Goal: Task Accomplishment & Management: Manage account settings

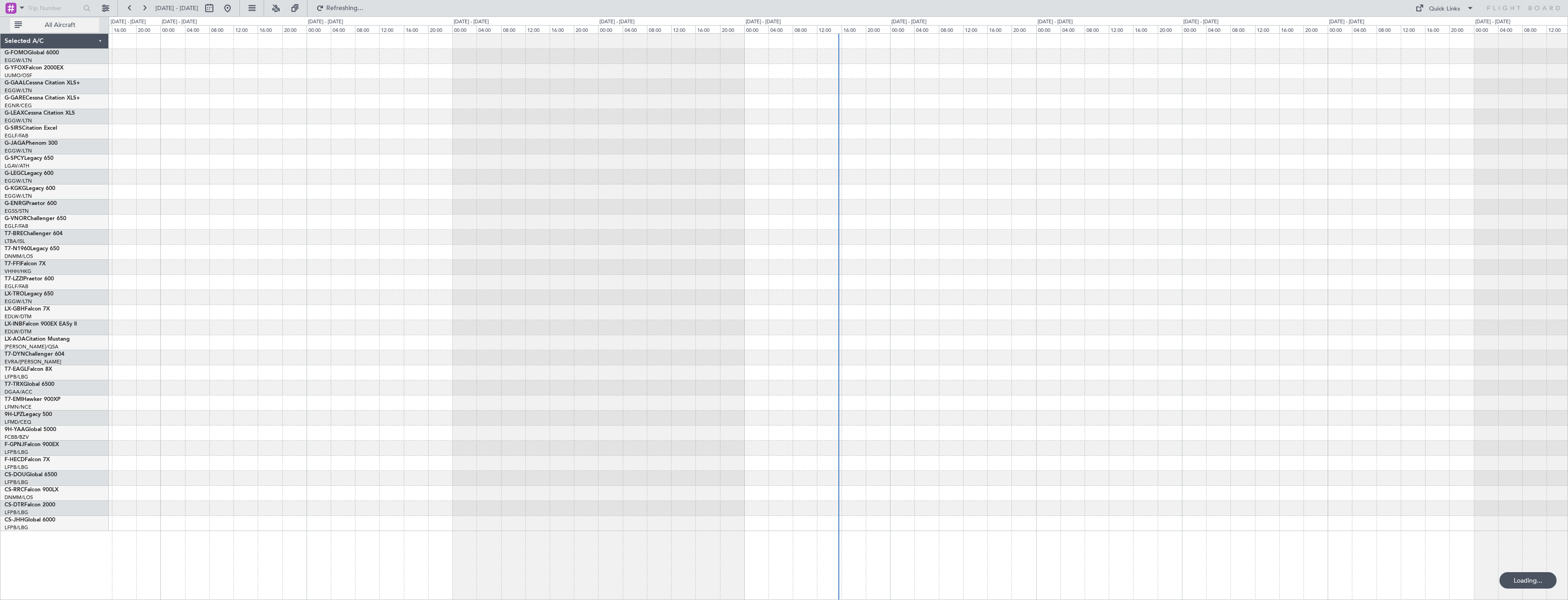
click at [65, 22] on span "All Aircraft" at bounding box center [59, 24] width 73 height 6
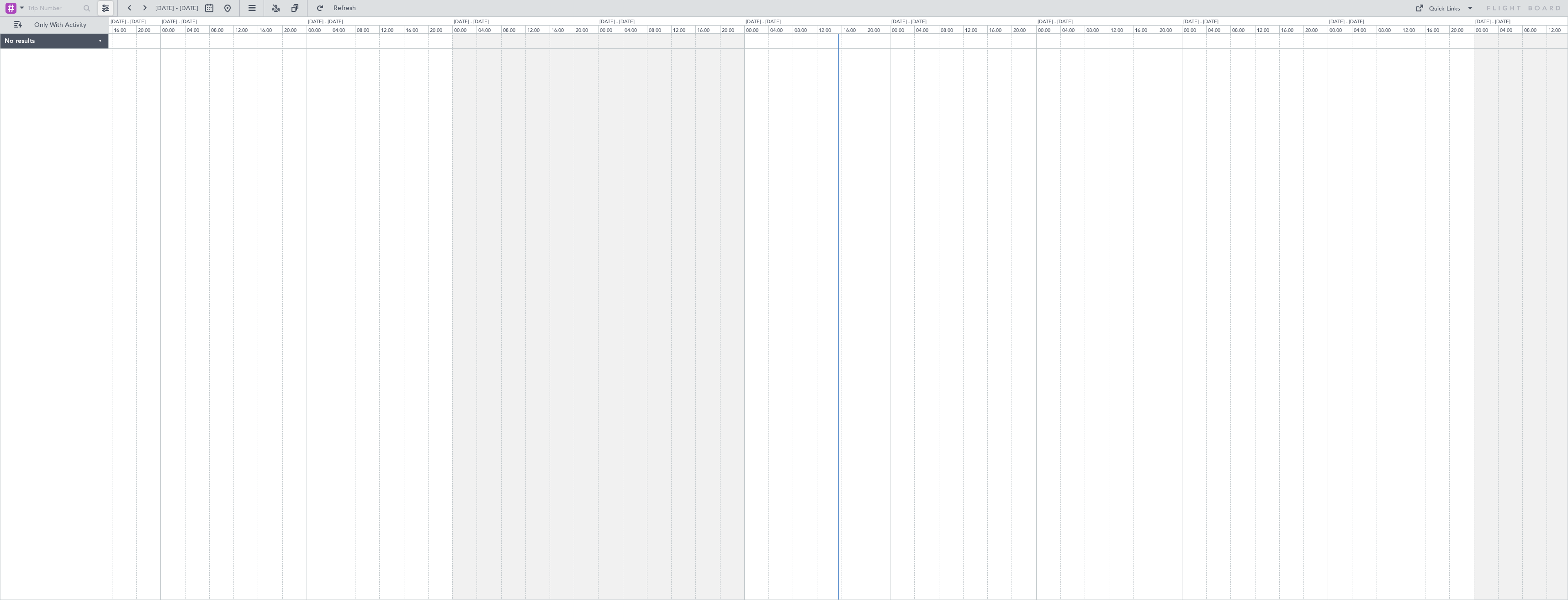
click at [102, 8] on button at bounding box center [105, 8] width 14 height 14
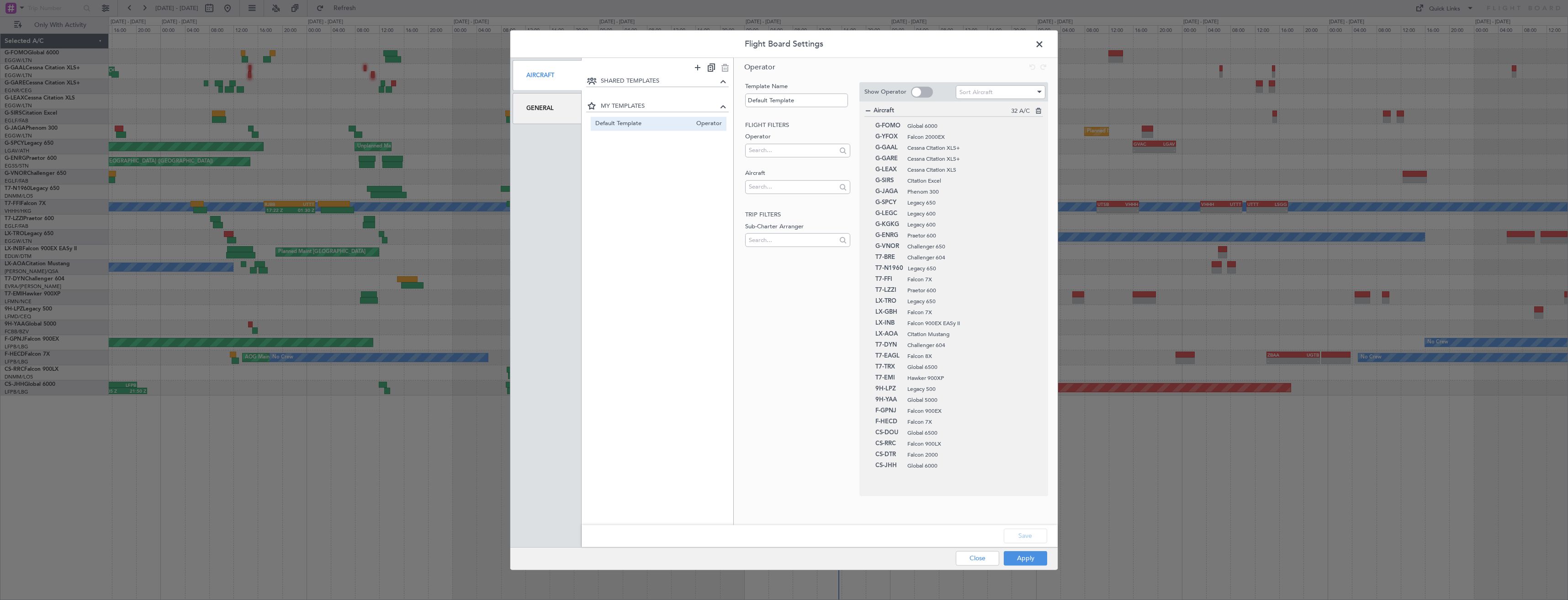
click at [1044, 44] on span at bounding box center [1044, 47] width 0 height 18
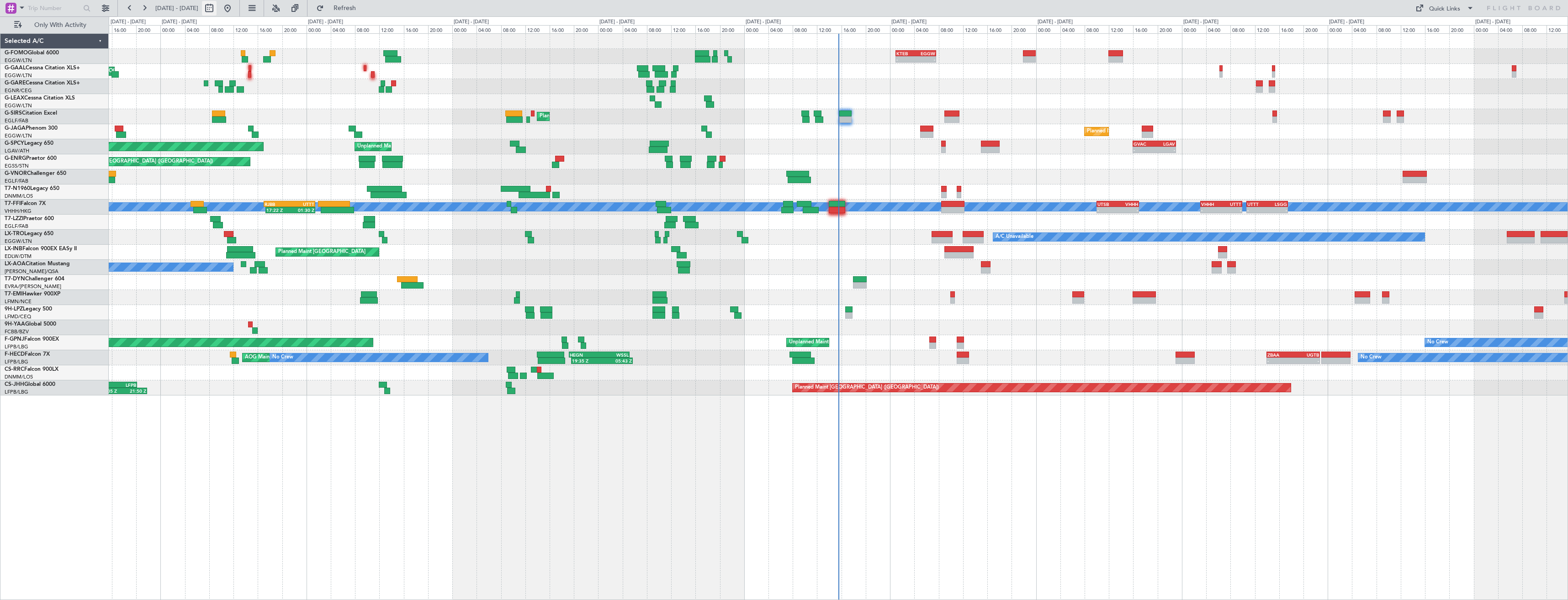
click at [217, 8] on button at bounding box center [209, 8] width 14 height 14
select select "10"
select select "2025"
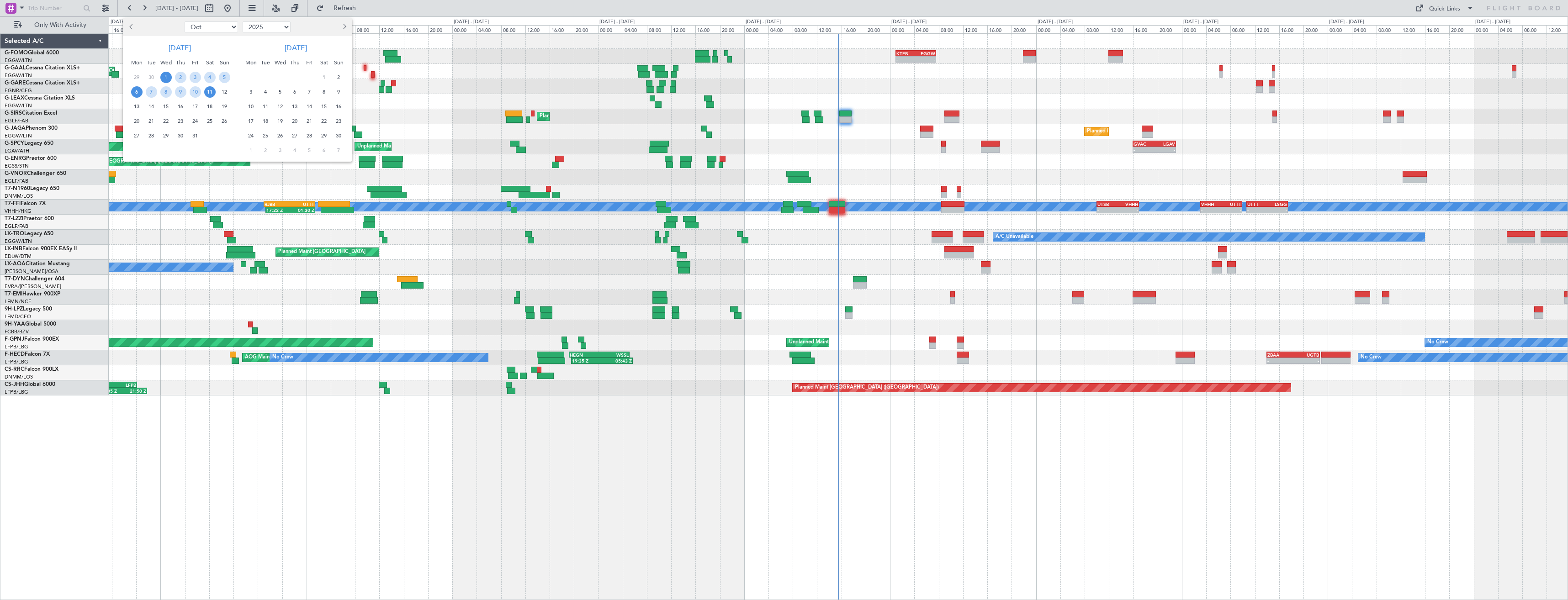
drag, startPoint x: 137, startPoint y: 91, endPoint x: 143, endPoint y: 98, distance: 9.2
click at [138, 91] on span "6" at bounding box center [137, 92] width 12 height 12
click at [136, 120] on span "20" at bounding box center [137, 121] width 12 height 12
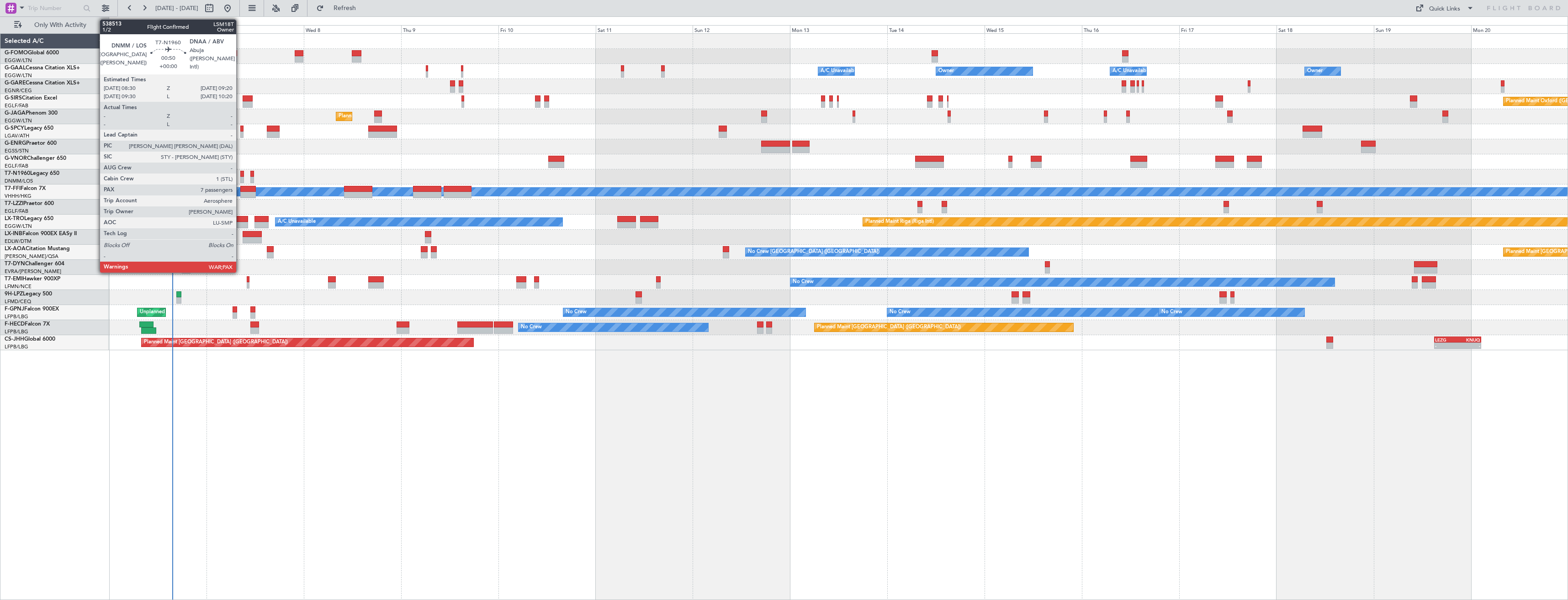
click at [241, 177] on div at bounding box center [243, 180] width 4 height 6
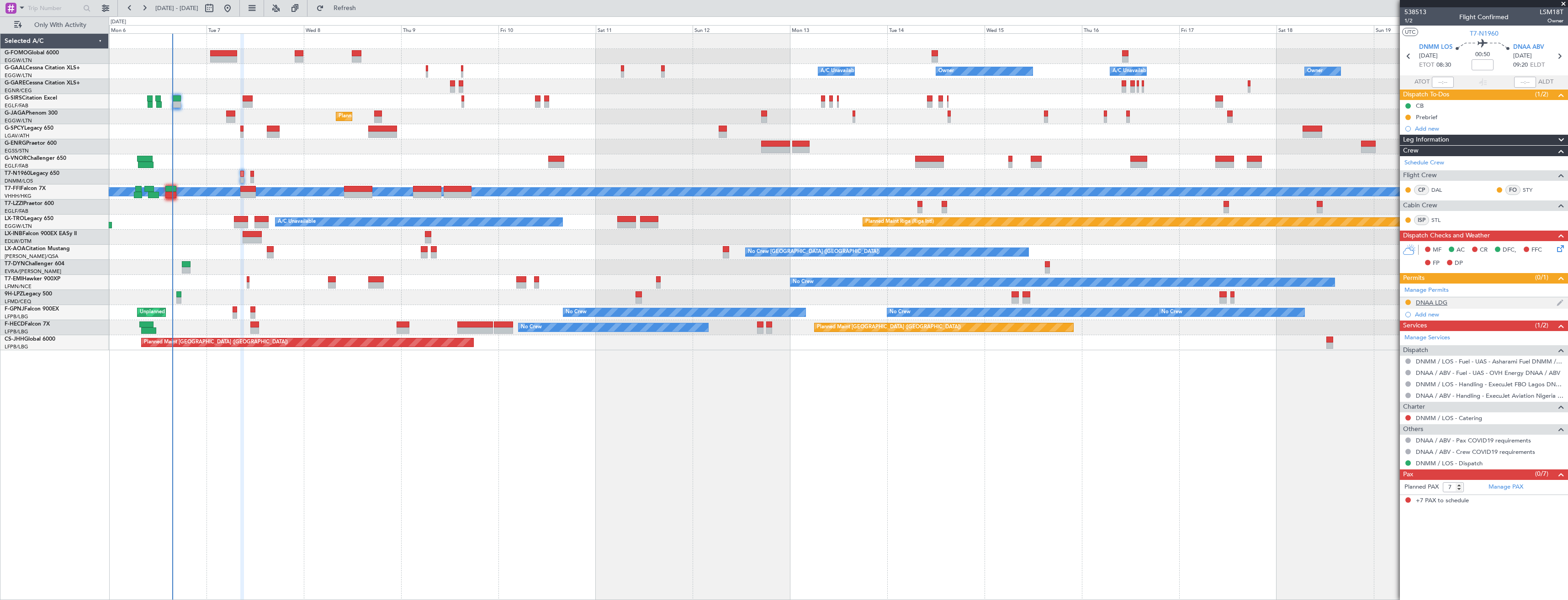
click at [1464, 306] on div "DNAA LDG" at bounding box center [1484, 303] width 168 height 12
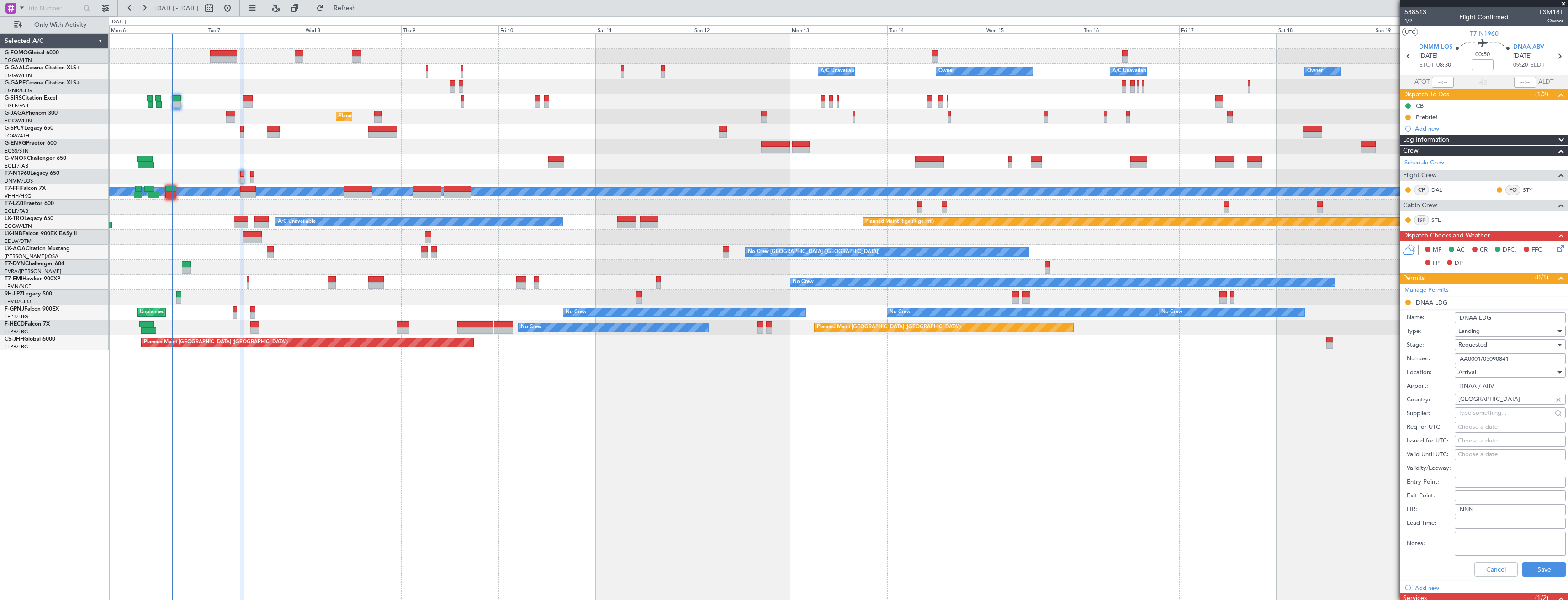
drag, startPoint x: 1510, startPoint y: 360, endPoint x: 1475, endPoint y: 360, distance: 35.0
click at [1475, 360] on input "AA0001/05090841" at bounding box center [1510, 359] width 111 height 11
drag, startPoint x: 1511, startPoint y: 357, endPoint x: 1457, endPoint y: 356, distance: 54.0
click at [1457, 356] on input "AA0024/03101935" at bounding box center [1510, 359] width 111 height 11
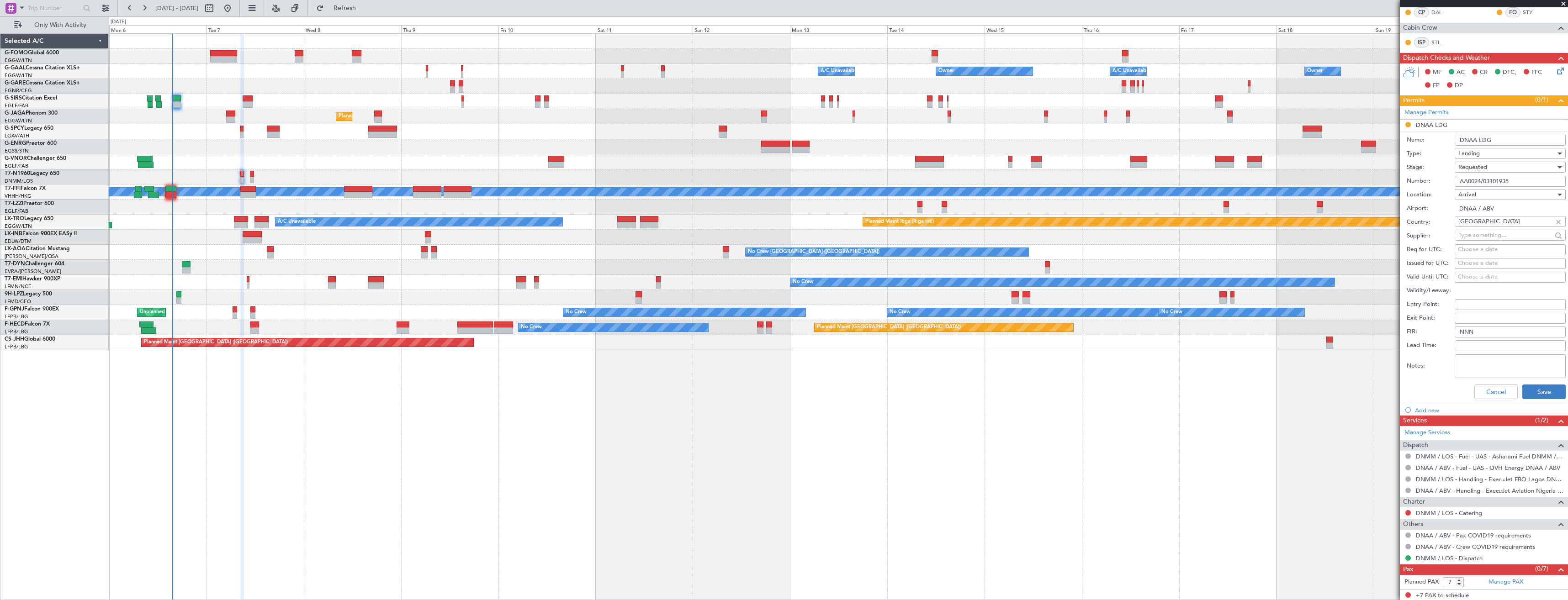
scroll to position [179, 0]
type input "AA0024/03101935"
click at [1527, 392] on button "Save" at bounding box center [1545, 391] width 43 height 14
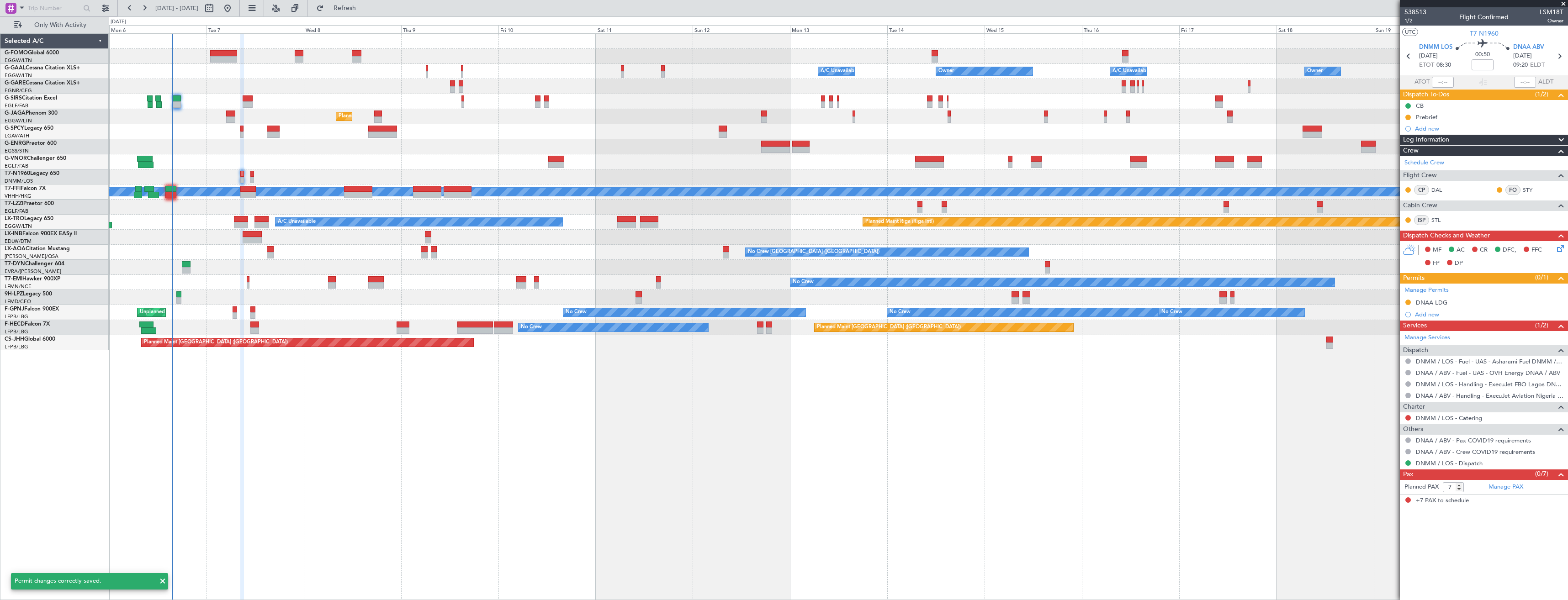
scroll to position [0, 0]
click at [1407, 300] on button at bounding box center [1408, 303] width 5 height 5
click at [1373, 409] on span "Received OK" at bounding box center [1386, 411] width 35 height 9
click at [1562, 56] on icon at bounding box center [1559, 56] width 12 height 12
type input "-00:05"
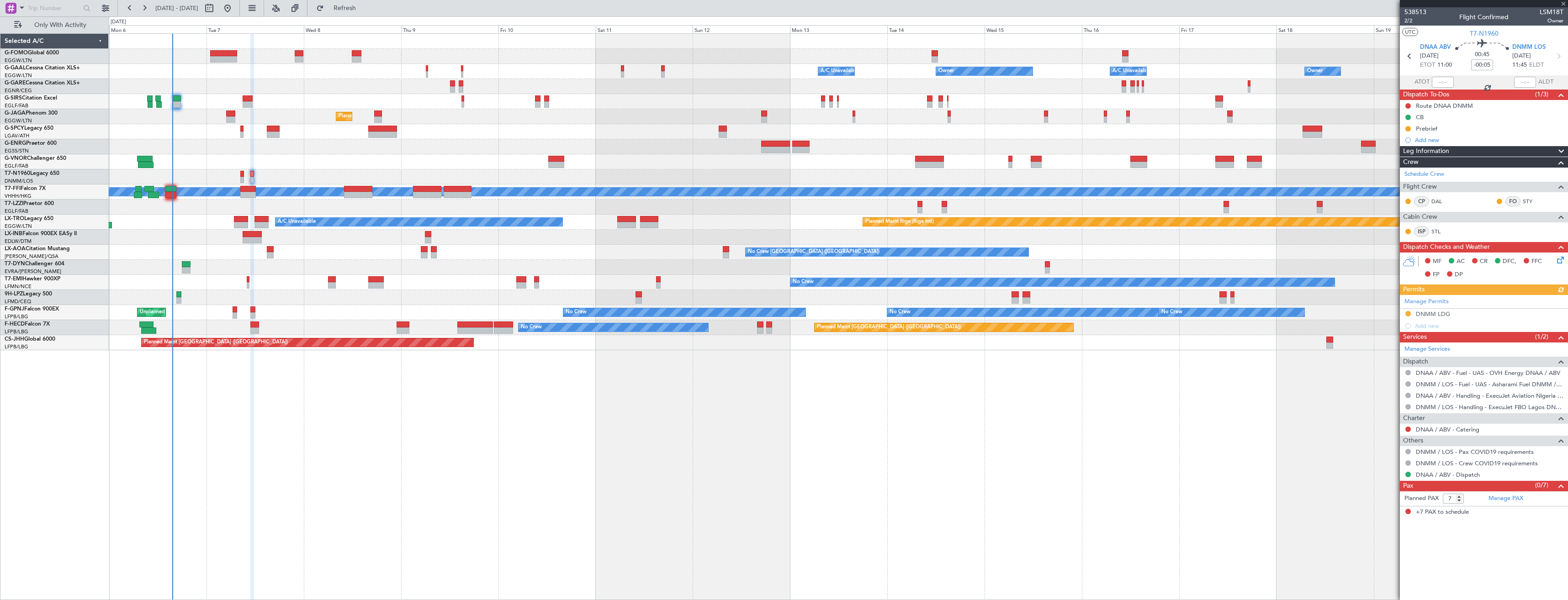
click at [1474, 313] on div "Manage Permits DNMM LDG Add new" at bounding box center [1484, 313] width 168 height 37
click at [1475, 314] on div "DNMM LDG" at bounding box center [1484, 314] width 168 height 12
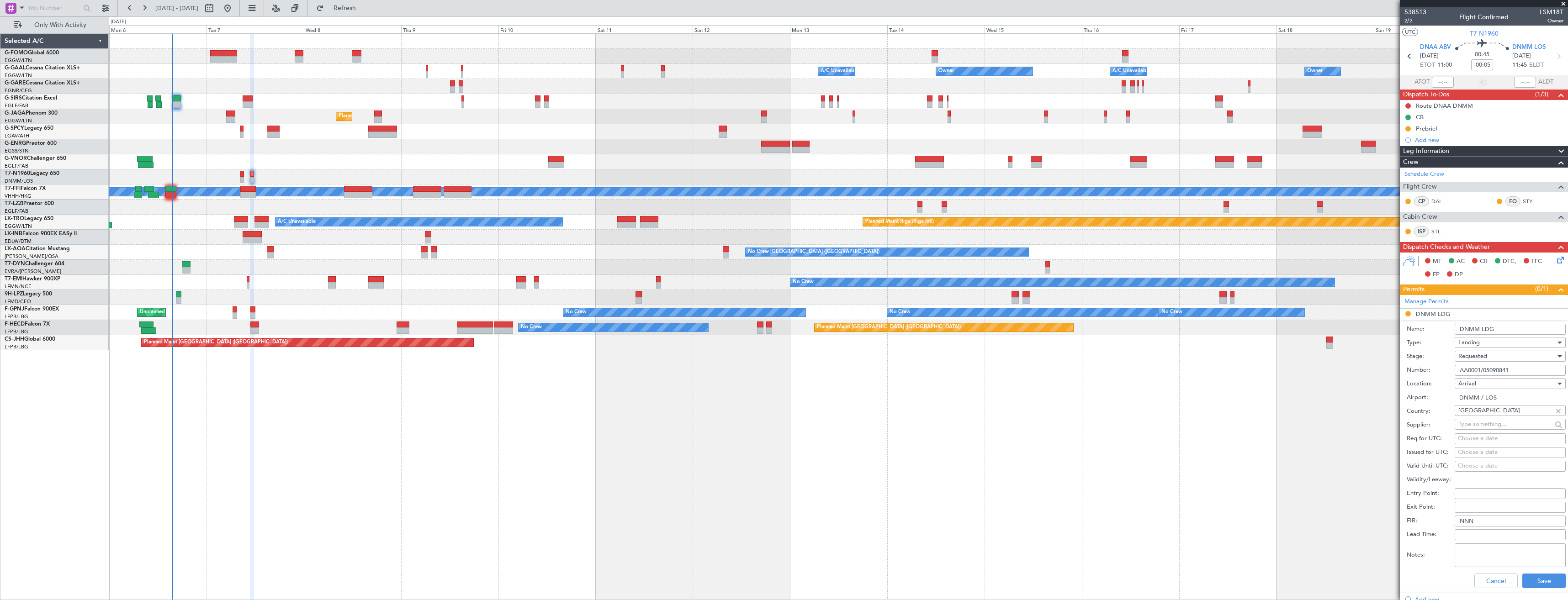
drag, startPoint x: 1528, startPoint y: 370, endPoint x: 1444, endPoint y: 368, distance: 84.0
click at [1444, 368] on div "Number: AA0001/05090841" at bounding box center [1486, 370] width 159 height 13
paste input "24/03101935"
type input "AA0024/03101935"
drag, startPoint x: 1444, startPoint y: 368, endPoint x: 1481, endPoint y: 357, distance: 38.6
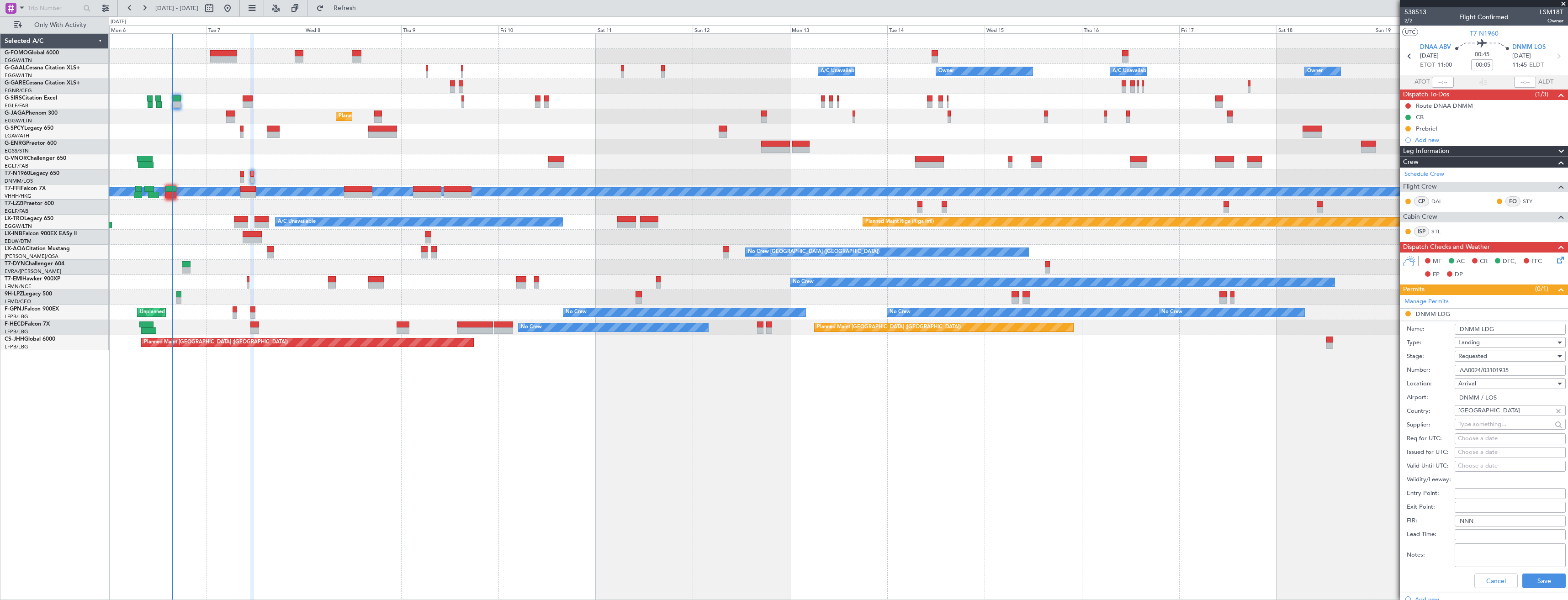
click at [1481, 357] on span "Requested" at bounding box center [1473, 356] width 29 height 8
click at [1493, 419] on span "Received OK" at bounding box center [1507, 425] width 96 height 13
click at [1534, 577] on button "Save" at bounding box center [1545, 581] width 43 height 14
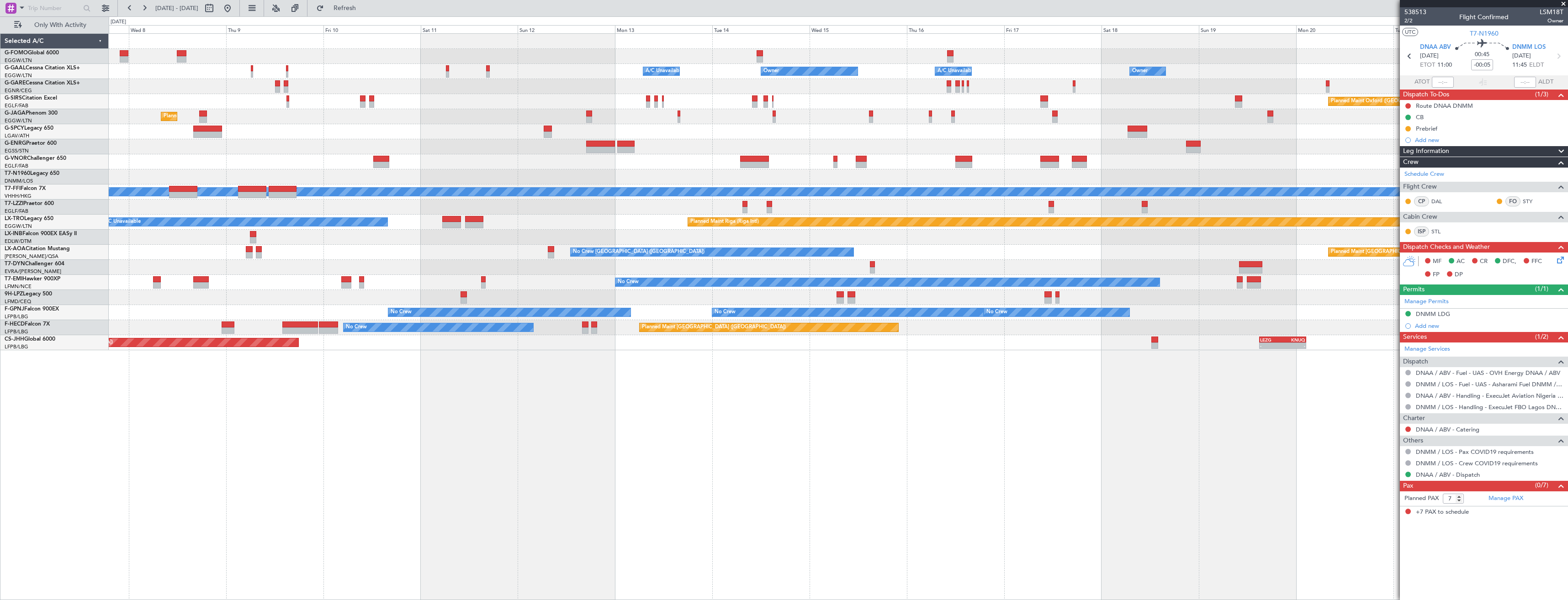
click at [1097, 76] on div "A/C Unavailable Owner Owner A/C Unavailable Owner Owner" at bounding box center [838, 71] width 1459 height 15
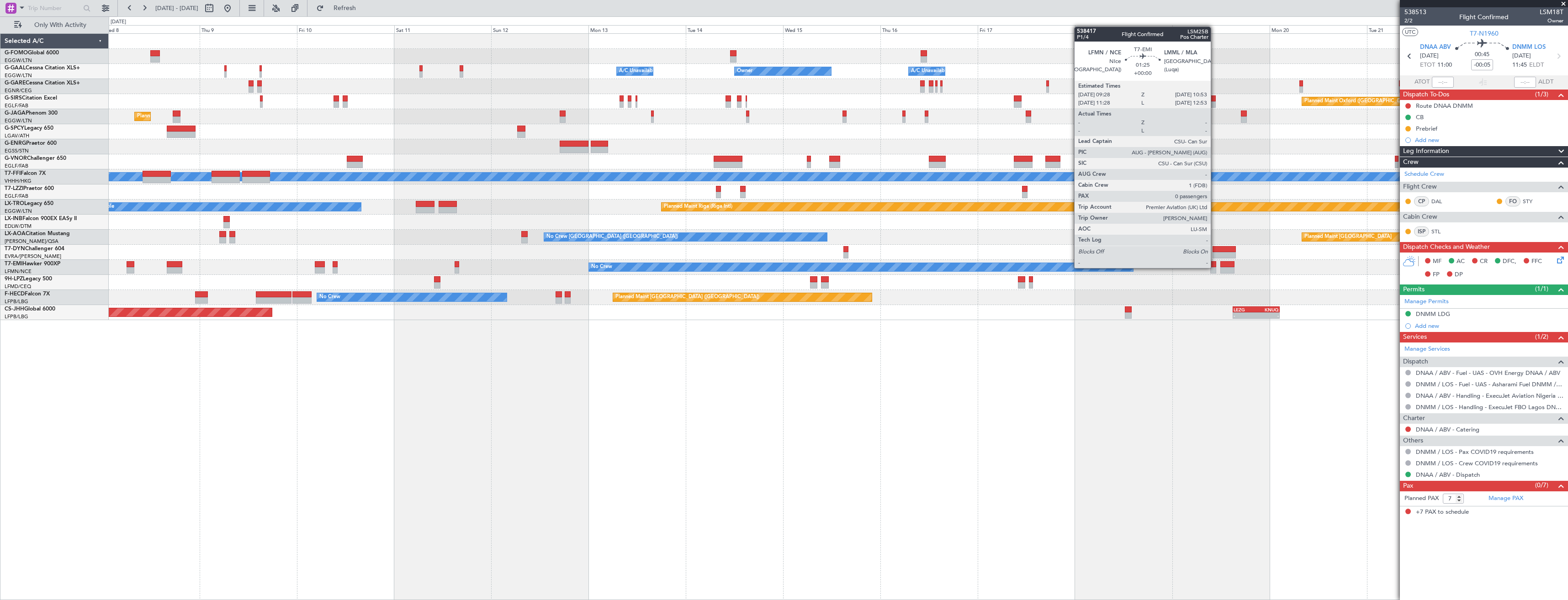
click at [1215, 268] on div at bounding box center [1213, 270] width 6 height 6
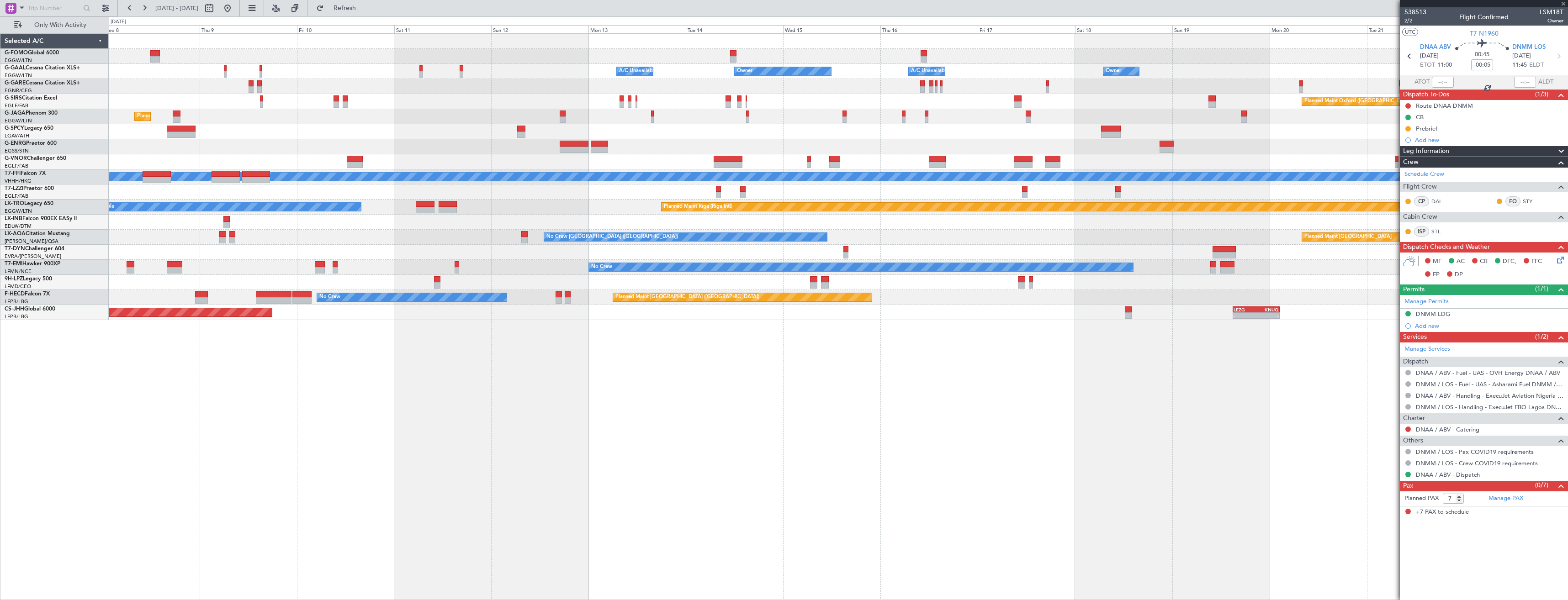
type input "0"
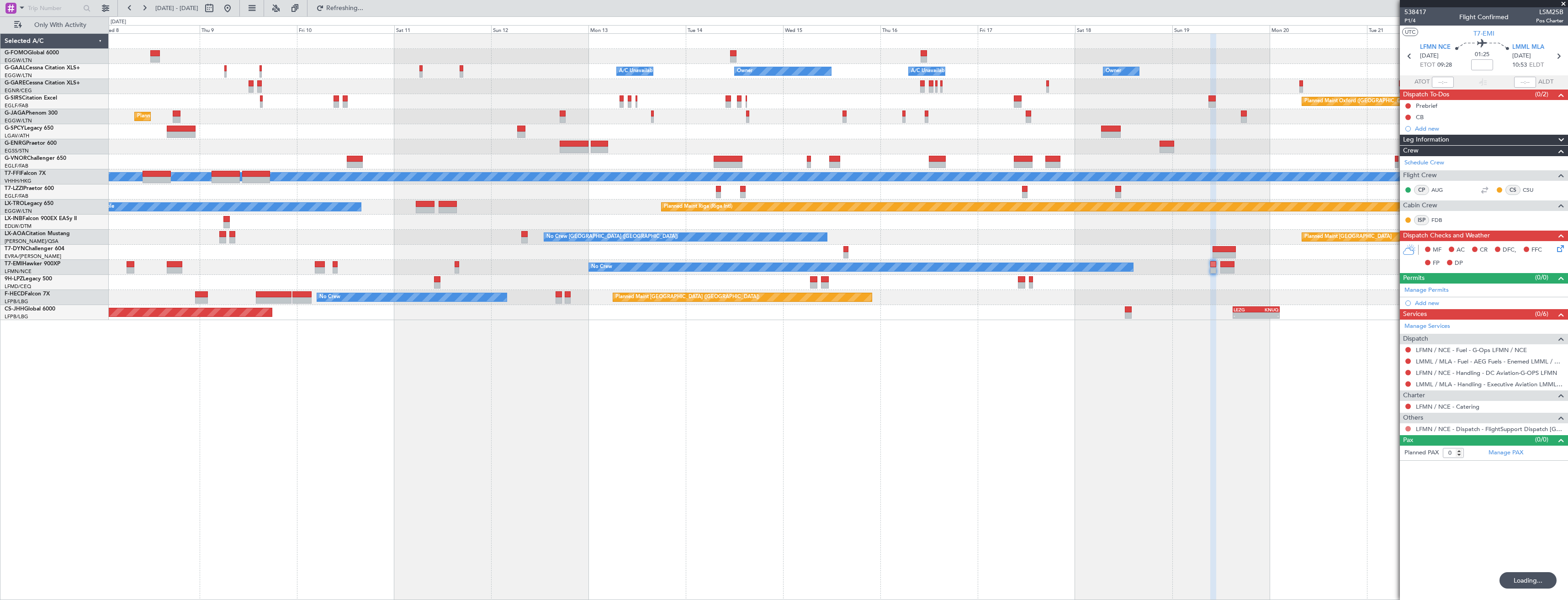
click at [1407, 428] on button at bounding box center [1408, 428] width 5 height 5
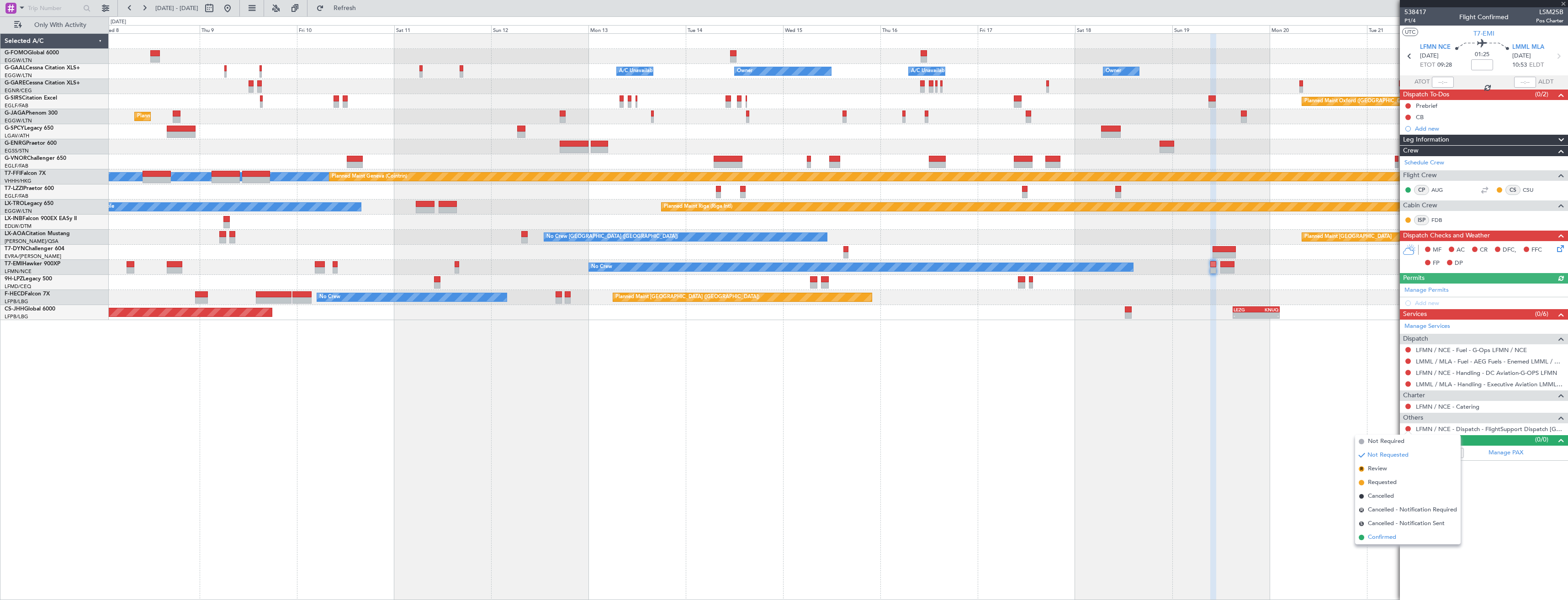
click at [1401, 538] on li "Confirmed" at bounding box center [1407, 537] width 105 height 13
click at [1457, 385] on link "LMML / MLA - Handling - Executive Aviation LMML / MLA" at bounding box center [1490, 384] width 147 height 8
click at [352, 11] on button "Refresh" at bounding box center [339, 8] width 55 height 14
click at [1426, 371] on link "LFMN / NCE - Handling - DC Aviation-G-OPS LFMN" at bounding box center [1486, 373] width 141 height 8
click at [1443, 292] on link "Manage Permits" at bounding box center [1426, 290] width 44 height 9
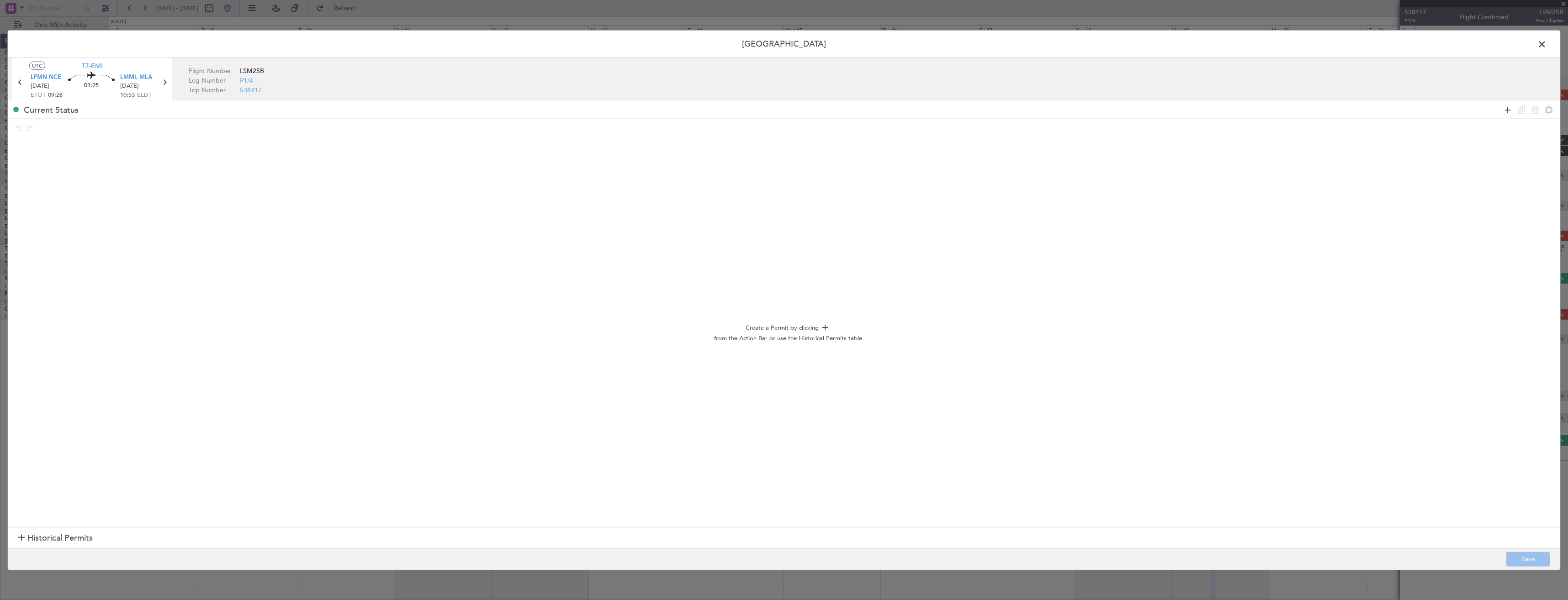
click at [1504, 110] on icon at bounding box center [1508, 110] width 11 height 11
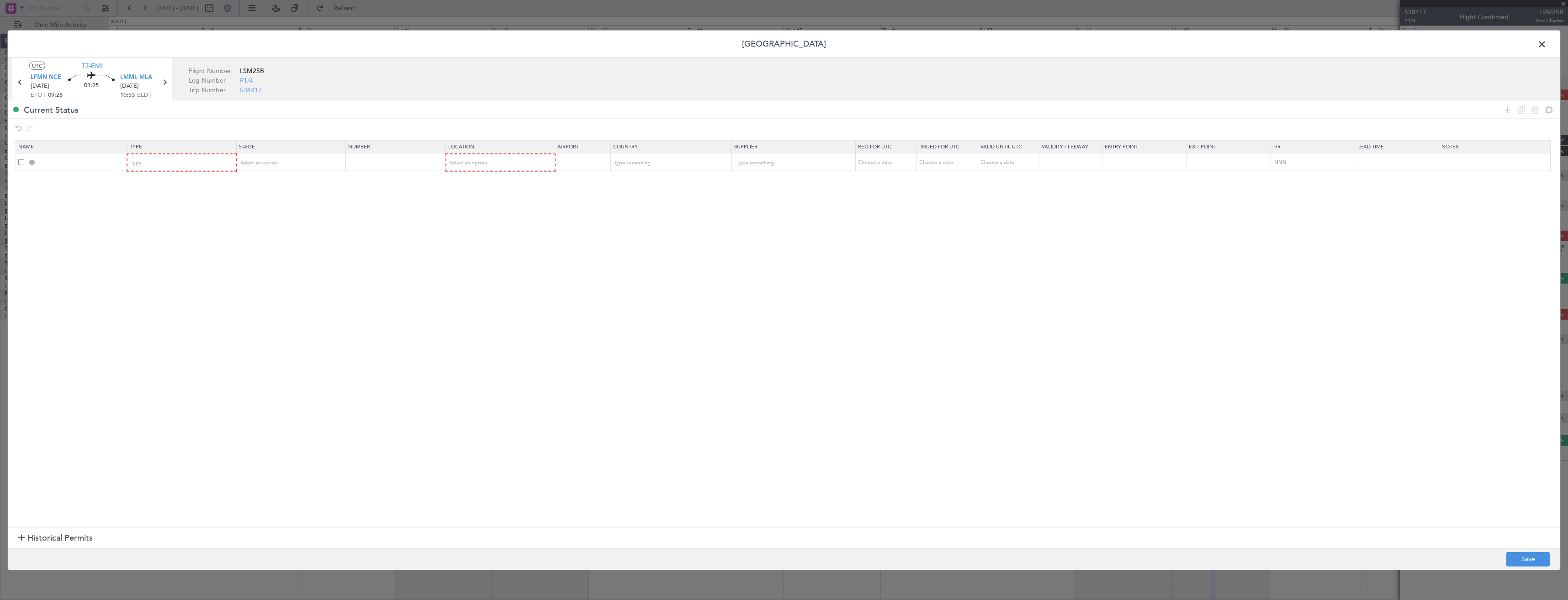
click at [151, 172] on table "Name Type Stage Number Location Airport Country Supplier Req For Utc Issued For…" at bounding box center [787, 155] width 1545 height 31
click at [152, 167] on div "Type" at bounding box center [179, 163] width 95 height 13
click at [155, 248] on span "Slot" at bounding box center [184, 250] width 102 height 13
click at [162, 165] on div "Slot" at bounding box center [179, 163] width 95 height 13
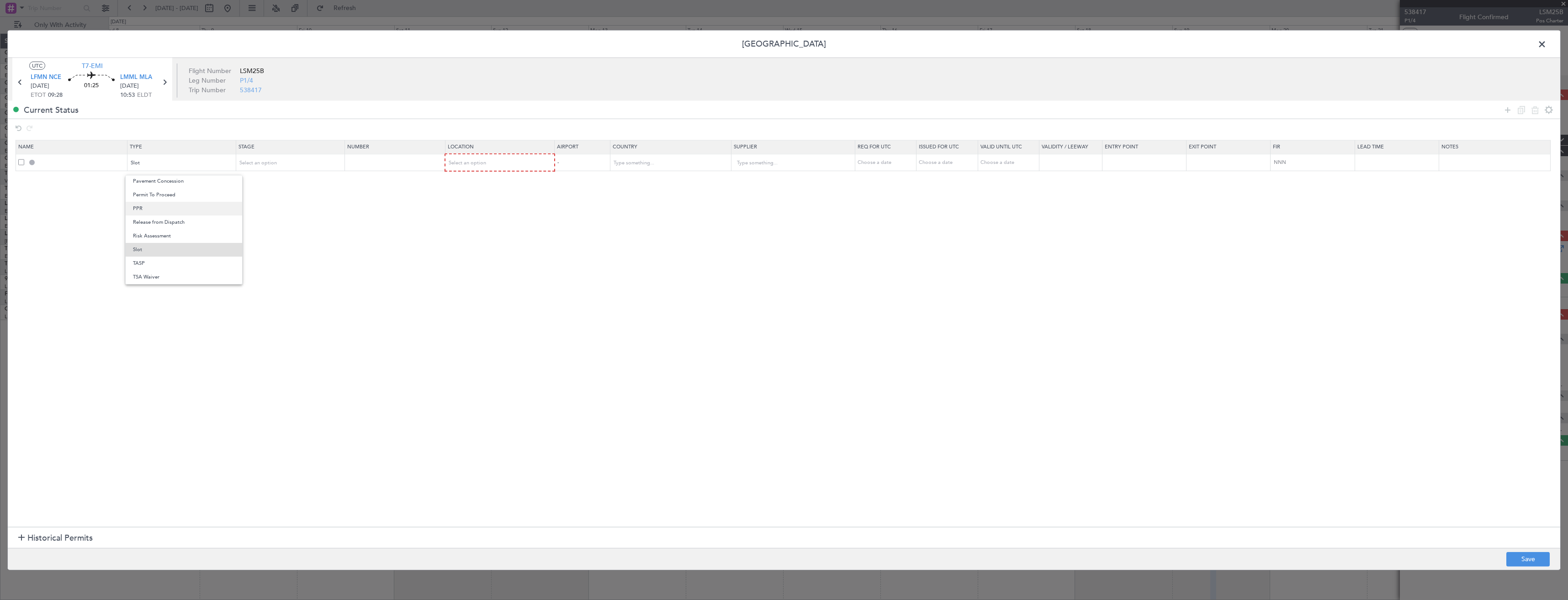
click at [155, 207] on span "PPR" at bounding box center [184, 208] width 102 height 13
click at [502, 164] on div "Select an option" at bounding box center [497, 163] width 96 height 13
click at [492, 208] on span "Arrival" at bounding box center [506, 209] width 102 height 13
click at [1529, 556] on button "Save" at bounding box center [1528, 559] width 43 height 14
type input "LMML PPR"
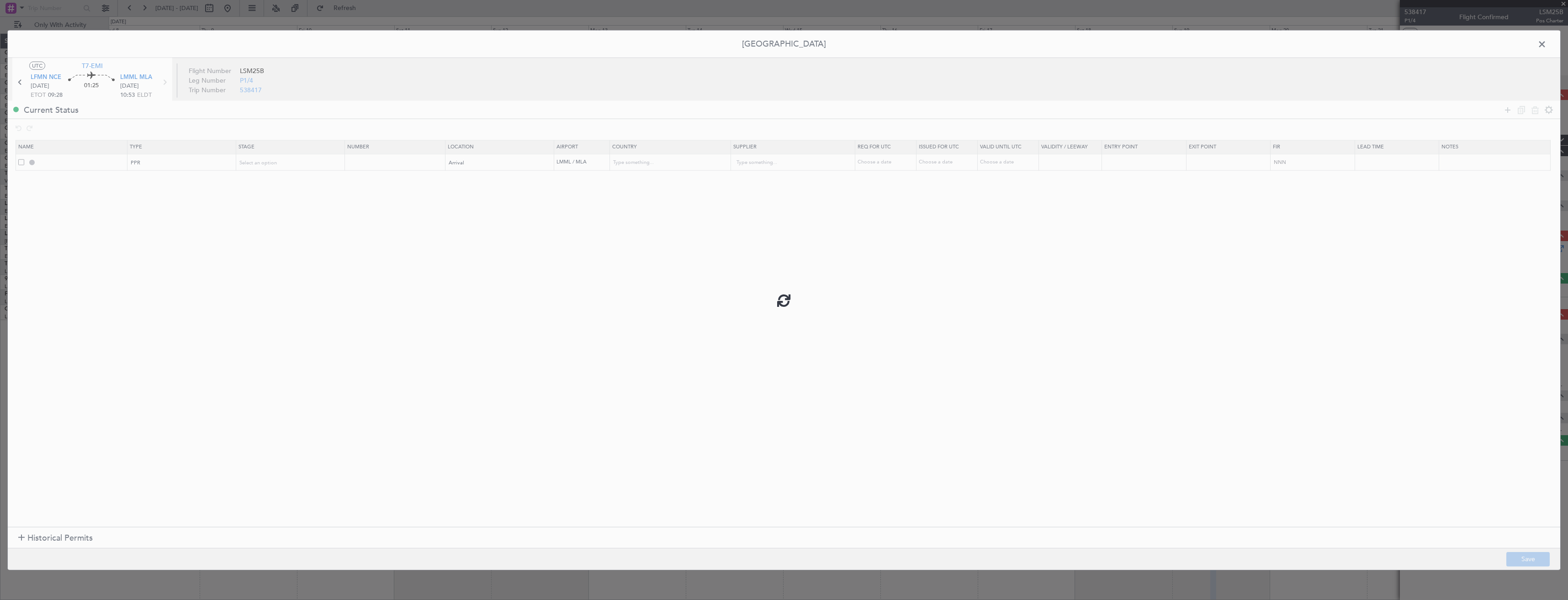
type input "Malta"
type input "NNN"
drag, startPoint x: 1538, startPoint y: 42, endPoint x: 1512, endPoint y: 42, distance: 26.0
click at [1546, 42] on span at bounding box center [1546, 47] width 0 height 18
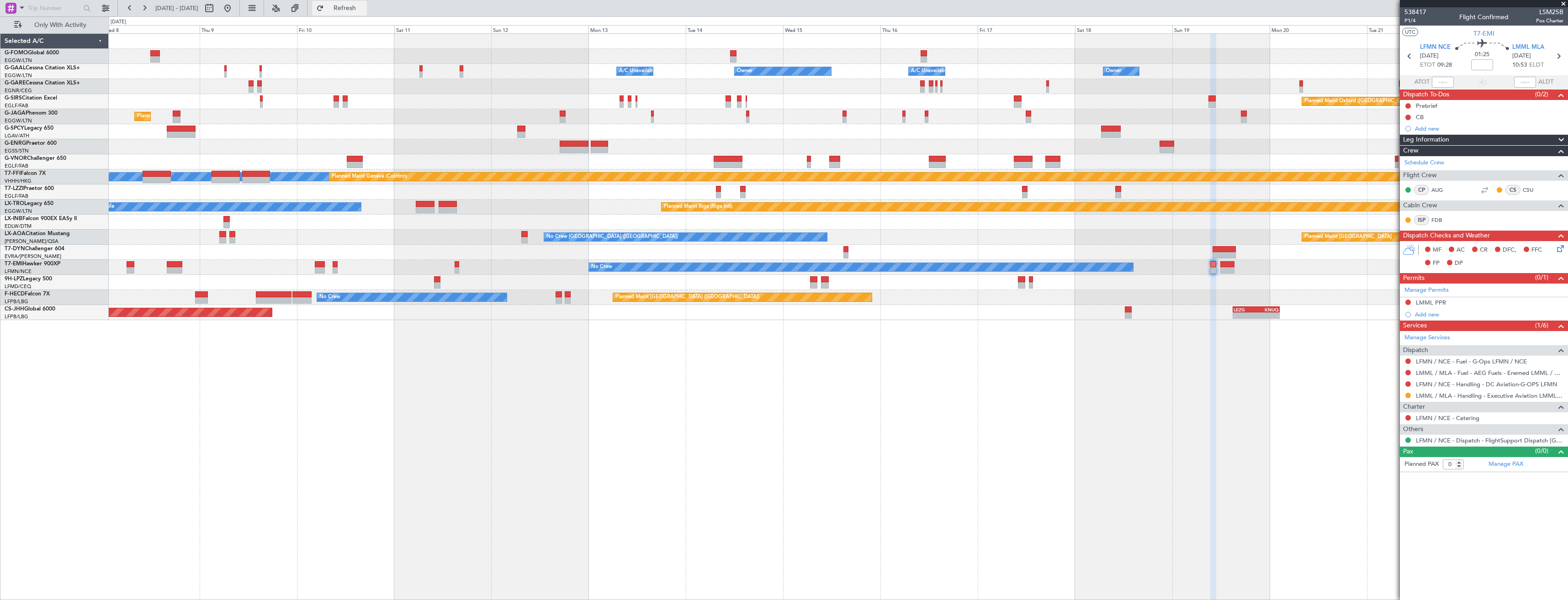
click at [364, 5] on span "Refresh" at bounding box center [345, 8] width 39 height 6
click at [1410, 303] on button at bounding box center [1408, 303] width 5 height 5
click at [1397, 341] on li "Requested" at bounding box center [1407, 342] width 105 height 13
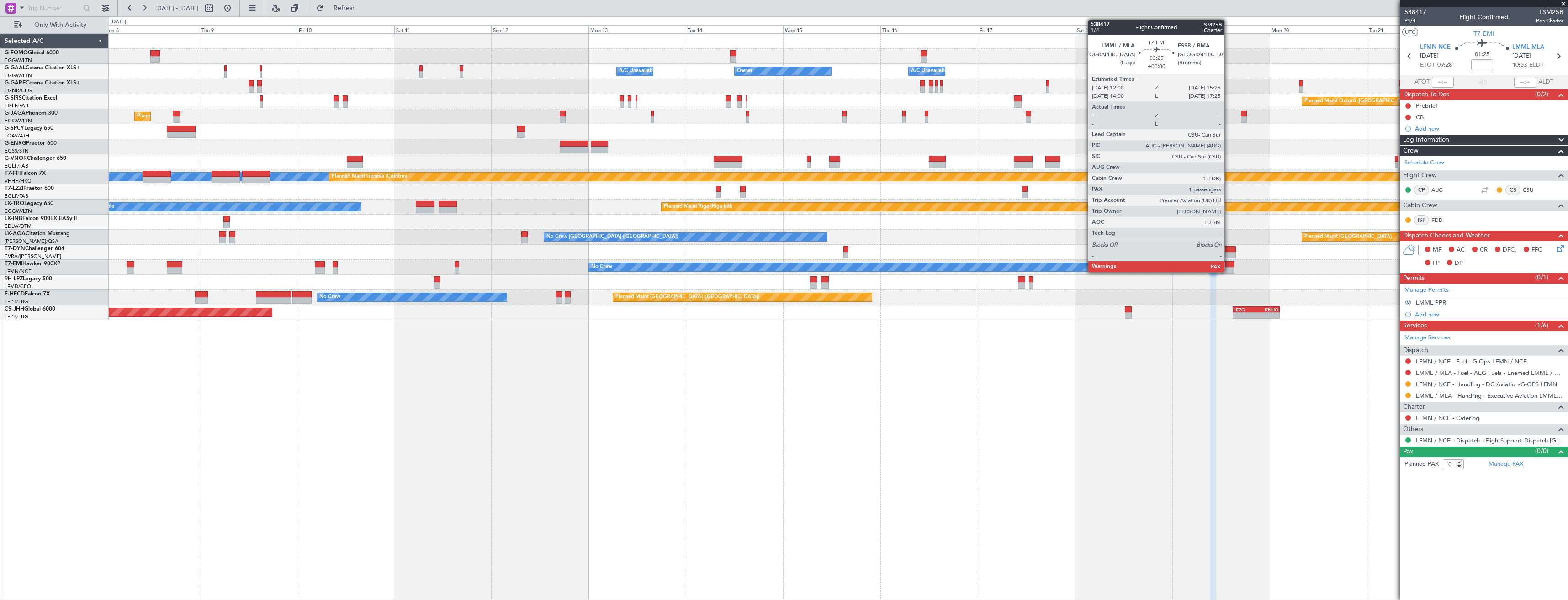
click at [1230, 269] on div at bounding box center [1227, 270] width 14 height 6
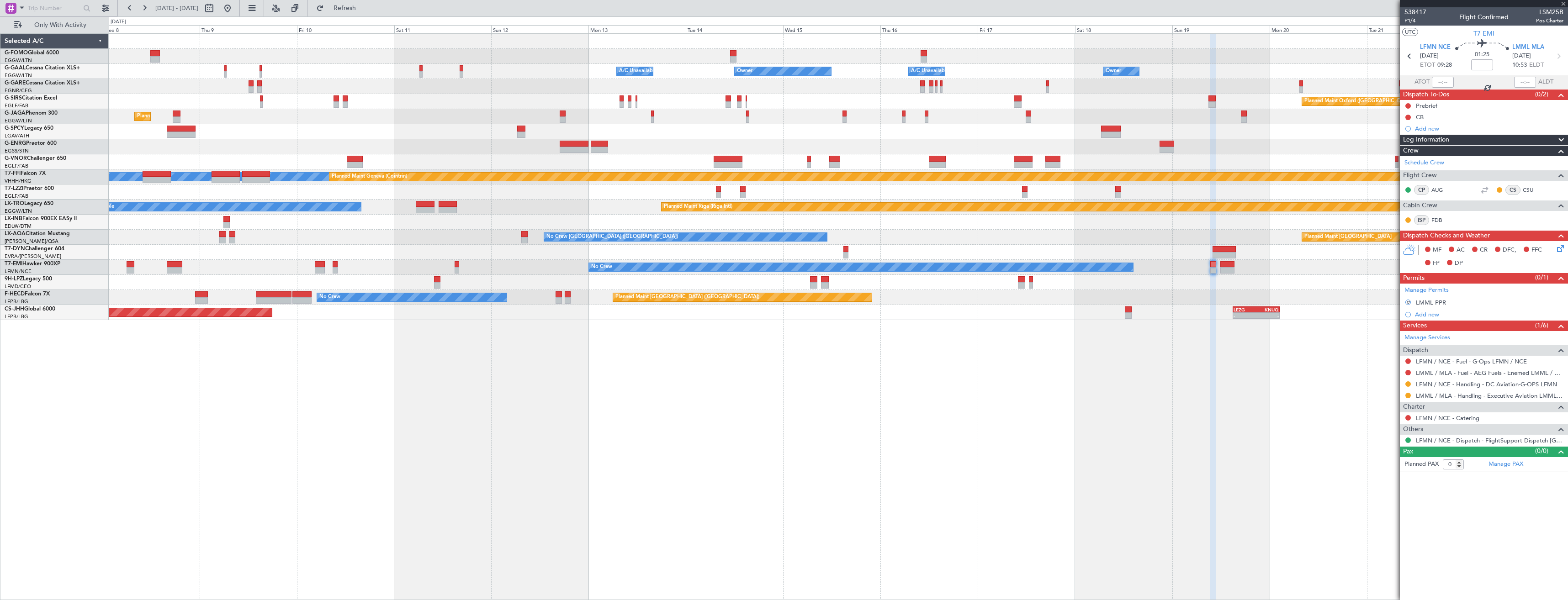
type input "1"
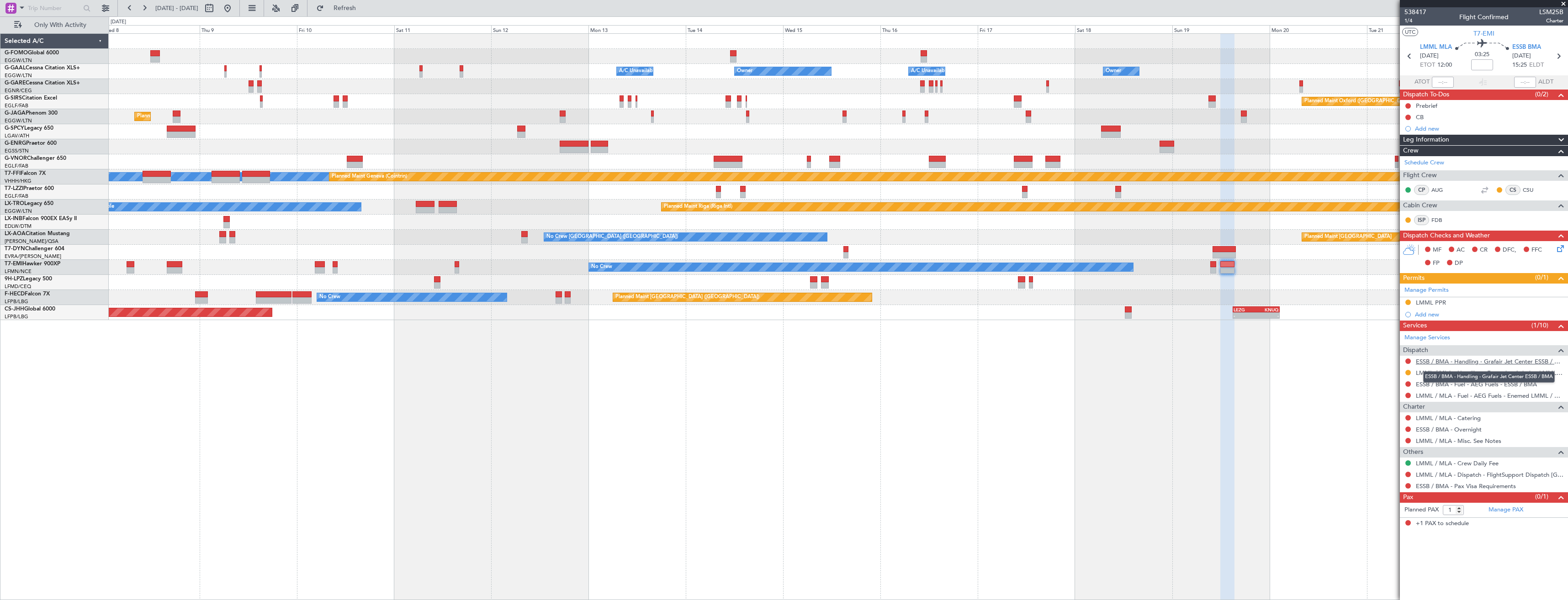
click at [1429, 358] on link "ESSB / BMA - Handling - Grafair Jet Center ESSB / BMA" at bounding box center [1490, 361] width 147 height 8
click at [364, 8] on span "Refresh" at bounding box center [345, 8] width 39 height 6
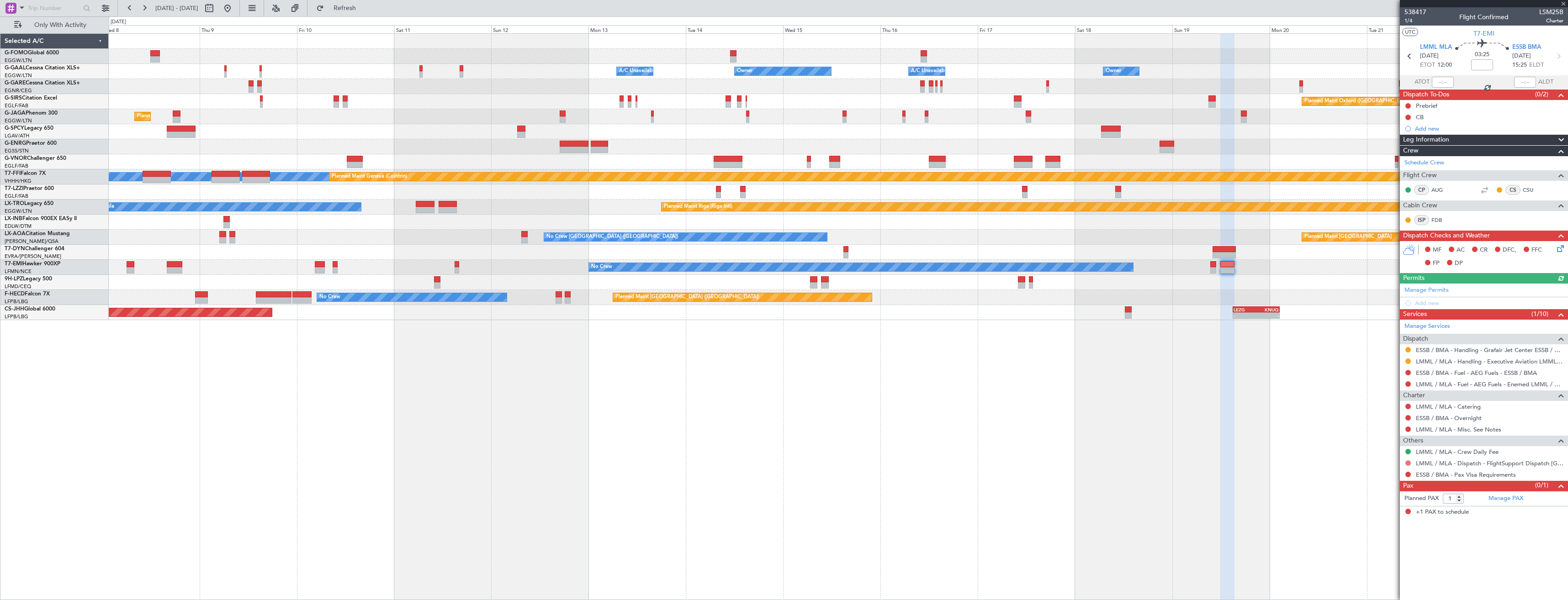
click at [1410, 463] on button at bounding box center [1408, 463] width 5 height 5
click at [1390, 572] on span "Confirmed" at bounding box center [1383, 572] width 29 height 9
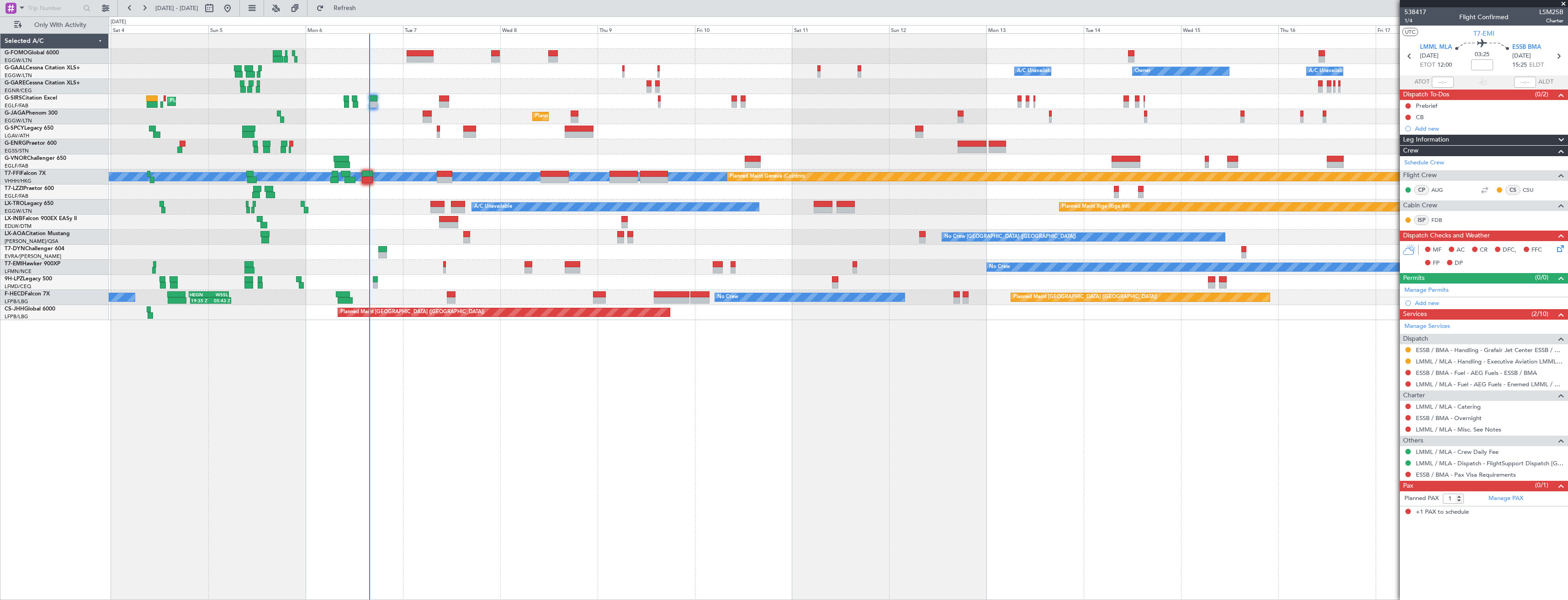
click at [1060, 214] on div "Planned Maint Riga (Riga Intl) A/C Unavailable A/C Unavailable" at bounding box center [838, 207] width 1459 height 15
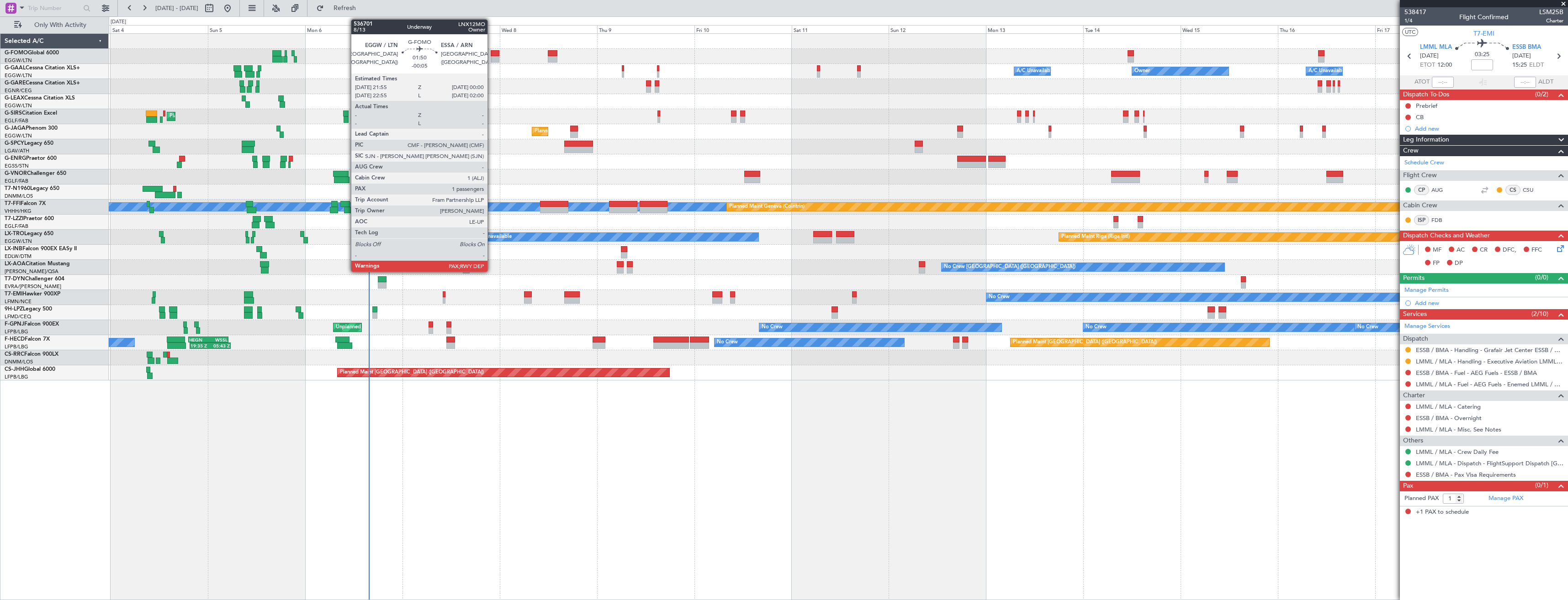
click at [492, 55] on div at bounding box center [495, 53] width 9 height 6
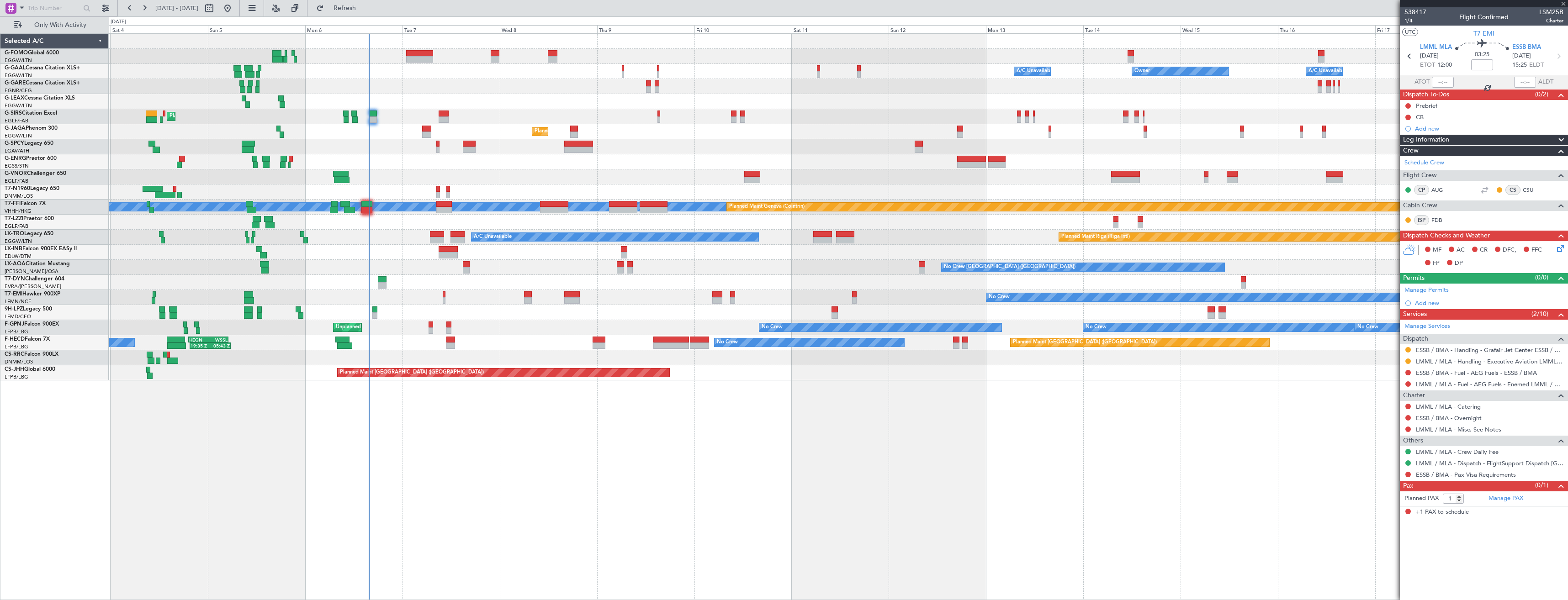
type input "-00:05"
type input "2"
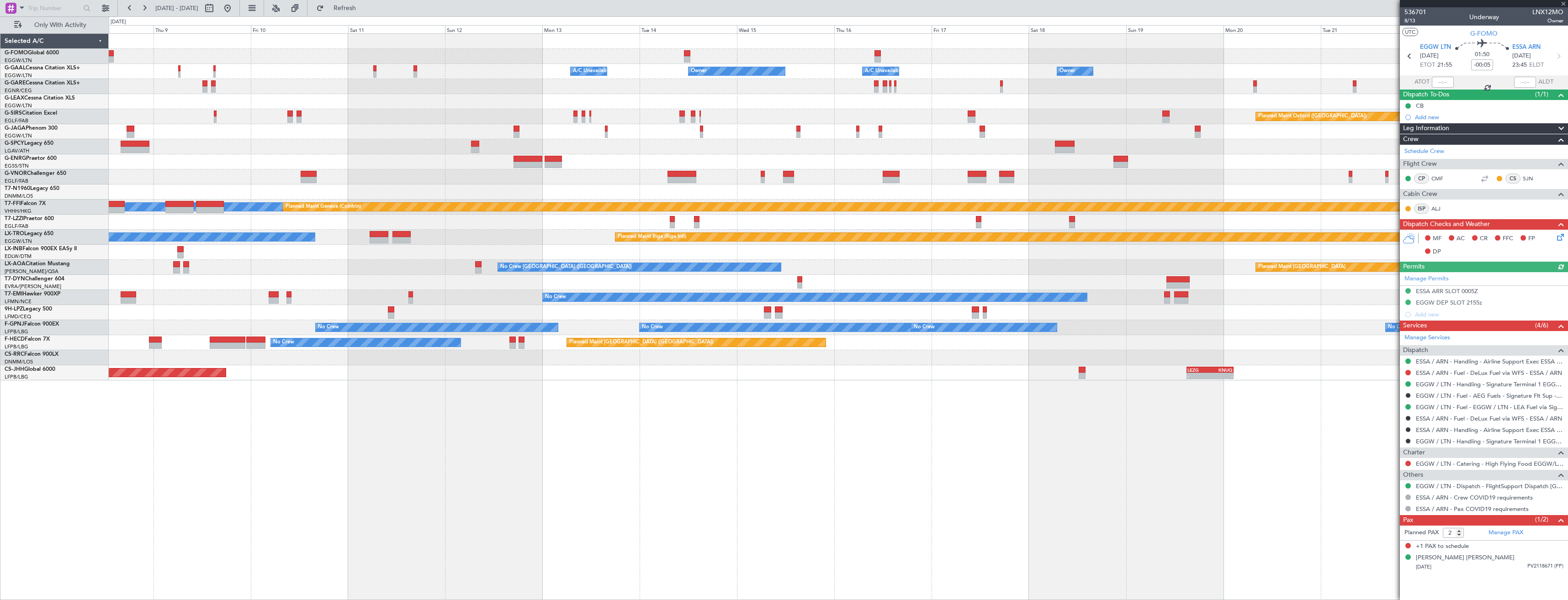
click at [868, 339] on div "Owner A/C Unavailable Owner Owner A/C Unavailable Owner Planned Maint Oxford (K…" at bounding box center [838, 207] width 1459 height 347
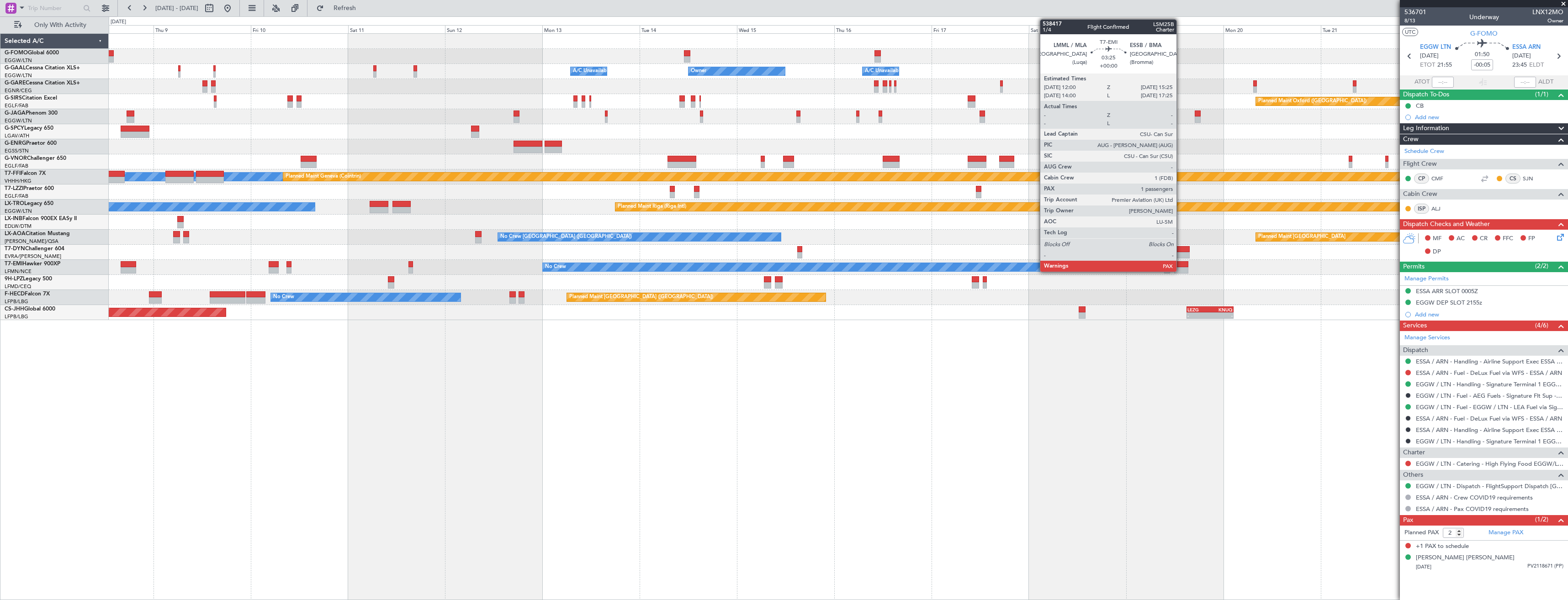
click at [1181, 269] on div at bounding box center [1182, 270] width 14 height 6
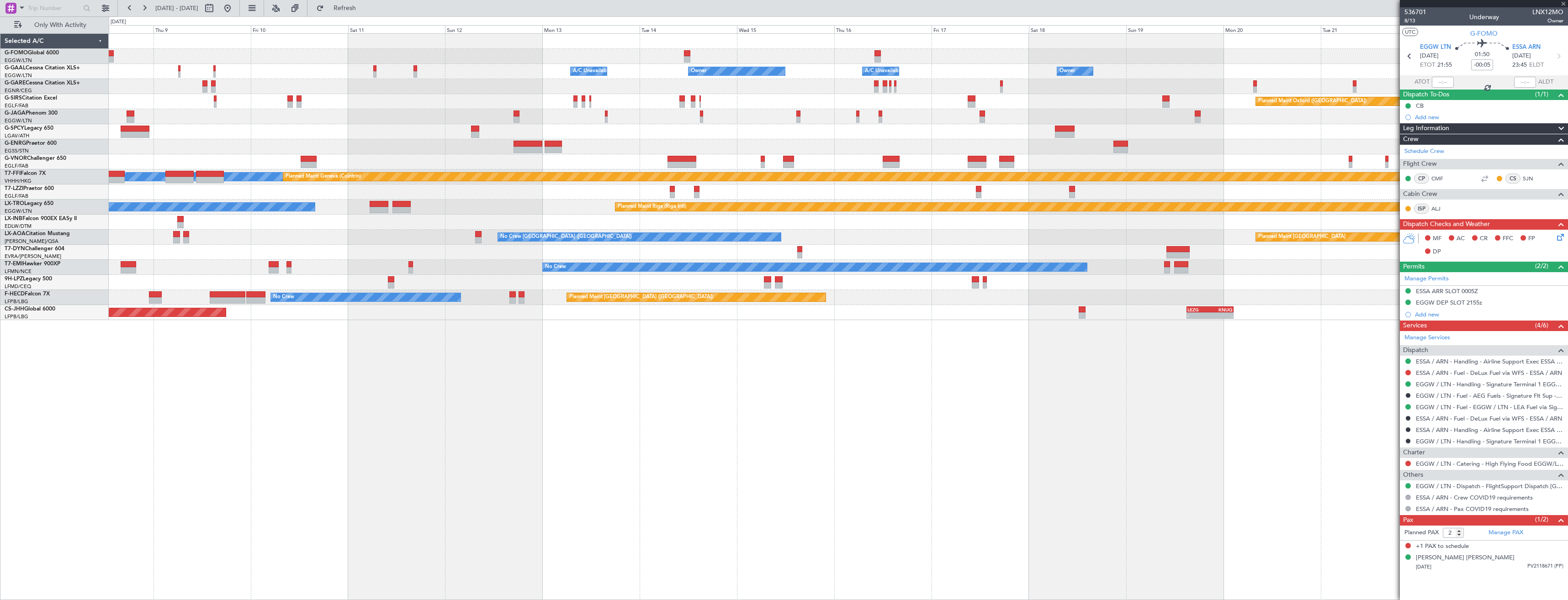
type input "1"
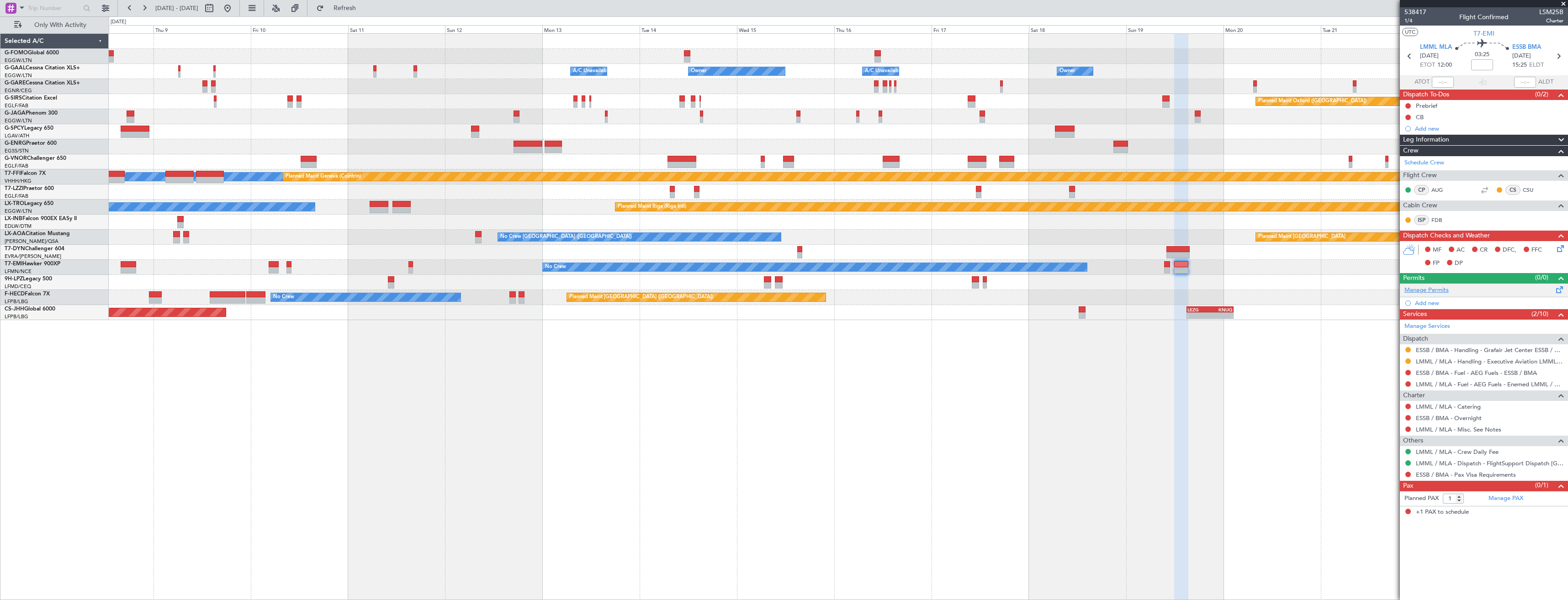
click at [1425, 291] on link "Manage Permits" at bounding box center [1426, 290] width 44 height 9
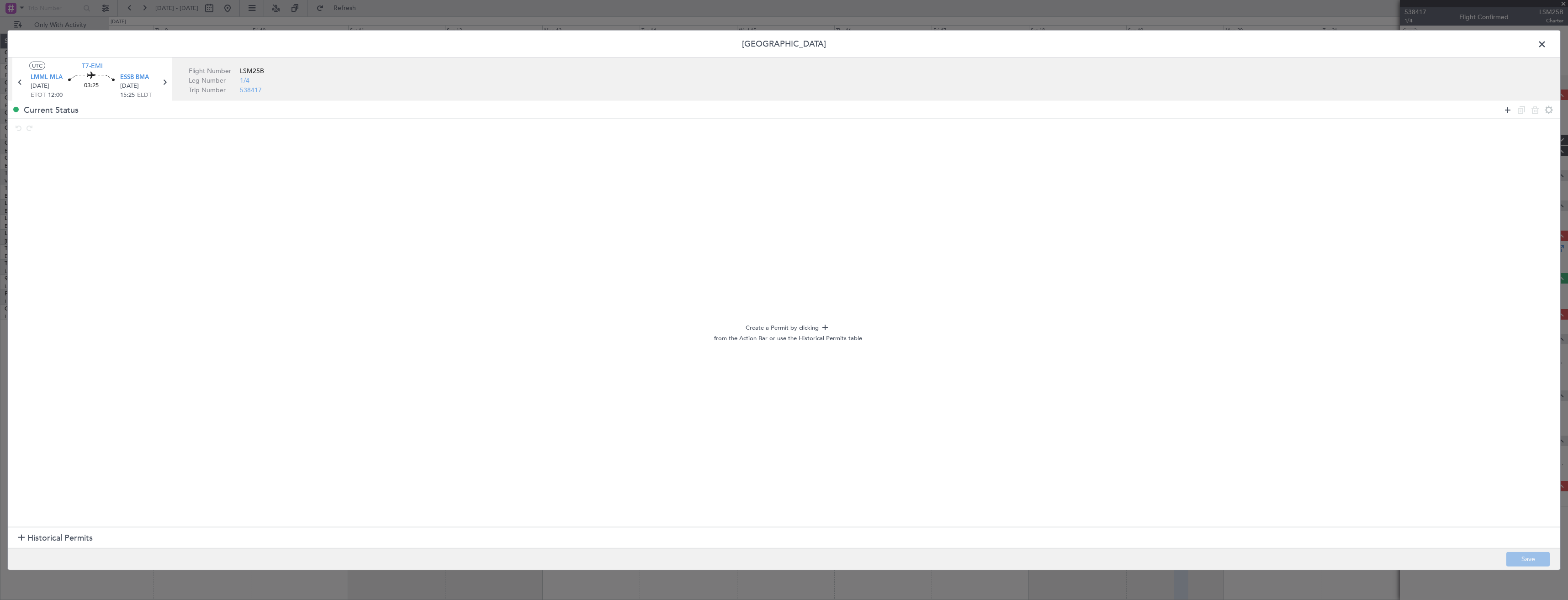
click at [1513, 112] on icon at bounding box center [1508, 110] width 11 height 11
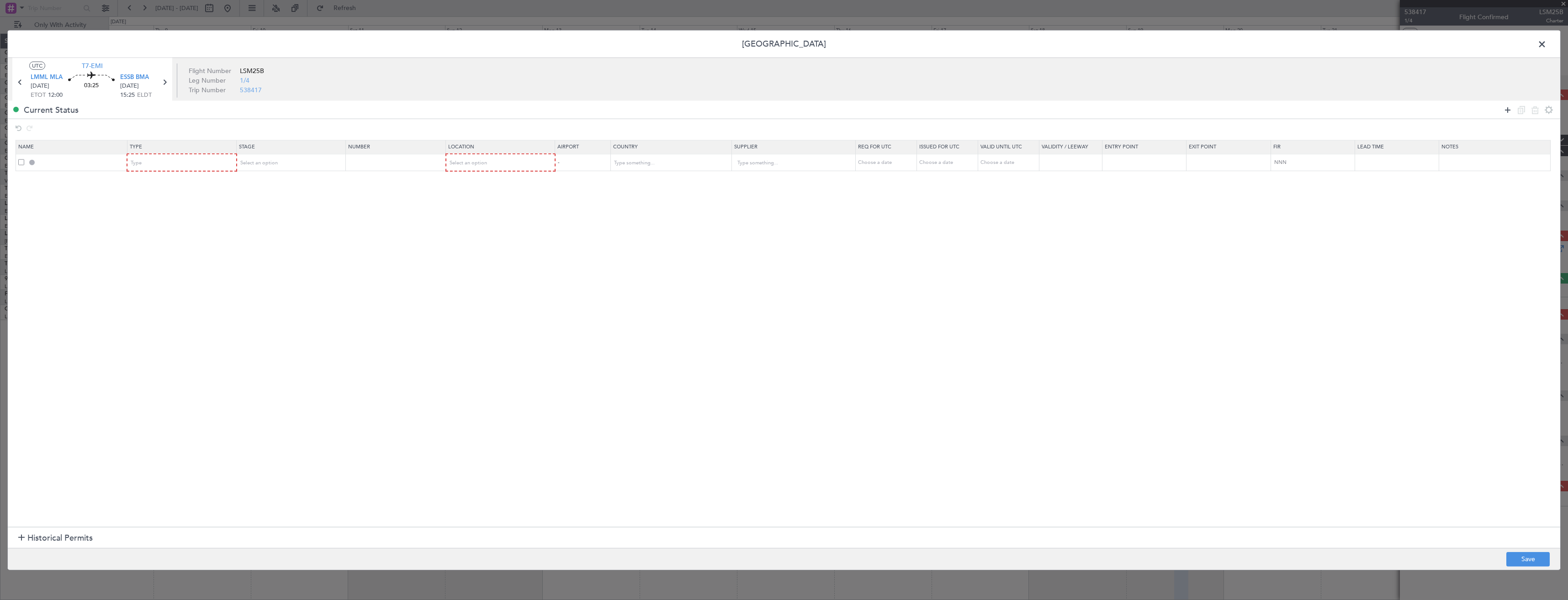
click at [1513, 112] on icon at bounding box center [1508, 110] width 11 height 11
click at [152, 163] on div "Type" at bounding box center [179, 163] width 95 height 13
click at [178, 211] on span "PPR" at bounding box center [184, 208] width 102 height 13
click at [154, 178] on div "Type" at bounding box center [179, 180] width 95 height 13
click at [166, 266] on span "Slot" at bounding box center [184, 266] width 102 height 13
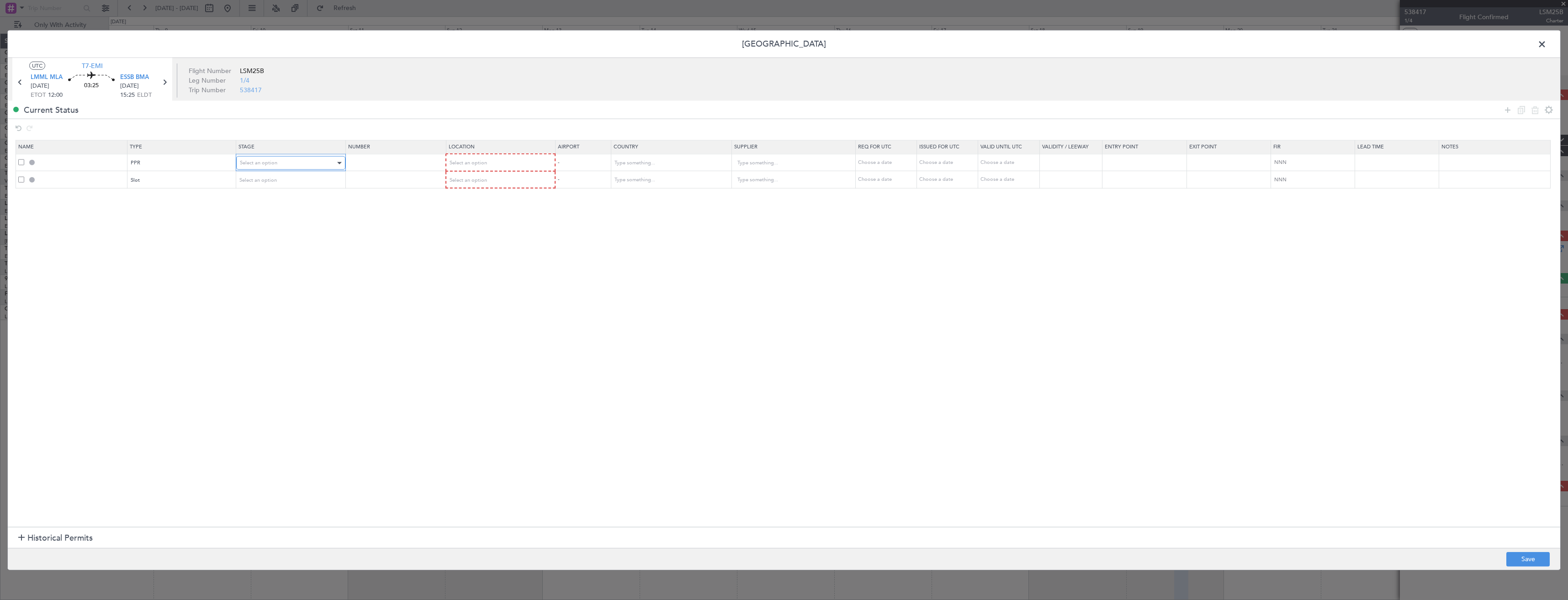
click at [270, 163] on span "Select an option" at bounding box center [259, 163] width 38 height 7
drag, startPoint x: 273, startPoint y: 224, endPoint x: 275, endPoint y: 189, distance: 35.1
click at [273, 221] on span "Requested" at bounding box center [294, 223] width 102 height 13
click at [274, 180] on span "Select an option" at bounding box center [259, 180] width 38 height 7
click at [277, 234] on span "Requested" at bounding box center [294, 240] width 102 height 13
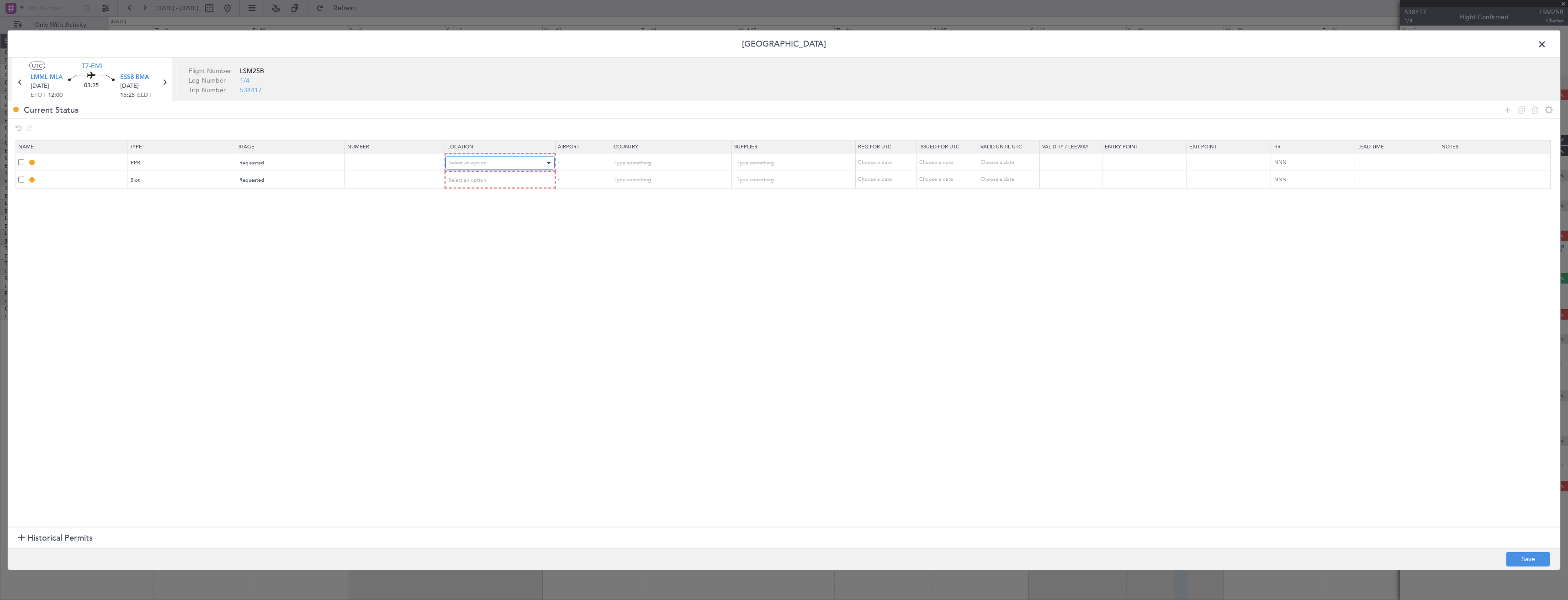
click at [506, 167] on div "Select an option" at bounding box center [497, 163] width 96 height 13
click at [490, 180] on span "Departure" at bounding box center [506, 181] width 102 height 13
click at [487, 180] on span "Select an option" at bounding box center [468, 180] width 38 height 7
click at [492, 220] on span "Arrival" at bounding box center [506, 226] width 102 height 13
click at [1537, 557] on button "Save" at bounding box center [1528, 559] width 43 height 14
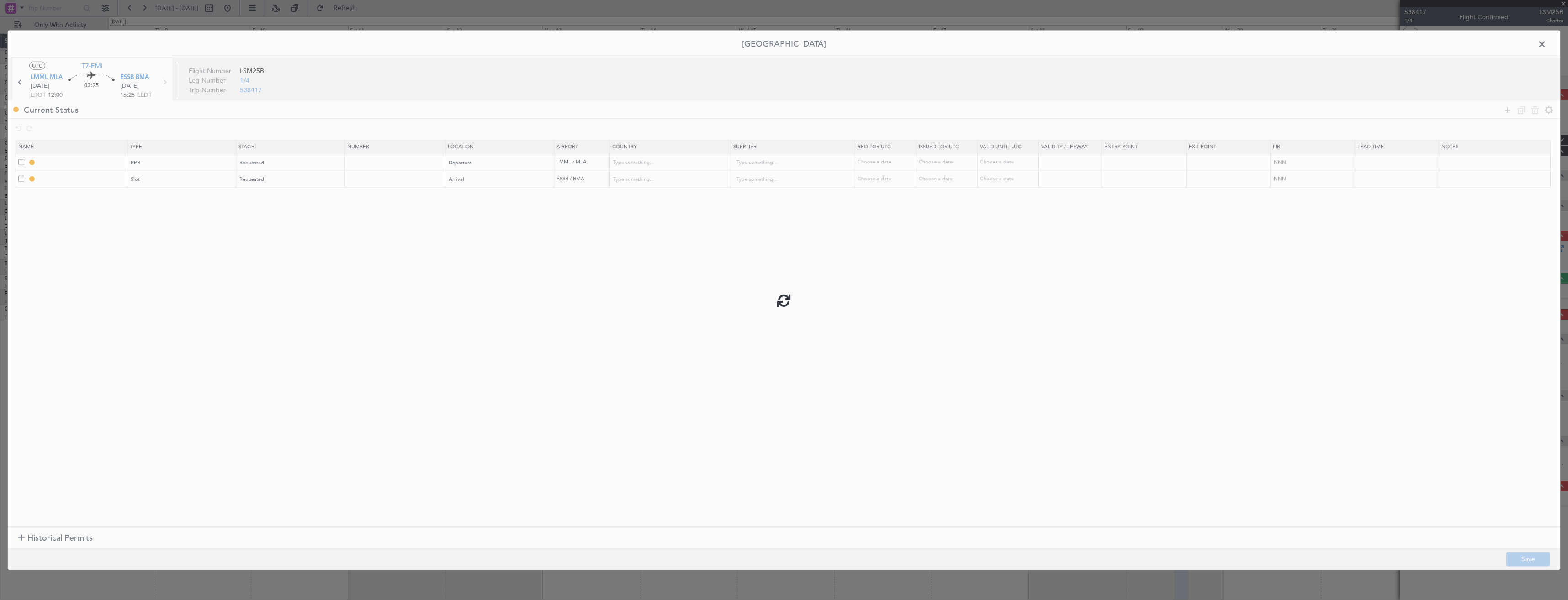
type input "LMML PPR"
type input "Malta"
type input "NNN"
type input "ESSB ARR SLOT"
type input "Sweden"
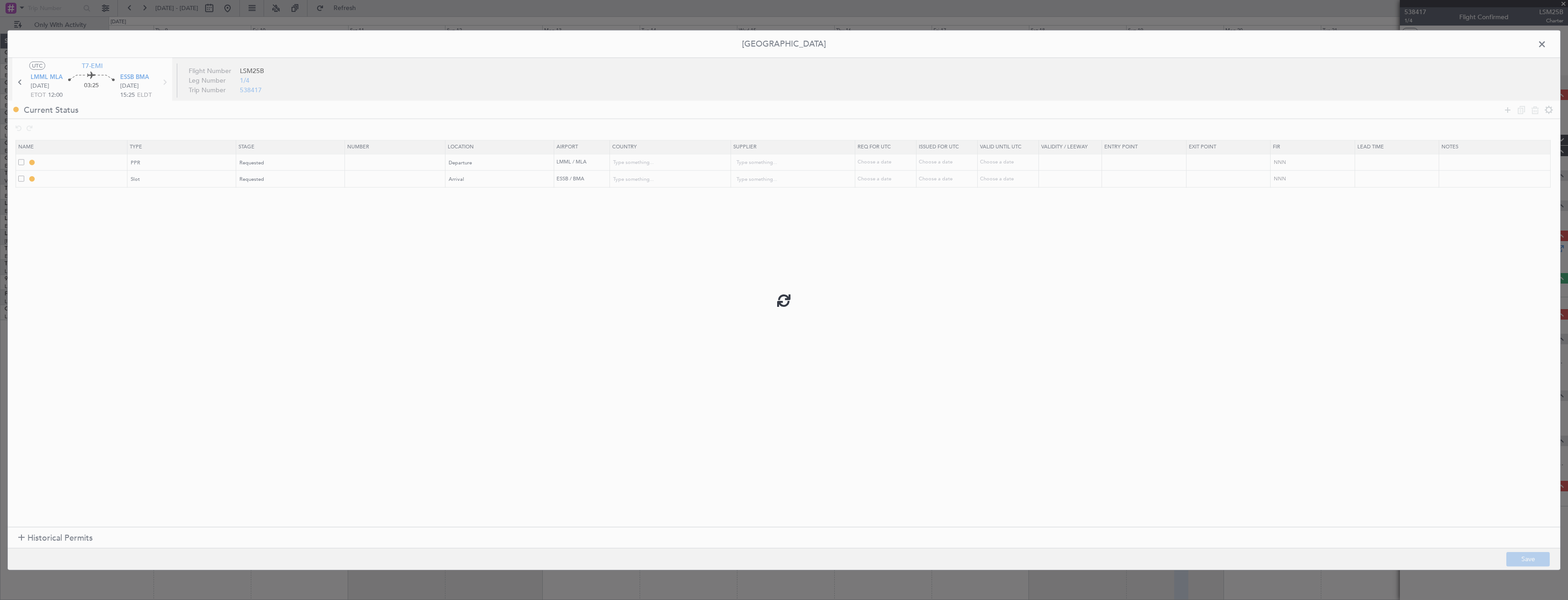
type input "NNN"
drag, startPoint x: 109, startPoint y: 162, endPoint x: 116, endPoint y: 159, distance: 7.6
click at [111, 161] on input "LMML PPR" at bounding box center [82, 162] width 89 height 8
type input "LMML PPR 1200z"
click at [97, 178] on input "ESSB ARR SLOT" at bounding box center [82, 179] width 89 height 8
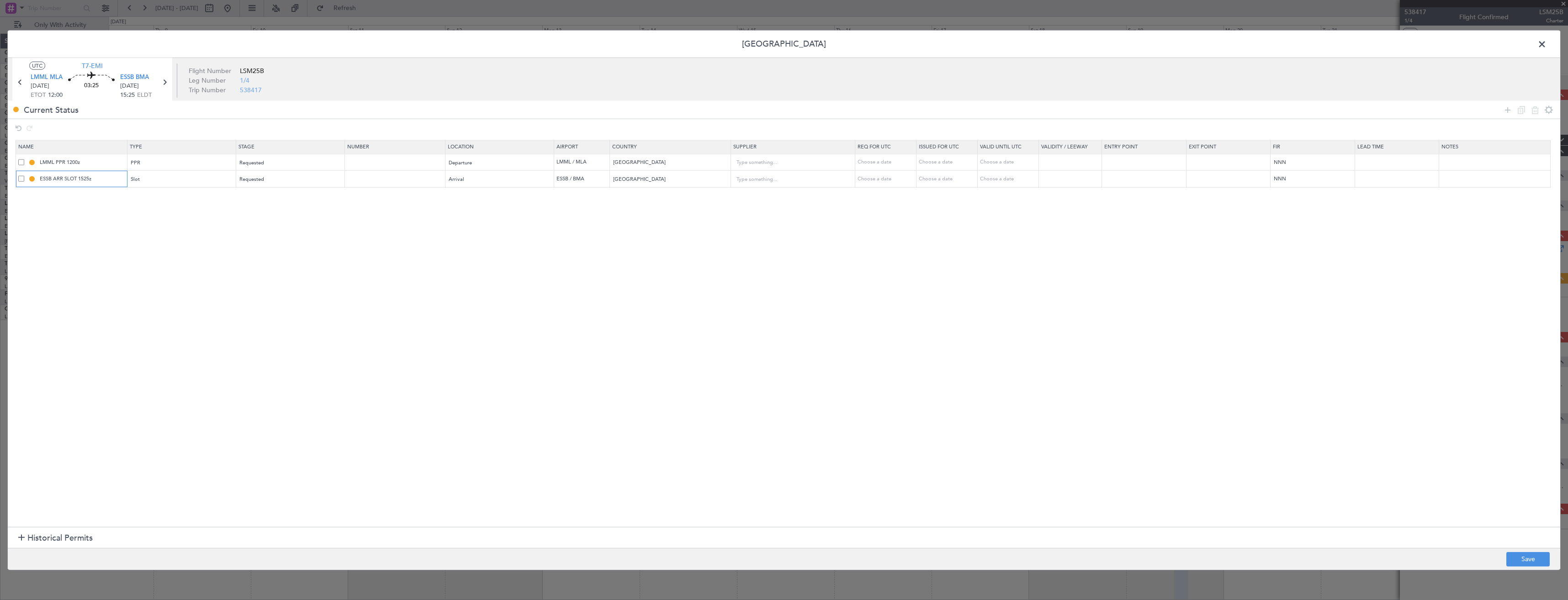
type input "ESSB ARR SLOT 1525z"
click at [1519, 568] on footer "Save" at bounding box center [784, 559] width 1553 height 22
click at [1519, 565] on button "Save" at bounding box center [1528, 559] width 43 height 14
click at [1546, 42] on span at bounding box center [1546, 47] width 0 height 18
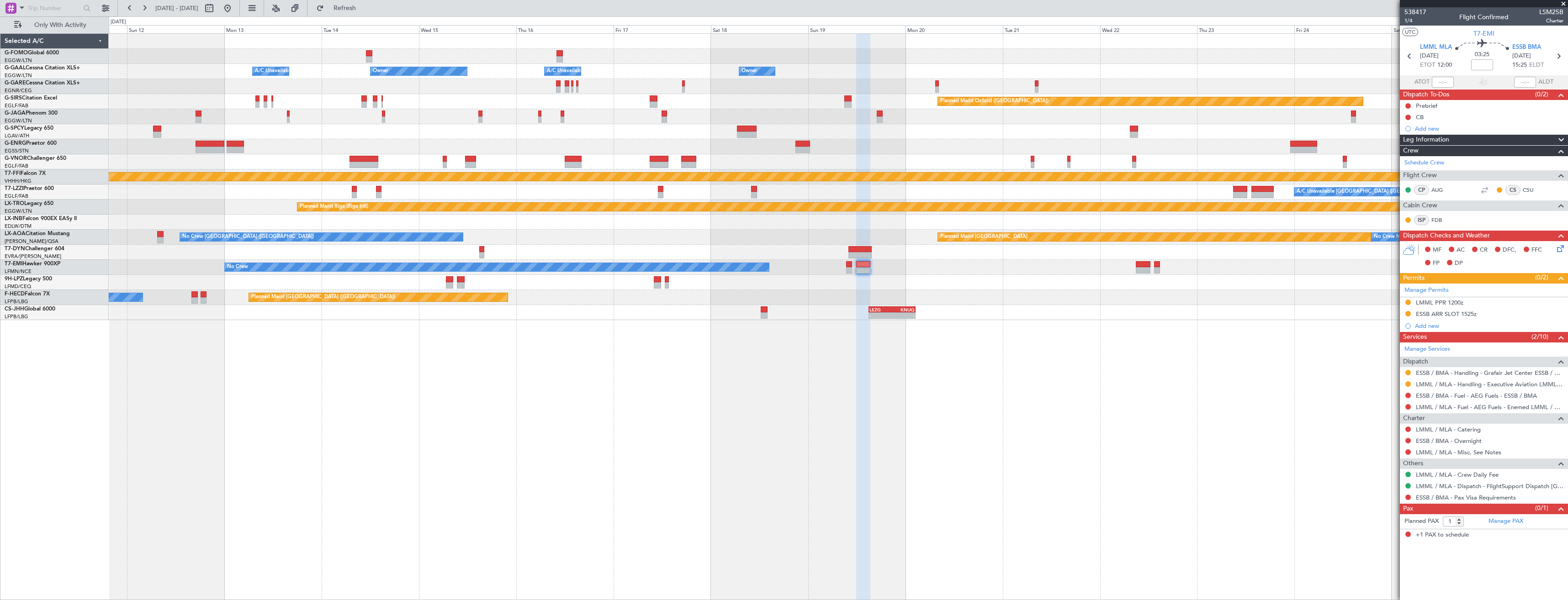
click at [869, 287] on div at bounding box center [838, 282] width 1459 height 15
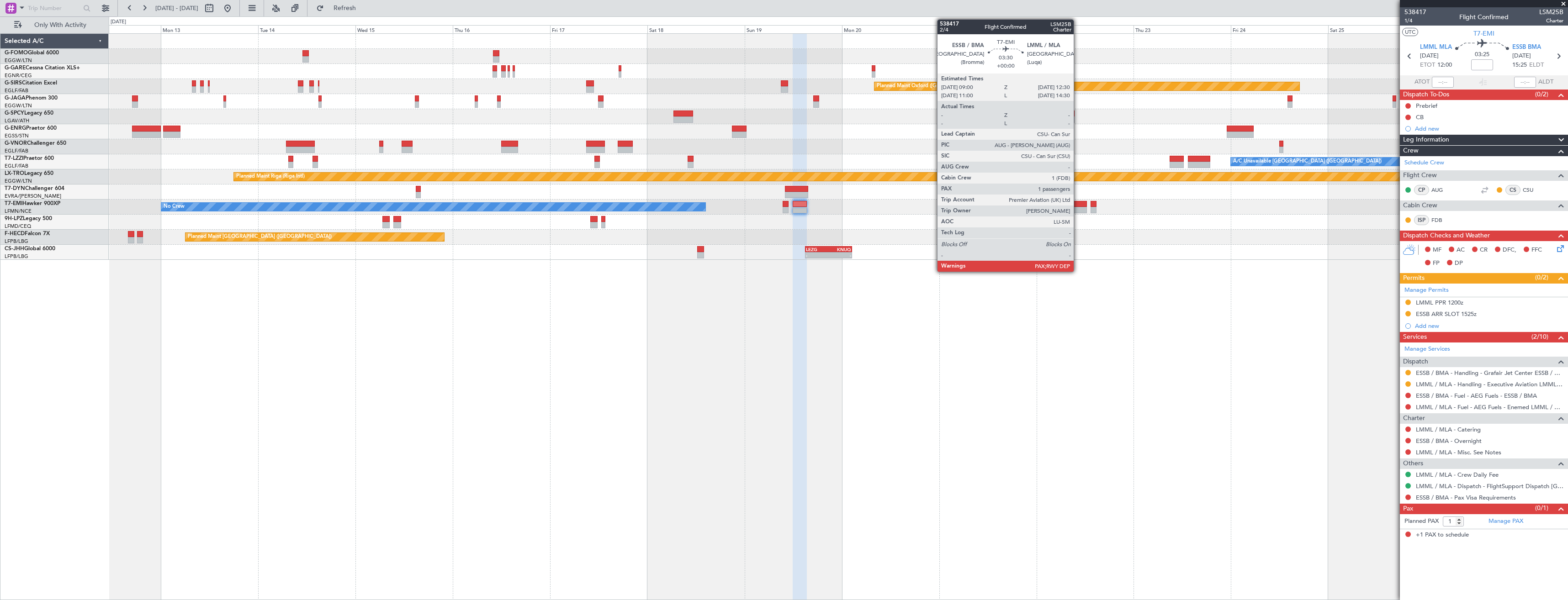
click at [1078, 206] on div at bounding box center [1080, 204] width 14 height 6
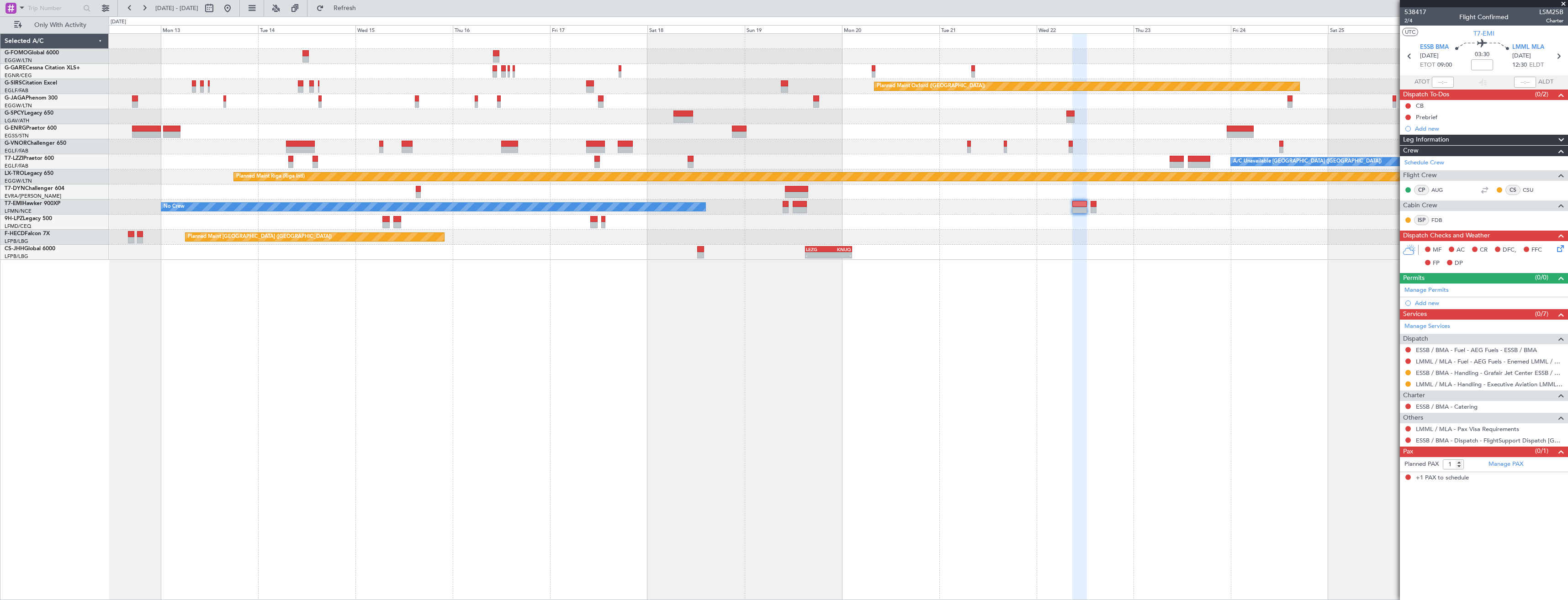
click at [1431, 286] on link "Manage Permits" at bounding box center [1426, 290] width 44 height 9
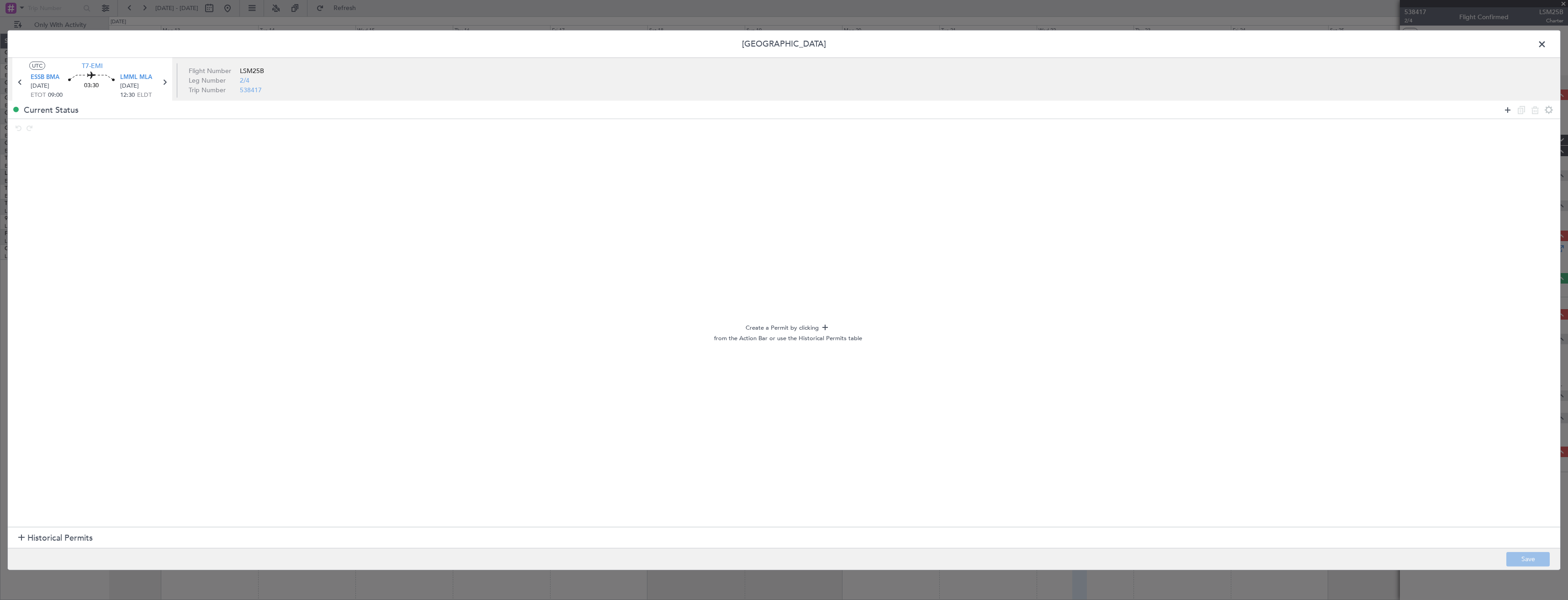
click at [1503, 110] on icon at bounding box center [1508, 110] width 11 height 11
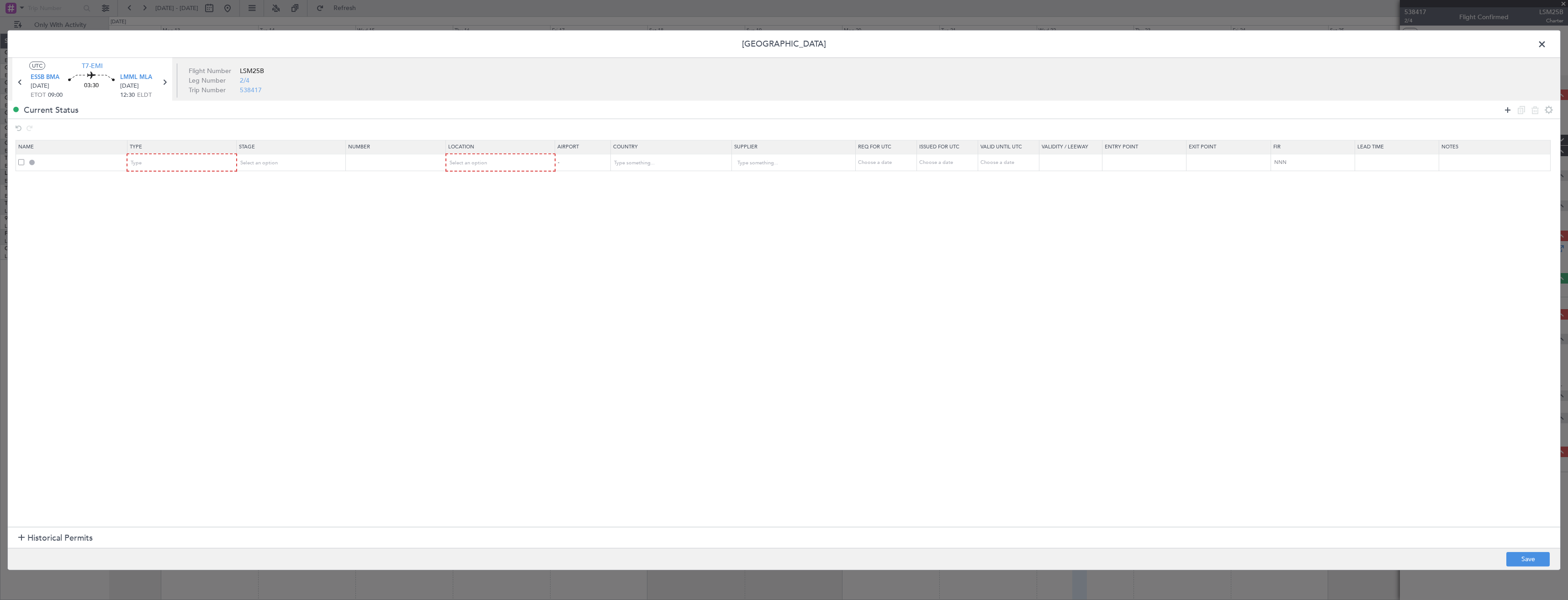
click at [1503, 110] on icon at bounding box center [1508, 110] width 11 height 11
click at [140, 161] on span "Type" at bounding box center [137, 163] width 11 height 7
click at [147, 244] on span "Slot" at bounding box center [184, 251] width 102 height 13
click at [154, 178] on div "Type" at bounding box center [179, 180] width 95 height 13
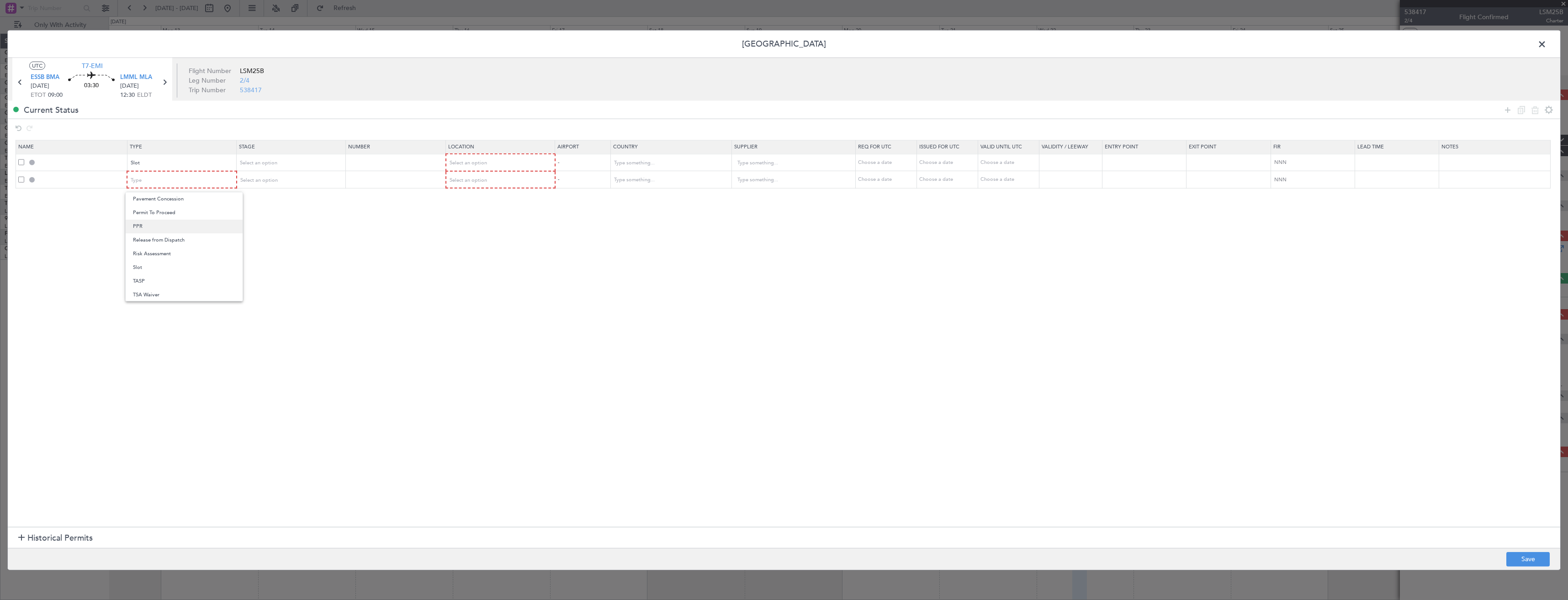
click at [146, 227] on span "PPR" at bounding box center [184, 226] width 102 height 13
click at [257, 166] on span "Select an option" at bounding box center [259, 163] width 38 height 7
drag, startPoint x: 257, startPoint y: 222, endPoint x: 256, endPoint y: 207, distance: 15.0
click at [257, 217] on span "Requested" at bounding box center [294, 223] width 102 height 13
click at [262, 182] on span "Select an option" at bounding box center [259, 180] width 38 height 7
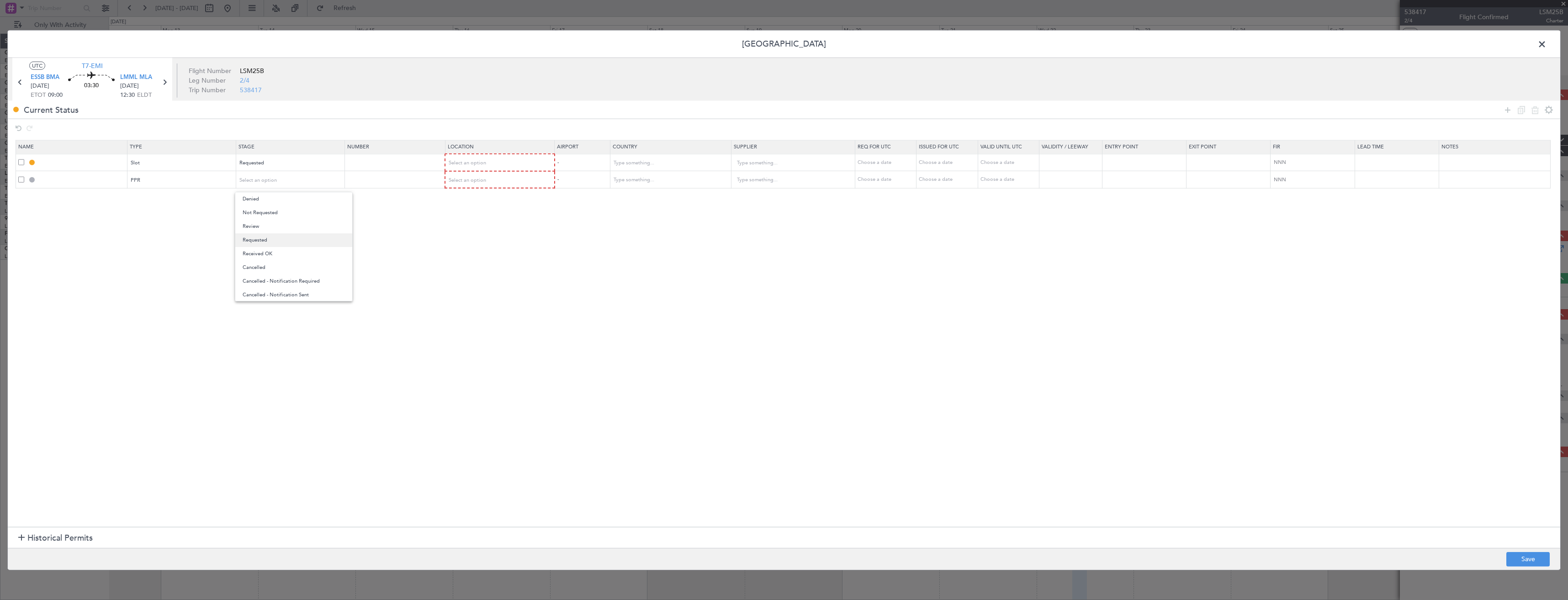
click at [254, 234] on span "Requested" at bounding box center [294, 240] width 102 height 13
click at [493, 160] on div "Select an option" at bounding box center [497, 163] width 96 height 13
click at [493, 181] on span "Departure" at bounding box center [506, 181] width 102 height 13
click at [487, 181] on span "Select an option" at bounding box center [468, 180] width 38 height 7
click at [487, 225] on span "Arrival" at bounding box center [506, 226] width 102 height 13
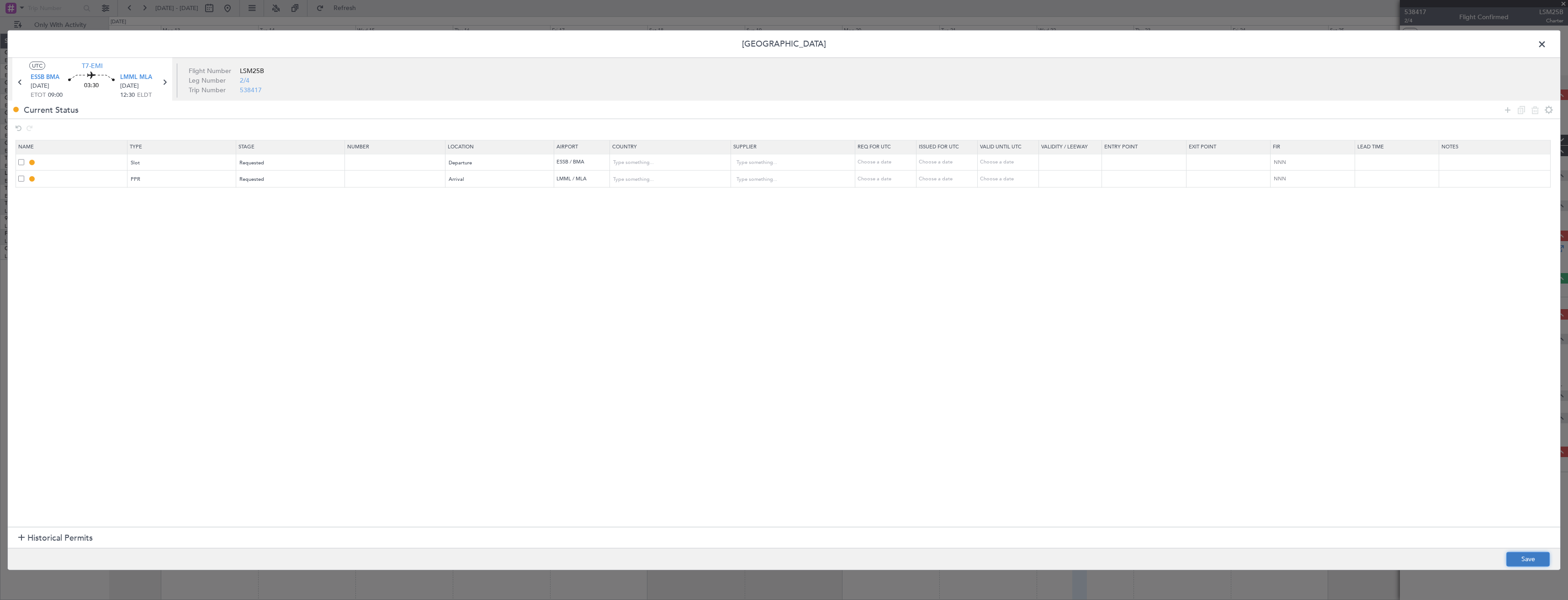
click at [1511, 562] on button "Save" at bounding box center [1528, 559] width 43 height 14
type input "ESSB DEP SLOT"
type input "Sweden"
type input "NNN"
type input "LMML PPR"
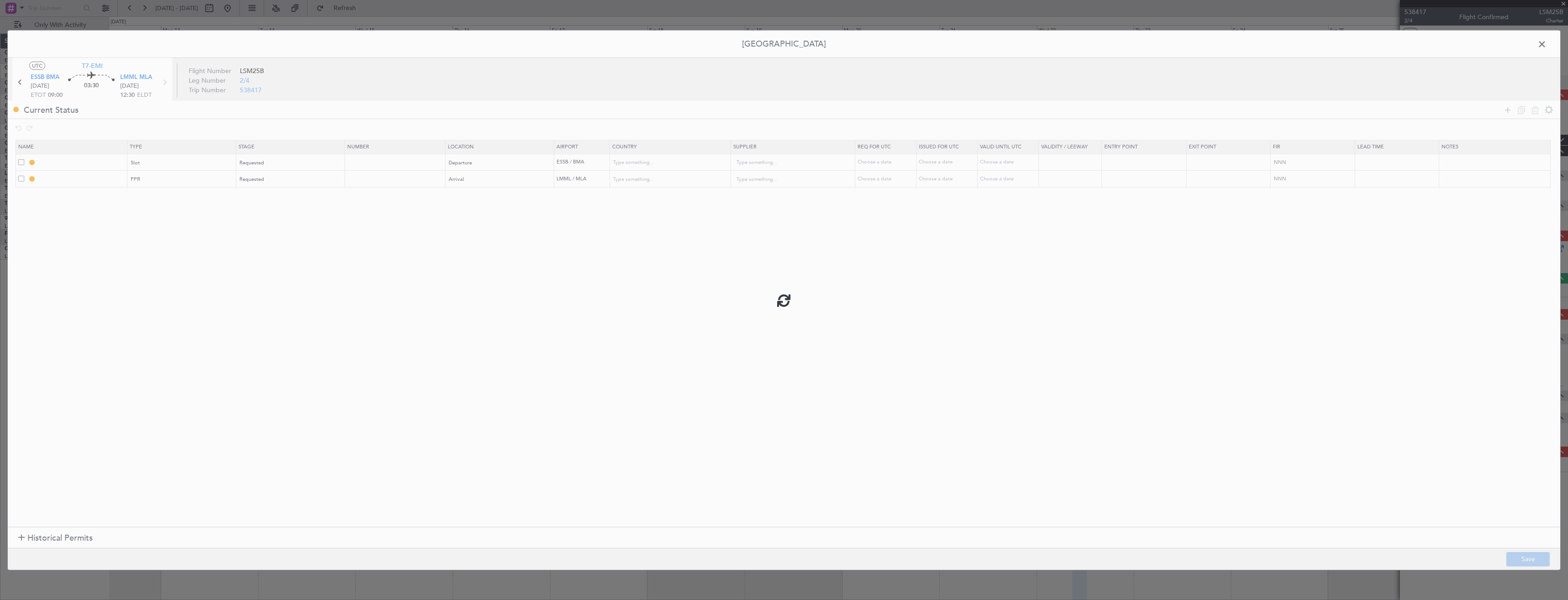
type input "Malta"
type input "NNN"
click at [102, 165] on input "ESSB DEP SLOT" at bounding box center [82, 162] width 89 height 8
type input "ESSB DEP SLOT 0900z"
click at [95, 181] on input "LMML PPR" at bounding box center [82, 179] width 89 height 8
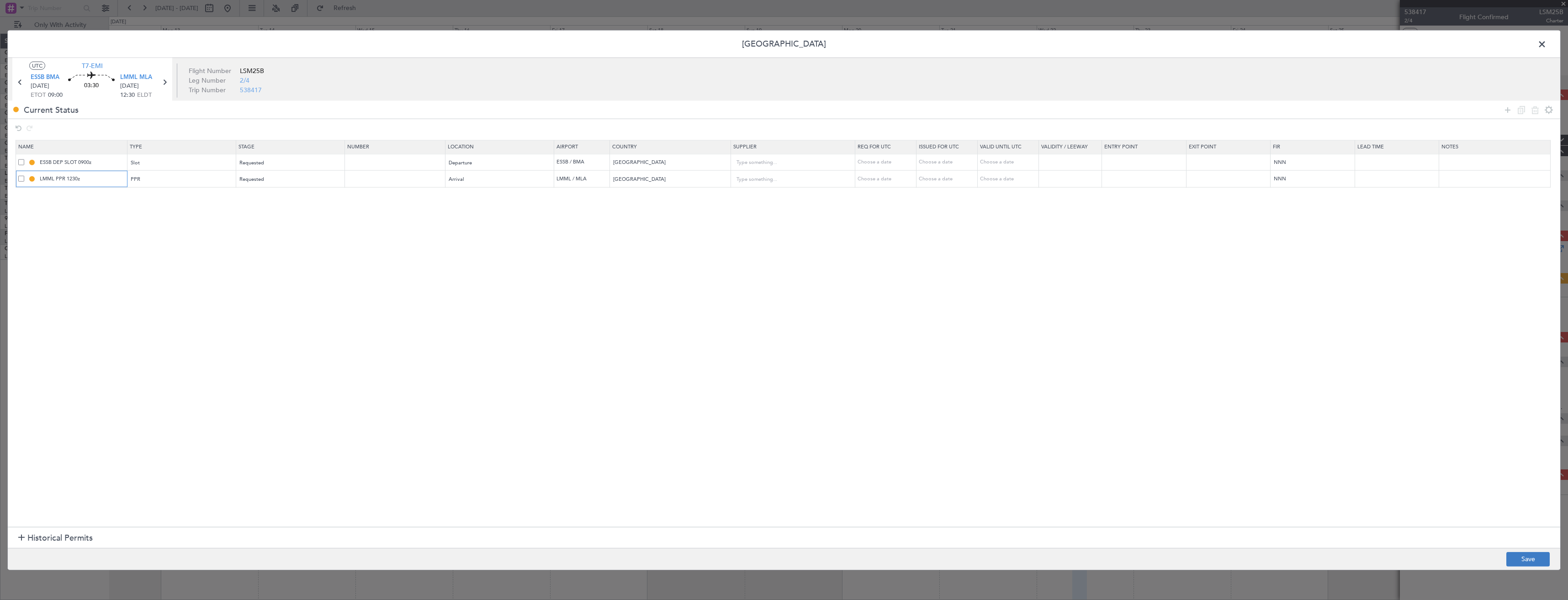
type input "LMML PPR 1230z"
click at [1537, 554] on button "Save" at bounding box center [1528, 559] width 43 height 14
click at [1546, 43] on span at bounding box center [1546, 47] width 0 height 18
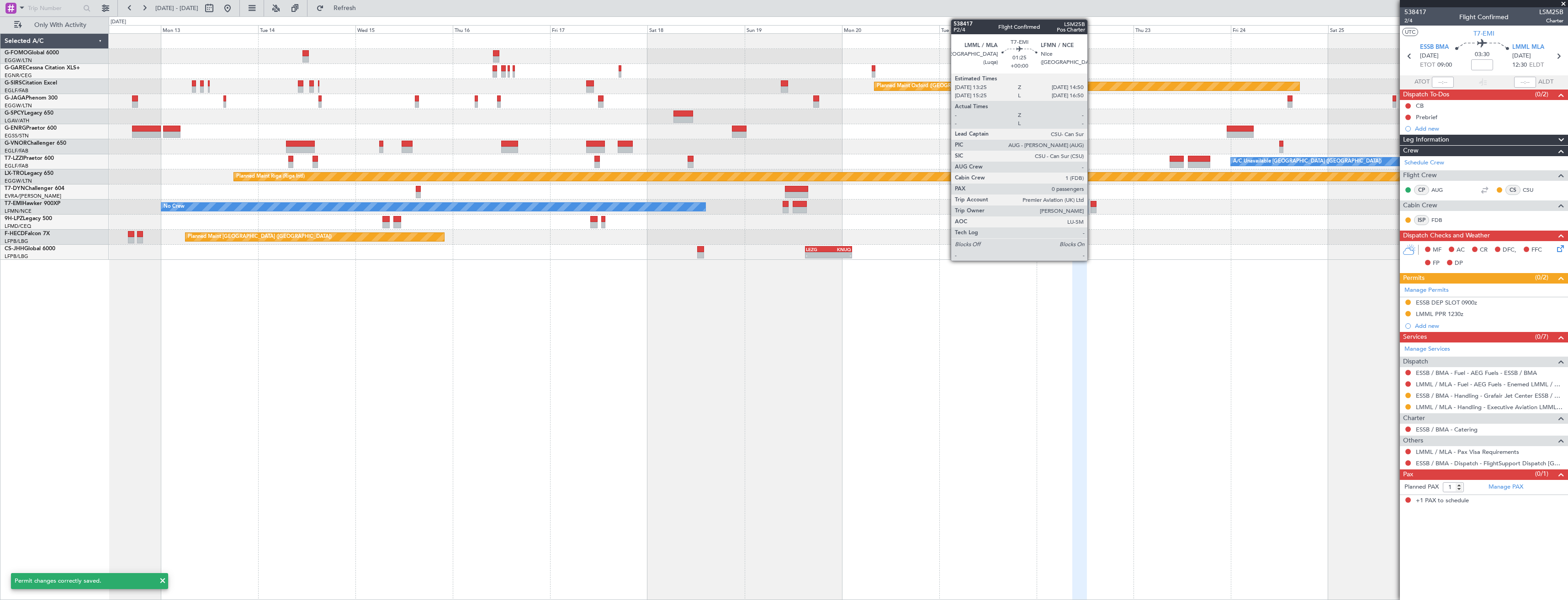
click at [1092, 207] on div at bounding box center [1094, 204] width 6 height 6
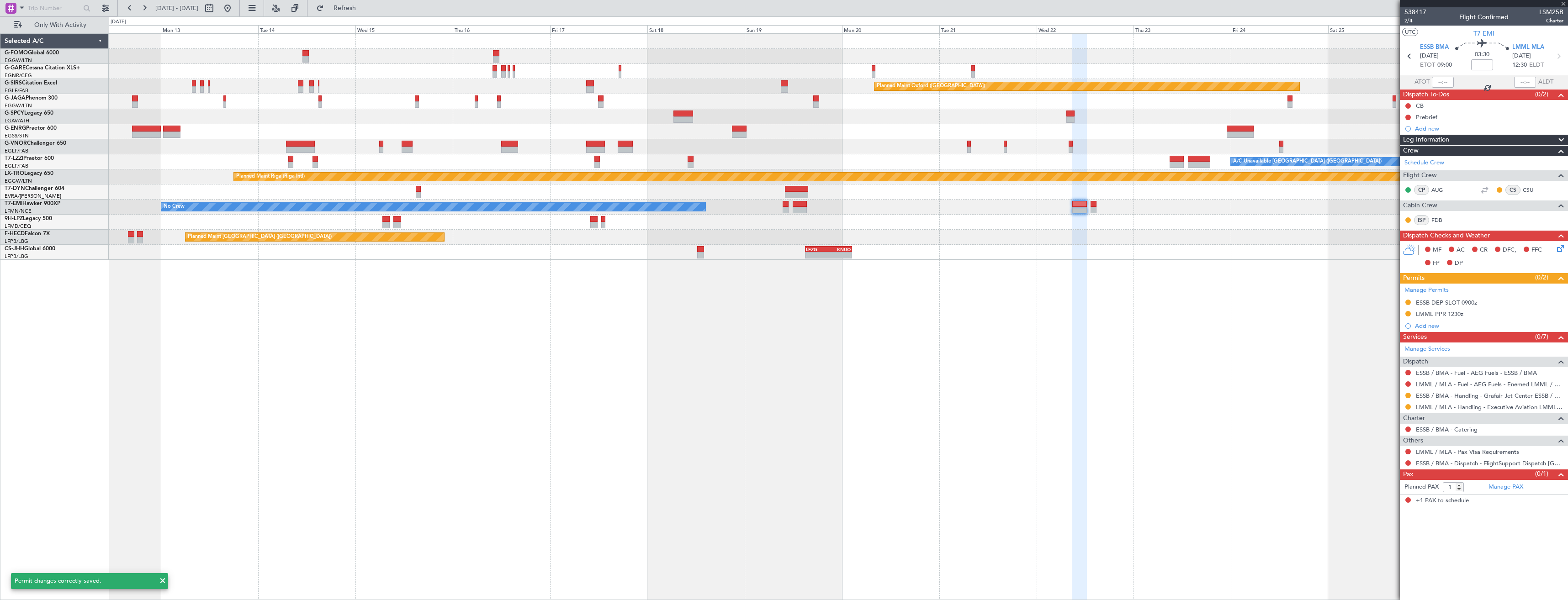
type input "0"
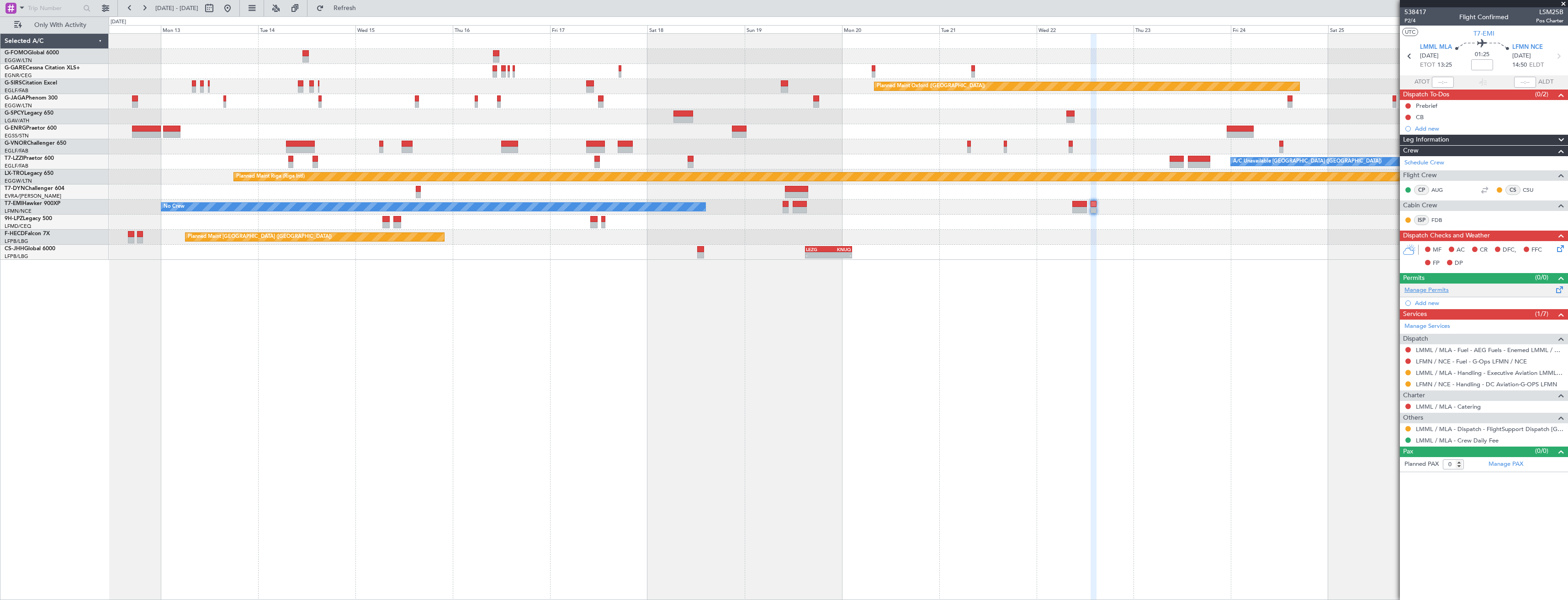
click at [1422, 290] on link "Manage Permits" at bounding box center [1426, 290] width 44 height 9
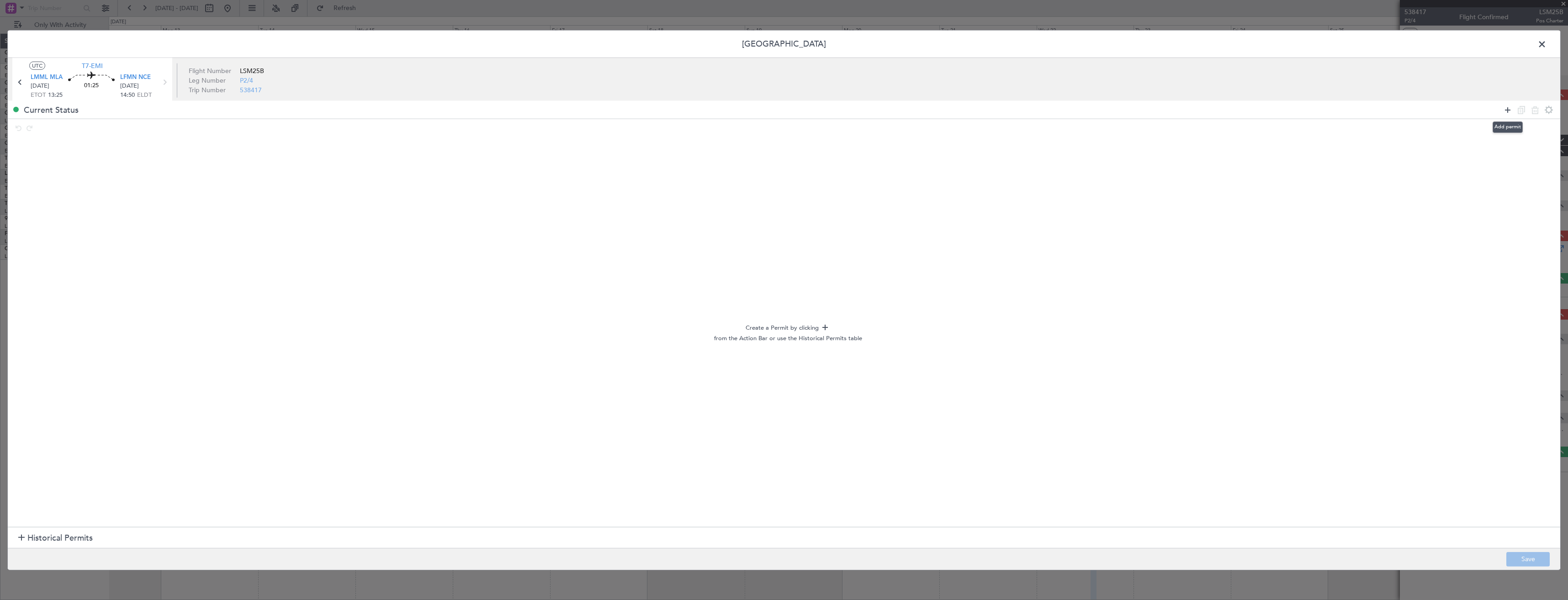
click at [1507, 110] on icon at bounding box center [1508, 110] width 11 height 11
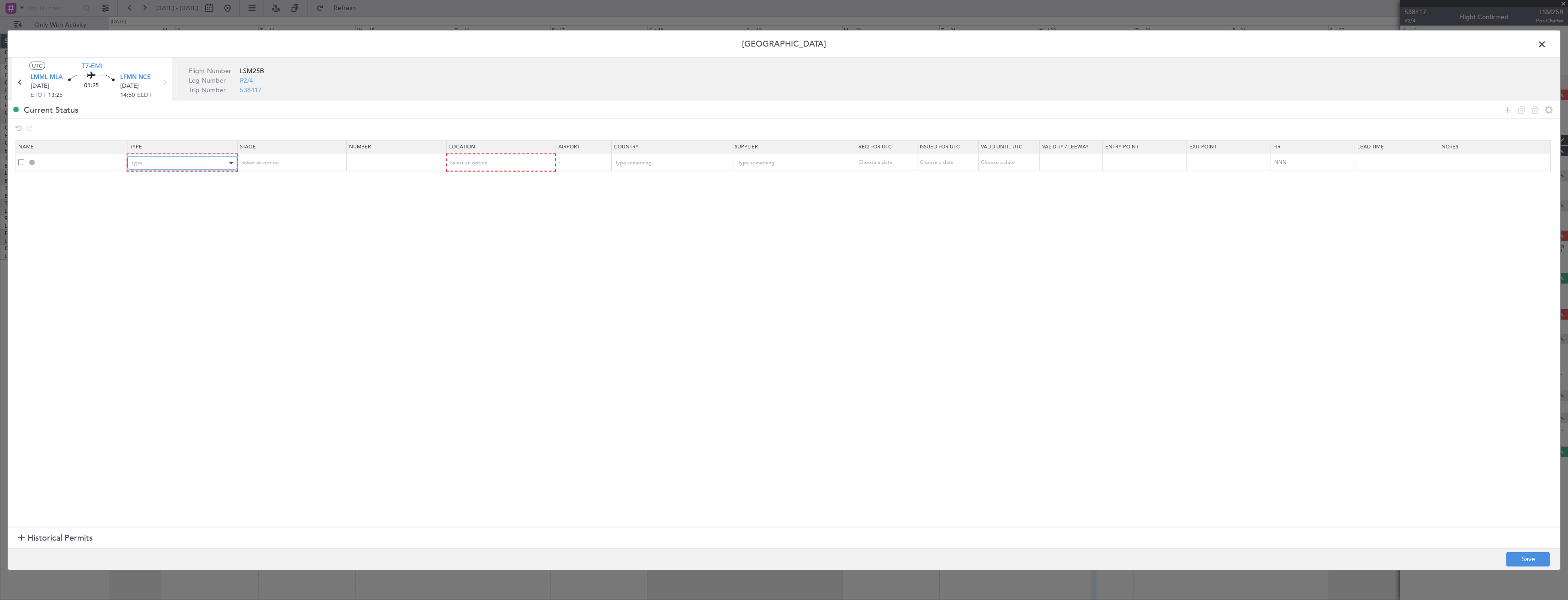
click at [152, 163] on div "Type" at bounding box center [179, 163] width 95 height 13
click at [146, 205] on span "PPR" at bounding box center [184, 208] width 102 height 13
click at [467, 165] on span "Select an option" at bounding box center [468, 163] width 38 height 7
click at [469, 182] on span "Departure" at bounding box center [506, 181] width 102 height 13
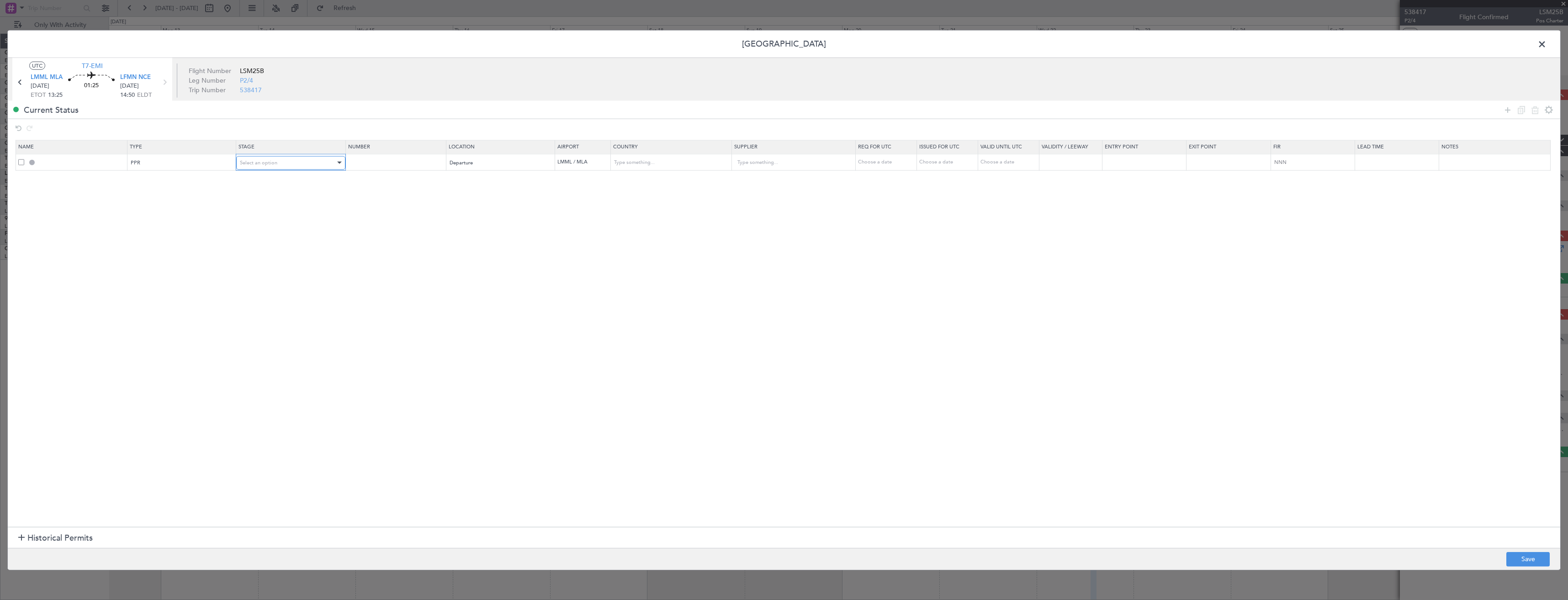
click at [285, 163] on div "Select an option" at bounding box center [288, 162] width 95 height 13
click at [275, 225] on span "Requested" at bounding box center [294, 223] width 102 height 13
click at [1518, 555] on button "Save" at bounding box center [1528, 559] width 43 height 14
type input "LMML PPR"
type input "Malta"
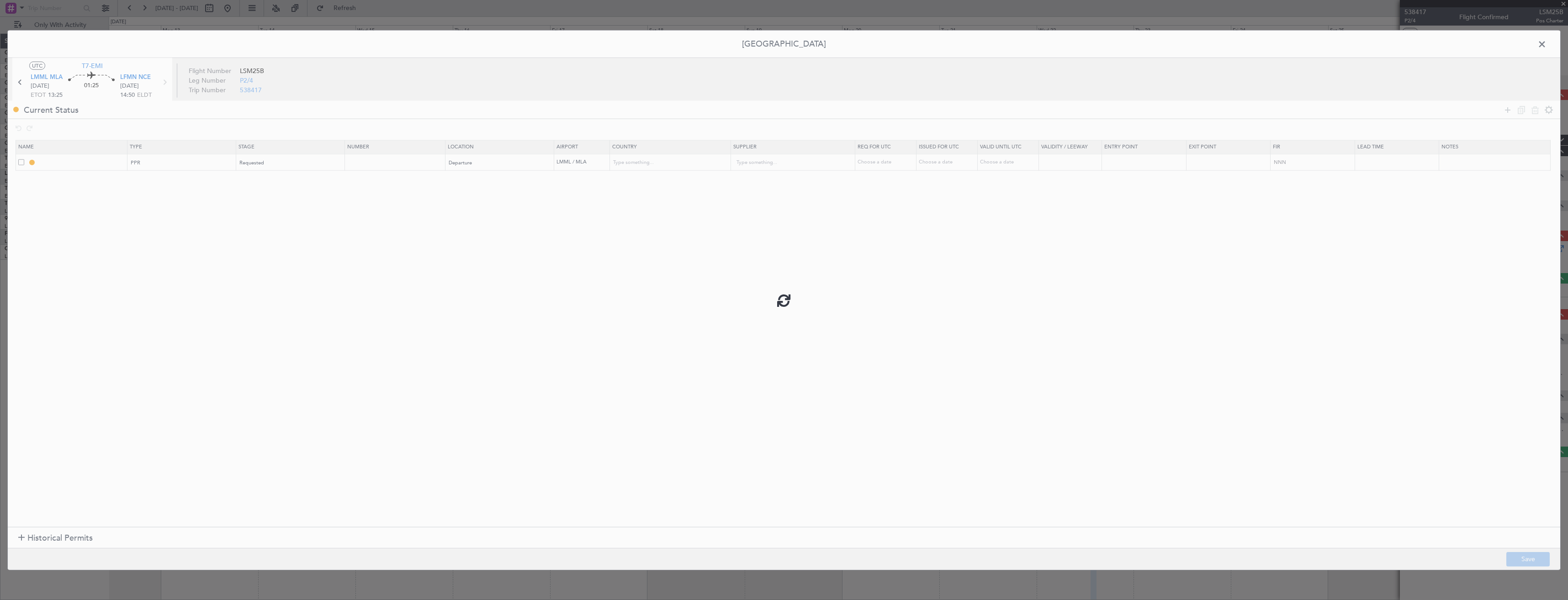
type input "NNN"
click at [88, 161] on input "LMML PPR" at bounding box center [82, 162] width 89 height 8
type input "LMML PPR 1325z"
click at [1521, 553] on button "Save" at bounding box center [1528, 559] width 43 height 14
click at [1546, 41] on span at bounding box center [1546, 47] width 0 height 18
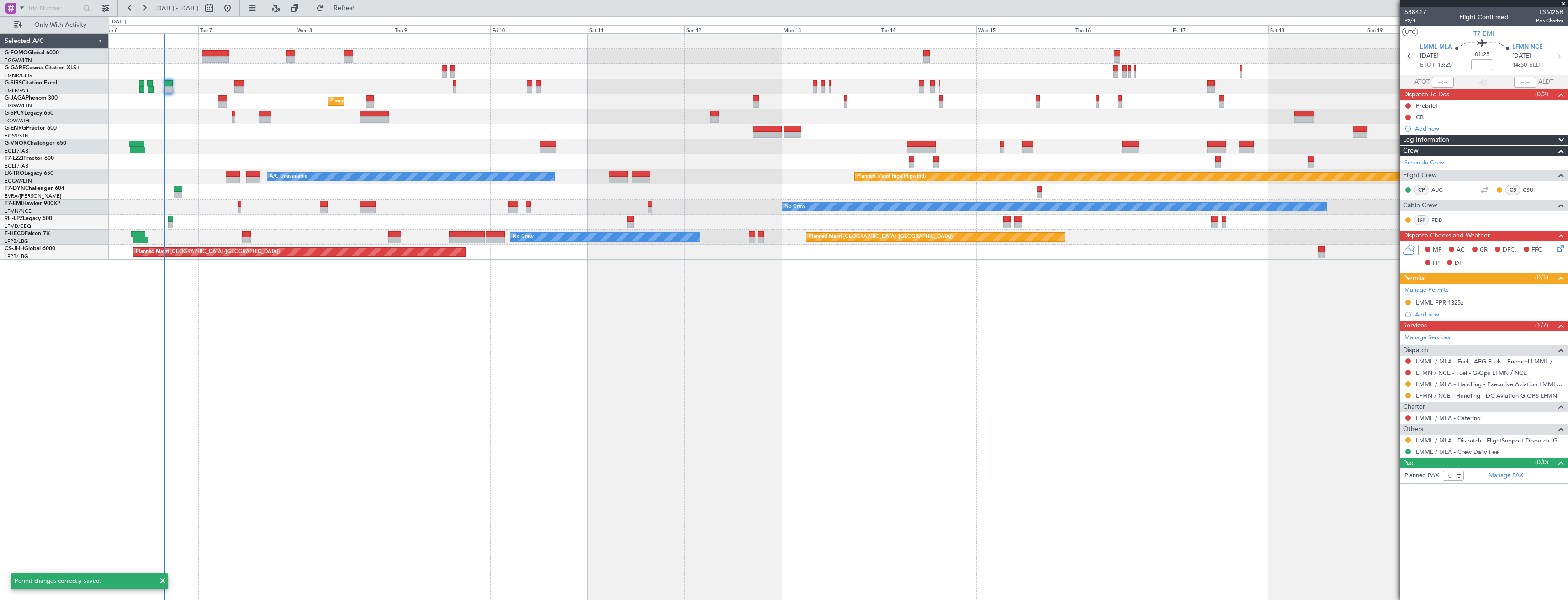
click at [1279, 182] on div "Planned Maint Oxford (Kidlington) Planned Maint London (Farnborough) Planned Ma…" at bounding box center [838, 147] width 1459 height 226
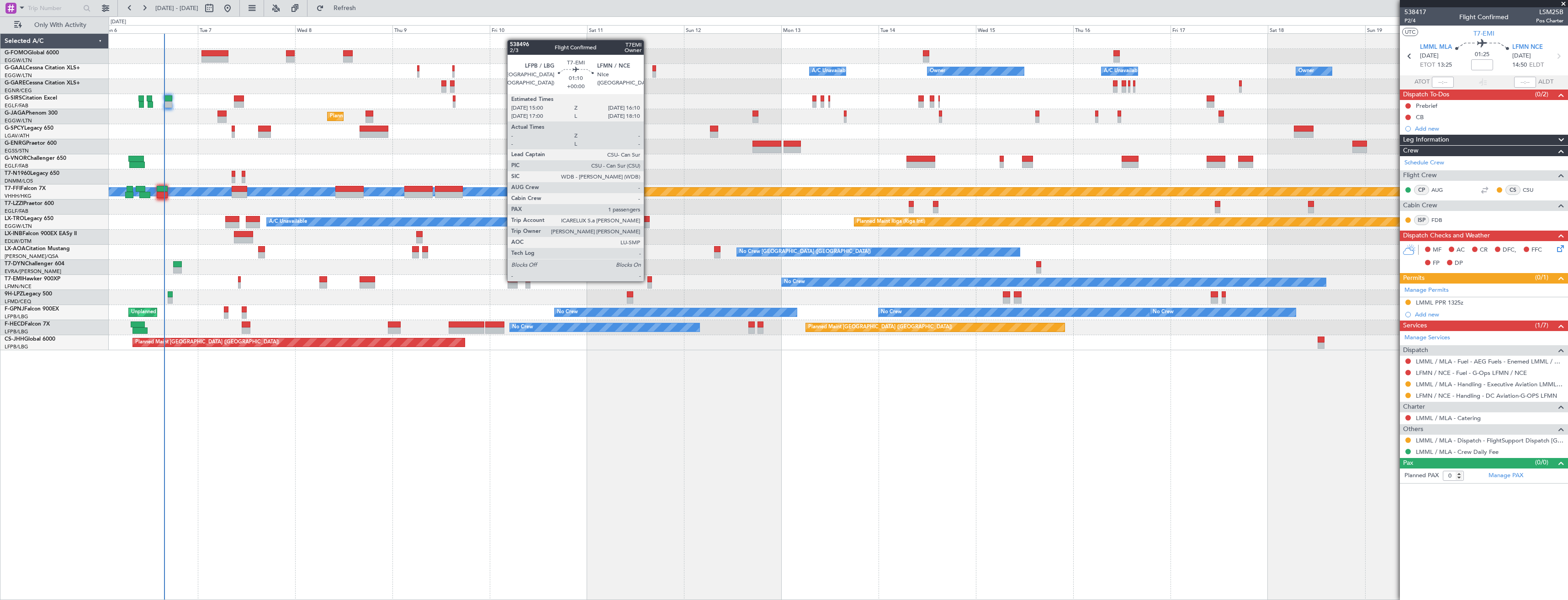
click at [648, 280] on div at bounding box center [651, 279] width 5 height 6
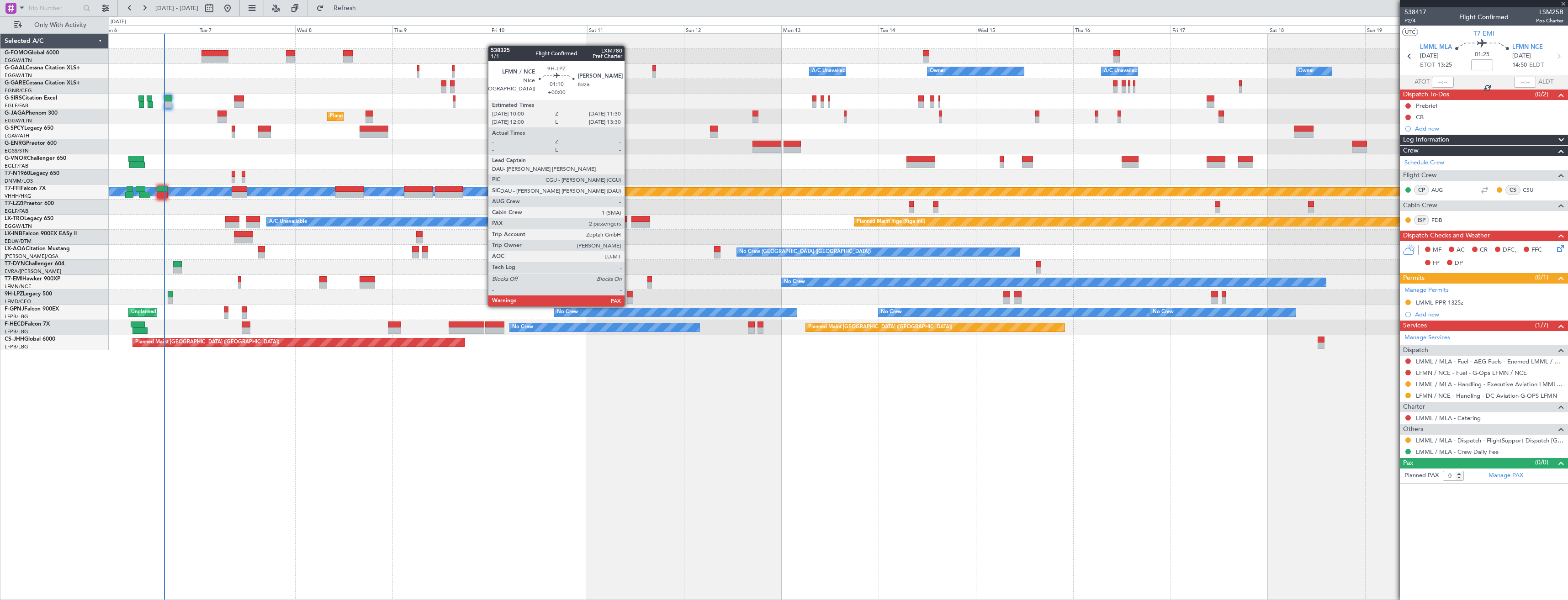
click at [629, 297] on div at bounding box center [630, 300] width 6 height 6
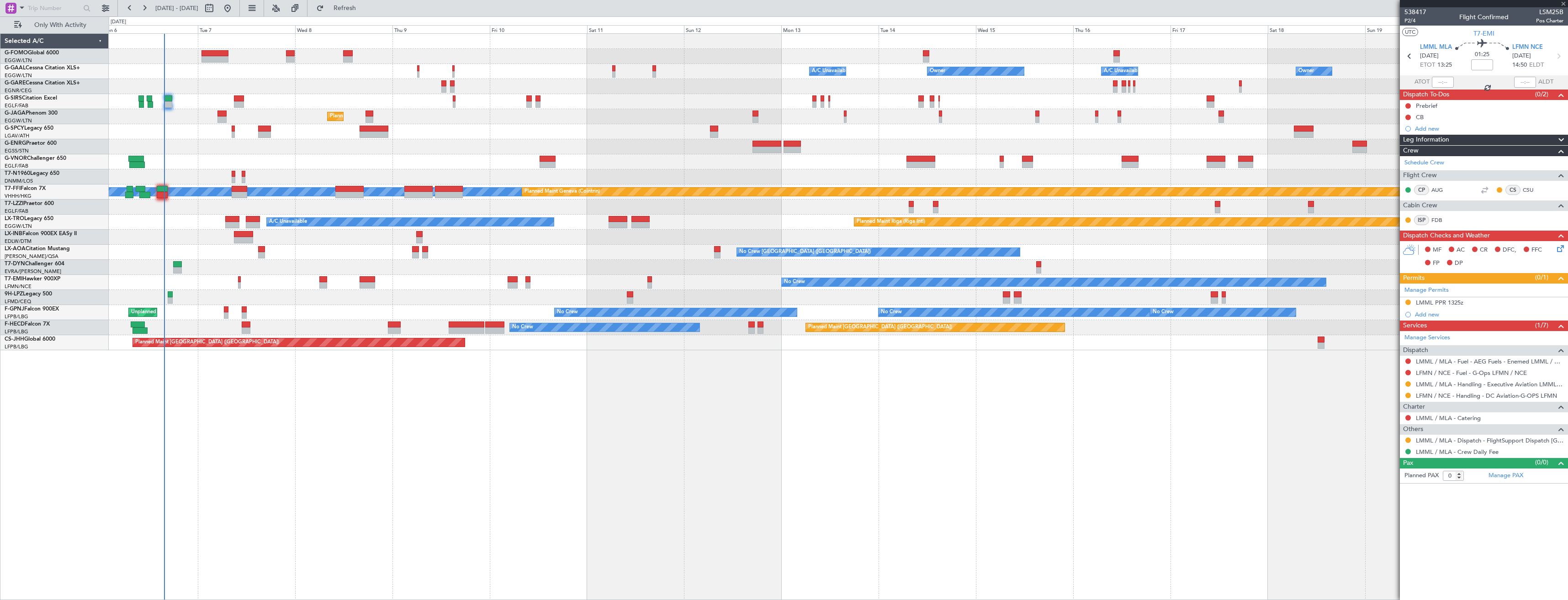
type input "2"
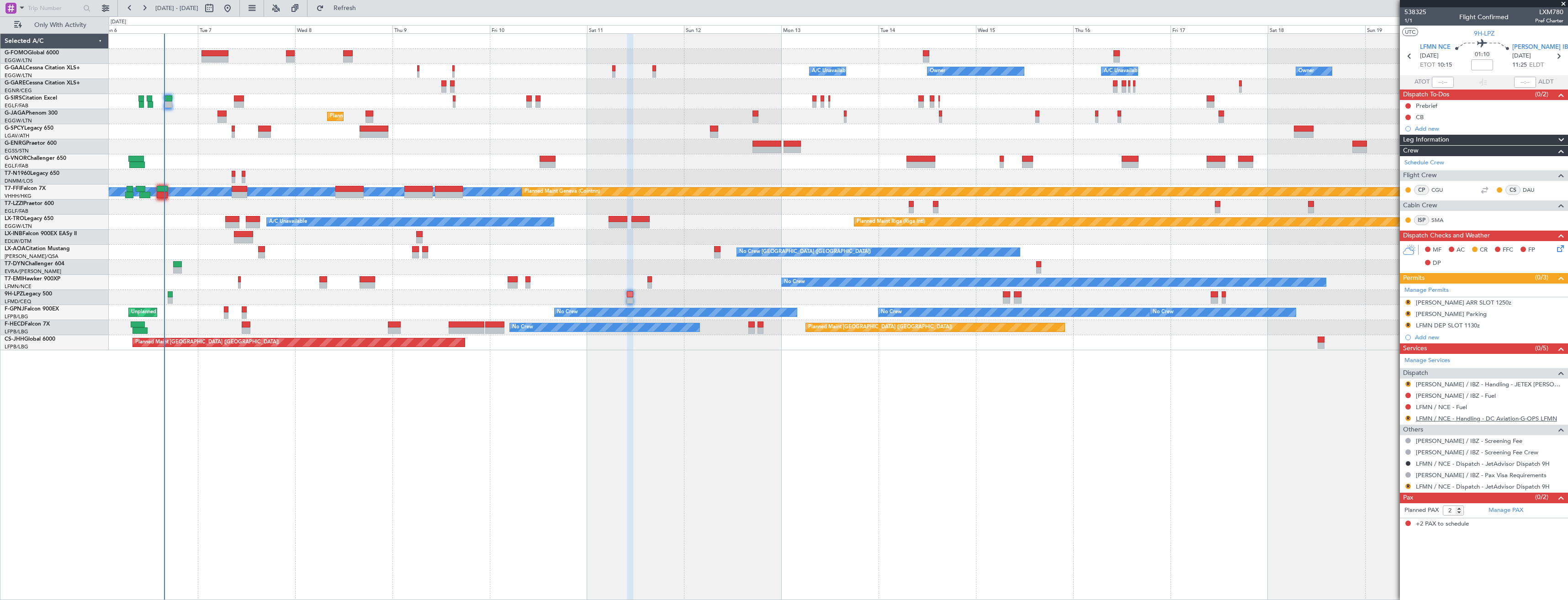
click at [1450, 419] on link "LFMN / NCE - Handling - DC Aviation-G-OPS LFMN" at bounding box center [1486, 419] width 141 height 8
click at [363, 5] on span "Refresh" at bounding box center [345, 8] width 39 height 6
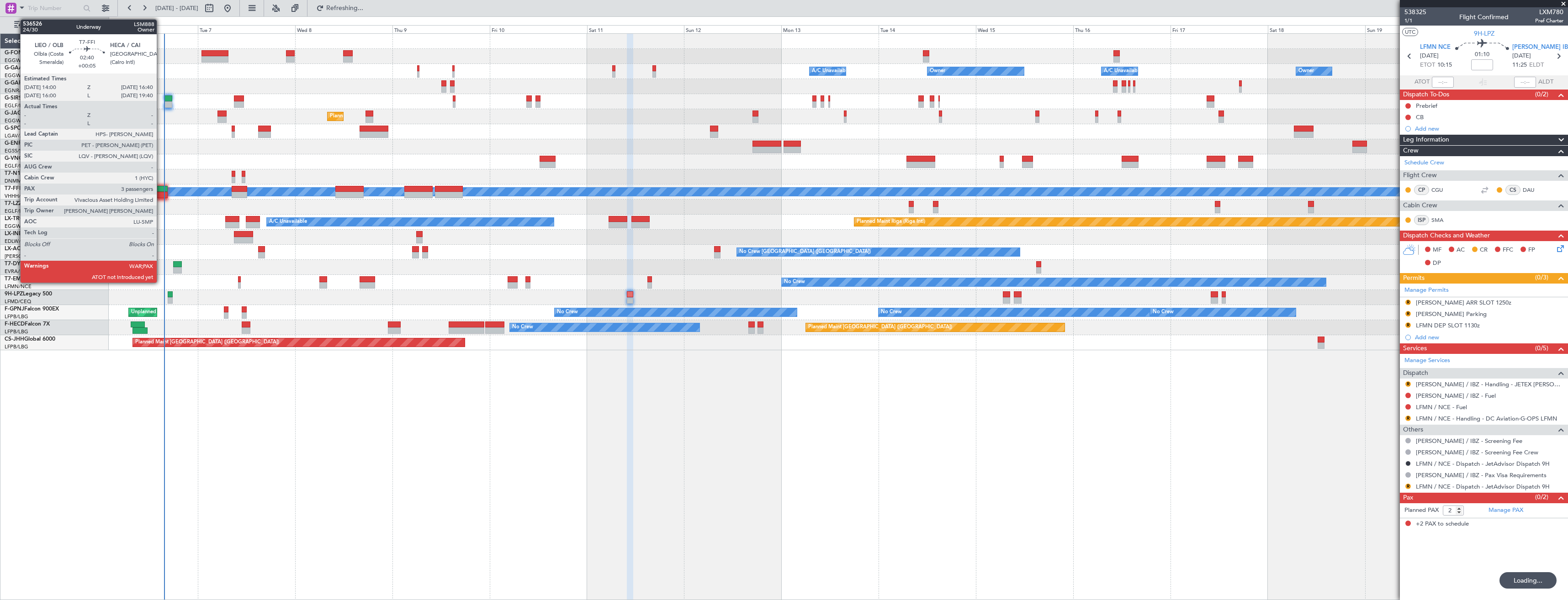
click at [161, 191] on div at bounding box center [162, 189] width 11 height 6
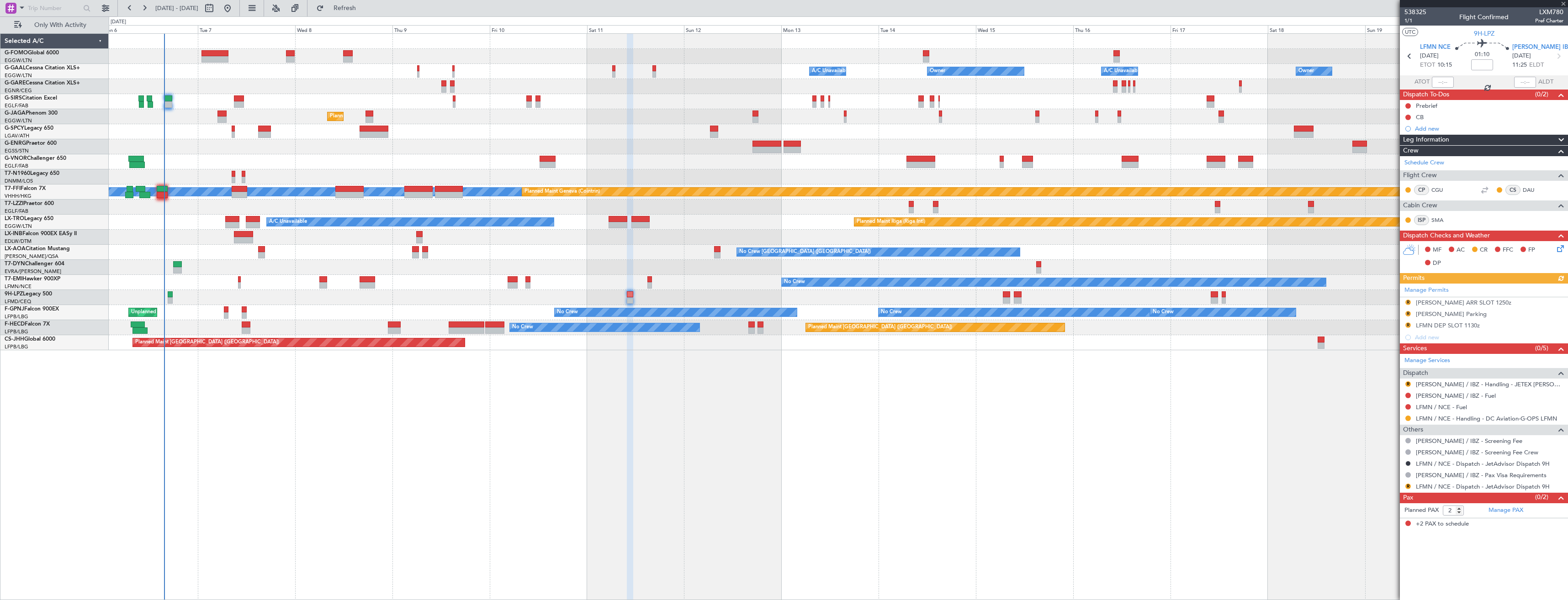
type input "+00:05"
type input "3"
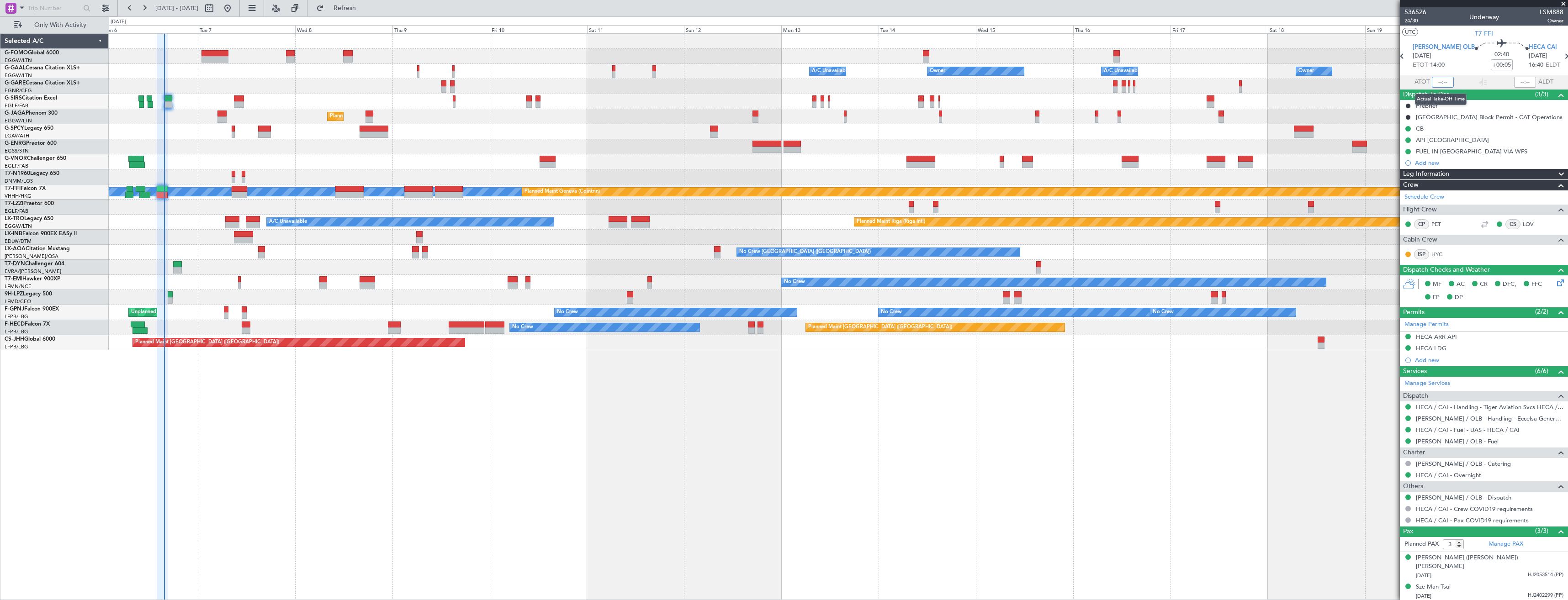
click at [1435, 80] on input "text" at bounding box center [1443, 82] width 22 height 11
type input "15:42"
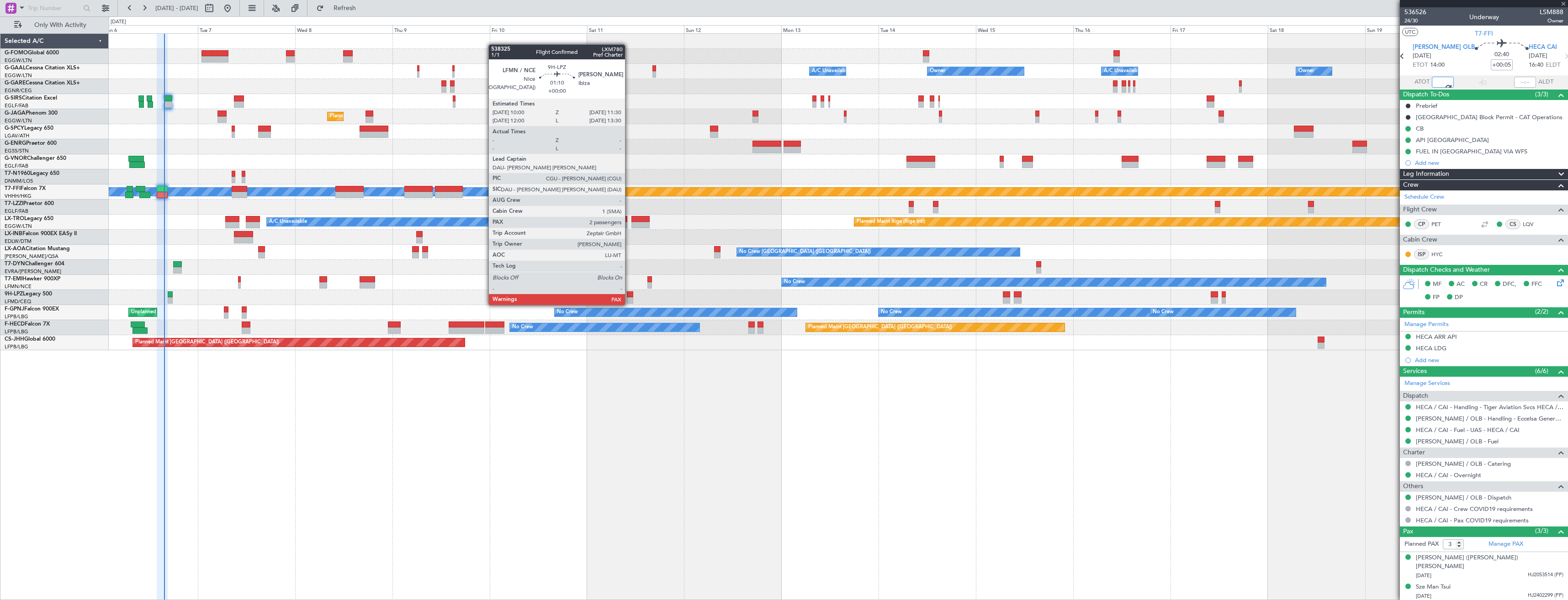
click at [629, 296] on div at bounding box center [630, 294] width 6 height 6
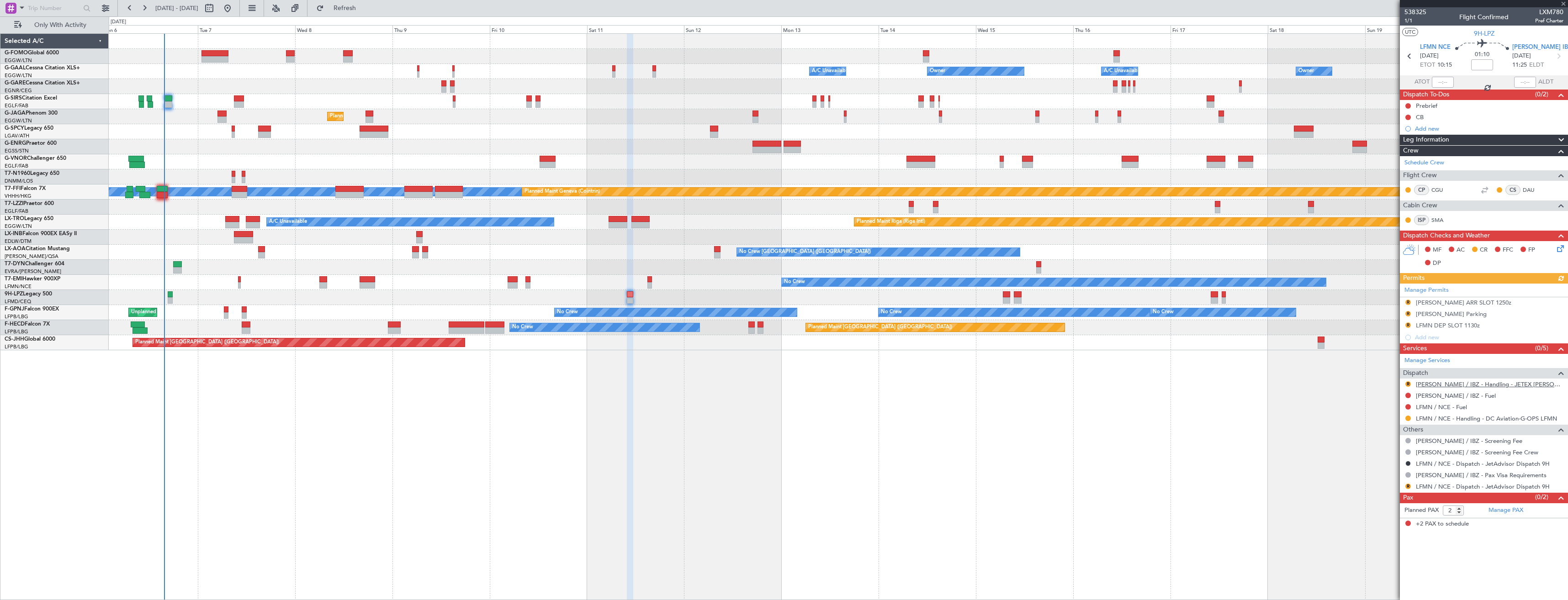
click at [1445, 384] on link "LEIB / IBZ - Handling - JETEX LEIB" at bounding box center [1490, 384] width 147 height 8
click at [367, 13] on button "Refresh" at bounding box center [339, 8] width 55 height 14
click at [939, 278] on div "A/C Unavailable Owner Owner Owner A/C Unavailable Planned Maint Oxford (Kidling…" at bounding box center [838, 192] width 1459 height 316
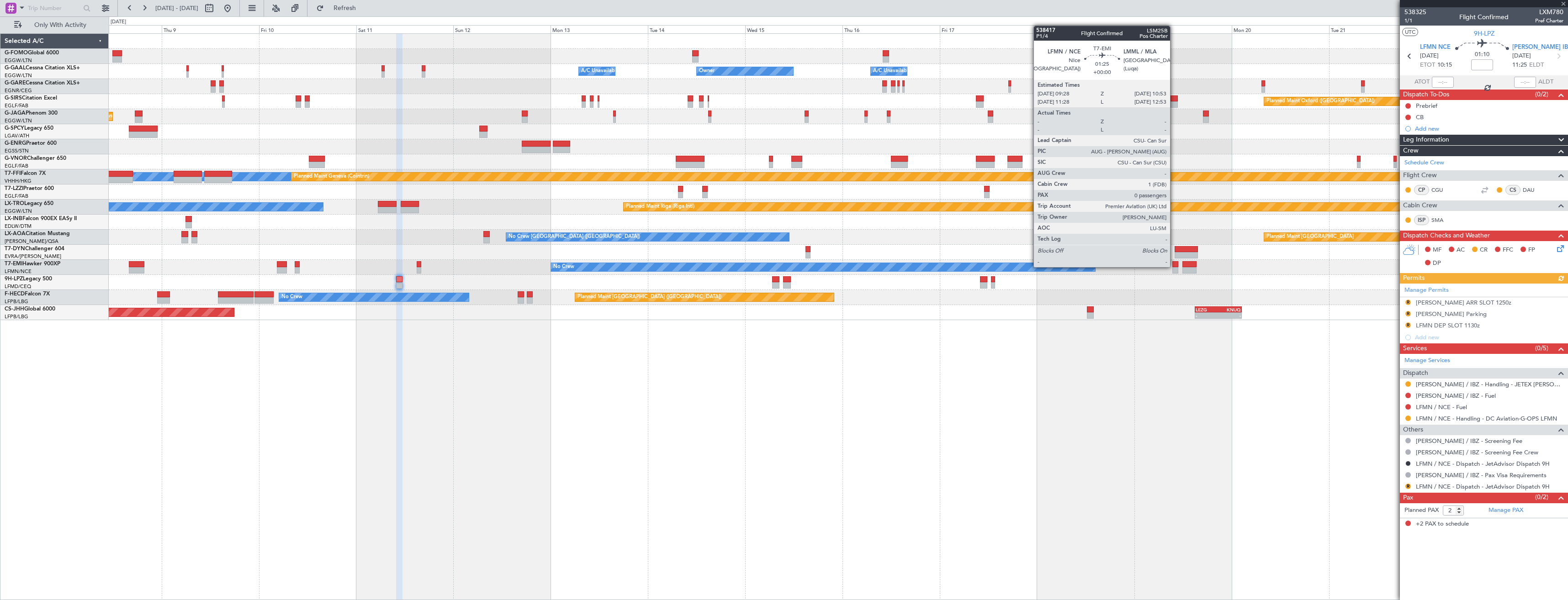
click at [1174, 266] on div at bounding box center [1175, 264] width 6 height 6
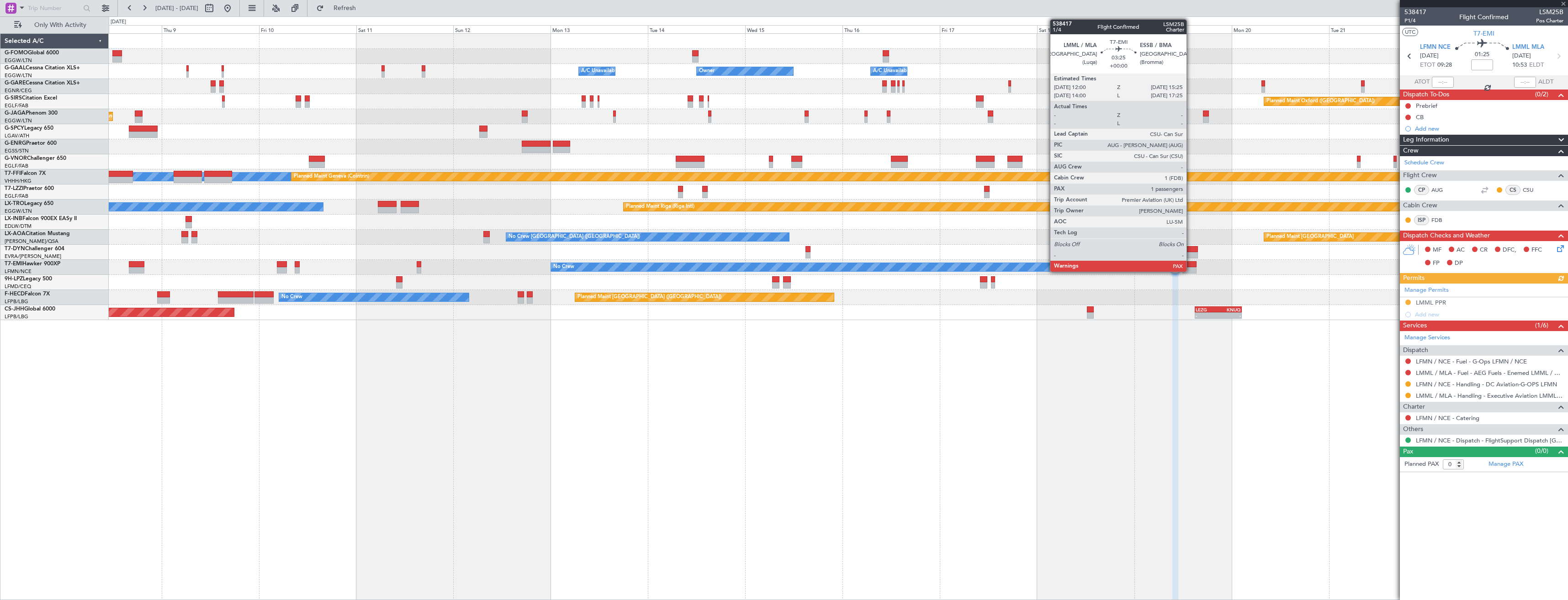
click at [1191, 269] on div at bounding box center [1190, 270] width 14 height 6
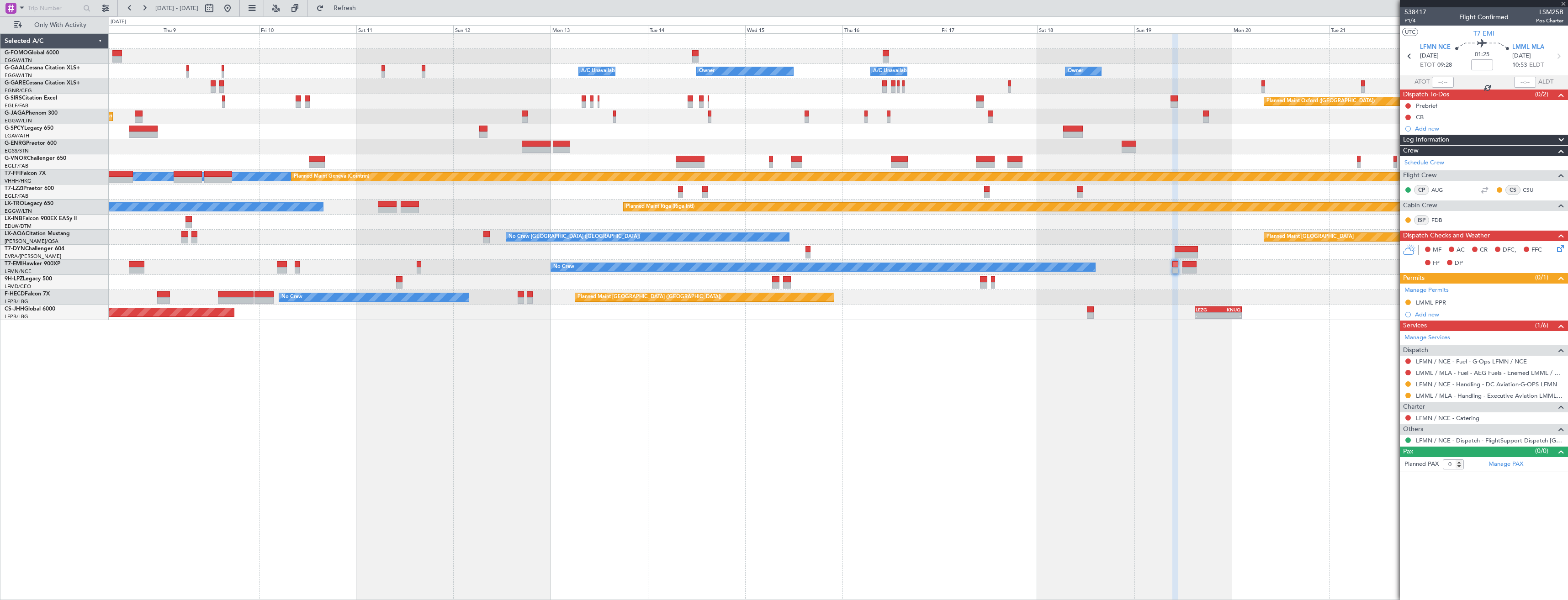
type input "1"
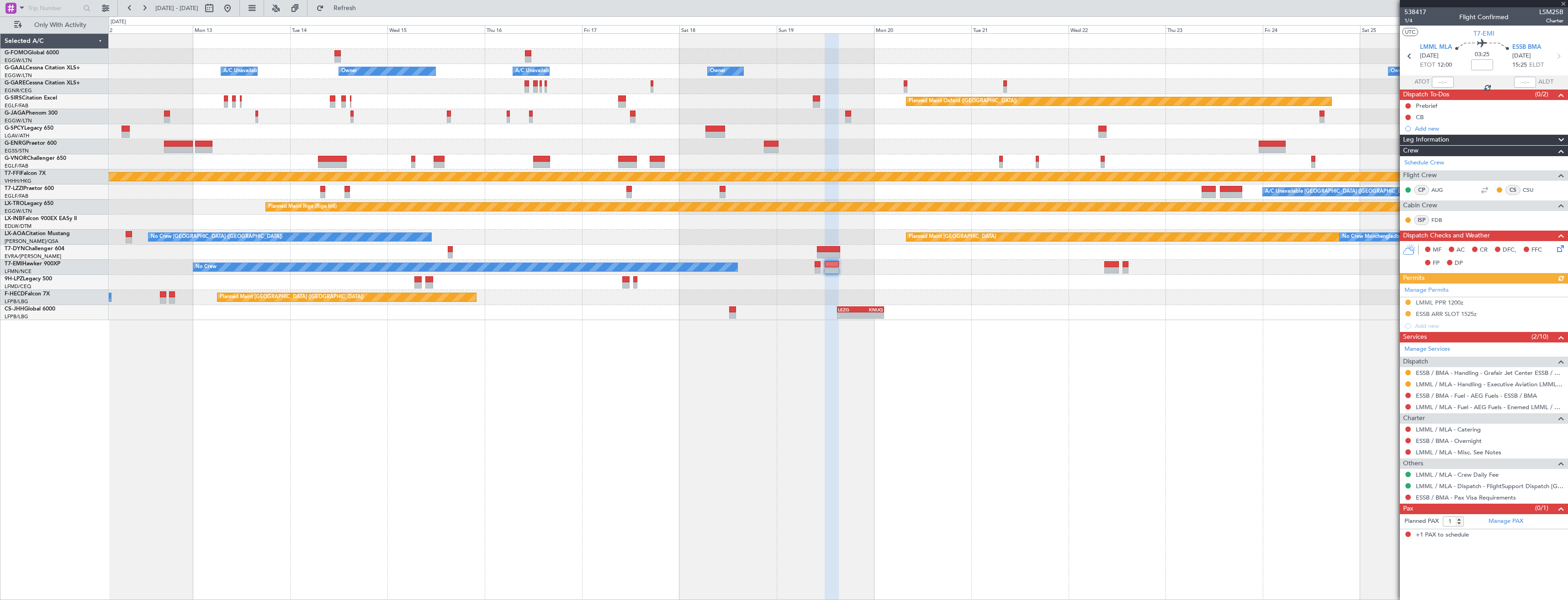
click at [884, 278] on div "Owner A/C Unavailable Owner Owner A/C Unavailable Owner Planned Maint Oxford (K…" at bounding box center [838, 177] width 1459 height 287
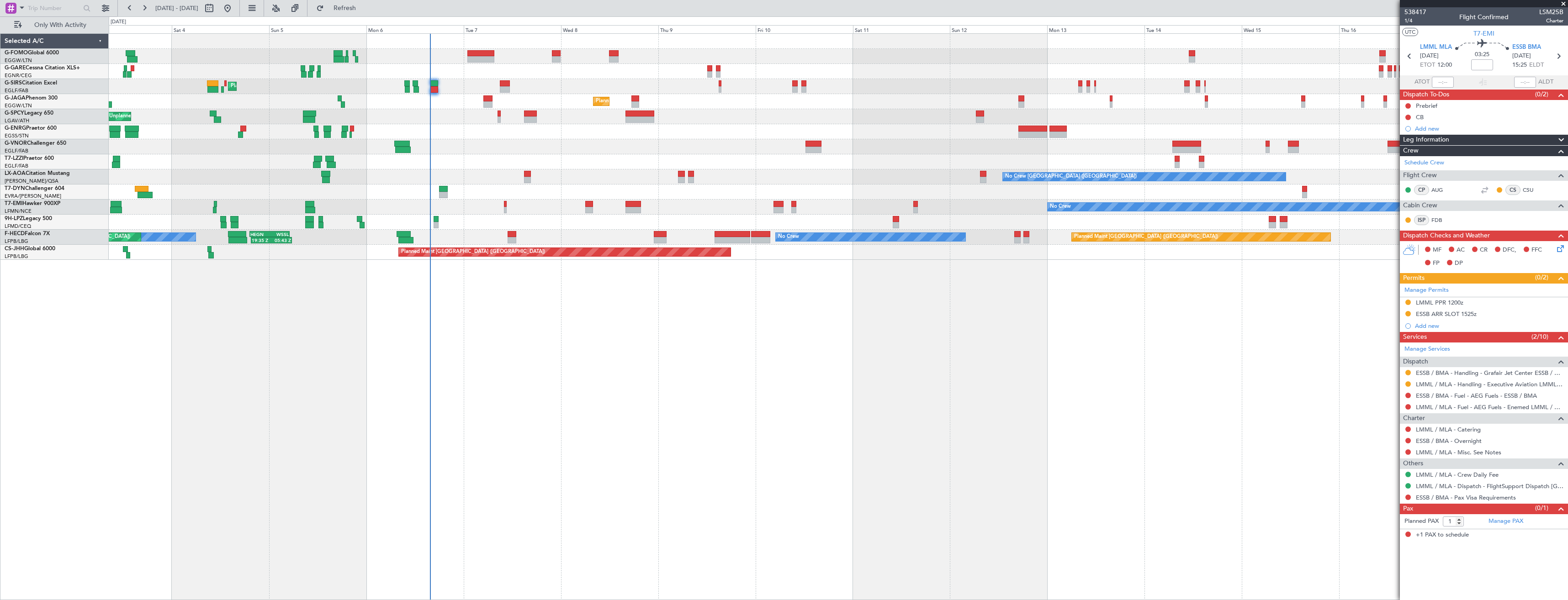
click at [1568, 279] on html "12 Oct 2025 - 27 Oct 2025 Refresh Quick Links Only With Activity Planned Maint …" at bounding box center [784, 300] width 1568 height 600
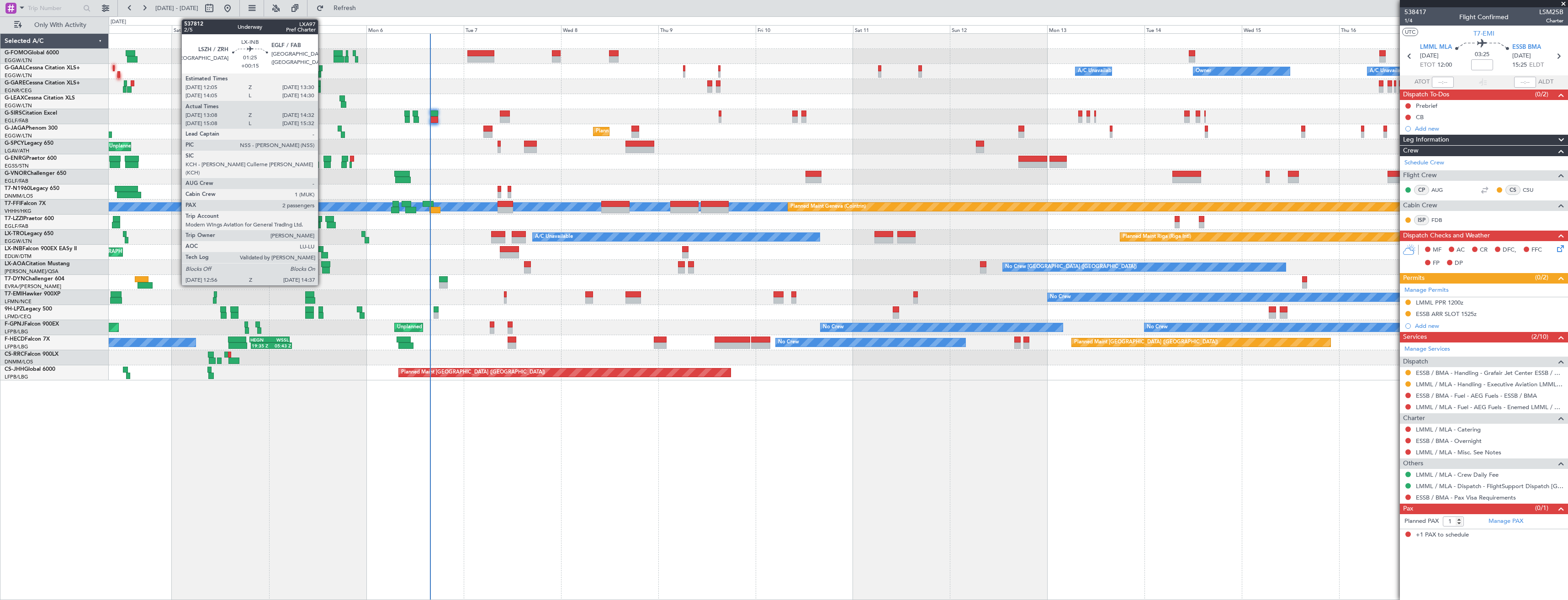
click at [323, 256] on div at bounding box center [325, 255] width 7 height 6
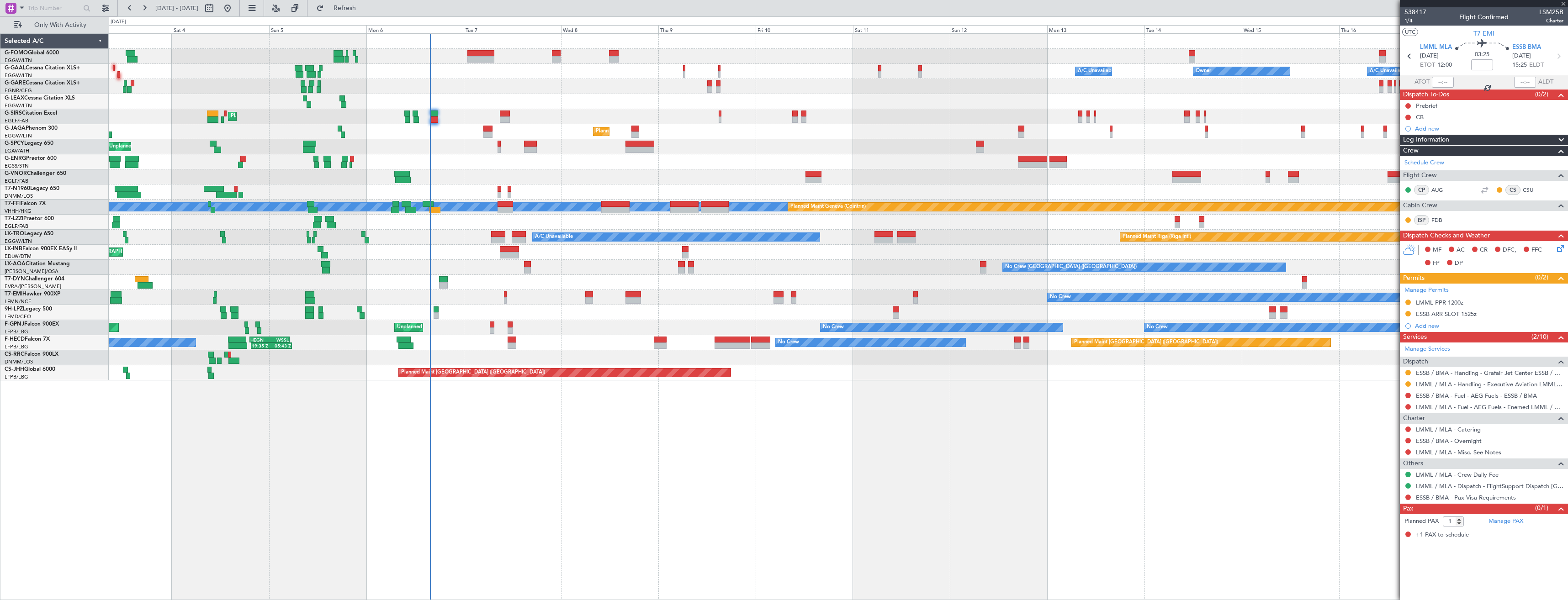
type input "+00:15"
type input "13:08"
type input "14:32"
type input "2"
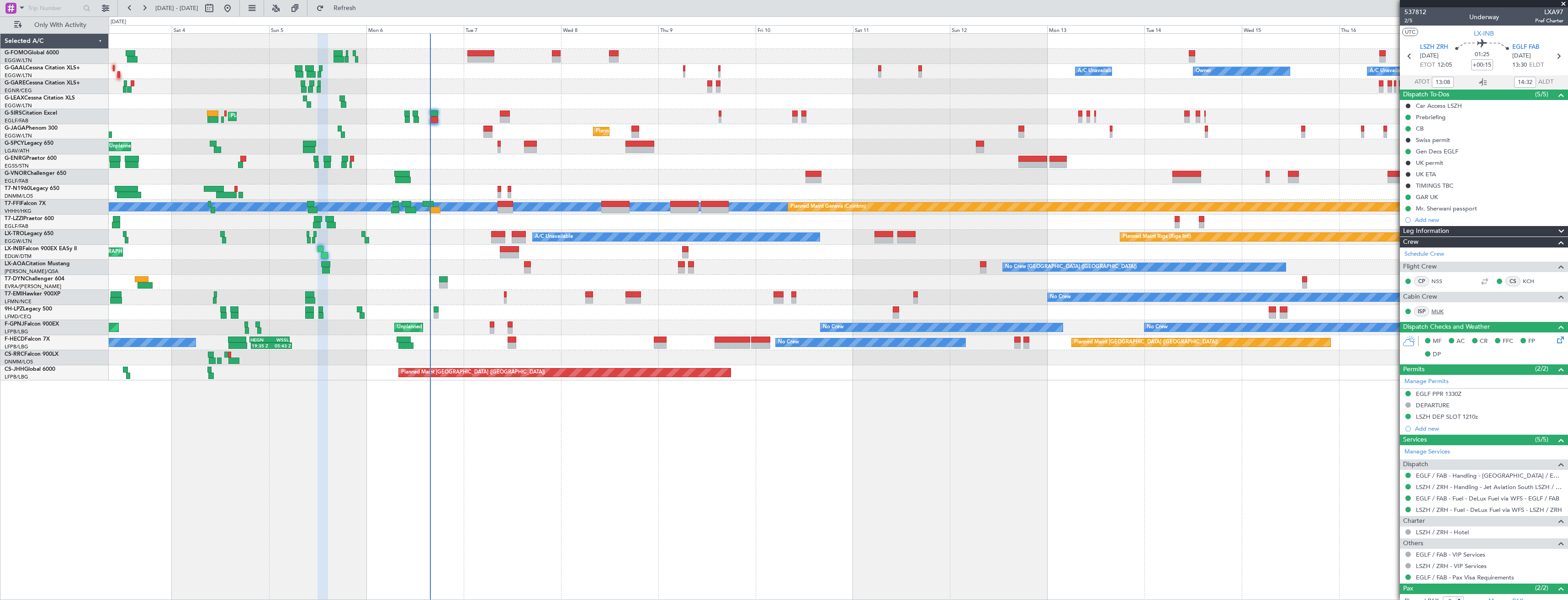
click at [1444, 309] on link "MUK" at bounding box center [1441, 311] width 21 height 8
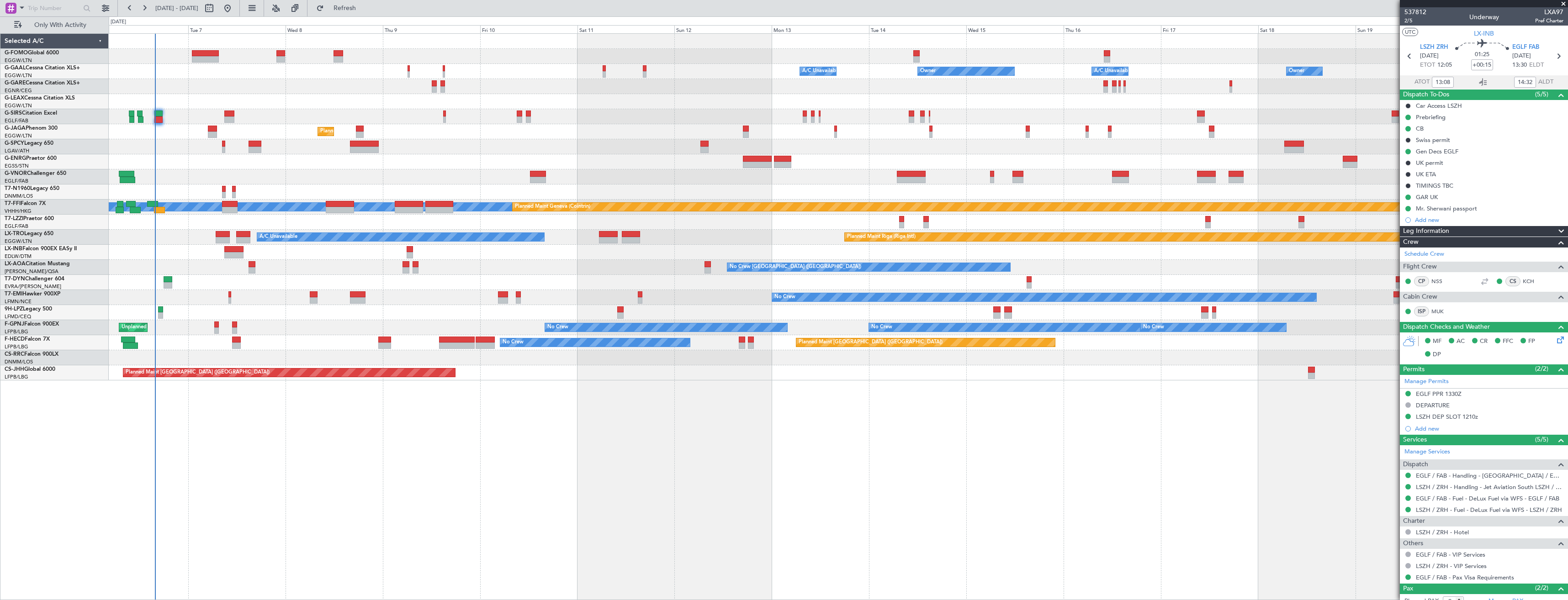
click at [199, 198] on div at bounding box center [838, 191] width 1459 height 15
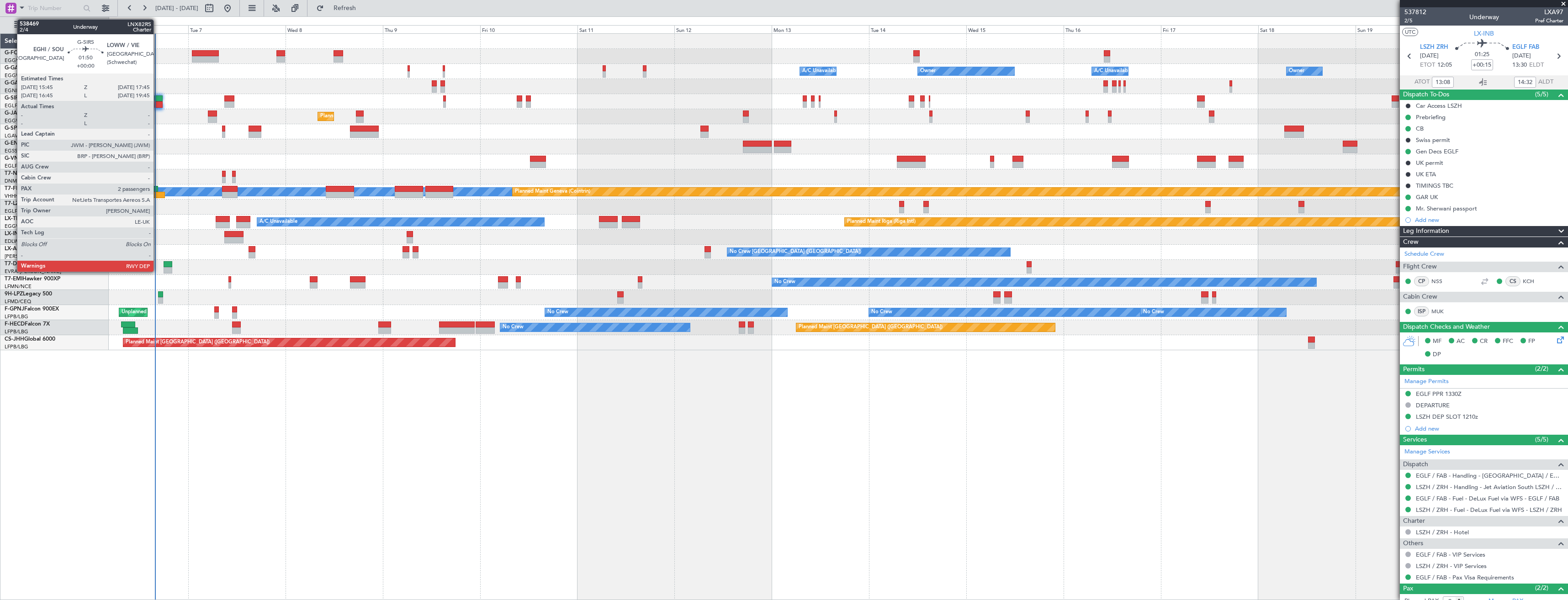
click at [157, 102] on div at bounding box center [158, 104] width 8 height 6
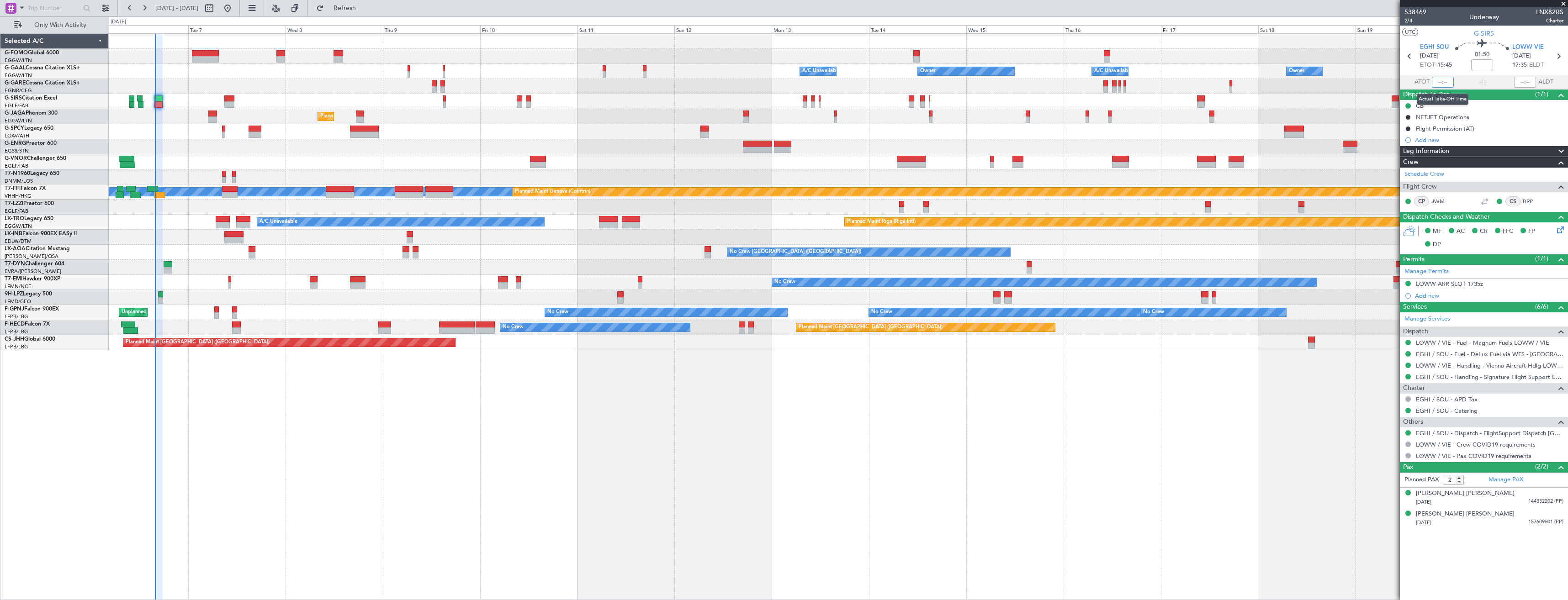
click at [1448, 84] on input "text" at bounding box center [1443, 82] width 22 height 11
type input "15:48"
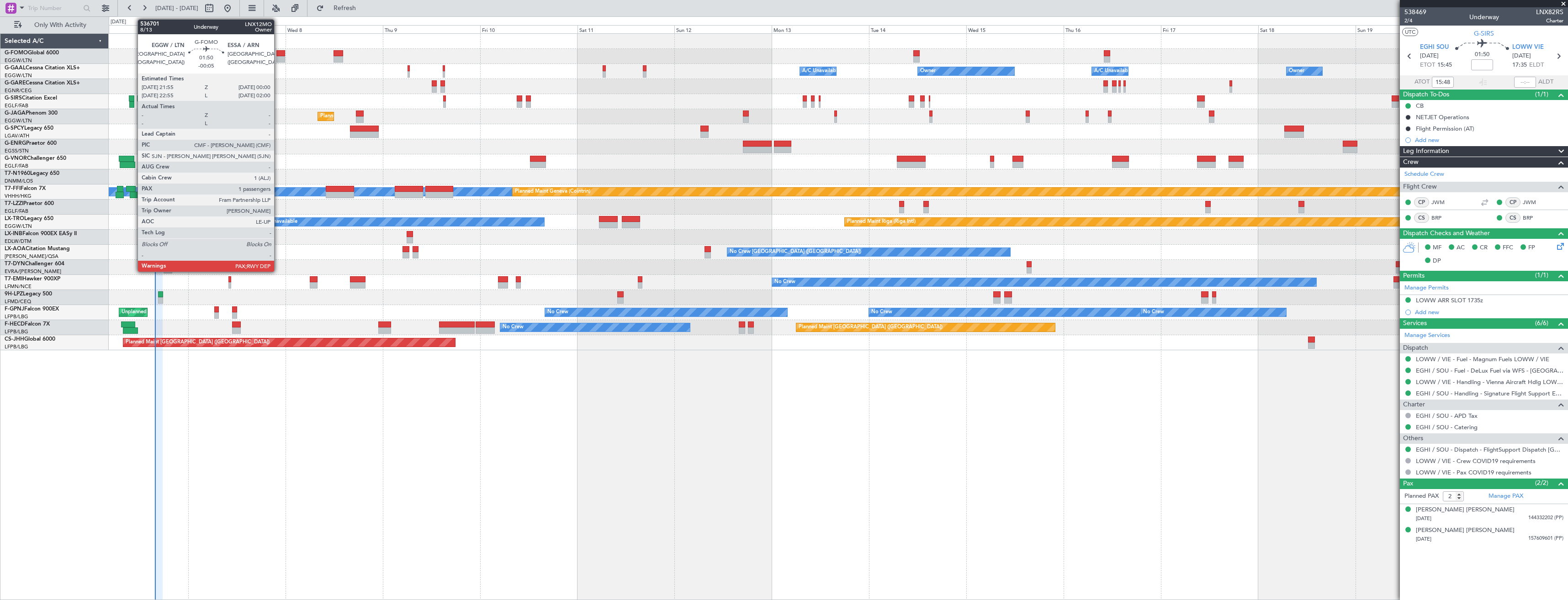
click at [279, 54] on div at bounding box center [281, 53] width 9 height 6
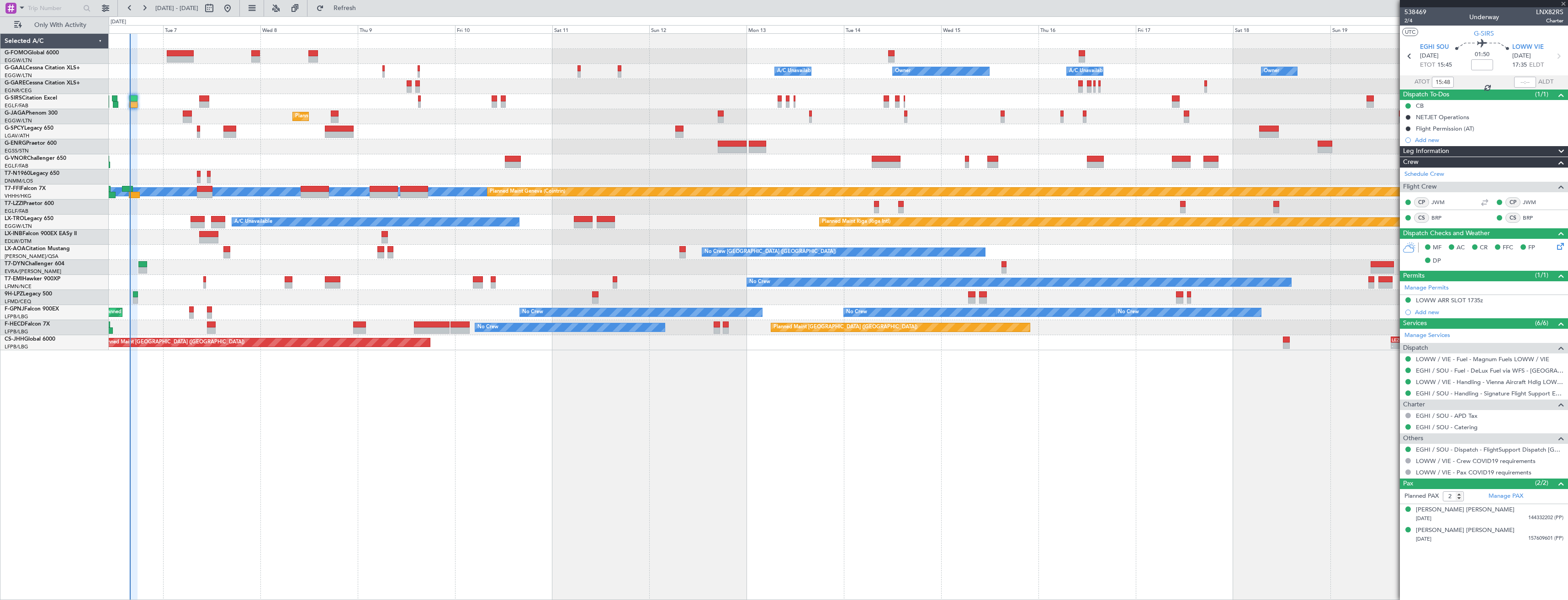
click at [265, 68] on div "Owner A/C Unavailable Owner Owner A/C Unavailable" at bounding box center [838, 71] width 1459 height 15
type input "-00:05"
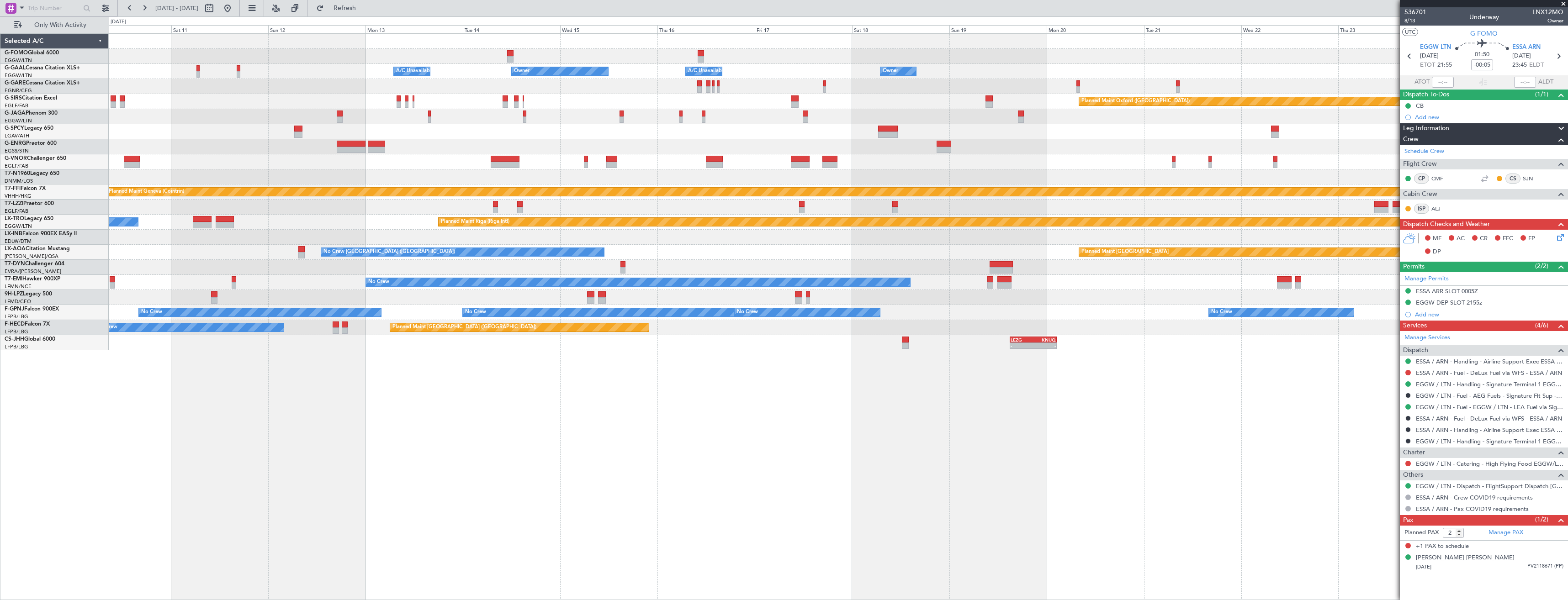
click at [946, 401] on div "Owner A/C Unavailable Owner Owner A/C Unavailable Owner Planned Maint Oxford (K…" at bounding box center [838, 316] width 1459 height 567
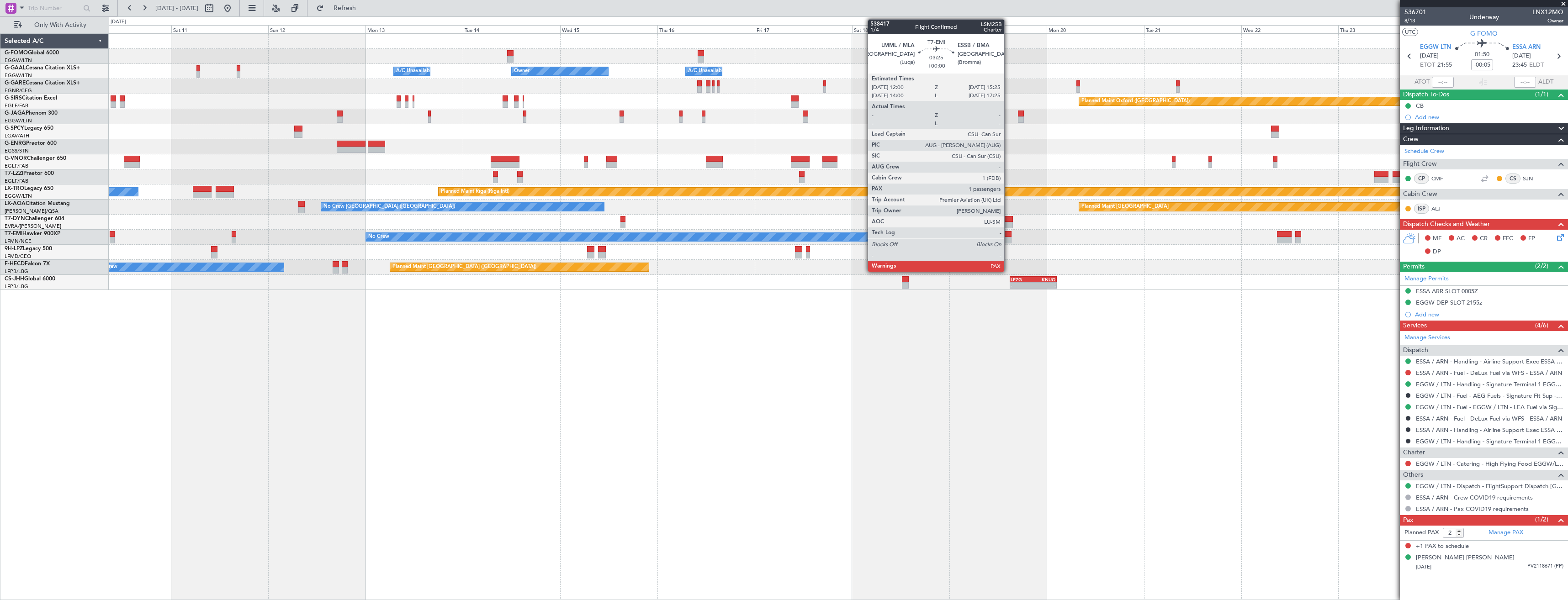
click at [1008, 234] on div at bounding box center [1005, 234] width 14 height 6
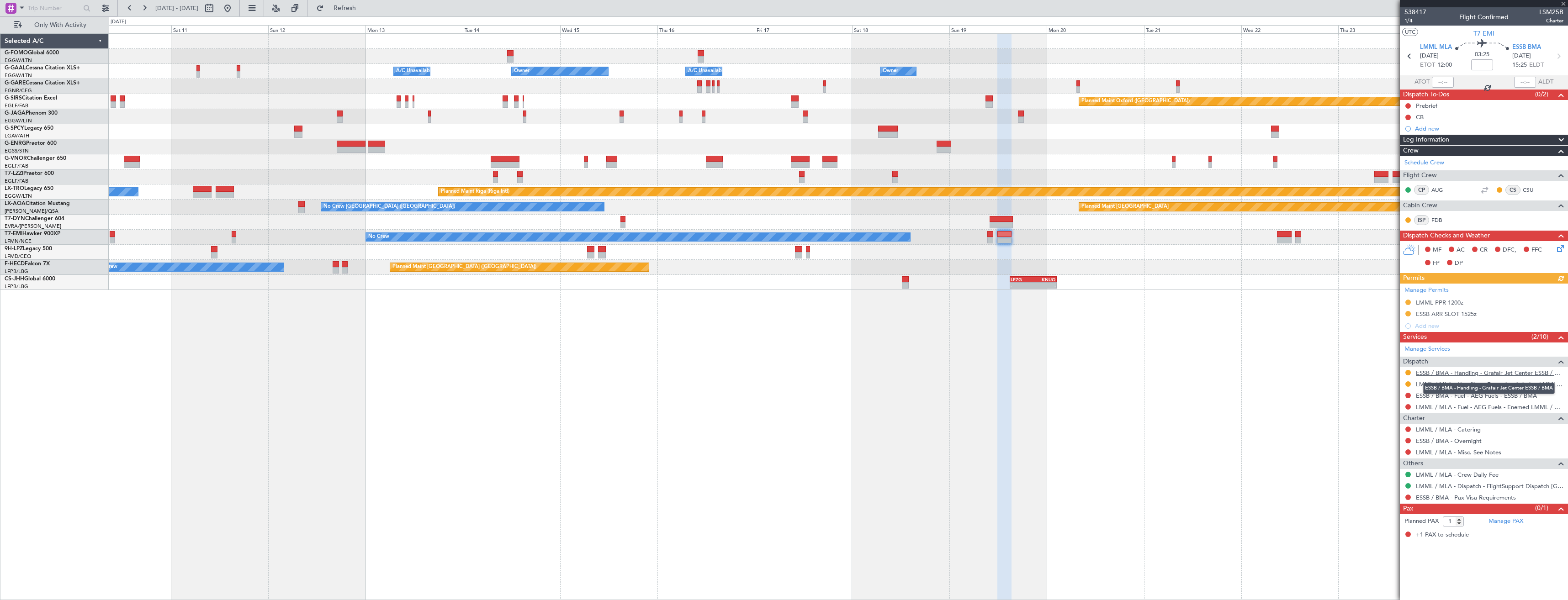
click at [1430, 374] on link "ESSB / BMA - Handling - Grafair Jet Center ESSB / BMA" at bounding box center [1490, 373] width 147 height 8
click at [1547, 13] on span "LSM25B" at bounding box center [1551, 12] width 24 height 10
copy span "LSM25B"
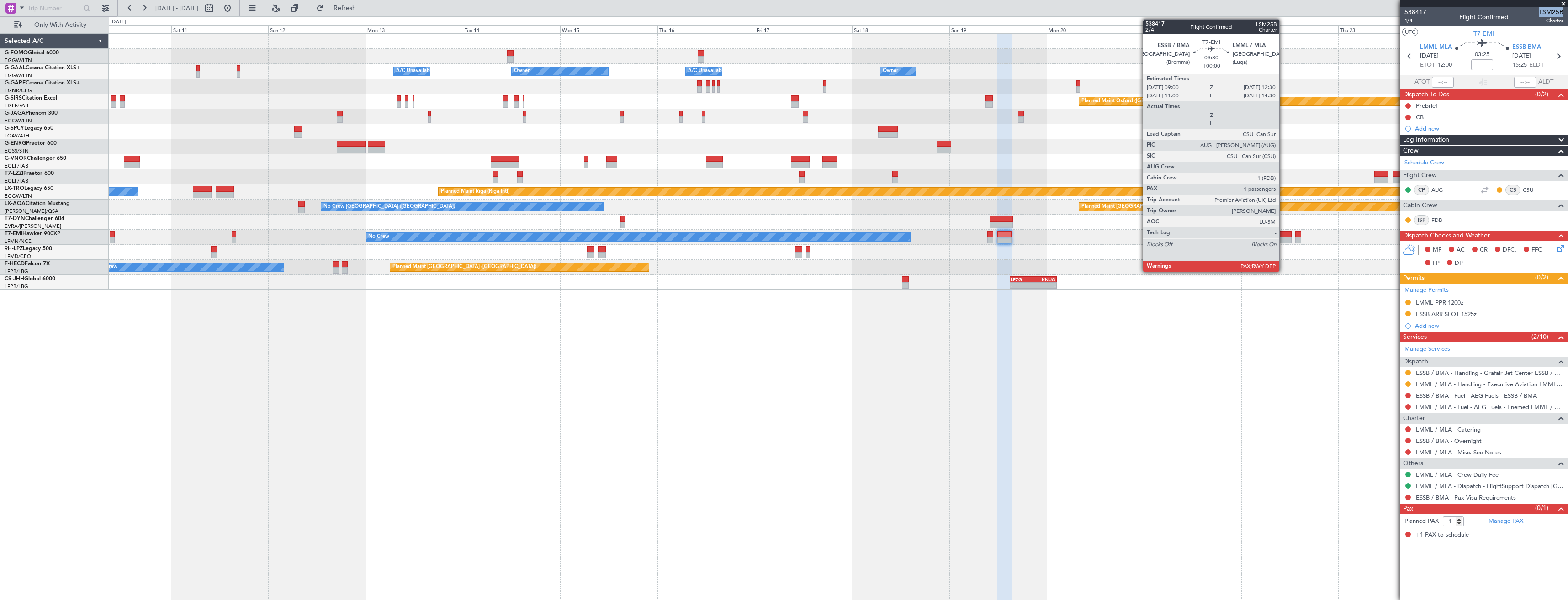
click at [1284, 235] on div at bounding box center [1284, 234] width 14 height 6
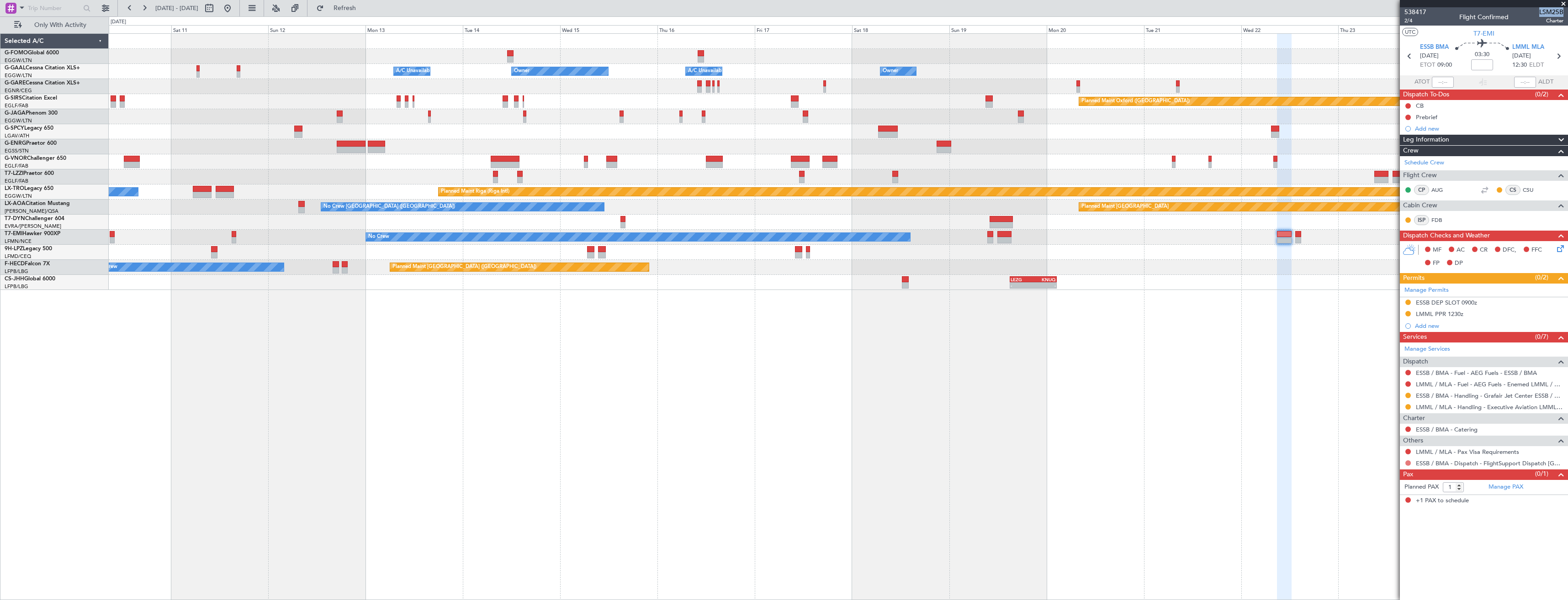
click at [1406, 464] on button at bounding box center [1408, 463] width 5 height 5
click at [1376, 569] on span "Confirmed" at bounding box center [1383, 572] width 29 height 9
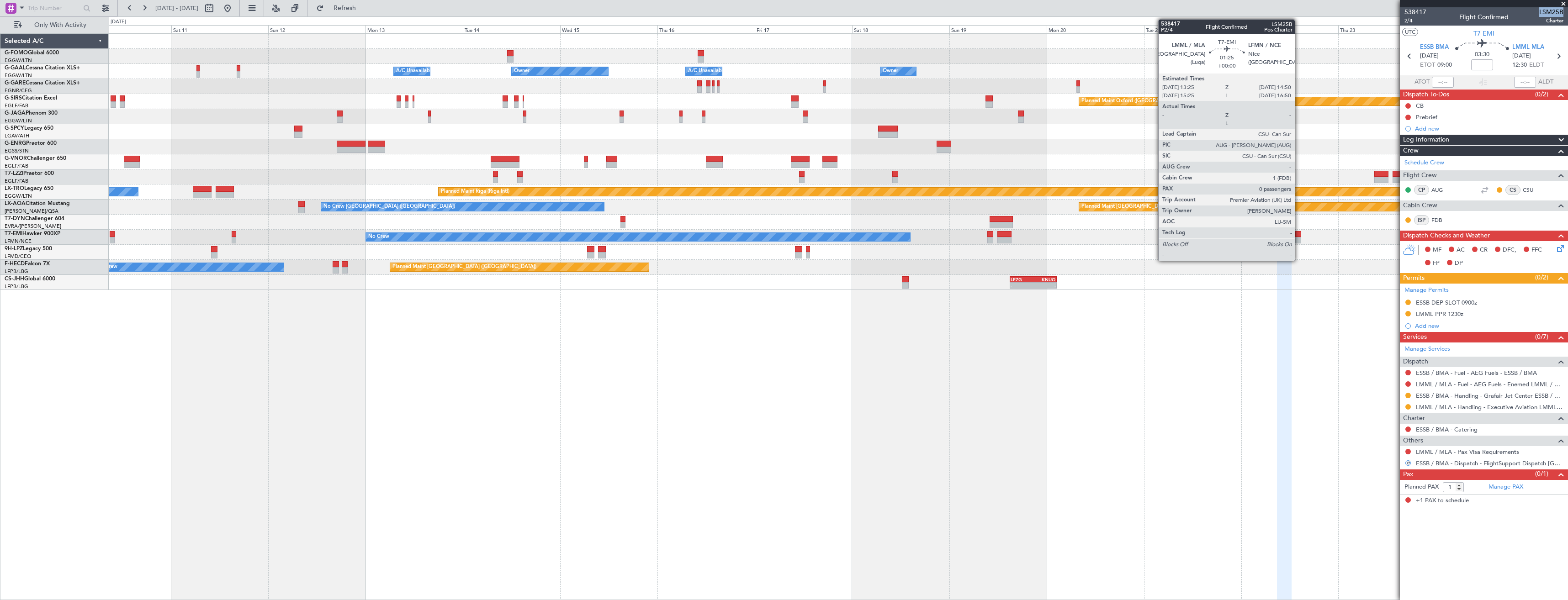
click at [1299, 235] on div at bounding box center [1298, 234] width 6 height 6
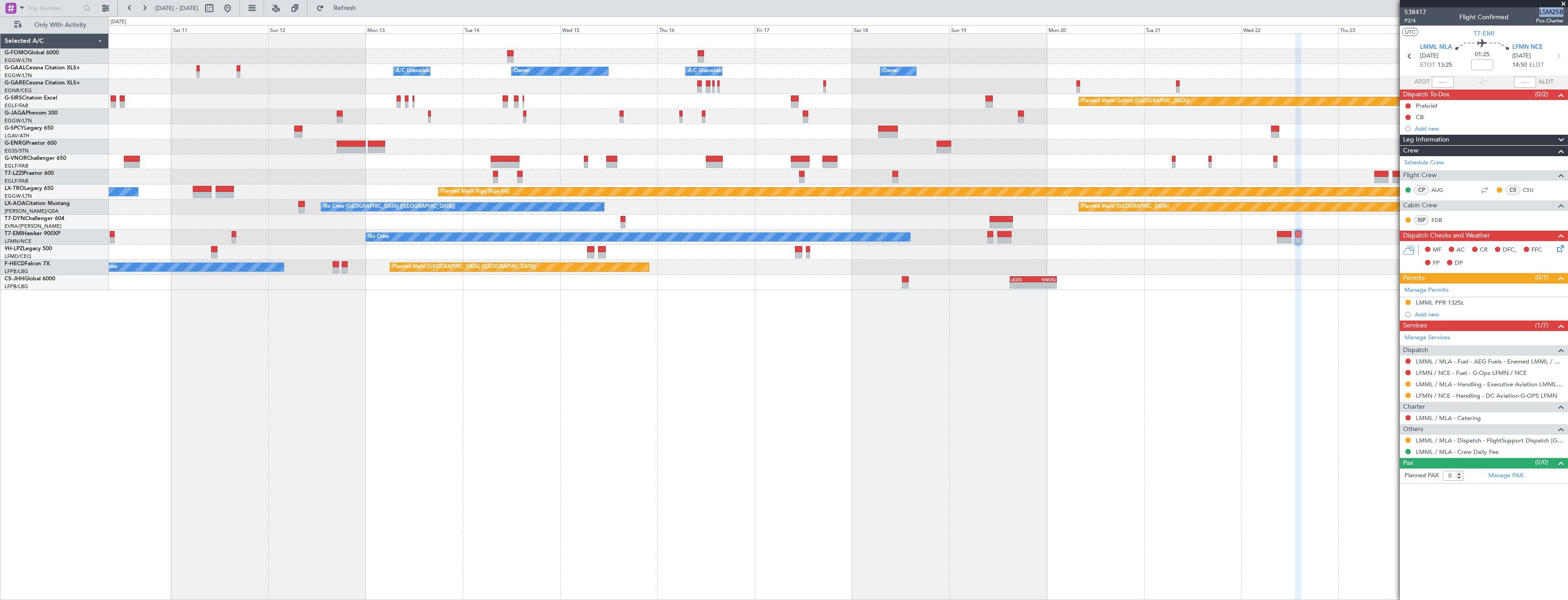
drag, startPoint x: 1408, startPoint y: 439, endPoint x: 1401, endPoint y: 458, distance: 20.2
click at [1408, 439] on button at bounding box center [1408, 440] width 5 height 5
click at [1372, 546] on span "Confirmed" at bounding box center [1383, 549] width 29 height 9
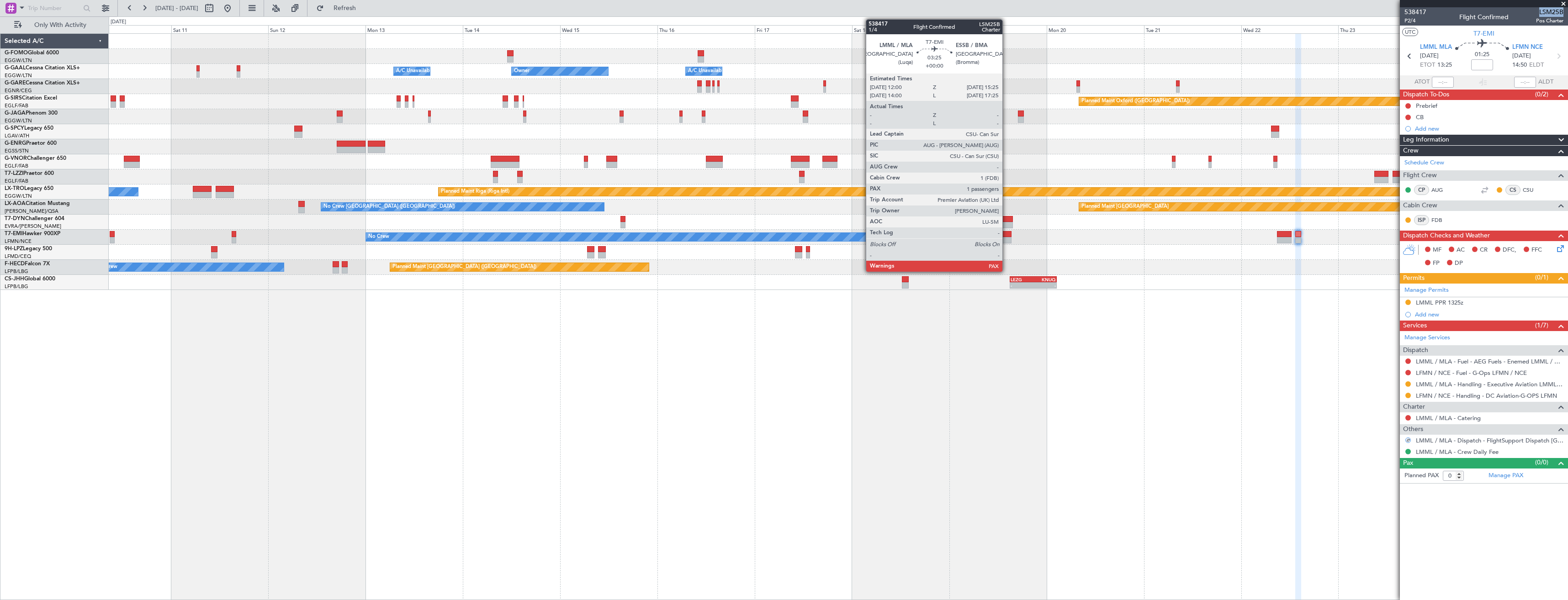
click at [1006, 239] on div at bounding box center [1005, 240] width 14 height 6
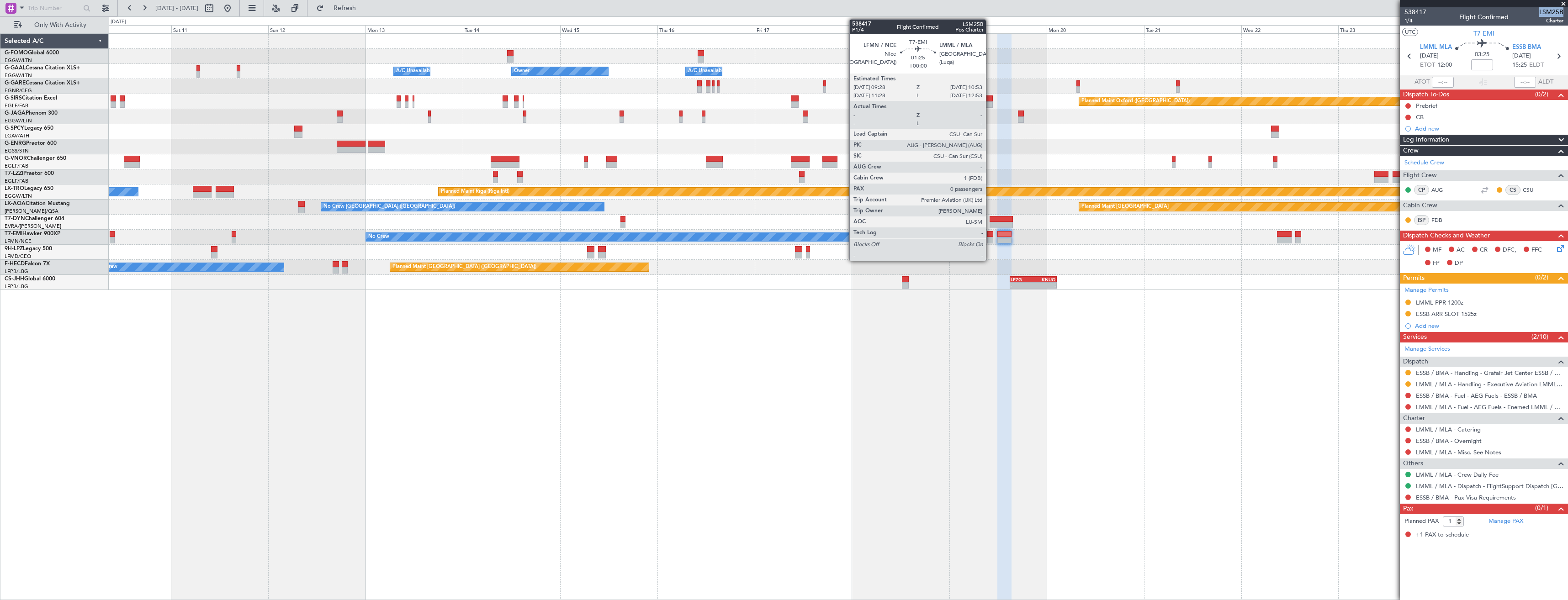
click at [990, 237] on div at bounding box center [990, 240] width 6 height 6
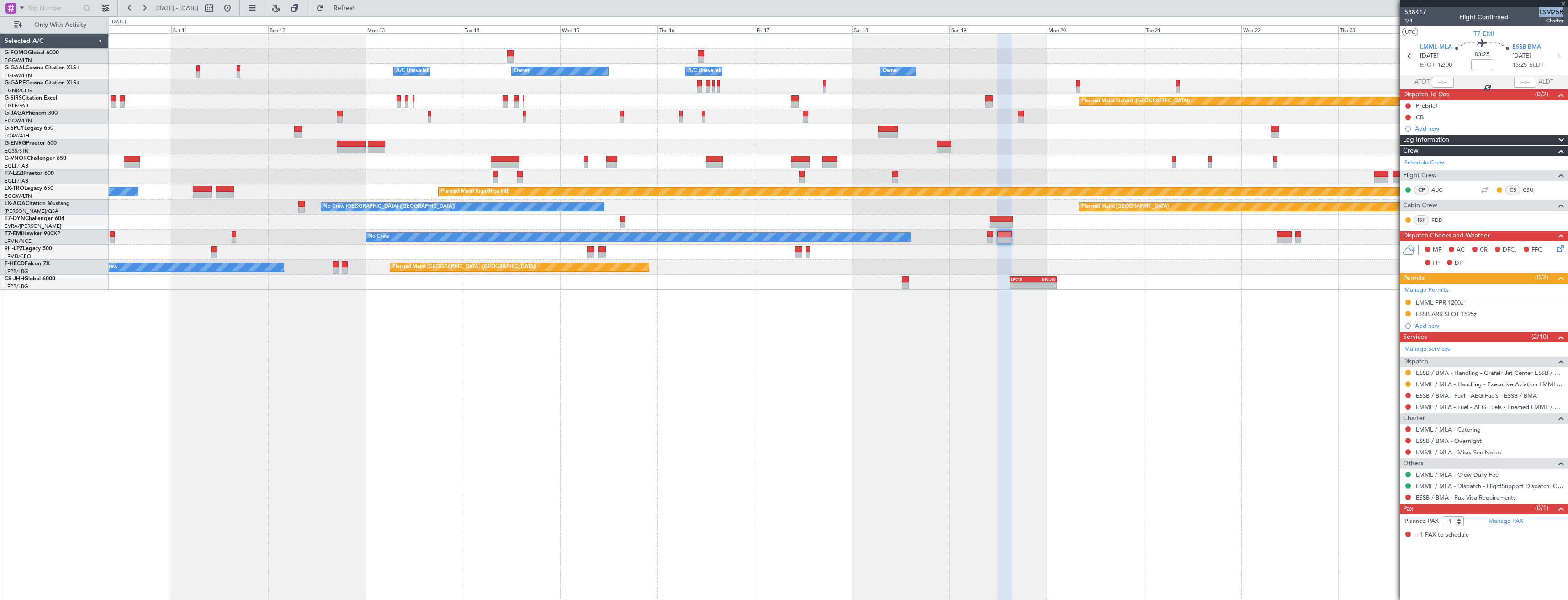
type input "0"
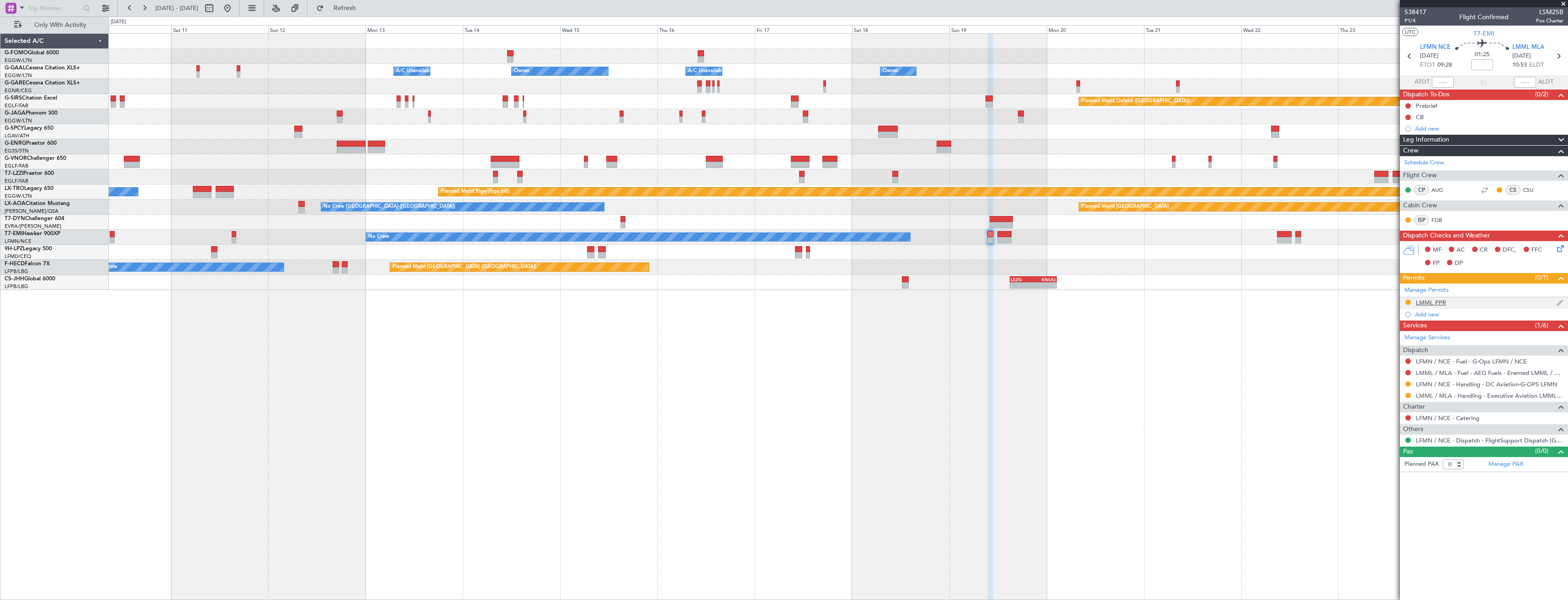
click at [1472, 304] on div "LMML PPR" at bounding box center [1484, 303] width 168 height 12
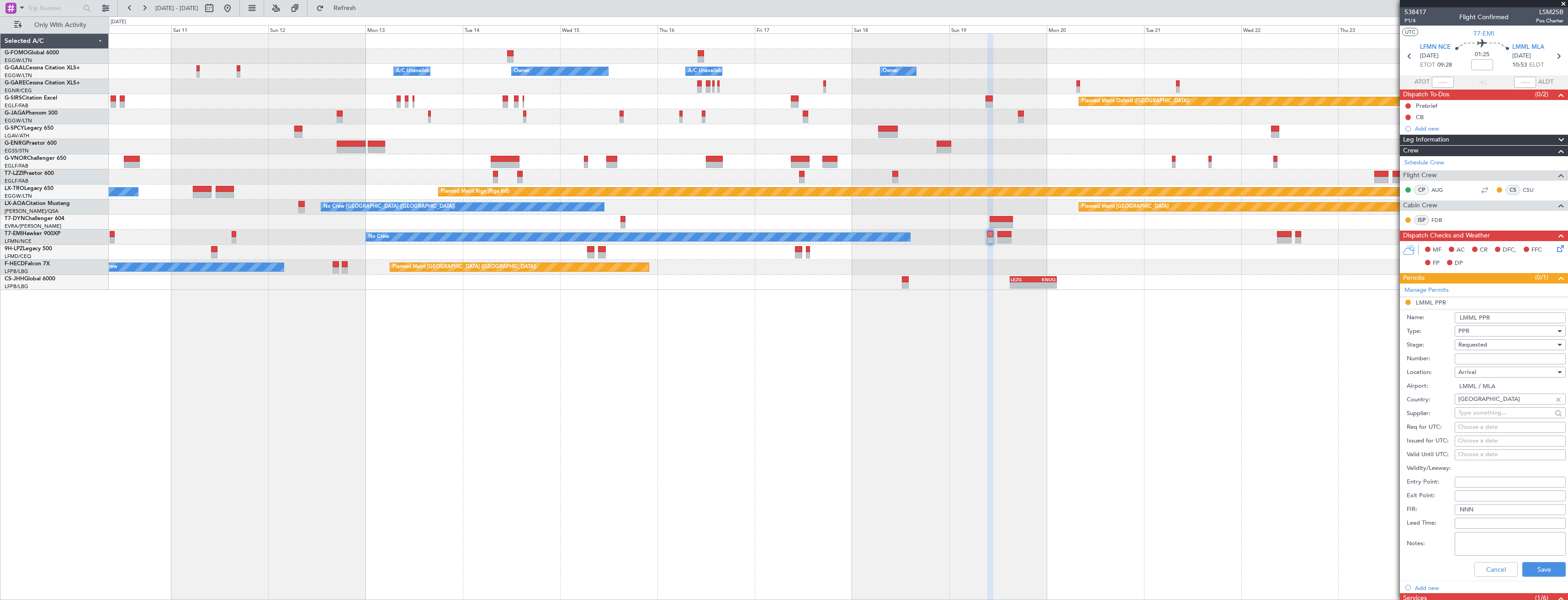
click at [1502, 316] on input "LMML PPR" at bounding box center [1510, 318] width 111 height 11
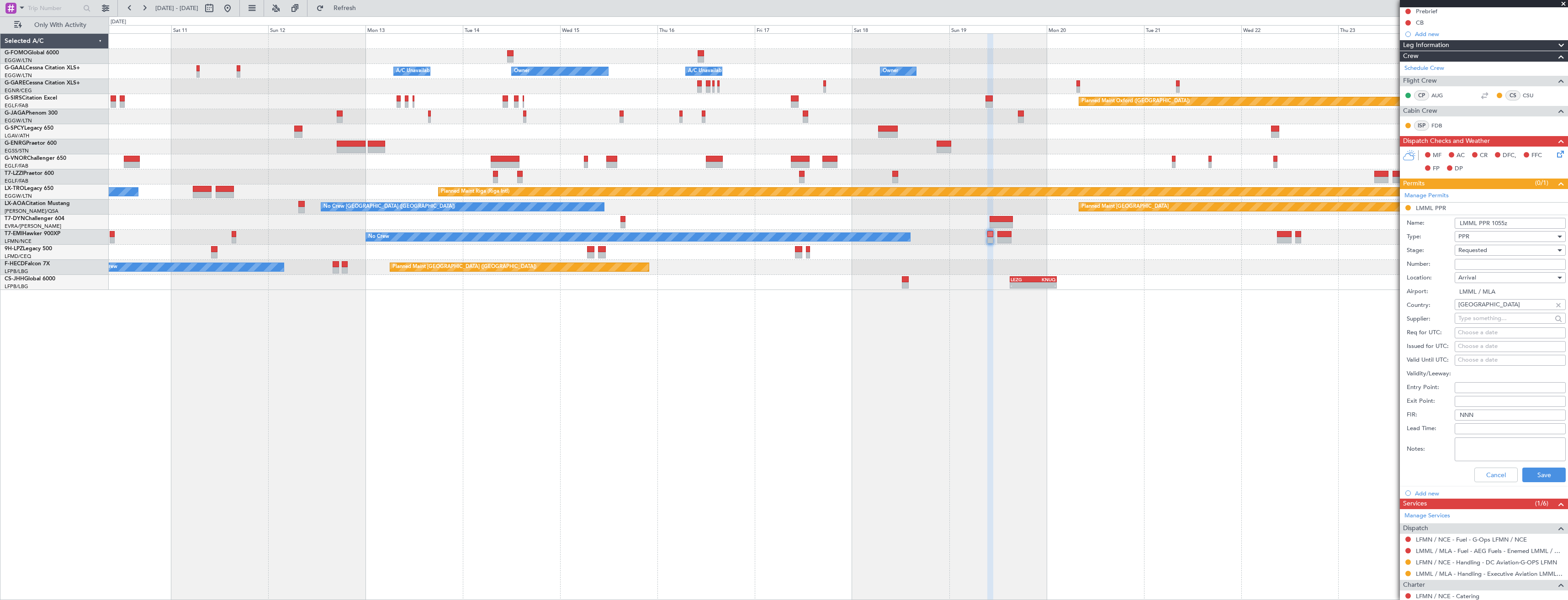
scroll to position [145, 0]
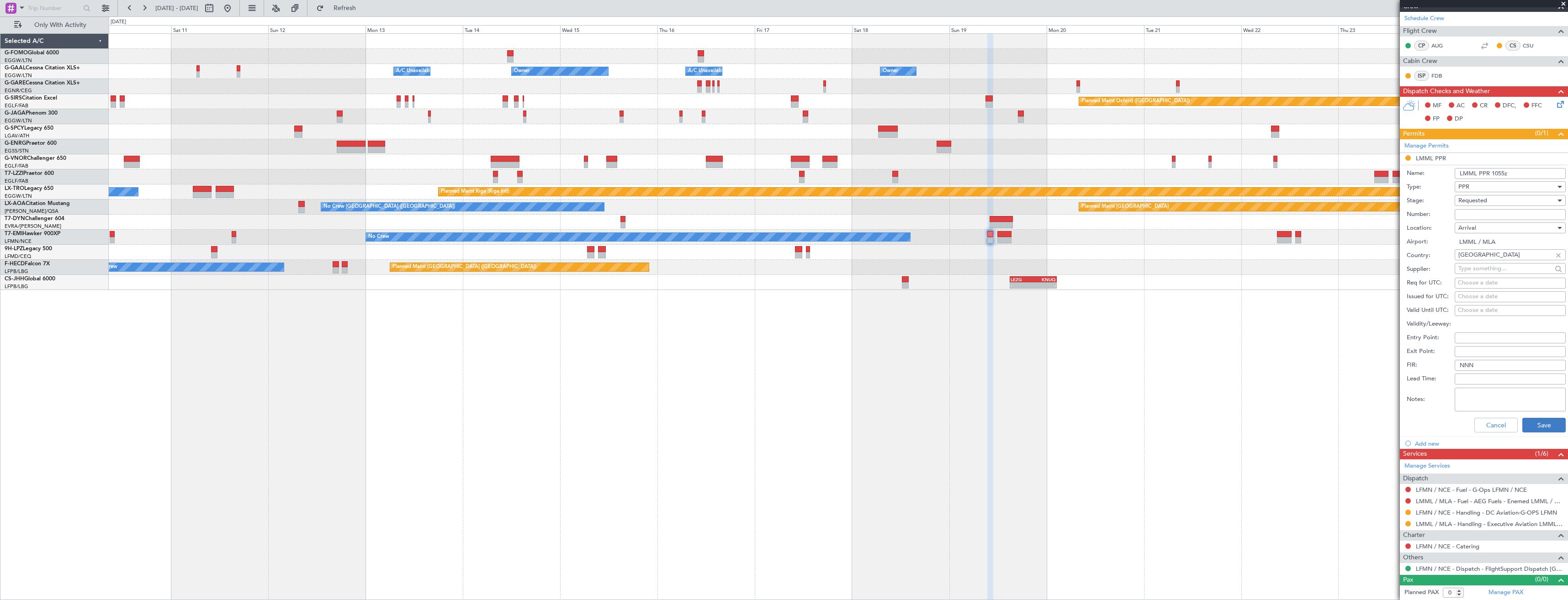
type input "LMML PPR 1055z"
click at [1544, 424] on button "Save" at bounding box center [1545, 425] width 43 height 14
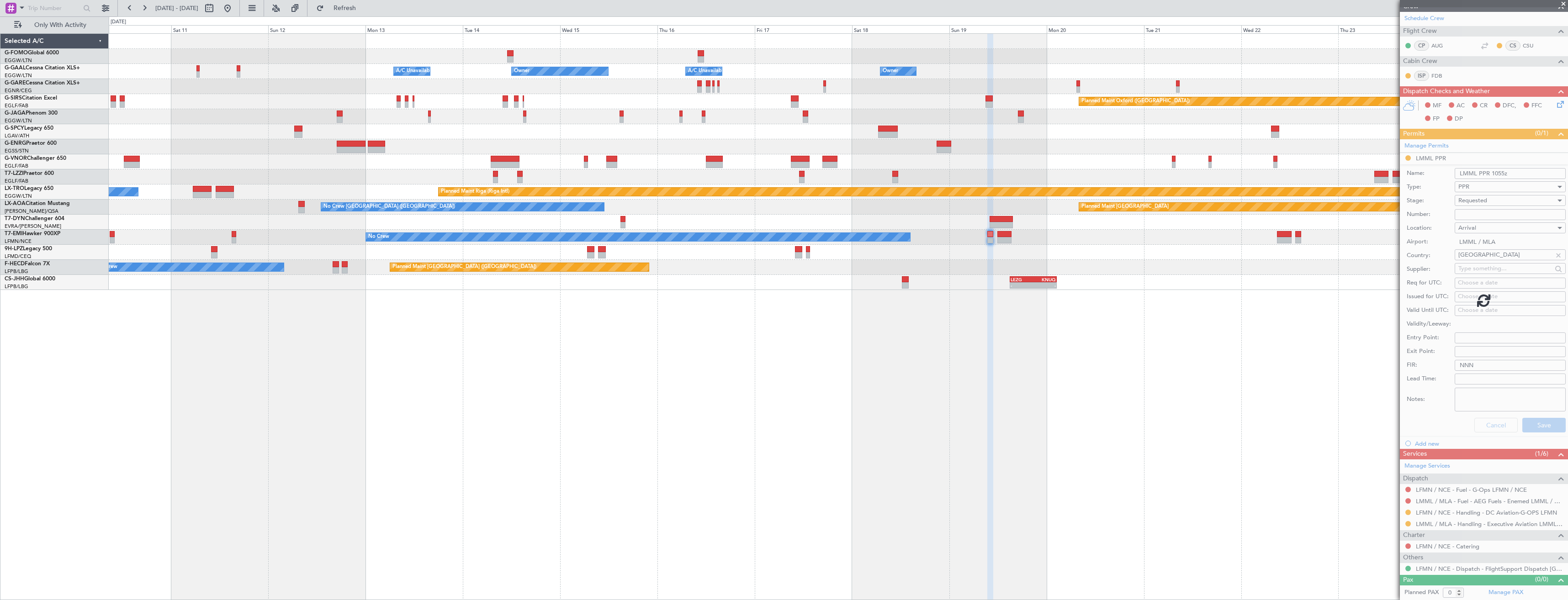
scroll to position [0, 0]
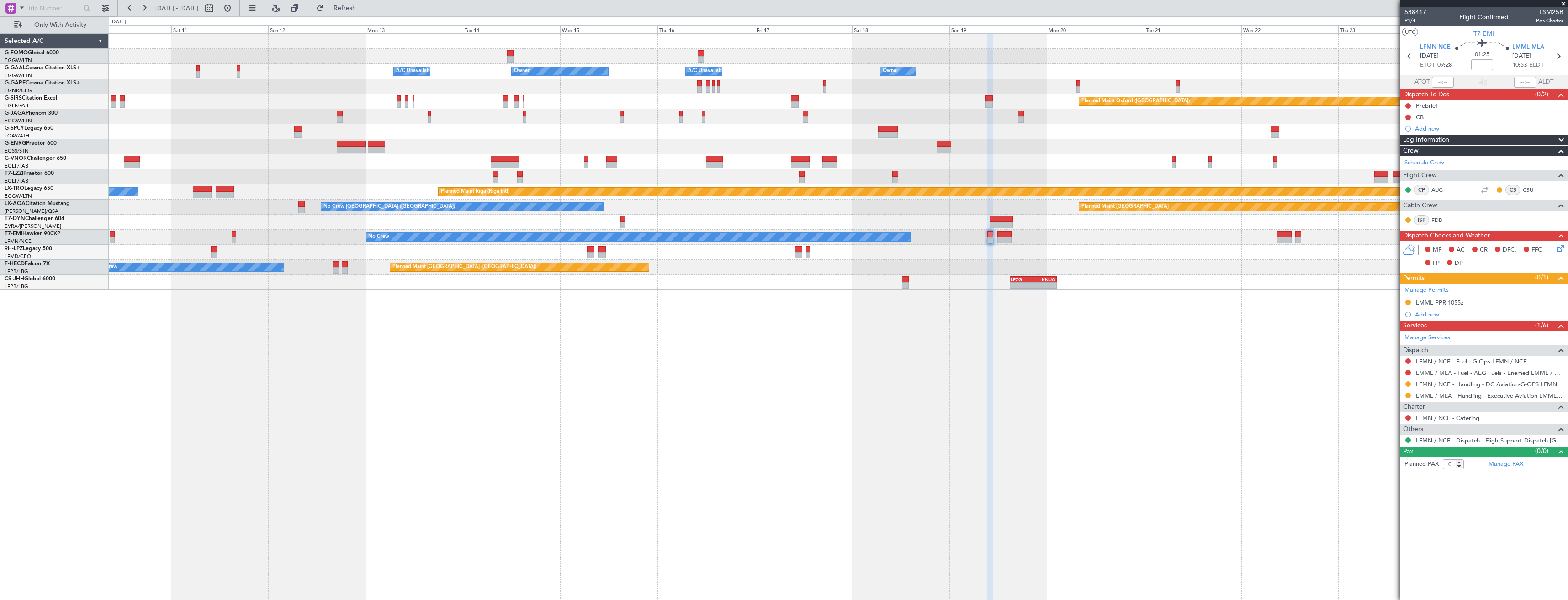
click at [1552, 11] on span "LSM25B" at bounding box center [1550, 12] width 28 height 10
copy span "LSM25B"
click at [1457, 388] on mat-tooltip-component "LFMN / NCE - Handling - DC Aviation-G-OPS LFMN" at bounding box center [1487, 400] width 137 height 24
click at [1449, 383] on link "LFMN / NCE - Handling - DC Aviation-G-OPS LFMN" at bounding box center [1486, 384] width 141 height 8
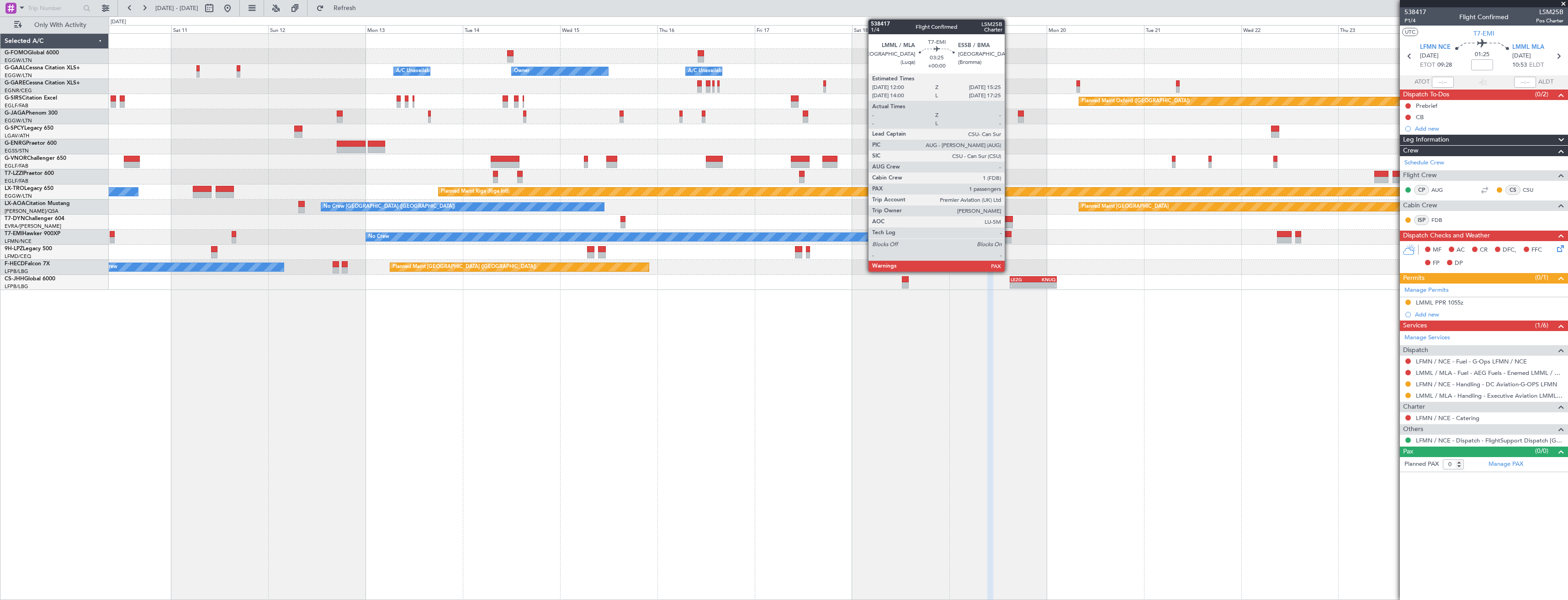
click at [1009, 236] on div at bounding box center [1005, 234] width 14 height 6
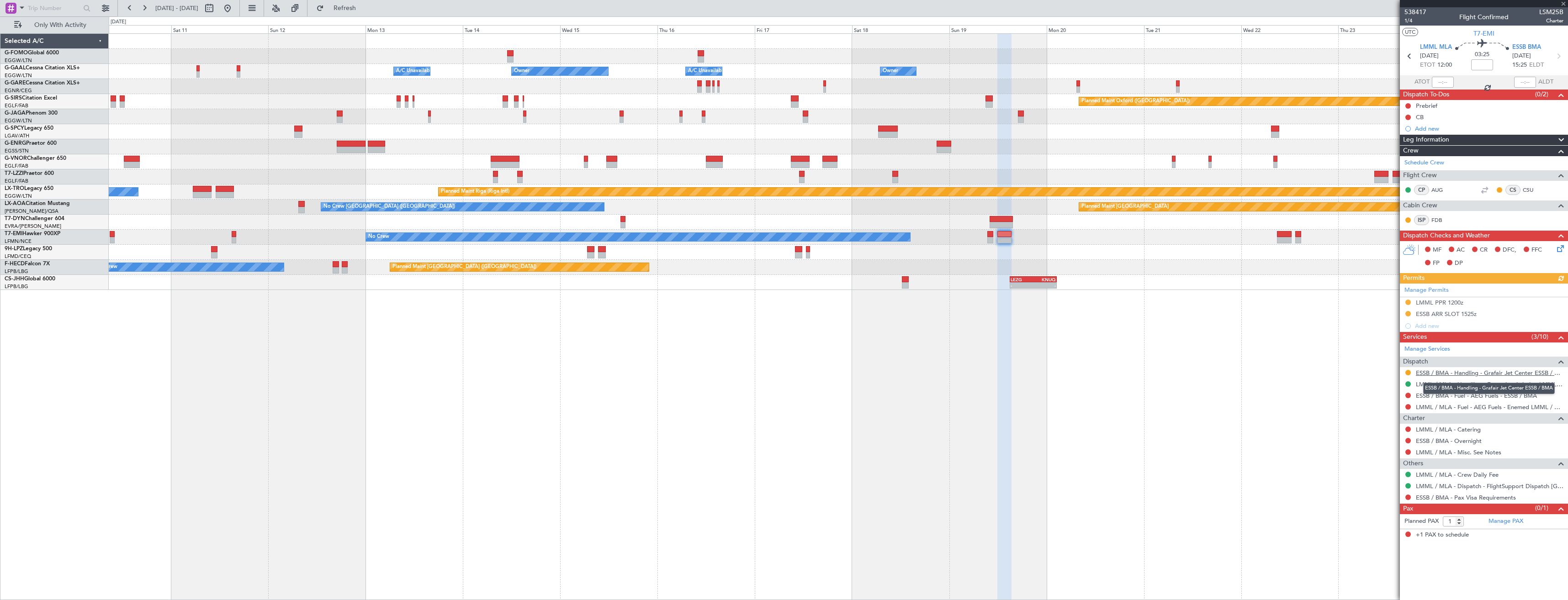
click at [1459, 375] on link "ESSB / BMA - Handling - Grafair Jet Center ESSB / BMA" at bounding box center [1490, 373] width 147 height 8
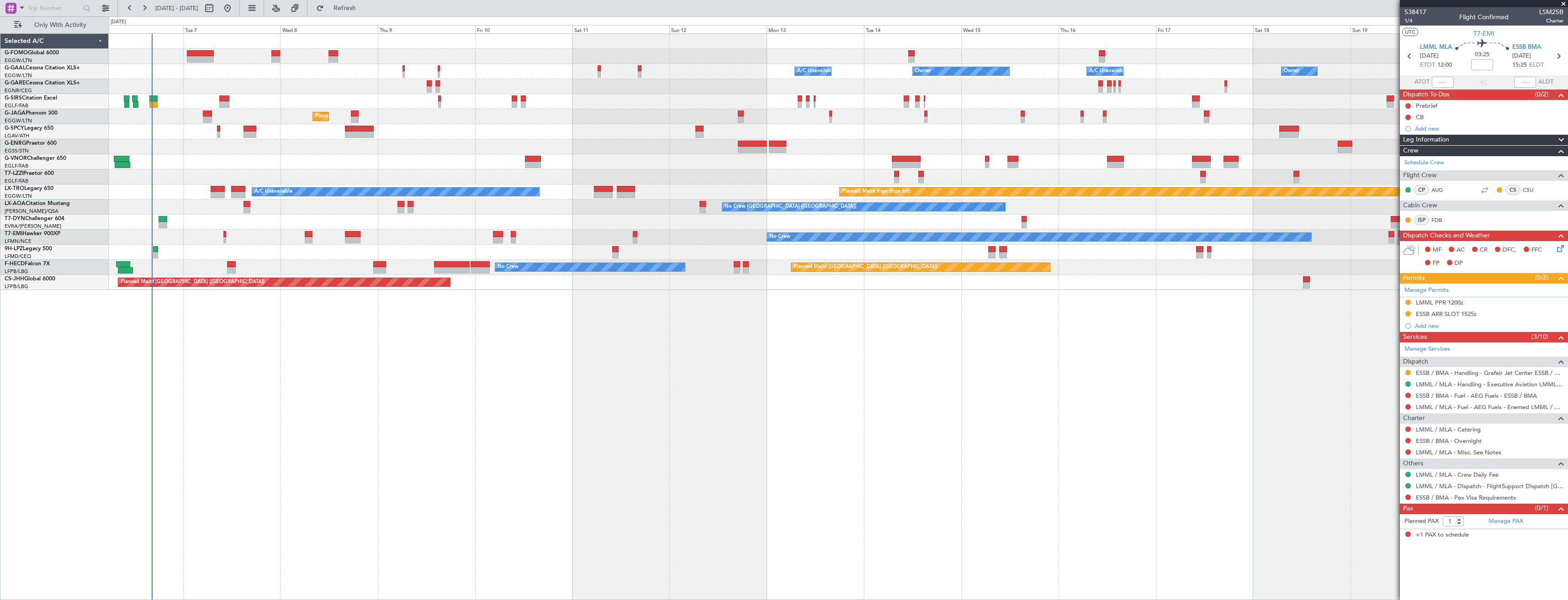
click at [690, 210] on div "Owner Owner A/C Unavailable Owner A/C Unavailable Planned Maint Oxford (Kidling…" at bounding box center [838, 162] width 1459 height 256
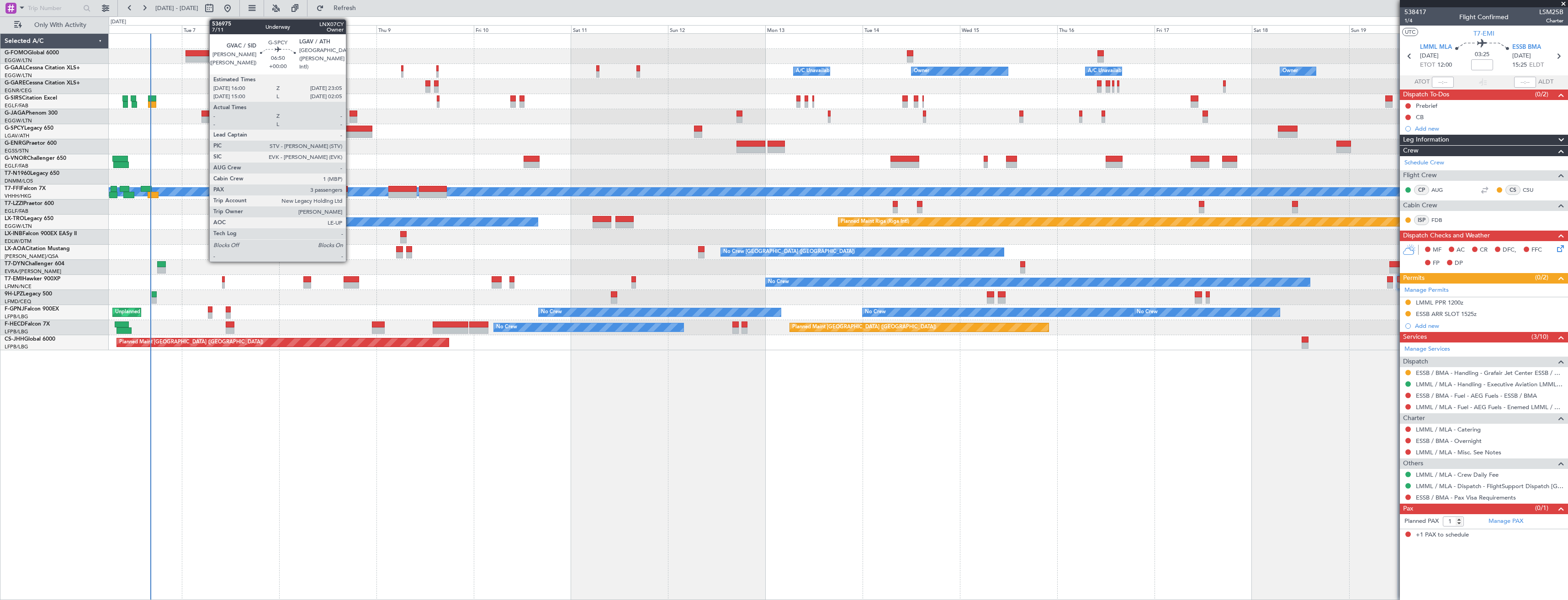
click at [350, 131] on div at bounding box center [358, 128] width 29 height 6
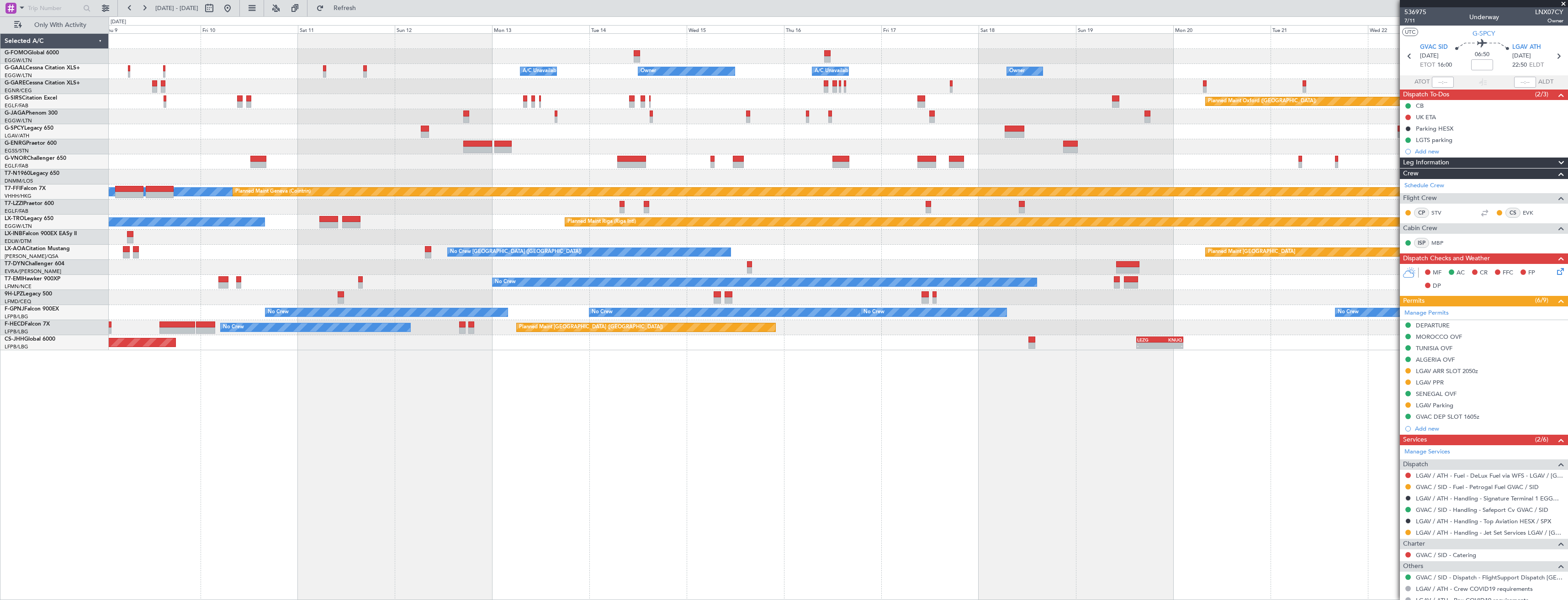
click at [984, 299] on div at bounding box center [838, 297] width 1459 height 15
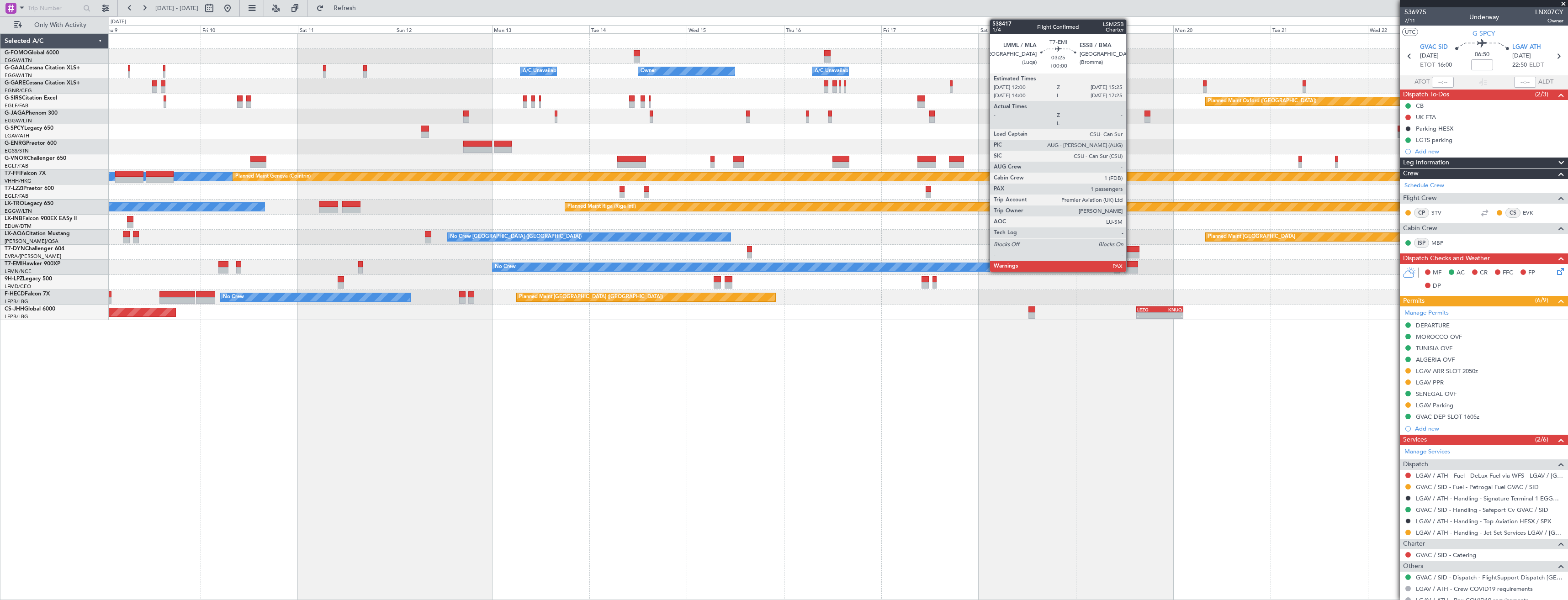
click at [1130, 268] on div at bounding box center [1131, 270] width 14 height 6
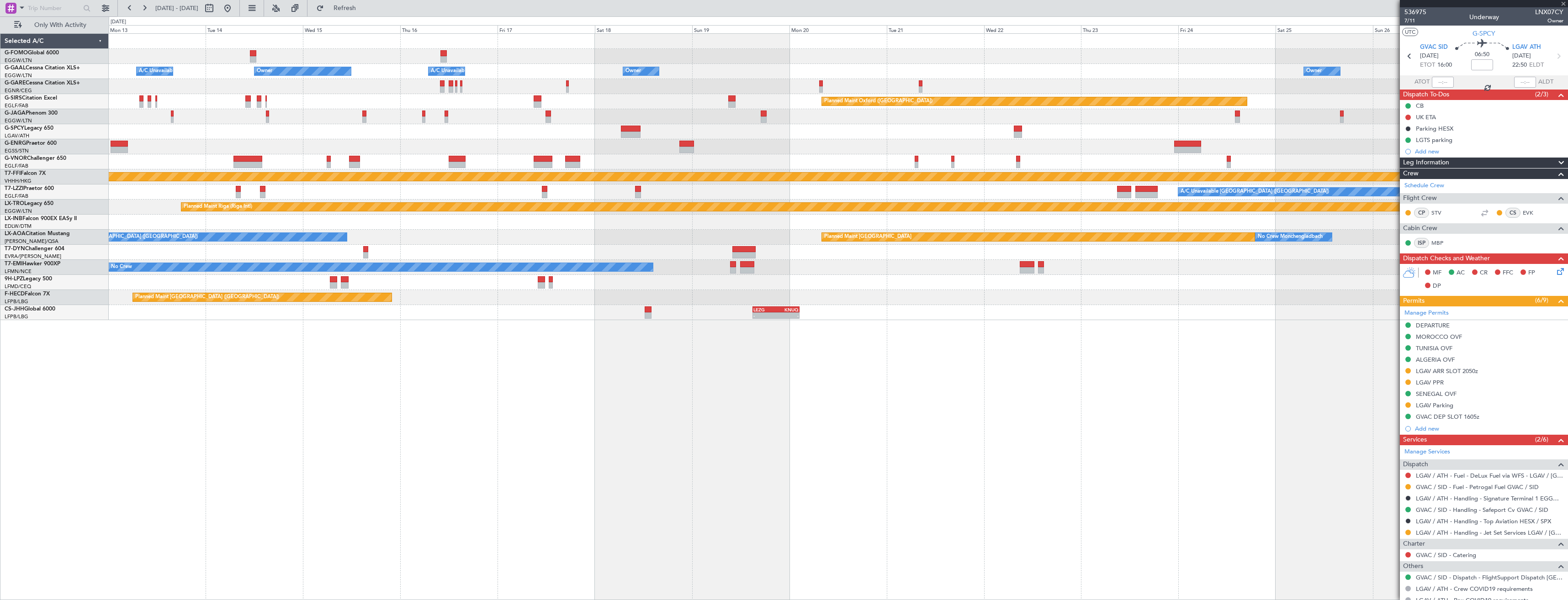
click at [789, 302] on div "Owner Owner Owner A/C Unavailable A/C Unavailable Owner Planned Maint Oxford (K…" at bounding box center [838, 177] width 1459 height 287
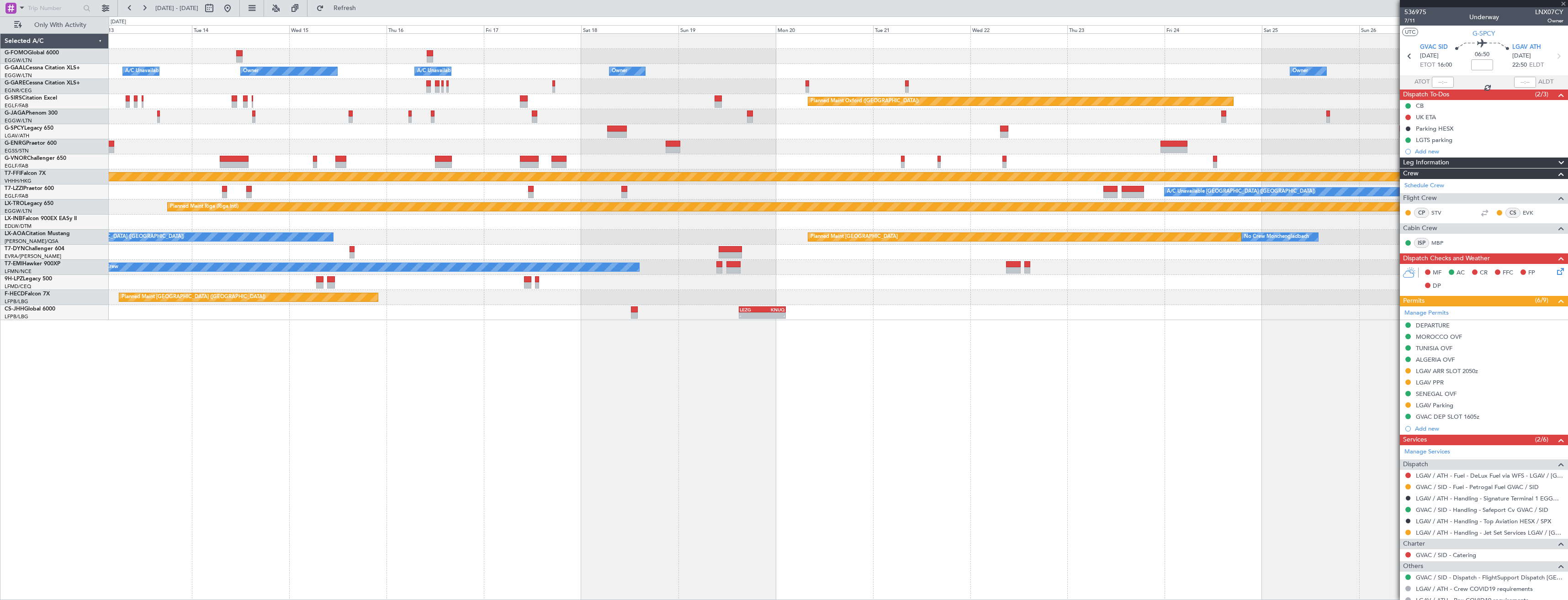
type input "1"
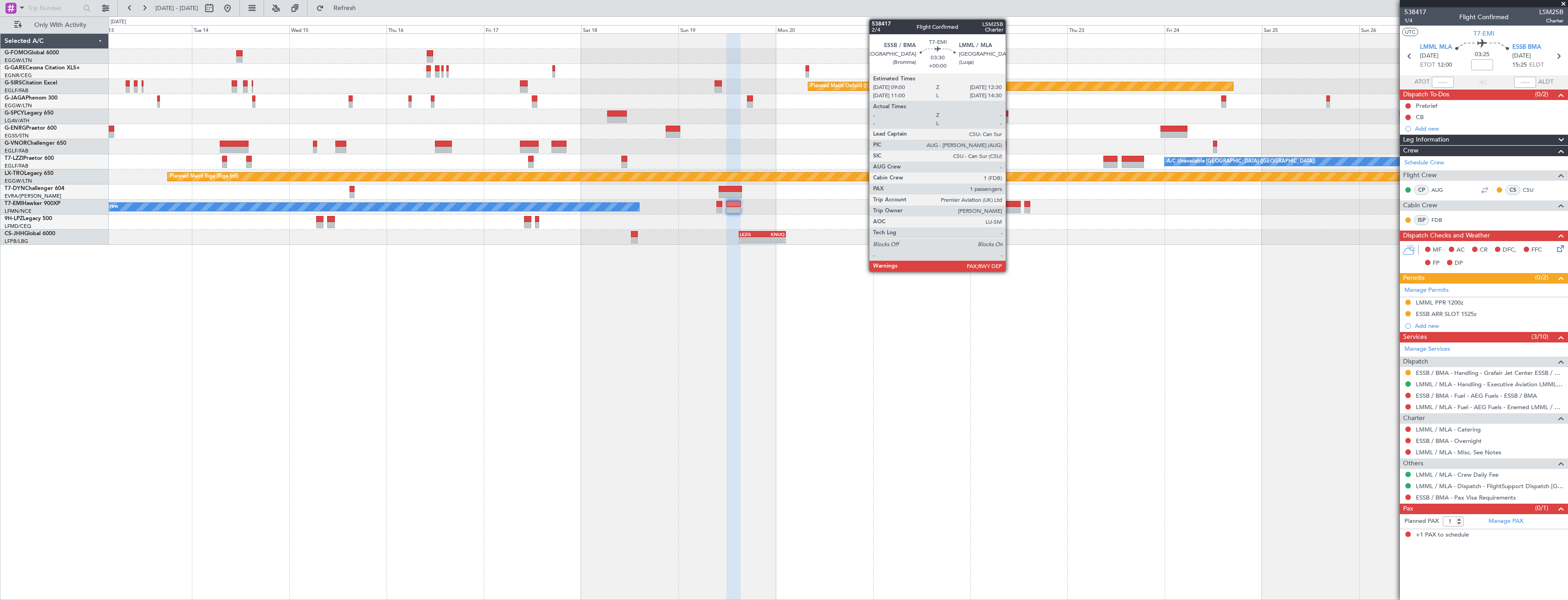
click at [1010, 209] on div at bounding box center [1014, 209] width 14 height 6
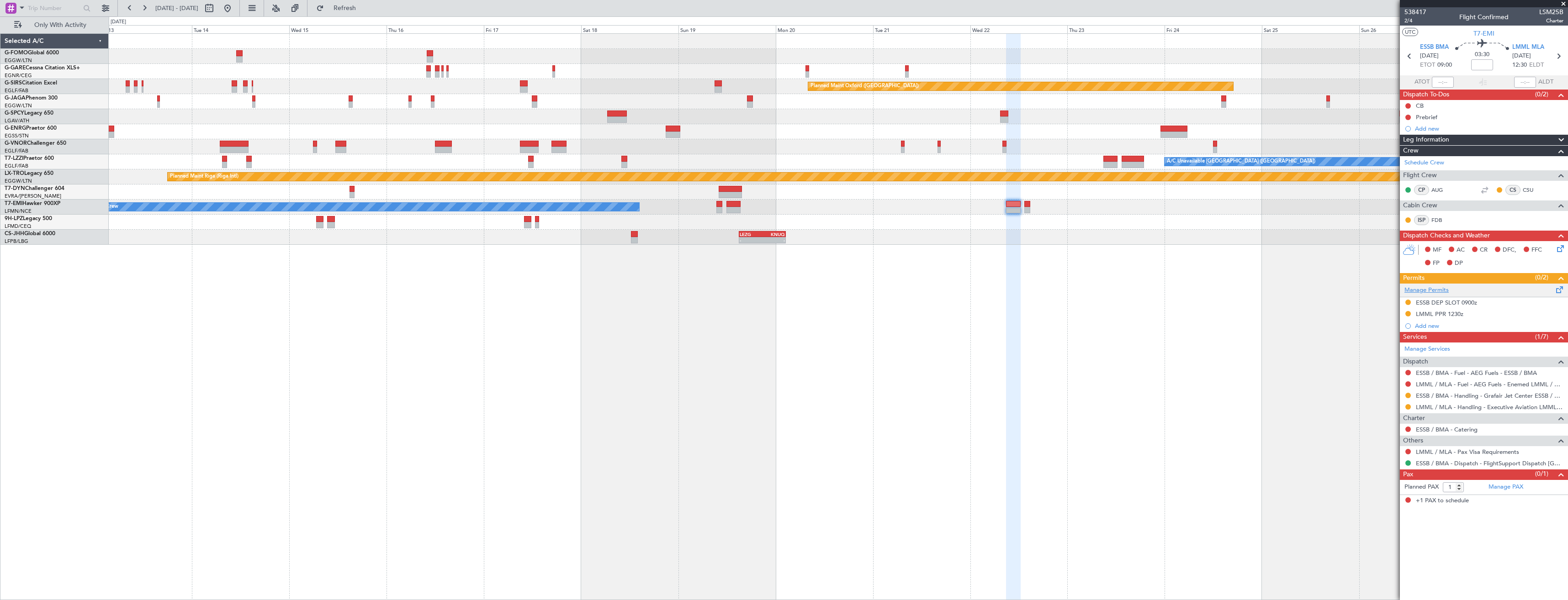
click at [1423, 290] on link "Manage Permits" at bounding box center [1426, 290] width 44 height 9
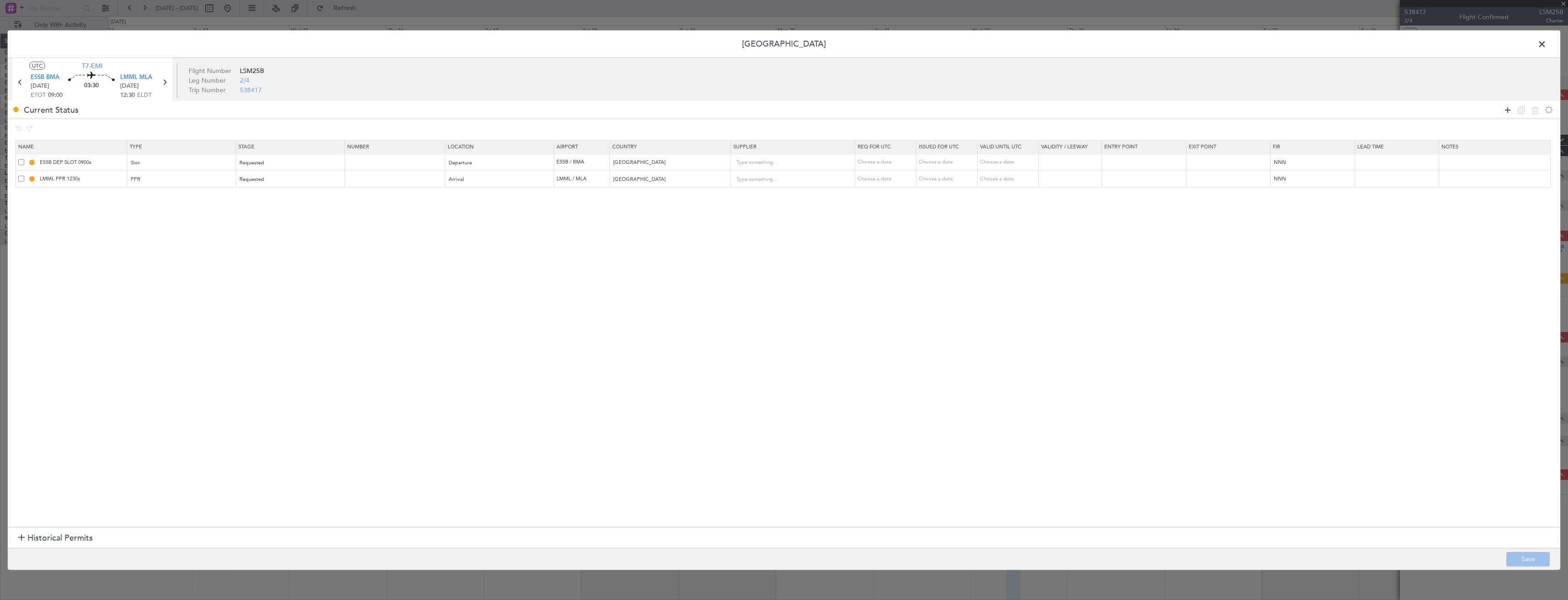
click at [1505, 110] on icon at bounding box center [1508, 110] width 11 height 11
click at [146, 196] on div "Type" at bounding box center [179, 196] width 95 height 13
click at [174, 279] on span "Departure" at bounding box center [184, 278] width 102 height 13
click at [498, 198] on div "Select an option" at bounding box center [497, 196] width 96 height 13
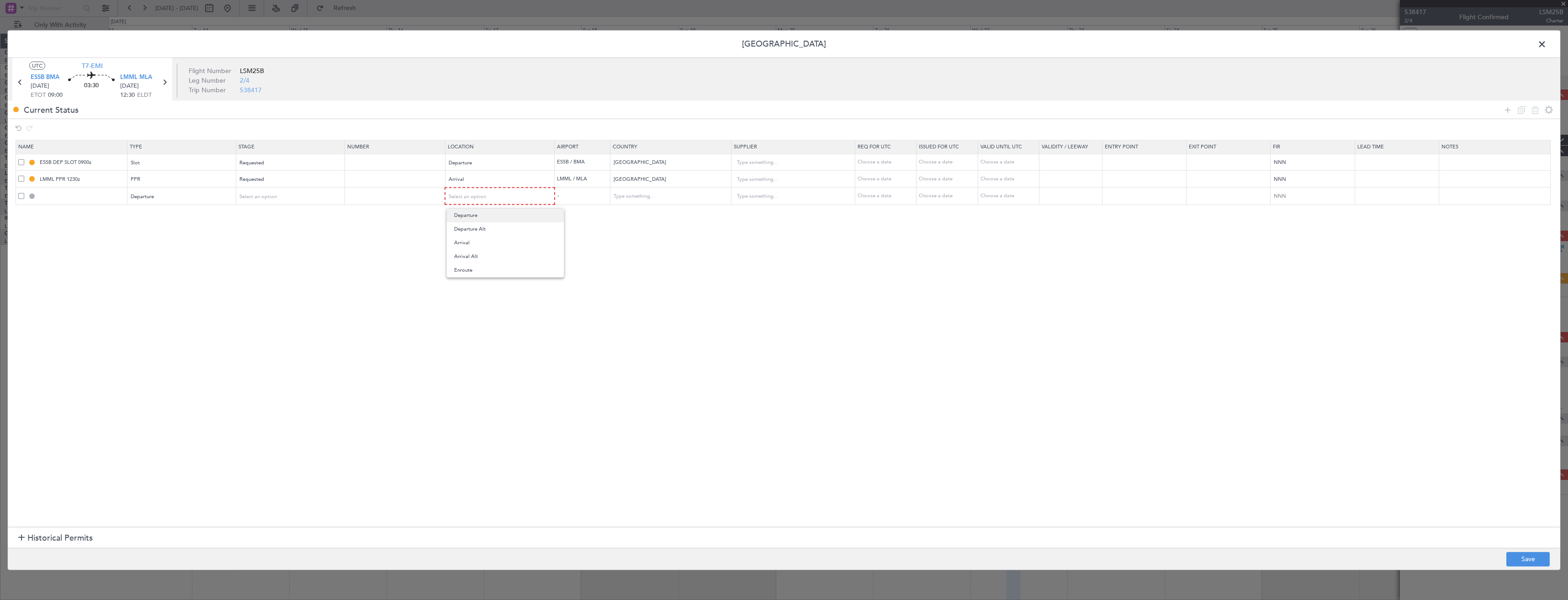
click at [484, 213] on span "Departure" at bounding box center [506, 215] width 102 height 13
click at [1513, 557] on button "Save" at bounding box center [1528, 559] width 43 height 14
type input "DEPARTURE"
type input "[GEOGRAPHIC_DATA]"
type input "NNN"
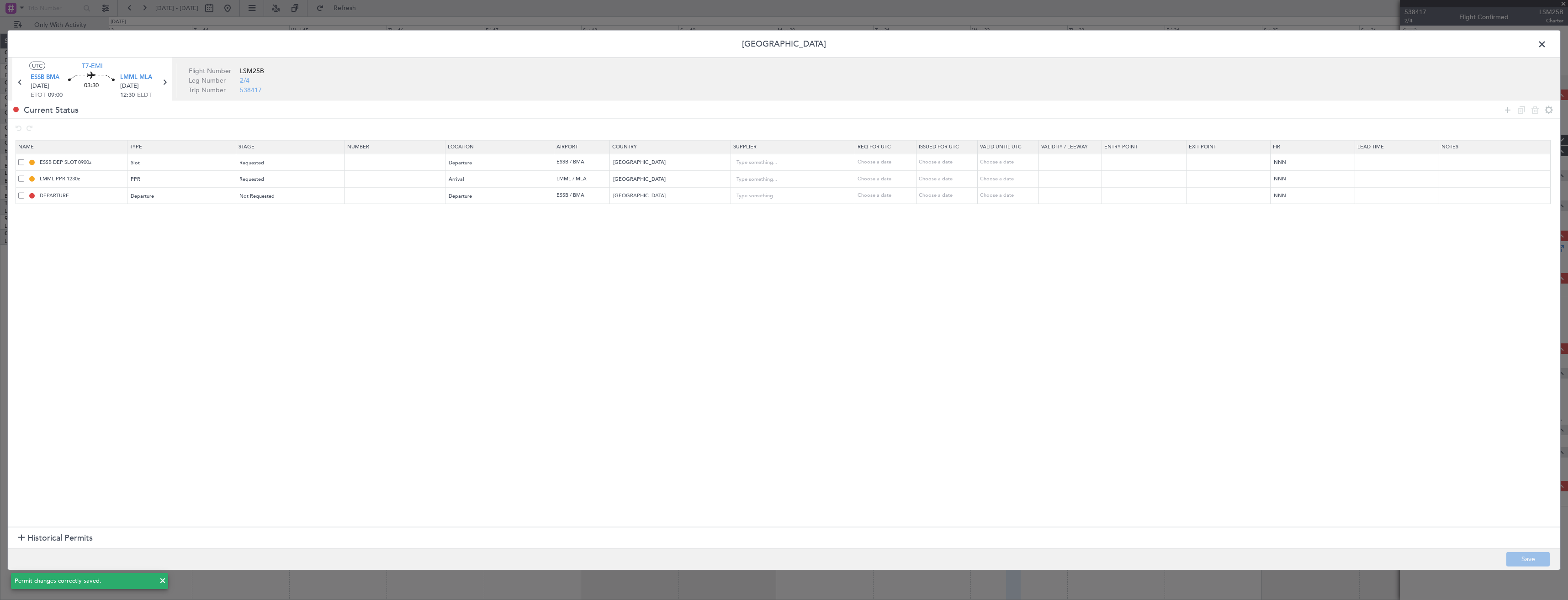
click at [1546, 45] on span at bounding box center [1546, 47] width 0 height 18
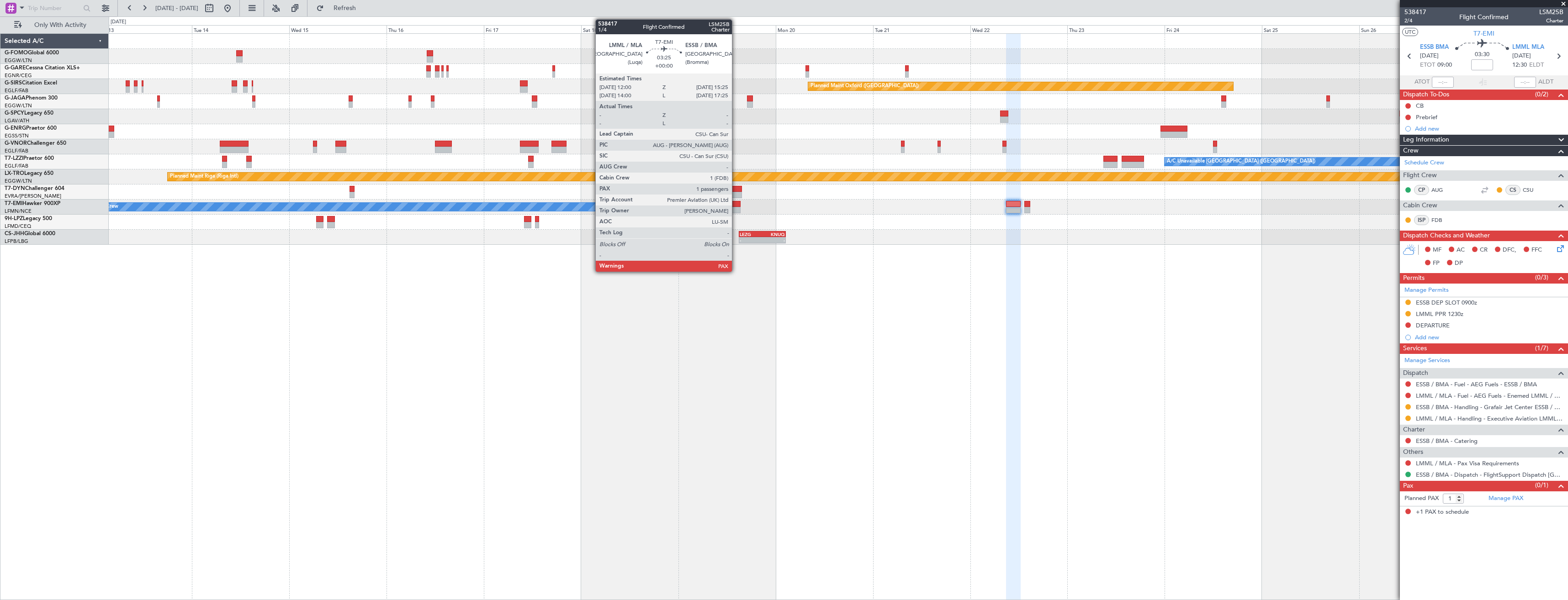
click at [735, 207] on div at bounding box center [734, 209] width 14 height 6
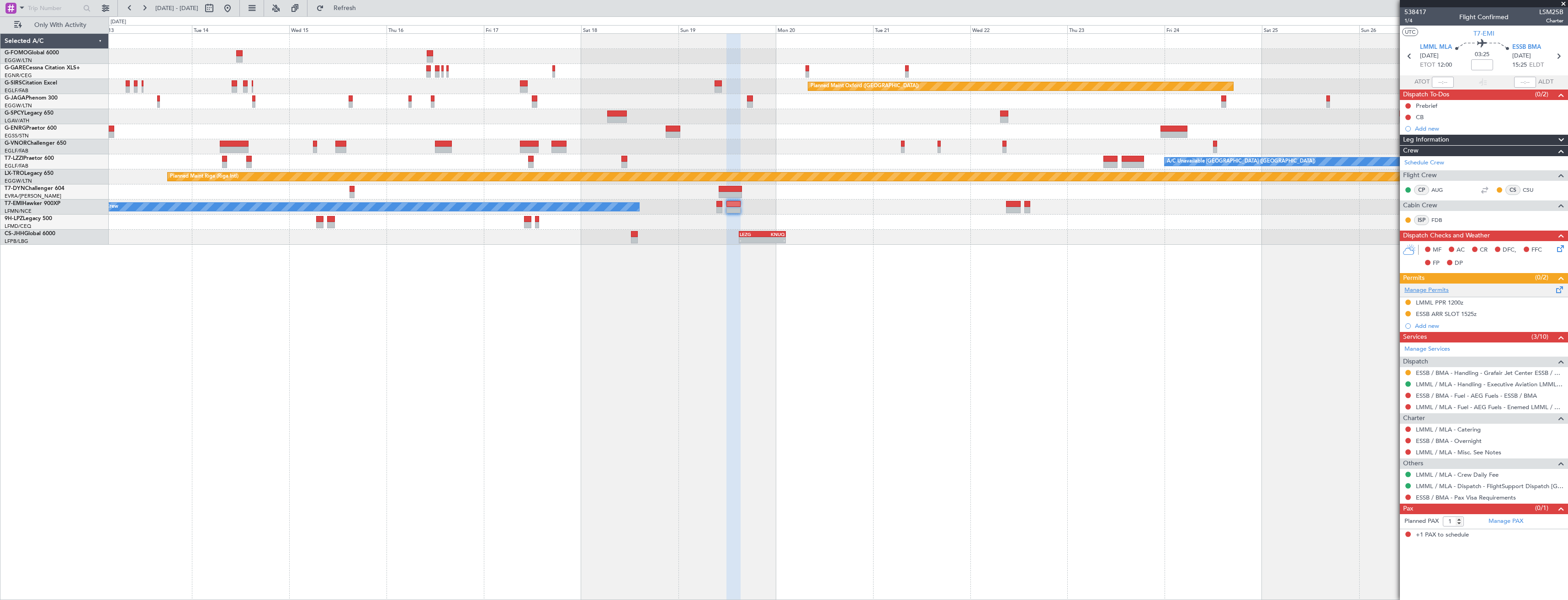
click at [1445, 289] on link "Manage Permits" at bounding box center [1426, 290] width 44 height 9
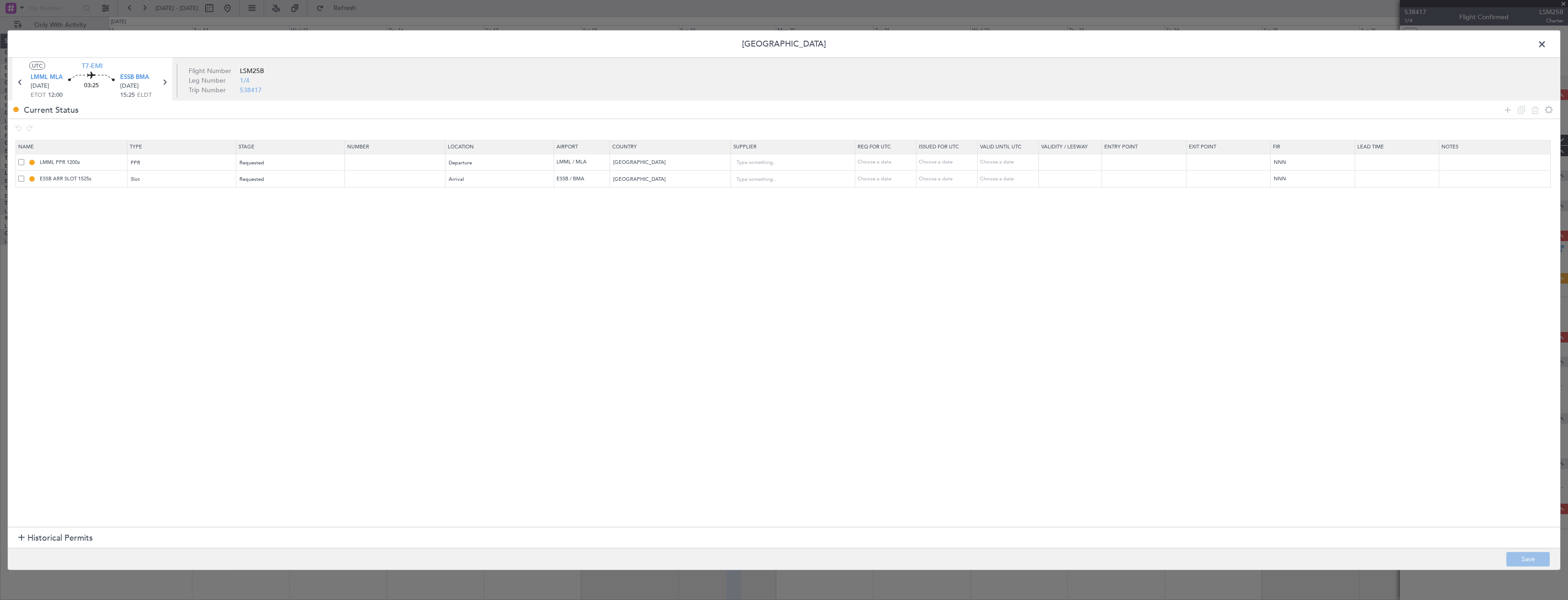
click at [1508, 117] on div "Current Status" at bounding box center [784, 110] width 1553 height 18
click at [1508, 114] on icon at bounding box center [1508, 110] width 11 height 11
click at [197, 198] on div "Type" at bounding box center [179, 196] width 95 height 13
click at [154, 250] on span "Landing" at bounding box center [184, 251] width 102 height 13
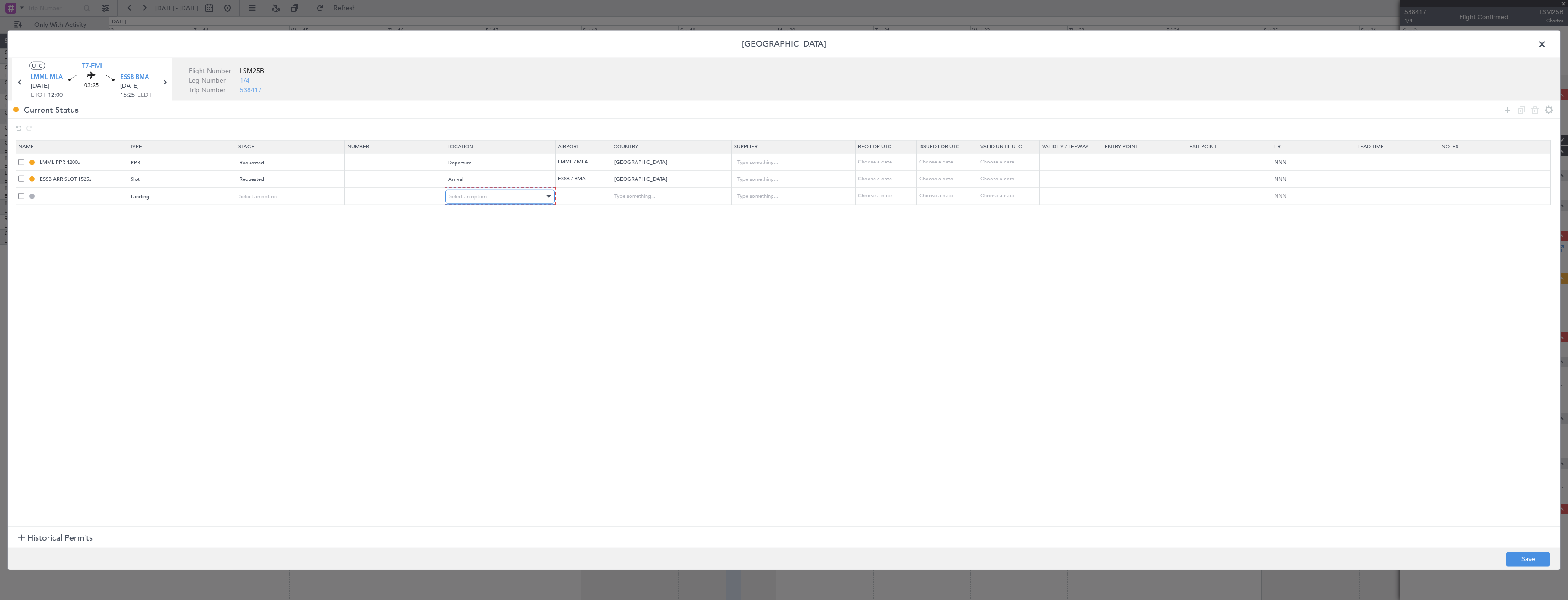
click at [497, 199] on div "Select an option" at bounding box center [497, 196] width 96 height 13
click at [480, 237] on span "Arrival" at bounding box center [506, 243] width 102 height 13
click at [321, 199] on div "Select an option" at bounding box center [288, 196] width 95 height 13
click at [282, 227] on span "Not Requested" at bounding box center [294, 228] width 102 height 13
click at [1520, 563] on button "Save" at bounding box center [1528, 559] width 43 height 14
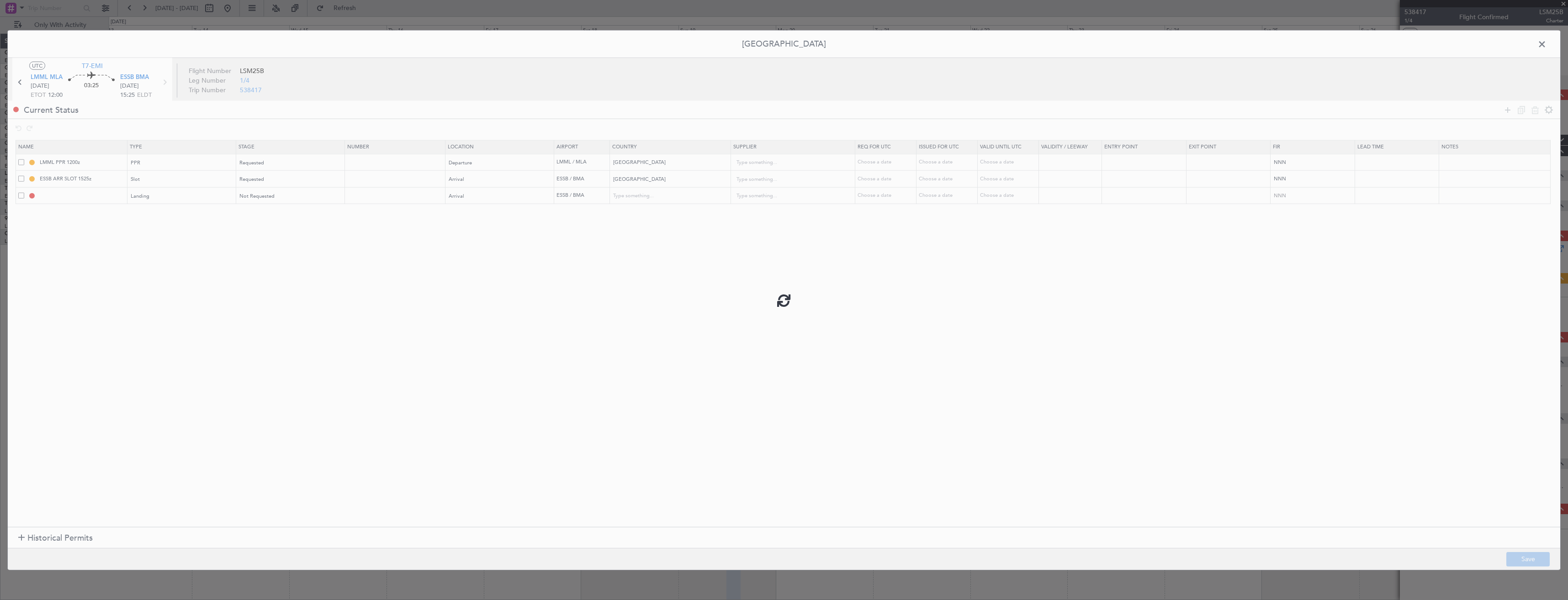
type input "ESSB LDG"
type input "[GEOGRAPHIC_DATA]"
type input "NNN"
click at [1546, 43] on span at bounding box center [1546, 47] width 0 height 18
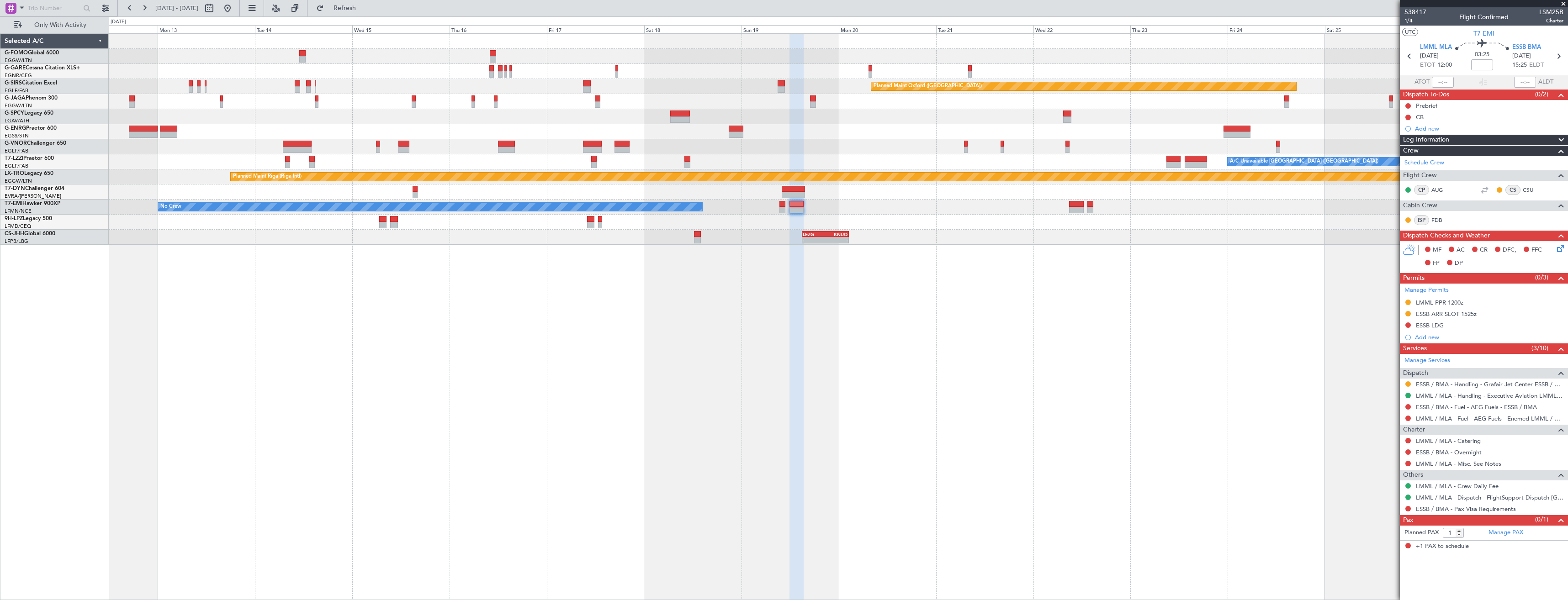
click at [946, 266] on div "Planned Maint Oxford (Kidlington) A/C Unavailable London (Luton) Planned Maint …" at bounding box center [838, 316] width 1459 height 567
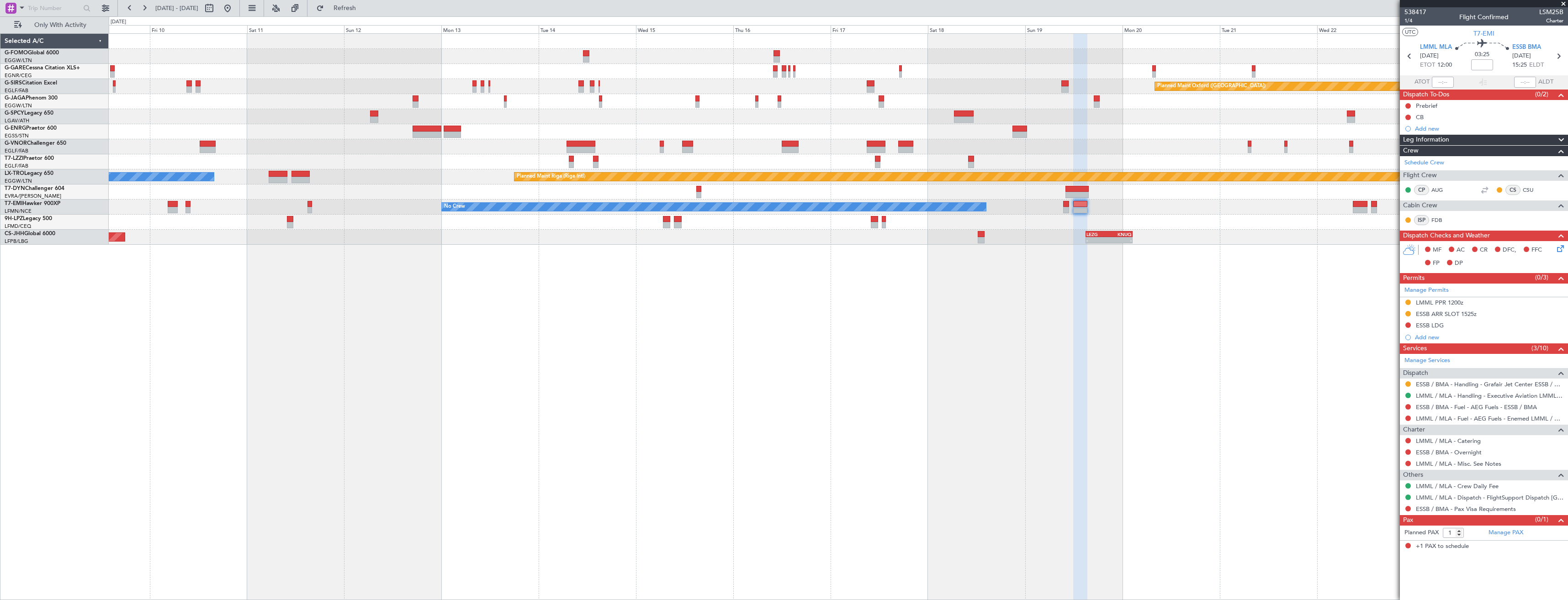
click at [1014, 299] on div "Planned Maint Oxford (Kidlington) Planned Maint London (Luton) A/C Unavailable …" at bounding box center [838, 316] width 1459 height 567
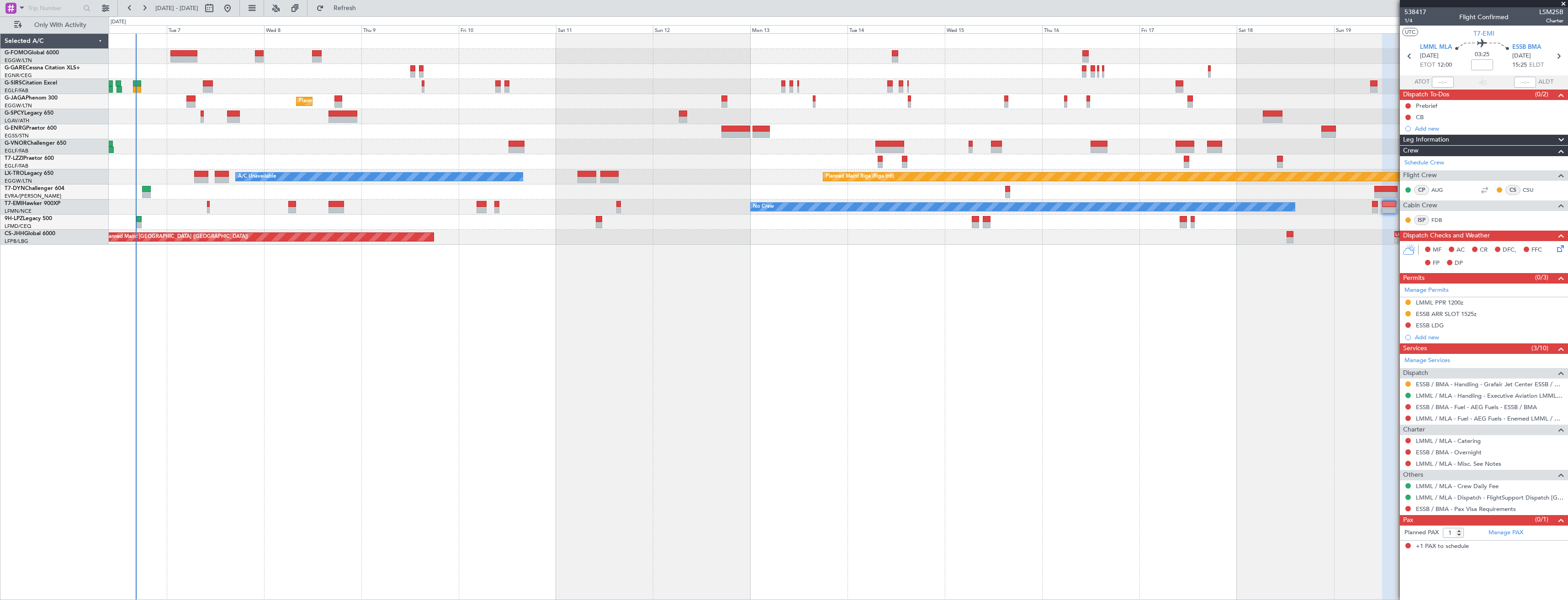
click at [560, 332] on div "Planned Maint Oxford (Kidlington) Planned Maint London (Farnborough) Planned Ma…" at bounding box center [838, 316] width 1459 height 567
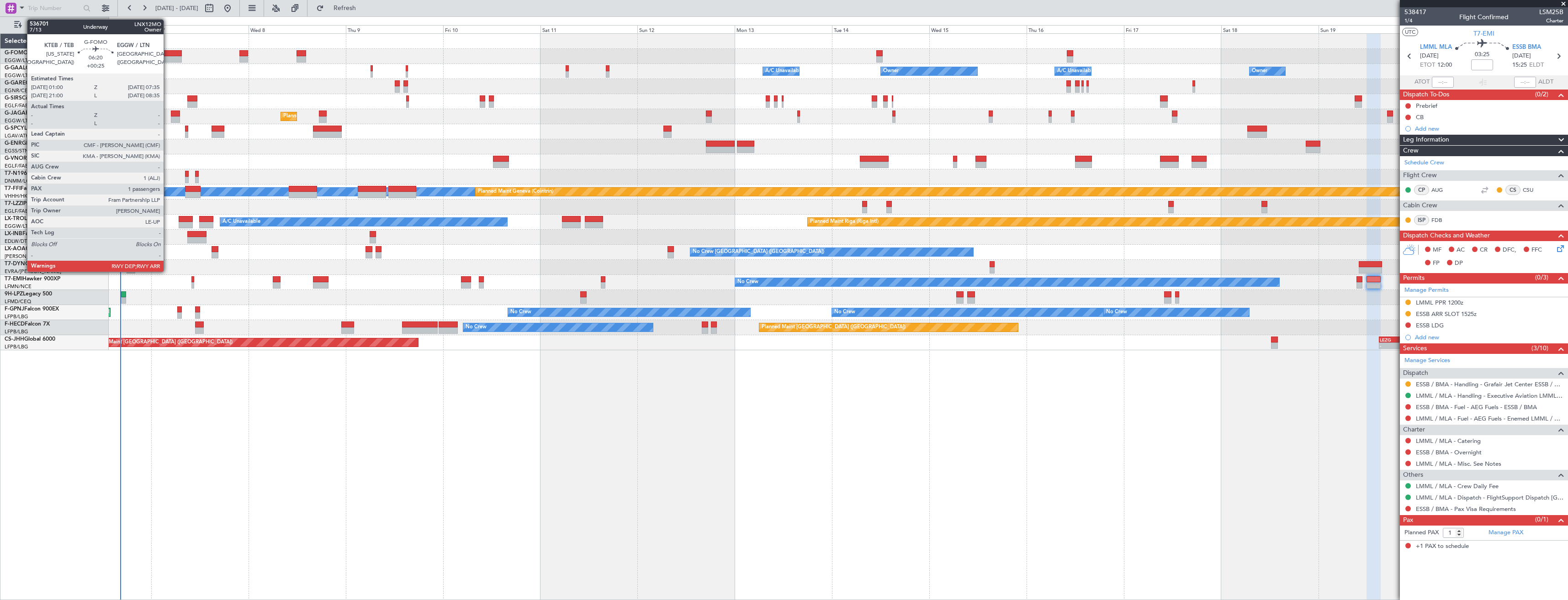
click at [168, 56] on div at bounding box center [168, 53] width 27 height 6
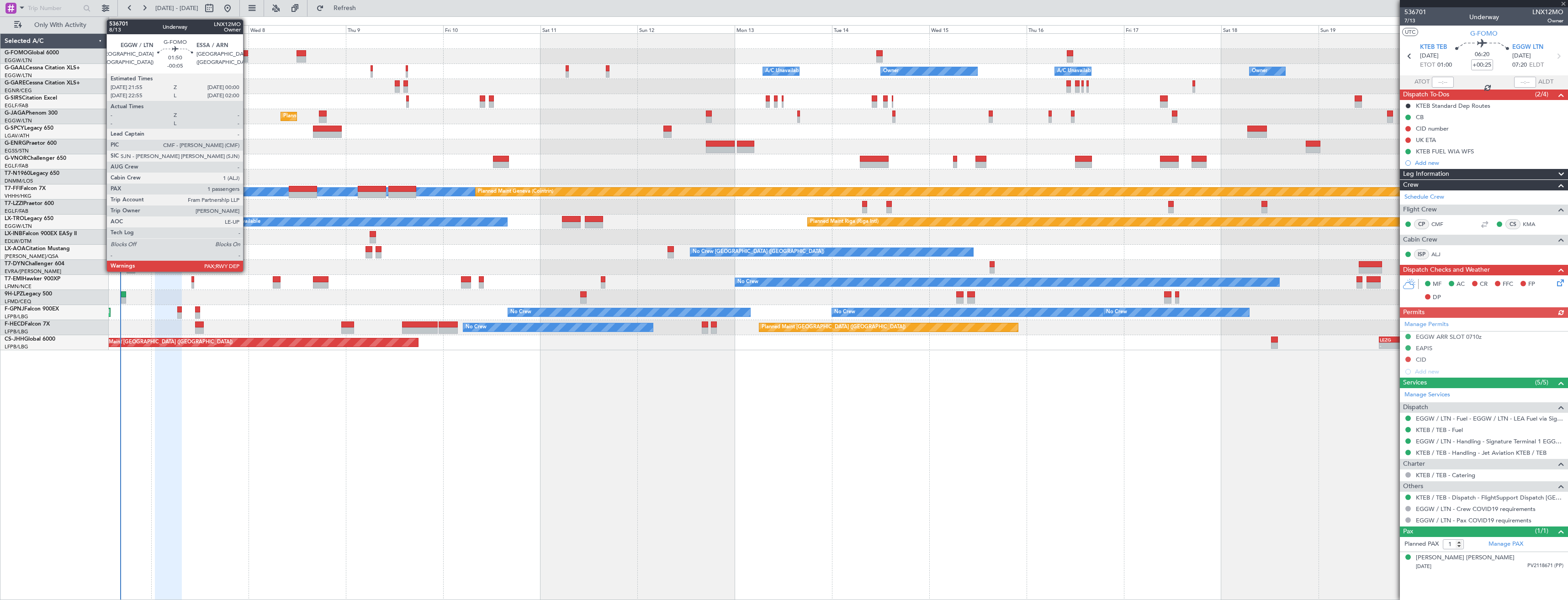
click at [247, 55] on div at bounding box center [244, 53] width 9 height 6
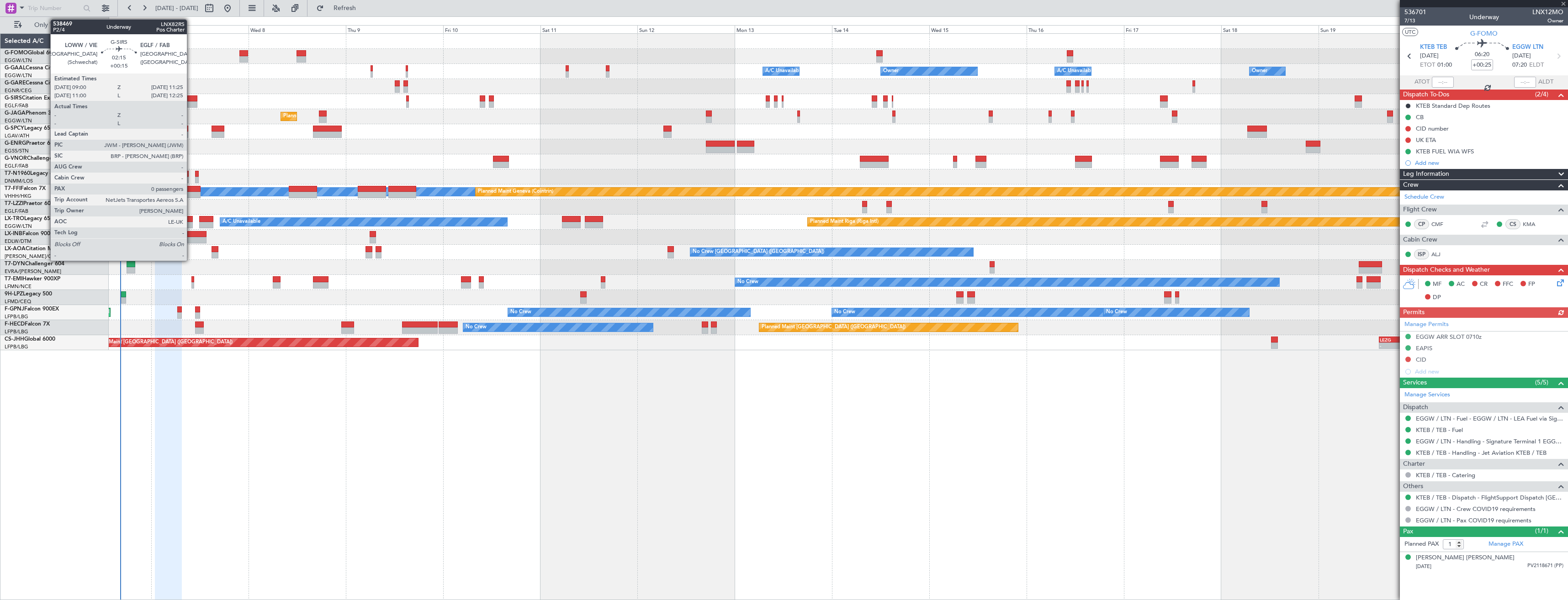
type input "-00:05"
type input "2"
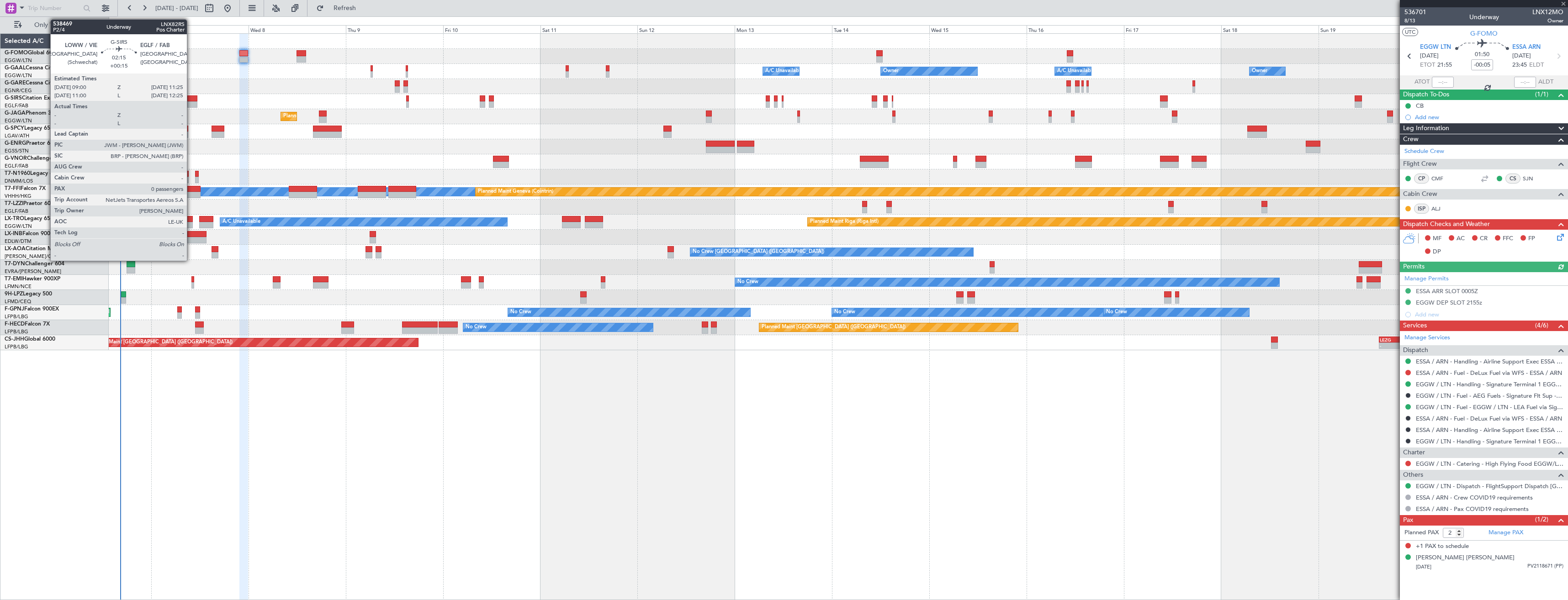
click at [191, 101] on div at bounding box center [192, 98] width 10 height 6
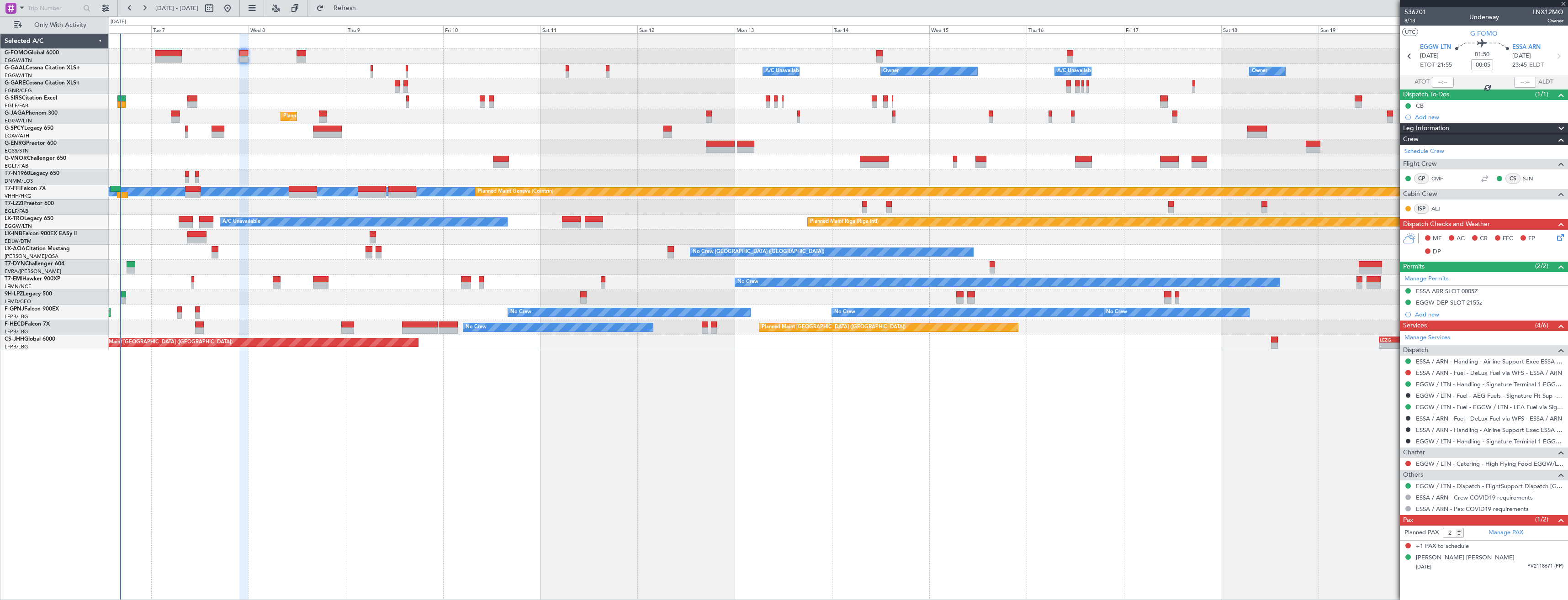
type input "+00:15"
type input "0"
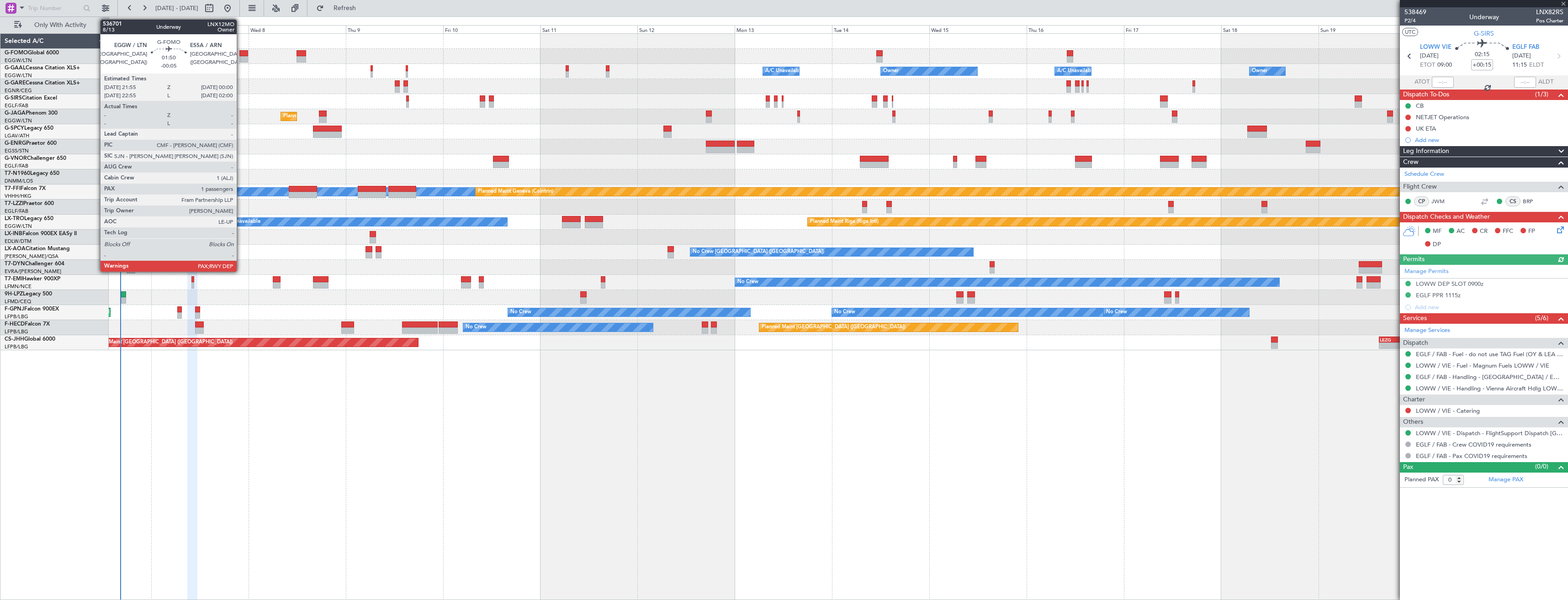
click at [241, 60] on div at bounding box center [244, 59] width 9 height 6
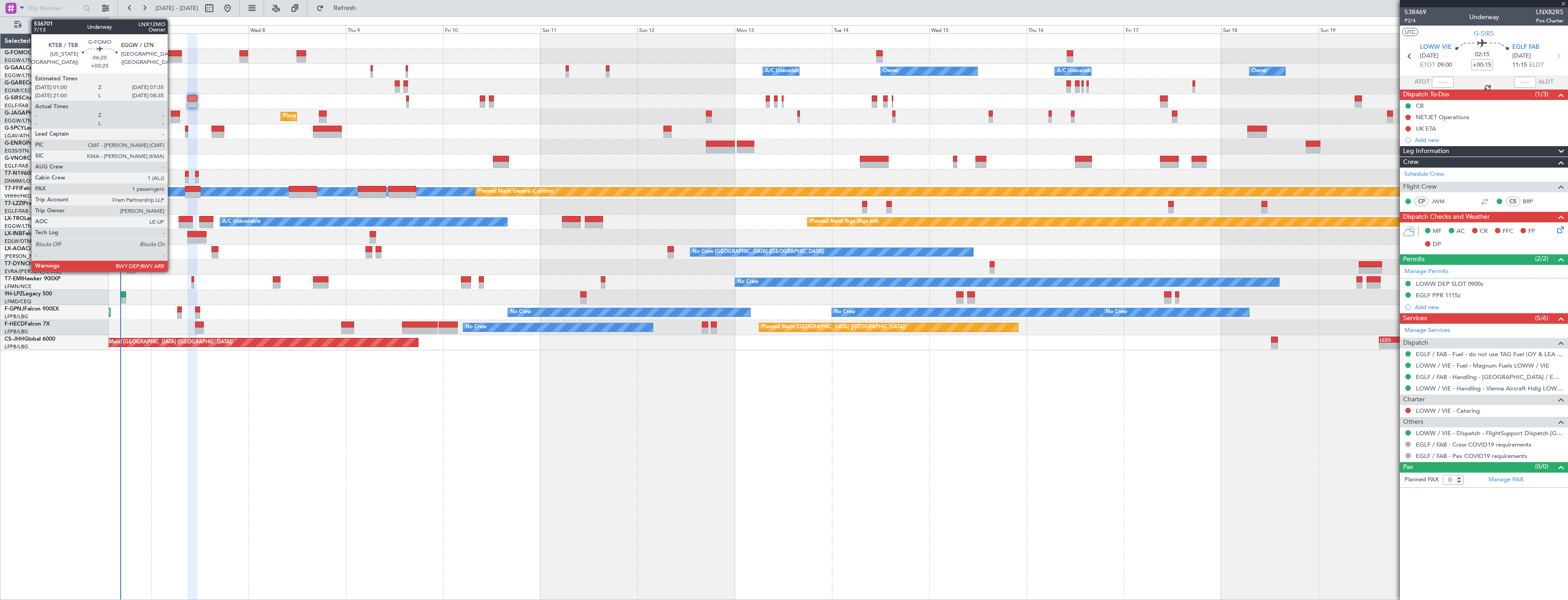
type input "-00:05"
type input "2"
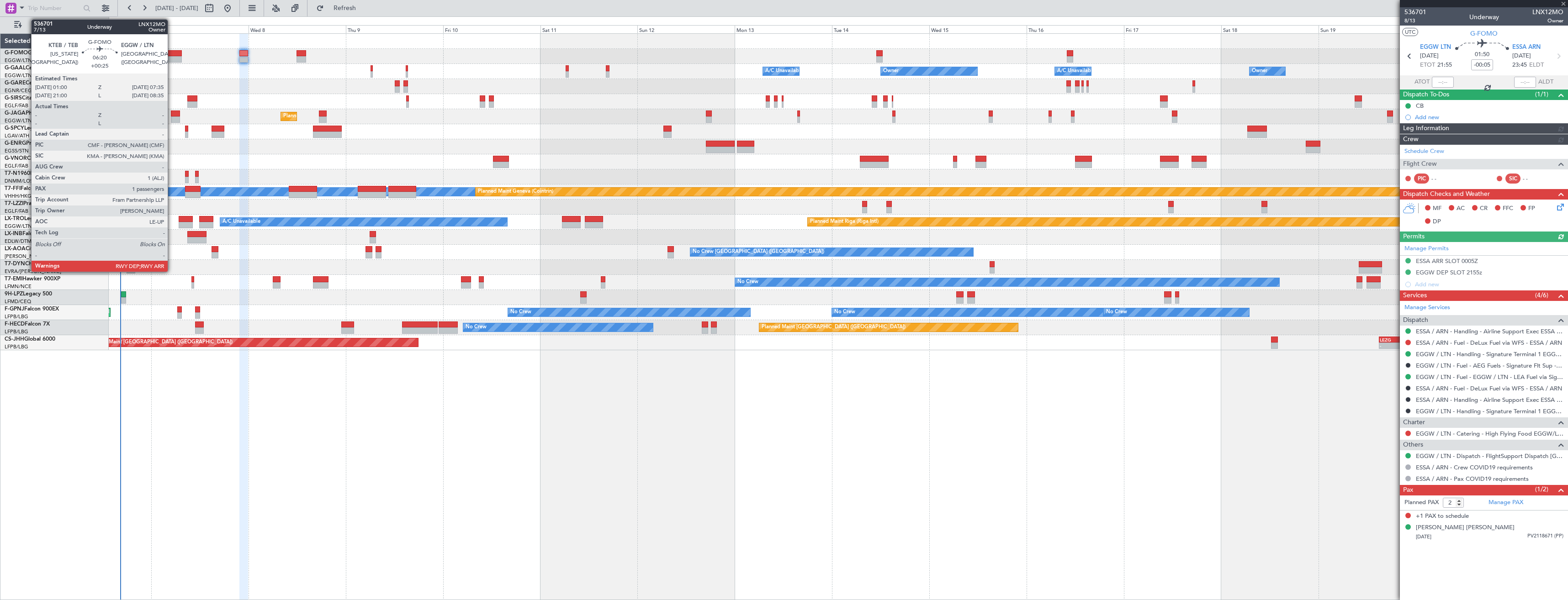
click at [172, 58] on div at bounding box center [168, 59] width 27 height 6
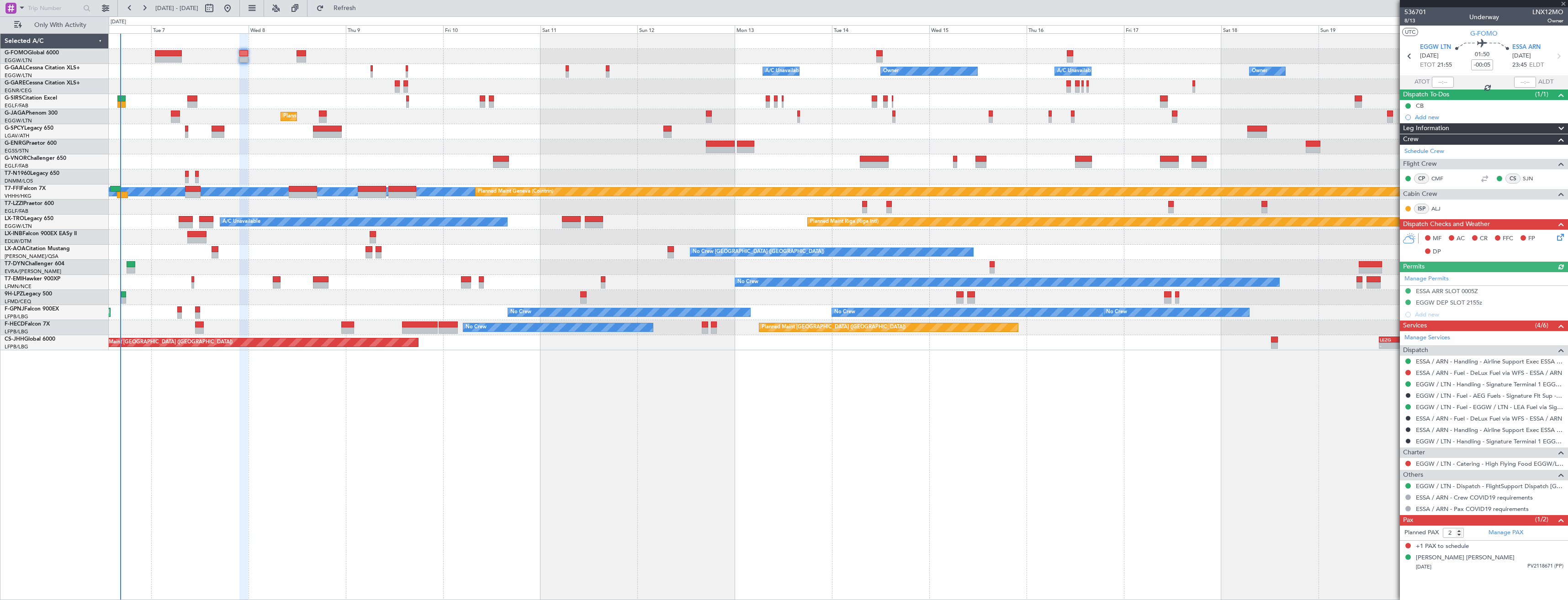
type input "+00:25"
type input "1"
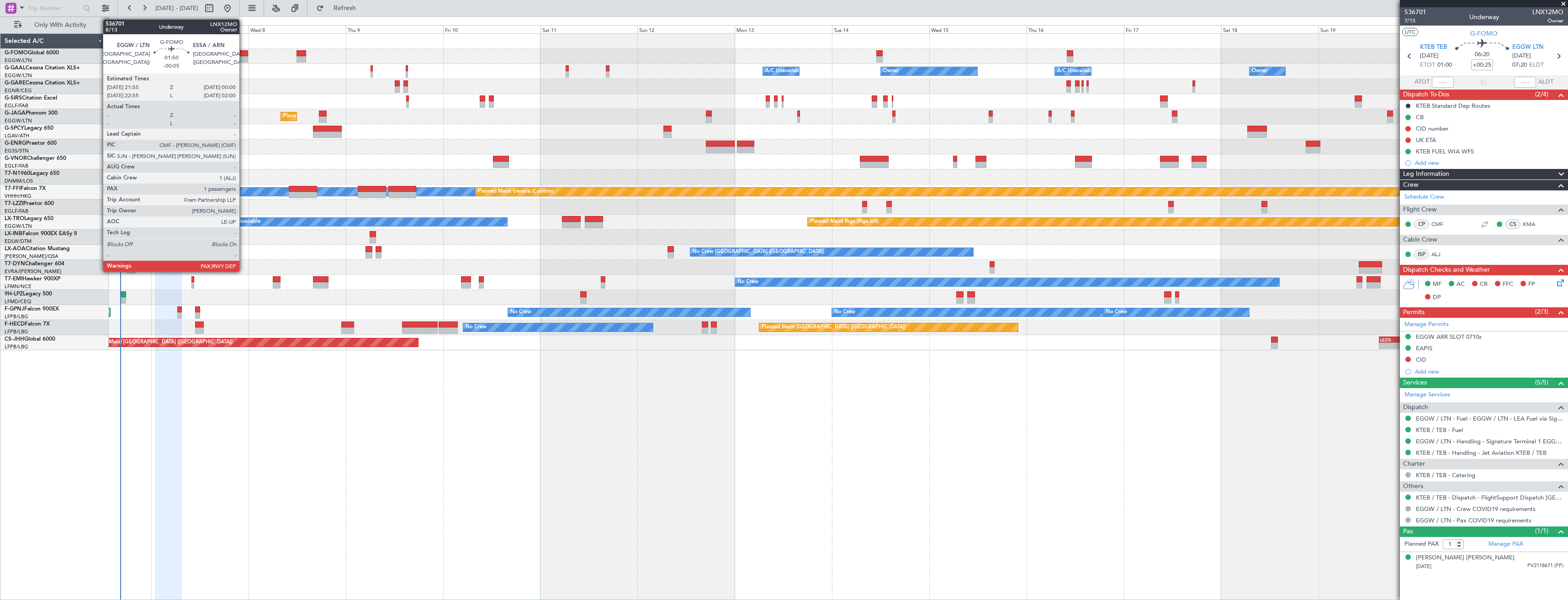
click at [244, 58] on div at bounding box center [244, 59] width 9 height 6
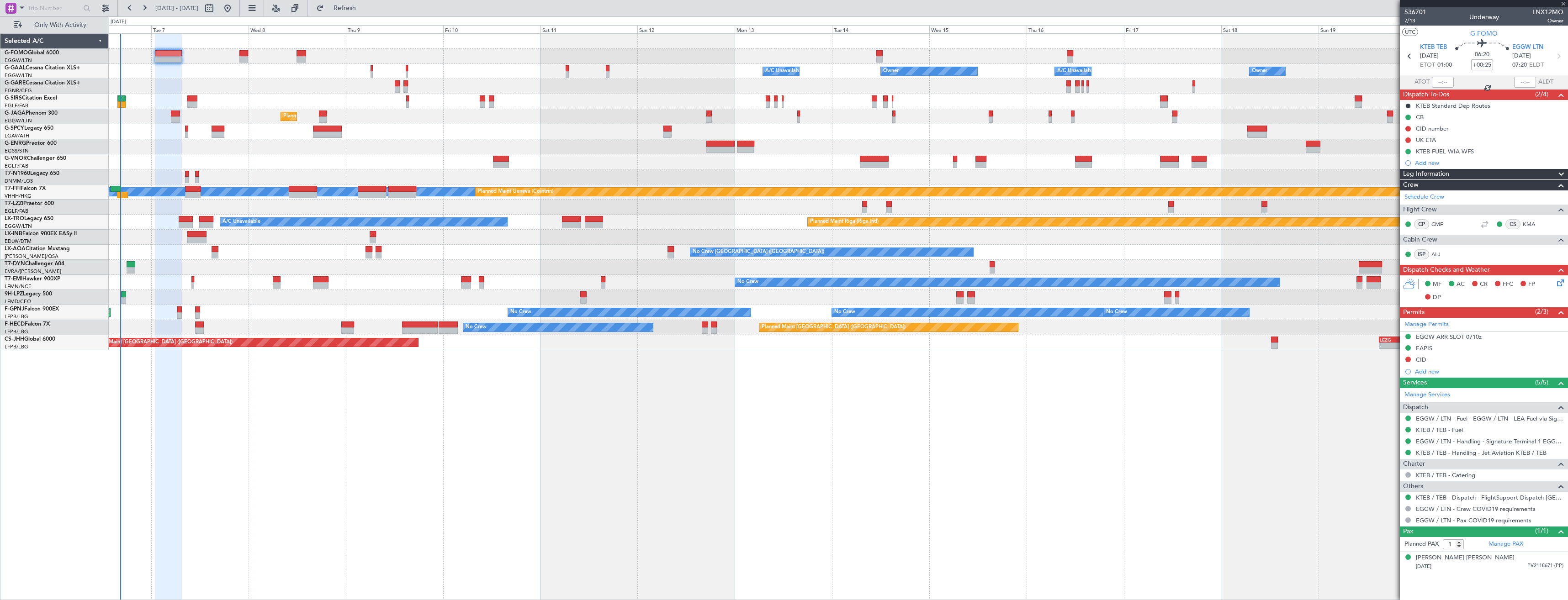
type input "-00:05"
type input "2"
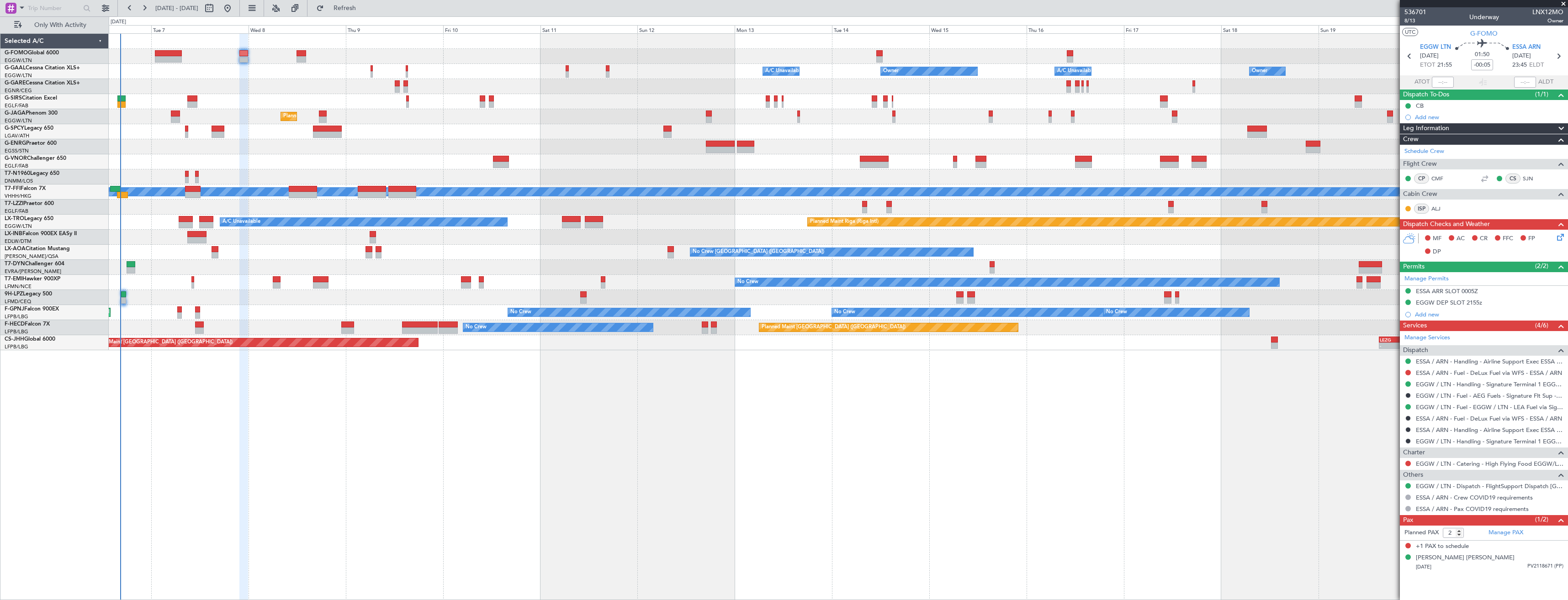
click at [1015, 381] on div "Owner A/C Unavailable Owner Owner A/C Unavailable Owner Planned Maint Oxford (K…" at bounding box center [838, 316] width 1459 height 567
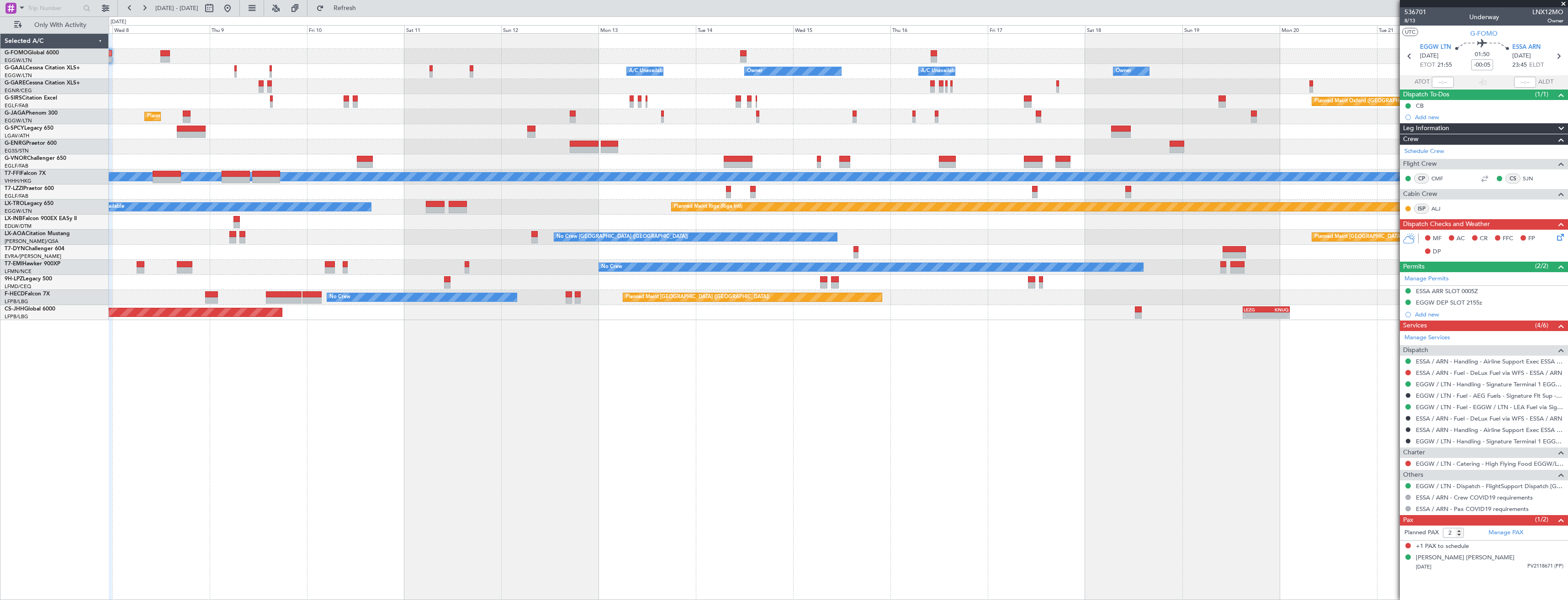
click at [1231, 295] on div "Planned Maint Paris (Le Bourget) No Crew 19:35 Z 05:43 Z HEGN 19:15 Z WSSL 05:1…" at bounding box center [838, 297] width 1459 height 15
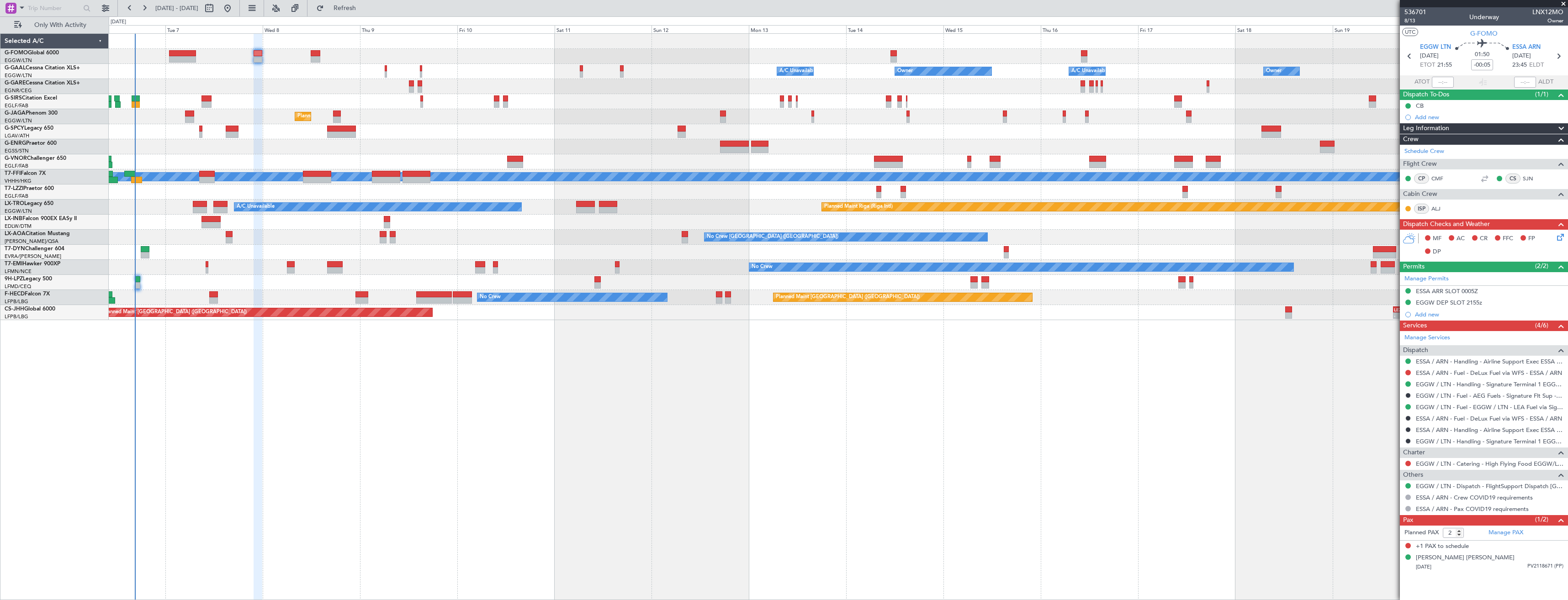
click at [679, 92] on div at bounding box center [838, 86] width 1459 height 15
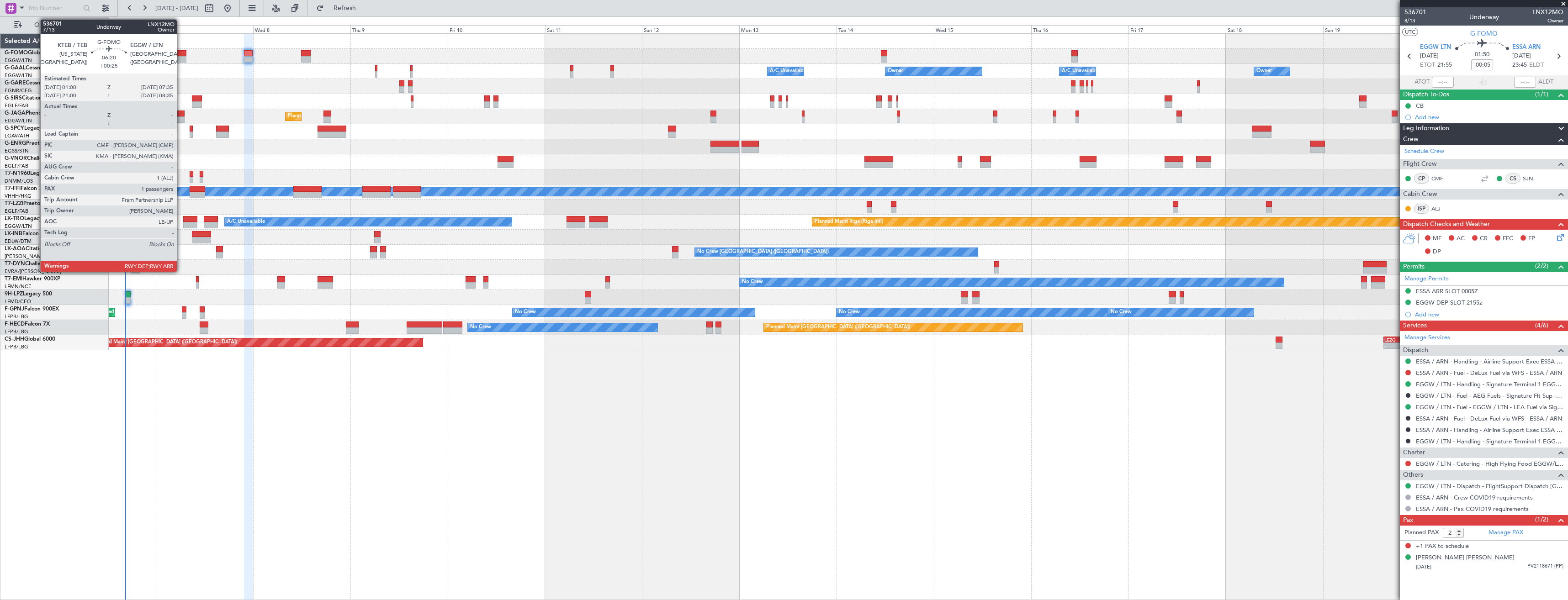
click at [181, 59] on div at bounding box center [173, 59] width 27 height 6
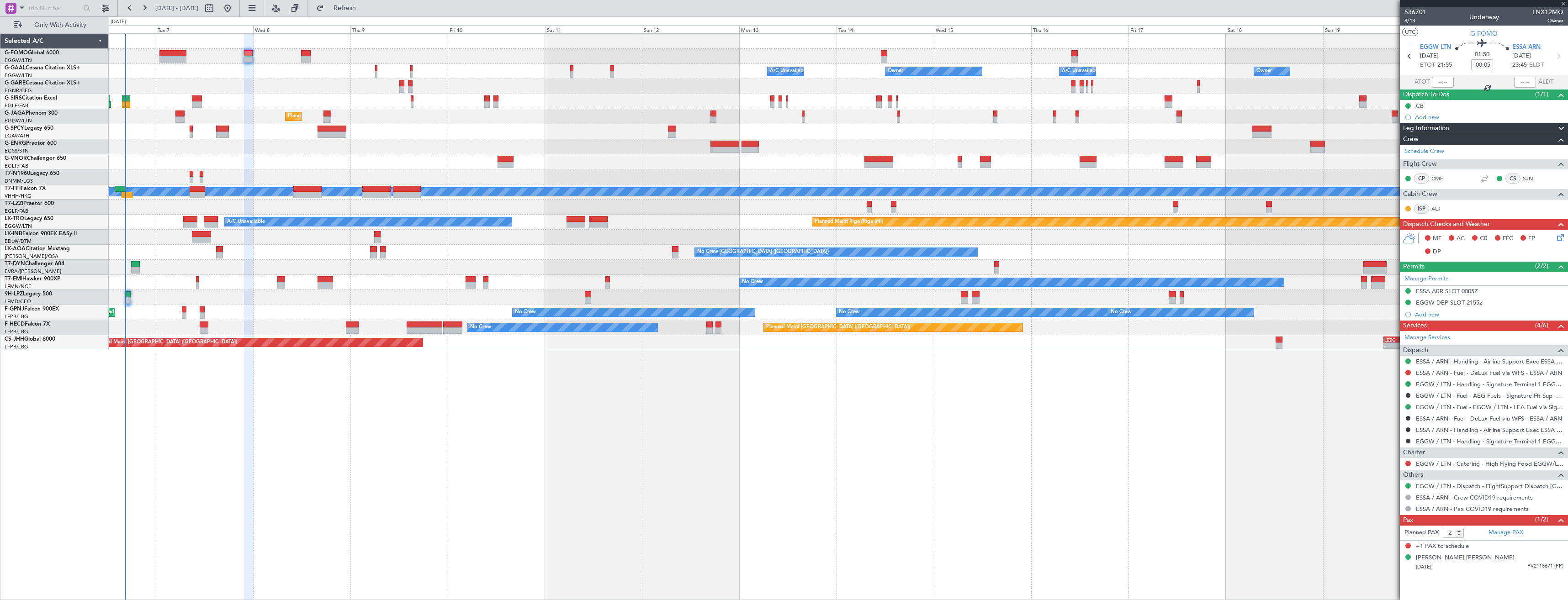
type input "+00:25"
type input "1"
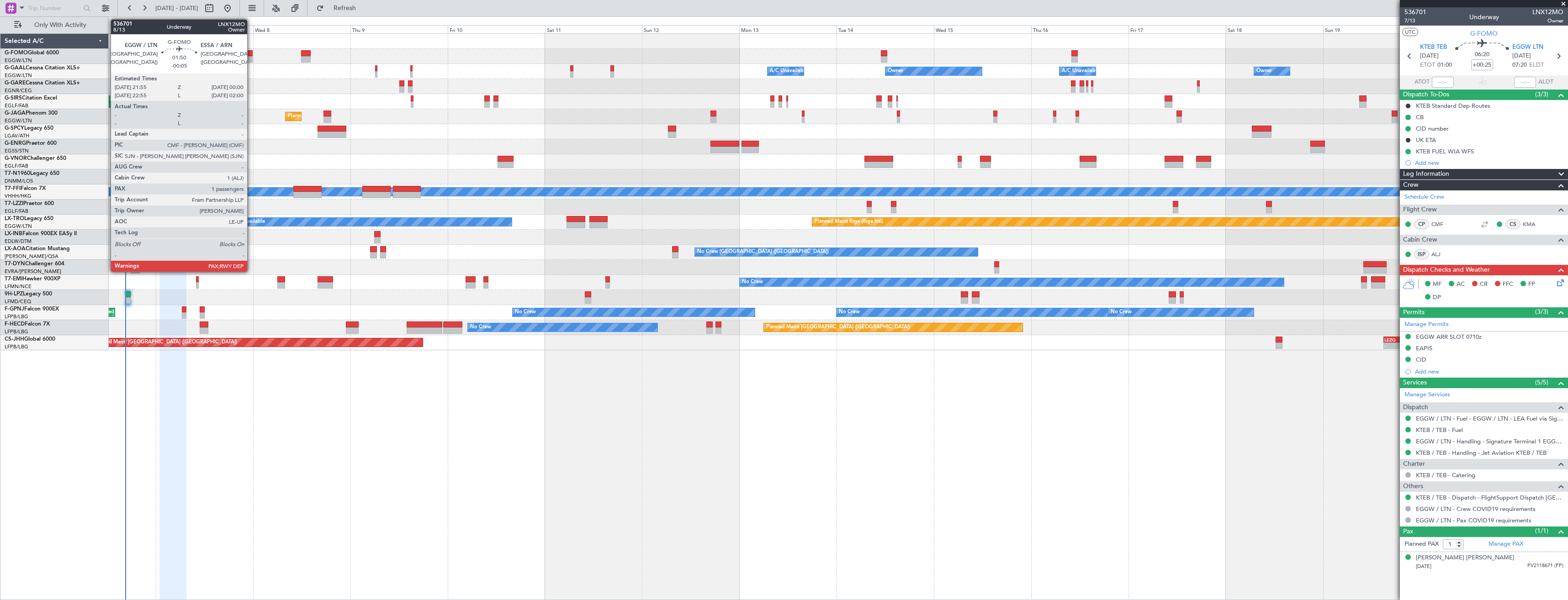
click at [252, 57] on div at bounding box center [249, 59] width 9 height 6
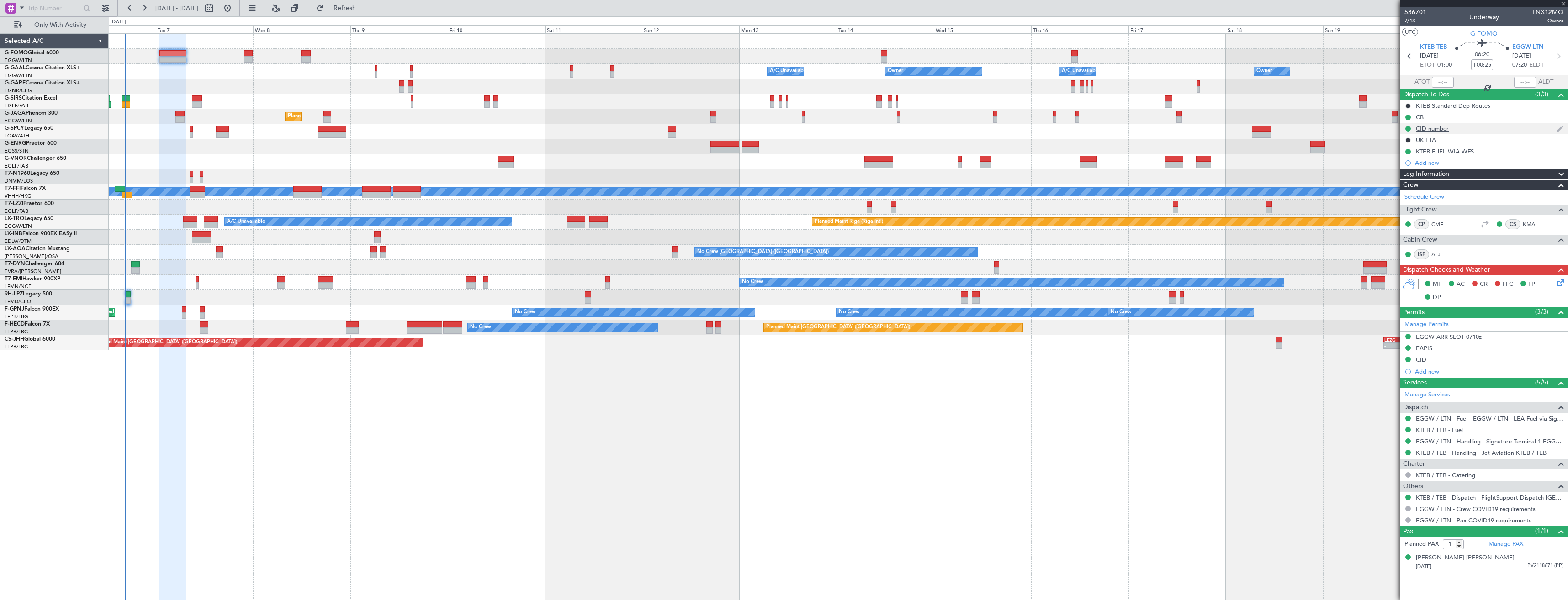
type input "-00:05"
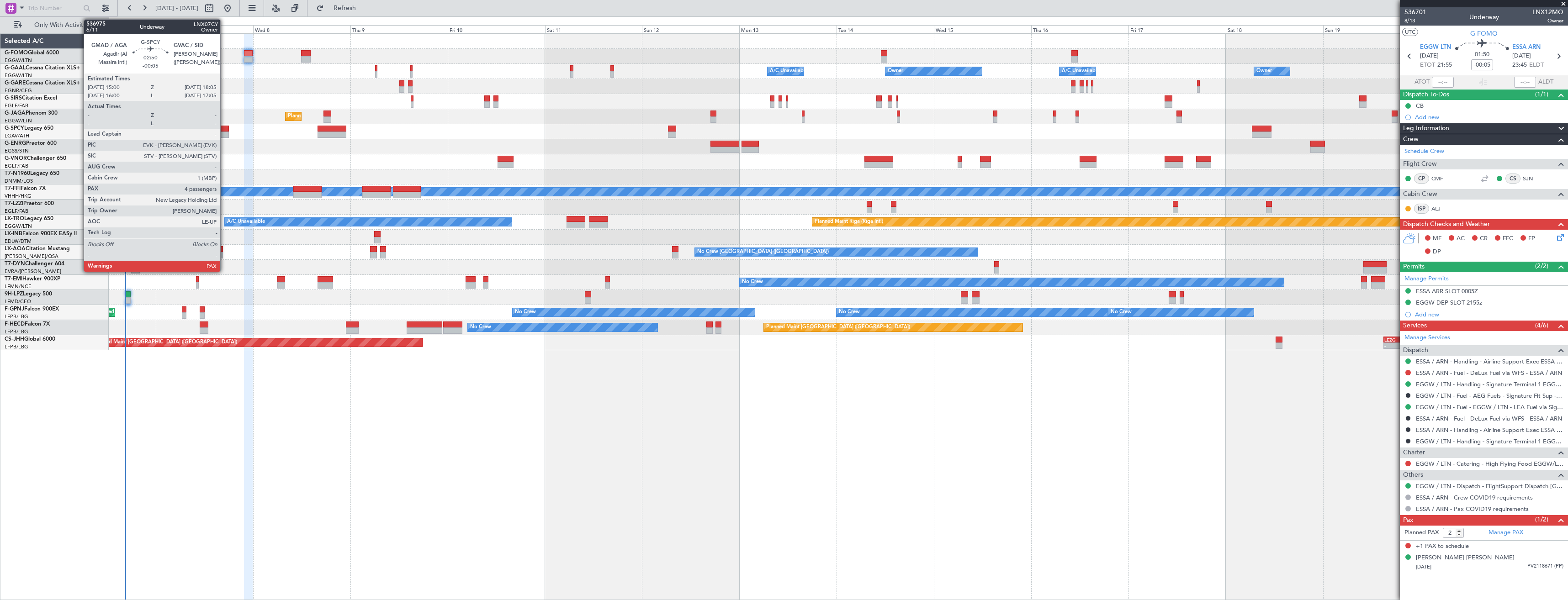
click at [225, 135] on div at bounding box center [223, 134] width 13 height 6
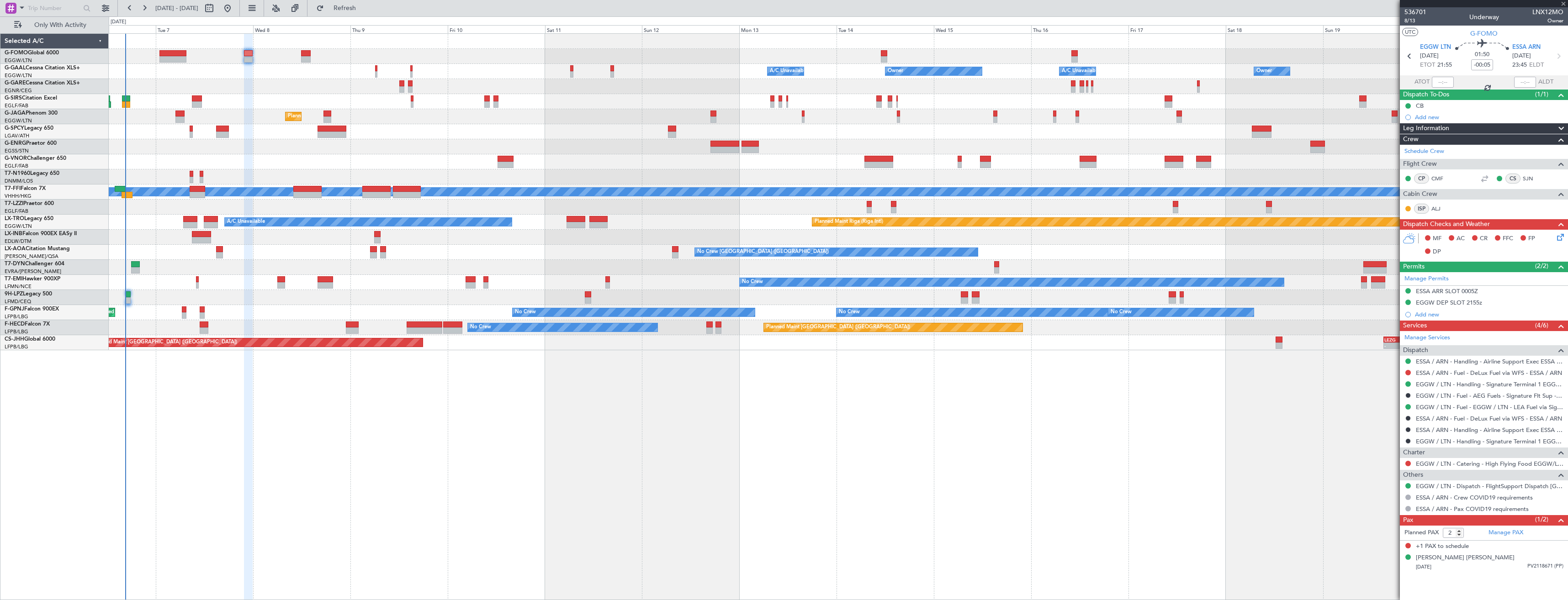
type input "4"
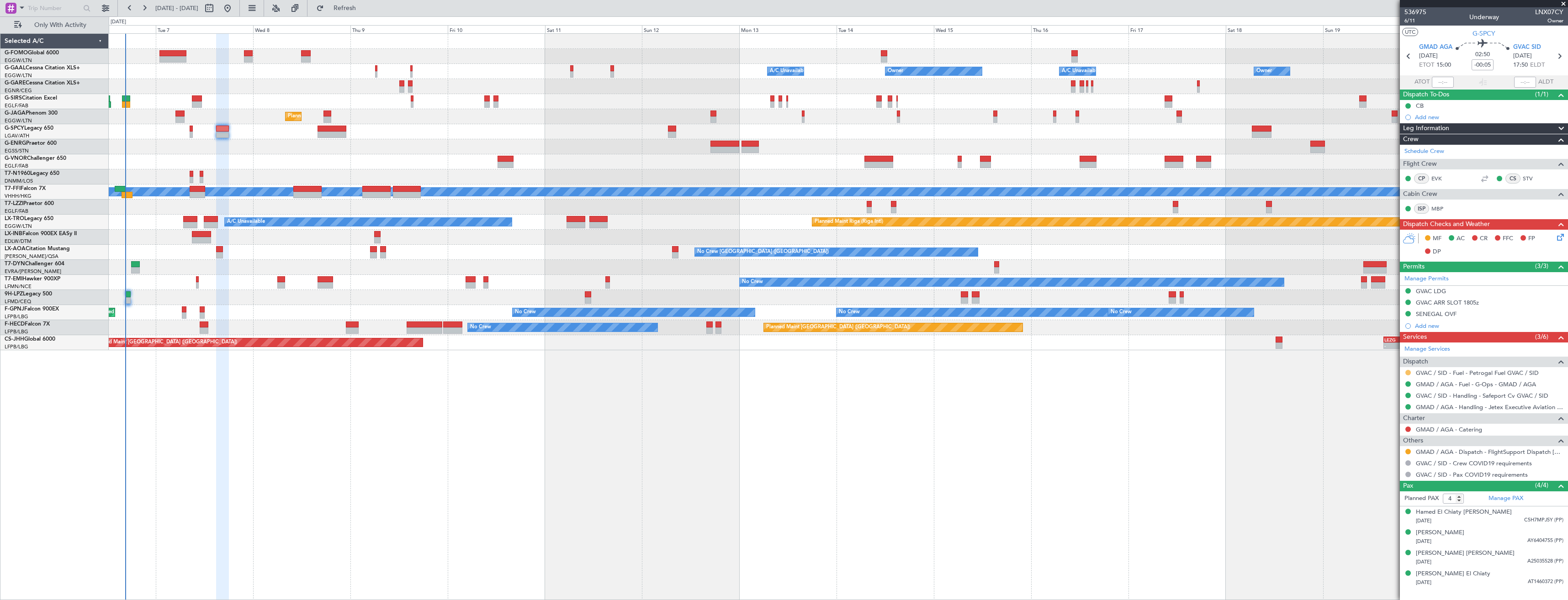
click at [1409, 370] on button at bounding box center [1408, 373] width 5 height 5
click at [1394, 482] on span "Confirmed" at bounding box center [1383, 481] width 29 height 9
click at [1556, 57] on icon at bounding box center [1559, 56] width 12 height 12
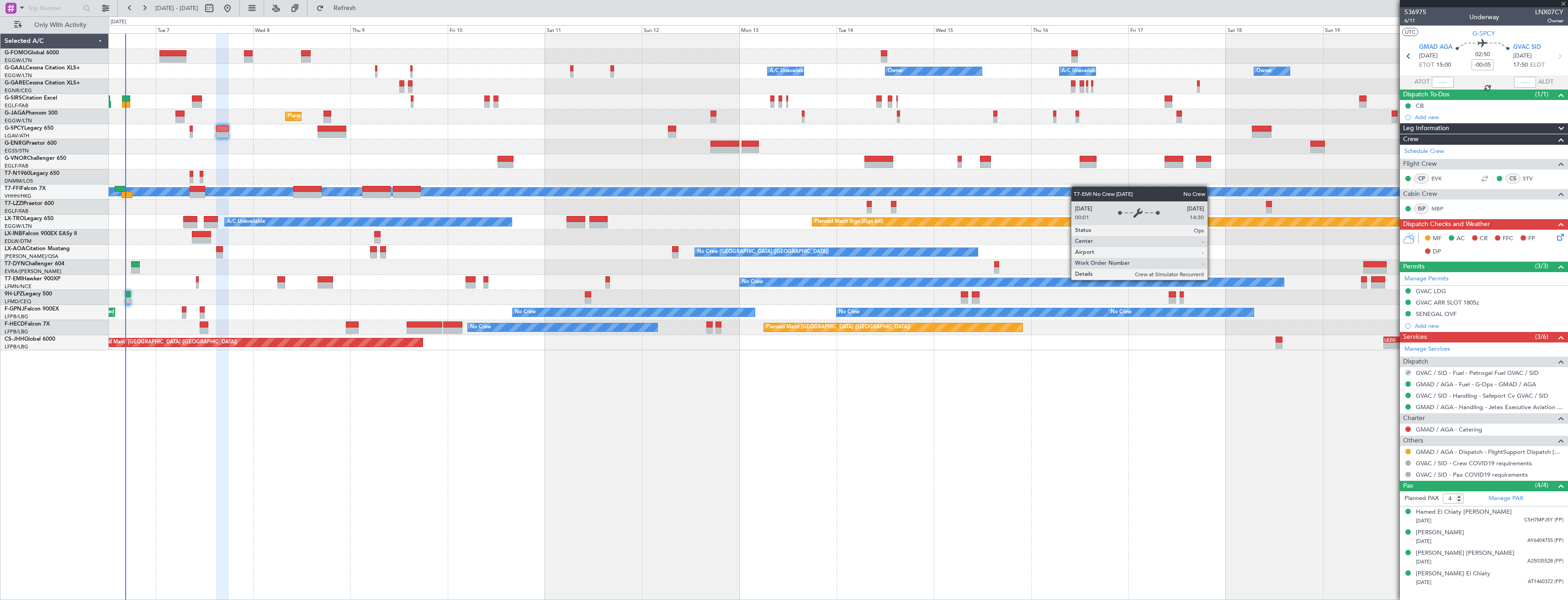
type input "3"
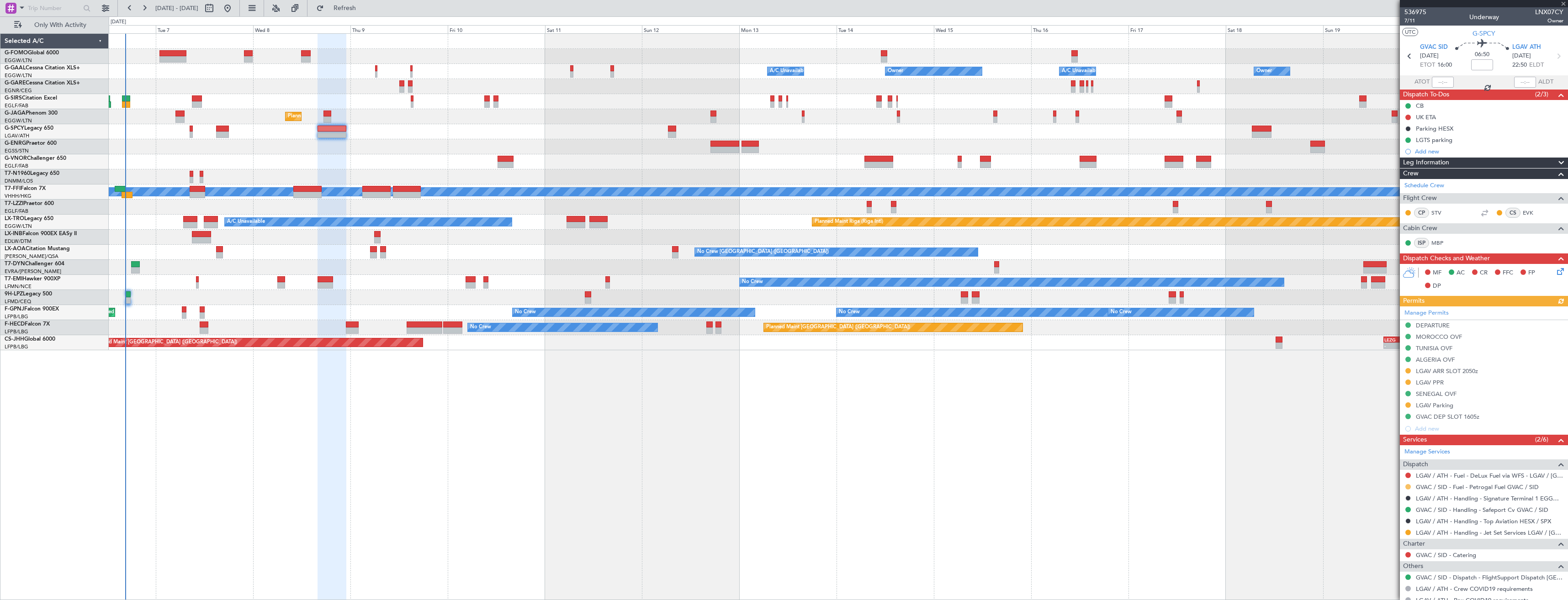
click at [1407, 487] on button at bounding box center [1408, 487] width 5 height 5
click at [1376, 472] on span "Confirmed" at bounding box center [1383, 473] width 29 height 9
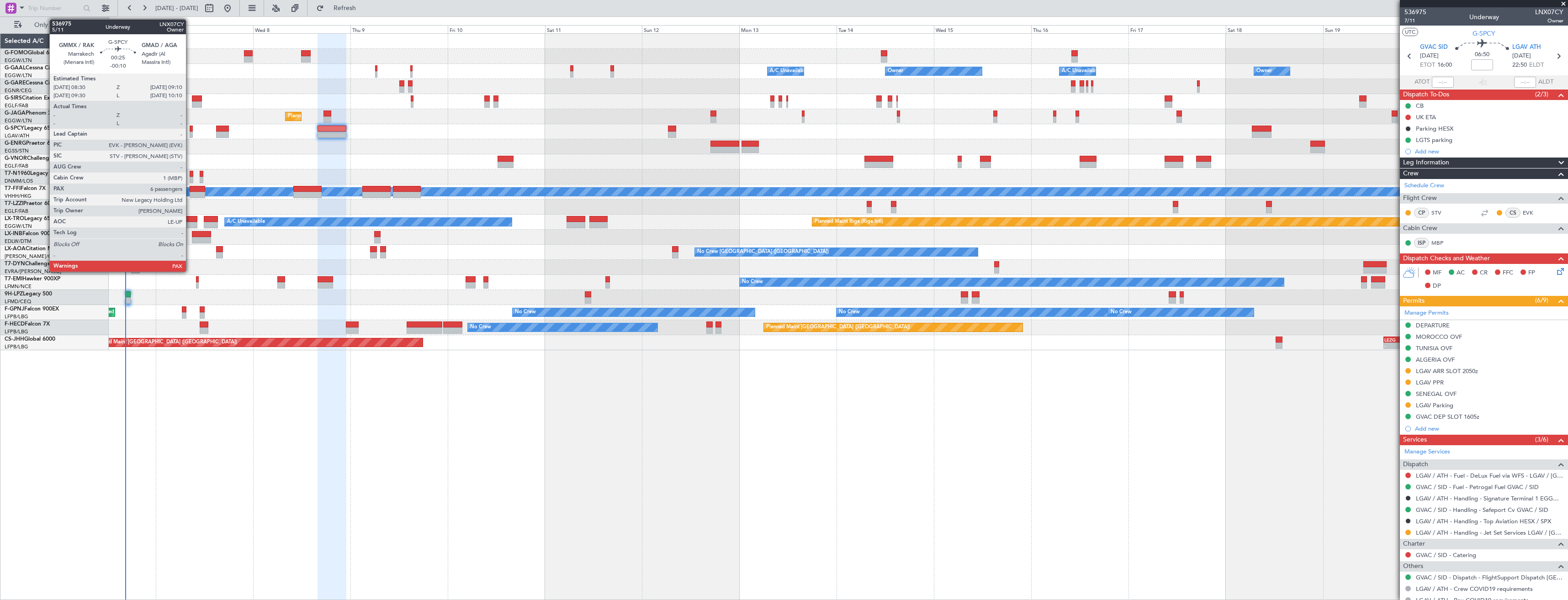
click at [190, 129] on div at bounding box center [190, 128] width 3 height 6
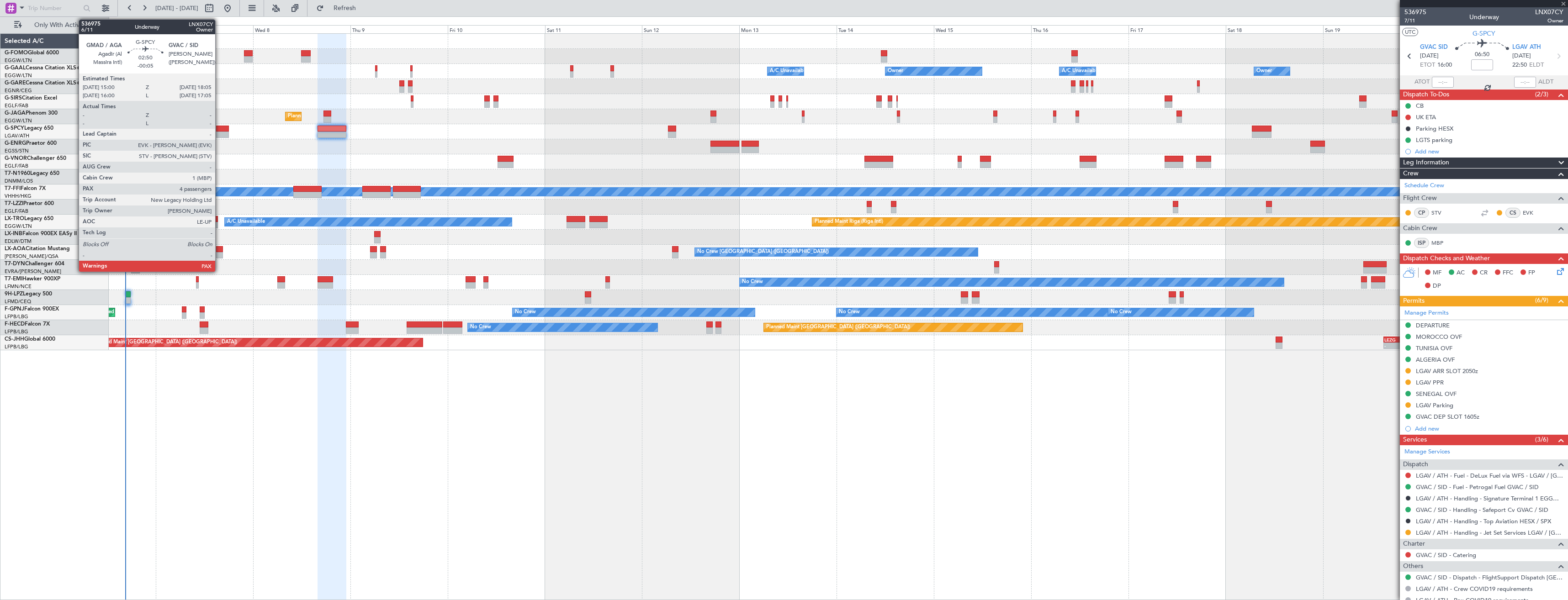
type input "-00:10"
type input "6"
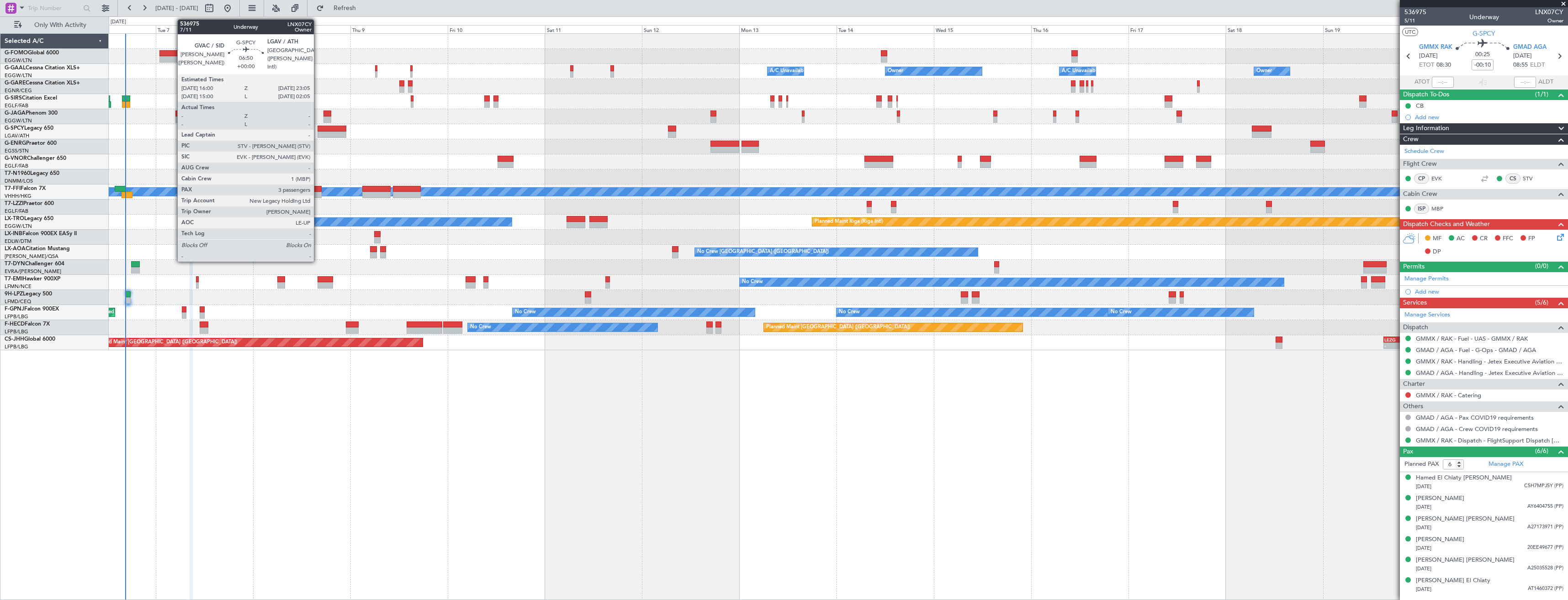
click at [318, 133] on div at bounding box center [332, 134] width 29 height 6
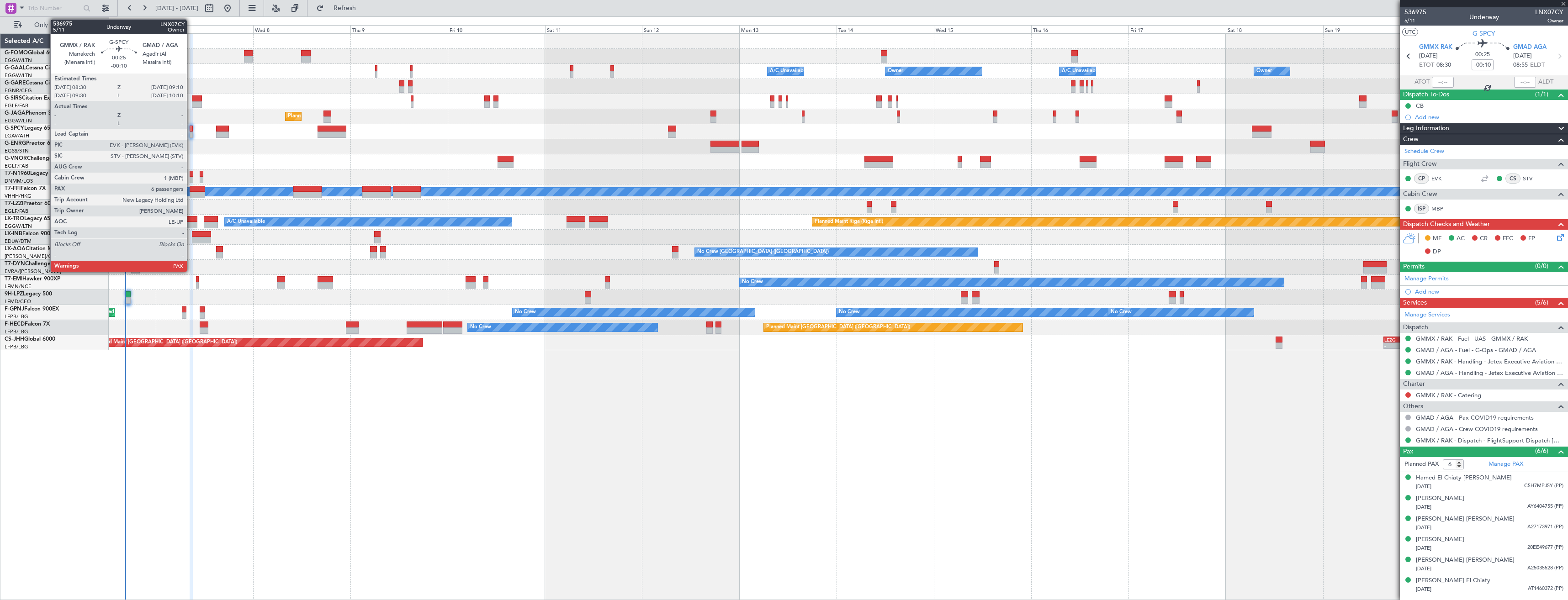
type input "3"
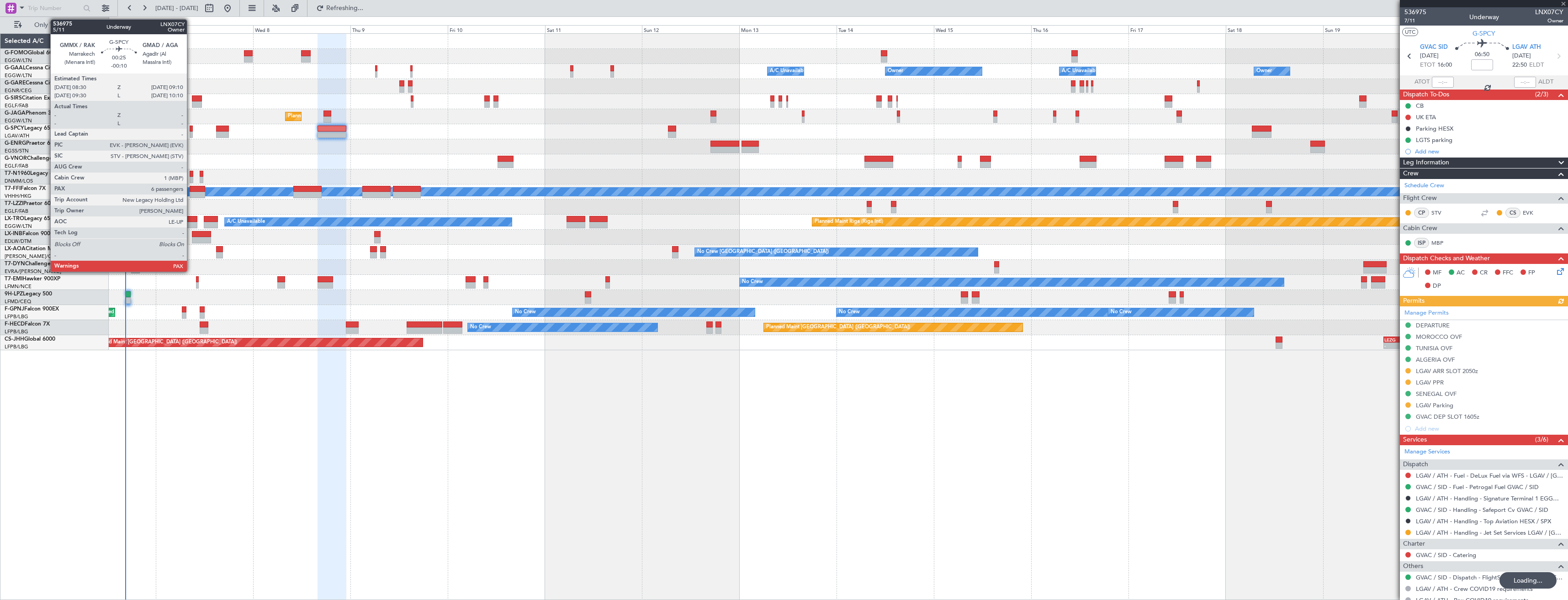
click at [191, 132] on div at bounding box center [190, 134] width 3 height 6
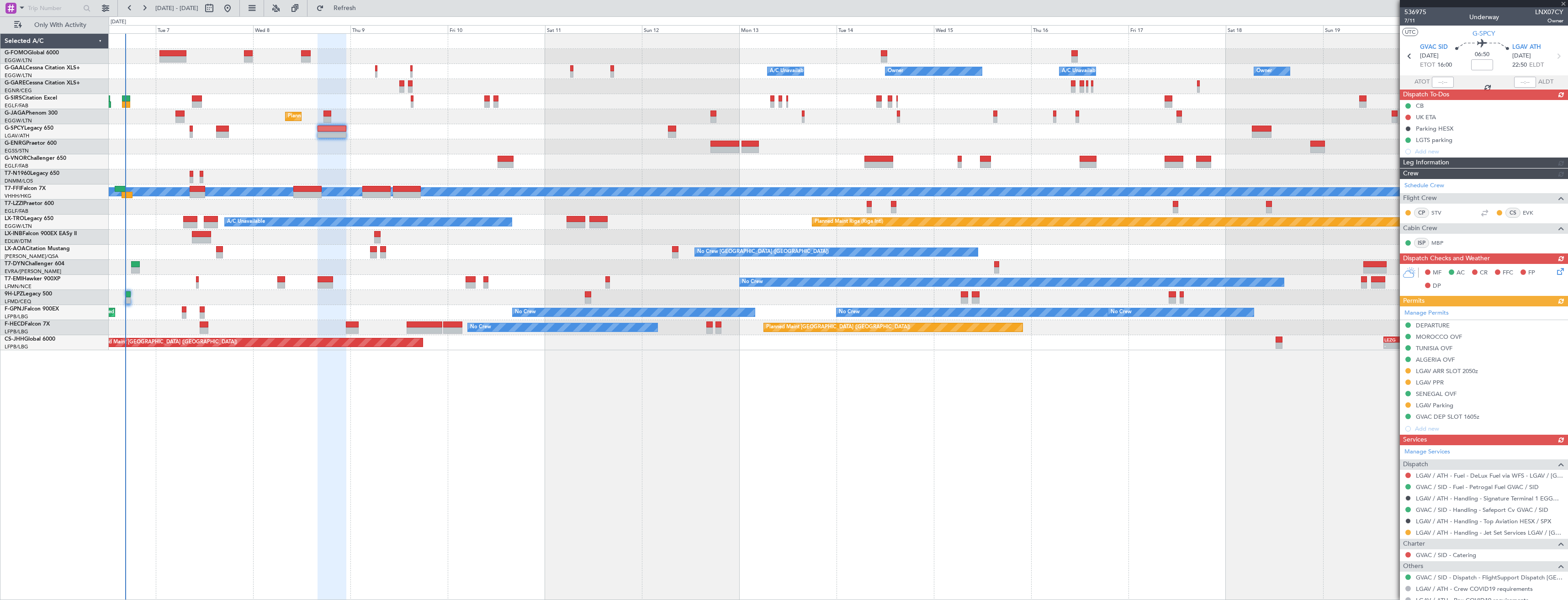
type input "-00:10"
type input "6"
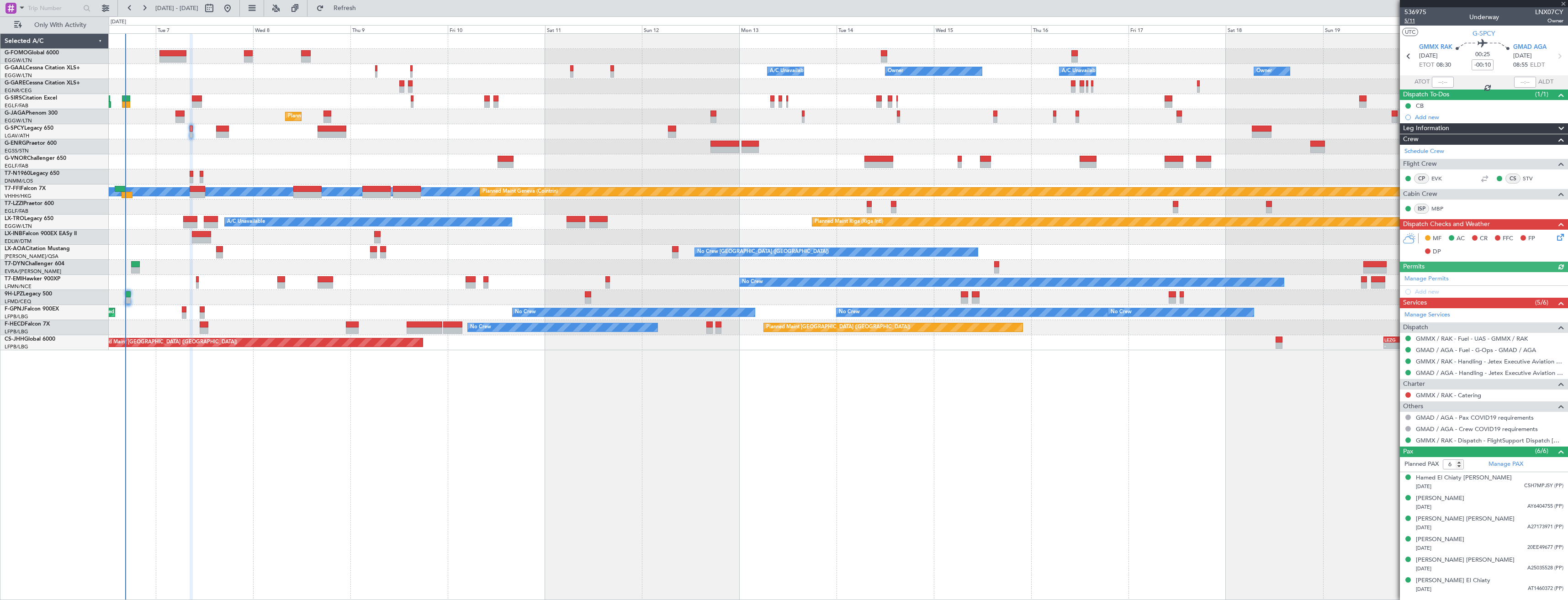
click at [1416, 23] on span "5/11" at bounding box center [1415, 21] width 22 height 8
click at [1558, 239] on icon at bounding box center [1559, 235] width 7 height 7
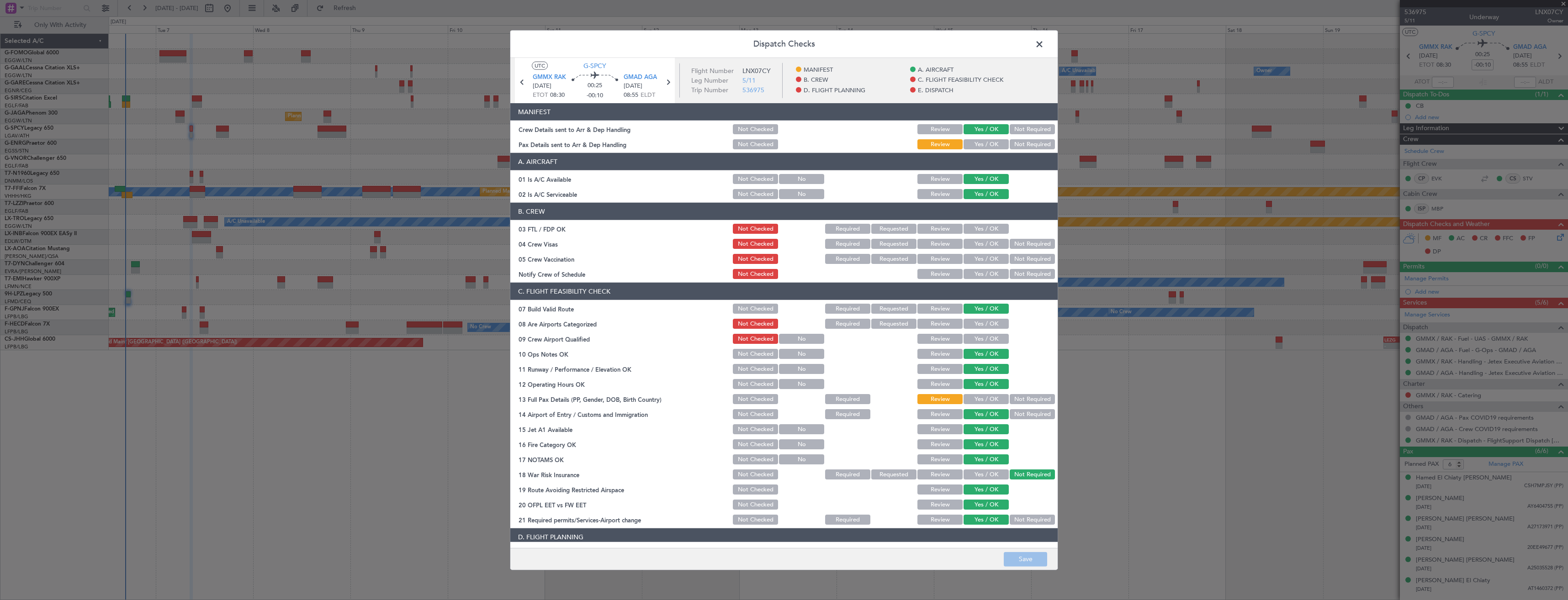
click at [982, 145] on button "Yes / OK" at bounding box center [987, 144] width 45 height 10
click at [1027, 559] on button "Save" at bounding box center [1025, 559] width 43 height 14
click at [1044, 42] on span at bounding box center [1044, 47] width 0 height 18
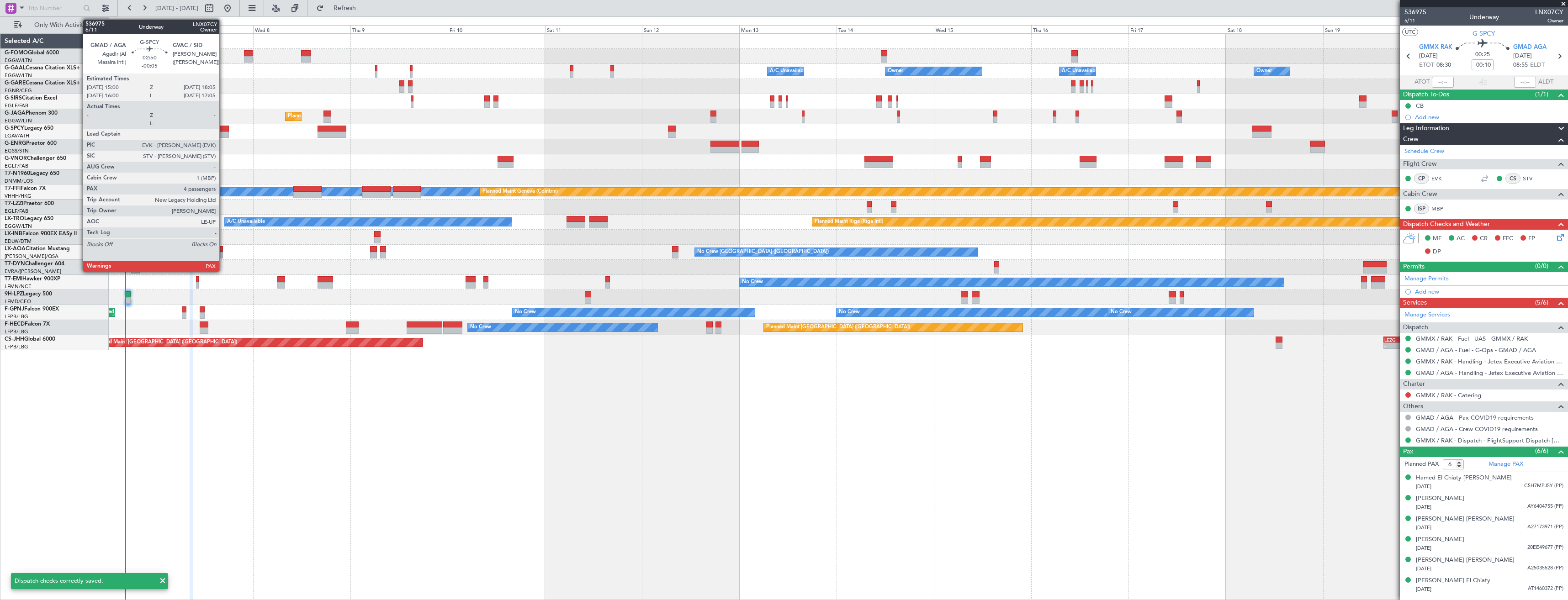
click at [224, 127] on div at bounding box center [223, 128] width 13 height 6
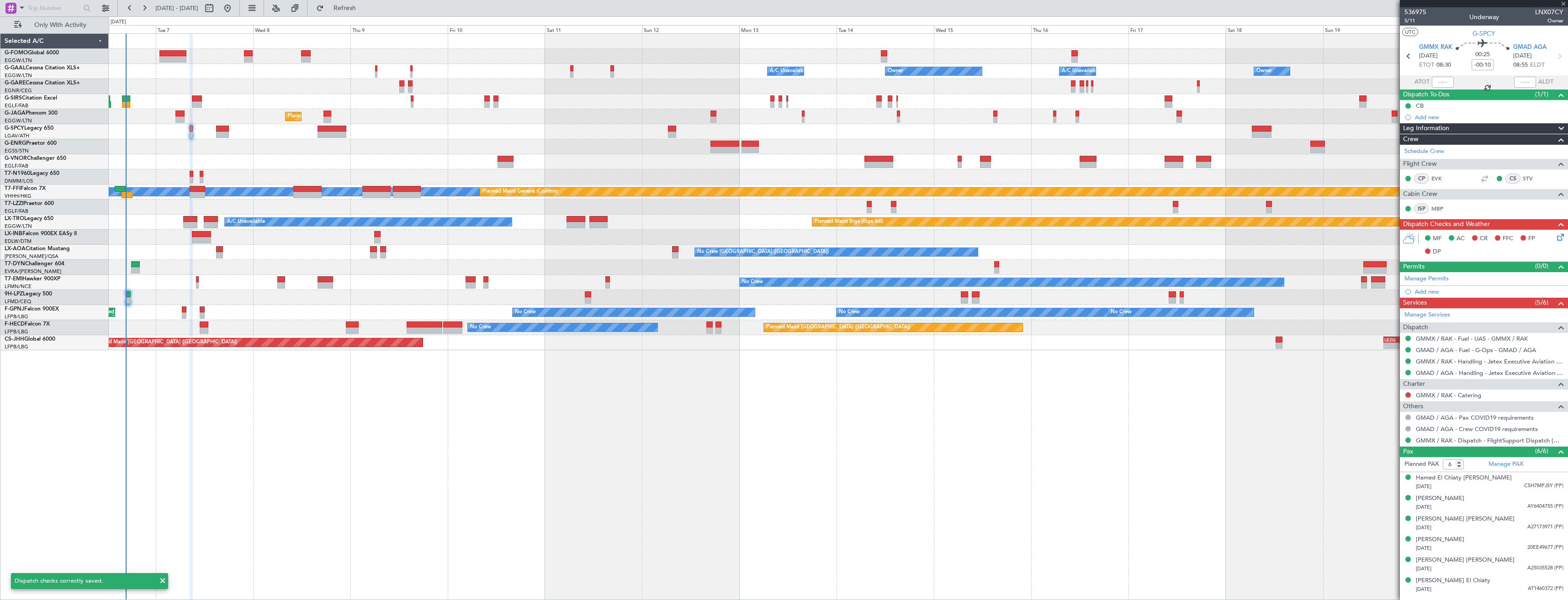
type input "-00:05"
type input "4"
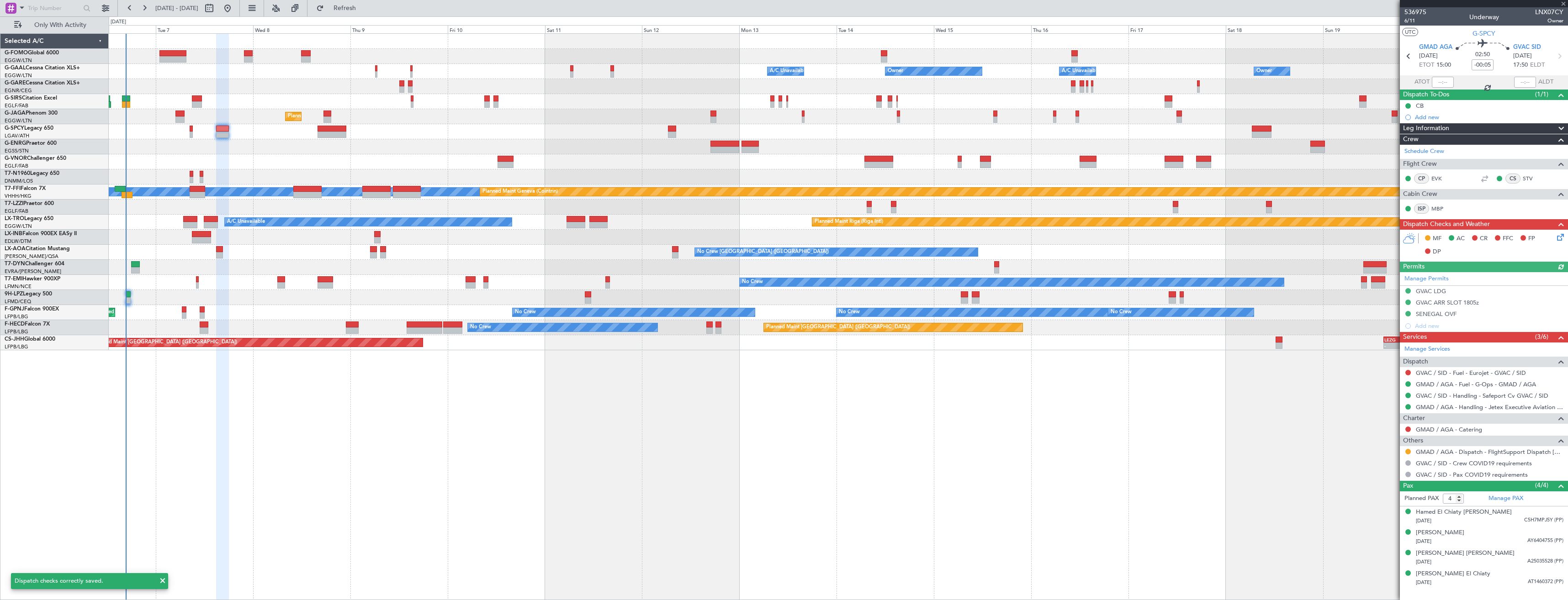
click at [1561, 235] on icon at bounding box center [1559, 235] width 7 height 7
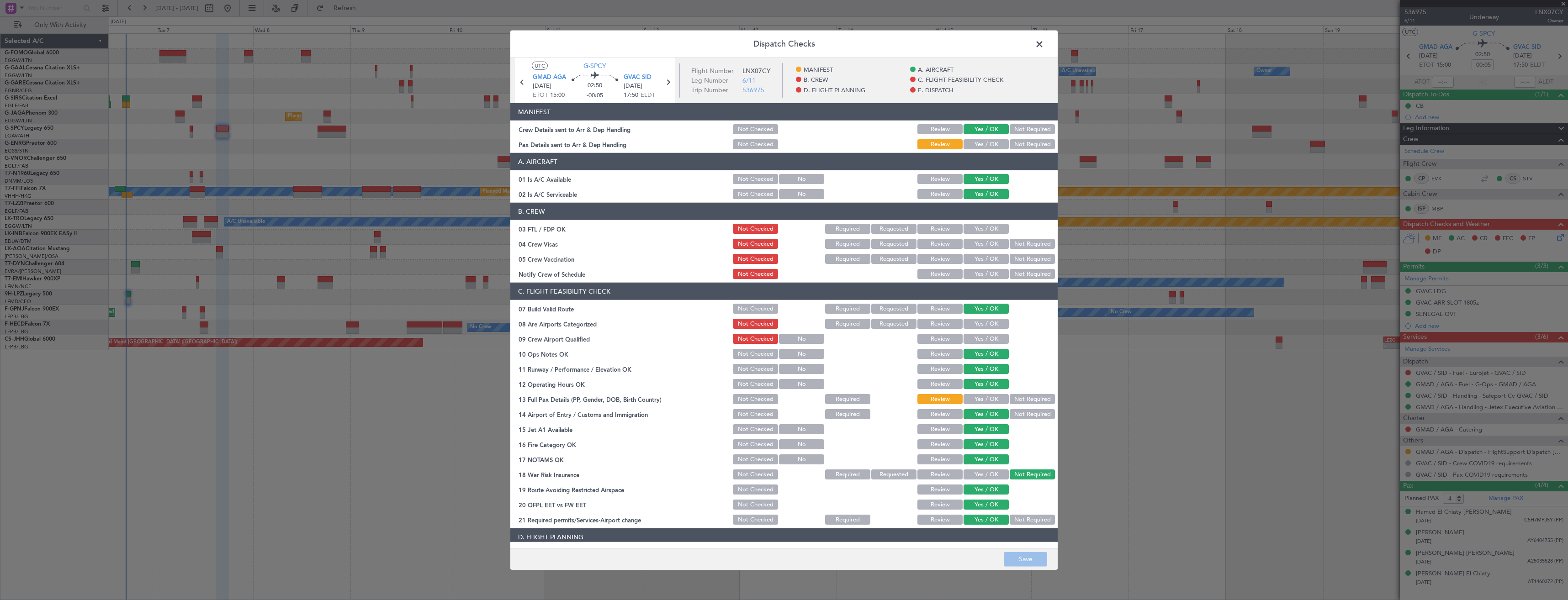
click at [969, 146] on button "Yes / OK" at bounding box center [987, 144] width 45 height 10
drag, startPoint x: 1032, startPoint y: 558, endPoint x: 1038, endPoint y: 551, distance: 9.2
click at [1035, 557] on button "Save" at bounding box center [1025, 559] width 43 height 14
drag, startPoint x: 1034, startPoint y: 40, endPoint x: 1087, endPoint y: 48, distance: 53.6
click at [1044, 40] on span at bounding box center [1044, 47] width 0 height 18
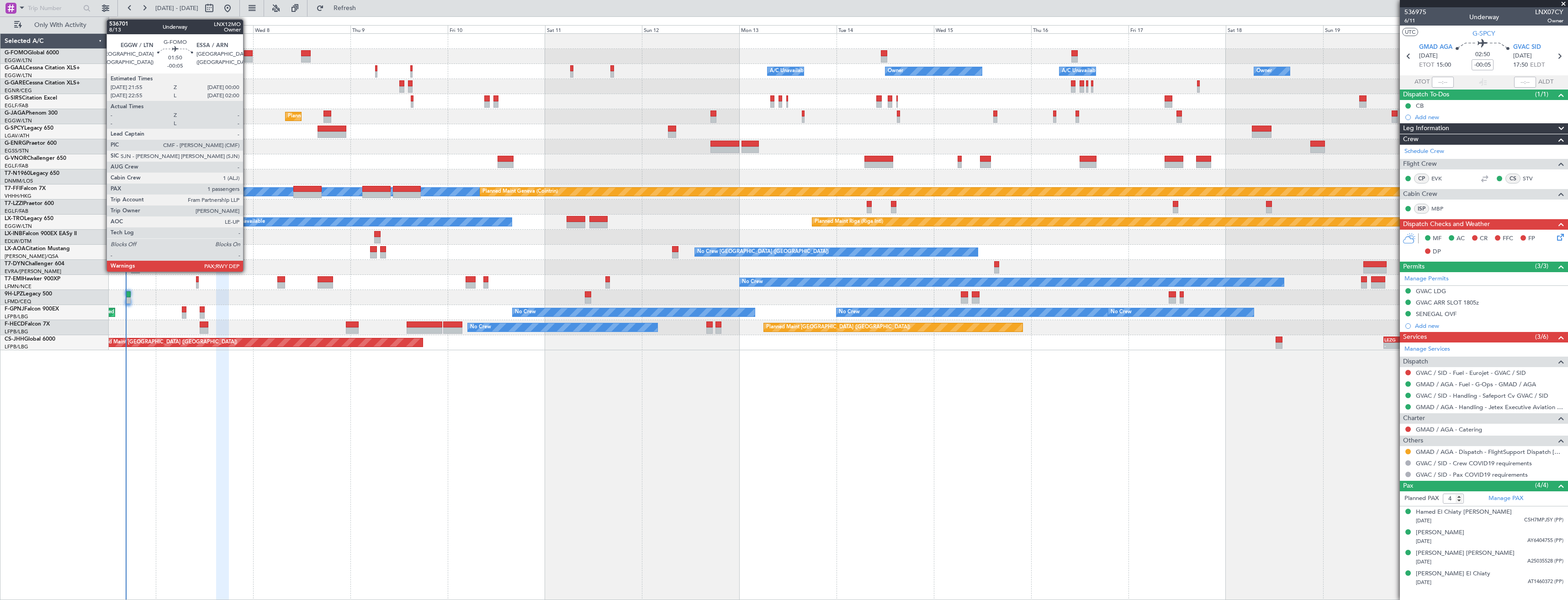
click at [247, 55] on div at bounding box center [249, 53] width 9 height 6
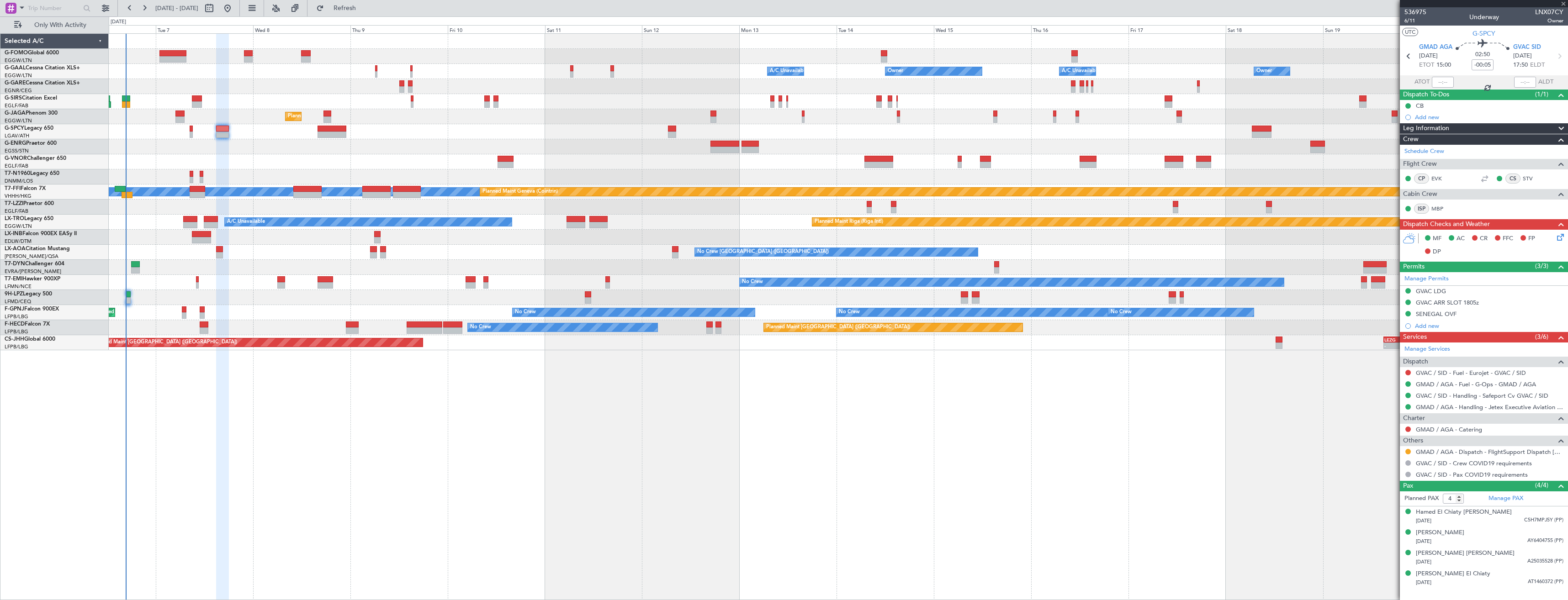
type input "2"
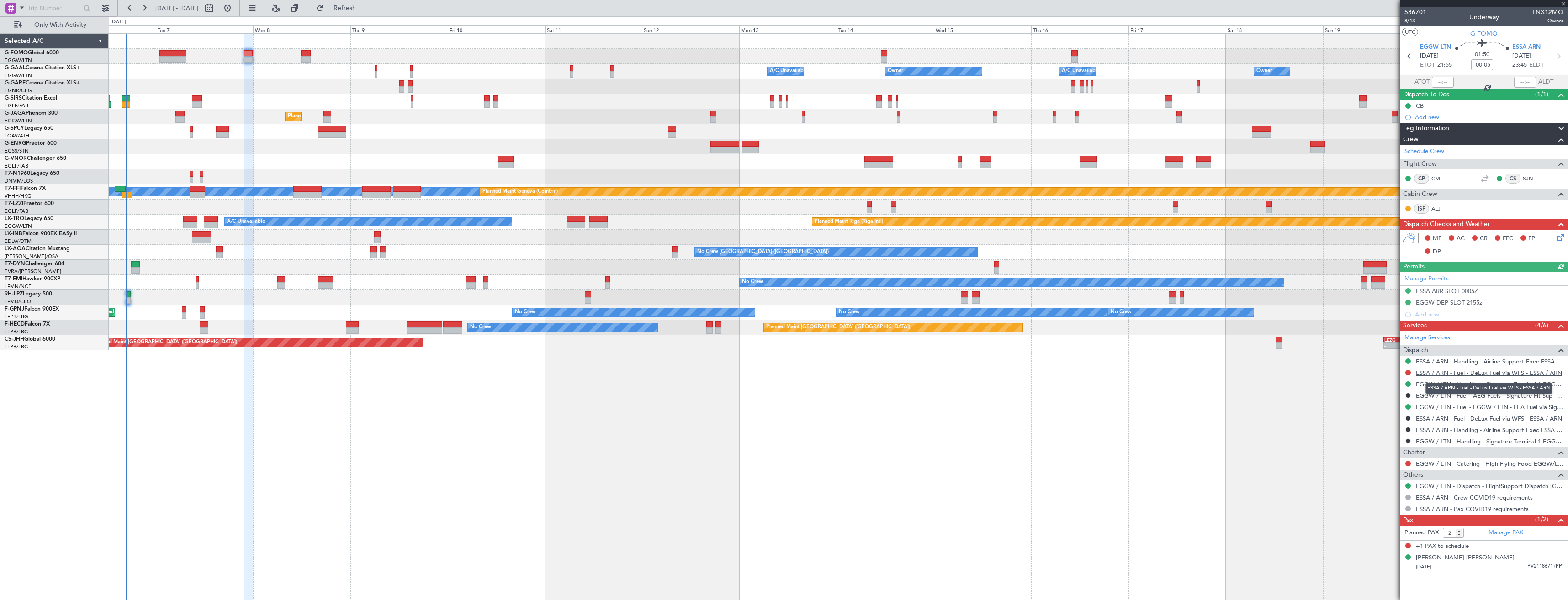
click at [1463, 369] on link "ESSA / ARN - Fuel - DeLux Fuel via WFS - ESSA / ARN" at bounding box center [1489, 373] width 146 height 8
click at [1445, 362] on link "ESSA / ARN - Handling - Airline Support Exec ESSA / ARN" at bounding box center [1490, 361] width 147 height 8
click at [364, 5] on span "Refresh" at bounding box center [345, 8] width 39 height 6
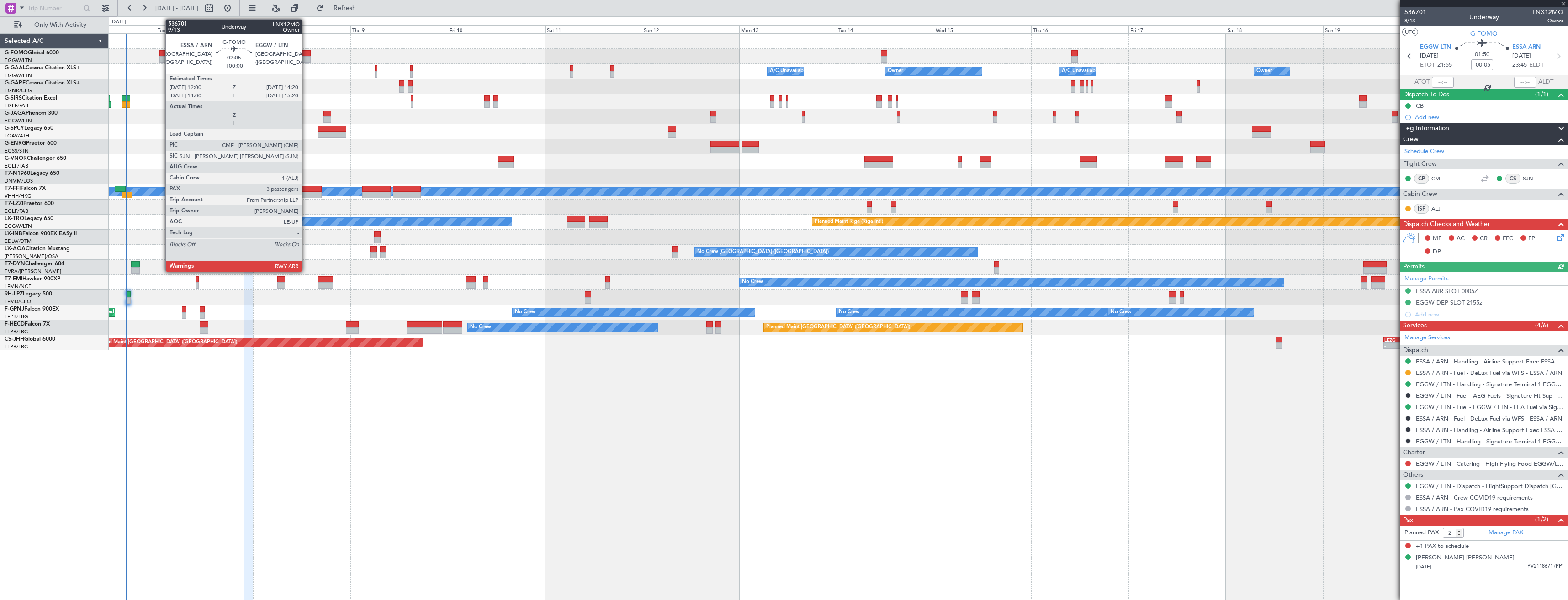
click at [306, 54] on div at bounding box center [306, 53] width 10 height 6
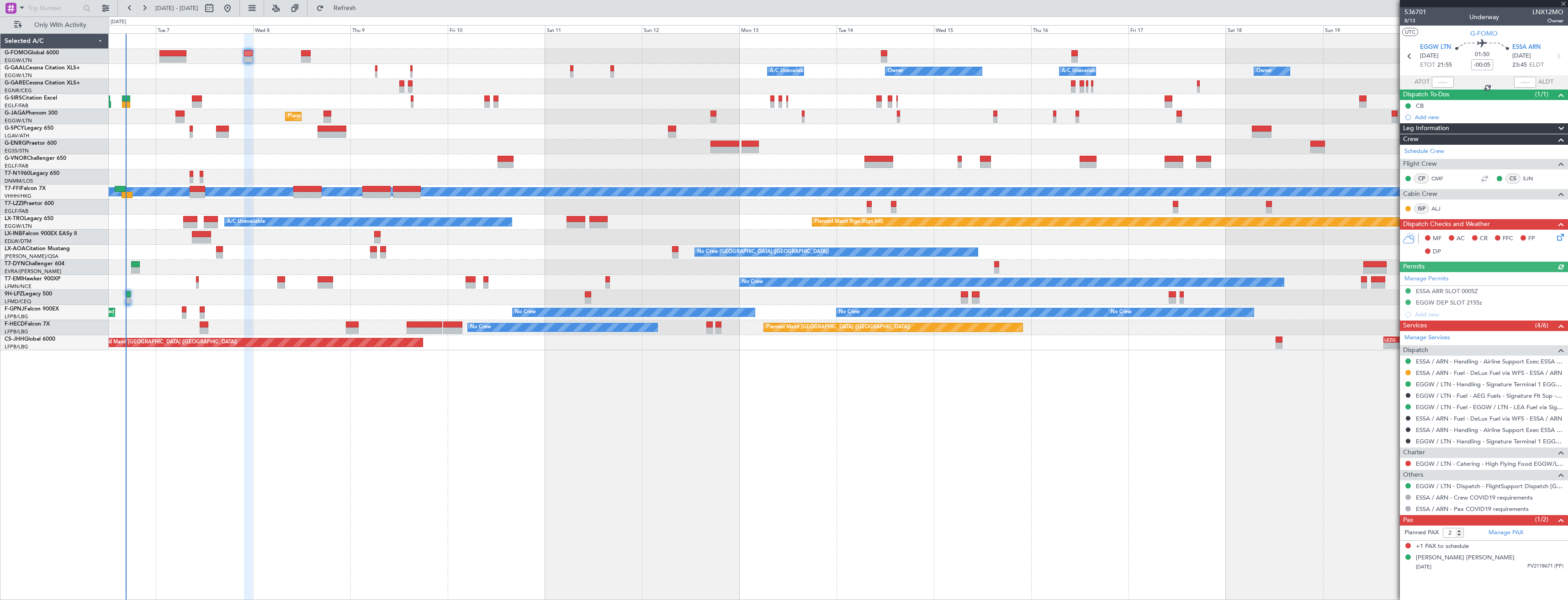
type input "3"
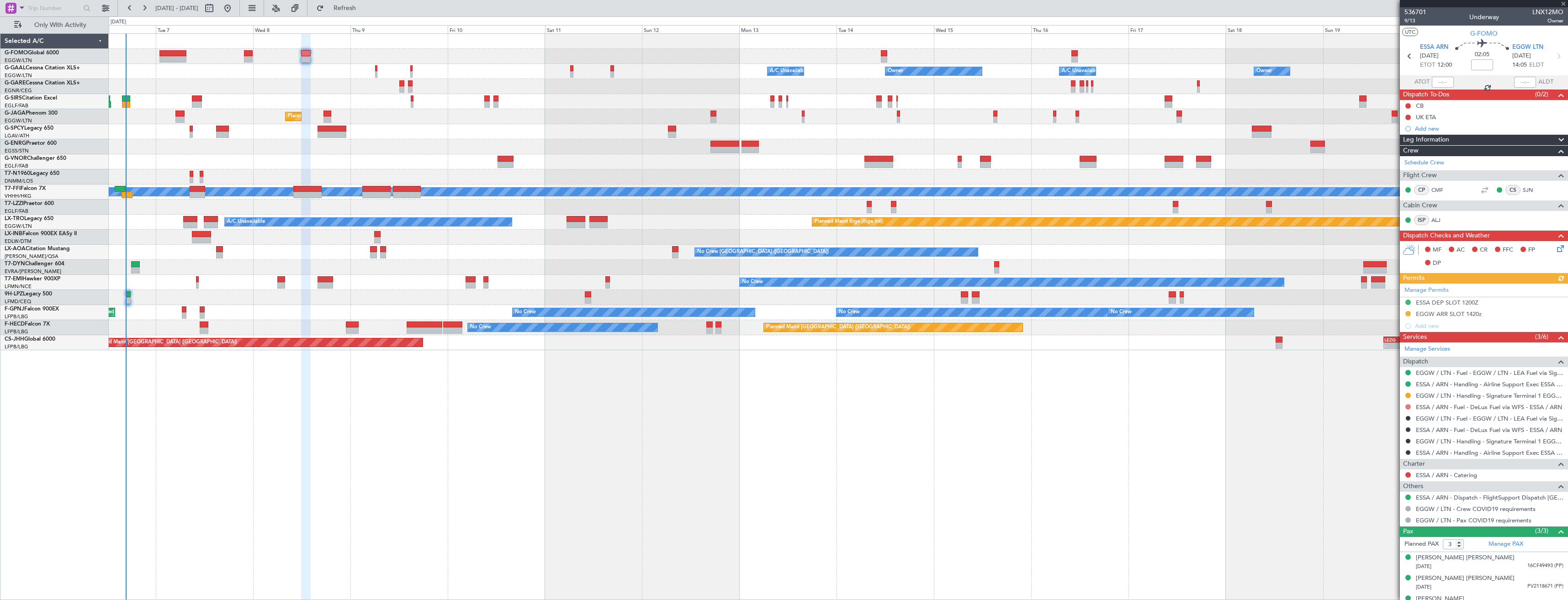
click at [1409, 407] on button at bounding box center [1408, 407] width 5 height 5
click at [1382, 458] on span "Requested" at bounding box center [1383, 461] width 29 height 9
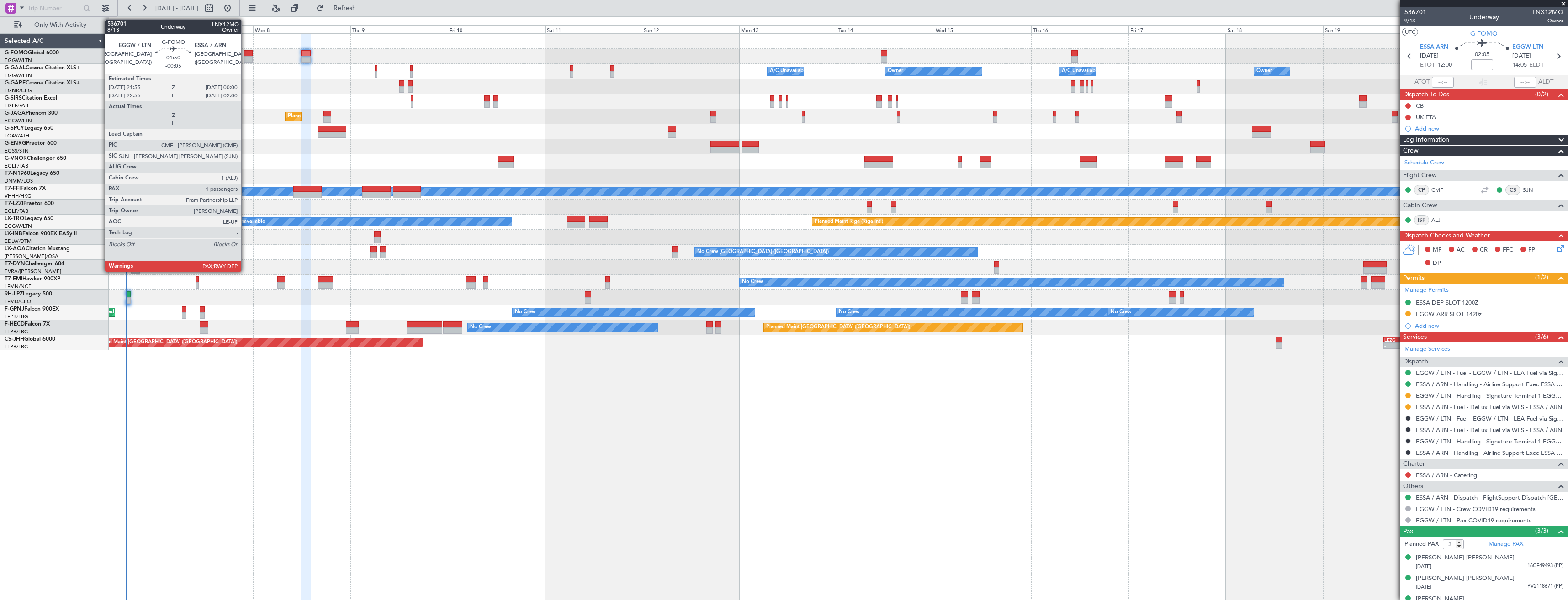
click at [245, 57] on div at bounding box center [249, 59] width 9 height 6
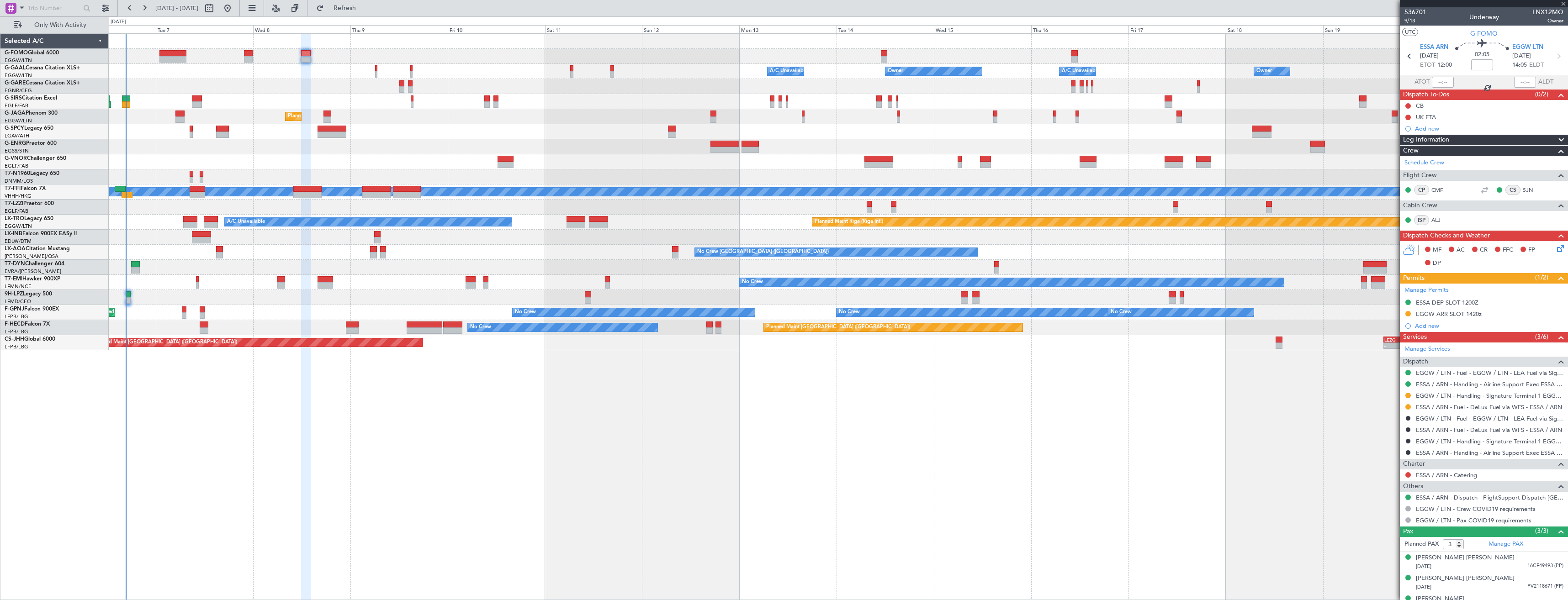
type input "-00:05"
type input "2"
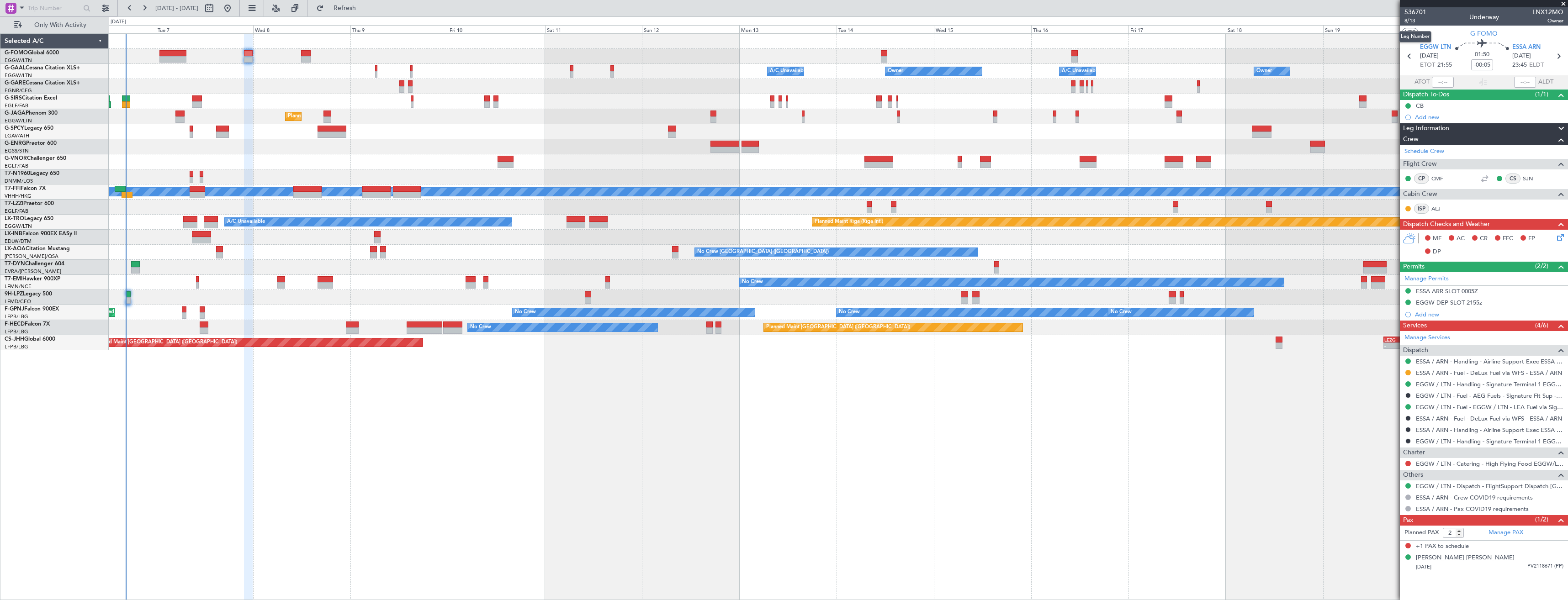
click at [1411, 19] on span "8/13" at bounding box center [1415, 21] width 22 height 8
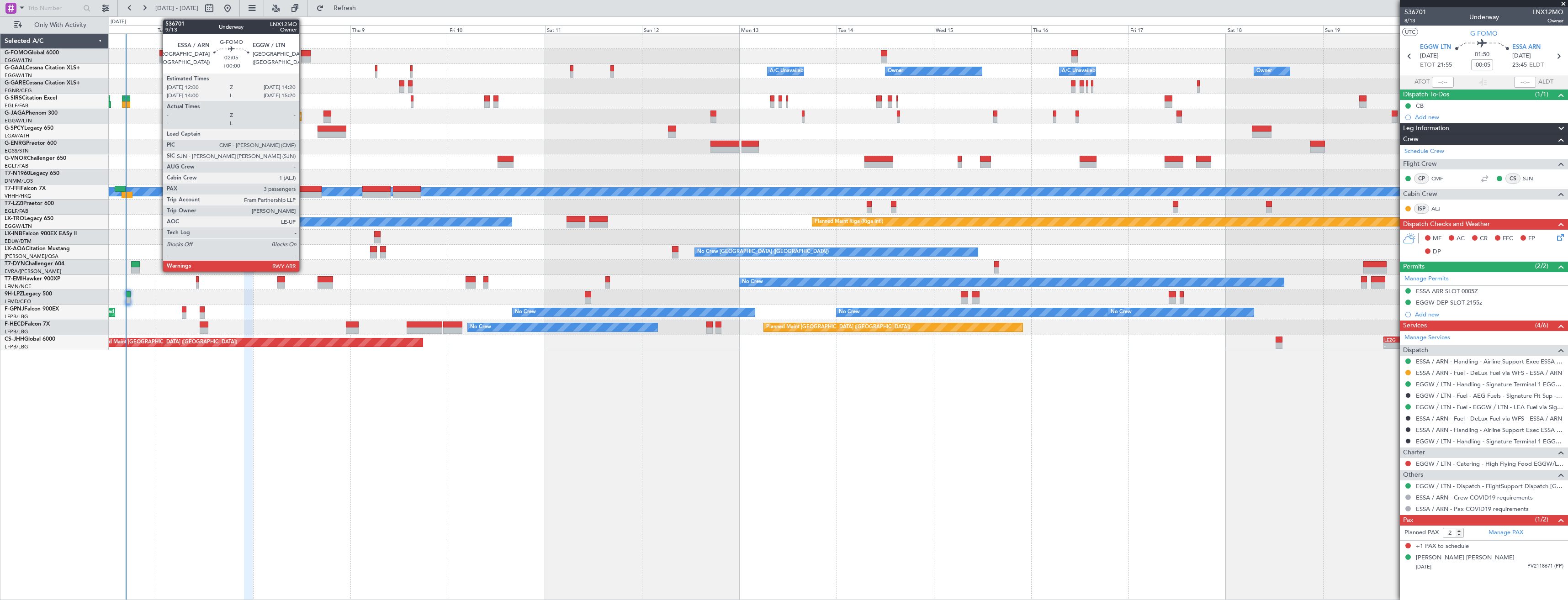
click at [304, 56] on div at bounding box center [306, 53] width 10 height 6
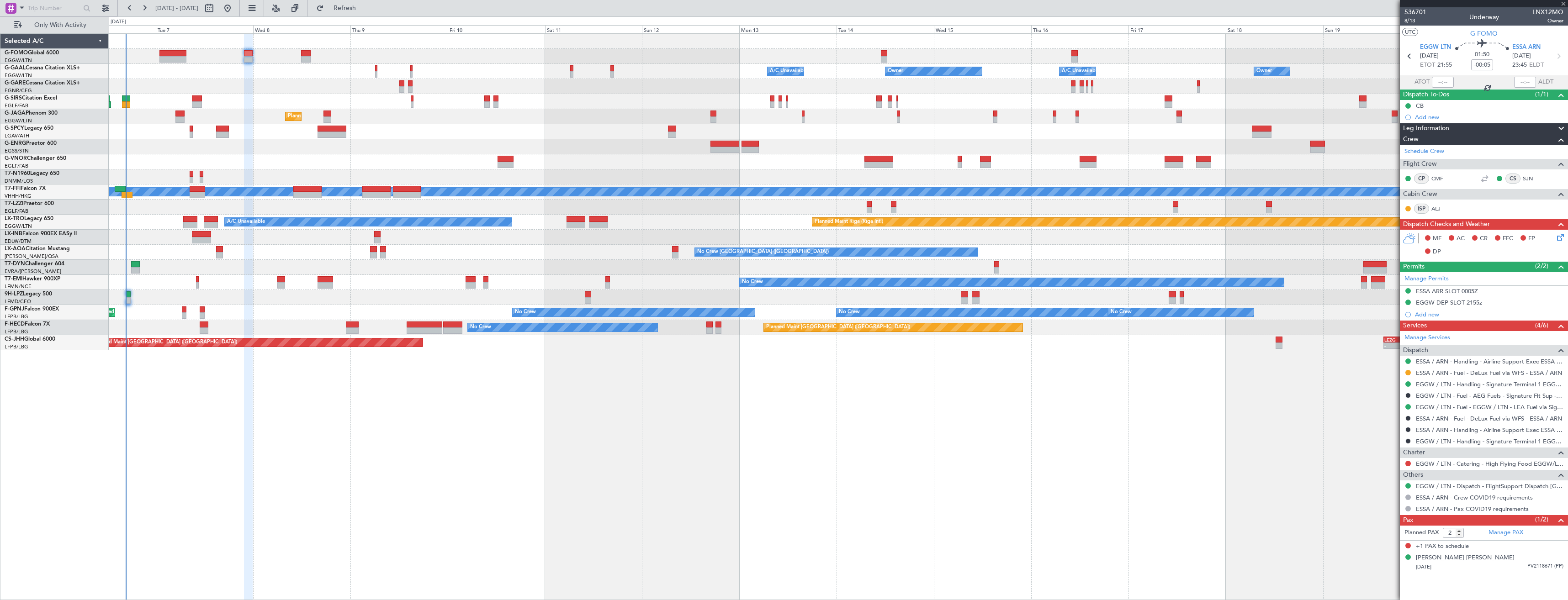
type input "3"
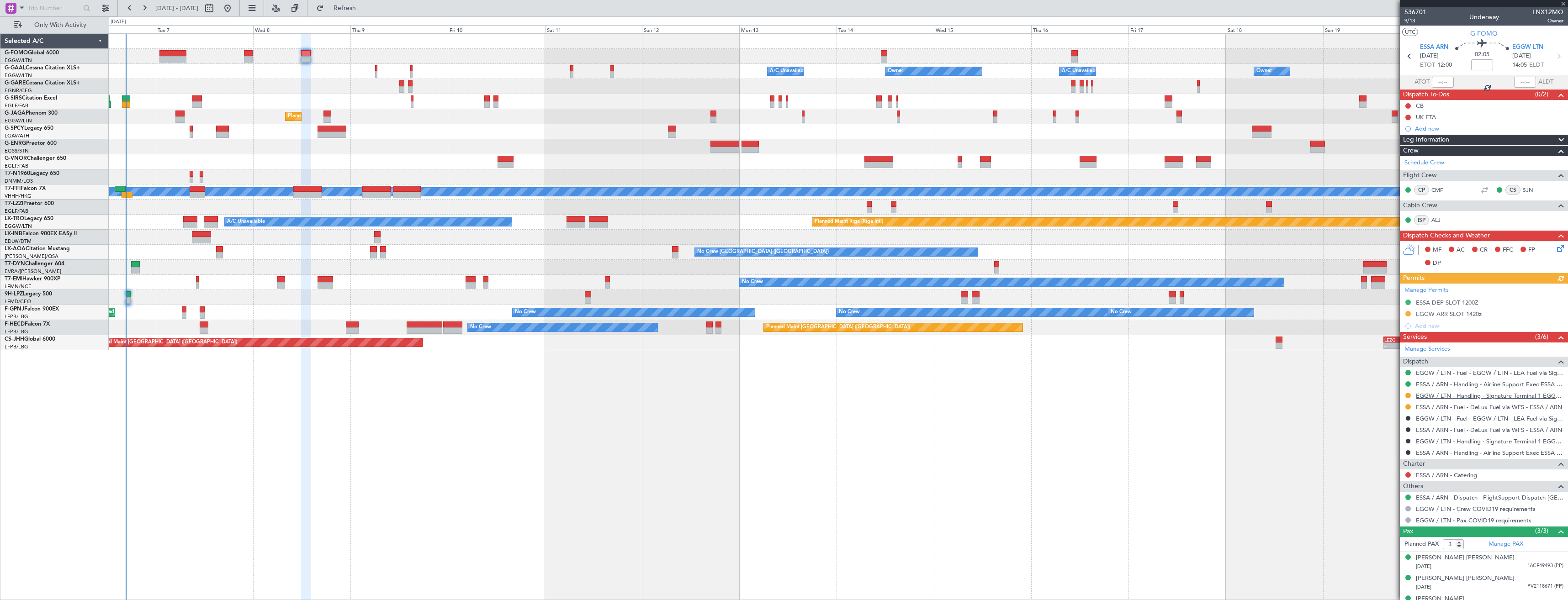
click at [1429, 393] on link "EGGW / LTN - Handling - Signature Terminal 1 EGGW / LTN" at bounding box center [1490, 395] width 147 height 8
click at [1555, 248] on icon at bounding box center [1559, 247] width 7 height 7
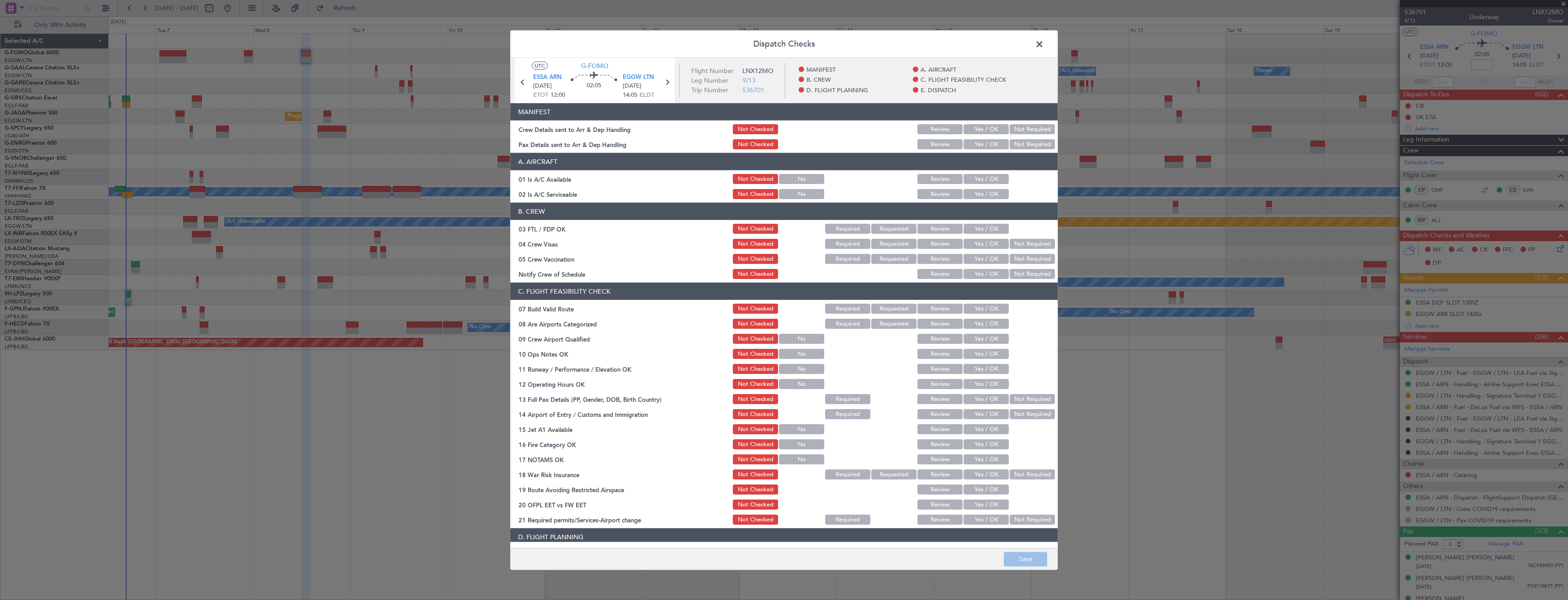
click at [970, 134] on button "Yes / OK" at bounding box center [987, 128] width 45 height 10
click at [971, 139] on div "Yes / OK" at bounding box center [985, 145] width 46 height 13
click at [971, 146] on button "Yes / OK" at bounding box center [987, 144] width 45 height 10
click at [1015, 559] on button "Save" at bounding box center [1025, 559] width 43 height 14
click at [1044, 43] on span at bounding box center [1044, 47] width 0 height 18
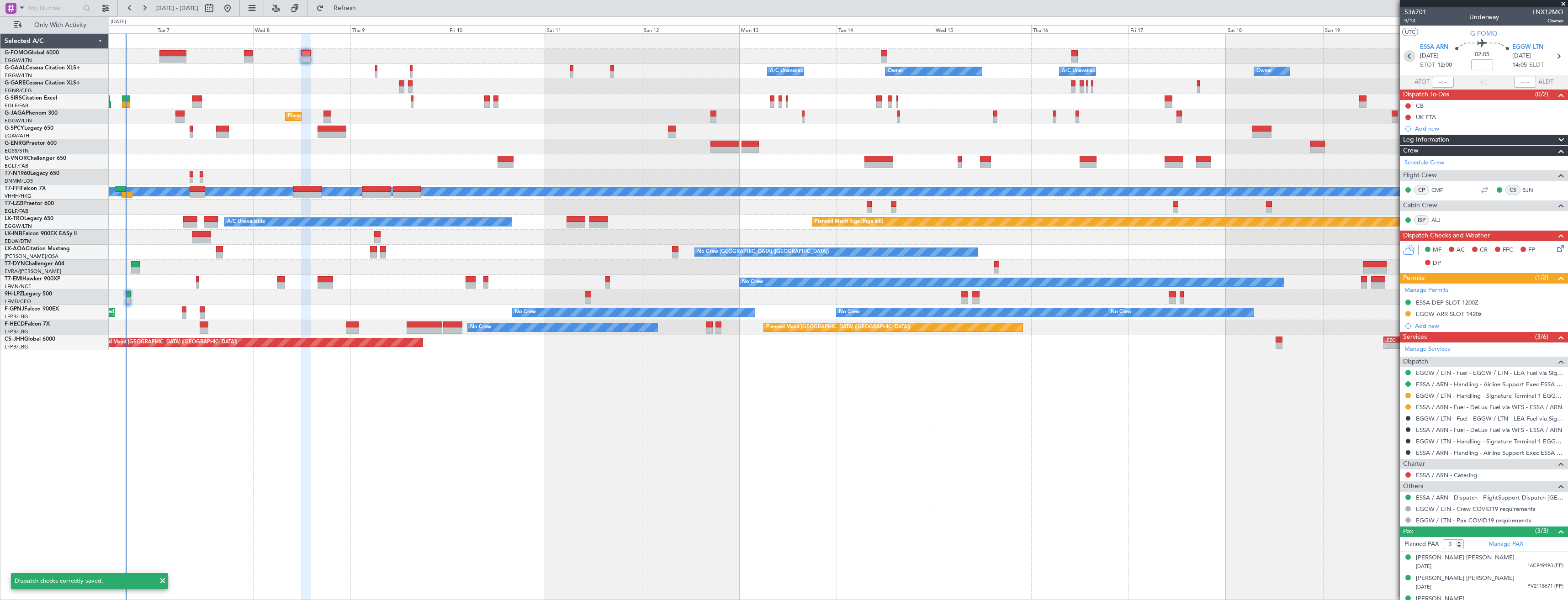
click at [1407, 56] on icon at bounding box center [1409, 56] width 12 height 12
type input "-00:05"
type input "2"
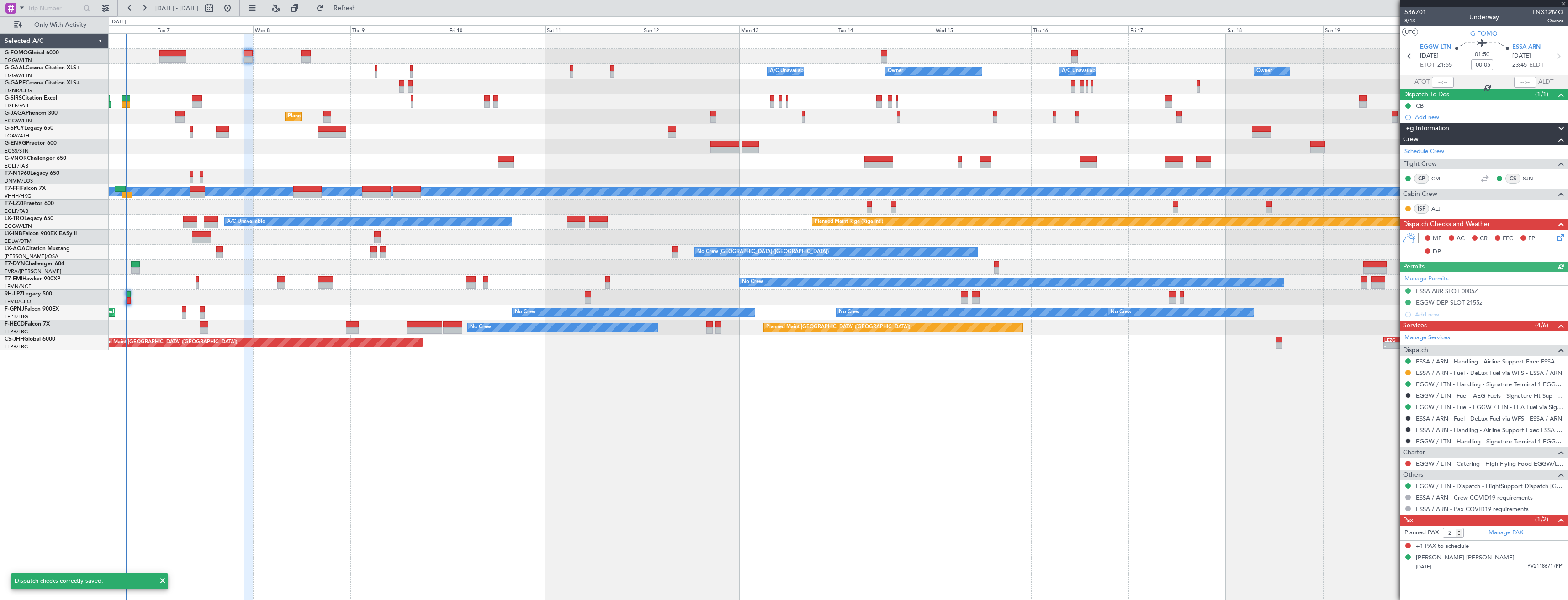
click at [1563, 236] on icon at bounding box center [1559, 235] width 7 height 7
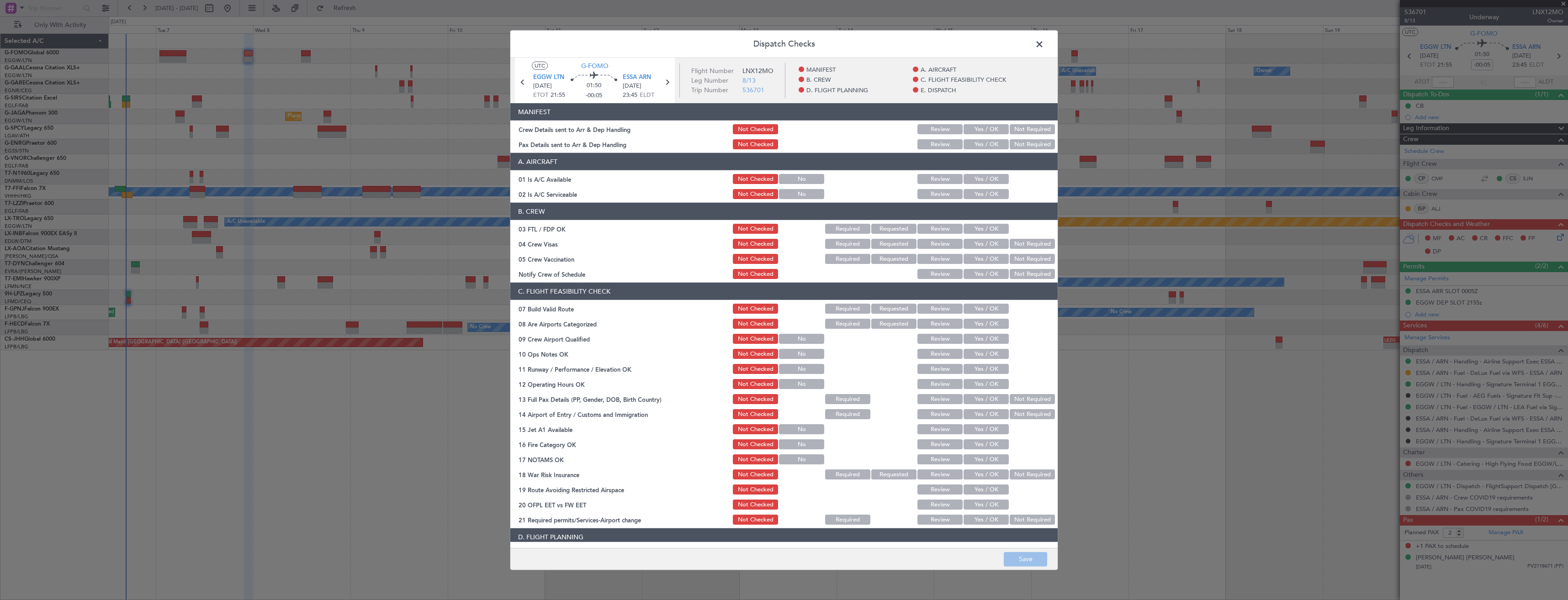
click at [968, 144] on button "Yes / OK" at bounding box center [987, 144] width 45 height 10
click at [970, 128] on button "Yes / OK" at bounding box center [987, 128] width 45 height 10
click at [1028, 559] on button "Save" at bounding box center [1025, 559] width 43 height 14
click at [1044, 44] on span at bounding box center [1044, 47] width 0 height 18
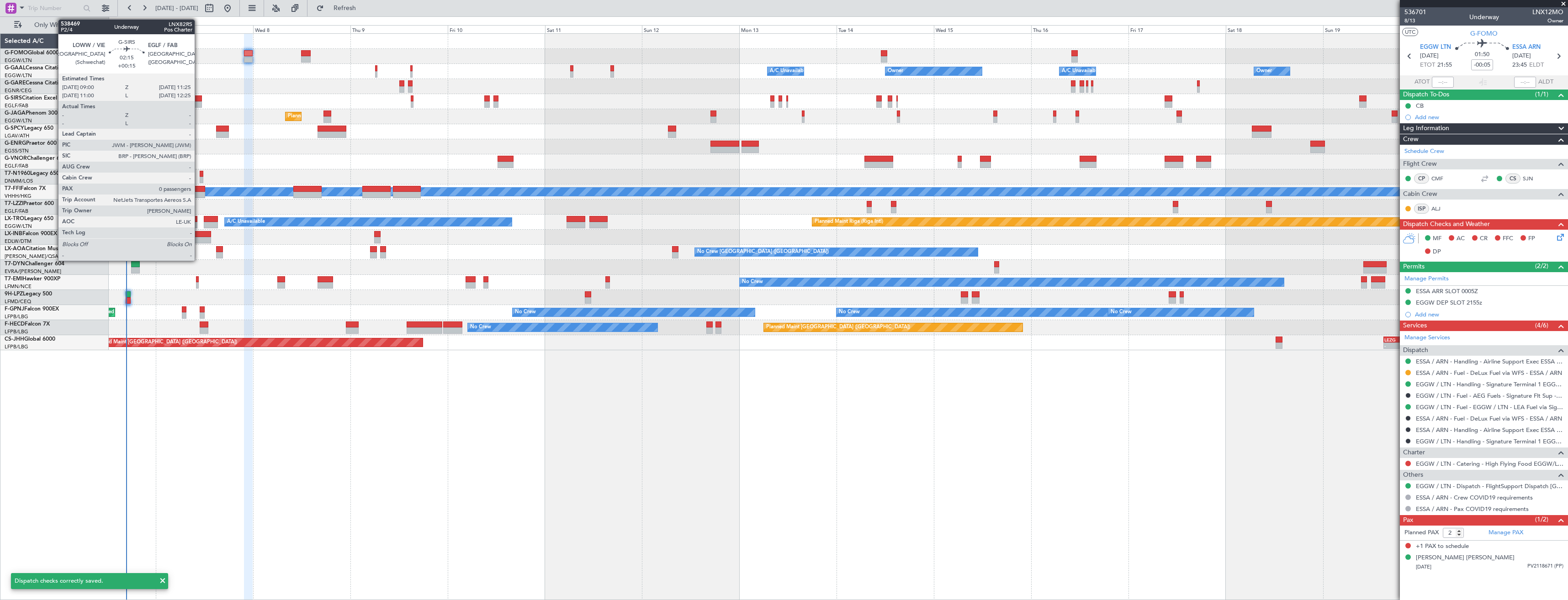
click at [199, 101] on div at bounding box center [197, 98] width 10 height 6
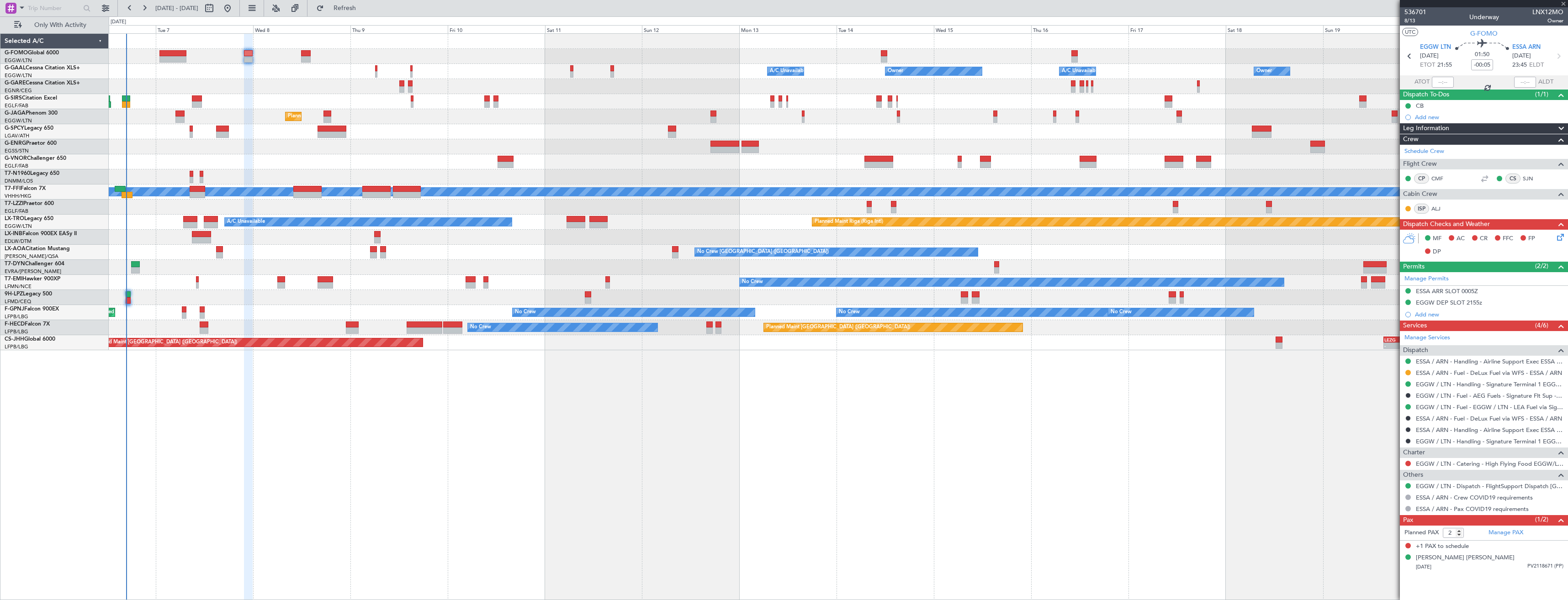
type input "+00:15"
type input "0"
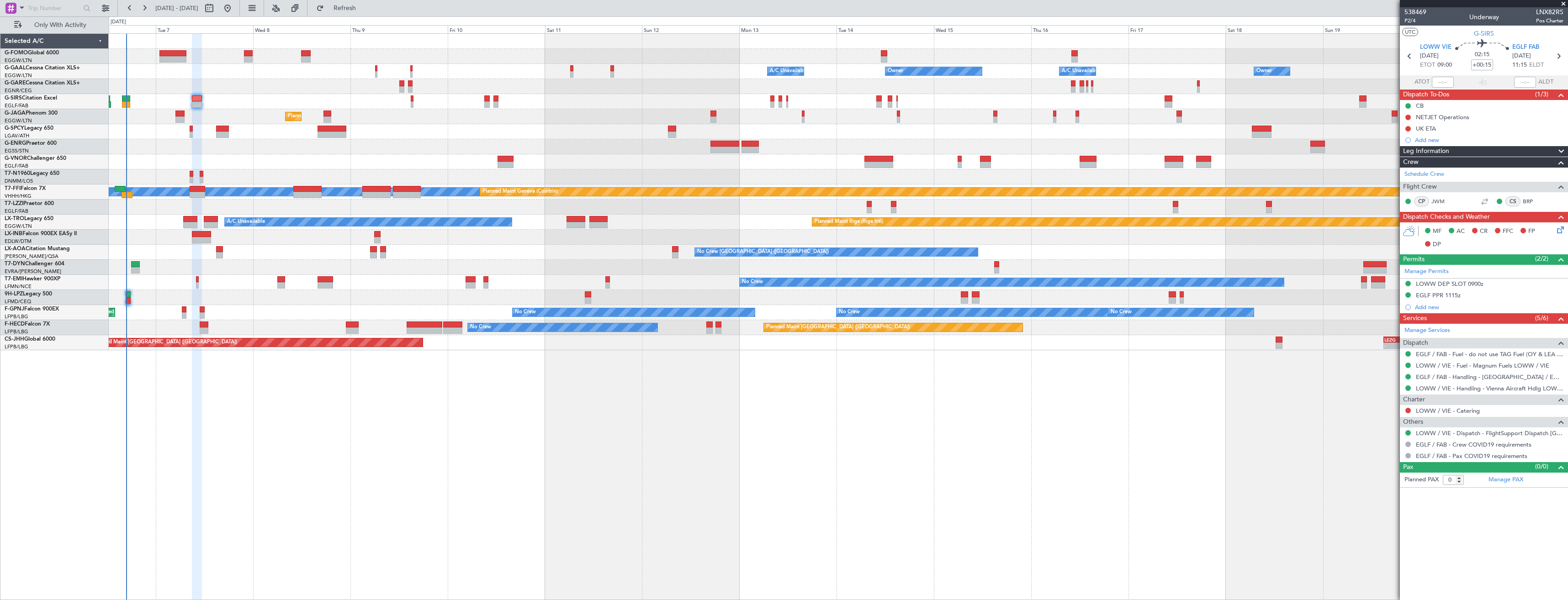
click at [581, 404] on div "Owner Owner Owner A/C Unavailable A/C Unavailable Planned Maint Oxford (Kidling…" at bounding box center [838, 316] width 1459 height 567
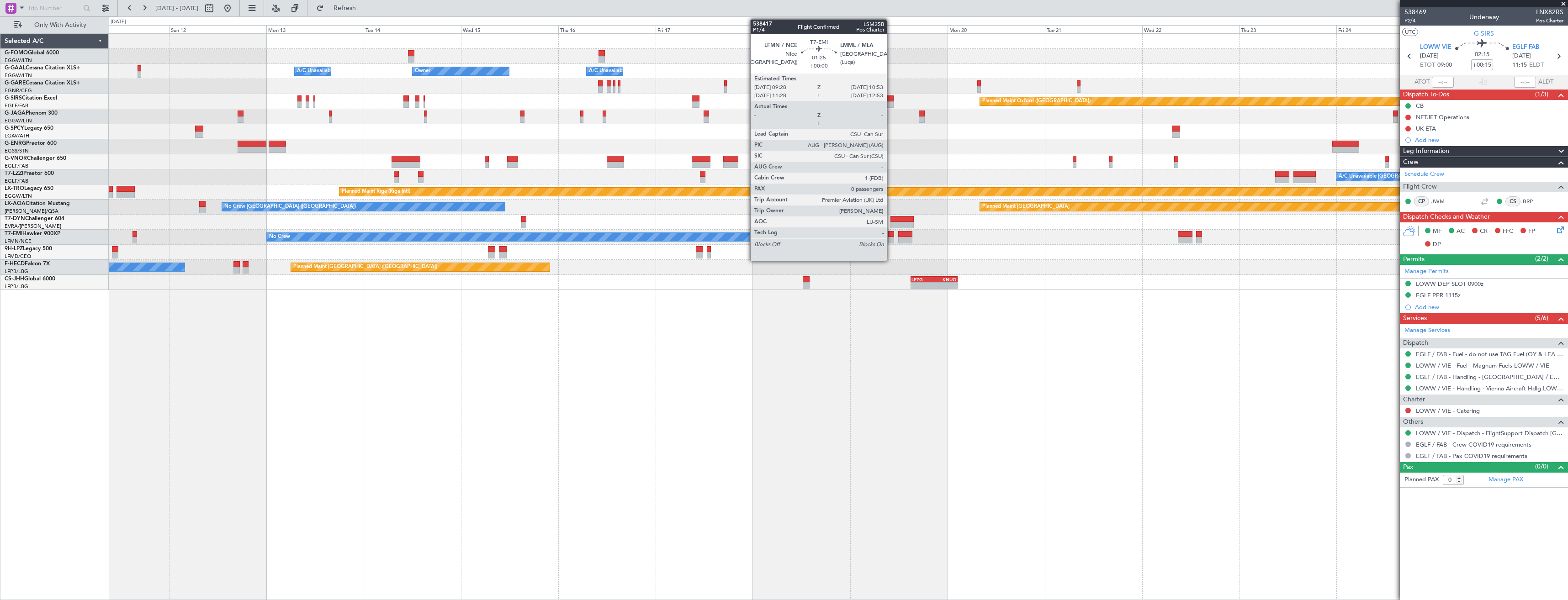
click at [891, 238] on div at bounding box center [891, 240] width 6 height 6
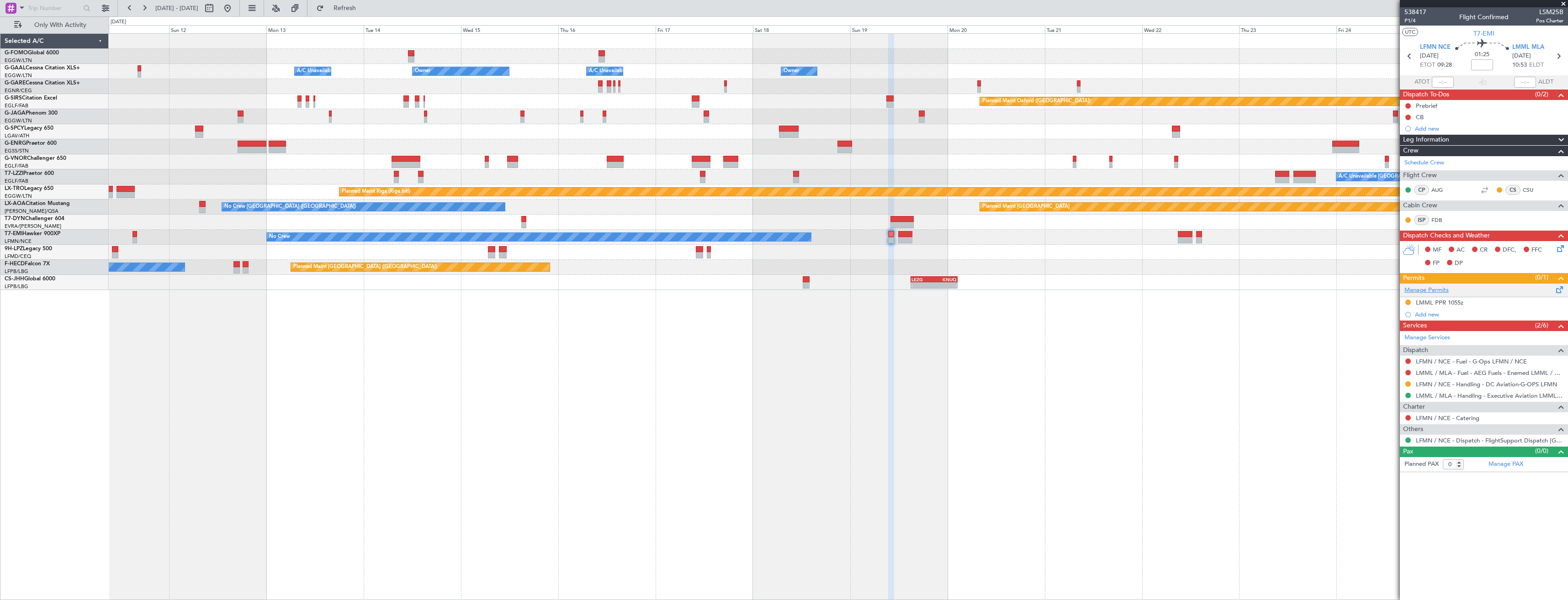
click at [1428, 291] on link "Manage Permits" at bounding box center [1426, 290] width 44 height 9
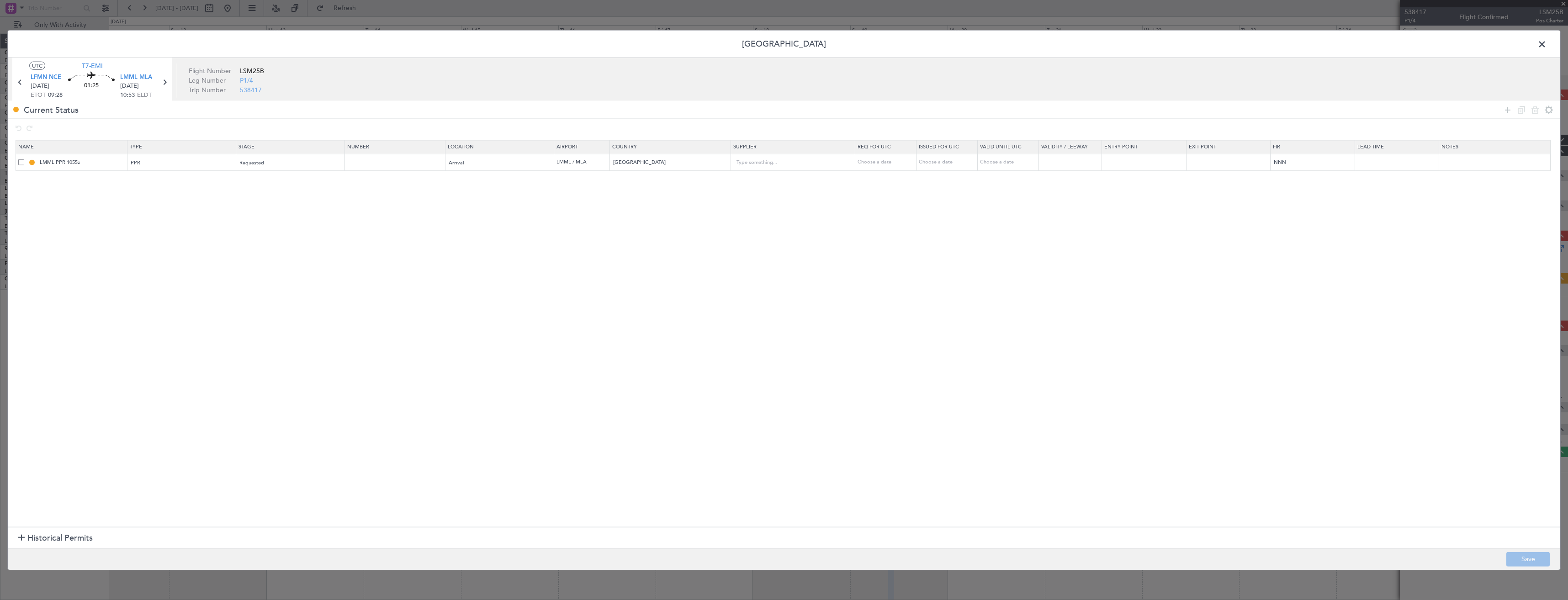
click at [1505, 111] on icon at bounding box center [1508, 110] width 11 height 11
click at [212, 186] on div "Type" at bounding box center [179, 180] width 95 height 13
click at [143, 268] on span "Slot" at bounding box center [184, 267] width 102 height 13
click at [276, 178] on span "Select an option" at bounding box center [259, 180] width 38 height 7
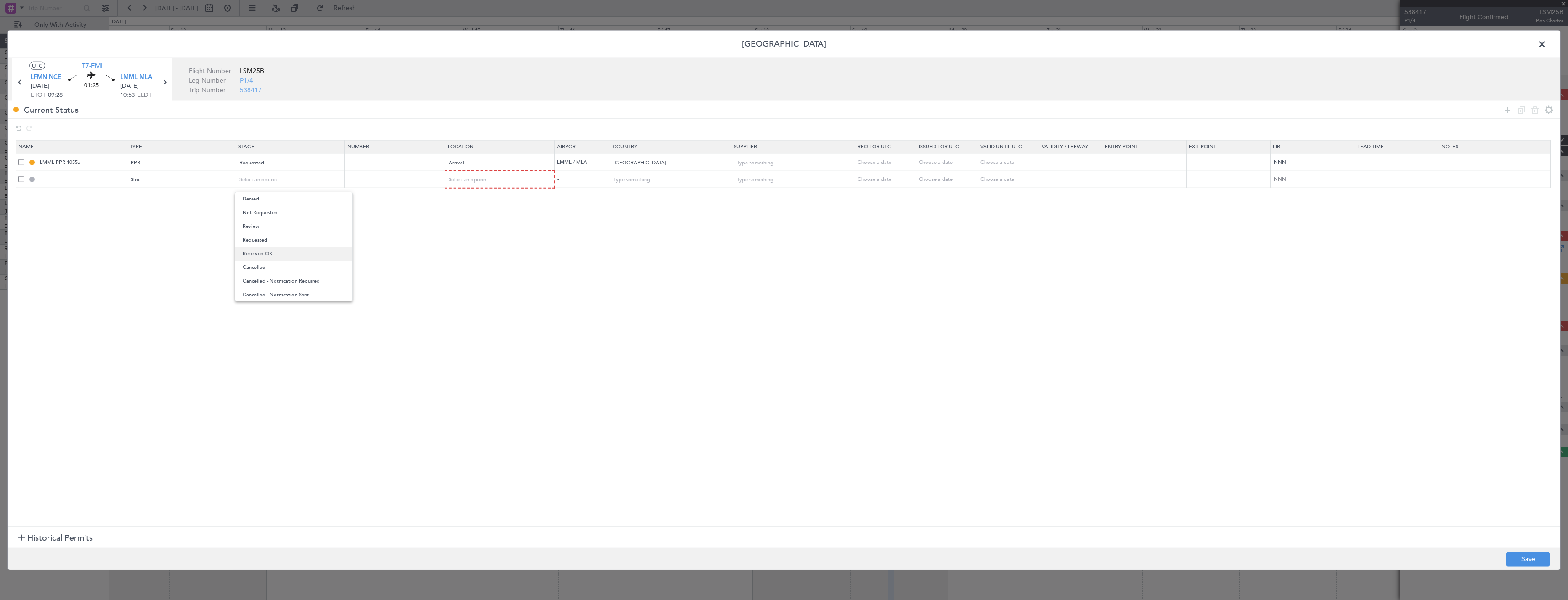
click at [282, 253] on span "Received OK" at bounding box center [294, 253] width 102 height 13
click at [487, 180] on span "Select an option" at bounding box center [468, 180] width 38 height 7
click at [471, 200] on span "Departure" at bounding box center [506, 199] width 102 height 13
click at [1532, 558] on button "Save" at bounding box center [1528, 559] width 43 height 14
type input "LFMN DEP SLOT"
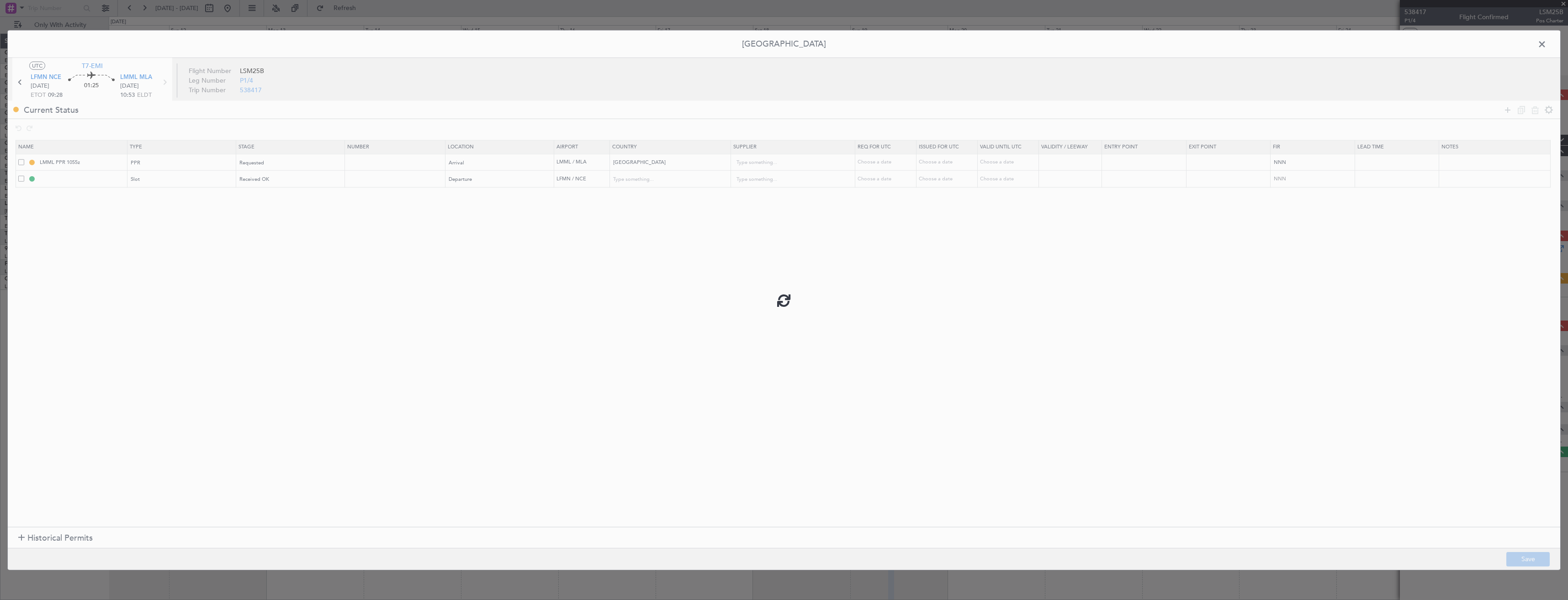
type input "France"
type input "NNN"
click at [276, 182] on div "Received OK" at bounding box center [288, 179] width 95 height 13
click at [266, 227] on span "Requested" at bounding box center [294, 230] width 102 height 13
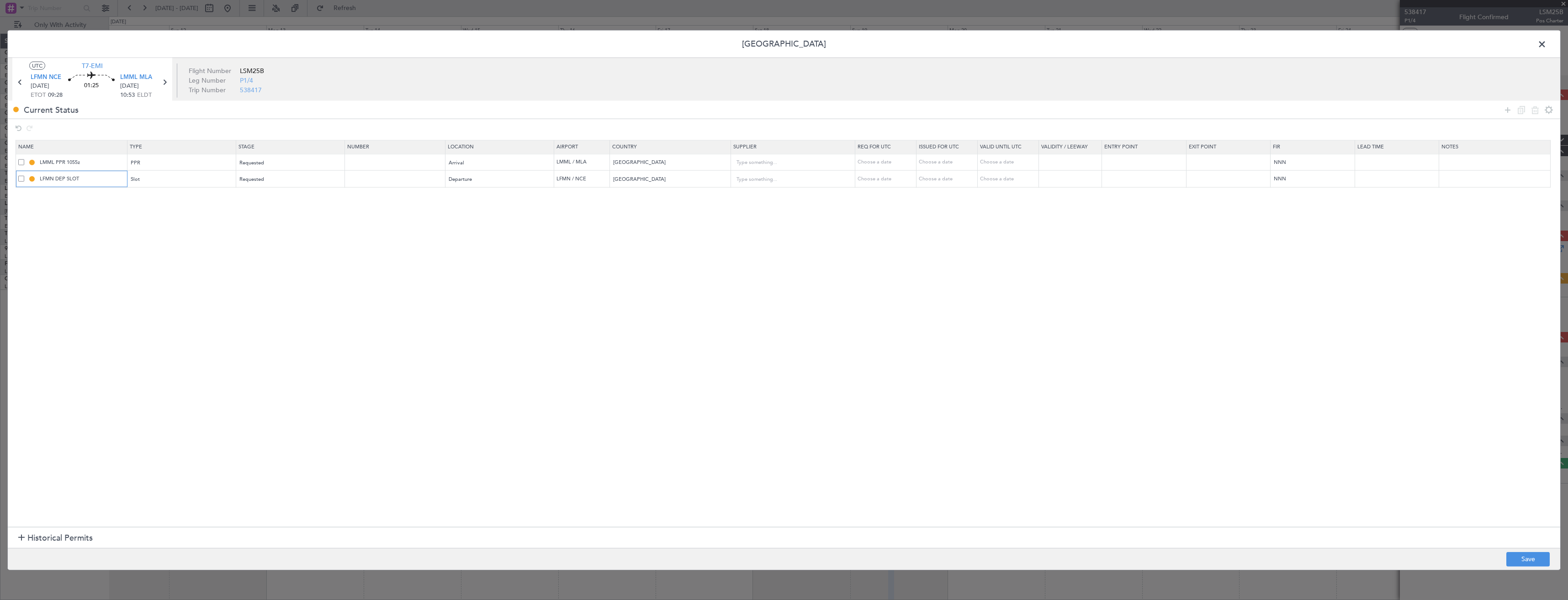
click at [103, 179] on input "LFMN DEP SLOT" at bounding box center [82, 179] width 89 height 8
type input "LFMN DEP SLOT 0930z"
click at [1528, 561] on button "Save" at bounding box center [1528, 559] width 43 height 14
click at [1546, 42] on span at bounding box center [1546, 47] width 0 height 18
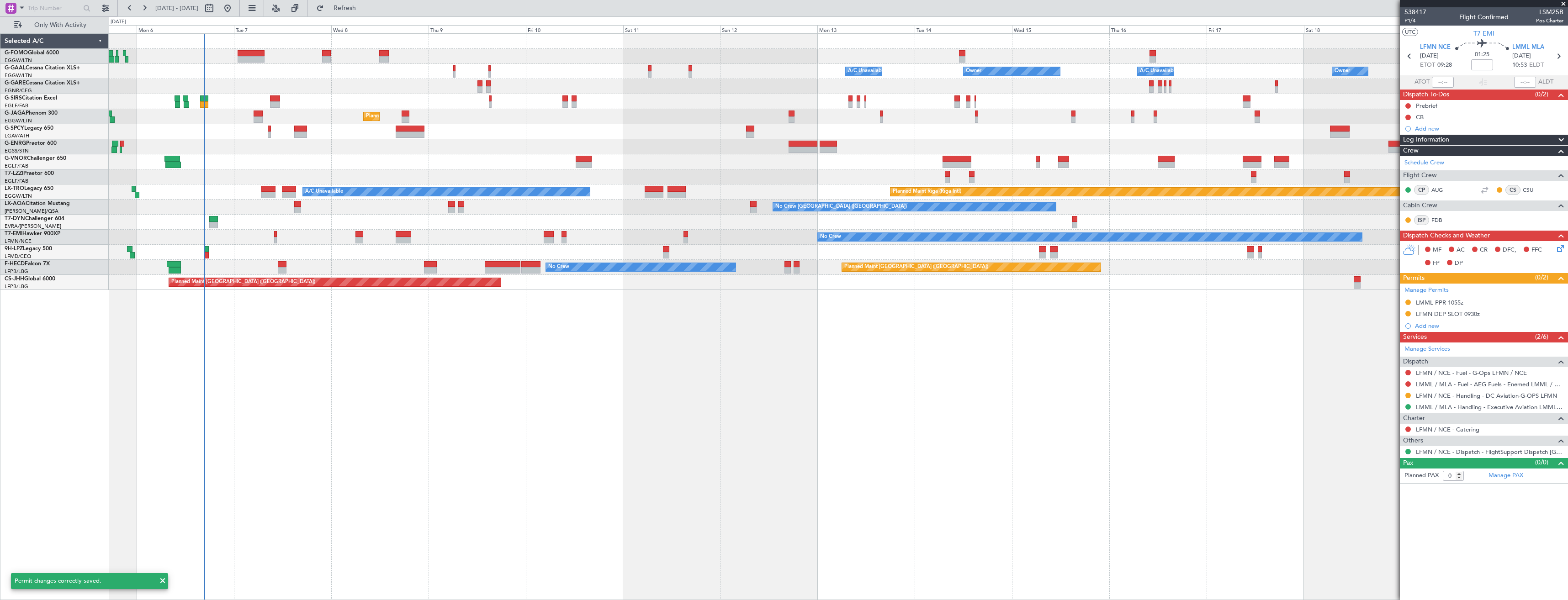
click at [1112, 229] on div at bounding box center [838, 222] width 1459 height 15
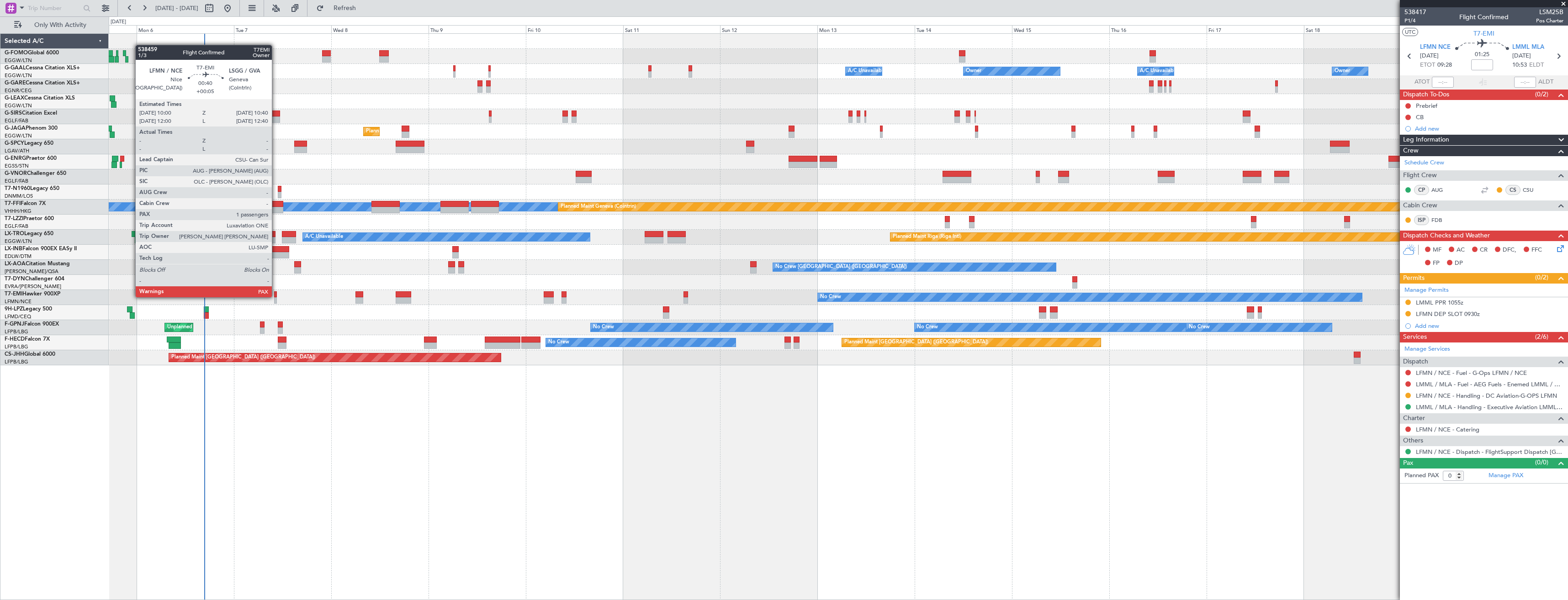
click at [276, 296] on div at bounding box center [275, 294] width 3 height 6
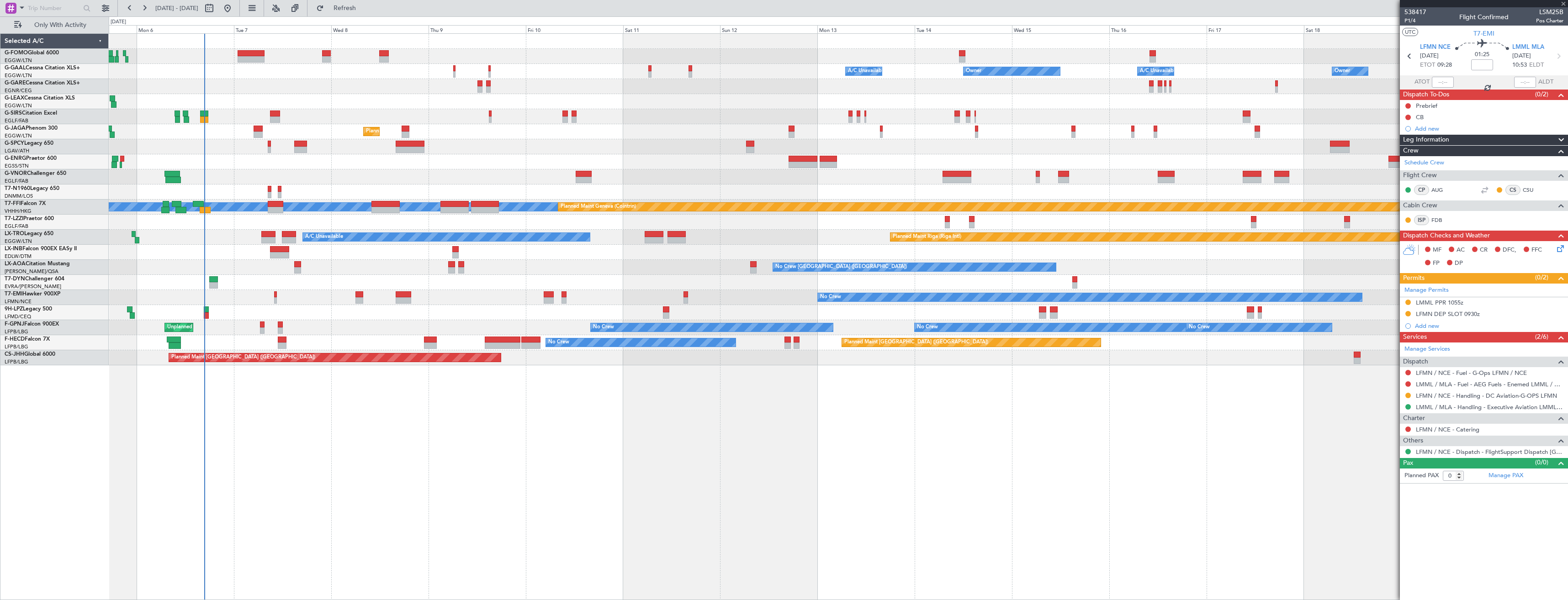
type input "+00:05"
type input "1"
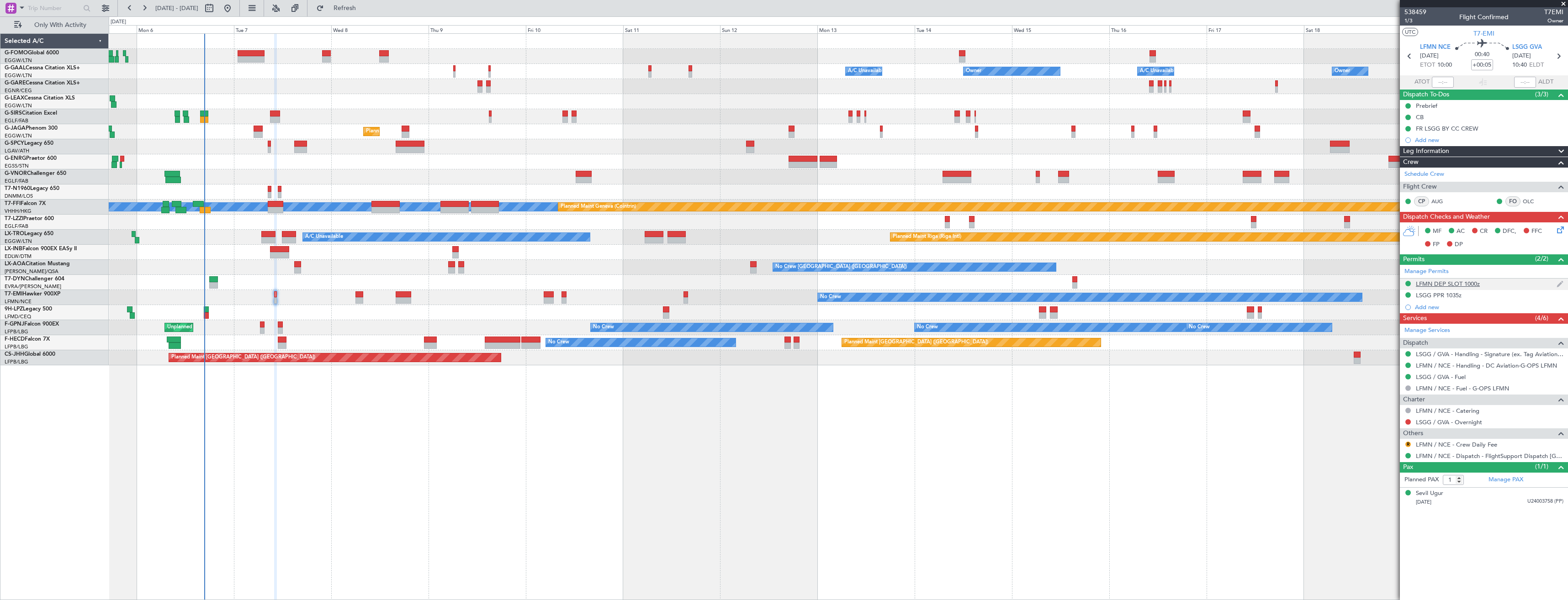
click at [1516, 279] on div "LFMN DEP SLOT 1000z" at bounding box center [1484, 284] width 168 height 12
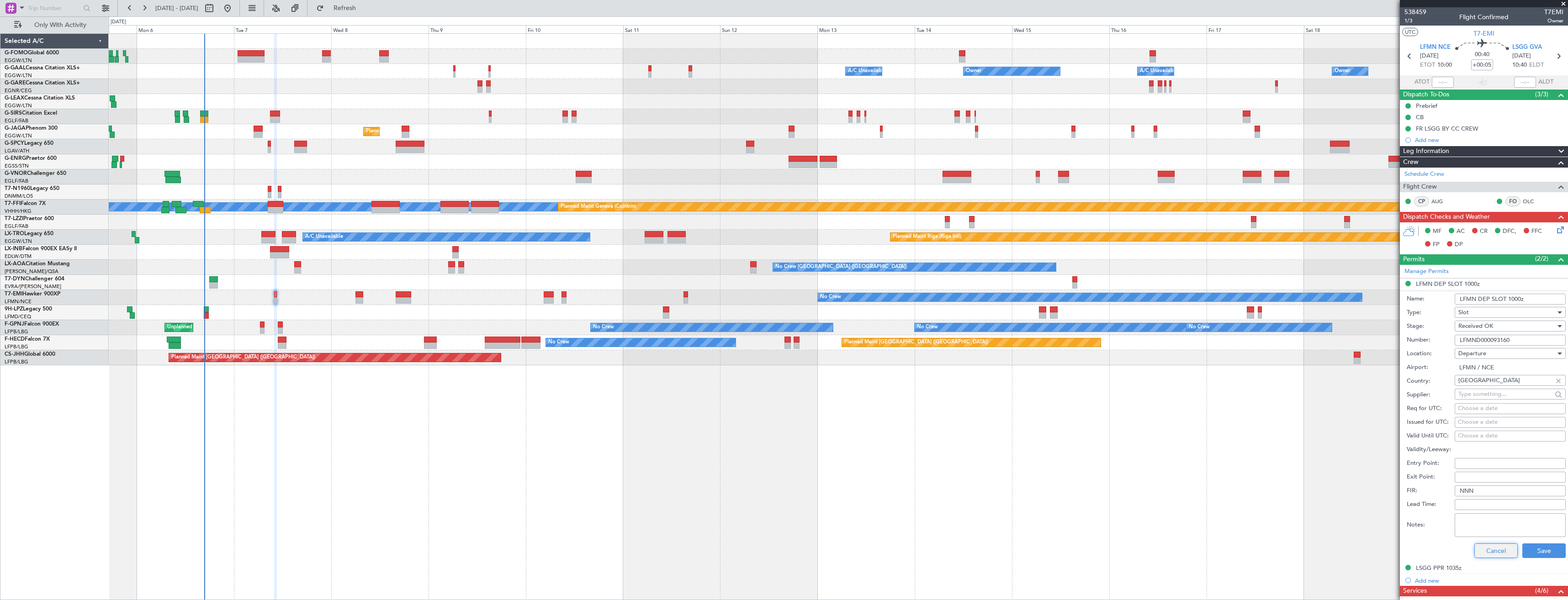
click at [1485, 550] on button "Cancel" at bounding box center [1496, 551] width 43 height 14
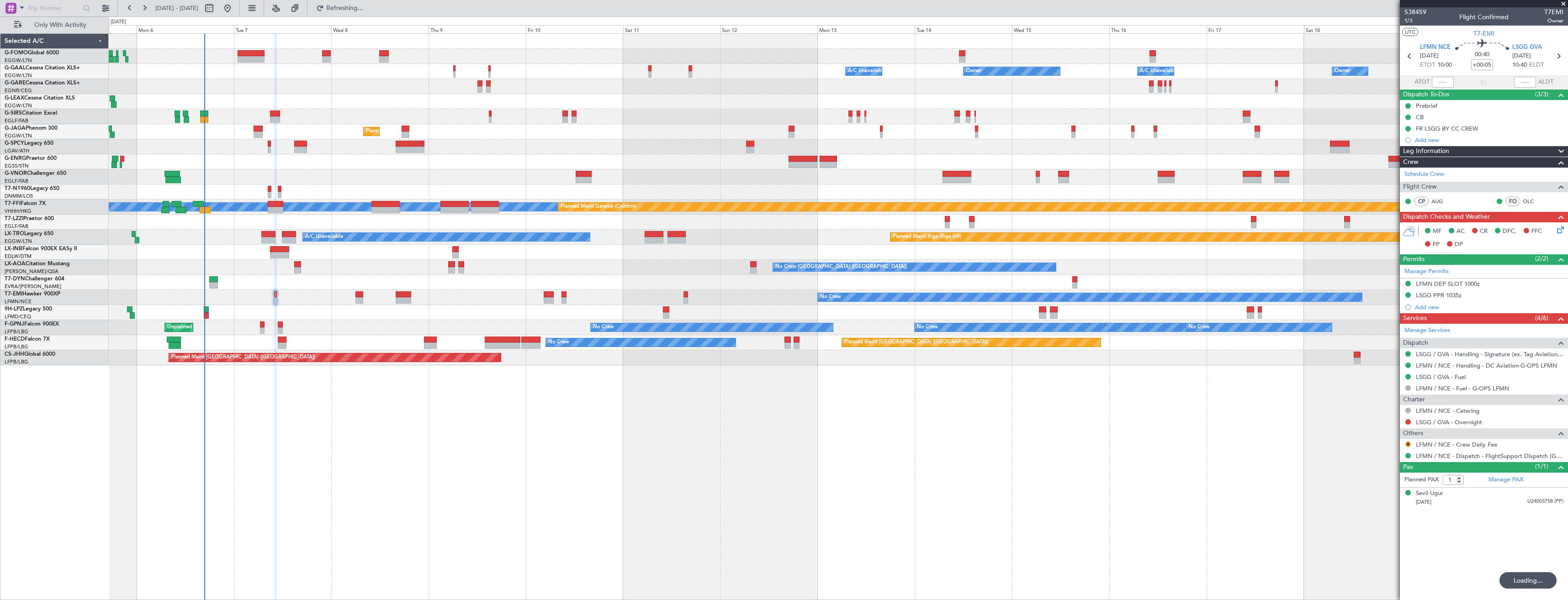
click at [879, 419] on div "Owner Owner Owner A/C Unavailable A/C Unavailable Planned Maint Oxford (Kidling…" at bounding box center [838, 316] width 1459 height 567
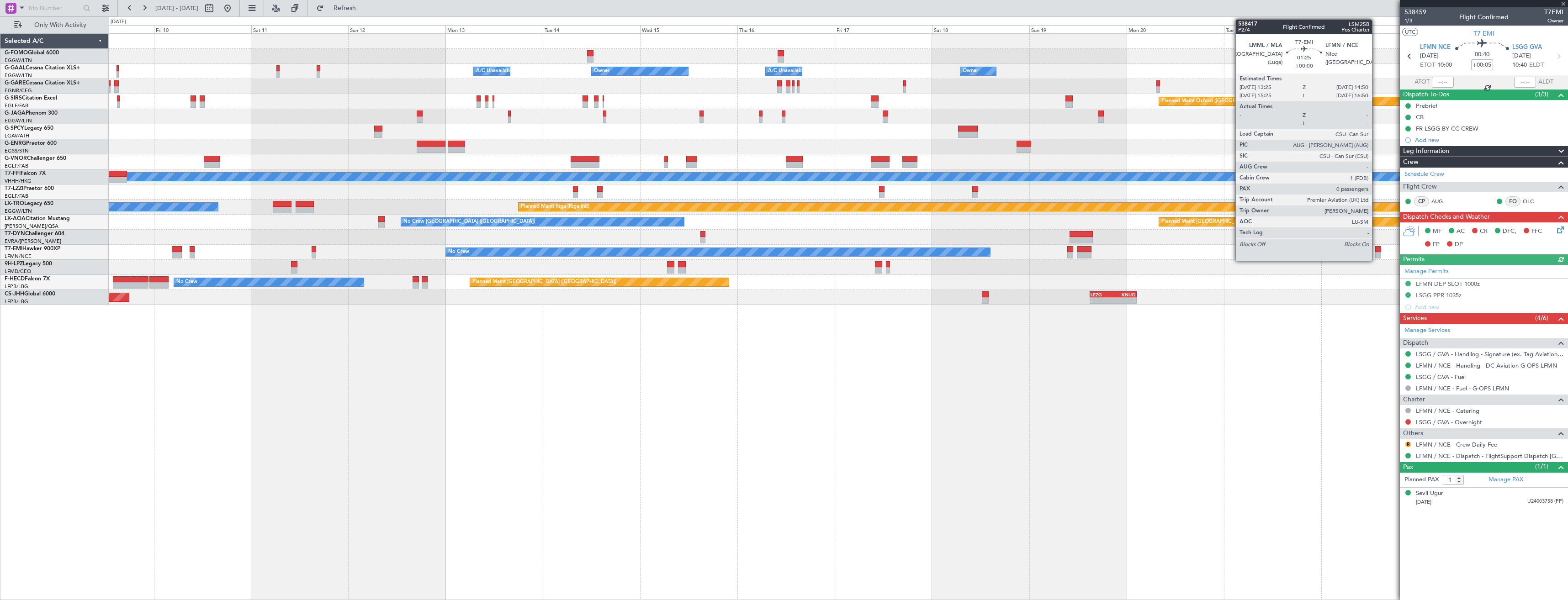
click at [1377, 253] on div at bounding box center [1378, 255] width 6 height 6
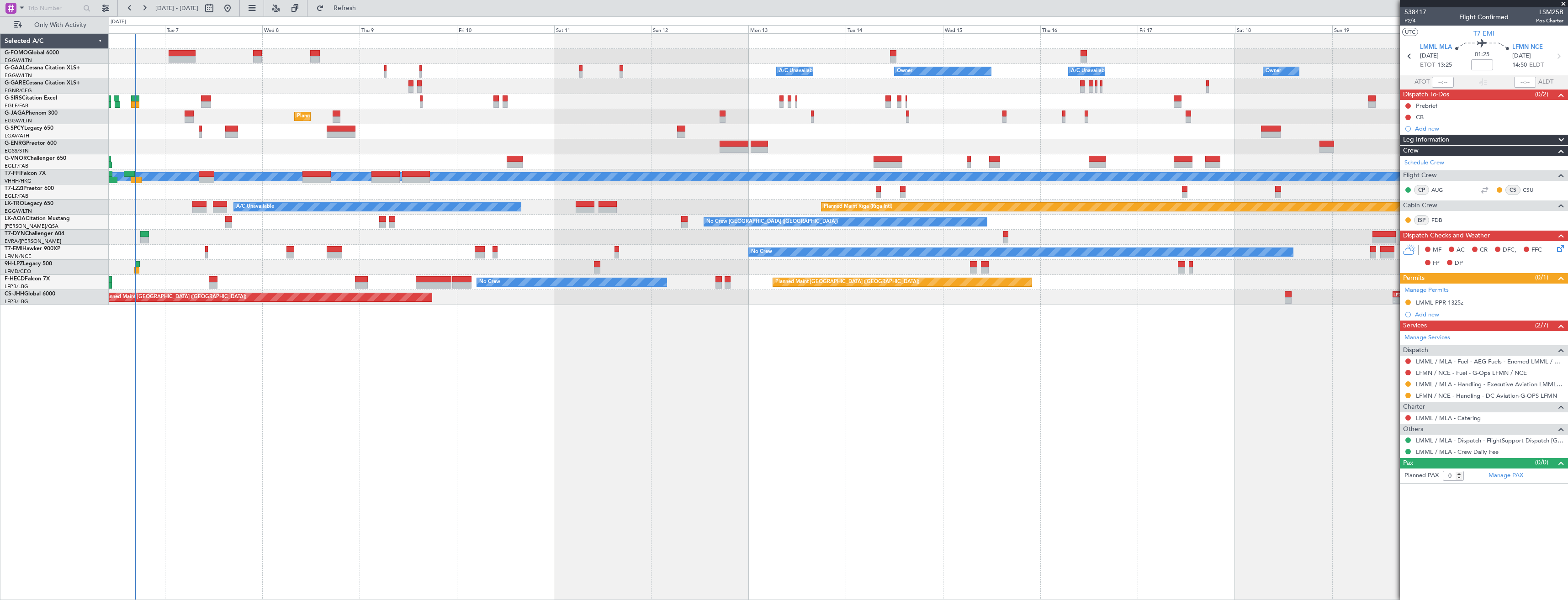
click at [553, 97] on div "A/C Unavailable Owner Owner Owner A/C Unavailable Planned Maint Oxford (Kidling…" at bounding box center [838, 170] width 1459 height 271
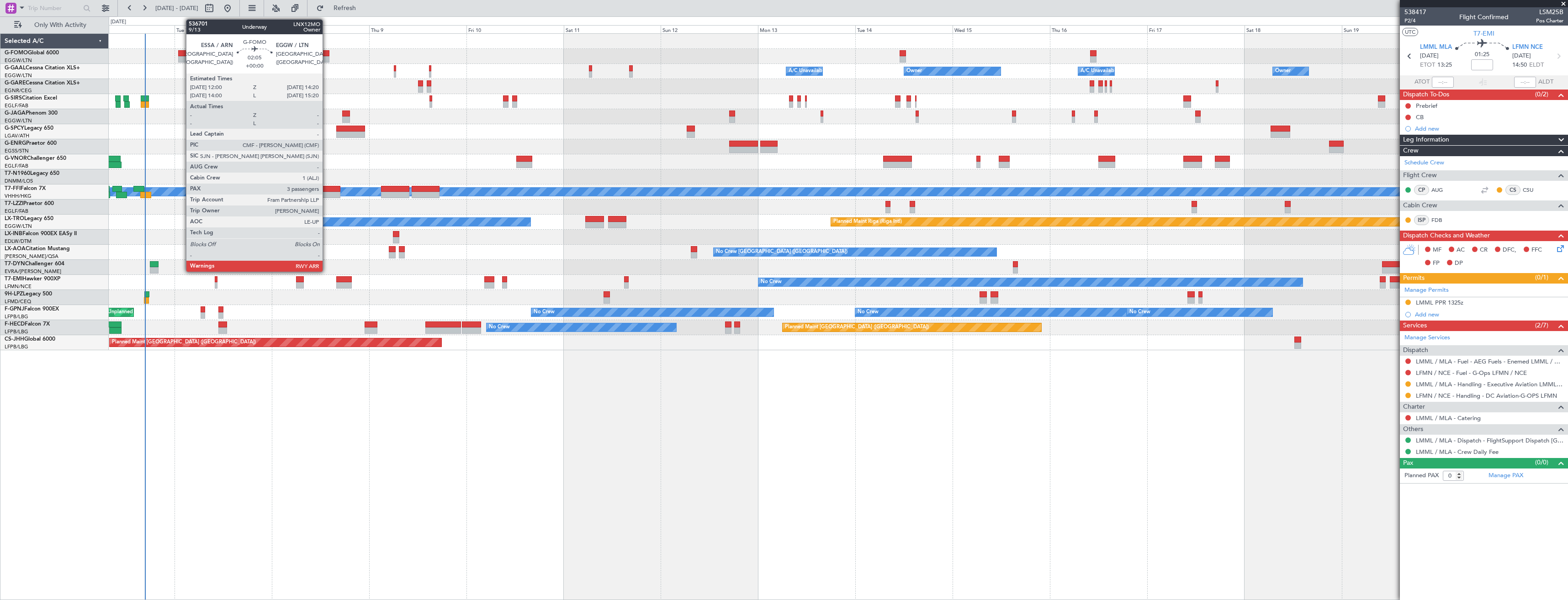
click at [327, 57] on div at bounding box center [324, 59] width 10 height 6
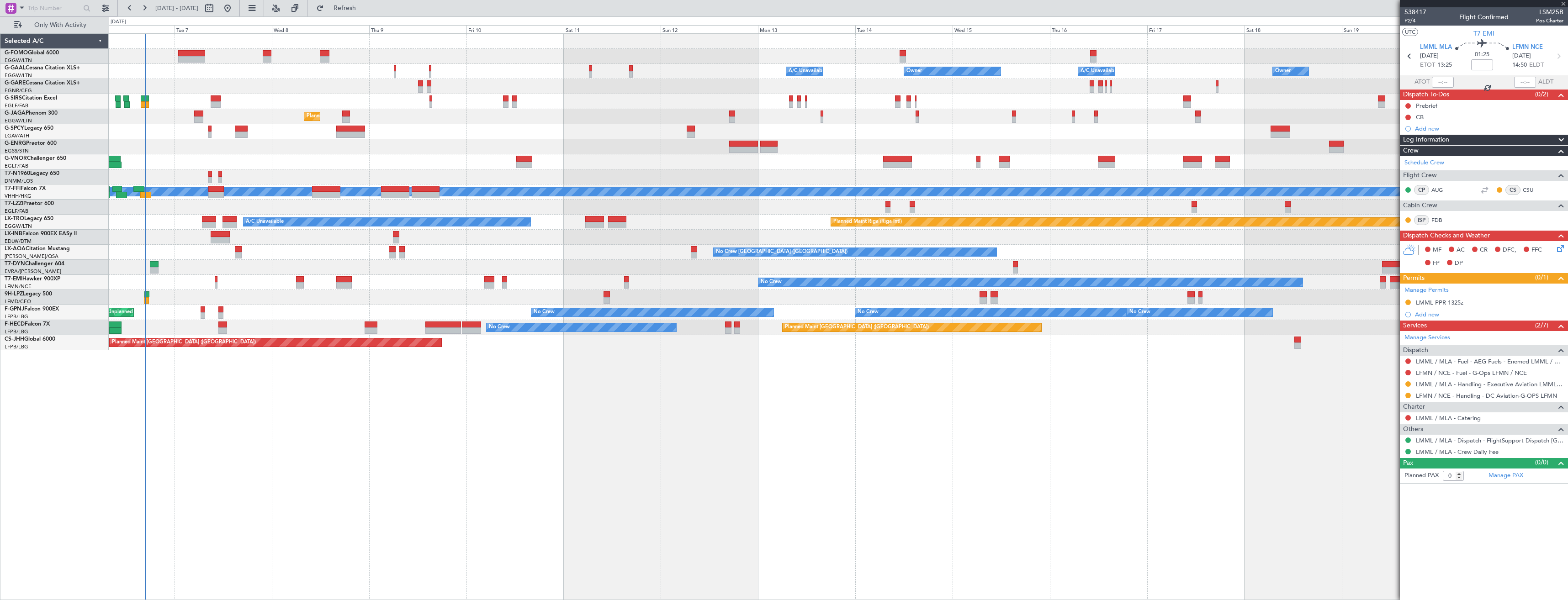
type input "3"
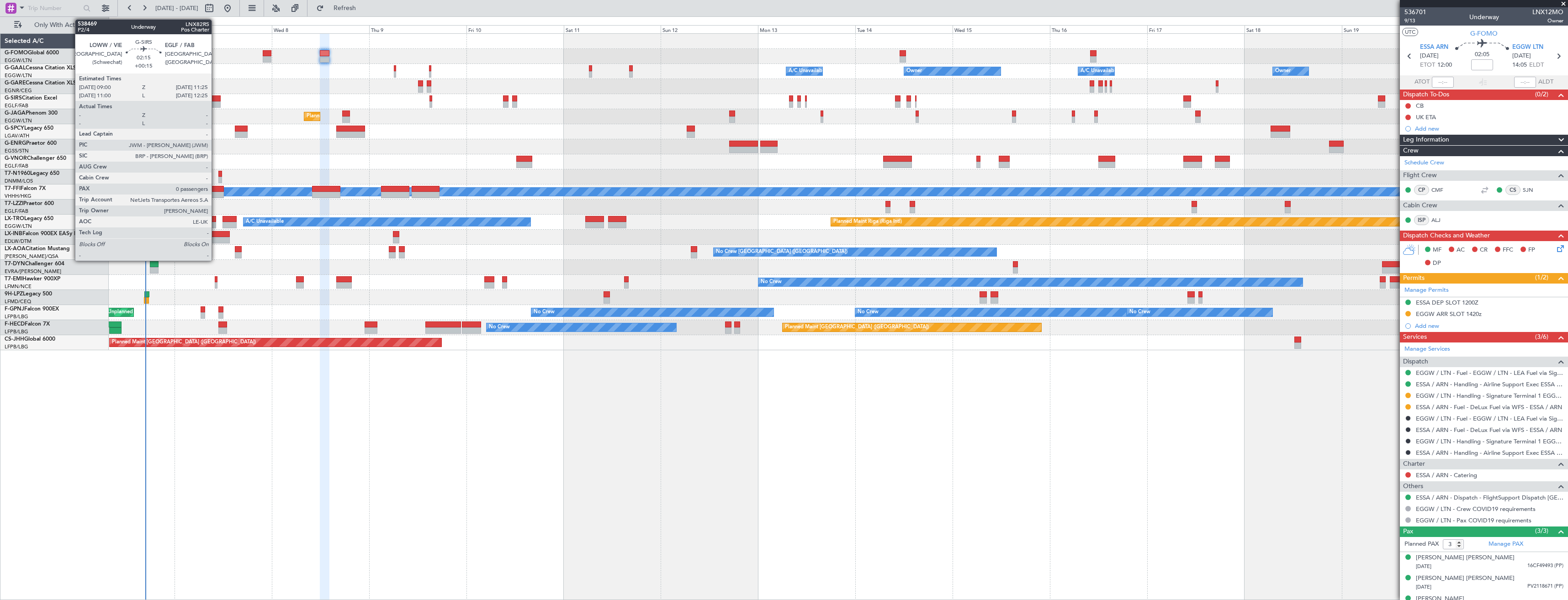
click at [216, 101] on div at bounding box center [215, 104] width 10 height 6
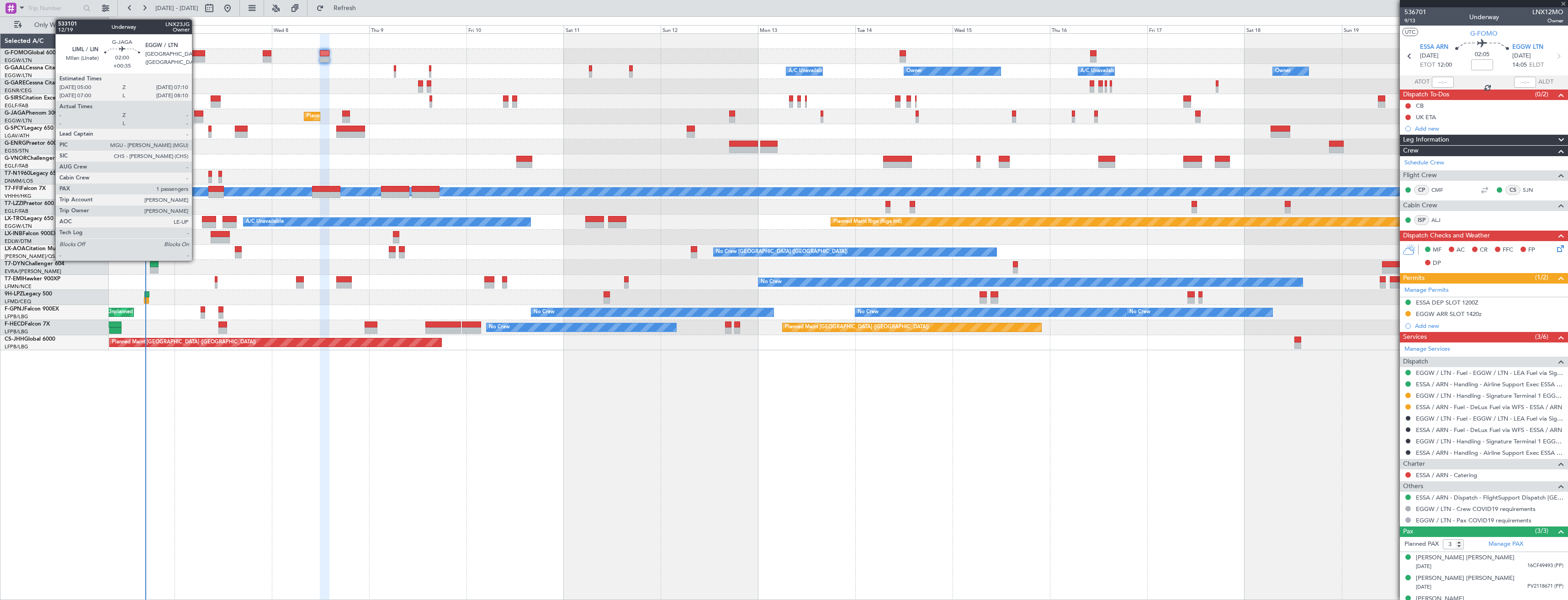
type input "+00:15"
type input "0"
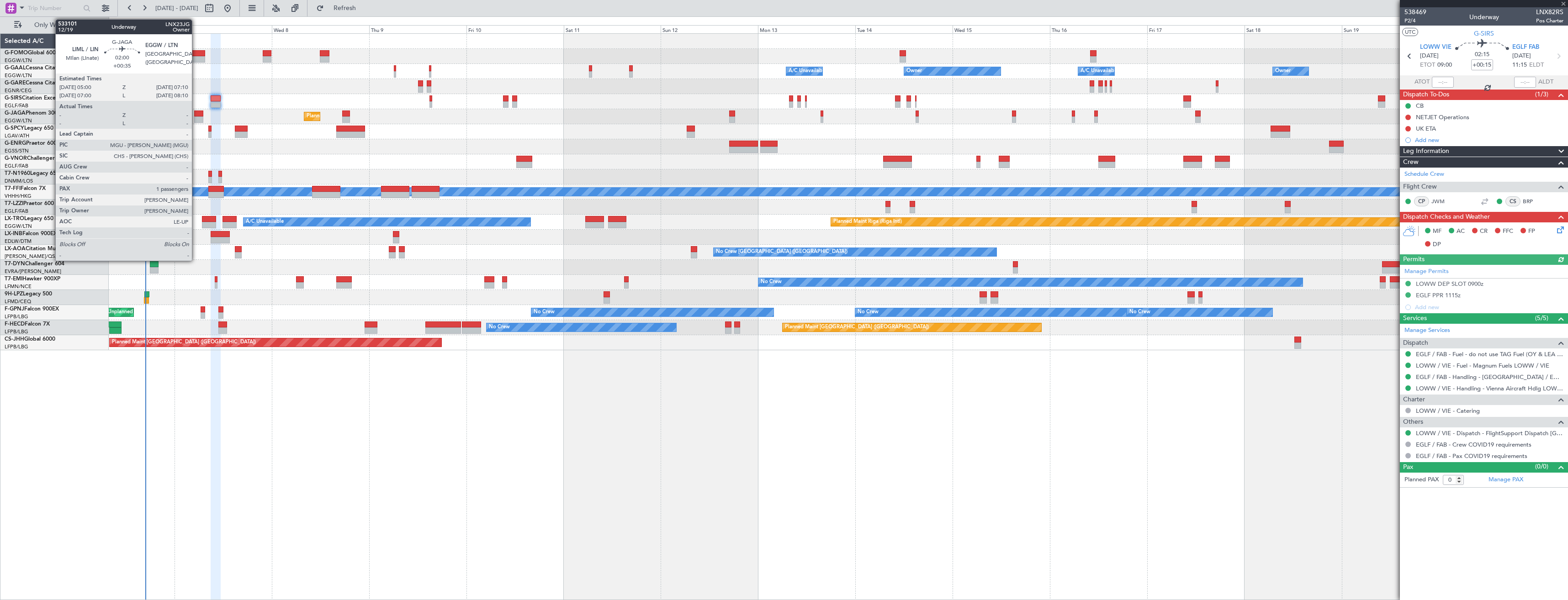
click at [196, 115] on div at bounding box center [199, 113] width 9 height 6
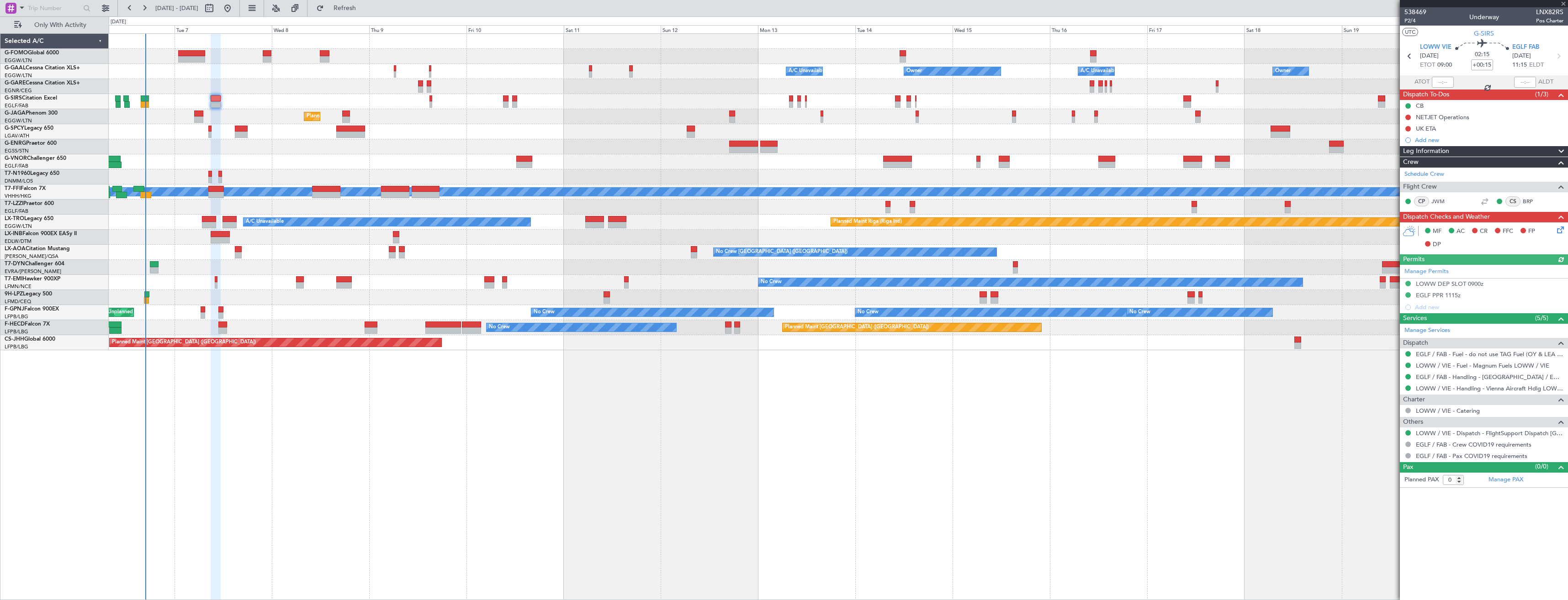
type input "+00:35"
type input "1"
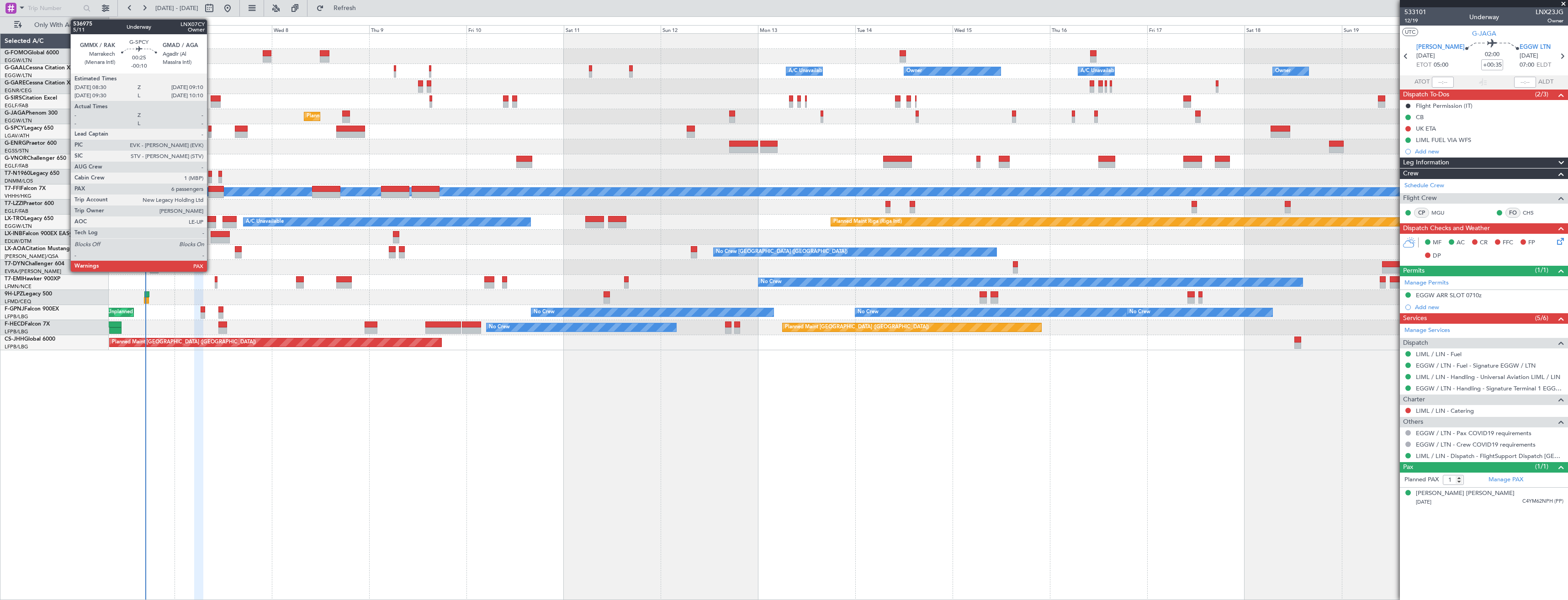
click at [211, 135] on div at bounding box center [209, 134] width 3 height 6
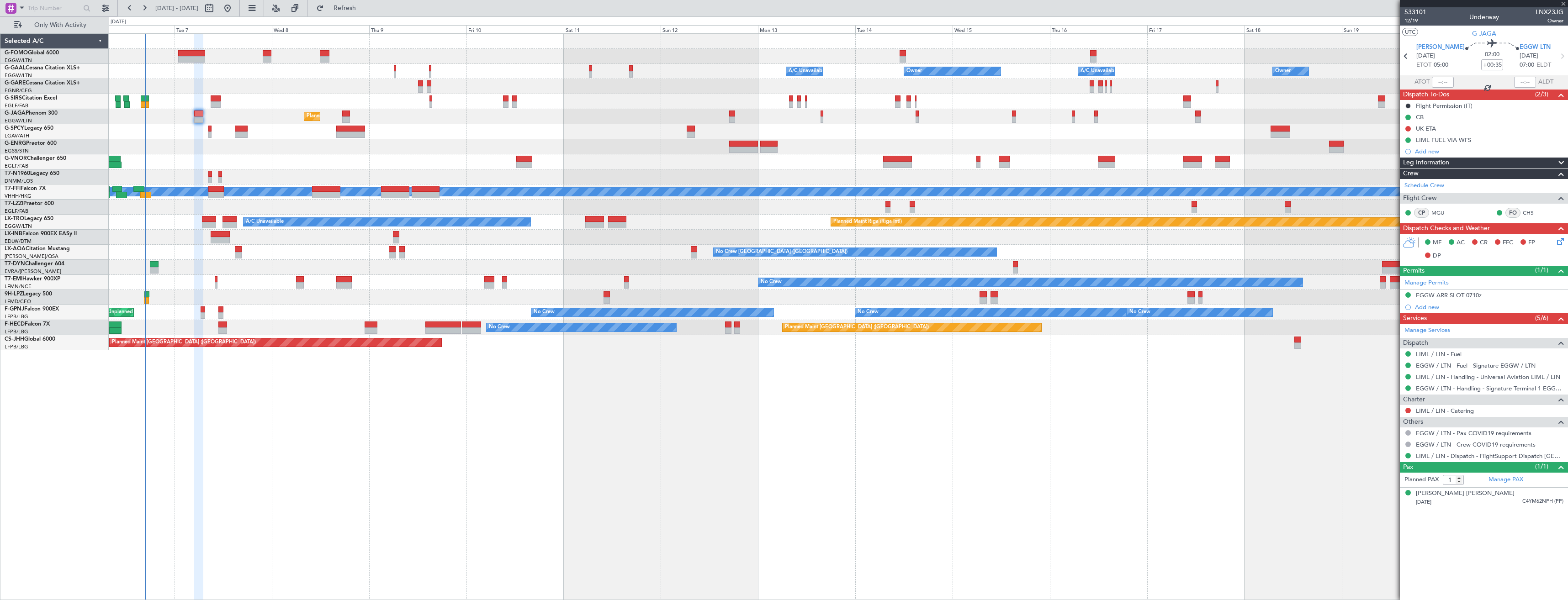
type input "-00:10"
type input "6"
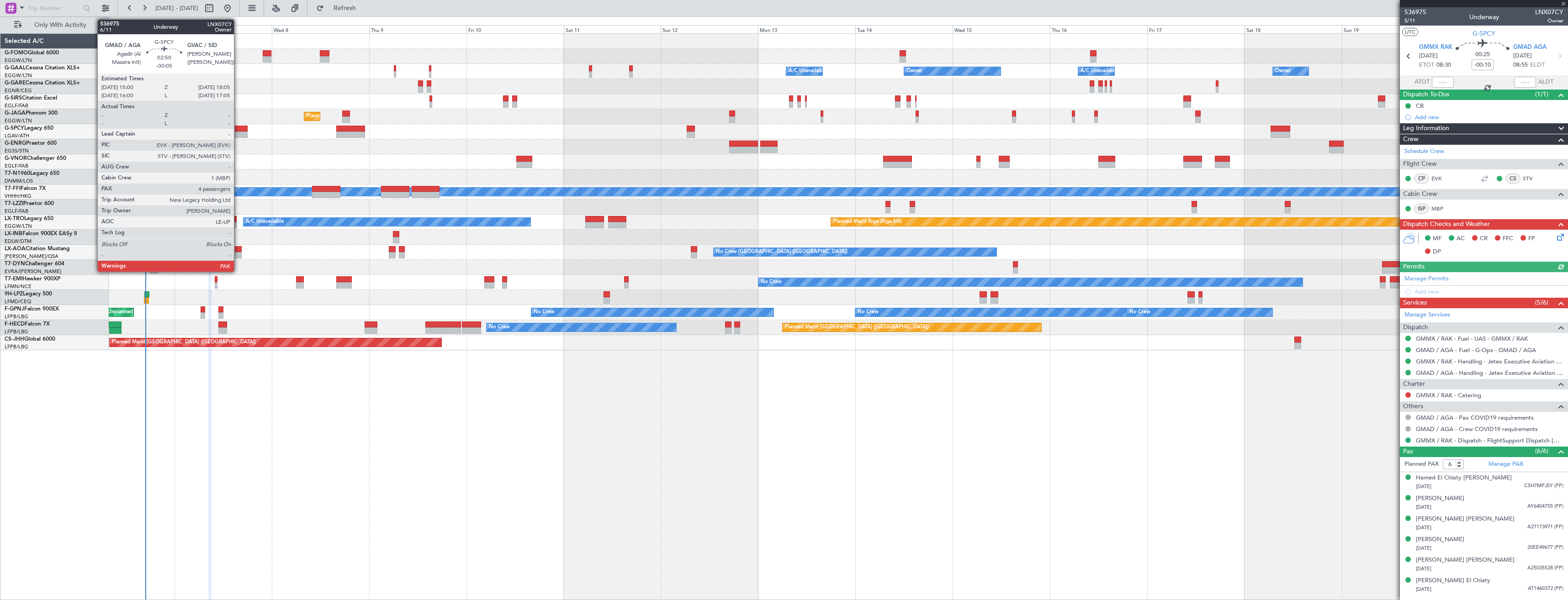
click at [238, 137] on div at bounding box center [241, 134] width 13 height 6
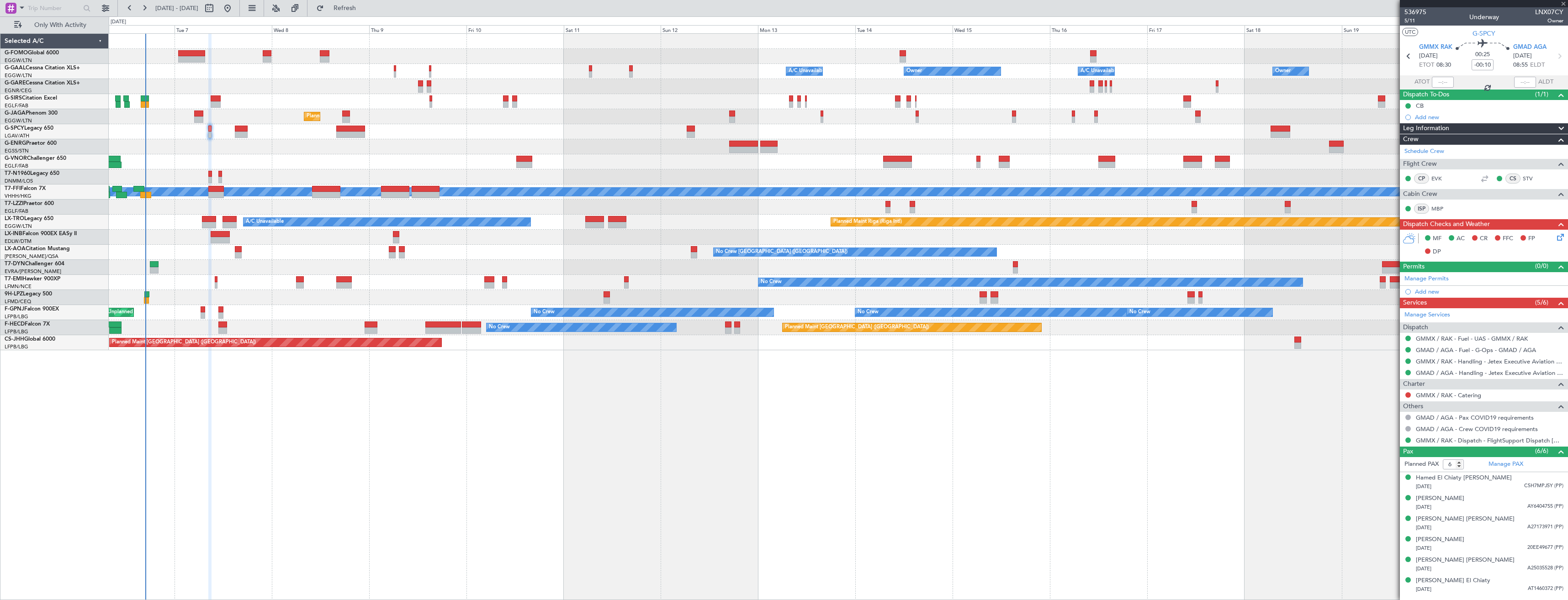
type input "-00:05"
type input "4"
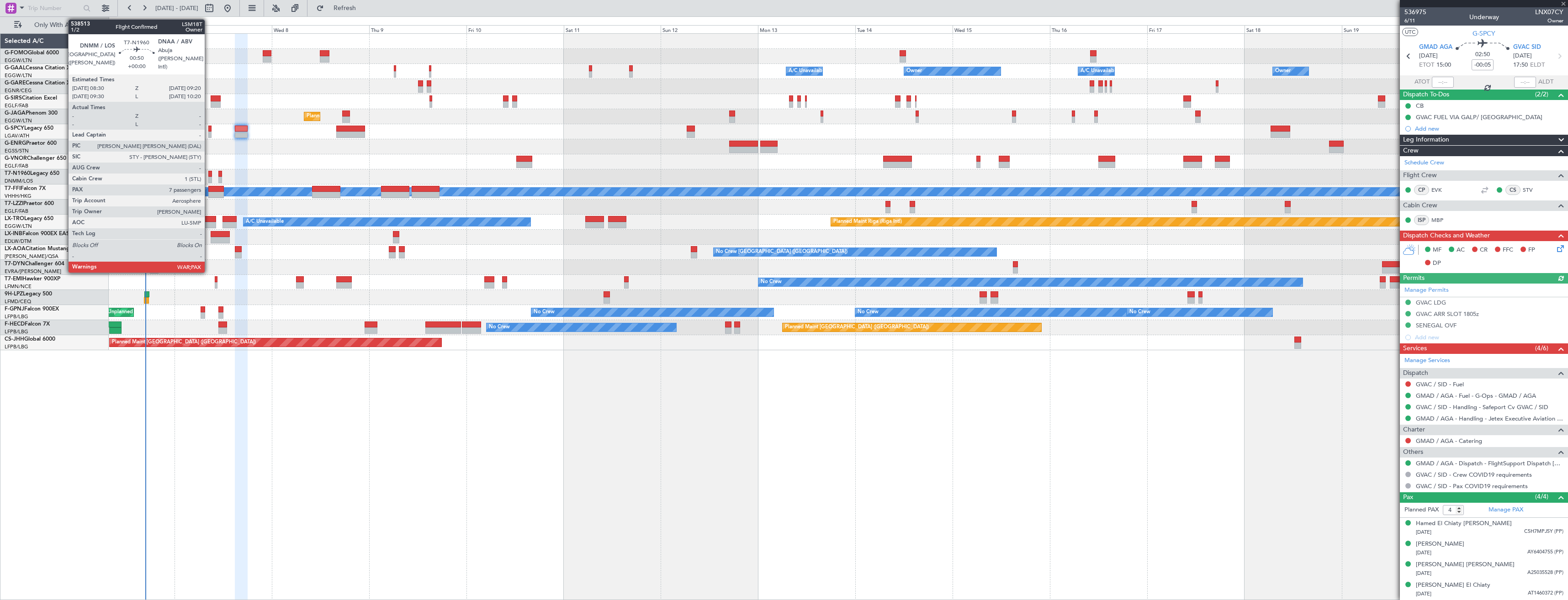
click at [208, 177] on div at bounding box center [210, 180] width 4 height 6
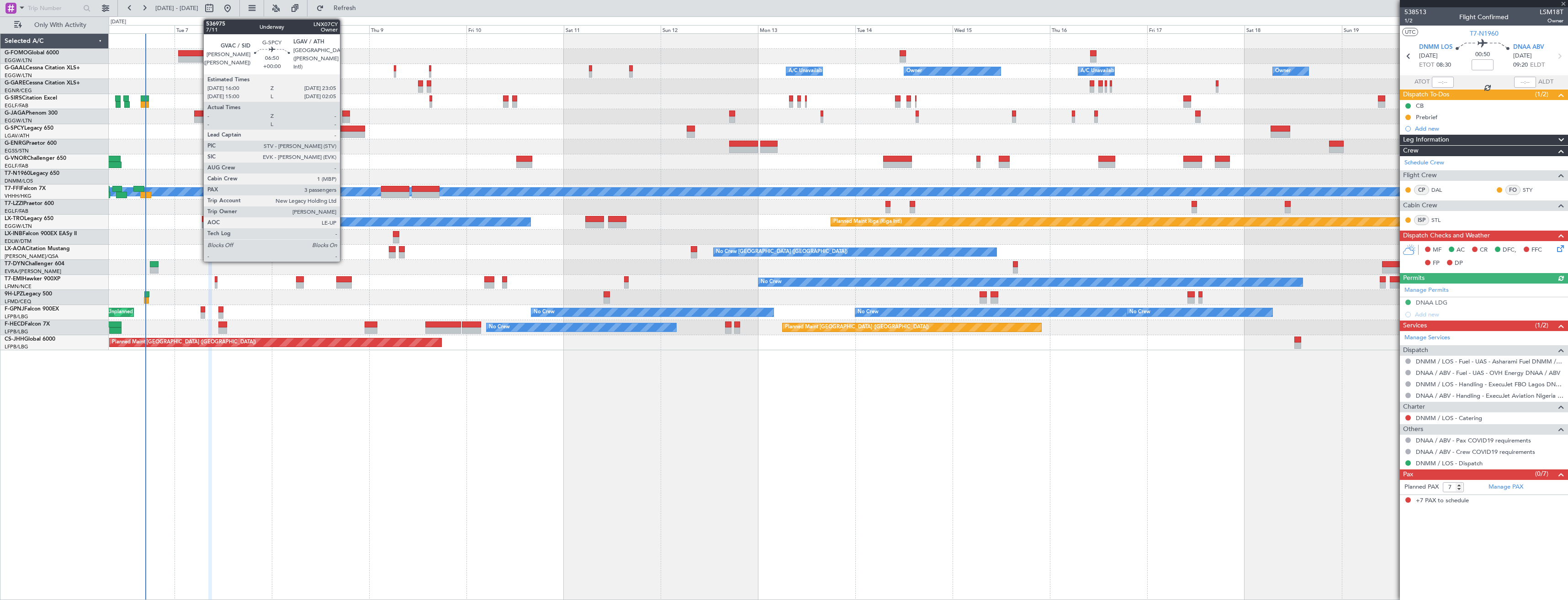
click at [344, 129] on div at bounding box center [350, 128] width 29 height 6
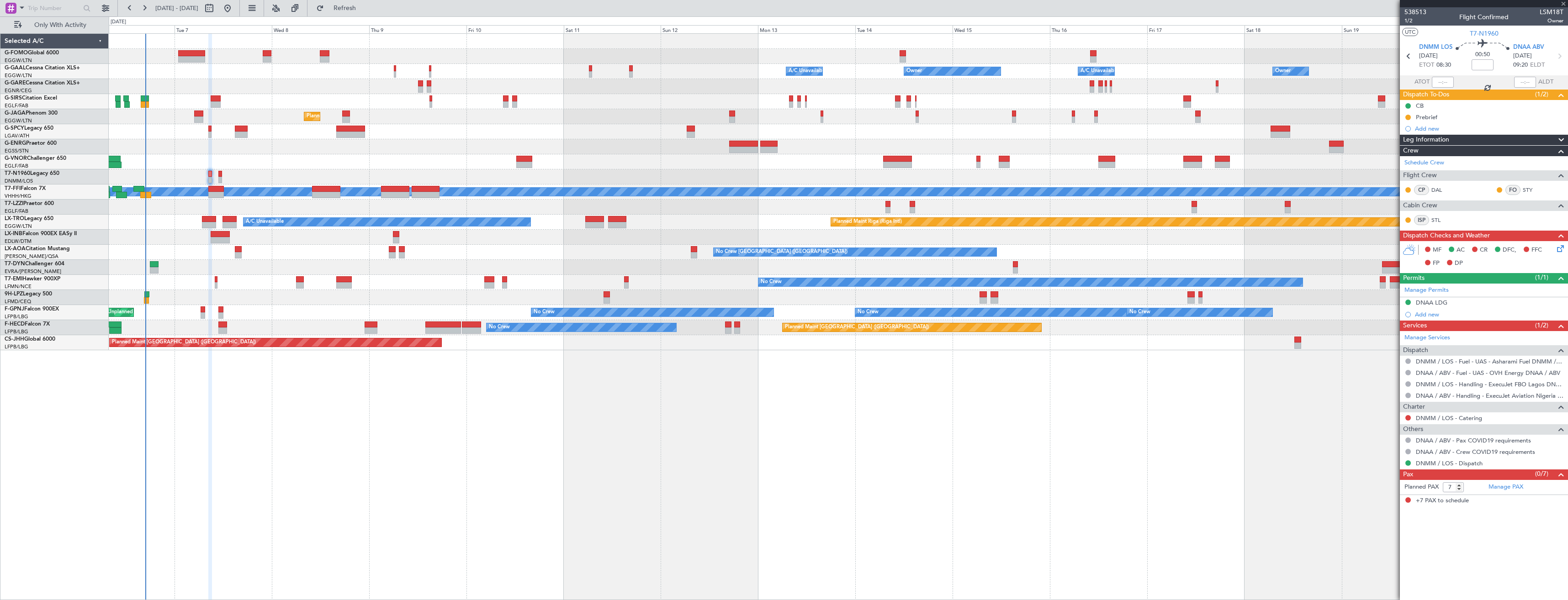
type input "3"
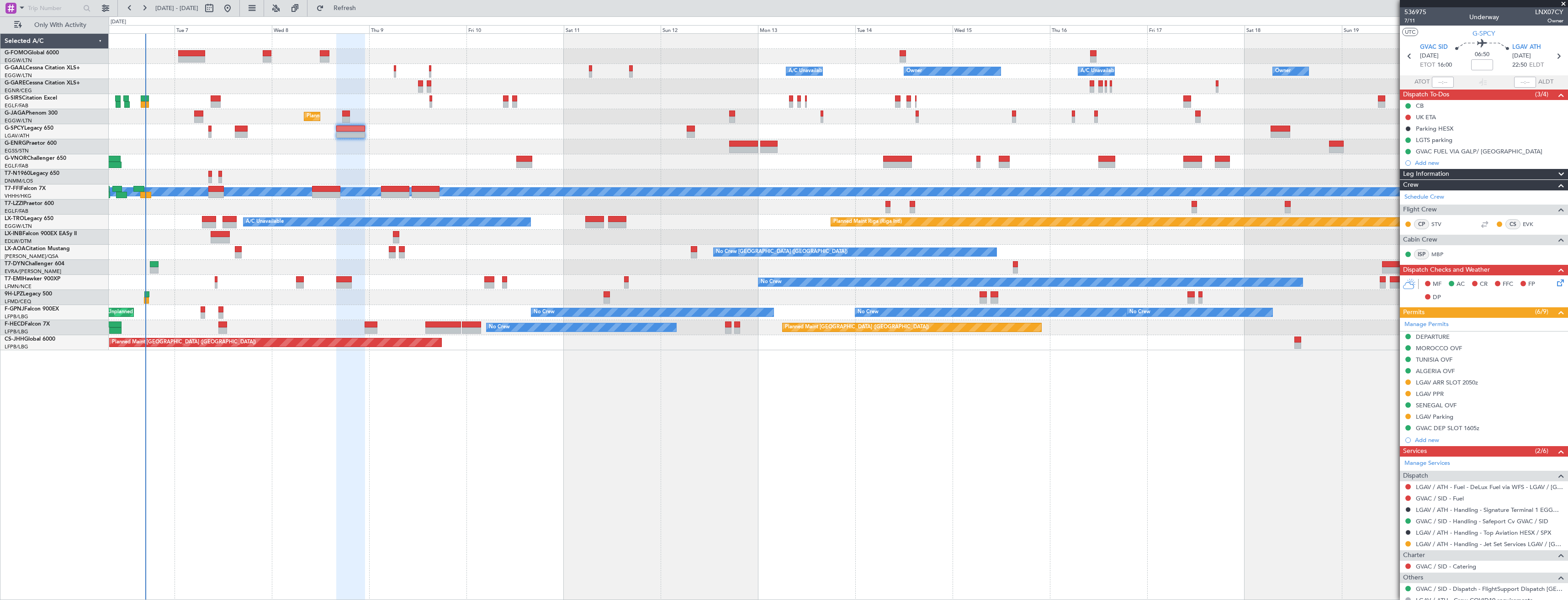
drag, startPoint x: 1408, startPoint y: 498, endPoint x: 1404, endPoint y: 512, distance: 14.6
click at [1408, 498] on button at bounding box center [1408, 499] width 5 height 5
click at [1363, 483] on span at bounding box center [1361, 485] width 5 height 5
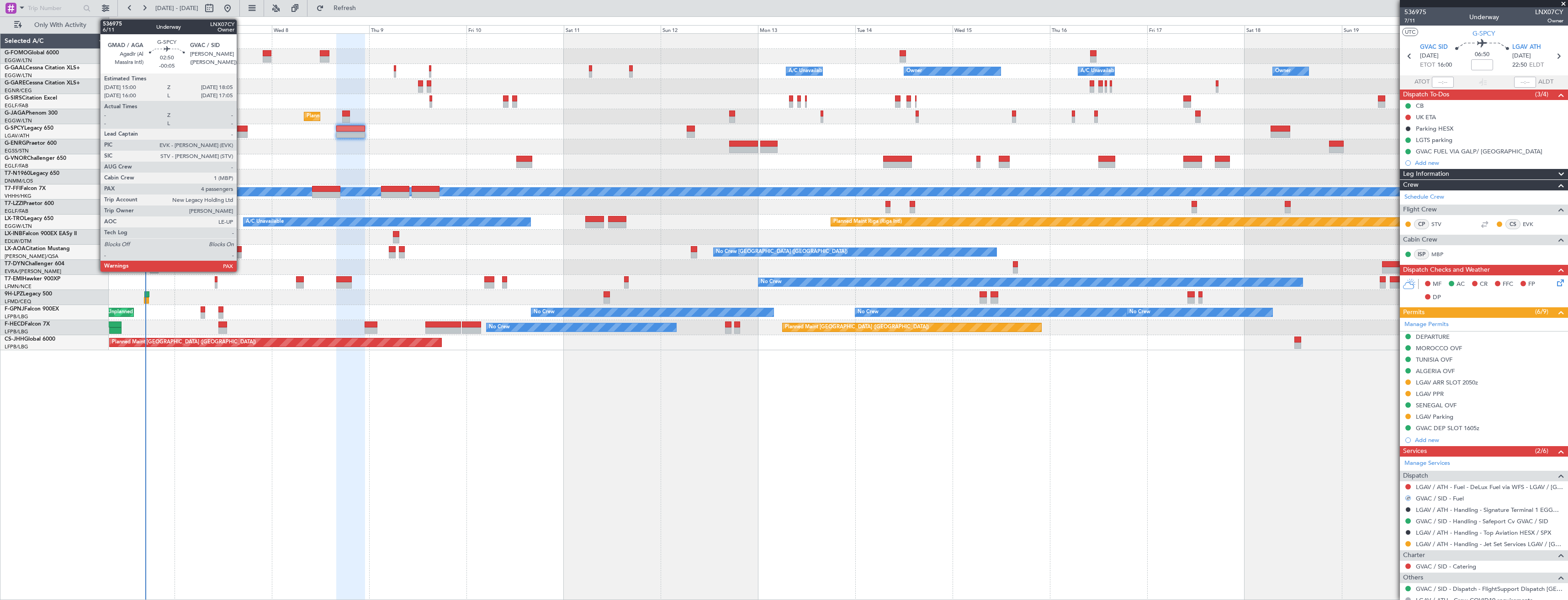
click at [241, 128] on div at bounding box center [241, 128] width 13 height 6
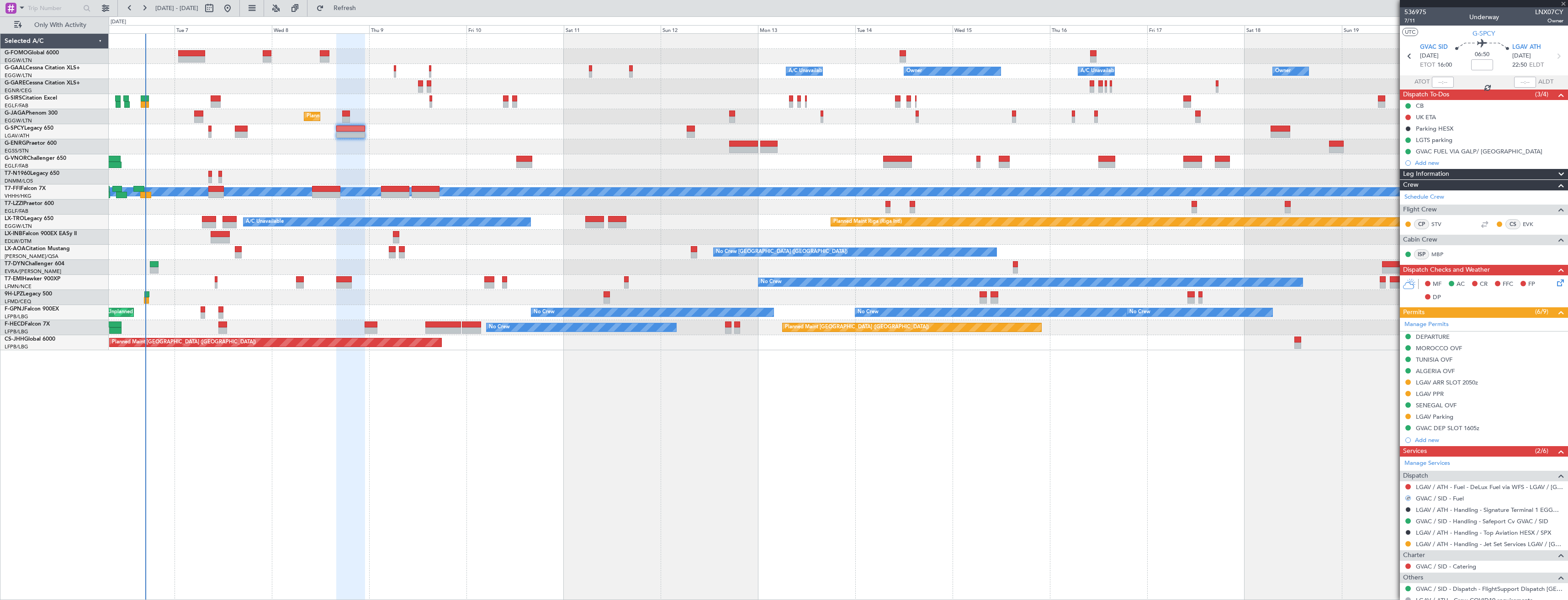
type input "-00:05"
type input "4"
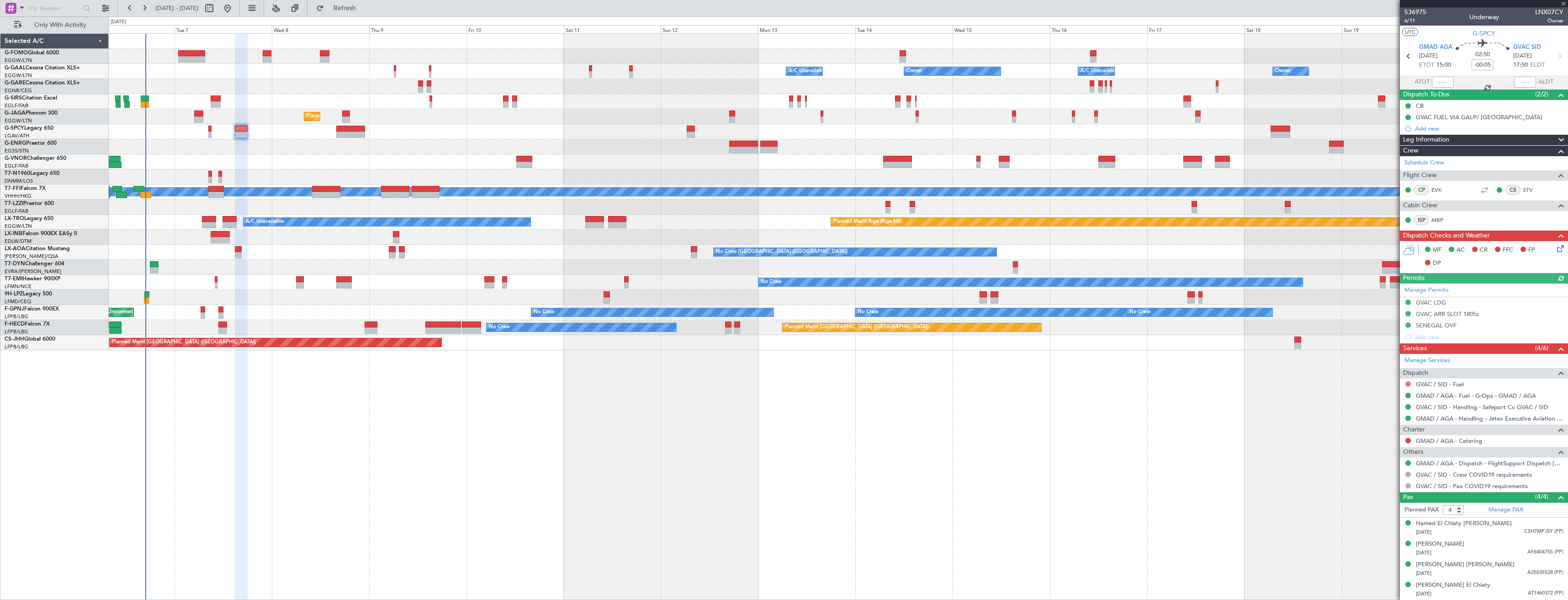
click at [1408, 383] on button at bounding box center [1408, 384] width 5 height 5
drag, startPoint x: 1377, startPoint y: 490, endPoint x: 1300, endPoint y: 391, distance: 125.4
click at [1377, 490] on span "Confirmed" at bounding box center [1383, 493] width 29 height 9
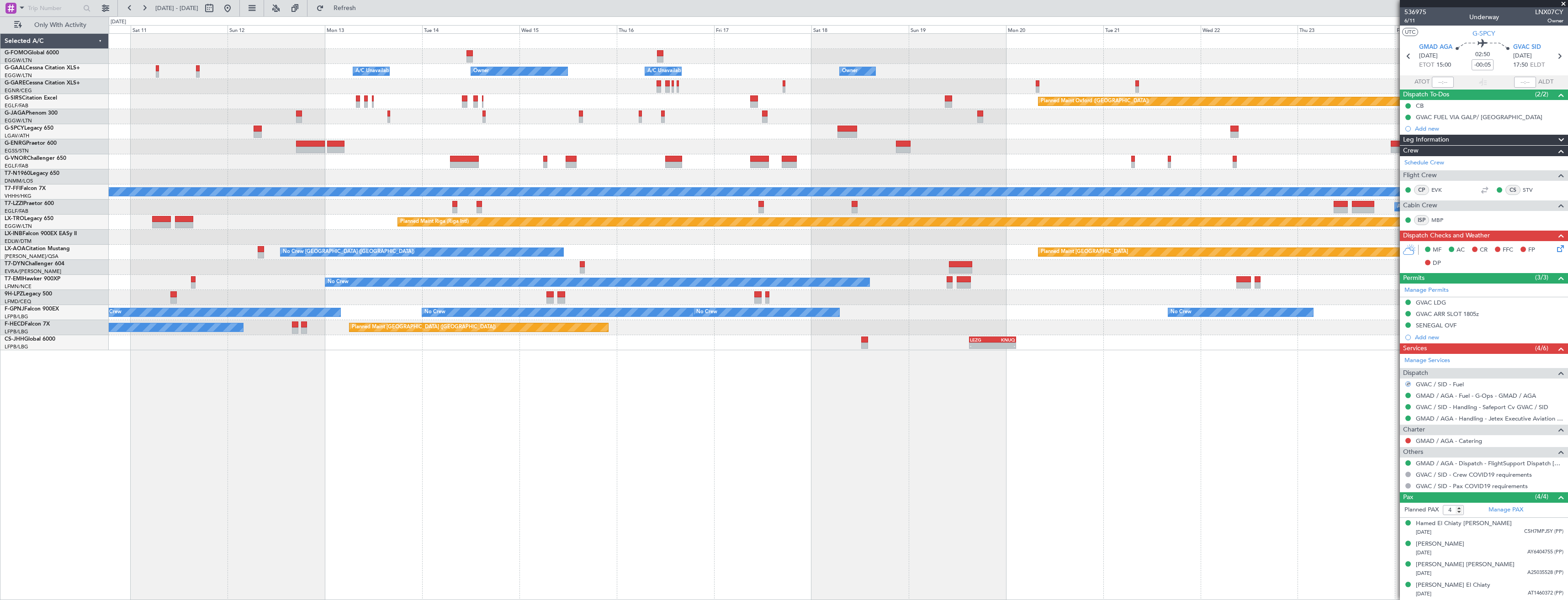
click at [723, 334] on div "A/C Unavailable Owner Owner Owner A/C Unavailable Owner Planned Maint Oxford (K…" at bounding box center [838, 316] width 1459 height 567
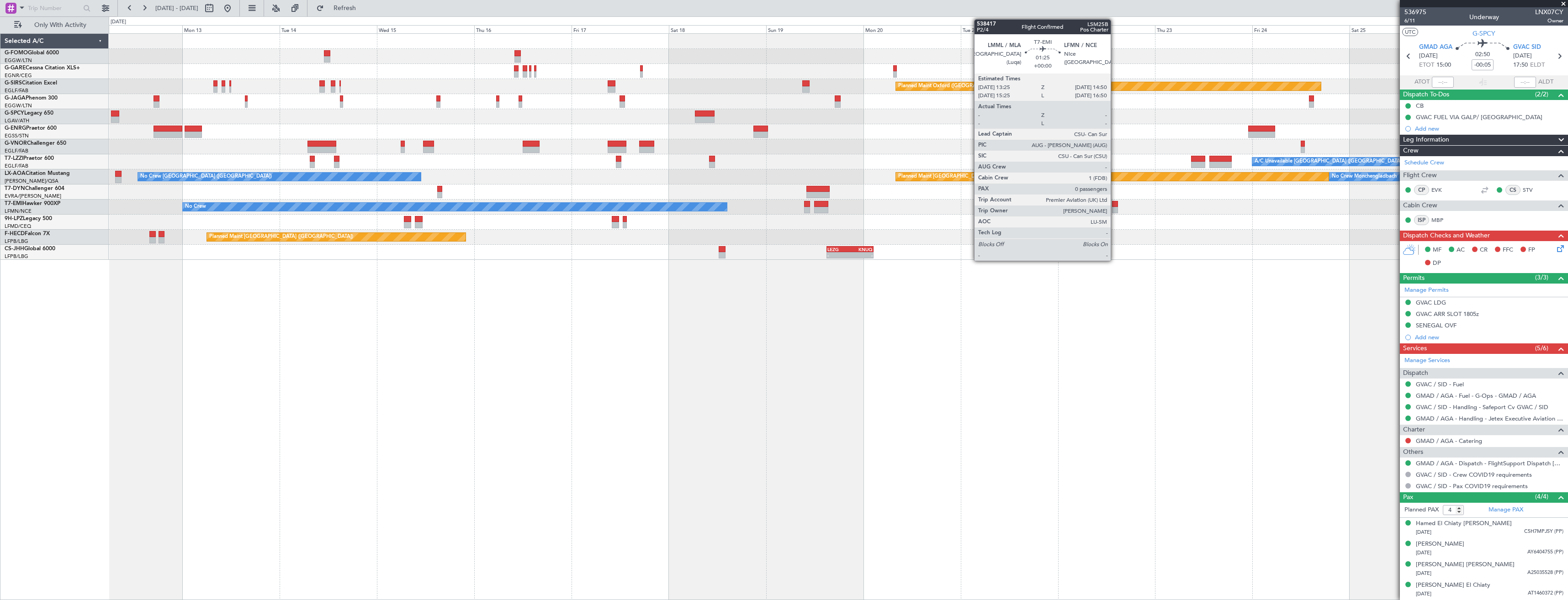
click at [1115, 209] on div at bounding box center [1115, 209] width 6 height 6
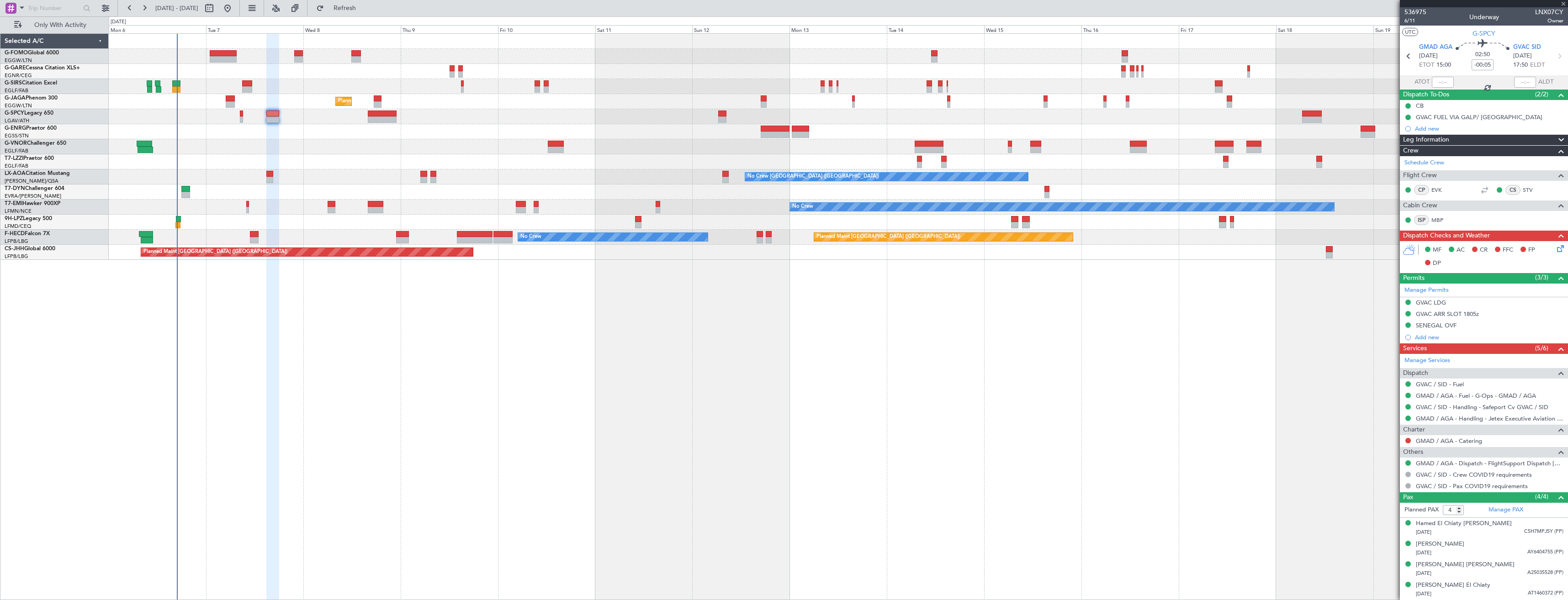
type input "0"
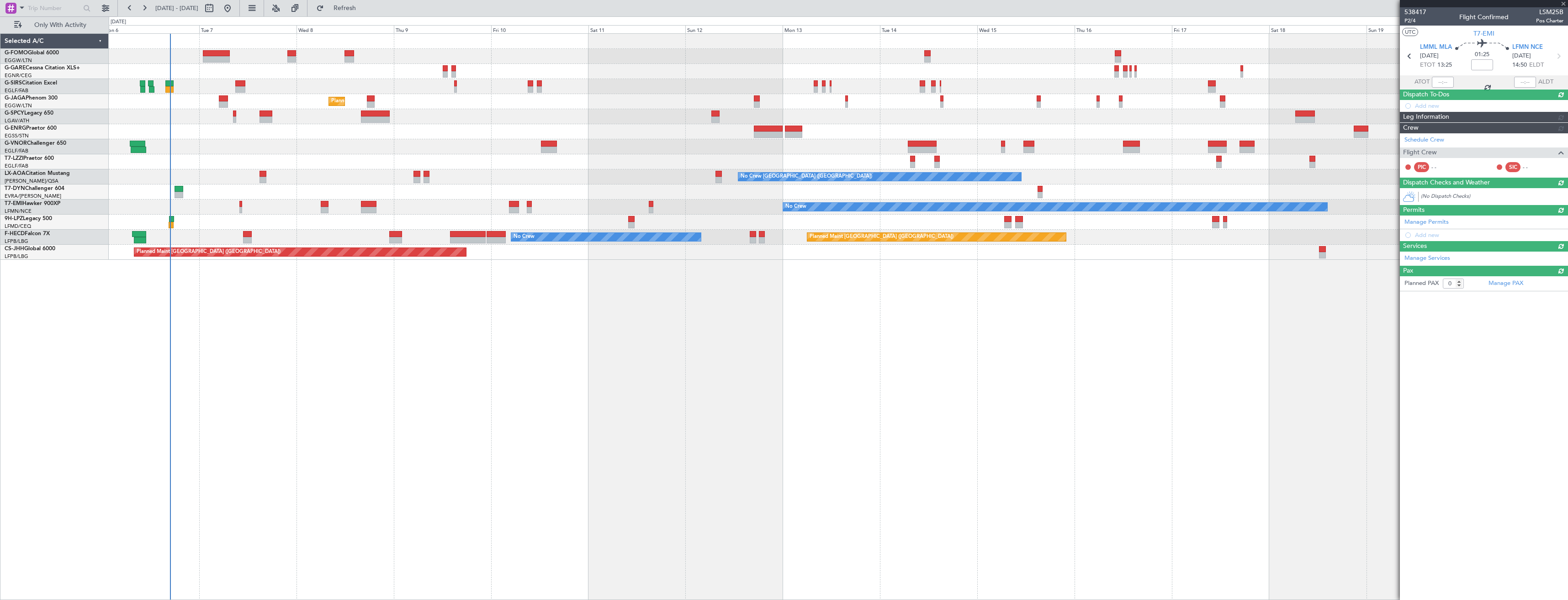
click at [1023, 308] on div "Planned Maint Oxford (Kidlington) Planned Maint London (Luton) No Crew Charlero…" at bounding box center [838, 316] width 1459 height 567
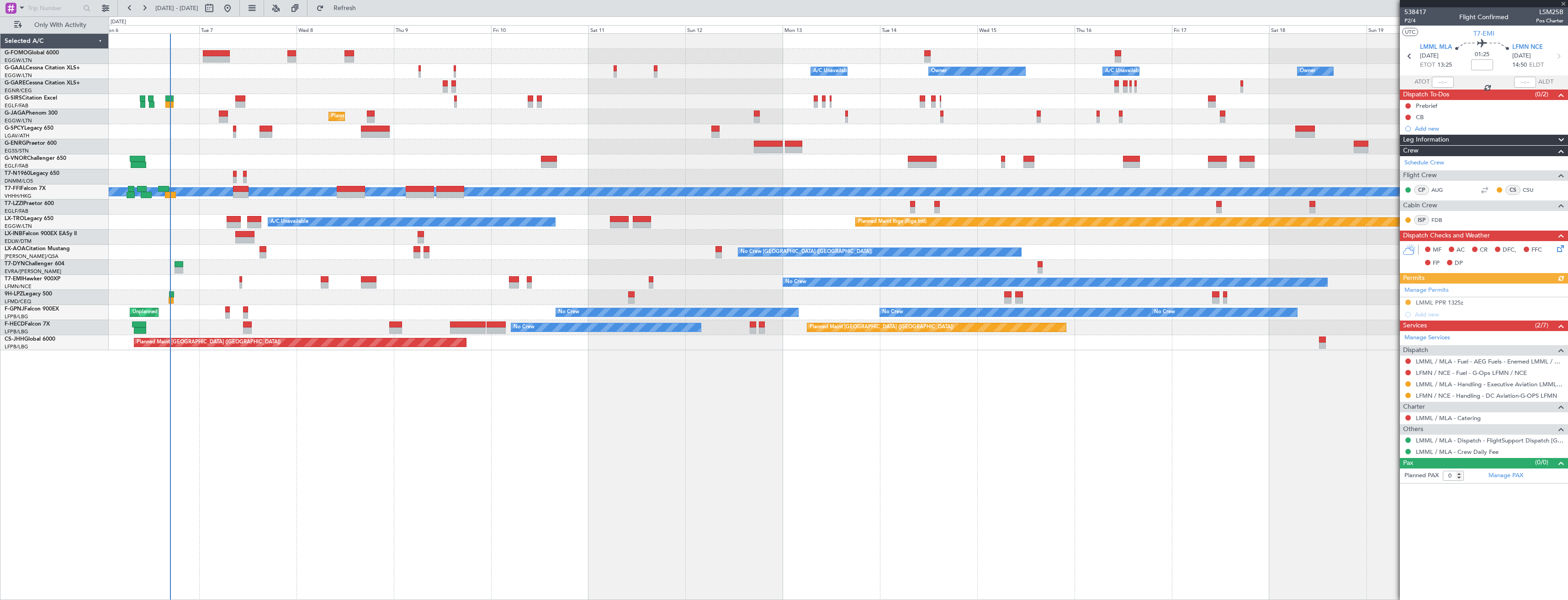
click at [1436, 290] on div "Manage Permits LMML PPR 1325z Add new" at bounding box center [1484, 302] width 168 height 37
click at [1435, 290] on link "Manage Permits" at bounding box center [1426, 290] width 44 height 9
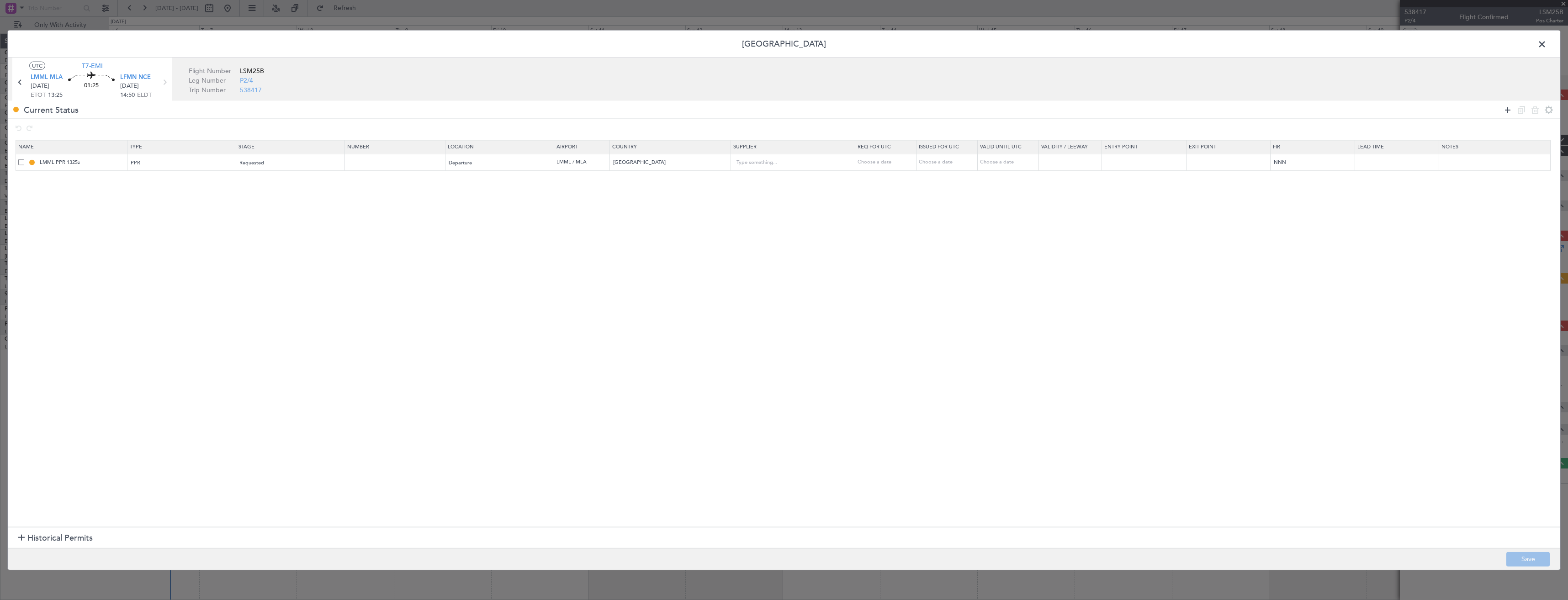
click at [1503, 110] on icon at bounding box center [1508, 110] width 11 height 11
click at [164, 182] on div "Type" at bounding box center [179, 180] width 95 height 13
click at [156, 255] on span "Risk Assessment" at bounding box center [184, 252] width 102 height 13
click at [149, 175] on div "Risk Assessment" at bounding box center [179, 180] width 95 height 13
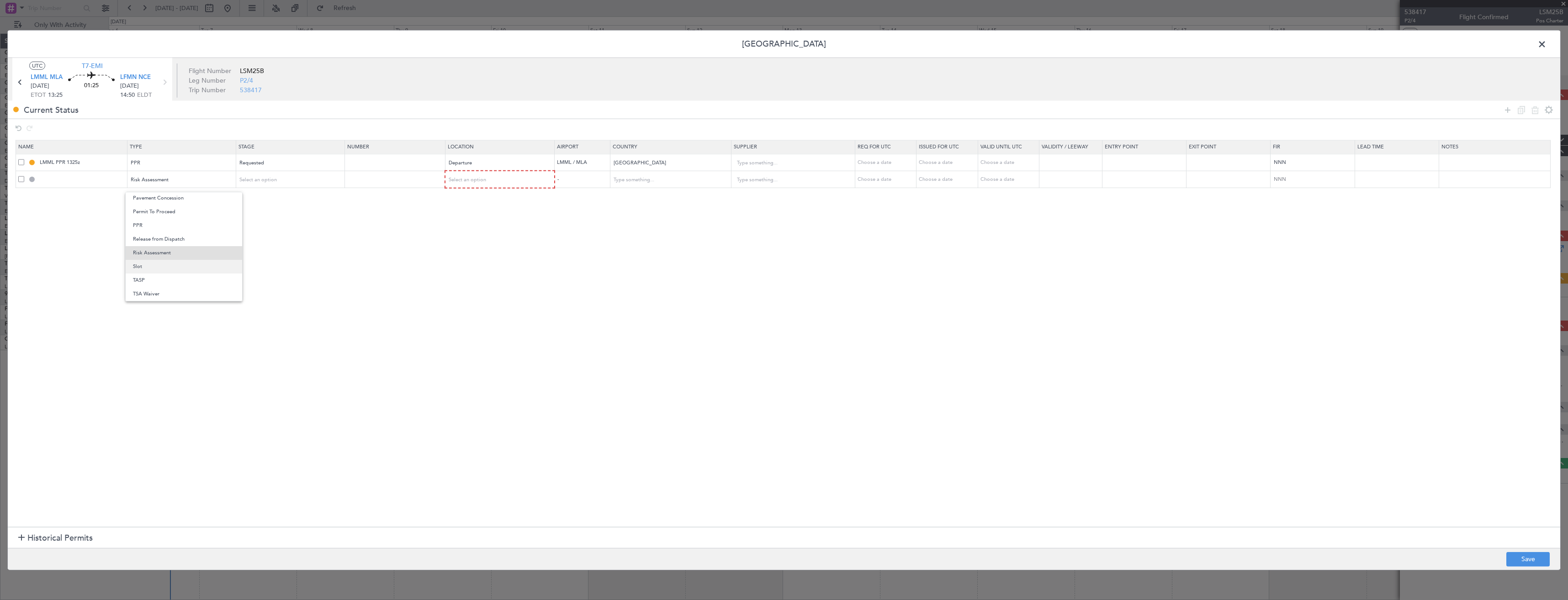
click at [155, 263] on span "Slot" at bounding box center [184, 266] width 102 height 13
click at [278, 181] on span "Select an option" at bounding box center [259, 180] width 38 height 7
click at [275, 238] on span "Requested" at bounding box center [294, 240] width 102 height 13
click at [476, 179] on span "Select an option" at bounding box center [468, 180] width 38 height 7
click at [478, 225] on span "Arrival" at bounding box center [506, 226] width 102 height 13
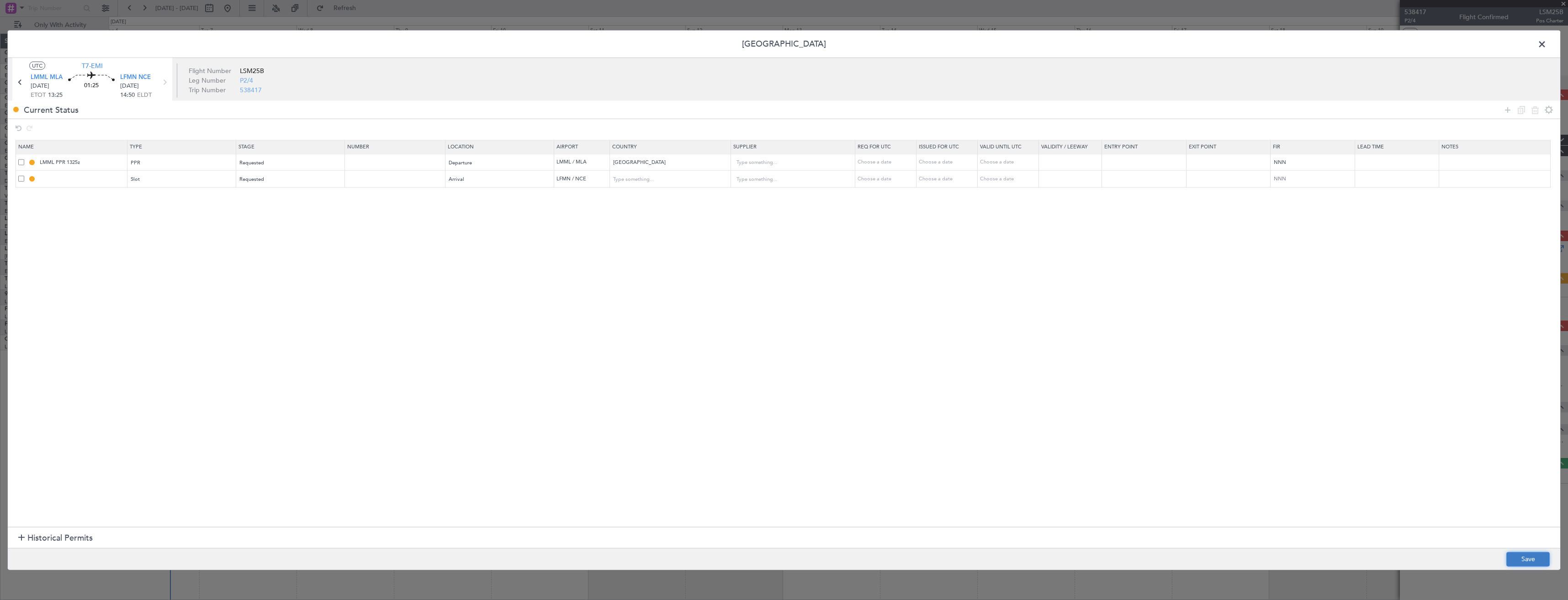
click at [1518, 556] on button "Save" at bounding box center [1528, 559] width 43 height 14
type input "LFMN ARR SLOT"
type input "France"
type input "NNN"
click at [110, 183] on mat-tooltip-component "LFMN ARR SLOT" at bounding box center [84, 195] width 56 height 24
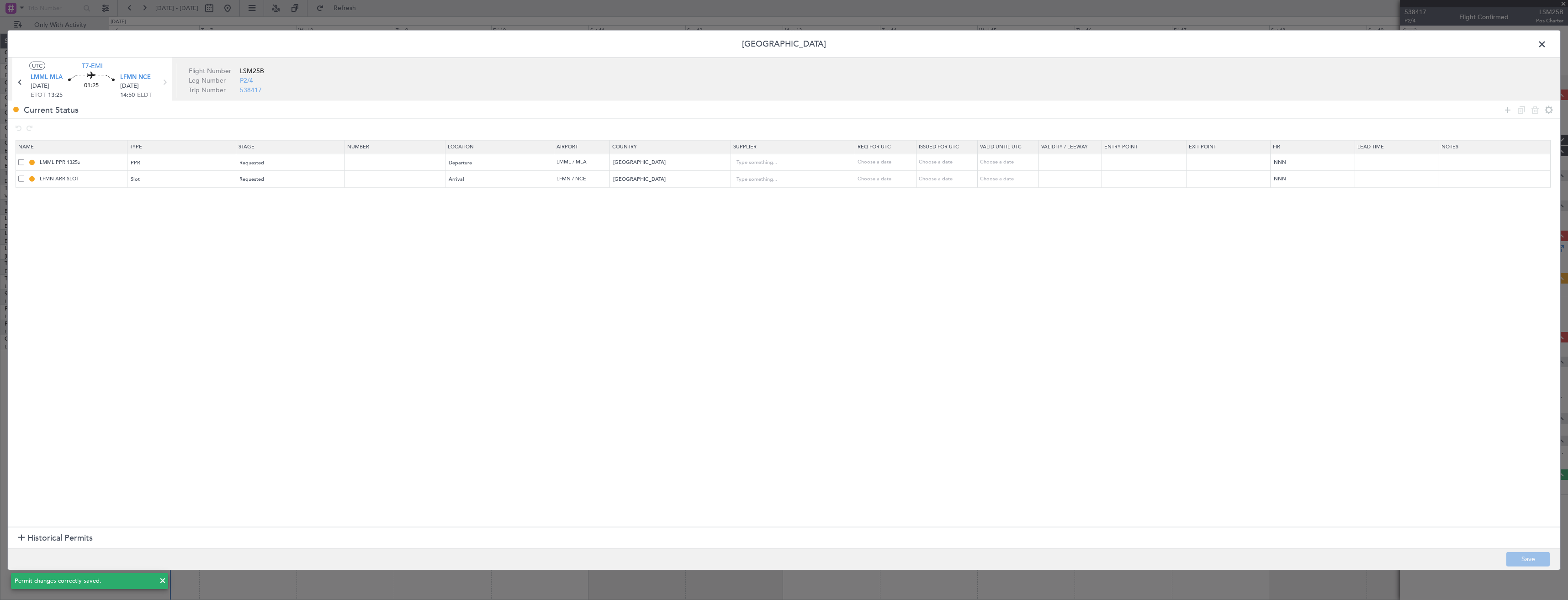
click at [104, 174] on td "LFMN ARR SLOT" at bounding box center [72, 179] width 111 height 17
click at [102, 176] on input "LFMN ARR SLOT" at bounding box center [82, 179] width 89 height 8
type input "LFMN ARR SLOT 1450z"
click at [1533, 565] on footer "Save" at bounding box center [784, 559] width 1553 height 22
click at [1533, 557] on button "Save" at bounding box center [1528, 559] width 43 height 14
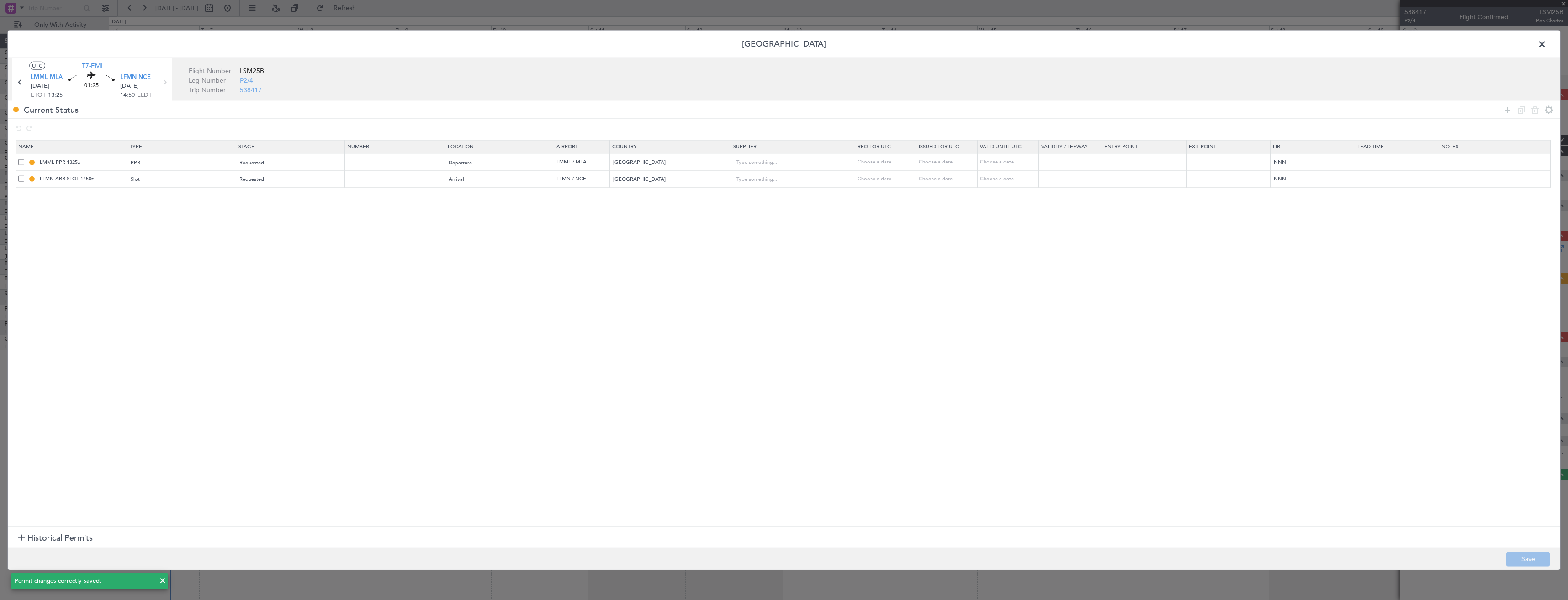
click at [1546, 42] on span at bounding box center [1546, 47] width 0 height 18
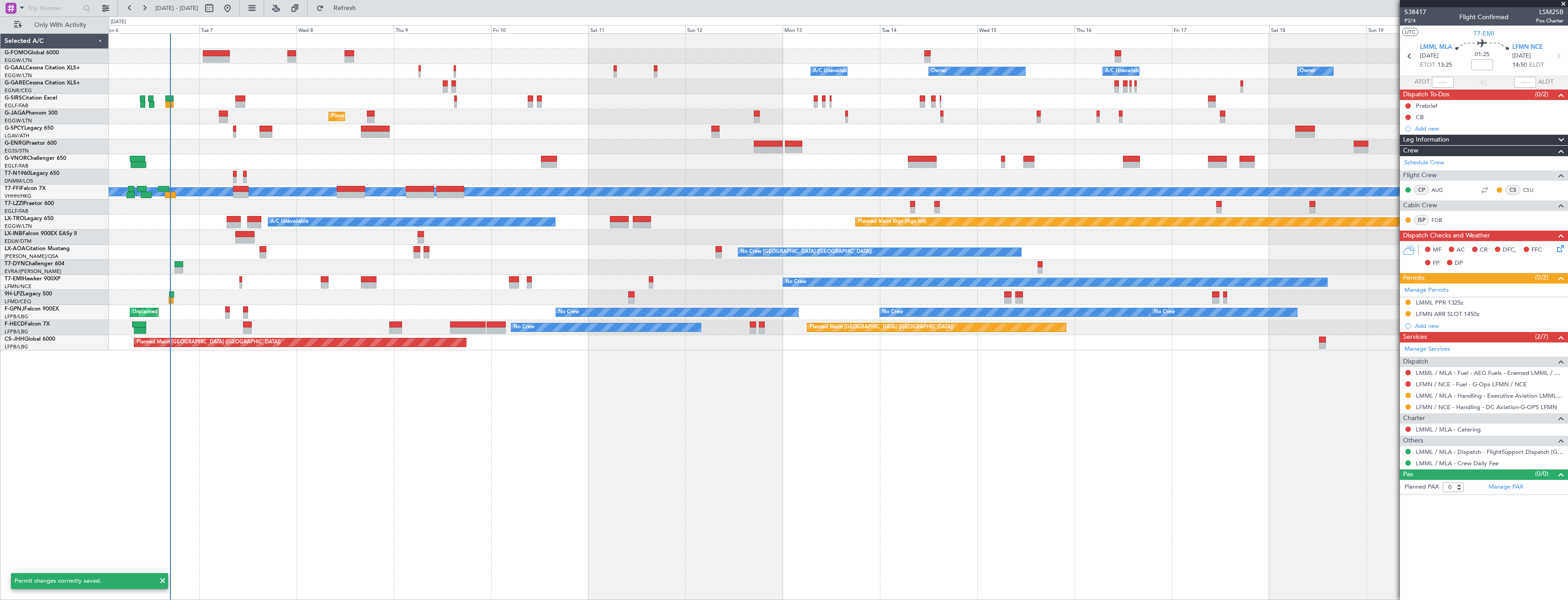
click at [1564, 4] on span at bounding box center [1564, 4] width 9 height 8
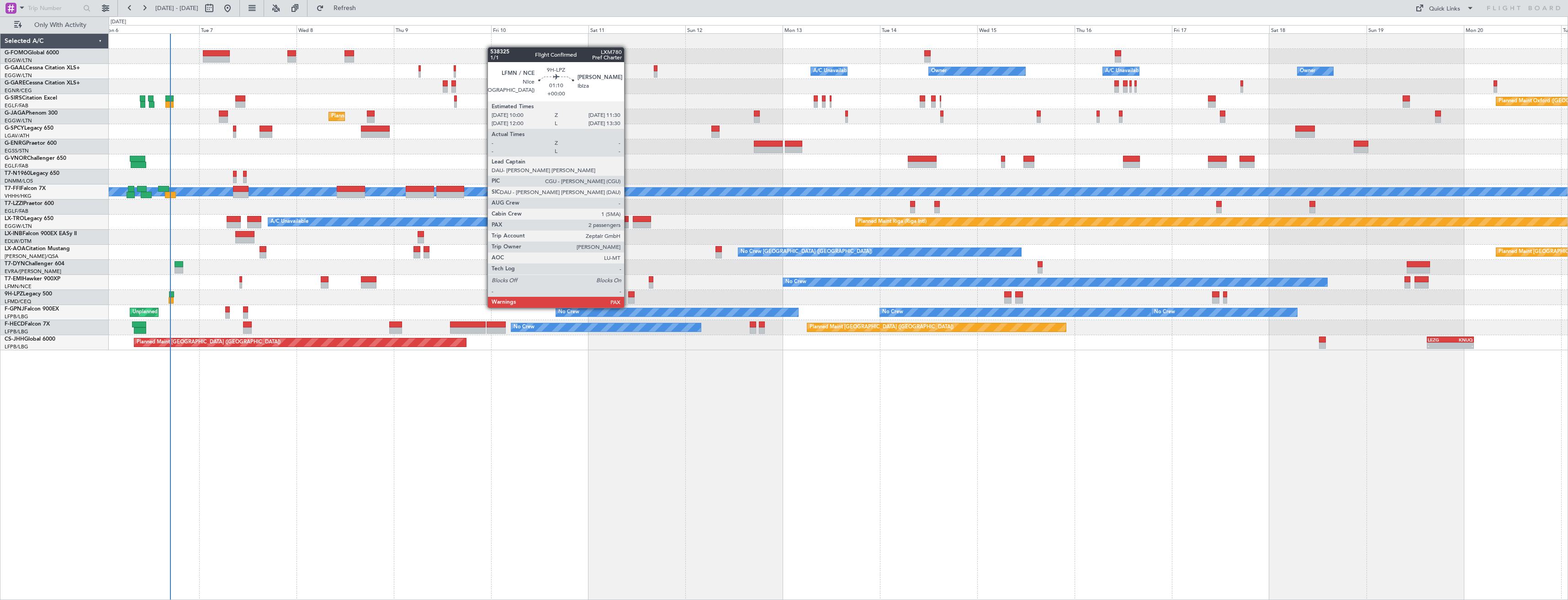
click at [628, 299] on div at bounding box center [631, 300] width 6 height 6
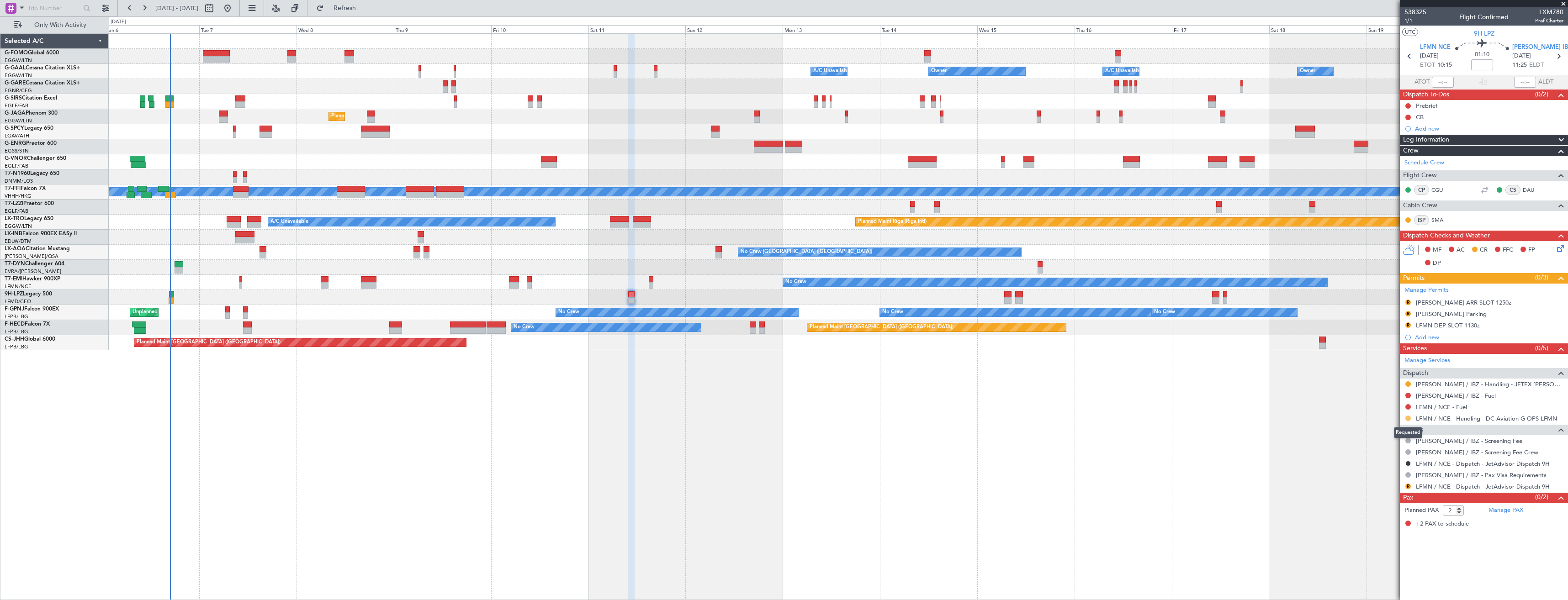
click at [1406, 418] on button at bounding box center [1408, 419] width 5 height 5
click at [1392, 522] on li "Confirmed" at bounding box center [1407, 526] width 105 height 13
click at [1488, 327] on div "R LFMN DEP SLOT 1130z" at bounding box center [1484, 325] width 168 height 12
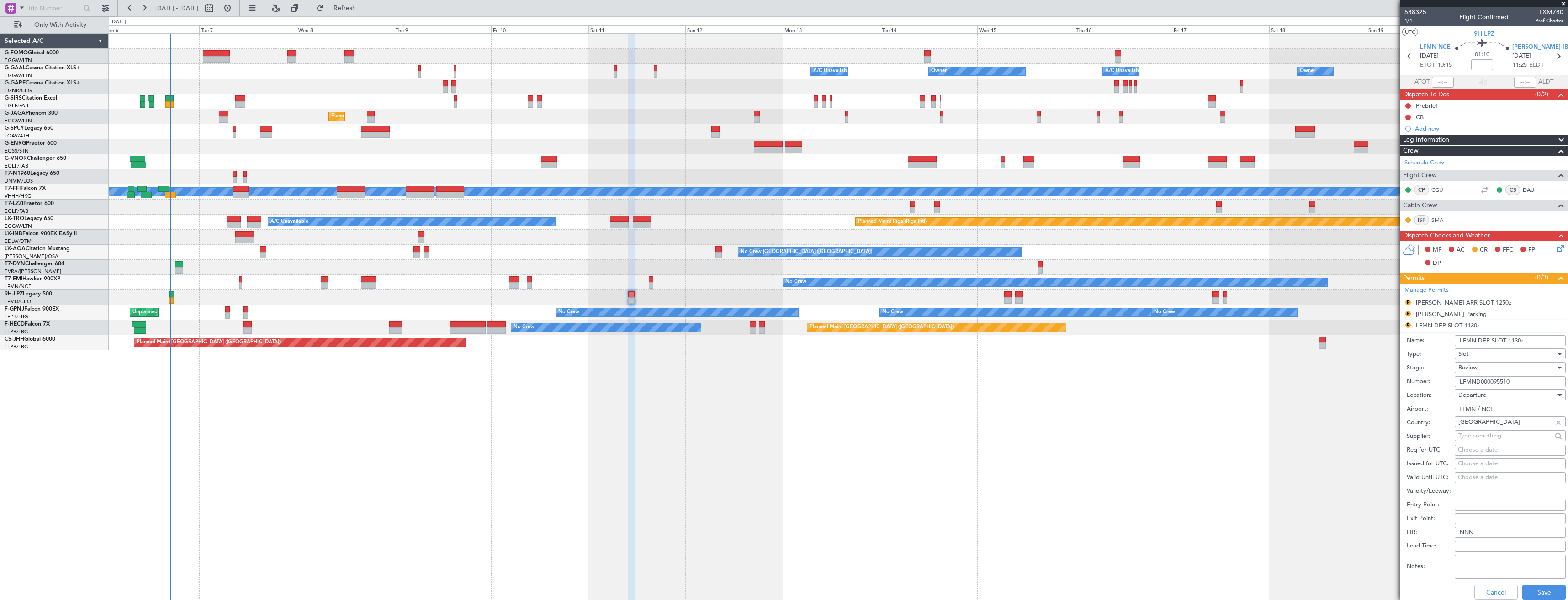
click at [1513, 340] on input "LFMN DEP SLOT 1130z" at bounding box center [1510, 340] width 111 height 11
type input "LFMN DEP SLOT 1000z"
click at [1519, 367] on div "Review" at bounding box center [1507, 367] width 97 height 13
click at [1513, 437] on span "Received OK" at bounding box center [1507, 441] width 96 height 13
click at [1531, 593] on button "Save" at bounding box center [1545, 592] width 43 height 14
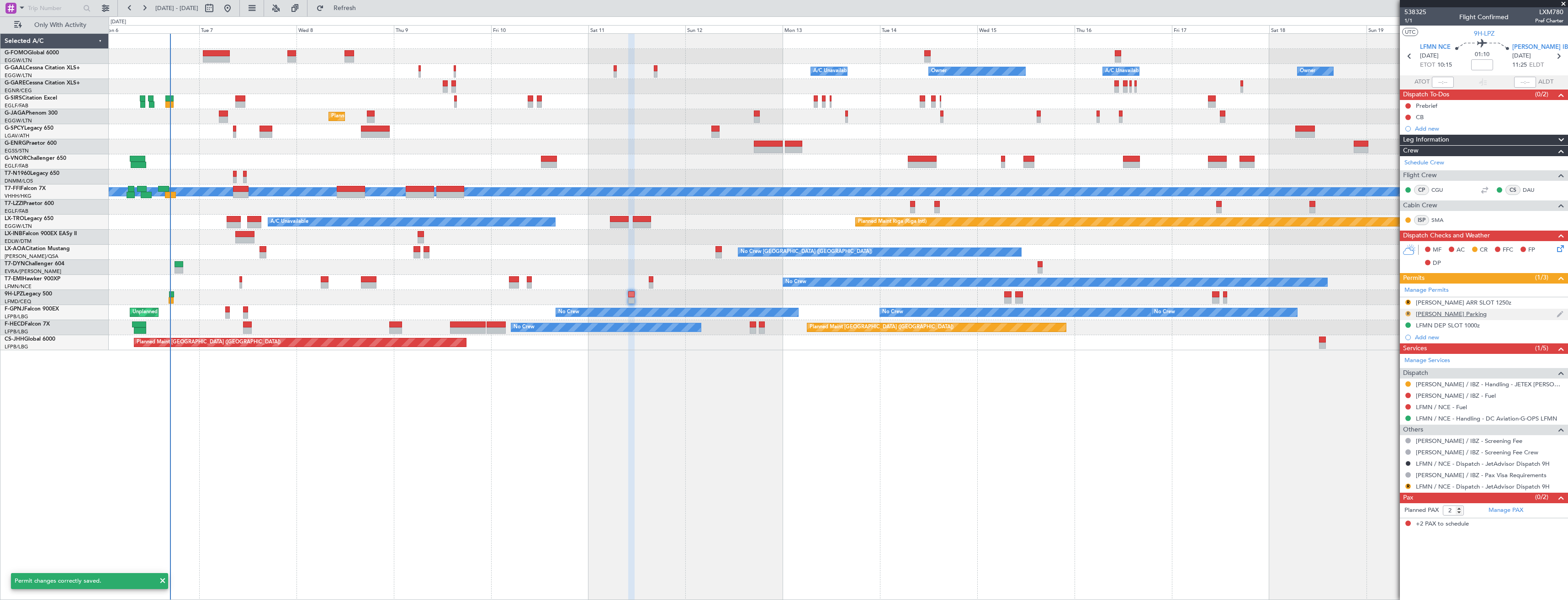
click at [1406, 312] on button "R" at bounding box center [1408, 313] width 5 height 5
drag, startPoint x: 1391, startPoint y: 354, endPoint x: 1445, endPoint y: 324, distance: 61.8
click at [1393, 352] on span "Requested" at bounding box center [1383, 354] width 29 height 9
click at [1494, 298] on div "R LEIB ARR SLOT 1250z" at bounding box center [1484, 303] width 168 height 12
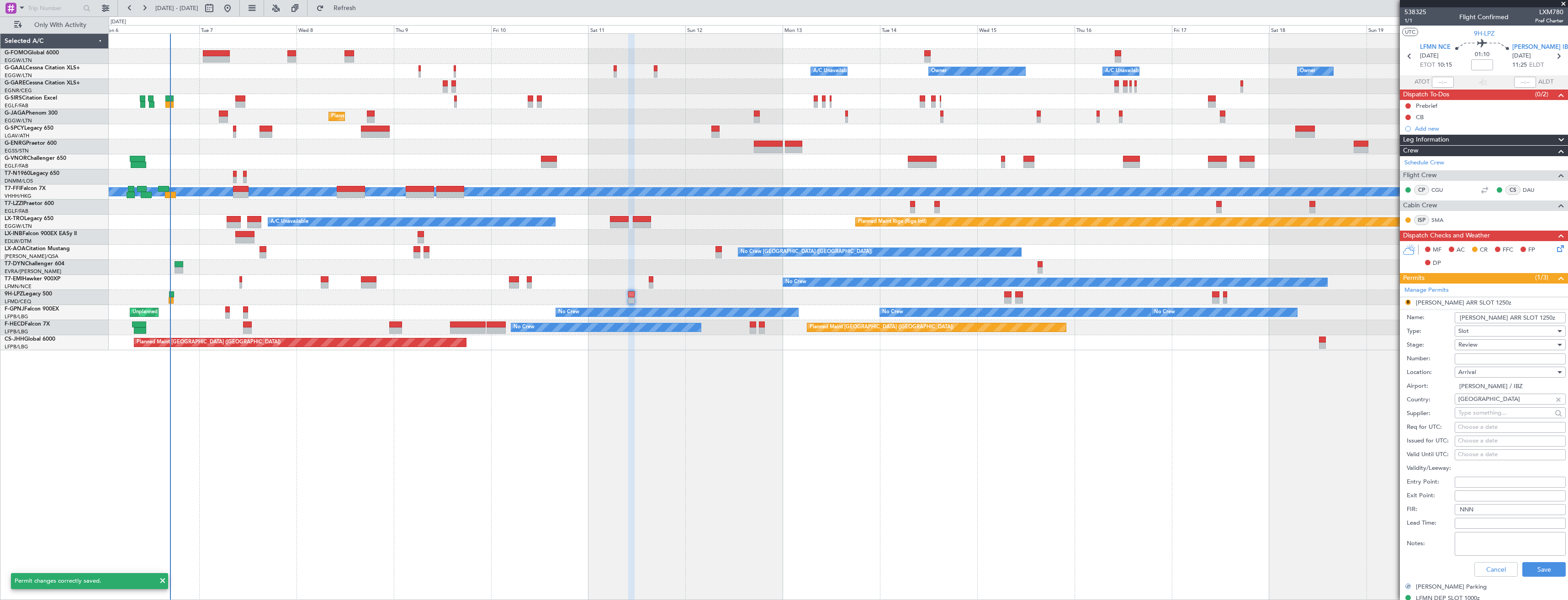
click at [1514, 316] on input "LEIB ARR SLOT 1250z" at bounding box center [1510, 318] width 111 height 11
type input "[PERSON_NAME] ARR SLOT 1125z"
click at [1501, 341] on div "Review" at bounding box center [1507, 344] width 97 height 13
click at [1484, 401] on span "Requested" at bounding box center [1507, 404] width 96 height 13
click at [1537, 568] on button "Save" at bounding box center [1545, 569] width 43 height 14
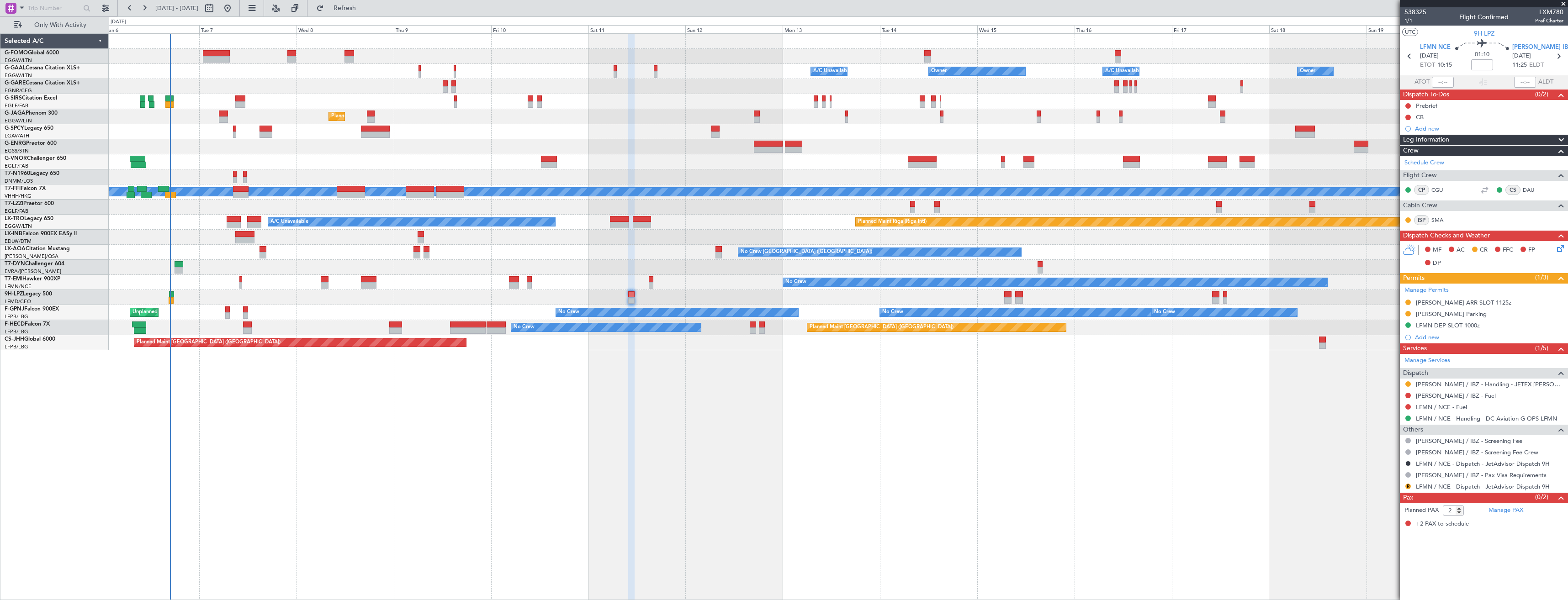
click at [1319, 390] on div "A/C Unavailable Owner Owner Owner A/C Unavailable Planned Maint Oxford (Kidling…" at bounding box center [838, 316] width 1459 height 567
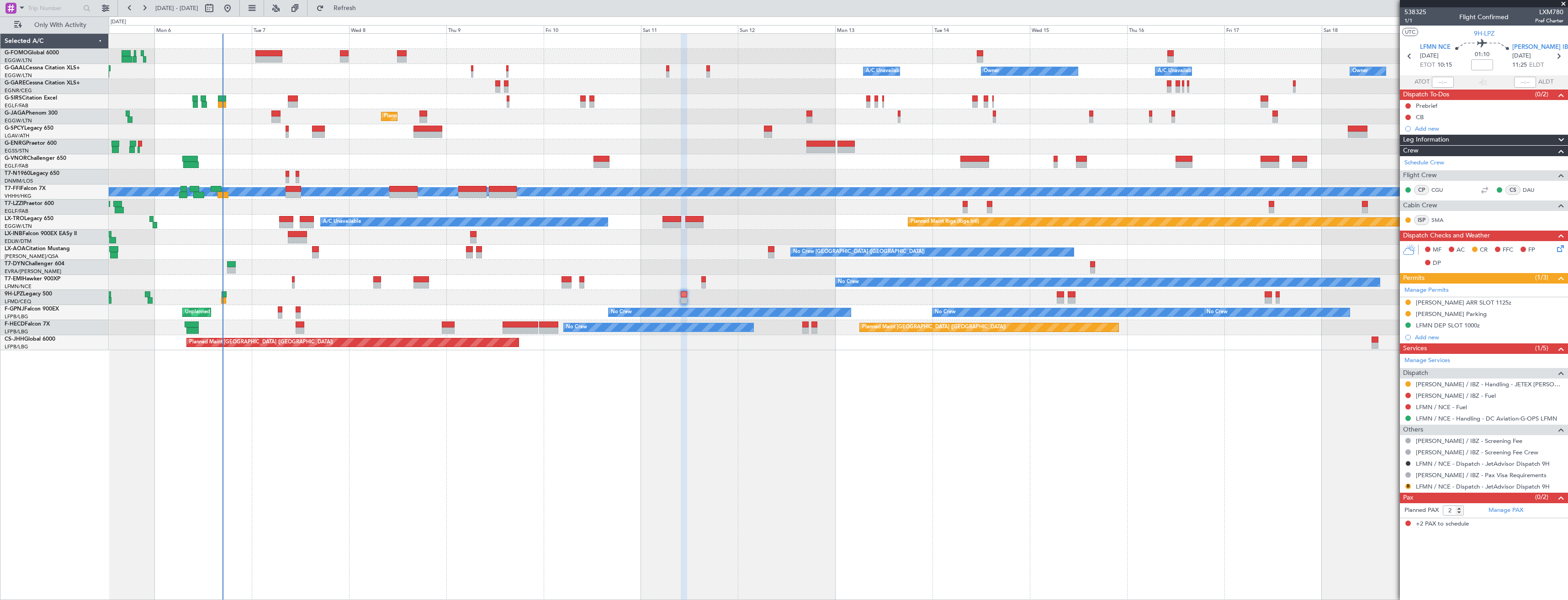
click at [1332, 382] on div "A/C Unavailable Owner Owner Owner A/C Unavailable Planned Maint Oxford (Kidling…" at bounding box center [838, 316] width 1459 height 567
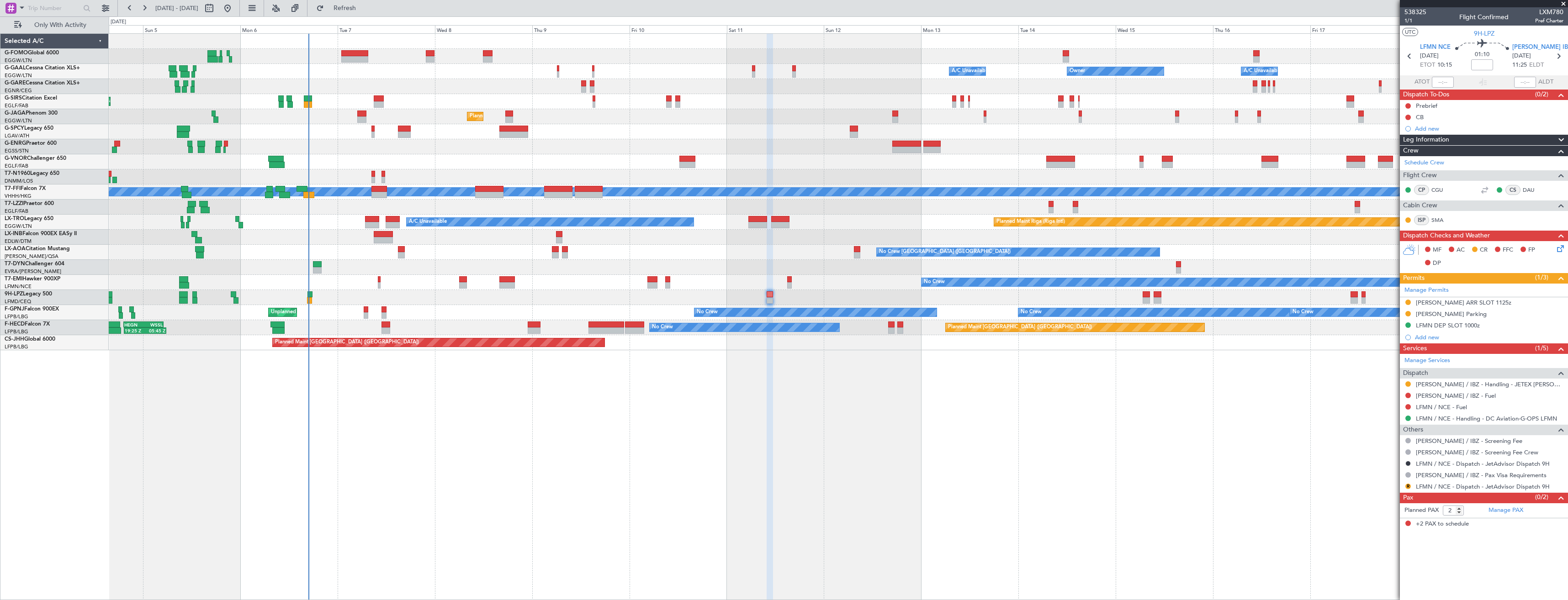
click at [1275, 374] on div "A/C Unavailable Owner Owner Owner A/C Unavailable AOG Maint Dusseldorf Planned …" at bounding box center [838, 316] width 1459 height 567
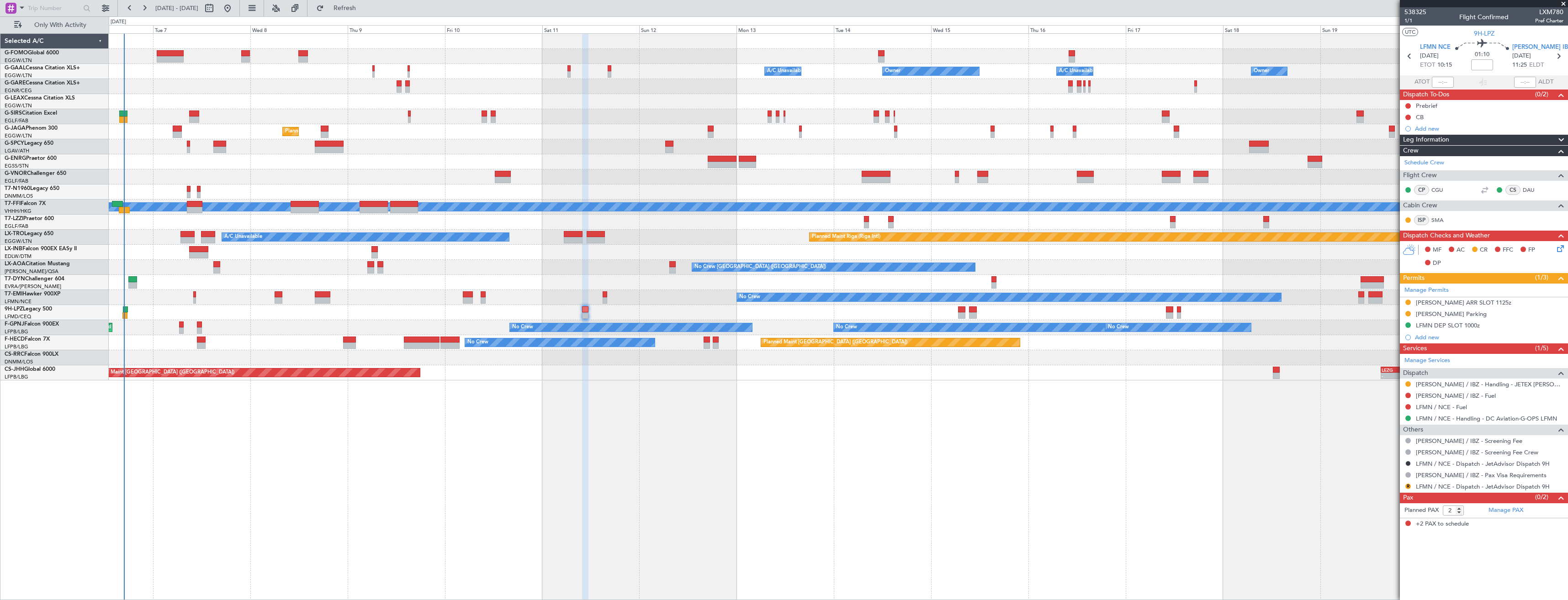
click at [436, 431] on div "A/C Unavailable Owner Owner Owner A/C Unavailable Owner Planned Maint Oxford (K…" at bounding box center [838, 316] width 1459 height 567
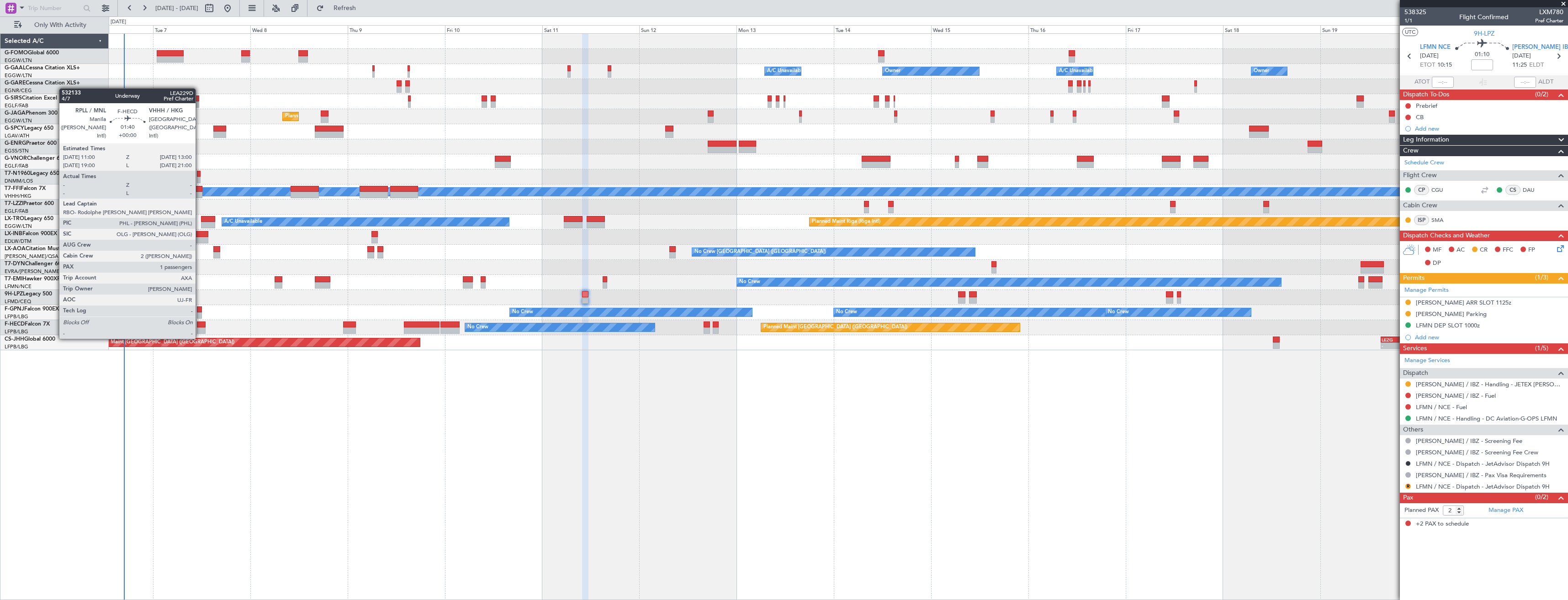
click at [199, 330] on div at bounding box center [200, 331] width 8 height 6
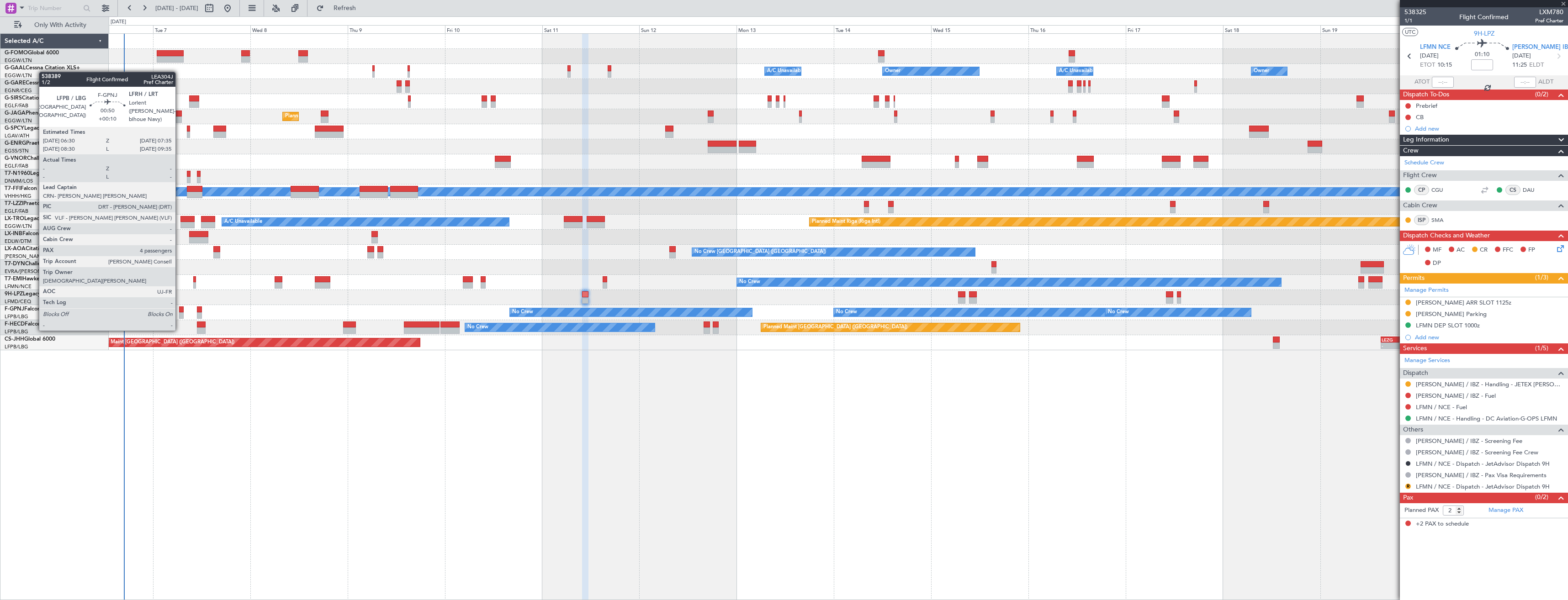
type input "1"
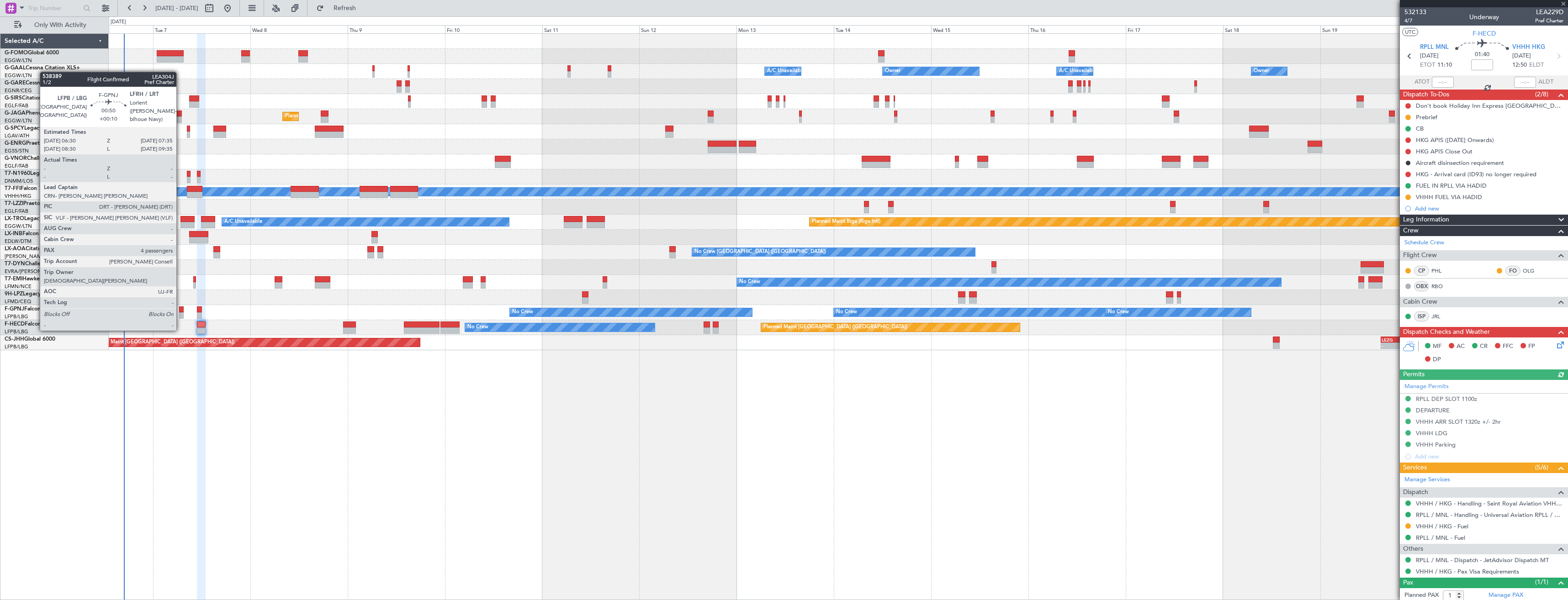
click at [181, 313] on div at bounding box center [181, 315] width 4 height 6
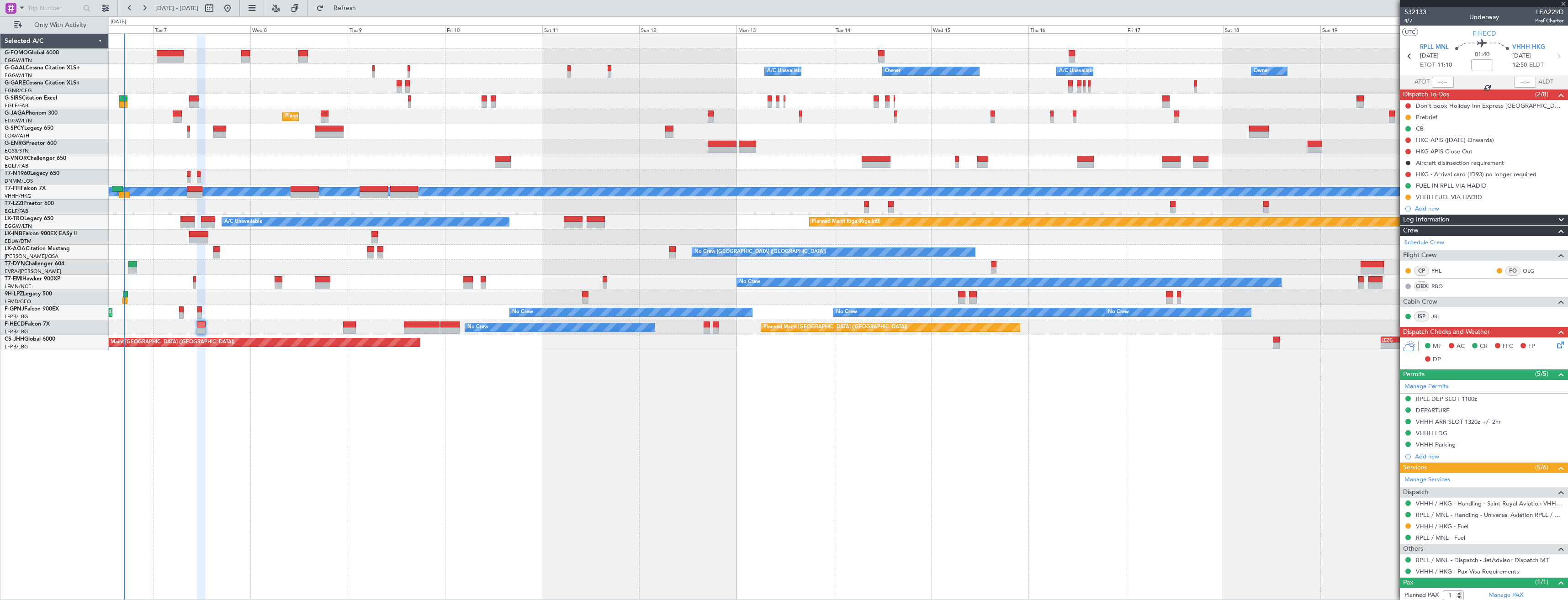
type input "+00:10"
type input "4"
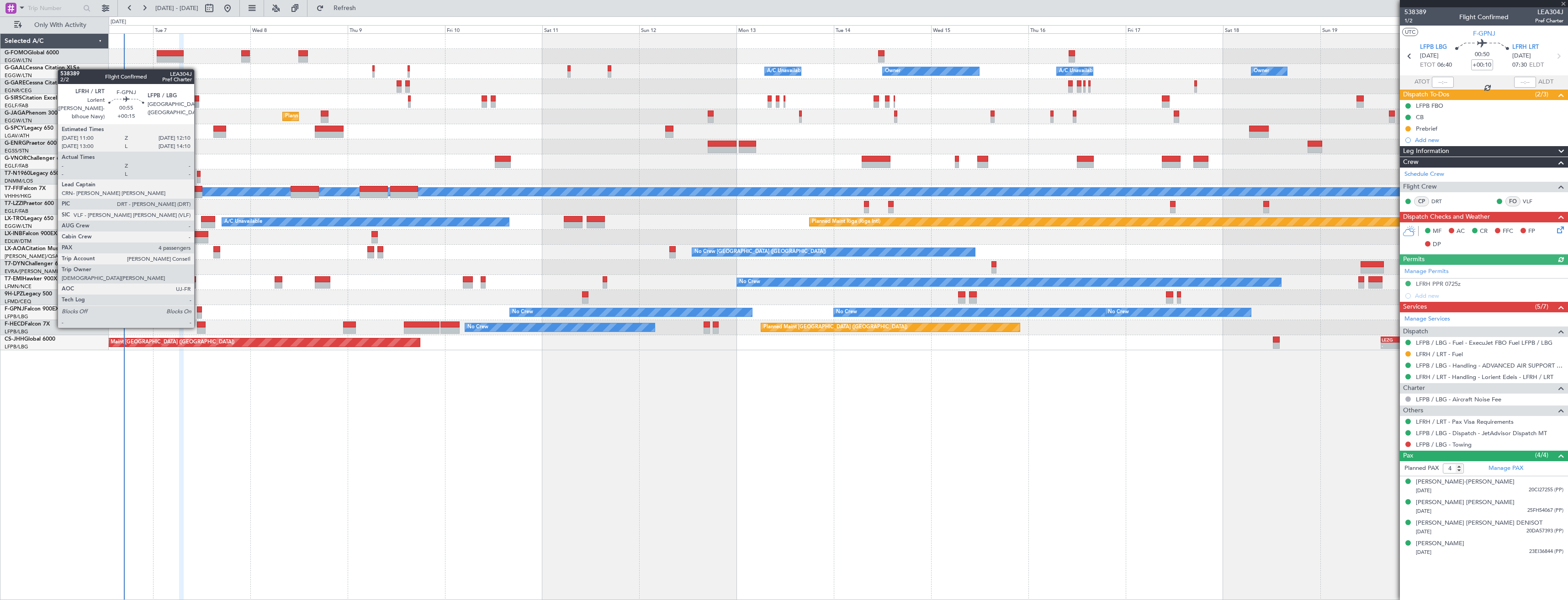
click at [199, 310] on div at bounding box center [199, 309] width 5 height 6
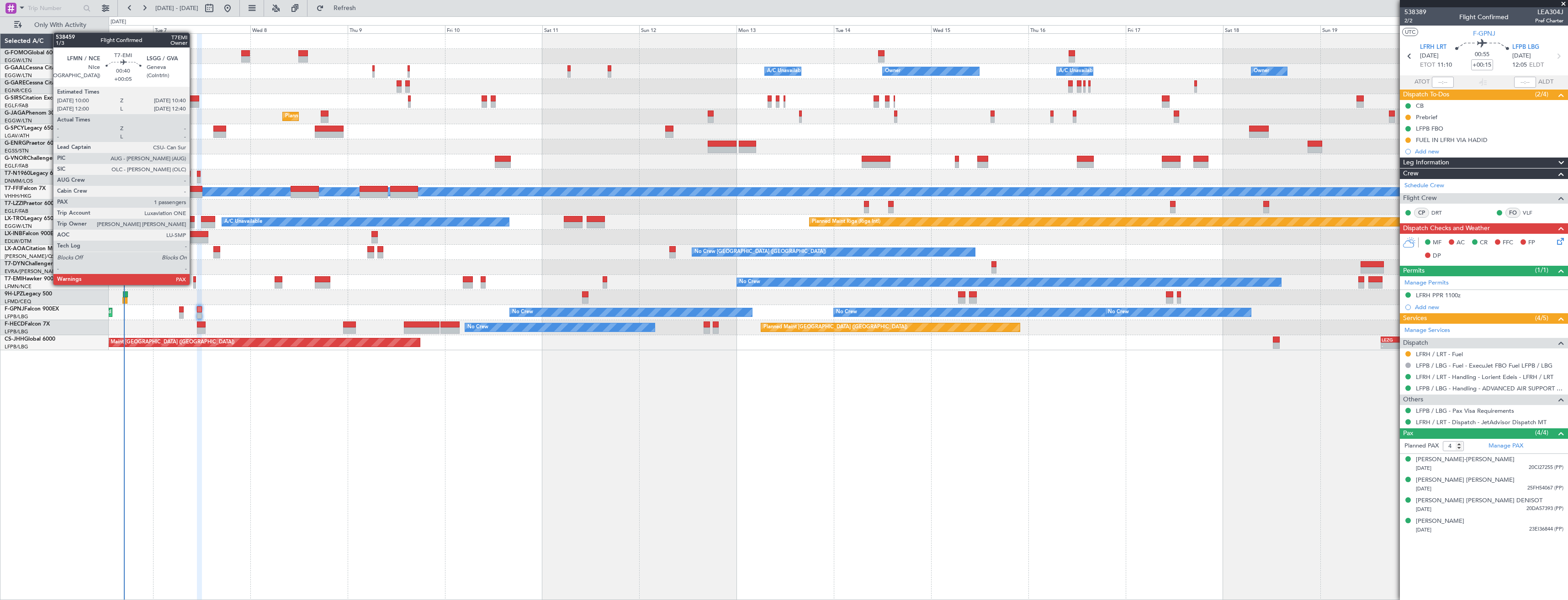
click at [194, 284] on div at bounding box center [194, 285] width 3 height 6
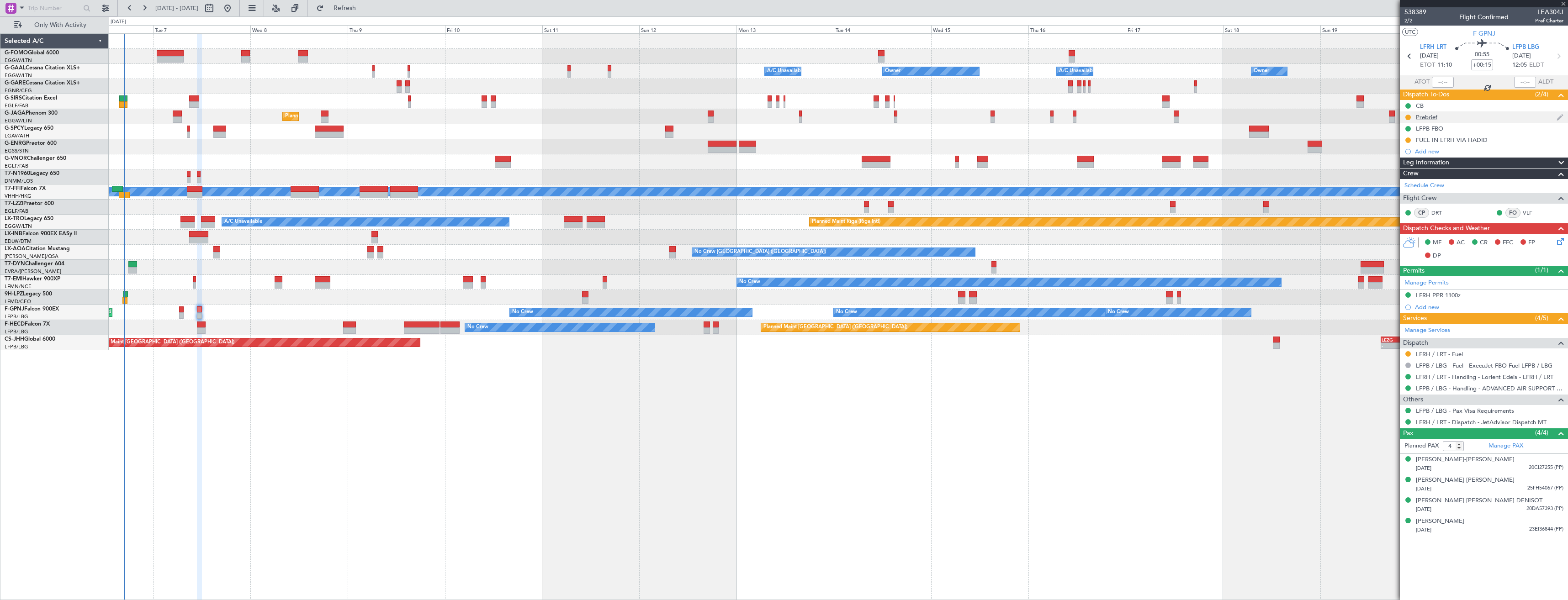
type input "+00:05"
type input "1"
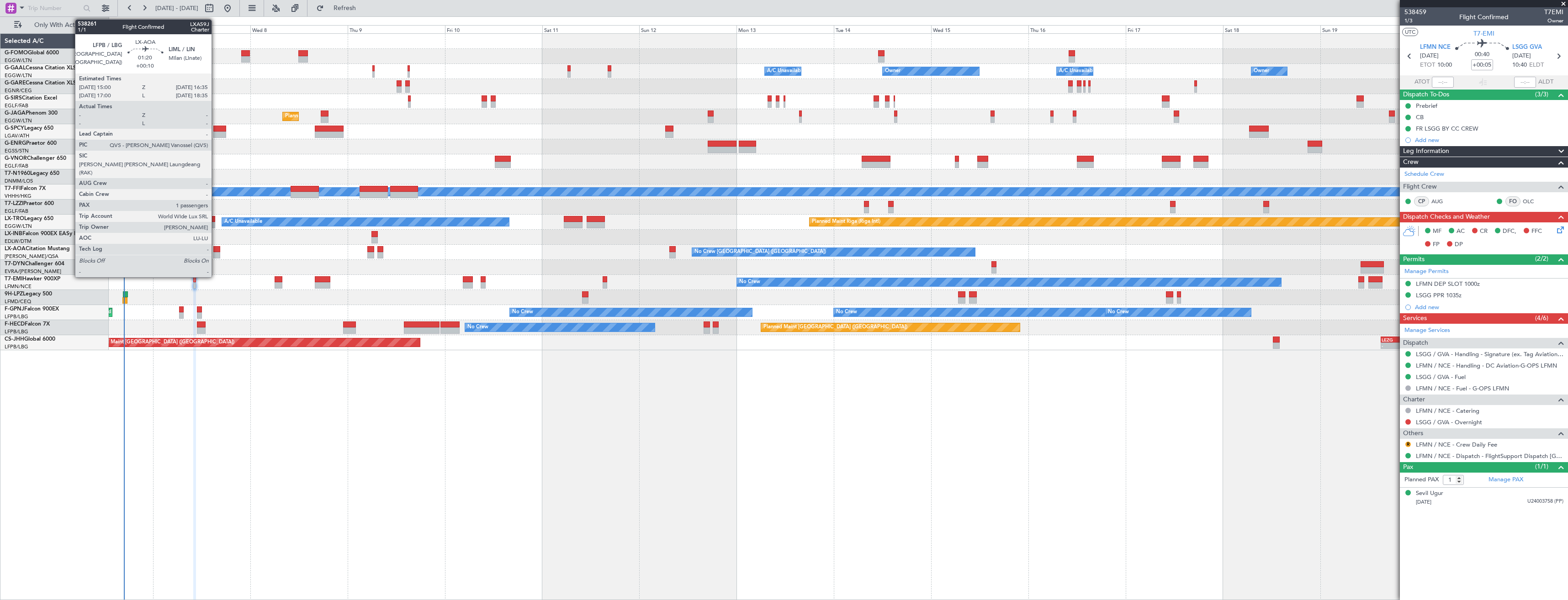
click at [216, 256] on div at bounding box center [217, 255] width 7 height 6
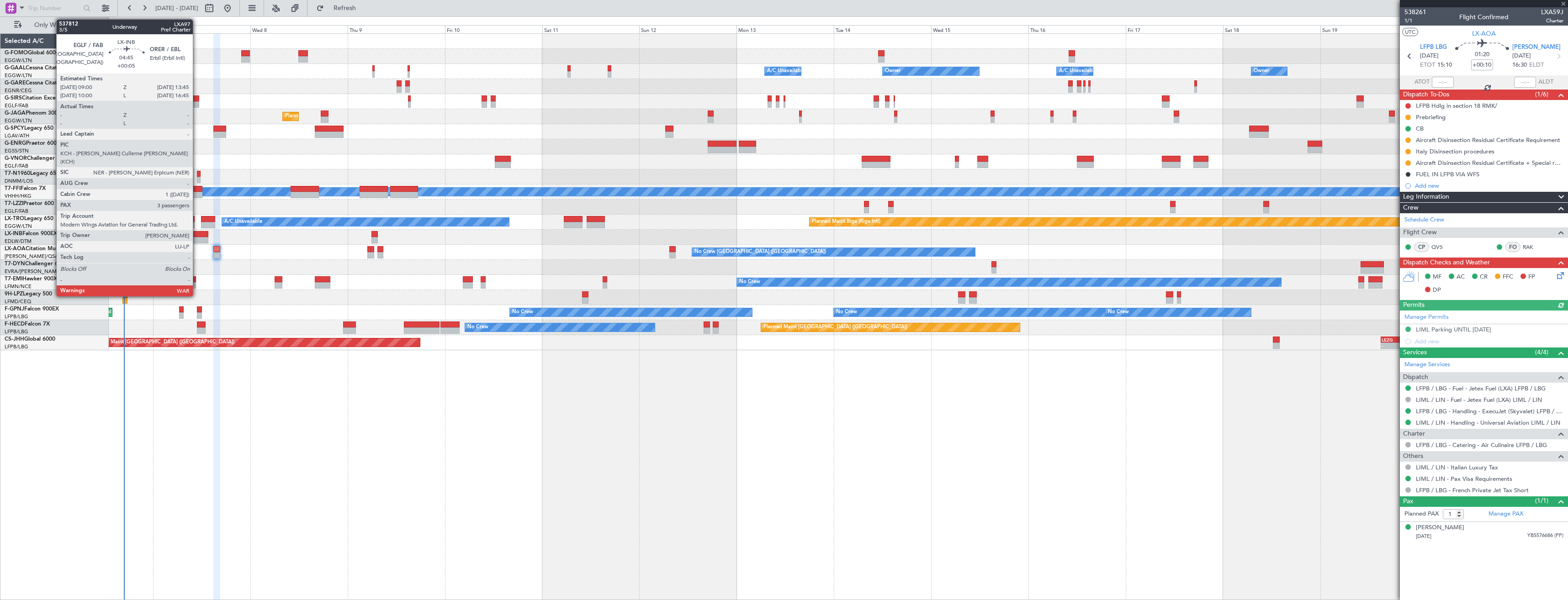
click at [197, 234] on div at bounding box center [199, 234] width 20 height 6
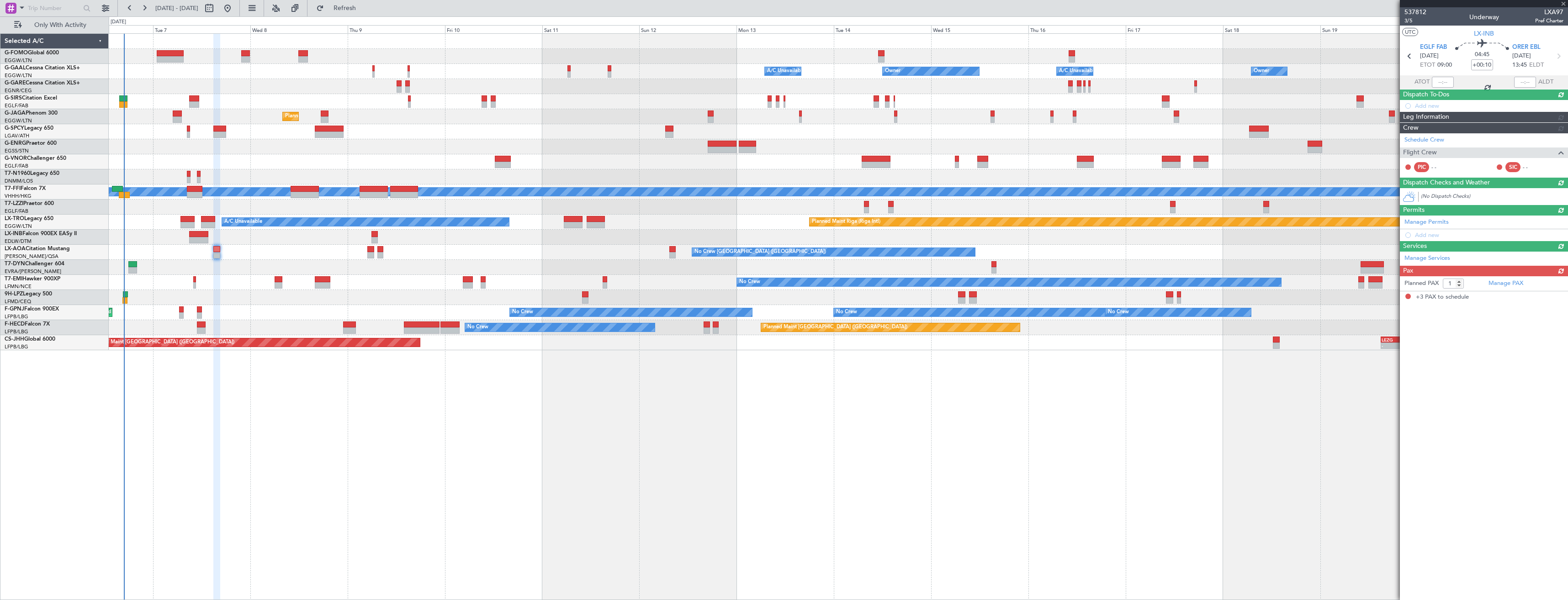
type input "+00:05"
type input "3"
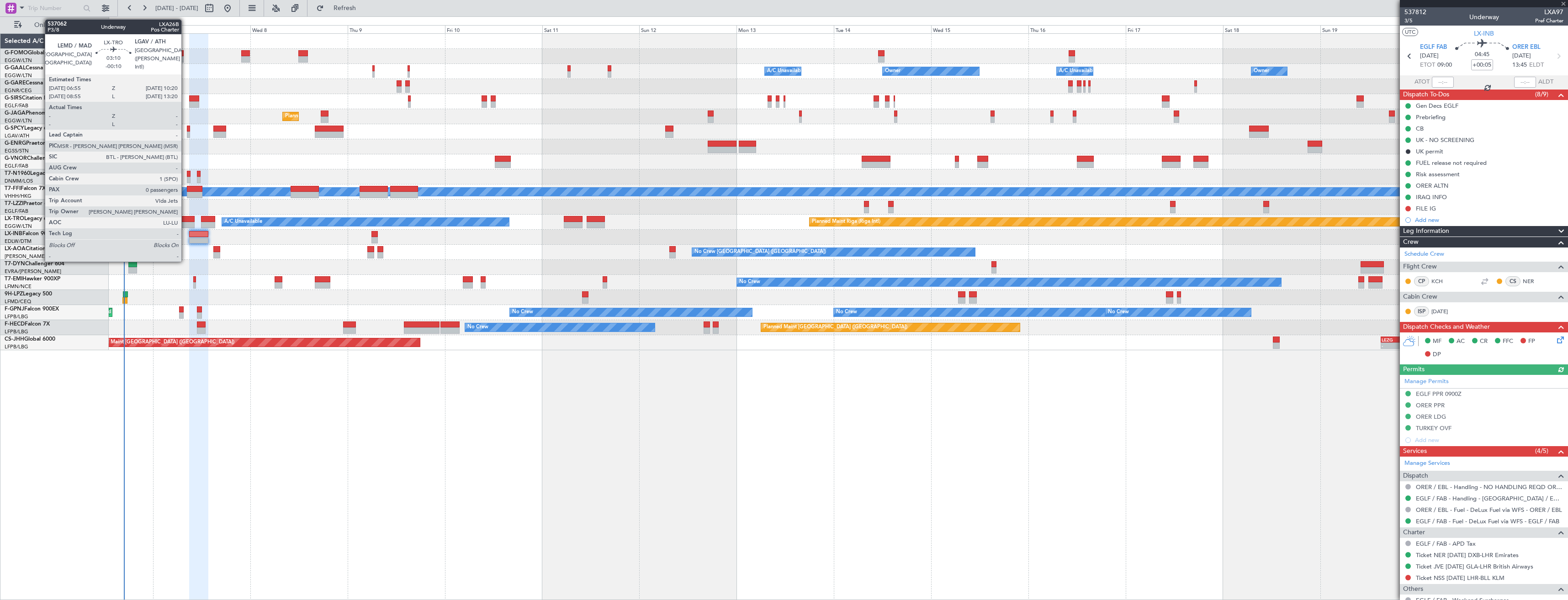
click at [185, 220] on div at bounding box center [188, 219] width 14 height 6
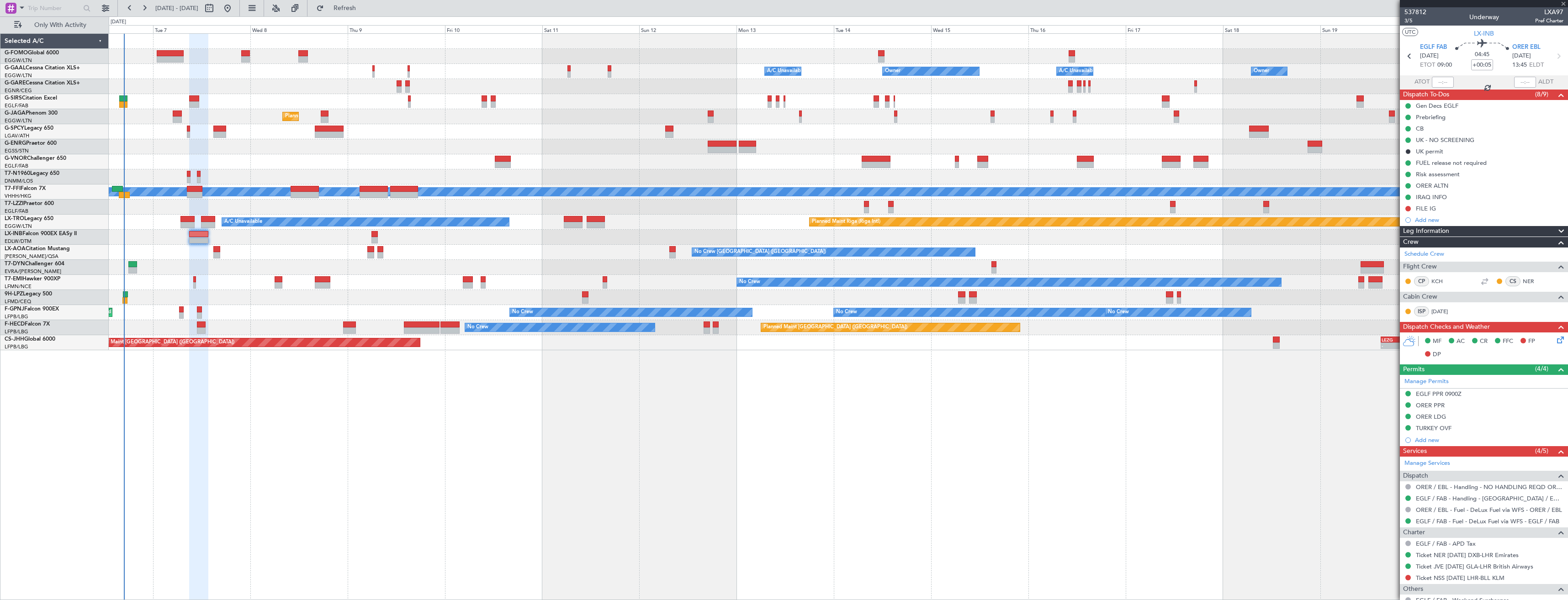
type input "-00:10"
type input "0"
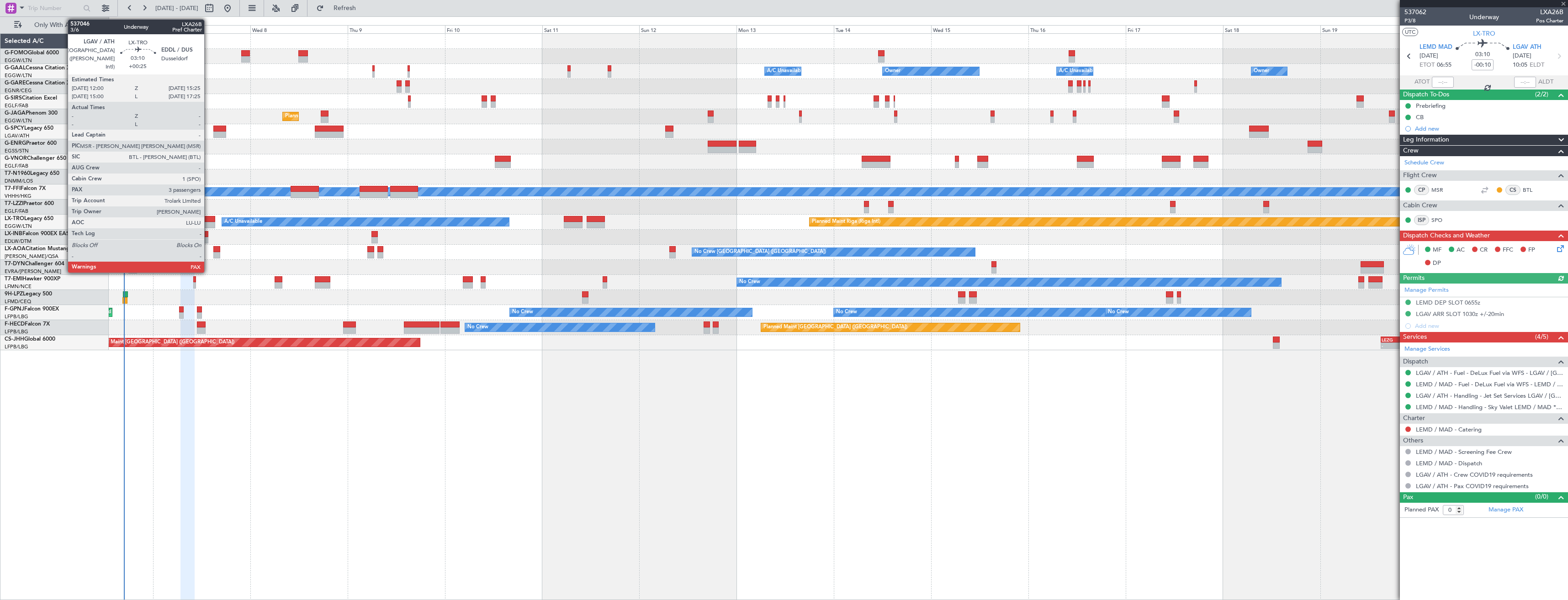
click at [208, 221] on div at bounding box center [208, 219] width 14 height 6
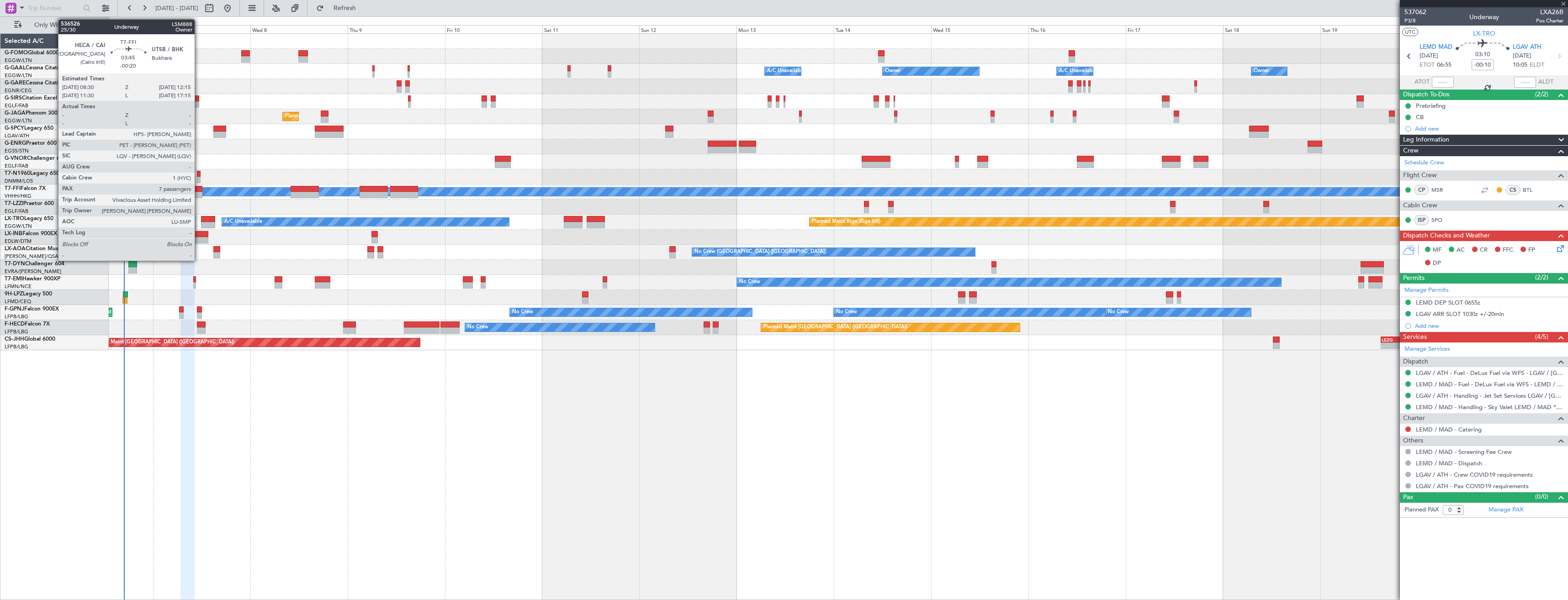
type input "+00:25"
type input "3"
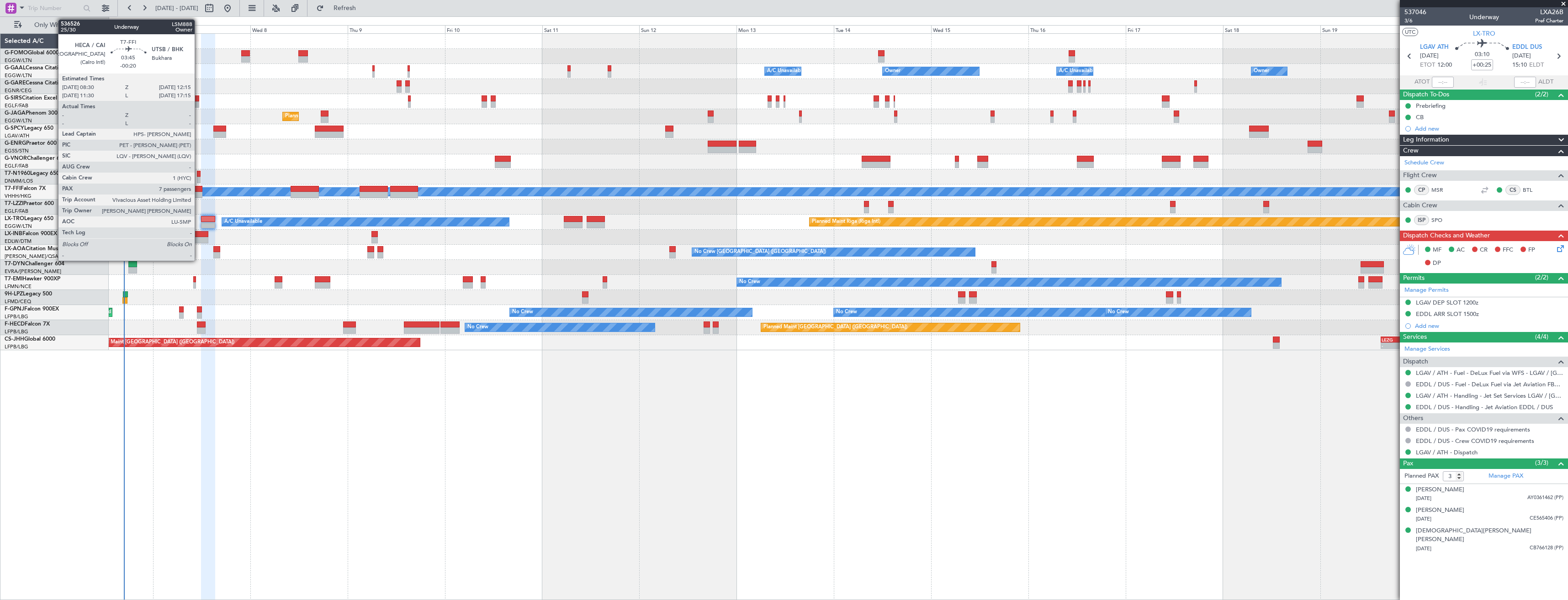
click at [199, 192] on div at bounding box center [194, 195] width 15 height 6
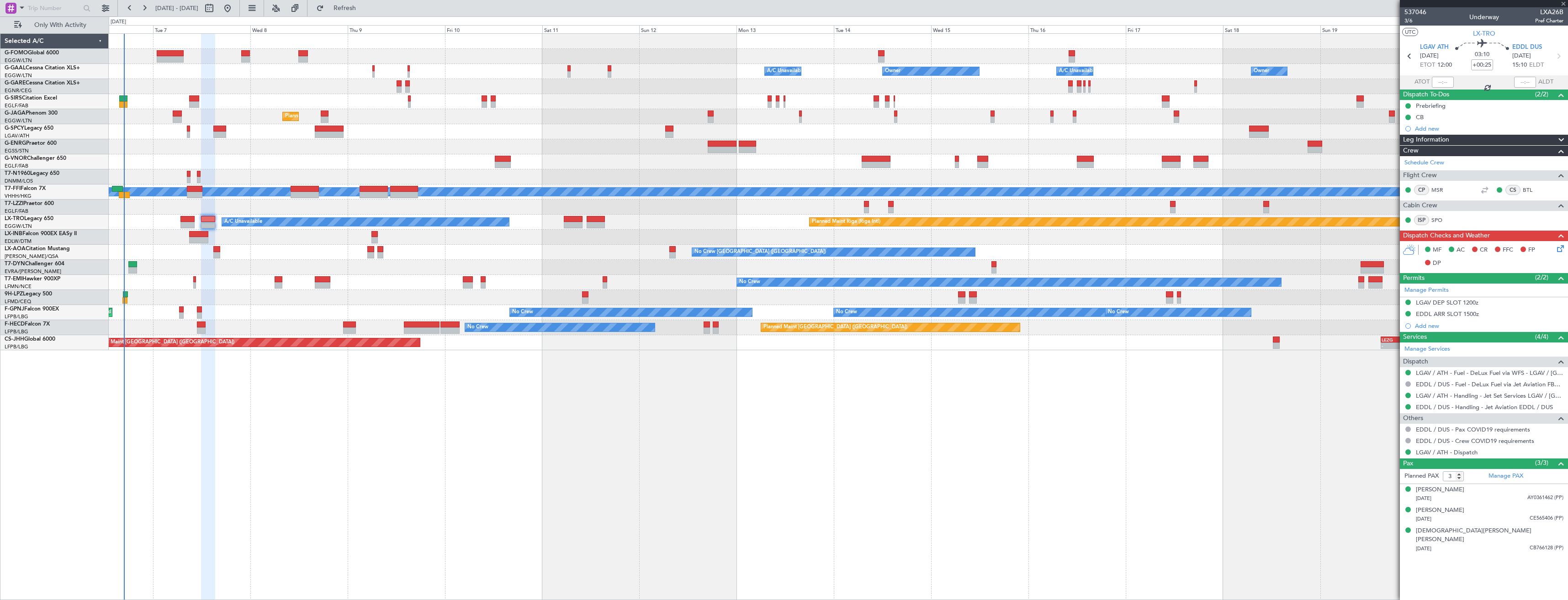
type input "-00:20"
type input "7"
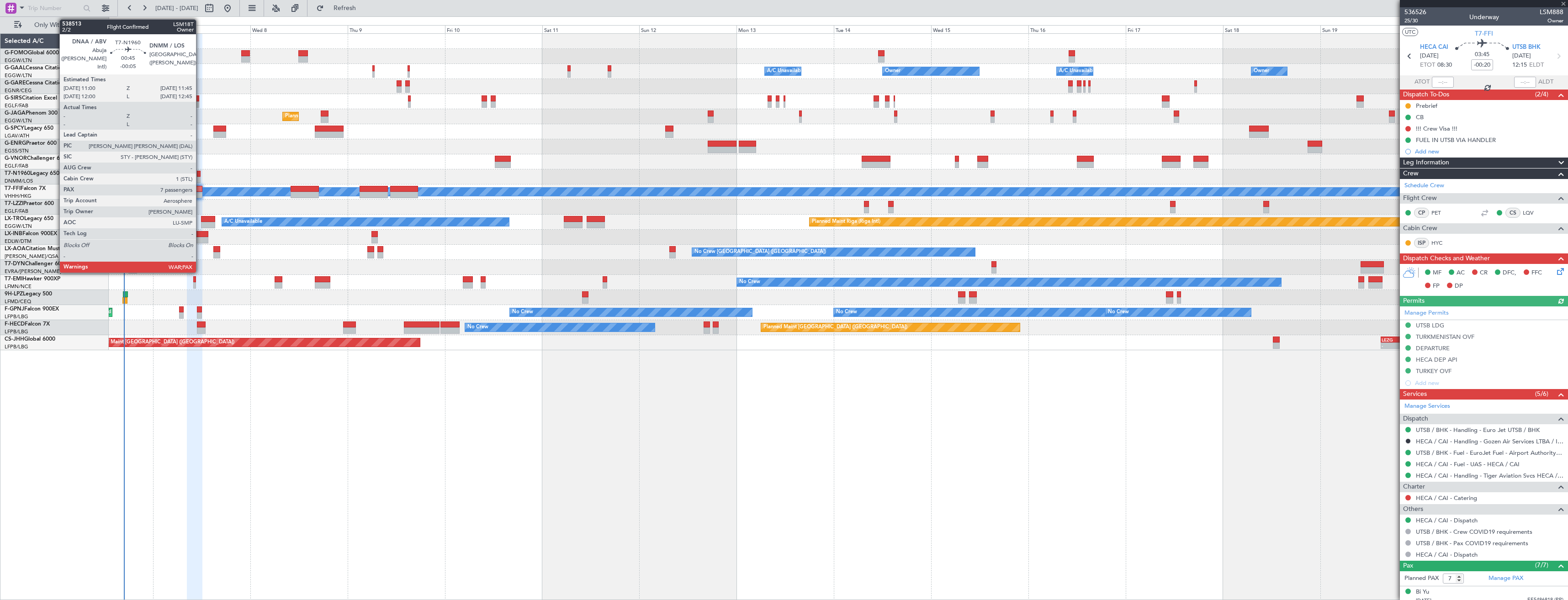
click at [200, 177] on div at bounding box center [199, 180] width 4 height 6
type input "-00:05"
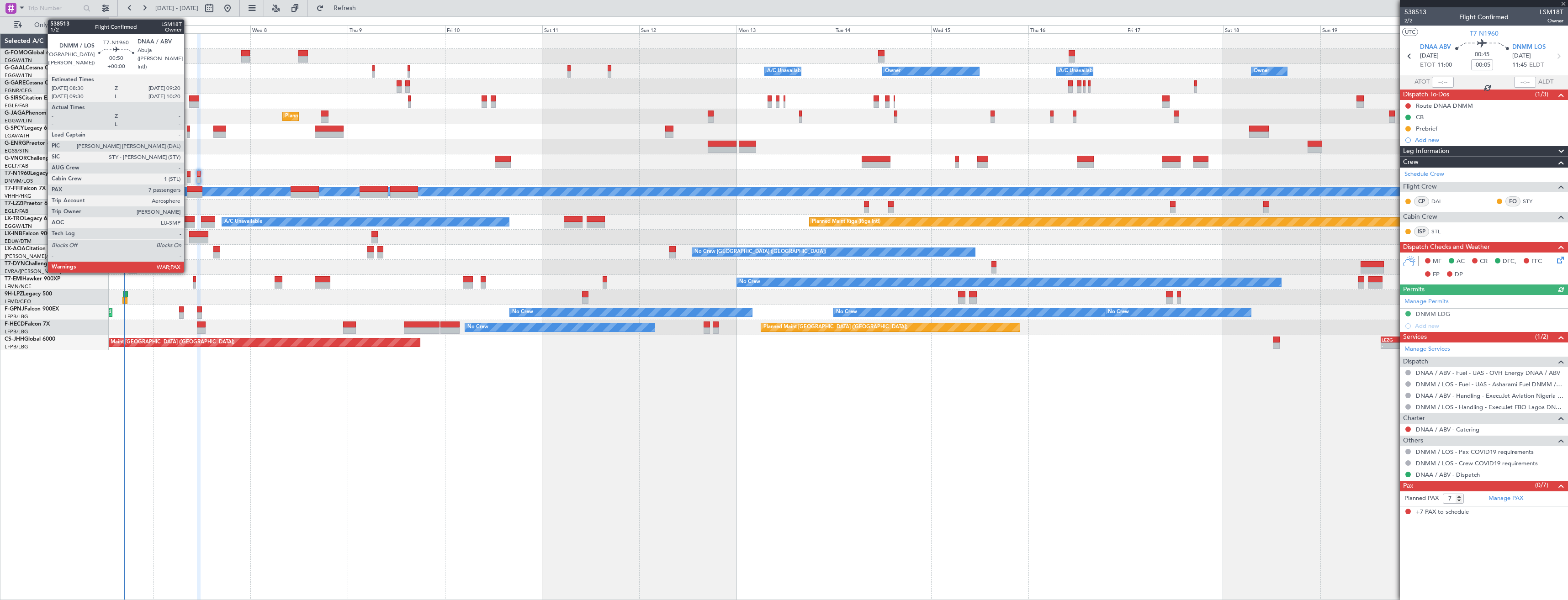
click at [189, 174] on div at bounding box center [189, 173] width 4 height 6
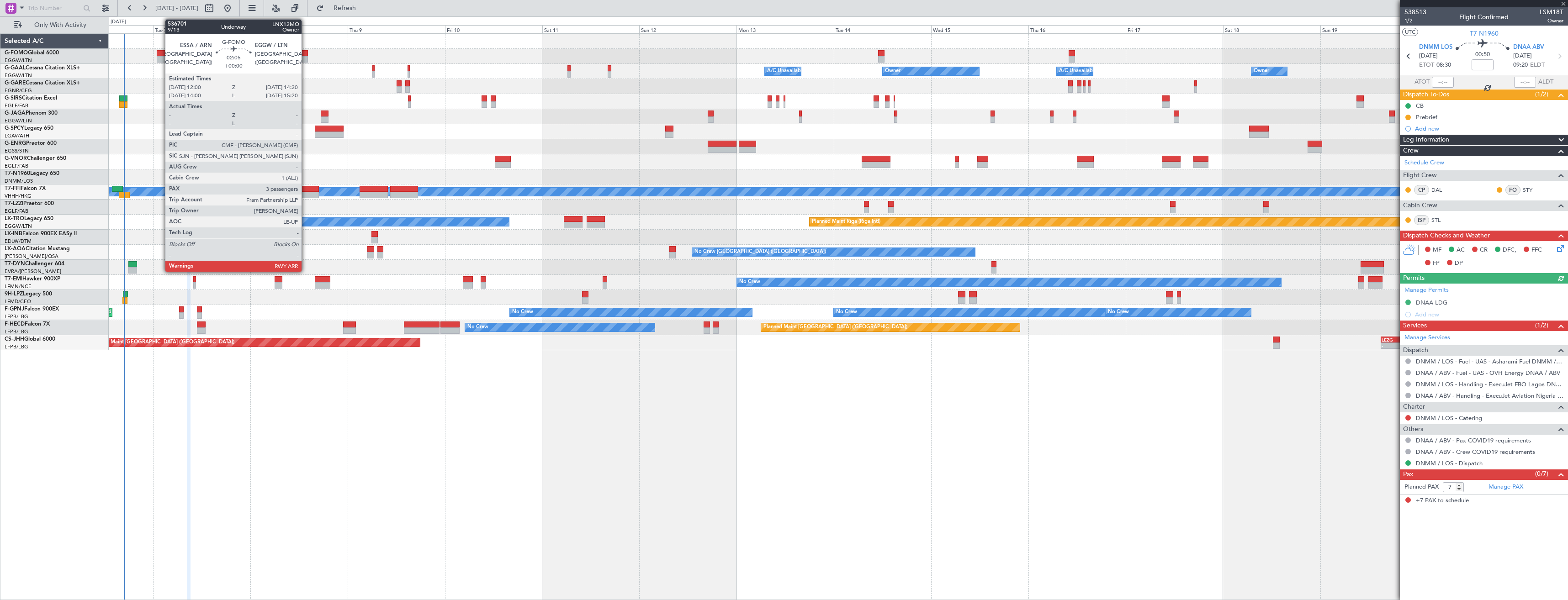
click at [306, 52] on div at bounding box center [303, 53] width 10 height 6
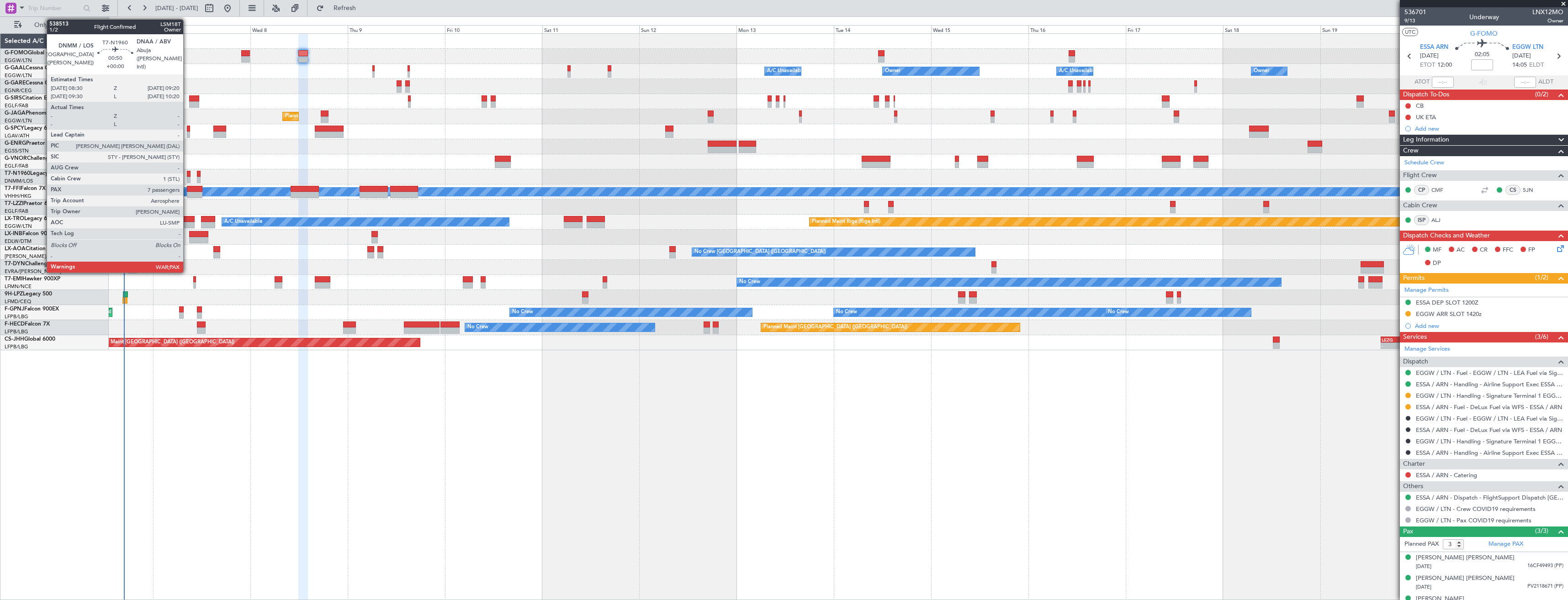
click at [188, 175] on div at bounding box center [189, 173] width 4 height 6
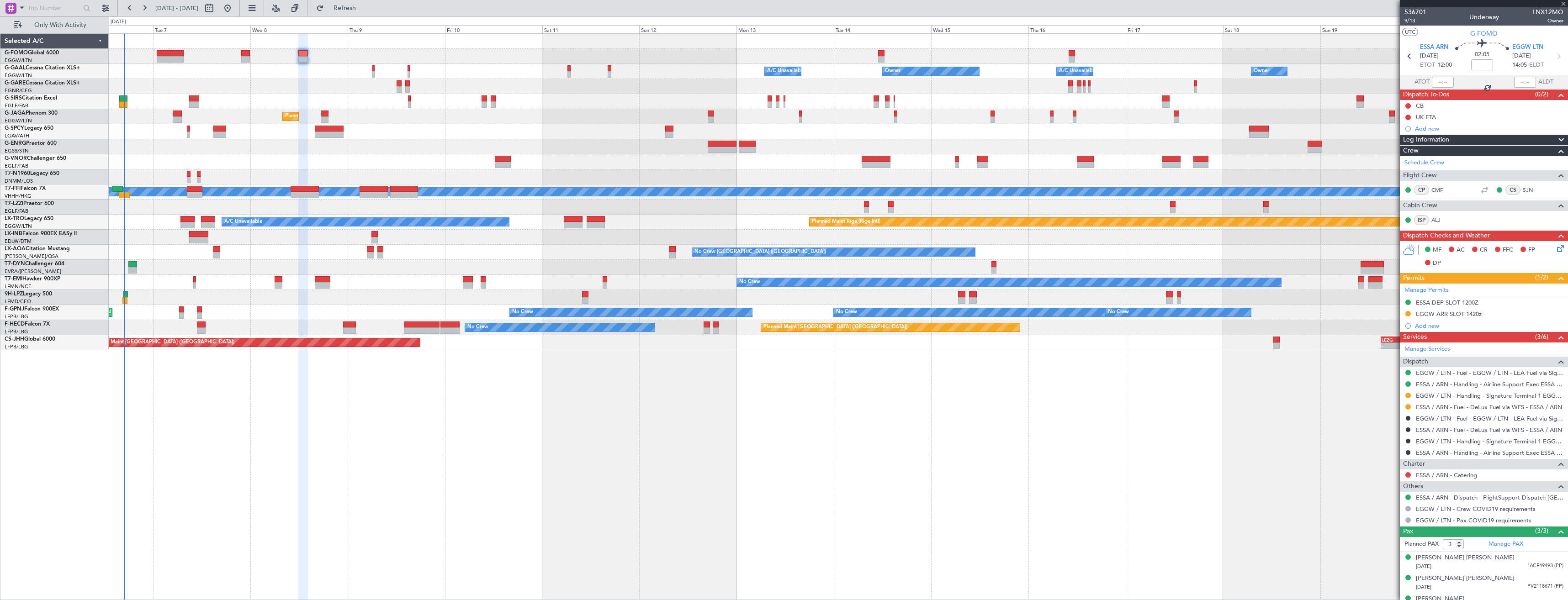
type input "7"
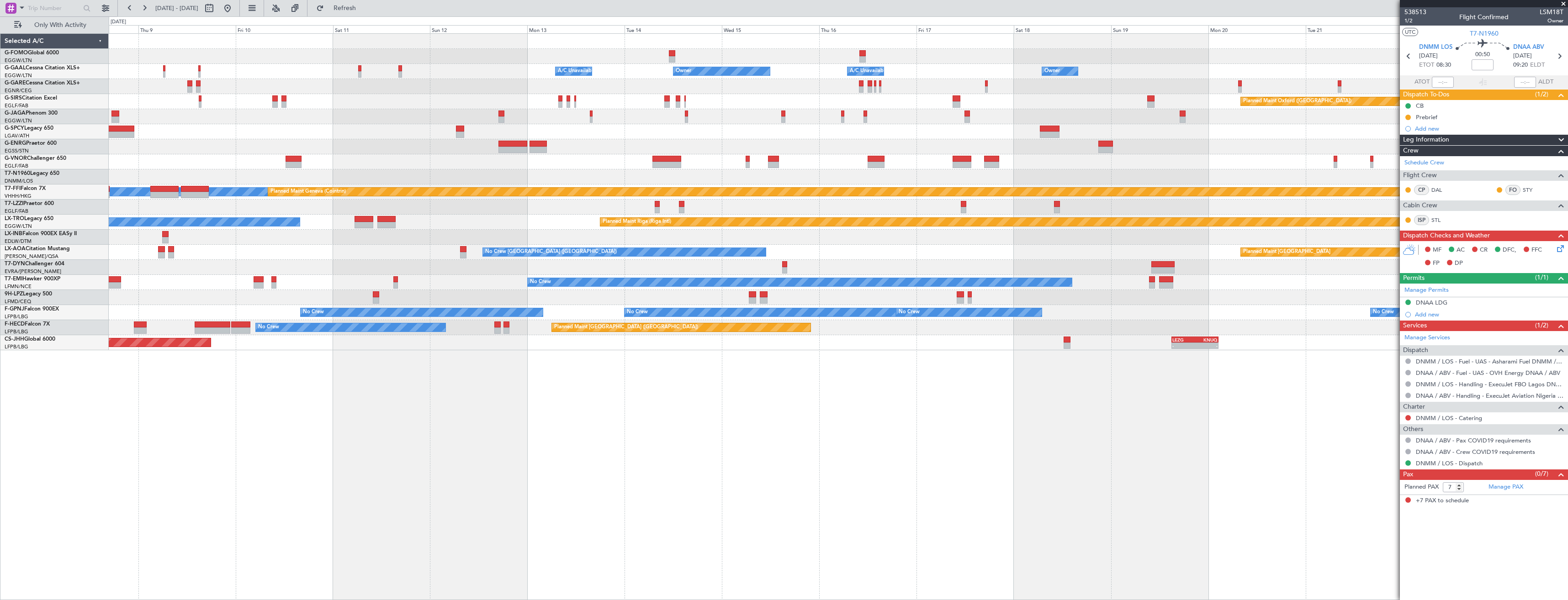
click at [934, 301] on div "Owner Owner Owner A/C Unavailable A/C Unavailable Owner Planned Maint Oxford (K…" at bounding box center [838, 192] width 1459 height 316
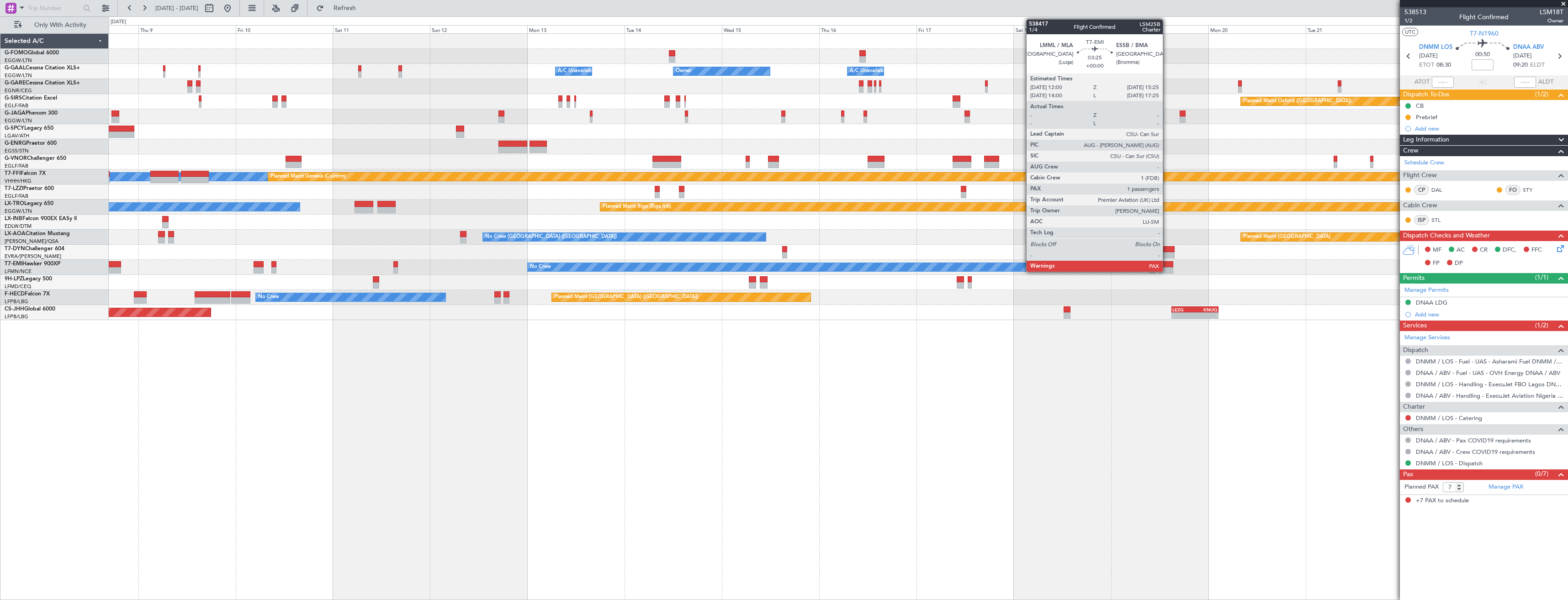
click at [1167, 266] on div at bounding box center [1166, 264] width 14 height 6
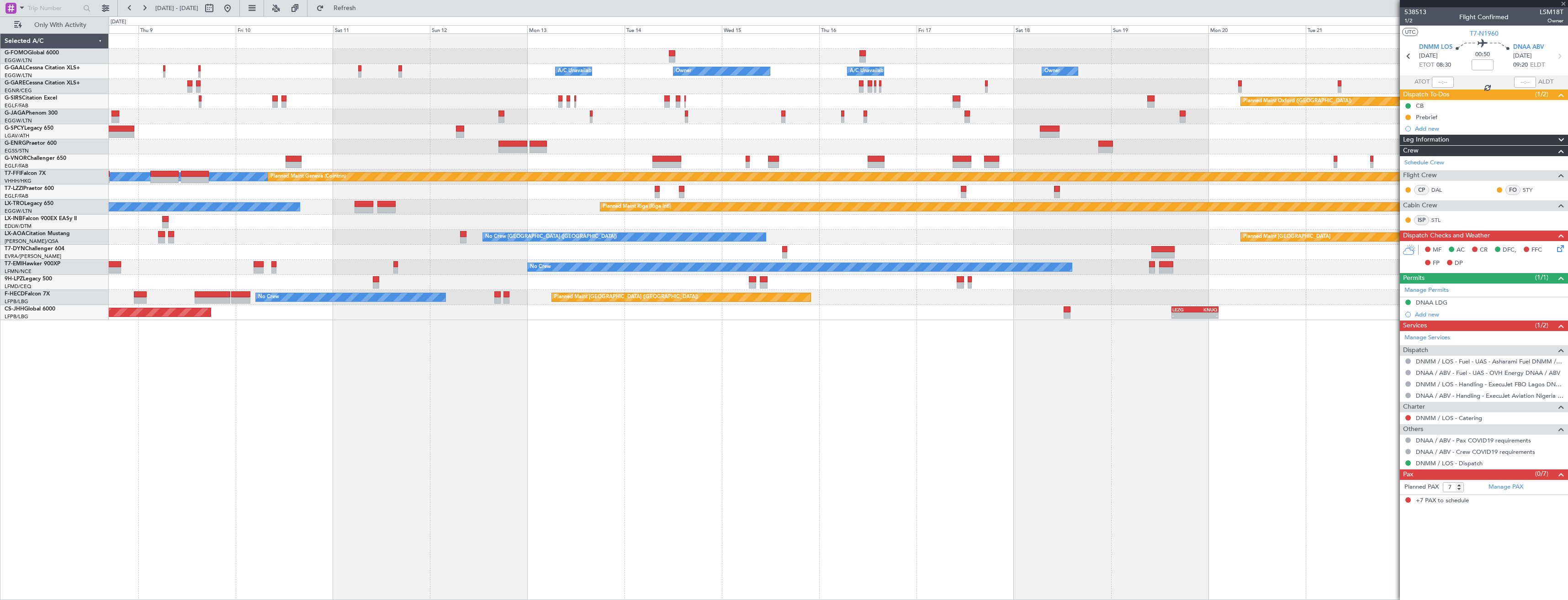
type input "1"
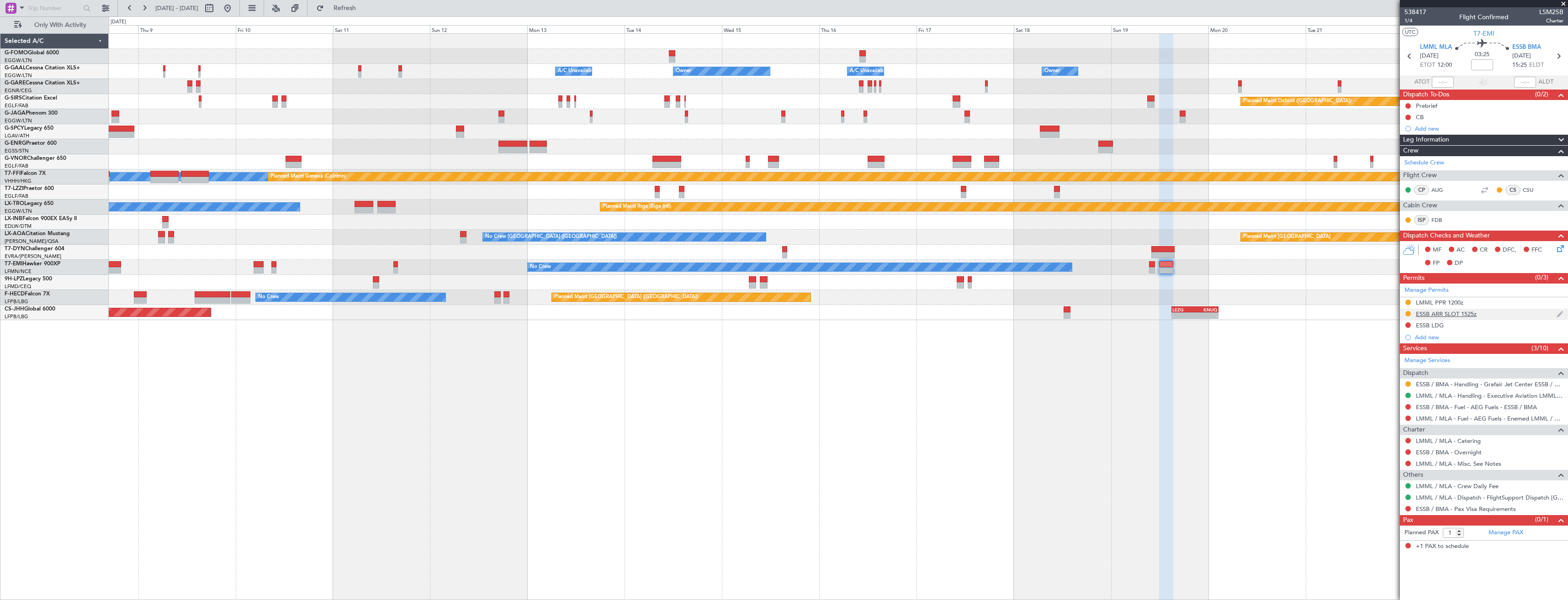
click at [1485, 318] on div "ESSB ARR SLOT 1525z" at bounding box center [1484, 314] width 168 height 12
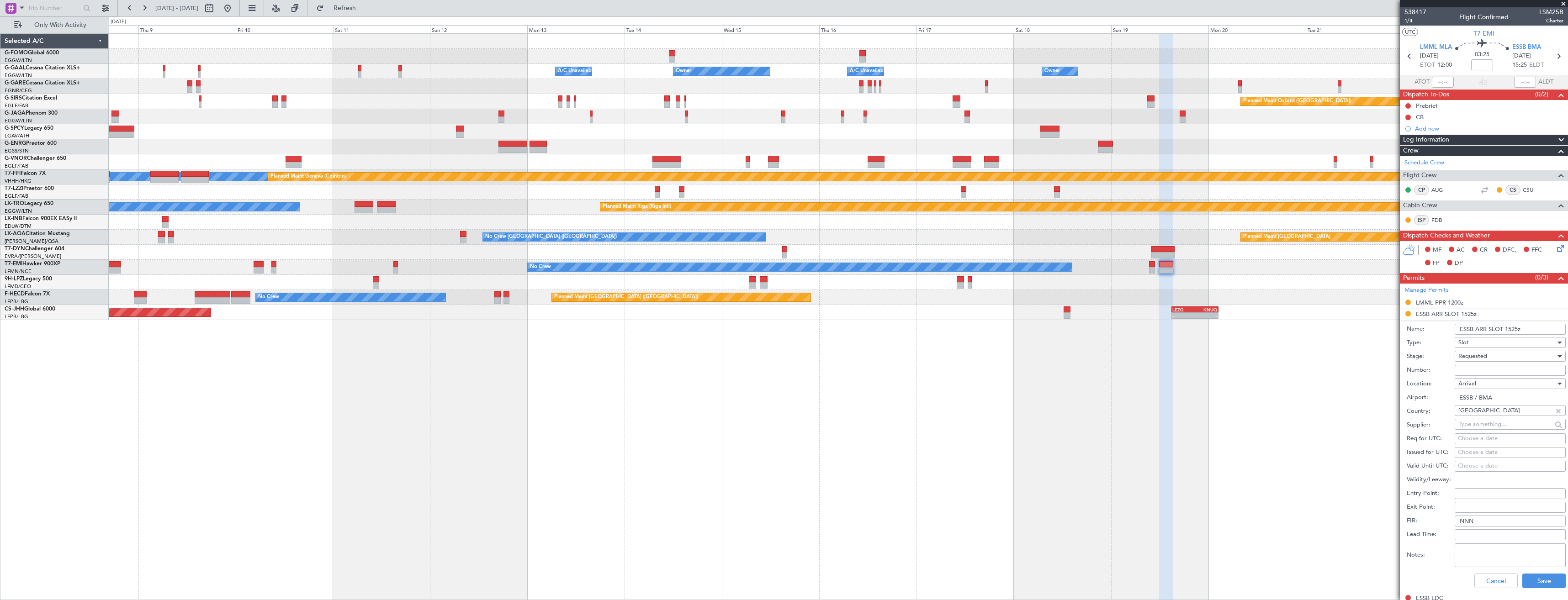
click at [1491, 358] on div "Requested" at bounding box center [1507, 356] width 97 height 13
click at [1499, 424] on span "Received OK" at bounding box center [1507, 429] width 96 height 13
click at [1487, 369] on input "Number:" at bounding box center [1510, 370] width 111 height 11
type input "GJC9499A"
click at [1532, 581] on button "Save" at bounding box center [1545, 581] width 43 height 14
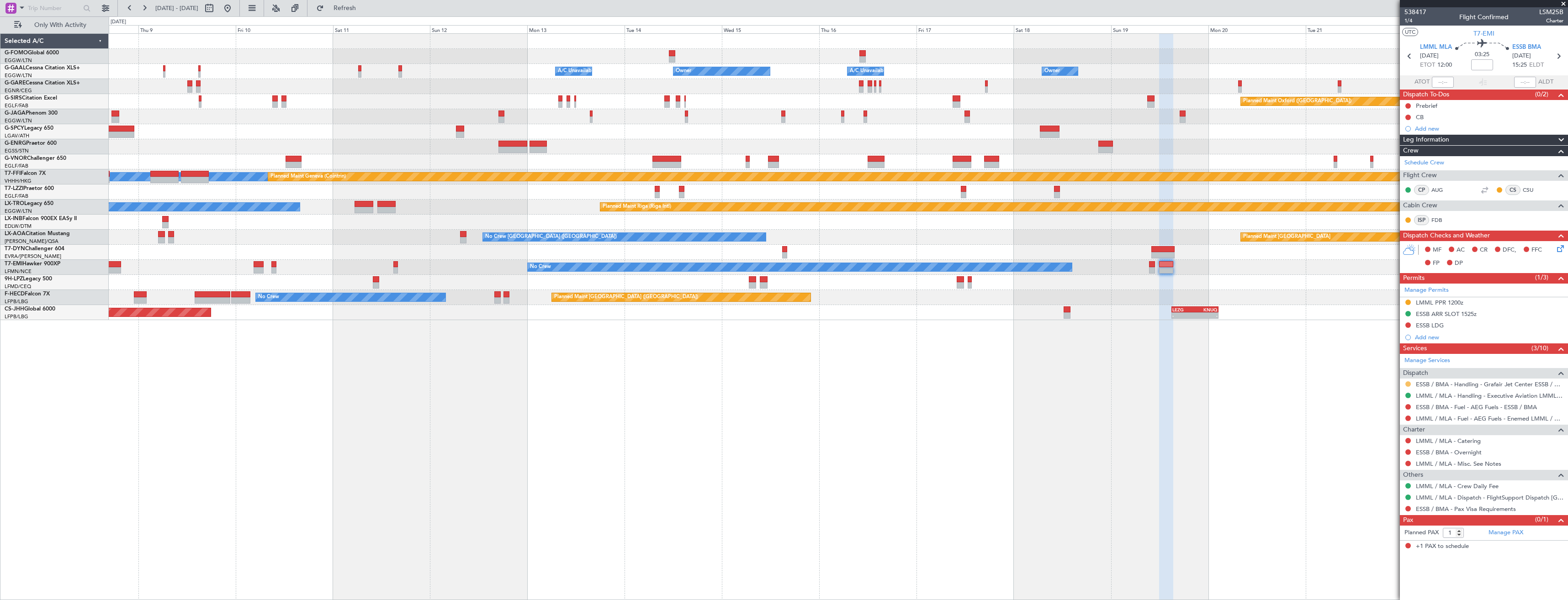
click at [1408, 384] on button at bounding box center [1408, 384] width 5 height 5
click at [1380, 492] on span "Confirmed" at bounding box center [1383, 493] width 29 height 9
click at [1555, 58] on icon at bounding box center [1558, 56] width 12 height 12
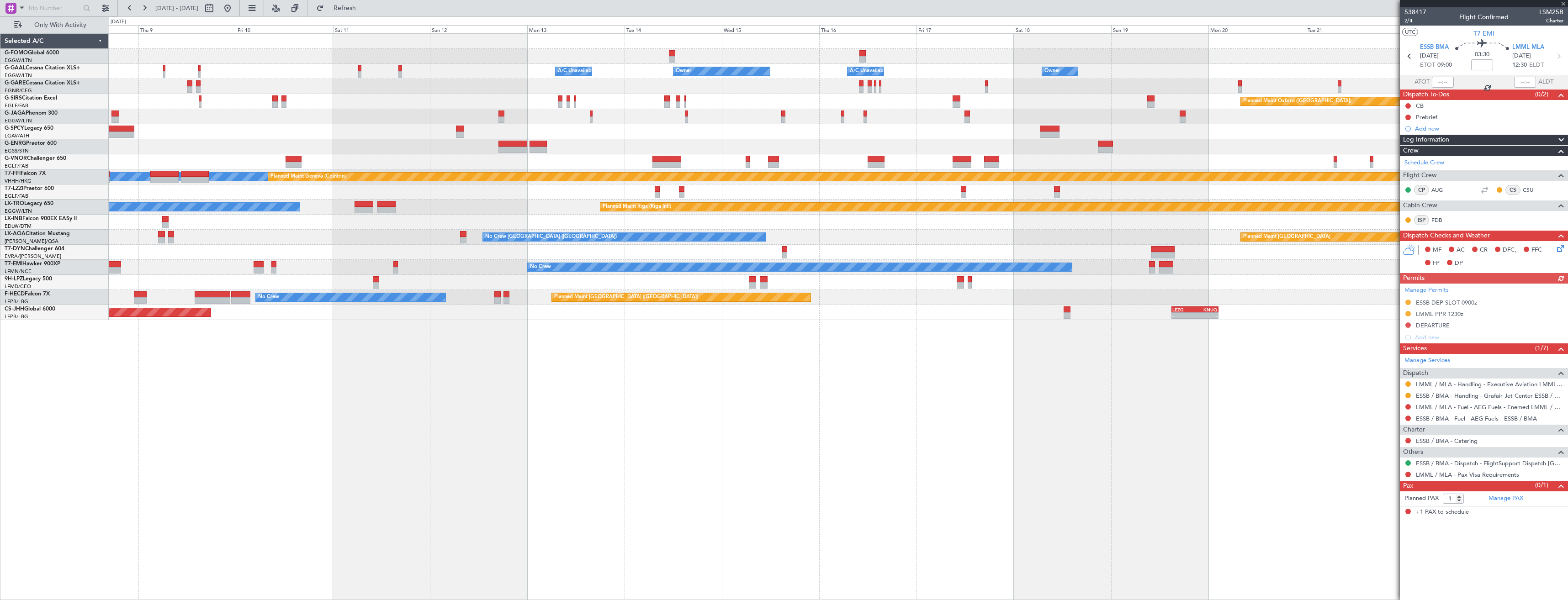
drag, startPoint x: 1408, startPoint y: 397, endPoint x: 1401, endPoint y: 419, distance: 23.1
click at [1409, 396] on button at bounding box center [1408, 395] width 5 height 5
click at [1376, 506] on span "Confirmed" at bounding box center [1383, 504] width 29 height 9
click at [1492, 304] on div "ESSB DEP SLOT 0900z" at bounding box center [1484, 303] width 168 height 12
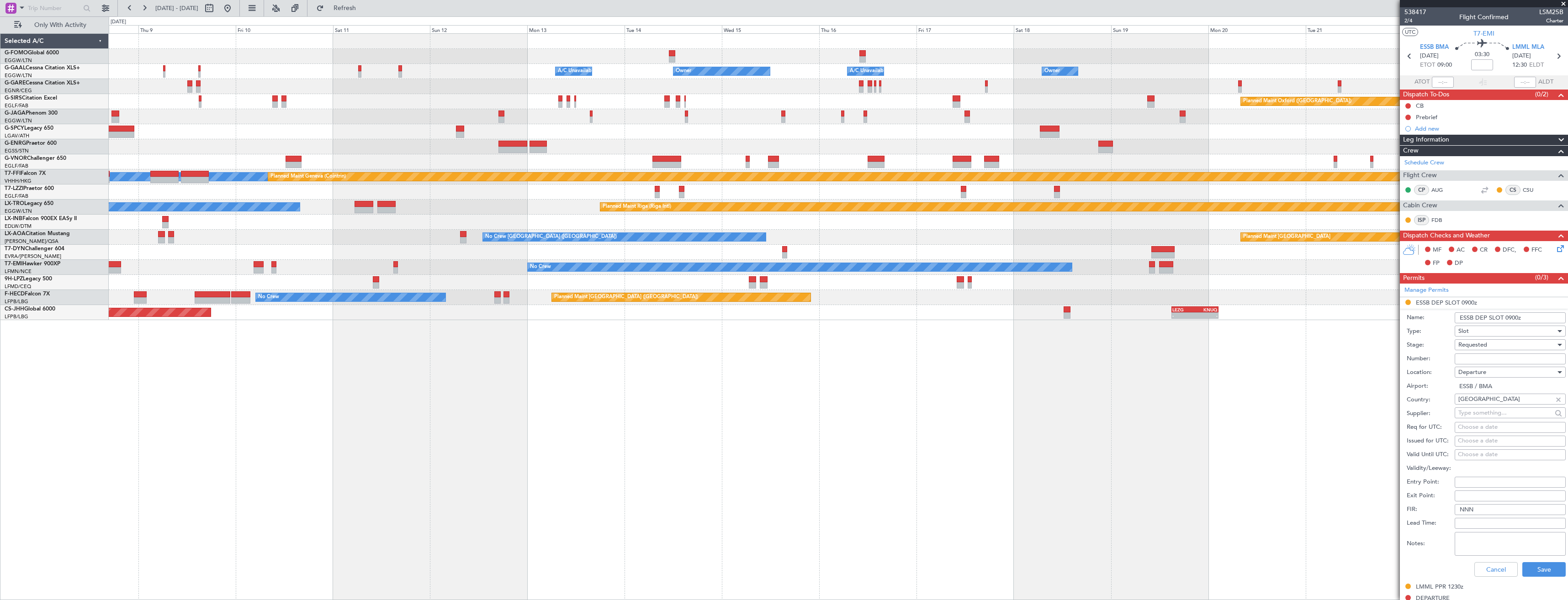
click at [1492, 361] on input "Number:" at bounding box center [1510, 359] width 111 height 11
paste input "GJC9499D"
type input "GJC9499D"
click at [1491, 344] on div "Requested" at bounding box center [1507, 344] width 97 height 13
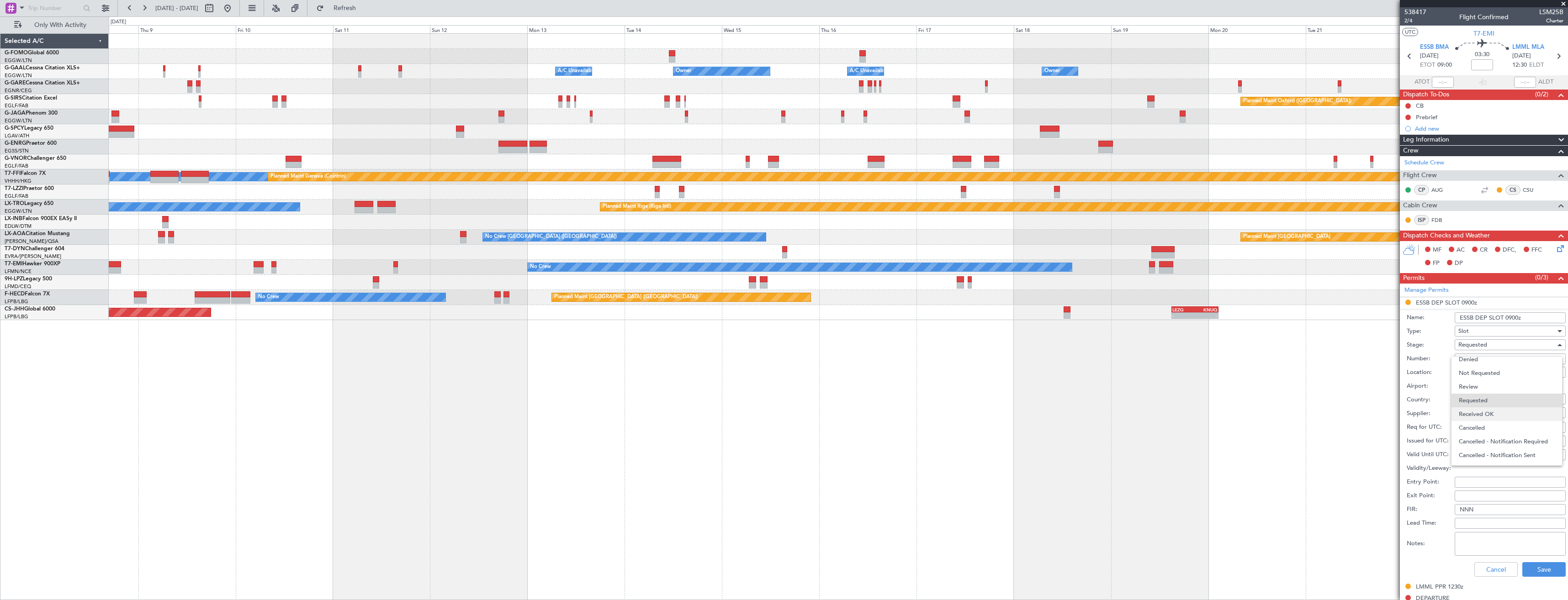
click at [1483, 416] on span "Received OK" at bounding box center [1507, 414] width 96 height 13
click at [1532, 571] on button "Save" at bounding box center [1545, 569] width 43 height 14
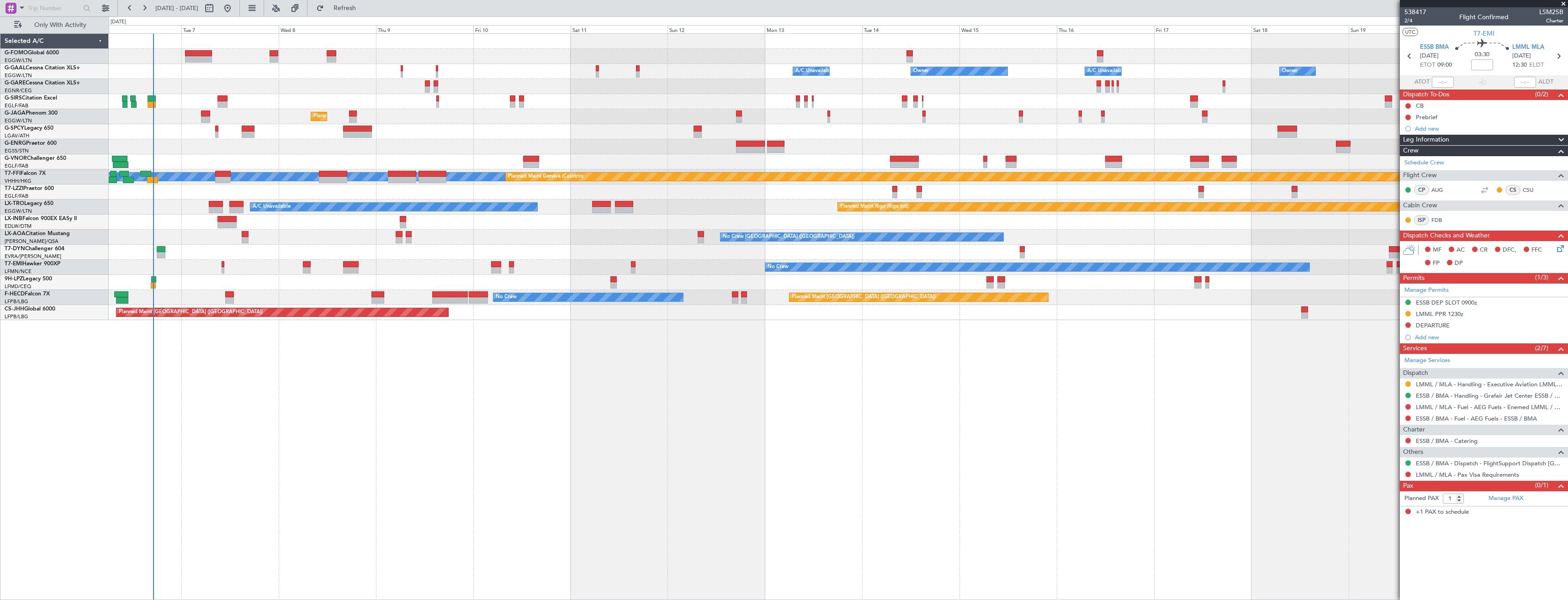
click at [756, 323] on div "Owner A/C Unavailable Owner Owner A/C Unavailable Planned Maint Oxford (Kidling…" at bounding box center [838, 316] width 1459 height 567
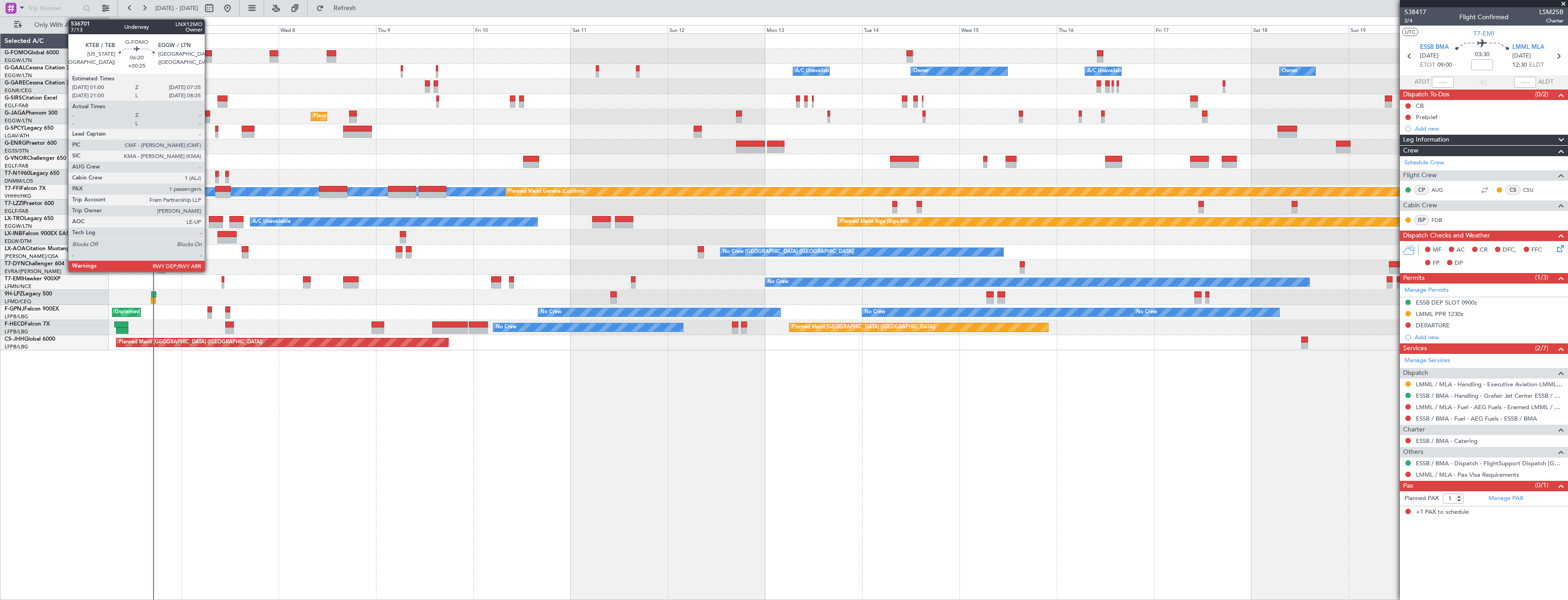
click at [208, 59] on div at bounding box center [199, 59] width 27 height 6
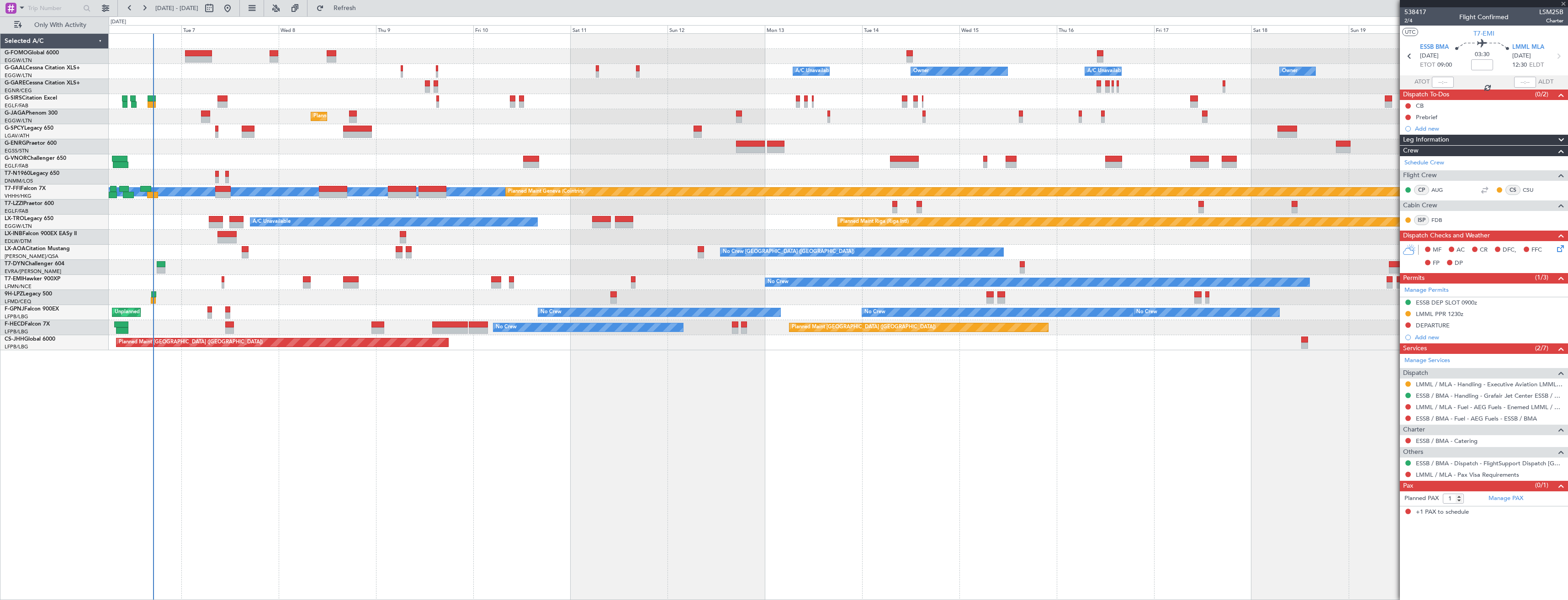
type input "+00:25"
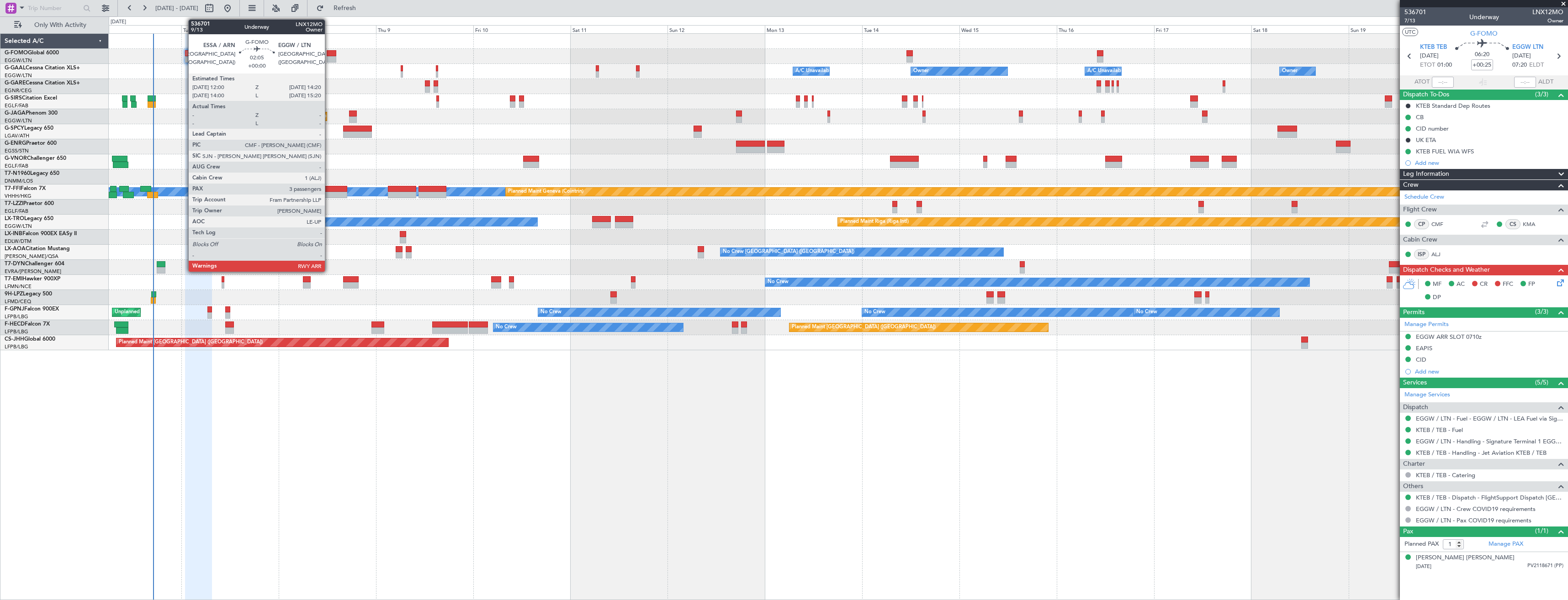
click at [329, 56] on div at bounding box center [332, 53] width 10 height 6
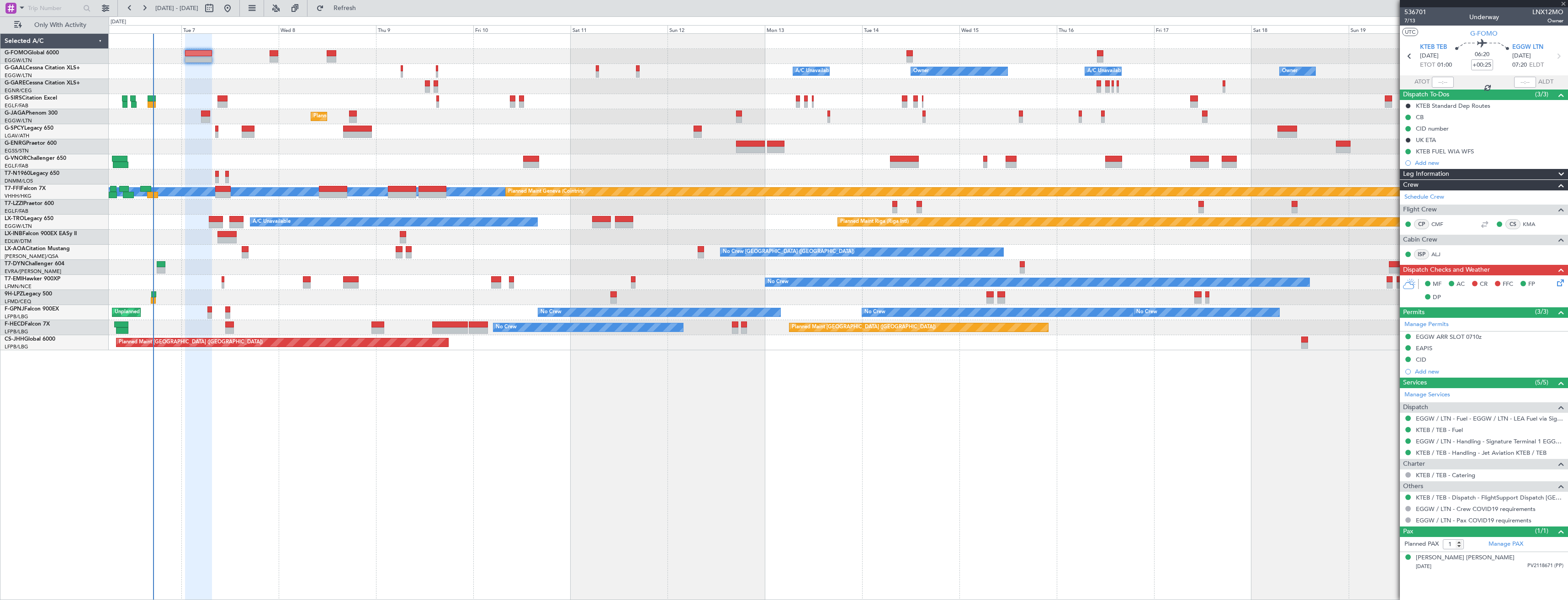
type input "3"
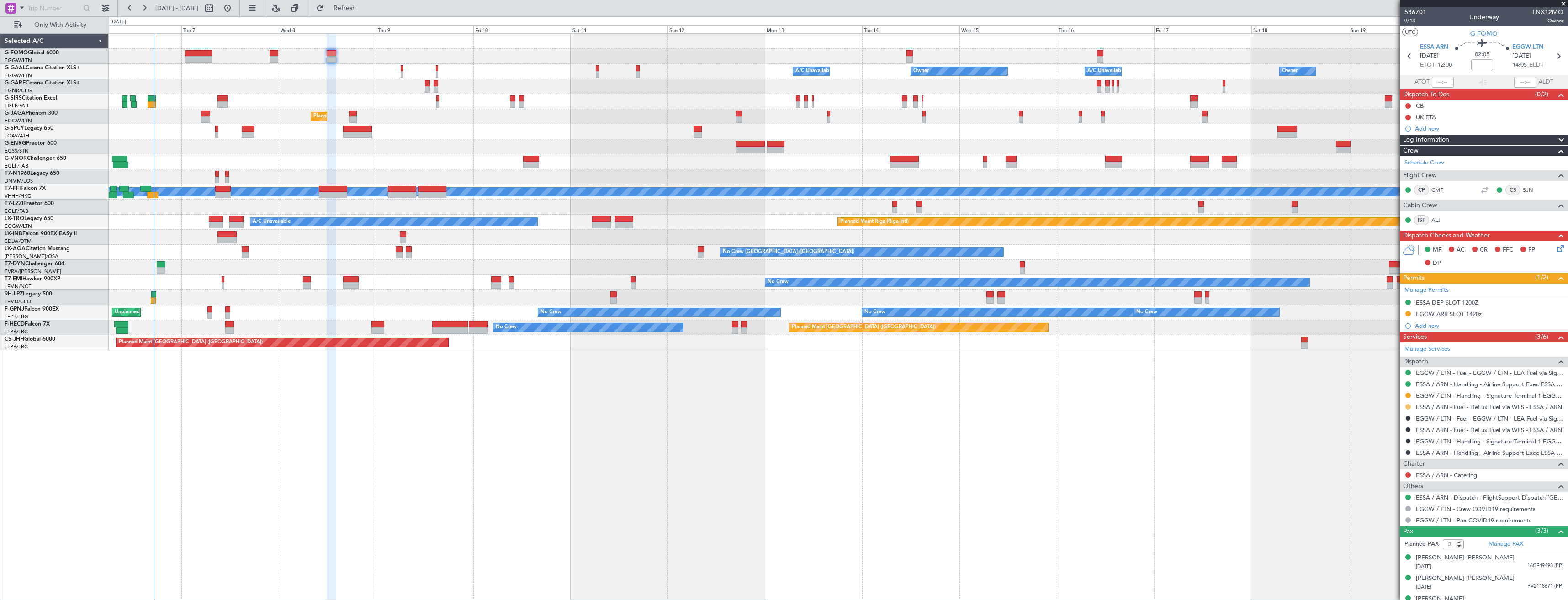
click at [1406, 408] on button at bounding box center [1408, 407] width 5 height 5
drag, startPoint x: 1374, startPoint y: 516, endPoint x: 1377, endPoint y: 458, distance: 58.1
click at [1374, 515] on span "Confirmed" at bounding box center [1383, 516] width 29 height 9
click at [1404, 50] on icon at bounding box center [1409, 56] width 12 height 12
type input "-00:05"
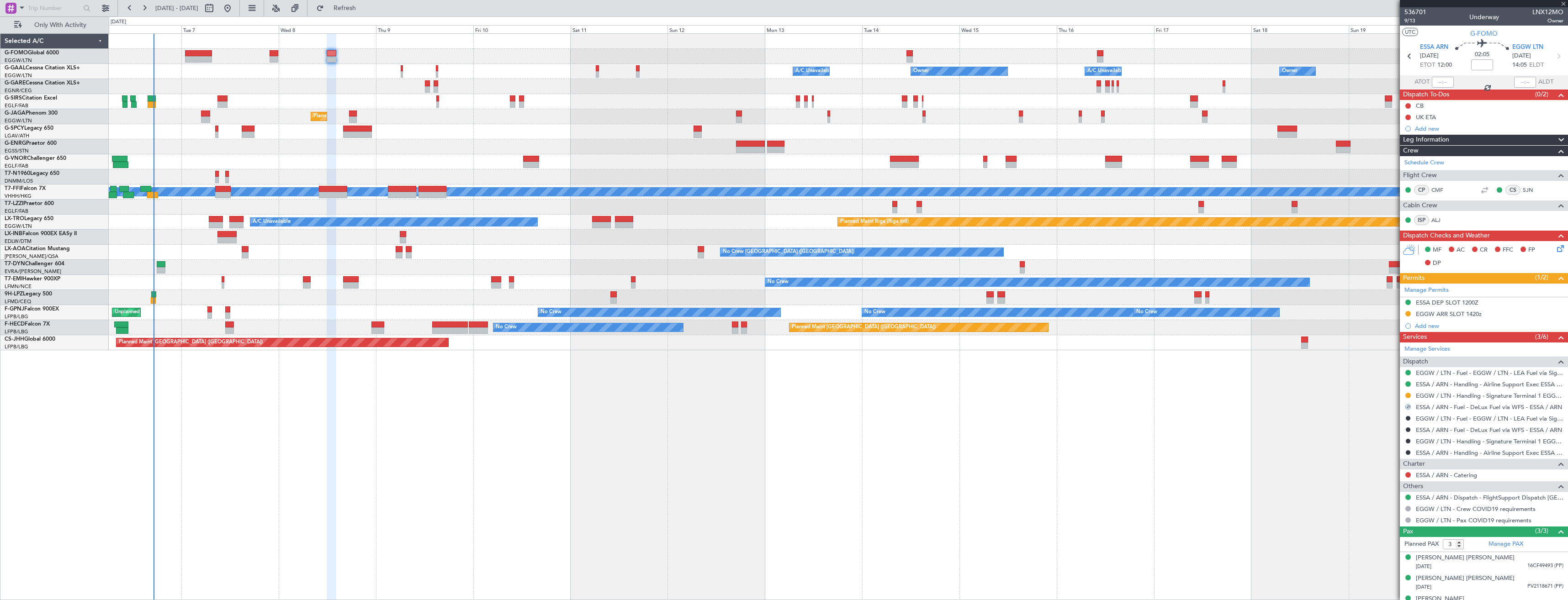
type input "2"
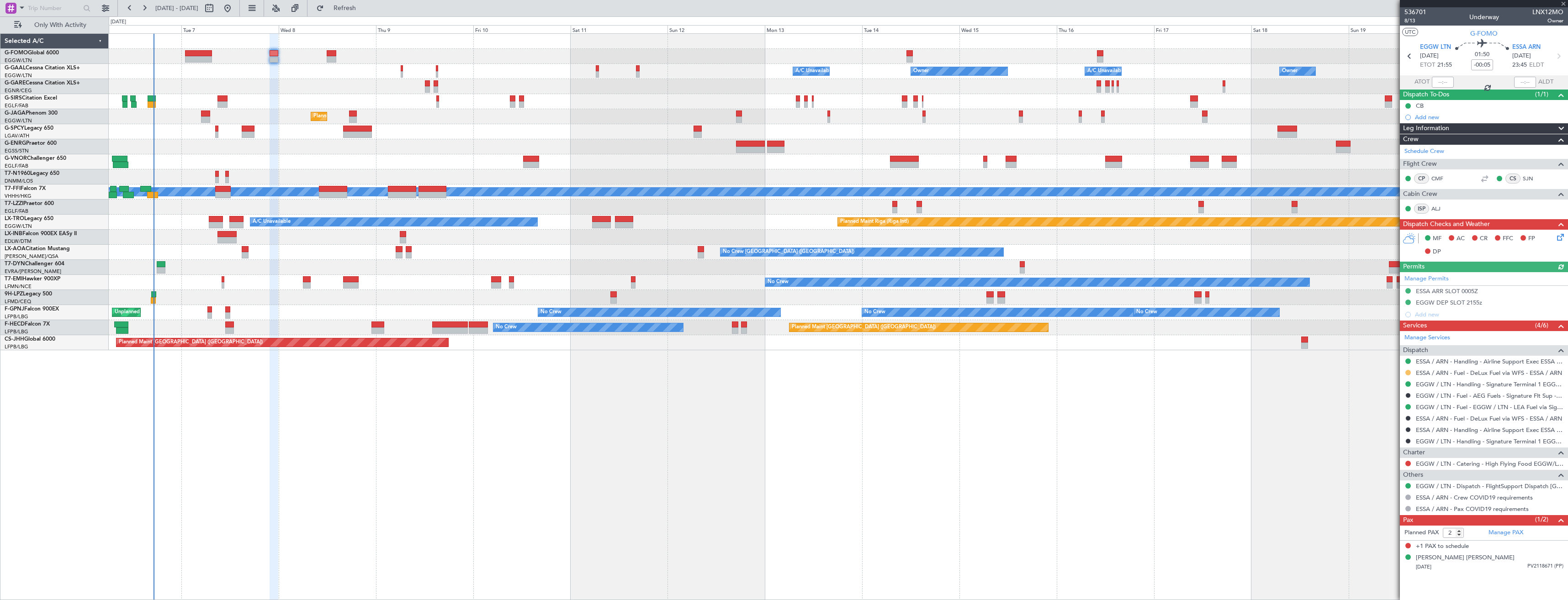
click at [1407, 370] on button at bounding box center [1408, 373] width 5 height 5
click at [1385, 480] on span "Confirmed" at bounding box center [1383, 481] width 29 height 9
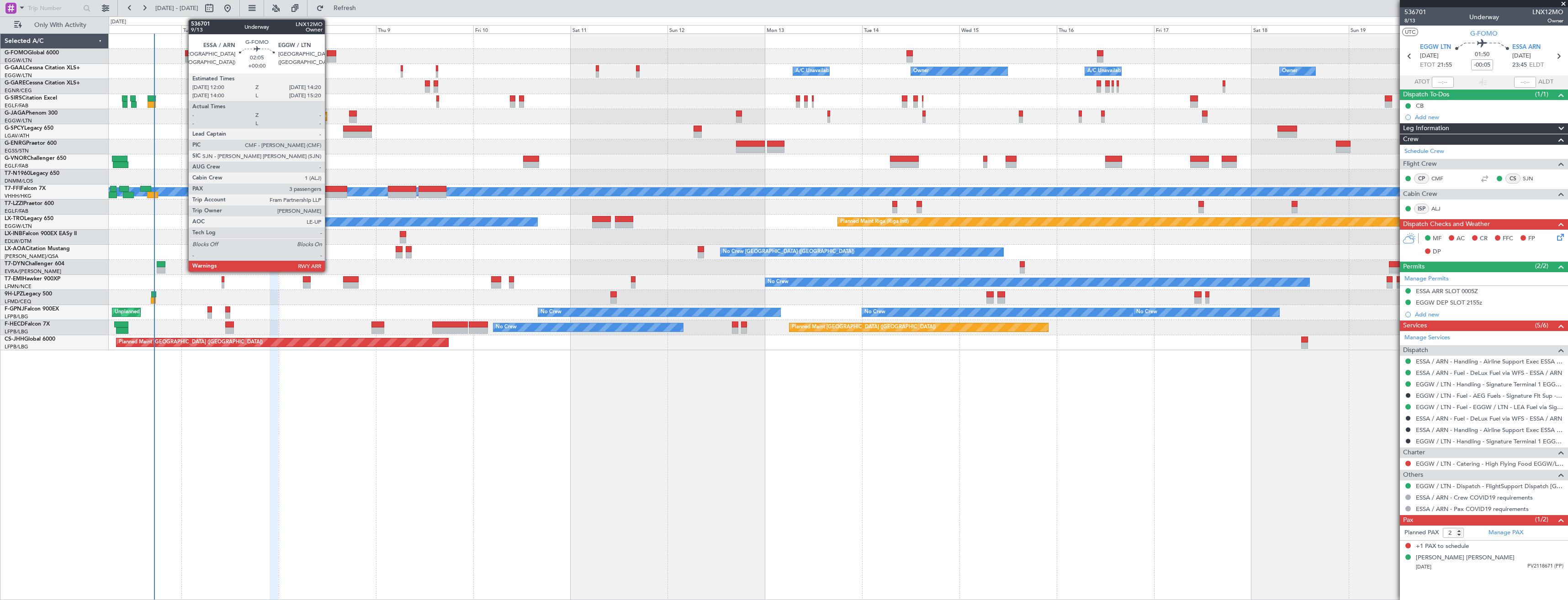
click at [329, 56] on div at bounding box center [332, 53] width 10 height 6
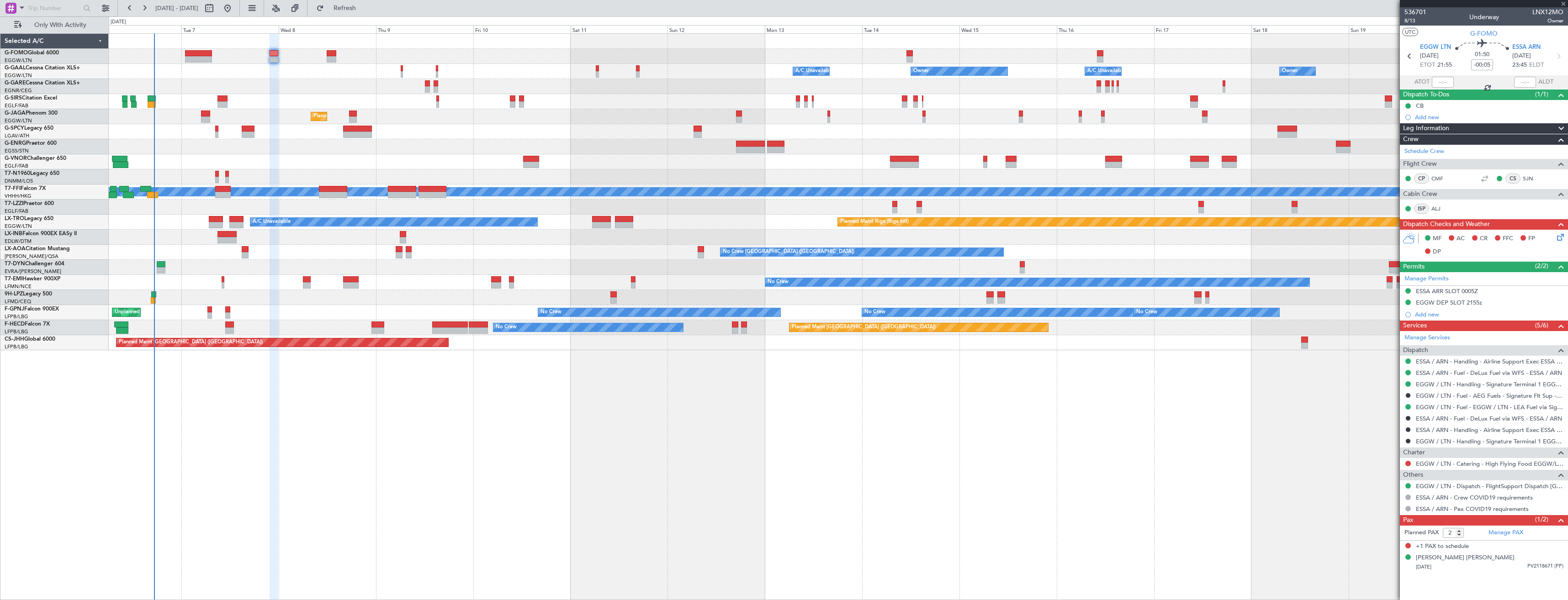
type input "3"
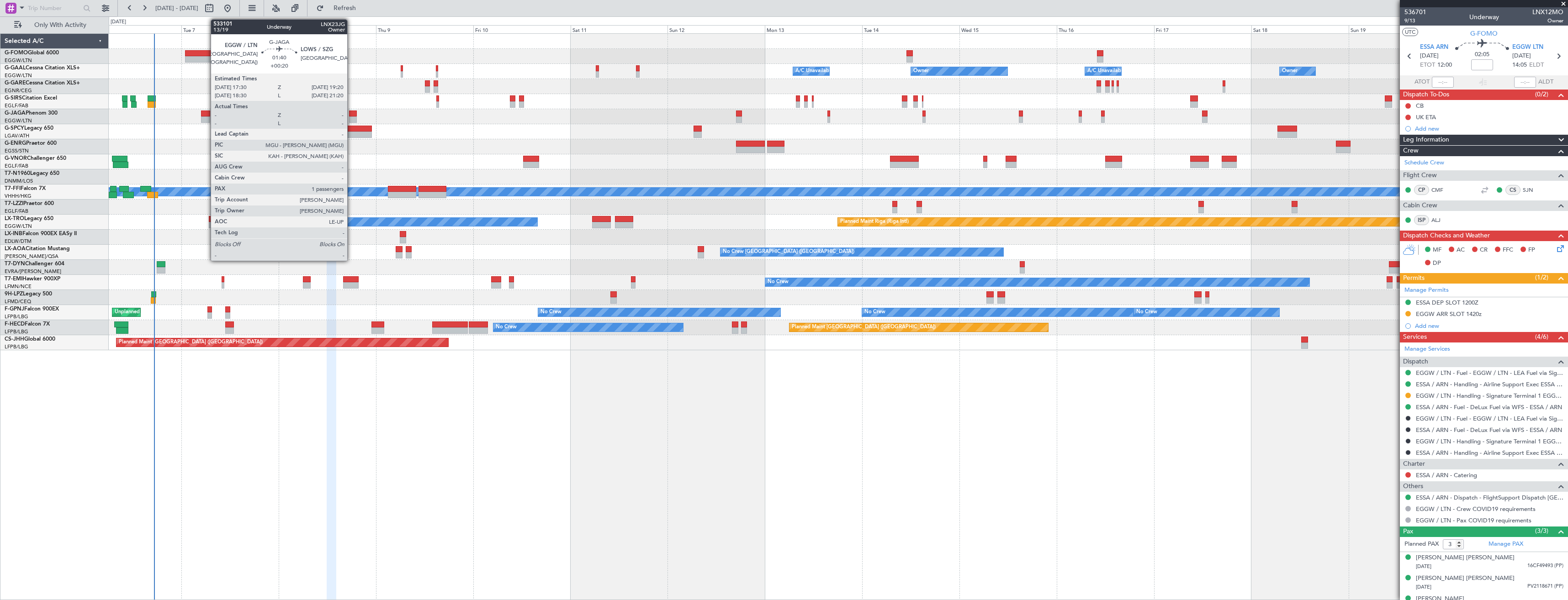
click at [351, 113] on div at bounding box center [353, 113] width 8 height 6
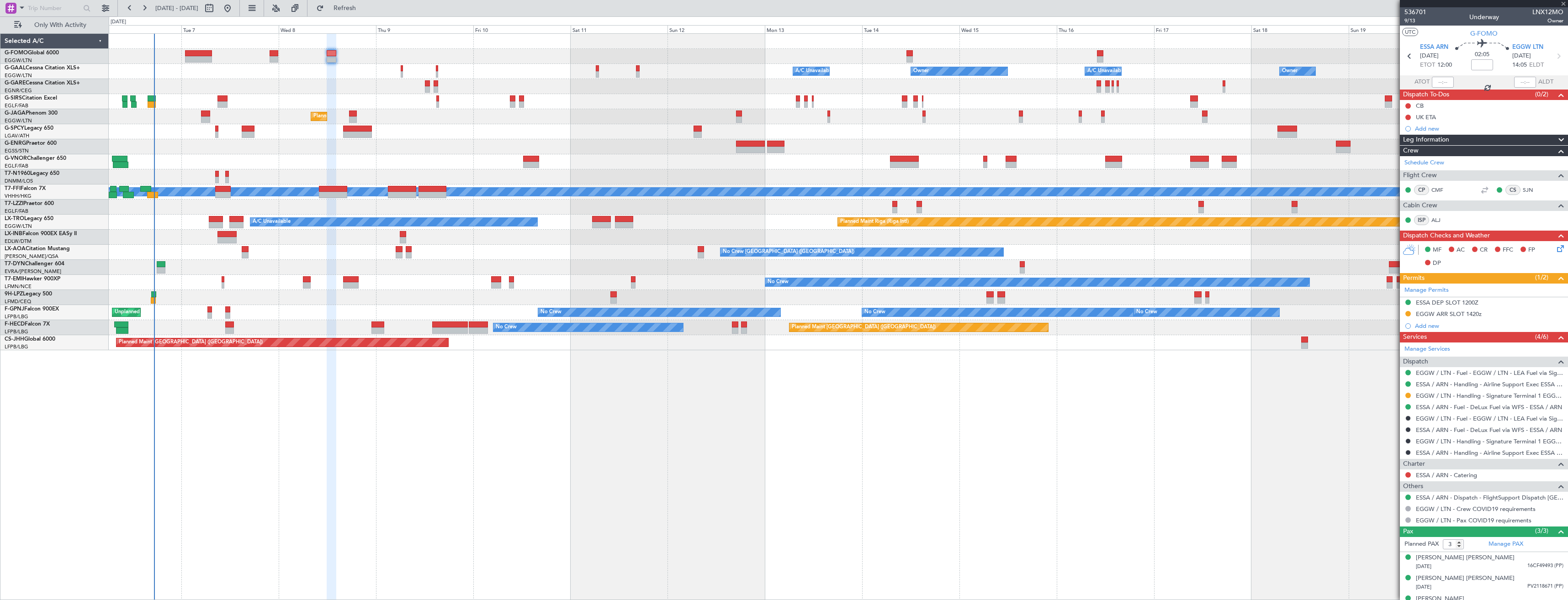
type input "+00:20"
type input "1"
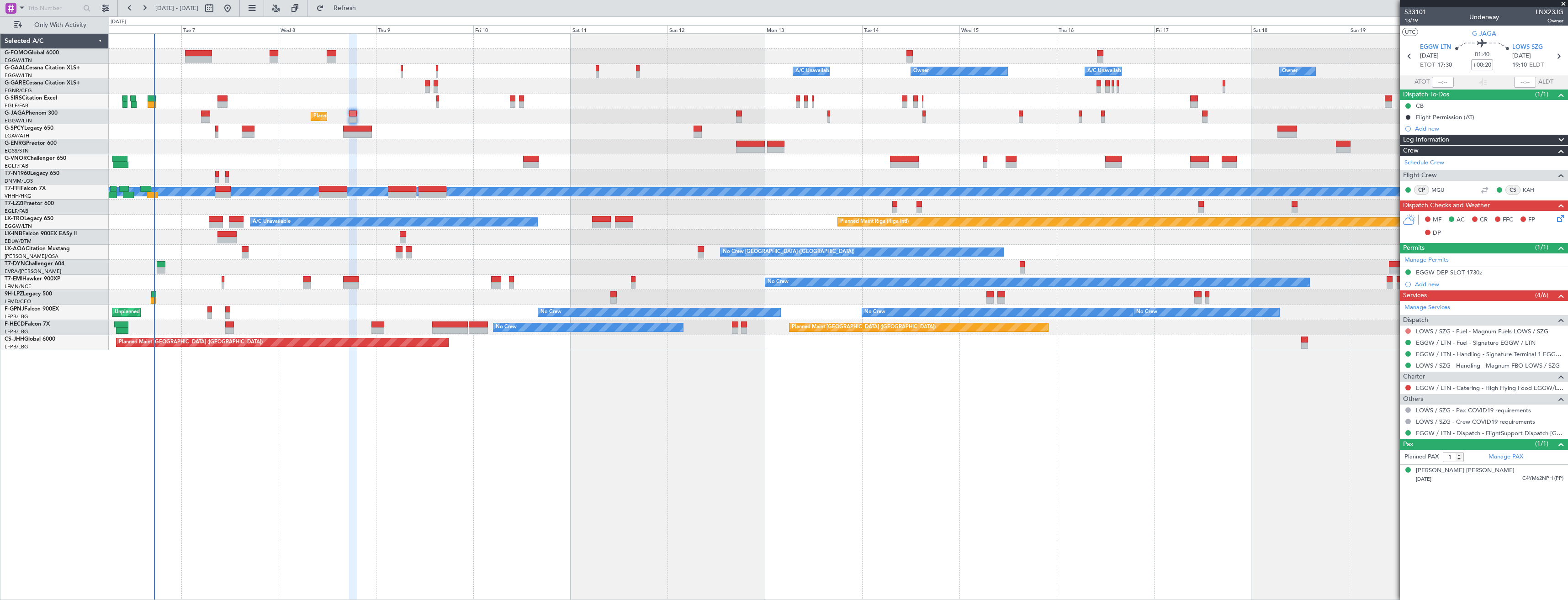
click at [1405, 329] on button at bounding box center [1408, 331] width 5 height 5
click at [1402, 340] on span "Not Required" at bounding box center [1386, 344] width 37 height 9
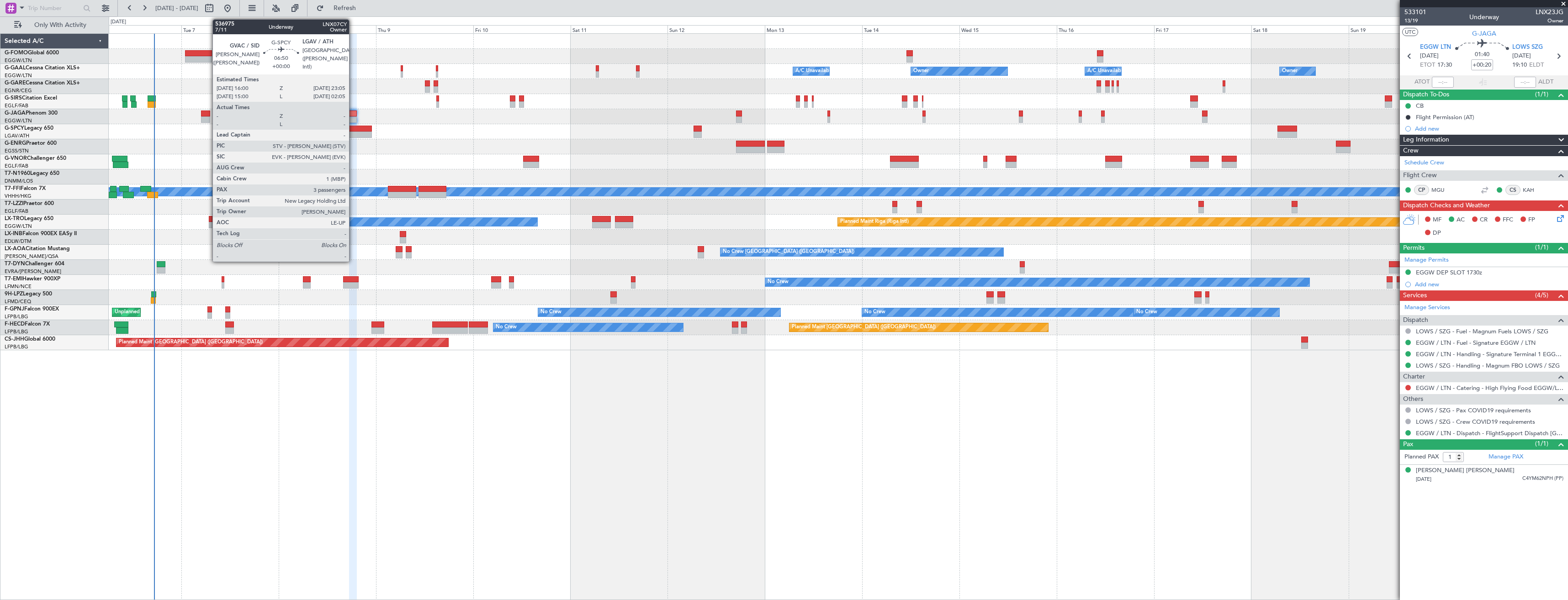
click at [353, 132] on div at bounding box center [358, 134] width 29 height 6
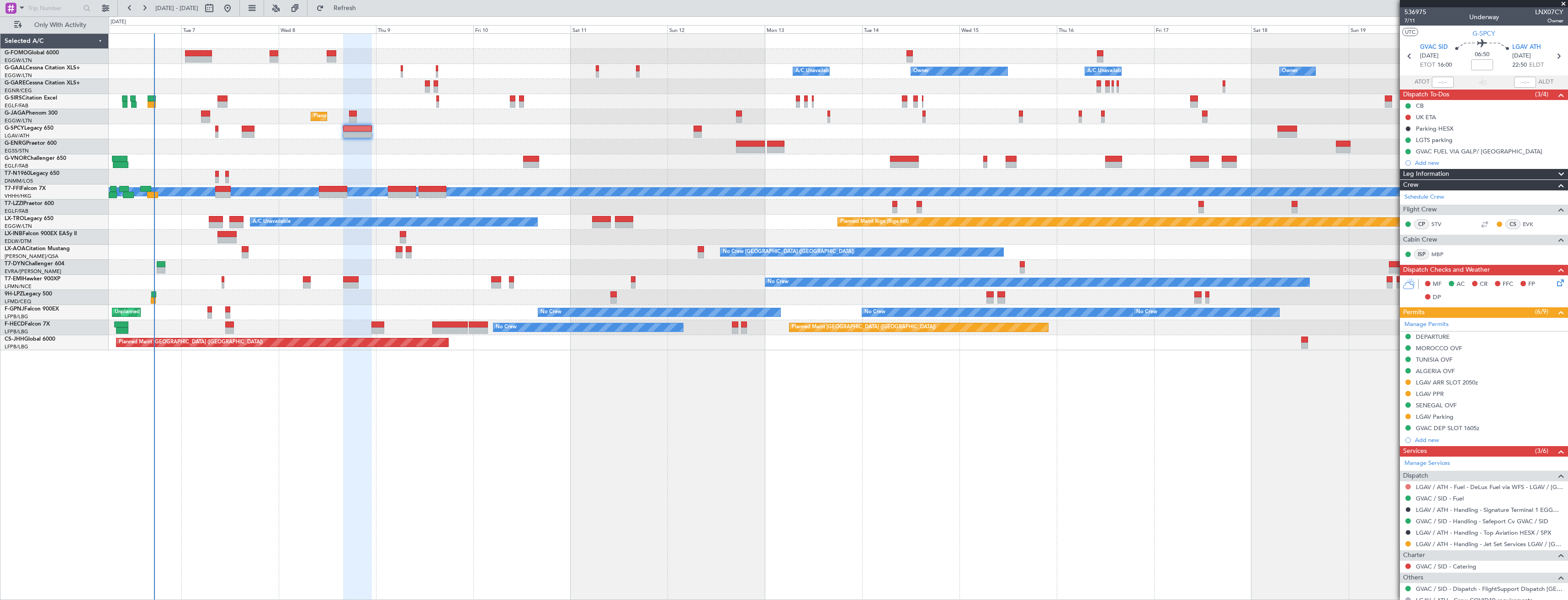
click at [1409, 485] on button at bounding box center [1408, 487] width 5 height 5
click at [1377, 375] on span "Not Required" at bounding box center [1386, 377] width 37 height 9
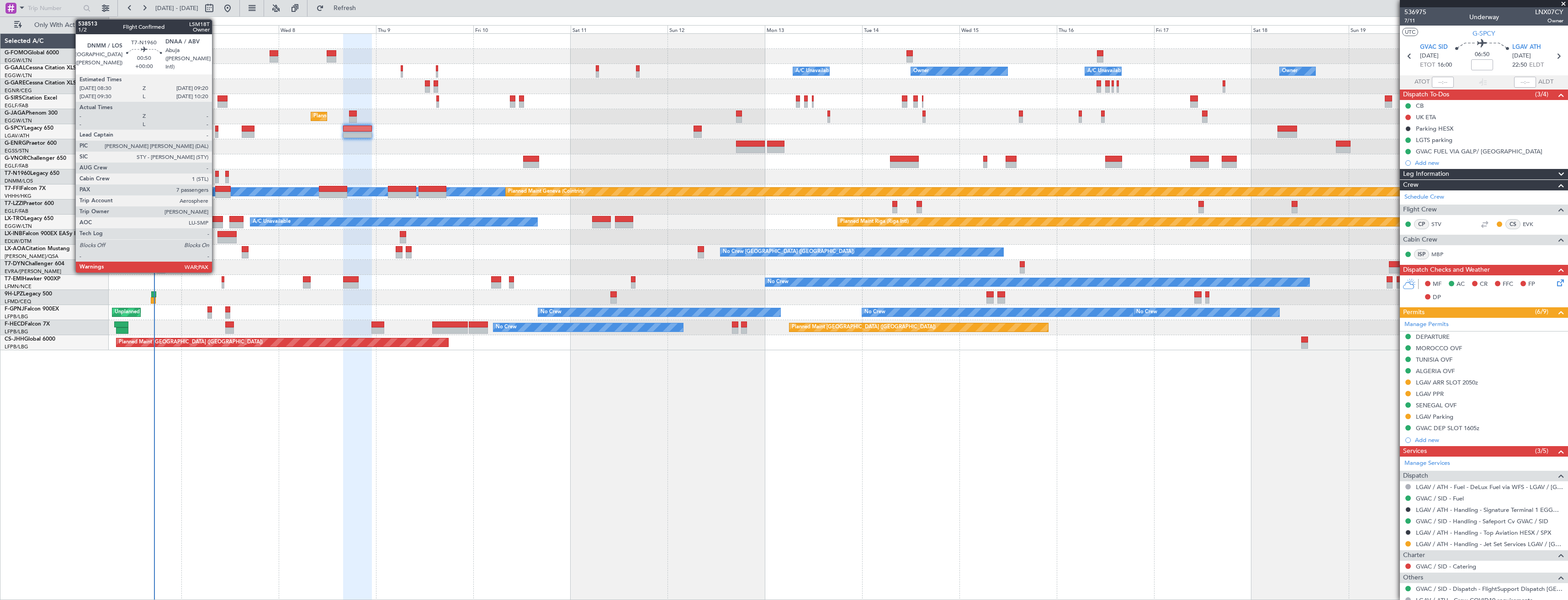
click at [217, 177] on div at bounding box center [217, 180] width 4 height 6
type input "7"
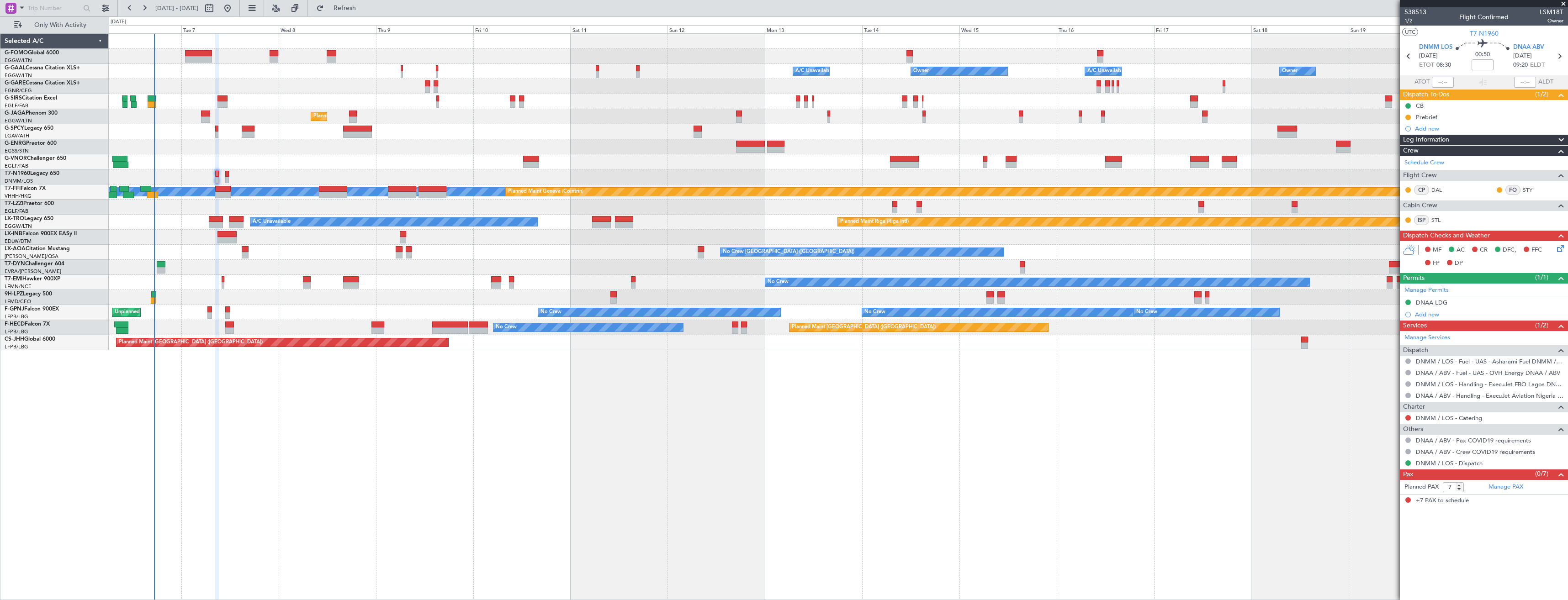
click at [1408, 20] on span "1/2" at bounding box center [1415, 21] width 22 height 8
click at [1559, 251] on icon at bounding box center [1559, 247] width 7 height 7
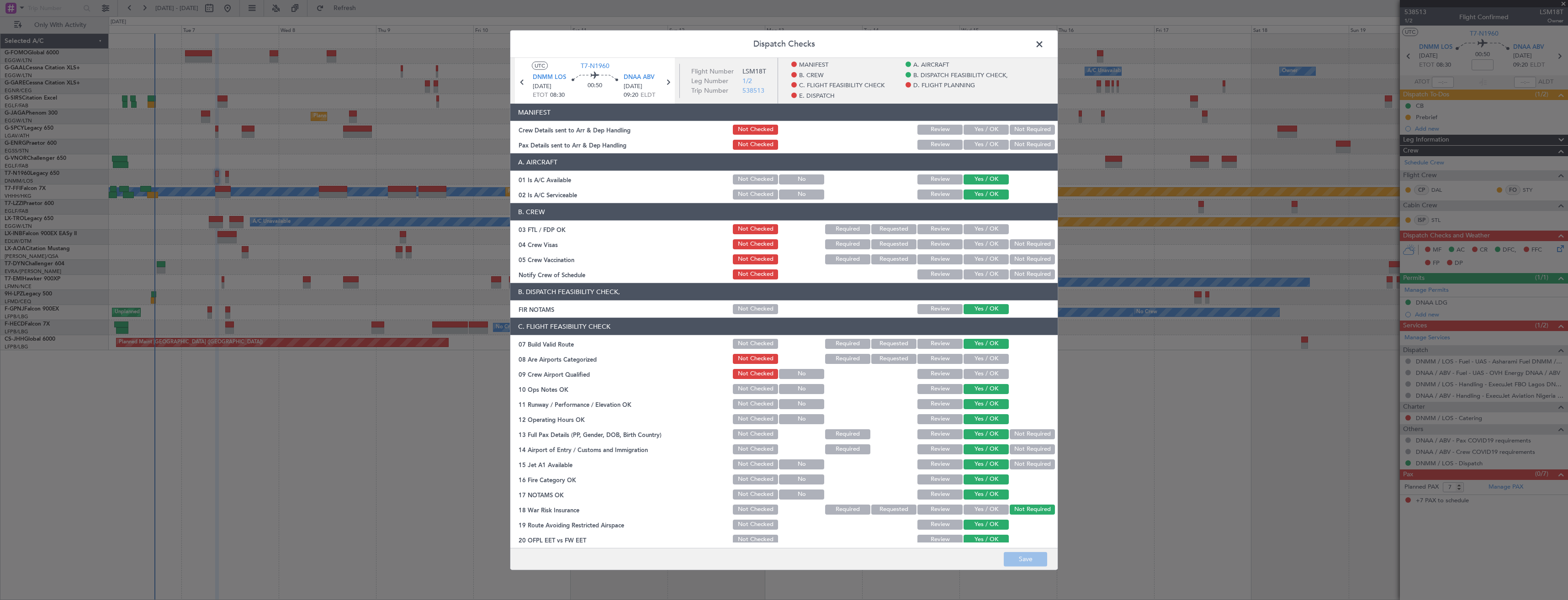
drag, startPoint x: 988, startPoint y: 145, endPoint x: 977, endPoint y: 129, distance: 19.4
click at [985, 143] on button "Yes / OK" at bounding box center [987, 145] width 45 height 10
drag, startPoint x: 976, startPoint y: 129, endPoint x: 975, endPoint y: 149, distance: 20.0
click at [976, 130] on button "Yes / OK" at bounding box center [987, 129] width 45 height 10
click at [1002, 558] on footer "Save" at bounding box center [784, 559] width 547 height 22
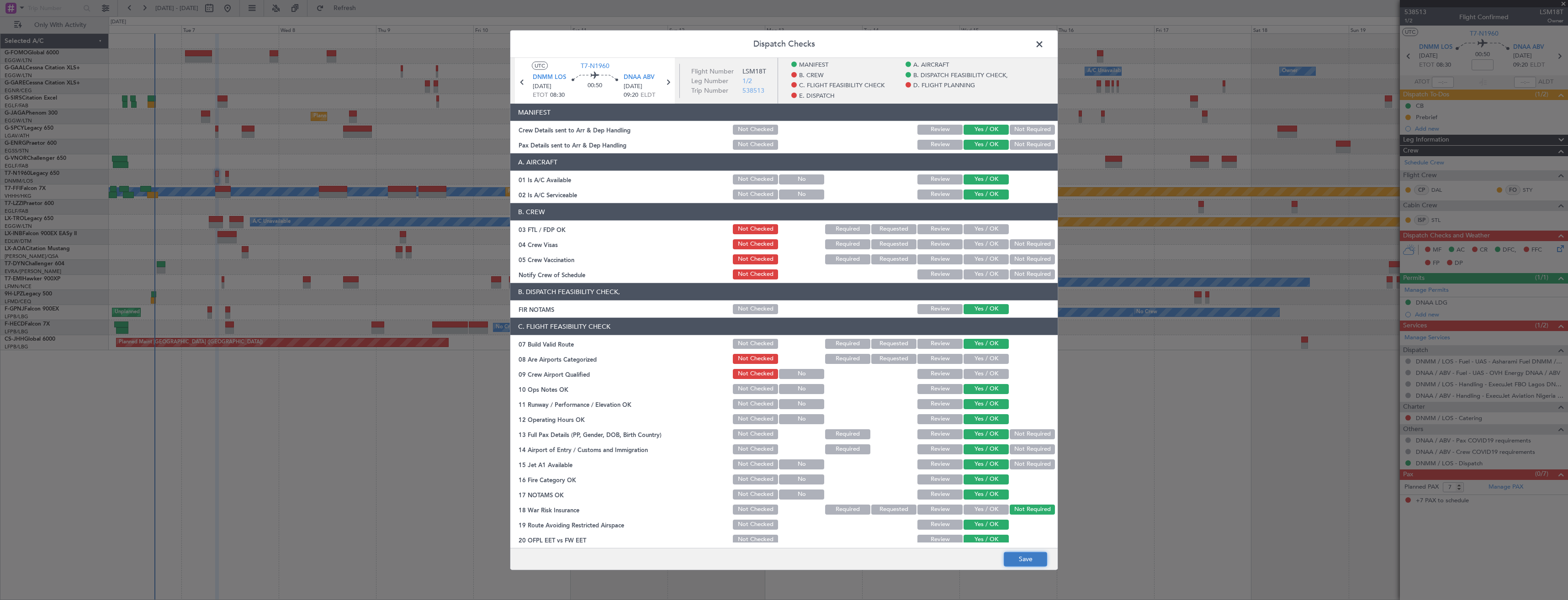
click at [1004, 558] on button "Save" at bounding box center [1025, 559] width 43 height 14
click at [1044, 42] on span at bounding box center [1044, 47] width 0 height 18
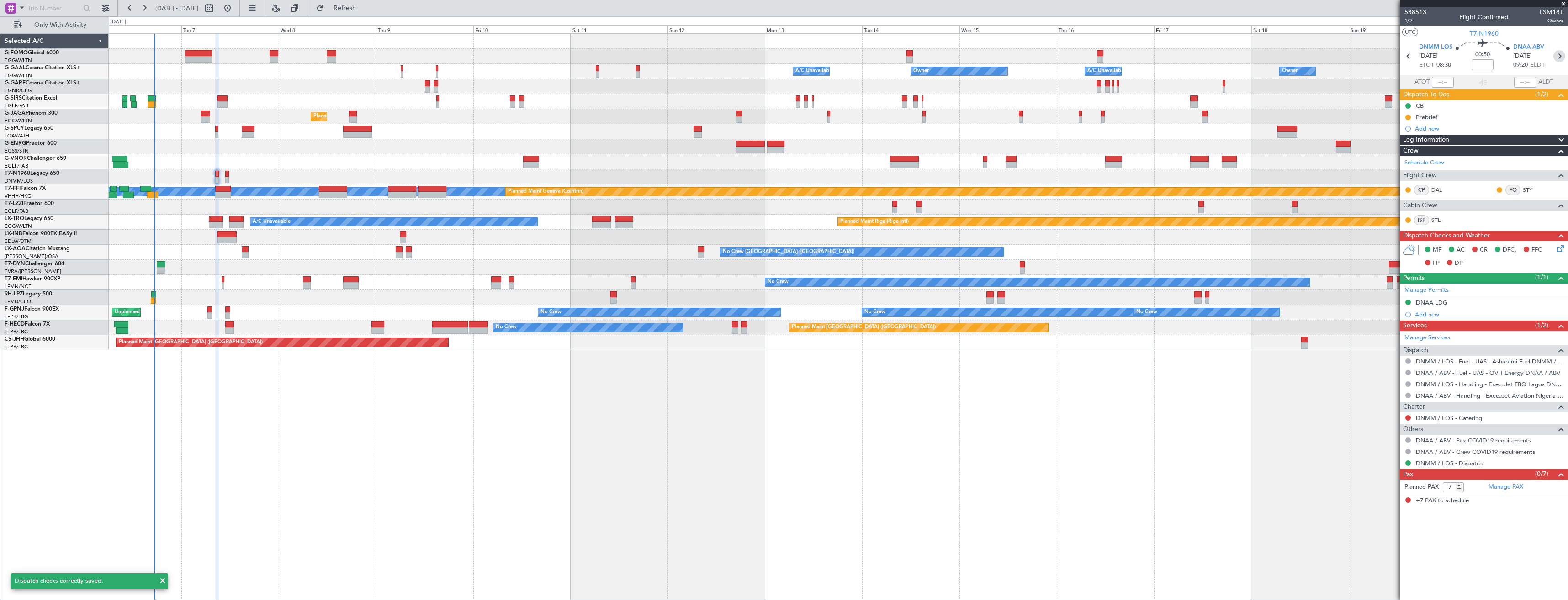
click at [1555, 57] on icon at bounding box center [1559, 56] width 12 height 12
type input "-00:05"
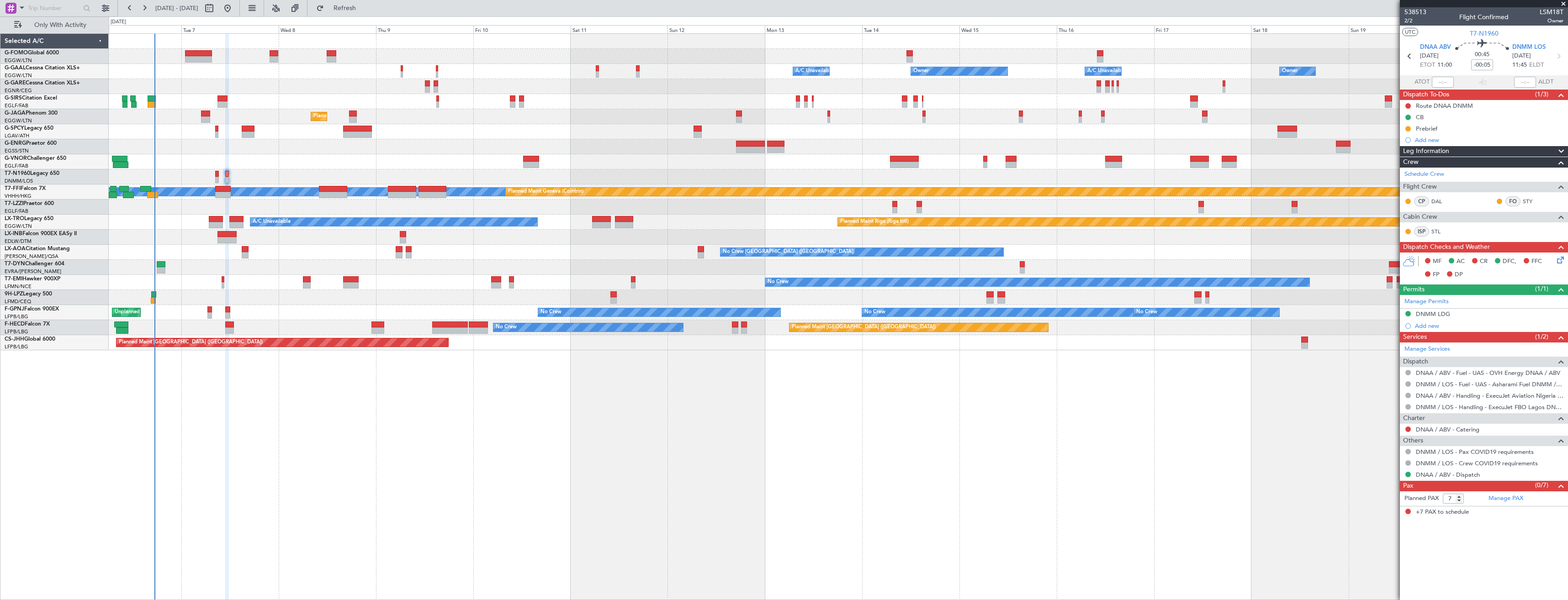
click at [1558, 260] on icon at bounding box center [1559, 259] width 7 height 7
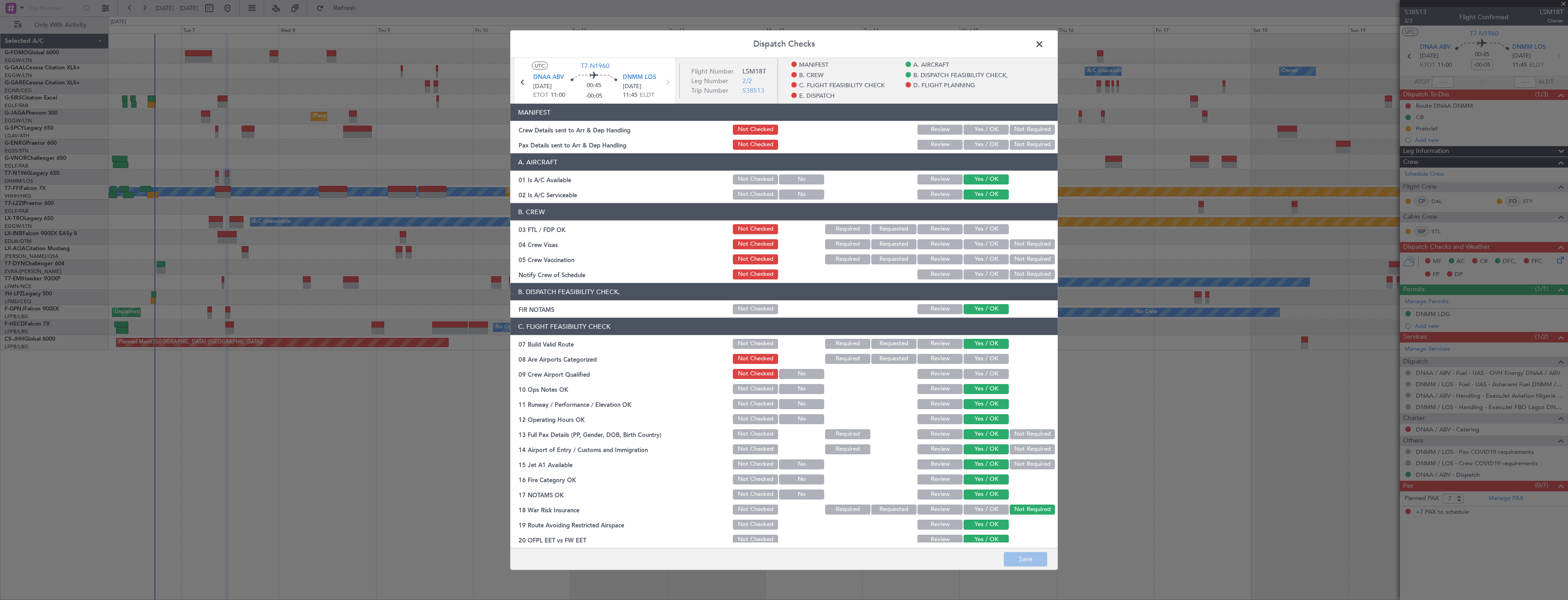
click at [981, 143] on button "Yes / OK" at bounding box center [987, 145] width 45 height 10
click at [979, 127] on button "Yes / OK" at bounding box center [987, 129] width 45 height 10
click at [1023, 564] on button "Save" at bounding box center [1025, 559] width 43 height 14
click at [1044, 43] on span at bounding box center [1044, 47] width 0 height 18
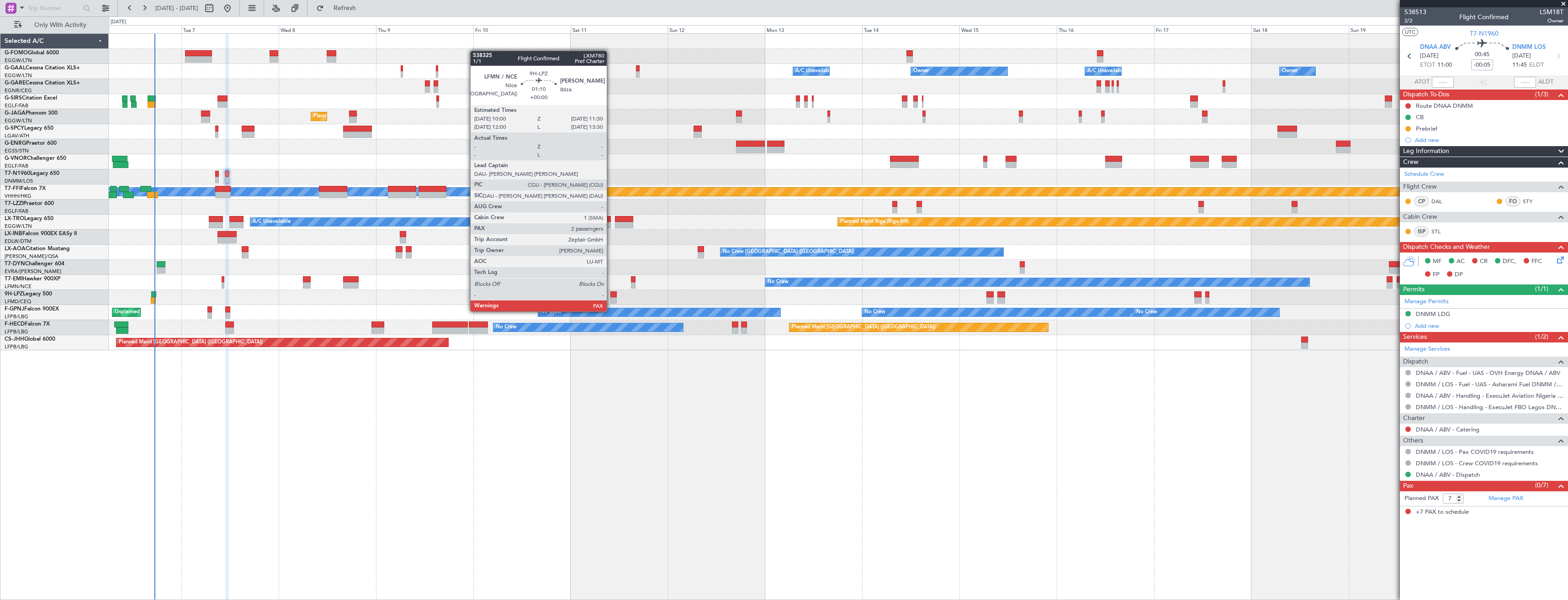
click at [611, 303] on div at bounding box center [613, 300] width 6 height 6
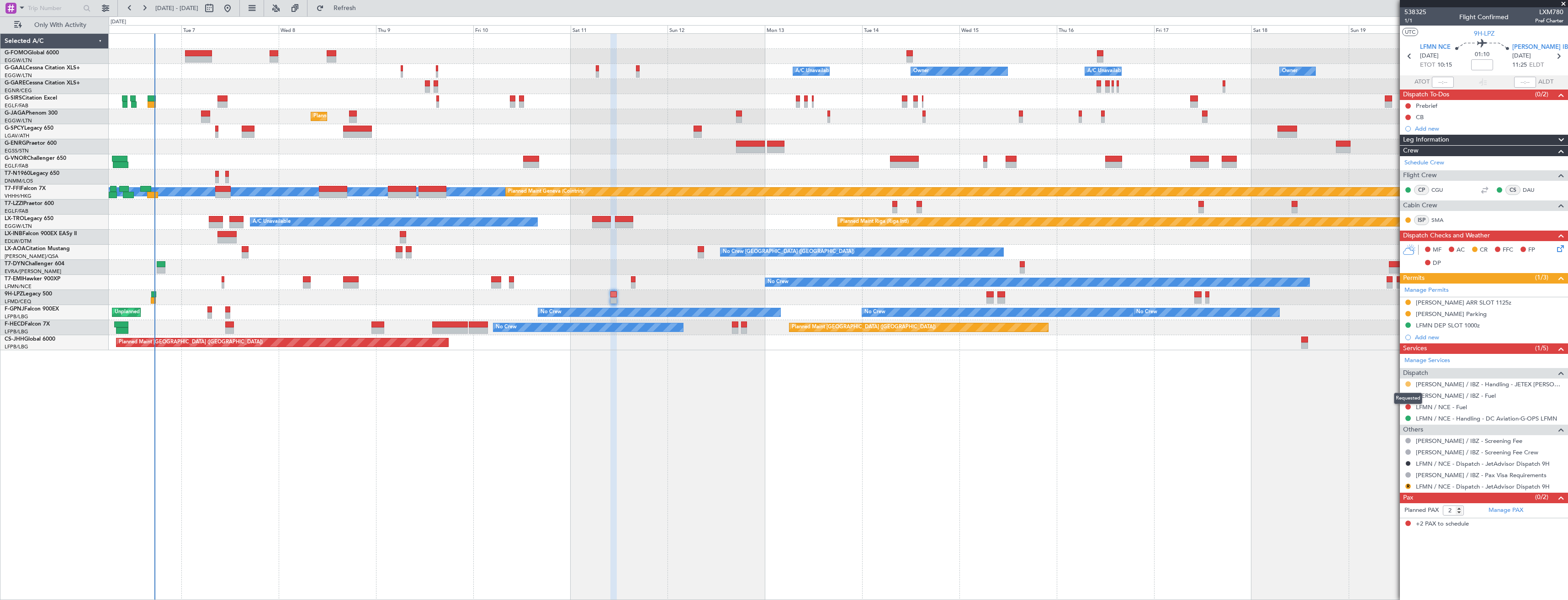
click at [1406, 385] on button at bounding box center [1408, 384] width 5 height 5
click at [1383, 491] on span "Confirmed" at bounding box center [1383, 493] width 29 height 9
click at [1408, 302] on button at bounding box center [1408, 303] width 5 height 5
click at [1387, 412] on span "Received OK" at bounding box center [1386, 411] width 35 height 9
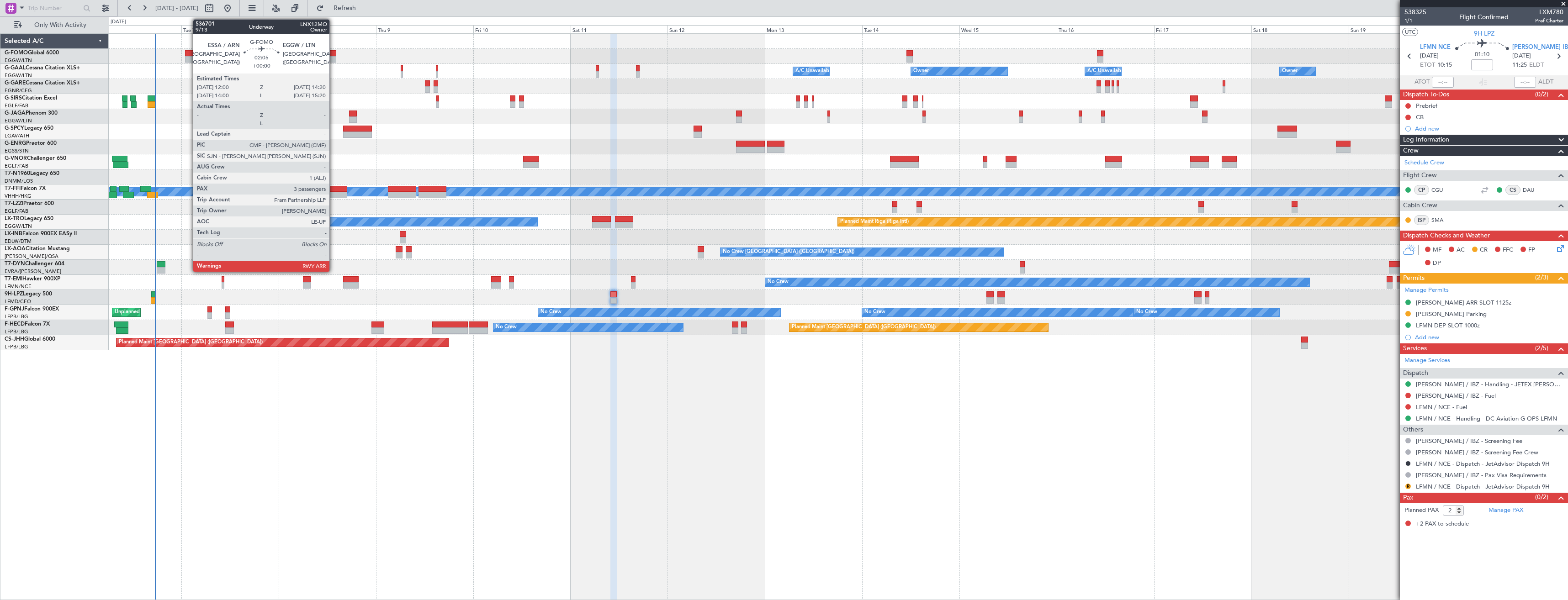
click at [333, 61] on div at bounding box center [332, 59] width 10 height 6
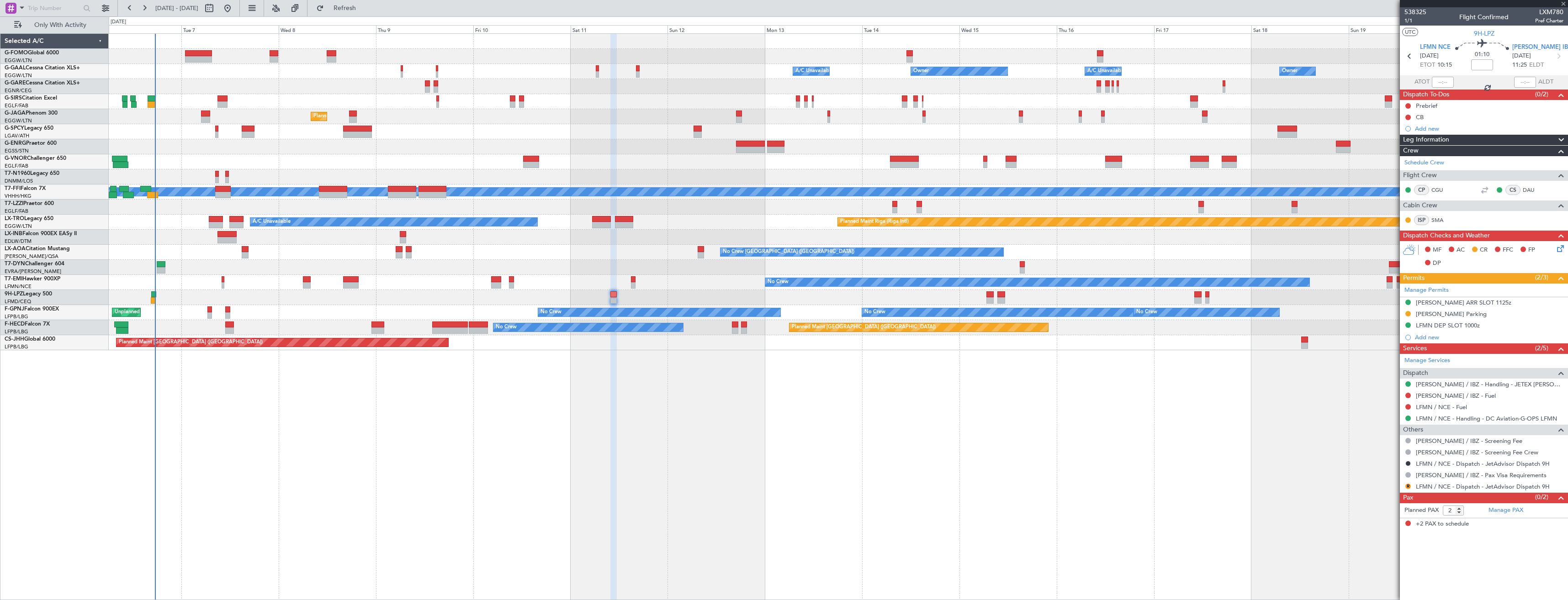
type input "3"
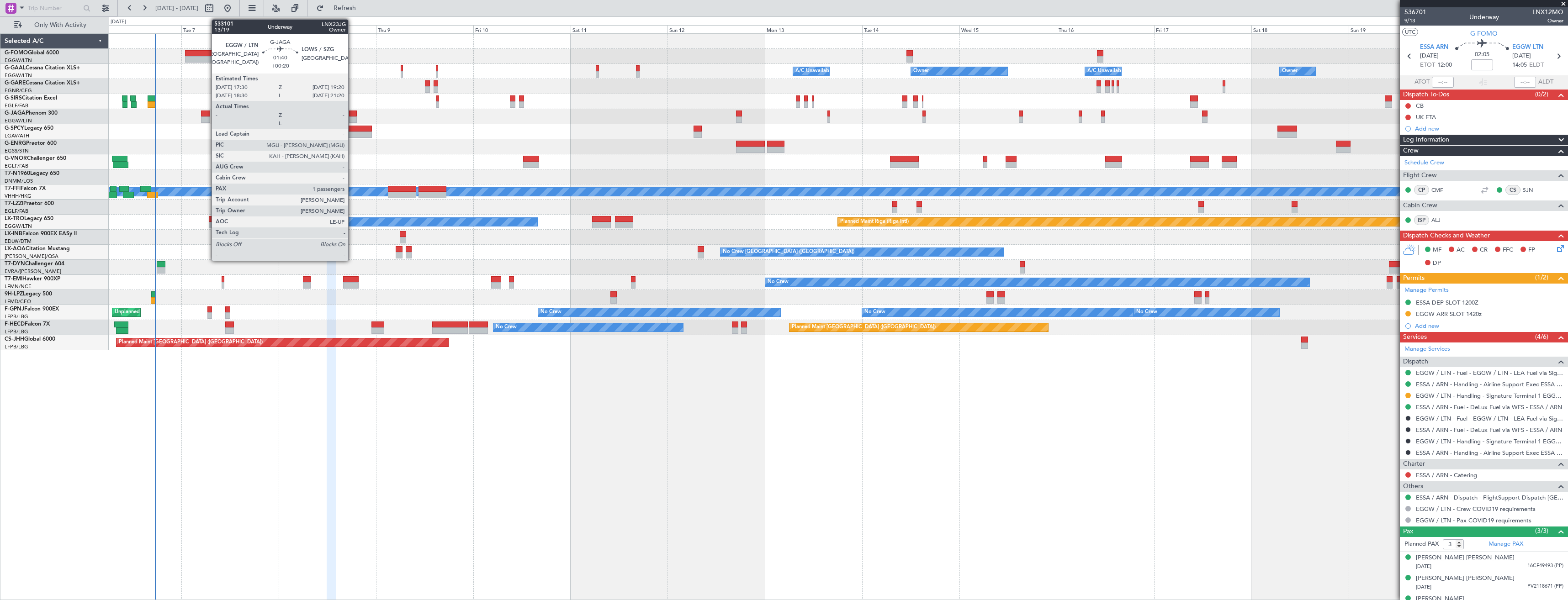
click at [352, 116] on div at bounding box center [353, 113] width 8 height 6
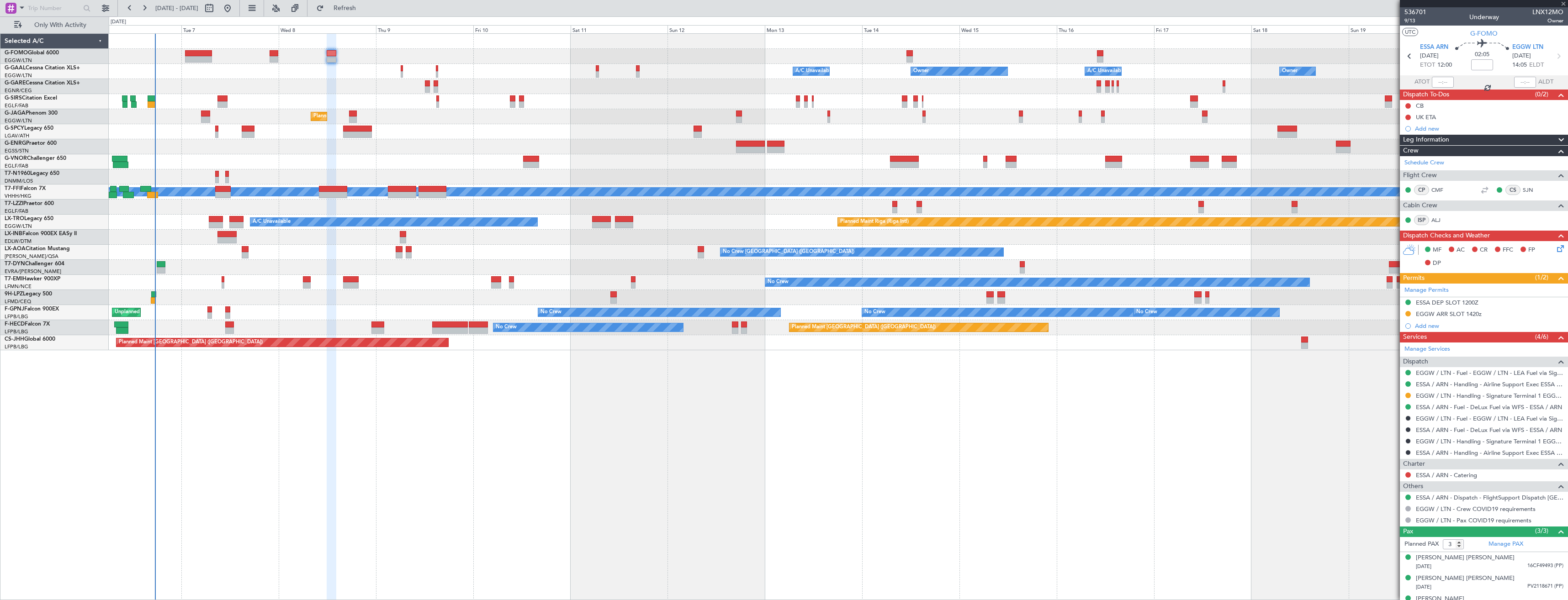
type input "+00:20"
type input "1"
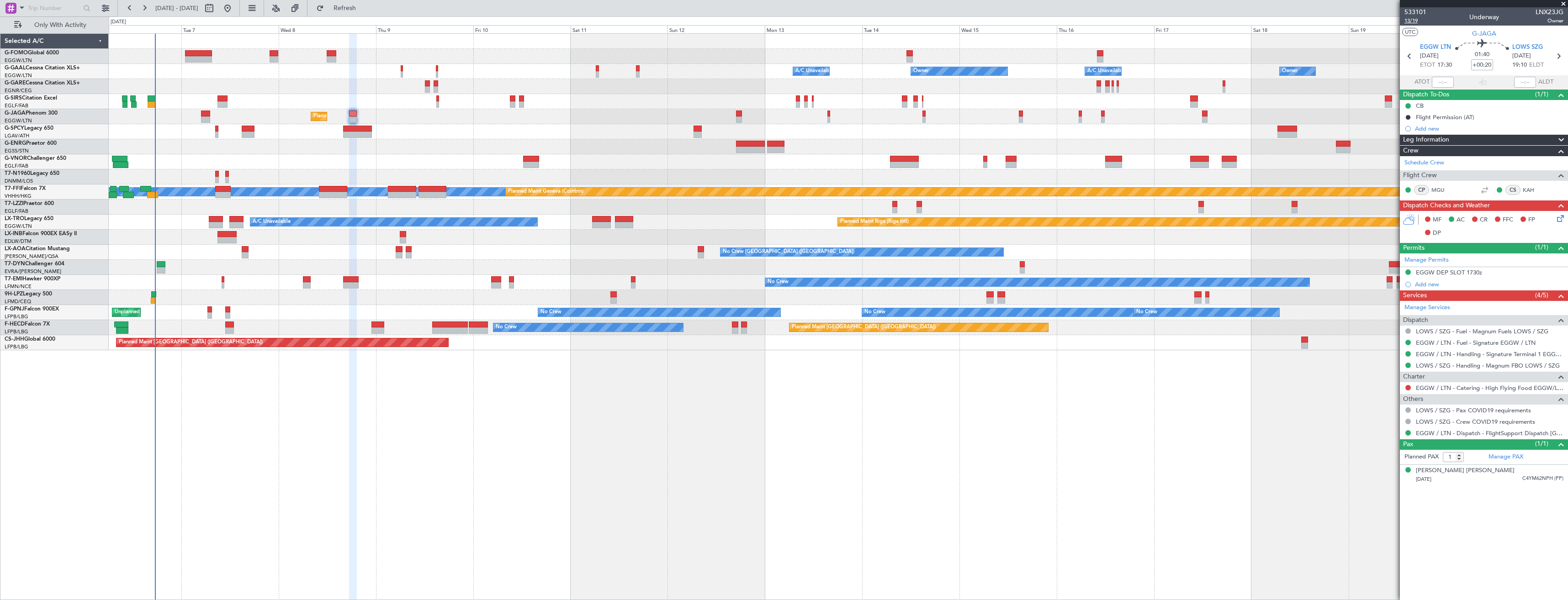
click at [1411, 21] on span "13/19" at bounding box center [1415, 21] width 22 height 8
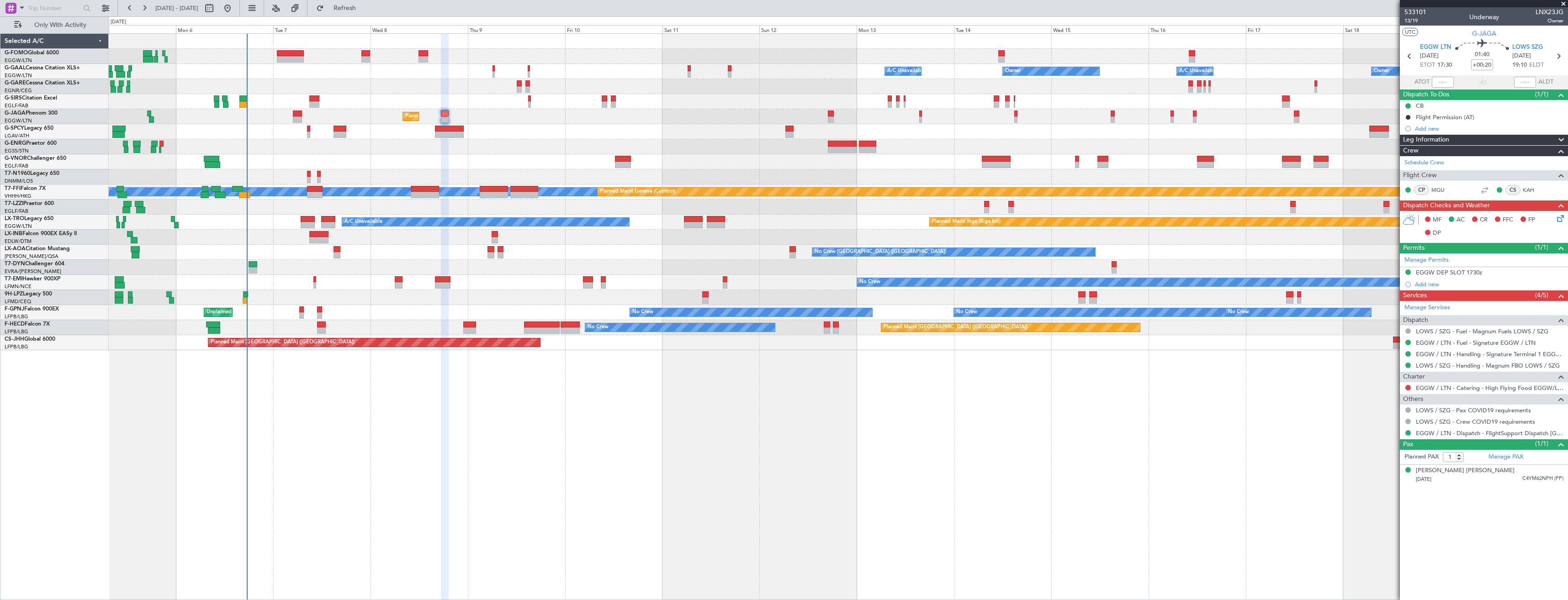
click at [287, 233] on div "Planned Maint [GEOGRAPHIC_DATA]" at bounding box center [838, 237] width 1459 height 15
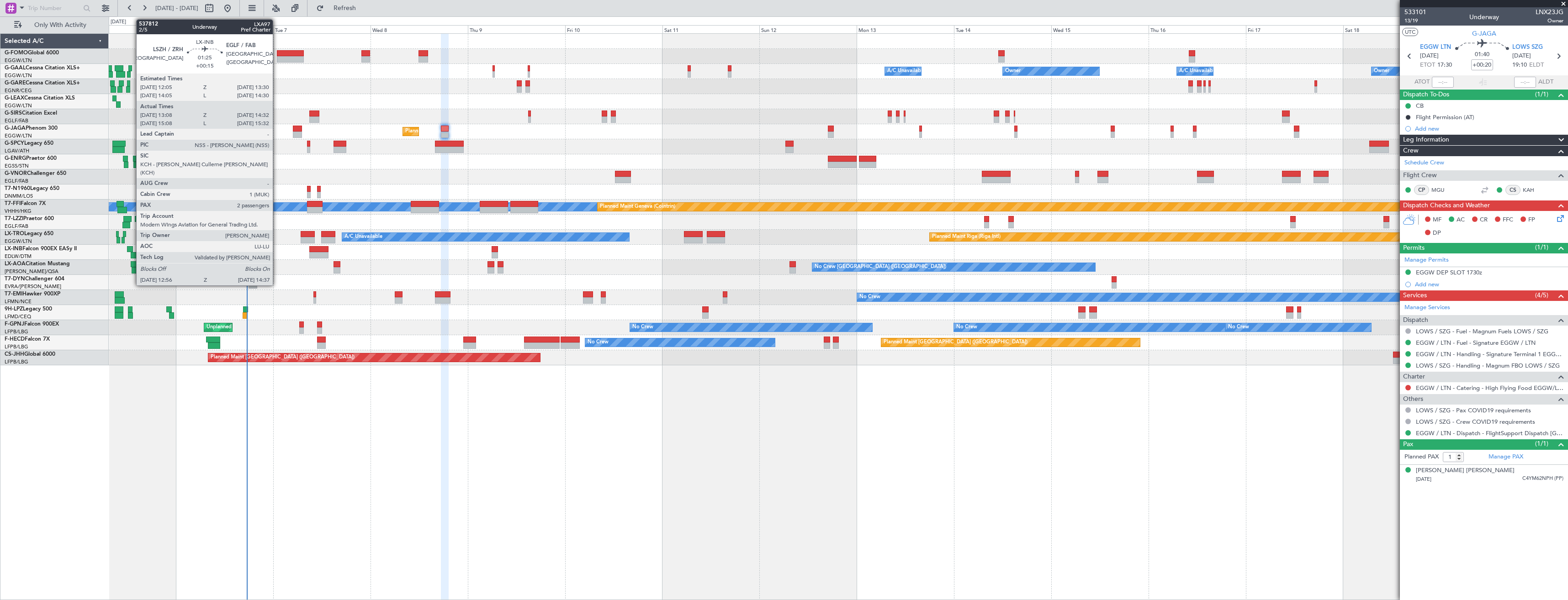
click at [131, 251] on div at bounding box center [129, 249] width 6 height 6
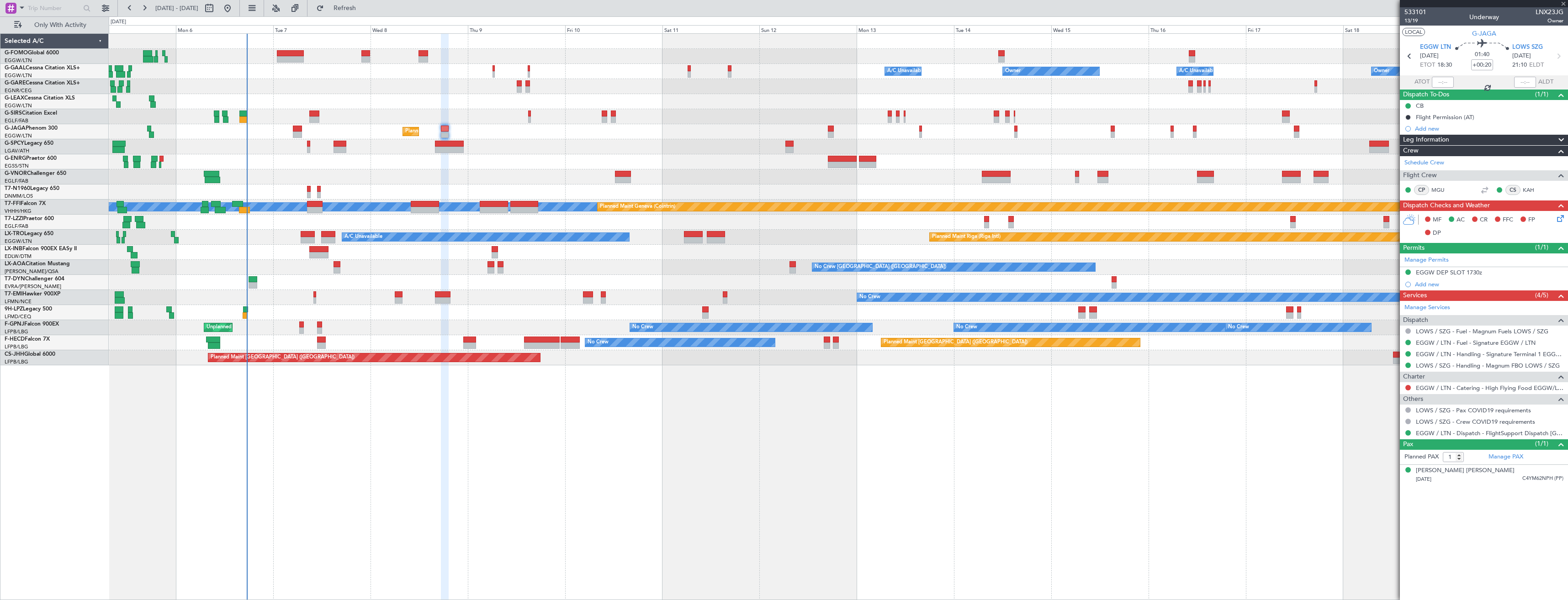
type input "+00:15"
type input "13:08"
type input "14:32"
type input "2"
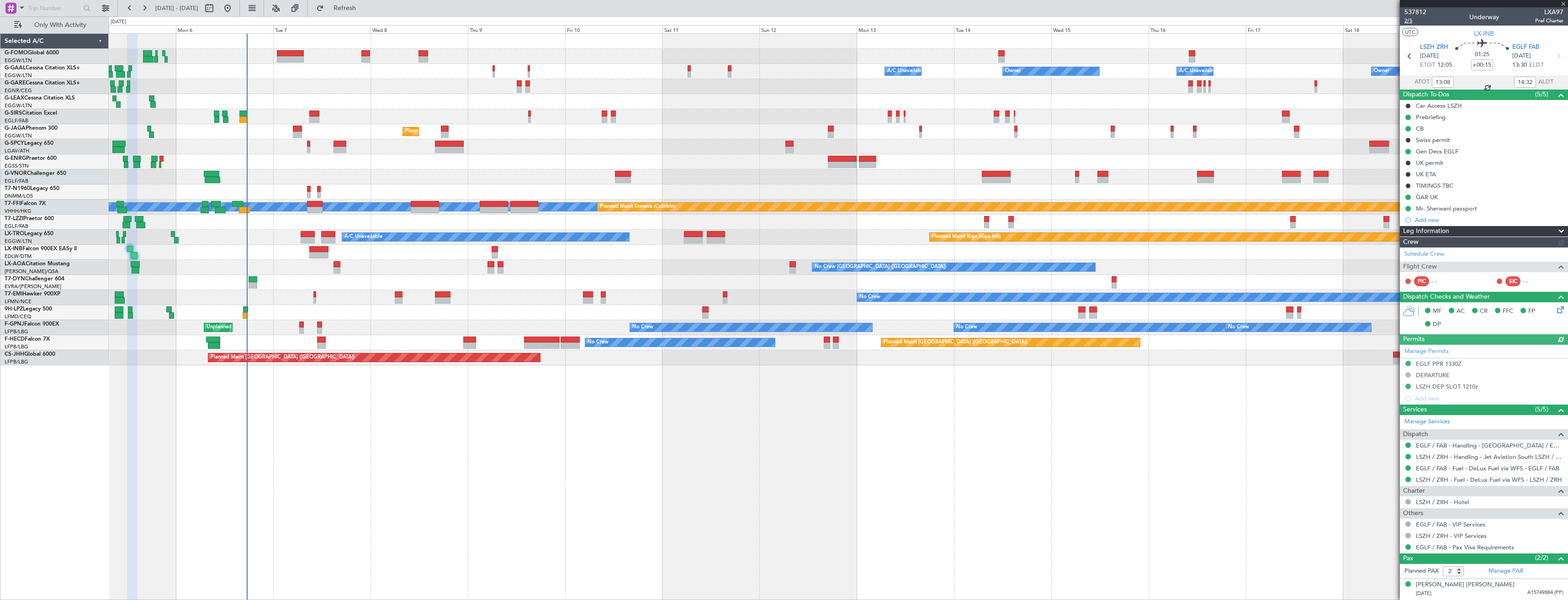
click at [1413, 22] on span "2/5" at bounding box center [1415, 21] width 22 height 8
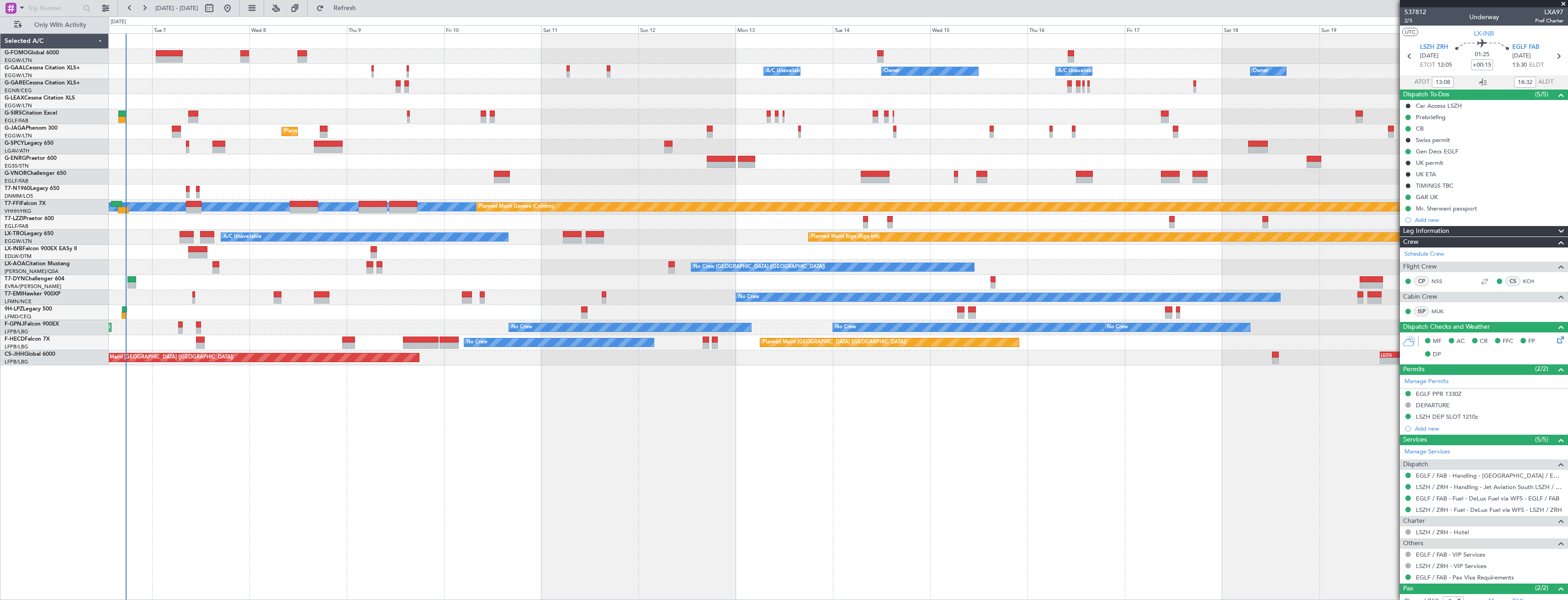
click at [436, 261] on div "Owner Owner Owner A/C Unavailable A/C Unavailable Owner Planned Maint Oxford (K…" at bounding box center [838, 199] width 1459 height 331
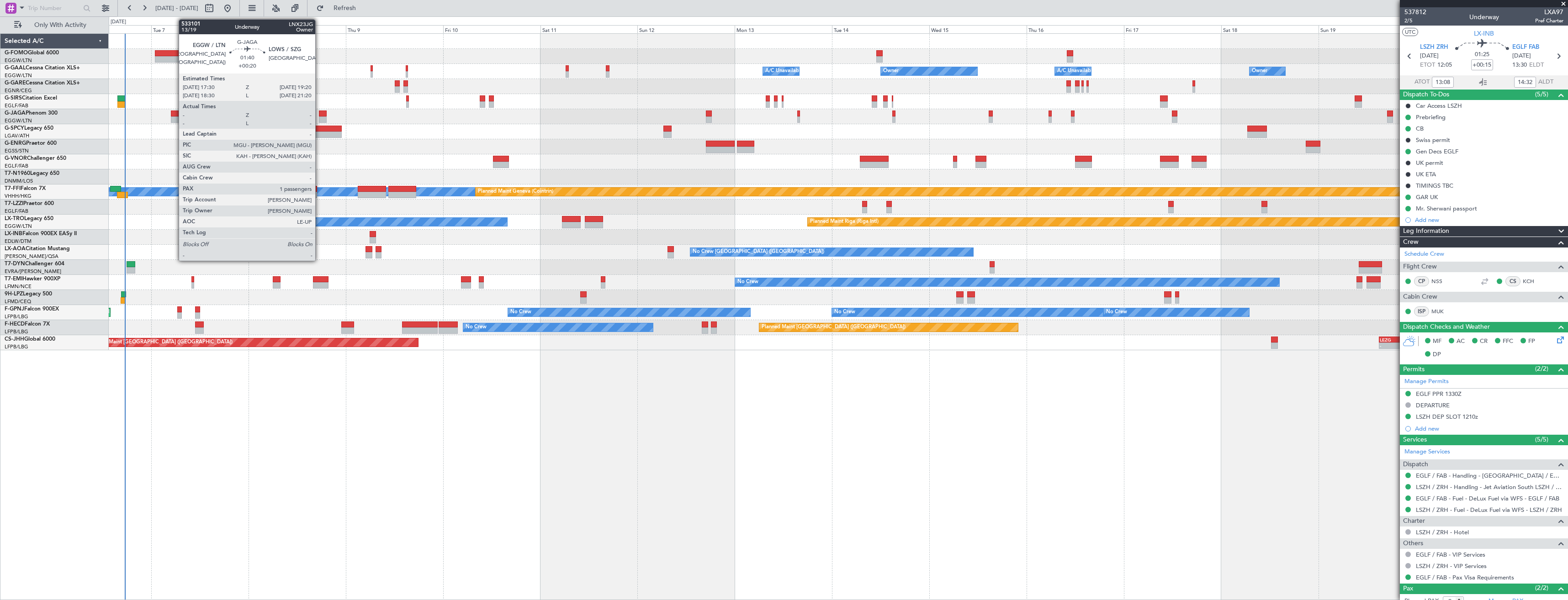
click at [319, 116] on div at bounding box center [323, 113] width 8 height 6
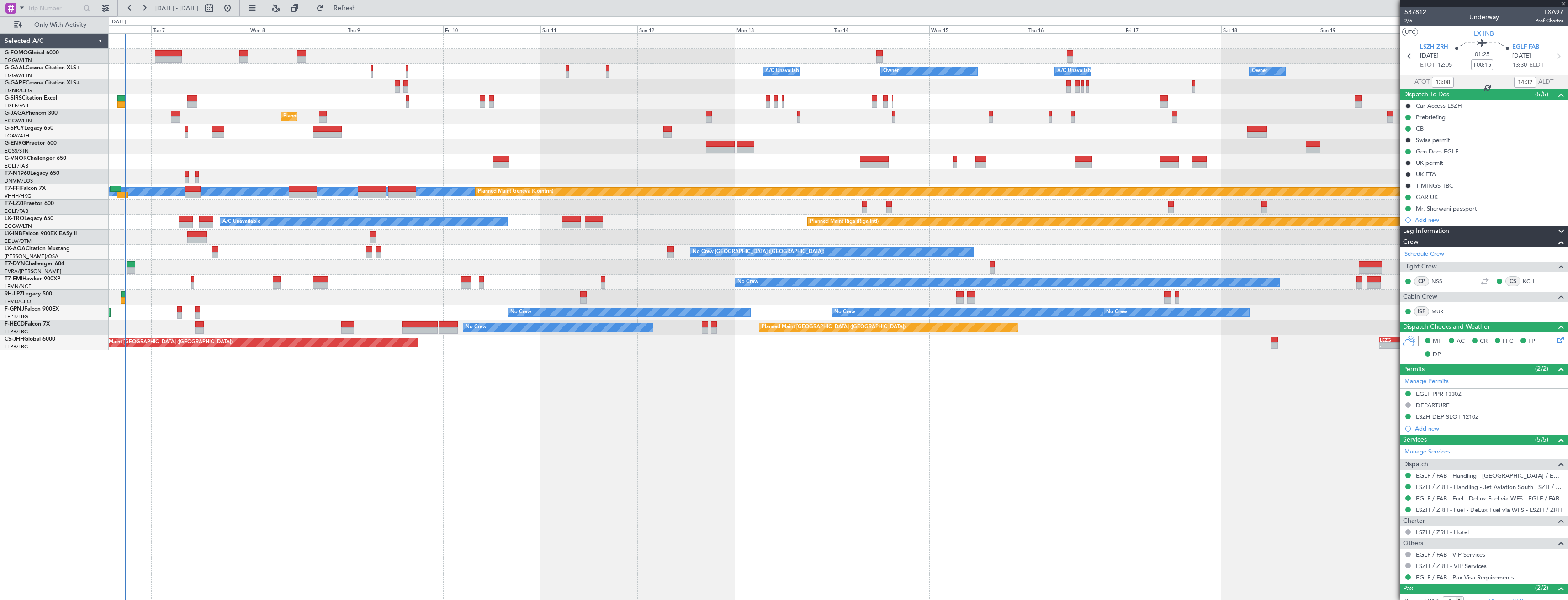
type input "+00:20"
type input "1"
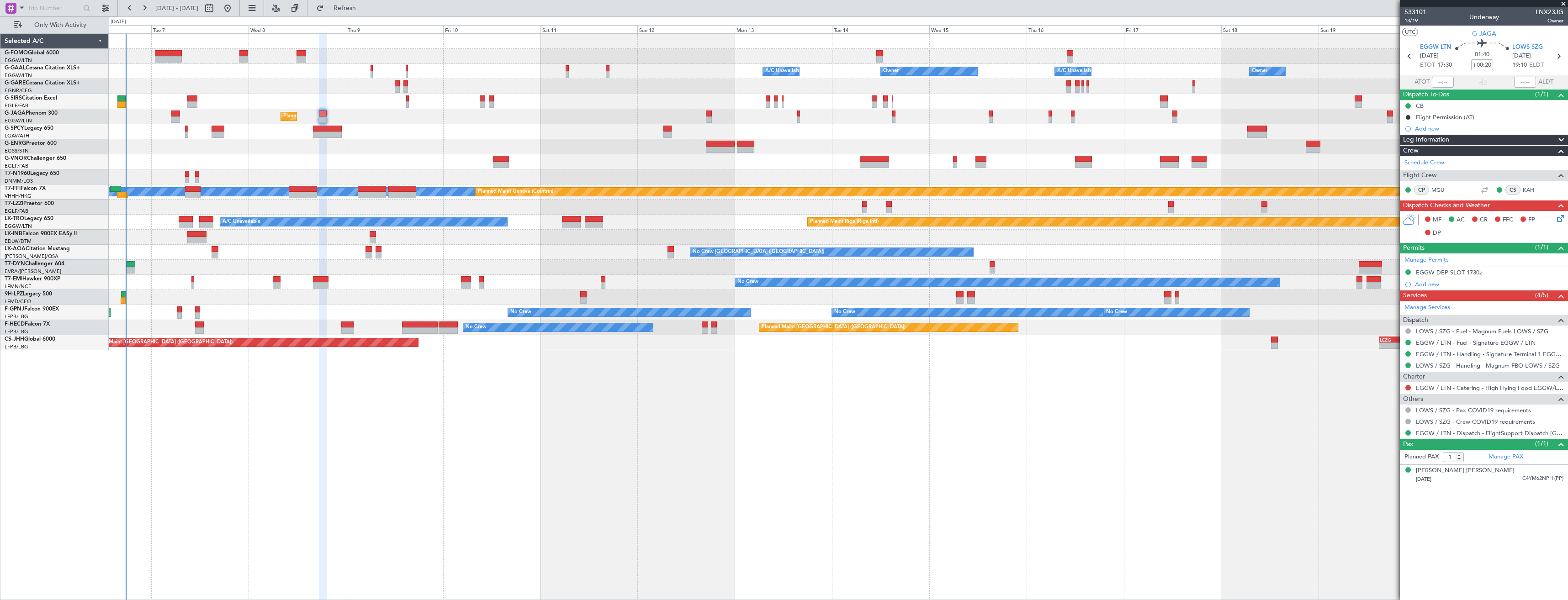
click at [1556, 219] on icon at bounding box center [1559, 216] width 7 height 7
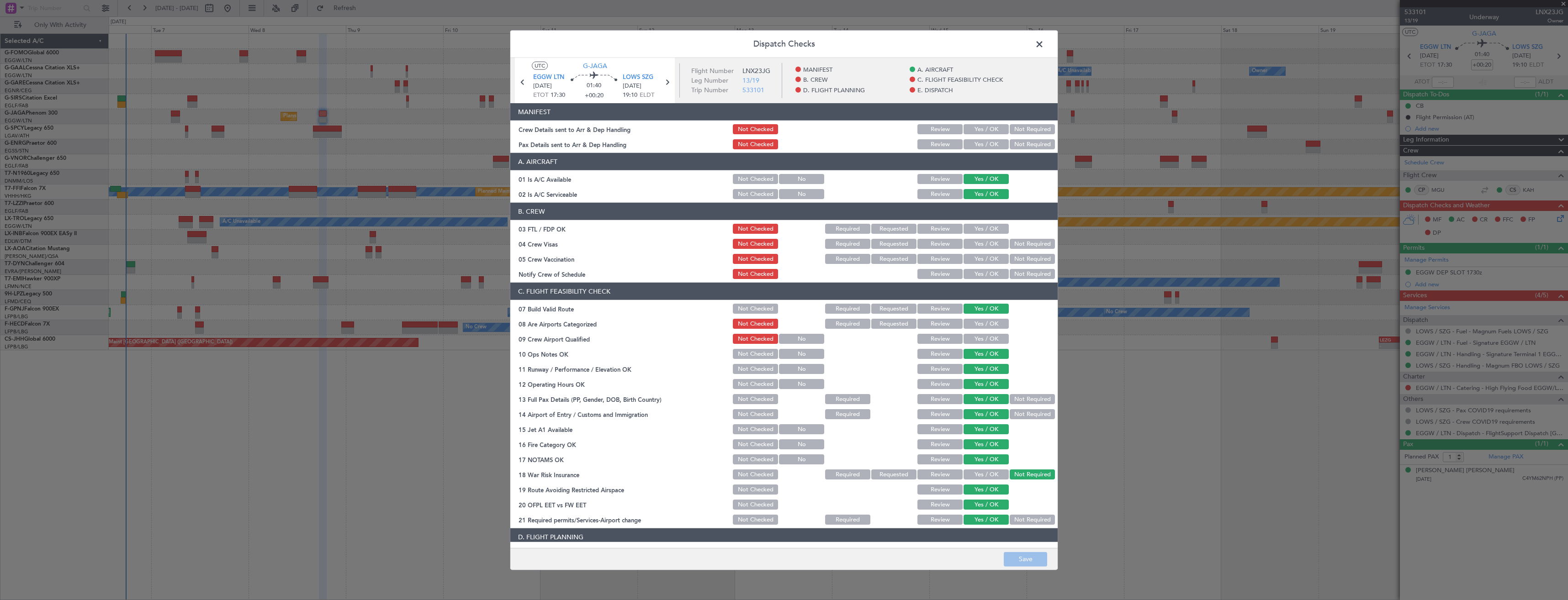
click at [976, 142] on button "Yes / OK" at bounding box center [987, 144] width 45 height 10
click at [975, 133] on button "Yes / OK" at bounding box center [987, 128] width 45 height 10
drag, startPoint x: 1032, startPoint y: 563, endPoint x: 1026, endPoint y: 555, distance: 10.0
click at [1032, 563] on button "Save" at bounding box center [1025, 559] width 43 height 14
click at [1044, 41] on span at bounding box center [1044, 47] width 0 height 18
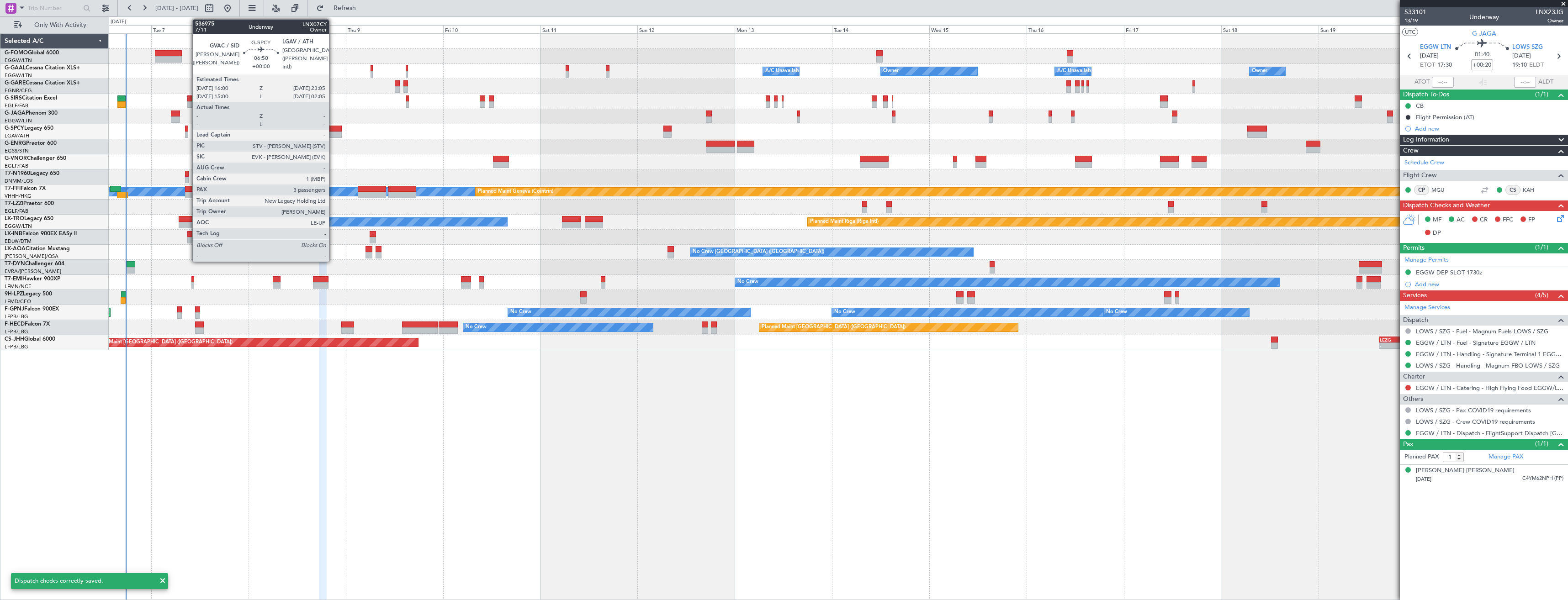
click at [333, 132] on div at bounding box center [327, 134] width 29 height 6
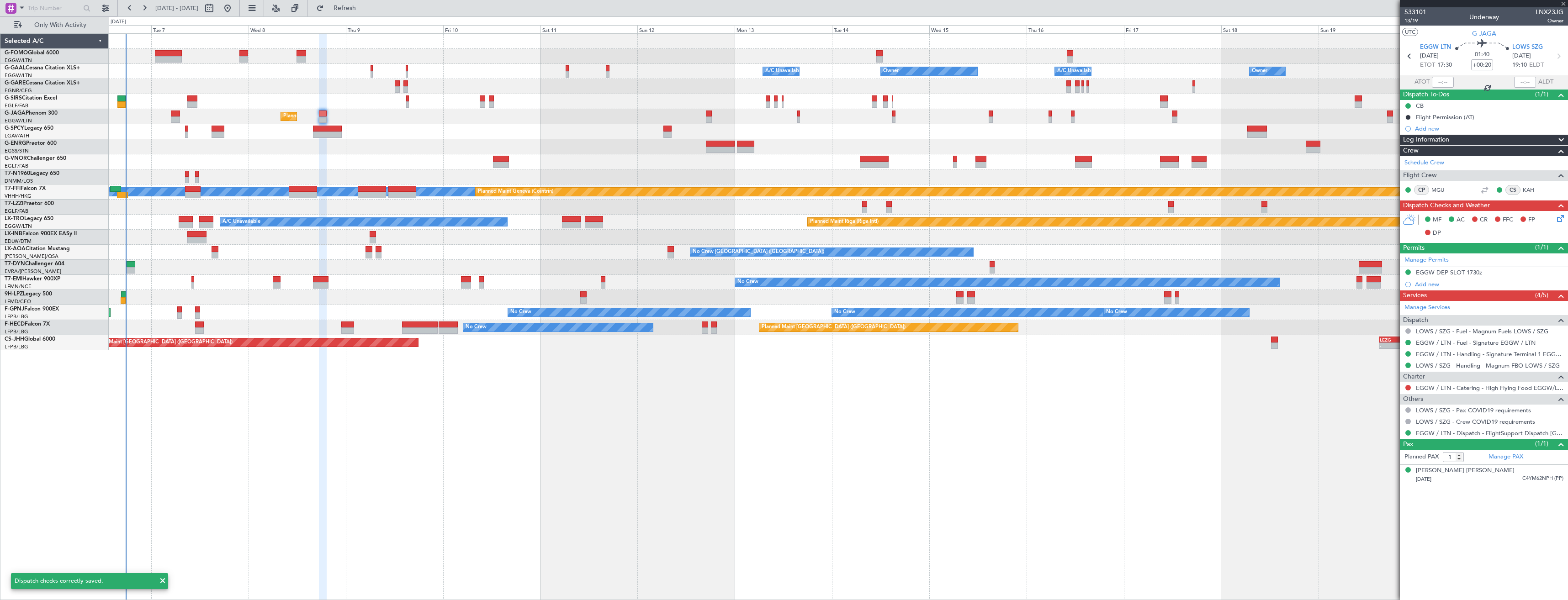
type input "3"
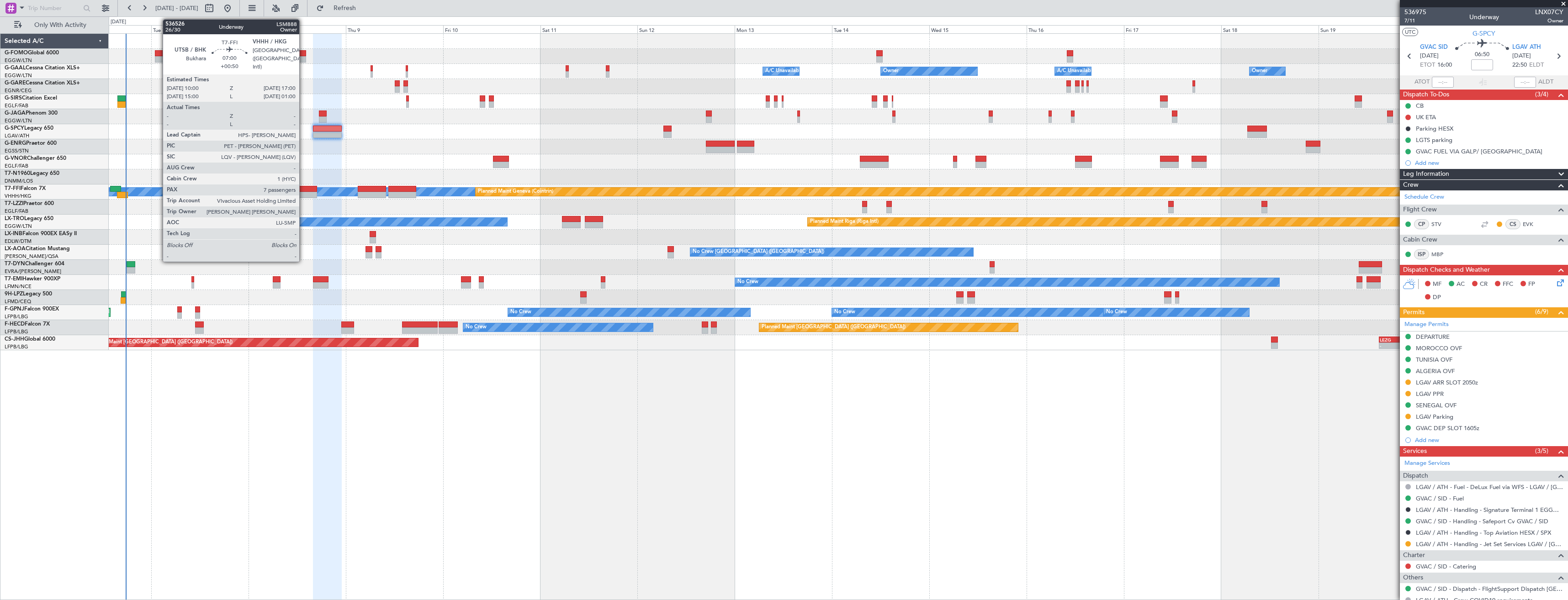
click at [304, 191] on div at bounding box center [303, 189] width 29 height 6
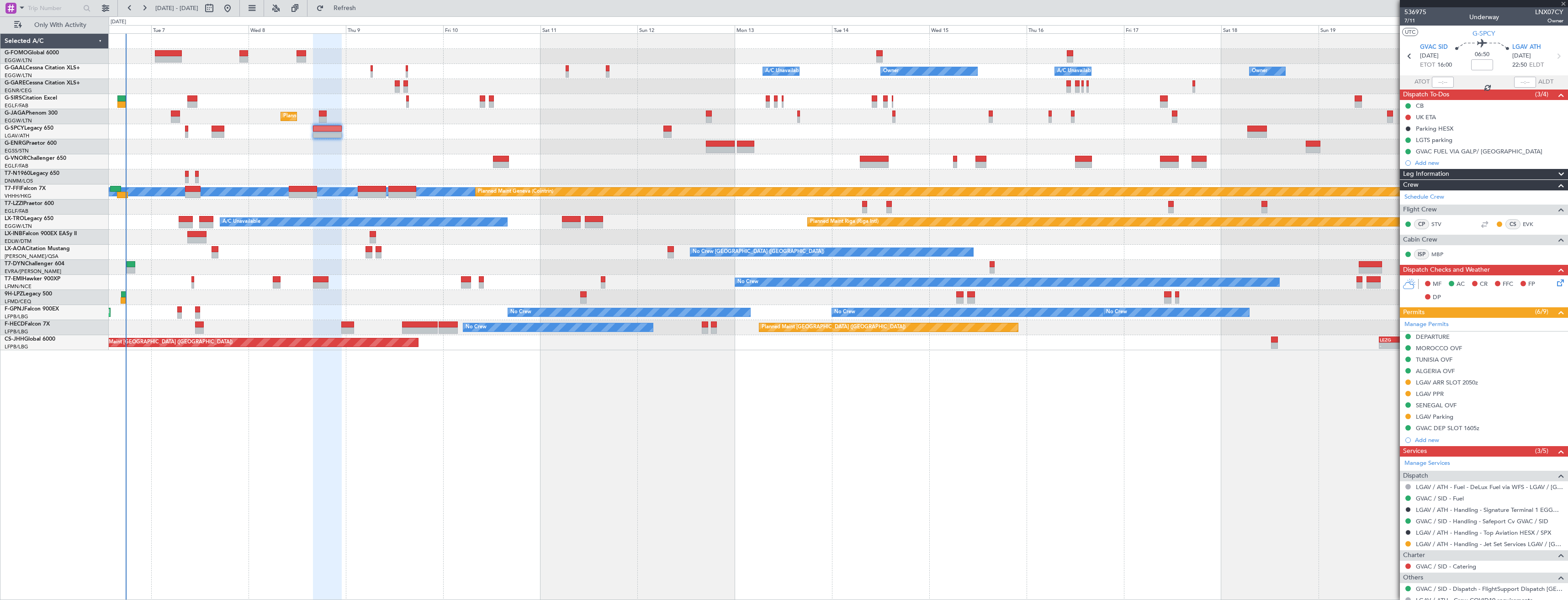
type input "+00:50"
type input "7"
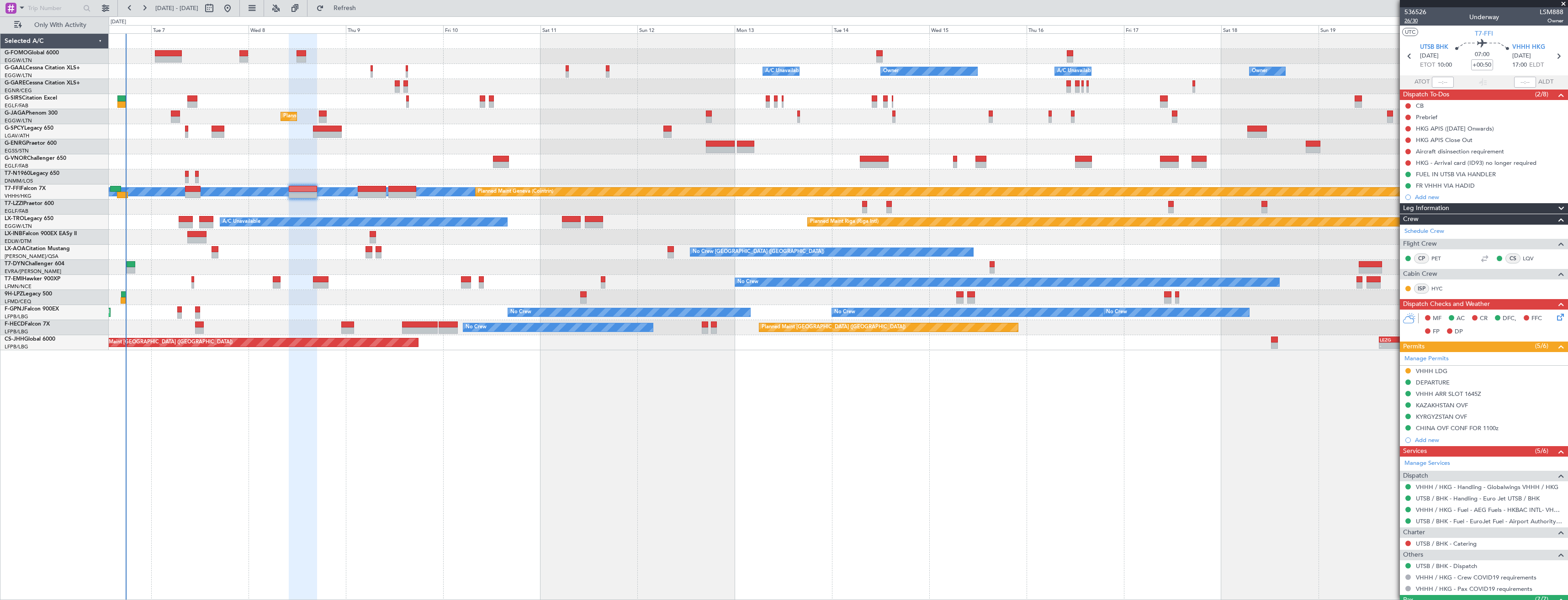
click at [1413, 22] on span "26/30" at bounding box center [1415, 21] width 22 height 8
click at [1553, 56] on icon at bounding box center [1558, 56] width 12 height 12
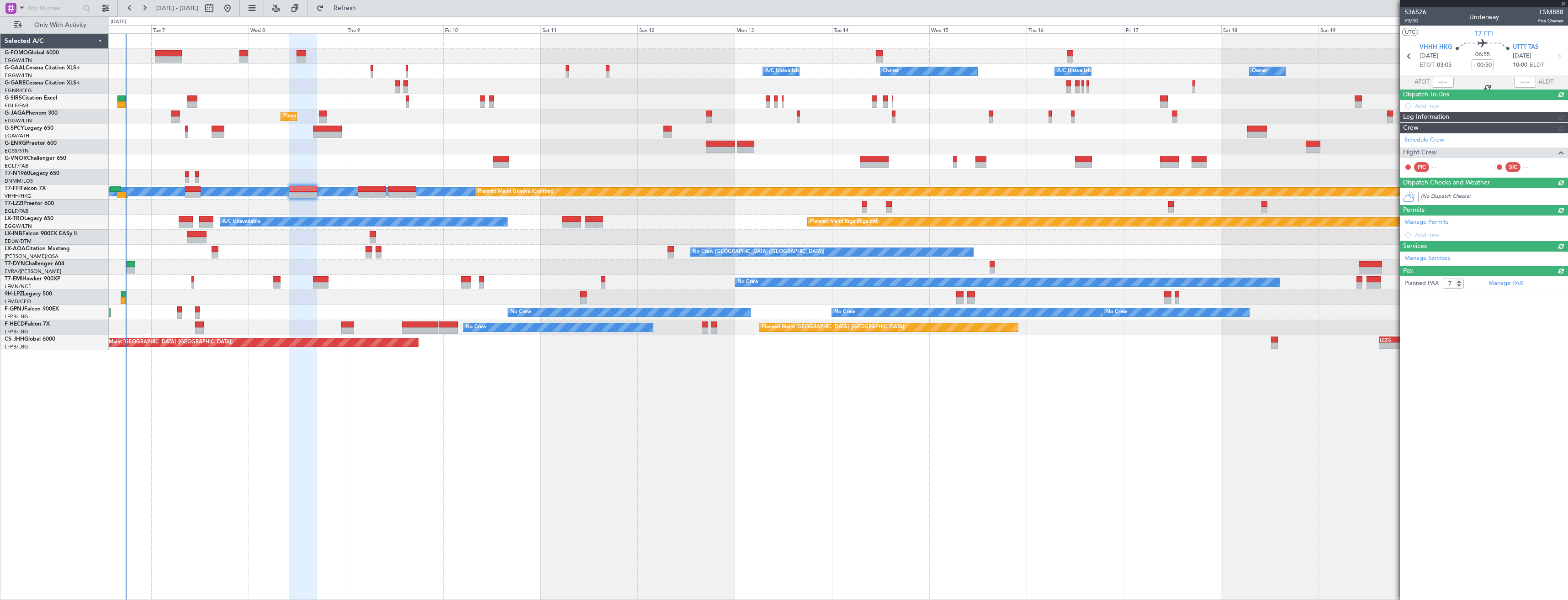
type input "+00:45"
type input "0"
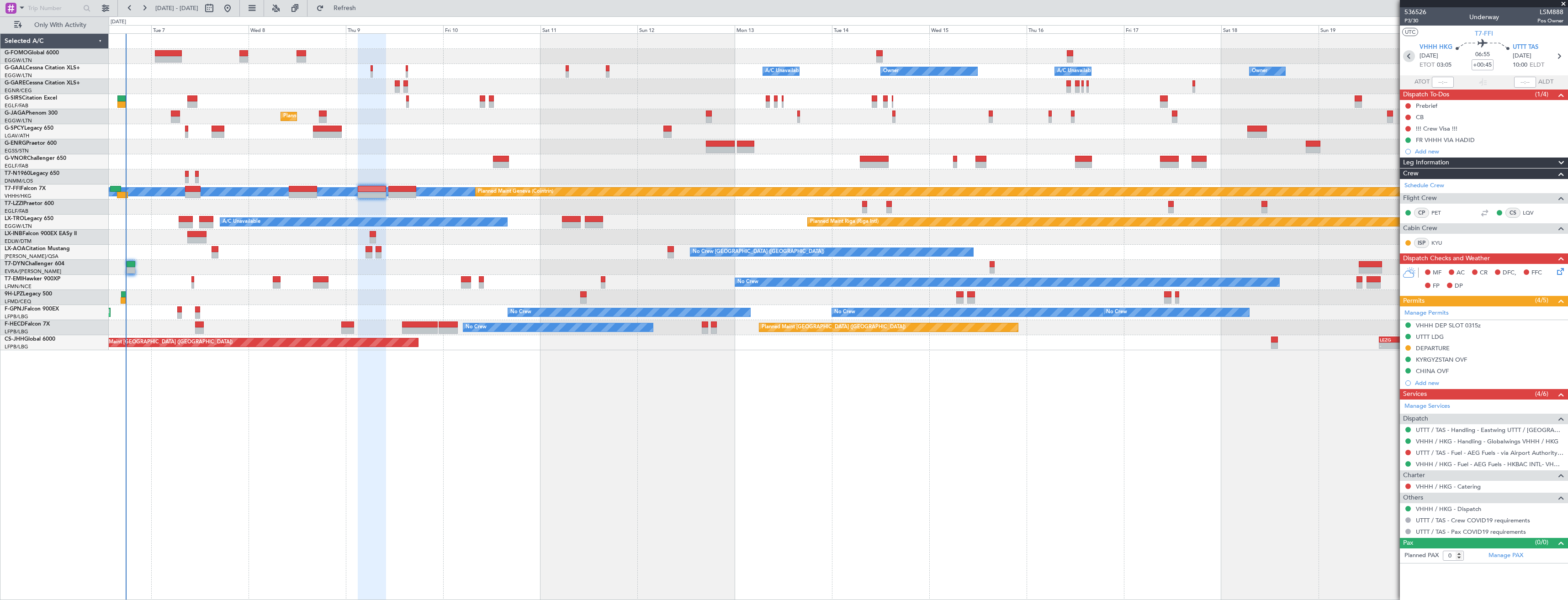
click at [1412, 58] on icon at bounding box center [1409, 56] width 12 height 12
type input "+00:50"
type input "7"
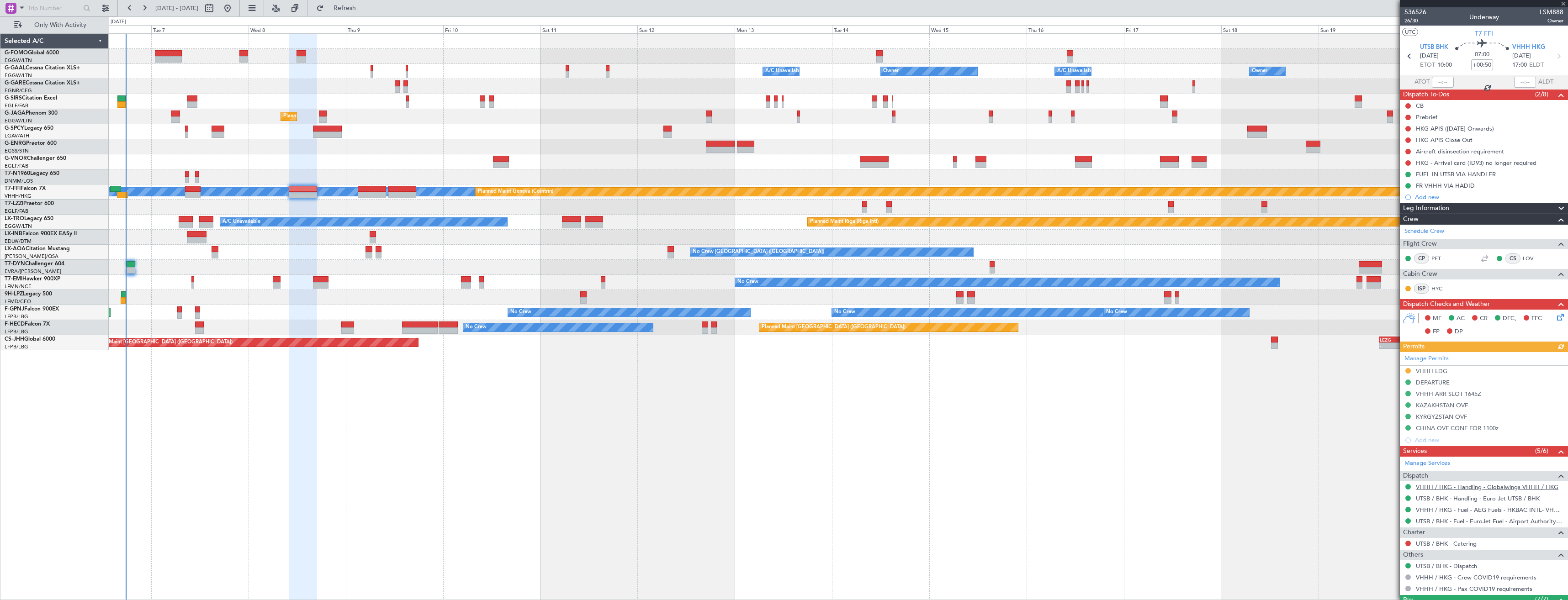
click at [1443, 489] on link "VHHH / HKG - Handling - Globalwings VHHH / HKG" at bounding box center [1487, 487] width 143 height 8
click at [1555, 317] on icon at bounding box center [1559, 315] width 7 height 7
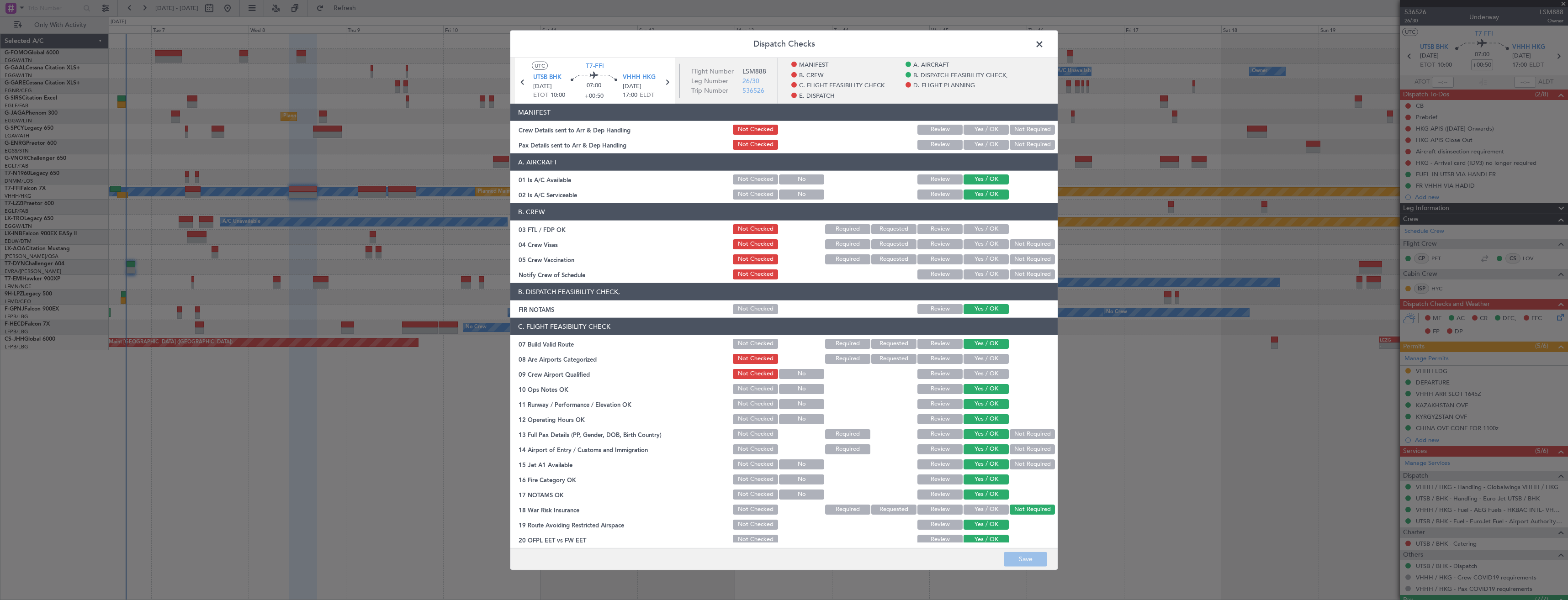
drag, startPoint x: 981, startPoint y: 145, endPoint x: 975, endPoint y: 137, distance: 10.0
click at [981, 142] on button "Yes / OK" at bounding box center [987, 145] width 45 height 10
click at [973, 130] on button "Yes / OK" at bounding box center [987, 129] width 45 height 10
click at [1022, 557] on button "Save" at bounding box center [1025, 559] width 43 height 14
click at [1044, 44] on span at bounding box center [1044, 47] width 0 height 18
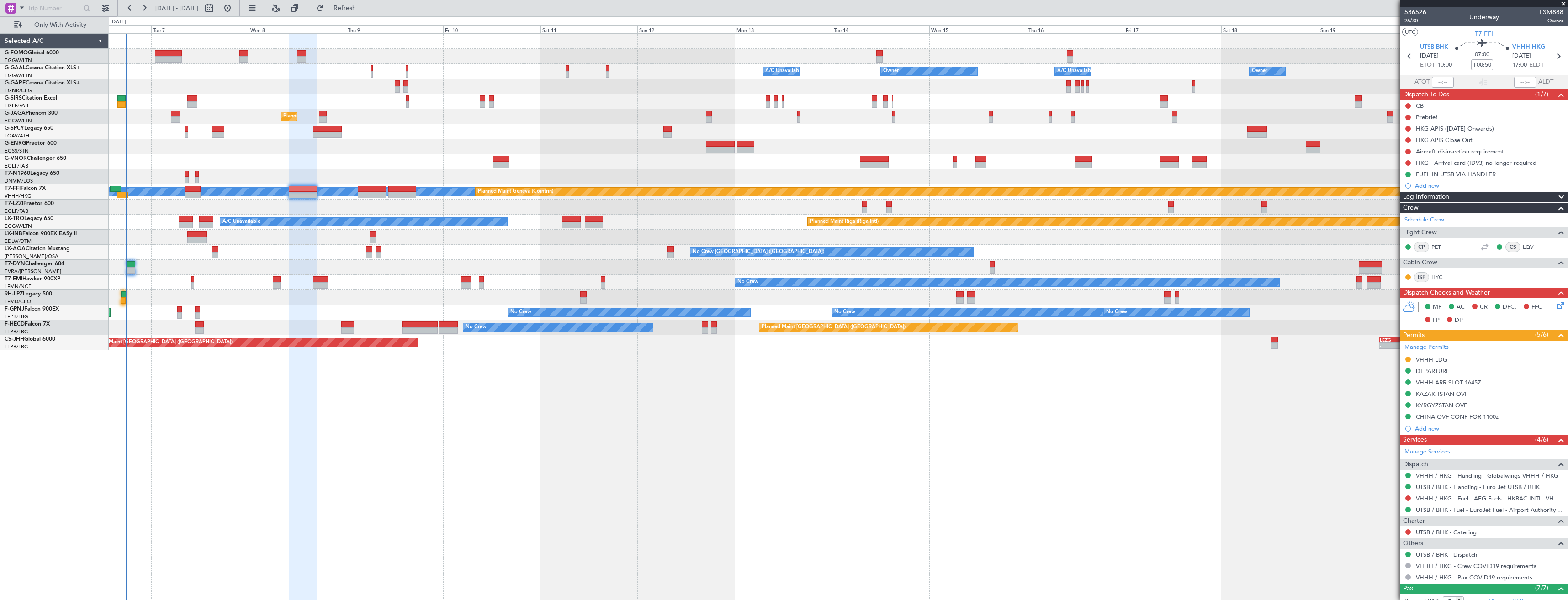
drag, startPoint x: 1483, startPoint y: 181, endPoint x: 1485, endPoint y: 185, distance: 4.5
click at [1483, 181] on div "Add new" at bounding box center [1489, 185] width 148 height 8
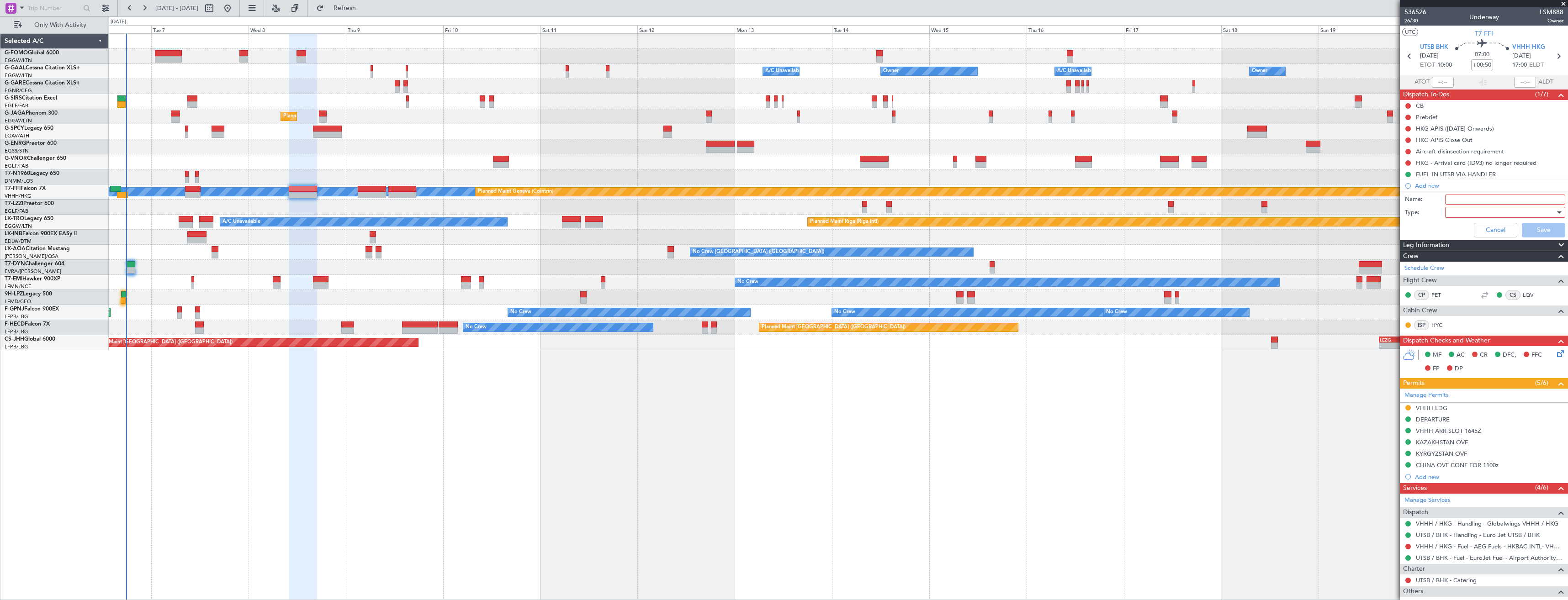
click at [1492, 198] on input "Name:" at bounding box center [1506, 199] width 120 height 10
type input "UTSB FUEL VIA HANDLER"
click at [1499, 215] on div at bounding box center [1502, 212] width 106 height 13
click at [1497, 231] on span "Generic" at bounding box center [1501, 231] width 107 height 13
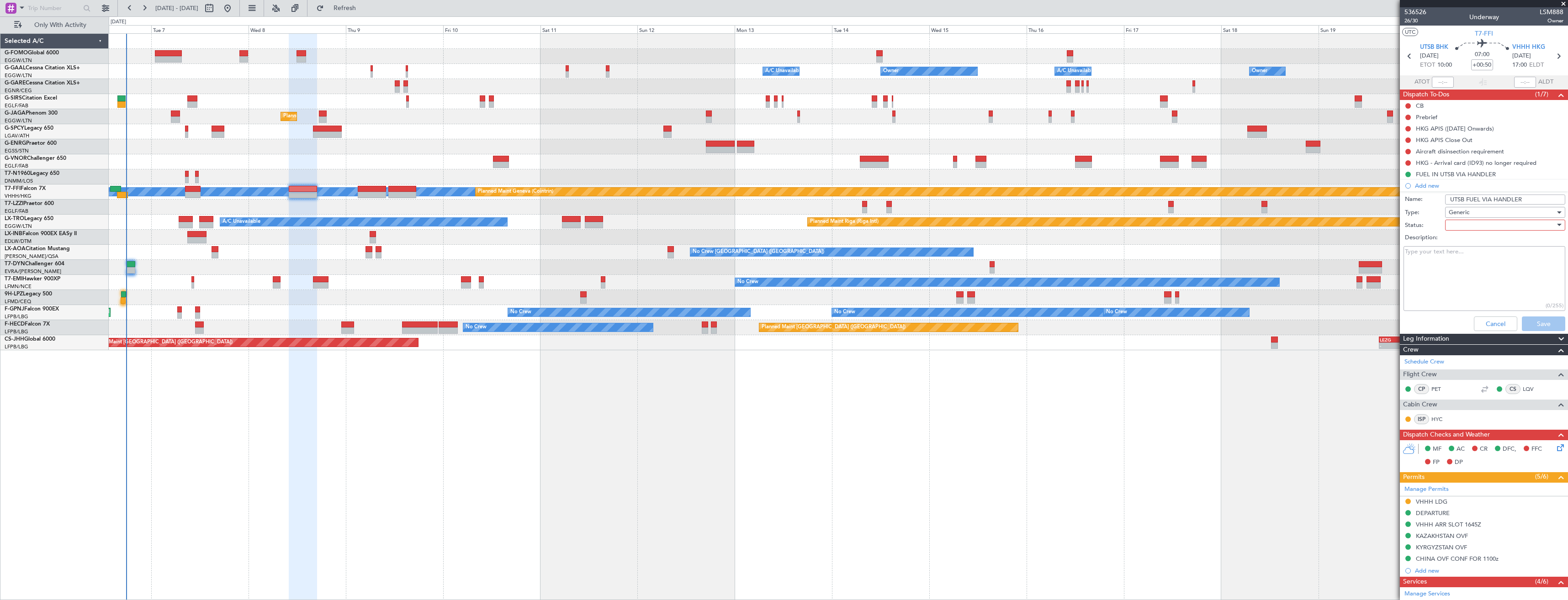
click at [1492, 225] on div at bounding box center [1502, 225] width 106 height 13
click at [1491, 252] on span "In Progress" at bounding box center [1501, 257] width 107 height 13
click at [1529, 319] on button "Save" at bounding box center [1544, 323] width 43 height 14
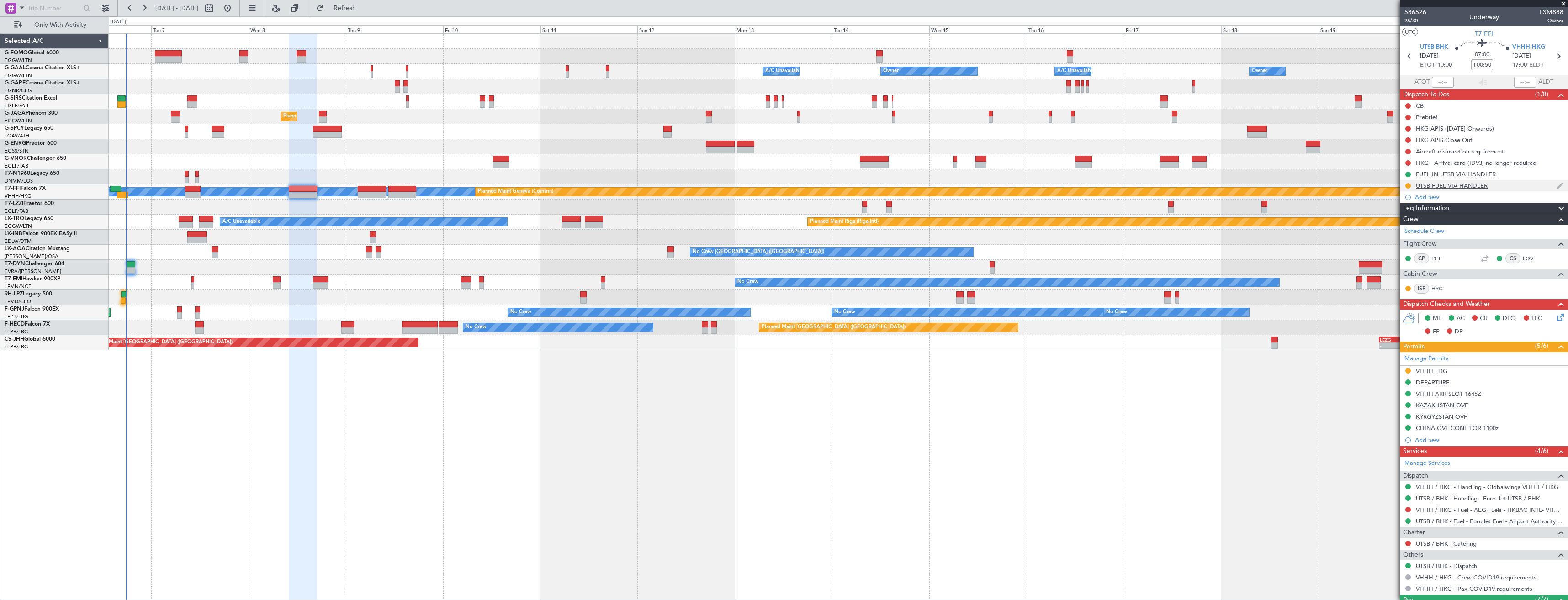
click at [1502, 185] on div "UTSB FUEL VIA HANDLER" at bounding box center [1484, 185] width 168 height 12
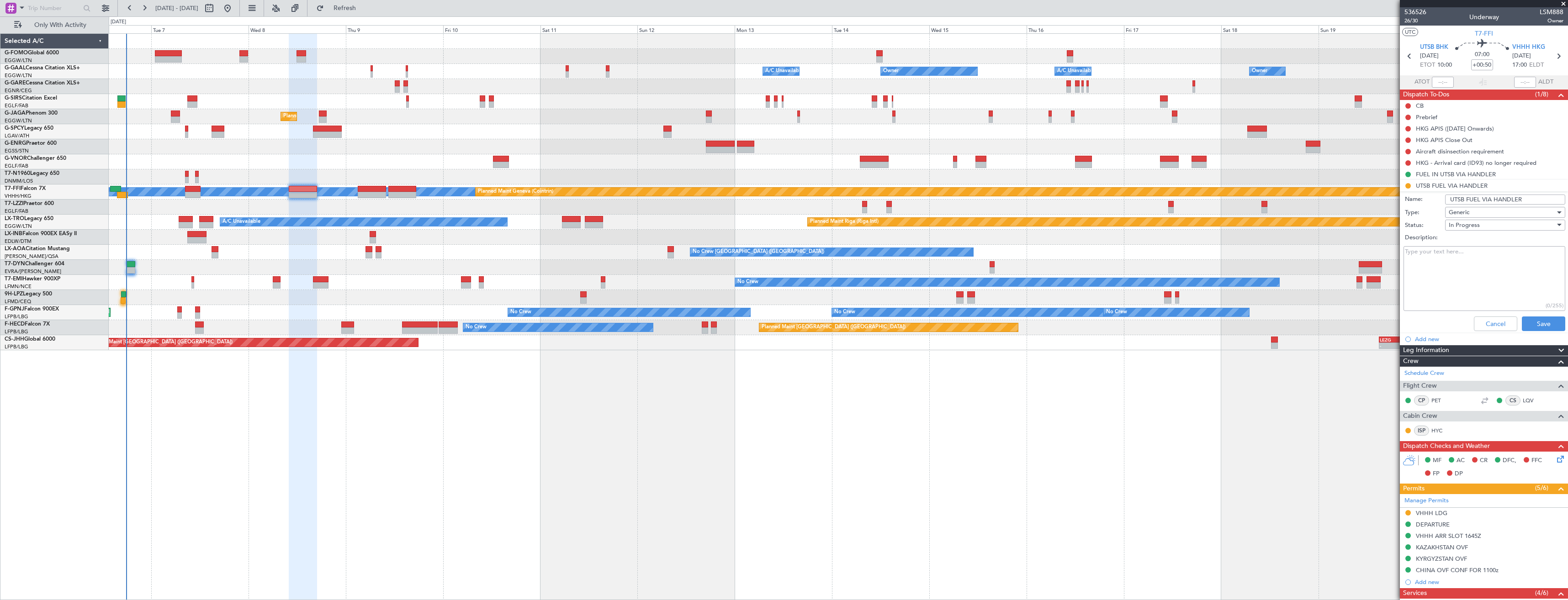
drag, startPoint x: 1462, startPoint y: 198, endPoint x: 1373, endPoint y: 197, distance: 89.0
click at [1373, 197] on fb-app "06 Oct 2025 - 21 Oct 2025 Refresh Quick Links Only With Activity Owner A/C Unav…" at bounding box center [784, 304] width 1568 height 594
type input "VHHH FUEL VIA HANDLER"
click at [1544, 322] on button "Save" at bounding box center [1544, 323] width 43 height 14
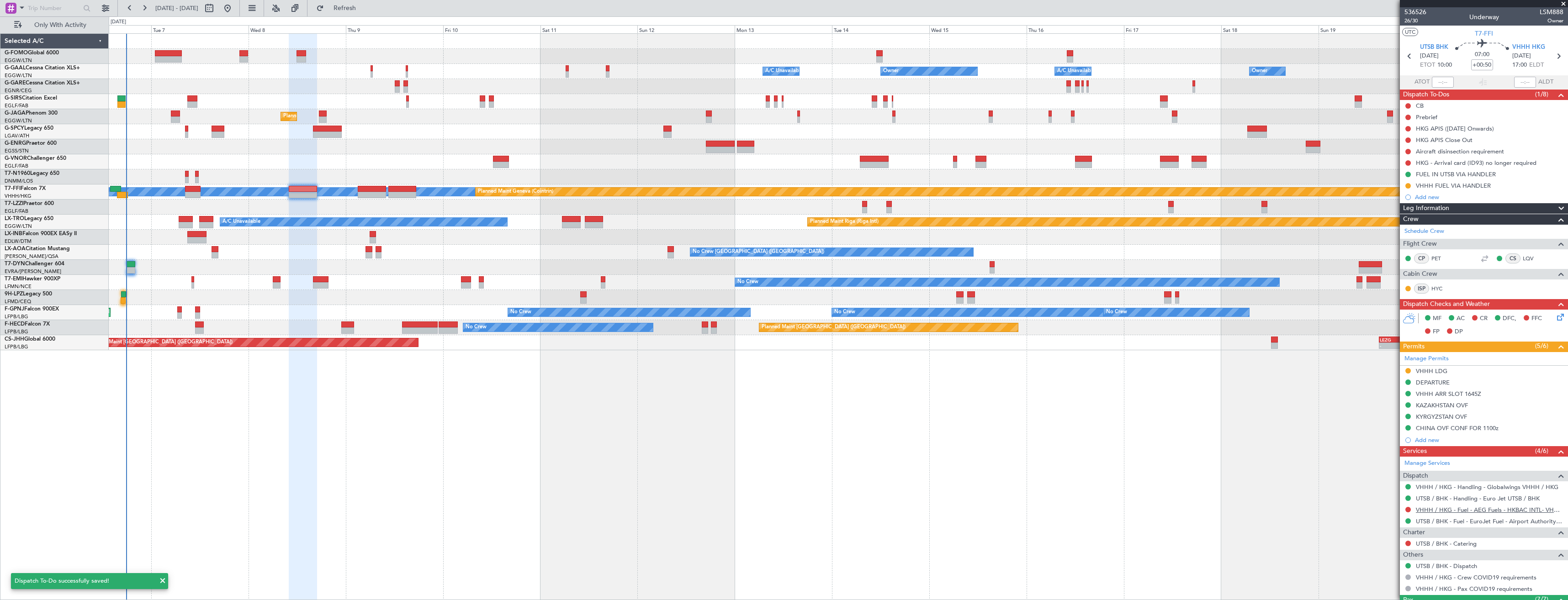
click at [1460, 507] on link "VHHH / HKG - Fuel - AEG Fuels - HKBAC INTL- VHHH / HKG" at bounding box center [1490, 509] width 147 height 8
click at [348, 12] on button "Refresh" at bounding box center [339, 8] width 55 height 14
click at [1411, 510] on div at bounding box center [1408, 509] width 7 height 7
click at [1411, 510] on button at bounding box center [1408, 509] width 5 height 5
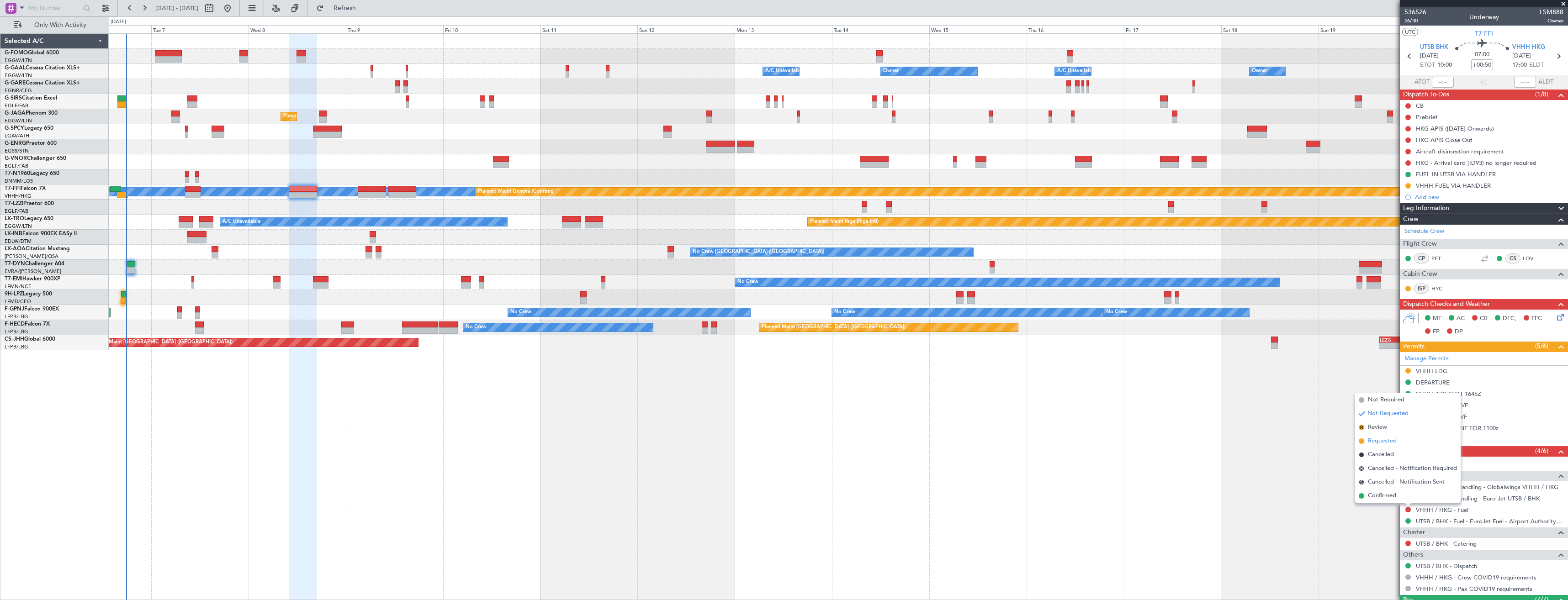
click at [1377, 438] on span "Requested" at bounding box center [1383, 441] width 29 height 9
click at [1555, 54] on icon at bounding box center [1558, 56] width 12 height 12
type input "+00:45"
type input "0"
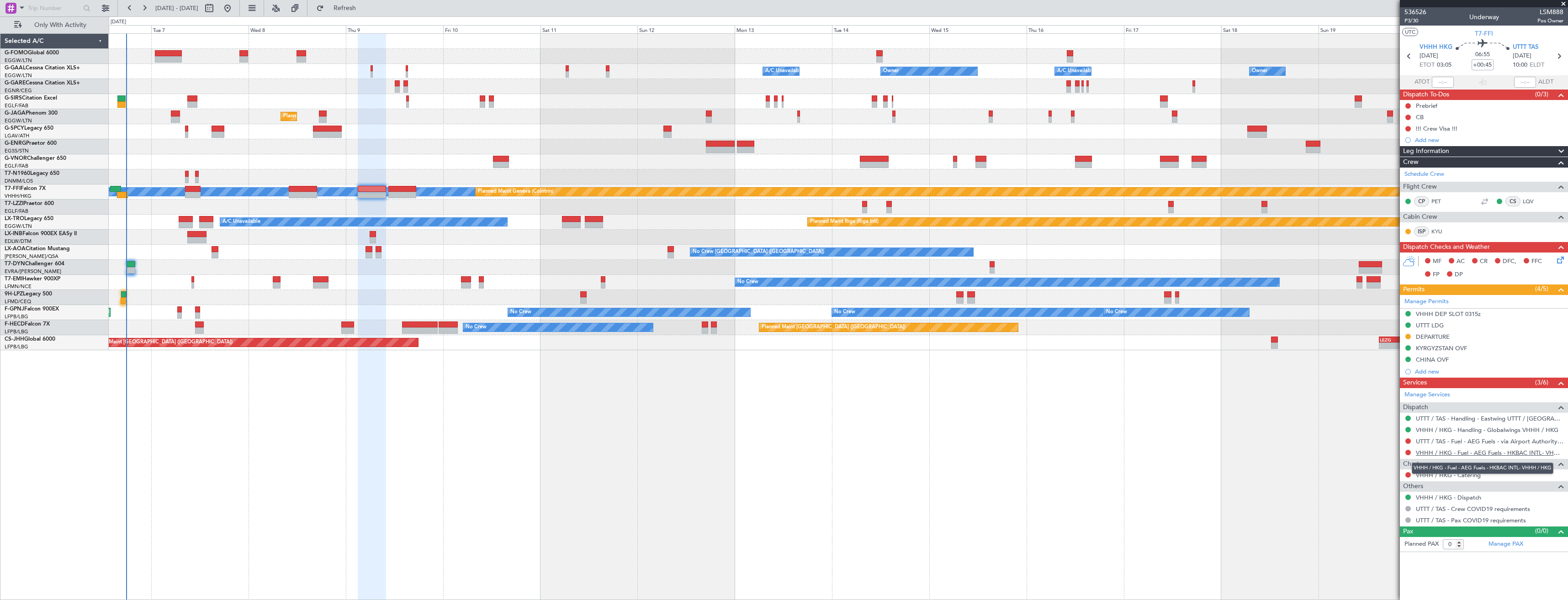
click at [1477, 451] on link "VHHH / HKG - Fuel - AEG Fuels - HKBAC INTL- VHHH / HKG" at bounding box center [1490, 453] width 147 height 8
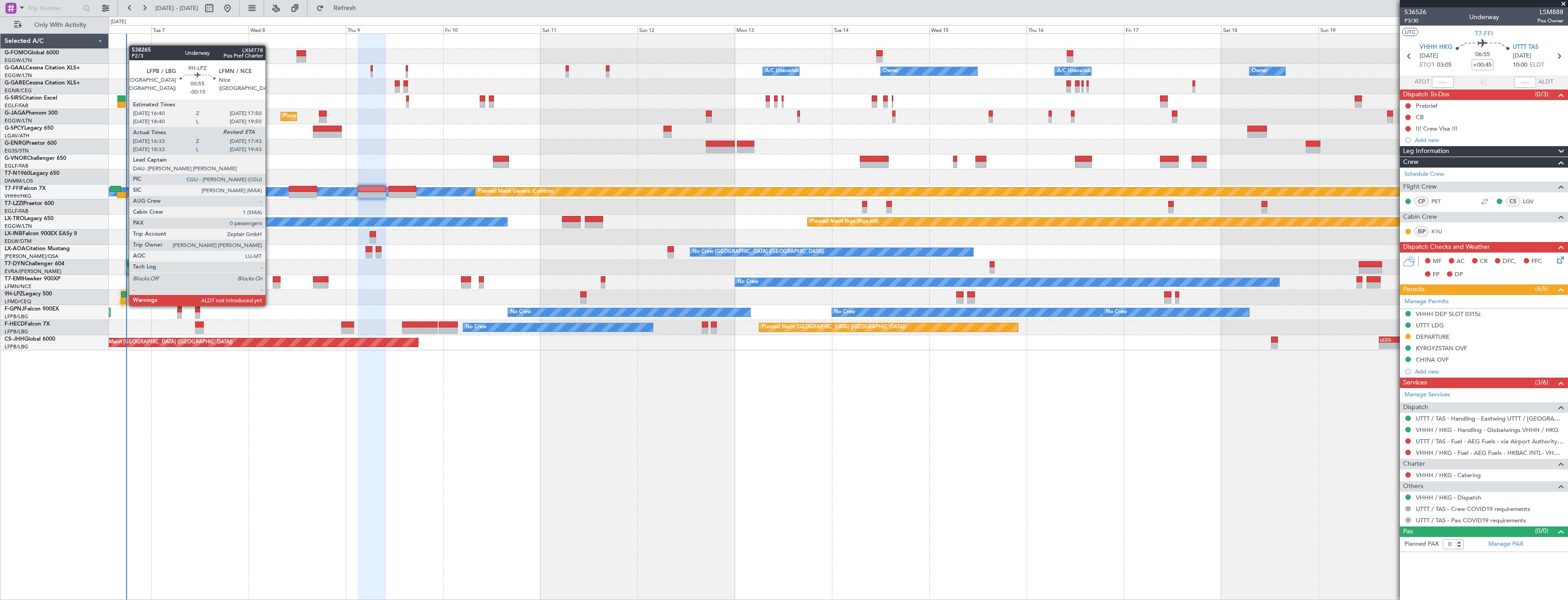
click at [124, 297] on div at bounding box center [124, 294] width 5 height 6
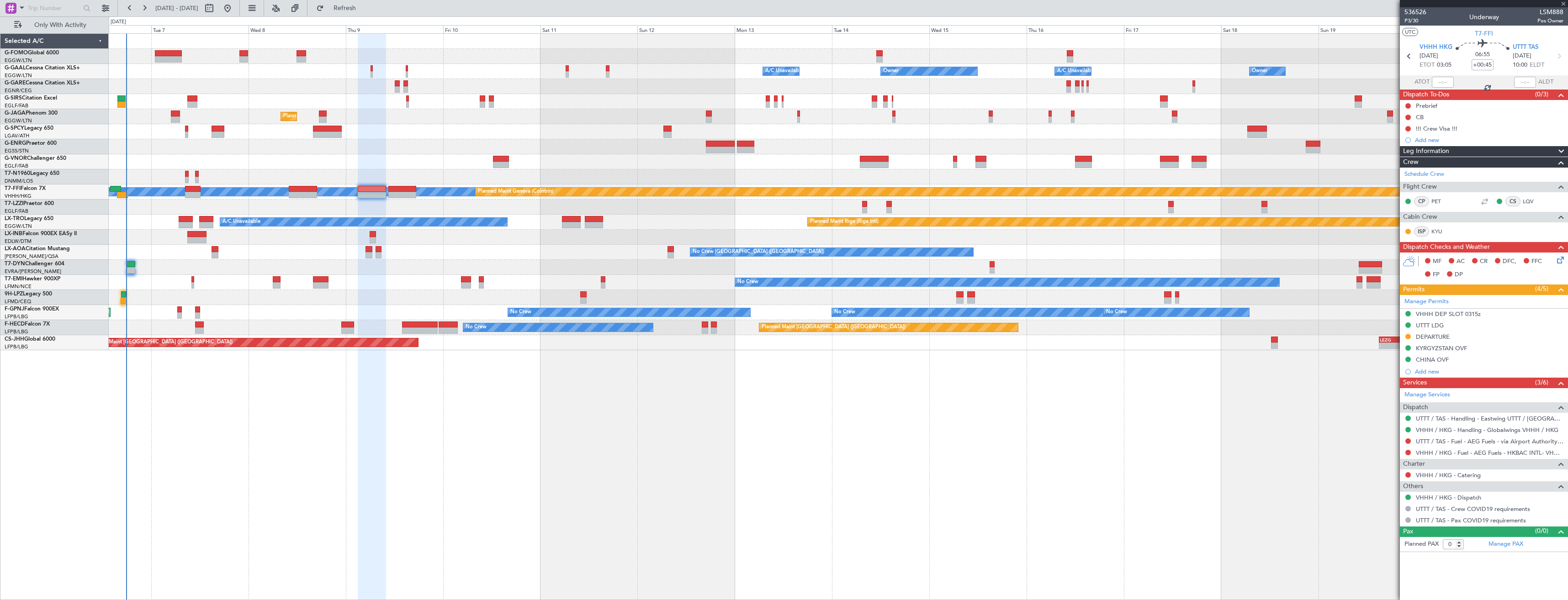
type input "-00:15"
type input "16:43"
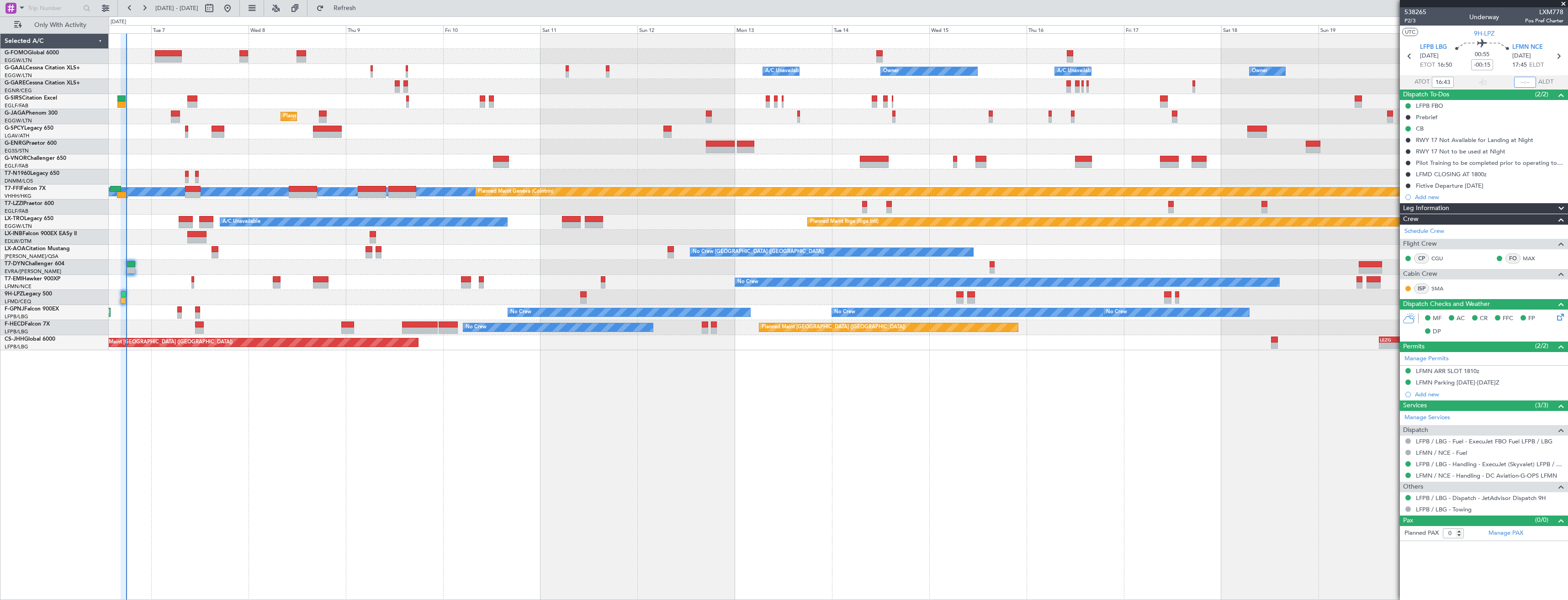
click at [1523, 82] on input "text" at bounding box center [1525, 82] width 22 height 11
type input "17:50"
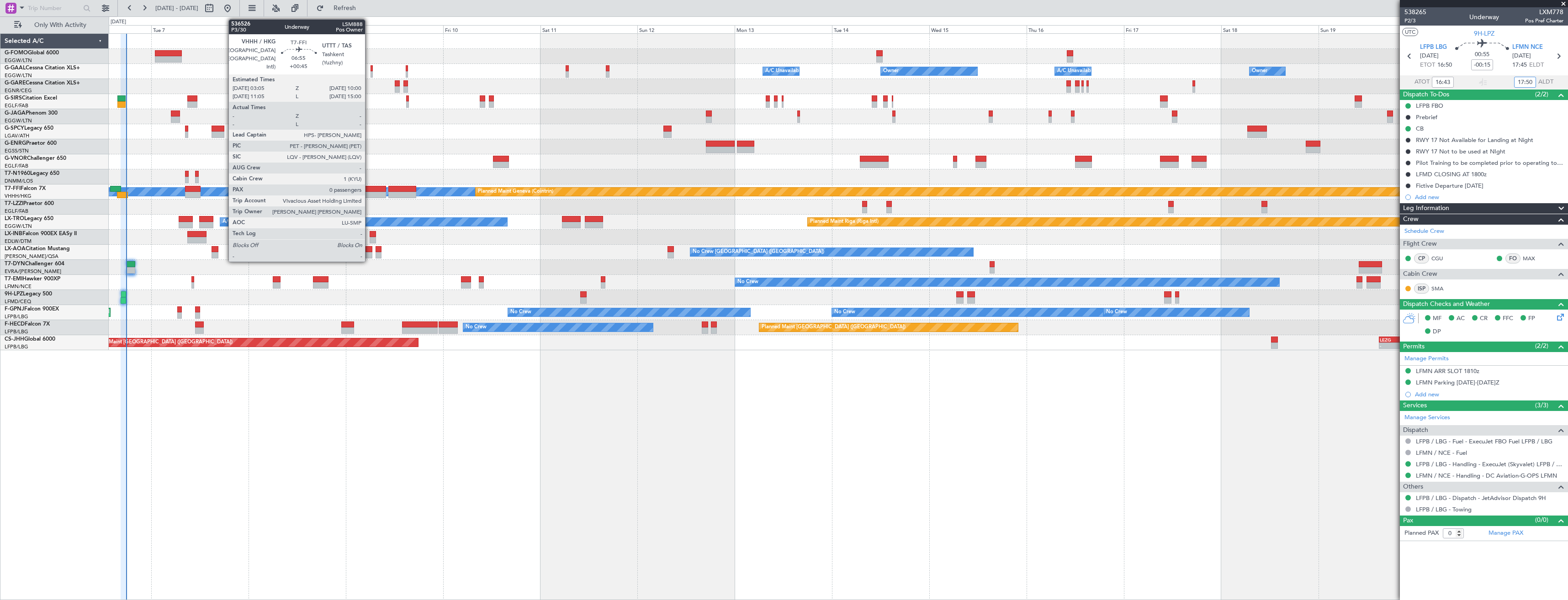
click at [369, 189] on div at bounding box center [372, 189] width 29 height 6
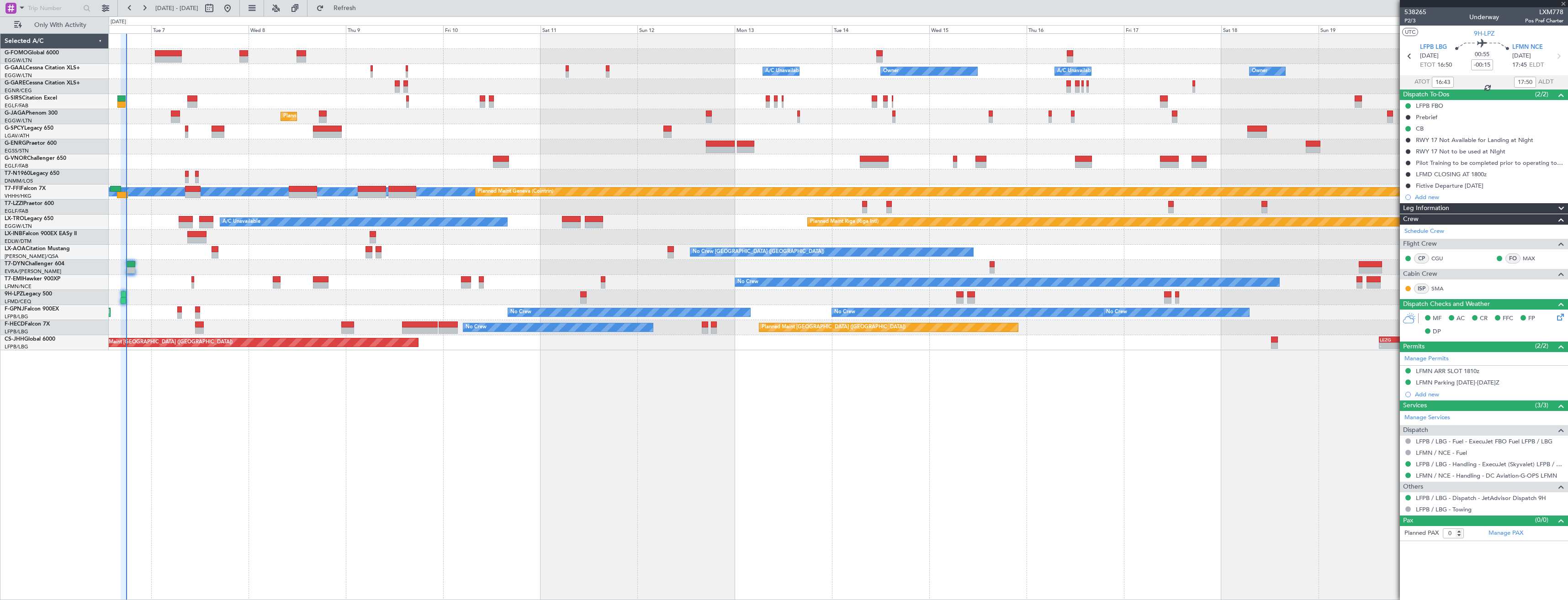
type input "+00:45"
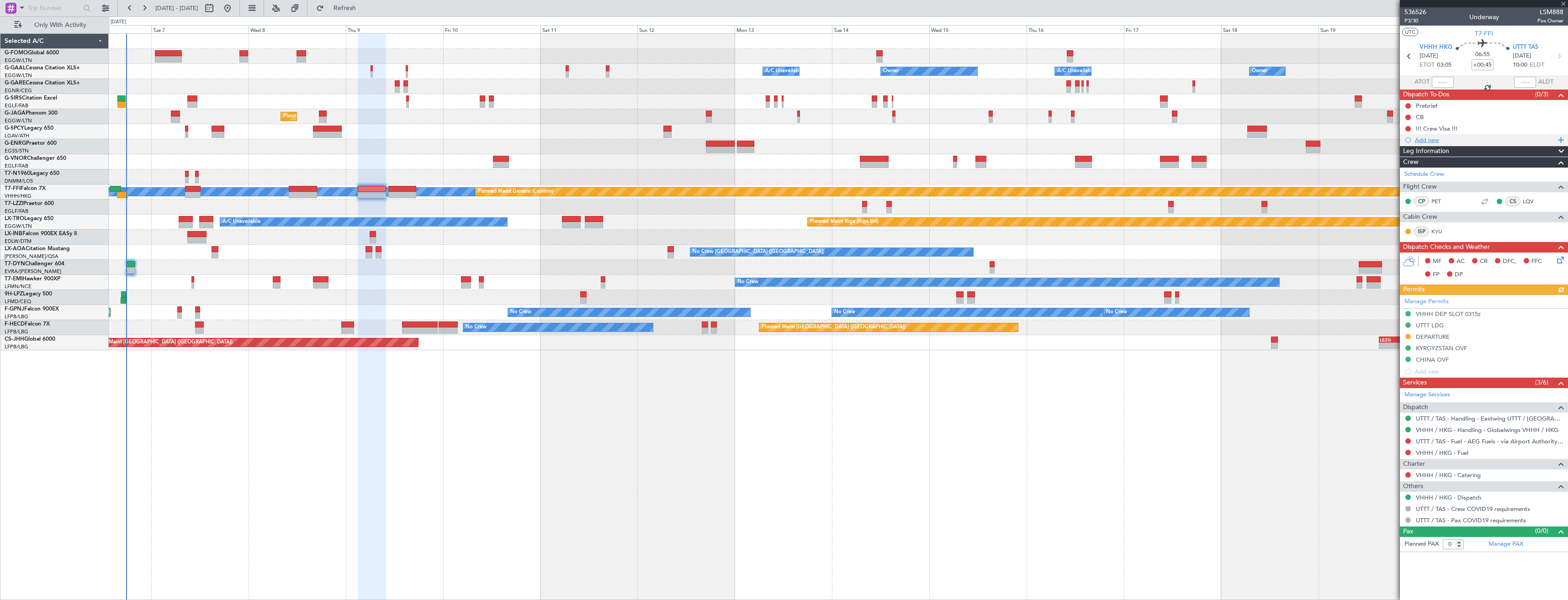
click at [1455, 137] on div "Add new" at bounding box center [1485, 140] width 140 height 8
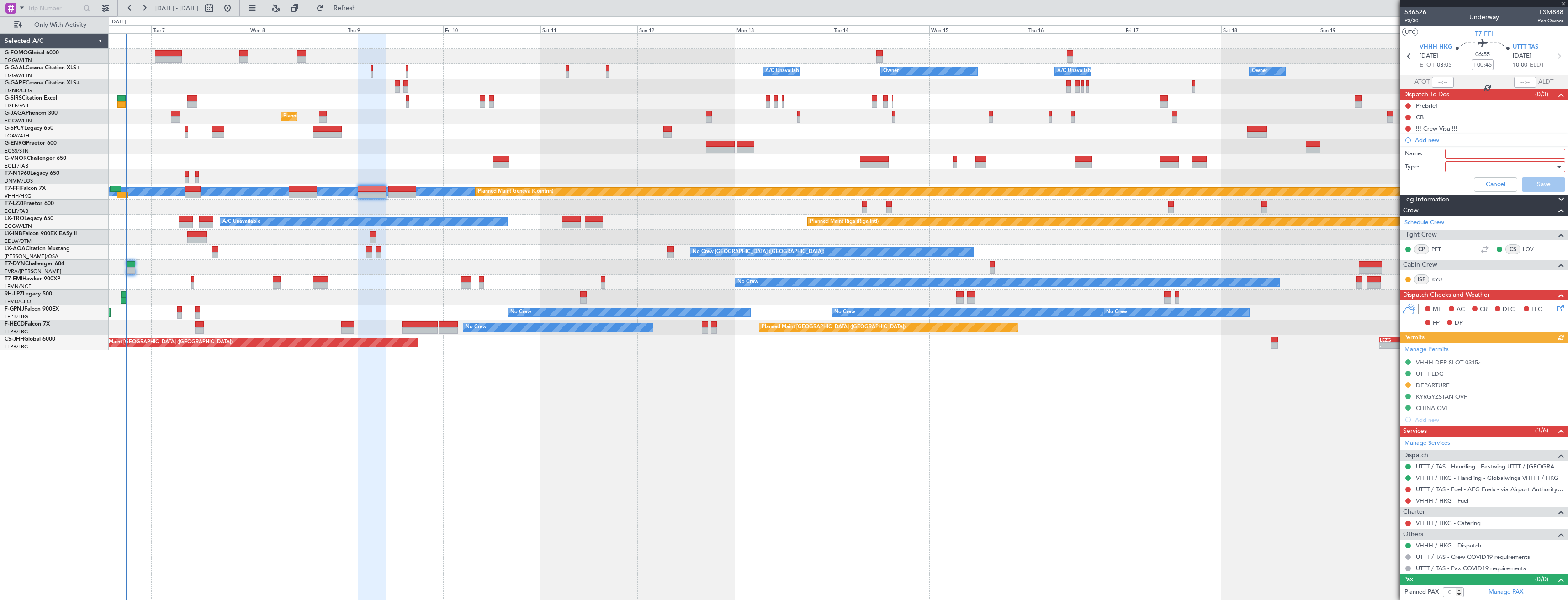
click at [1473, 151] on input "Name:" at bounding box center [1506, 154] width 120 height 10
type input "VHHH FUEL VIA HANDLER"
click at [1461, 165] on div at bounding box center [1502, 166] width 106 height 13
click at [1465, 186] on span "Generic" at bounding box center [1501, 185] width 112 height 13
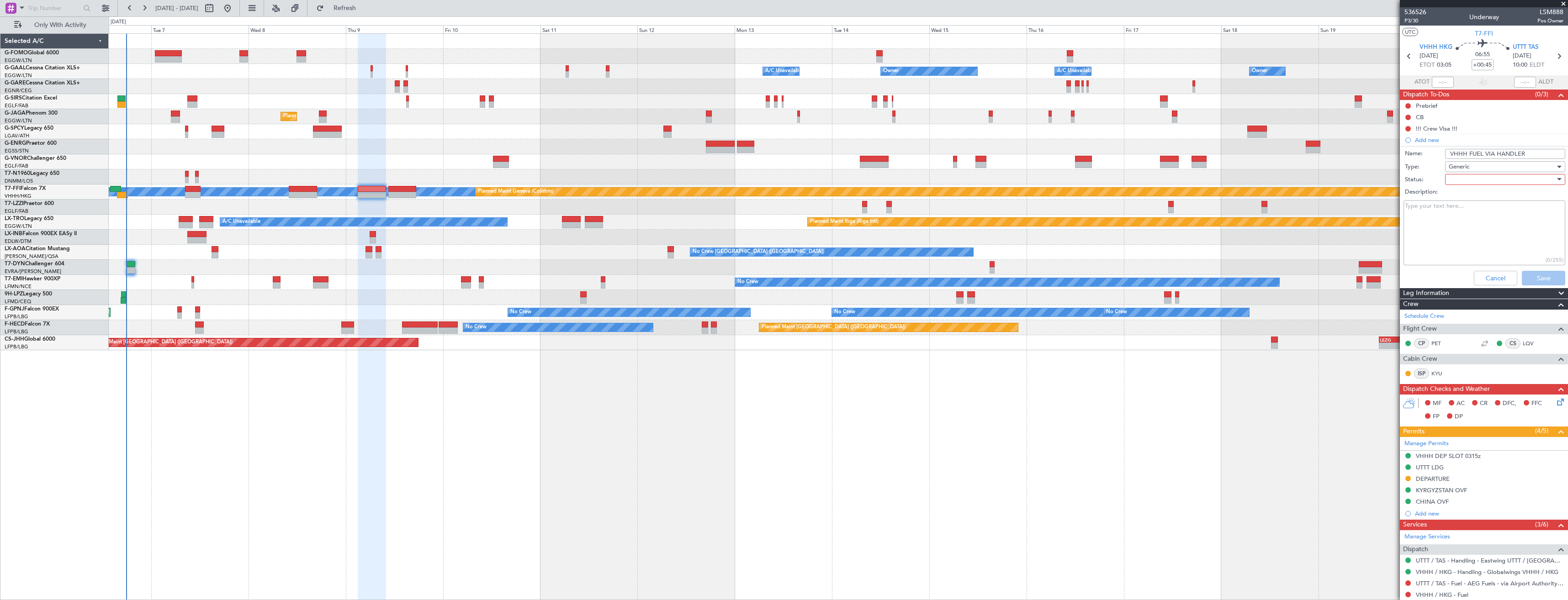
click at [1465, 181] on div at bounding box center [1502, 179] width 106 height 13
click at [1466, 207] on span "In Progress" at bounding box center [1501, 211] width 107 height 13
click at [1522, 277] on button "Save" at bounding box center [1544, 278] width 43 height 14
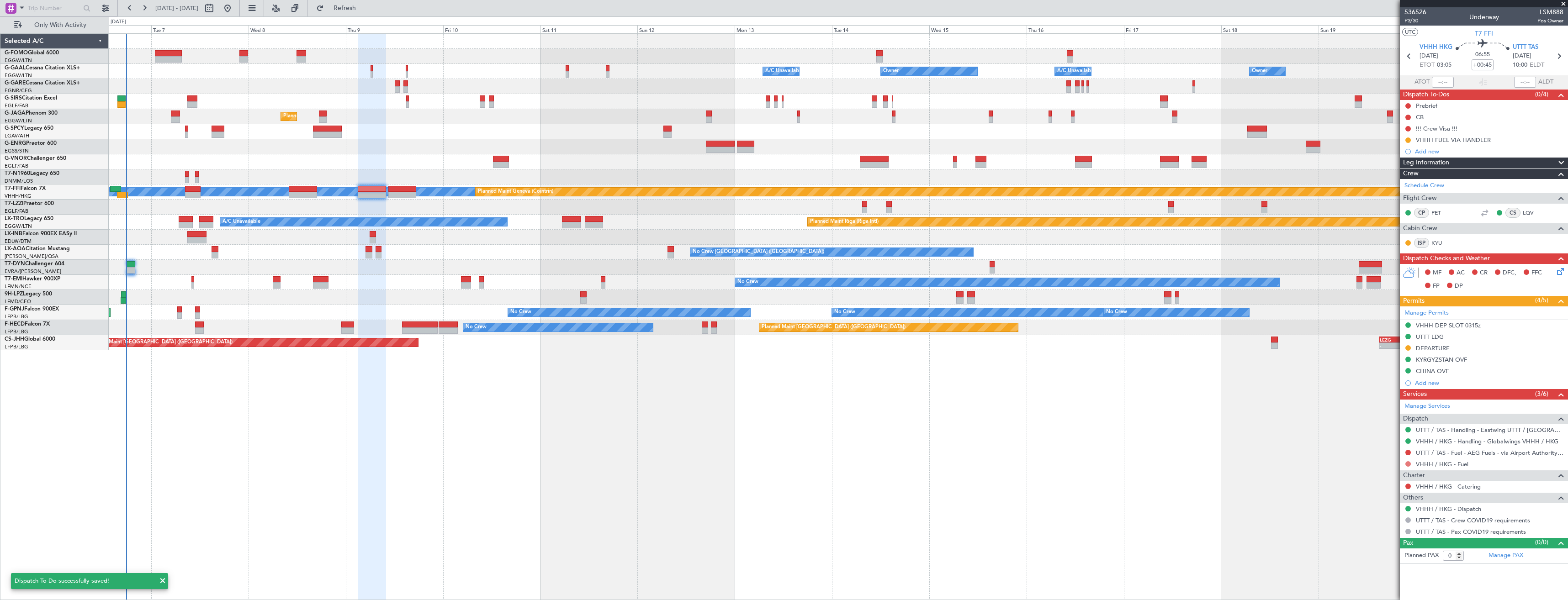
click at [1410, 464] on button at bounding box center [1408, 464] width 5 height 5
click at [1386, 515] on span "Requested" at bounding box center [1383, 518] width 29 height 9
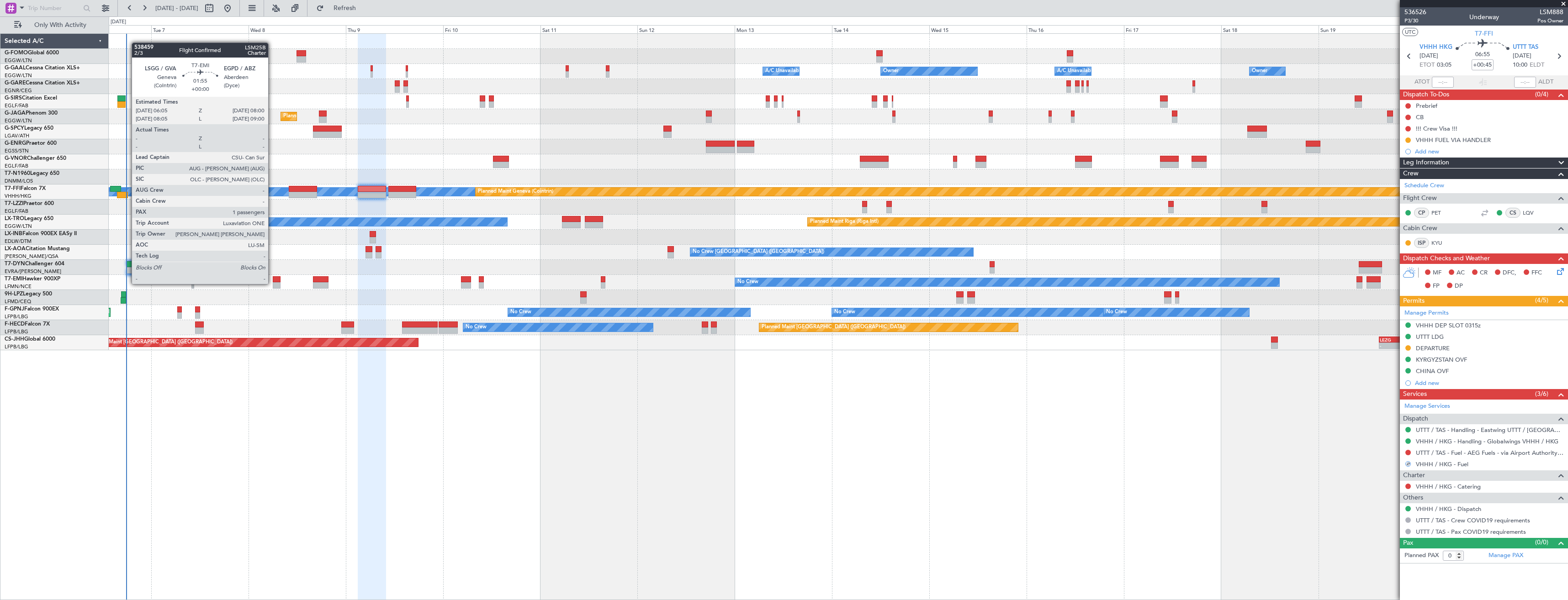
click at [273, 283] on div at bounding box center [277, 285] width 8 height 6
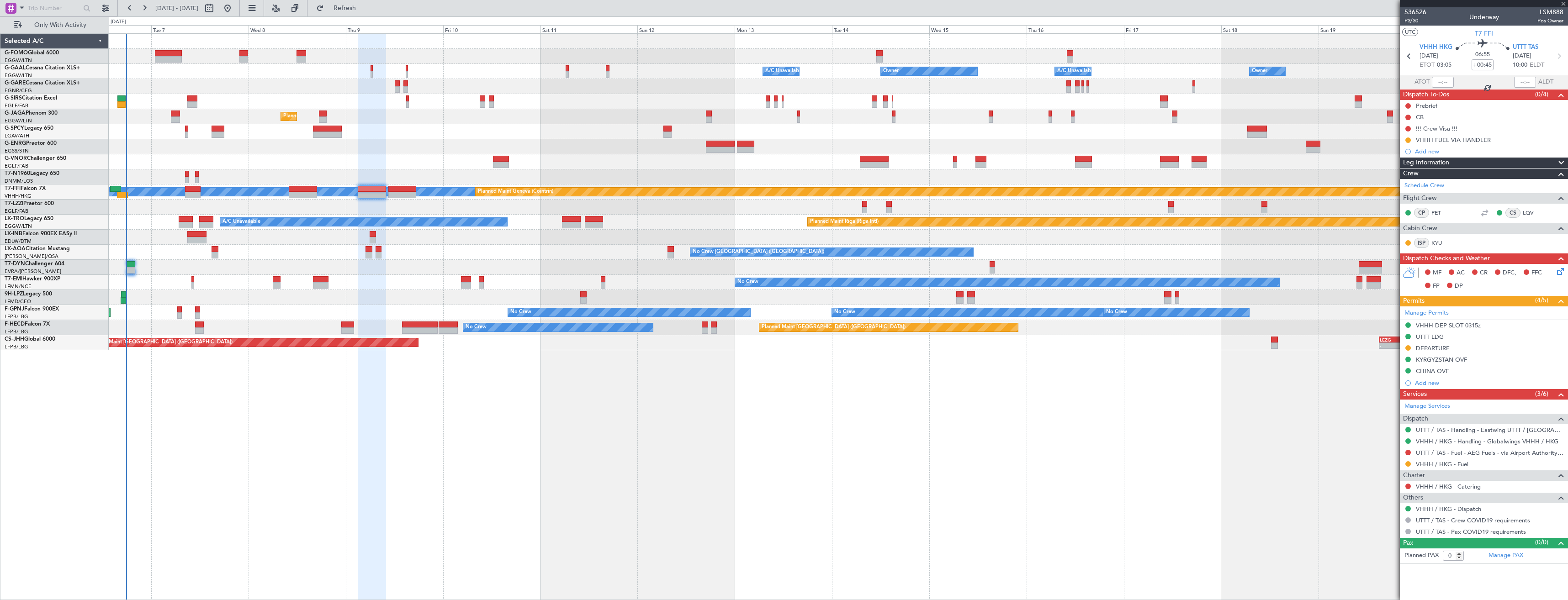
type input "1"
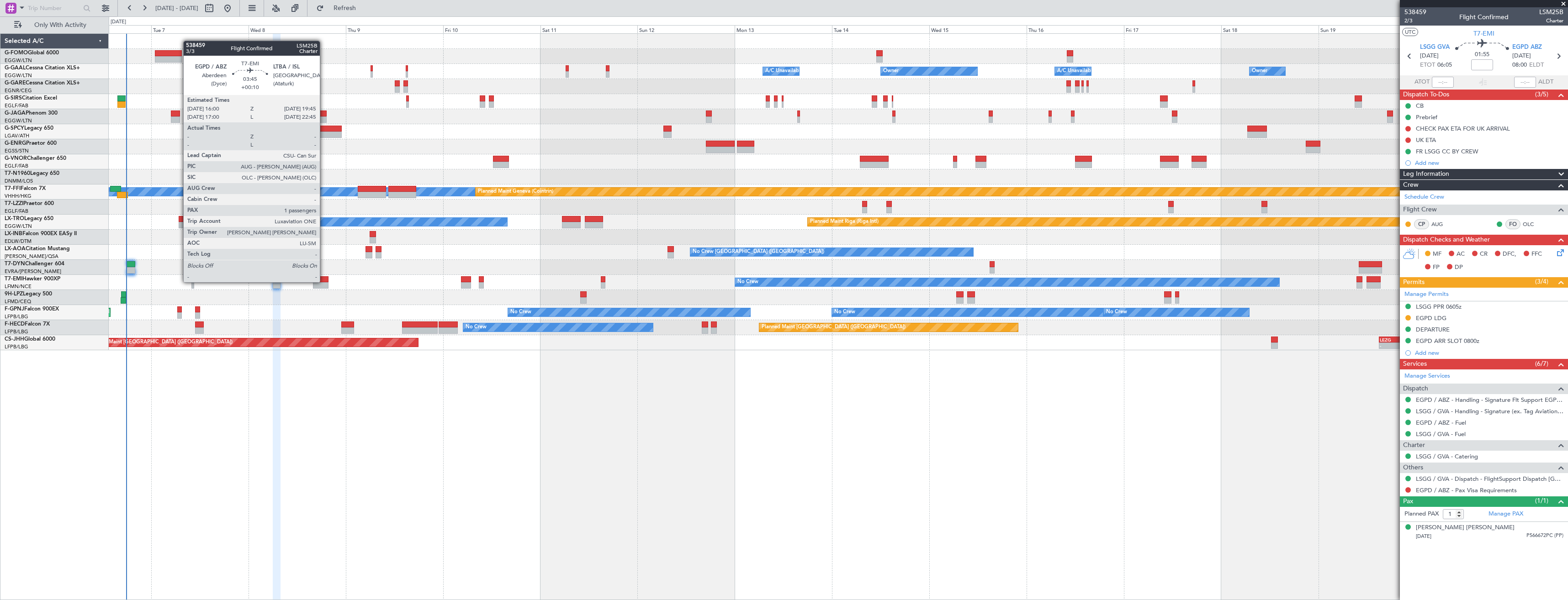
click at [324, 281] on div at bounding box center [320, 279] width 15 height 6
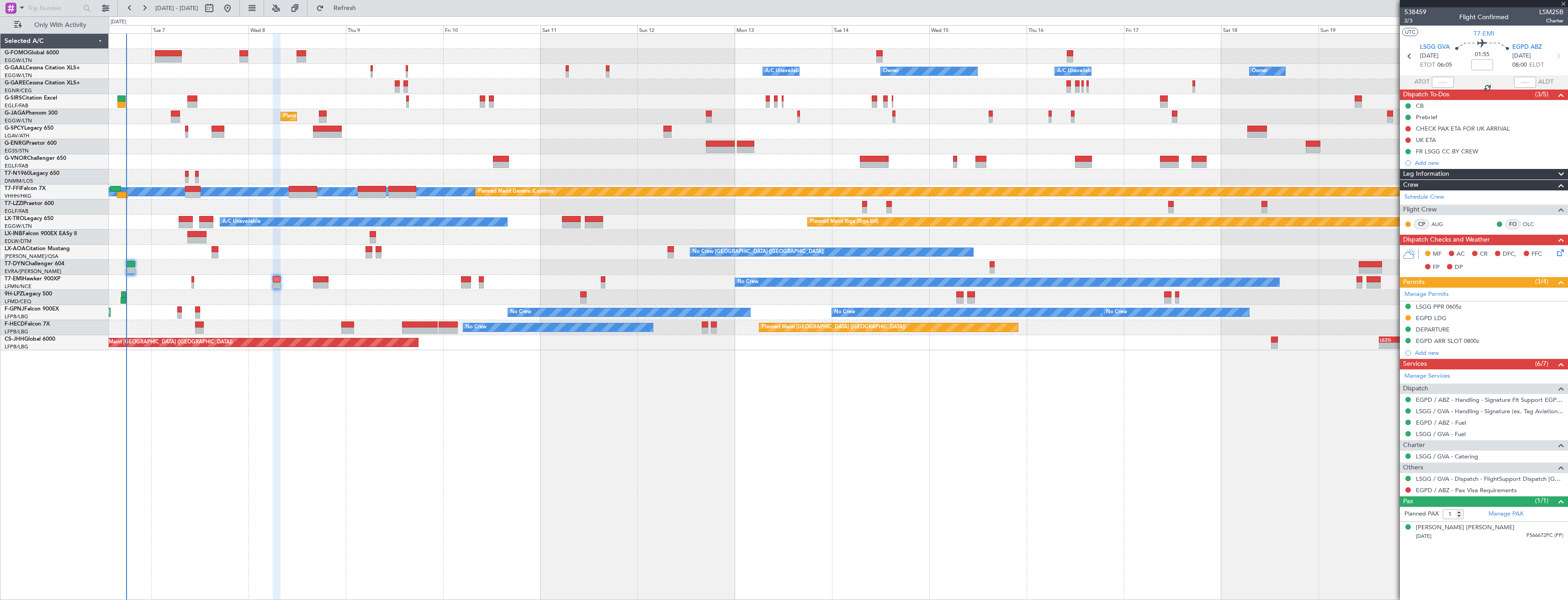
type input "+00:10"
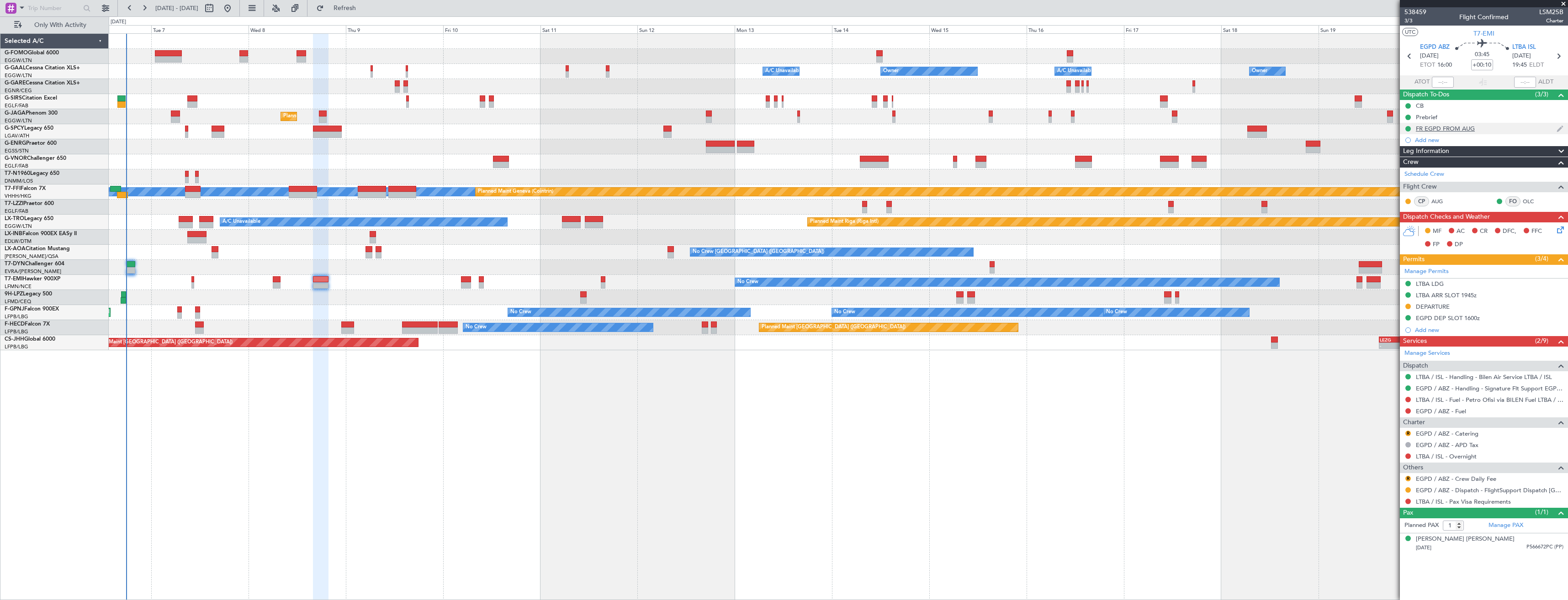
click at [1485, 128] on div "FR EGPD FROM AUG" at bounding box center [1484, 128] width 168 height 12
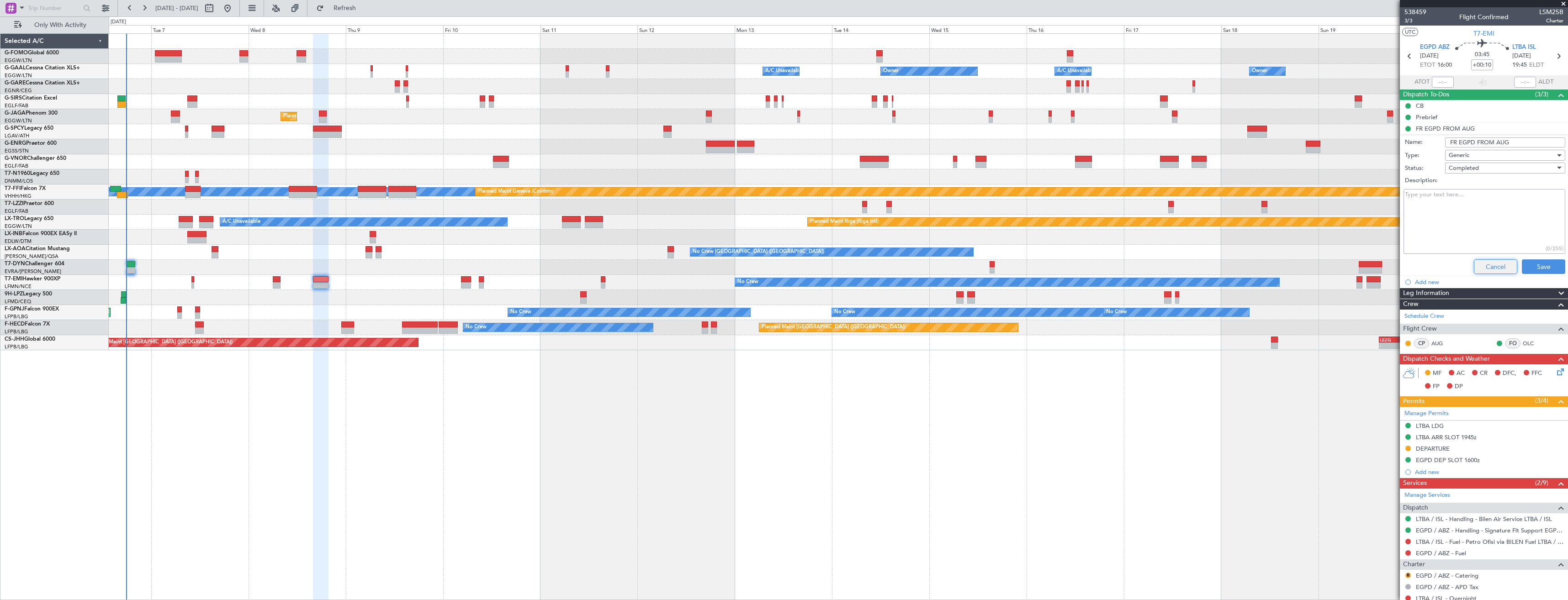
click at [1491, 270] on button "Cancel" at bounding box center [1496, 267] width 43 height 14
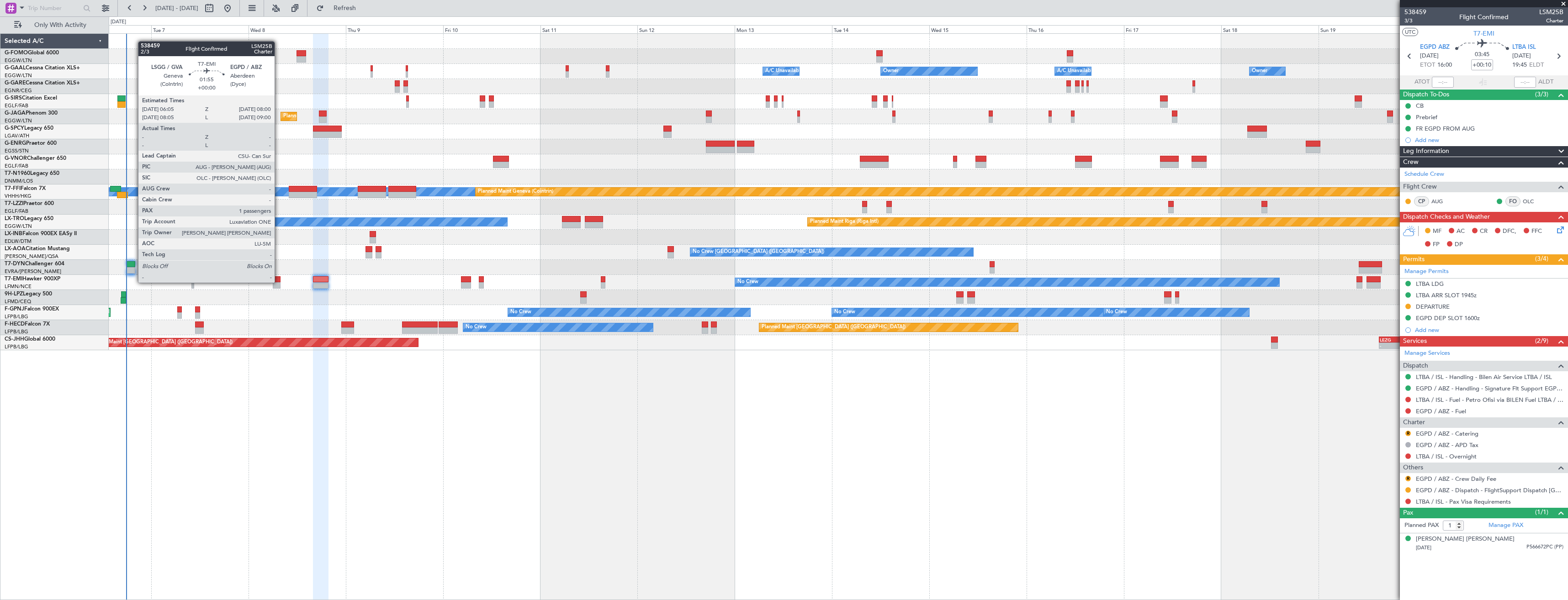
click at [279, 282] on div at bounding box center [277, 279] width 8 height 6
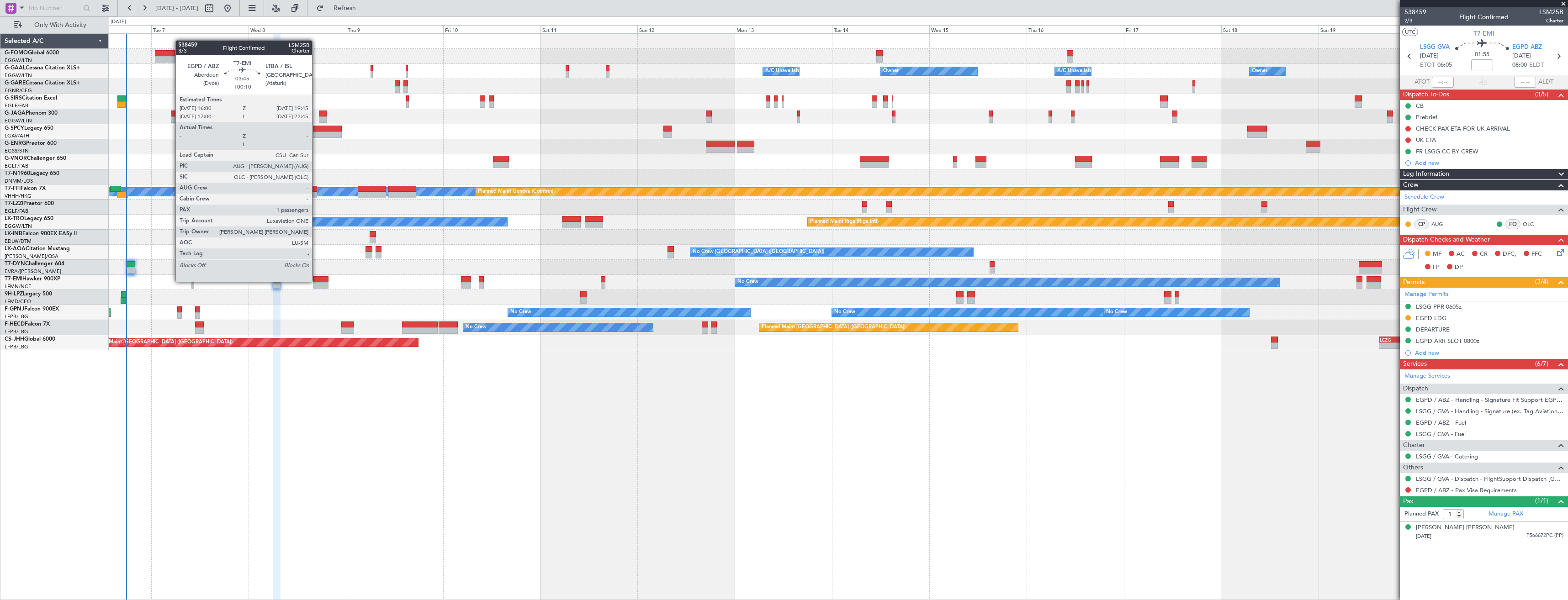
click at [316, 281] on div at bounding box center [320, 279] width 15 height 6
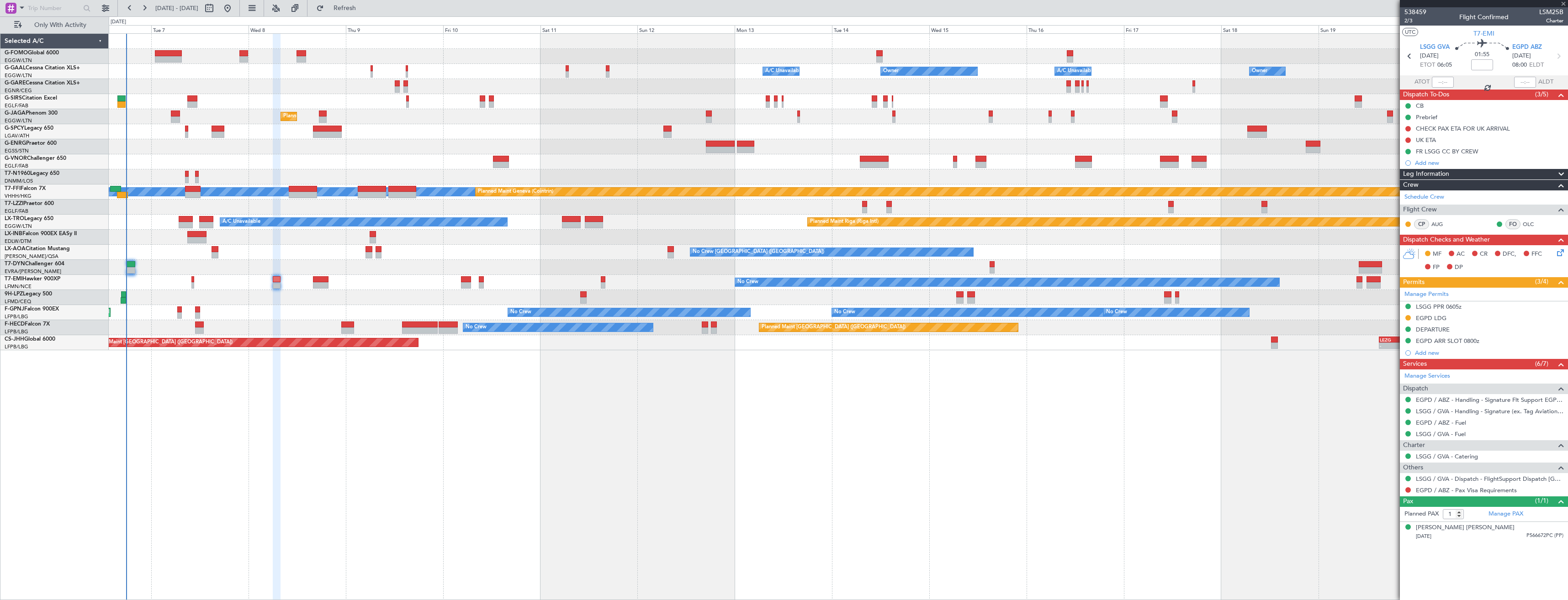
type input "+00:10"
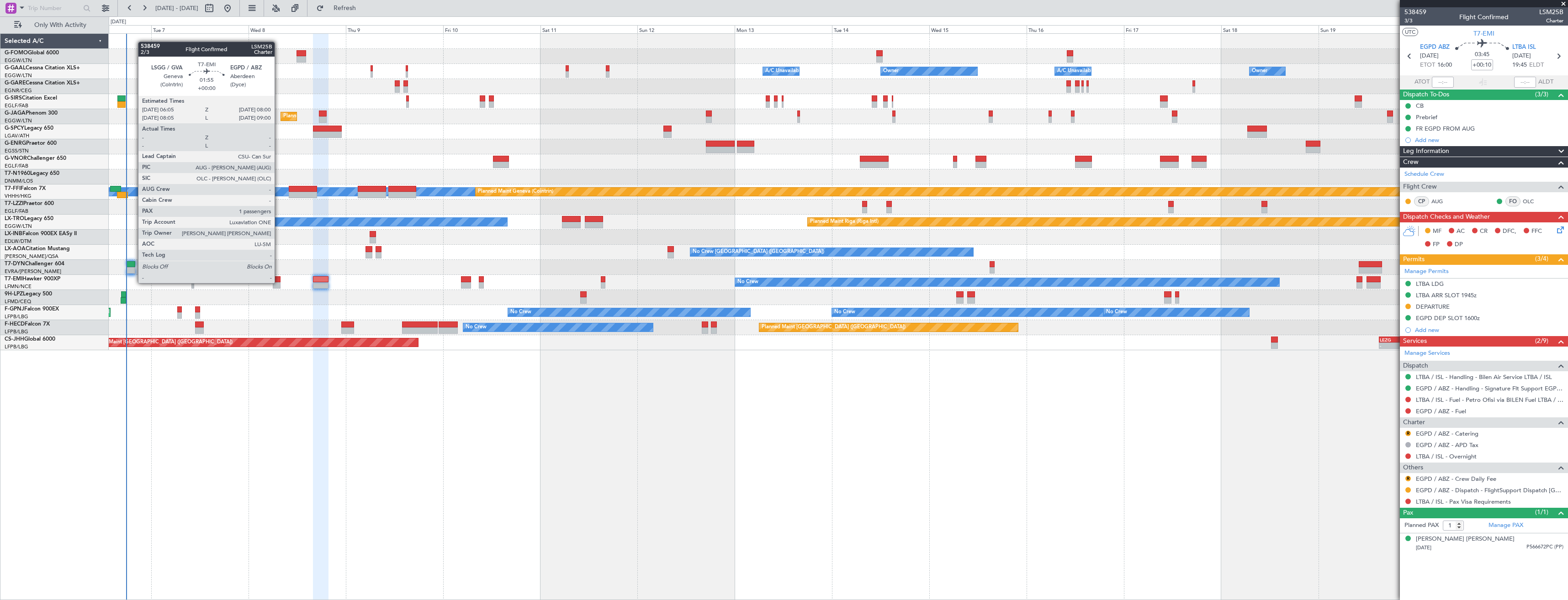
click at [279, 282] on div at bounding box center [277, 285] width 8 height 6
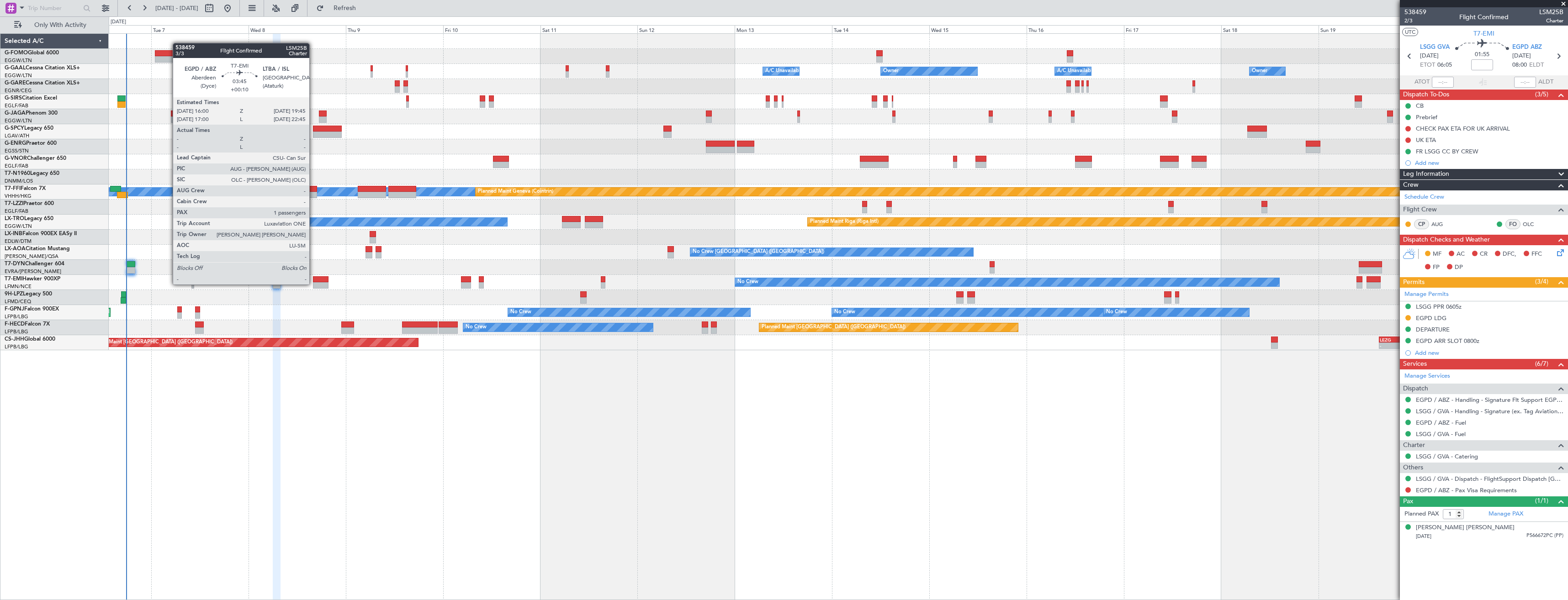
click at [314, 284] on div at bounding box center [320, 285] width 15 height 6
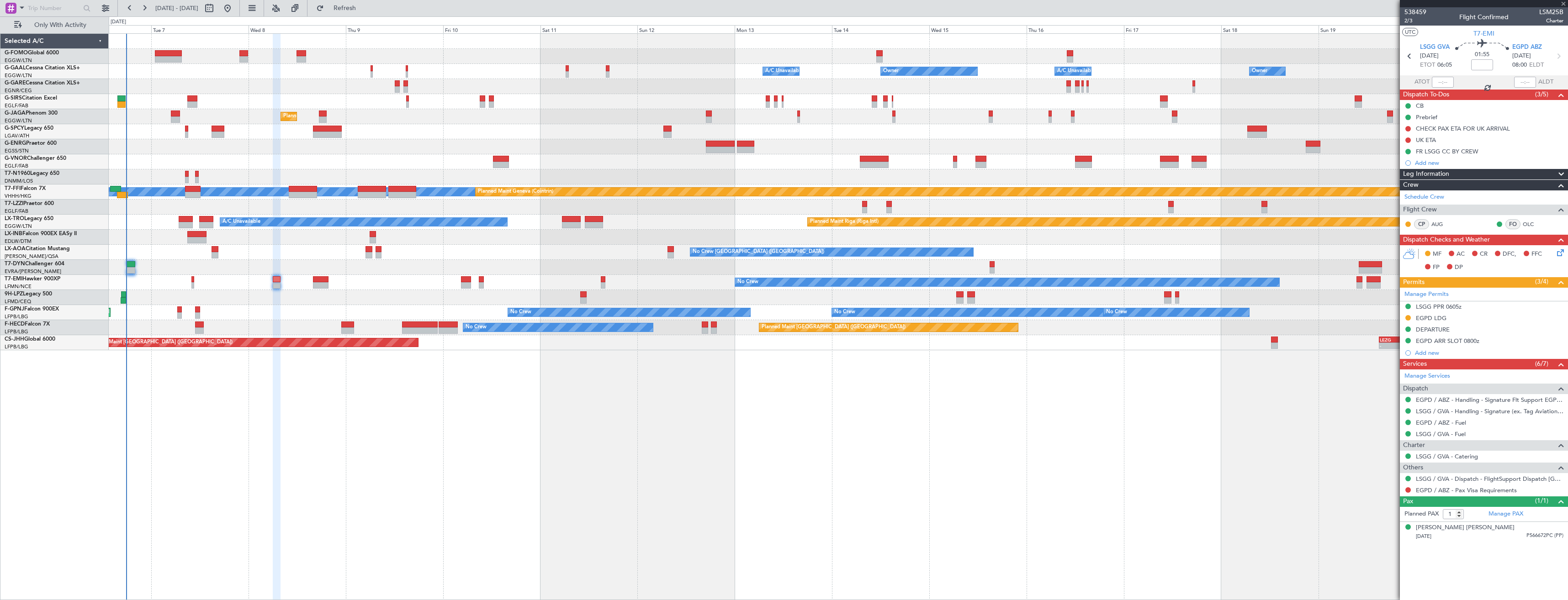
type input "+00:10"
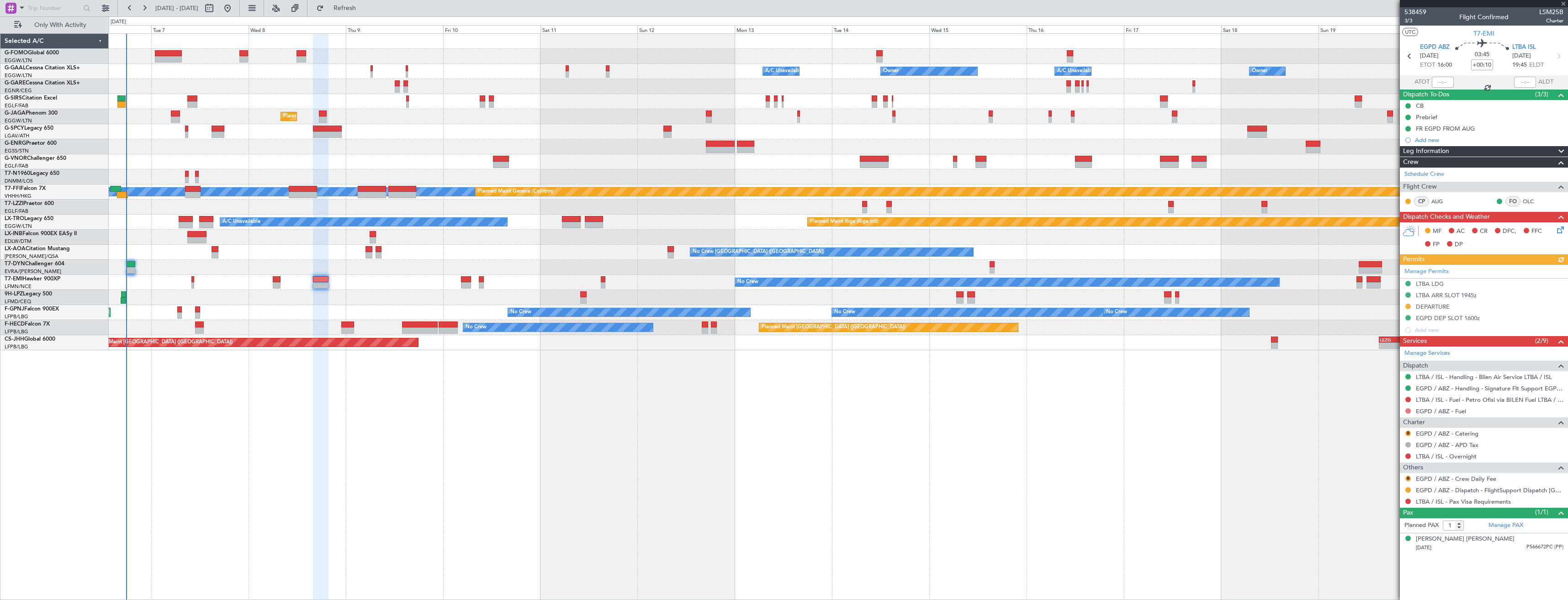
click at [1408, 410] on button at bounding box center [1408, 411] width 5 height 5
click at [1385, 518] on span "Confirmed" at bounding box center [1383, 520] width 29 height 9
click at [1408, 490] on button at bounding box center [1408, 490] width 5 height 5
click at [1386, 477] on span "Confirmed" at bounding box center [1383, 476] width 29 height 9
click at [1407, 401] on button at bounding box center [1408, 400] width 5 height 5
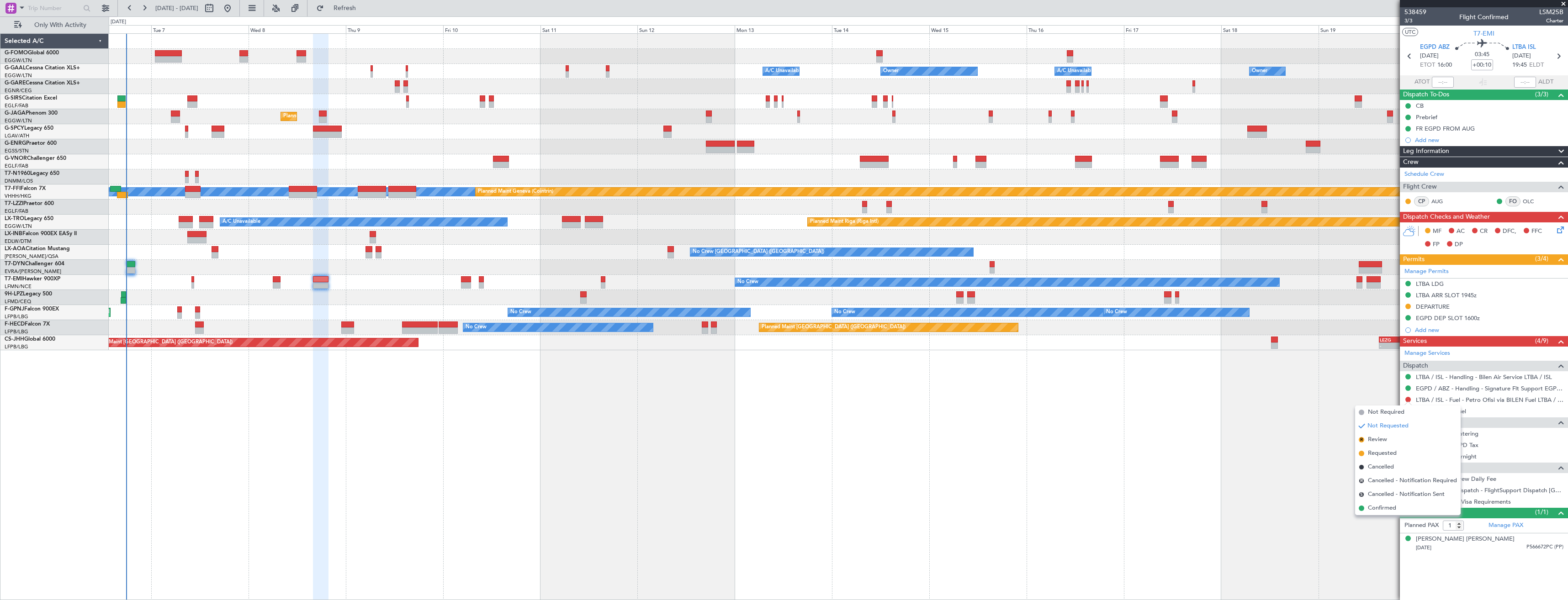
click at [1403, 412] on span "Not Required" at bounding box center [1386, 412] width 37 height 9
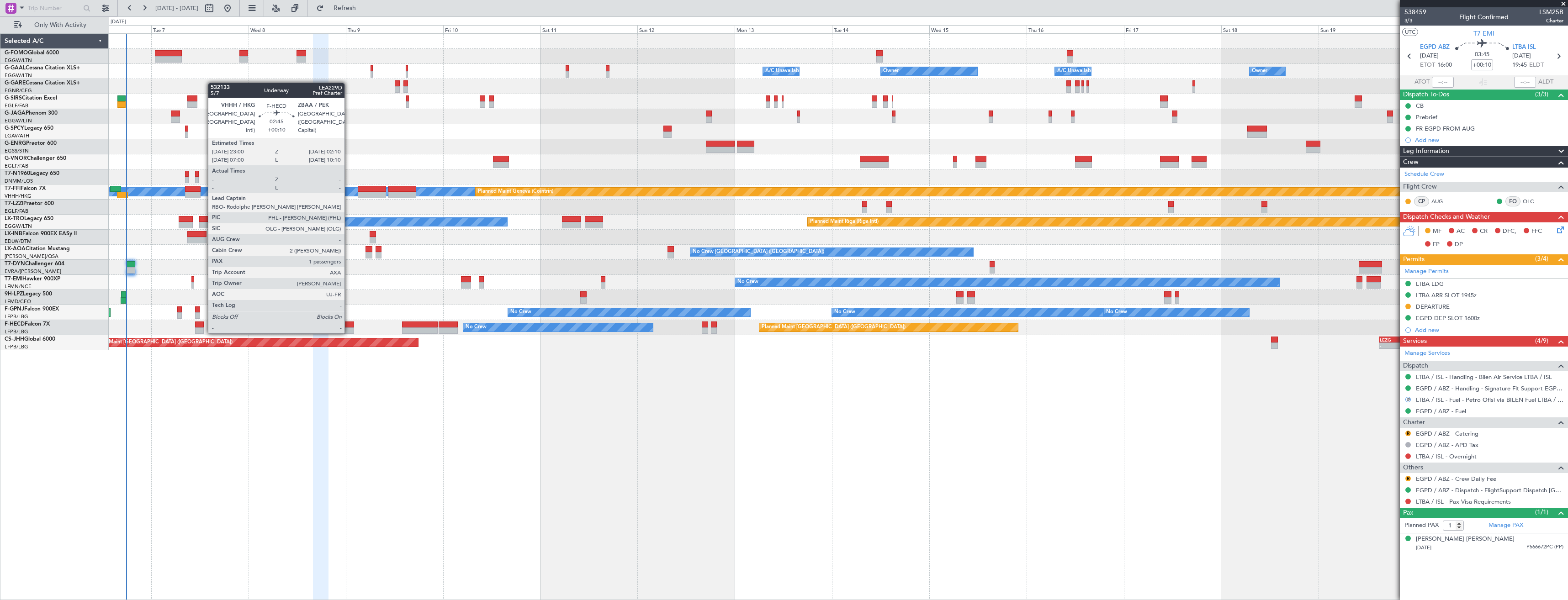
click at [349, 324] on div at bounding box center [348, 324] width 13 height 6
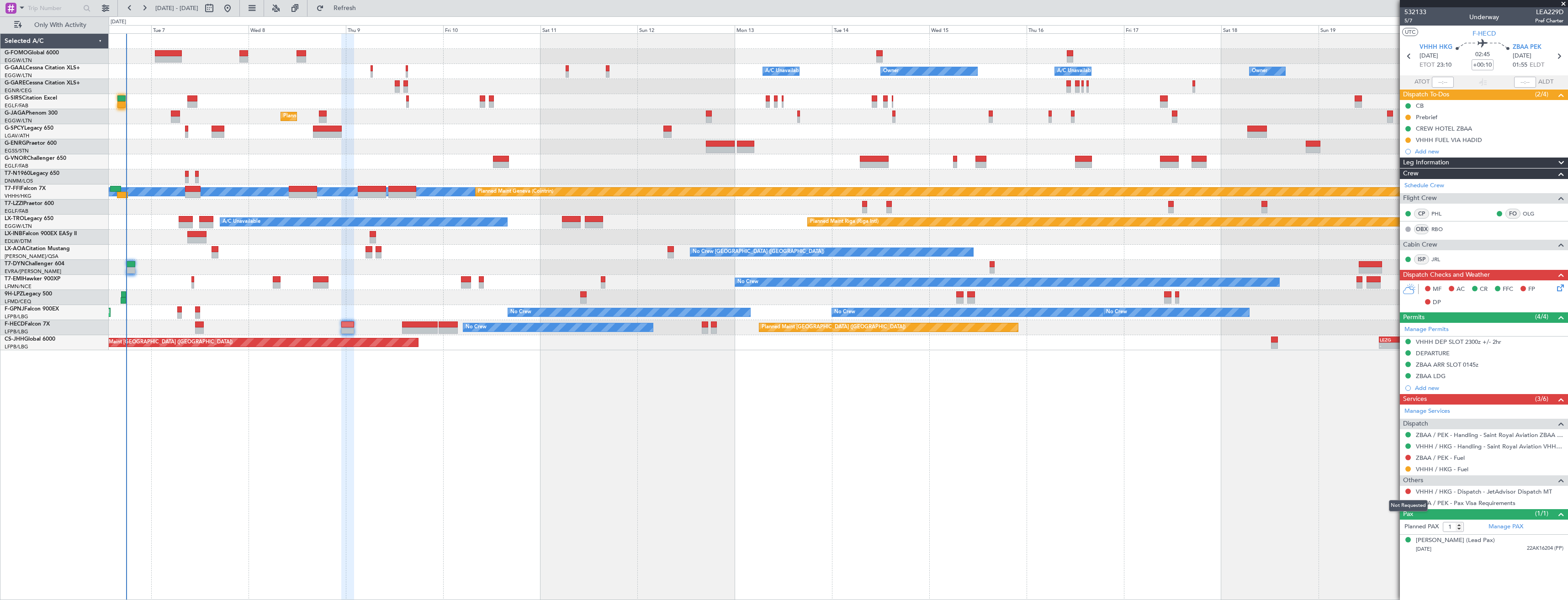
click at [1409, 489] on button at bounding box center [1408, 491] width 5 height 5
click at [1395, 479] on span "Confirmed" at bounding box center [1383, 478] width 29 height 9
click at [1509, 441] on div "VHHH / HKG - Handling - Saint Royal Aviation VHHH / HKG" at bounding box center [1484, 446] width 168 height 12
click at [1506, 446] on link "VHHH / HKG - Handling - Saint Royal Aviation VHHH / HKG" at bounding box center [1490, 446] width 147 height 8
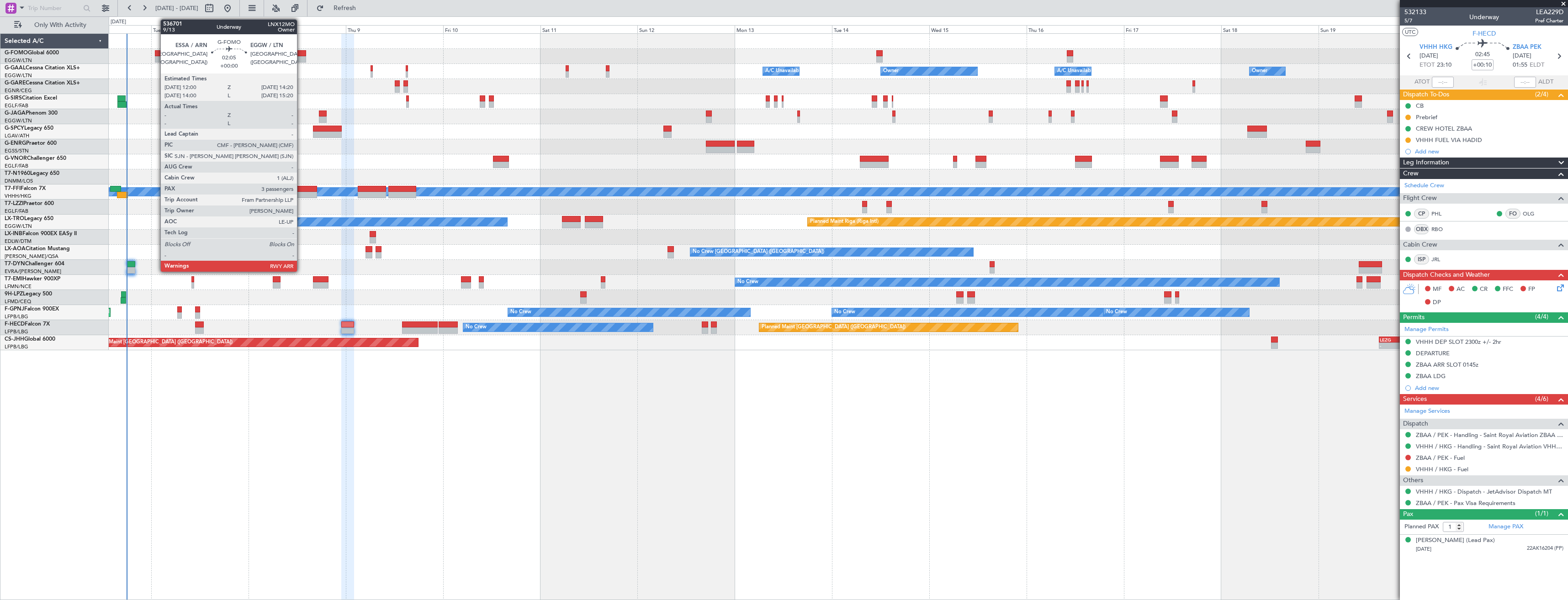
click at [301, 55] on div at bounding box center [301, 53] width 10 height 6
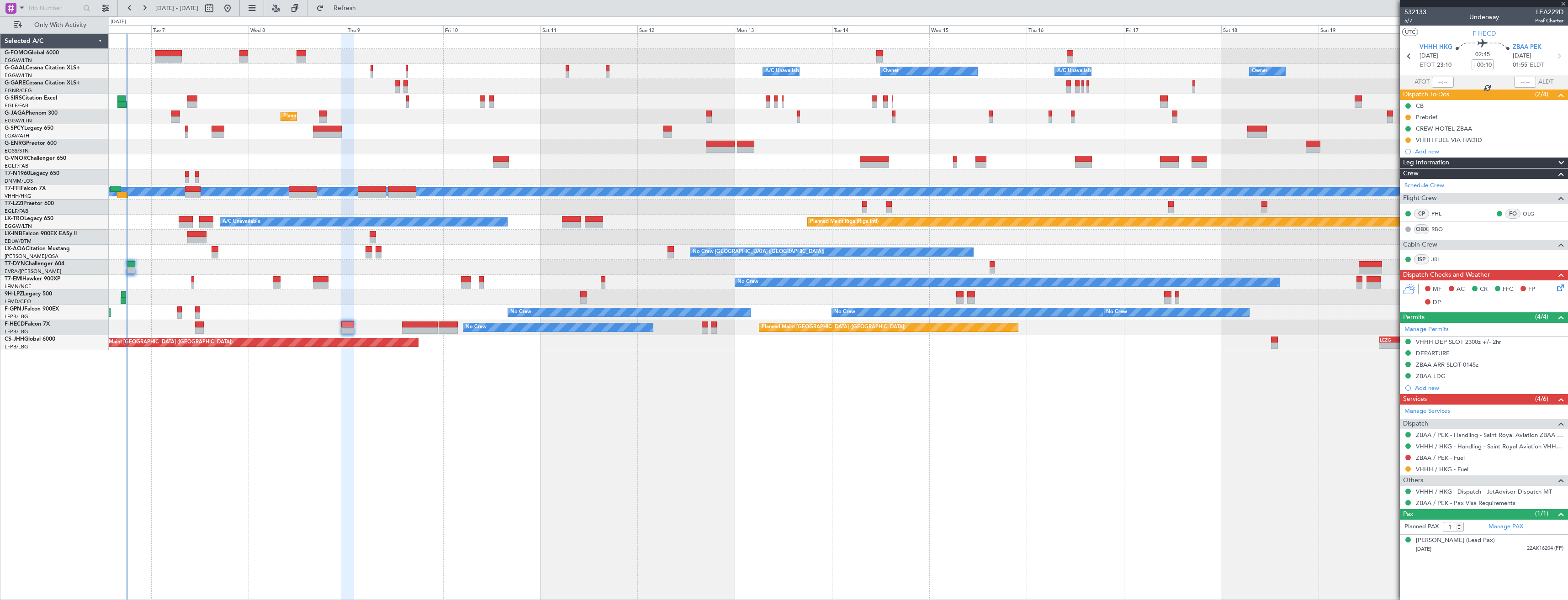
type input "3"
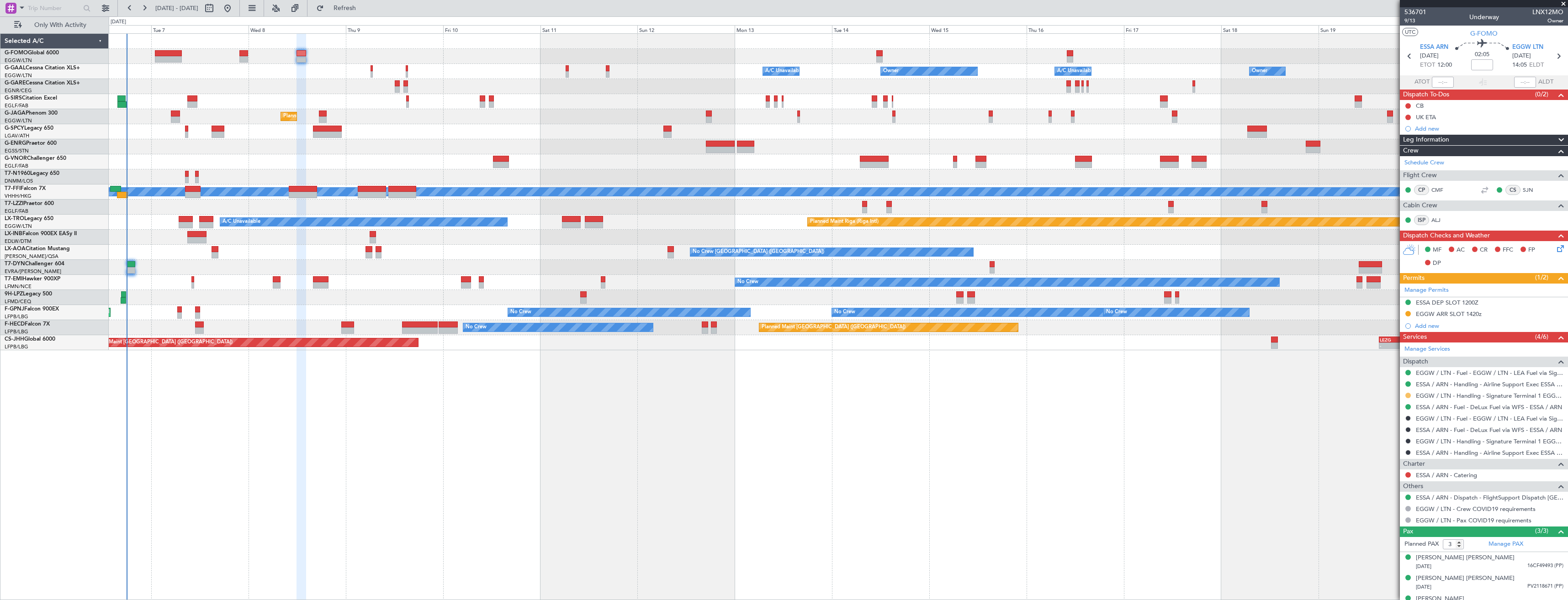
click at [1408, 396] on button at bounding box center [1408, 395] width 5 height 5
click at [1397, 501] on li "Confirmed" at bounding box center [1407, 504] width 105 height 13
click at [1409, 313] on button at bounding box center [1408, 313] width 5 height 5
click at [1384, 423] on span "Received OK" at bounding box center [1386, 422] width 35 height 9
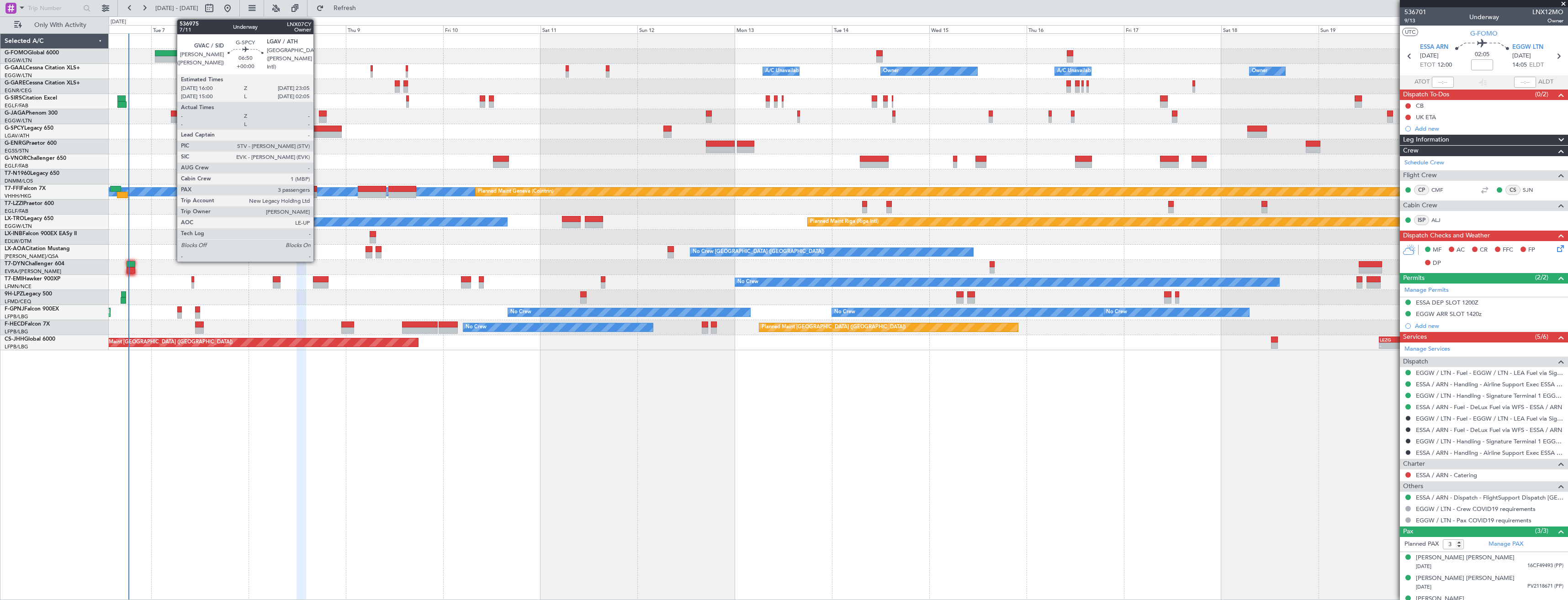
click at [317, 129] on div at bounding box center [327, 128] width 29 height 6
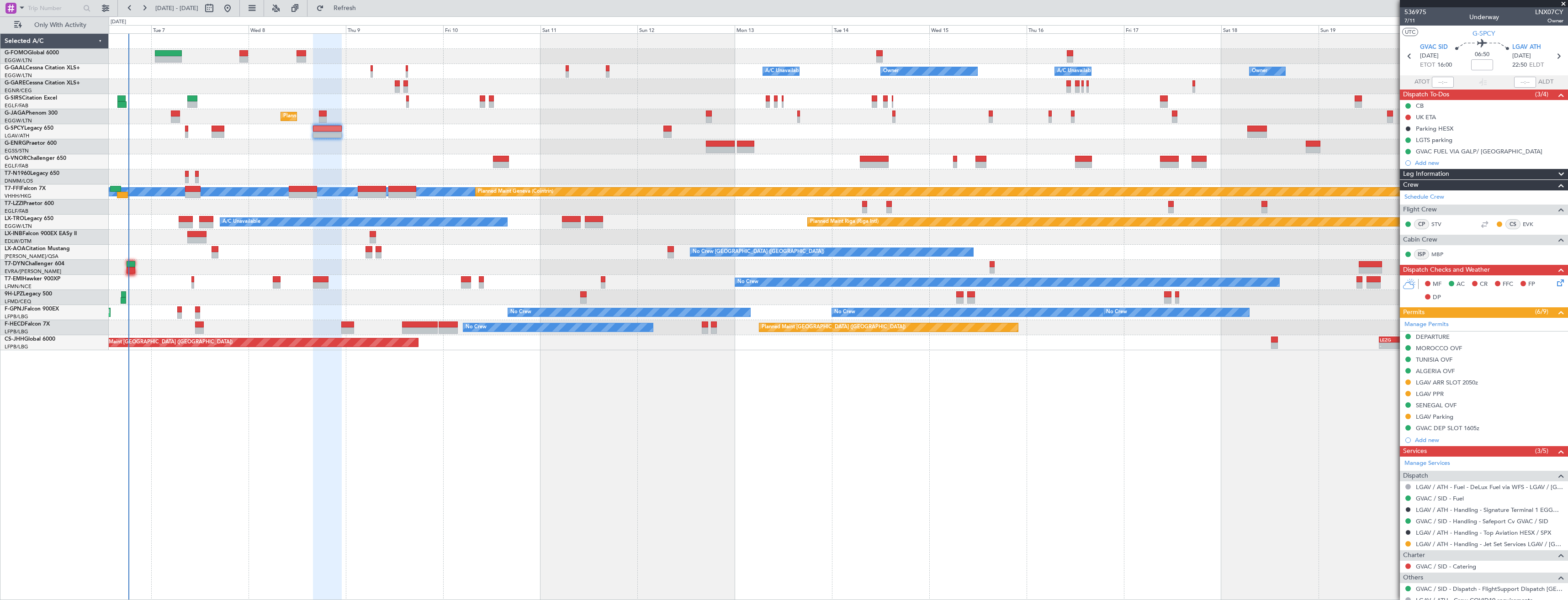
click at [1558, 283] on icon at bounding box center [1559, 281] width 7 height 7
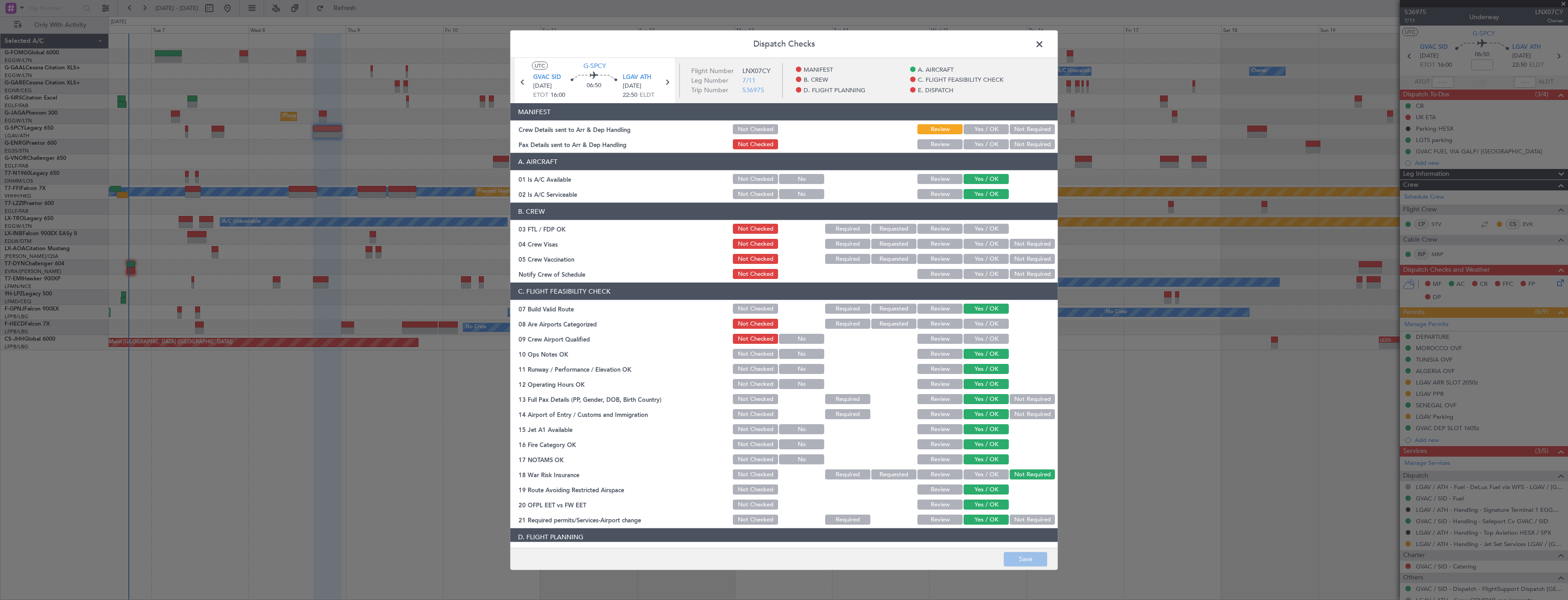
drag, startPoint x: 972, startPoint y: 144, endPoint x: 976, endPoint y: 133, distance: 11.7
click at [975, 142] on button "Yes / OK" at bounding box center [987, 144] width 45 height 10
drag, startPoint x: 977, startPoint y: 132, endPoint x: 972, endPoint y: 136, distance: 6.4
click at [977, 132] on button "Yes / OK" at bounding box center [987, 128] width 45 height 10
drag, startPoint x: 1032, startPoint y: 565, endPoint x: 1035, endPoint y: 554, distance: 11.4
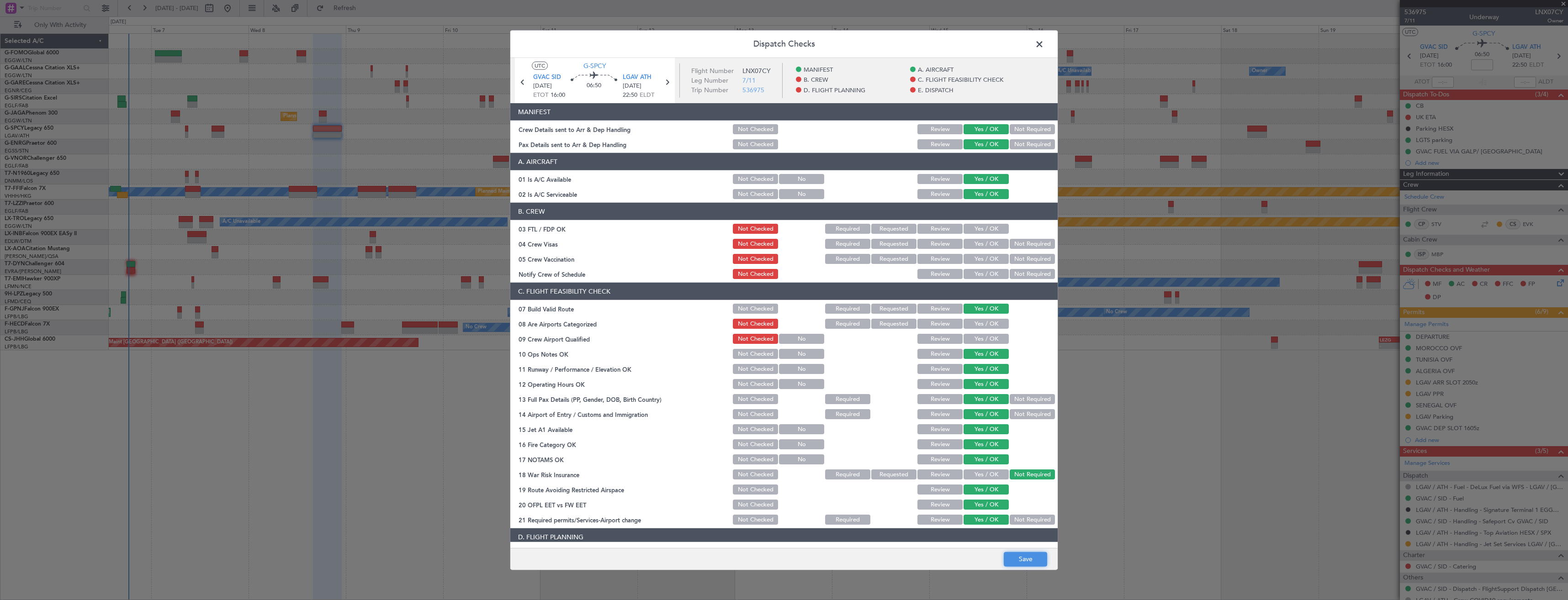
click at [1033, 565] on button "Save" at bounding box center [1025, 559] width 43 height 14
click at [1044, 45] on span at bounding box center [1044, 47] width 0 height 18
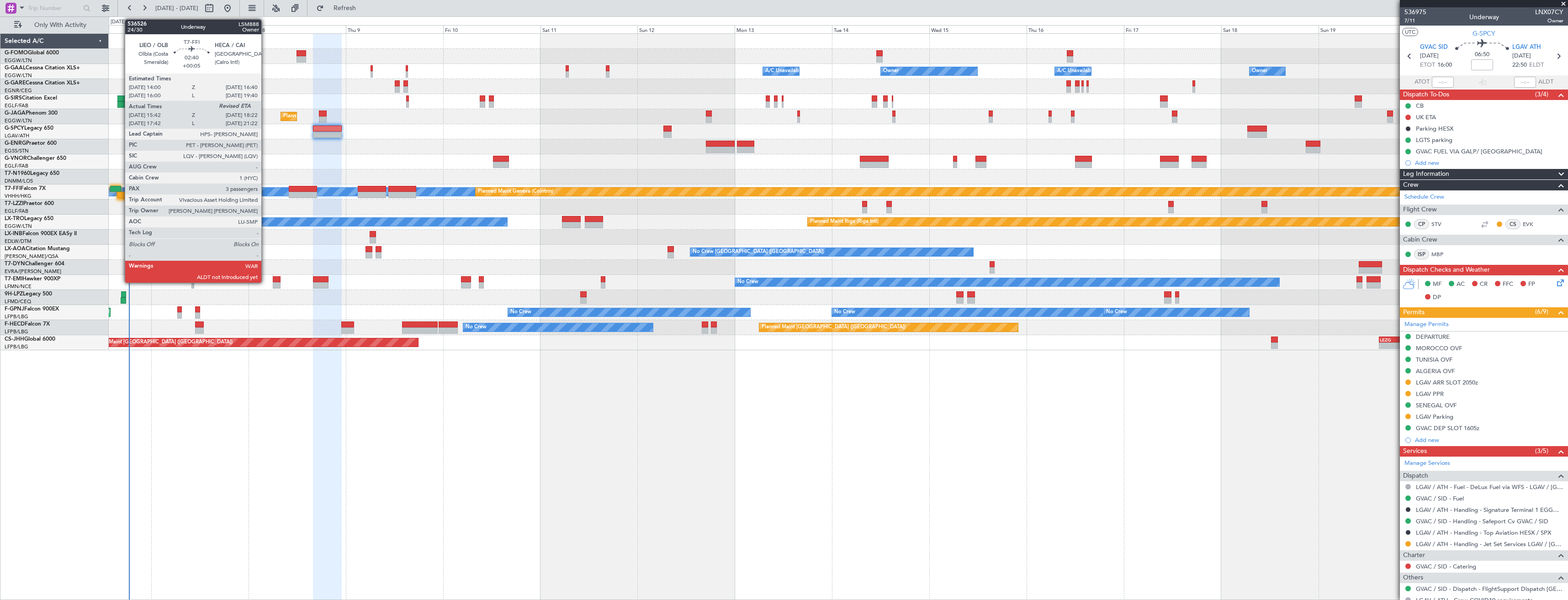
click at [120, 198] on div at bounding box center [122, 195] width 11 height 6
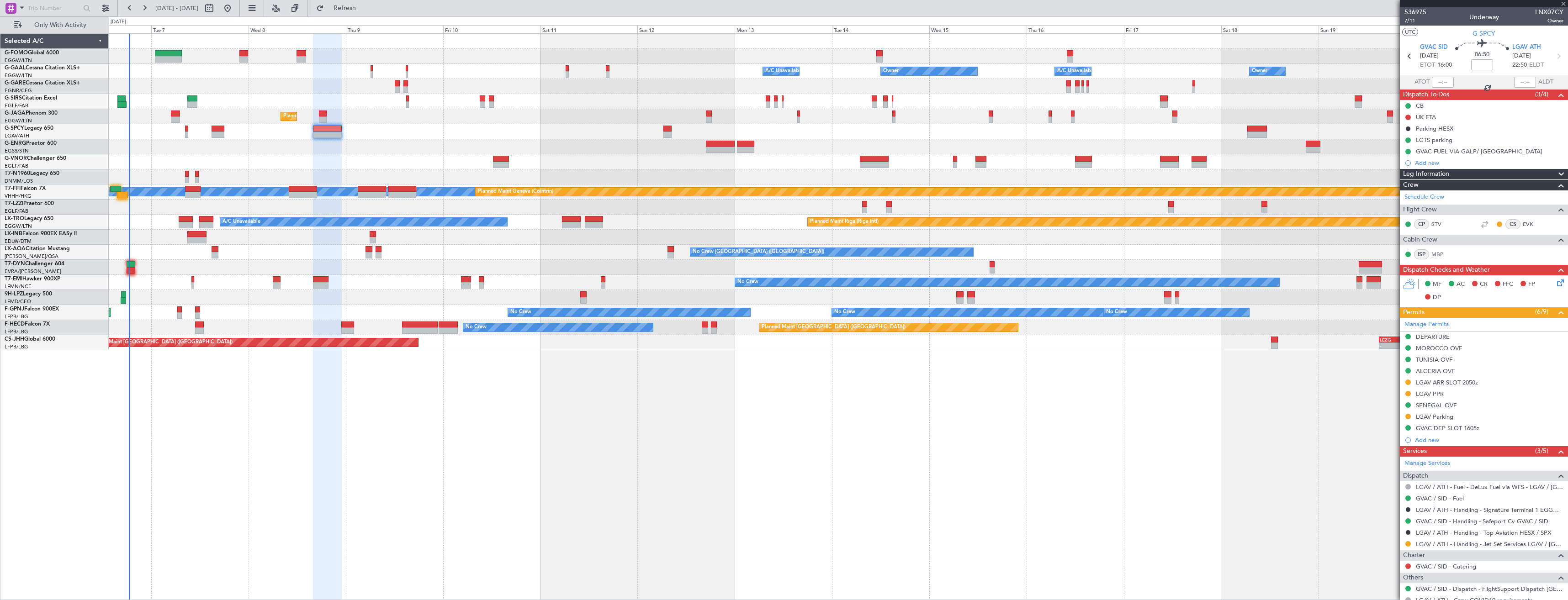
type input "+00:05"
type input "15:42"
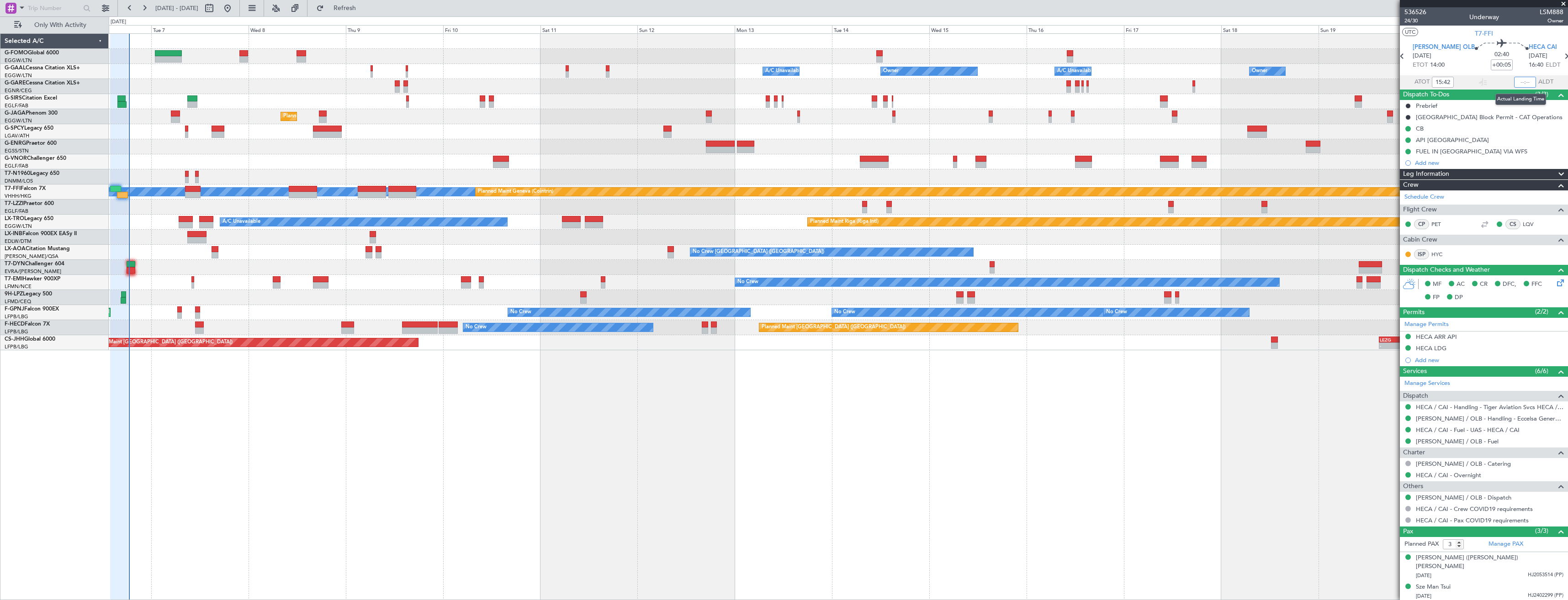
click at [1519, 82] on input "text" at bounding box center [1525, 82] width 22 height 11
type input "18:28"
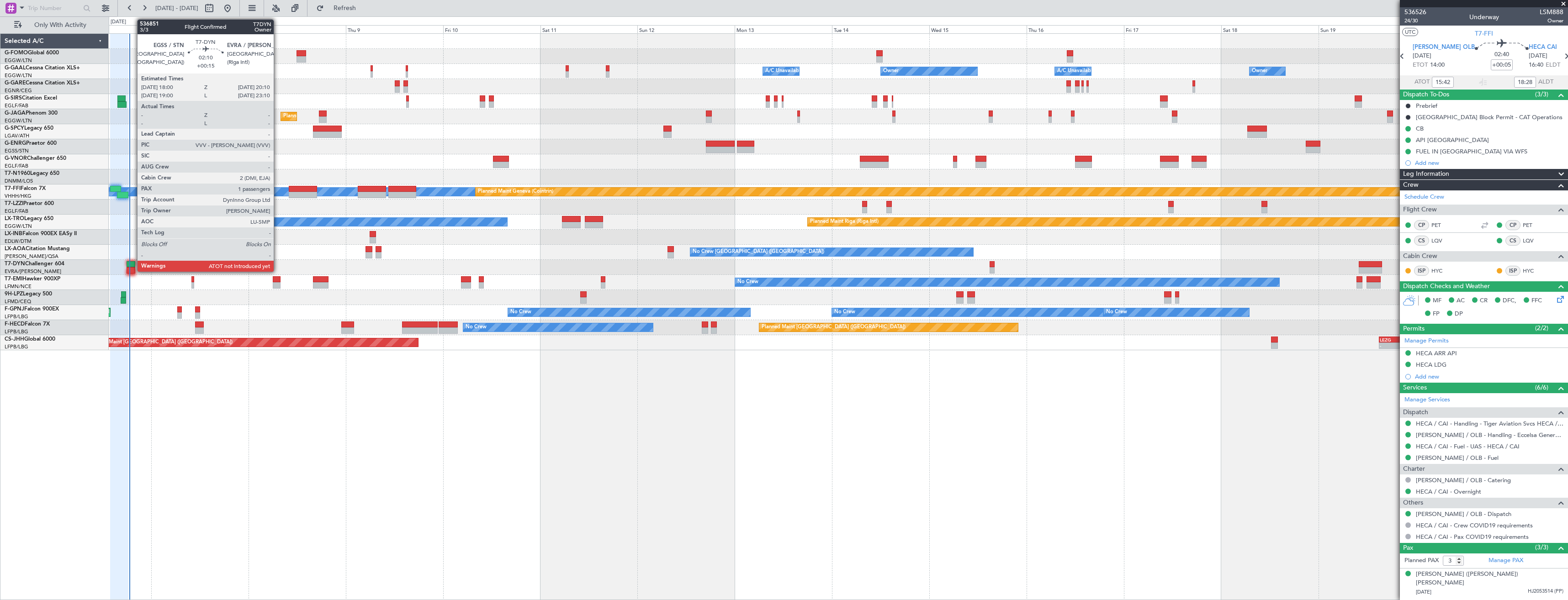
click at [132, 266] on div at bounding box center [131, 264] width 9 height 6
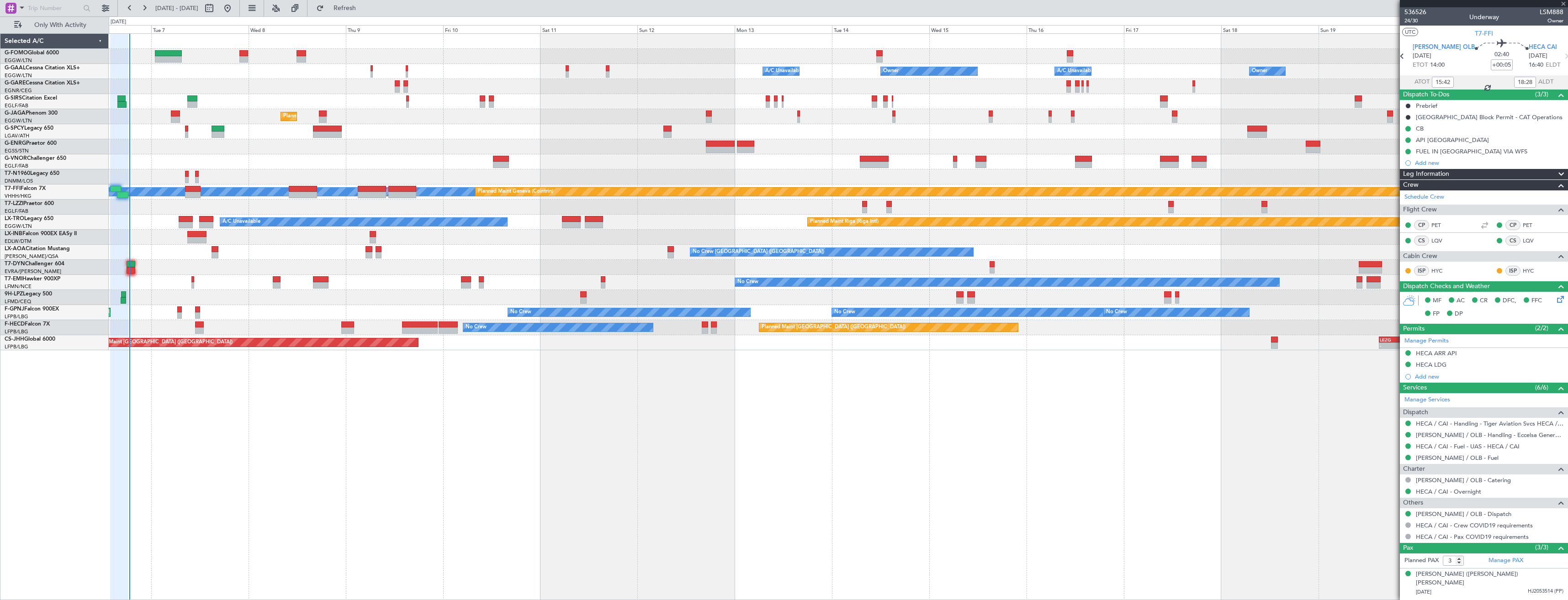
type input "+00:15"
type input "1"
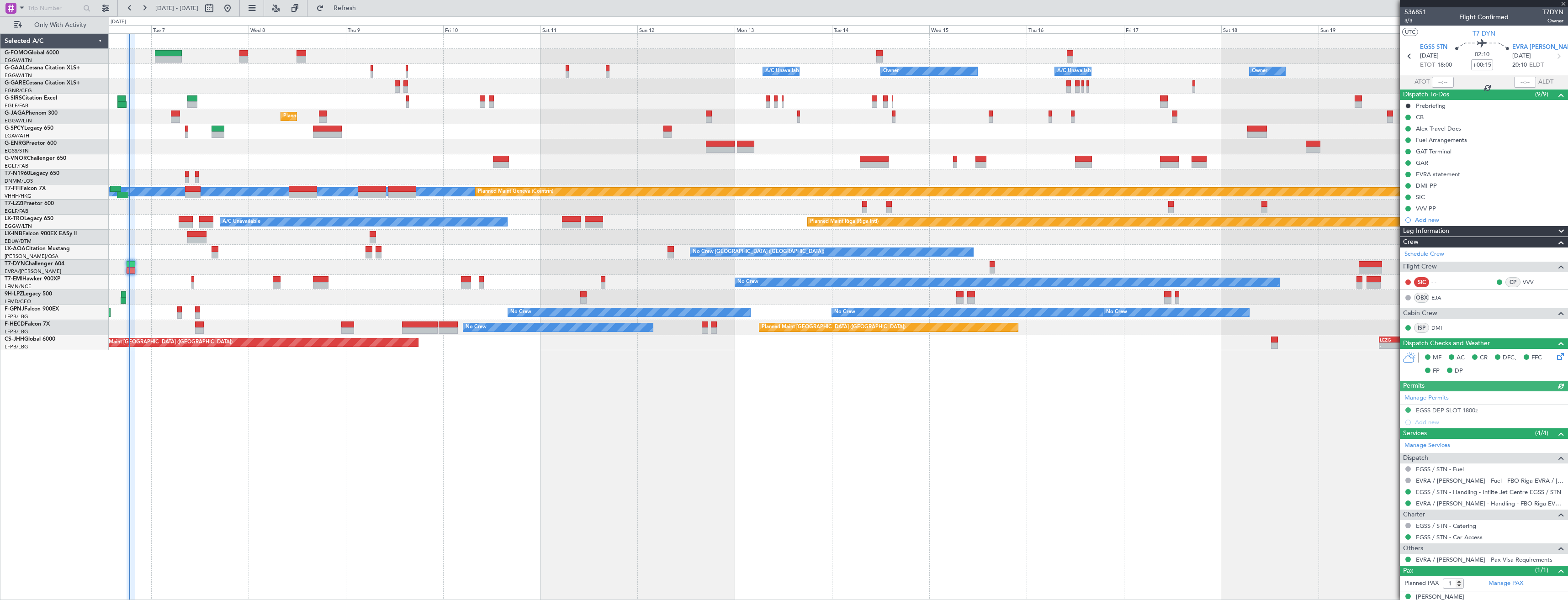
click at [1546, 13] on span "T7DYN" at bounding box center [1553, 12] width 21 height 10
click at [1545, 13] on span "T7DYN" at bounding box center [1553, 12] width 21 height 10
click at [1544, 12] on span "T7DYN" at bounding box center [1553, 12] width 21 height 10
type input "18:44"
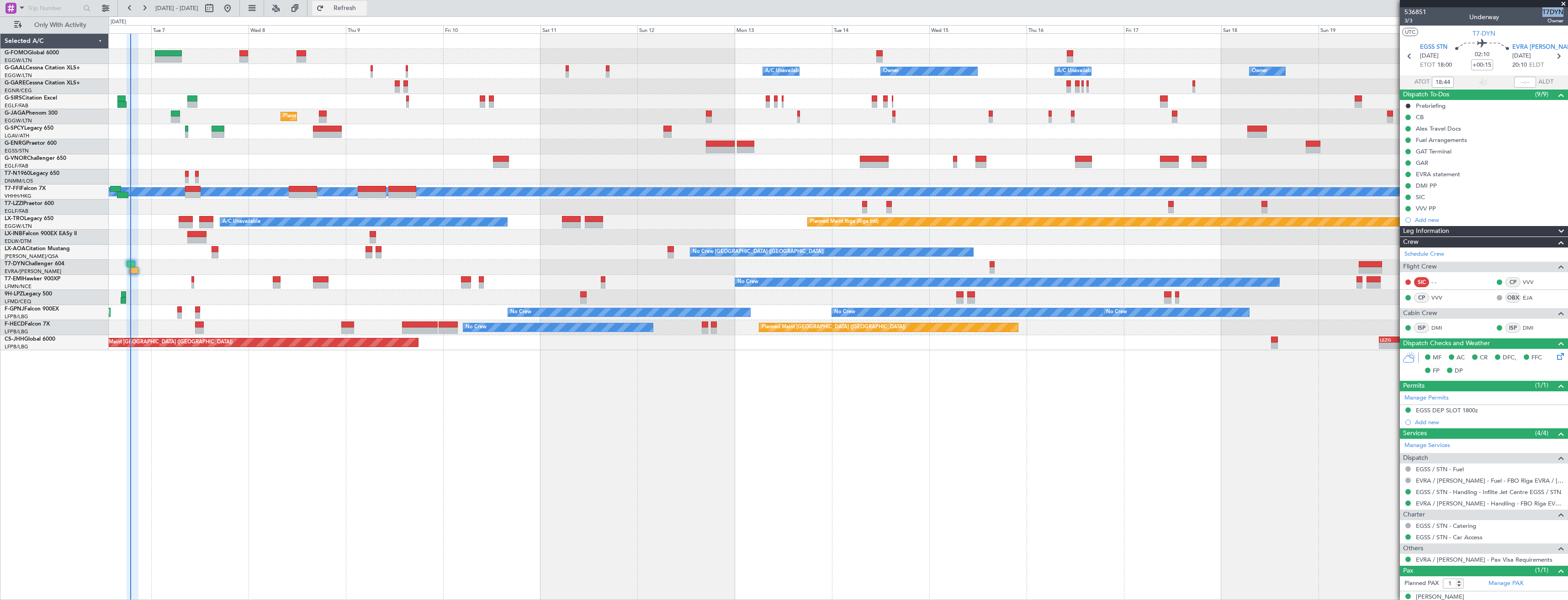
click at [360, 7] on span "Refresh" at bounding box center [345, 8] width 39 height 6
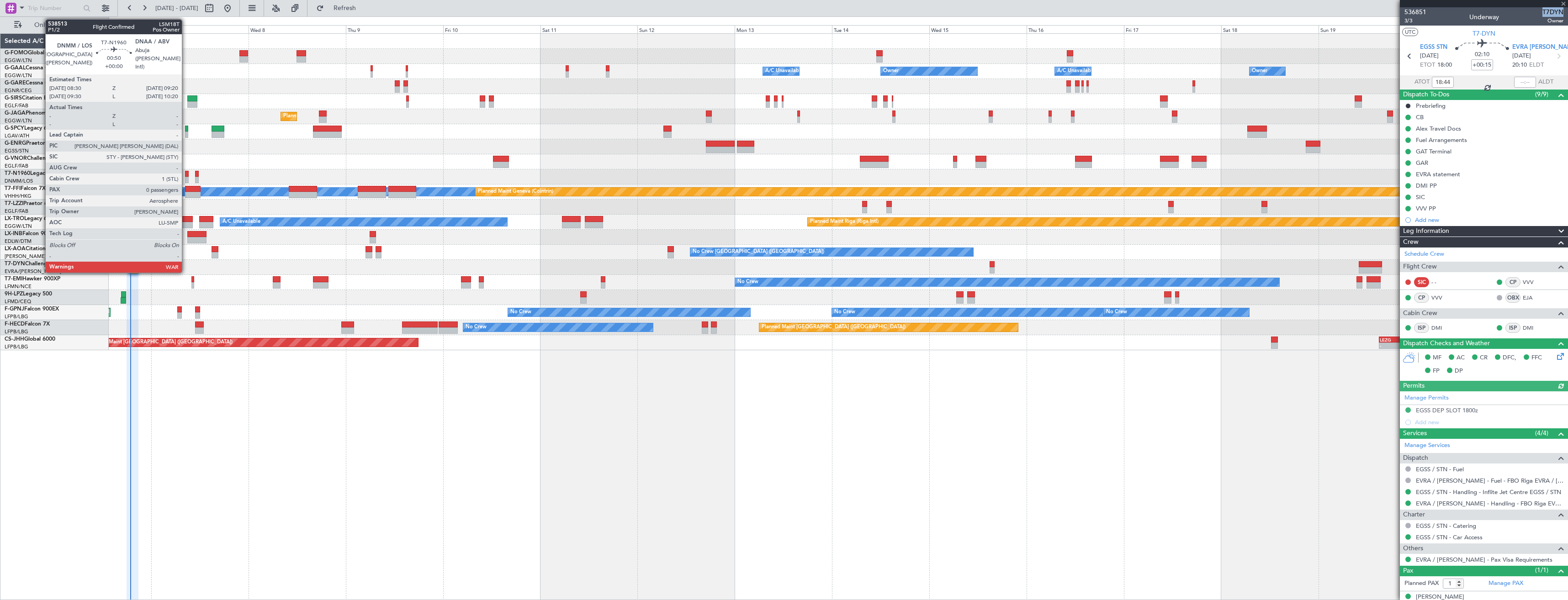
click at [186, 172] on div at bounding box center [187, 173] width 4 height 6
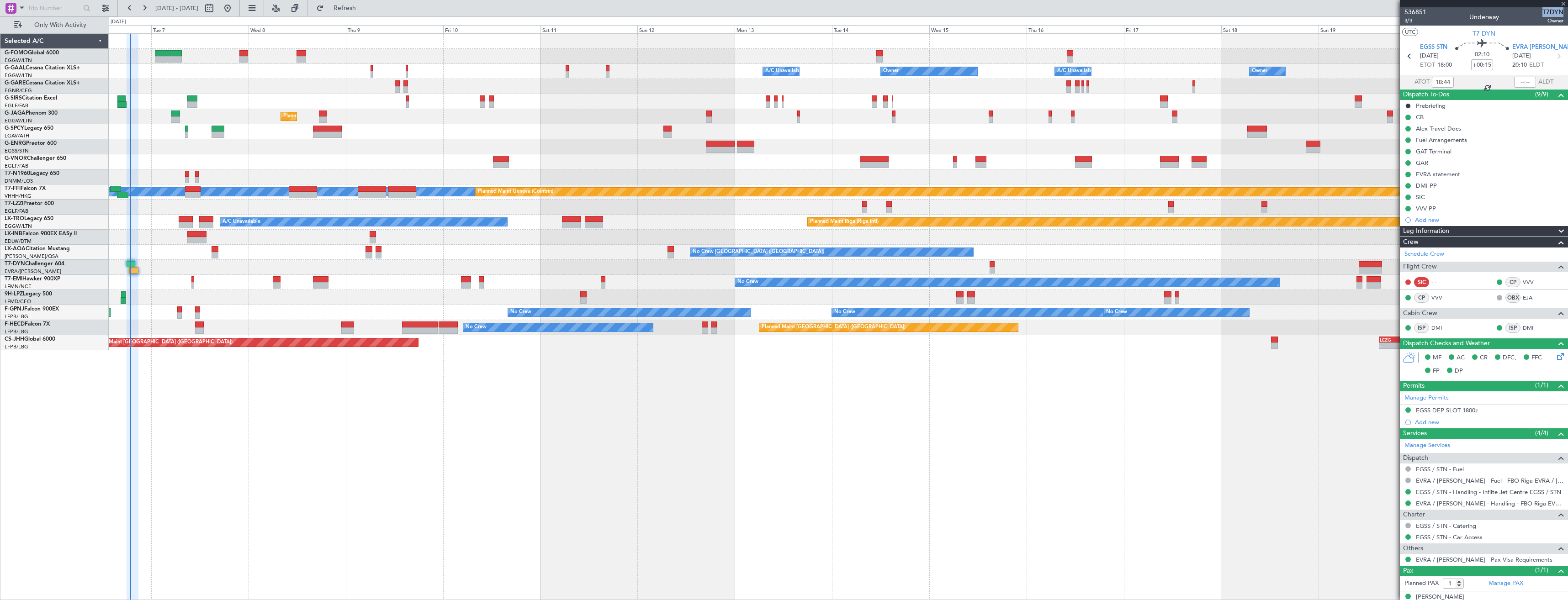
type input "0"
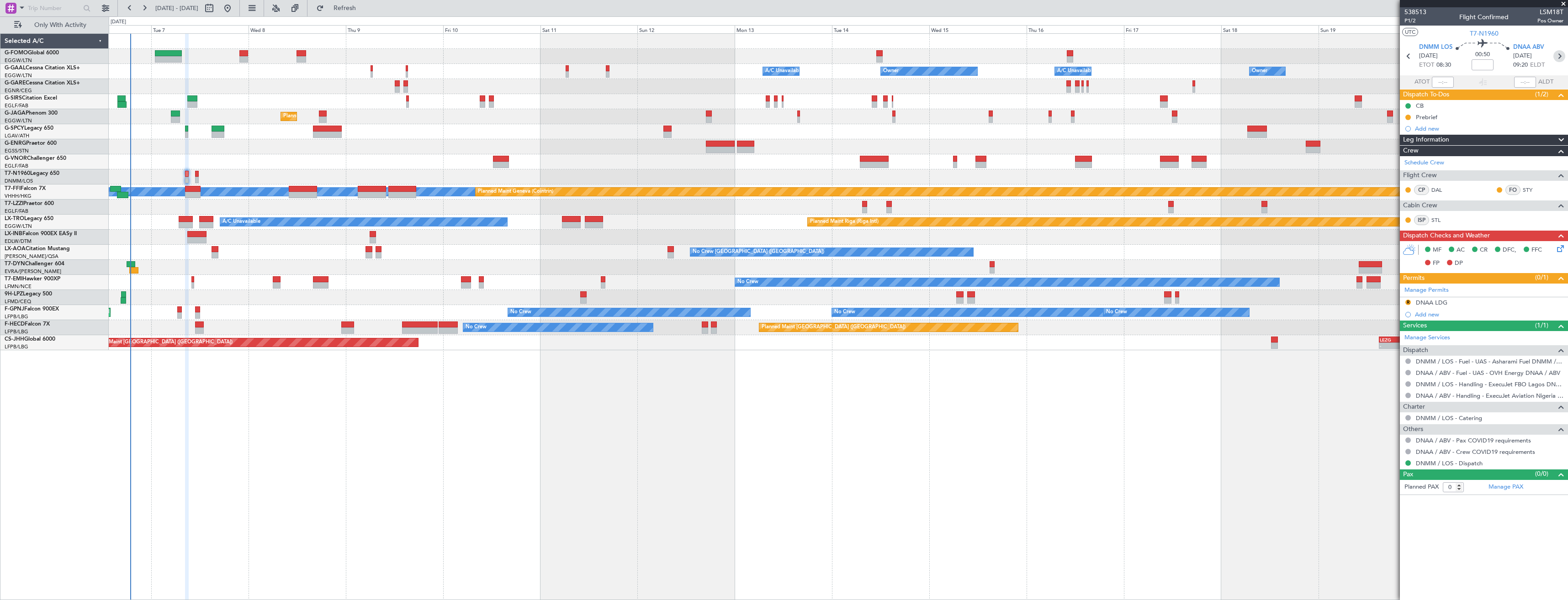
click at [1557, 58] on icon at bounding box center [1559, 56] width 12 height 12
type input "-00:05"
type input "7"
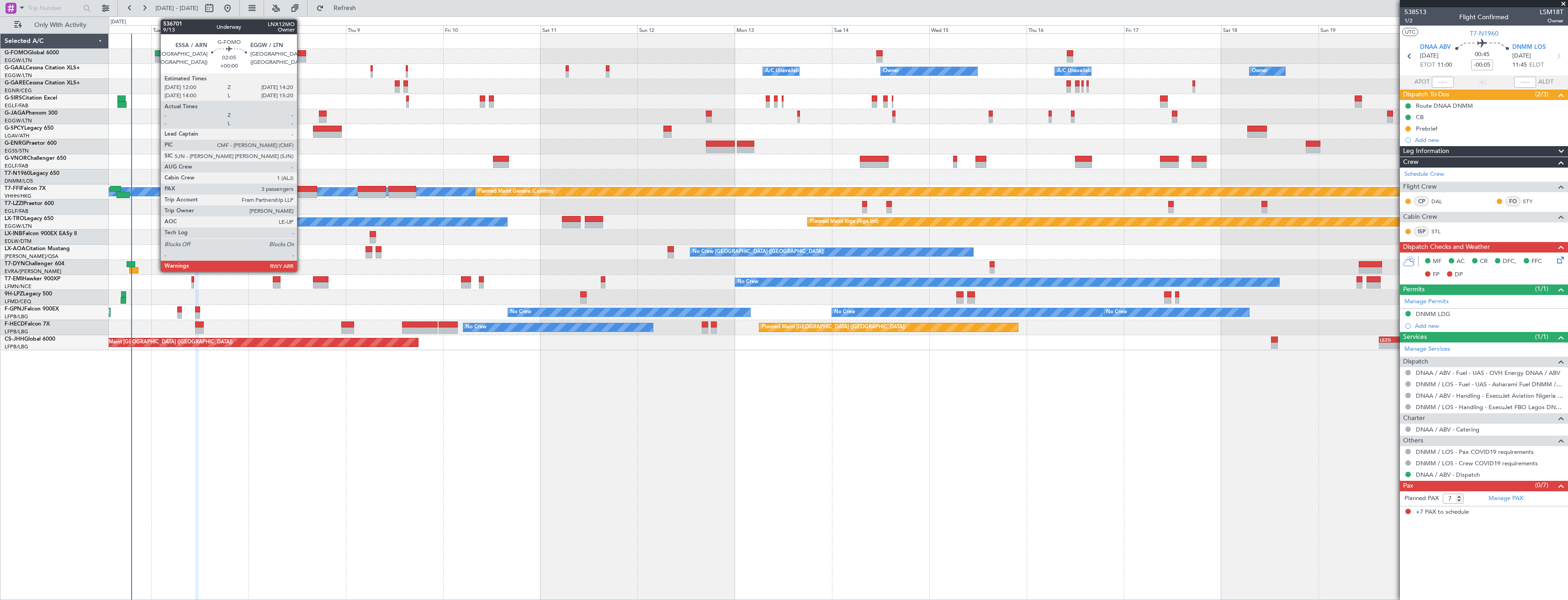
click at [301, 58] on div at bounding box center [301, 59] width 10 height 6
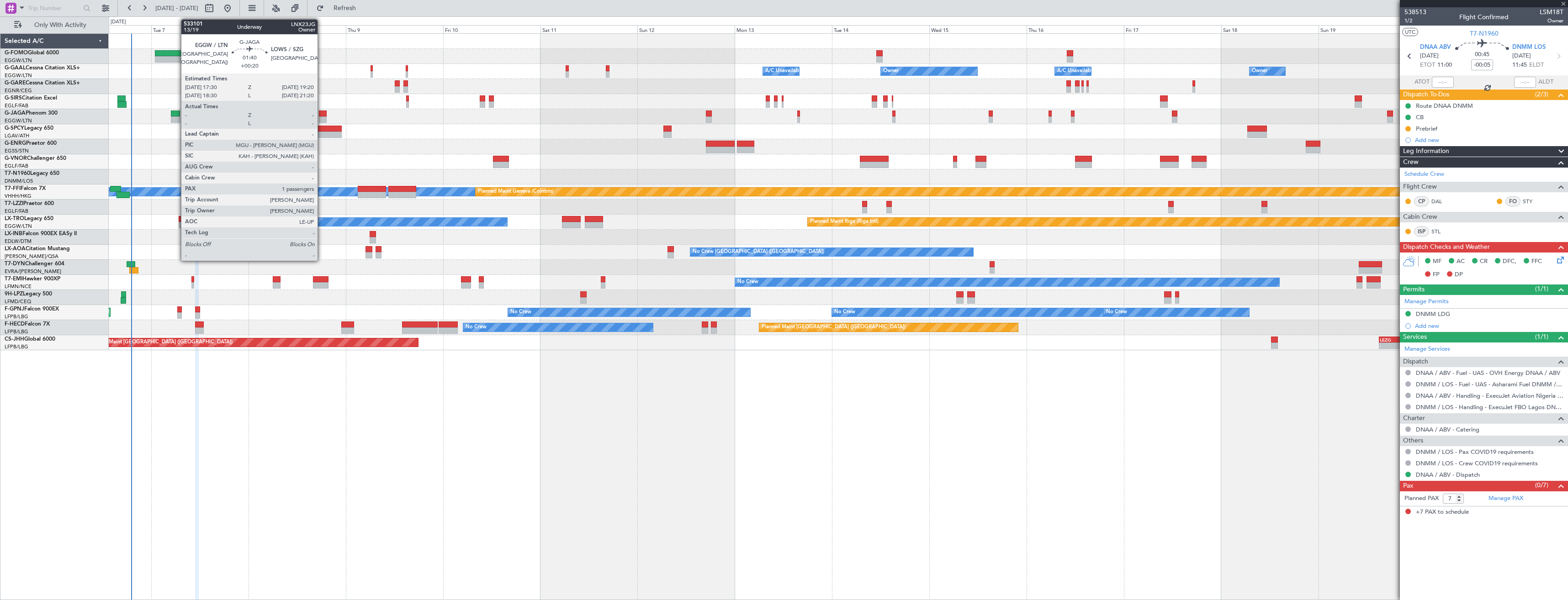
type input "3"
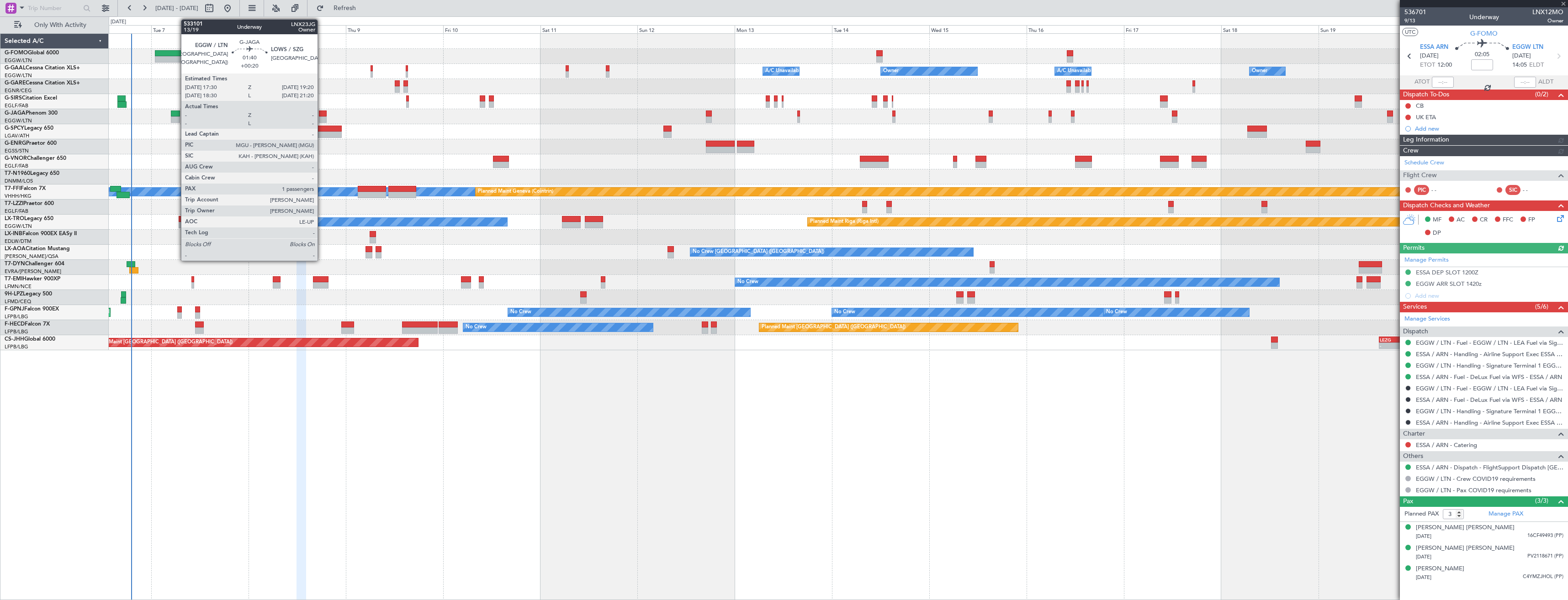
click at [318, 119] on div "Planned Maint [GEOGRAPHIC_DATA] ([GEOGRAPHIC_DATA])" at bounding box center [838, 117] width 1459 height 15
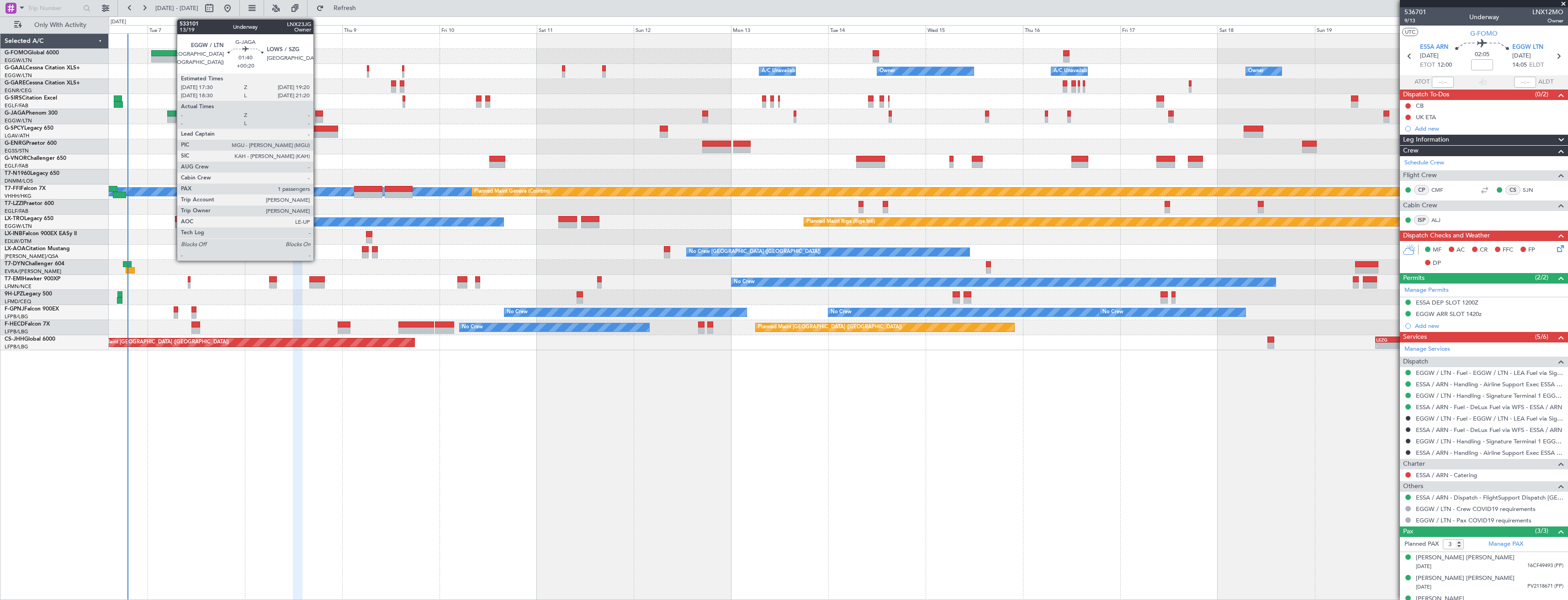
click at [317, 118] on div at bounding box center [319, 119] width 8 height 6
type input "+00:20"
type input "1"
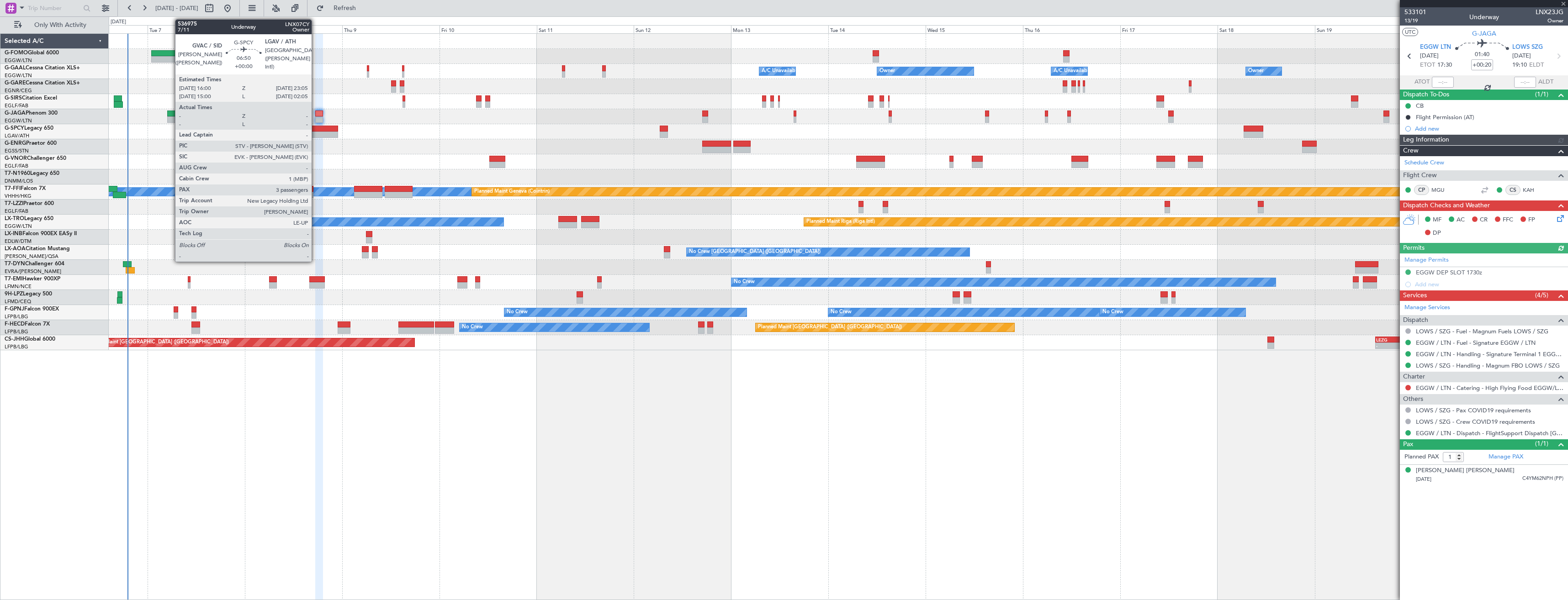
click at [315, 128] on div at bounding box center [323, 128] width 29 height 6
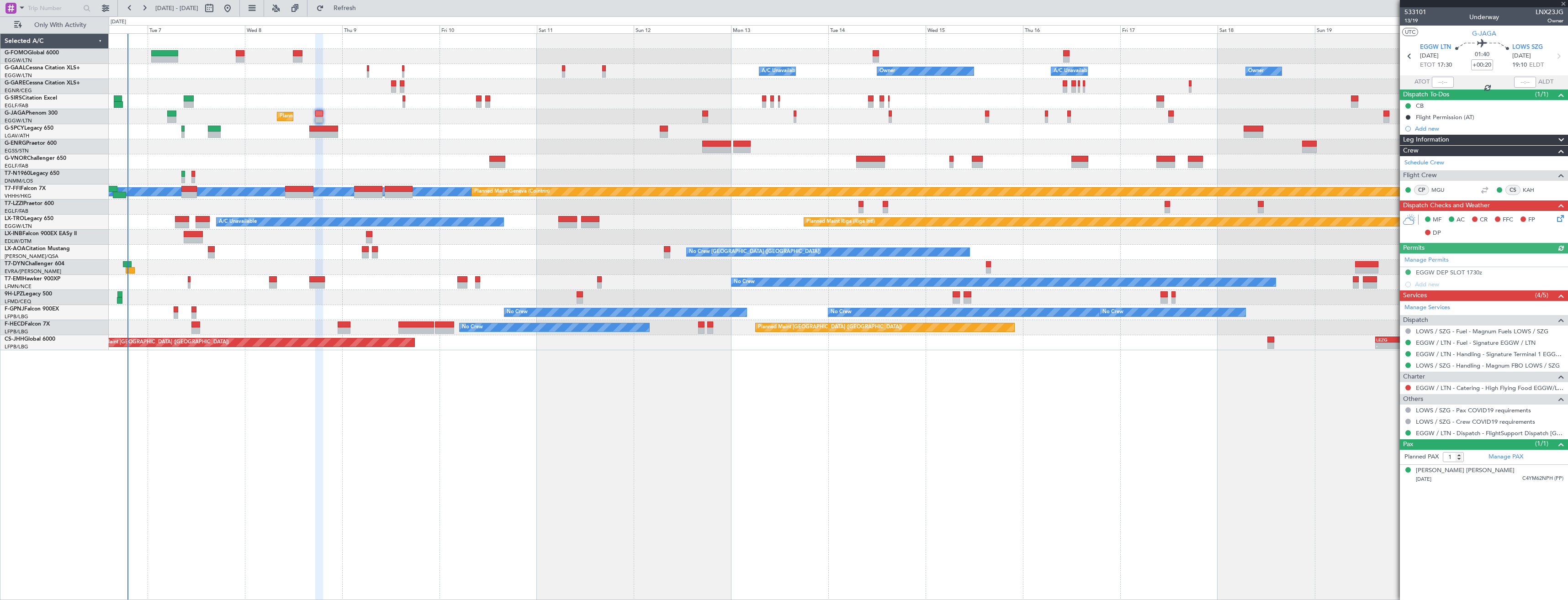
type input "3"
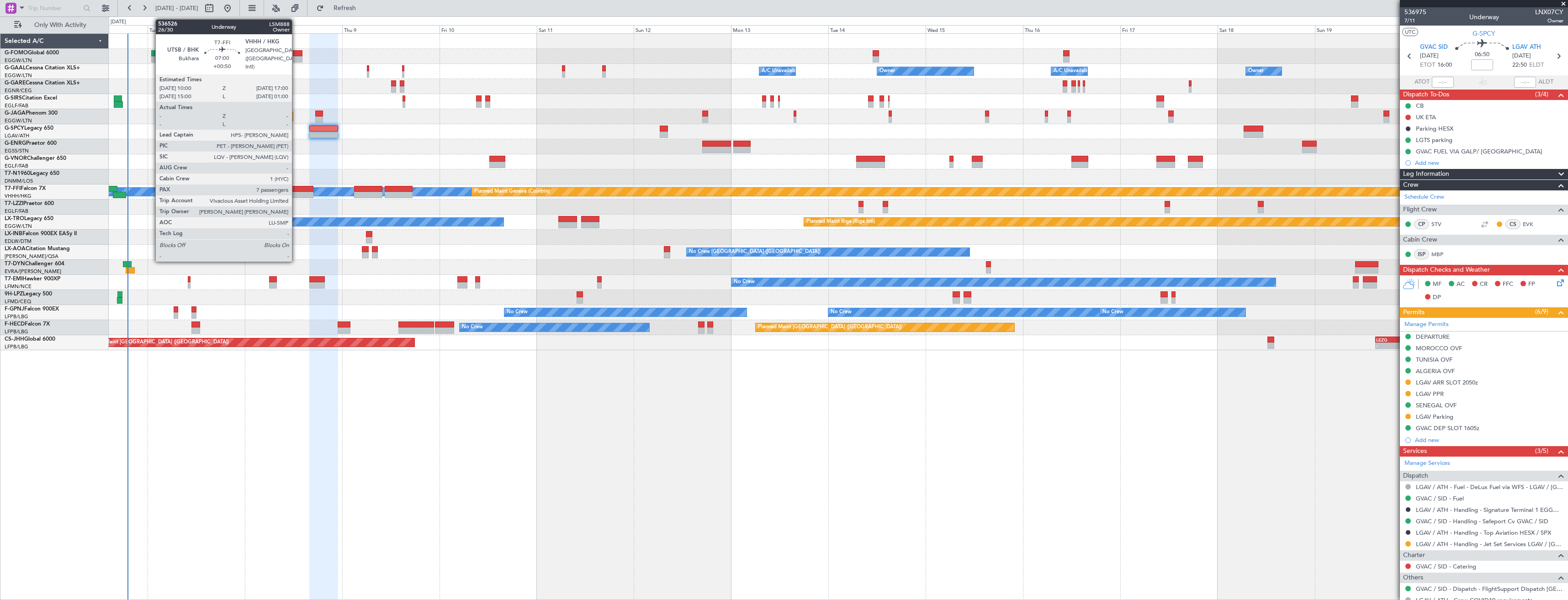
click at [297, 193] on div at bounding box center [299, 195] width 29 height 6
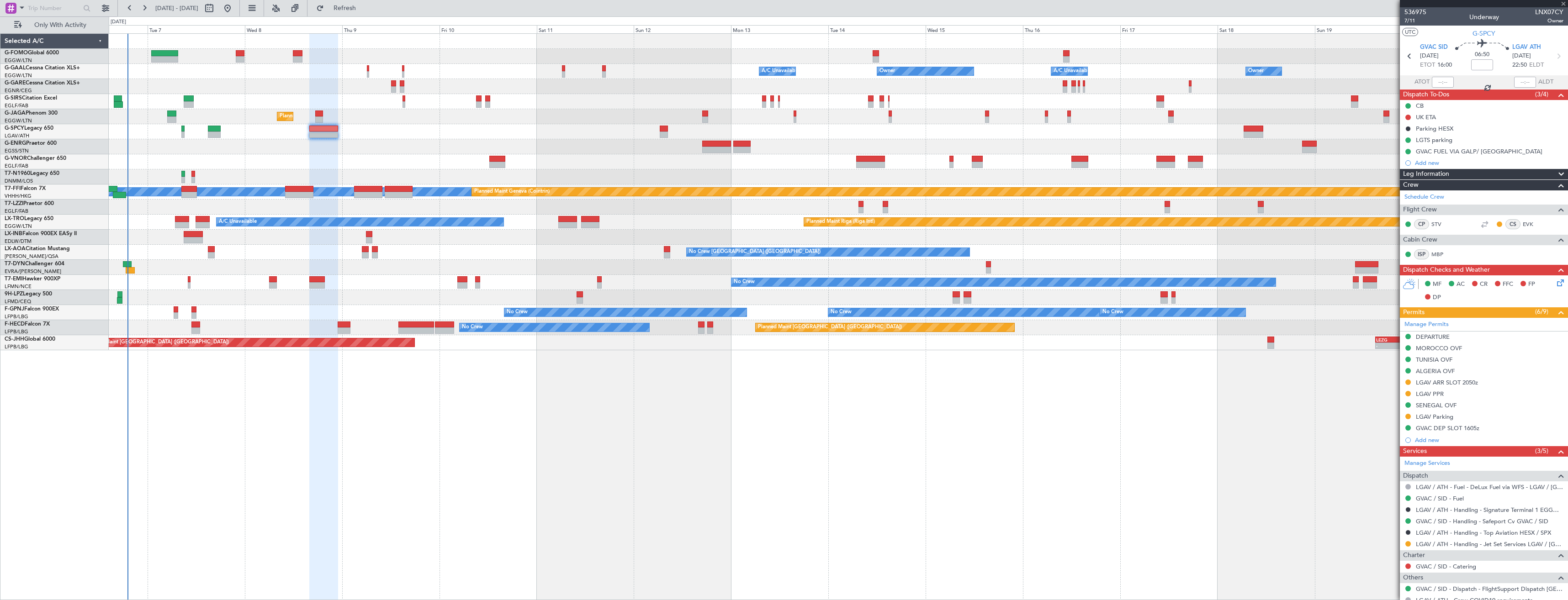
type input "+00:50"
type input "7"
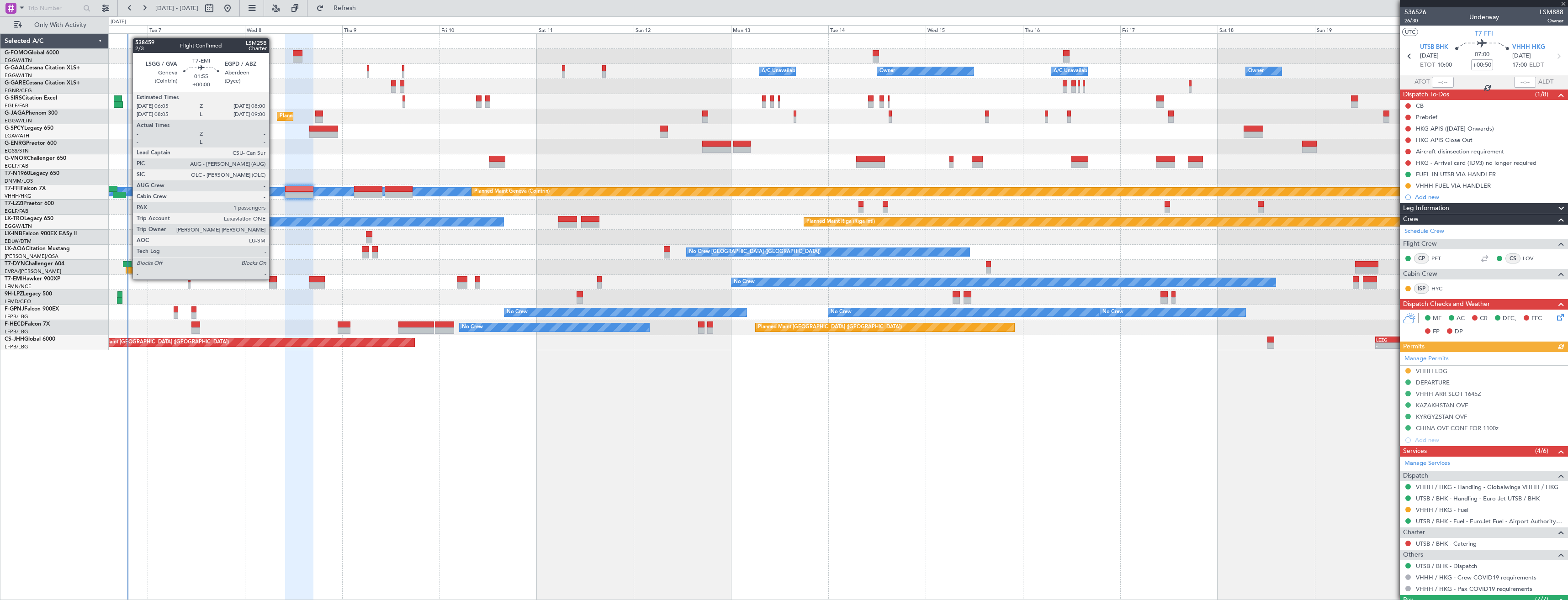
click at [273, 278] on div at bounding box center [273, 279] width 8 height 6
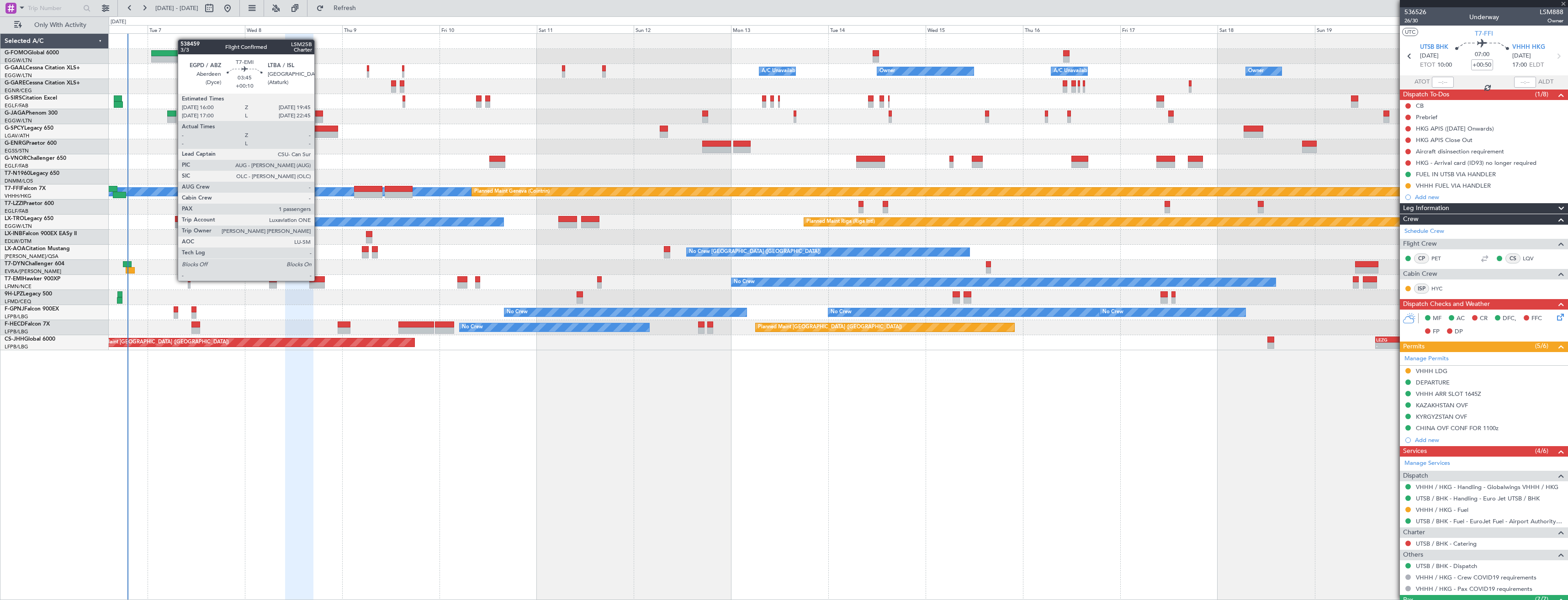
type input "1"
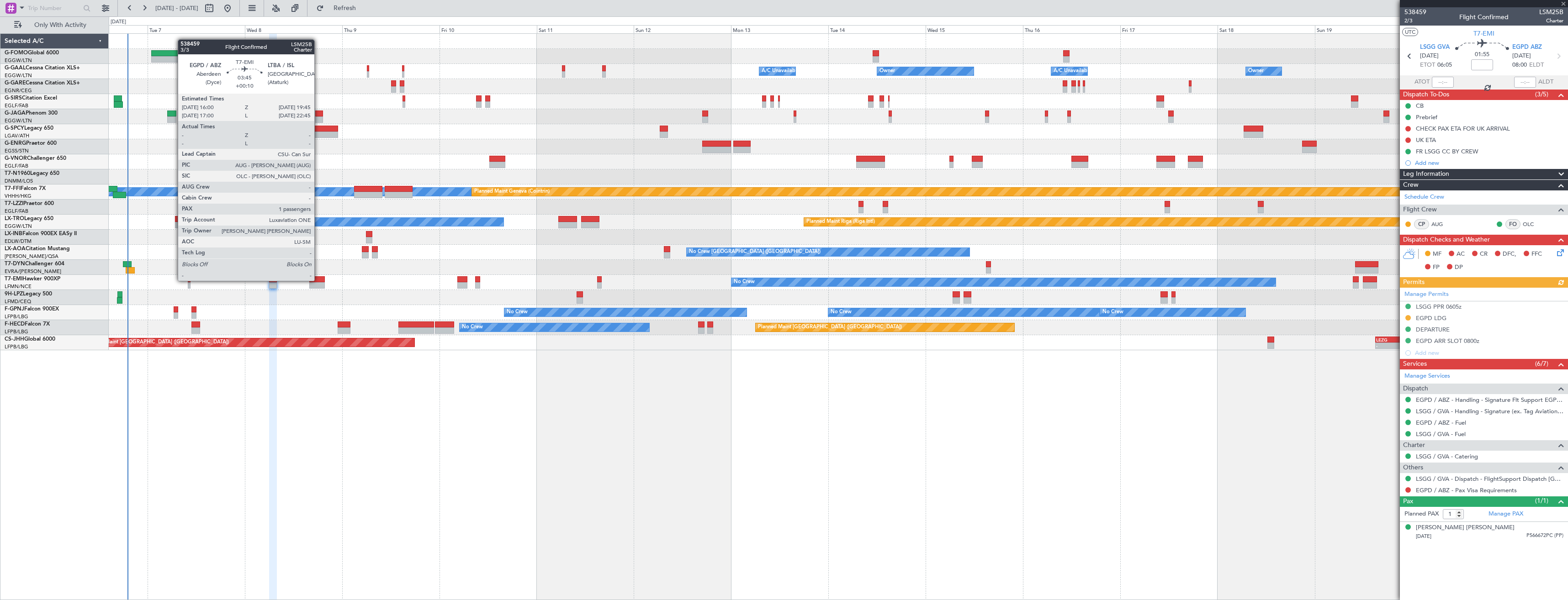
click at [318, 280] on div at bounding box center [316, 279] width 15 height 6
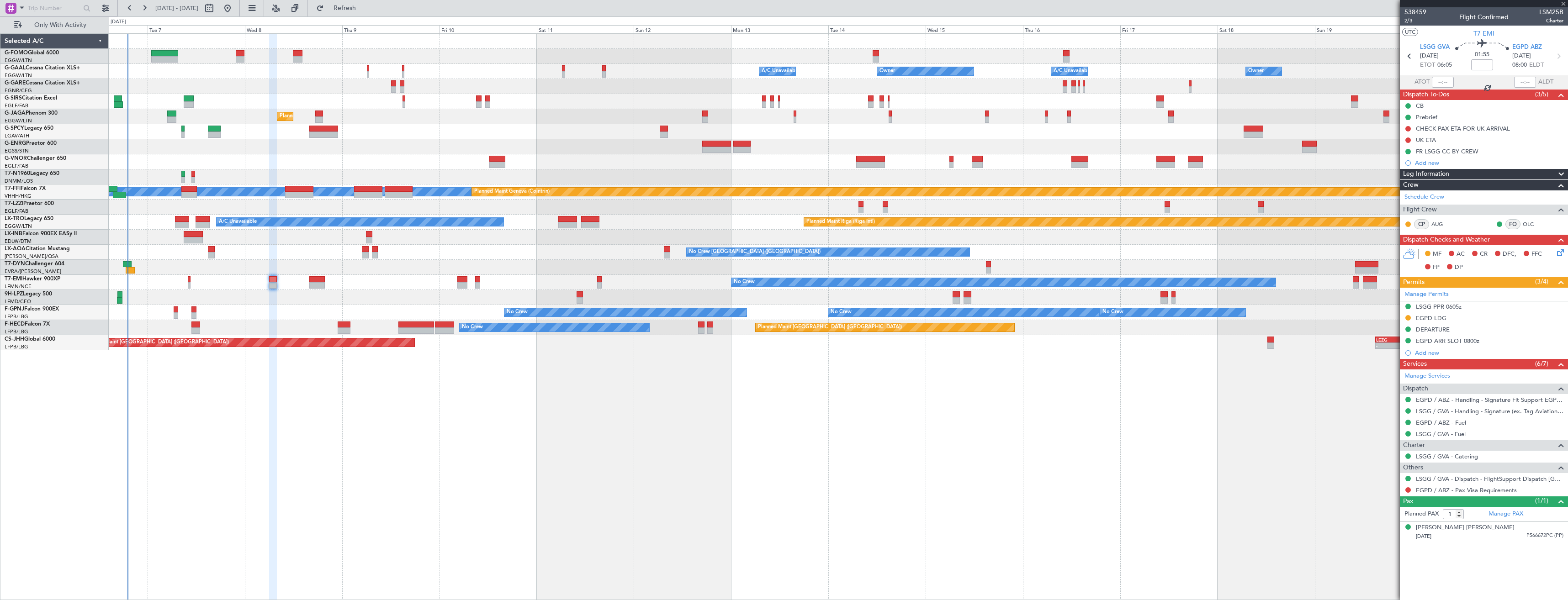
type input "+00:10"
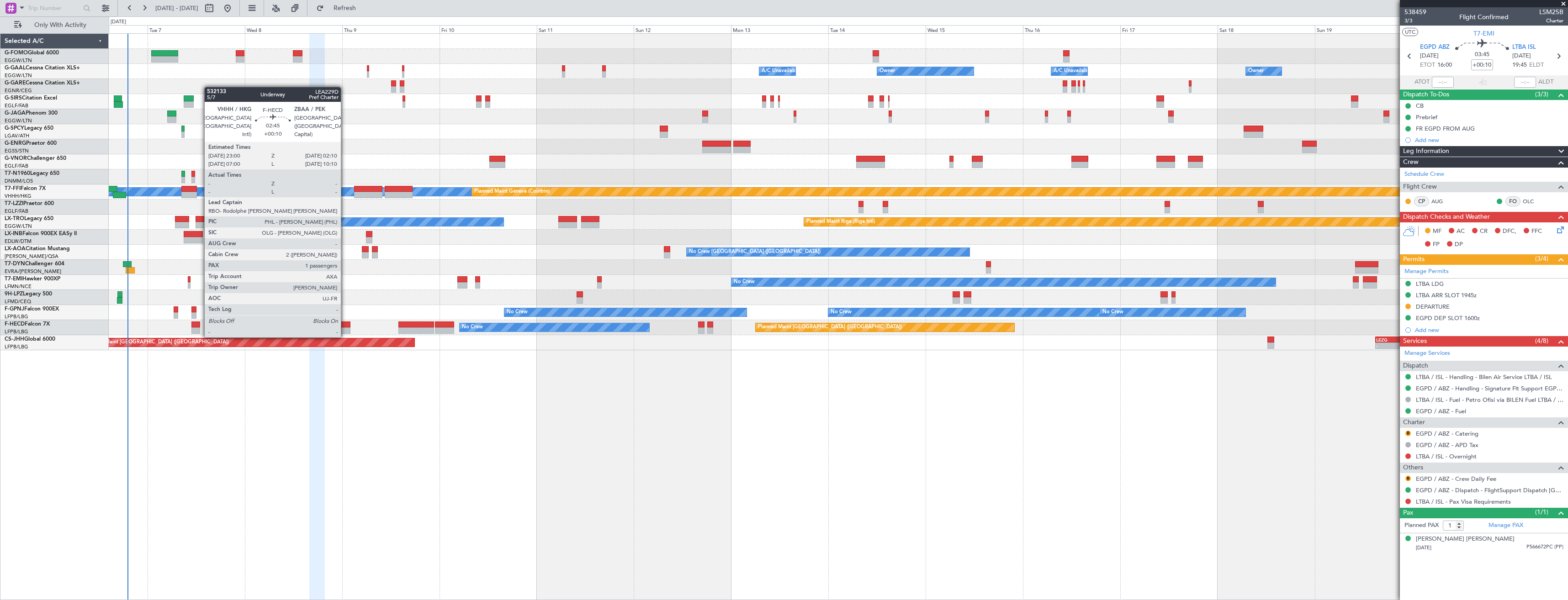
click at [345, 329] on div at bounding box center [344, 331] width 13 height 6
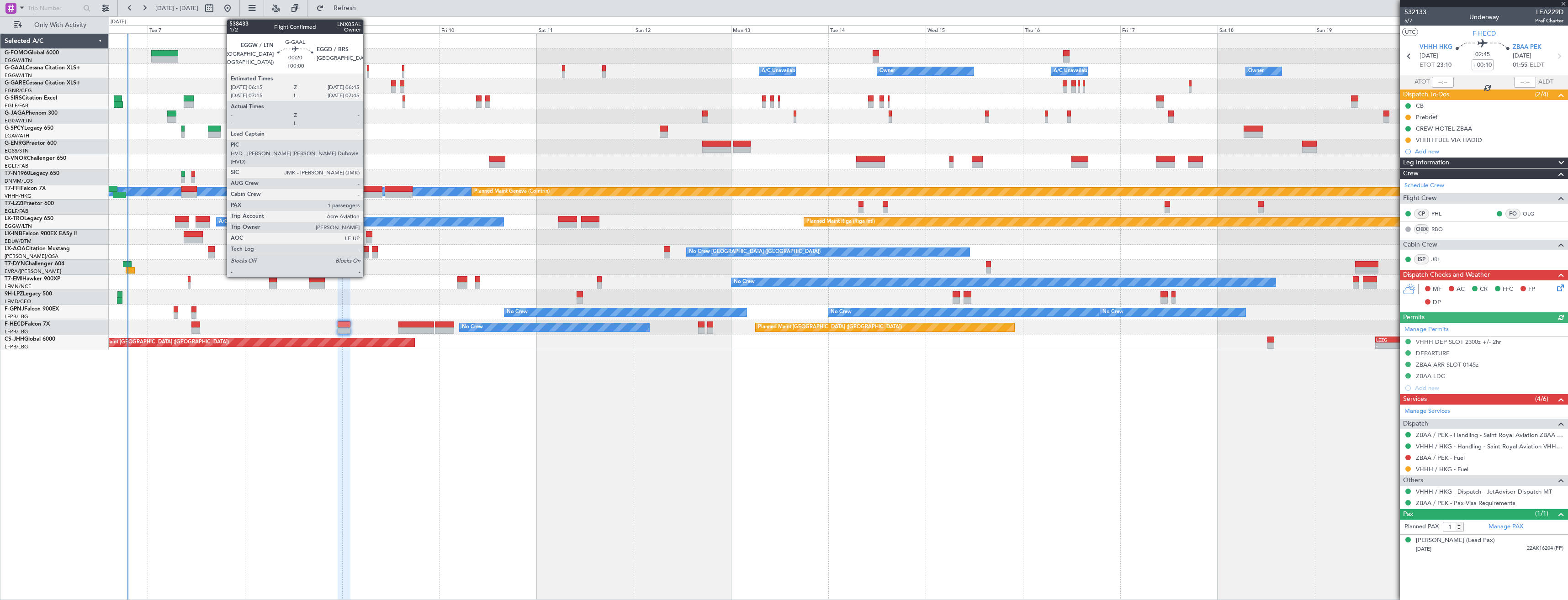
click at [368, 70] on div at bounding box center [368, 68] width 3 height 6
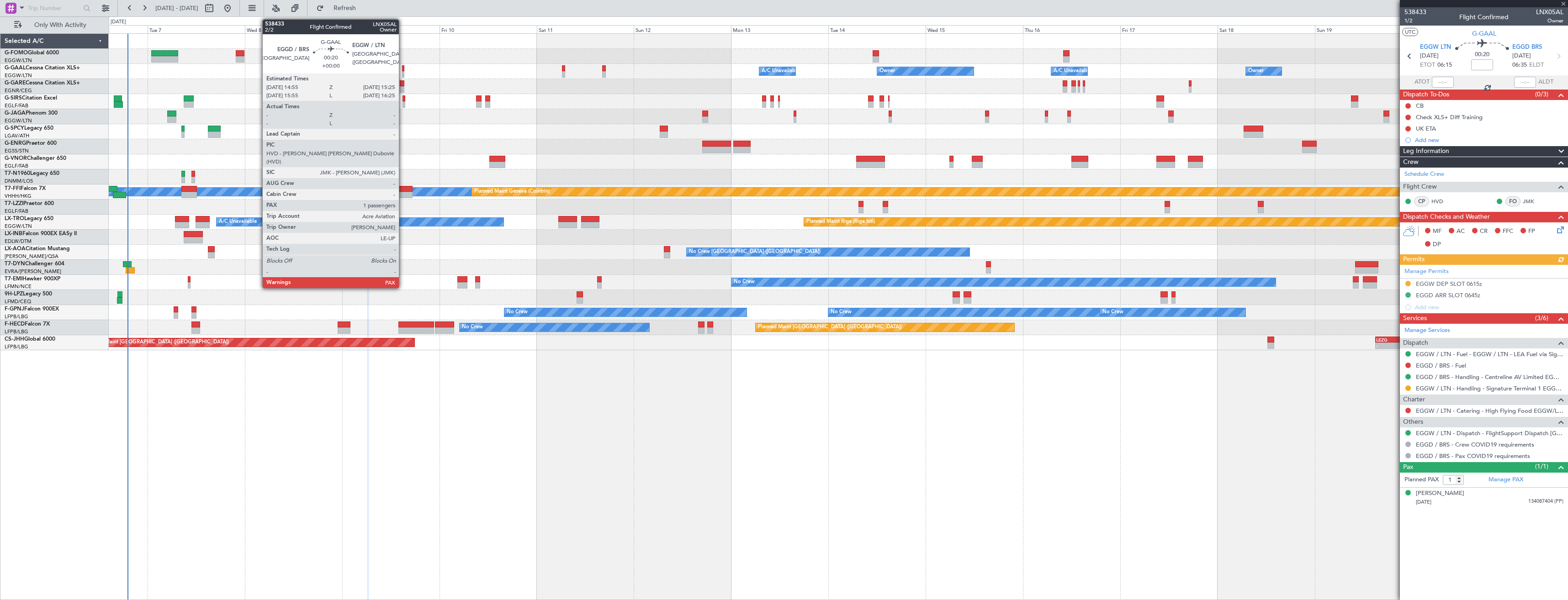
click at [403, 72] on div at bounding box center [403, 74] width 3 height 6
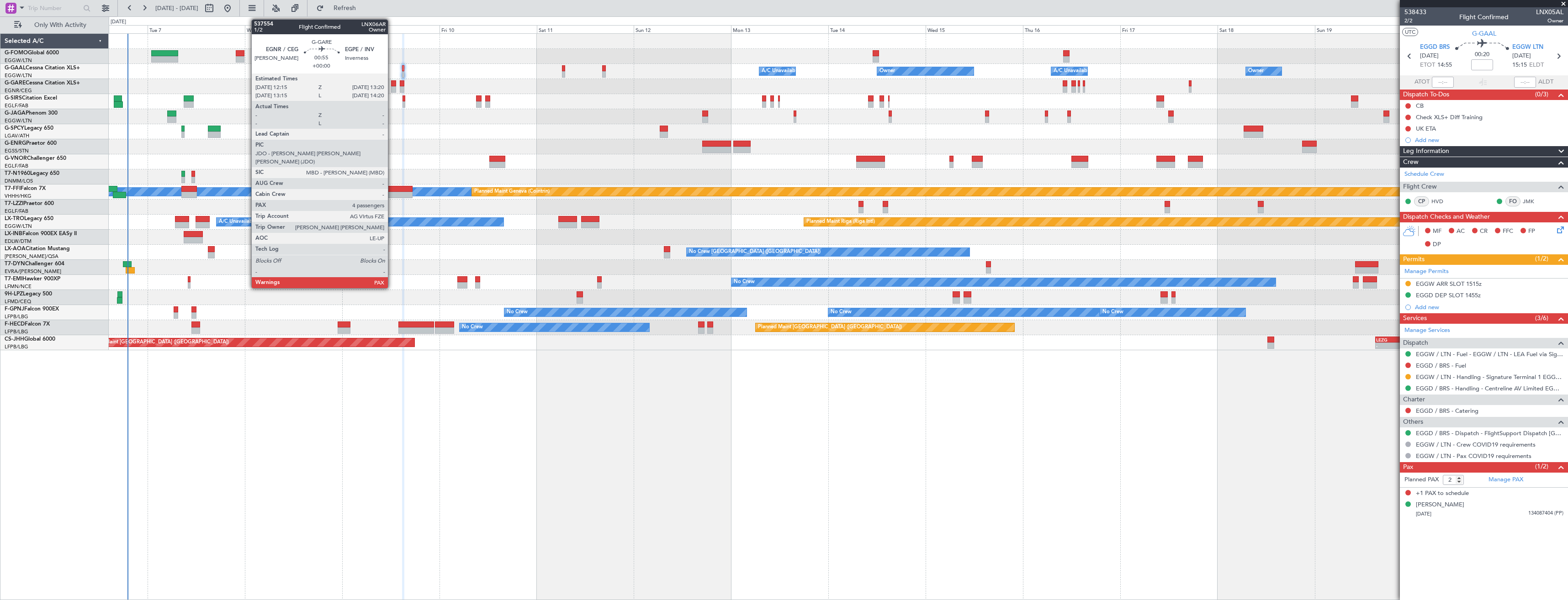
click at [392, 87] on div at bounding box center [393, 89] width 4 height 6
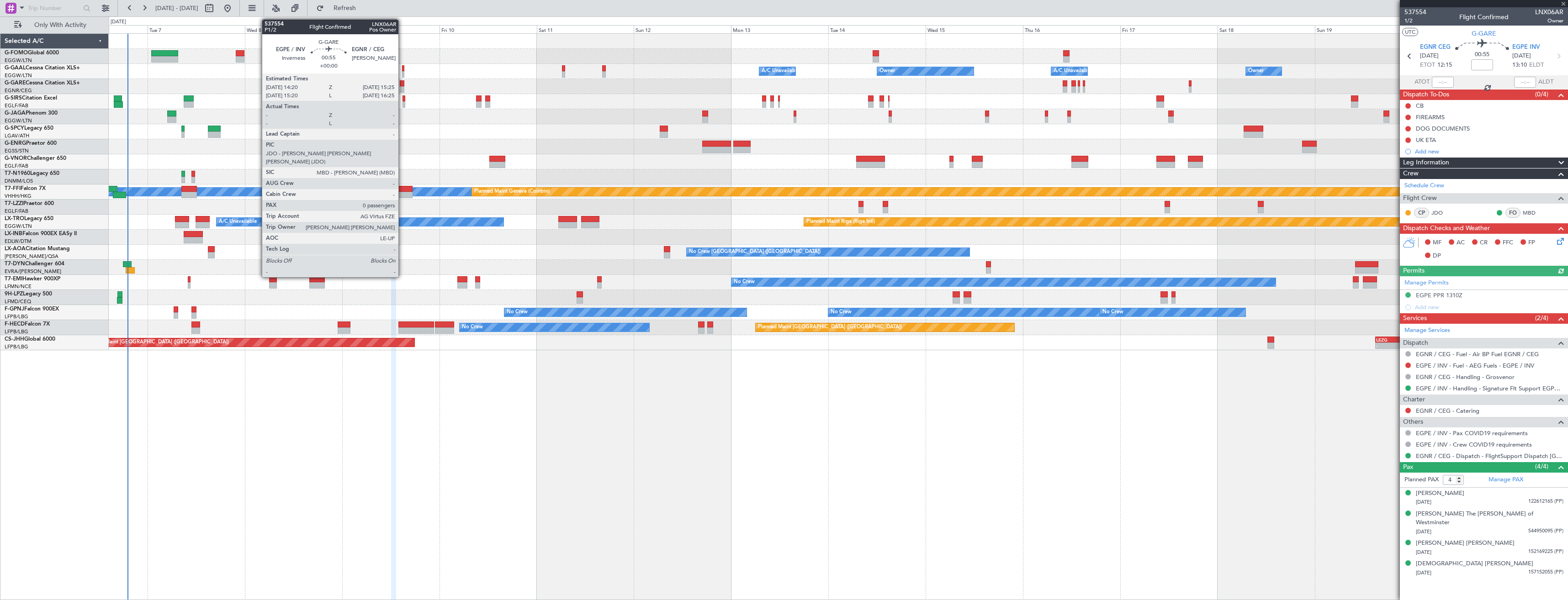
click at [403, 86] on div at bounding box center [402, 89] width 4 height 6
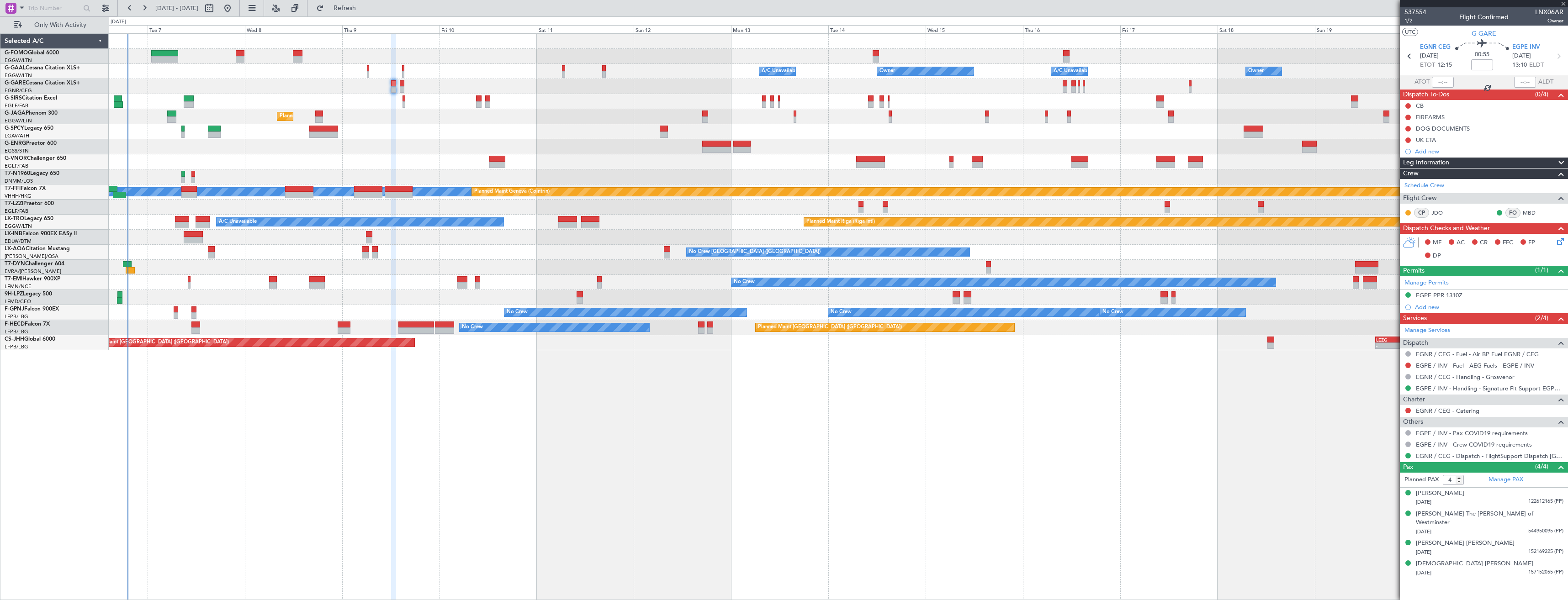
type input "0"
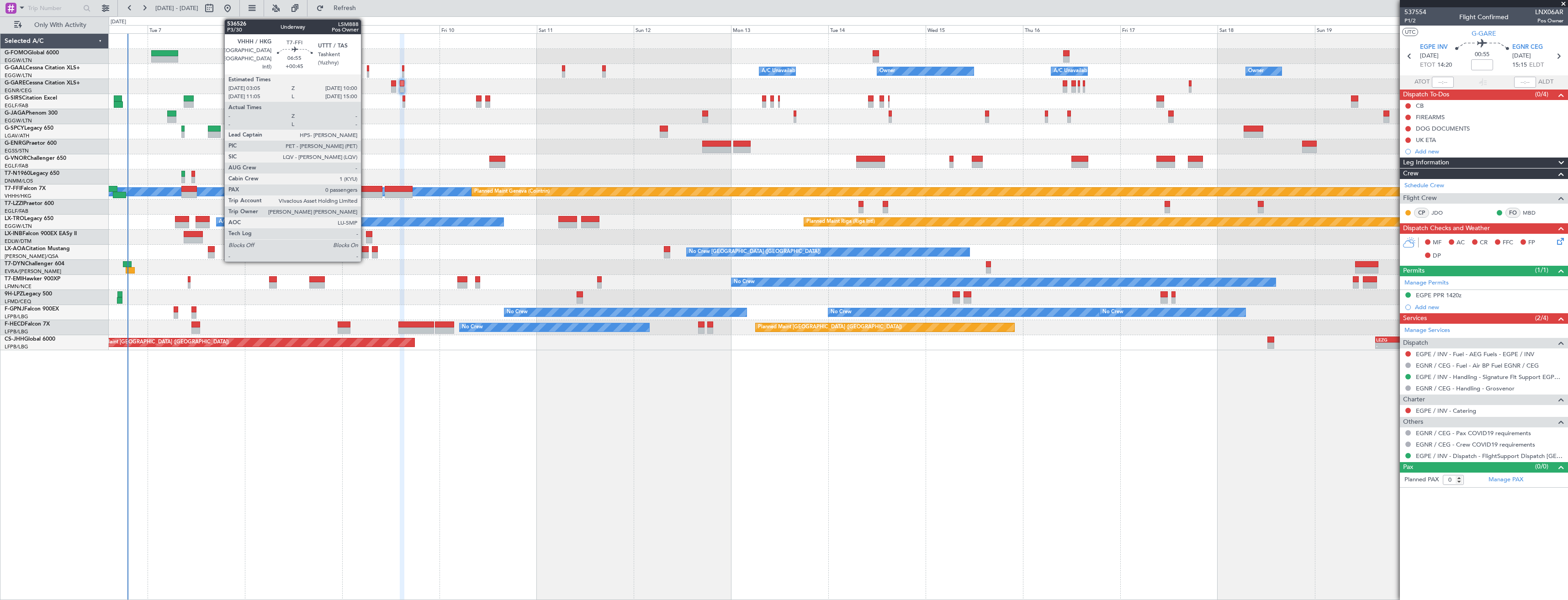
click at [365, 194] on div at bounding box center [368, 195] width 29 height 6
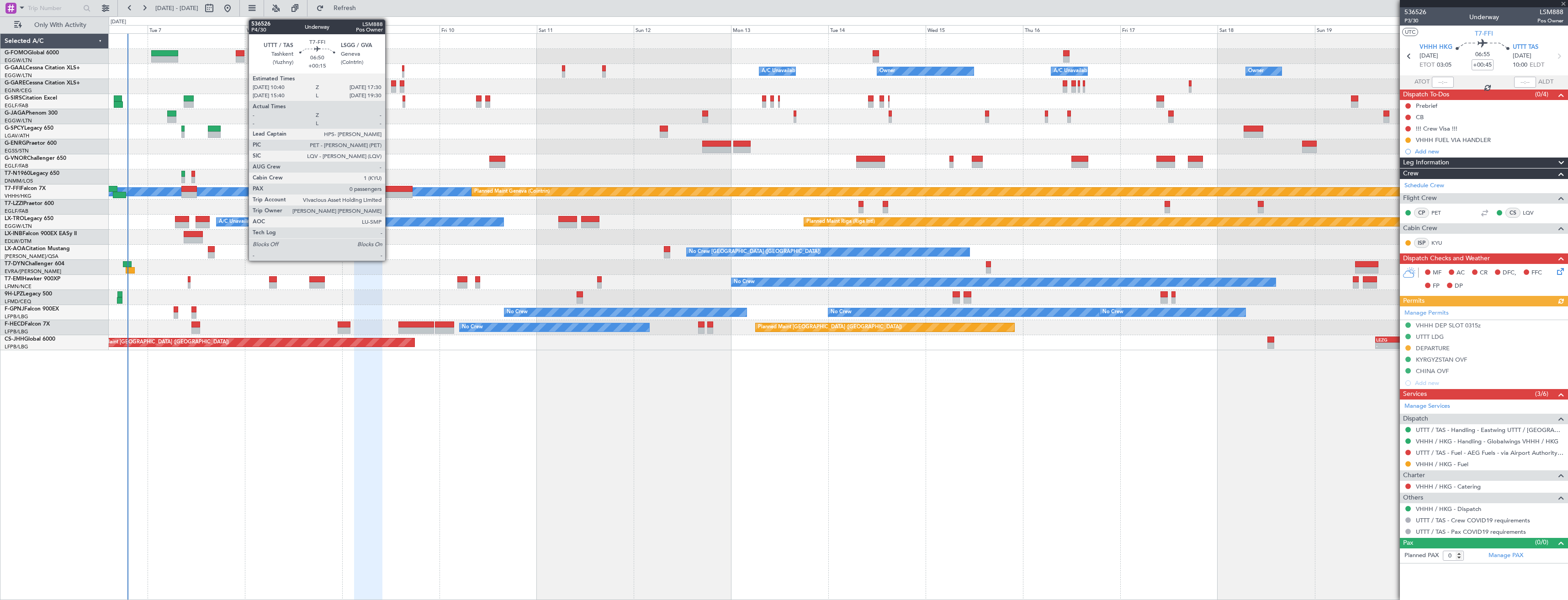
click at [389, 194] on div at bounding box center [398, 195] width 28 height 6
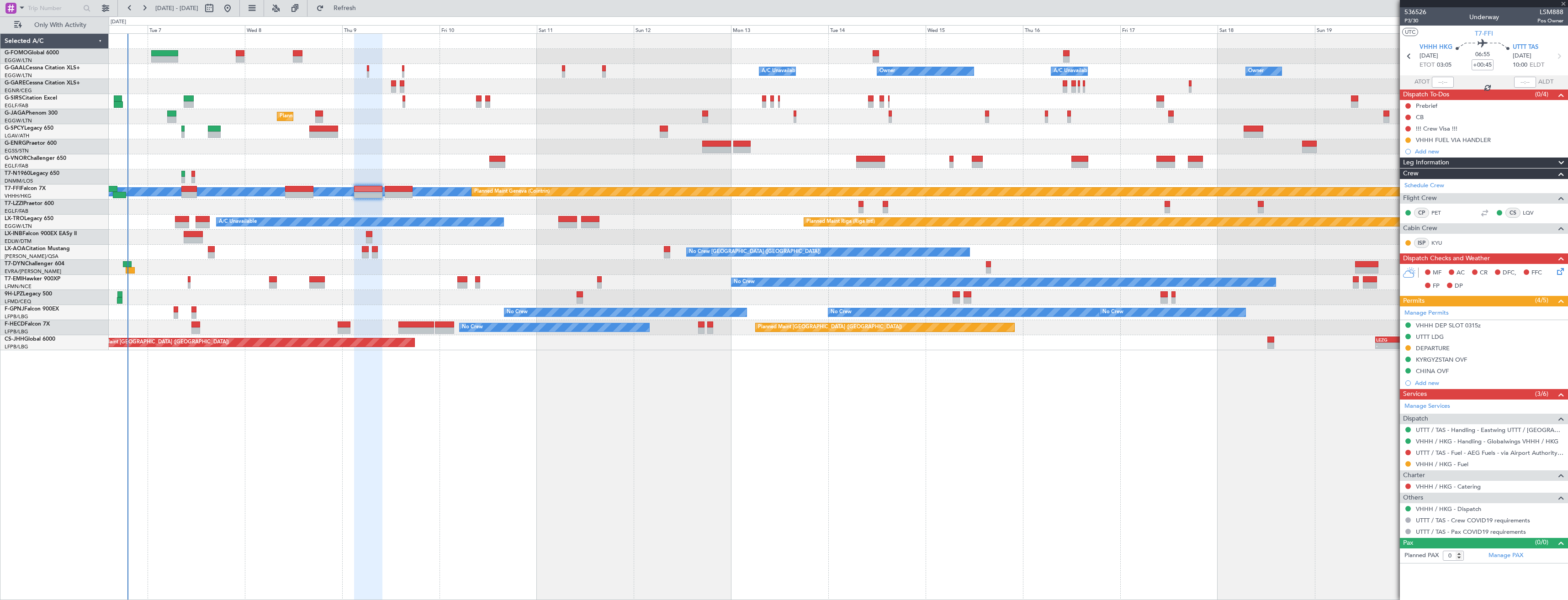
type input "+00:15"
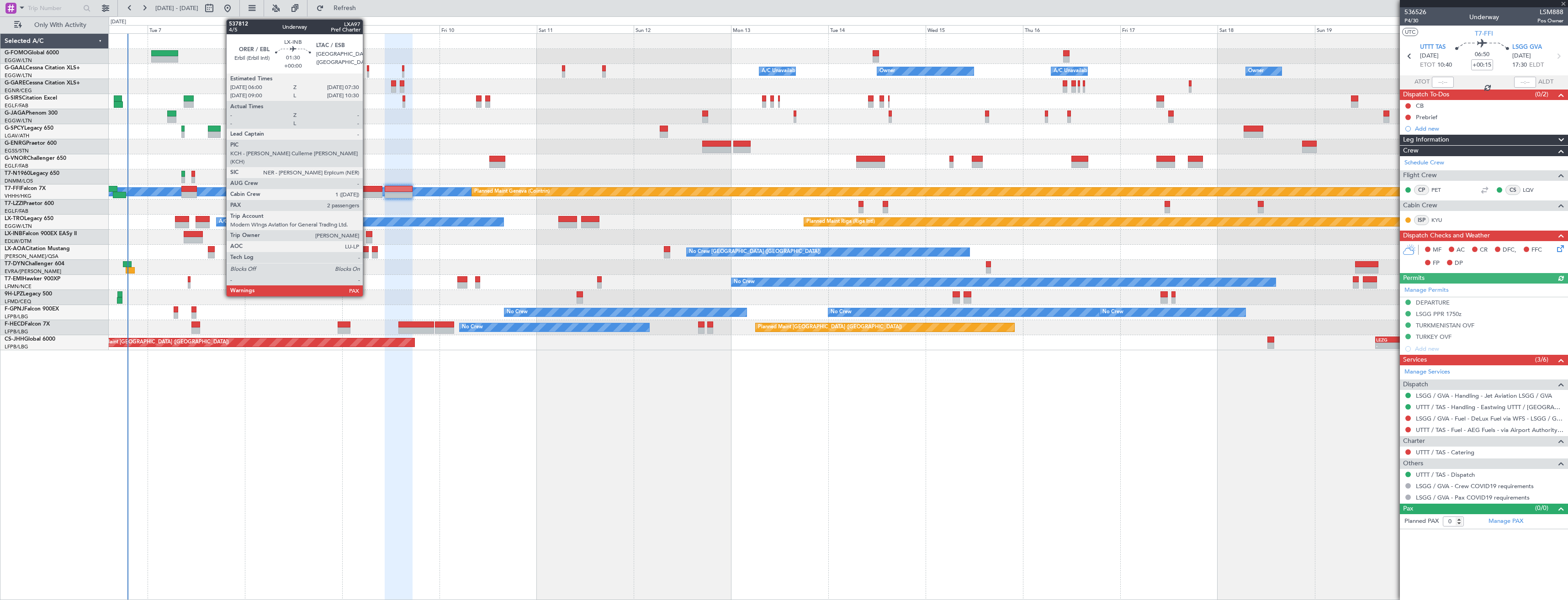
click at [367, 241] on div at bounding box center [368, 240] width 6 height 6
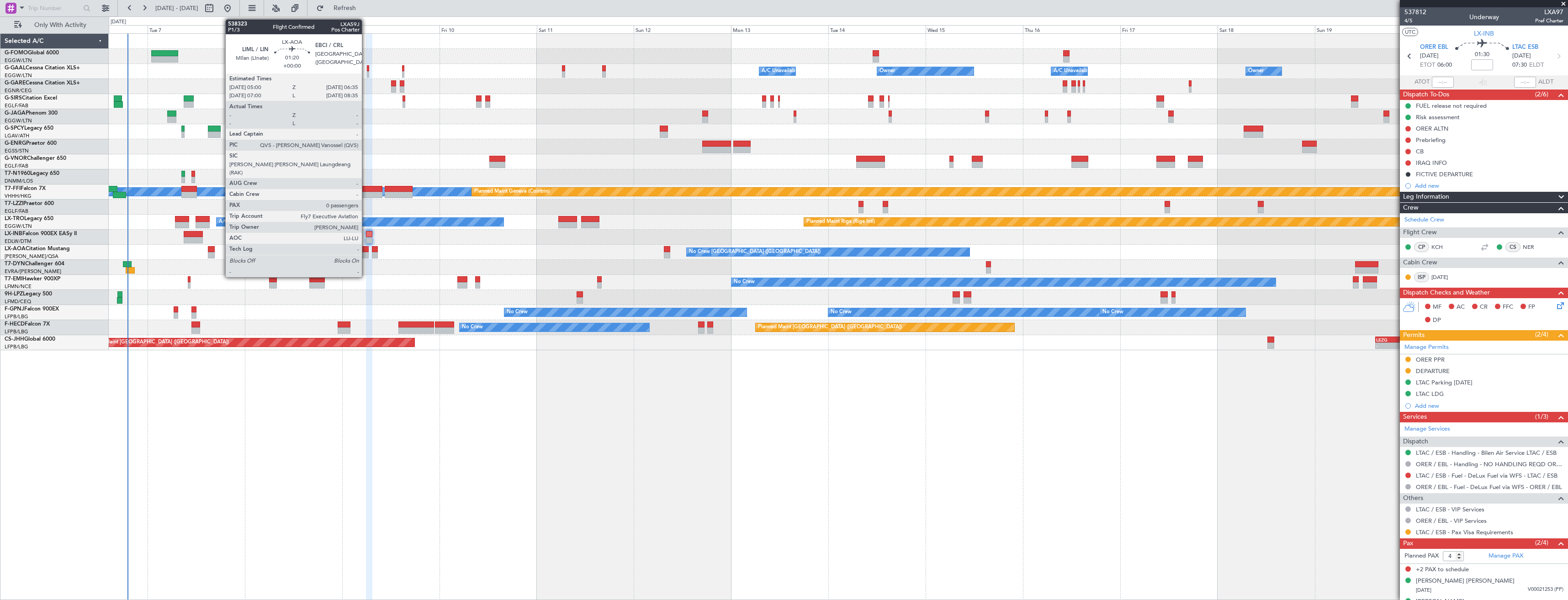
click at [366, 251] on div at bounding box center [366, 249] width 7 height 6
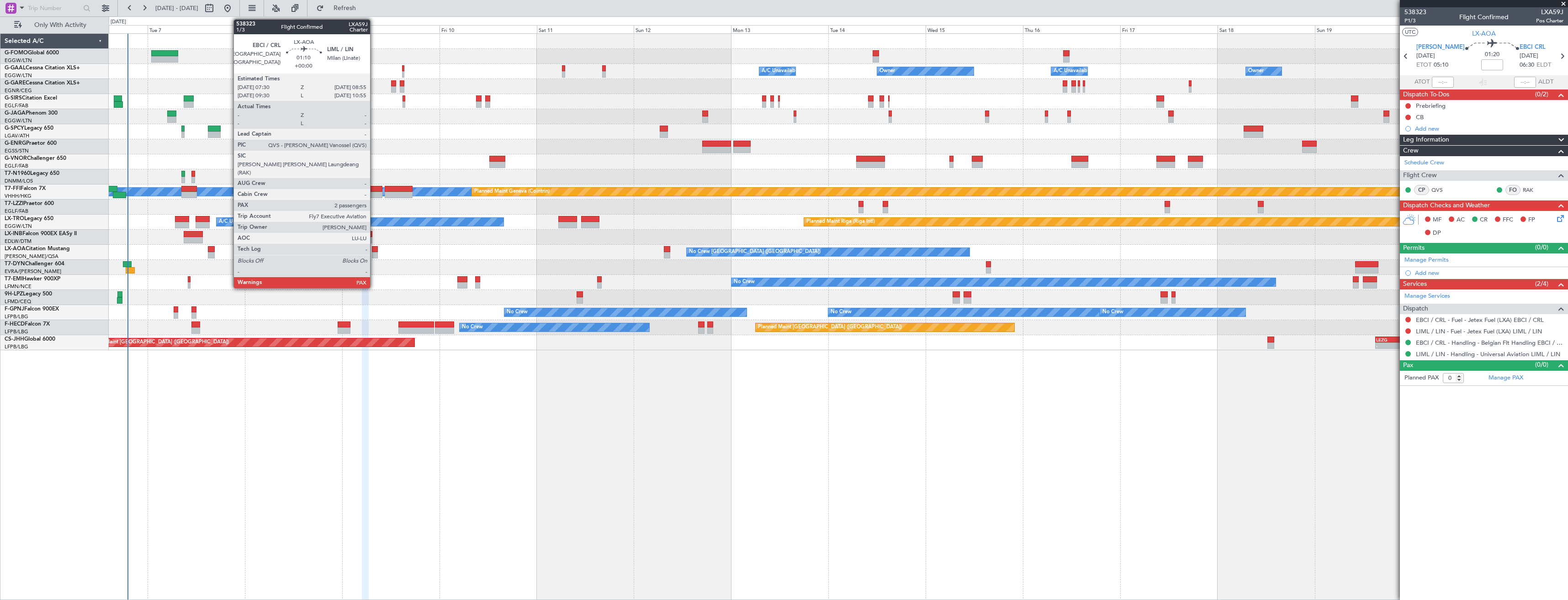
click at [375, 251] on div at bounding box center [375, 249] width 6 height 6
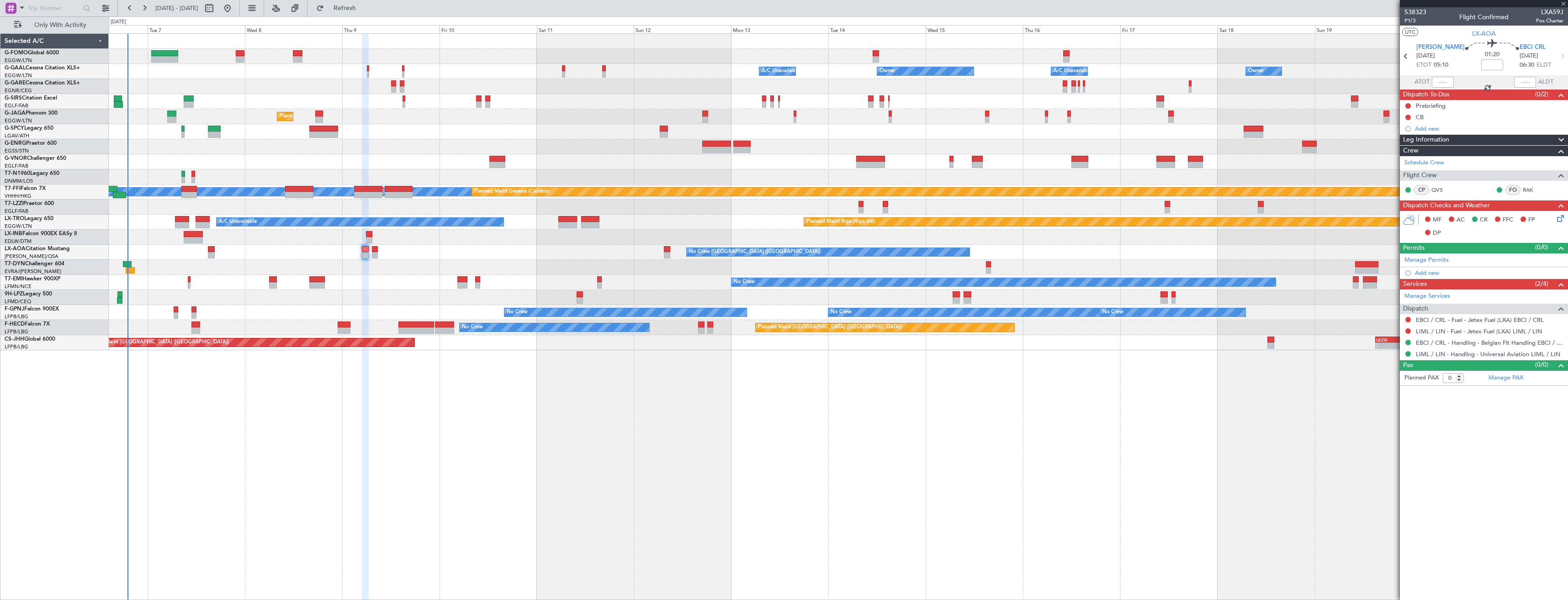
type input "2"
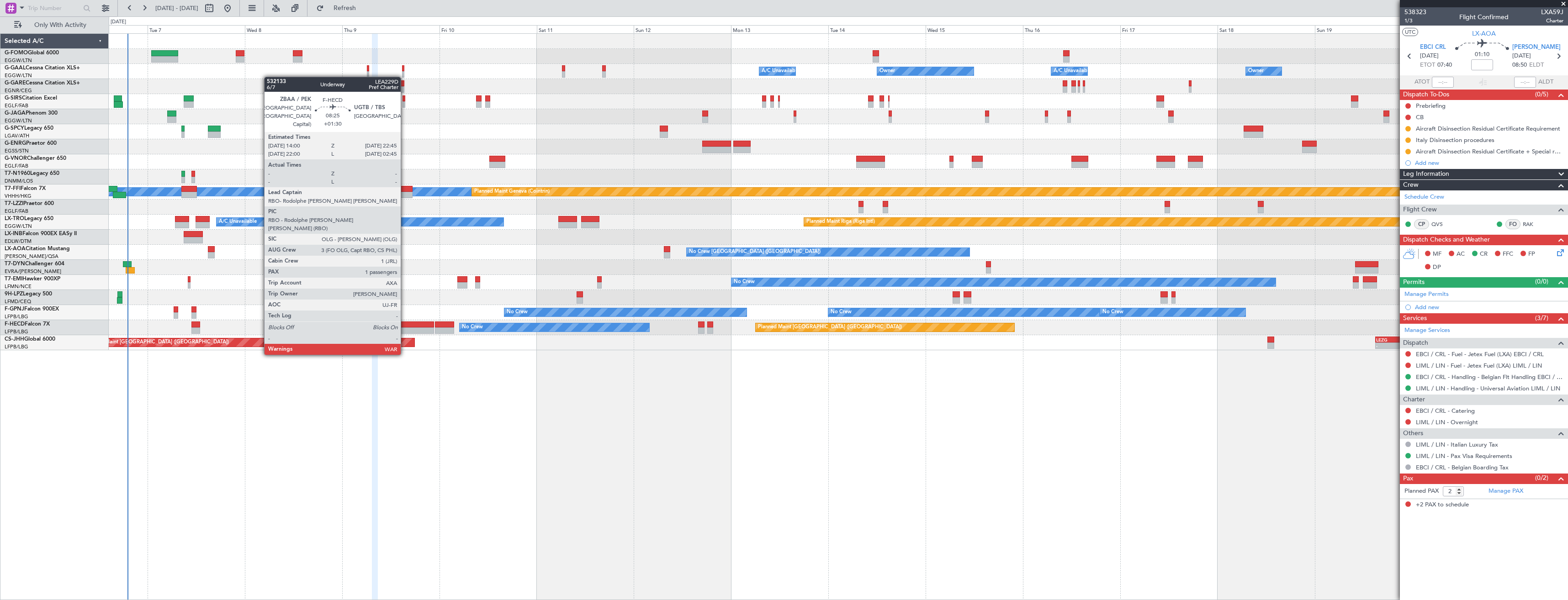
click at [405, 329] on div at bounding box center [416, 331] width 36 height 6
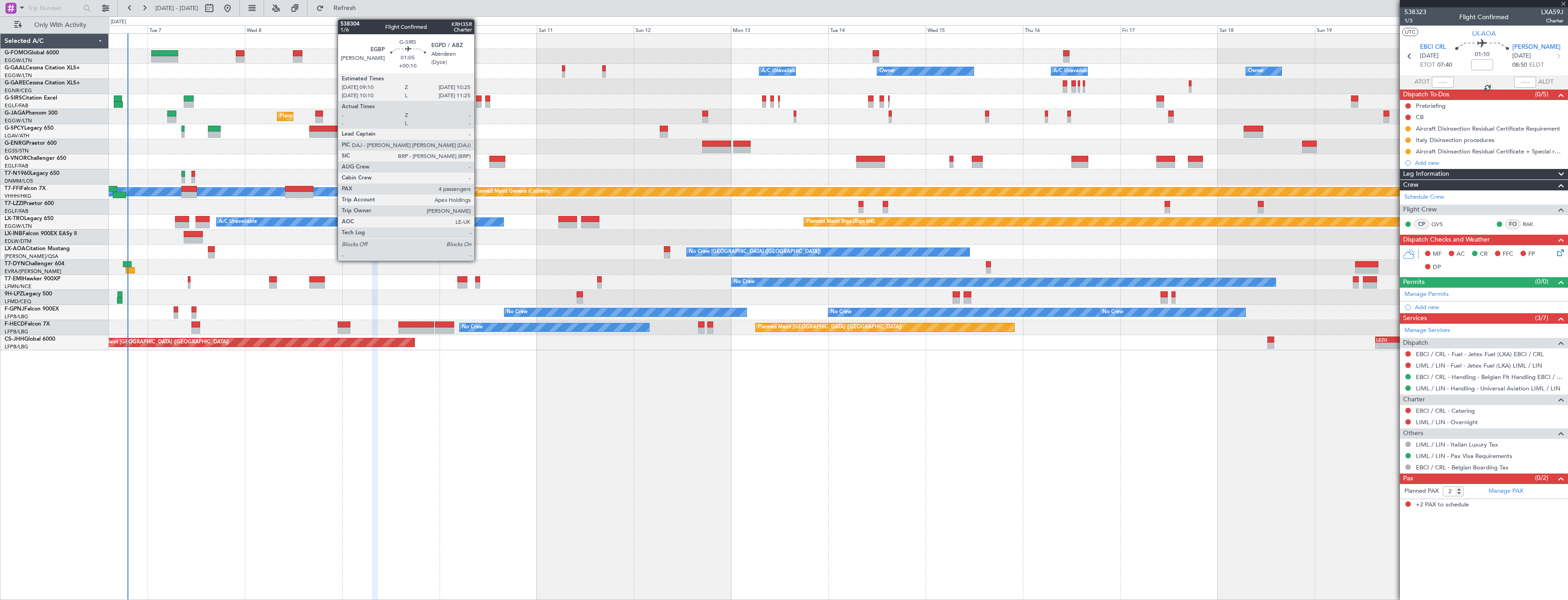
type input "+01:30"
type input "1"
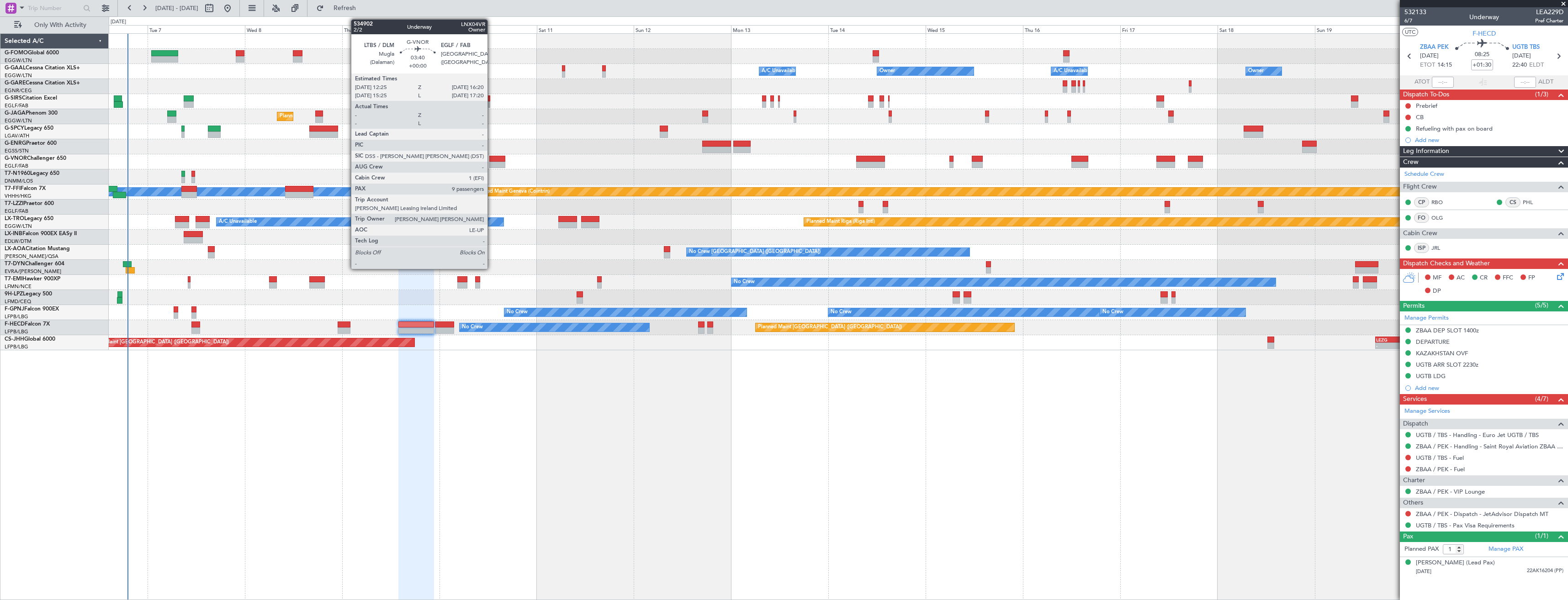
click at [492, 164] on div at bounding box center [498, 164] width 16 height 6
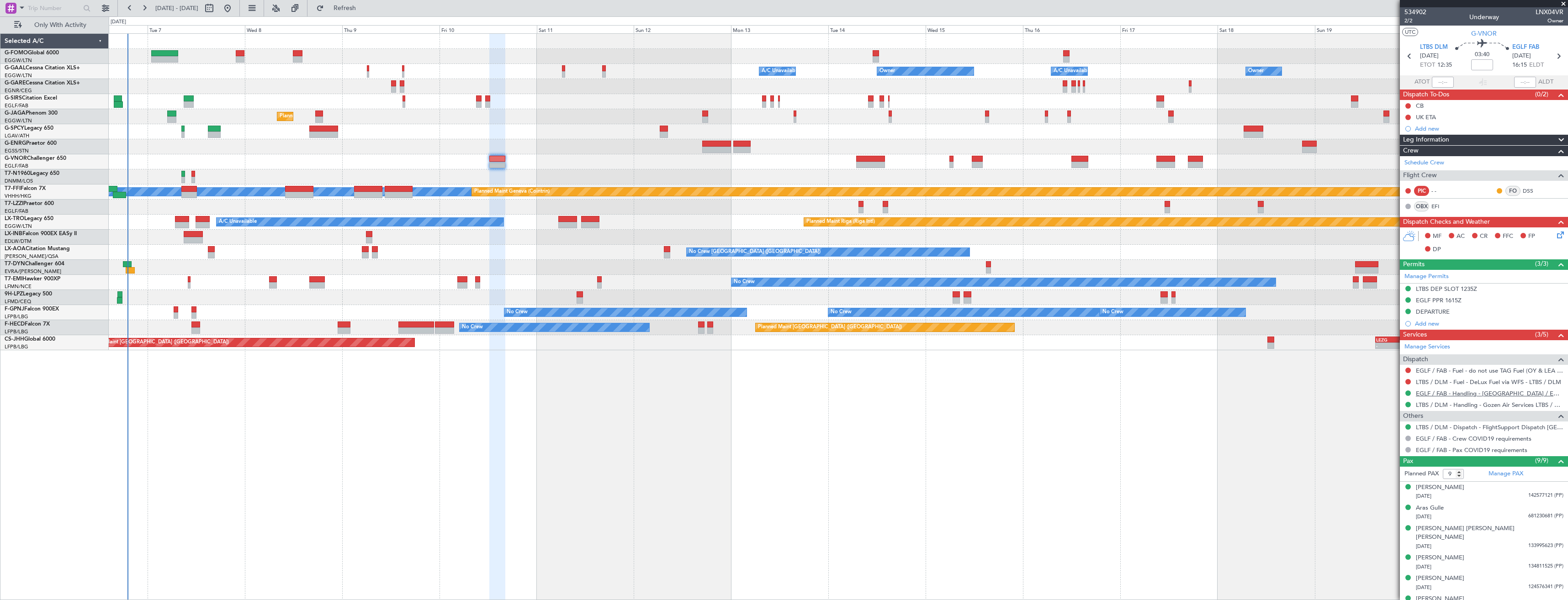
click at [1440, 393] on link "EGLF / FAB - Handling - [GEOGRAPHIC_DATA] / EGLF / FAB" at bounding box center [1490, 393] width 147 height 8
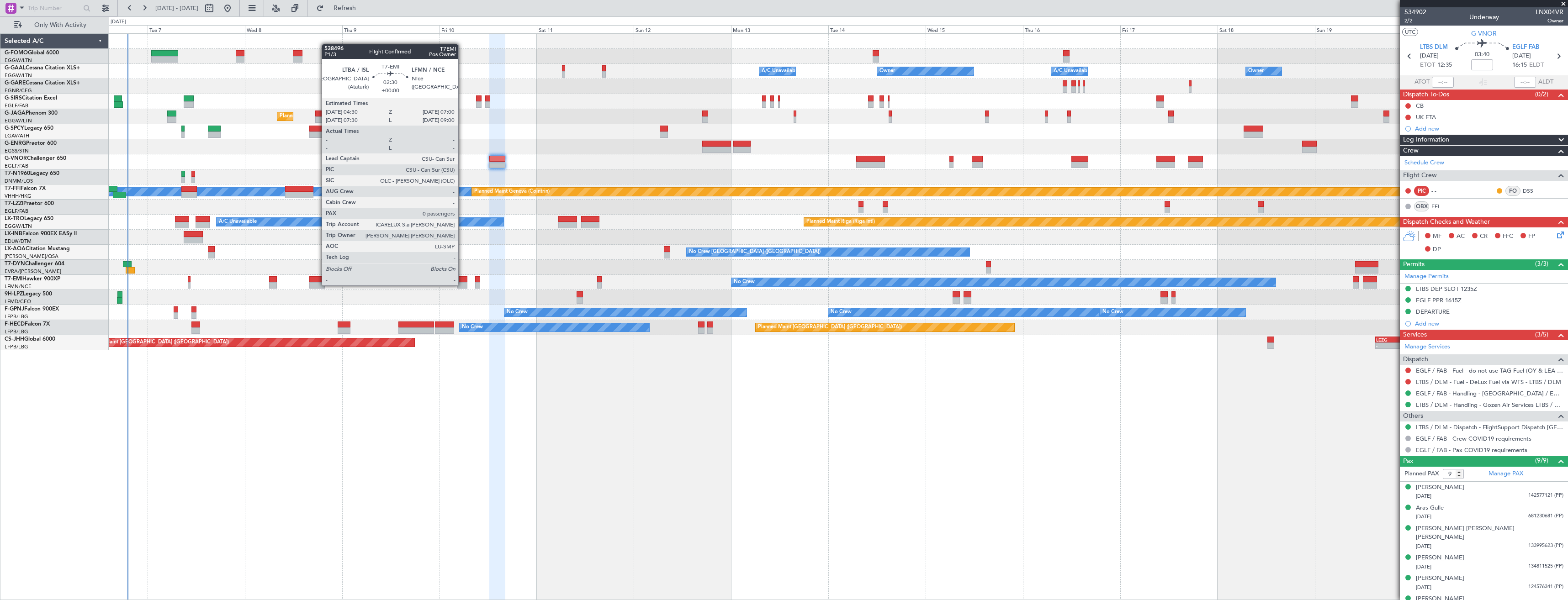
click at [463, 285] on div at bounding box center [463, 285] width 11 height 6
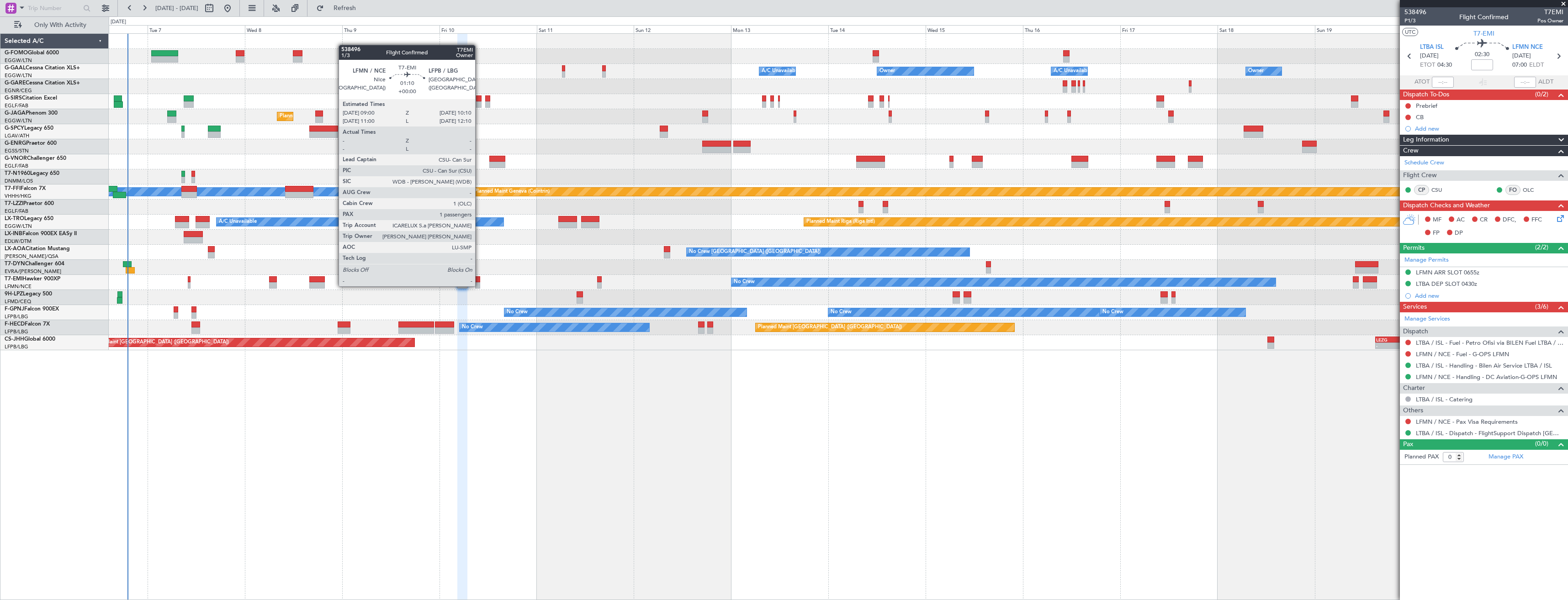
click at [479, 286] on div at bounding box center [478, 285] width 5 height 6
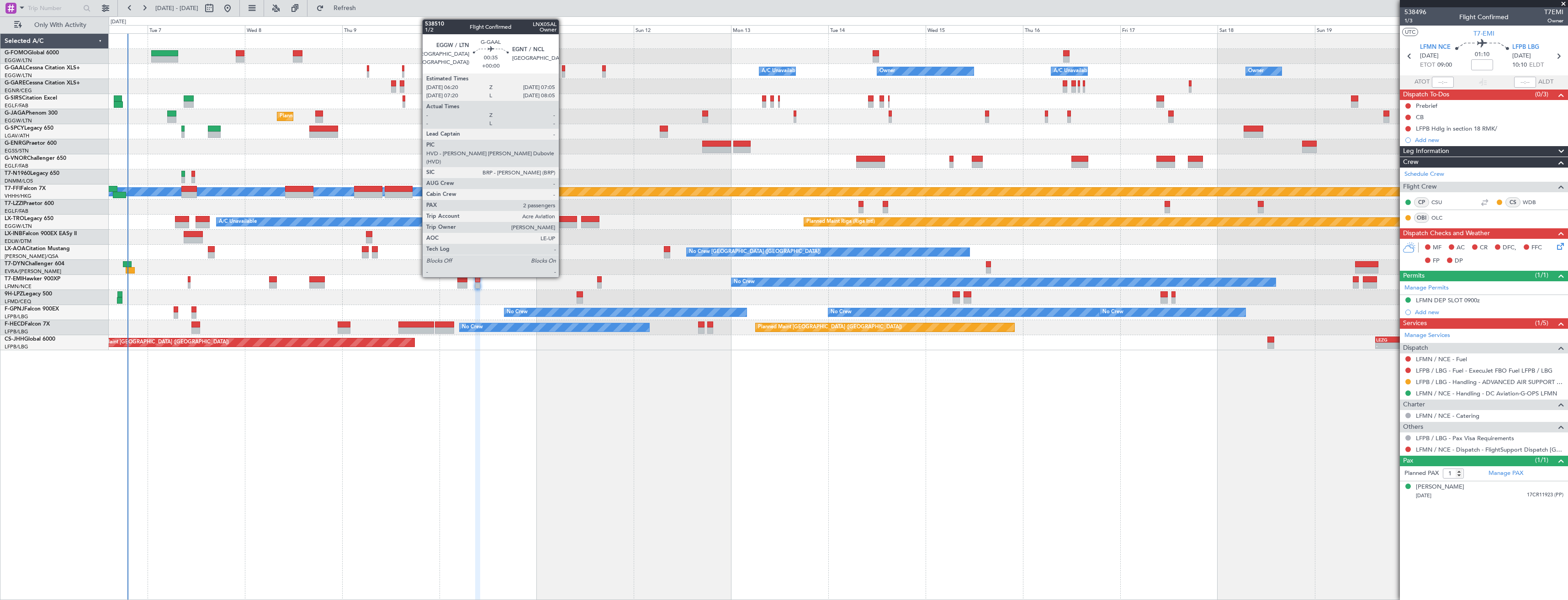
click at [563, 75] on div at bounding box center [564, 74] width 4 height 6
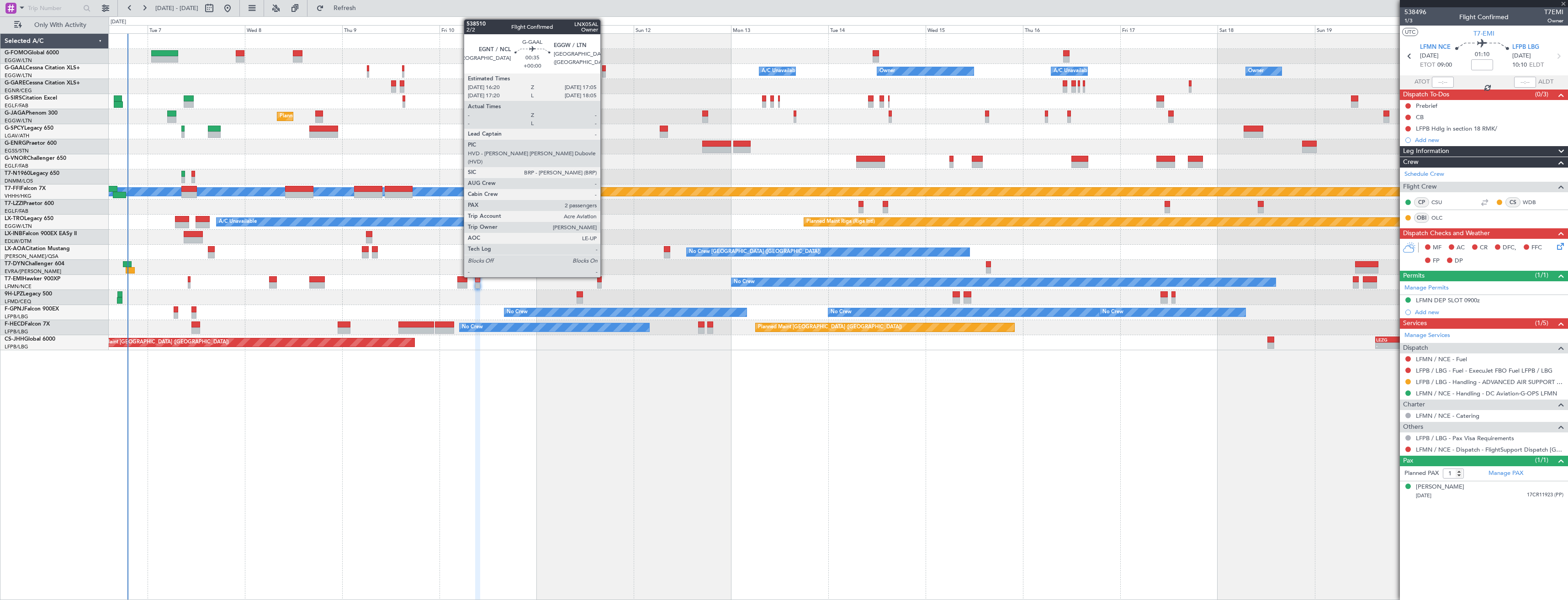
type input "2"
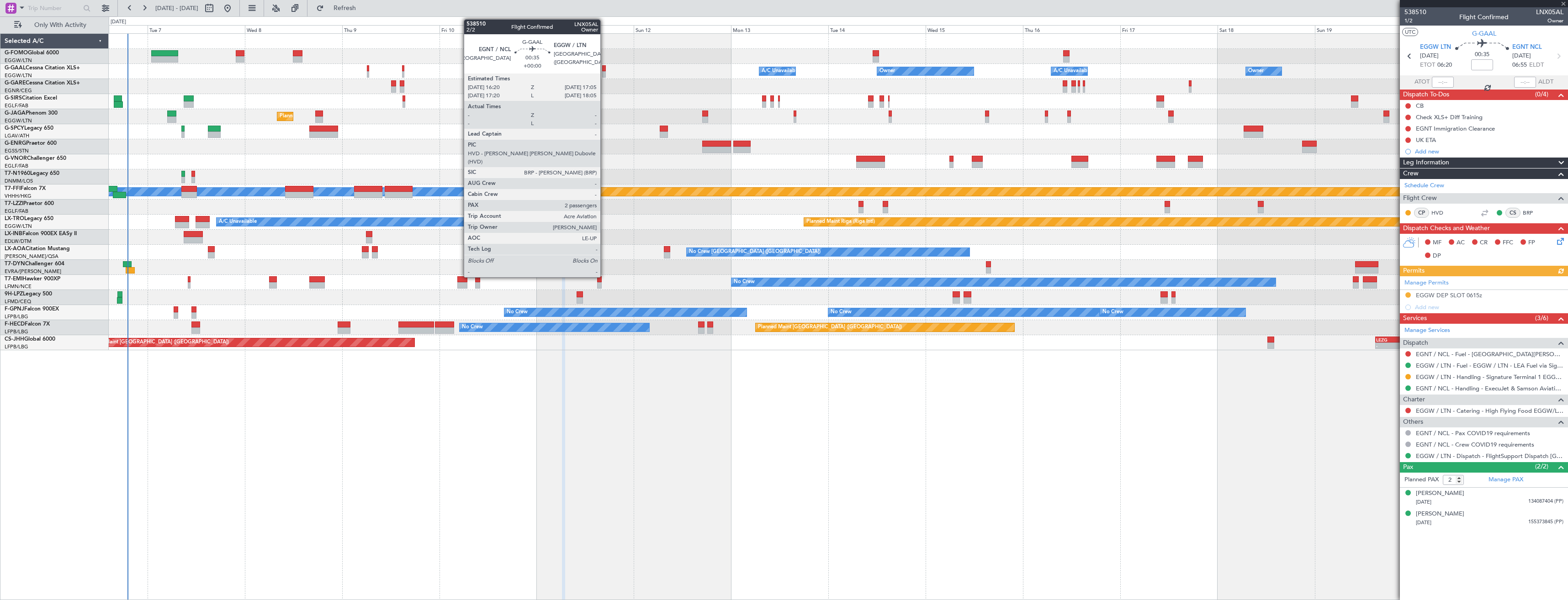
click at [605, 74] on div at bounding box center [604, 74] width 4 height 6
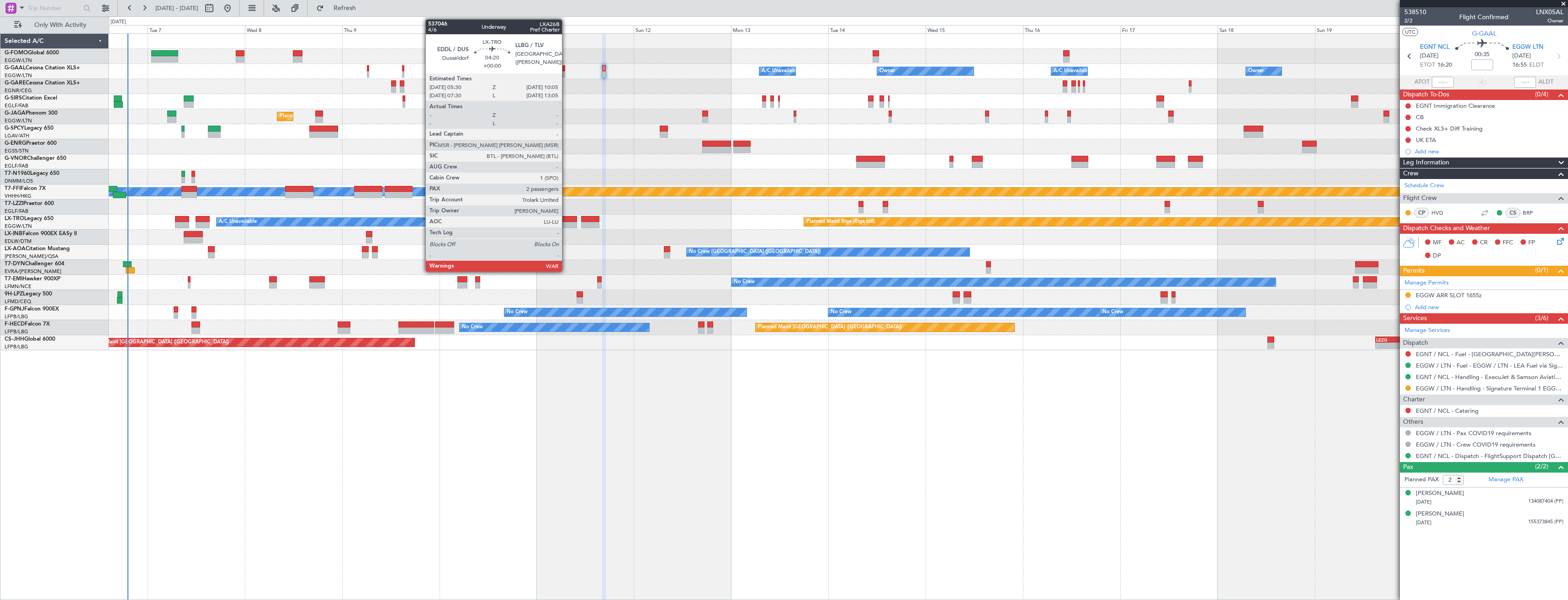
click at [566, 220] on div at bounding box center [567, 219] width 19 height 6
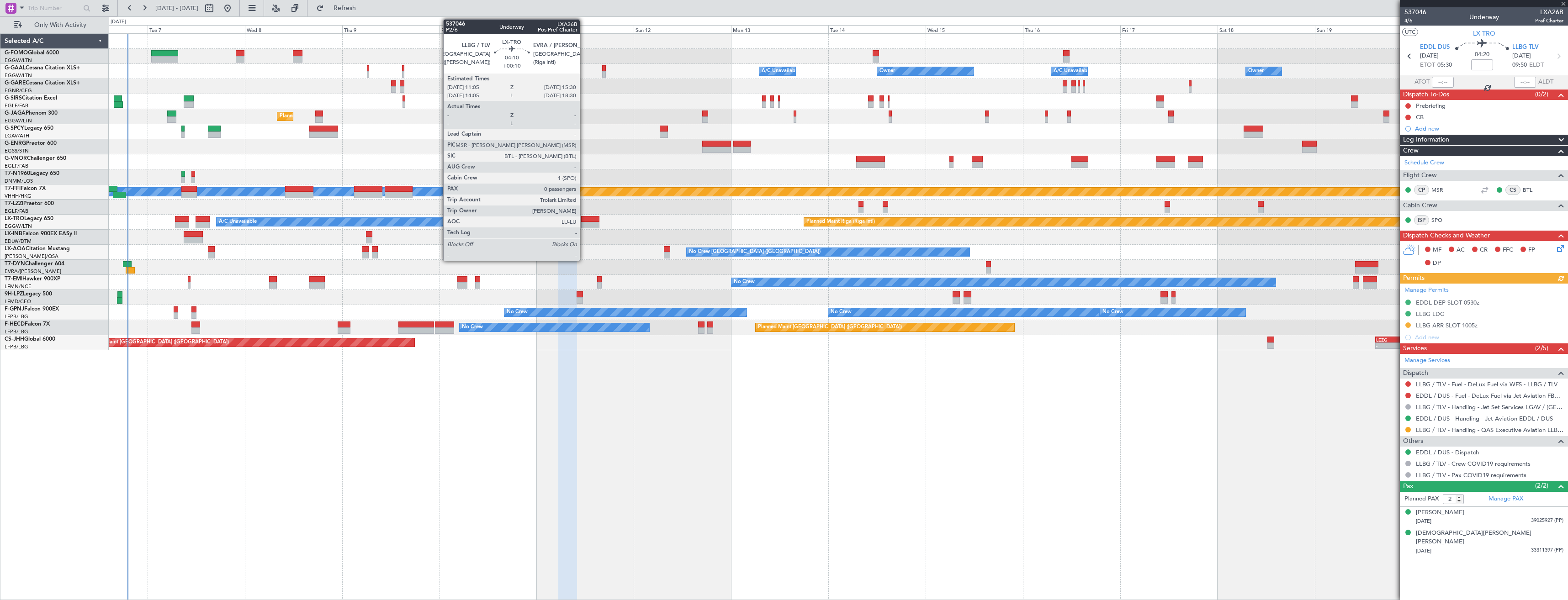
click at [584, 222] on div at bounding box center [590, 219] width 18 height 6
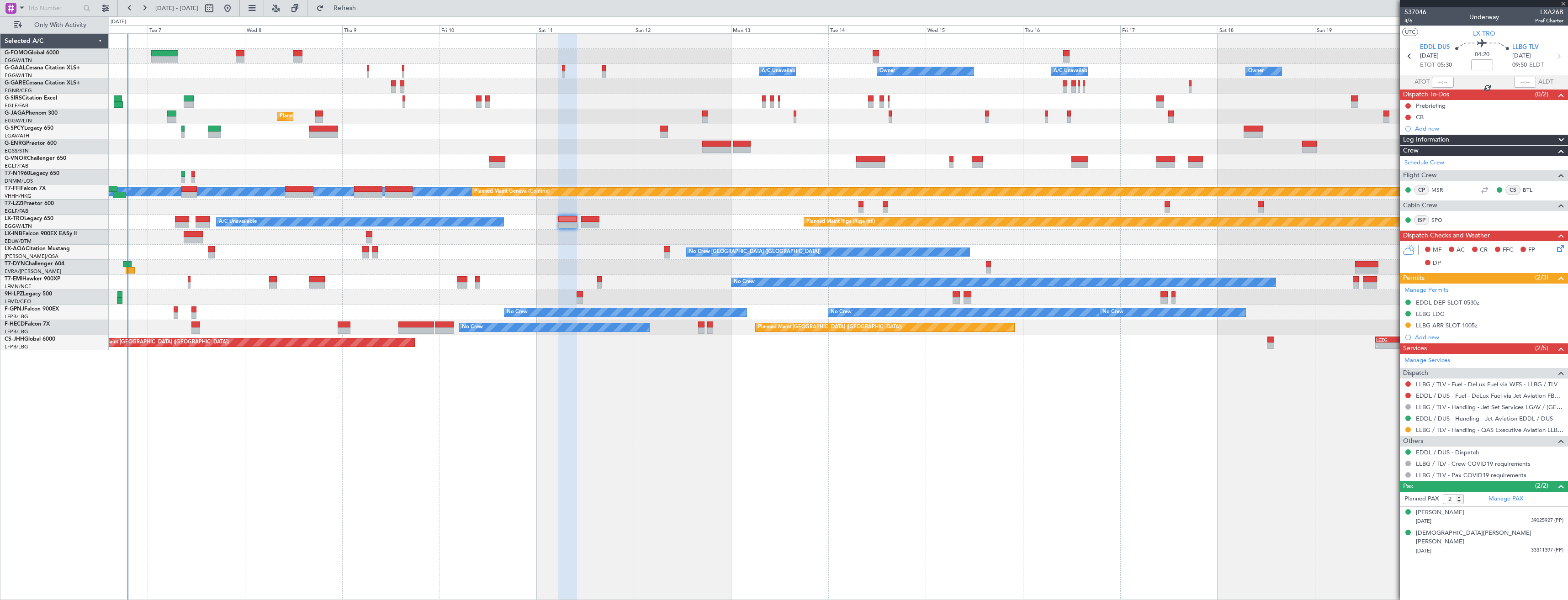
type input "+00:10"
type input "0"
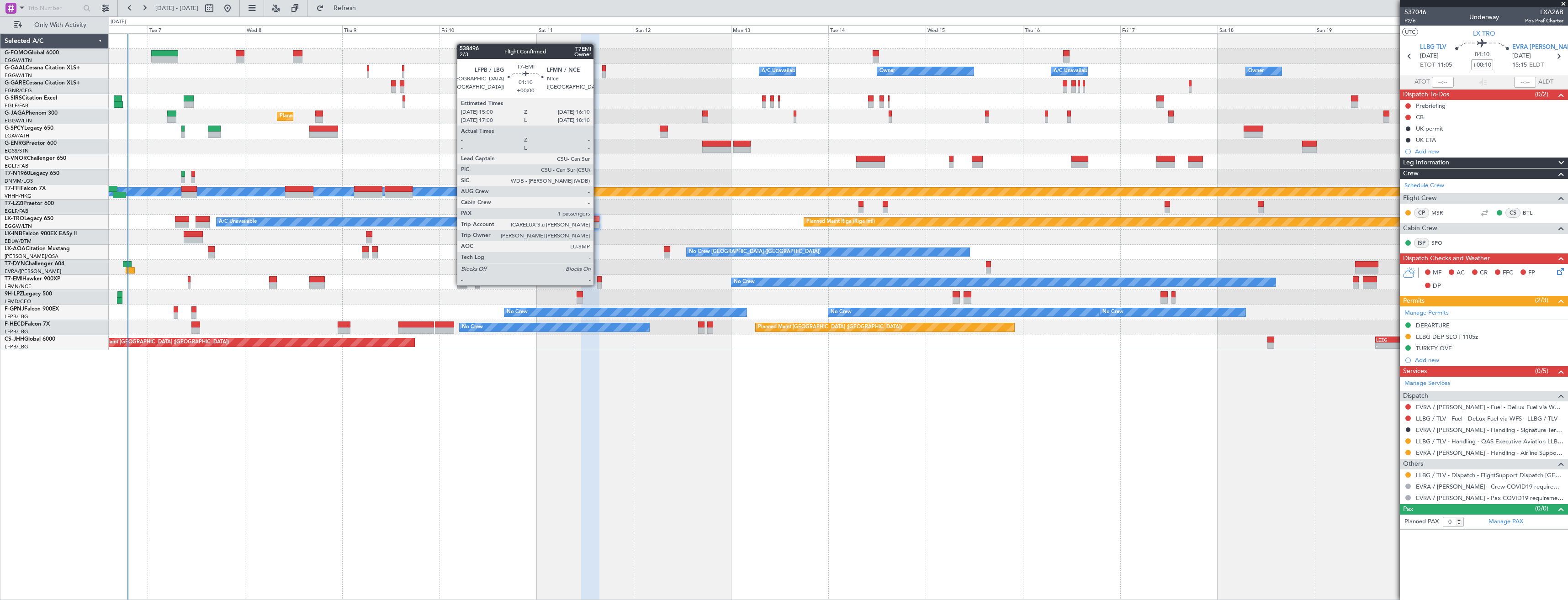
click at [598, 285] on div at bounding box center [600, 285] width 5 height 6
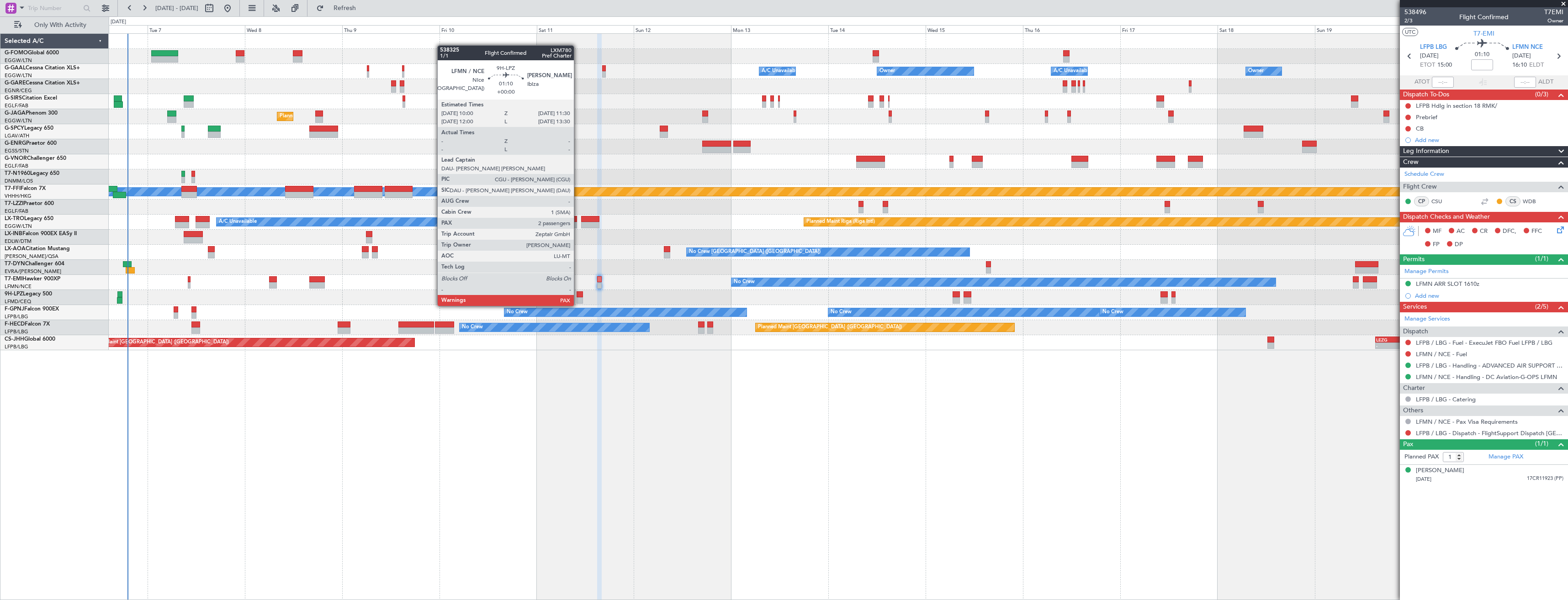
click at [578, 297] on div at bounding box center [580, 294] width 6 height 6
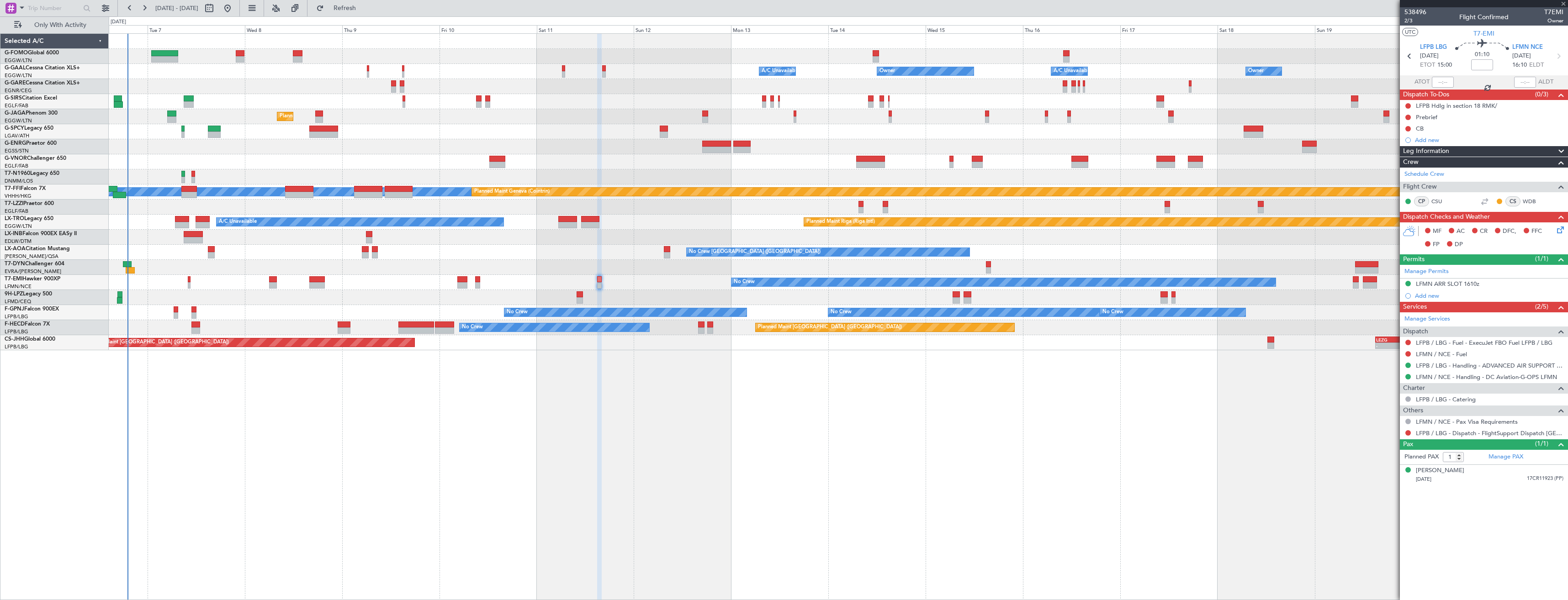
type input "2"
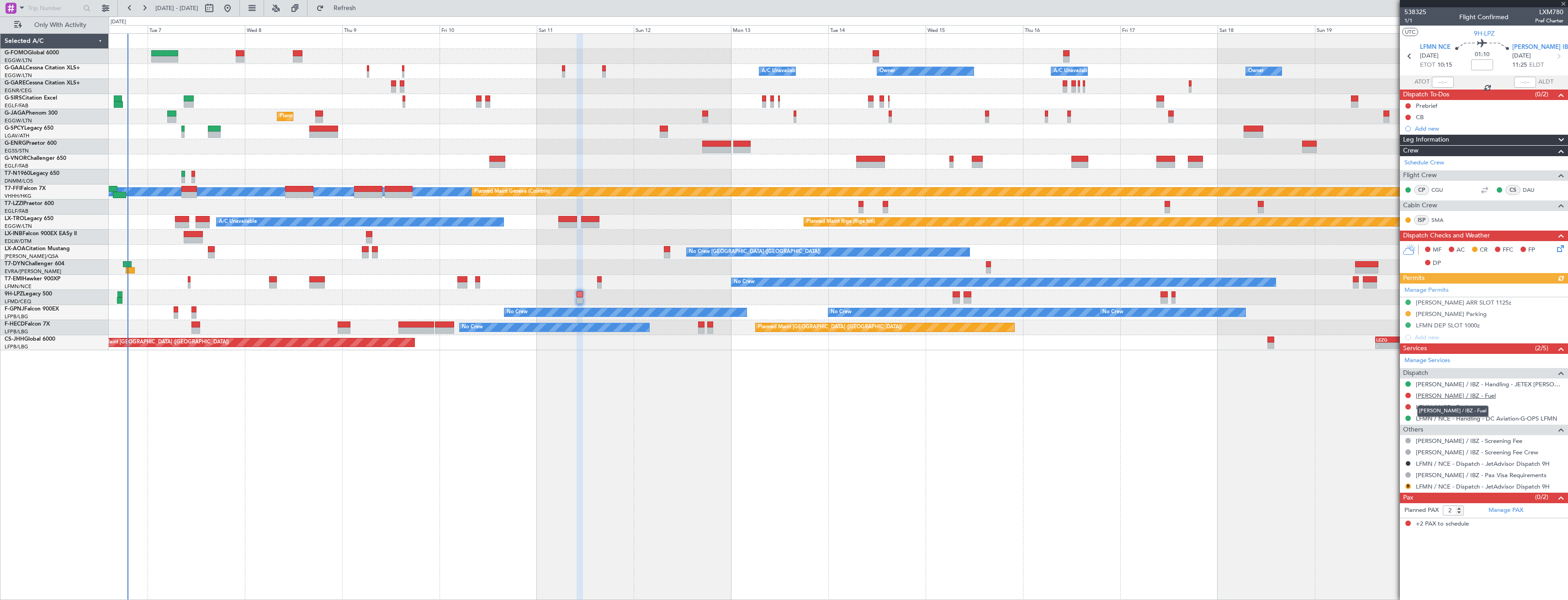
click at [1442, 393] on link "[PERSON_NAME] / IBZ - Fuel" at bounding box center [1456, 395] width 80 height 8
click at [364, 5] on span "Refresh" at bounding box center [345, 8] width 39 height 6
click at [1409, 395] on button at bounding box center [1408, 395] width 5 height 5
click at [1386, 409] on span "Not Required" at bounding box center [1386, 409] width 37 height 9
click at [1426, 408] on link "LFMN / NCE - Fuel" at bounding box center [1441, 407] width 51 height 8
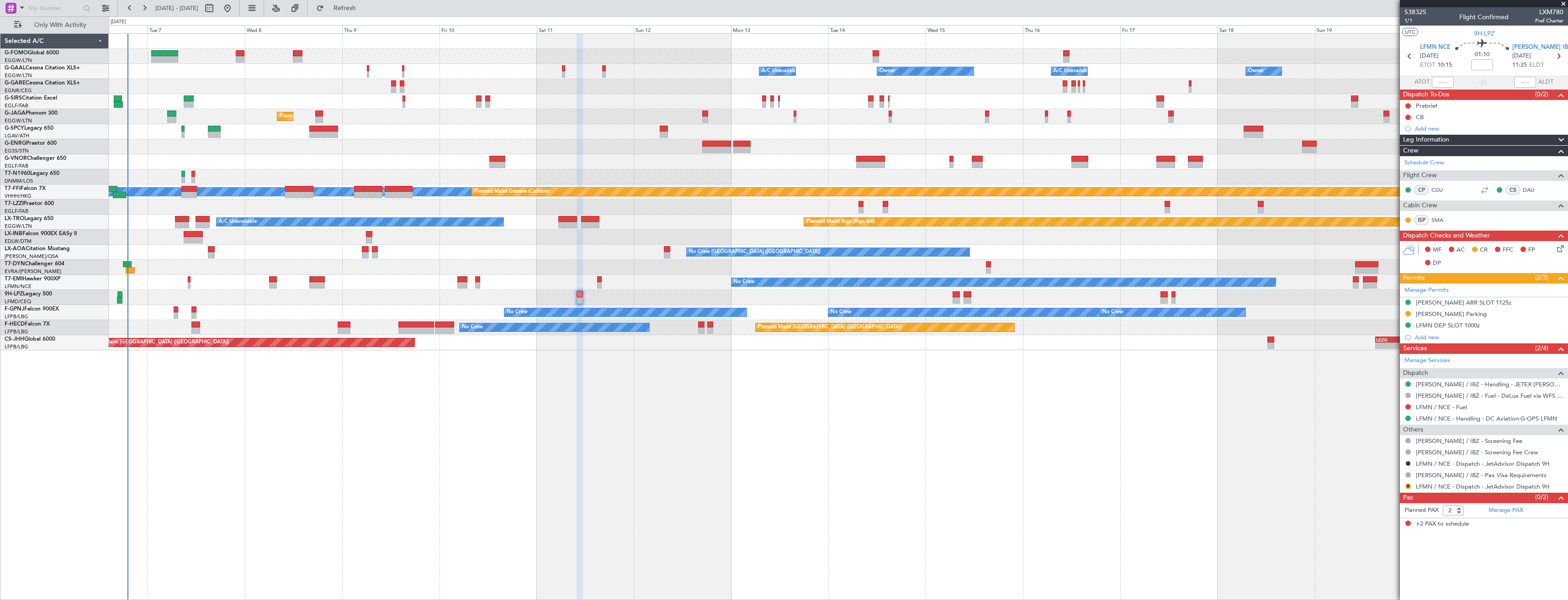
click at [368, 17] on div "0 0 Mon 6 Tue 7 Wed 8 [DATE] Fri 10 Sat 11 Sun 12 Mon 13 Tue 14 Wed 15 Thu 16 F…" at bounding box center [838, 25] width 1458 height 16
click at [361, 4] on button "Refresh" at bounding box center [339, 8] width 55 height 14
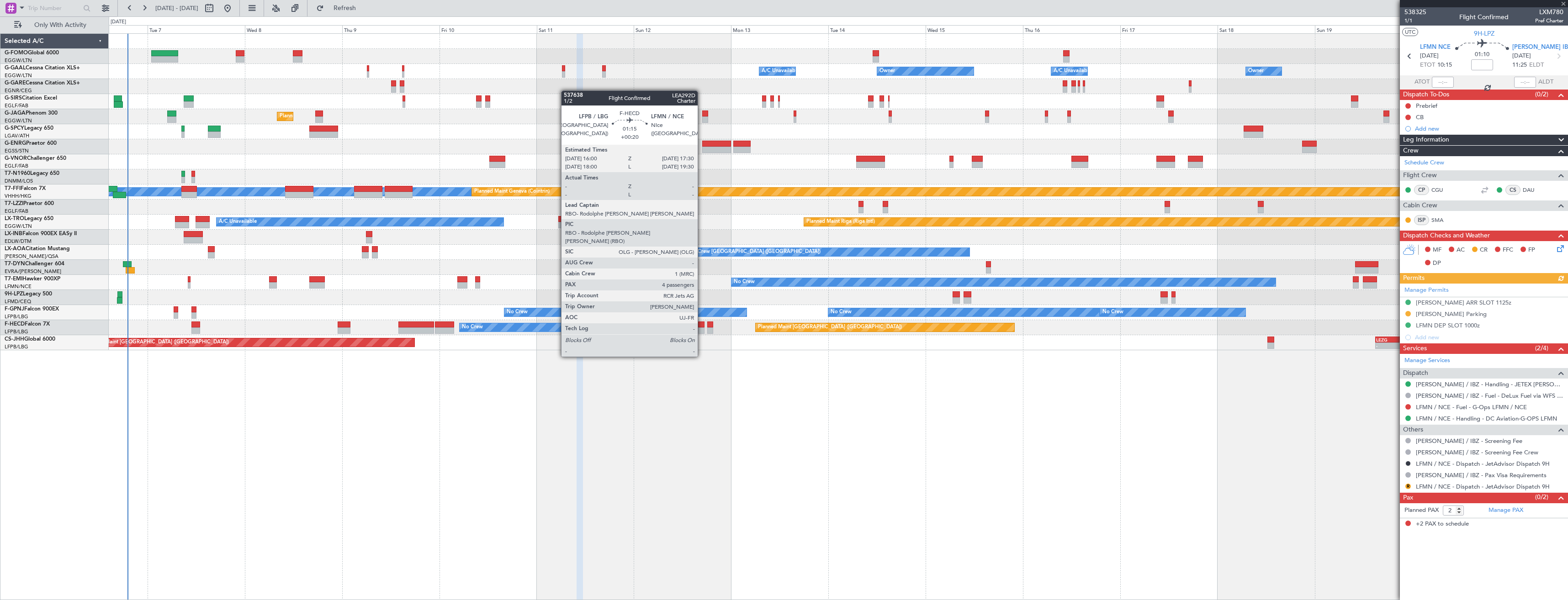
click at [702, 331] on div at bounding box center [701, 331] width 6 height 6
type input "+00:20"
type input "4"
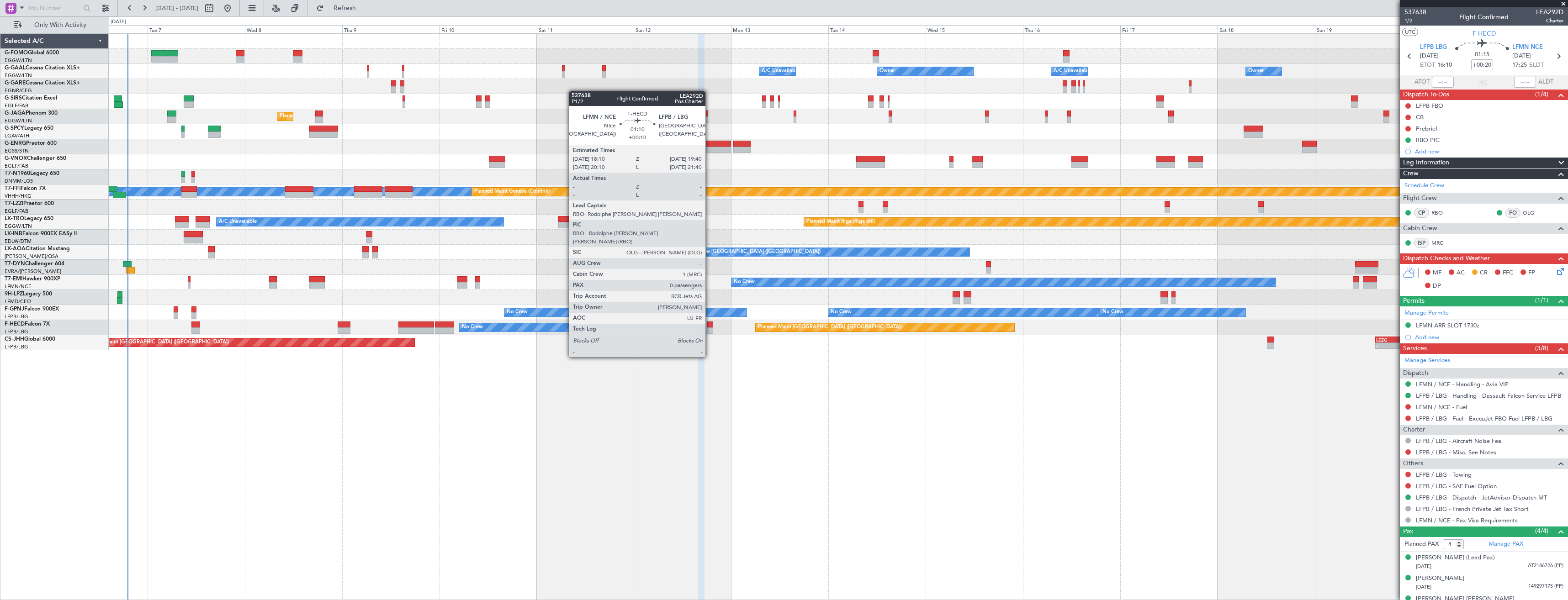
click at [710, 331] on div at bounding box center [710, 331] width 6 height 6
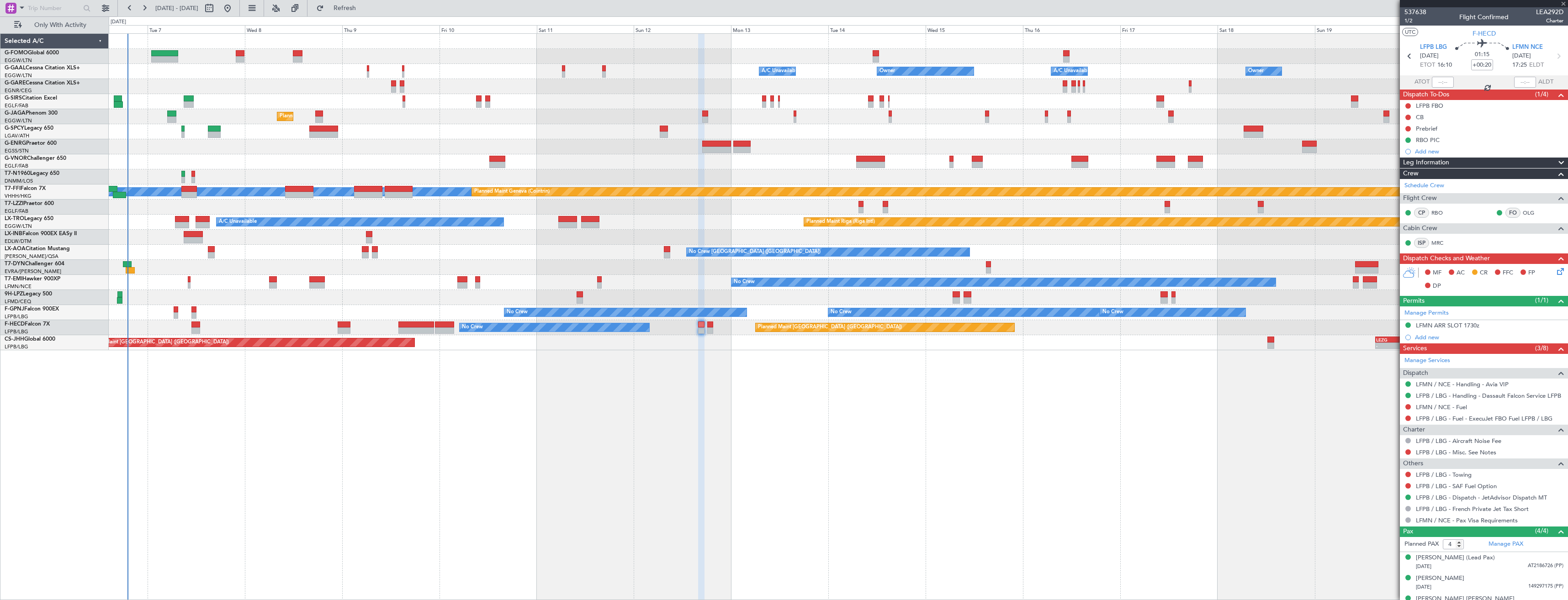
type input "+00:10"
type input "0"
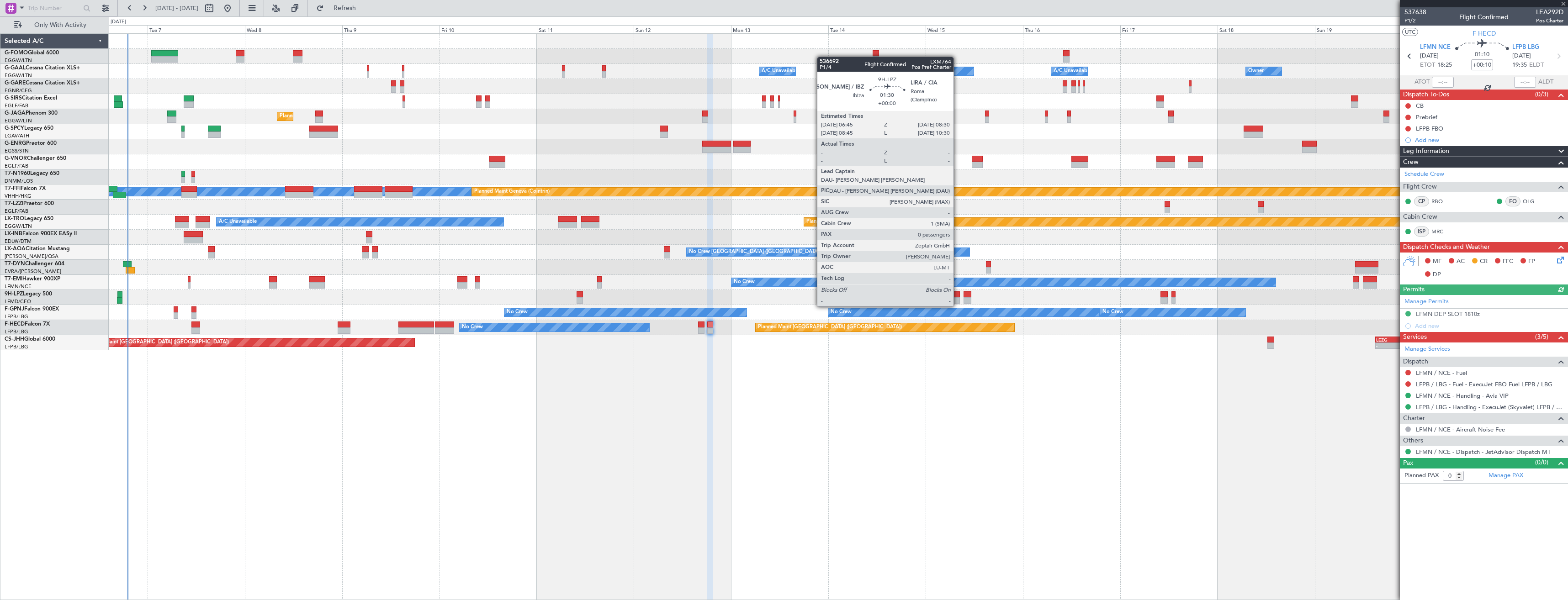
click at [958, 297] on div at bounding box center [956, 300] width 7 height 6
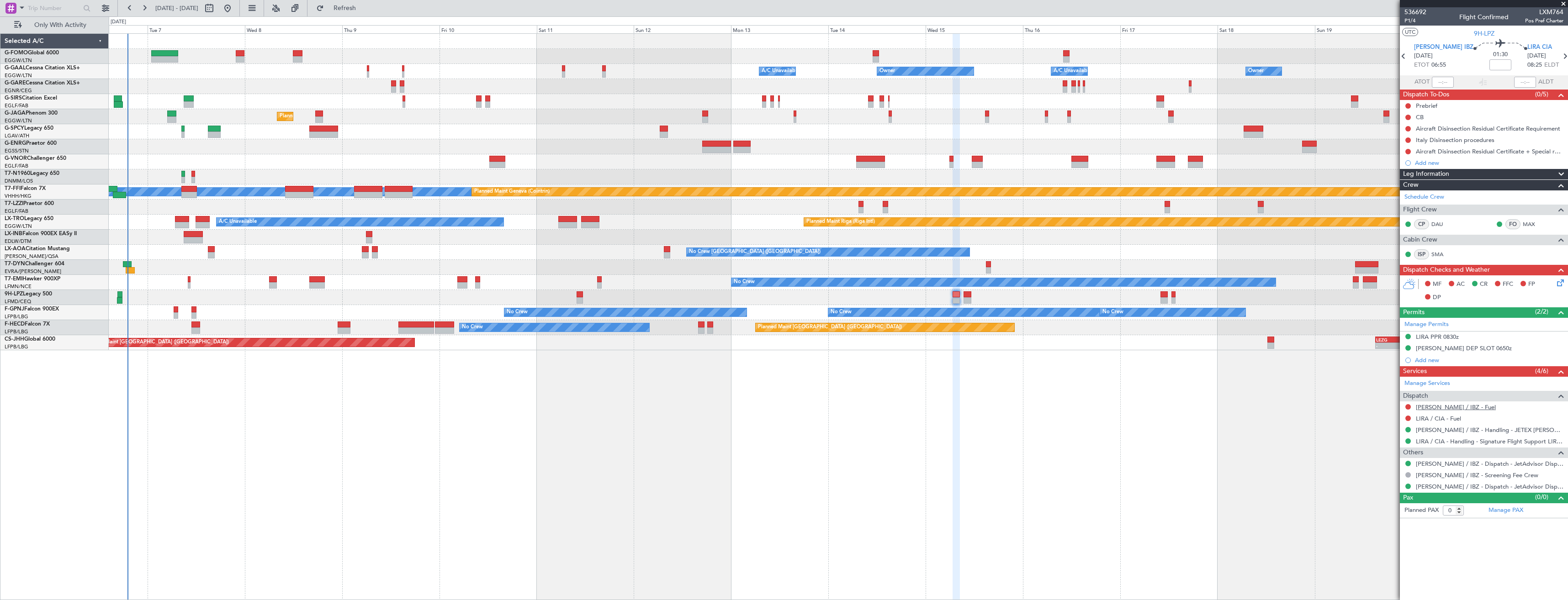
click at [1429, 410] on link "[PERSON_NAME] / IBZ - Fuel" at bounding box center [1456, 407] width 80 height 8
click at [362, 10] on span "Refresh" at bounding box center [345, 8] width 39 height 6
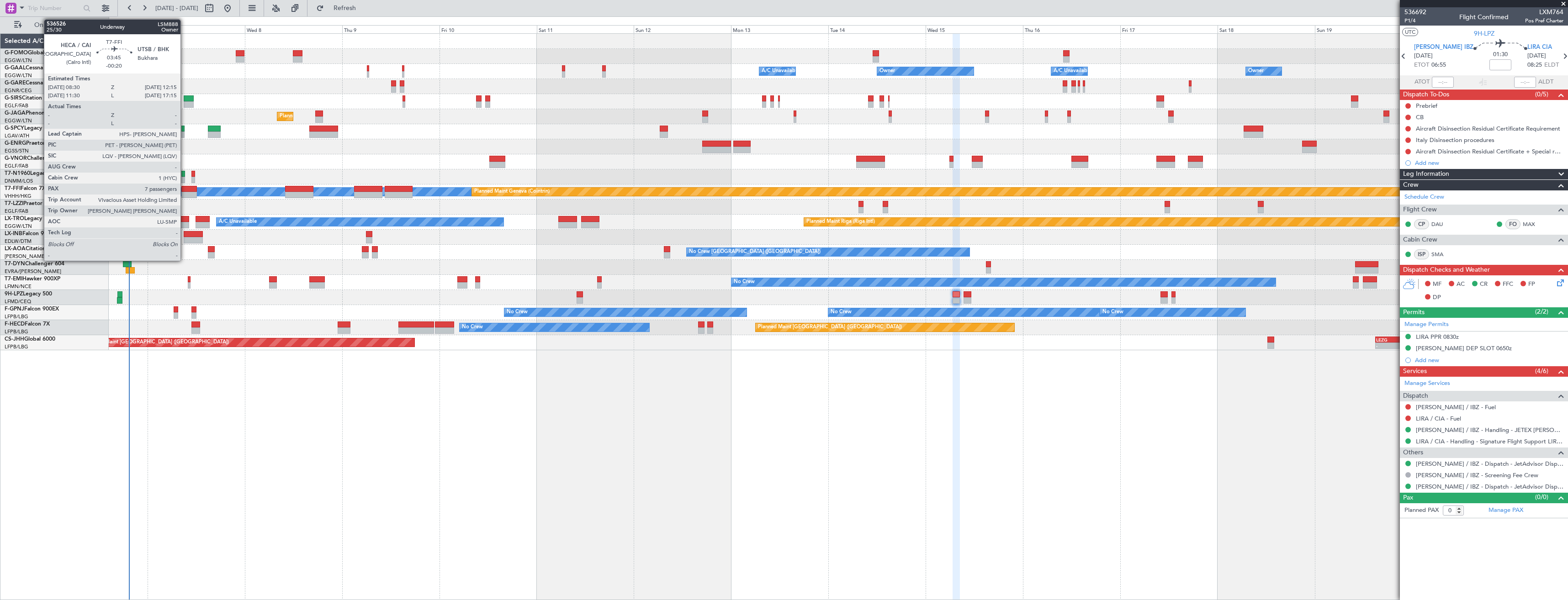
click at [184, 190] on div at bounding box center [189, 189] width 15 height 6
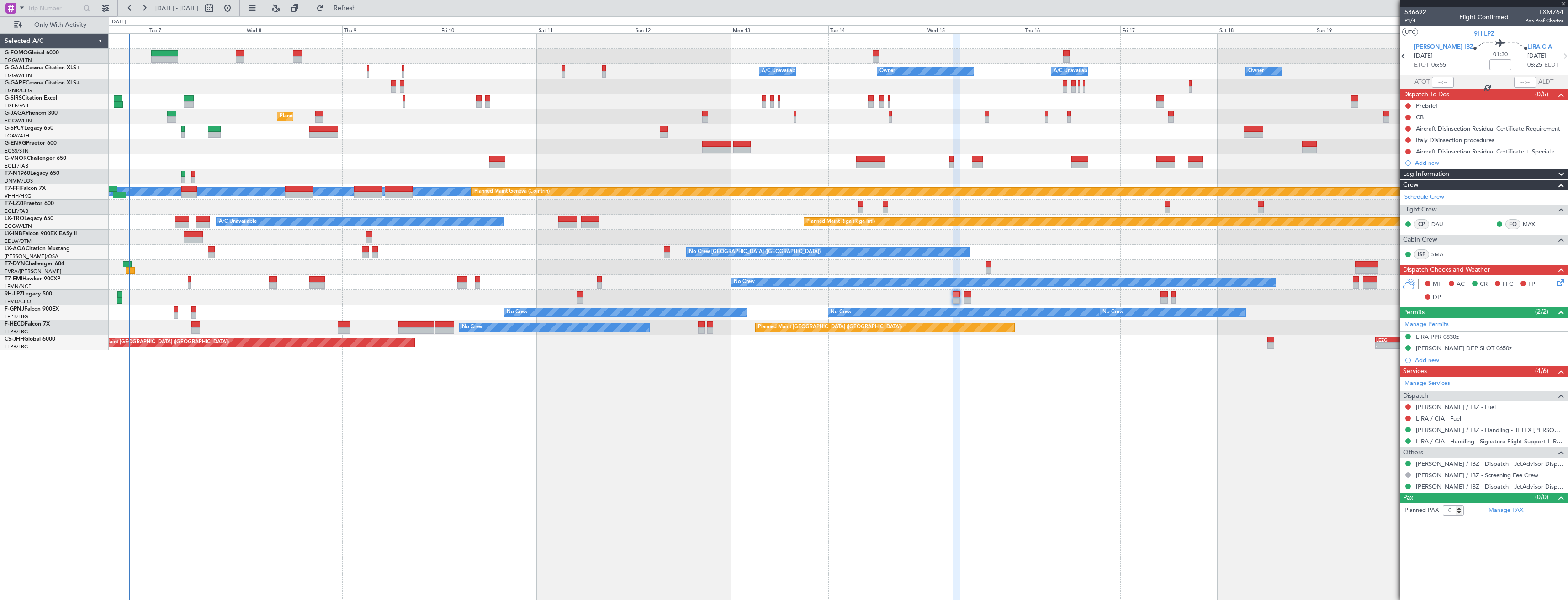
type input "-00:20"
type input "7"
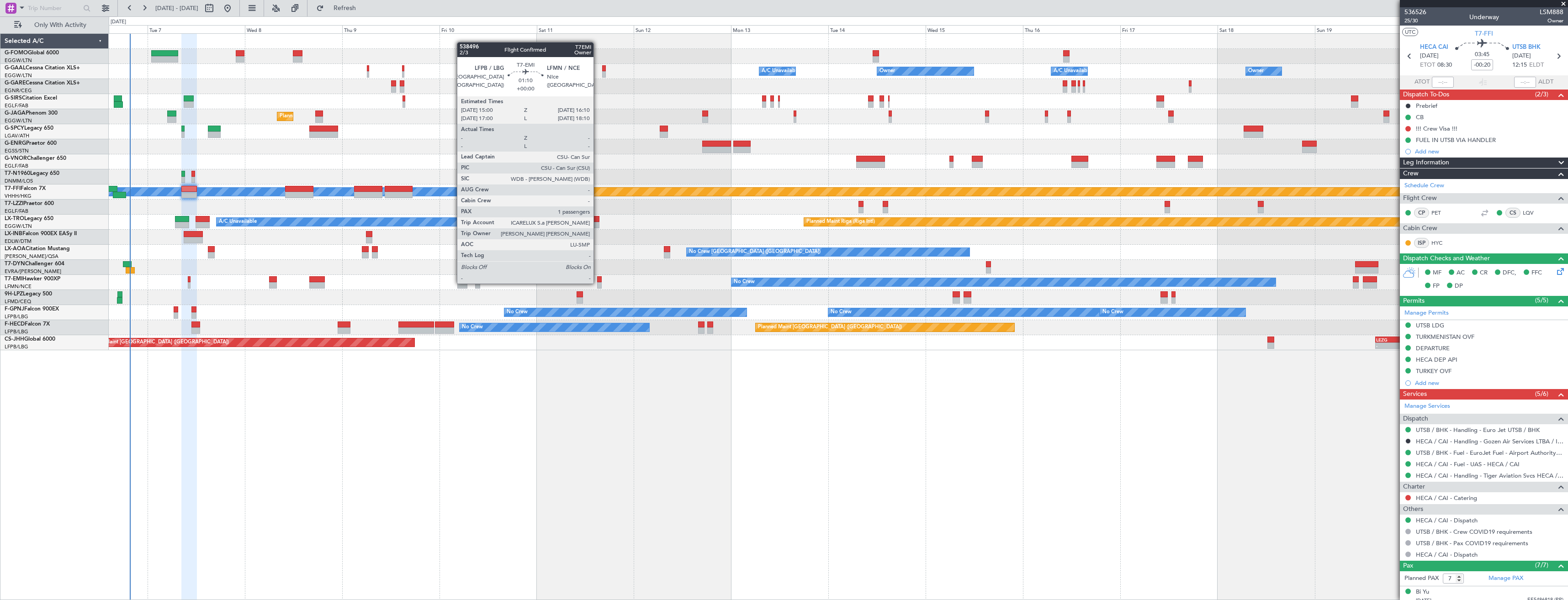
click at [598, 283] on div at bounding box center [600, 285] width 5 height 6
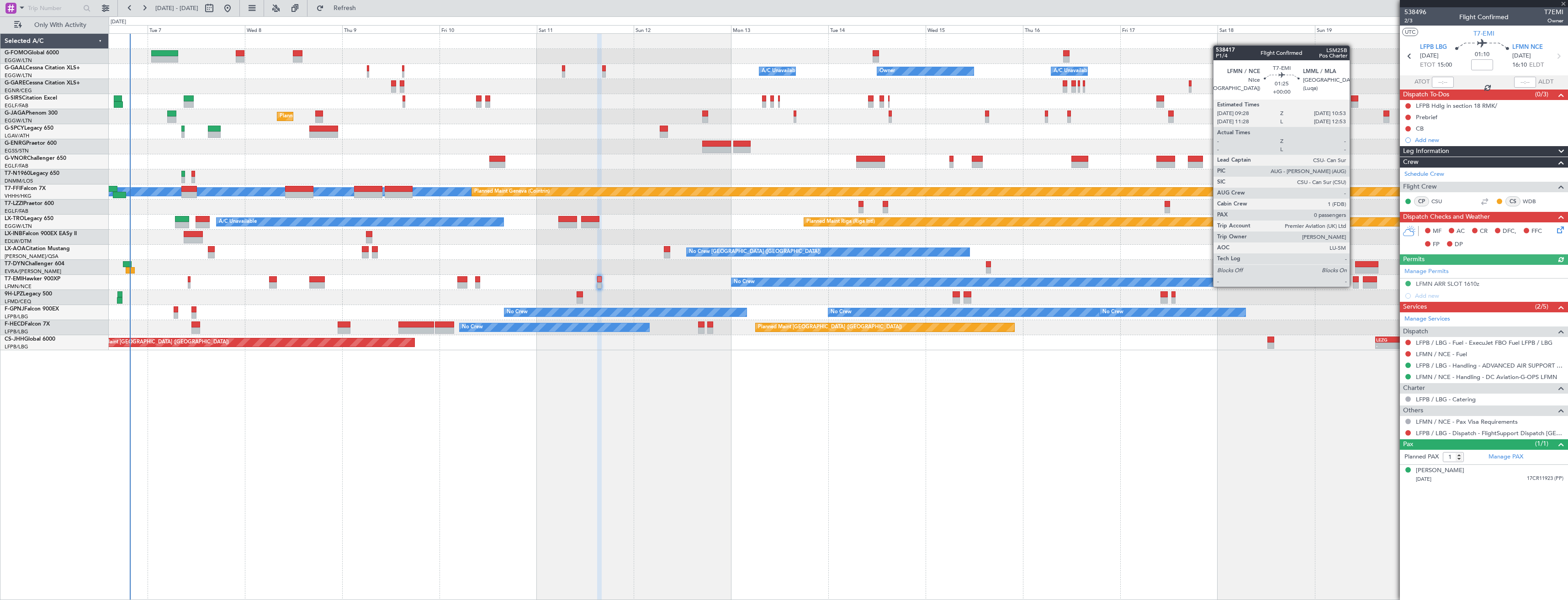
click at [1354, 286] on div at bounding box center [1356, 285] width 6 height 6
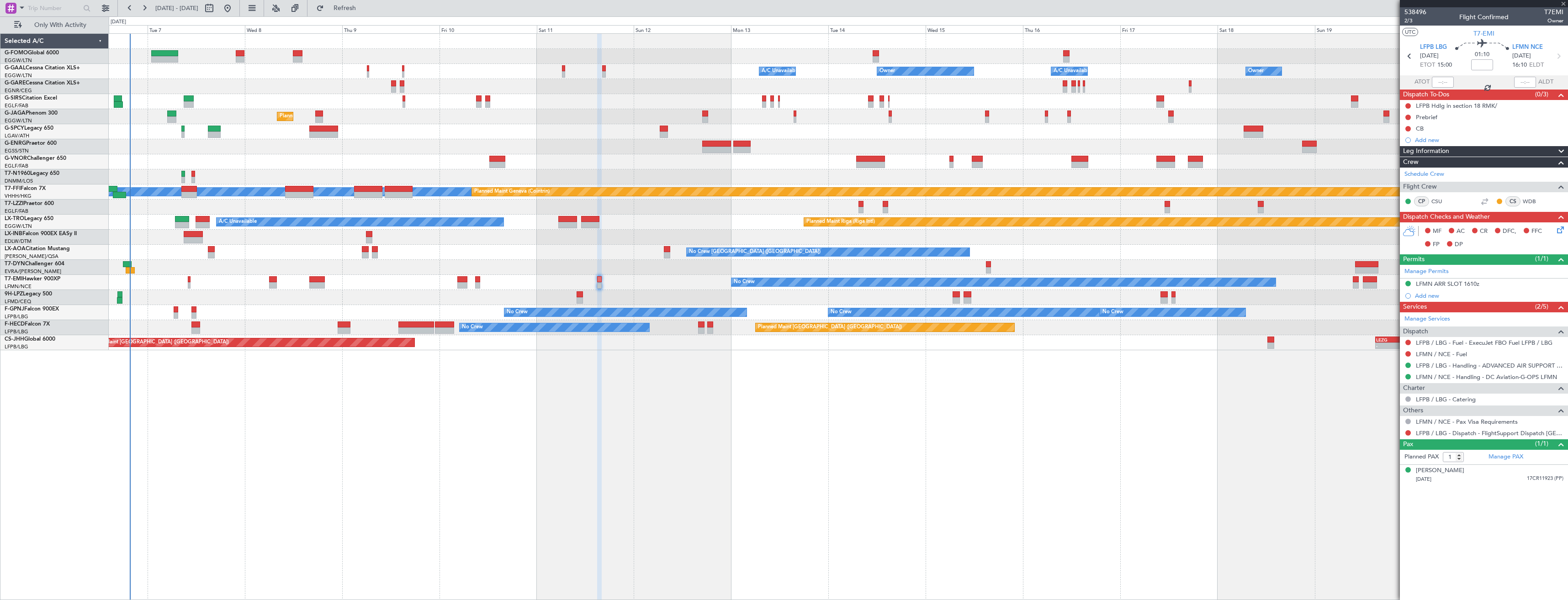
type input "0"
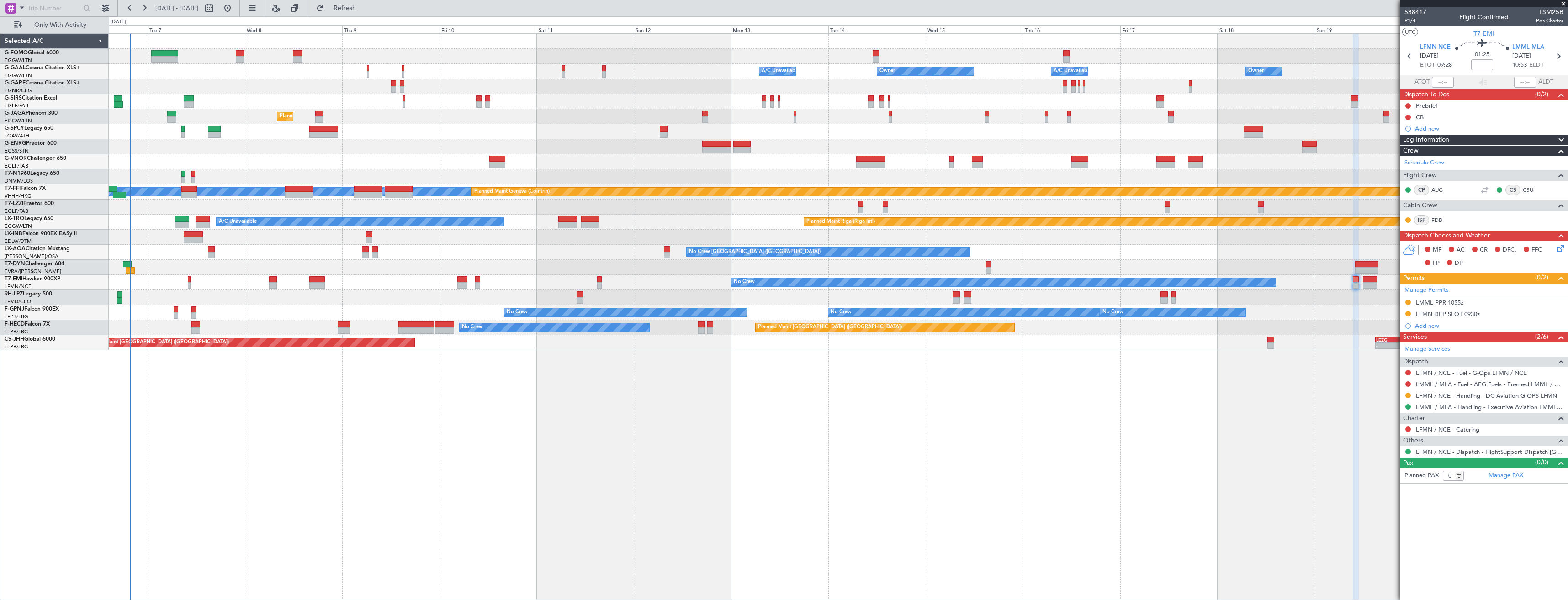
click at [1499, 315] on div "LFMN DEP SLOT 0930z" at bounding box center [1484, 314] width 168 height 12
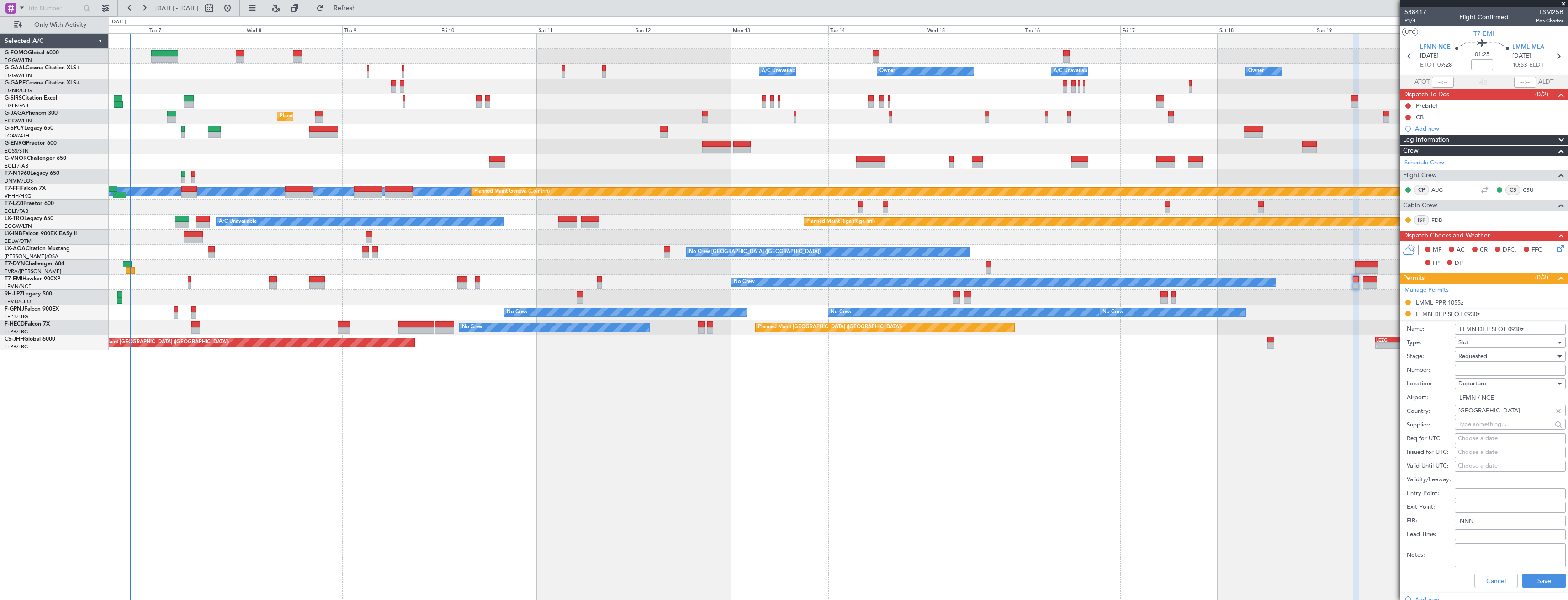
click at [1491, 366] on input "Number:" at bounding box center [1510, 370] width 111 height 11
paste input "LFMND000095388"
type input "LFMND000095388"
click at [1488, 356] on div "Requested" at bounding box center [1507, 356] width 97 height 13
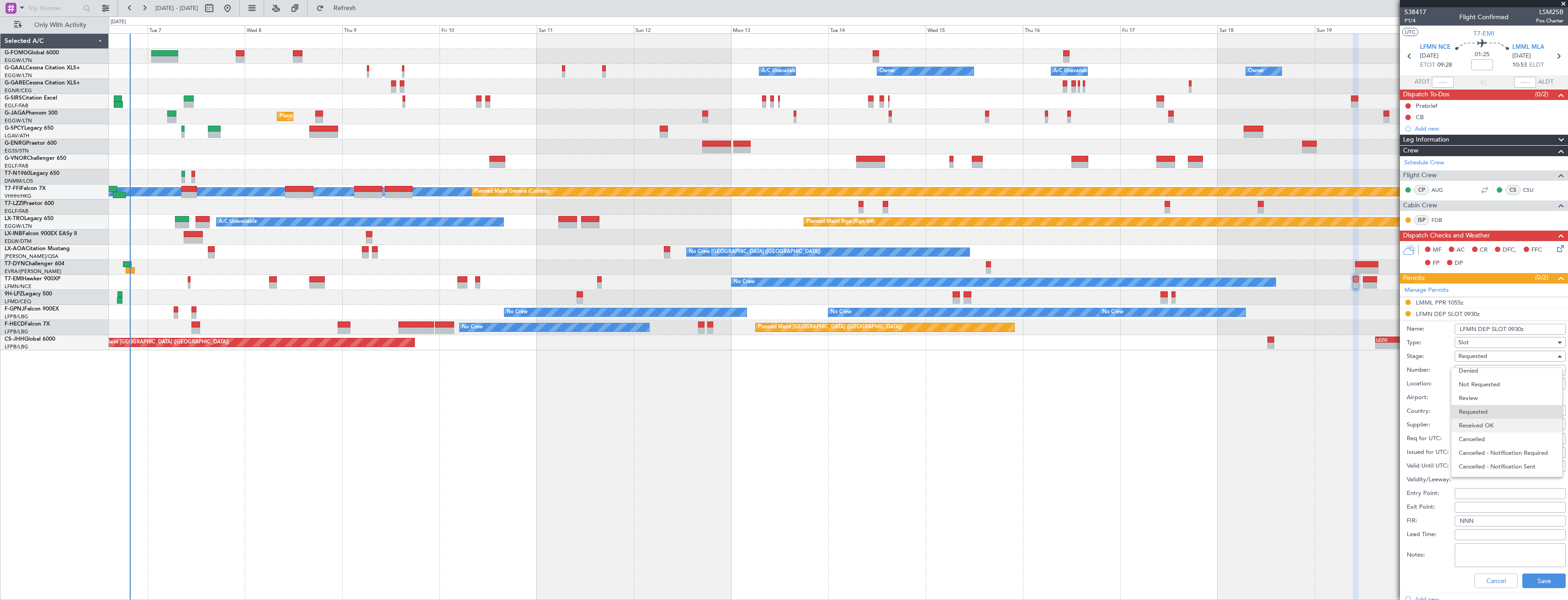
click at [1497, 421] on span "Received OK" at bounding box center [1507, 425] width 96 height 13
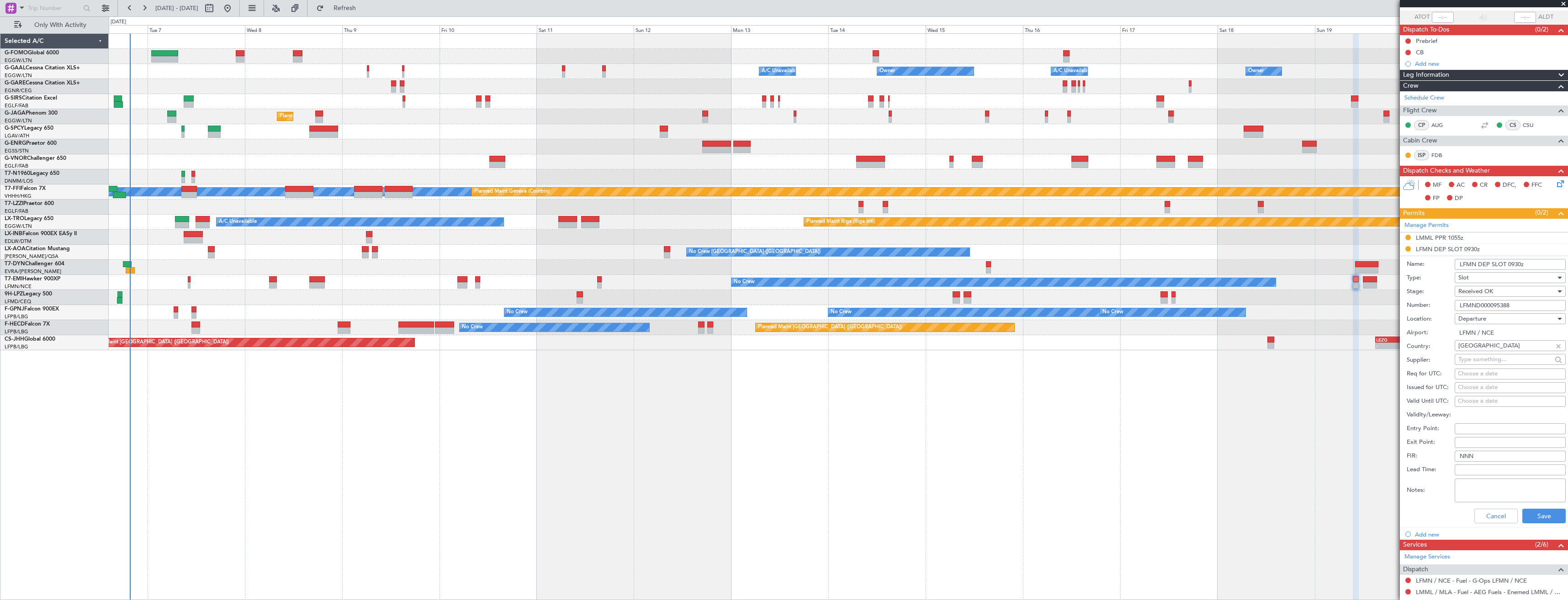
scroll to position [155, 0]
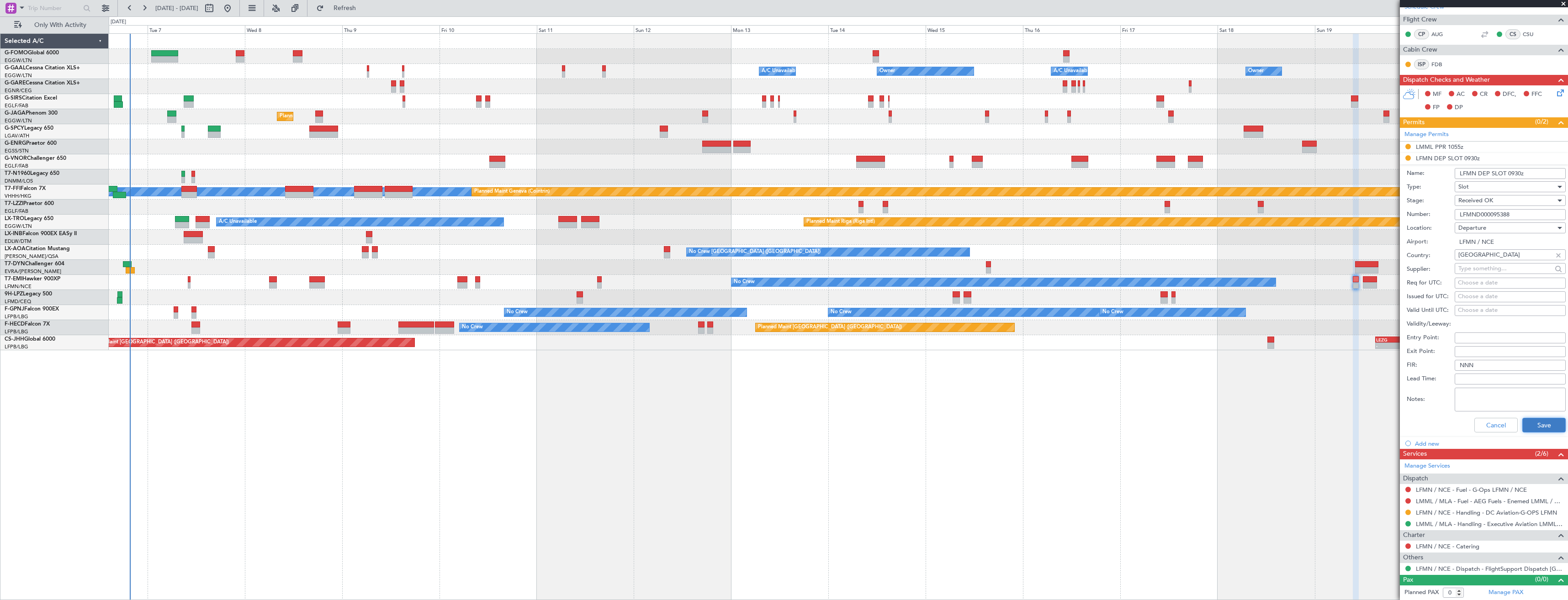
click at [1523, 419] on button "Save" at bounding box center [1545, 425] width 43 height 14
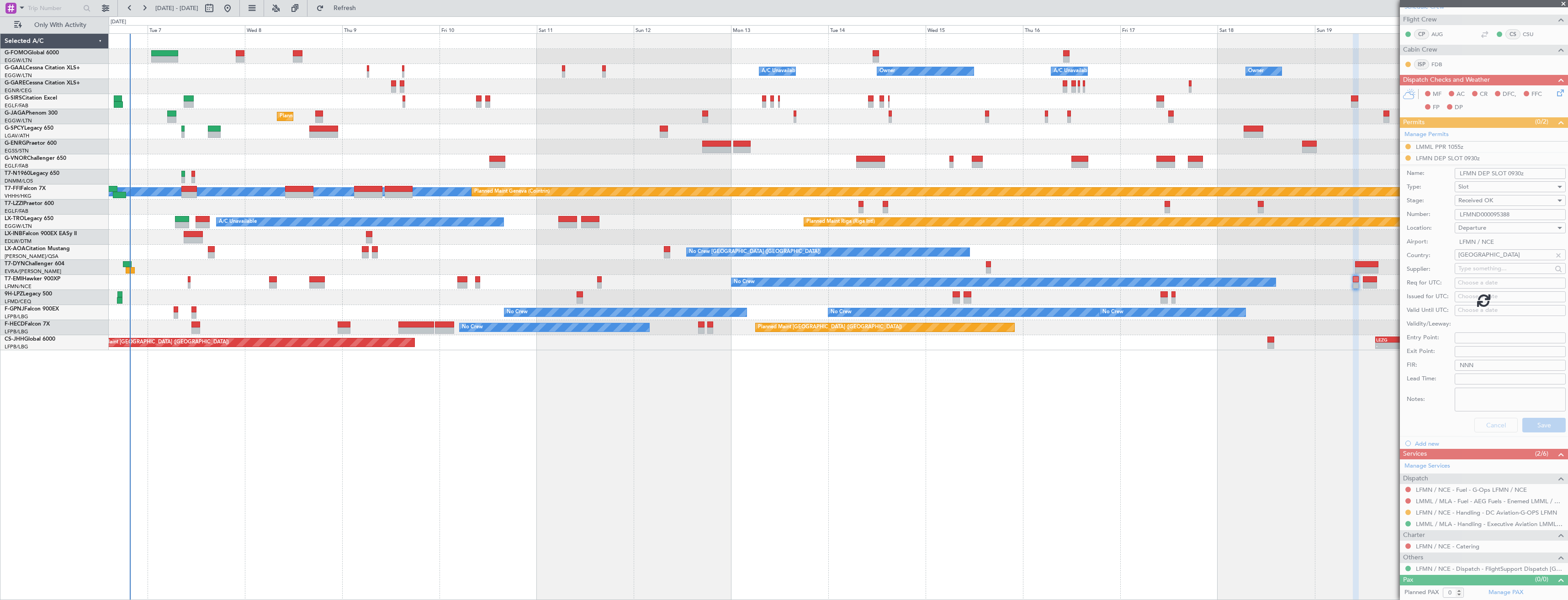
scroll to position [0, 0]
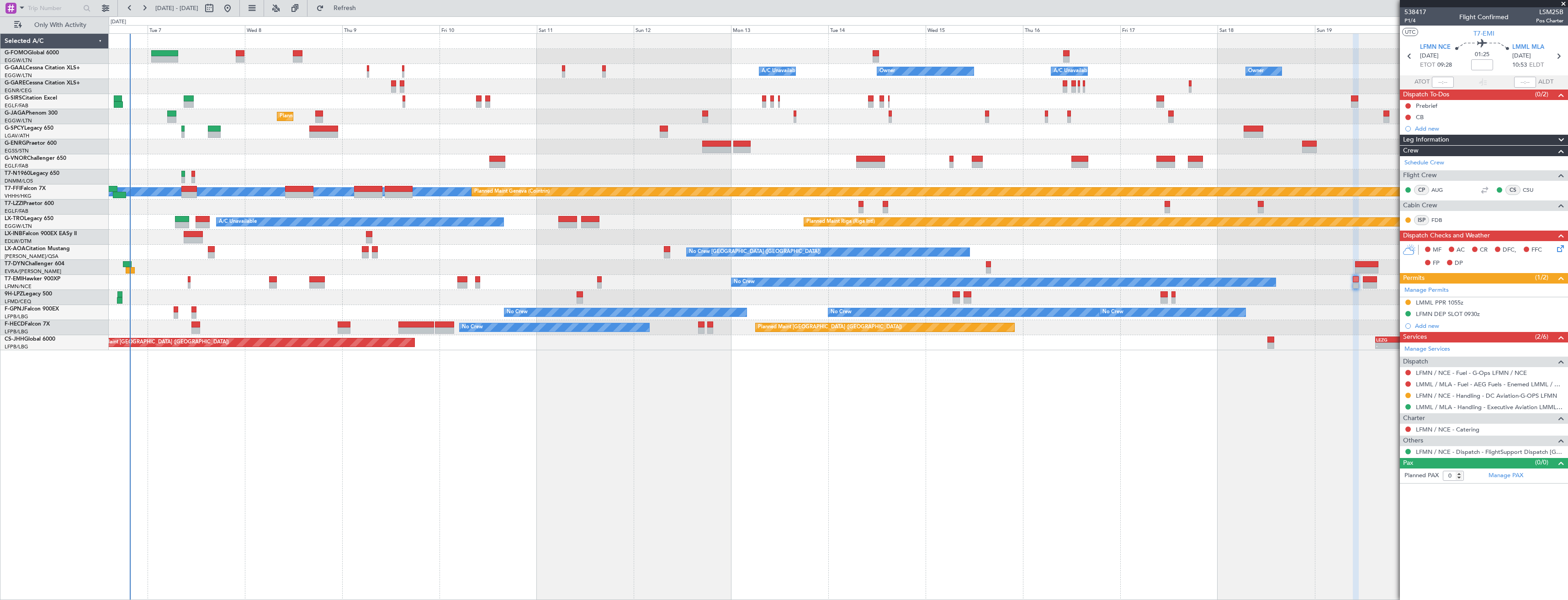
click at [1401, 394] on fb-app "06 Oct 2025 - 21 Oct 2025 Refresh Quick Links Only With Activity Owner Owner Ow…" at bounding box center [784, 304] width 1568 height 594
click at [1410, 393] on button at bounding box center [1408, 395] width 5 height 5
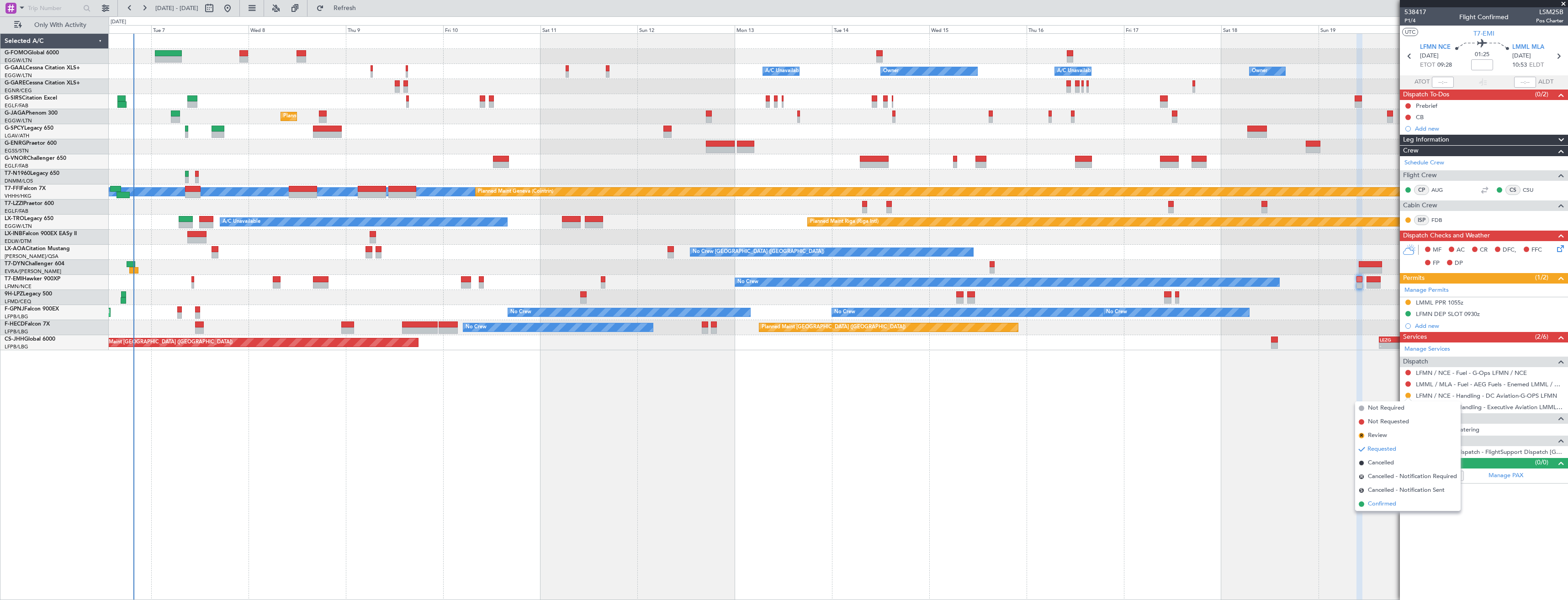
click at [1375, 509] on li "Confirmed" at bounding box center [1407, 504] width 105 height 13
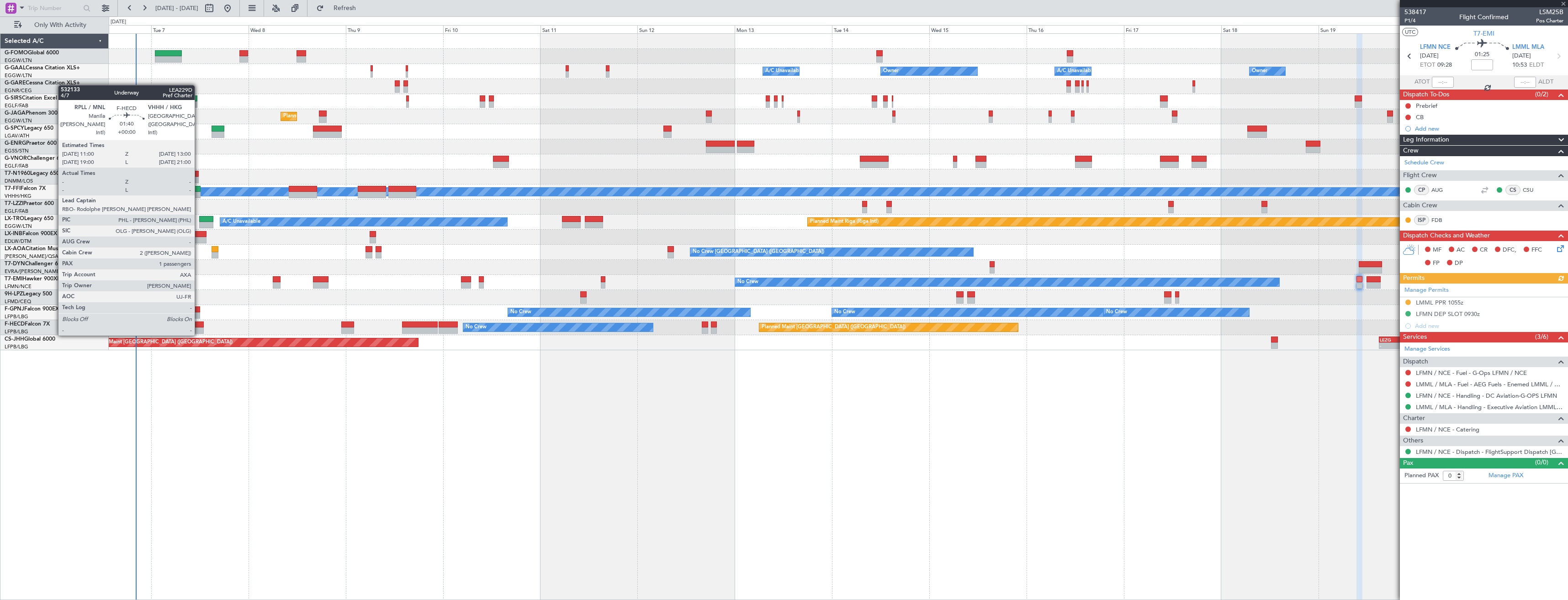
click at [199, 327] on div at bounding box center [199, 324] width 8 height 6
type input "1"
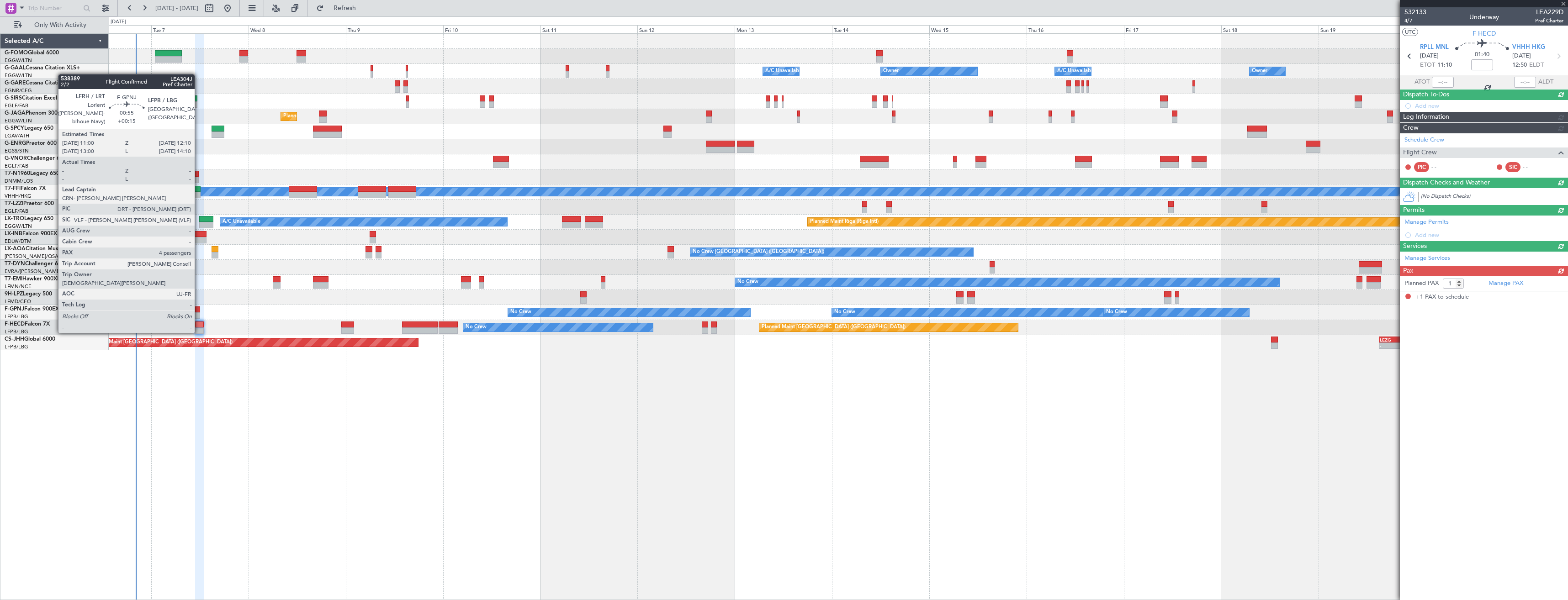
click at [199, 314] on div at bounding box center [198, 315] width 5 height 6
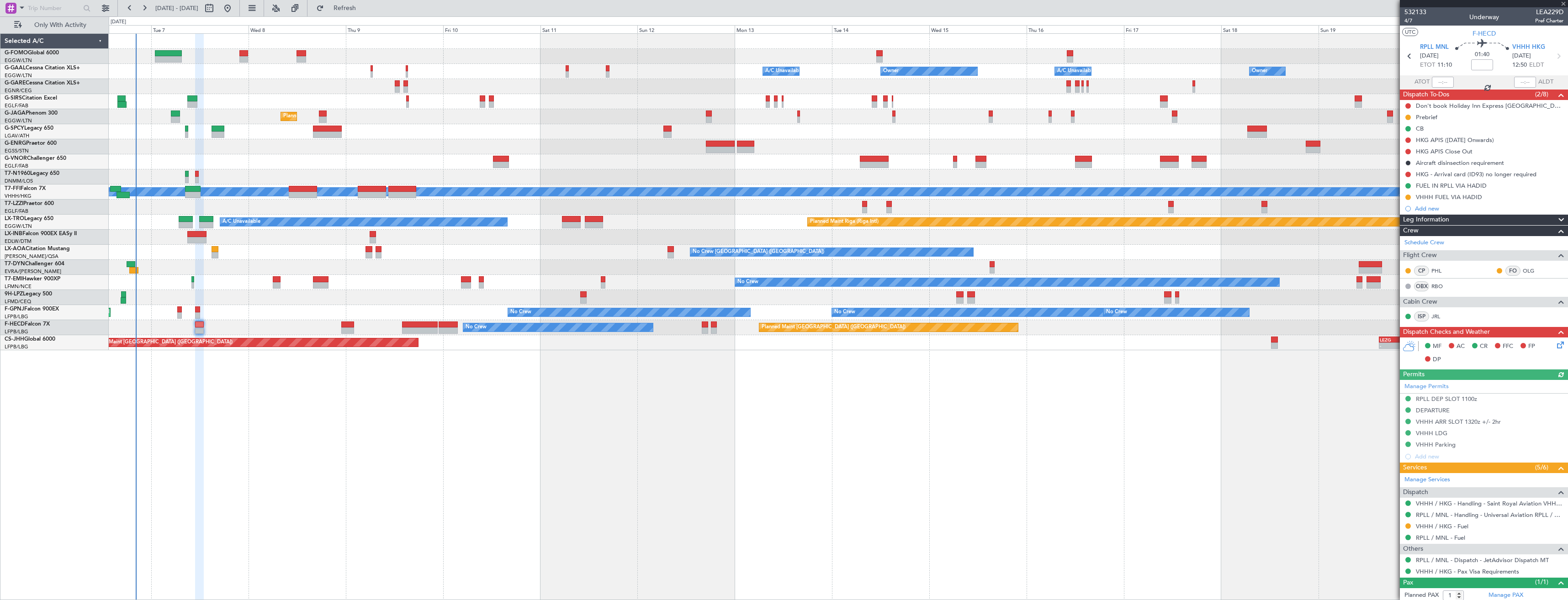
type input "+00:15"
type input "4"
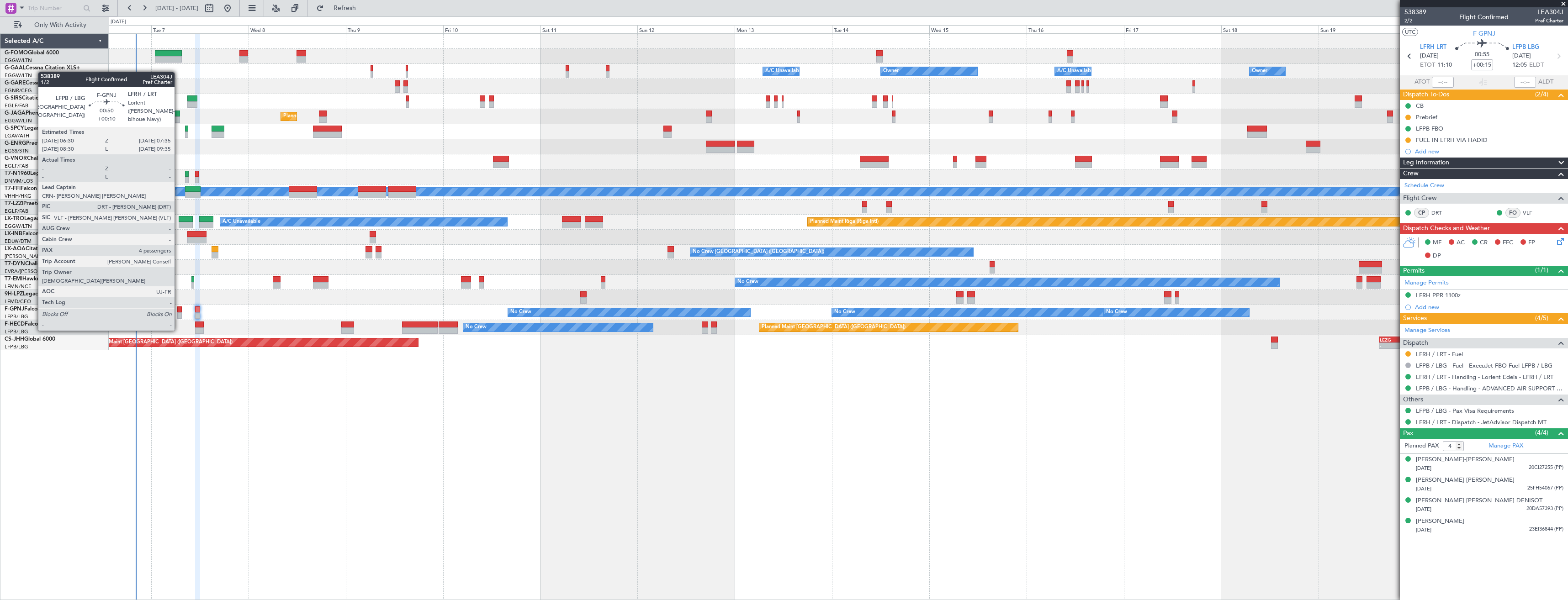
click at [179, 313] on div at bounding box center [179, 315] width 4 height 6
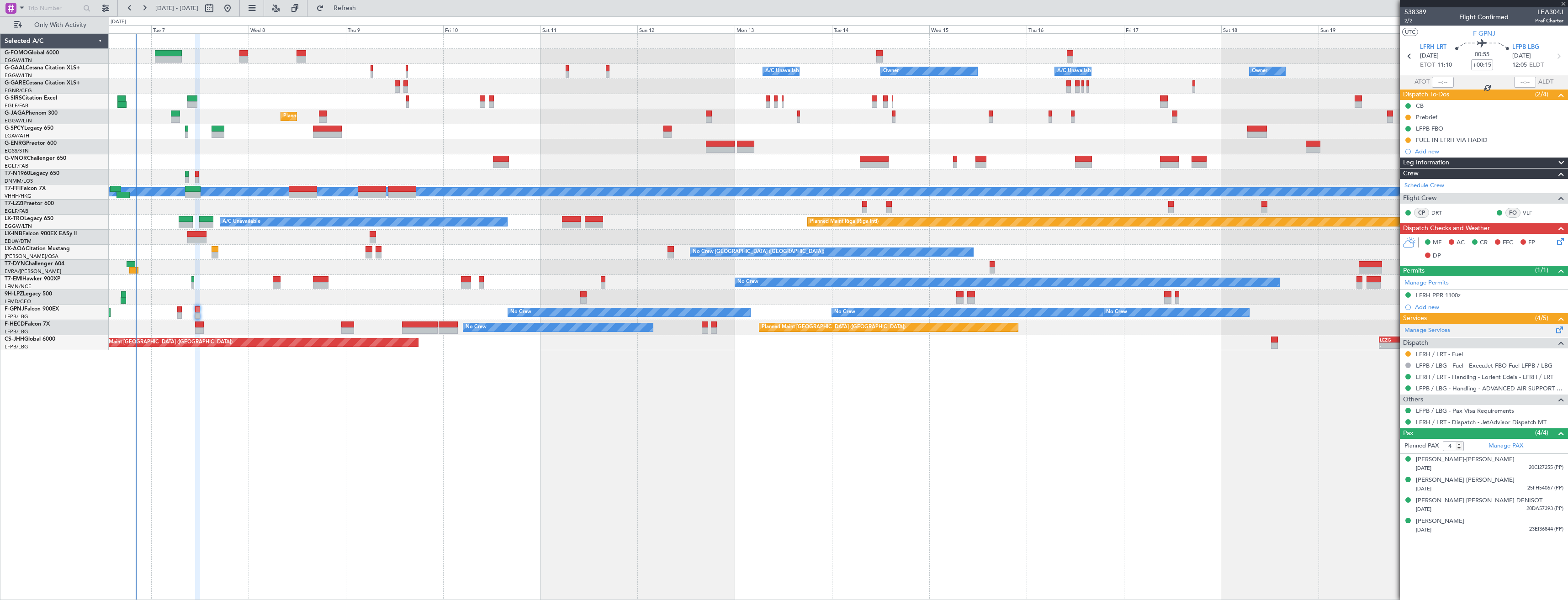
type input "+00:10"
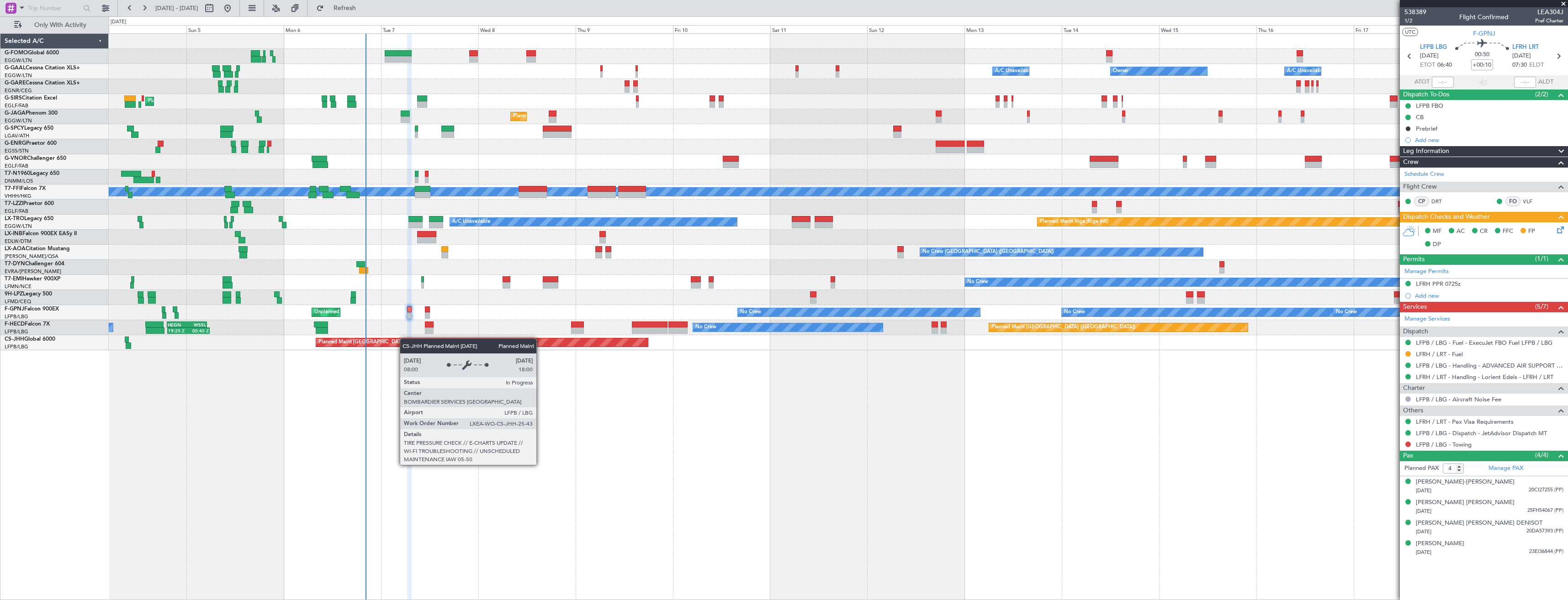
click at [405, 338] on div "Planned Maint [GEOGRAPHIC_DATA] ([GEOGRAPHIC_DATA])" at bounding box center [482, 342] width 332 height 9
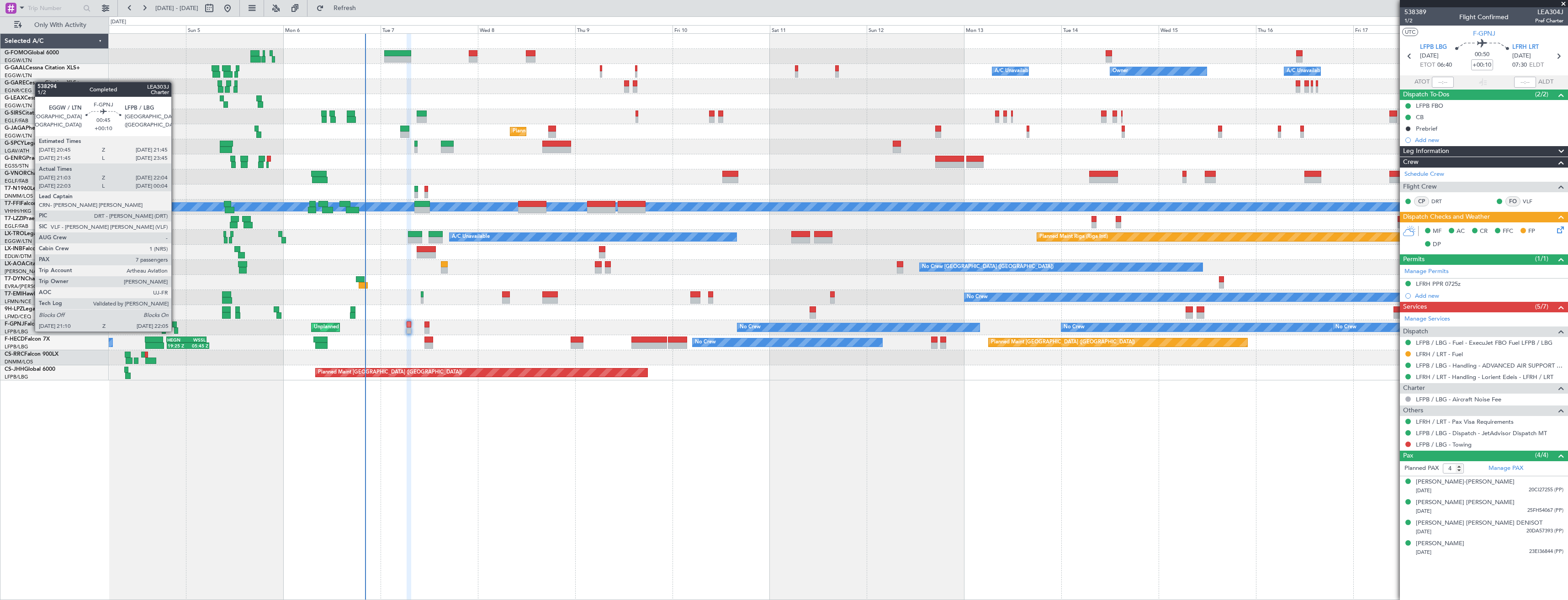
click at [175, 323] on div at bounding box center [174, 324] width 4 height 6
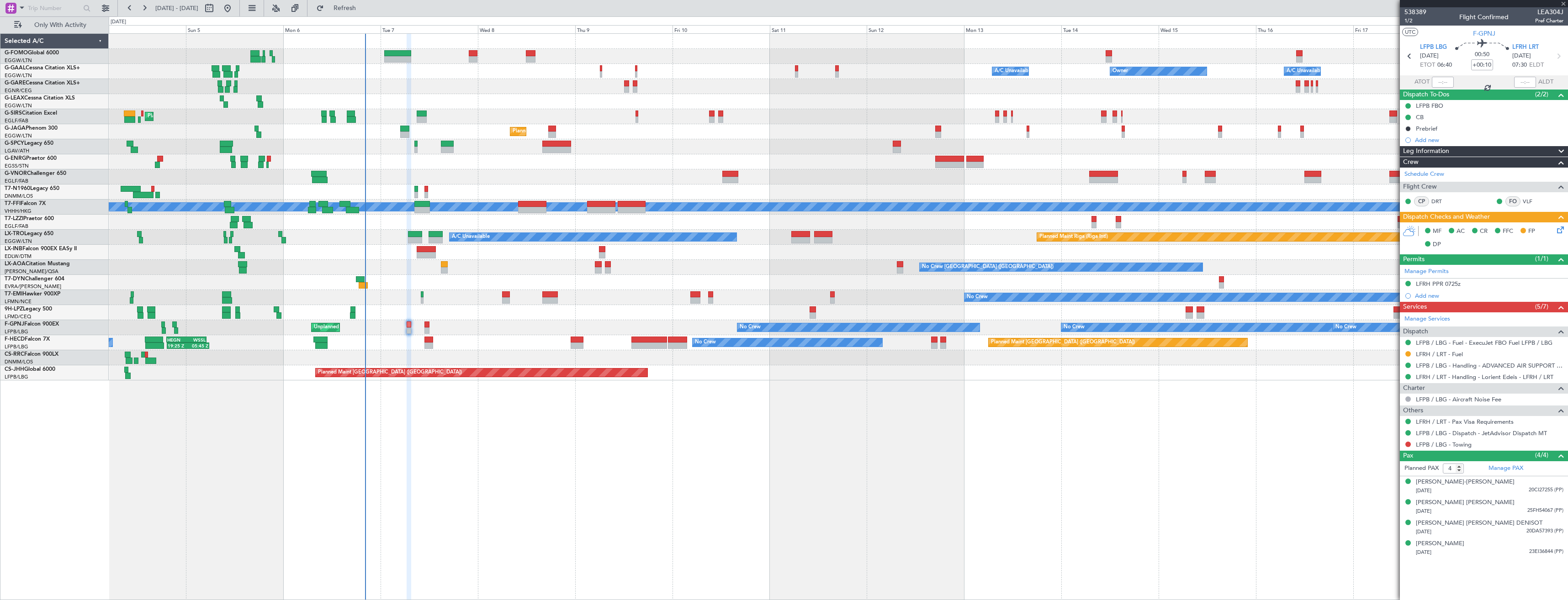
type input "21:13"
type input "21:59"
type input "7"
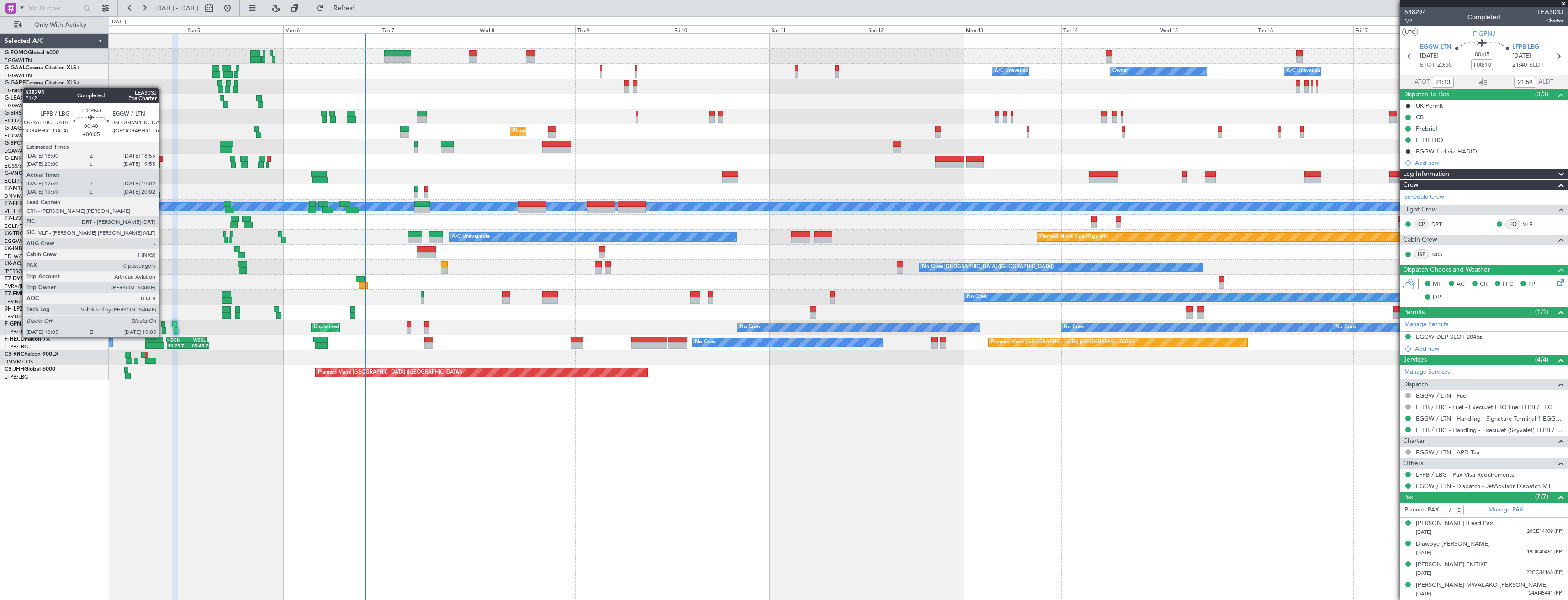
click at [164, 329] on div at bounding box center [164, 331] width 4 height 6
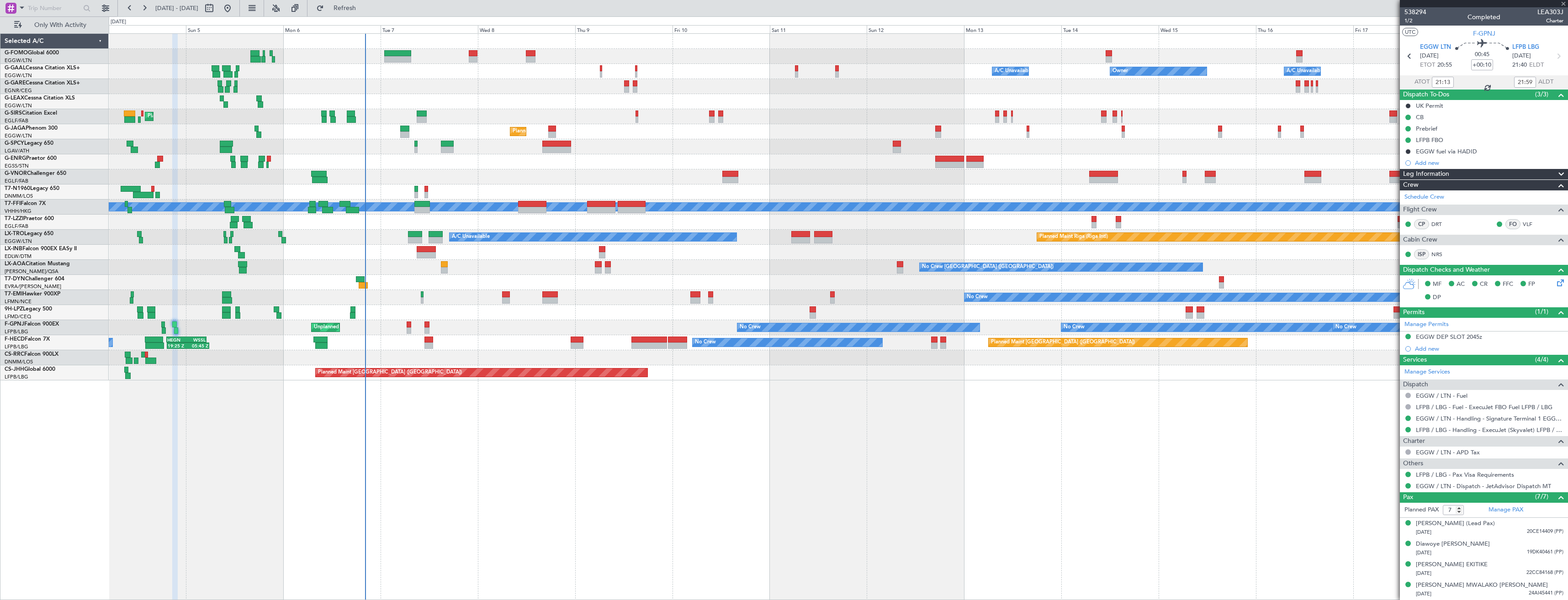
type input "+00:05"
type input "18:09"
type input "18:57"
type input "0"
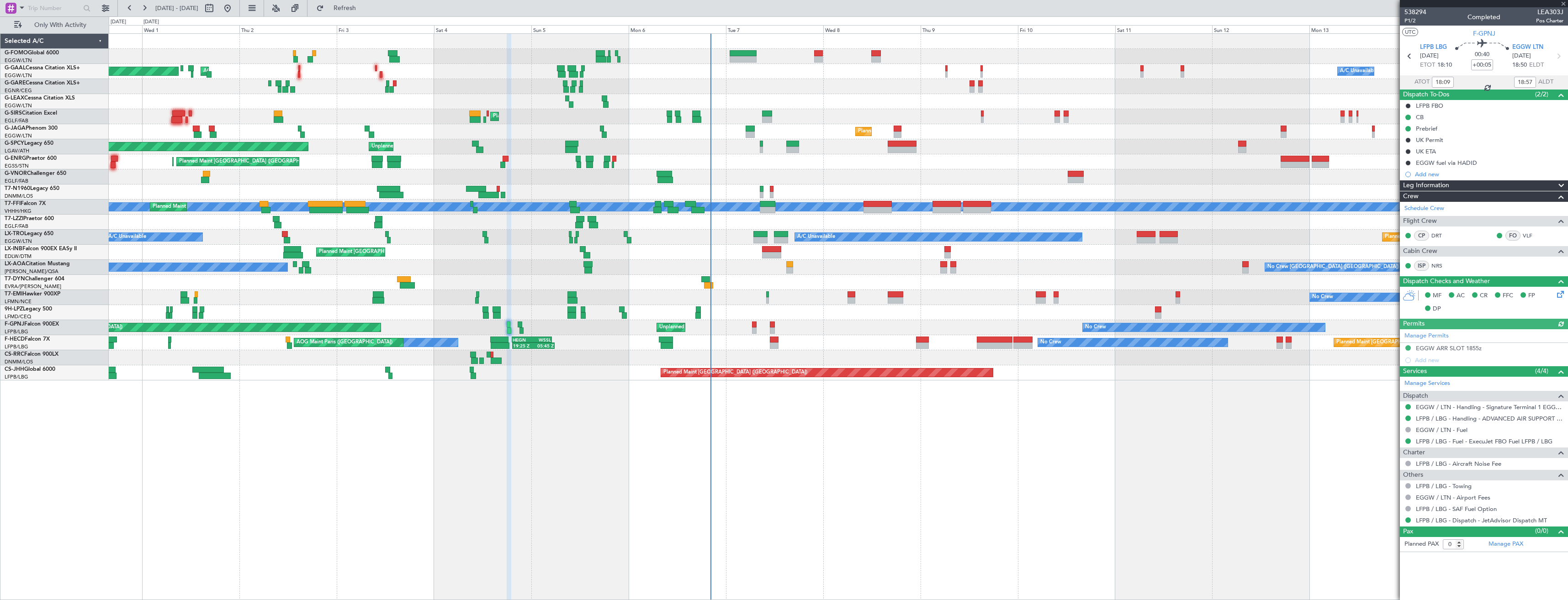
click at [660, 327] on div "No Crew No Crew Unplanned Maint Paris (Le Bourget) Planned Maint Paris (Le Bour…" at bounding box center [838, 327] width 1459 height 15
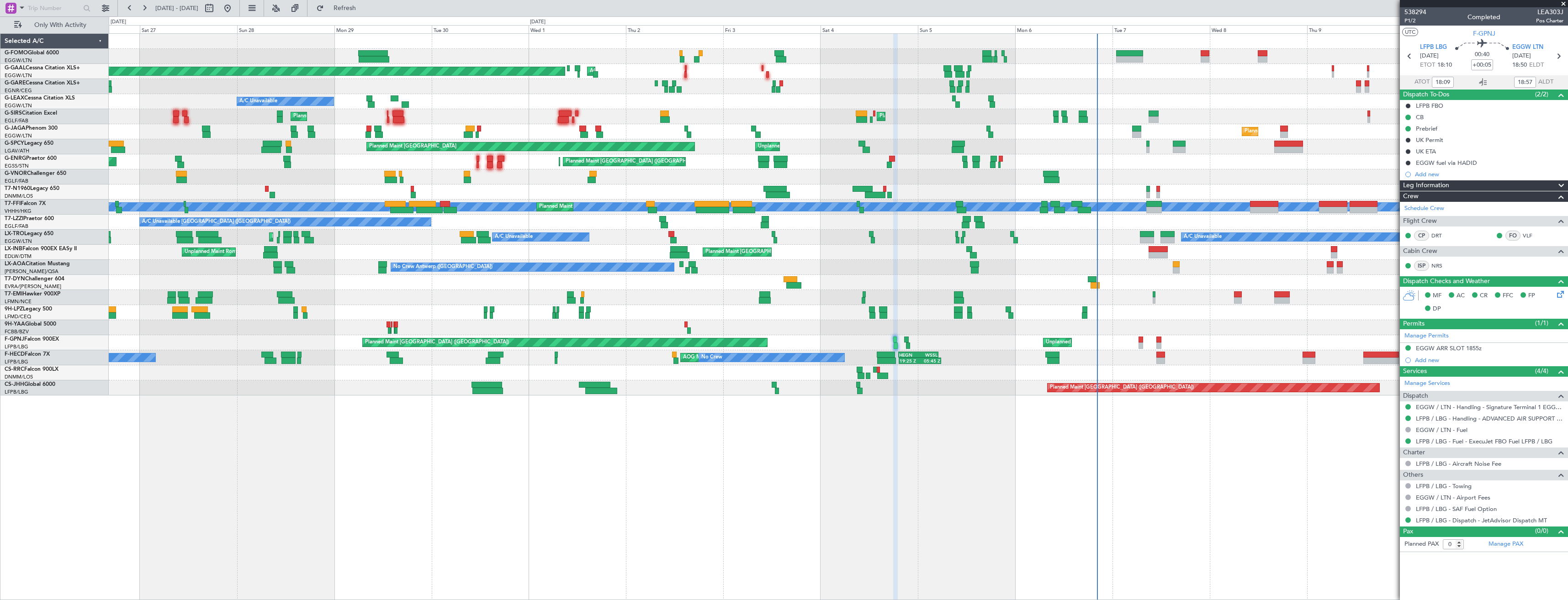
click at [659, 350] on div "Planned Maint London (Luton) Planned Maint Dusseldorf AOG Maint Dusseldorf A/C …" at bounding box center [838, 215] width 1459 height 362
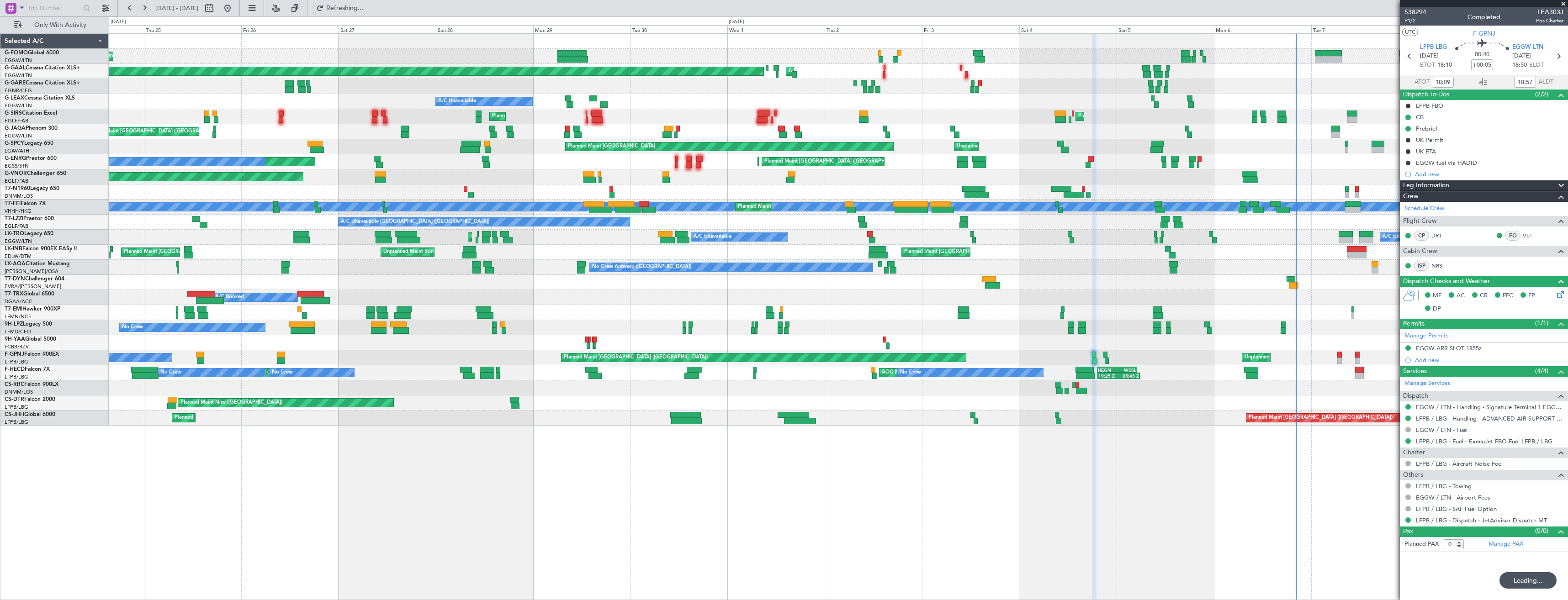
click at [472, 363] on div "Planned Maint Paris (Le Bourget) Unplanned Maint Paris (Le Bourget) No Crew No …" at bounding box center [838, 357] width 1459 height 15
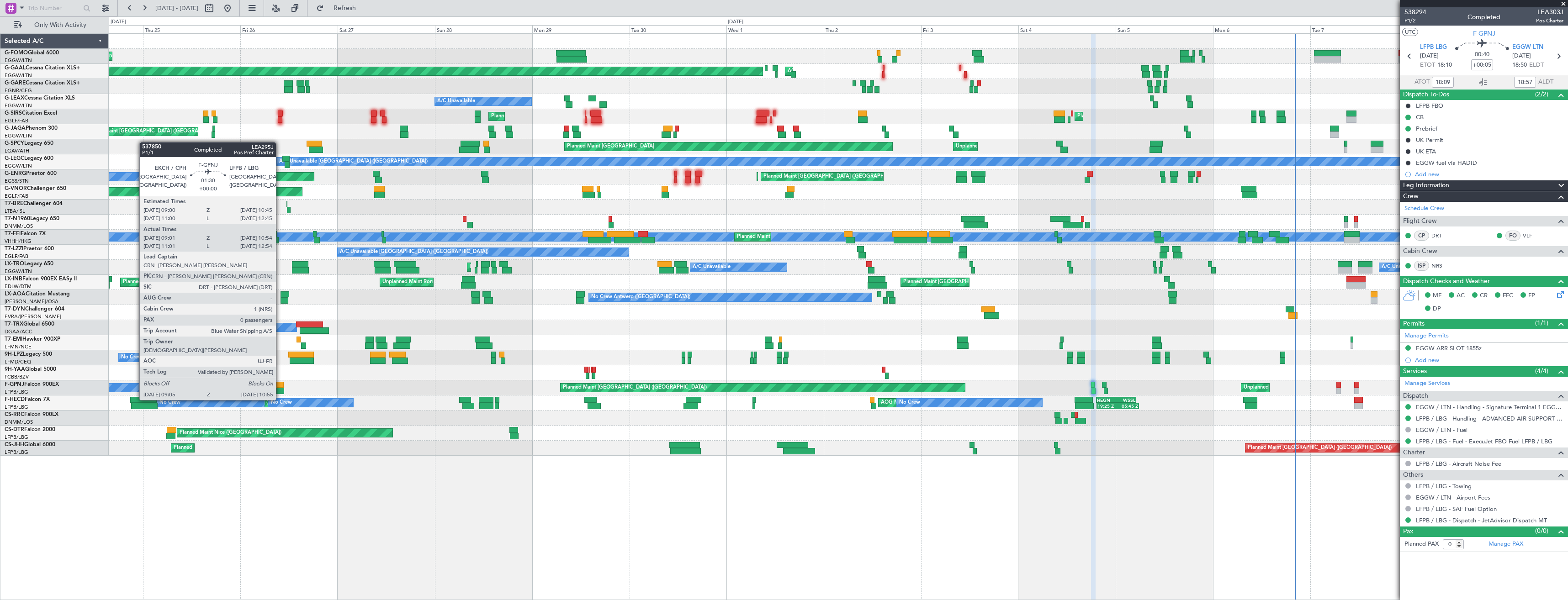
click at [280, 383] on div at bounding box center [280, 384] width 7 height 6
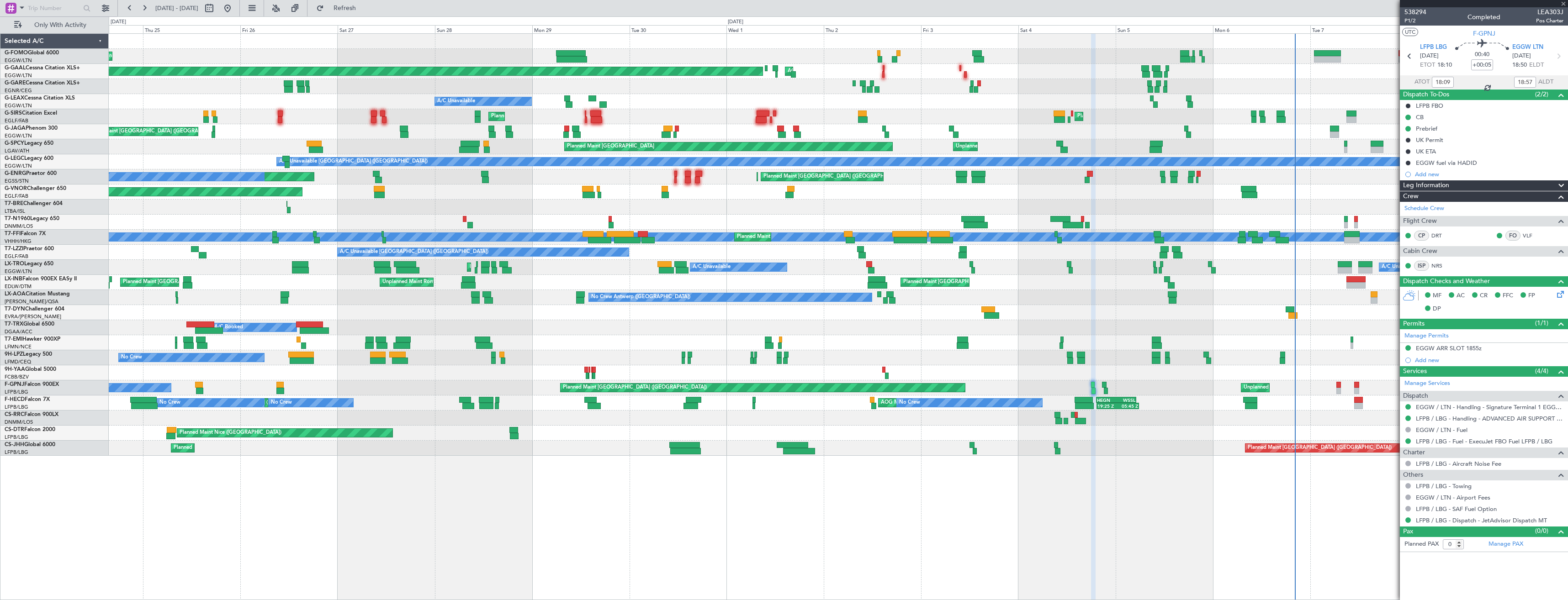
type input "09:11"
type input "10:49"
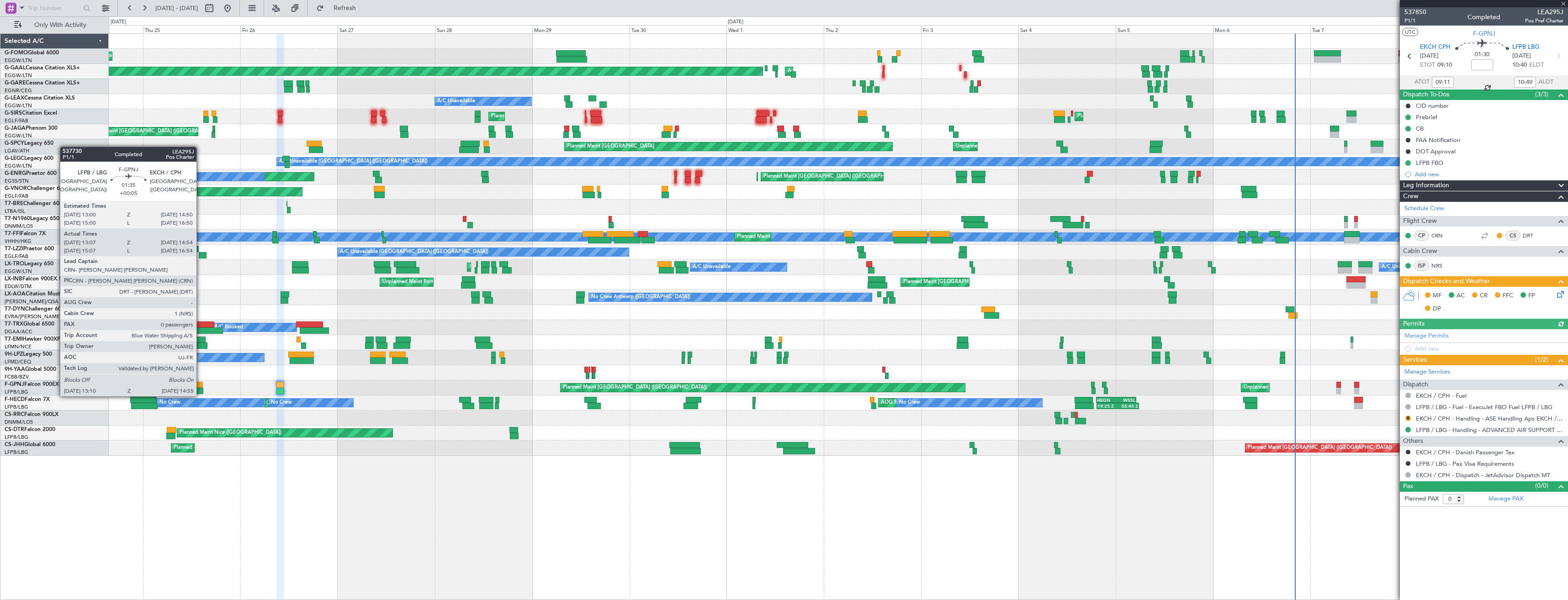
click at [200, 387] on div at bounding box center [199, 384] width 8 height 6
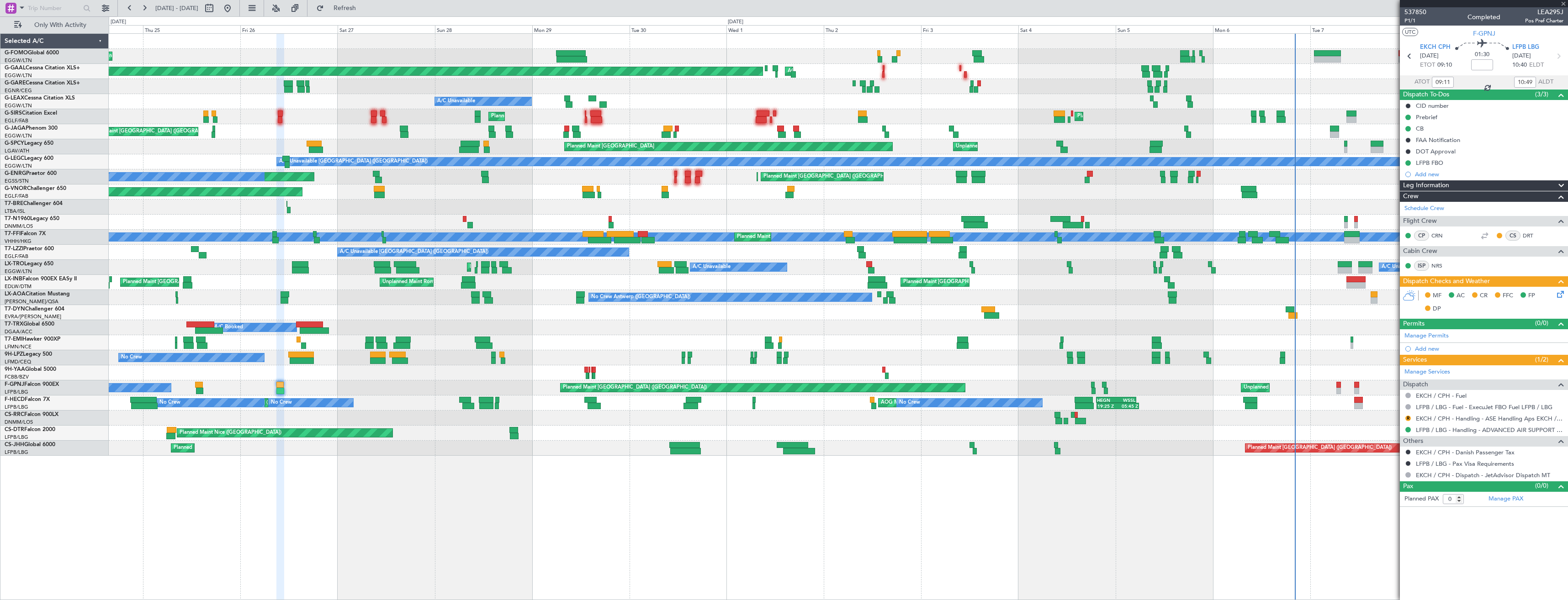
type input "+00:05"
type input "13:17"
type input "14:49"
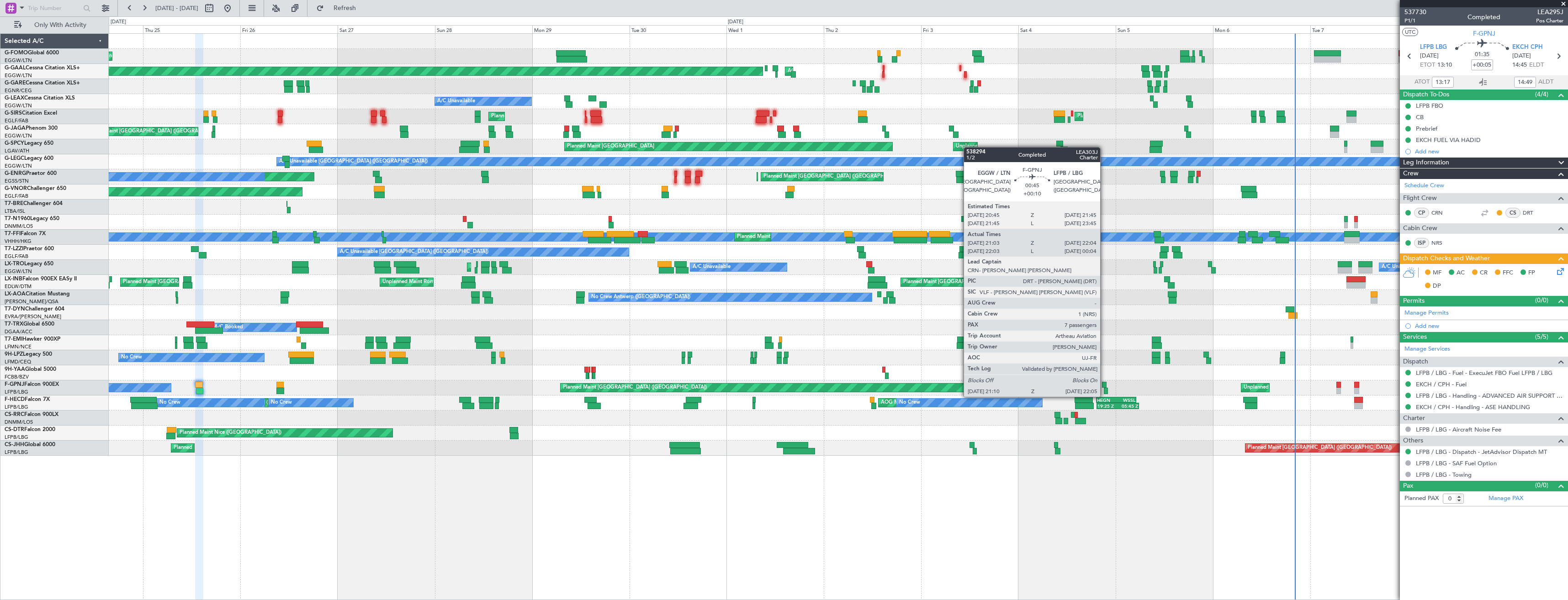
click at [1104, 388] on div at bounding box center [1106, 391] width 4 height 6
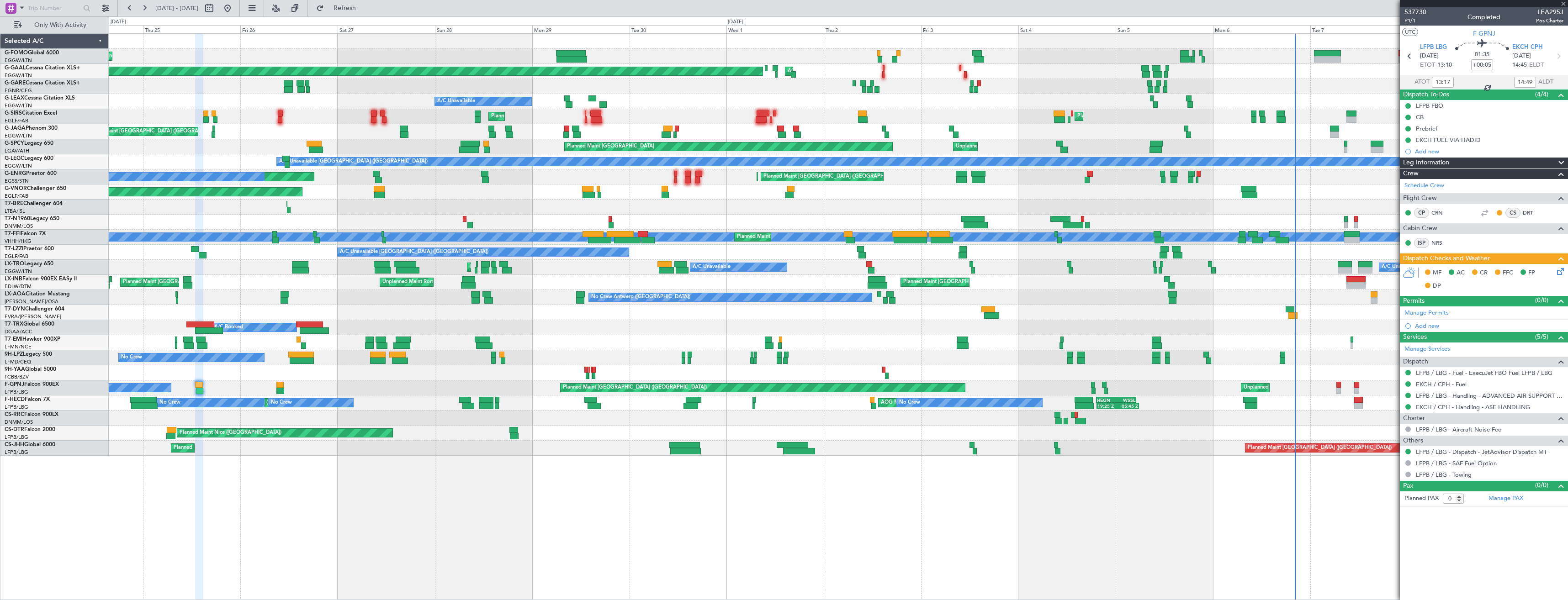
type input "+00:10"
type input "21:13"
type input "21:59"
type input "7"
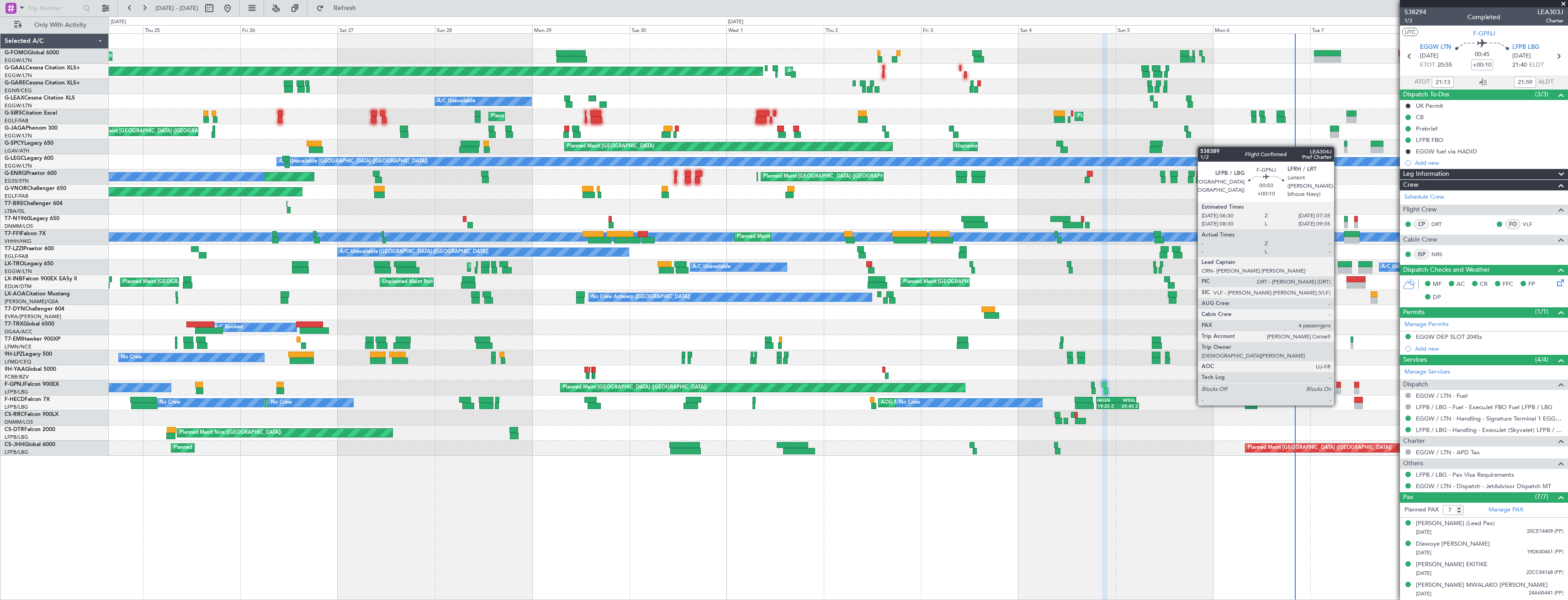
click at [1339, 387] on div at bounding box center [1339, 384] width 4 height 6
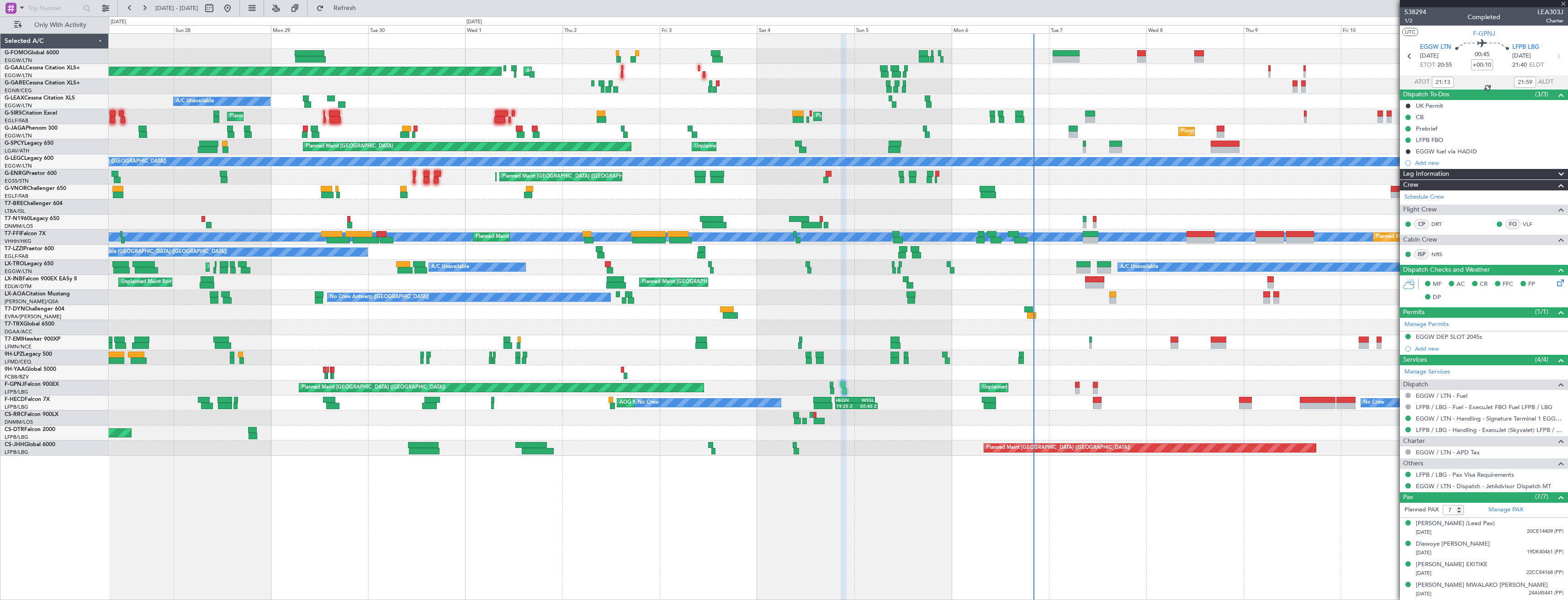
click at [1012, 366] on div "Planned Maint London (Luton) Planned Maint Dusseldorf AOG Maint Dusseldorf A/C …" at bounding box center [838, 245] width 1459 height 422
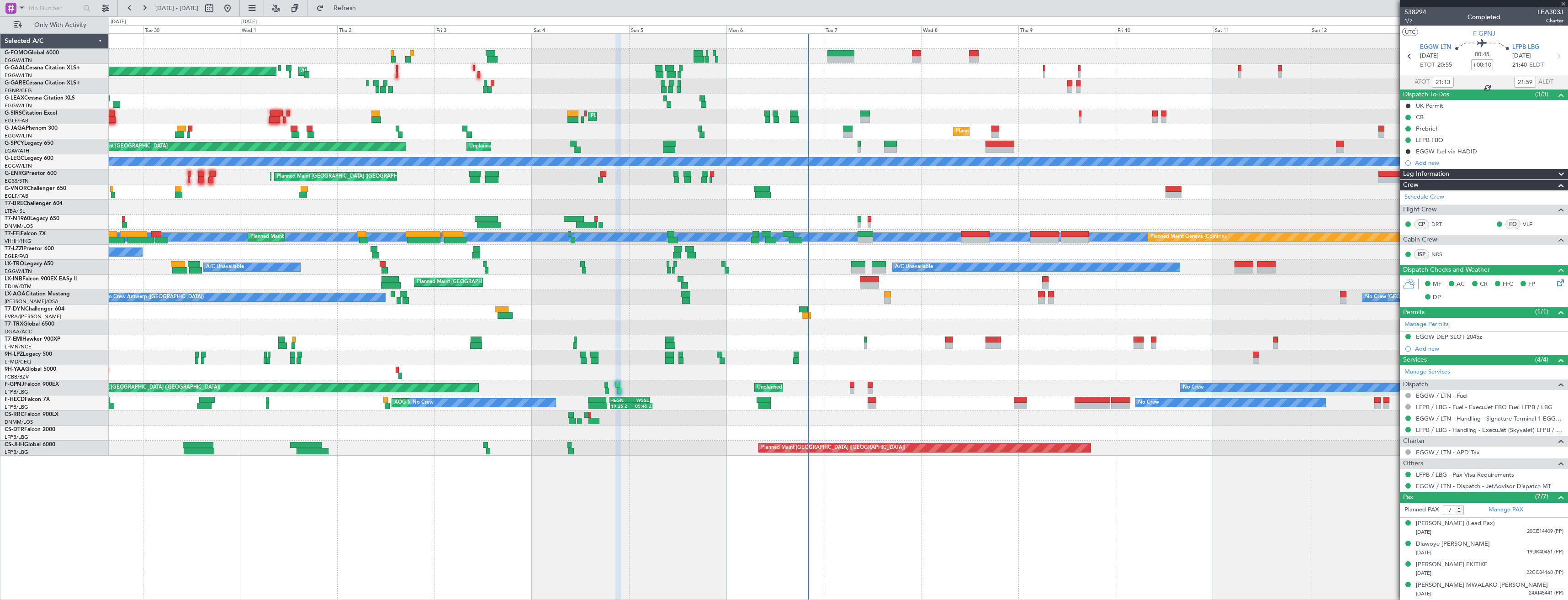
click at [926, 381] on div "Planned Maint Dusseldorf AOG Maint Dusseldorf A/C Unavailable Owner Owner A/C U…" at bounding box center [838, 245] width 1459 height 422
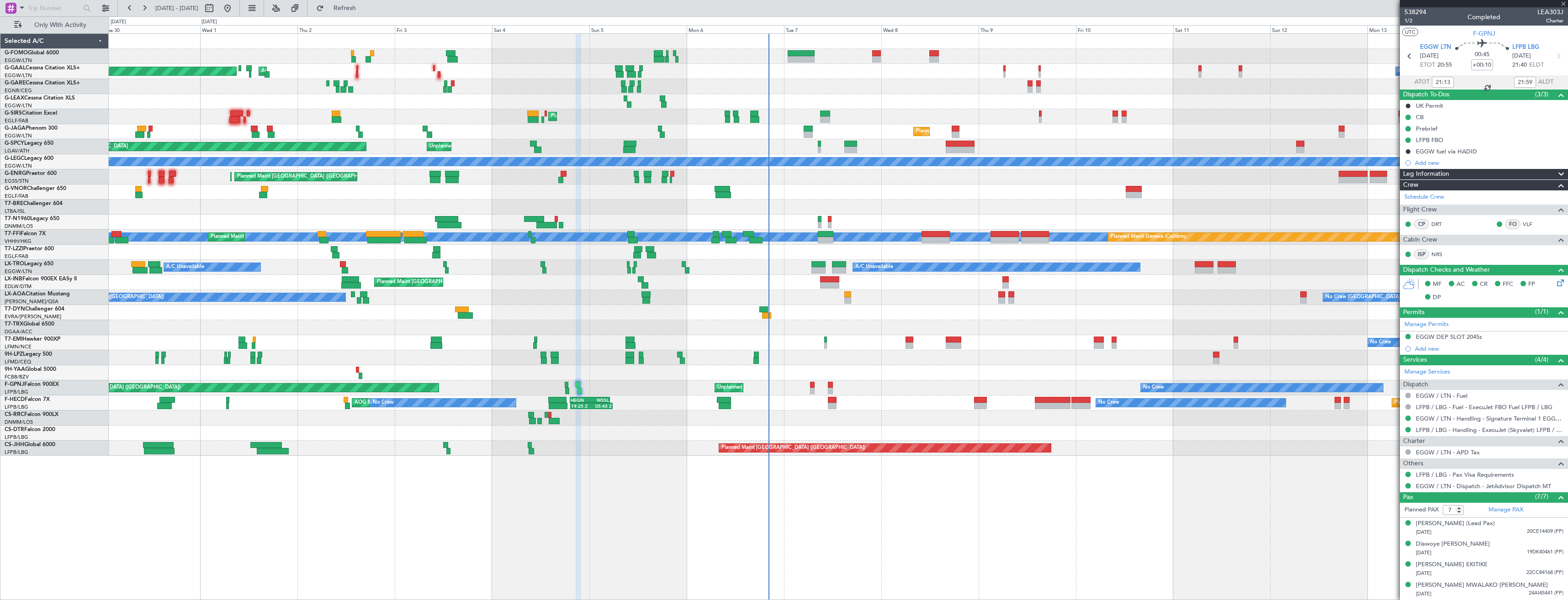
type input "4"
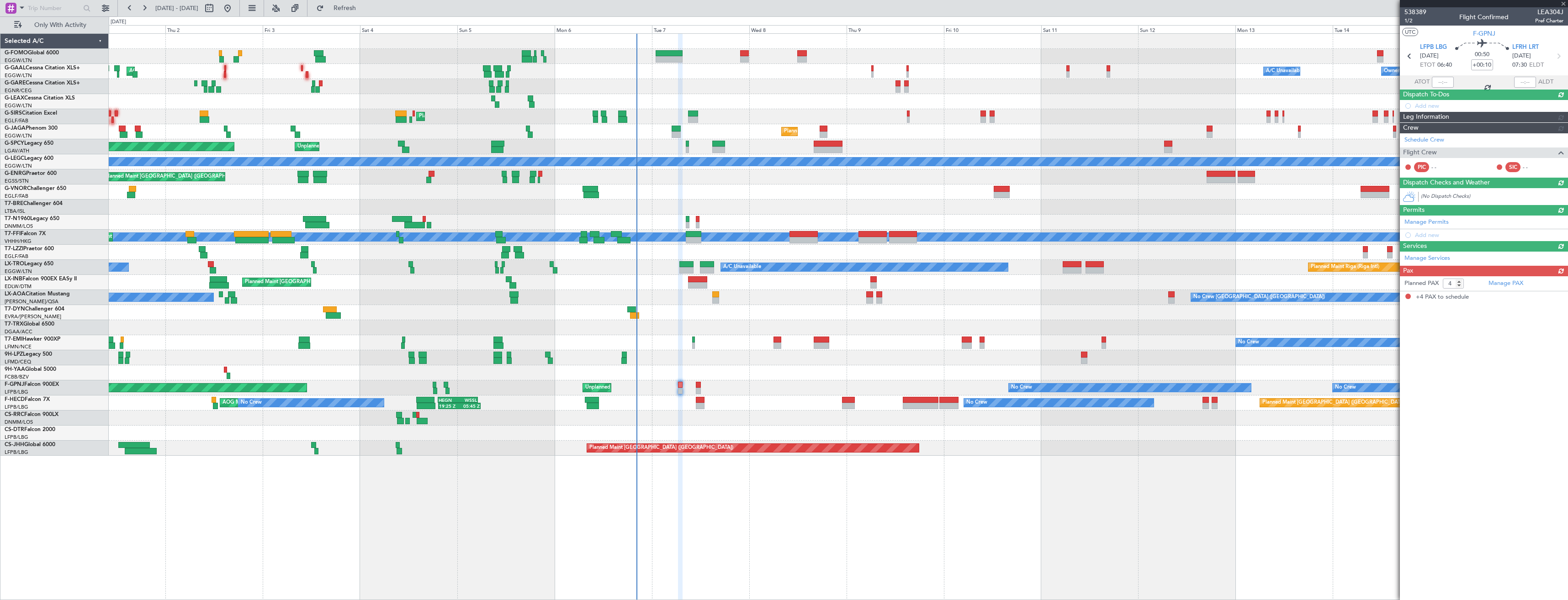
click at [824, 377] on div at bounding box center [838, 373] width 1459 height 15
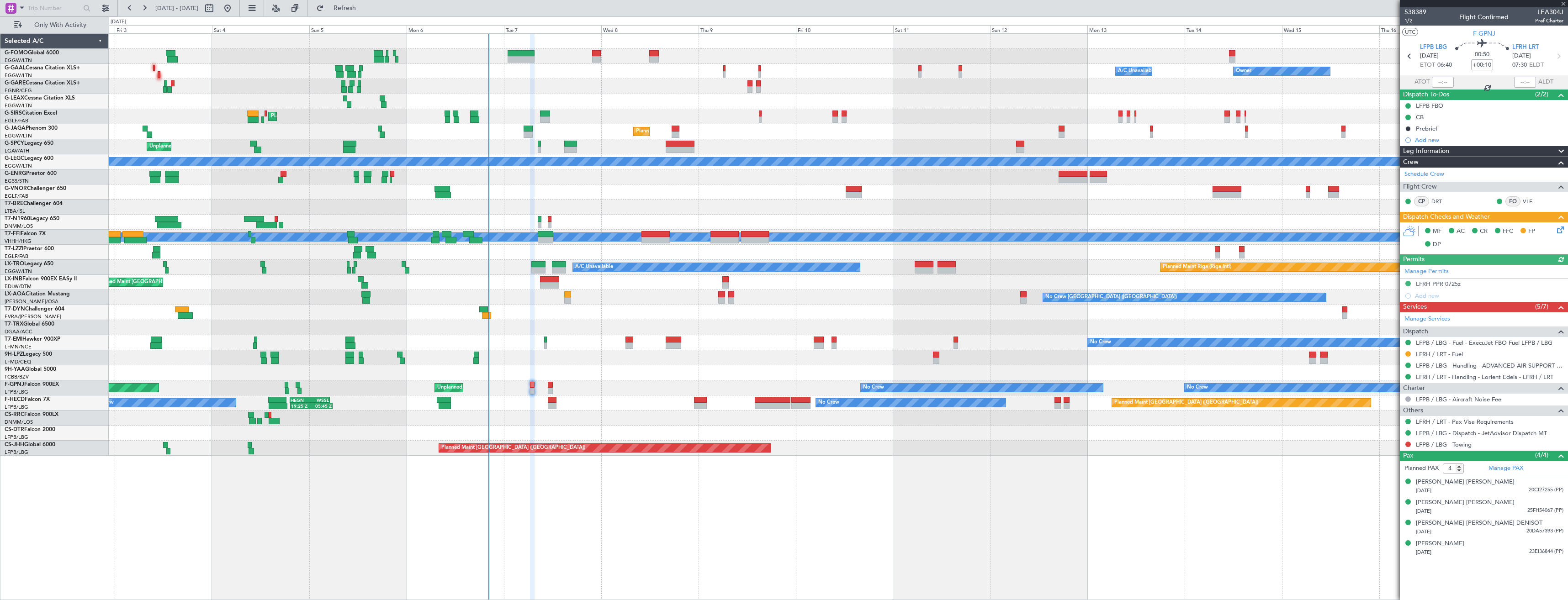
click at [899, 376] on div at bounding box center [838, 373] width 1459 height 15
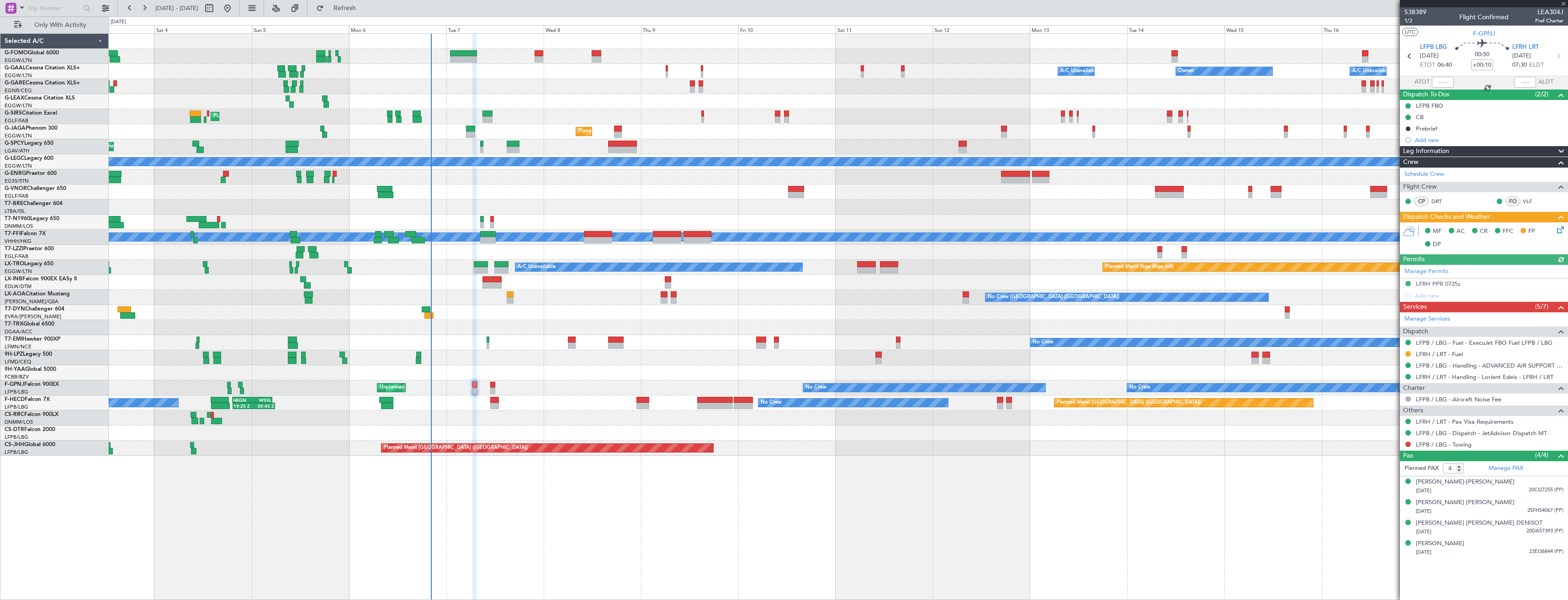
click at [893, 372] on div at bounding box center [838, 373] width 1459 height 15
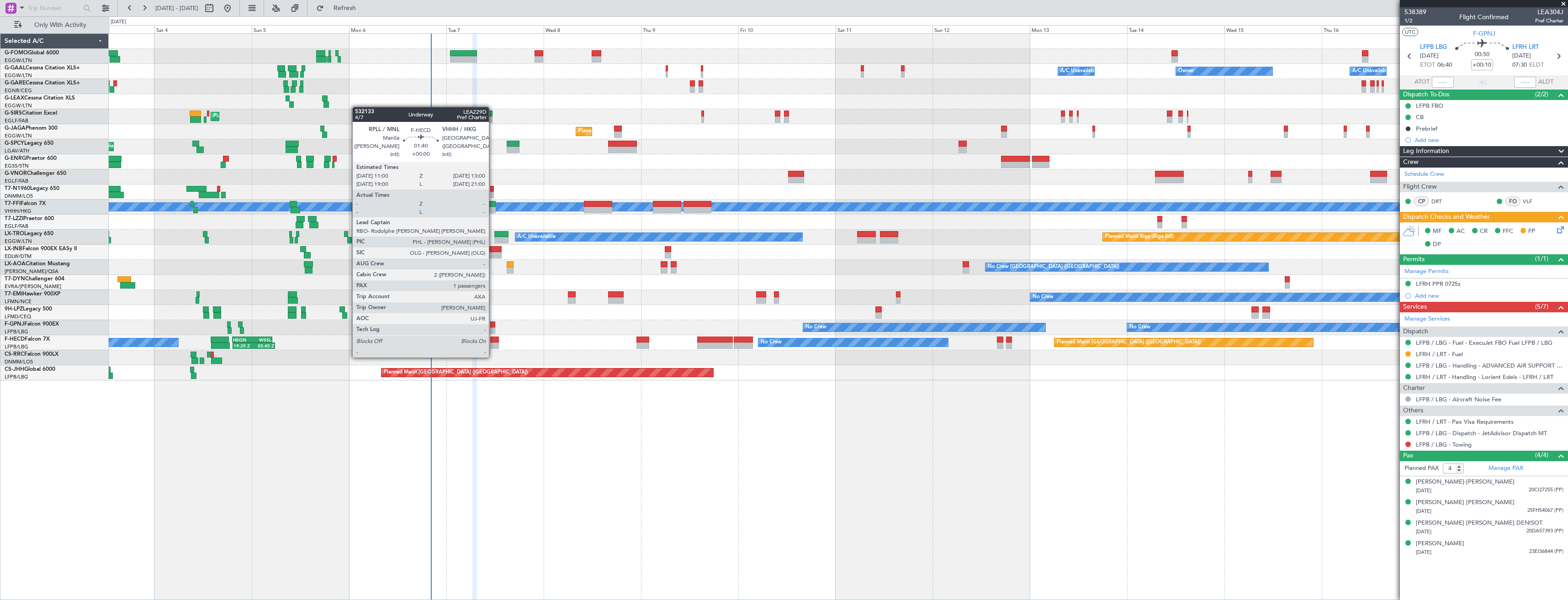
click at [493, 349] on div at bounding box center [494, 345] width 8 height 6
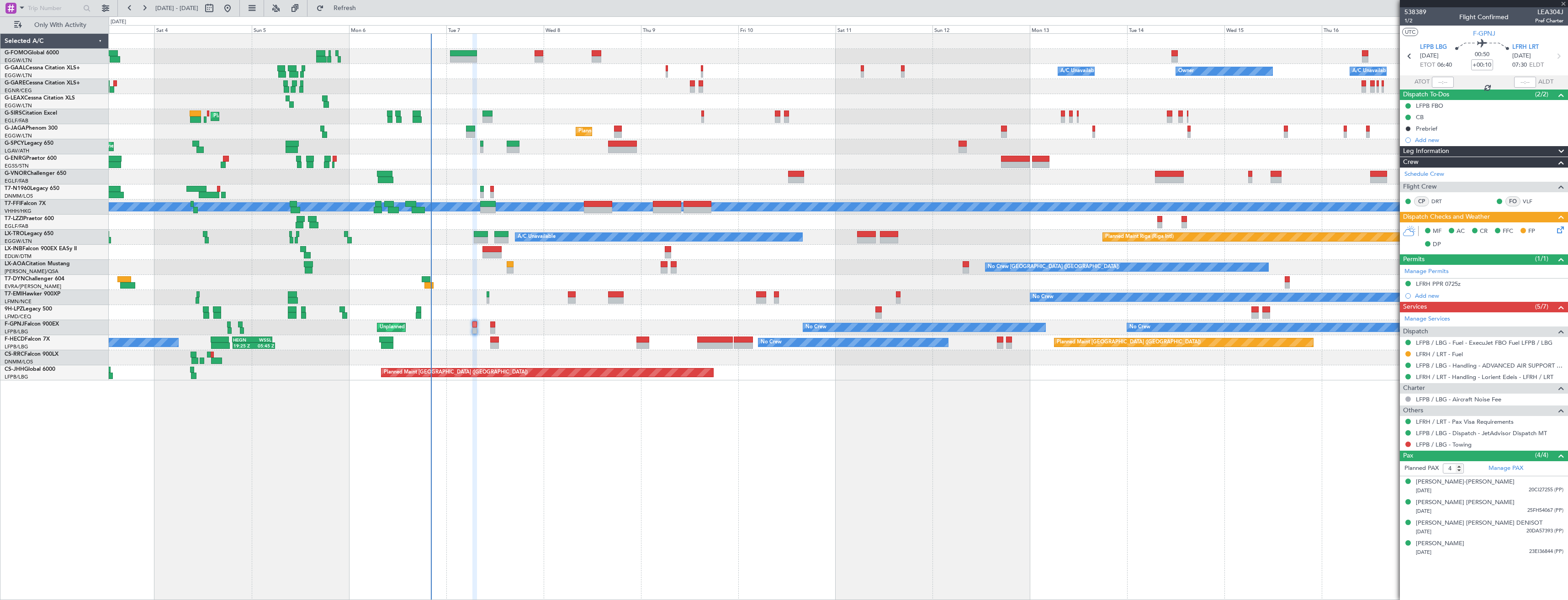
type input "1"
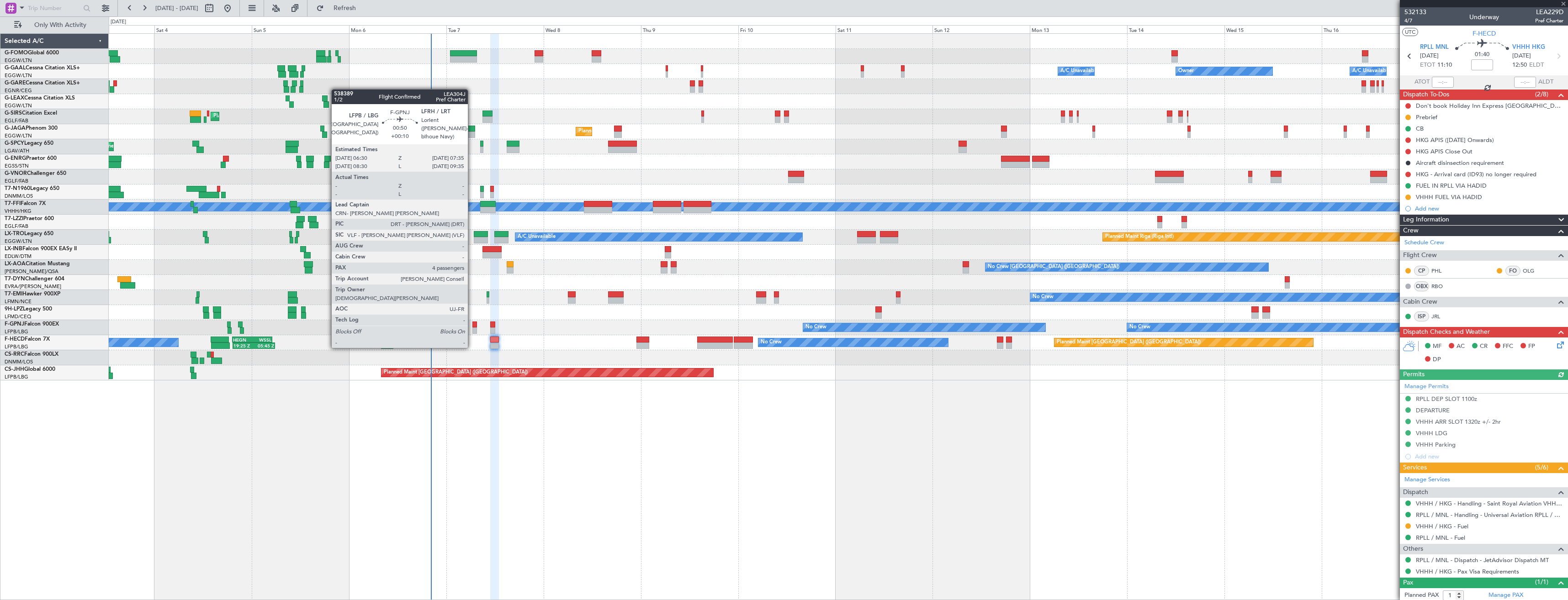
click at [473, 330] on div at bounding box center [474, 331] width 4 height 6
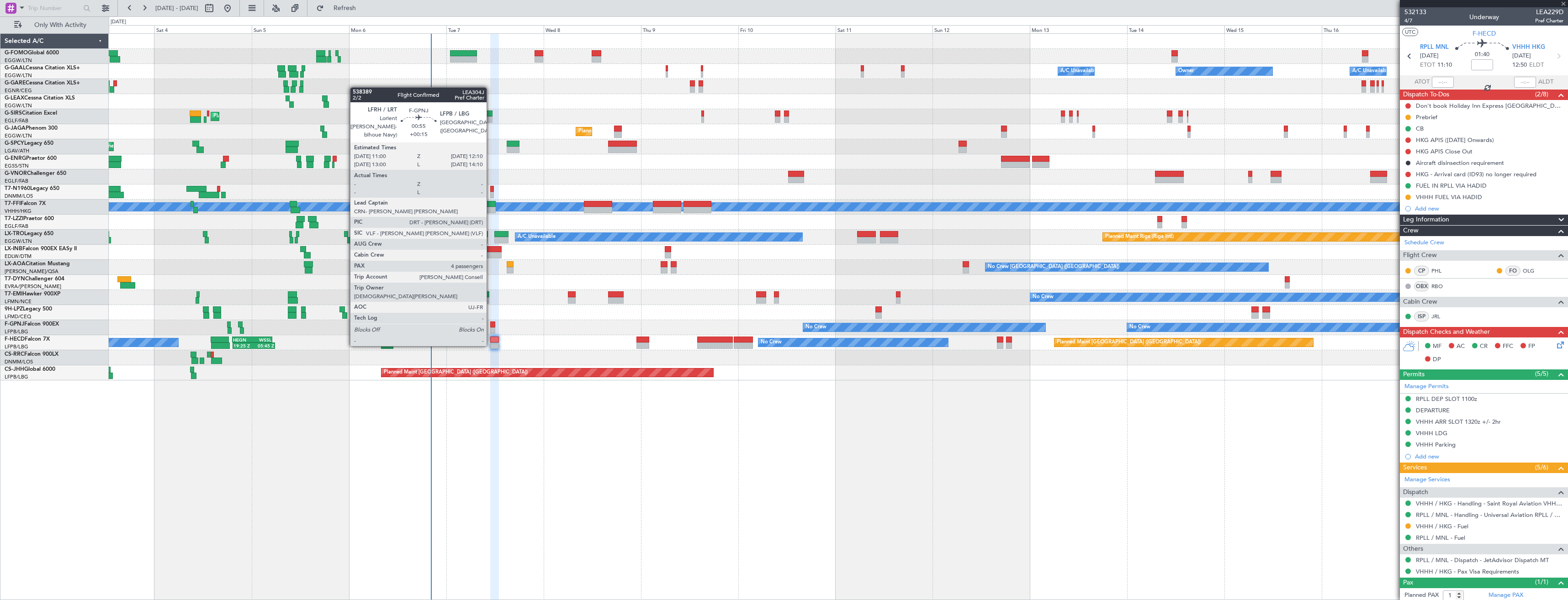
type input "+00:10"
type input "4"
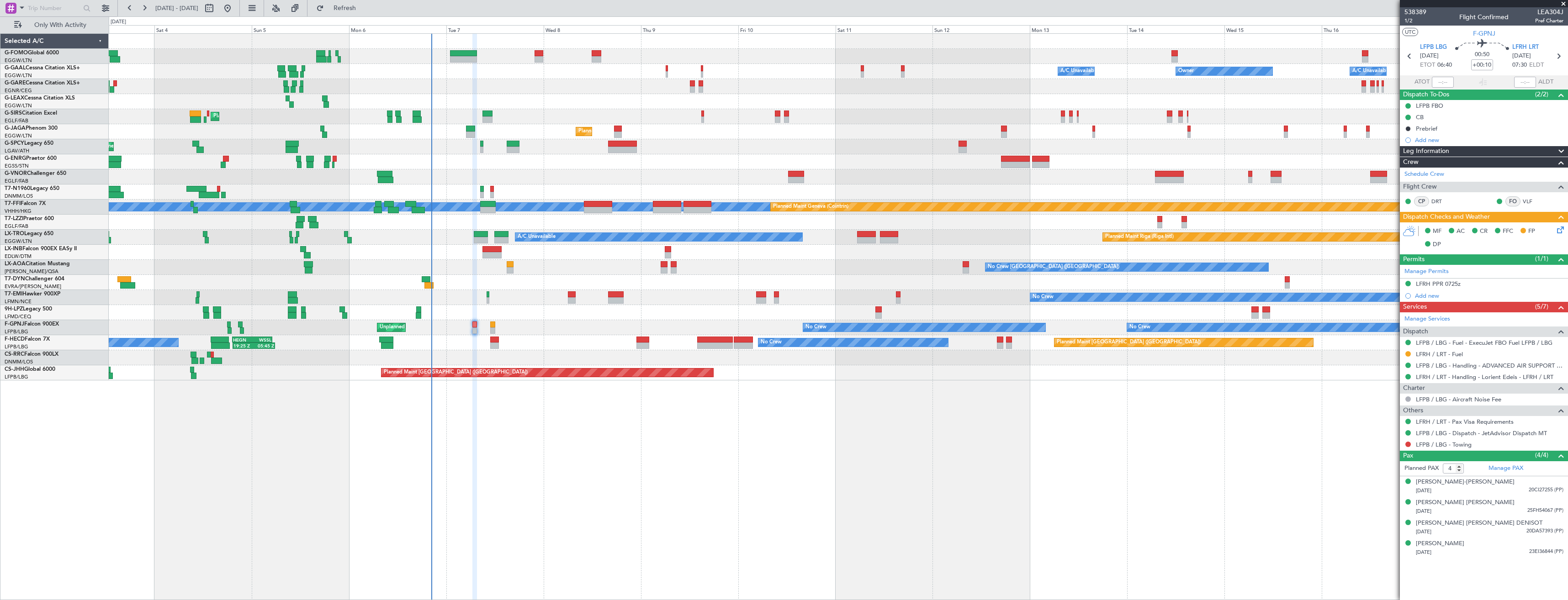
click at [1444, 369] on mat-tooltip-component "LFPB / LBG - Handling - ADVANCED AIR SUPPORT LFPB" at bounding box center [1489, 381] width 147 height 24
click at [1444, 364] on link "LFPB / LBG - Handling - ADVANCED AIR SUPPORT LFPB" at bounding box center [1490, 366] width 147 height 8
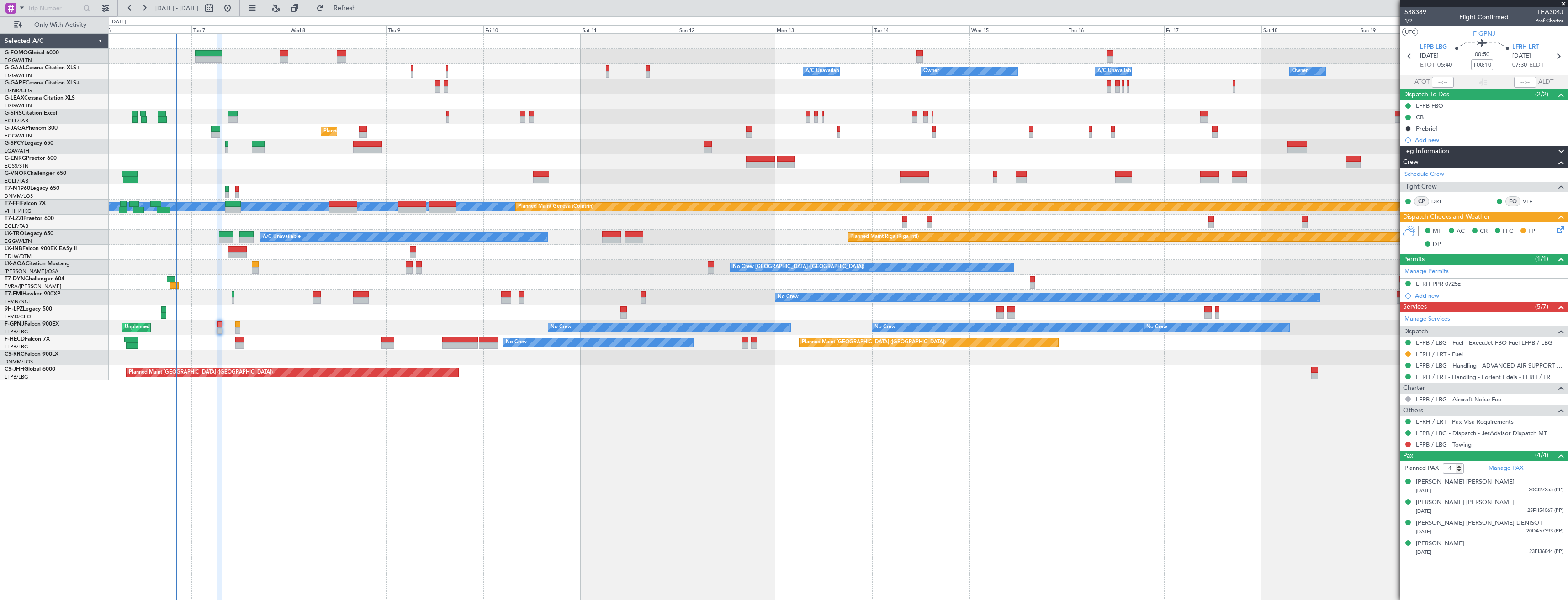
click at [266, 340] on div "Owner A/C Unavailable Owner Owner A/C Unavailable Planned Maint [GEOGRAPHIC_DAT…" at bounding box center [838, 207] width 1459 height 347
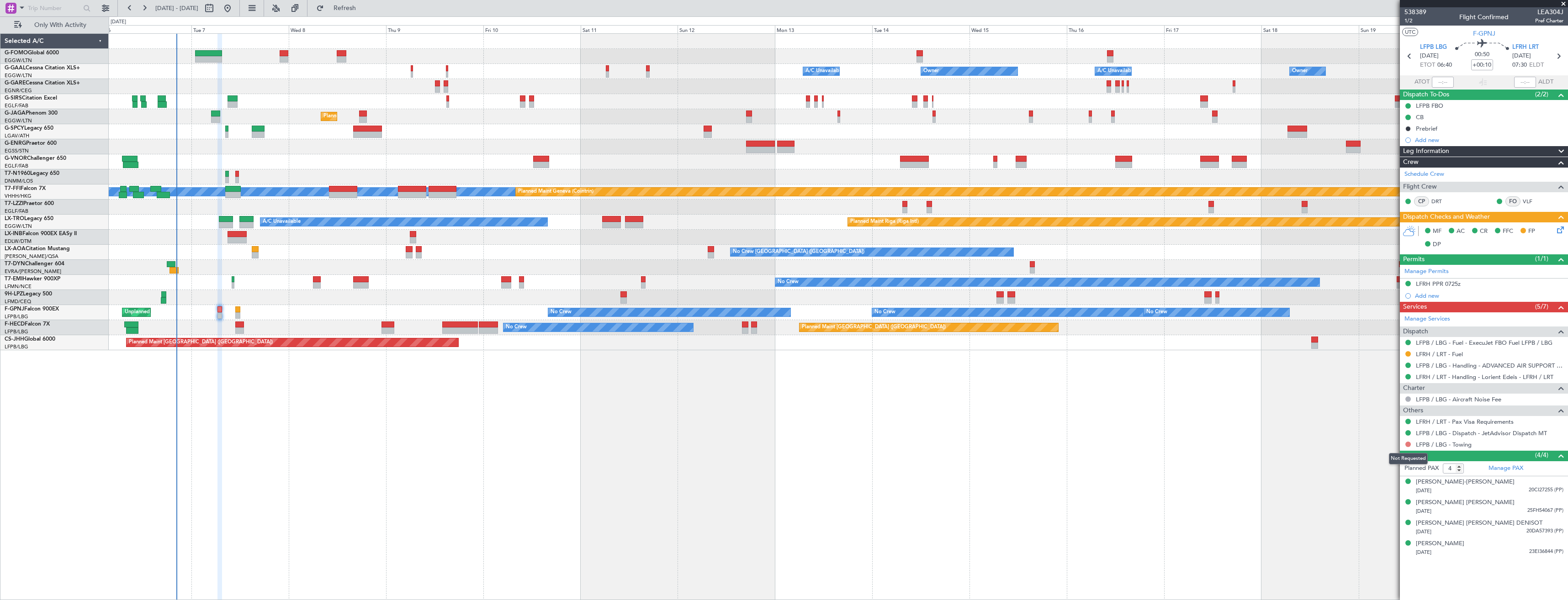
click at [1407, 444] on button at bounding box center [1408, 445] width 5 height 5
click at [1280, 447] on div "Owner A/C Unavailable Owner Owner A/C Unavailable Planned Maint [GEOGRAPHIC_DAT…" at bounding box center [838, 316] width 1459 height 567
click at [367, 14] on button "Refresh" at bounding box center [339, 8] width 55 height 14
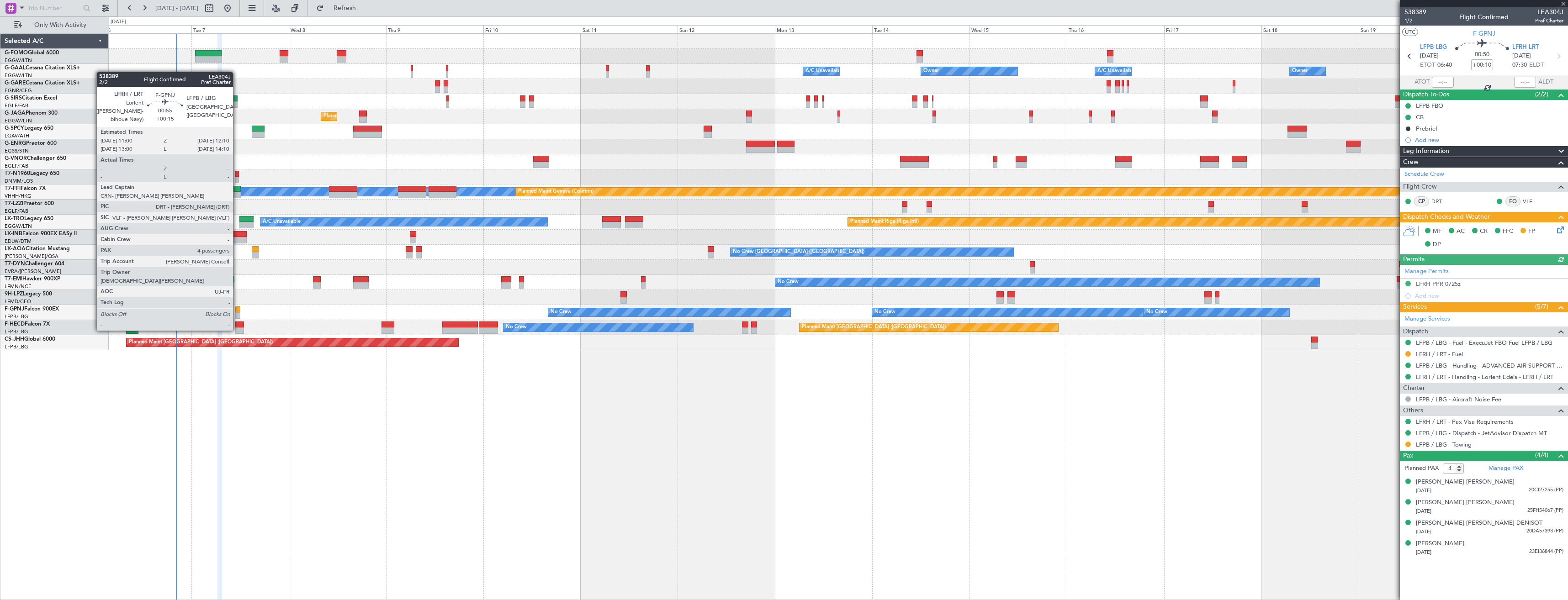
click at [237, 313] on div at bounding box center [238, 315] width 5 height 6
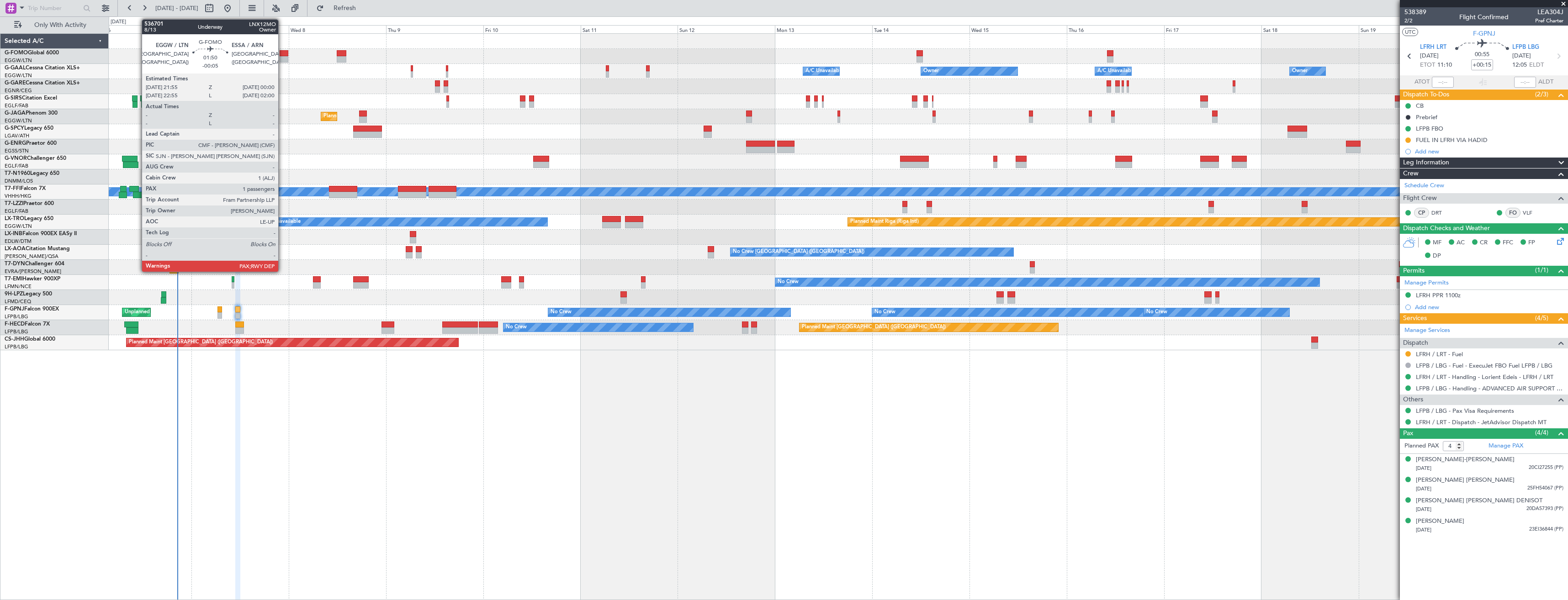
click at [282, 58] on div at bounding box center [284, 59] width 9 height 6
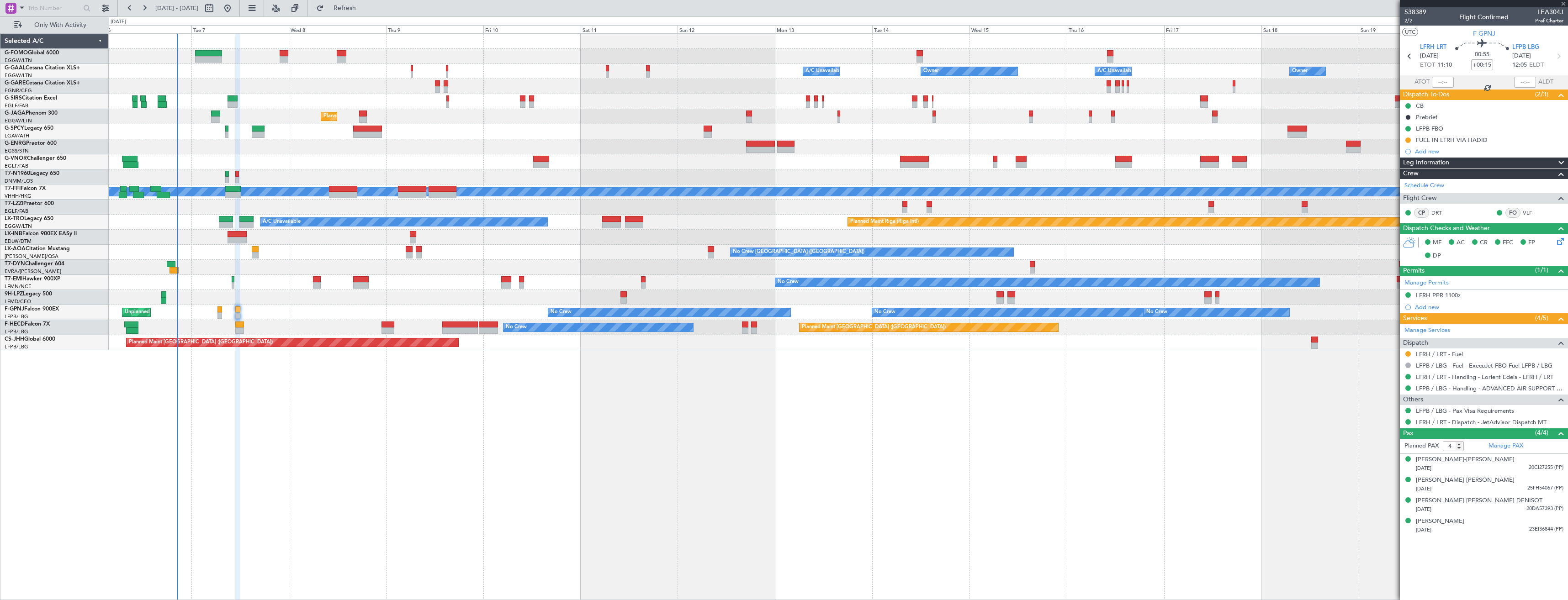
type input "-00:05"
type input "2"
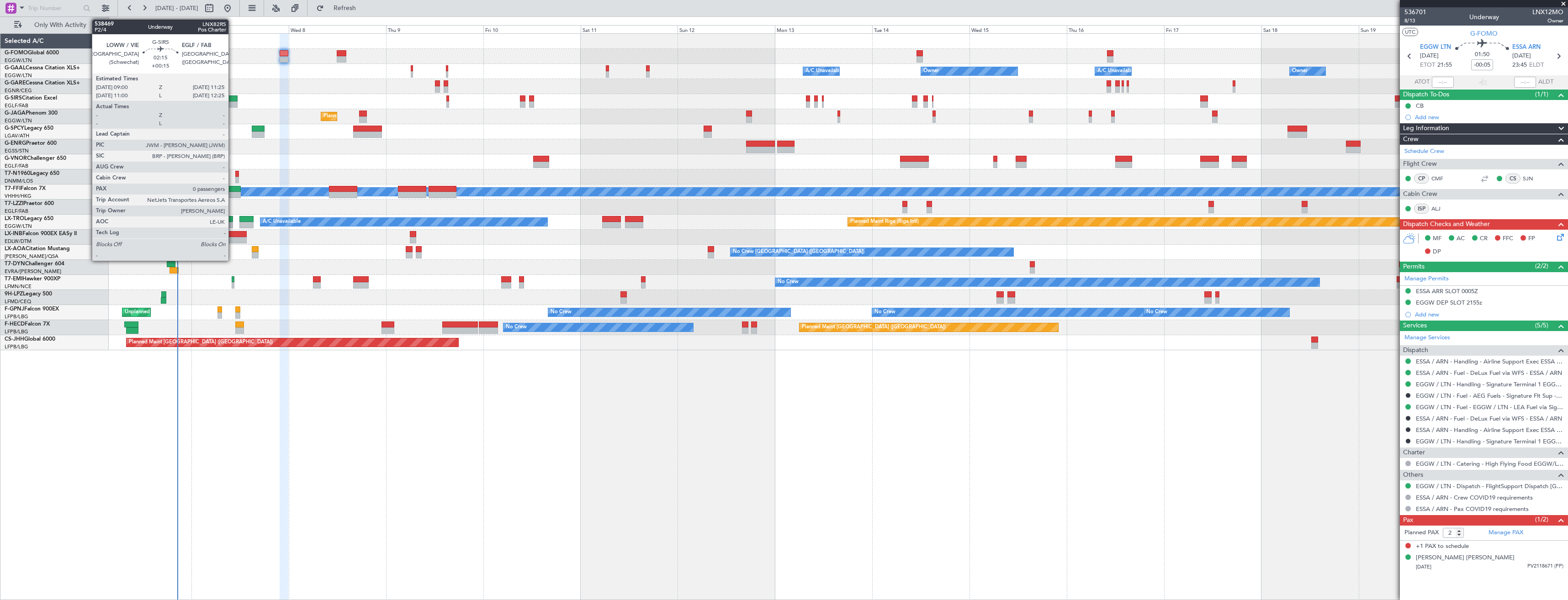
click at [233, 100] on div at bounding box center [232, 98] width 10 height 6
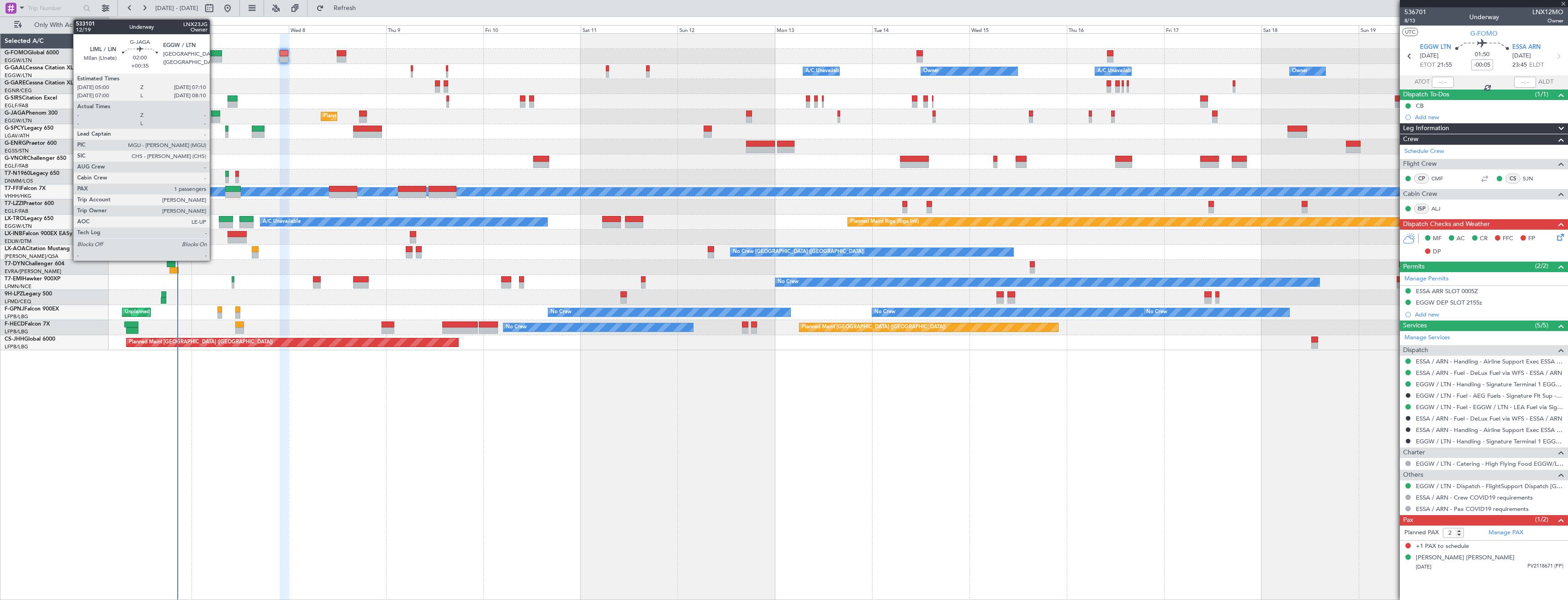
type input "+00:15"
type input "0"
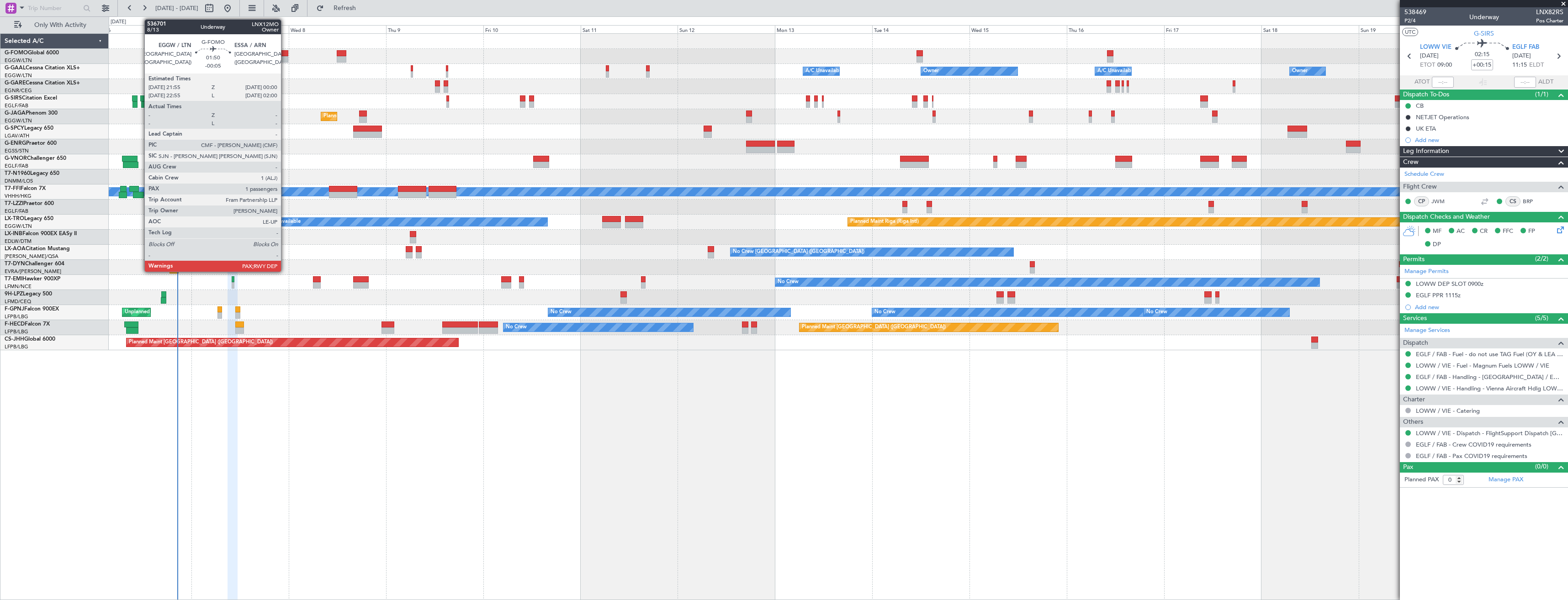
click at [285, 57] on div at bounding box center [284, 59] width 9 height 6
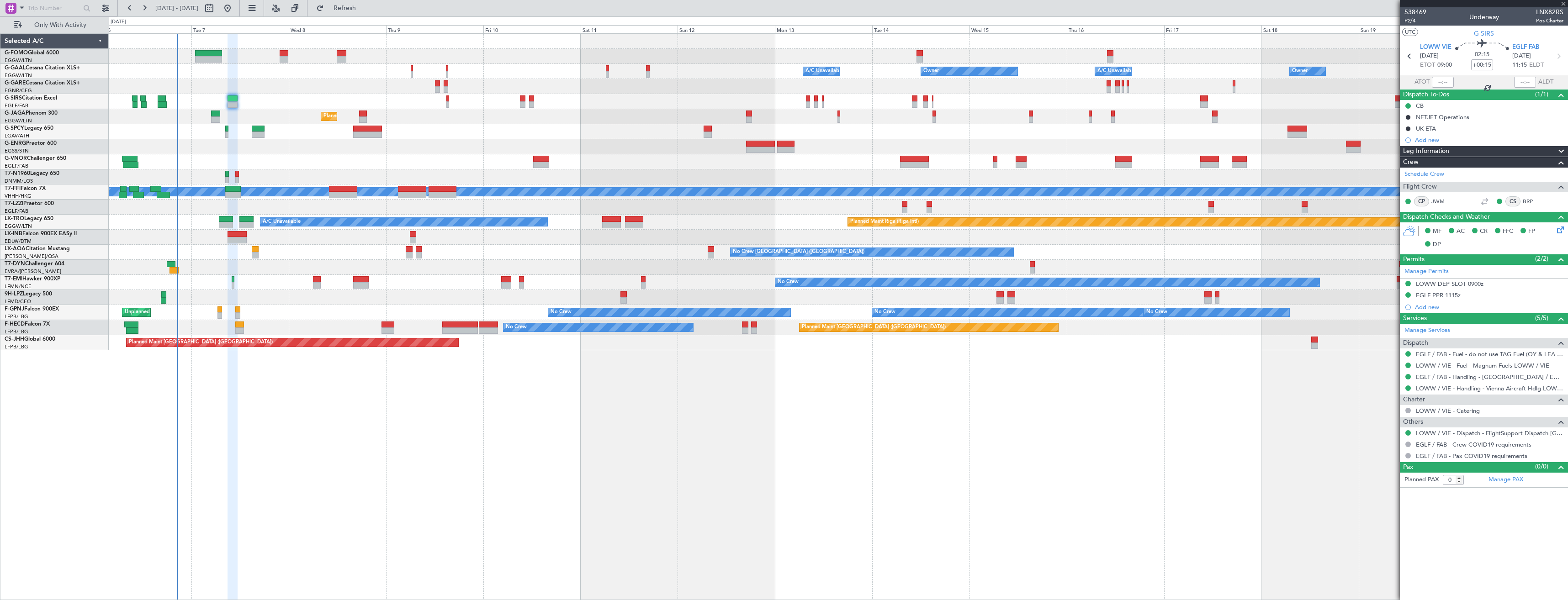
type input "-00:05"
type input "2"
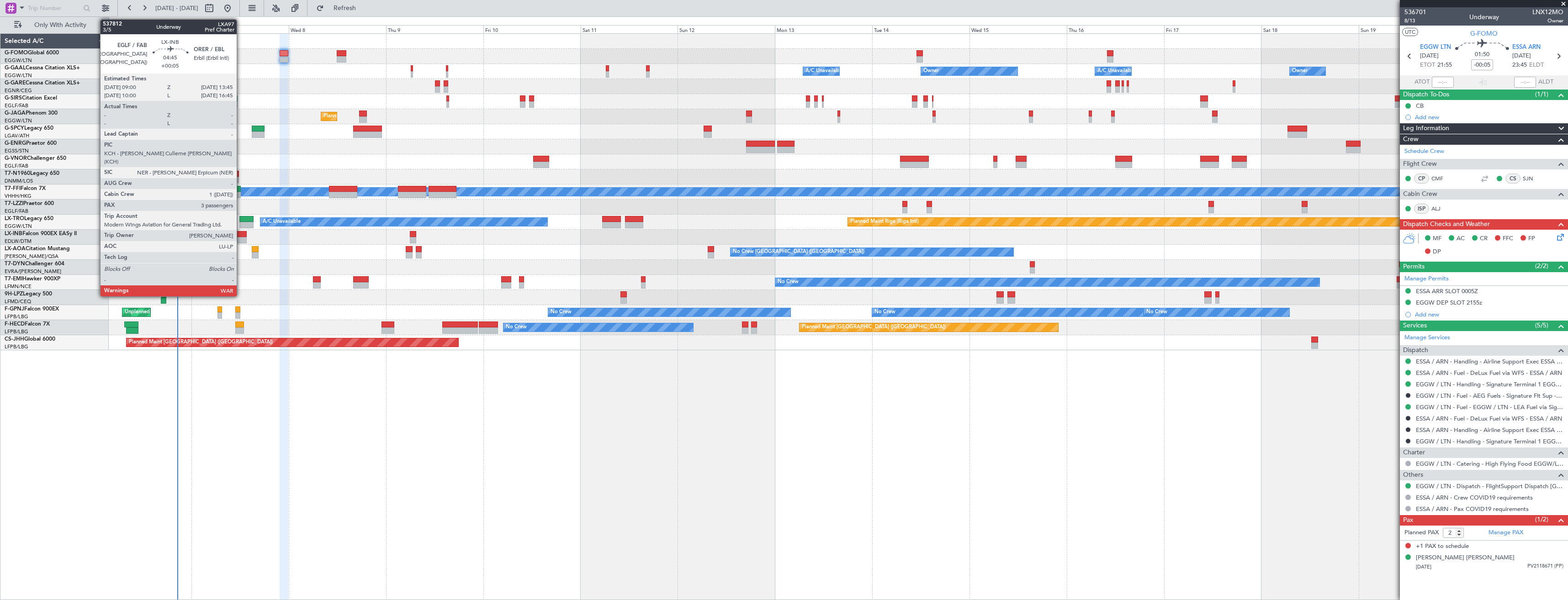
click at [241, 239] on div at bounding box center [237, 240] width 20 height 6
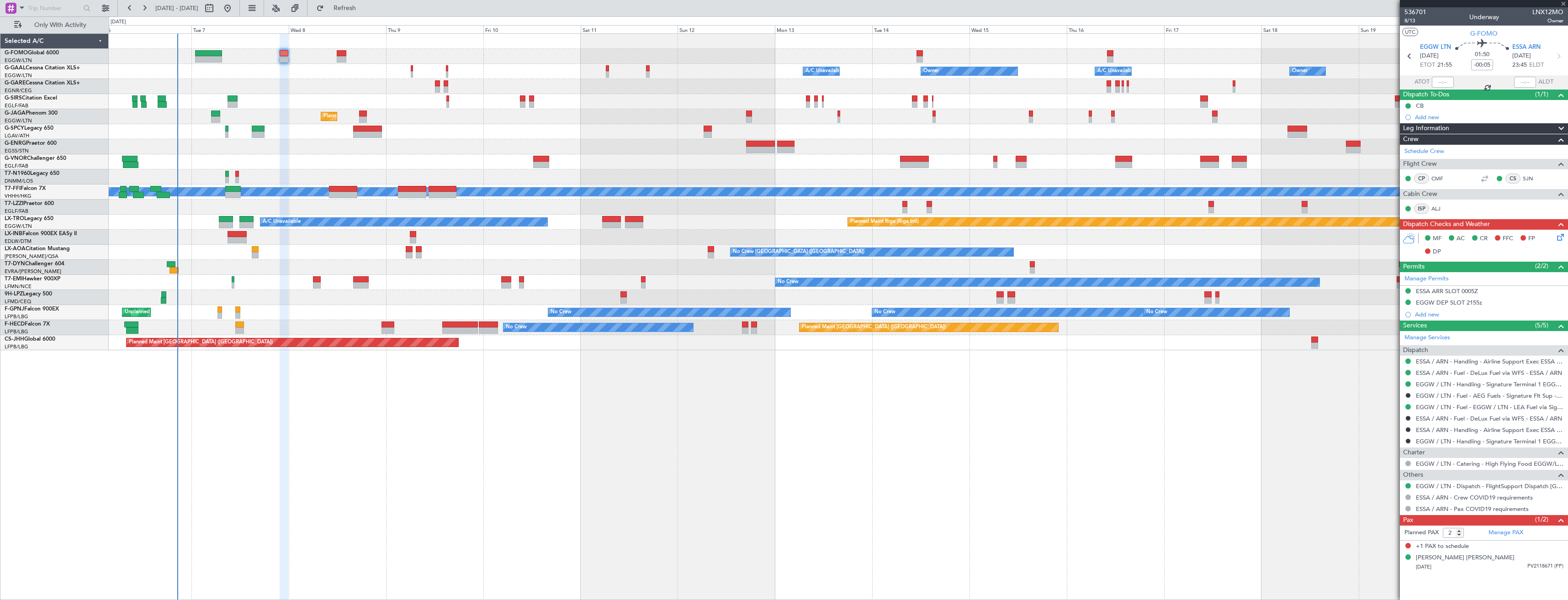
type input "+00:05"
type input "3"
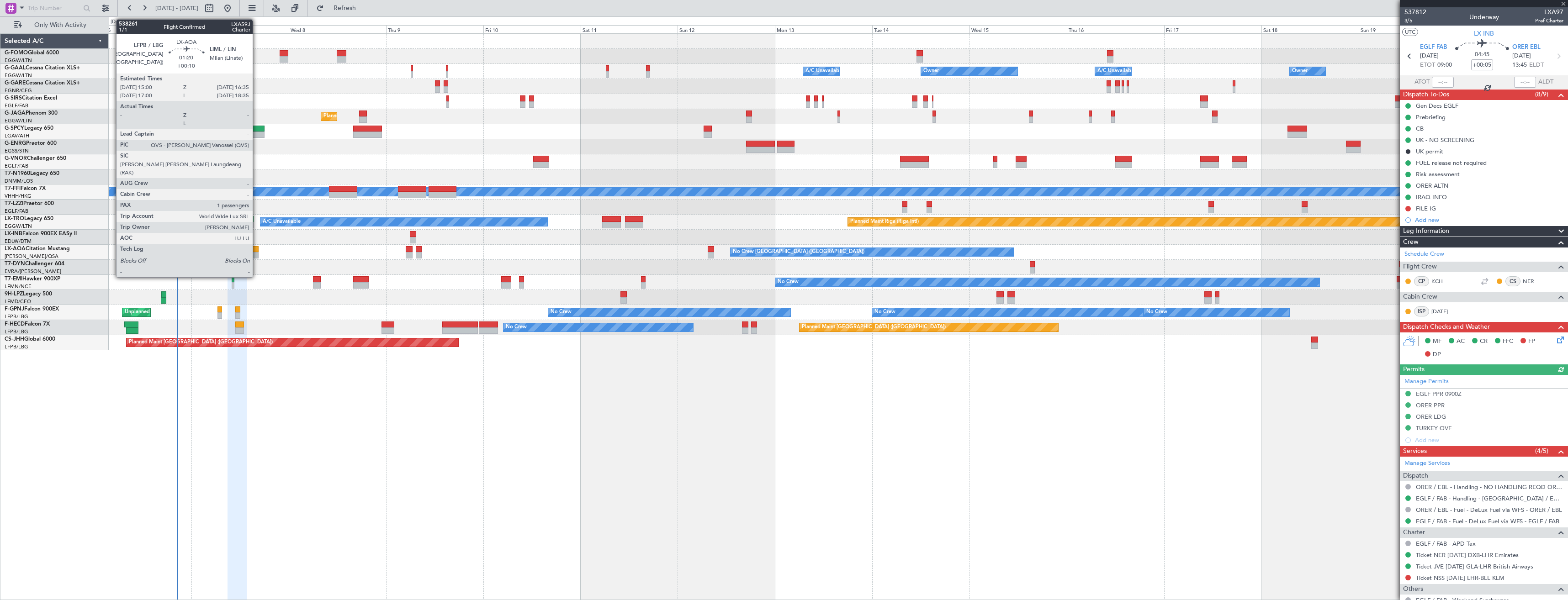
click at [257, 253] on div at bounding box center [255, 255] width 7 height 6
type input "+00:10"
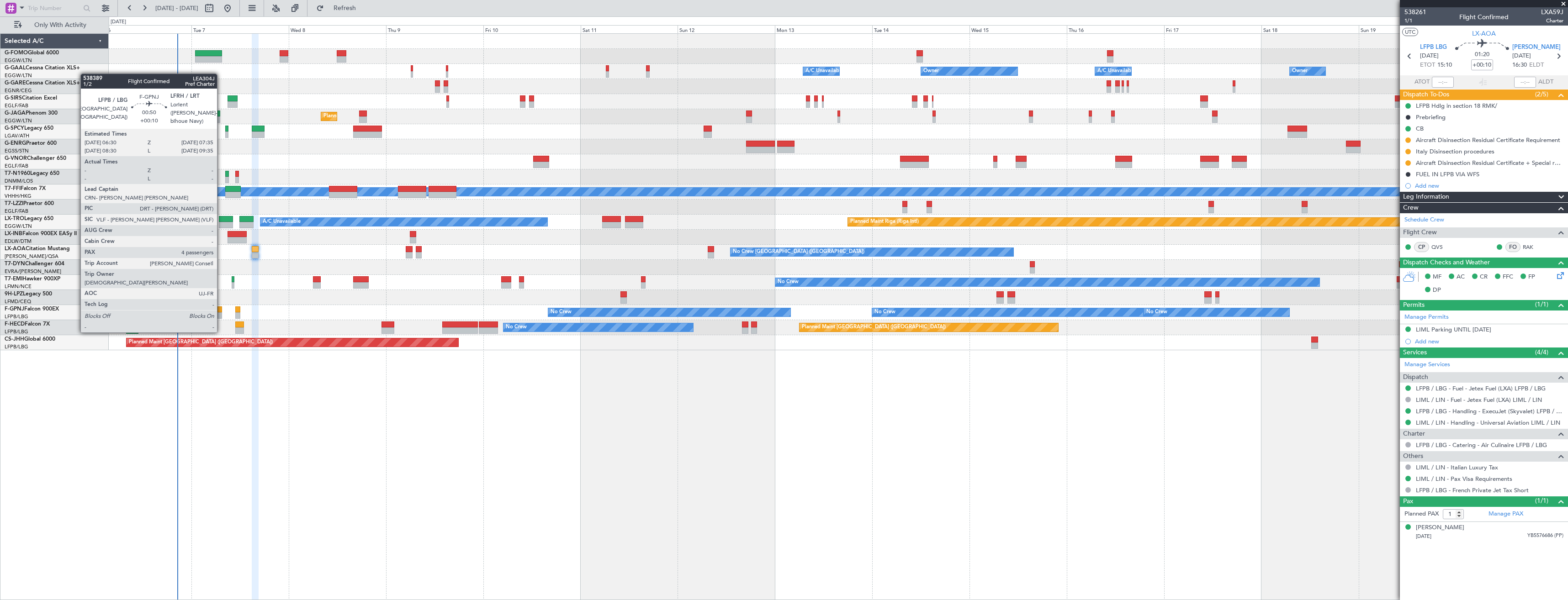
click at [221, 314] on div at bounding box center [219, 315] width 4 height 6
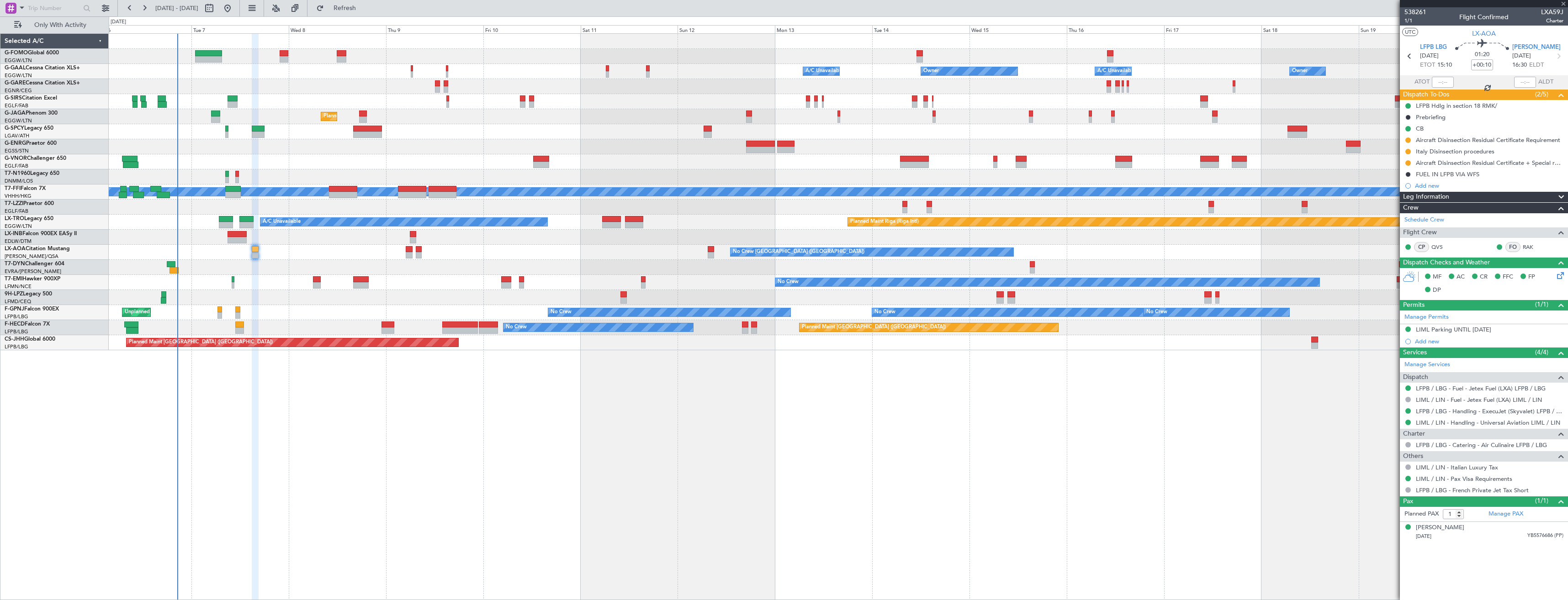
type input "4"
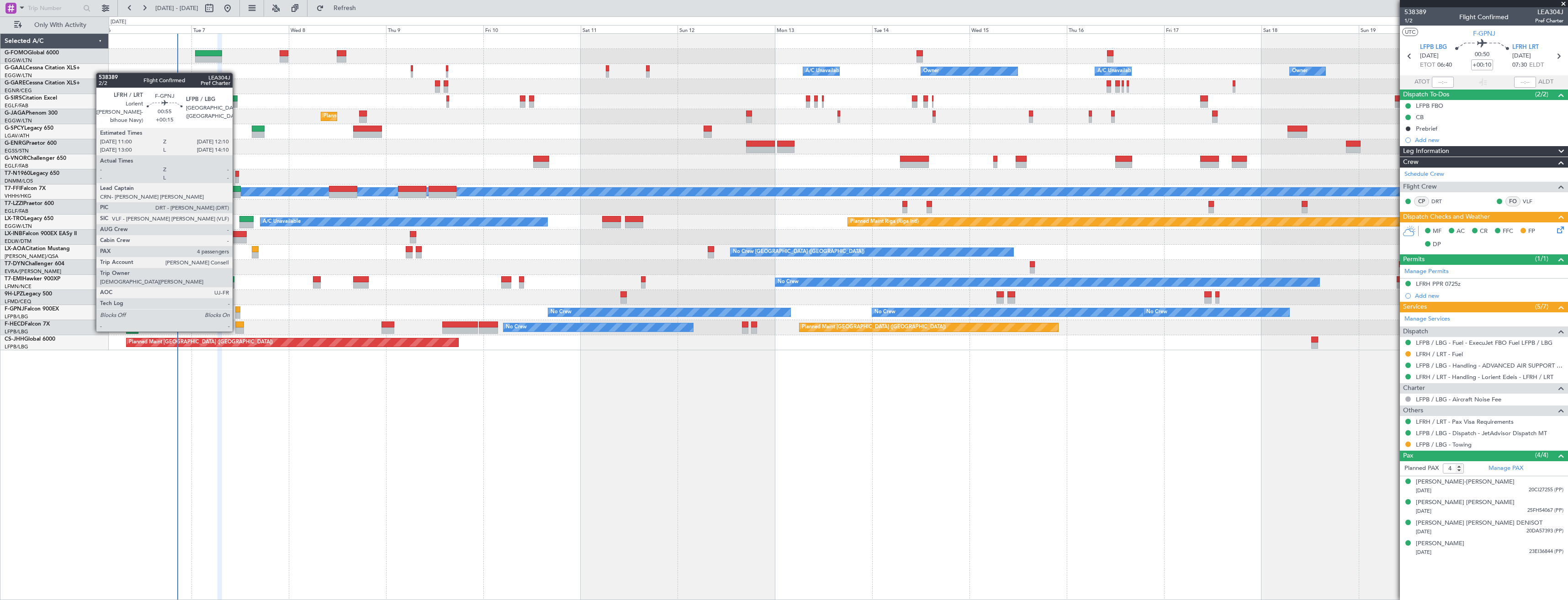
click at [236, 313] on div at bounding box center [238, 315] width 5 height 6
type input "+00:15"
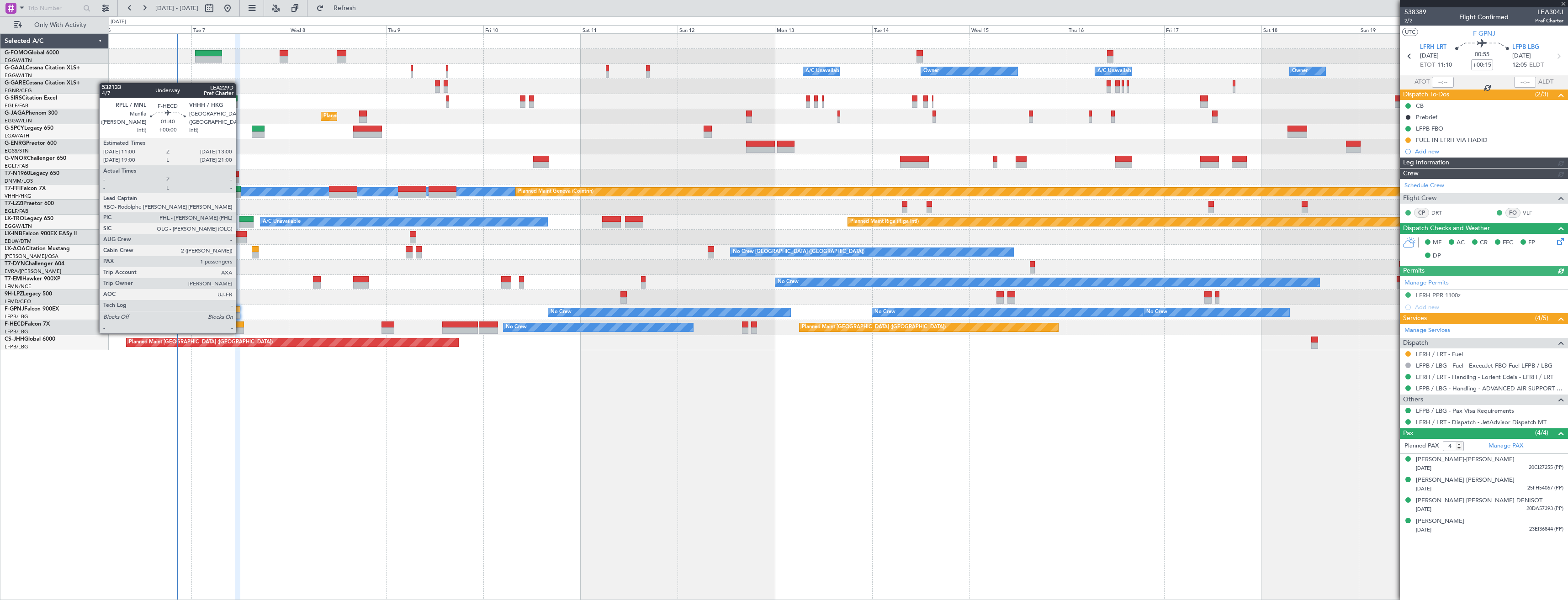
click at [240, 324] on div at bounding box center [239, 324] width 8 height 6
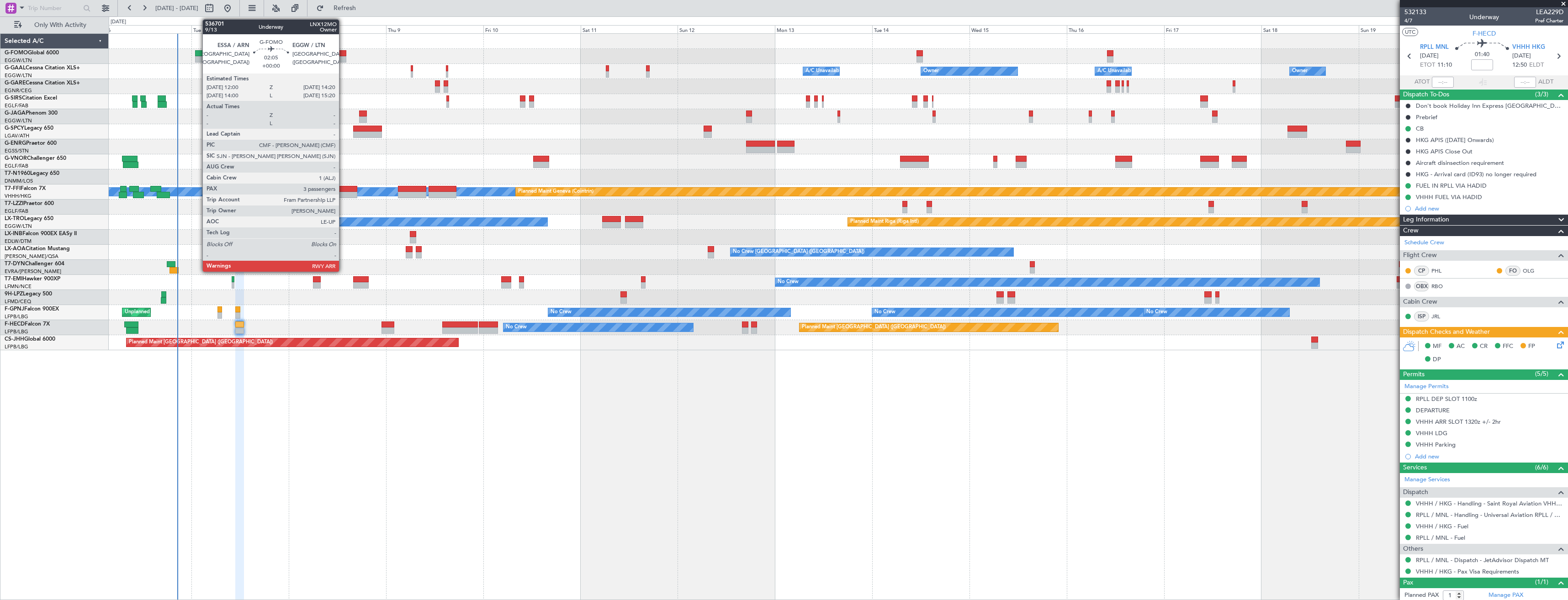
click at [343, 57] on div at bounding box center [341, 59] width 10 height 6
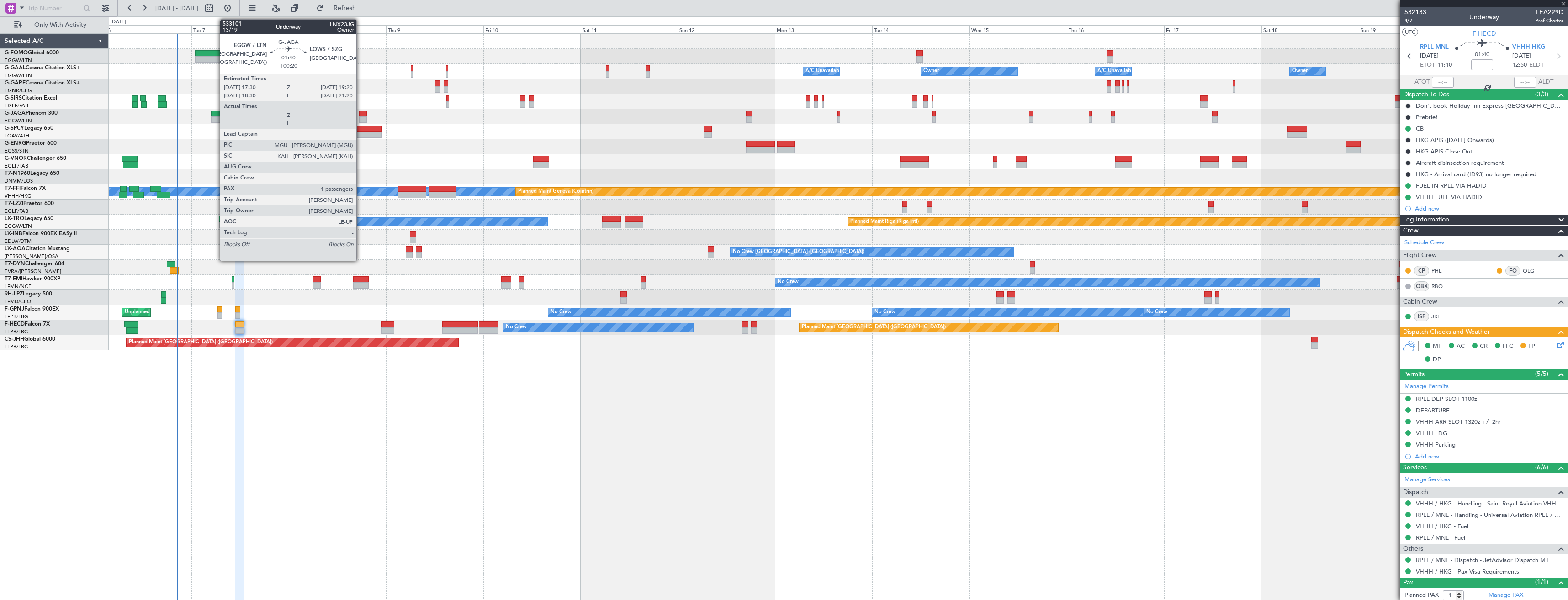
type input "3"
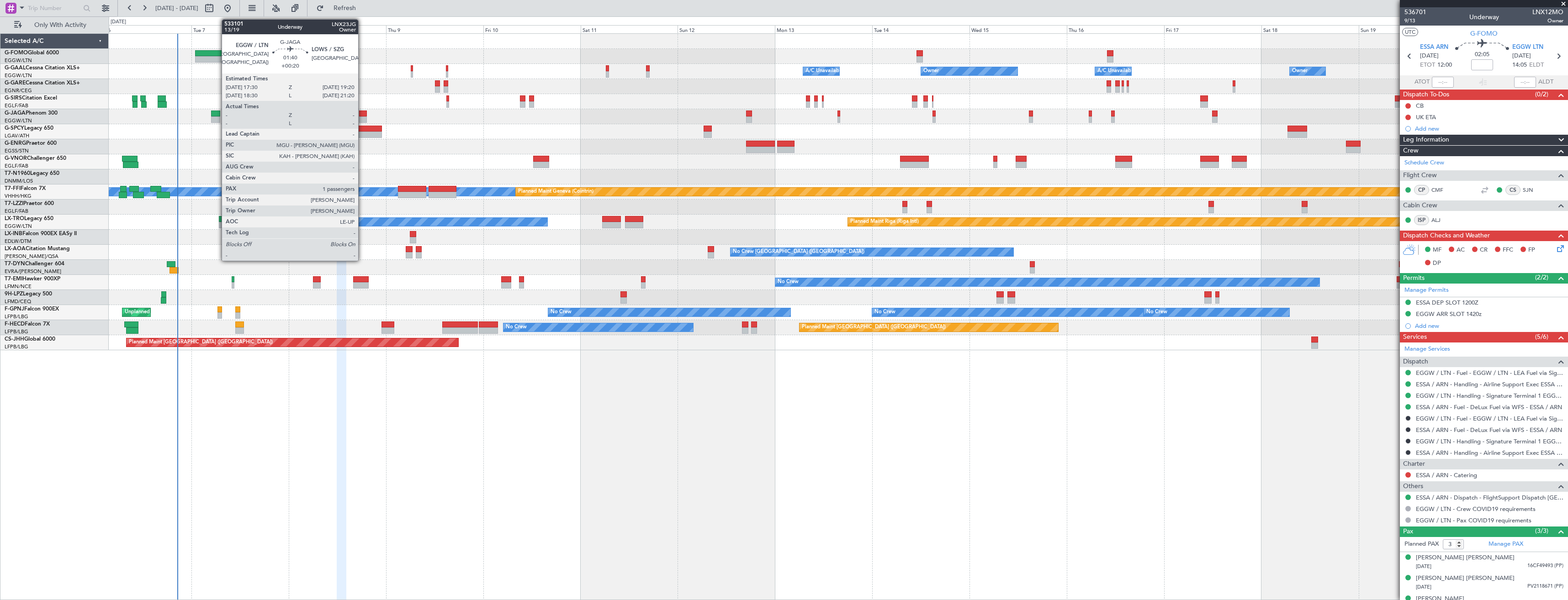
click at [362, 118] on div at bounding box center [363, 119] width 8 height 6
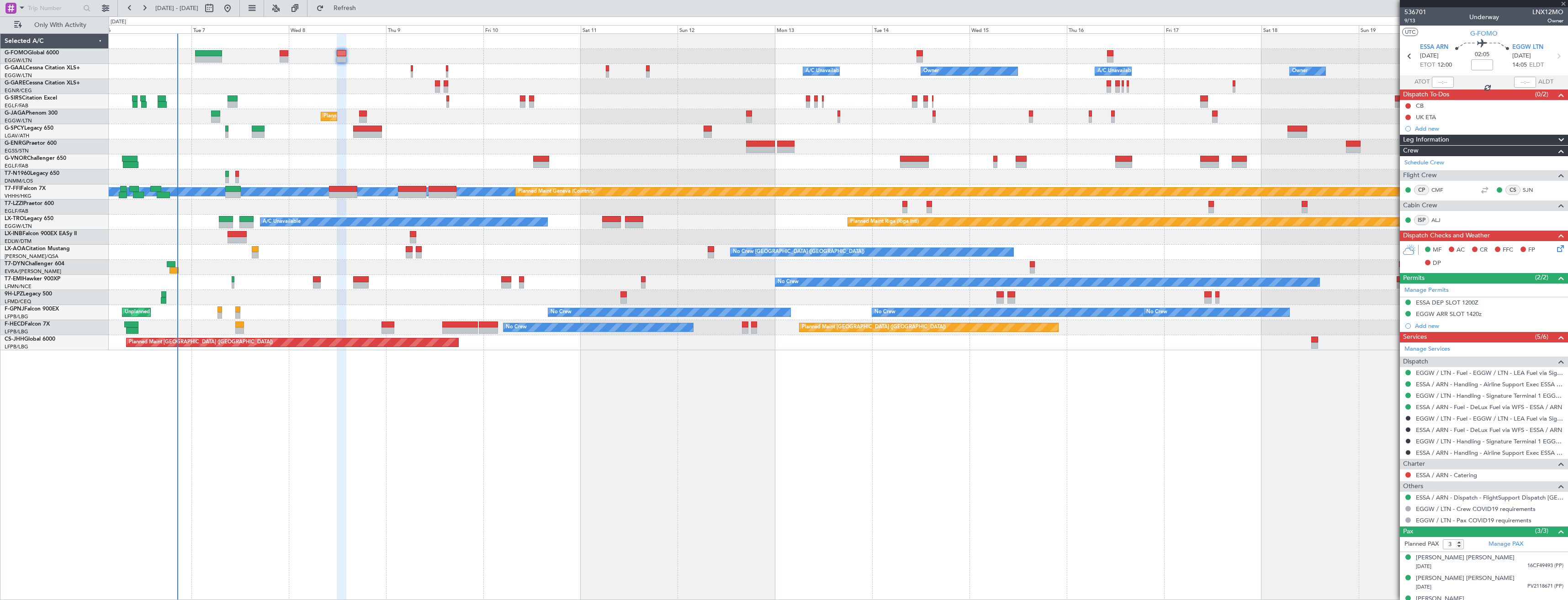
type input "+00:20"
type input "1"
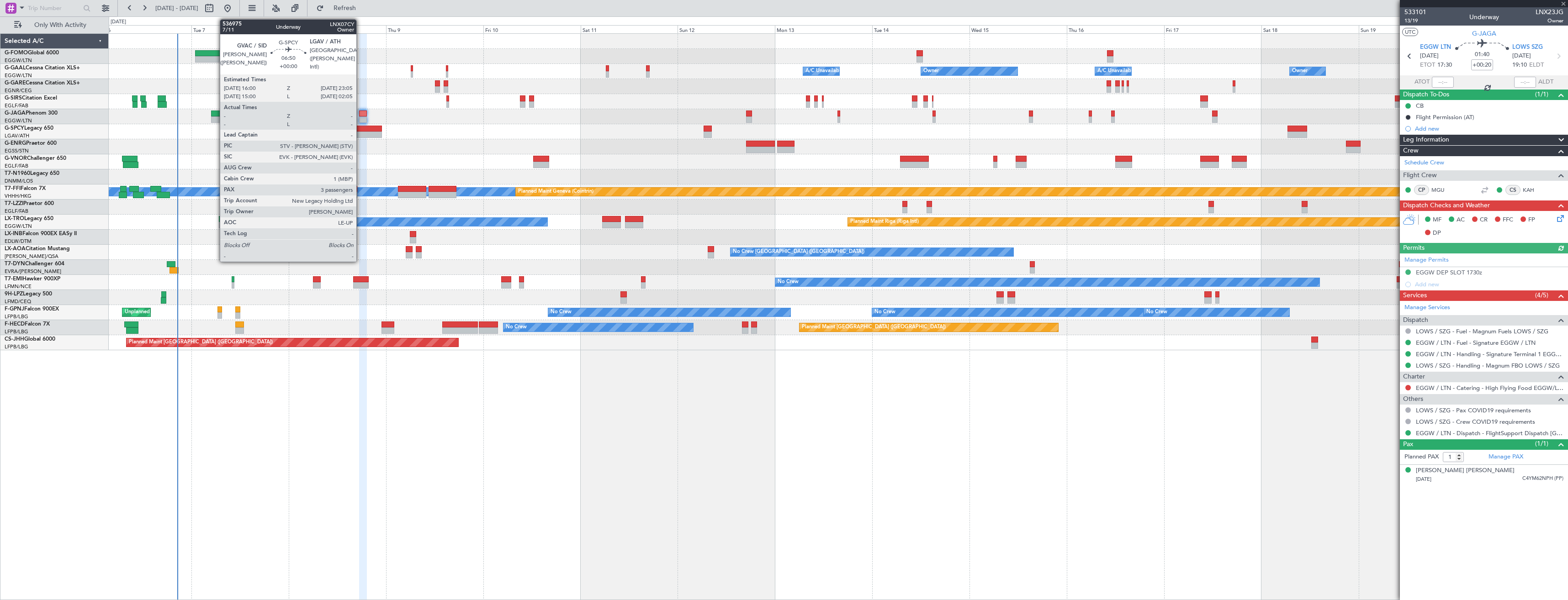
click at [360, 131] on div at bounding box center [368, 134] width 29 height 6
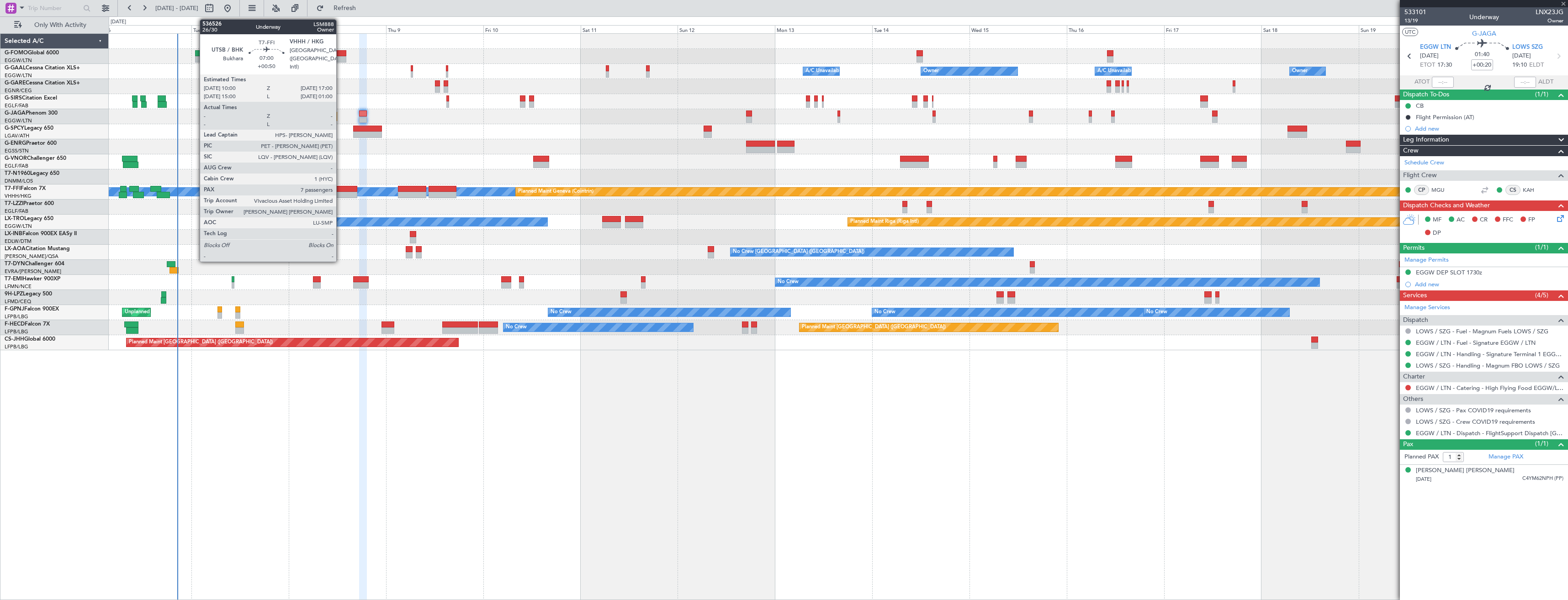
type input "3"
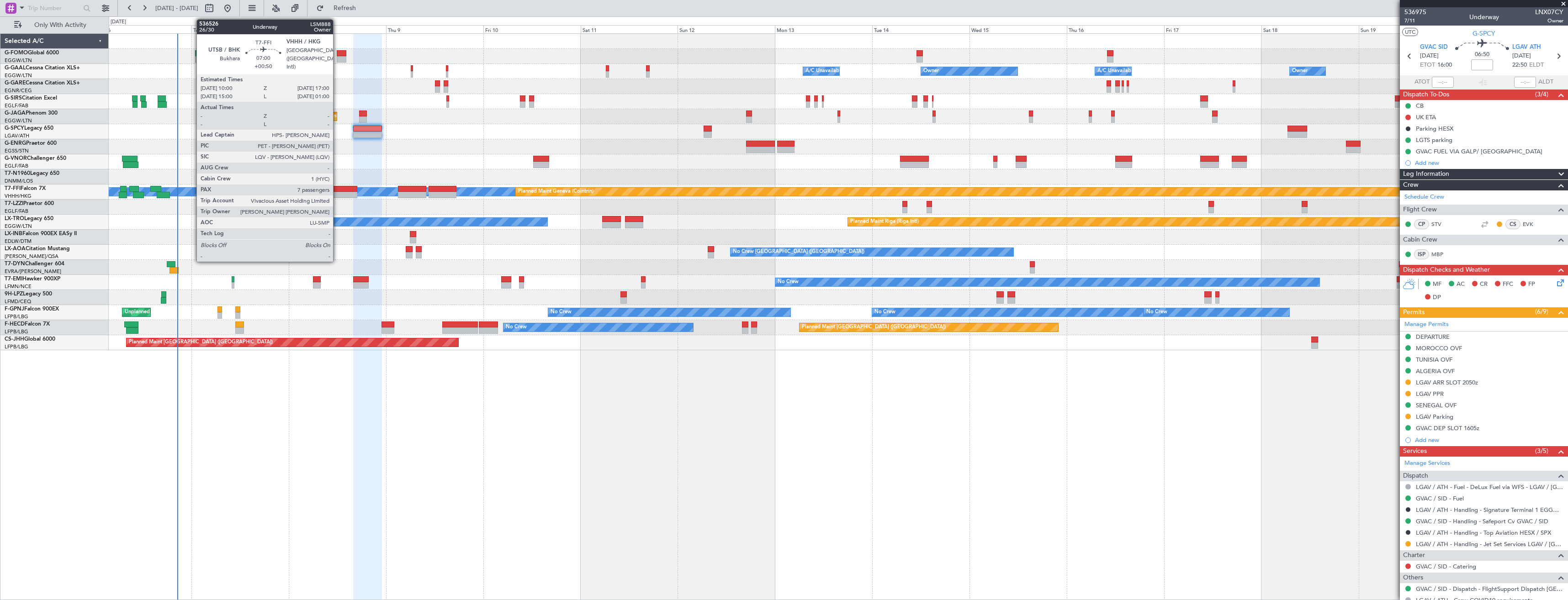
click at [337, 193] on div at bounding box center [343, 195] width 29 height 6
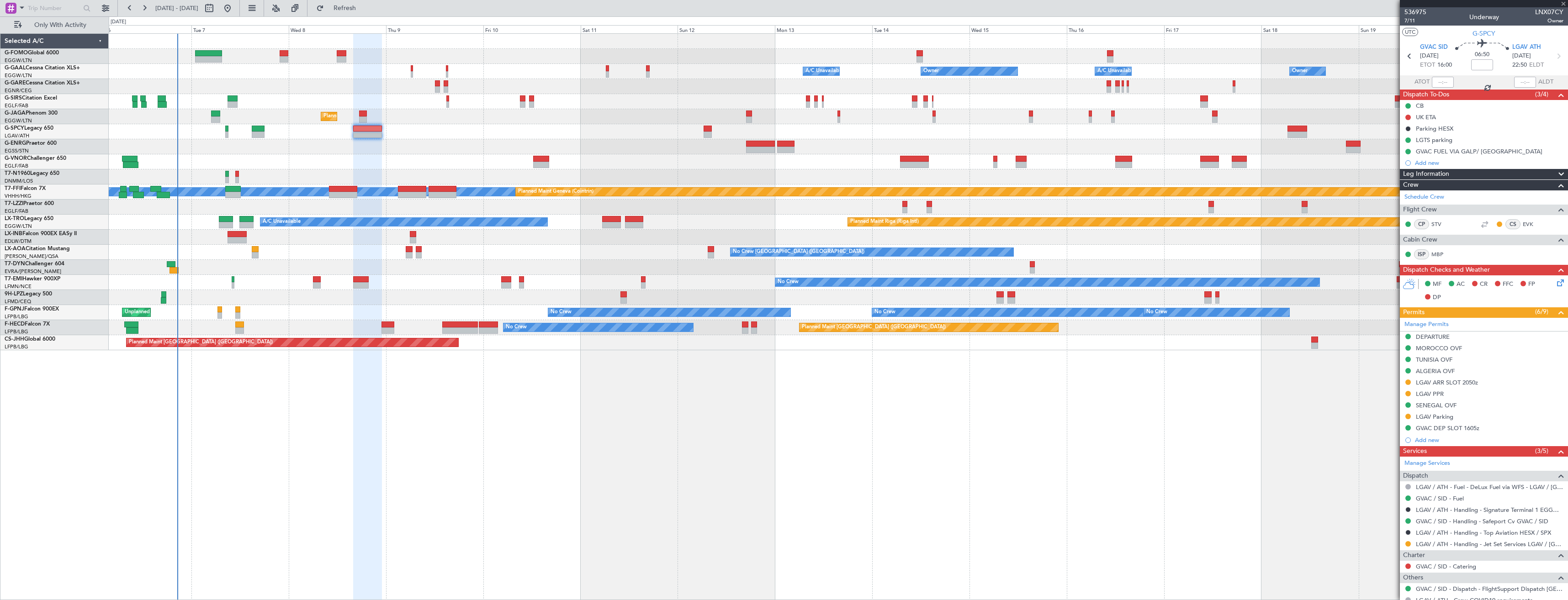
type input "+00:50"
type input "7"
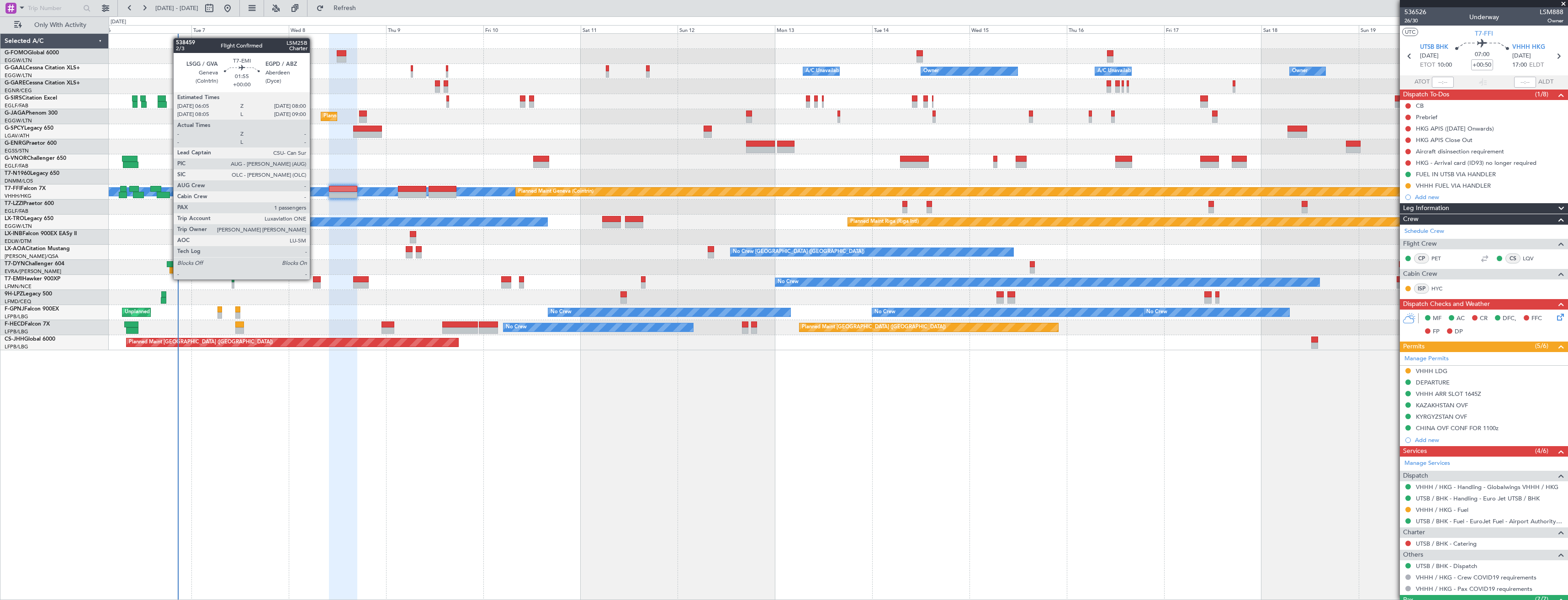
click at [314, 278] on div at bounding box center [316, 279] width 8 height 6
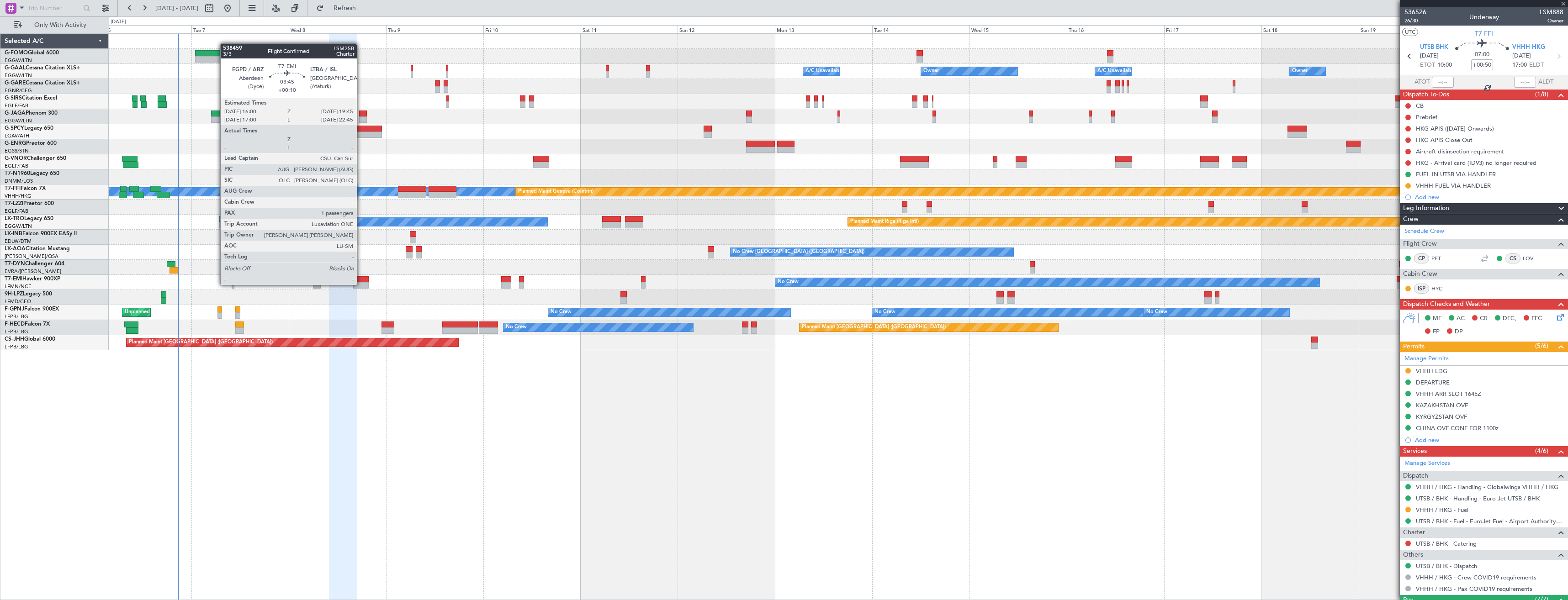
type input "1"
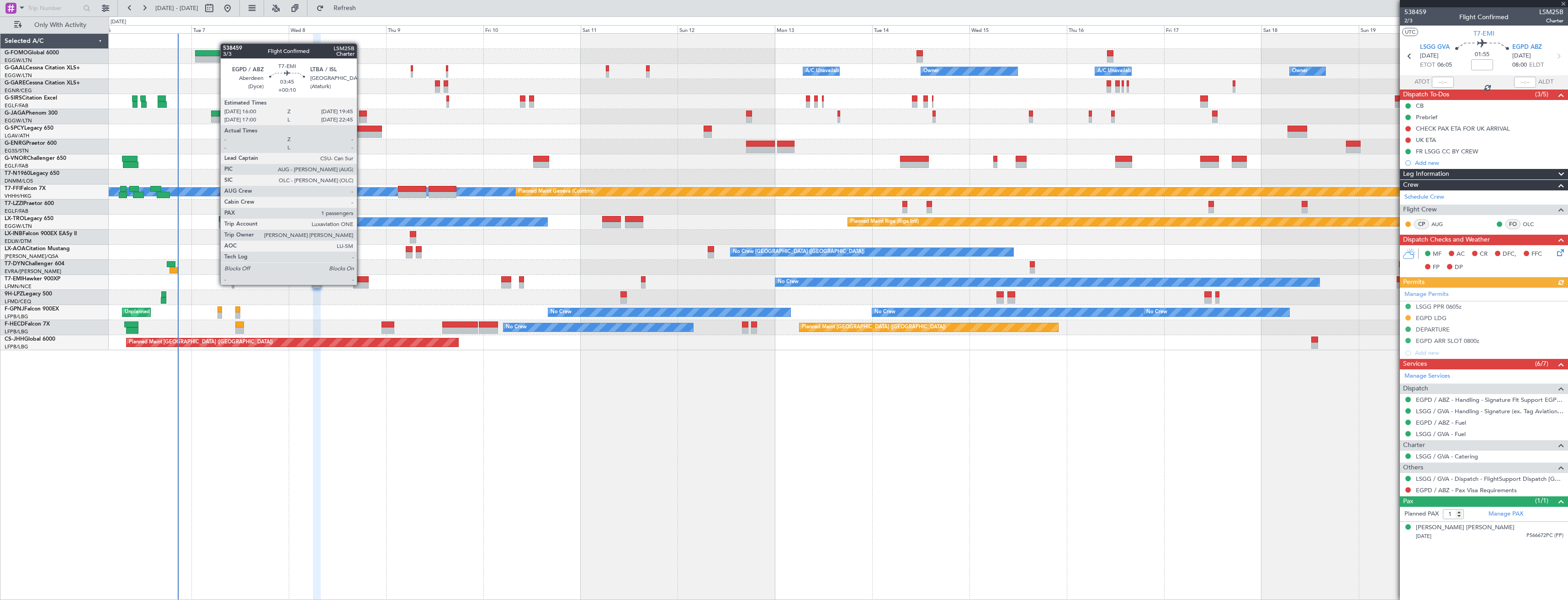
click at [361, 284] on div at bounding box center [360, 285] width 15 height 6
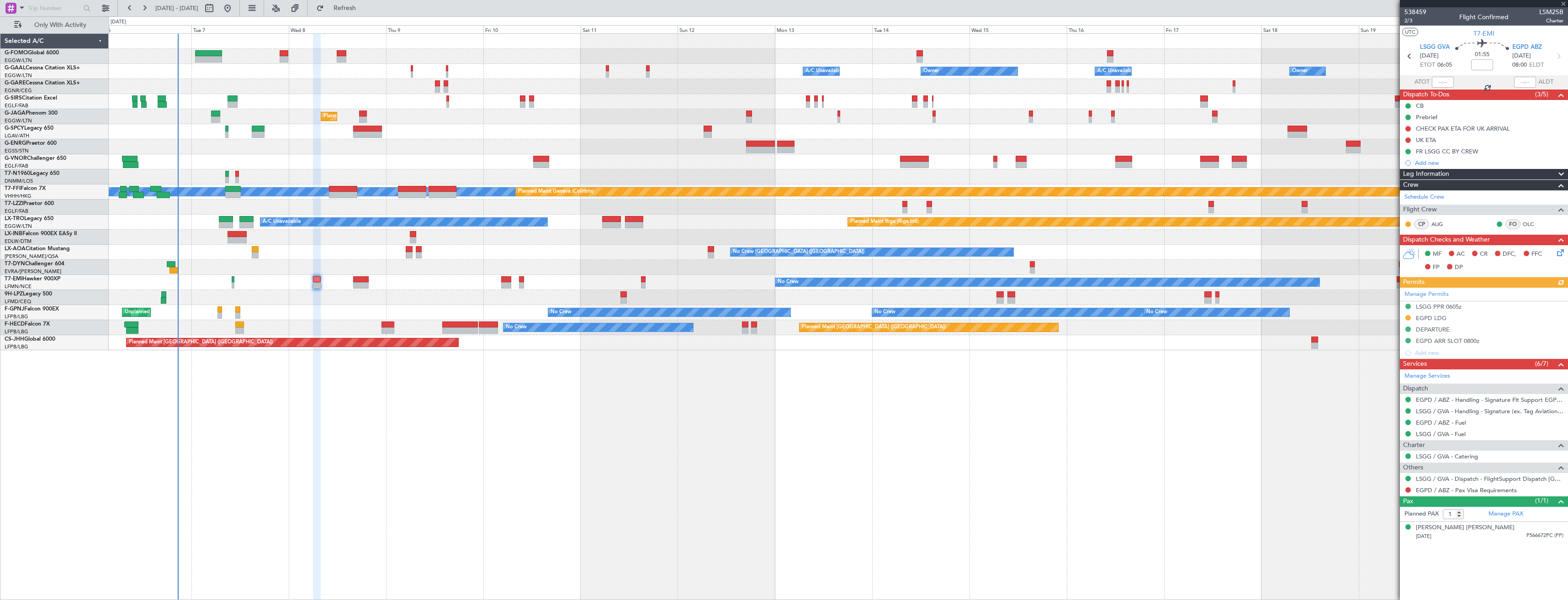
type input "+00:10"
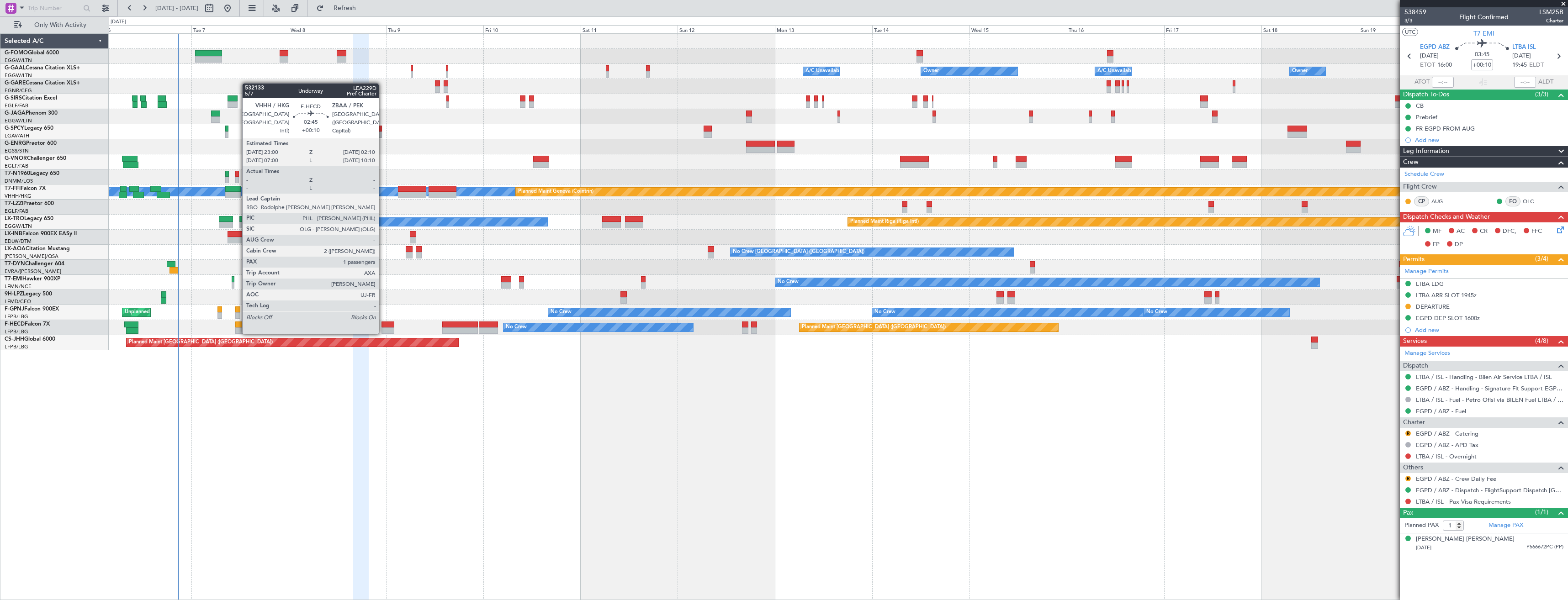
click at [383, 325] on div at bounding box center [388, 324] width 13 height 6
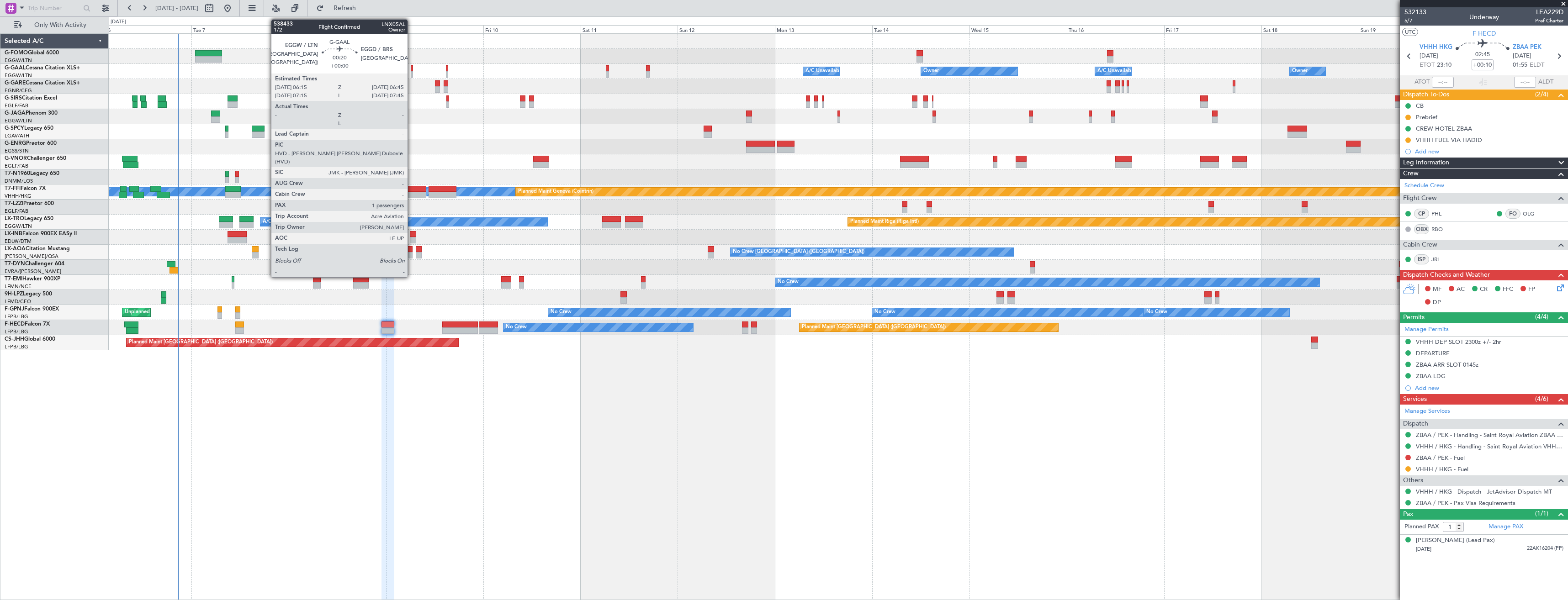
click at [412, 69] on div at bounding box center [412, 68] width 3 height 6
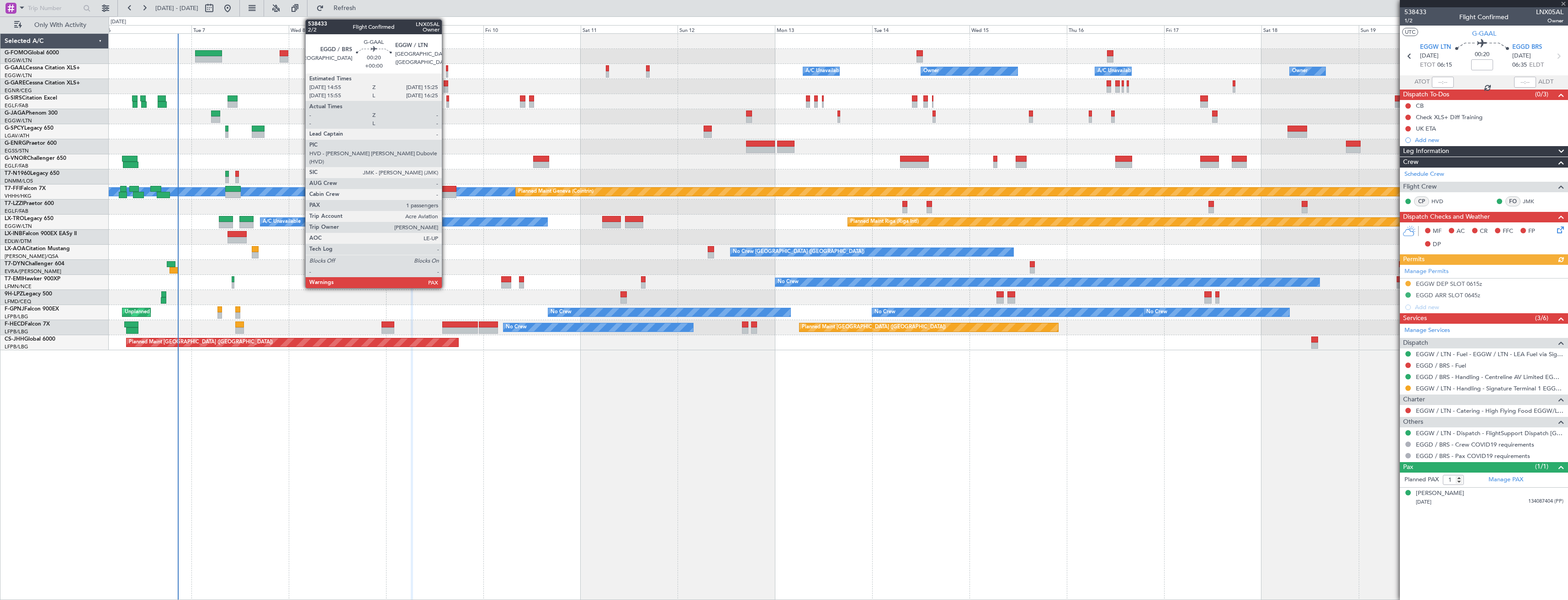
click at [446, 71] on div at bounding box center [447, 74] width 3 height 6
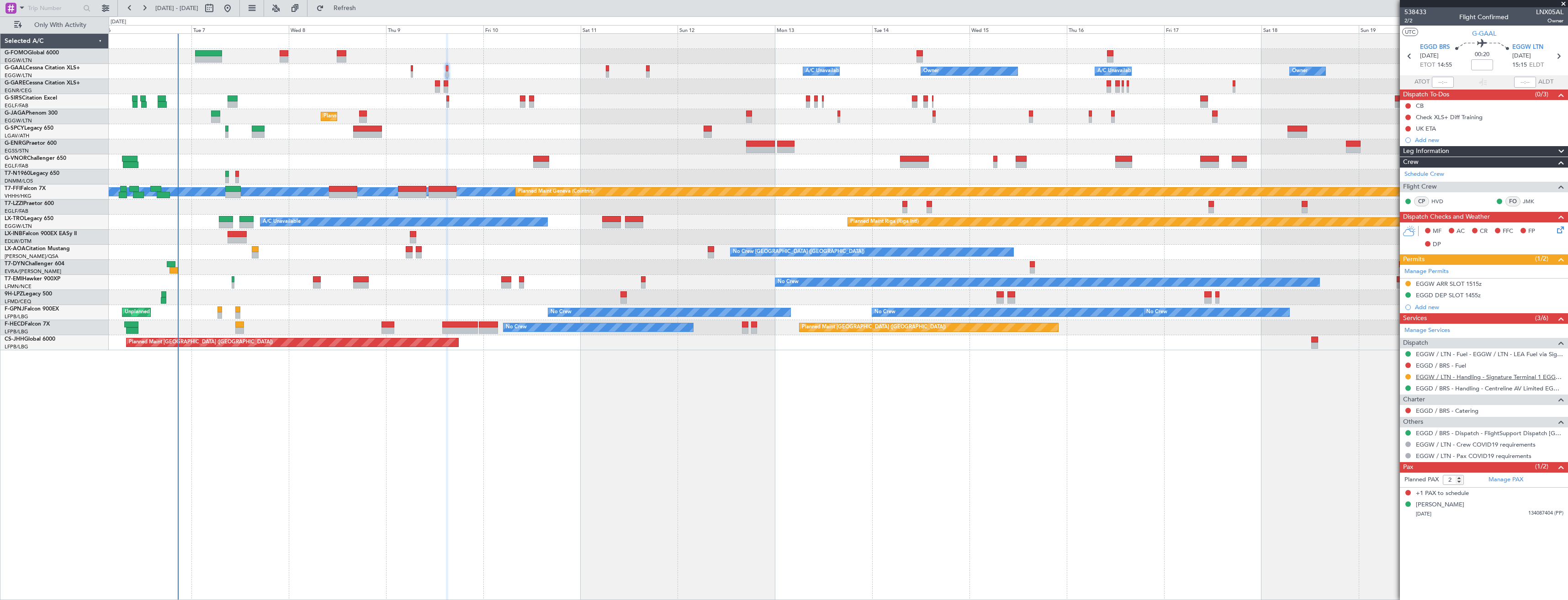
click at [1529, 379] on link "EGGW / LTN - Handling - Signature Terminal 1 EGGW / LTN" at bounding box center [1490, 376] width 147 height 8
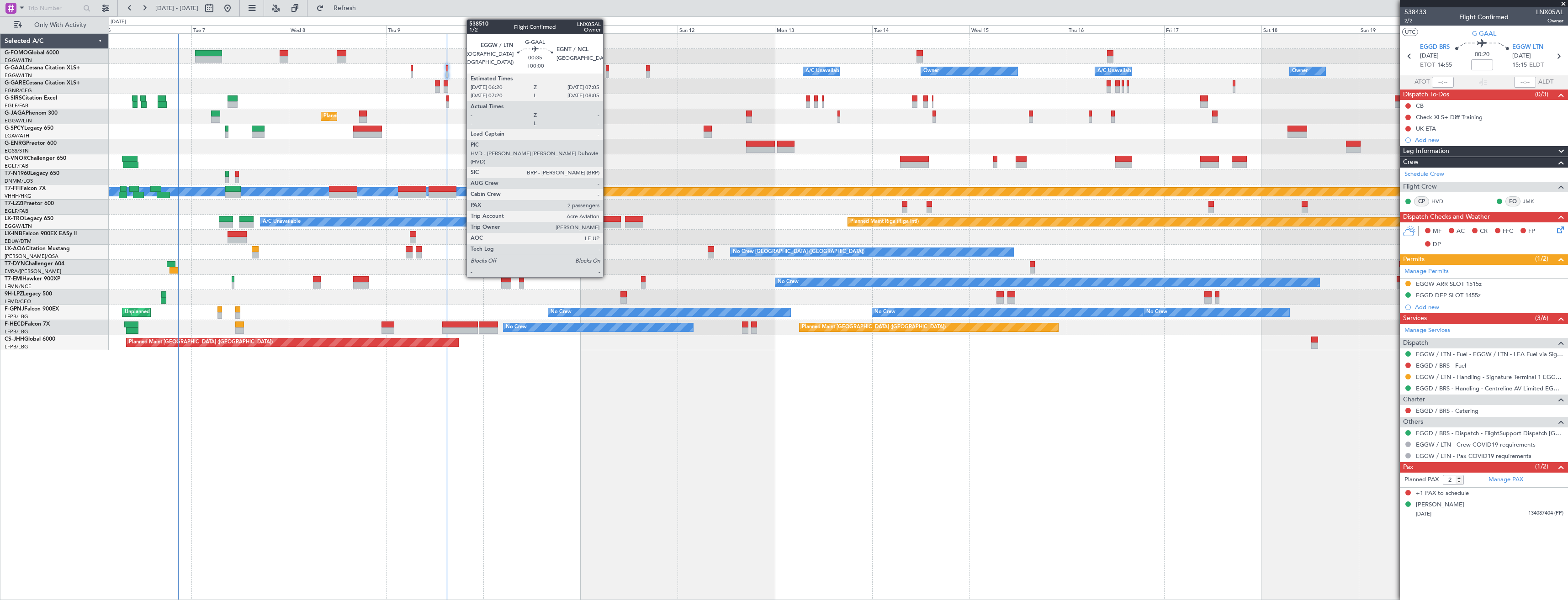
click at [607, 67] on div at bounding box center [607, 68] width 4 height 6
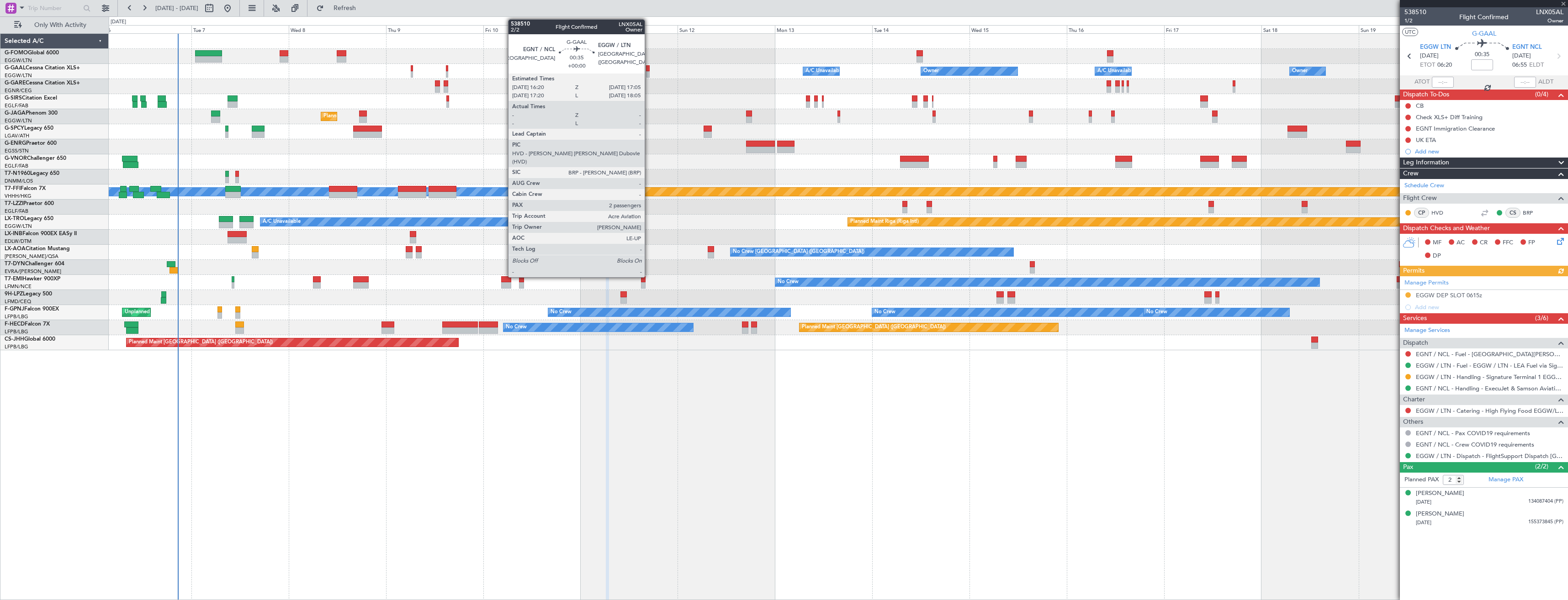
click at [649, 73] on div at bounding box center [648, 74] width 4 height 6
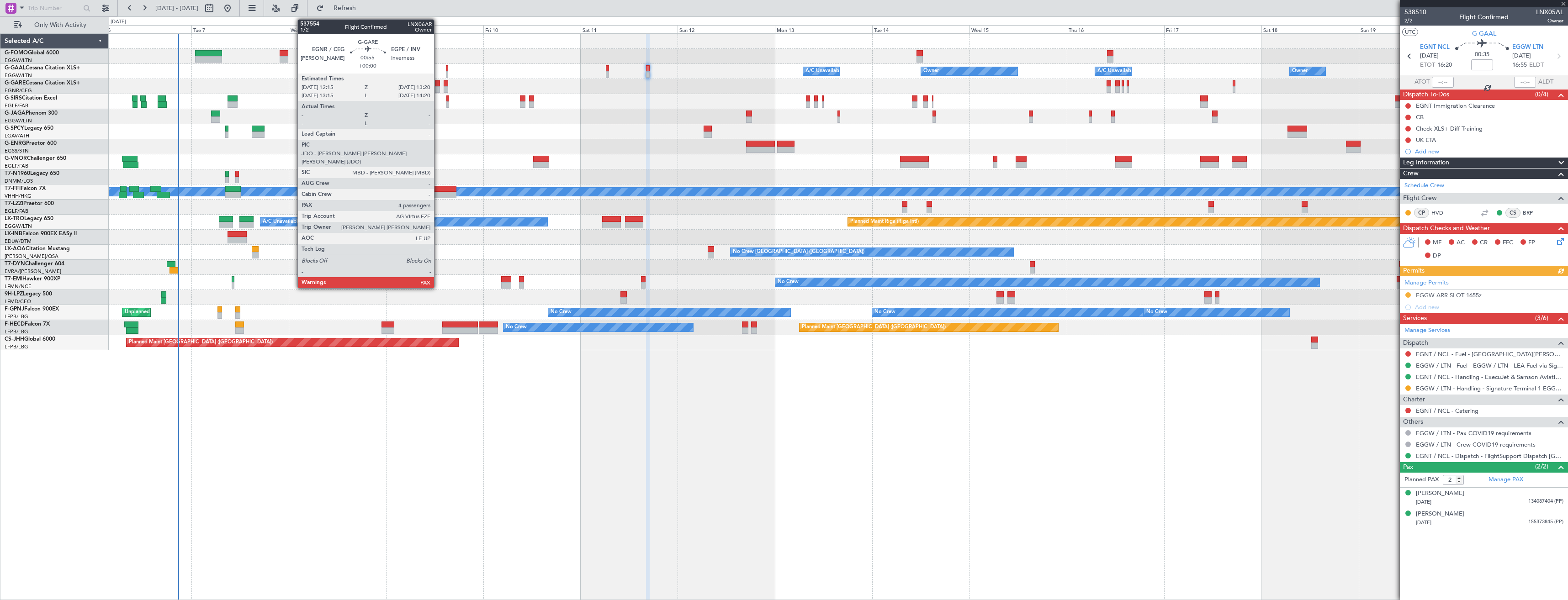
click at [439, 89] on div at bounding box center [437, 89] width 4 height 6
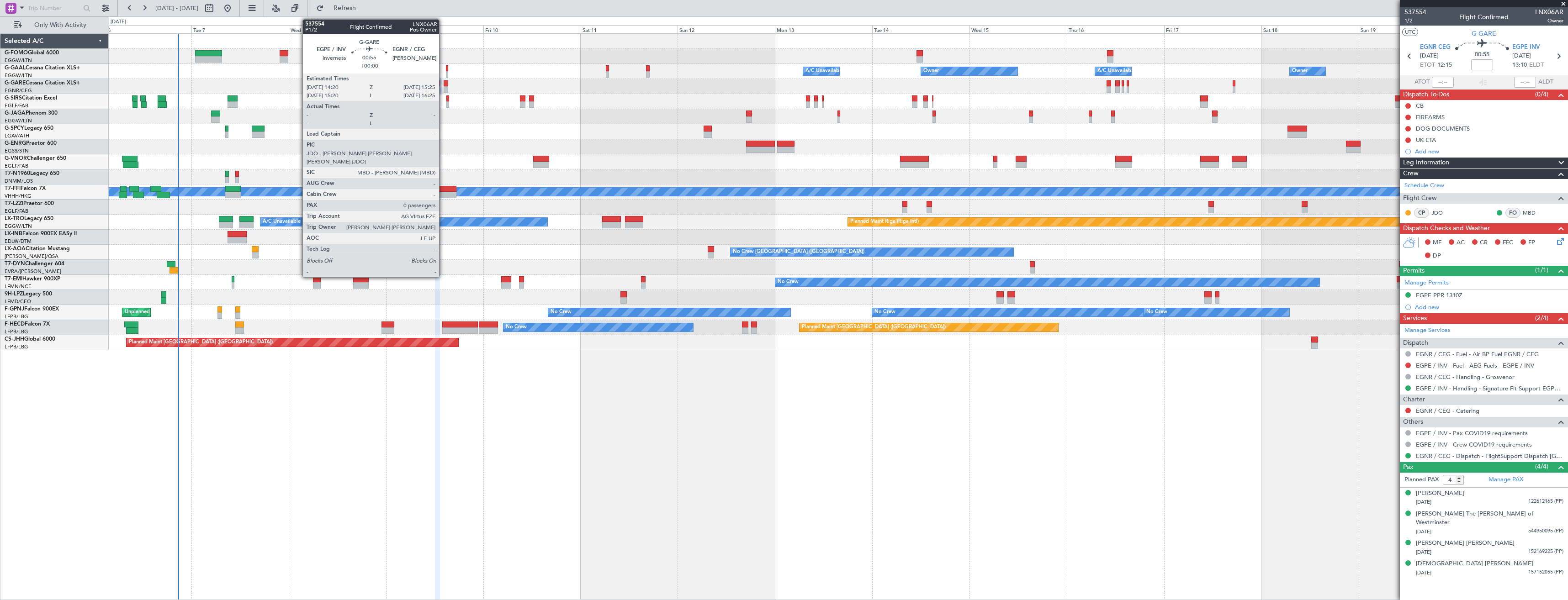
click at [444, 90] on div at bounding box center [446, 89] width 4 height 6
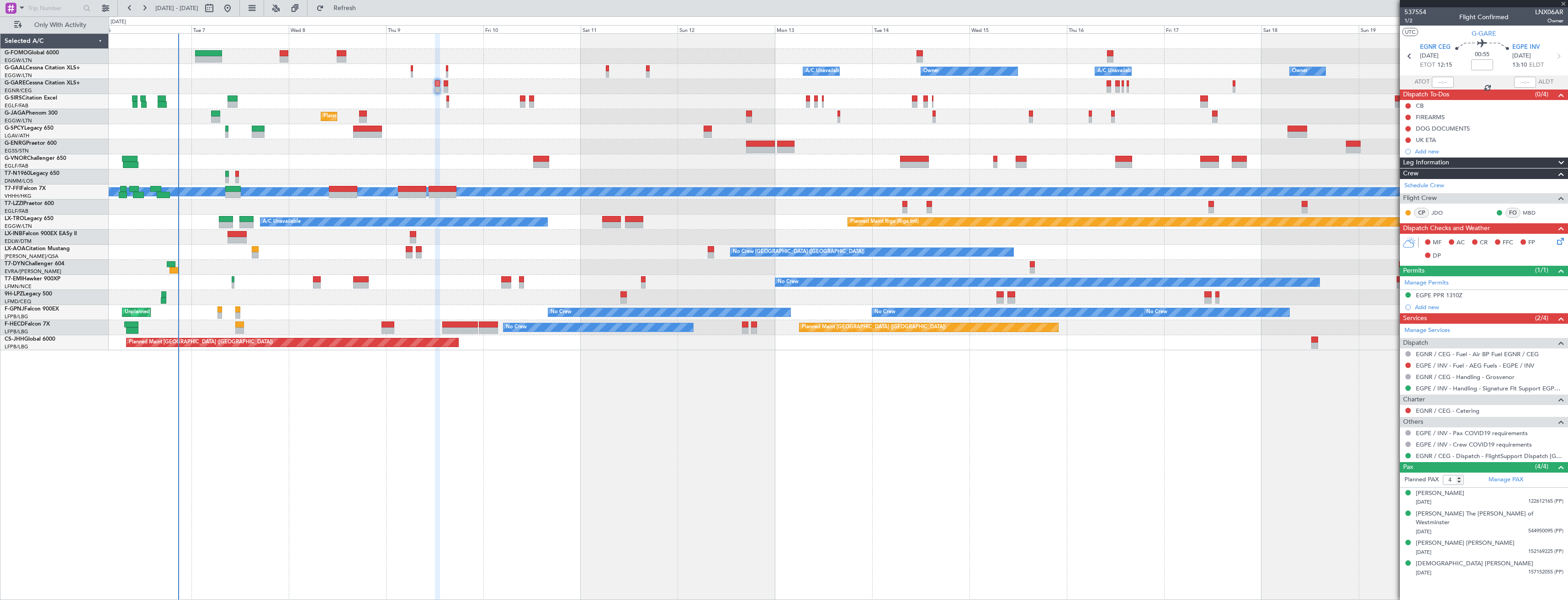
type input "0"
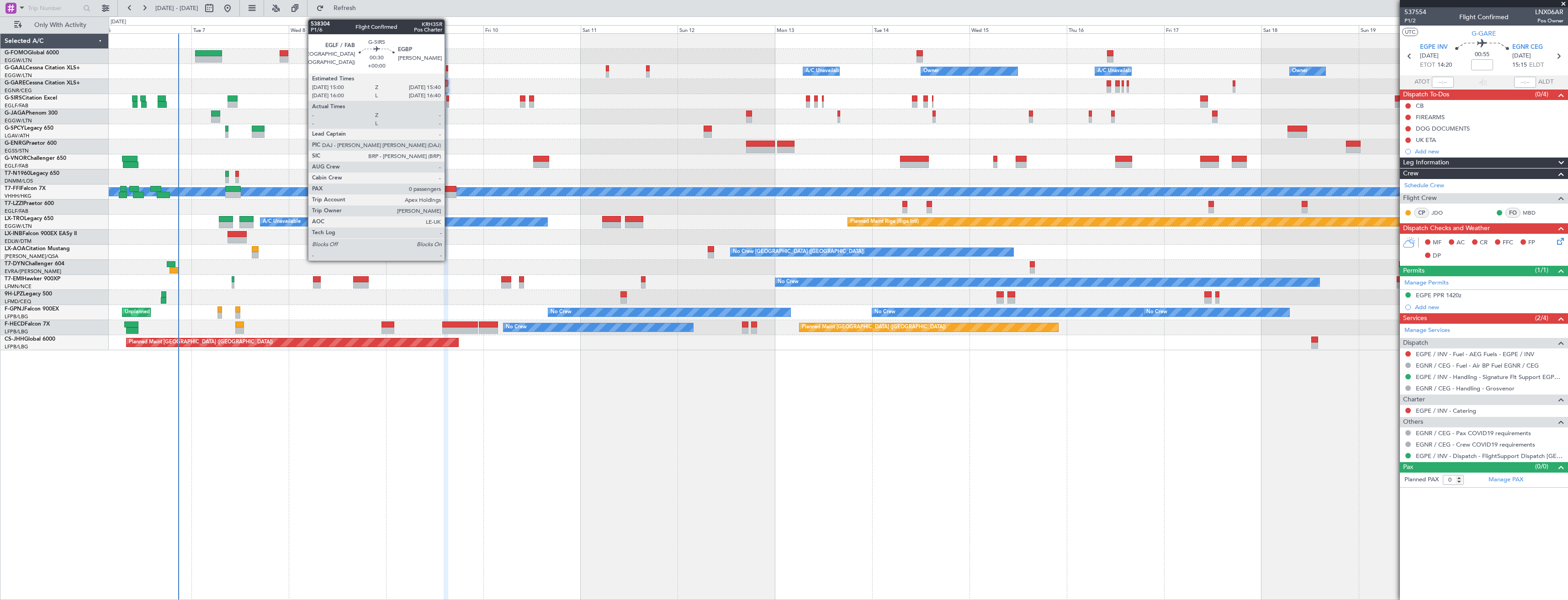
click at [448, 101] on div at bounding box center [447, 104] width 3 height 6
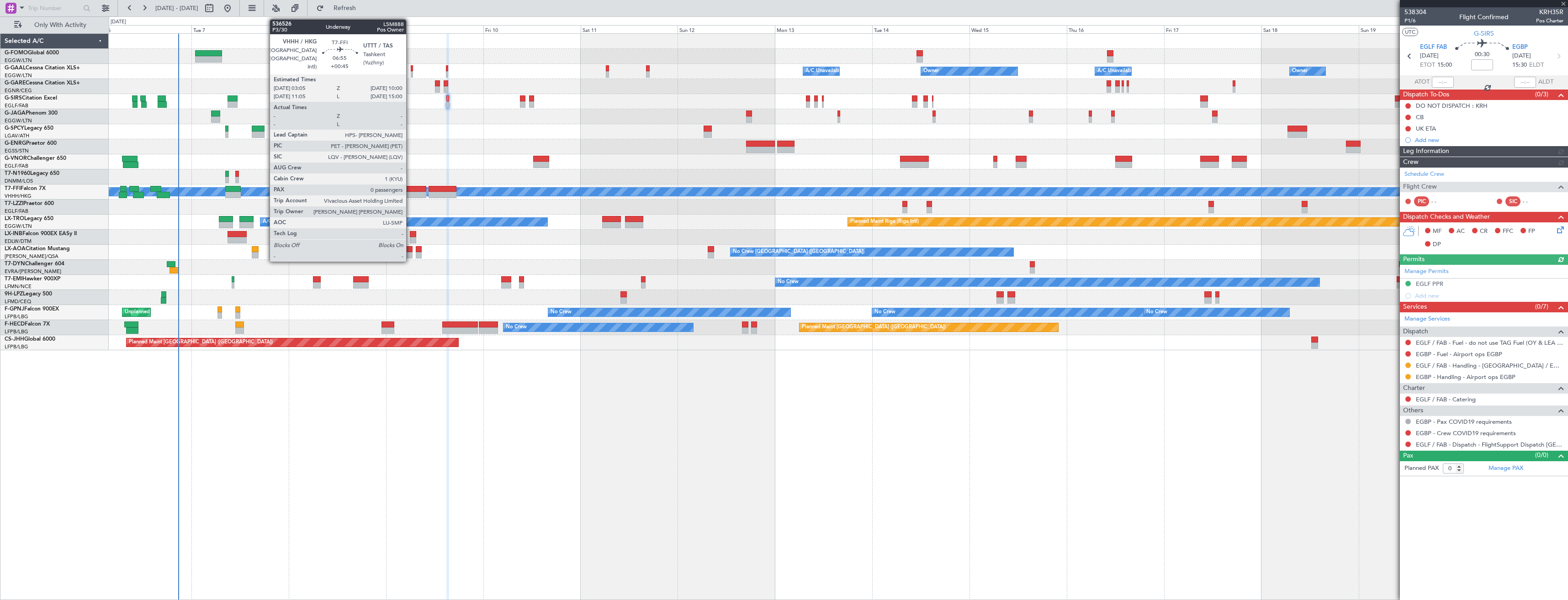
click at [411, 192] on div at bounding box center [412, 195] width 29 height 6
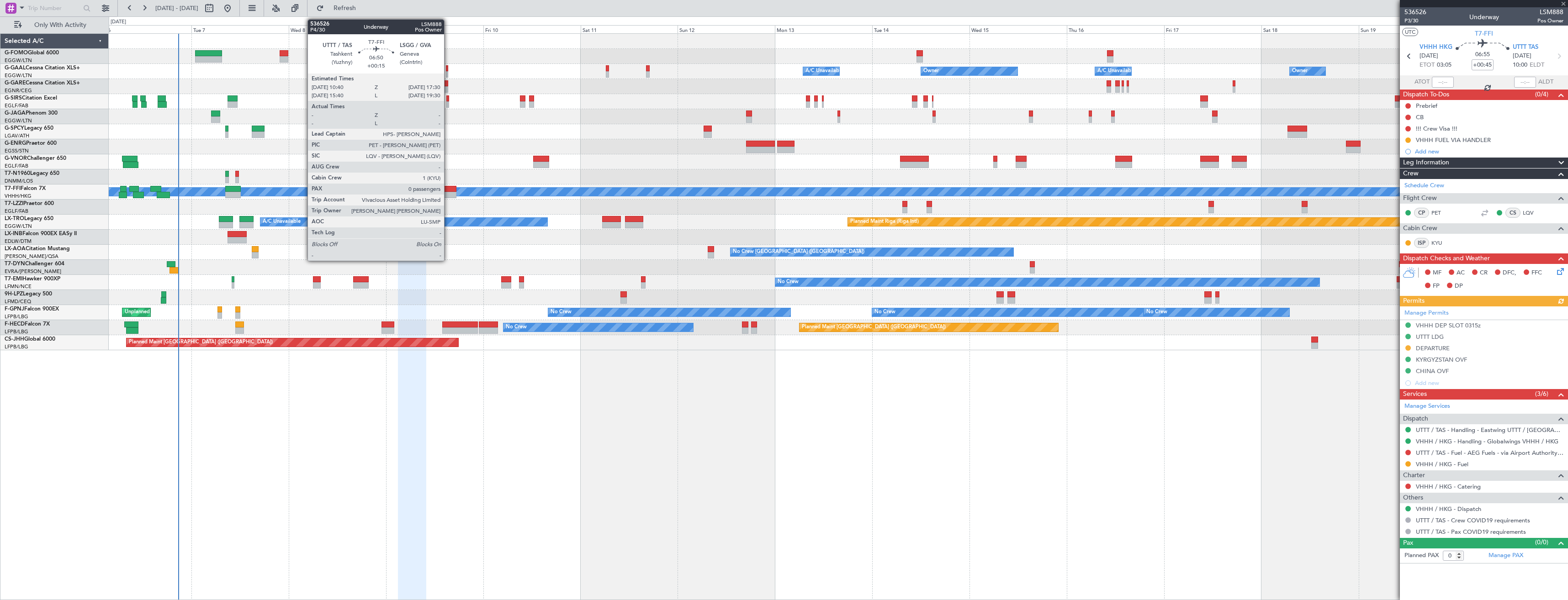
click at [448, 188] on div at bounding box center [442, 189] width 28 height 6
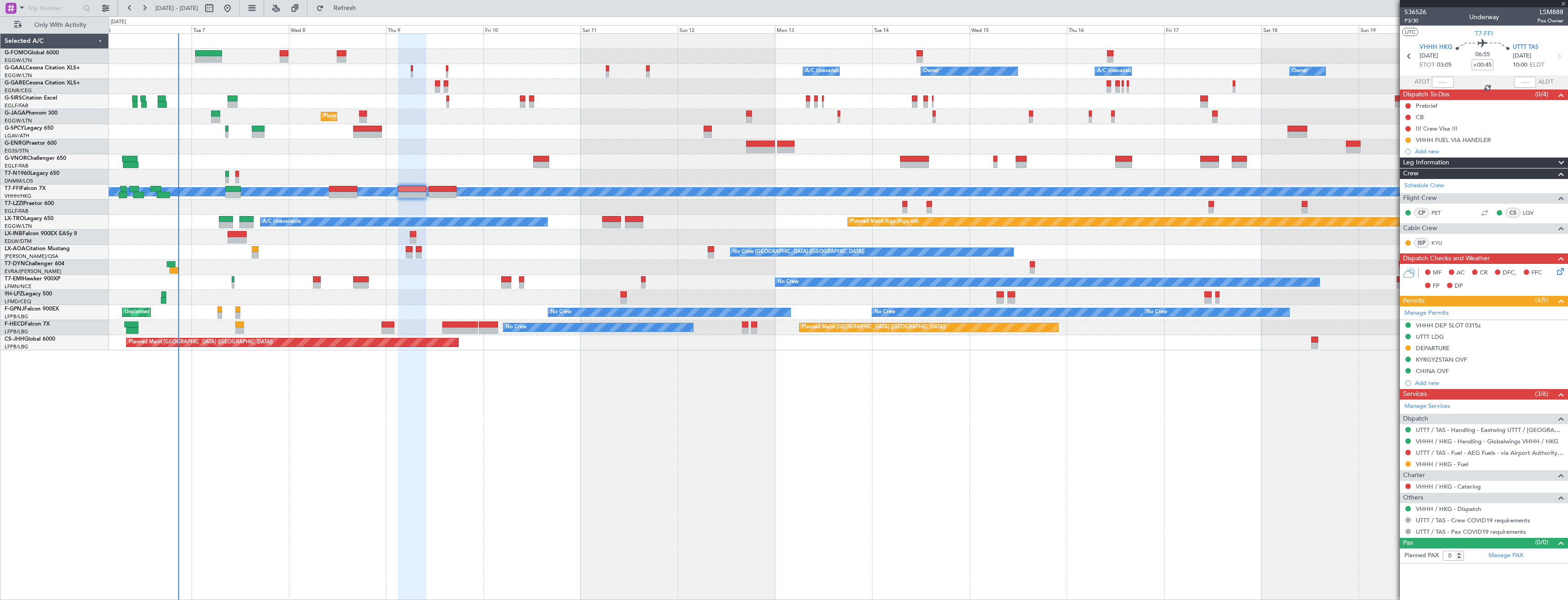
type input "+00:15"
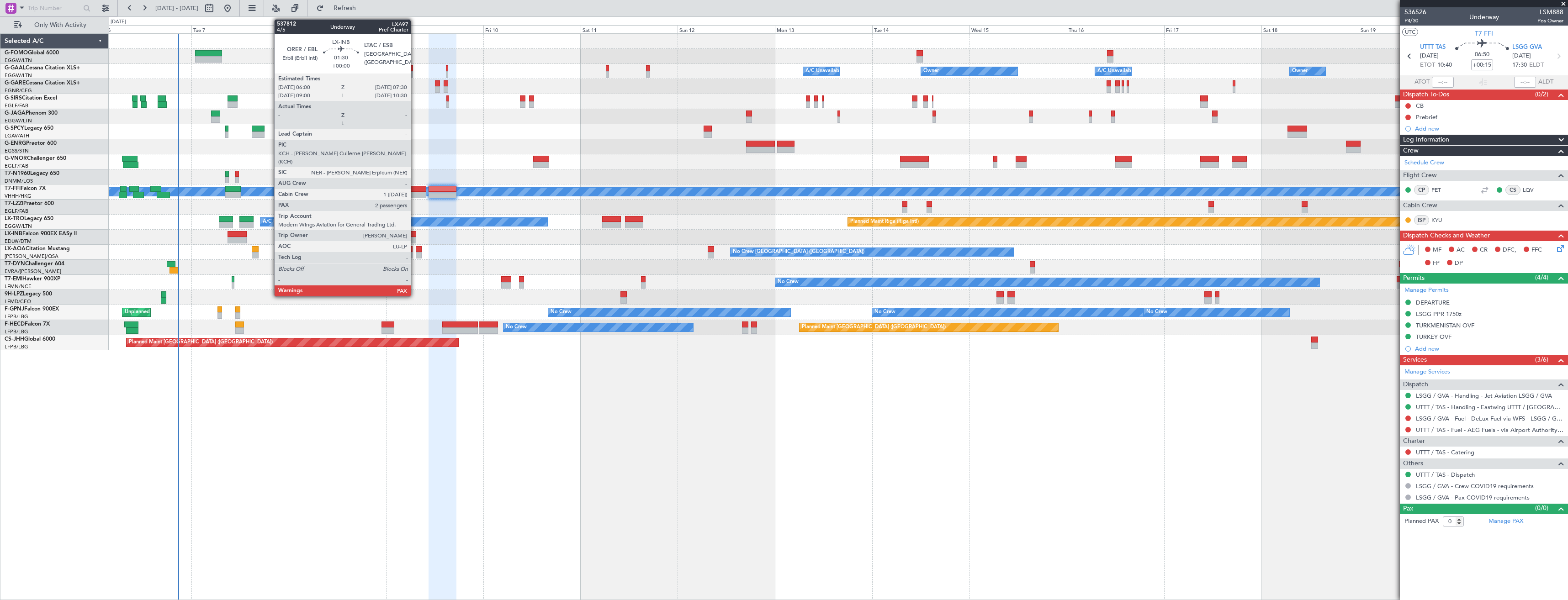
click at [415, 239] on div at bounding box center [412, 240] width 6 height 6
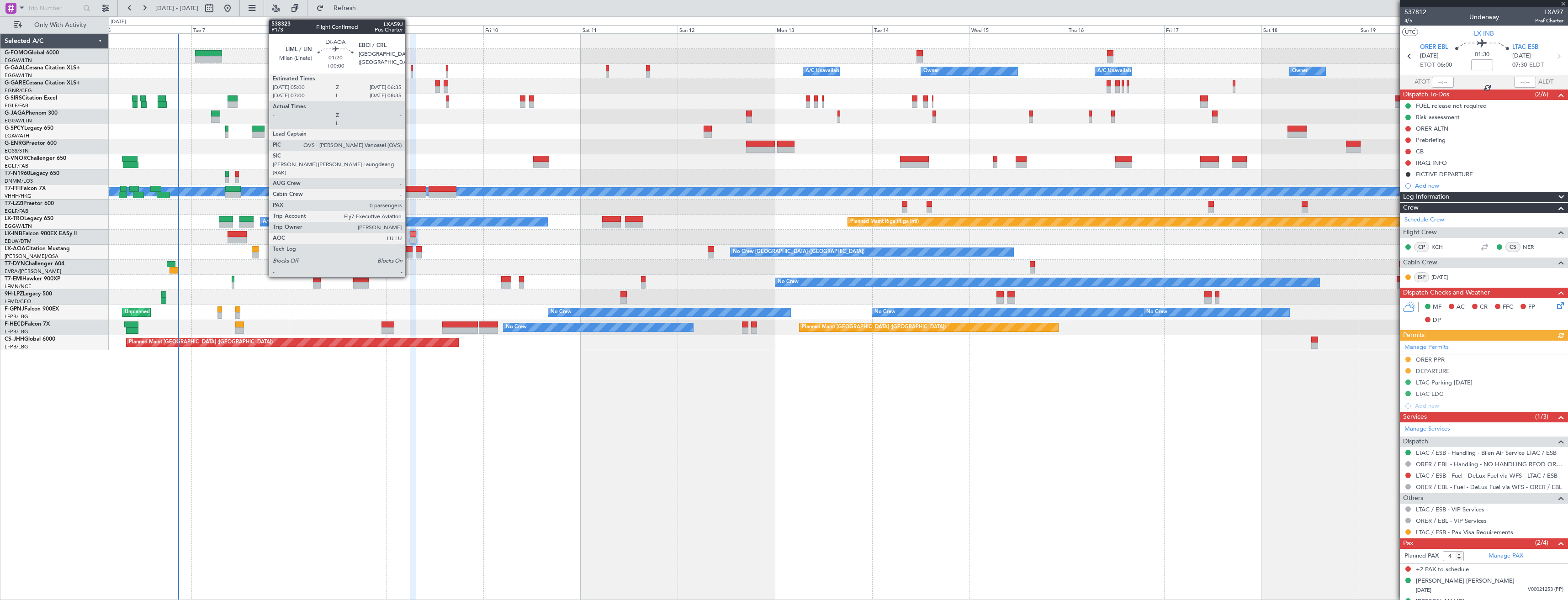
click at [410, 252] on div at bounding box center [410, 255] width 7 height 6
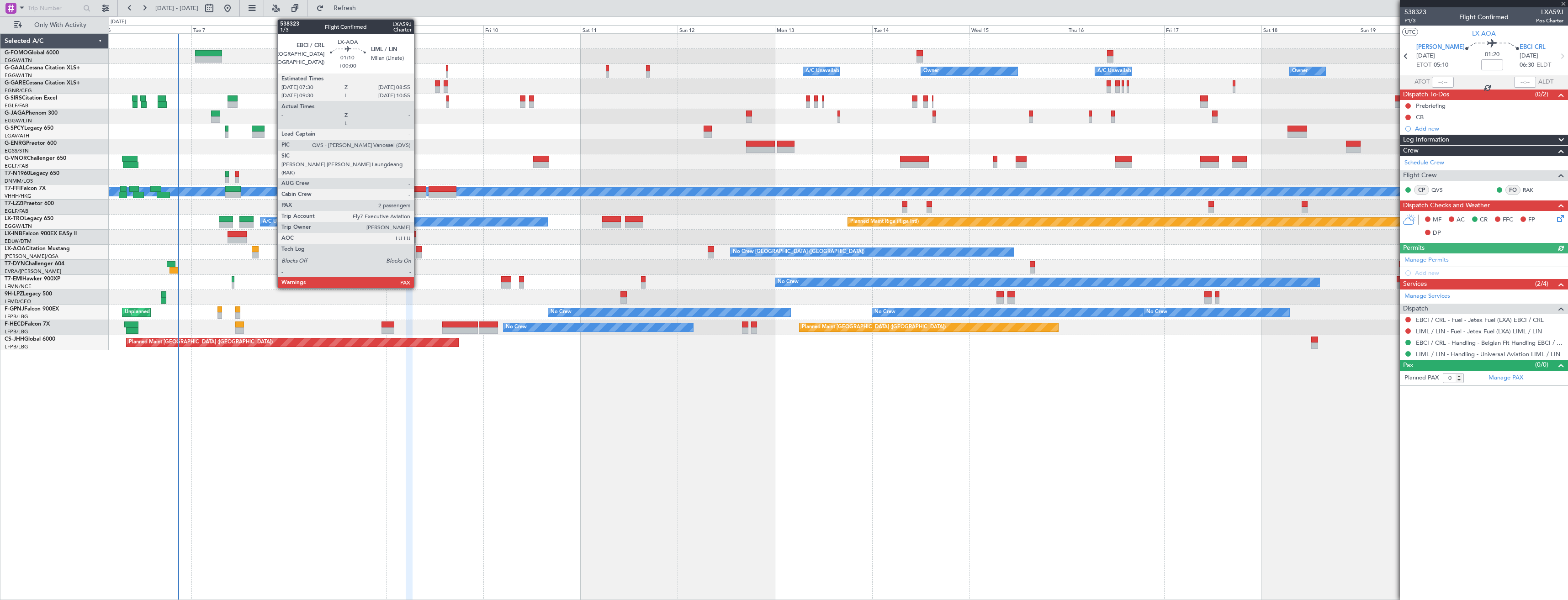
click at [418, 252] on div at bounding box center [419, 255] width 6 height 6
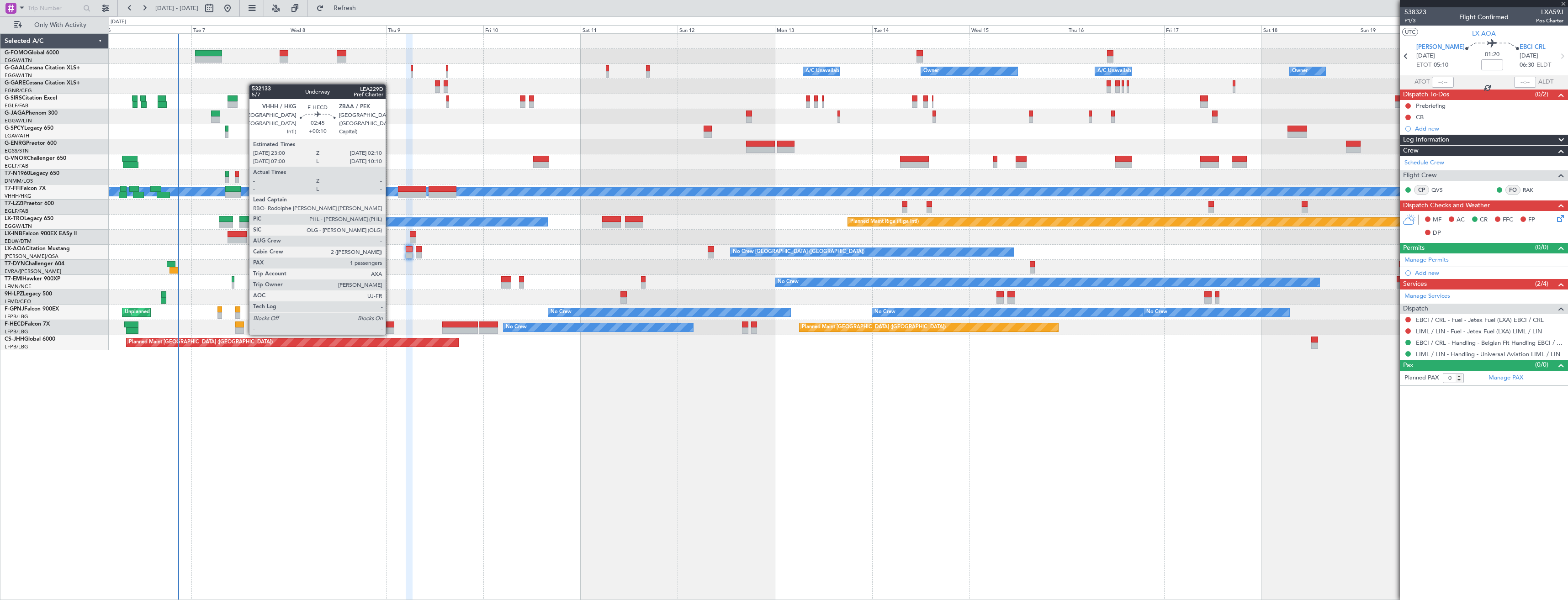
type input "2"
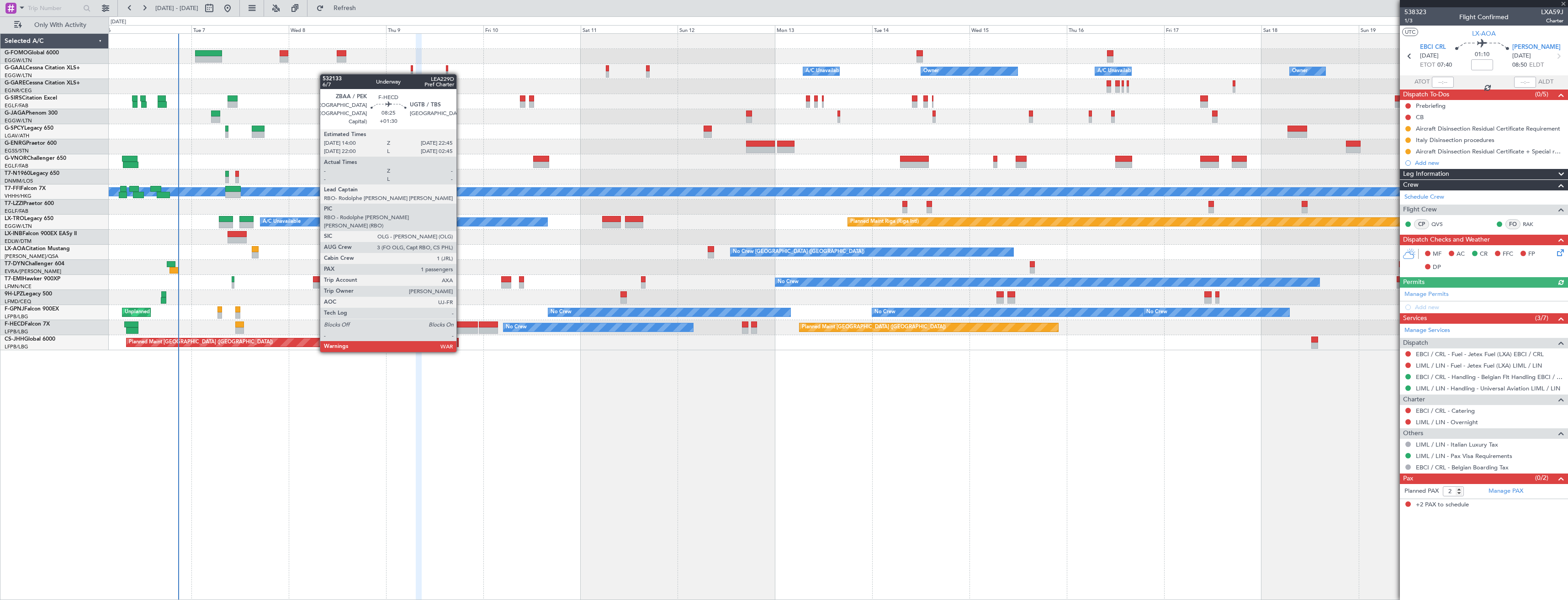
click at [461, 326] on div at bounding box center [460, 324] width 36 height 6
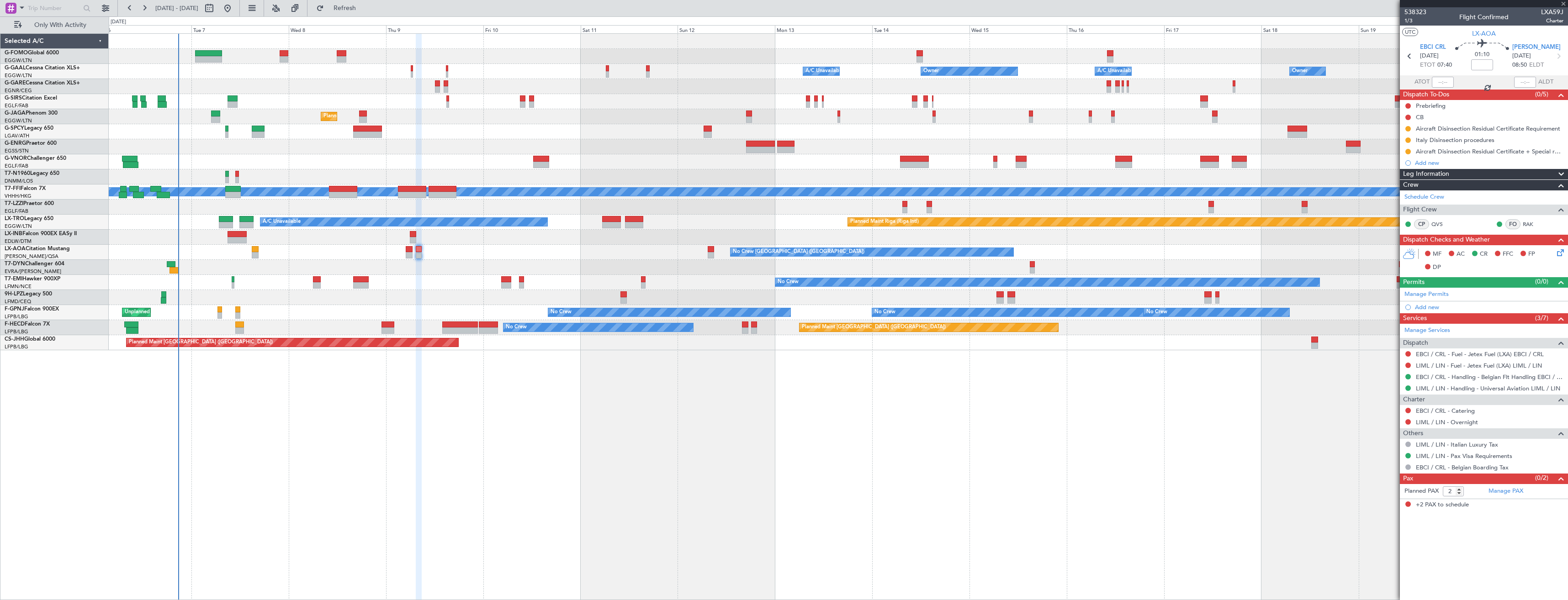
type input "+01:30"
type input "1"
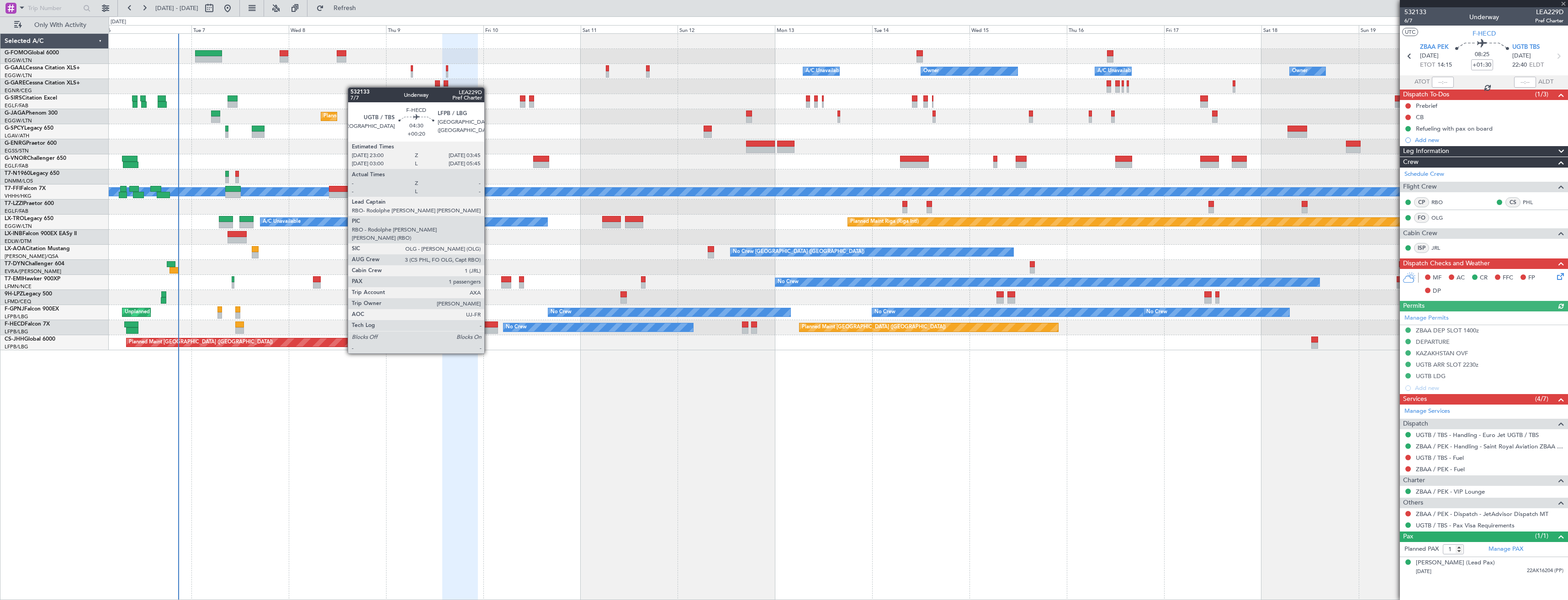
click at [489, 328] on div at bounding box center [489, 331] width 20 height 6
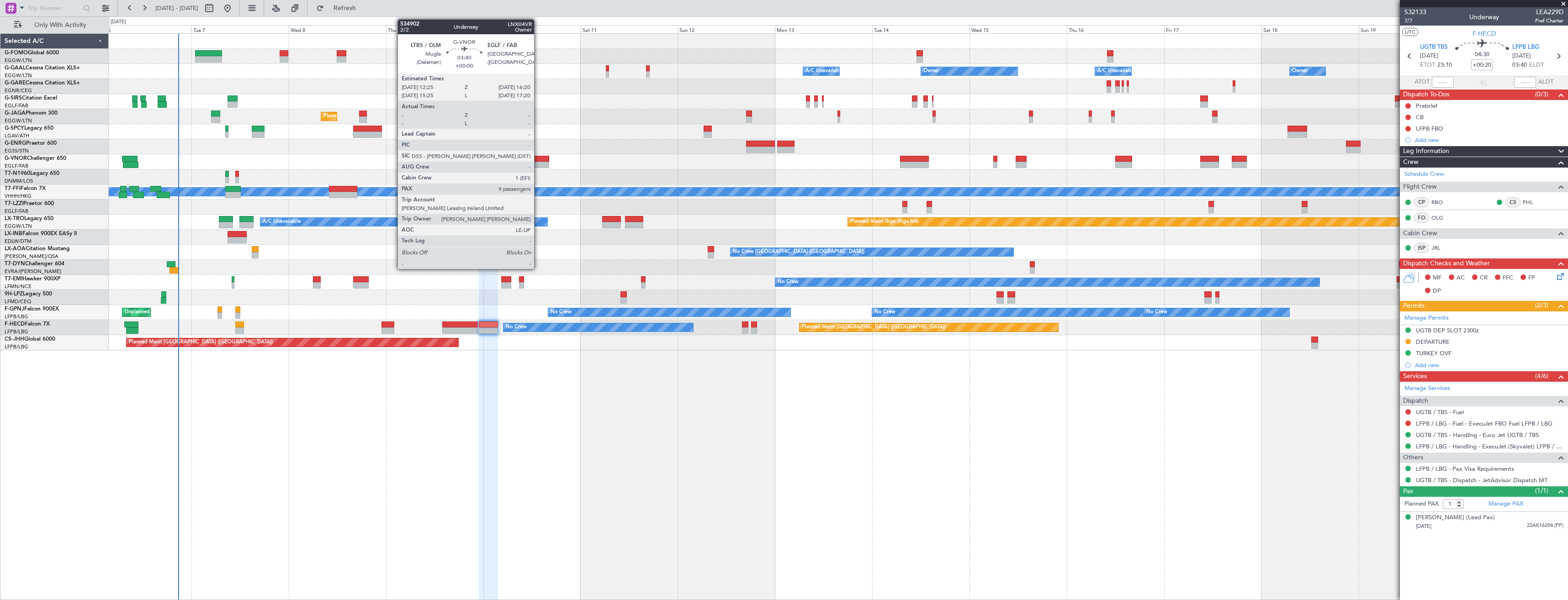
click at [473, 322] on div at bounding box center [460, 324] width 36 height 6
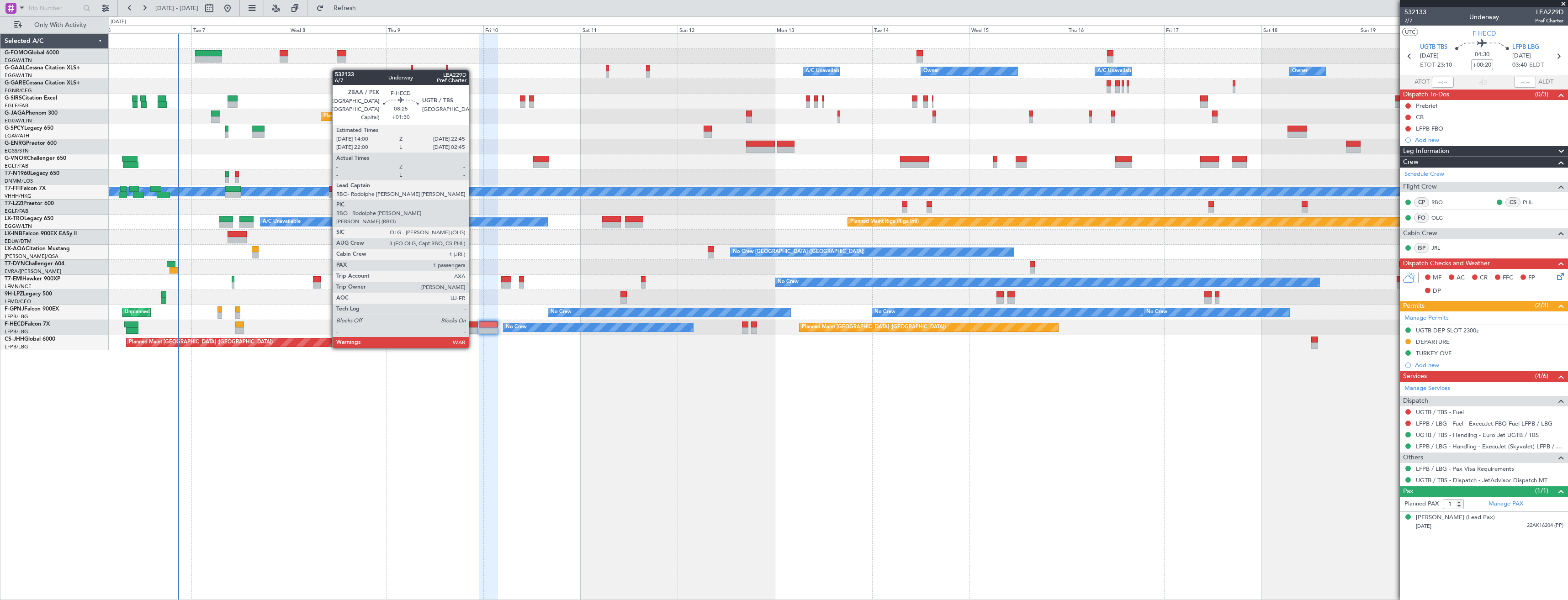
click at [473, 322] on div at bounding box center [460, 324] width 36 height 6
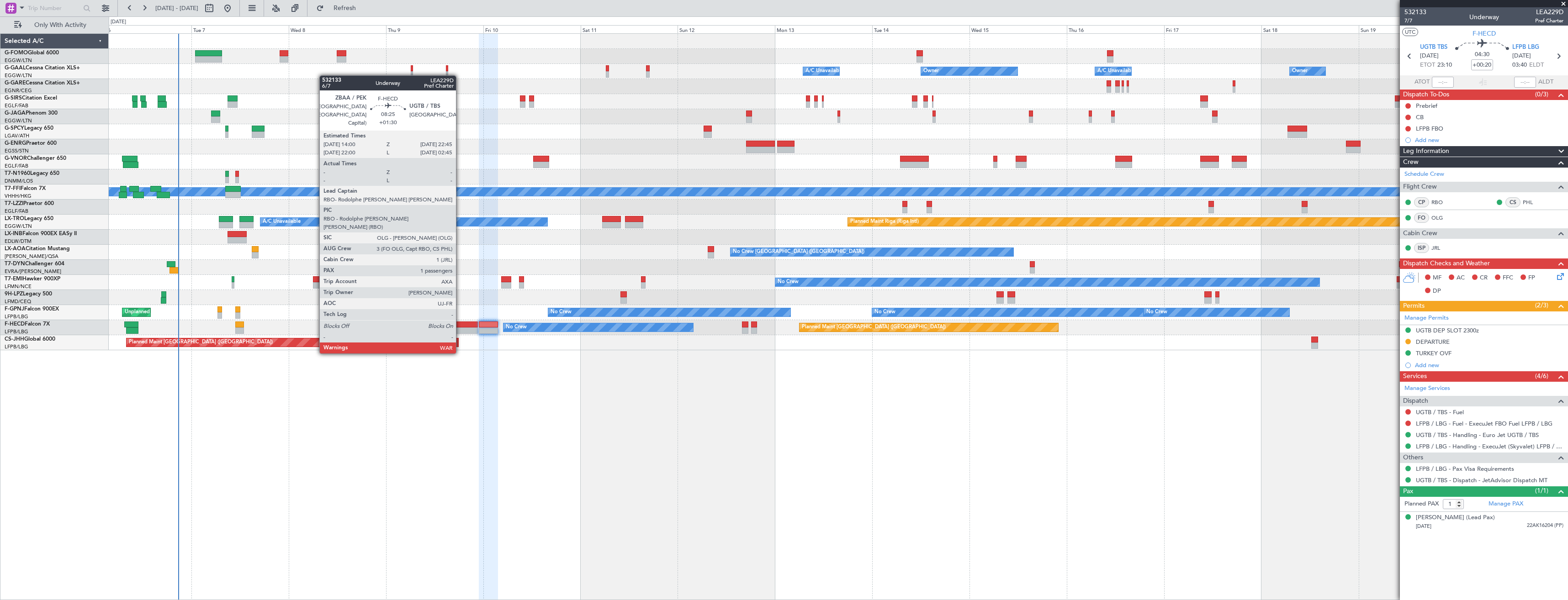
click at [460, 327] on div at bounding box center [460, 324] width 36 height 6
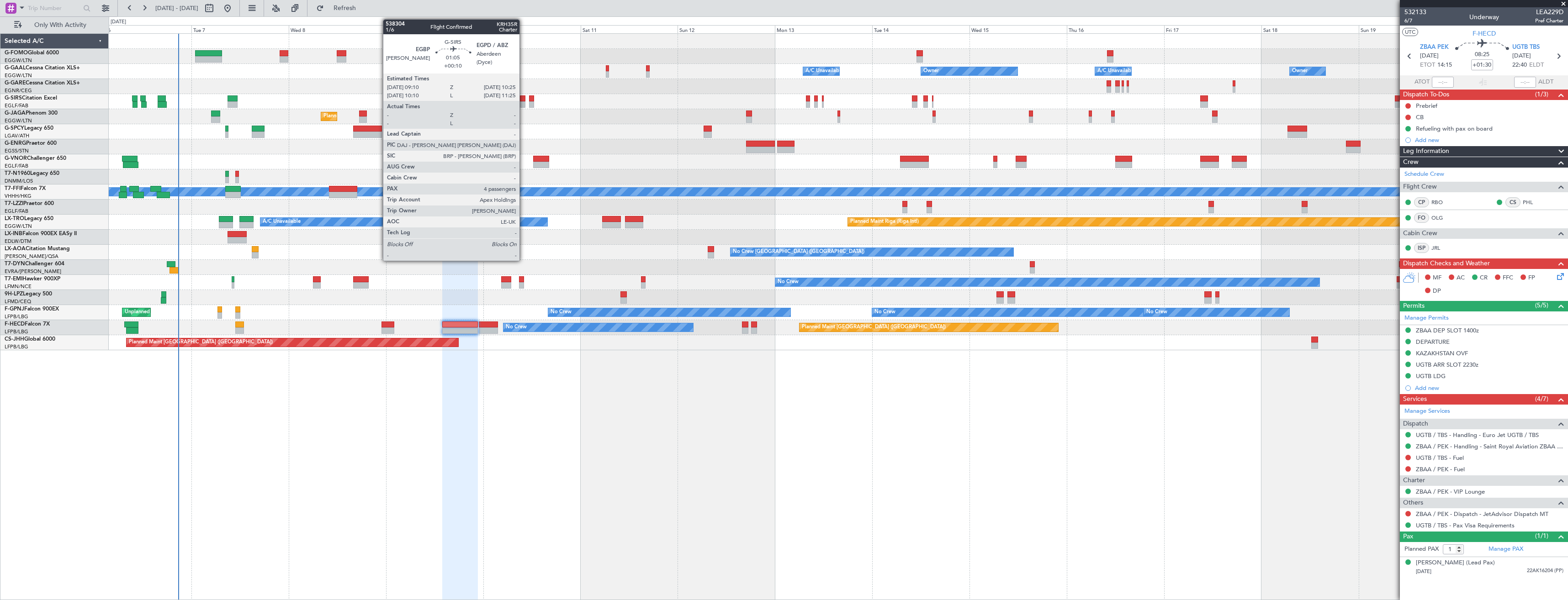
click at [524, 100] on div at bounding box center [523, 98] width 5 height 6
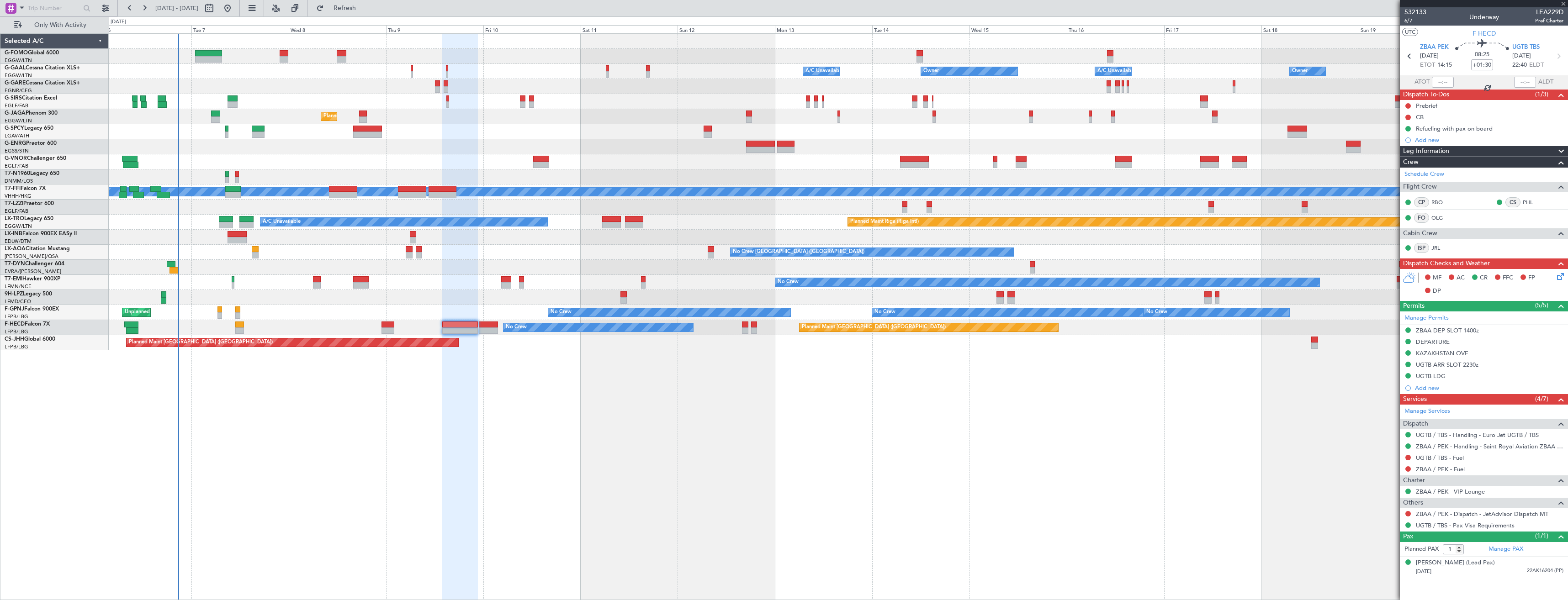
type input "+00:10"
type input "4"
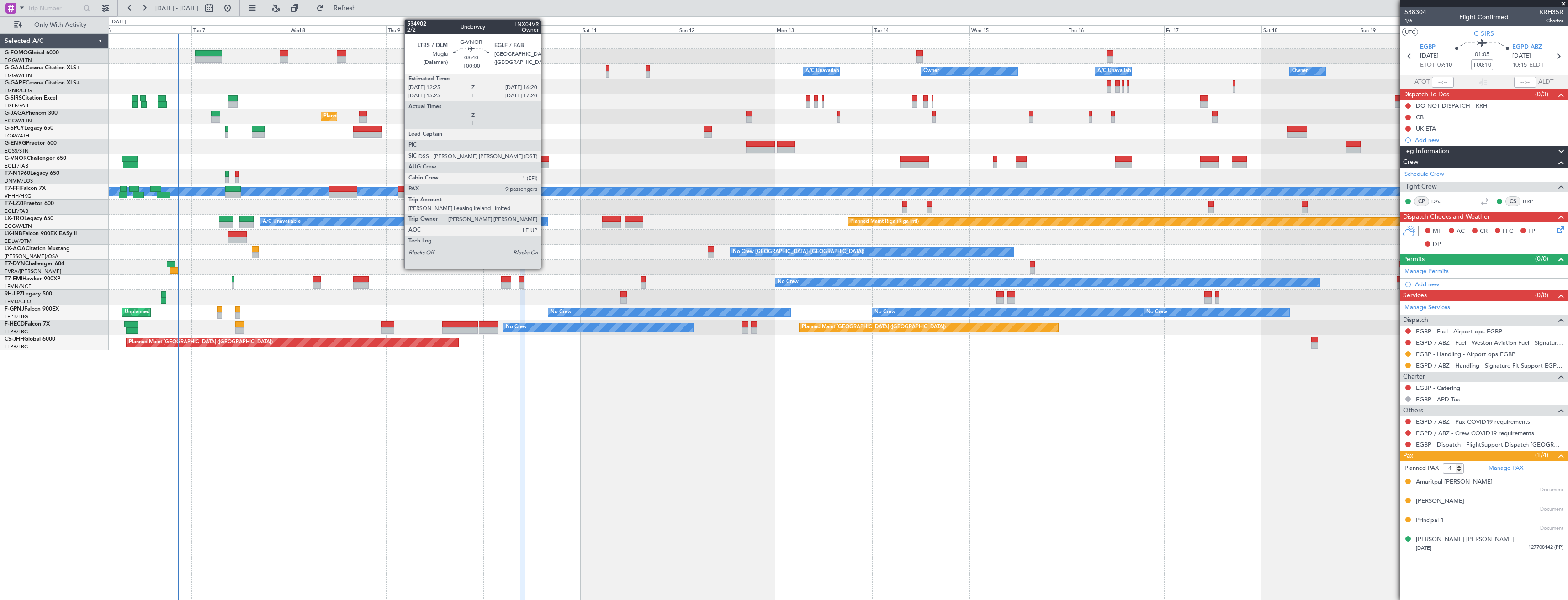
click at [545, 159] on div at bounding box center [541, 158] width 16 height 6
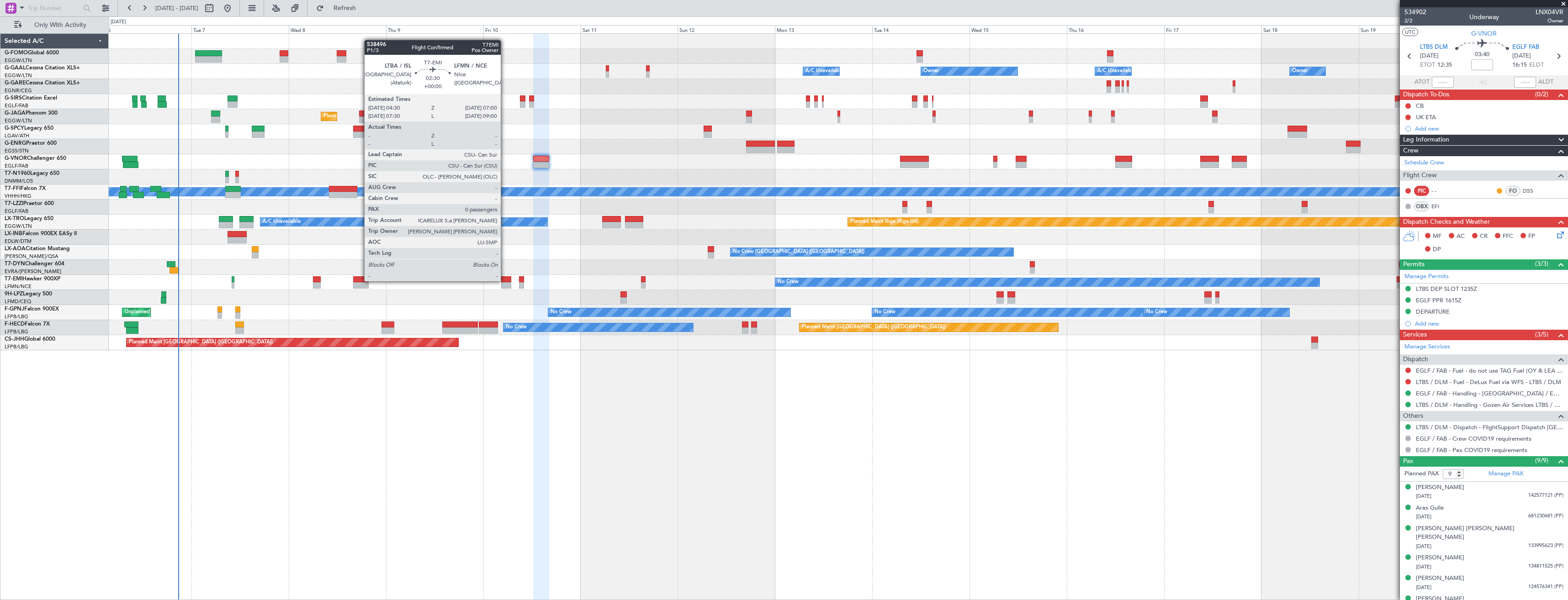
click at [505, 280] on div at bounding box center [507, 279] width 11 height 6
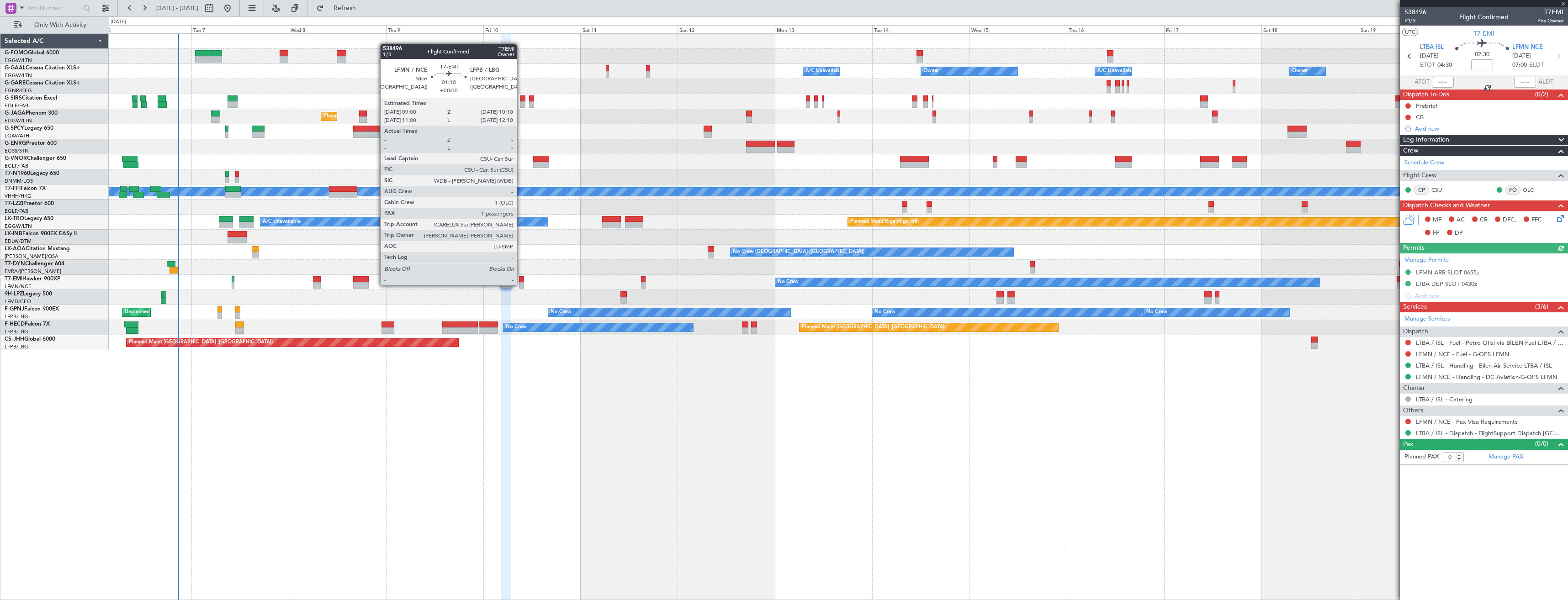
click at [521, 285] on div at bounding box center [522, 285] width 5 height 6
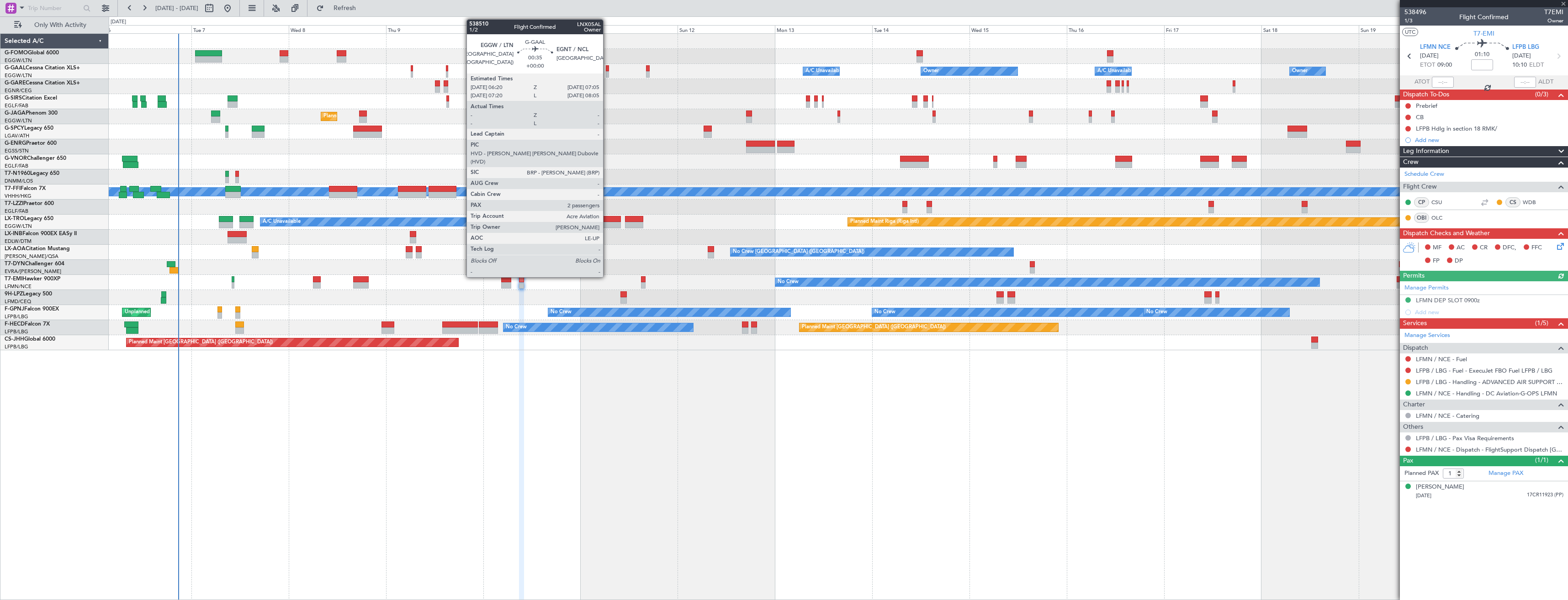
click at [607, 67] on div at bounding box center [607, 68] width 4 height 6
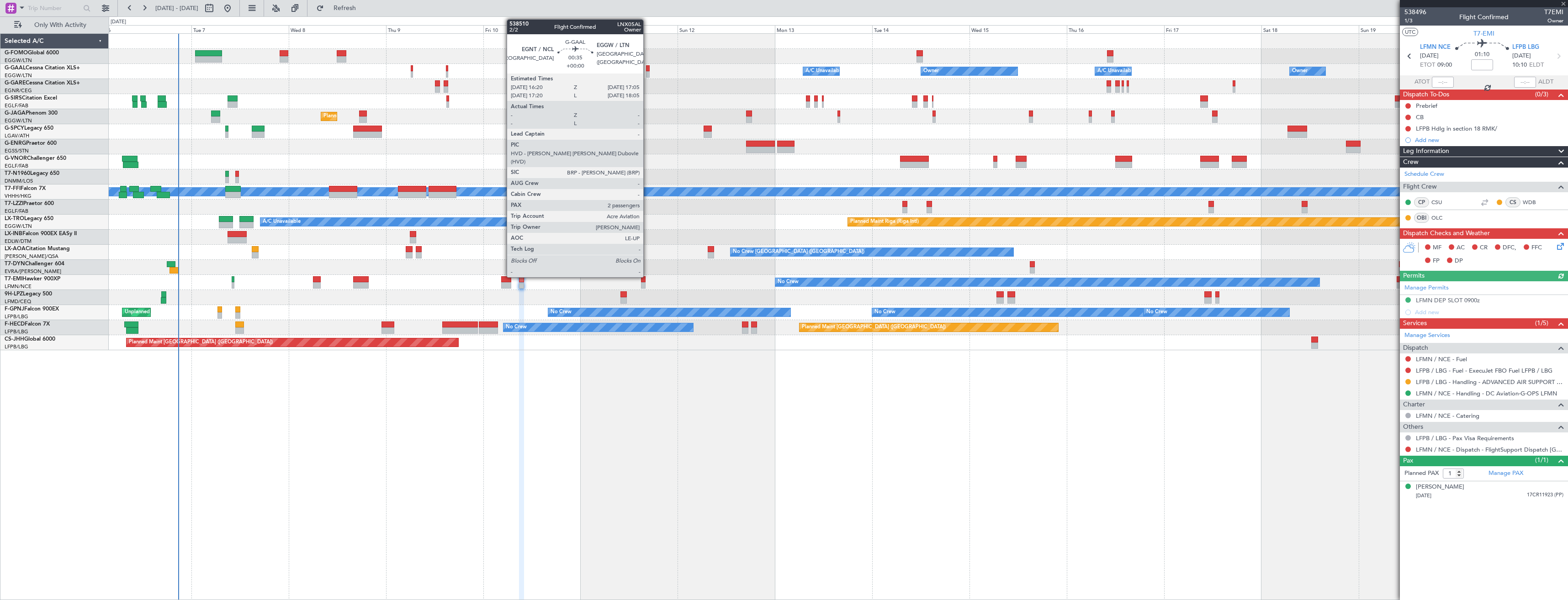
type input "2"
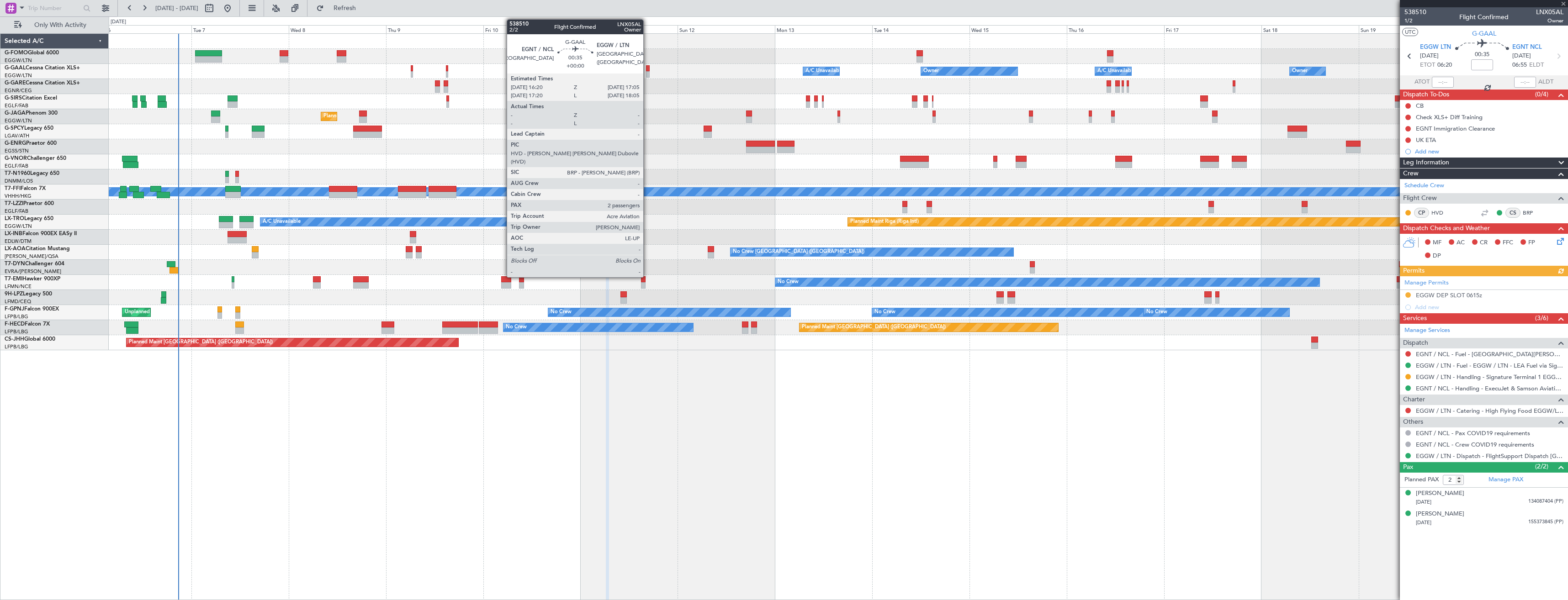
click at [648, 72] on div at bounding box center [648, 74] width 4 height 6
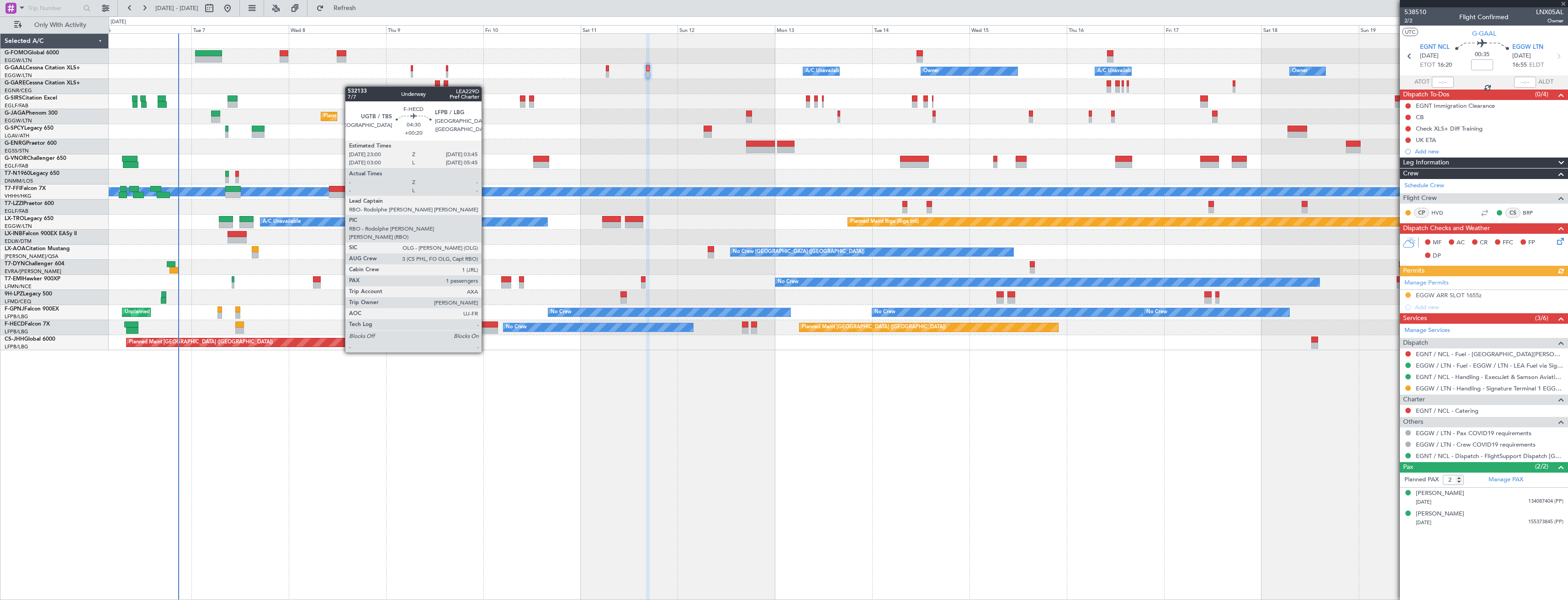
click at [486, 327] on div at bounding box center [489, 324] width 20 height 6
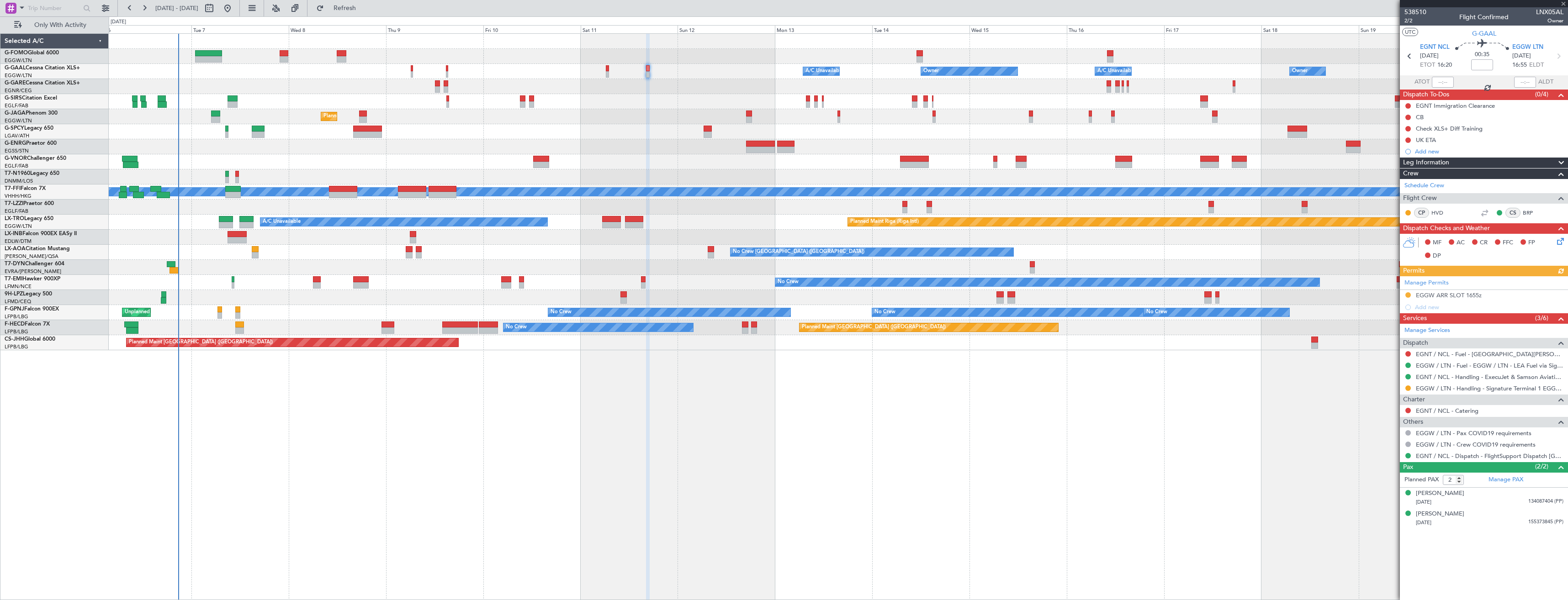
type input "+00:20"
type input "1"
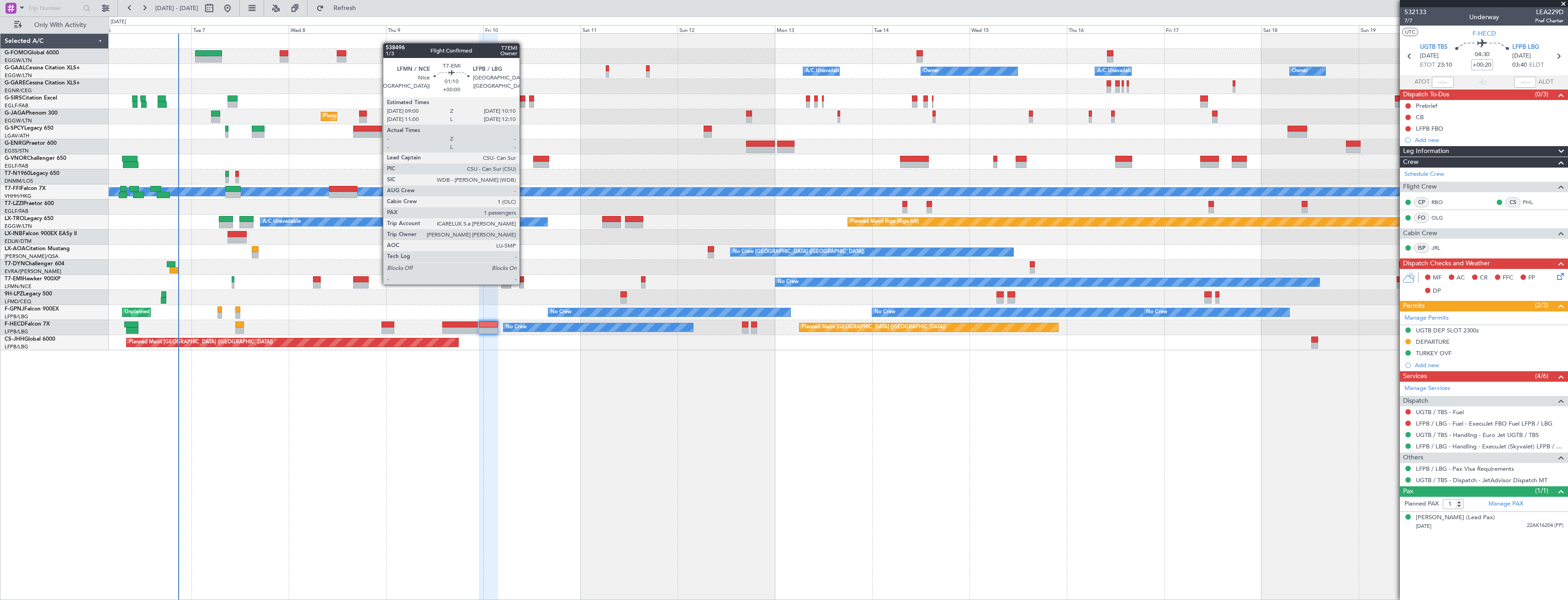
click at [524, 284] on div at bounding box center [522, 285] width 5 height 6
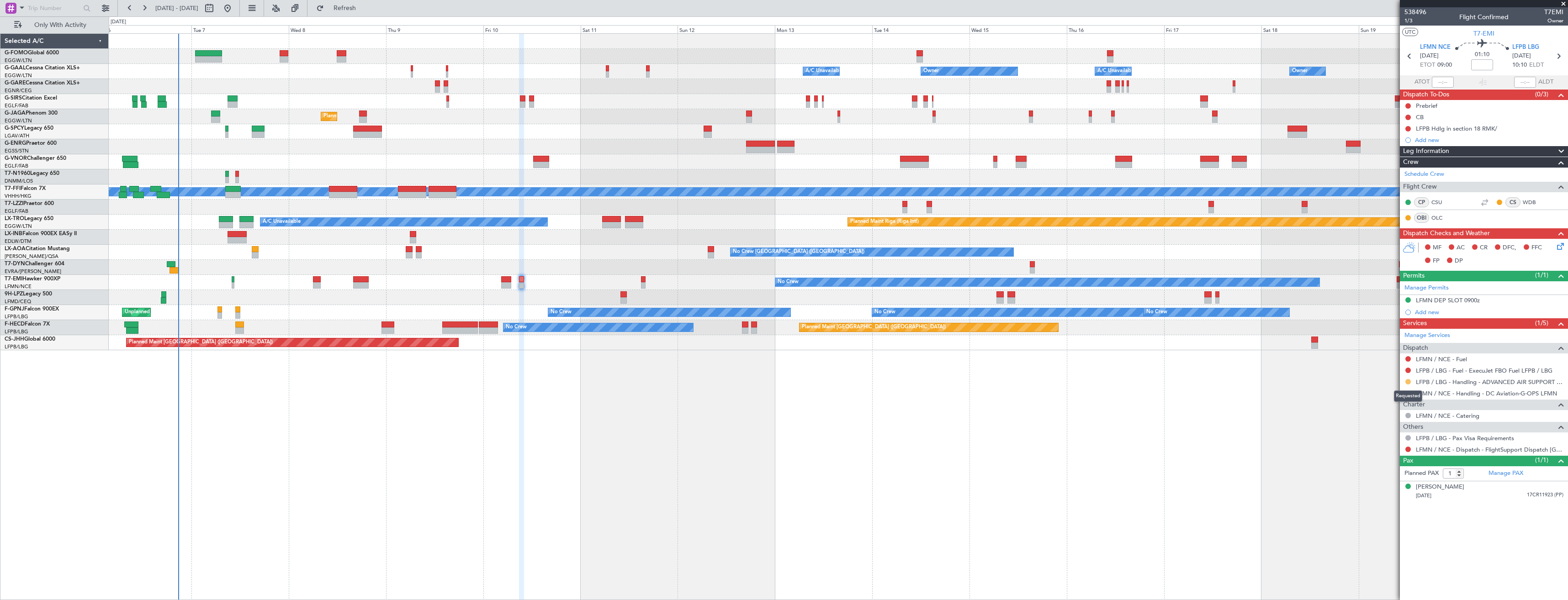
click at [1407, 380] on button at bounding box center [1408, 382] width 5 height 5
click at [1411, 493] on li "Confirmed" at bounding box center [1407, 490] width 105 height 13
click at [1557, 54] on icon at bounding box center [1558, 56] width 12 height 12
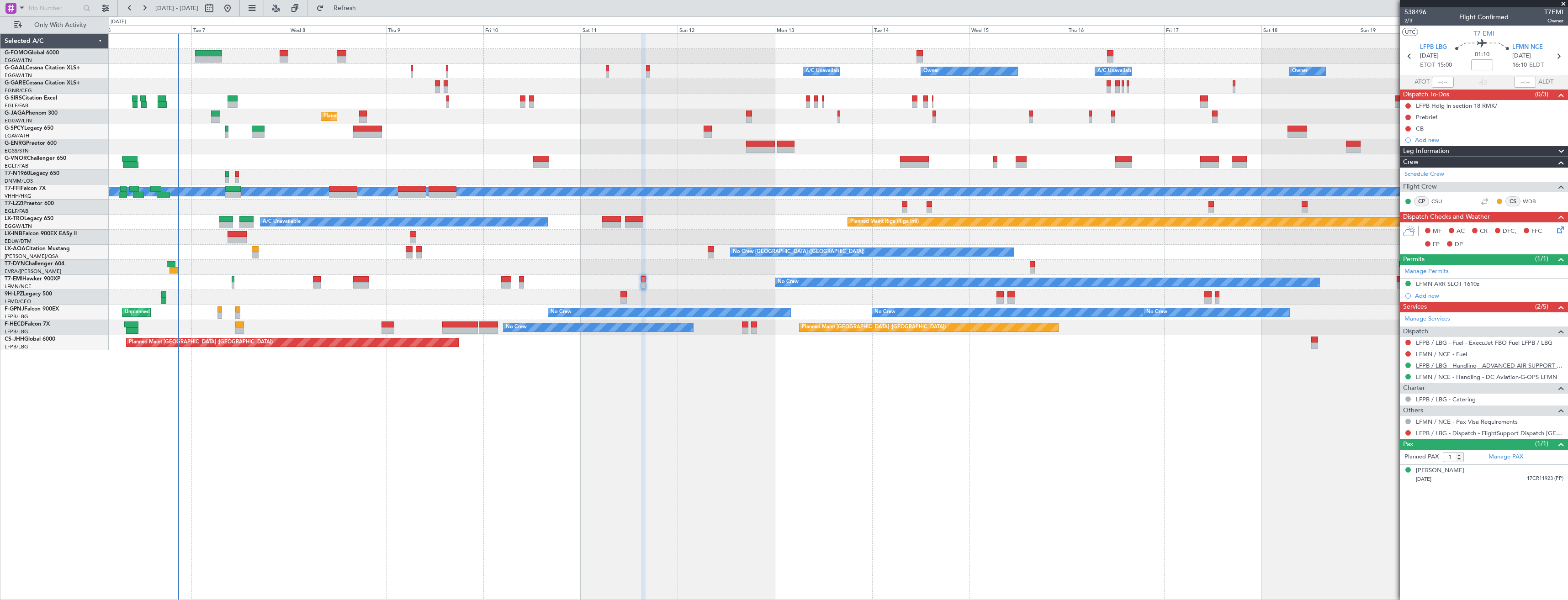
click at [1440, 368] on link "LFPB / LBG - Handling - ADVANCED AIR SUPPORT LFPB" at bounding box center [1490, 366] width 147 height 8
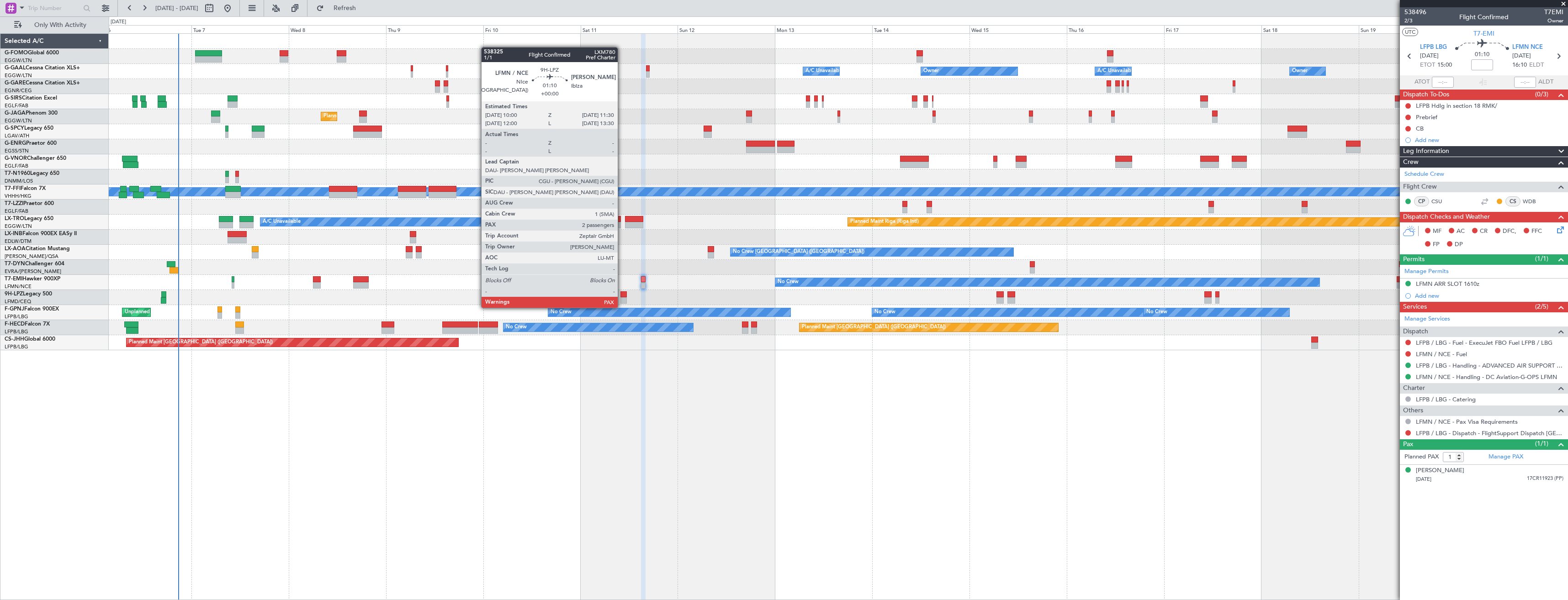
click at [622, 299] on div at bounding box center [624, 300] width 6 height 6
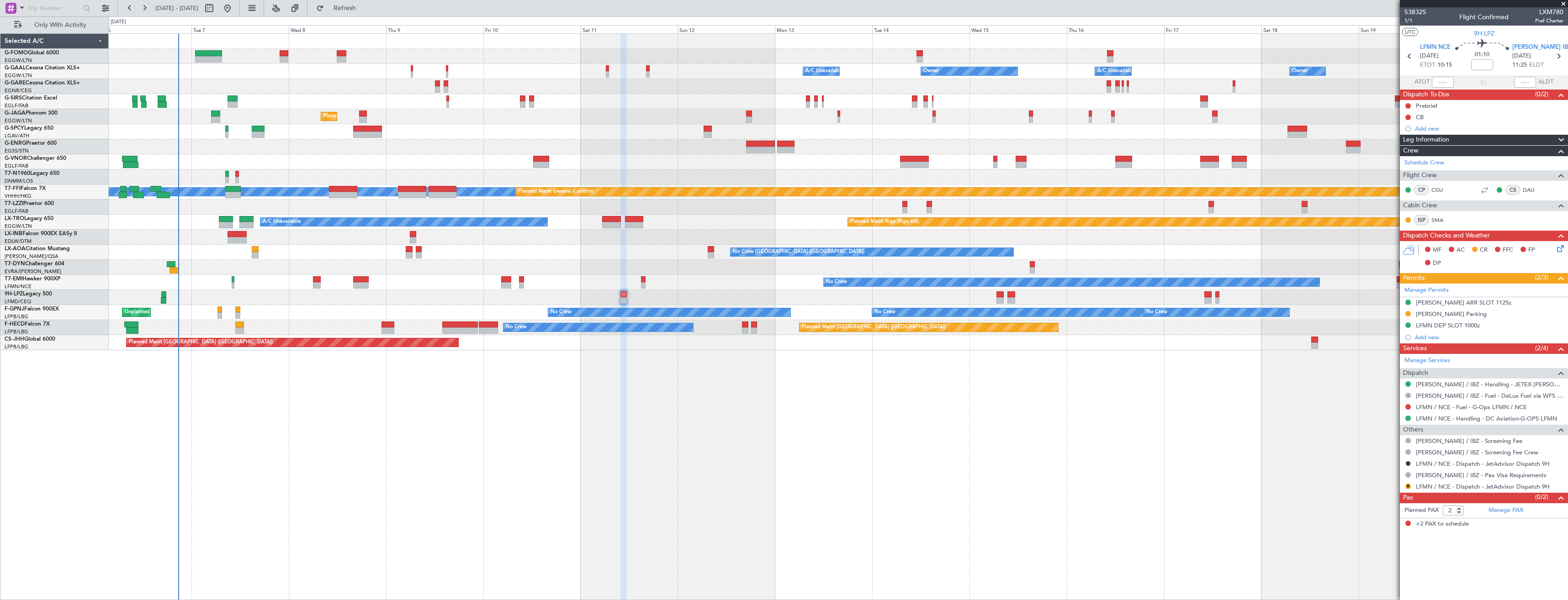
click at [1408, 486] on button "R" at bounding box center [1408, 487] width 5 height 5
click at [1364, 473] on span at bounding box center [1361, 472] width 5 height 5
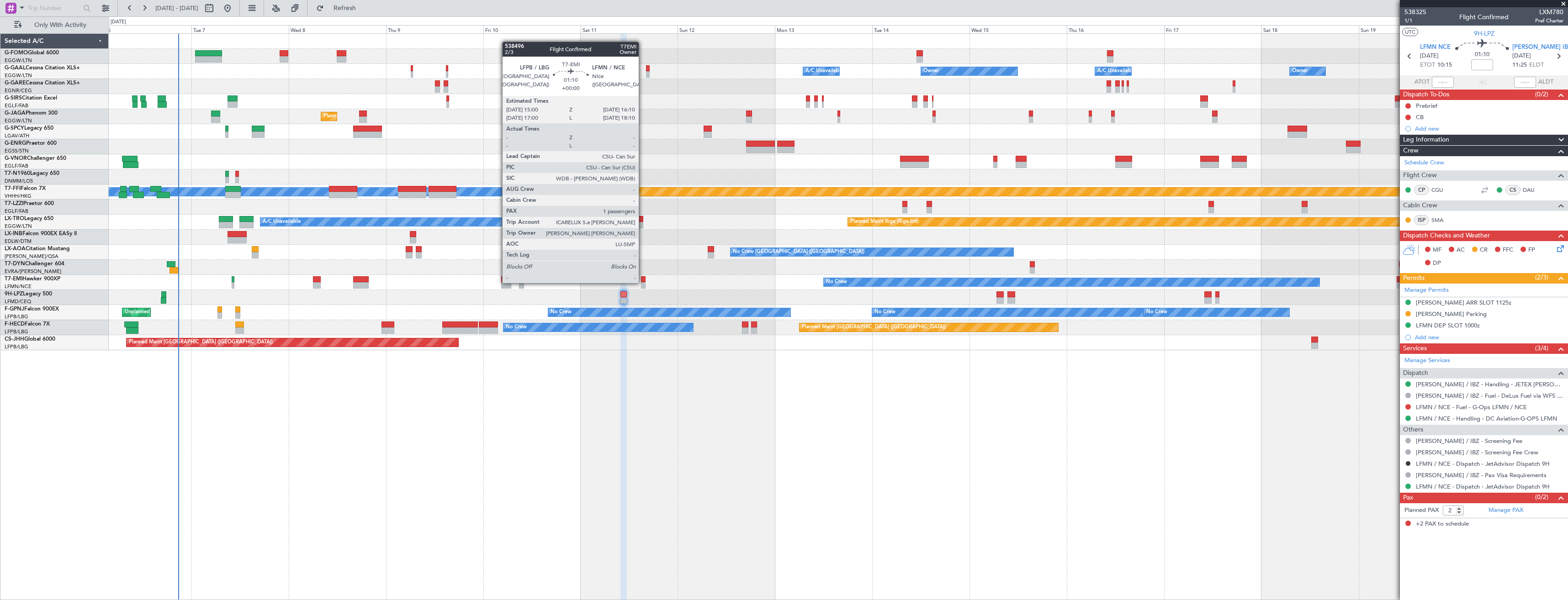
click at [643, 282] on div at bounding box center [644, 285] width 5 height 6
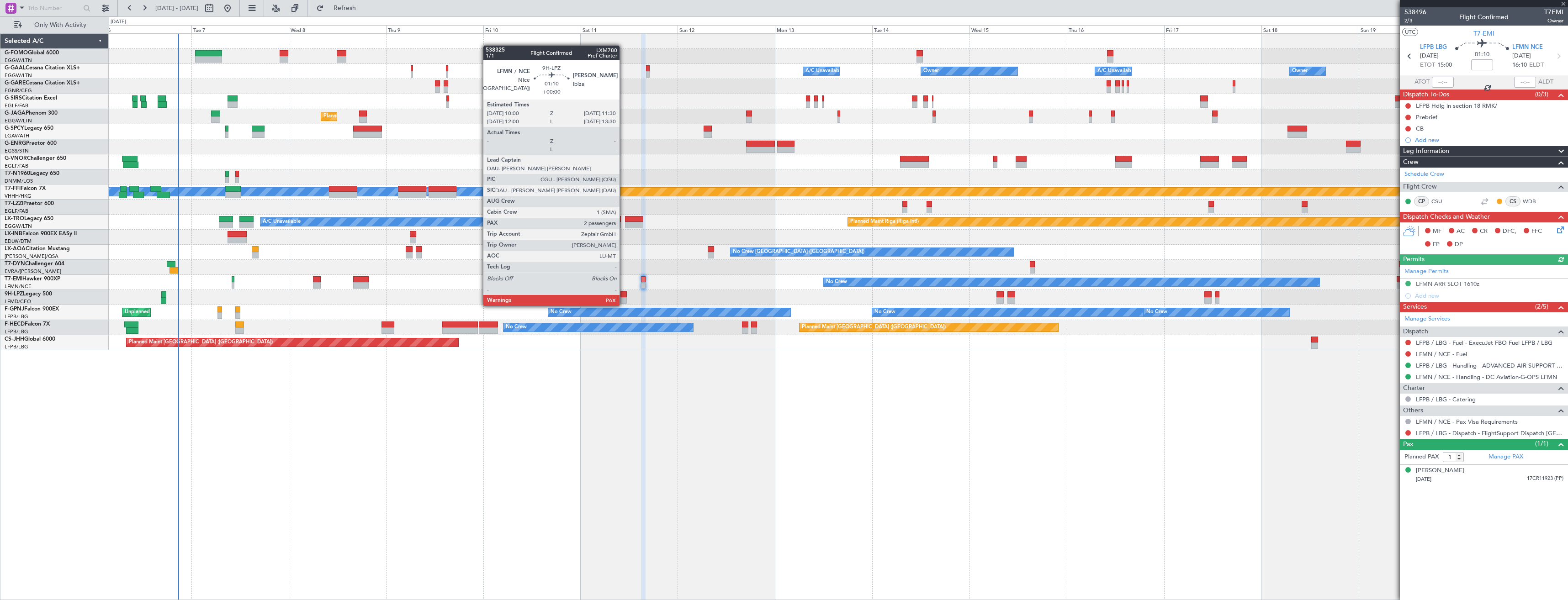
click at [624, 297] on div at bounding box center [624, 294] width 6 height 6
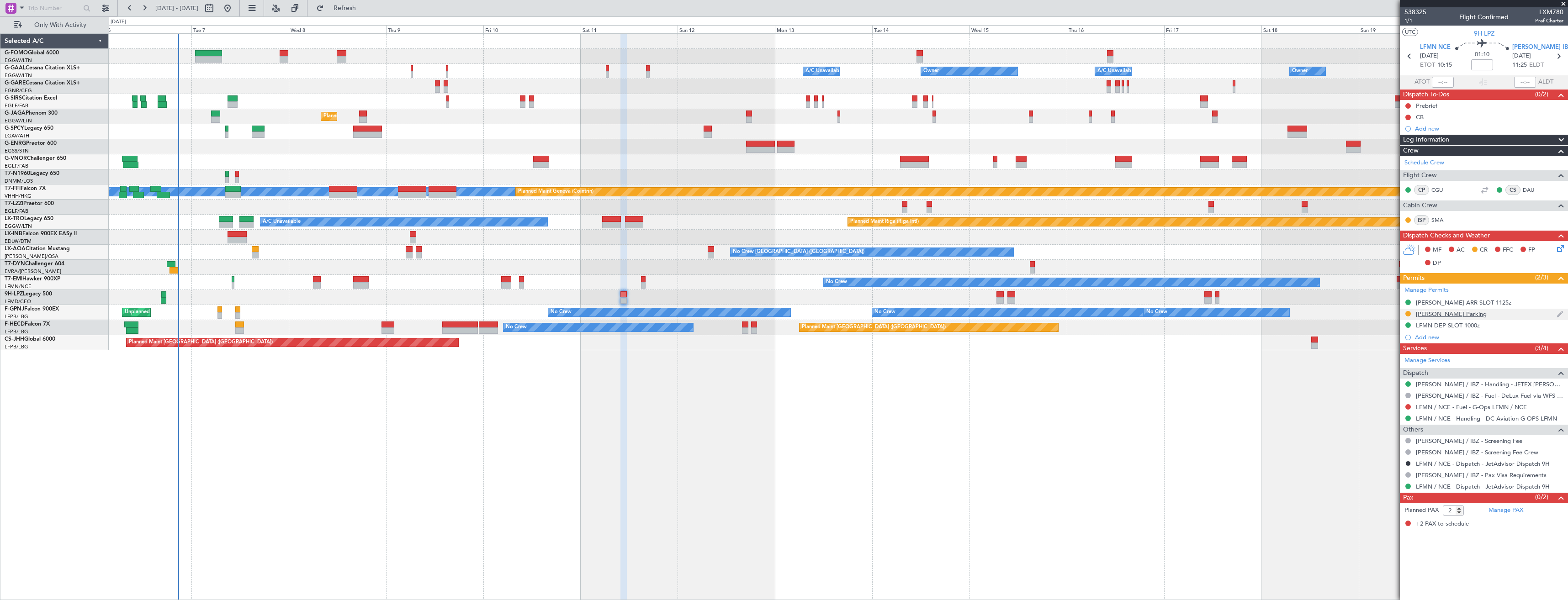
click at [1454, 314] on div "LEIB Parking" at bounding box center [1484, 314] width 168 height 12
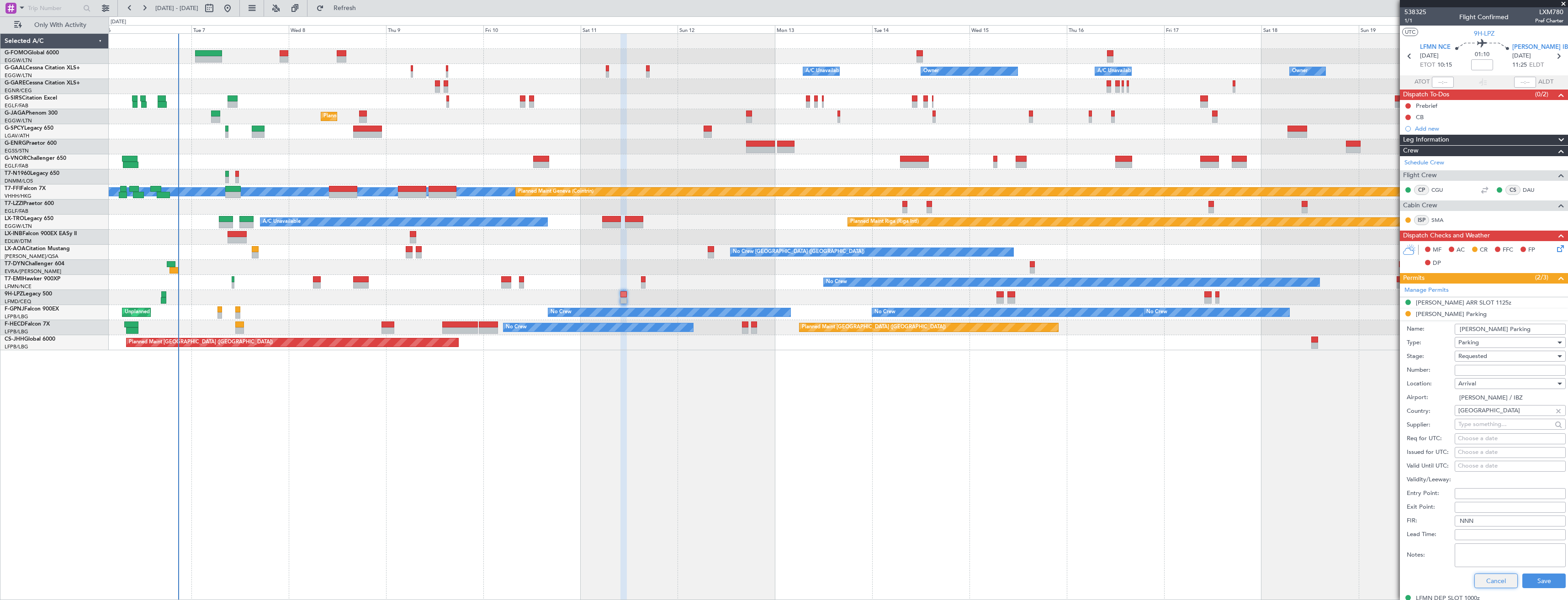
click at [1479, 582] on button "Cancel" at bounding box center [1496, 581] width 43 height 14
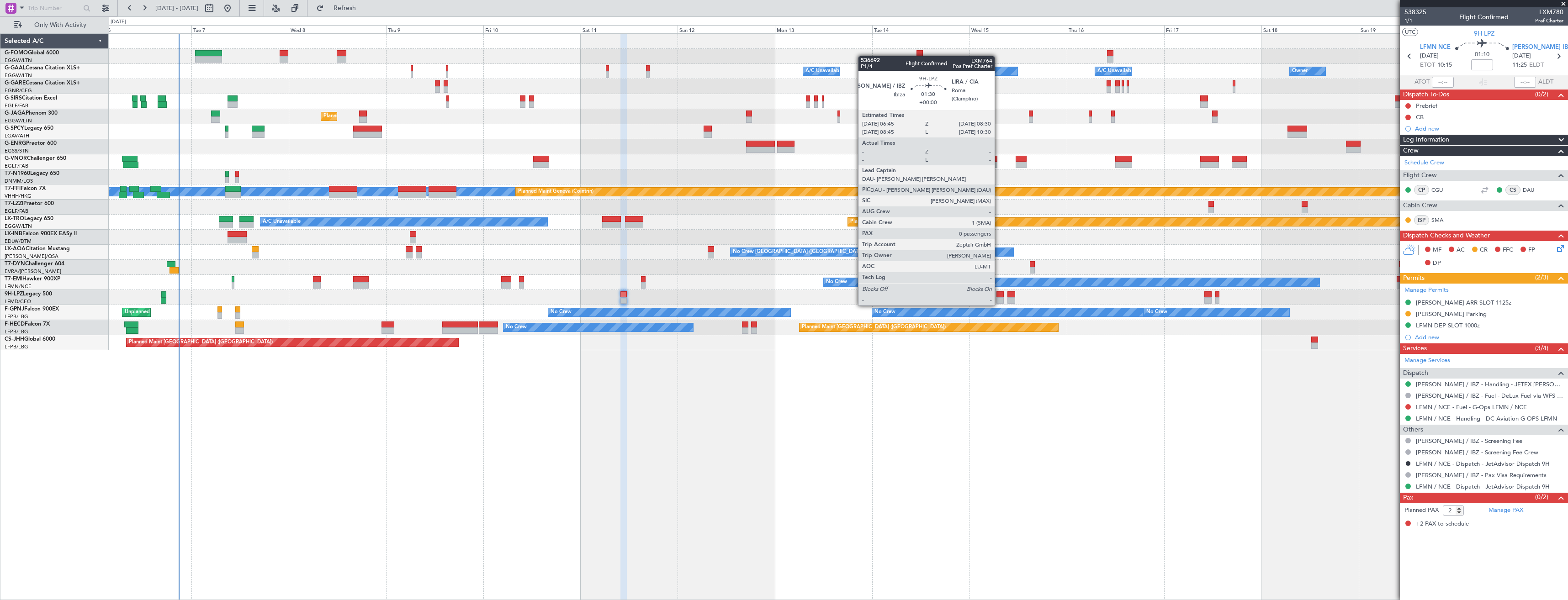
click at [999, 296] on div at bounding box center [1000, 294] width 7 height 6
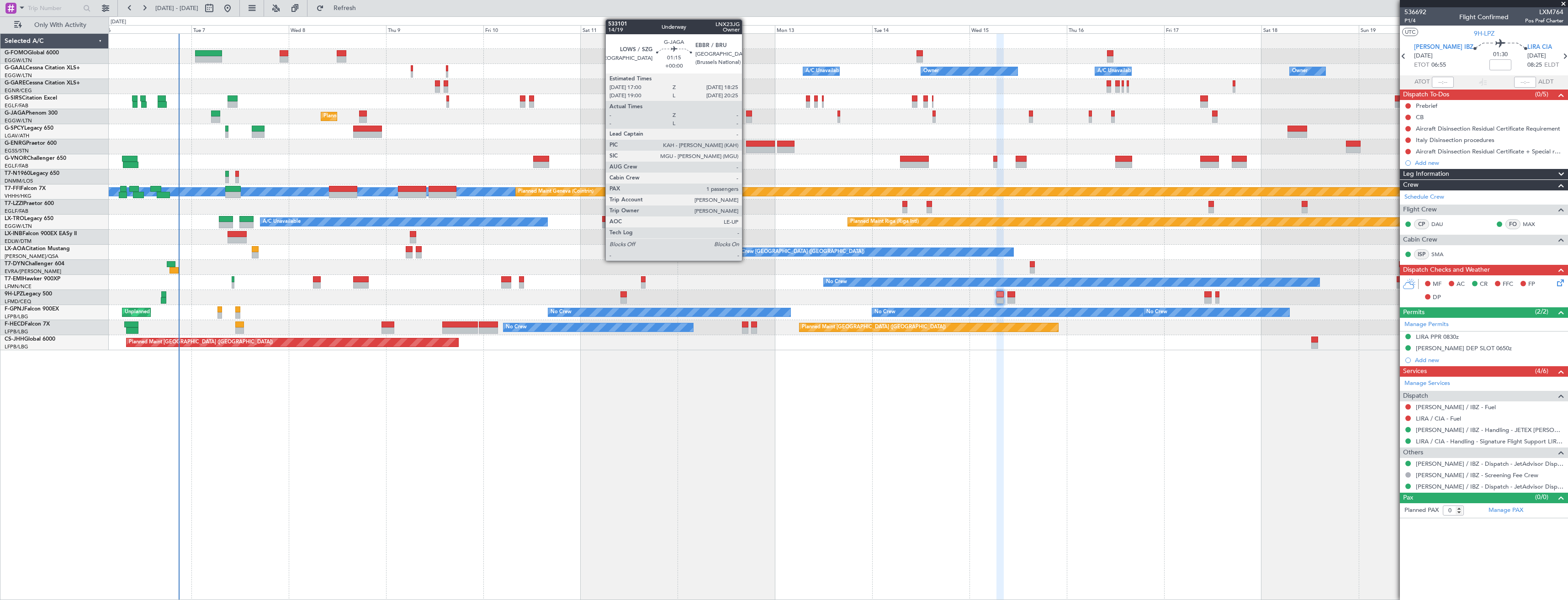
click at [746, 113] on div at bounding box center [749, 113] width 6 height 6
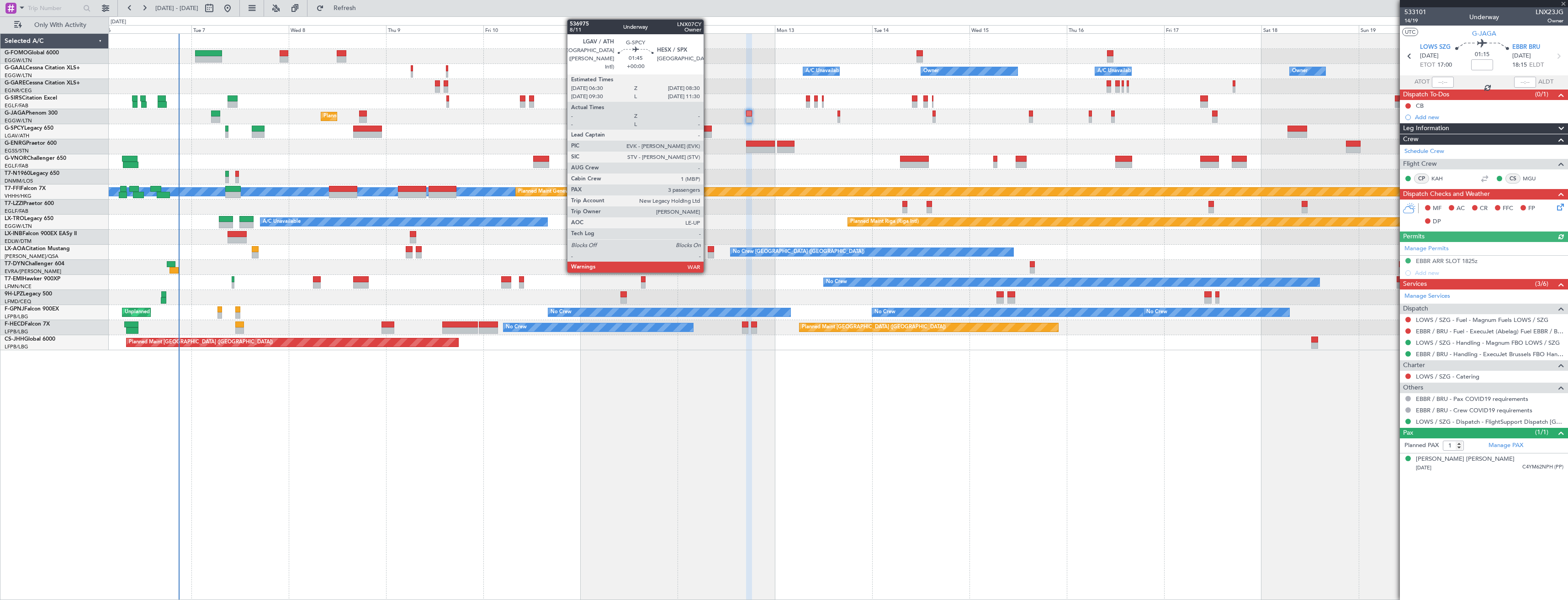
click at [708, 128] on div at bounding box center [707, 128] width 8 height 6
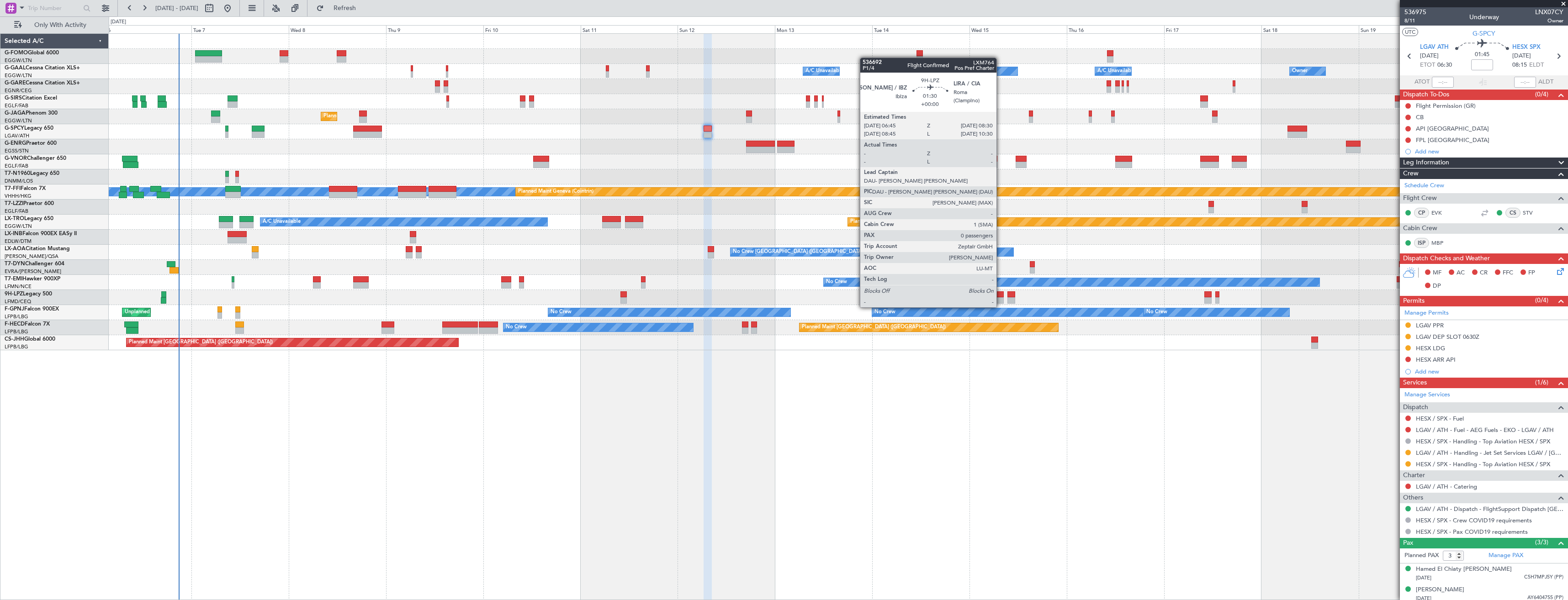
click at [1001, 298] on div at bounding box center [1000, 300] width 7 height 6
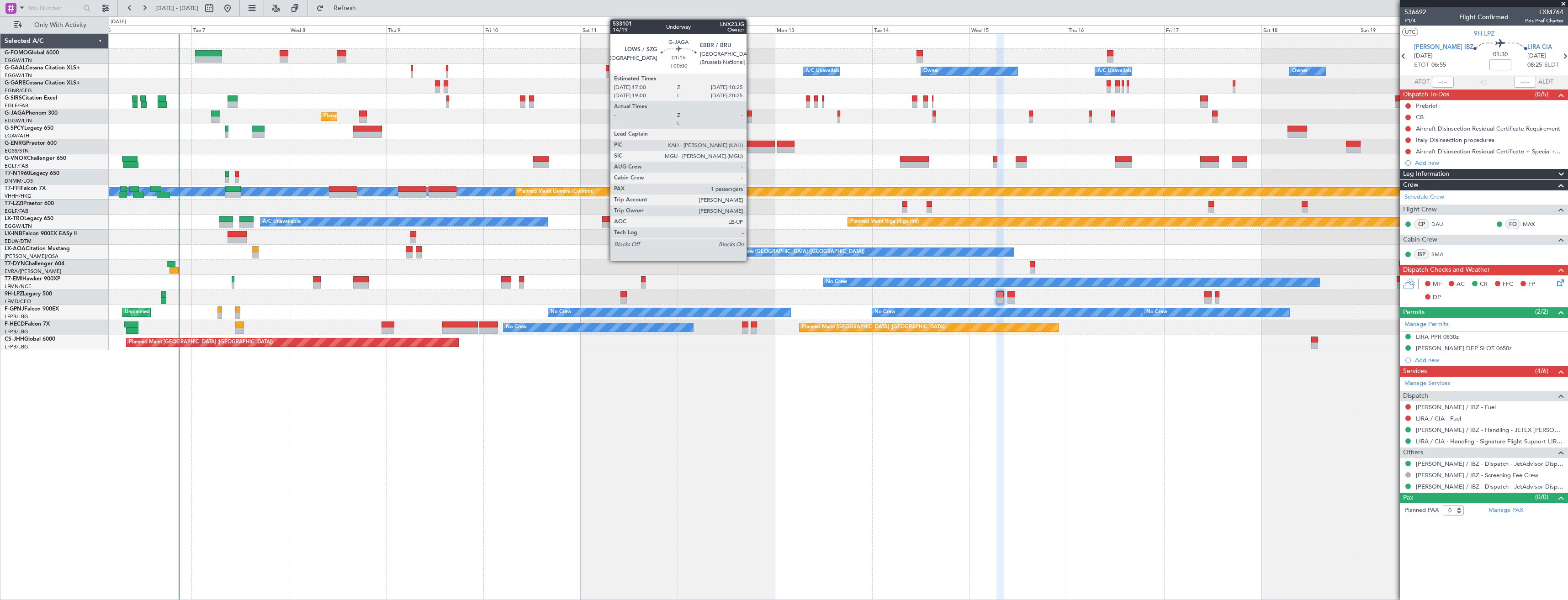
click at [751, 113] on div at bounding box center [749, 113] width 6 height 6
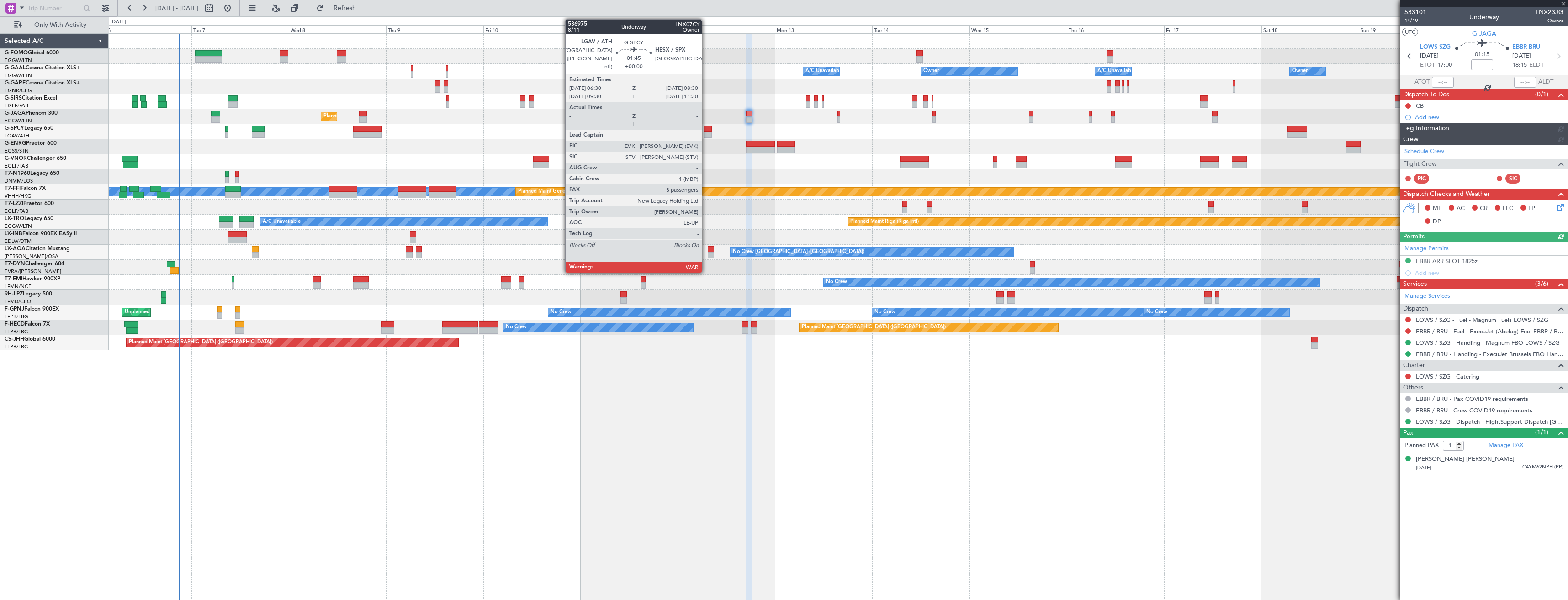
click at [706, 135] on div at bounding box center [707, 134] width 8 height 6
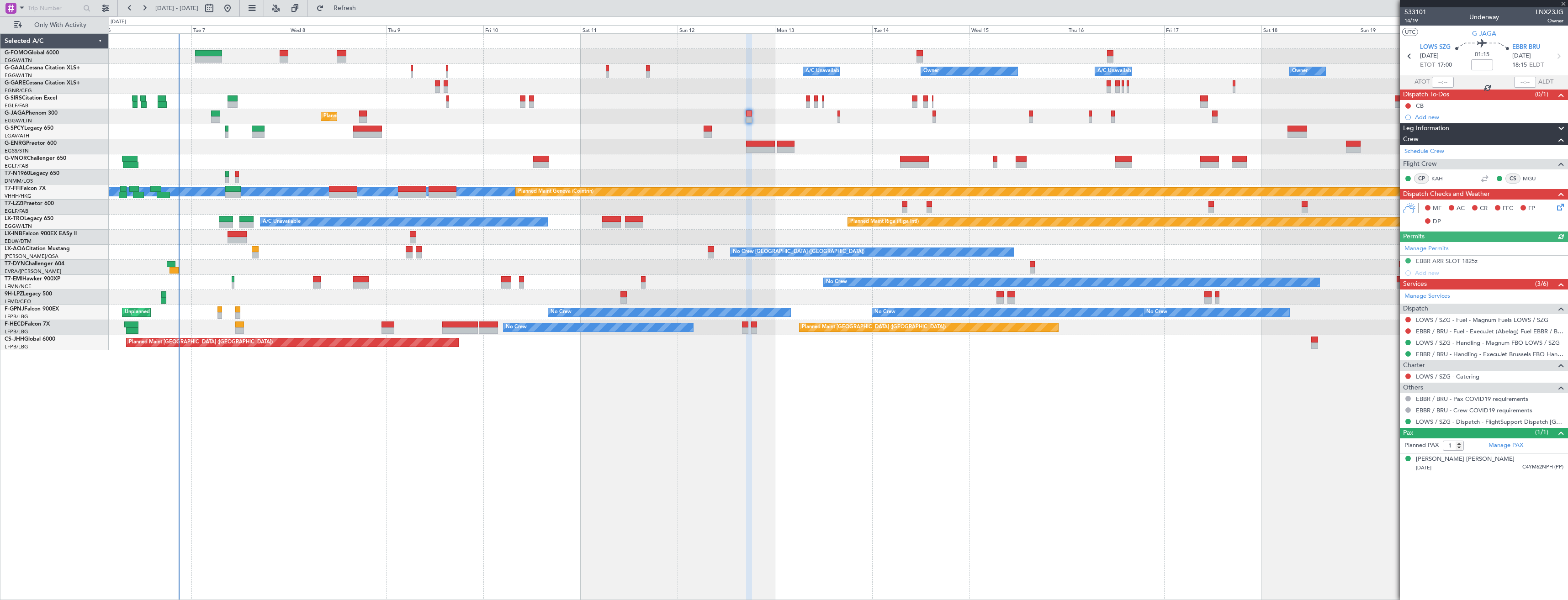
type input "3"
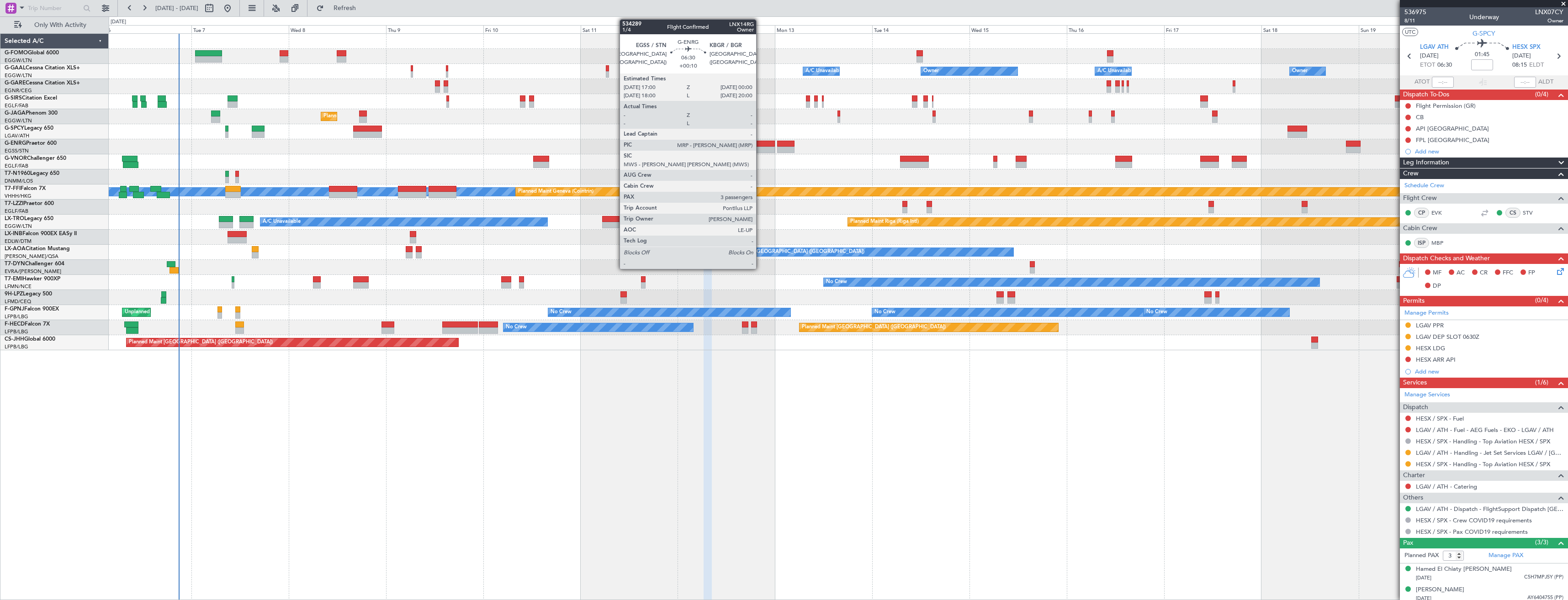
click at [760, 148] on div at bounding box center [760, 149] width 29 height 6
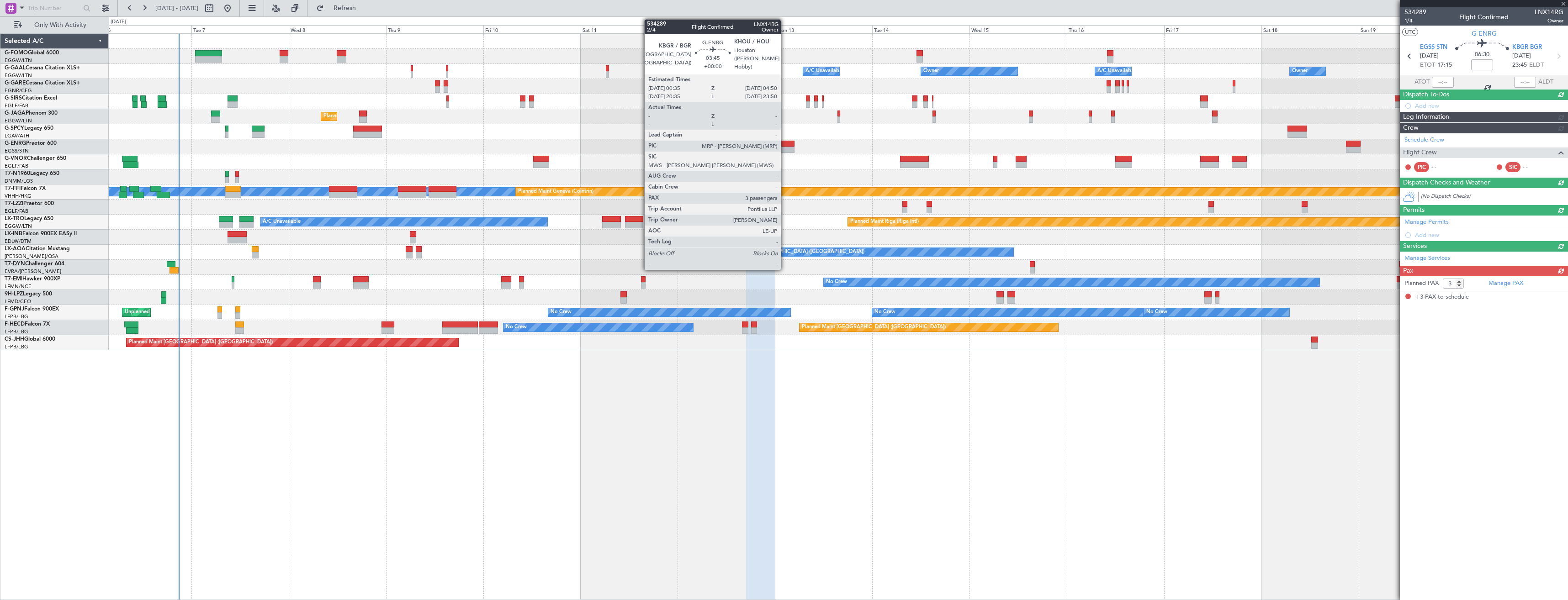
type input "+00:10"
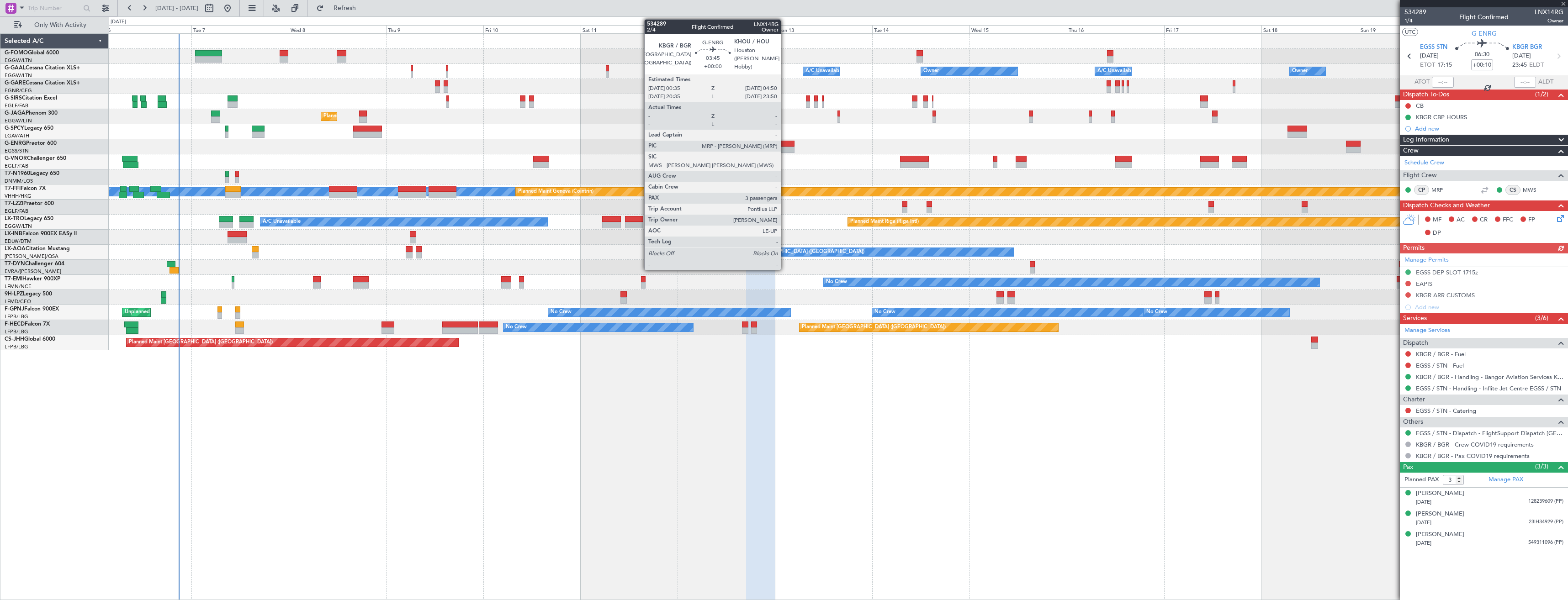
click at [785, 146] on div at bounding box center [785, 144] width 17 height 6
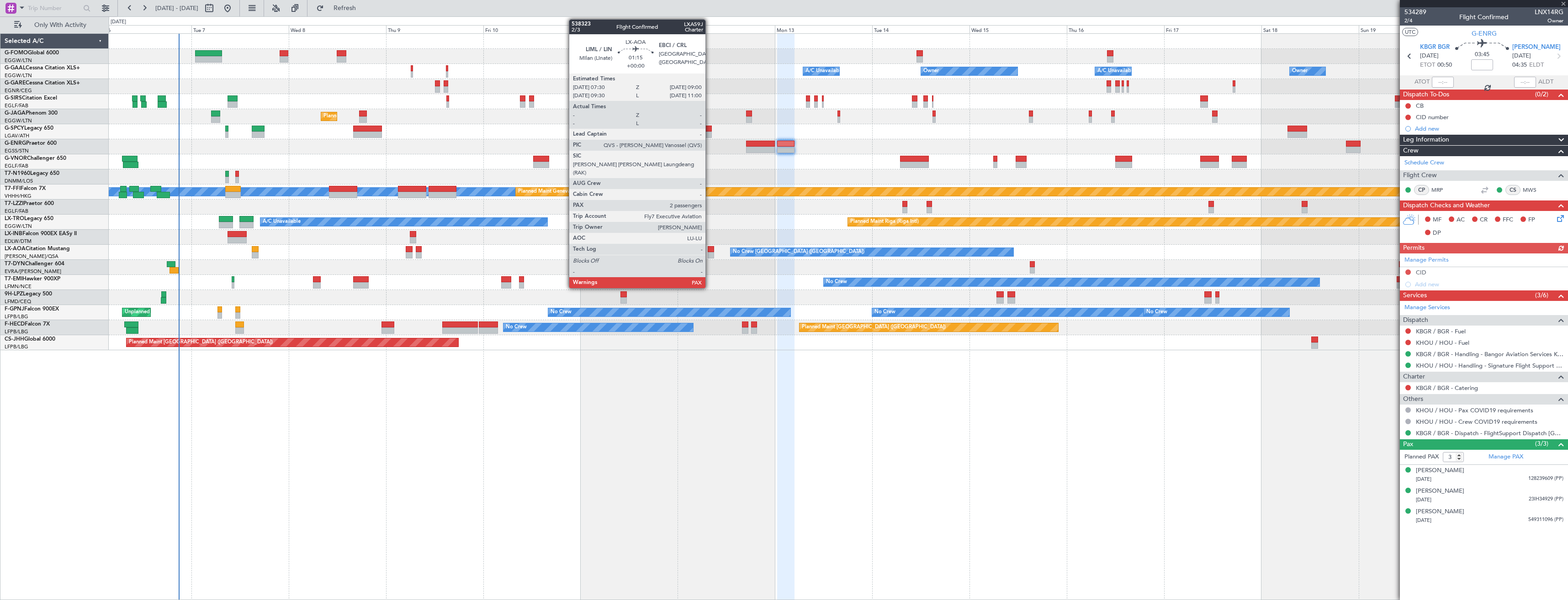
click at [710, 254] on div at bounding box center [711, 255] width 6 height 6
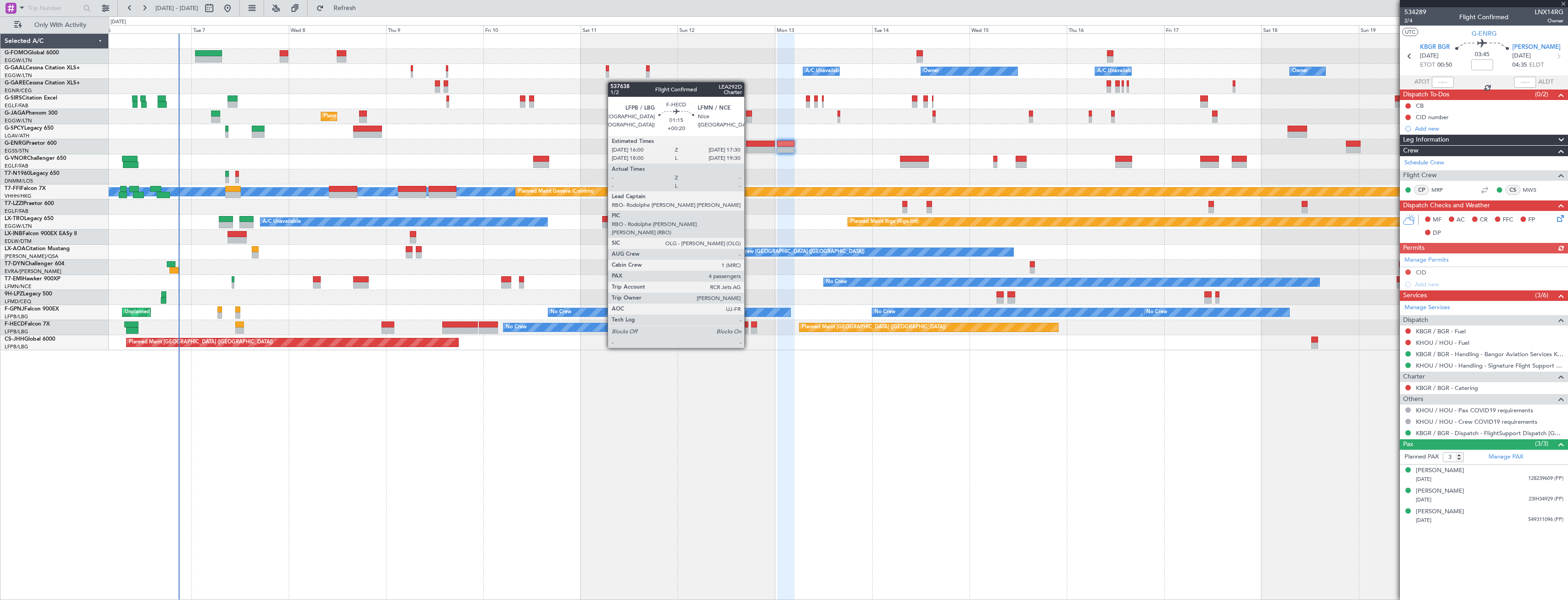
type input "2"
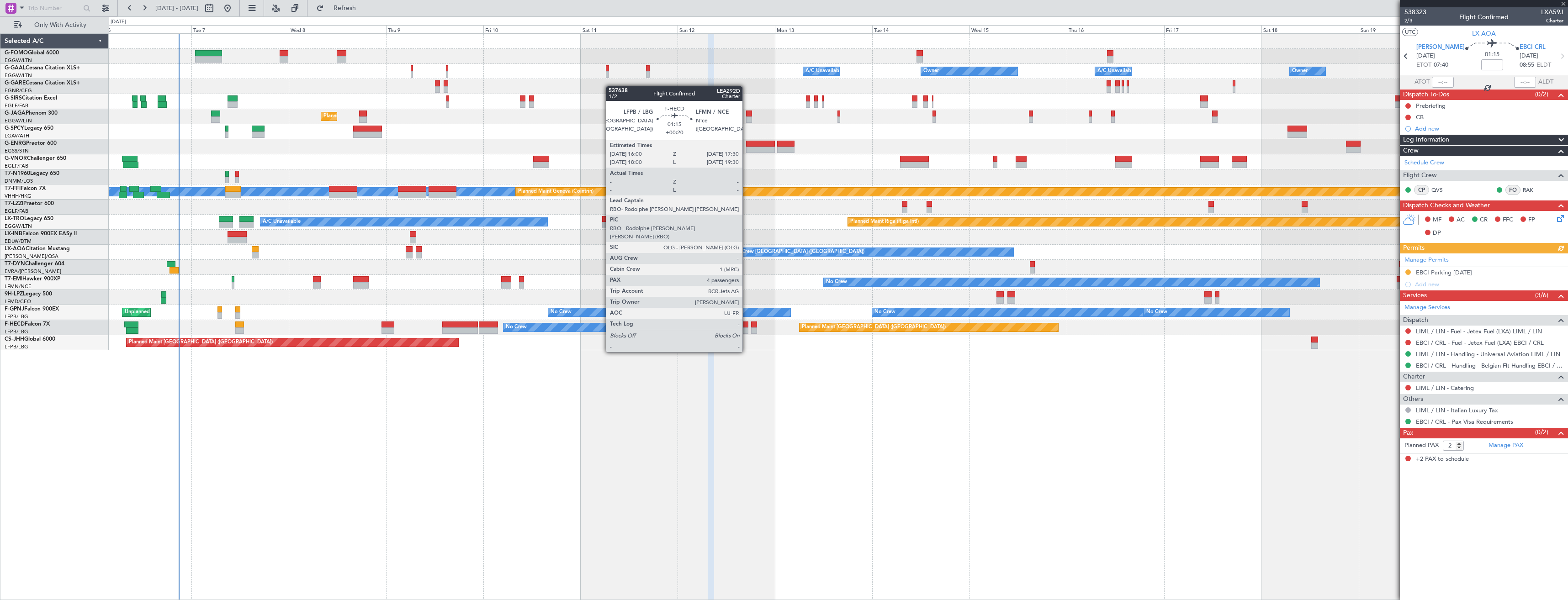
click at [747, 327] on div at bounding box center [745, 324] width 6 height 6
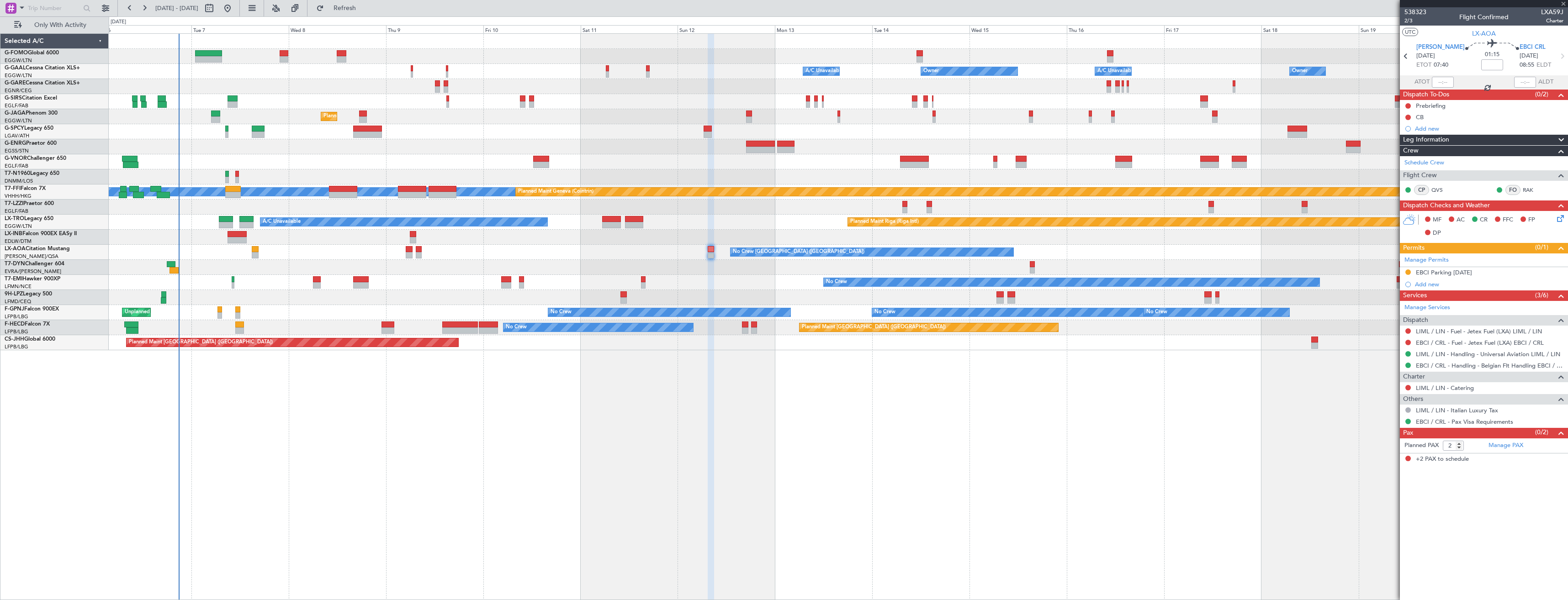
type input "+00:20"
type input "4"
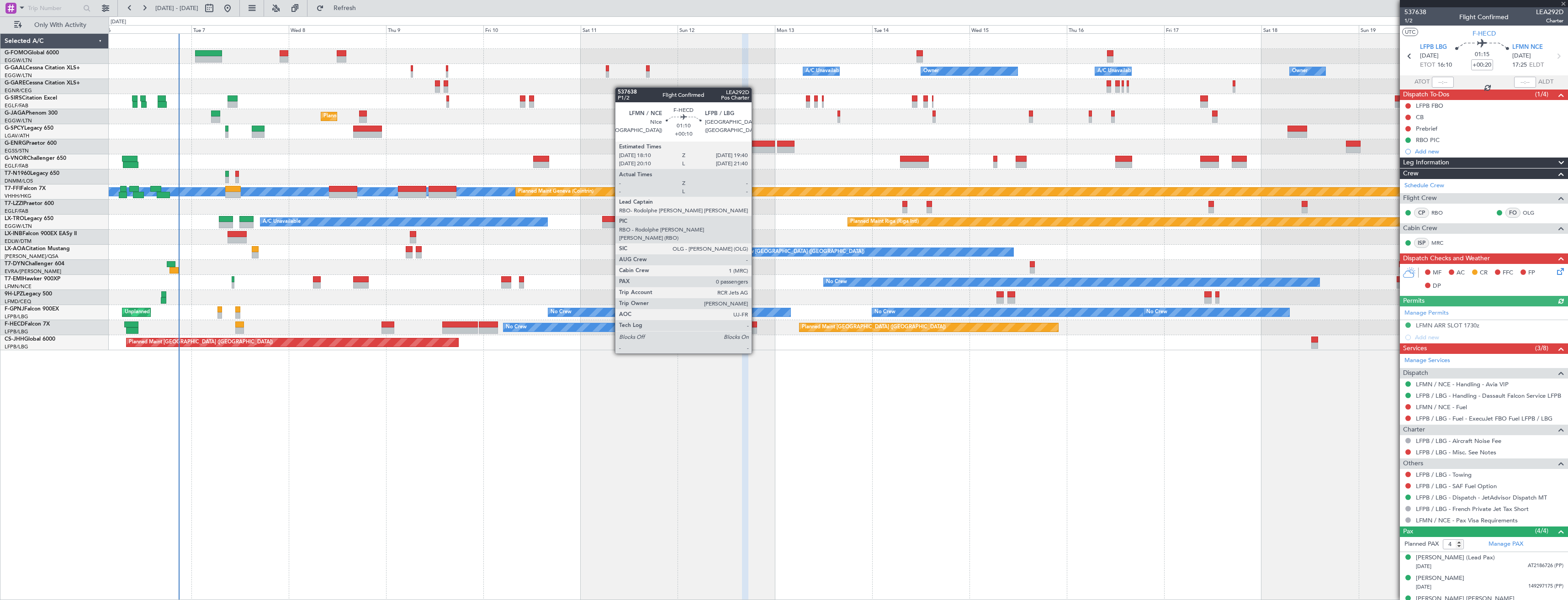
click at [756, 328] on div at bounding box center [754, 331] width 6 height 6
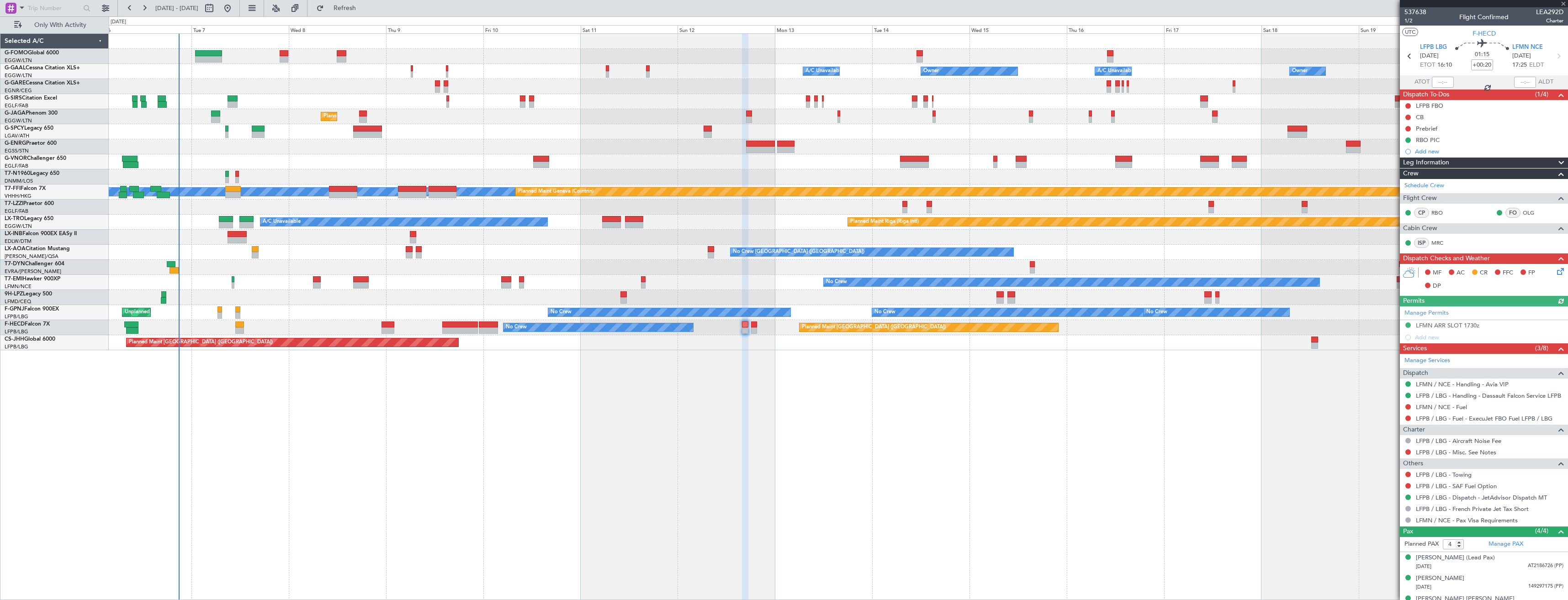
type input "+00:10"
type input "0"
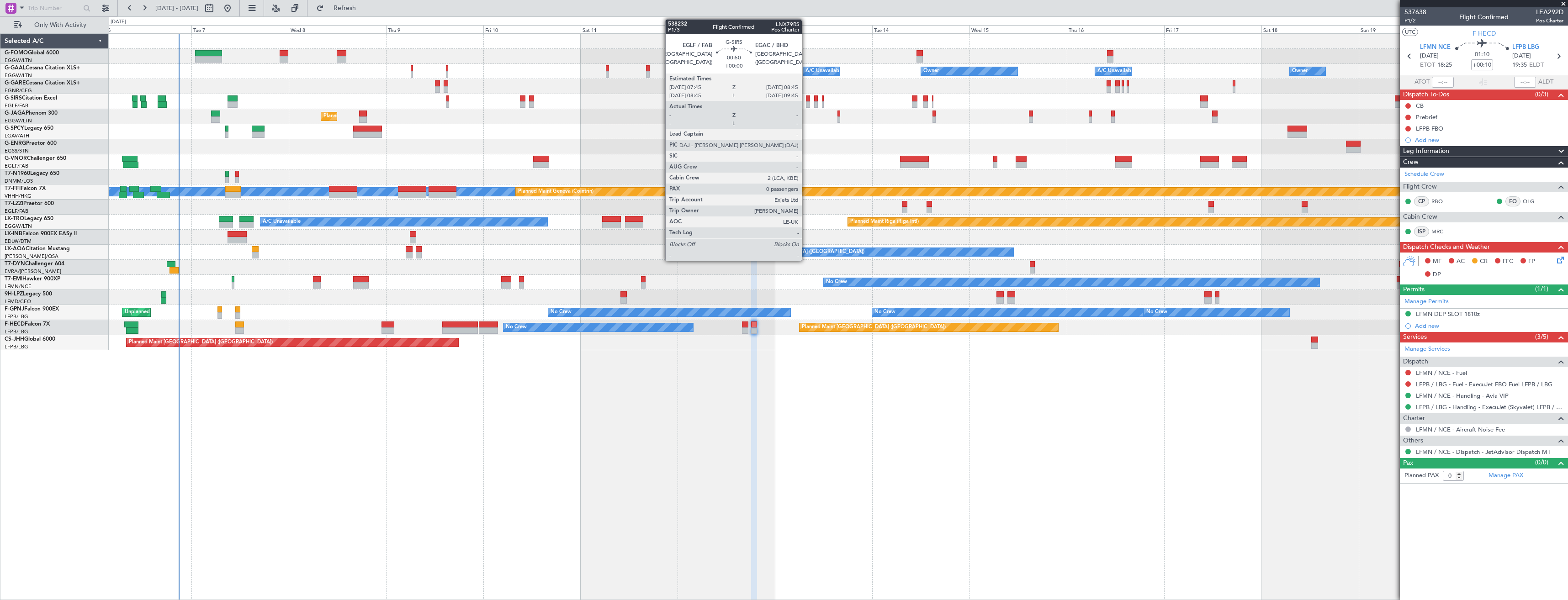
click at [806, 102] on div at bounding box center [808, 104] width 4 height 6
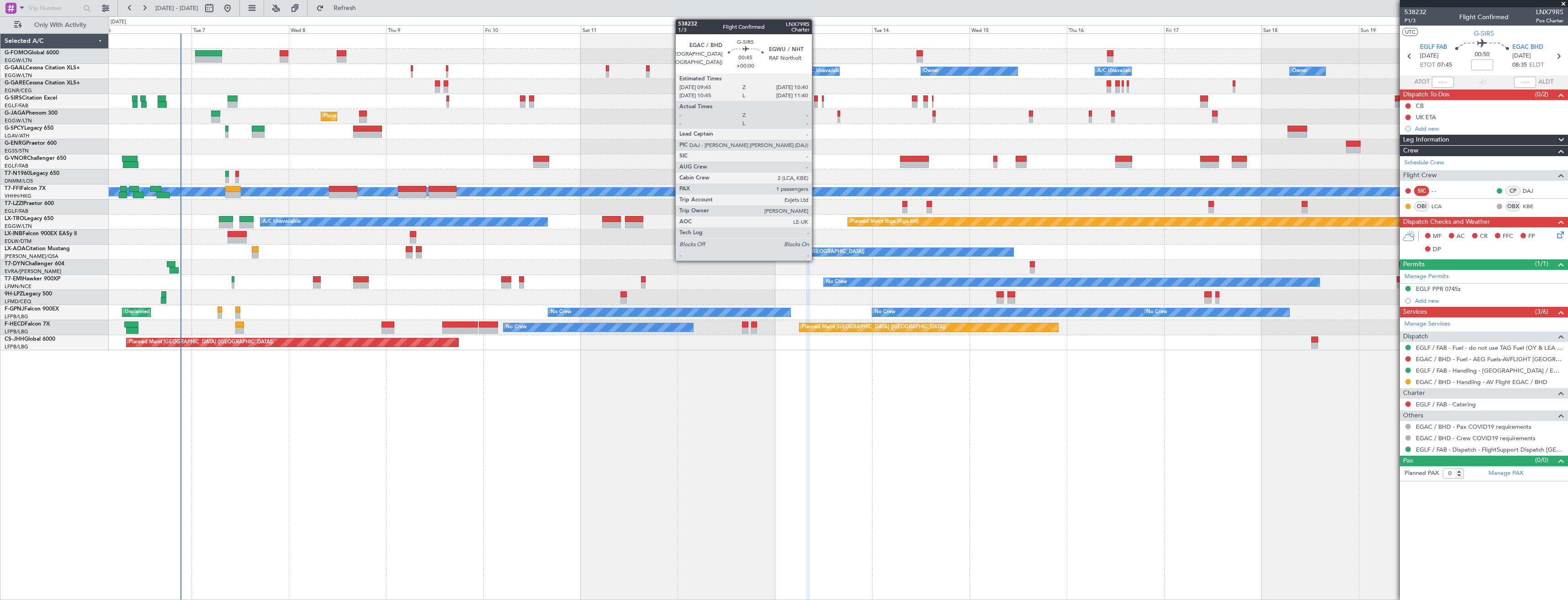
click at [816, 104] on div at bounding box center [816, 104] width 4 height 6
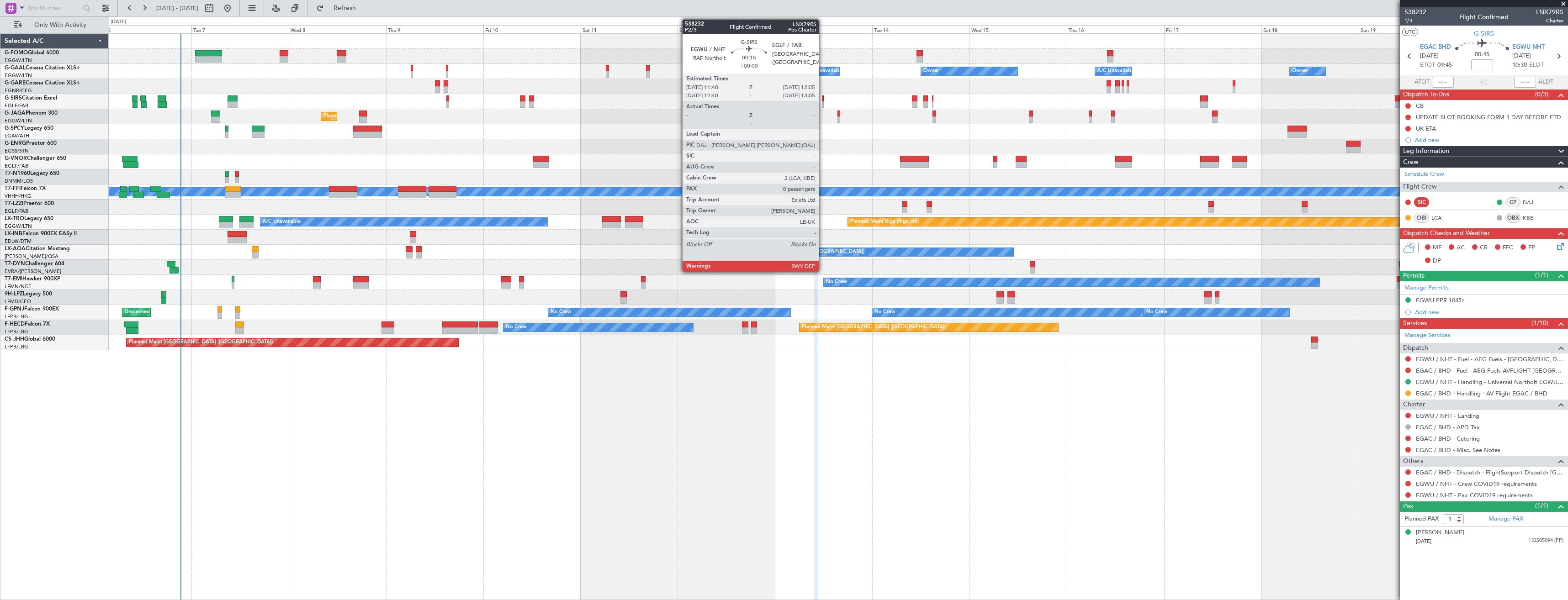
click at [823, 101] on div at bounding box center [823, 98] width 2 height 6
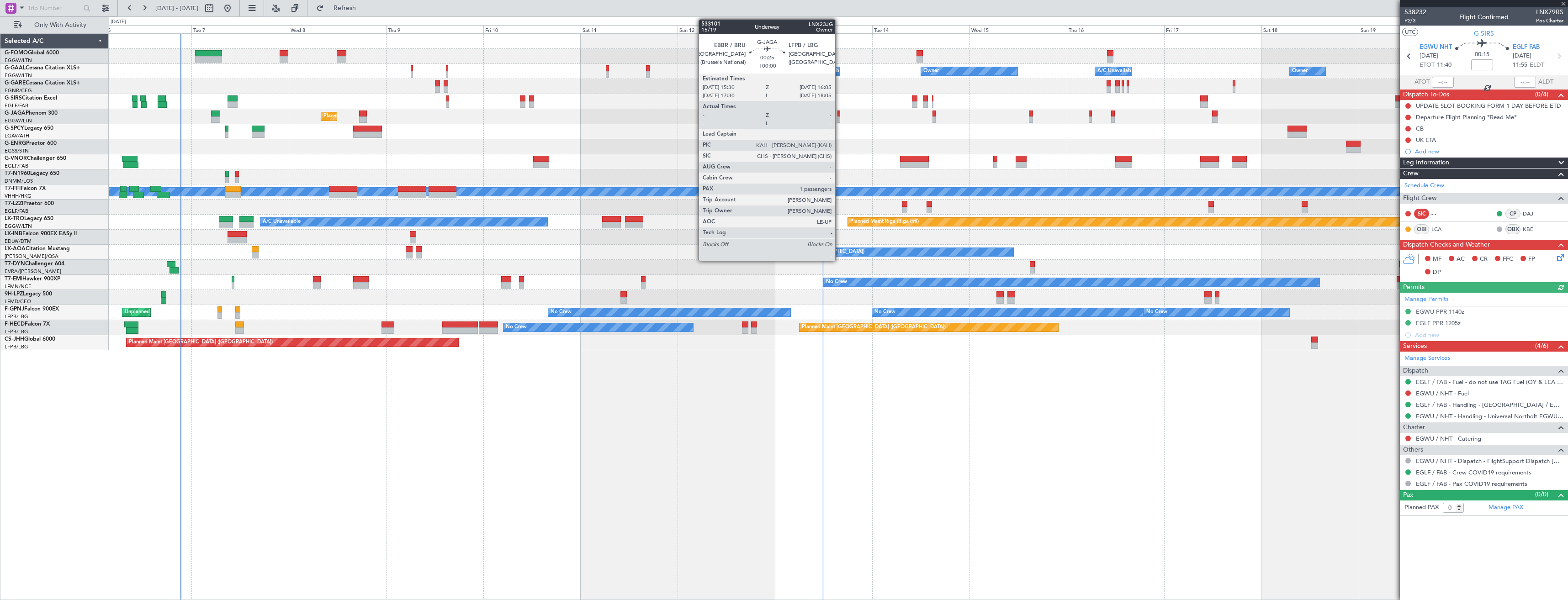
click at [839, 117] on div at bounding box center [838, 119] width 3 height 6
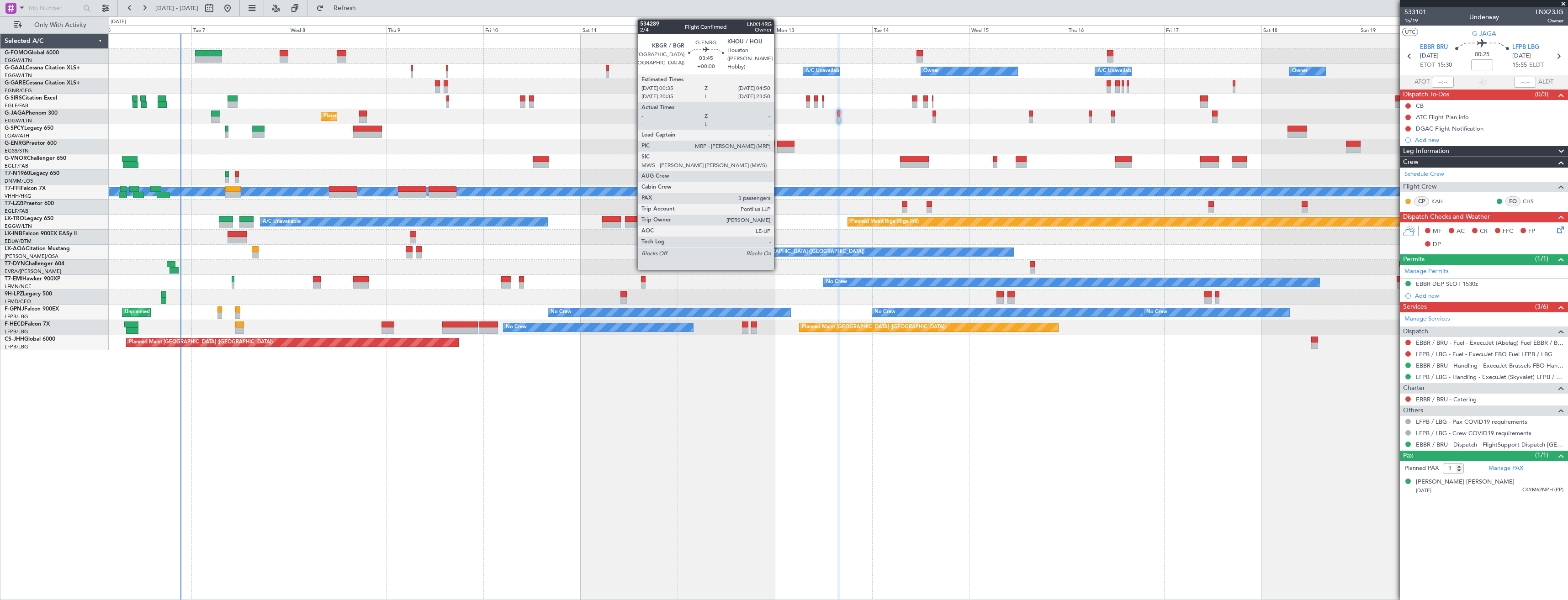
click at [778, 145] on div at bounding box center [785, 144] width 17 height 6
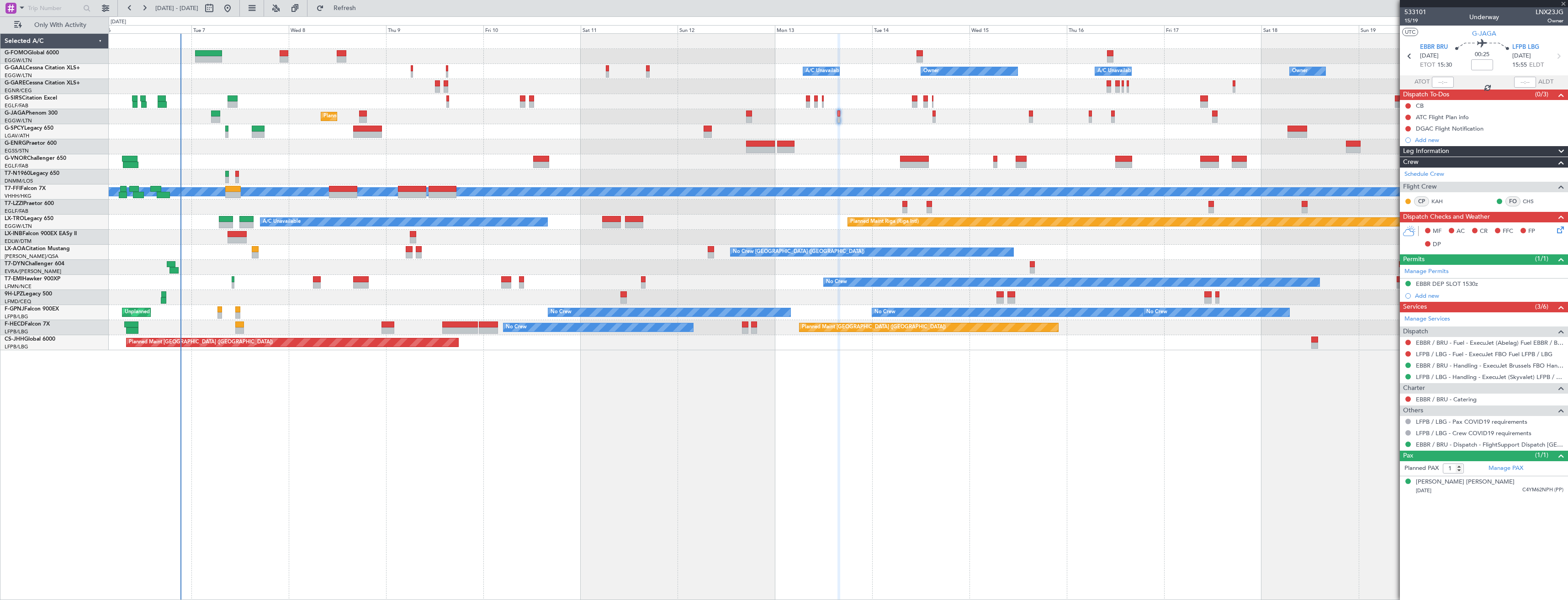
type input "3"
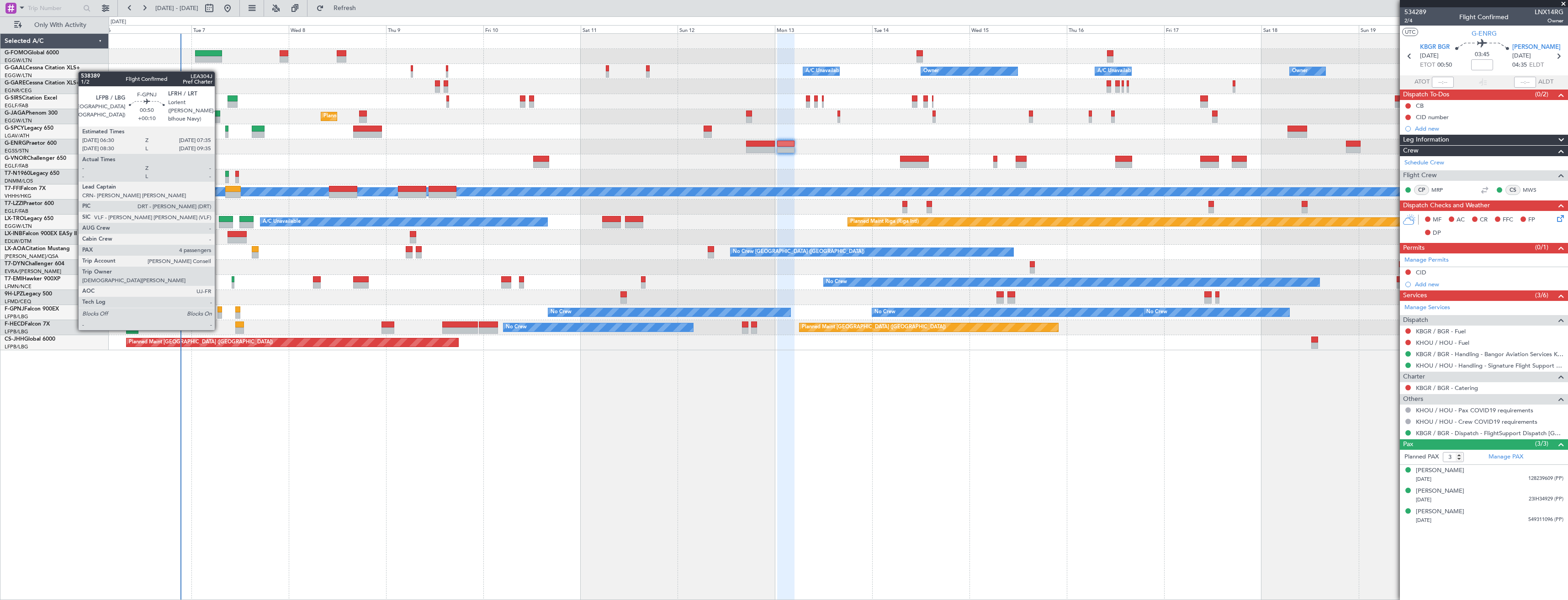
click at [219, 312] on div at bounding box center [219, 309] width 4 height 6
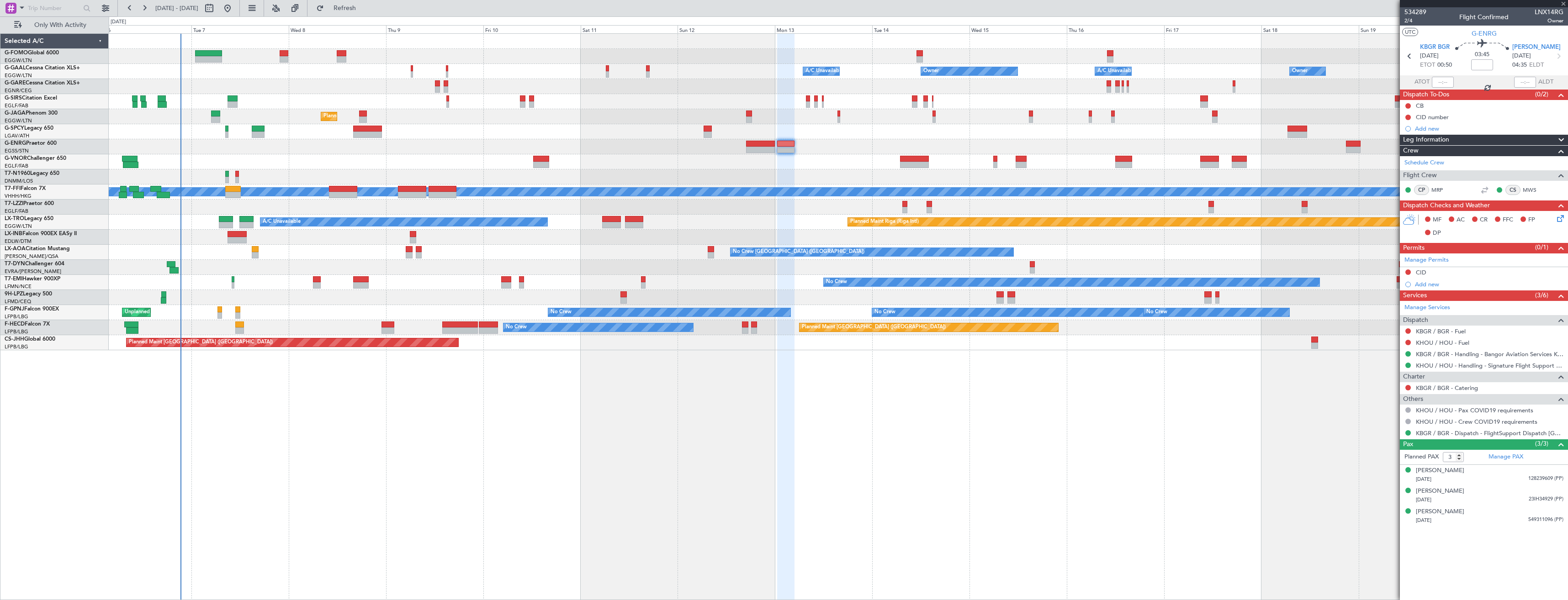
type input "+00:10"
type input "4"
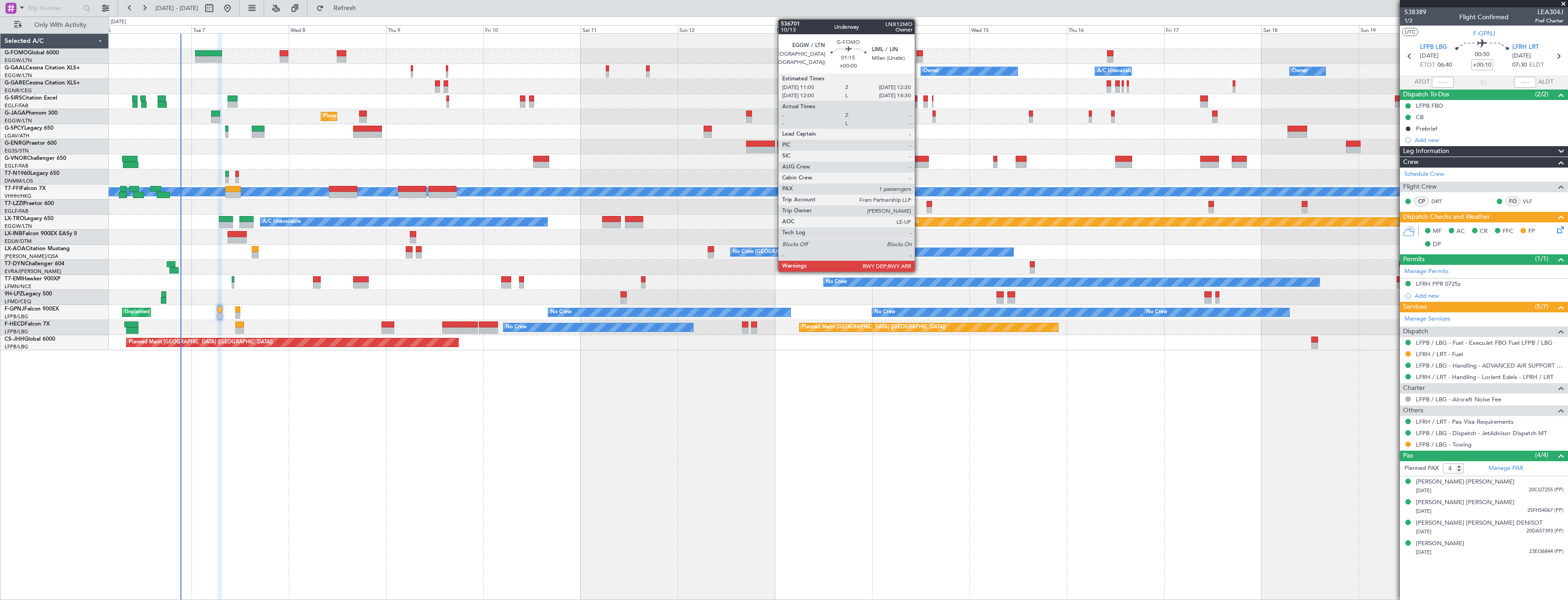
click at [919, 57] on div at bounding box center [919, 59] width 6 height 6
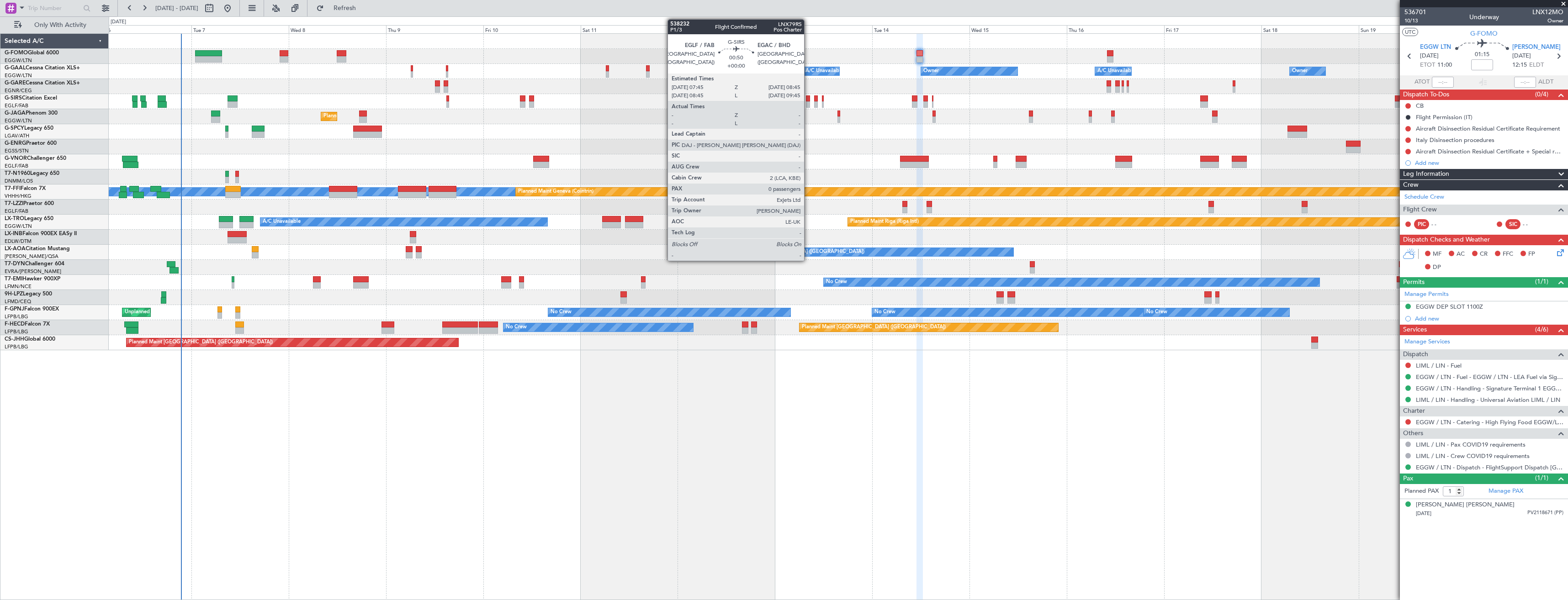
click at [809, 103] on div at bounding box center [808, 104] width 4 height 6
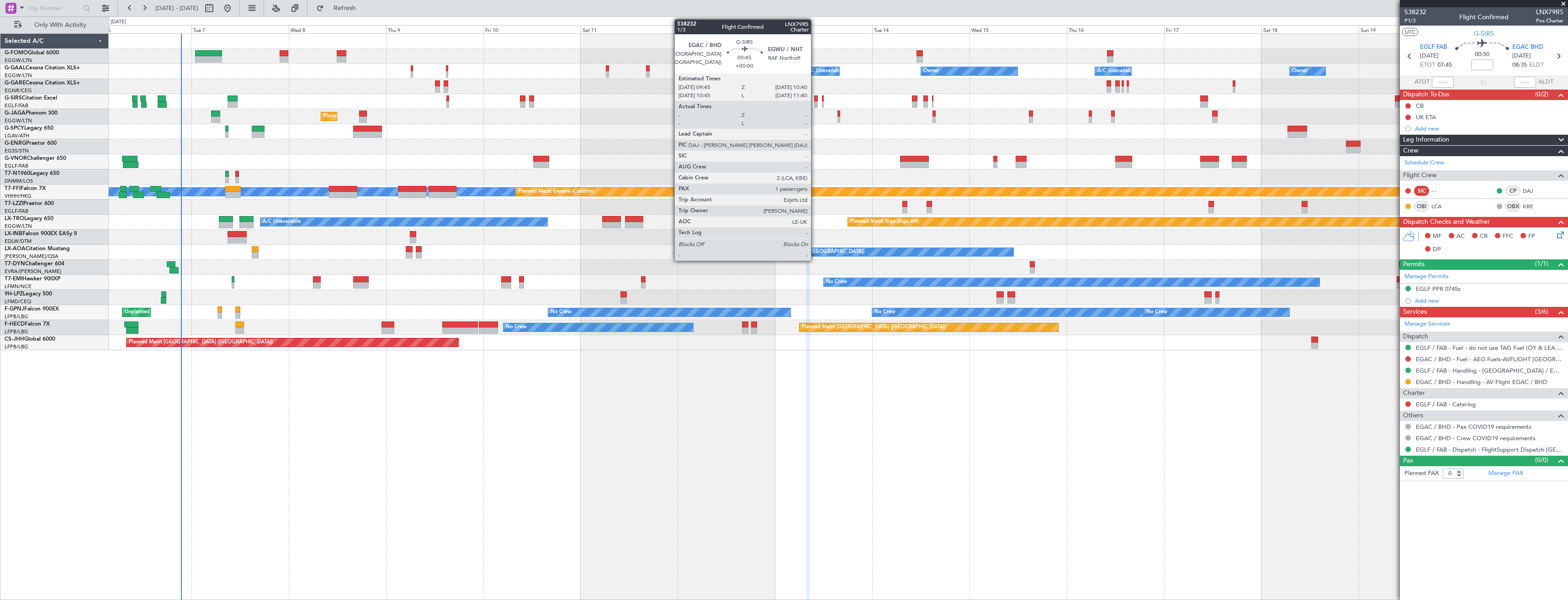
click at [815, 103] on div at bounding box center [816, 104] width 4 height 6
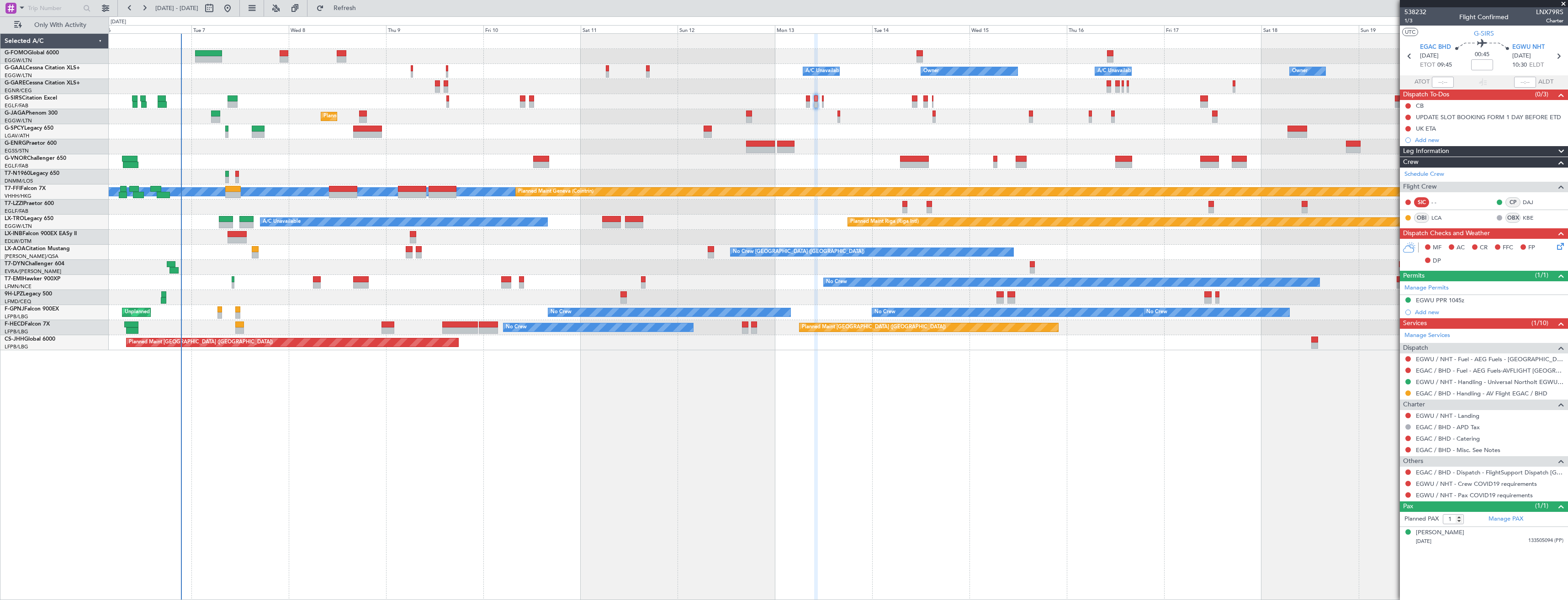
click at [1437, 385] on div "EGWU / NHT - Handling - Universal Northolt EGWU / NHT" at bounding box center [1484, 382] width 168 height 12
click at [1437, 384] on link "EGWU / NHT - Handling - Universal Northolt EGWU / NHT" at bounding box center [1490, 382] width 147 height 8
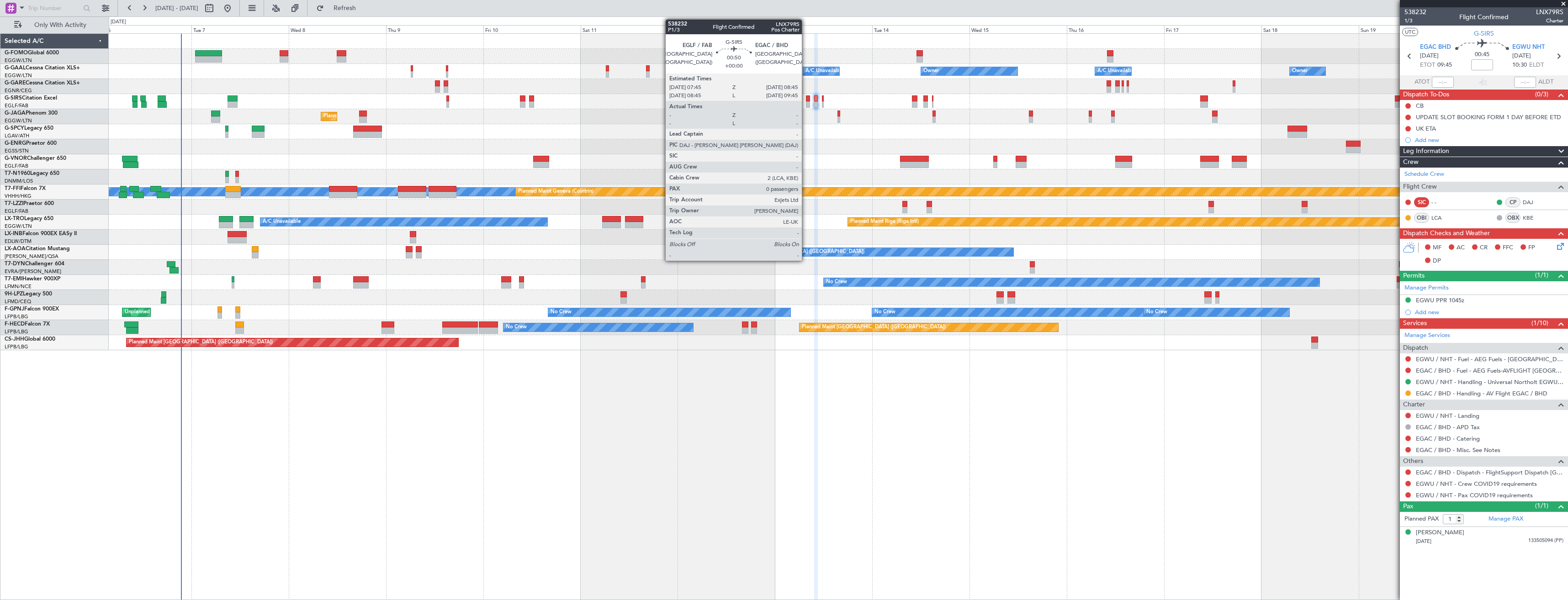
click at [806, 98] on div at bounding box center [808, 98] width 4 height 6
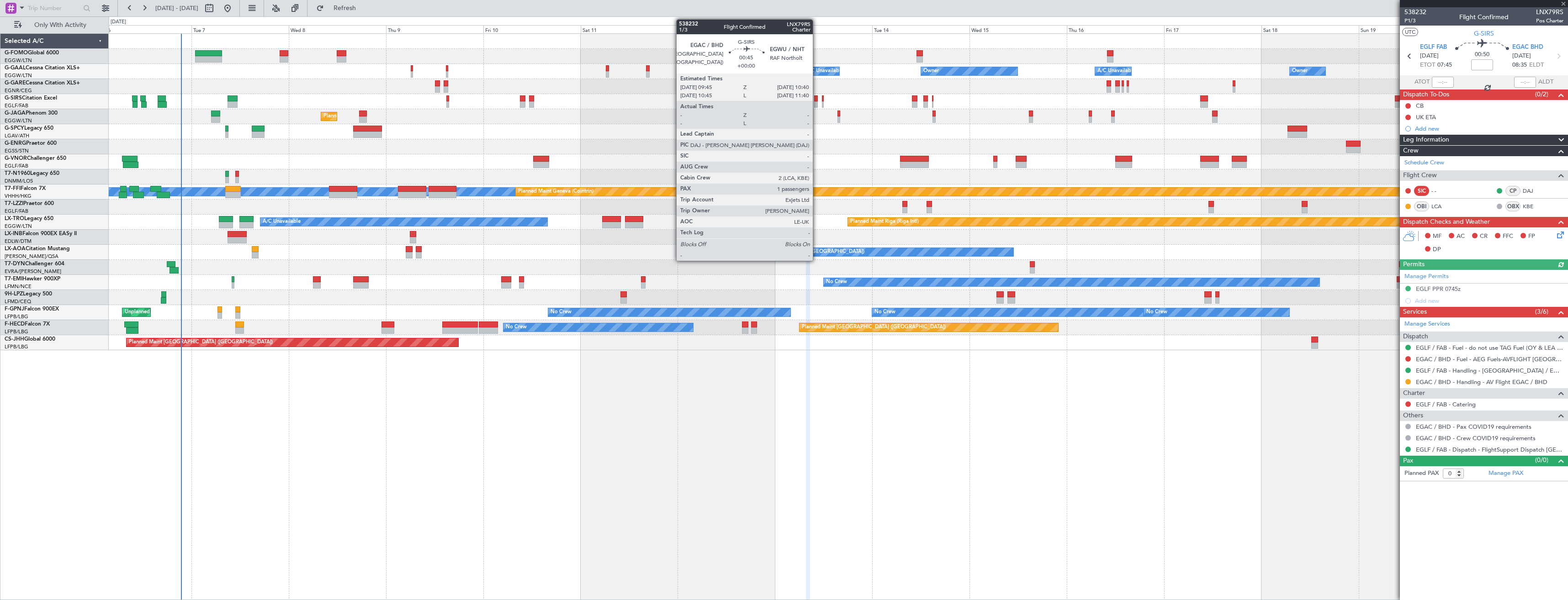
click at [817, 104] on div at bounding box center [816, 104] width 4 height 6
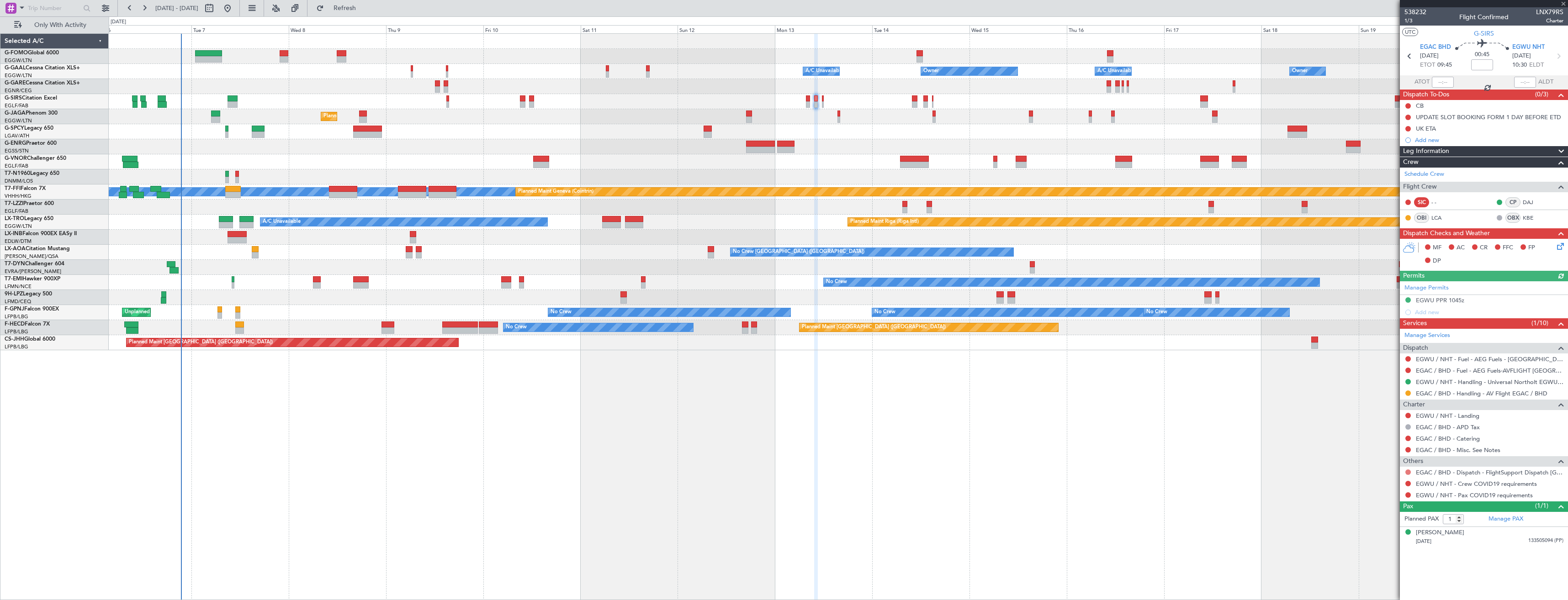
click at [1409, 472] on button at bounding box center [1408, 472] width 5 height 5
click at [1395, 481] on span "Not Required" at bounding box center [1386, 485] width 37 height 9
click at [1405, 483] on button at bounding box center [1408, 484] width 5 height 5
click at [1385, 497] on span "Not Required" at bounding box center [1386, 497] width 37 height 9
click at [1408, 496] on button at bounding box center [1408, 495] width 5 height 5
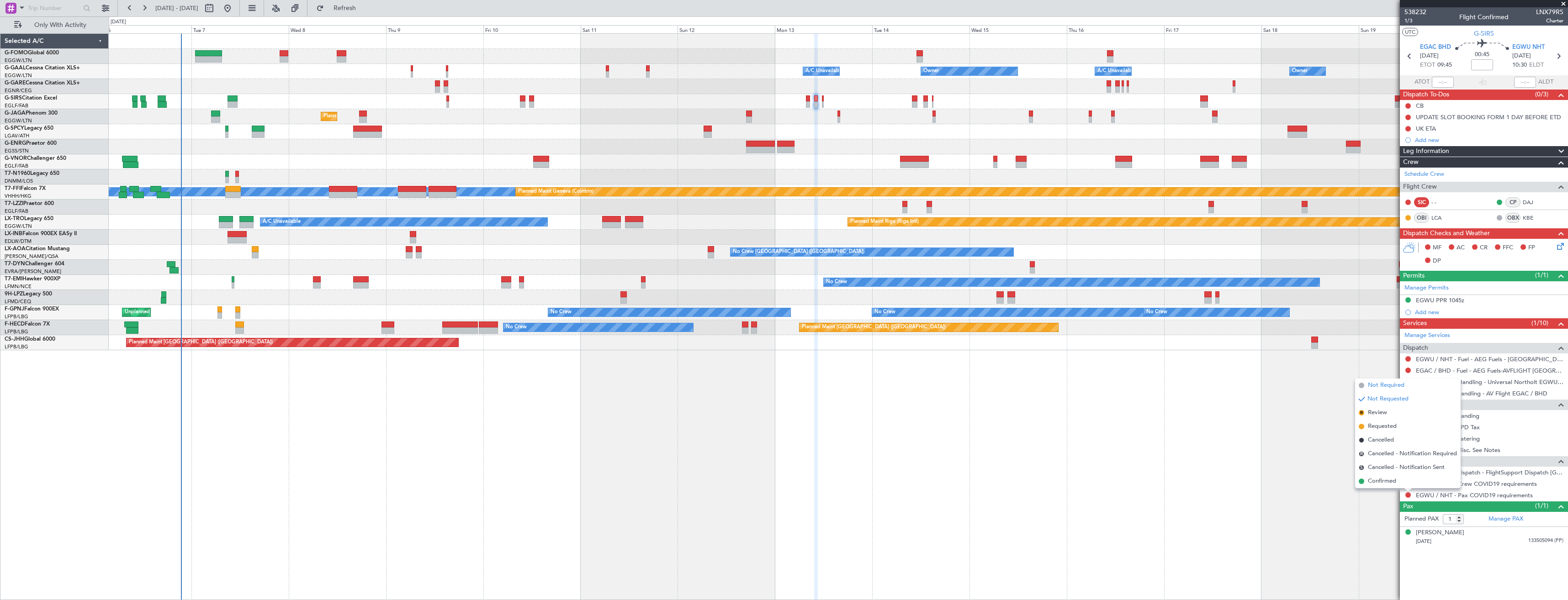
click at [1377, 385] on span "Not Required" at bounding box center [1386, 385] width 37 height 9
click at [1408, 472] on button at bounding box center [1408, 472] width 5 height 5
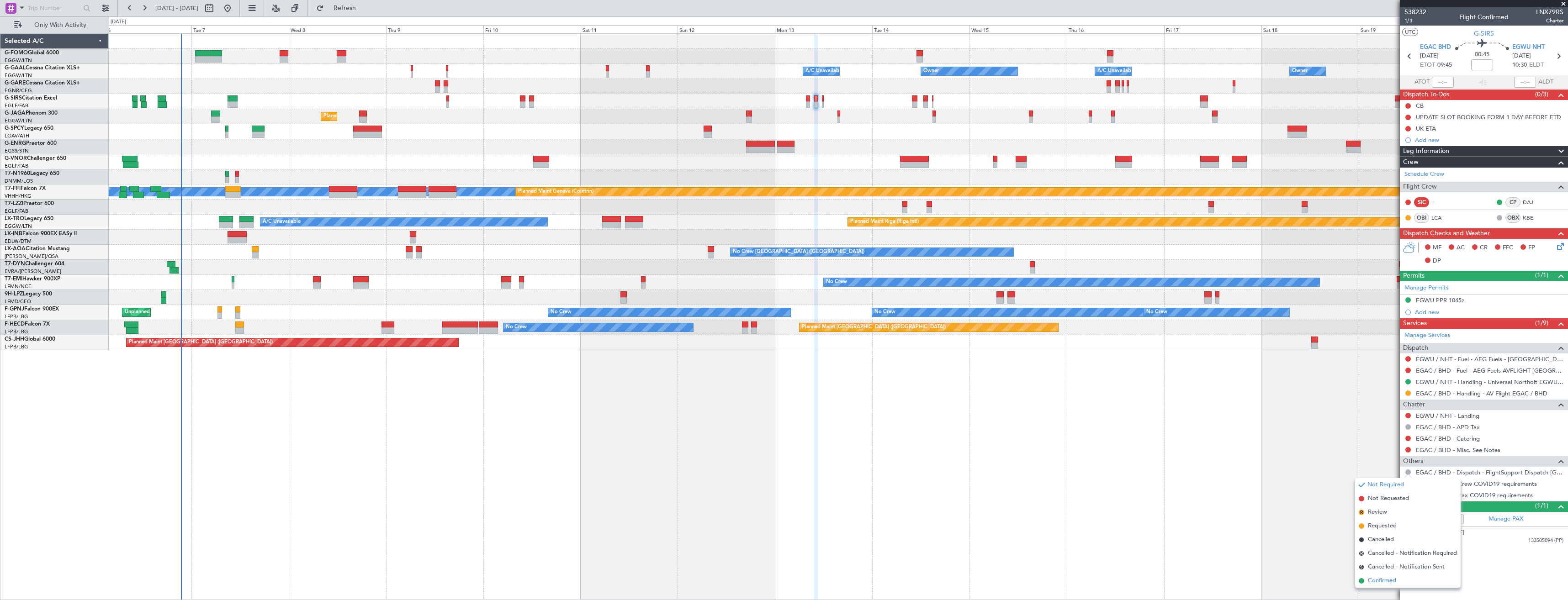
click at [1391, 578] on span "Confirmed" at bounding box center [1383, 581] width 29 height 9
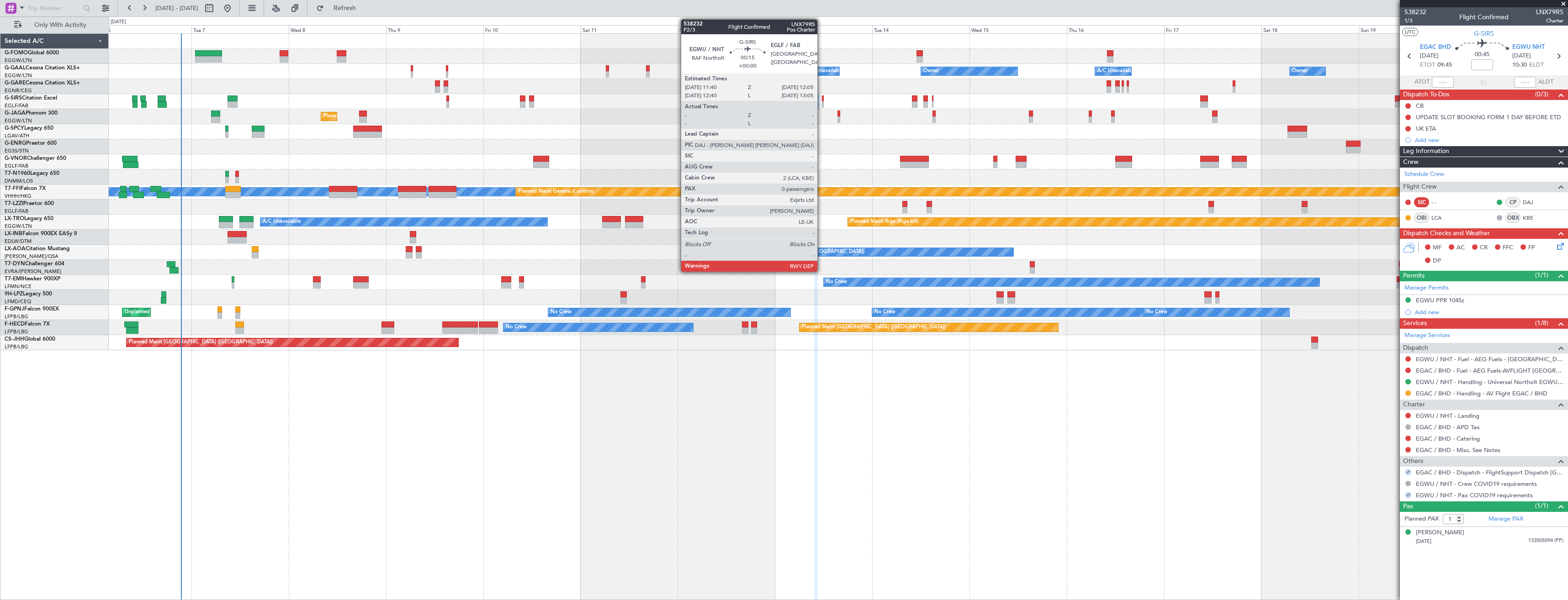
click at [822, 103] on div at bounding box center [823, 104] width 2 height 6
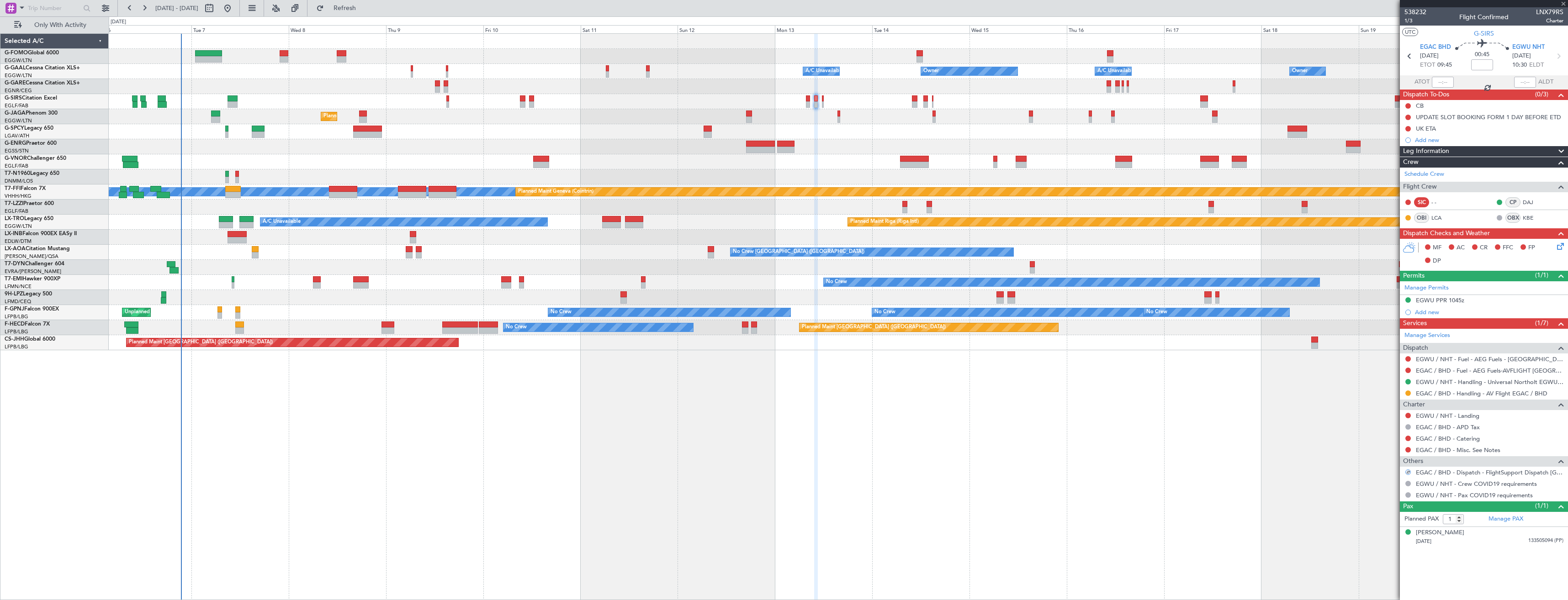
type input "0"
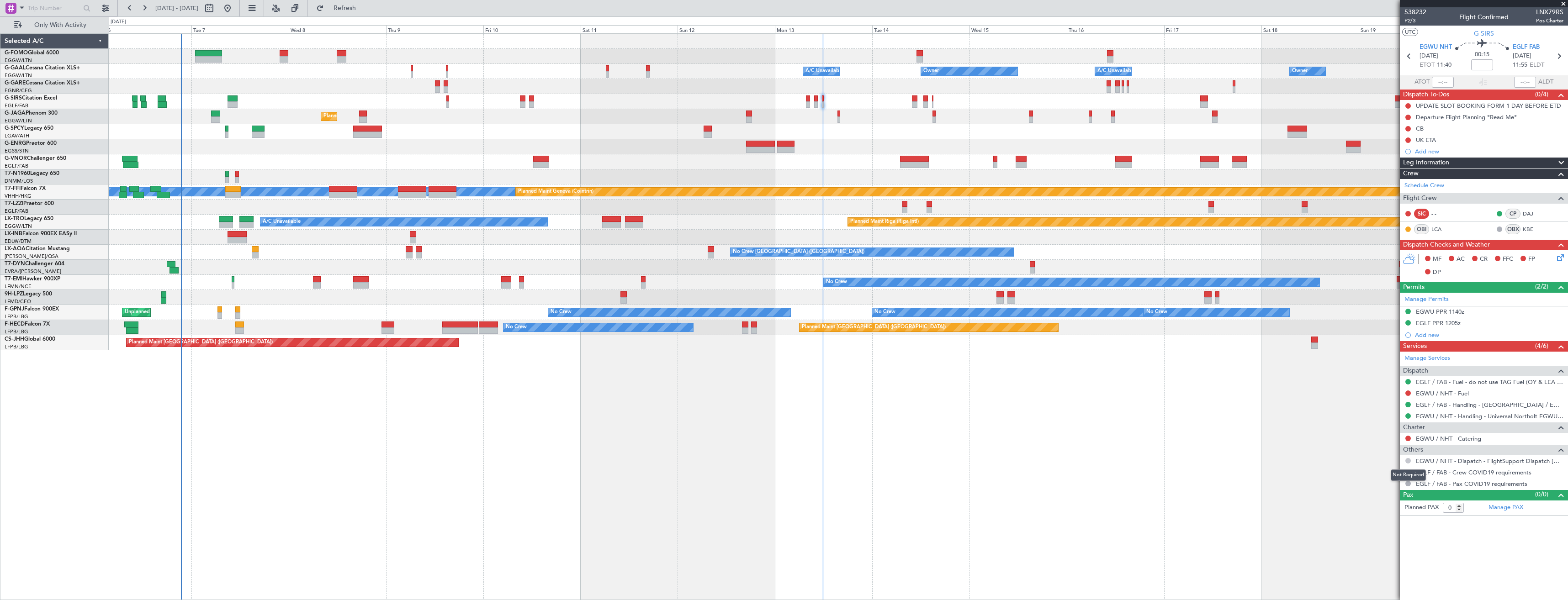
click at [1409, 459] on button at bounding box center [1408, 461] width 5 height 5
click at [1395, 571] on span "Confirmed" at bounding box center [1383, 569] width 29 height 9
click at [1409, 472] on button at bounding box center [1408, 472] width 5 height 5
click at [1395, 481] on span "Not Required" at bounding box center [1386, 485] width 37 height 9
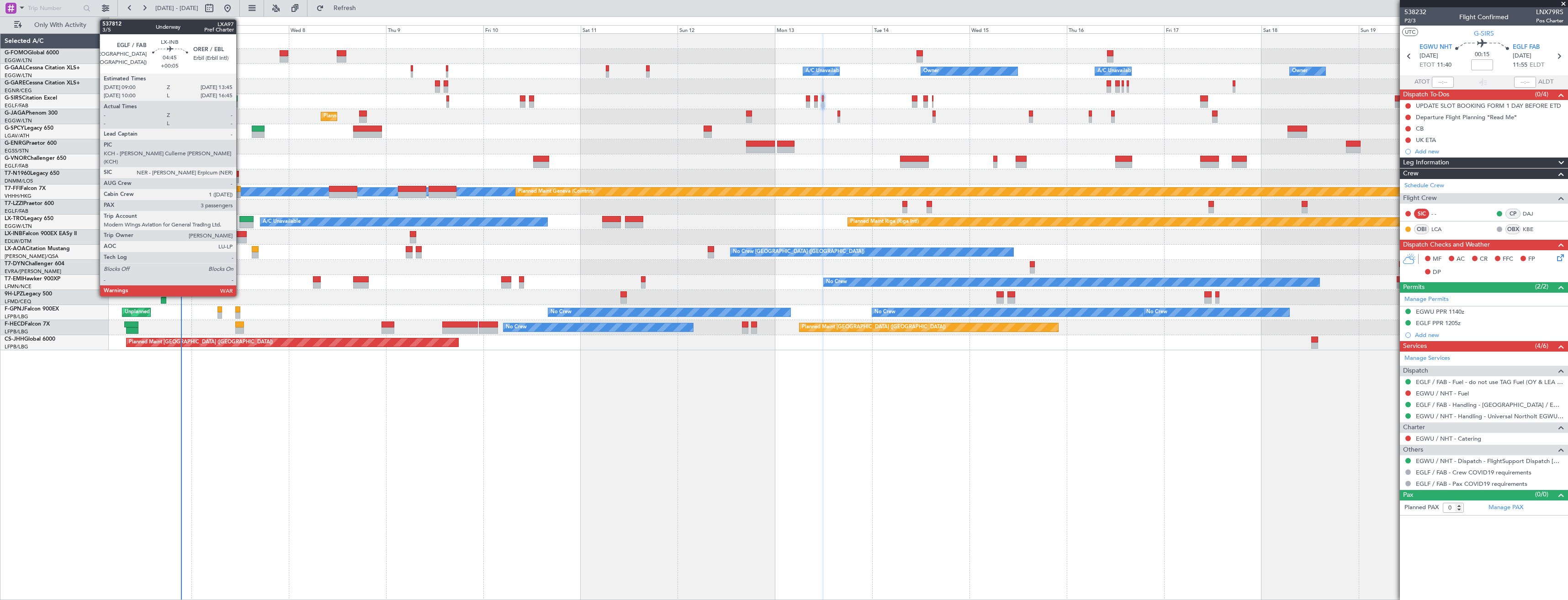
click at [241, 235] on div at bounding box center [237, 234] width 20 height 6
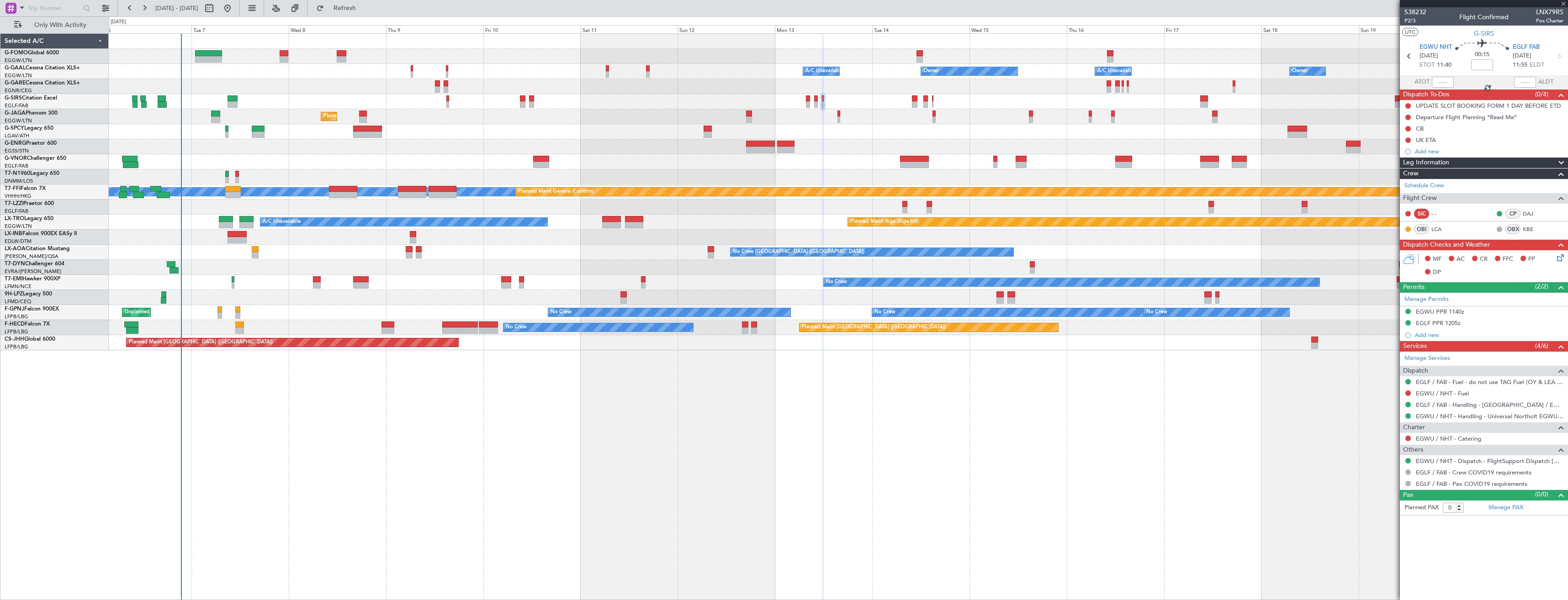
type input "+00:05"
type input "3"
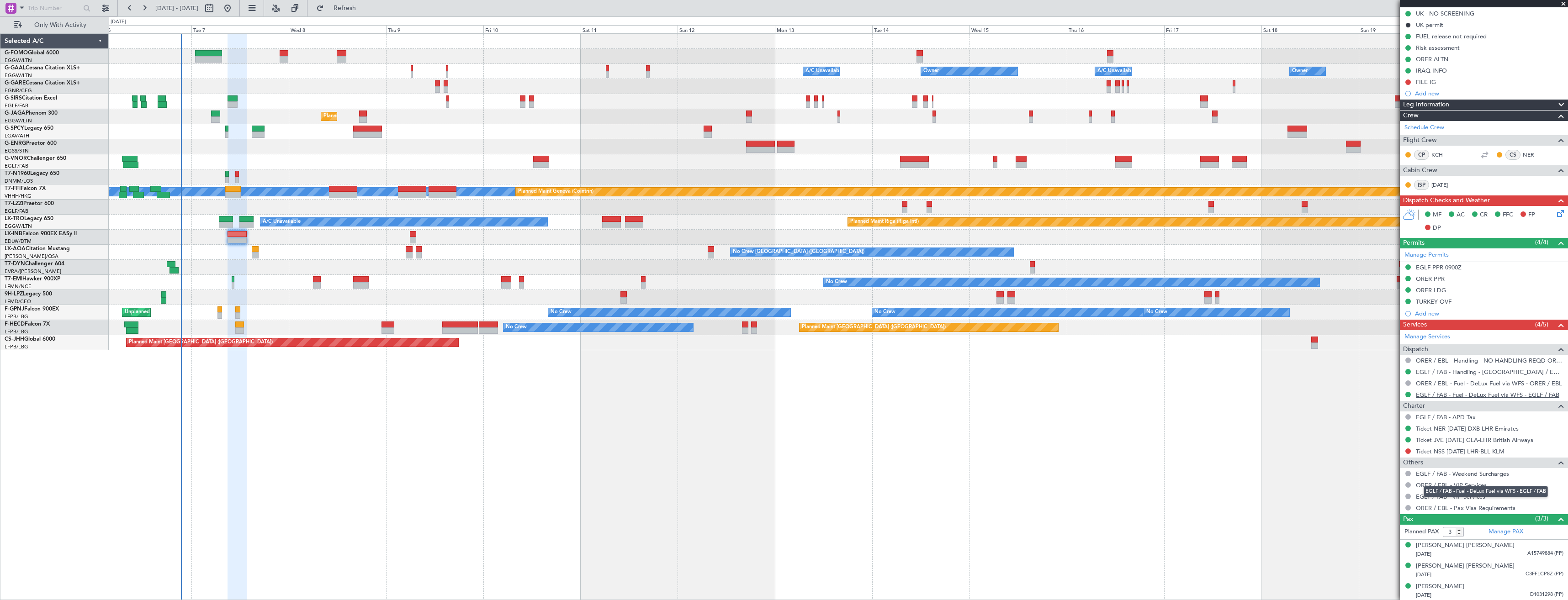
scroll to position [128, 0]
click at [1451, 449] on link "Ticket NSS 07OCT LHR-BLL KLM" at bounding box center [1460, 450] width 89 height 8
click at [1409, 450] on button at bounding box center [1408, 450] width 5 height 5
click at [1377, 559] on span "Confirmed" at bounding box center [1383, 559] width 29 height 9
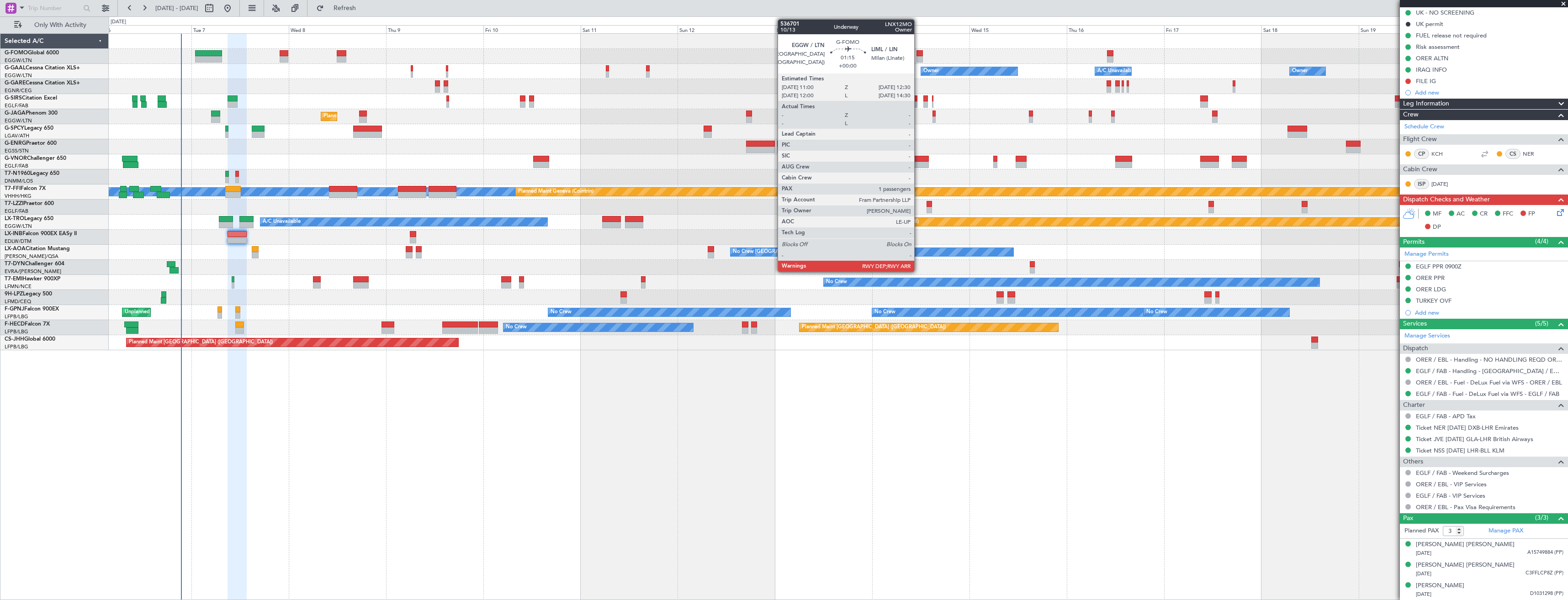
click at [918, 57] on div at bounding box center [919, 59] width 6 height 6
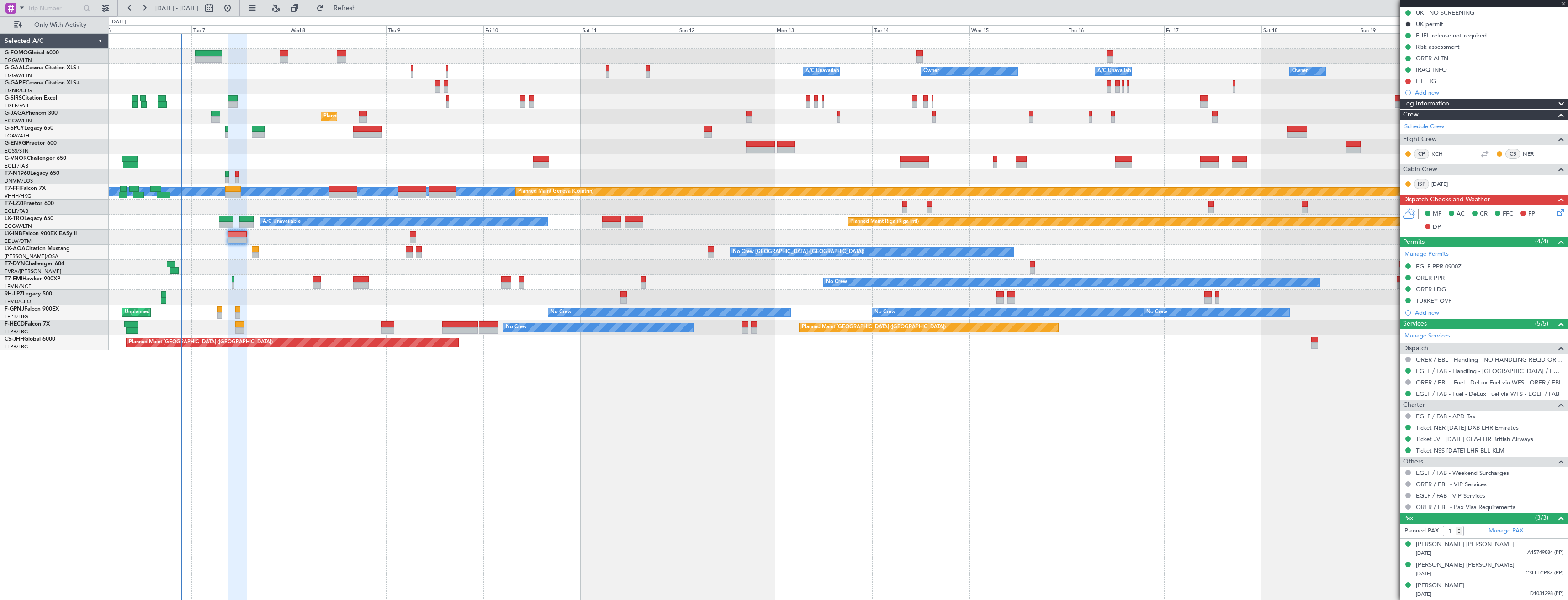
scroll to position [0, 0]
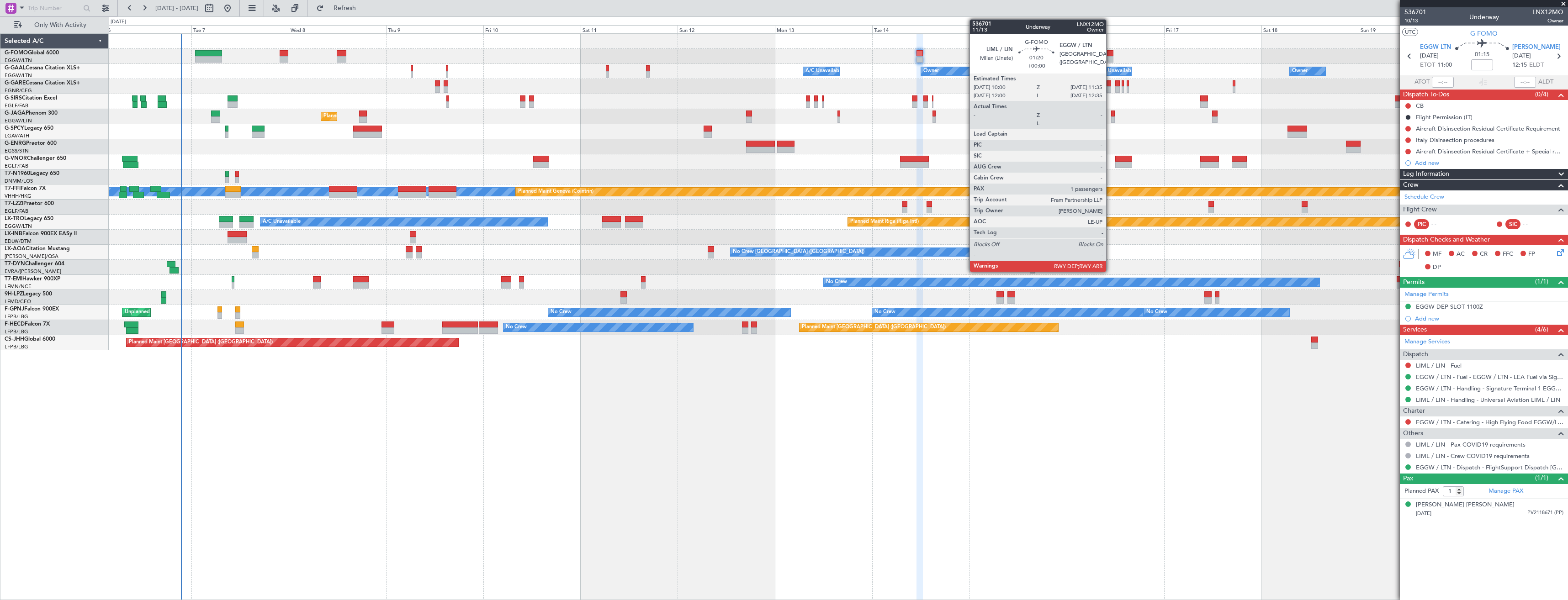
click at [1111, 54] on div at bounding box center [1111, 53] width 7 height 6
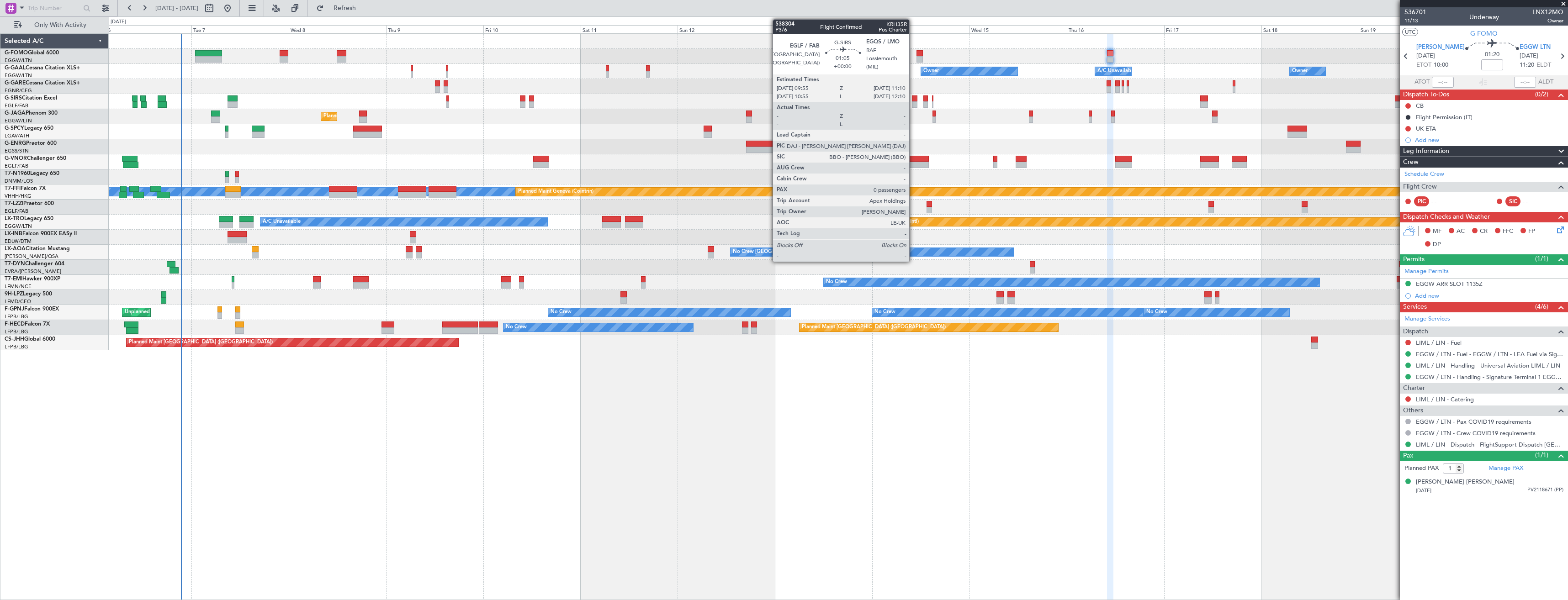
click at [914, 105] on div at bounding box center [915, 104] width 5 height 6
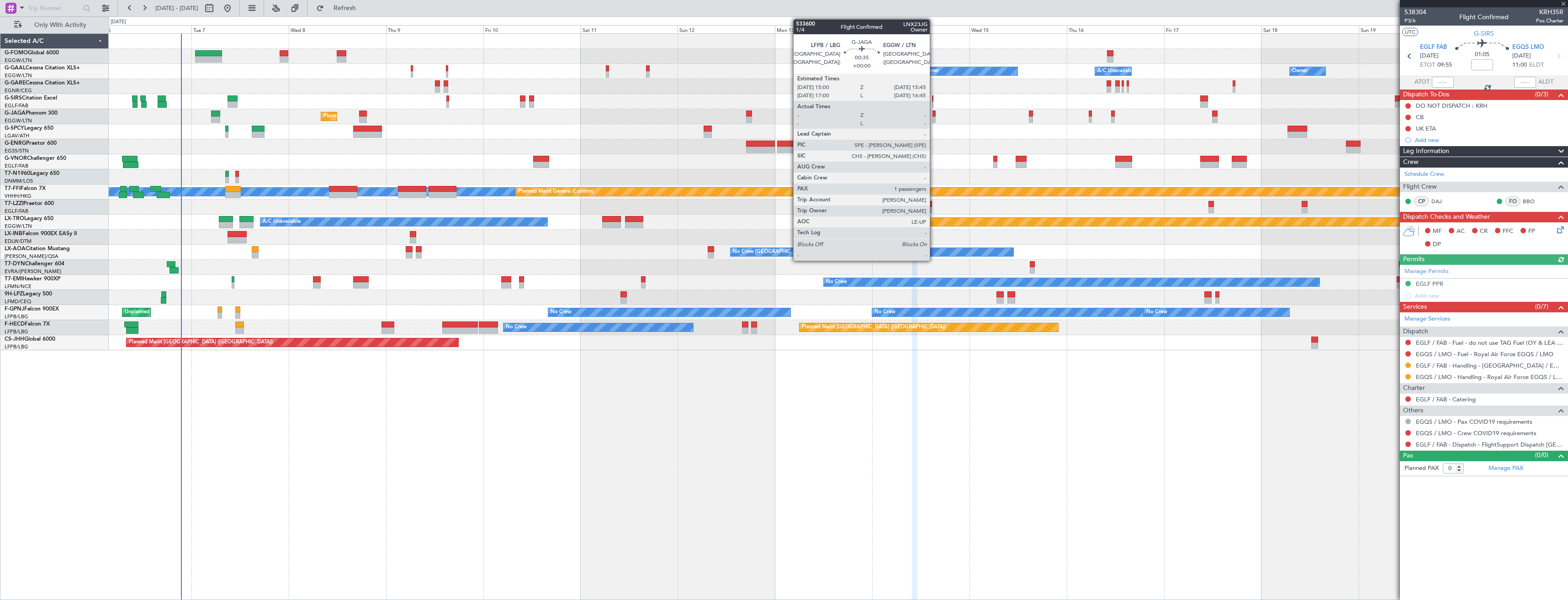
click at [934, 113] on div at bounding box center [935, 113] width 4 height 6
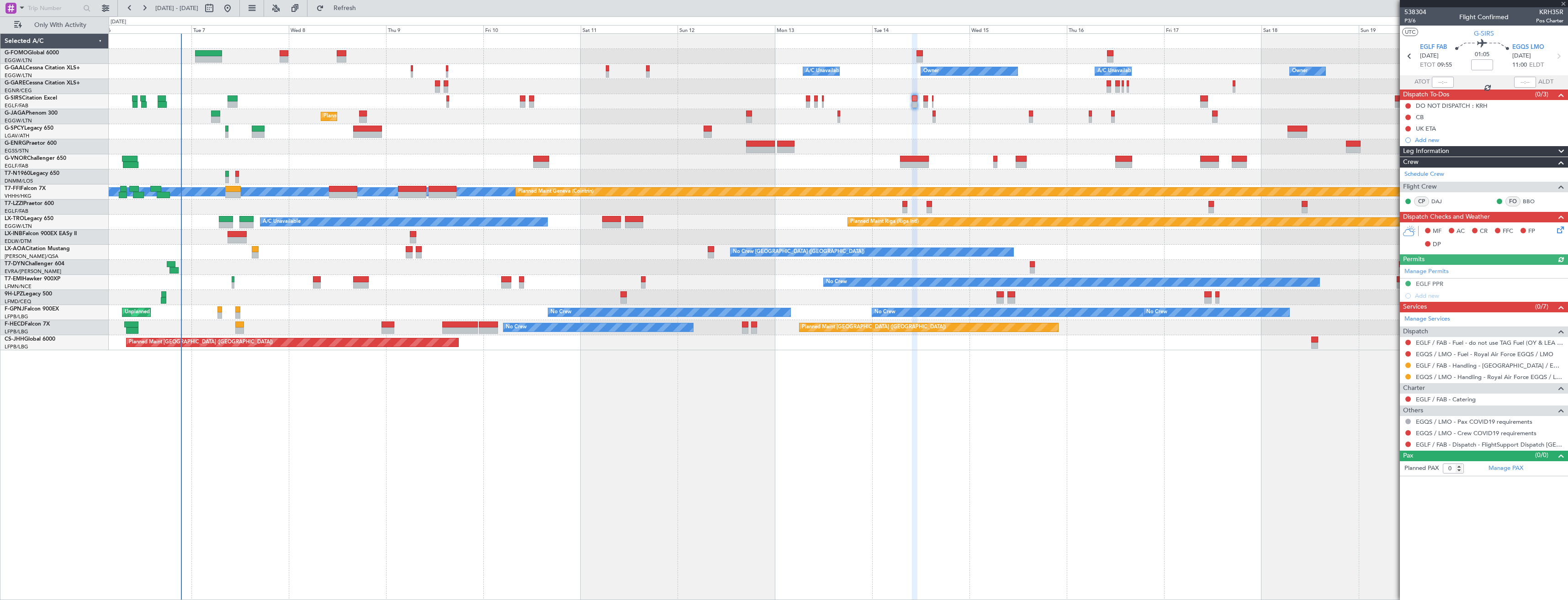
type input "1"
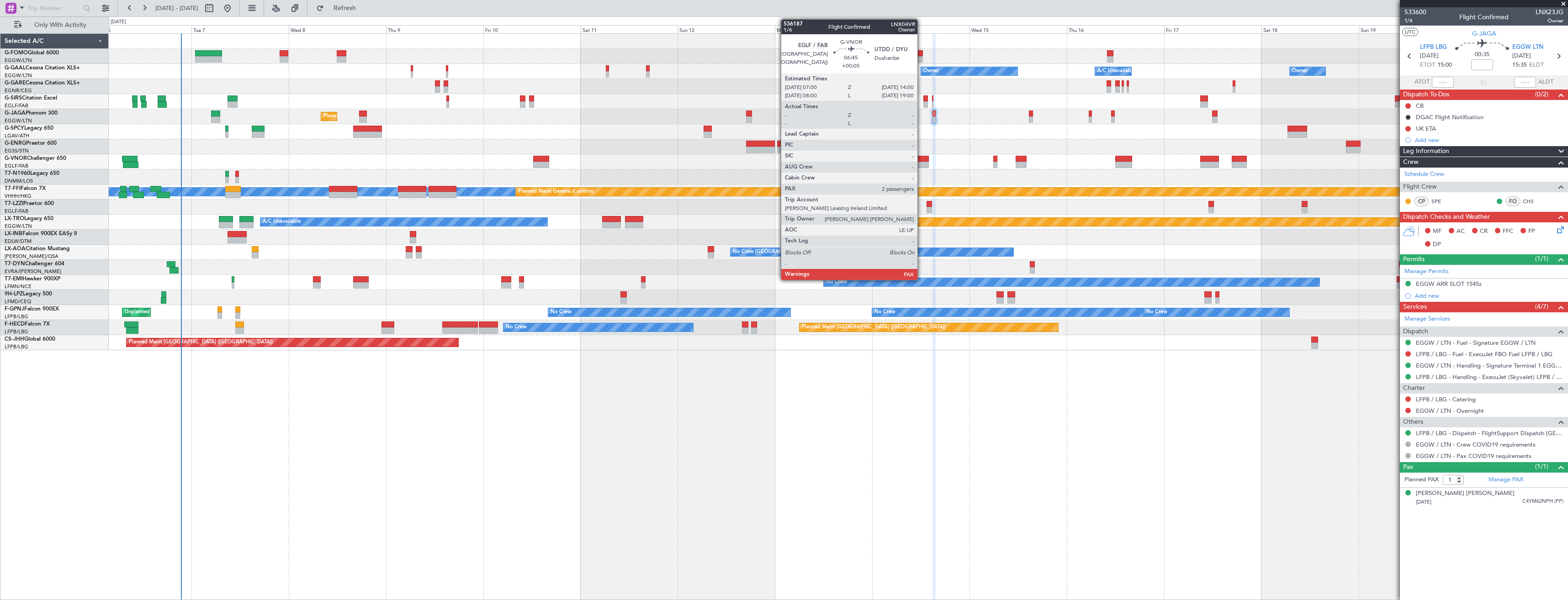
click at [922, 163] on div at bounding box center [915, 164] width 29 height 6
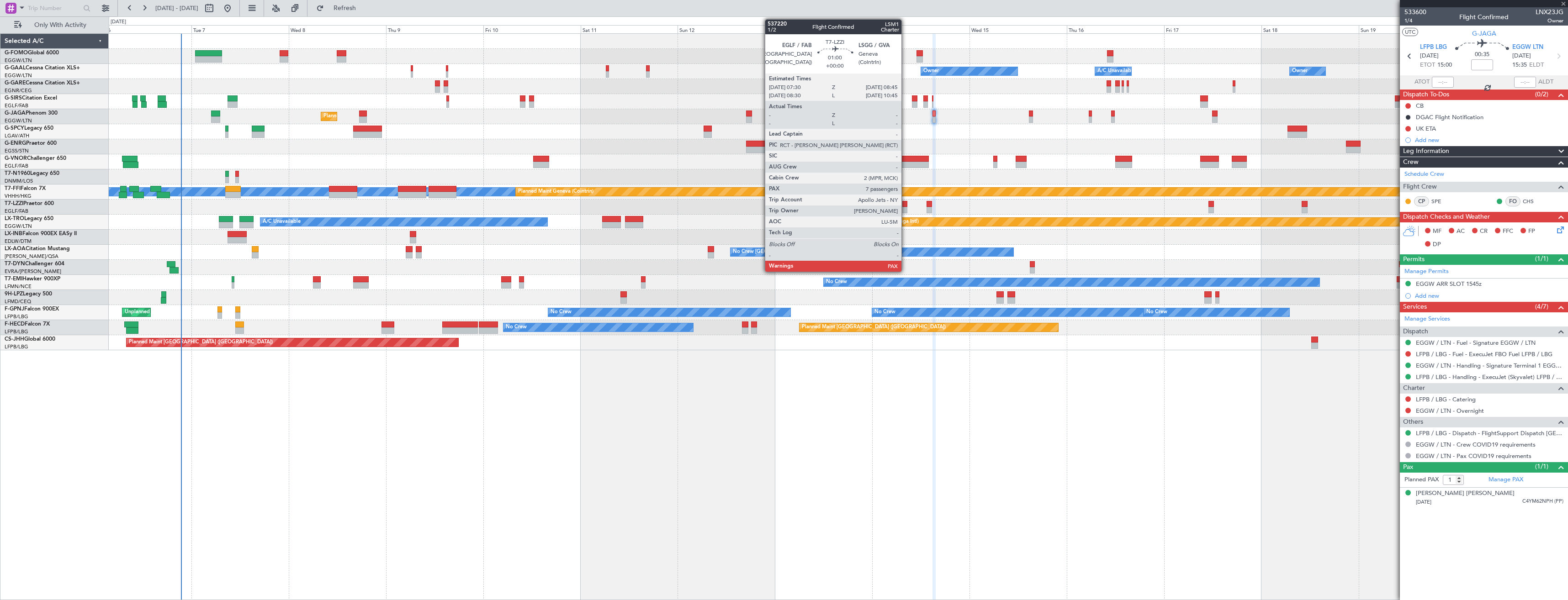
type input "+00:05"
type input "2"
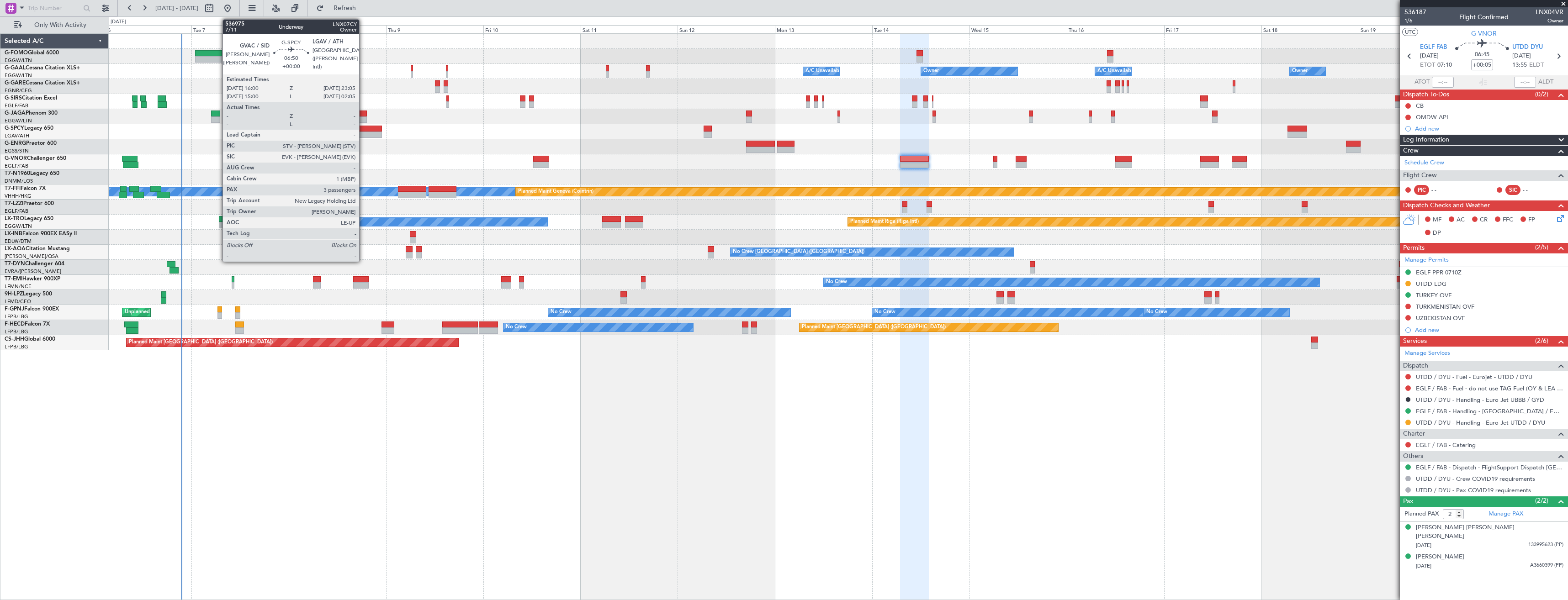
click at [364, 131] on div at bounding box center [368, 134] width 29 height 6
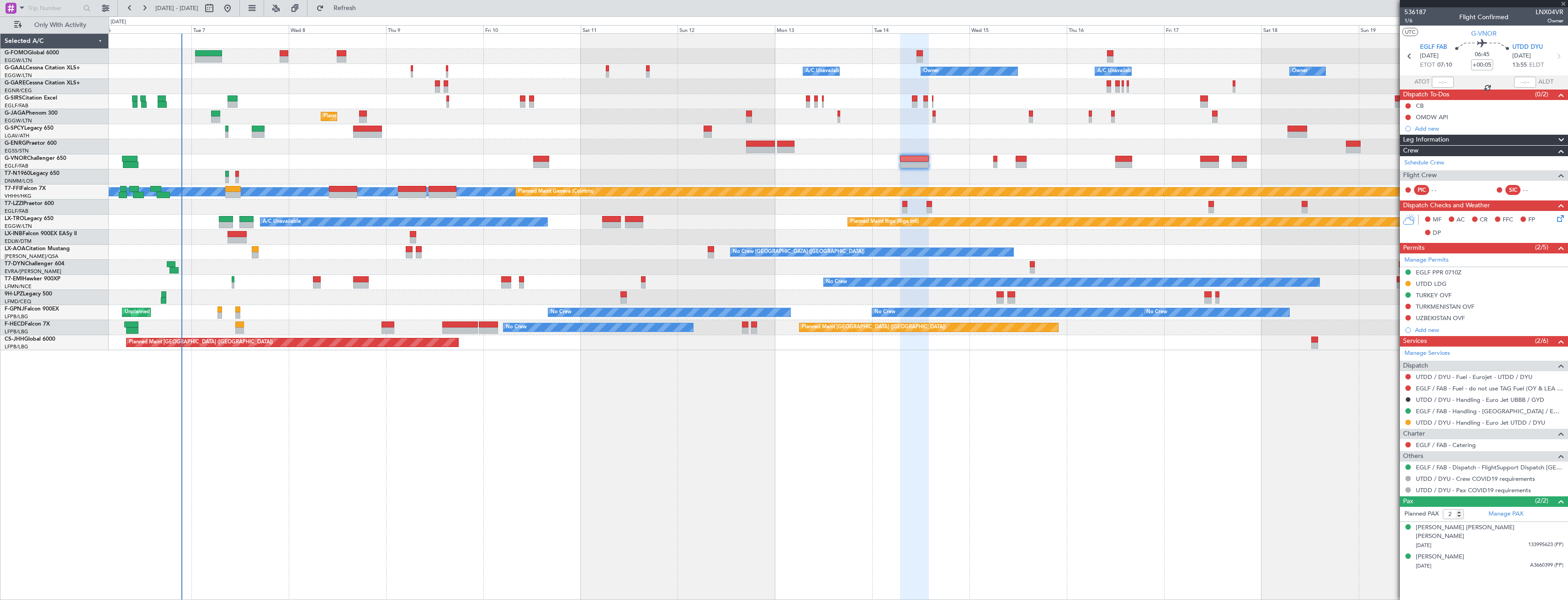
type input "3"
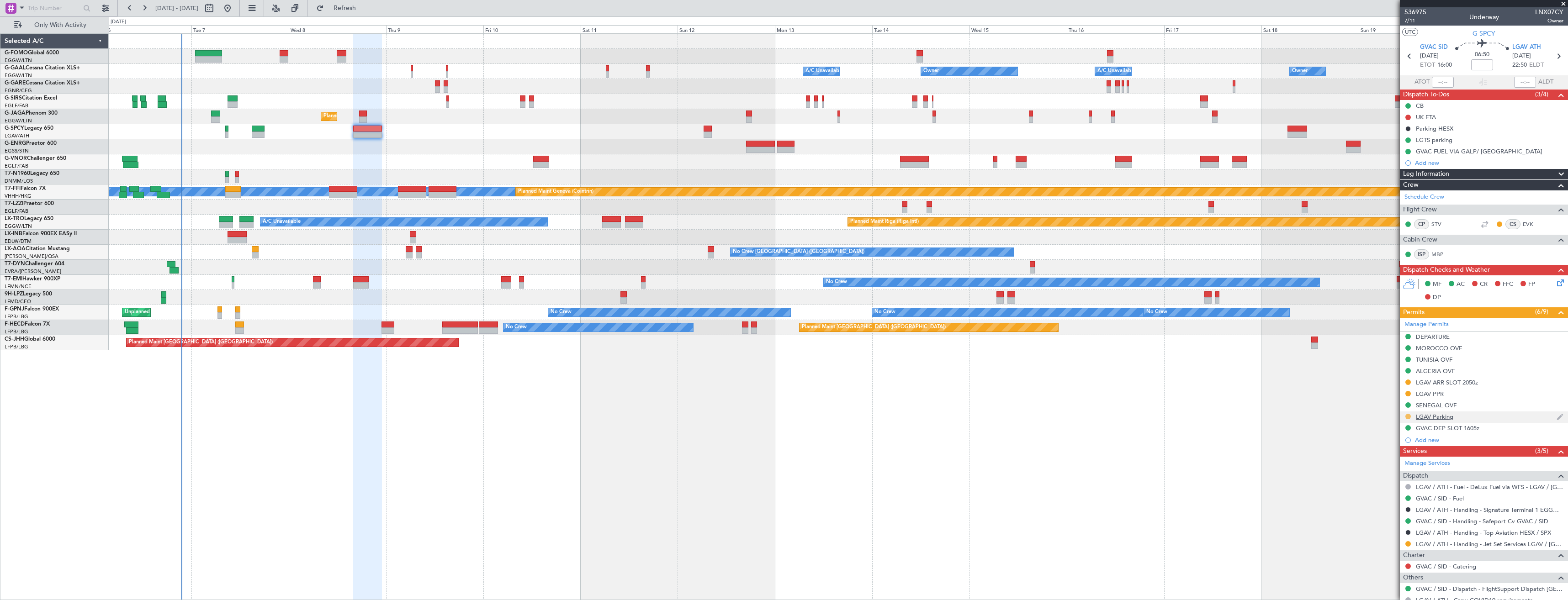
click at [1410, 417] on button at bounding box center [1408, 417] width 5 height 5
drag, startPoint x: 1385, startPoint y: 524, endPoint x: 1388, endPoint y: 518, distance: 6.7
click at [1385, 524] on span "Received OK" at bounding box center [1386, 525] width 35 height 9
click at [1408, 543] on mat-tooltip-component "Confirmed" at bounding box center [1409, 535] width 41 height 24
click at [1409, 543] on button at bounding box center [1408, 544] width 5 height 5
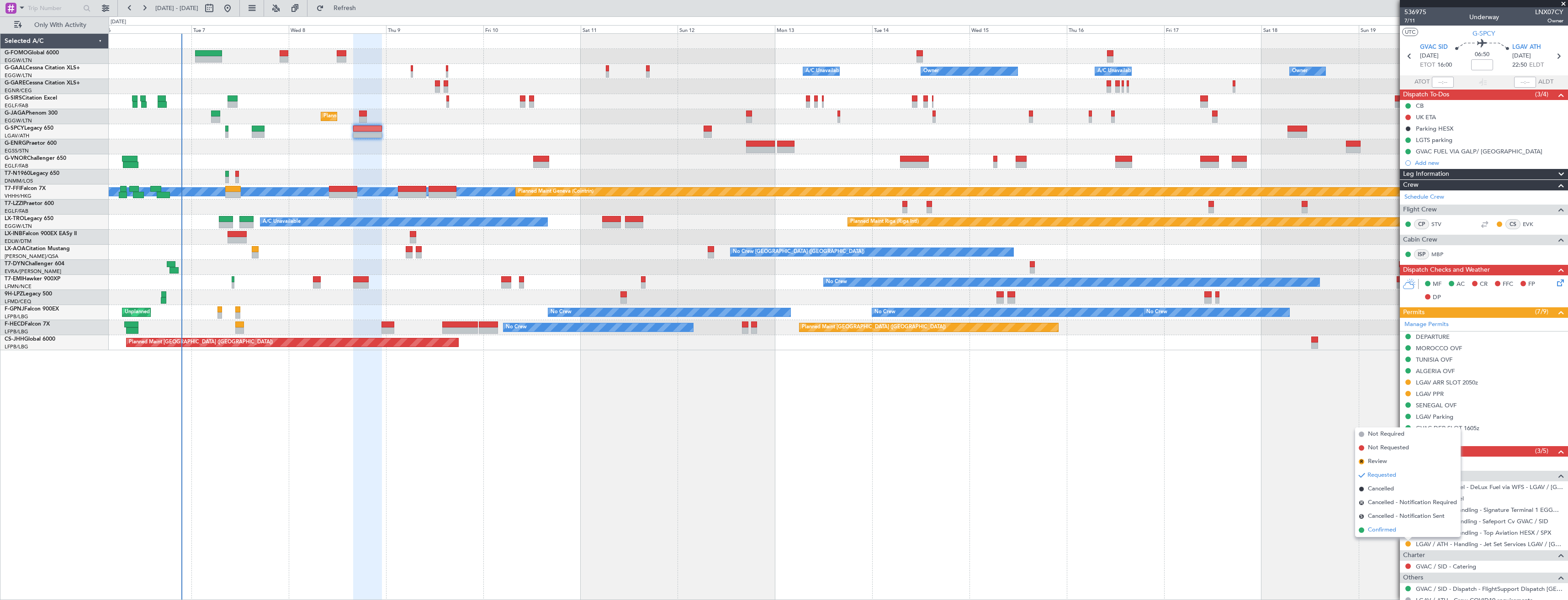
click at [1386, 528] on span "Confirmed" at bounding box center [1383, 530] width 29 height 9
click at [1408, 140] on button at bounding box center [1408, 140] width 5 height 5
click at [1396, 197] on li "Cancelled" at bounding box center [1408, 194] width 49 height 13
click at [1493, 382] on div "LGAV ARR SLOT 2050z" at bounding box center [1484, 383] width 168 height 12
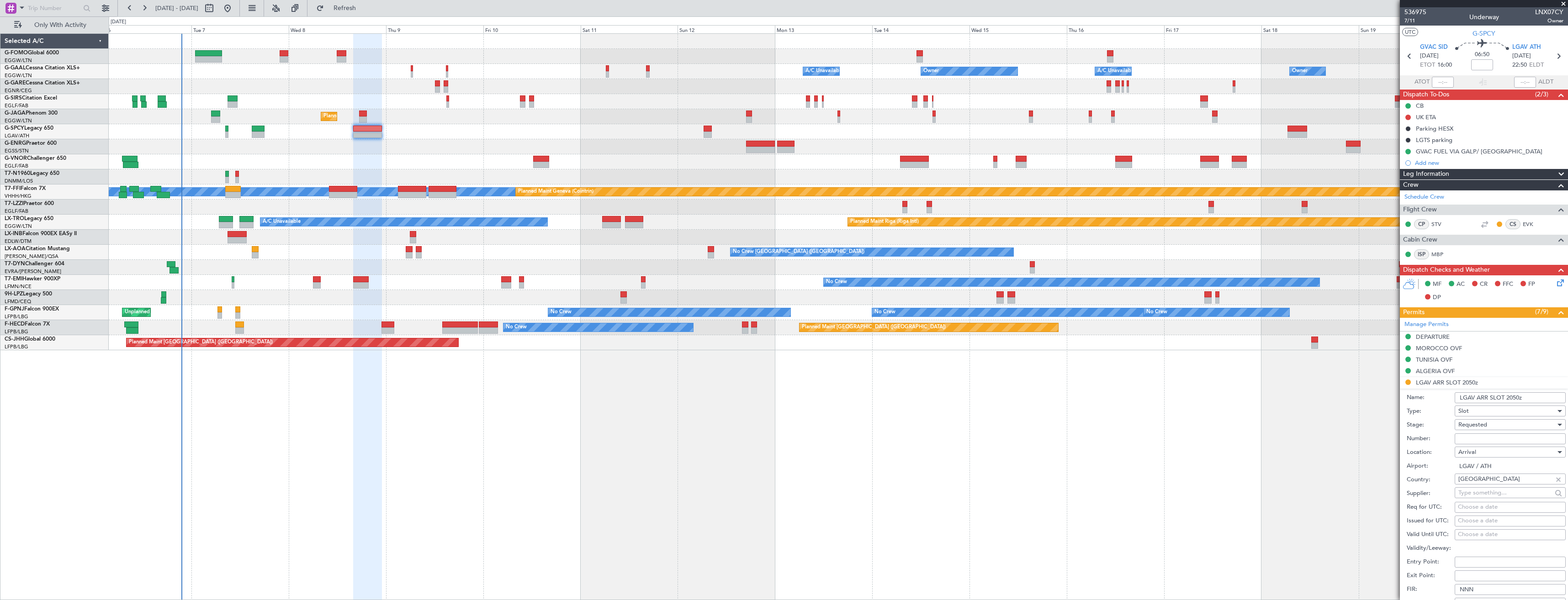
click at [1489, 436] on input "Number:" at bounding box center [1510, 439] width 111 height 11
paste input "LGAVAJST593300"
click at [1485, 424] on span "Requested" at bounding box center [1473, 424] width 29 height 8
click at [1493, 486] on span "Requested" at bounding box center [1507, 480] width 96 height 13
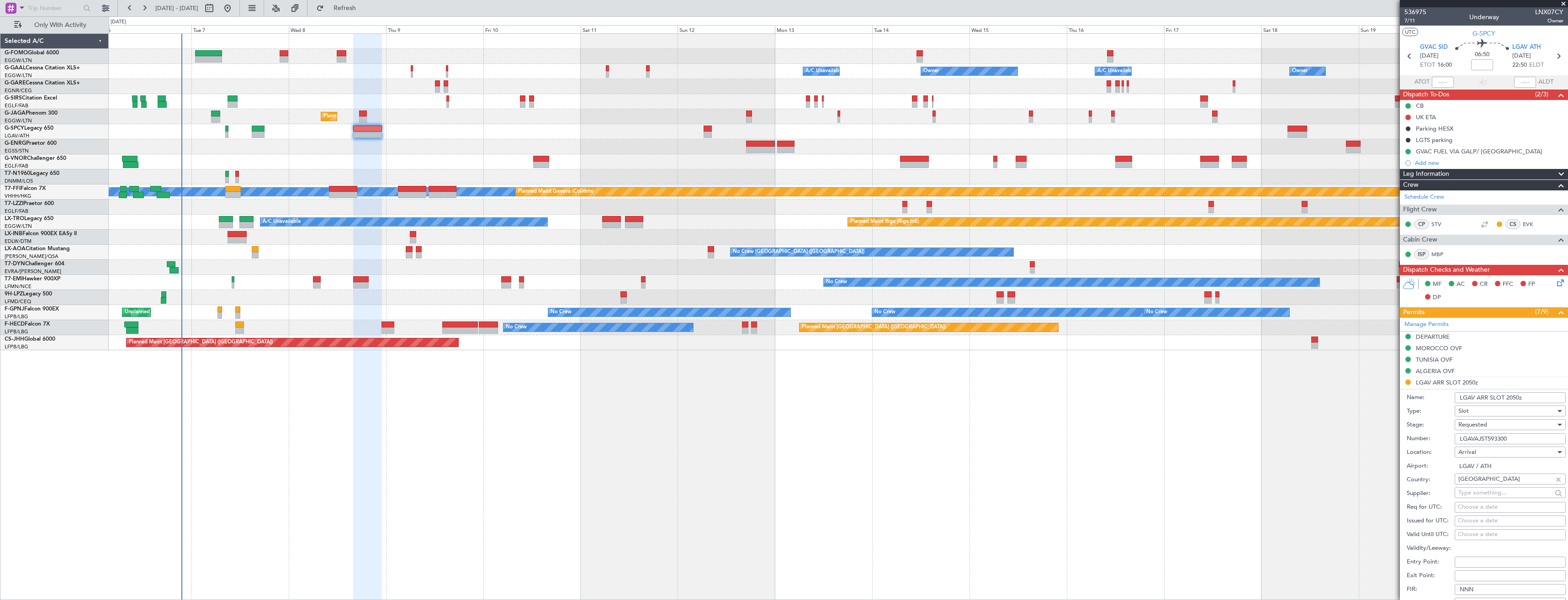
click at [1496, 428] on div "Requested" at bounding box center [1507, 424] width 97 height 13
click at [1489, 493] on span "Received OK" at bounding box center [1507, 494] width 96 height 13
click at [1519, 438] on input "LGAVAJST593300" at bounding box center [1510, 439] width 111 height 11
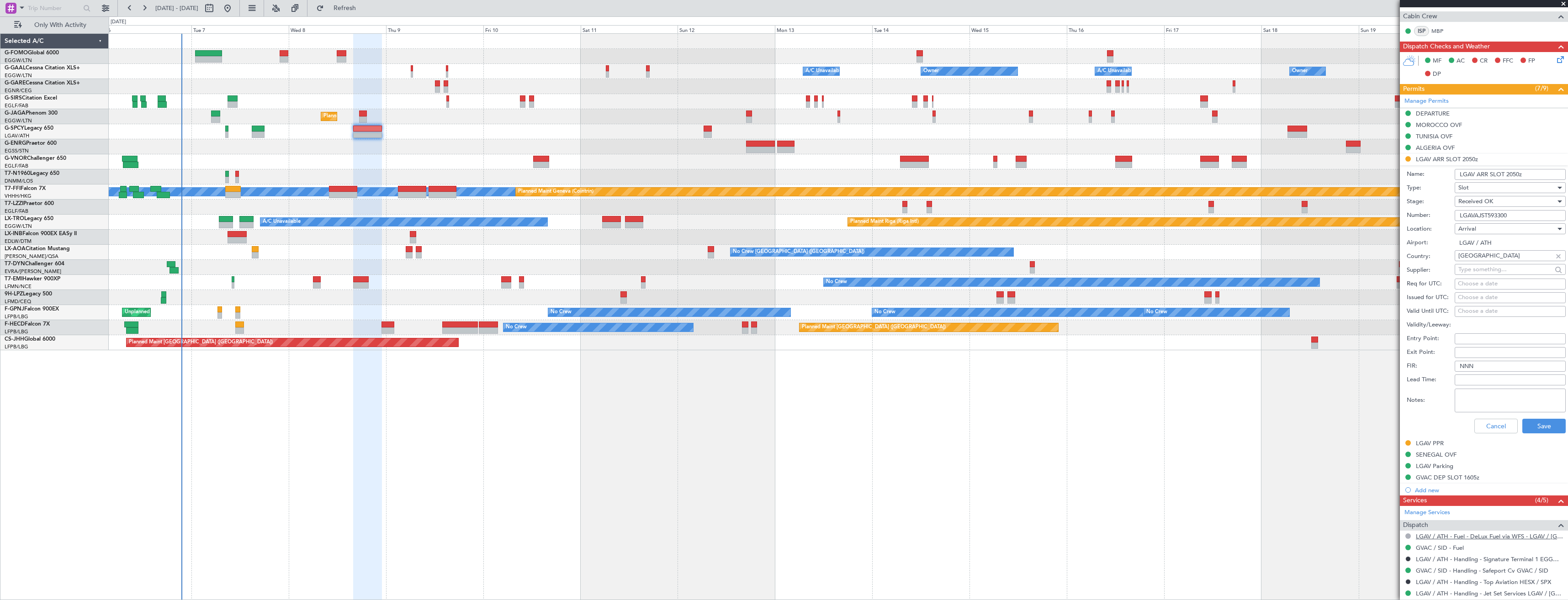
scroll to position [320, 0]
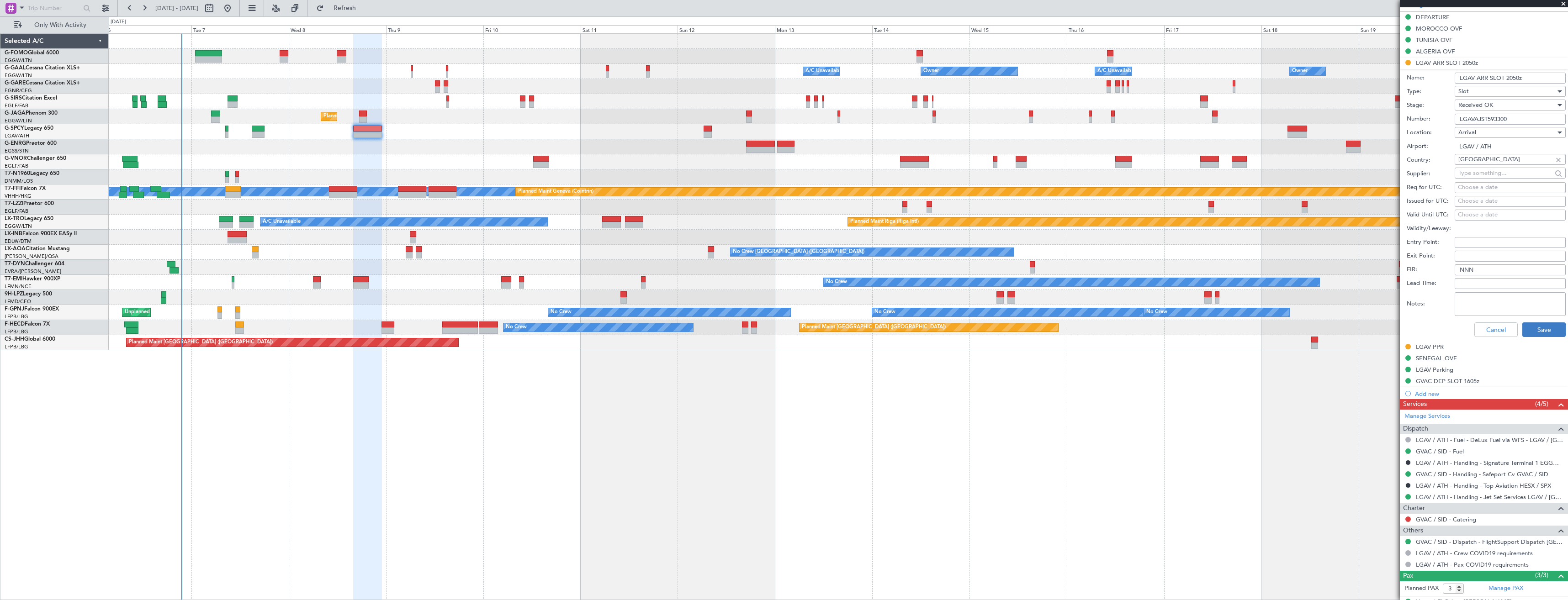
type input "LGAVAJST593300"
click at [1525, 331] on button "Save" at bounding box center [1545, 330] width 43 height 14
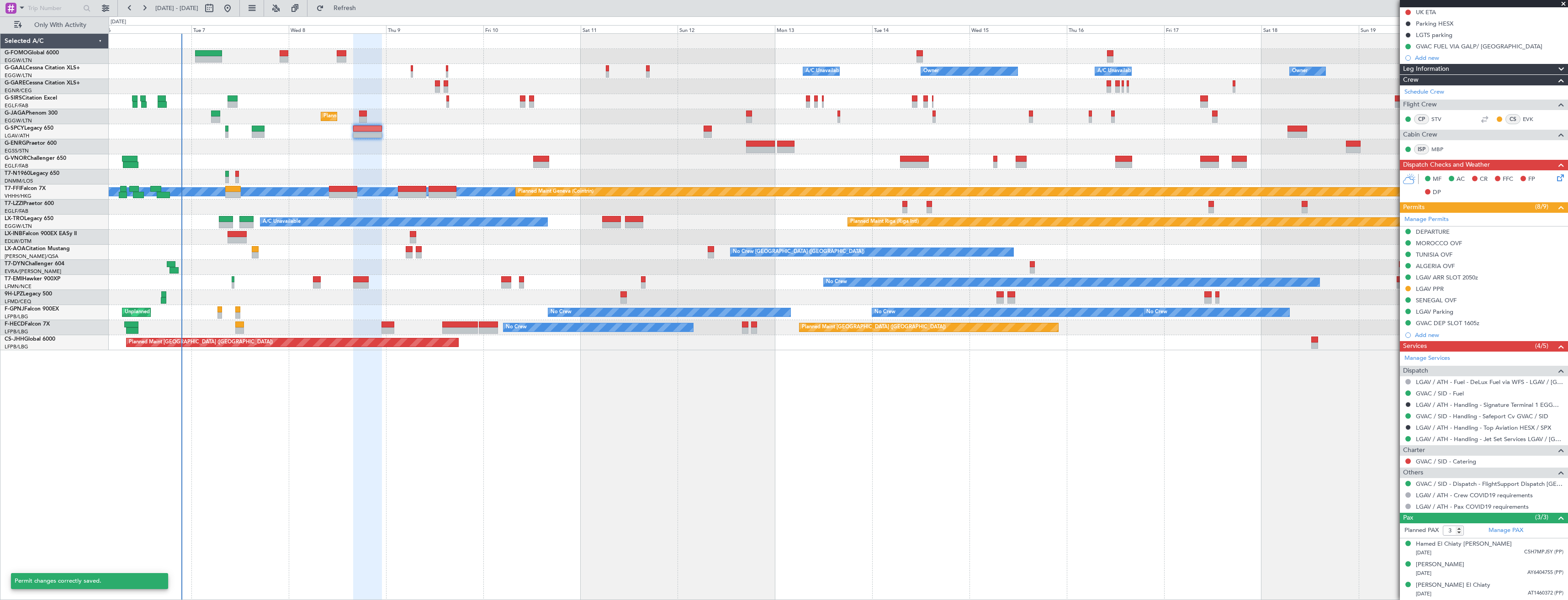
scroll to position [104, 0]
click at [1465, 287] on div "LGAV PPR" at bounding box center [1484, 289] width 168 height 12
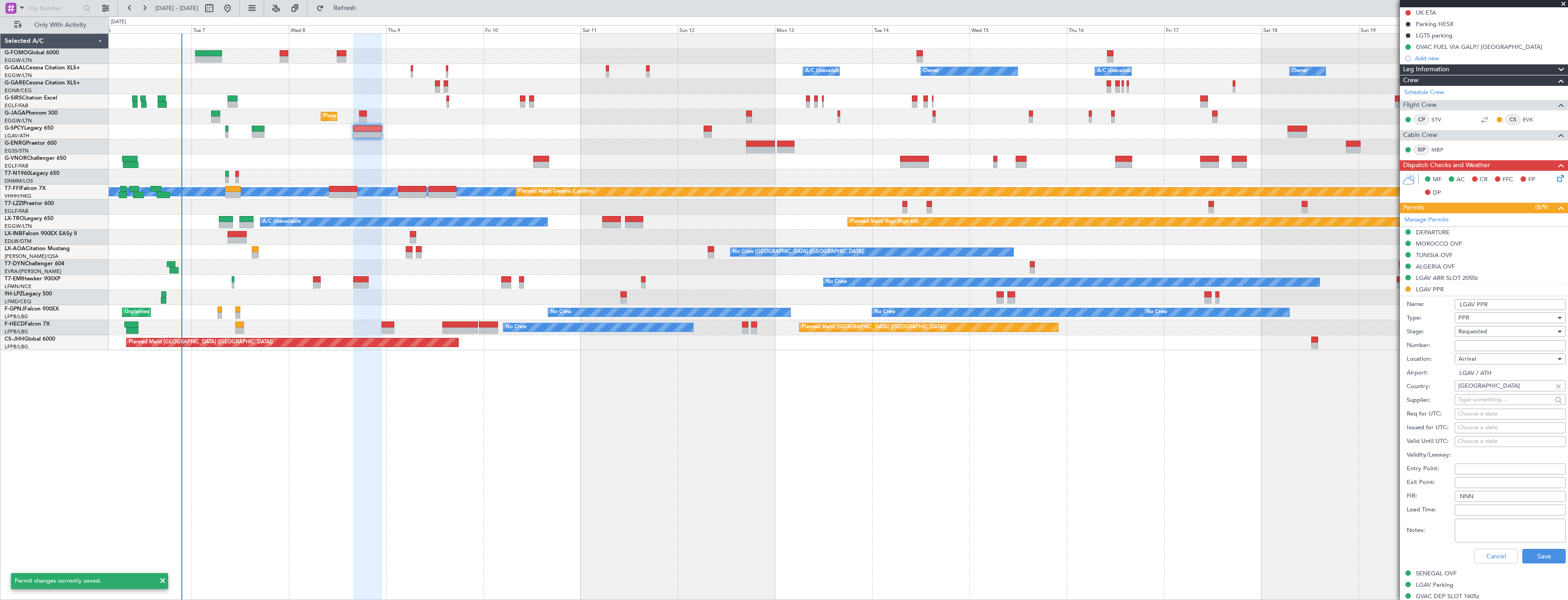
scroll to position [320, 0]
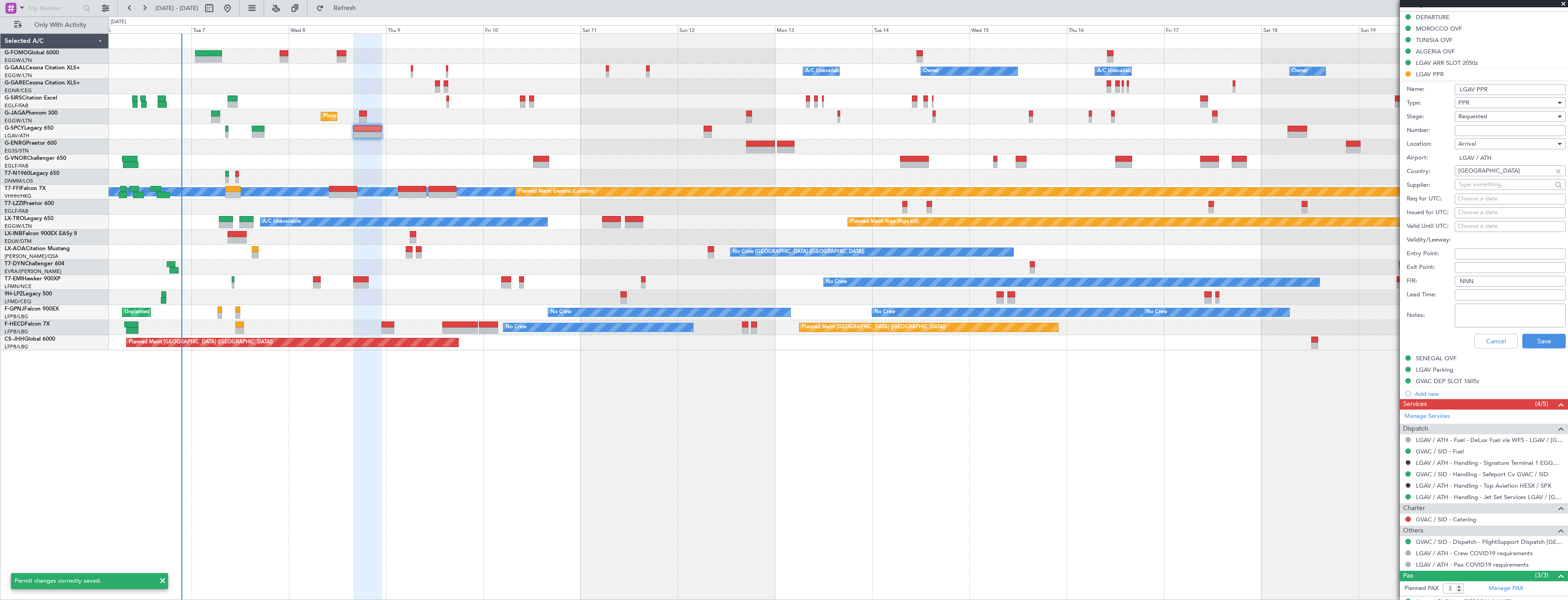
click at [1470, 128] on input "Number:" at bounding box center [1510, 130] width 111 height 11
paste input "LGAV04319071025/0810252305/1210250630"
type input "LGAV04319071025/0810252305/1210250630"
click at [1477, 117] on span "Requested" at bounding box center [1473, 116] width 29 height 8
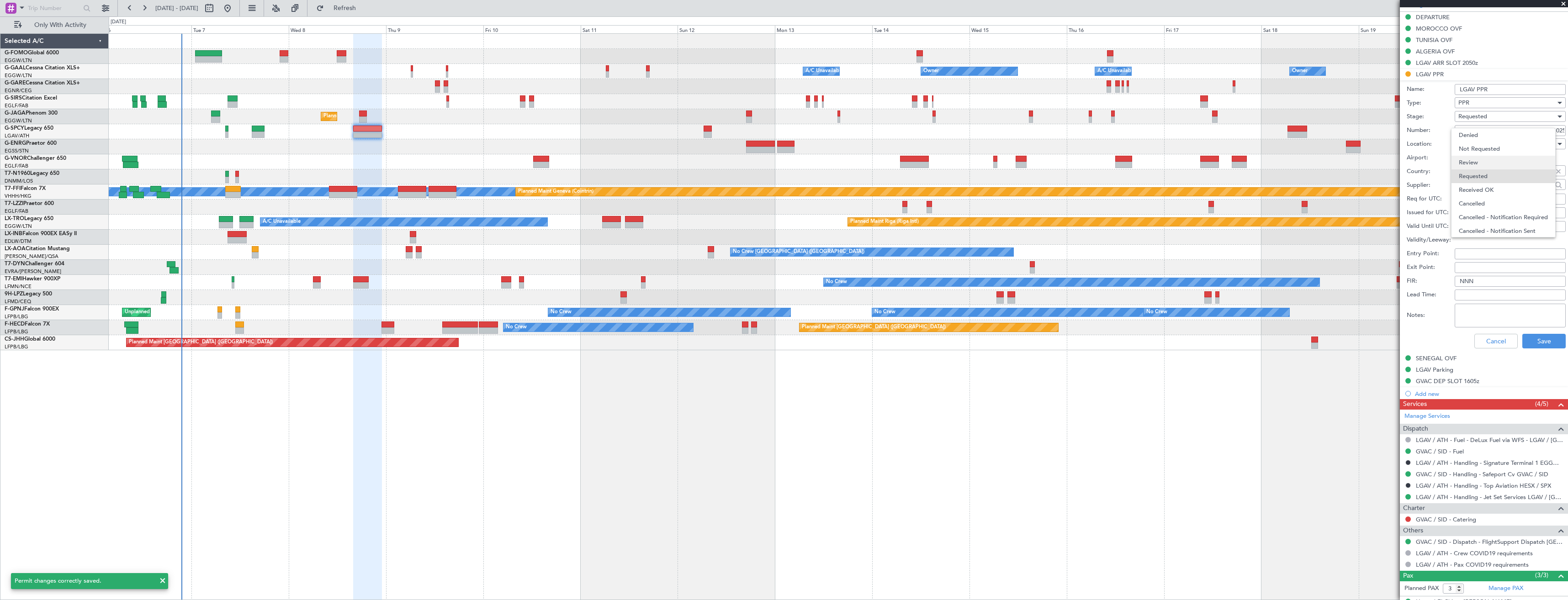
scroll to position [4, 0]
click at [1487, 184] on span "Received OK" at bounding box center [1507, 185] width 96 height 13
click at [1543, 340] on button "Save" at bounding box center [1545, 341] width 43 height 14
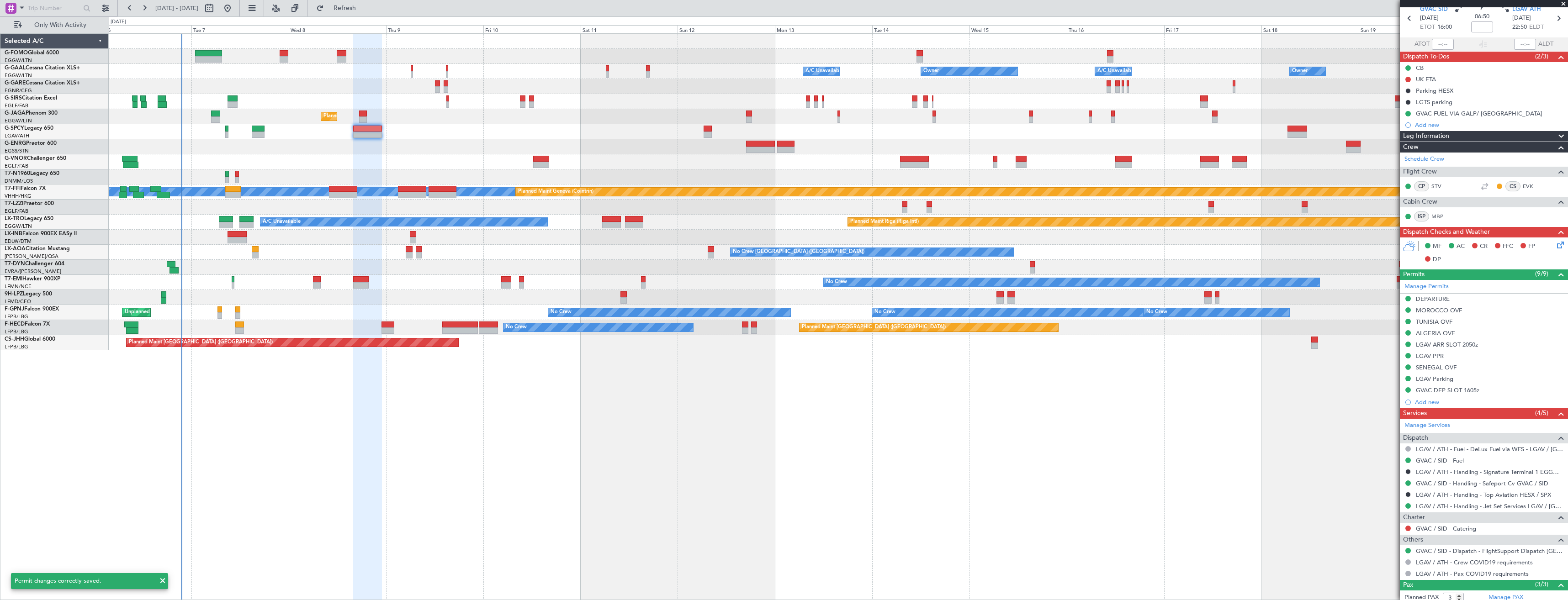
scroll to position [0, 0]
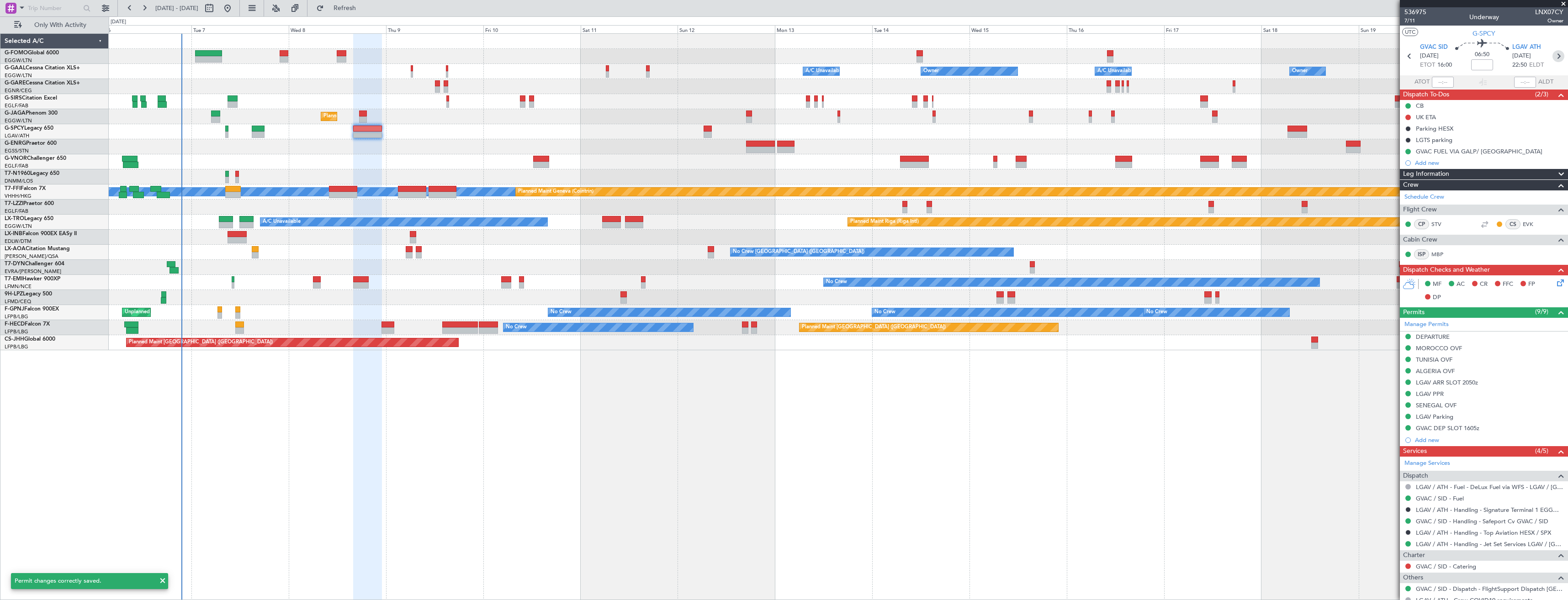
click at [1553, 55] on icon at bounding box center [1558, 56] width 12 height 12
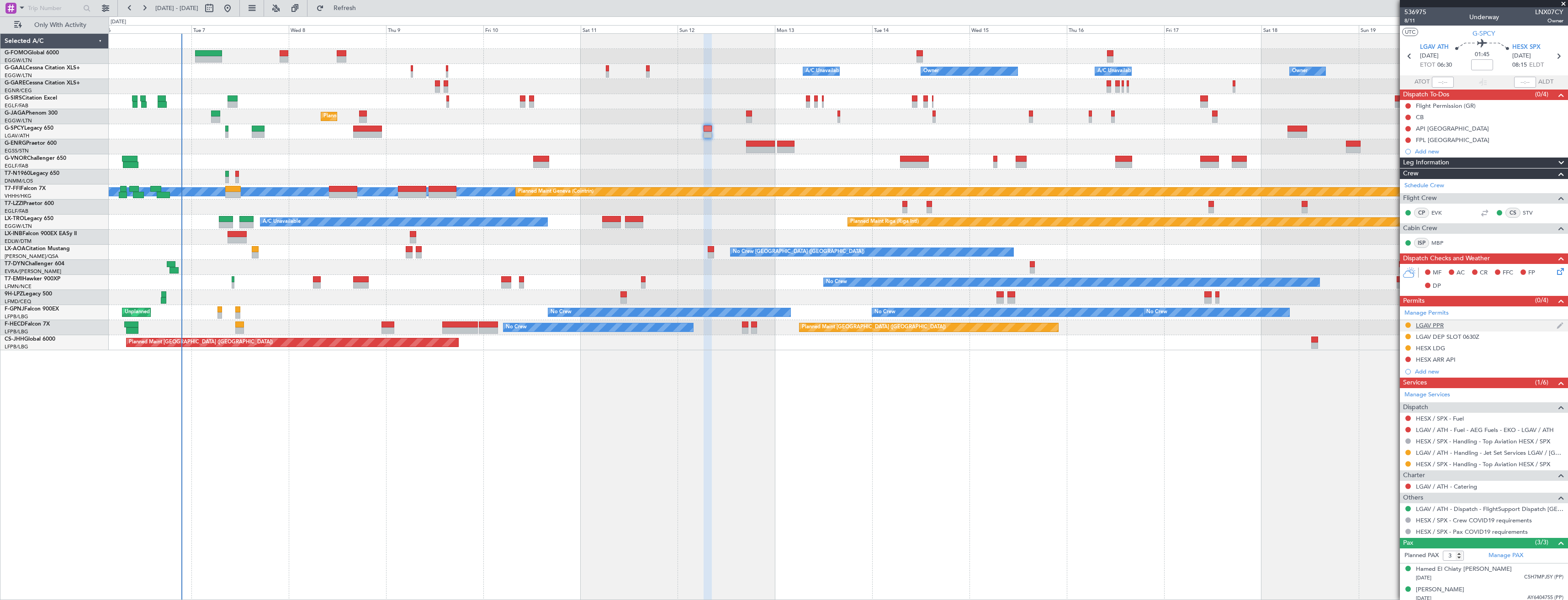
click at [1465, 322] on div "LGAV PPR" at bounding box center [1484, 325] width 168 height 12
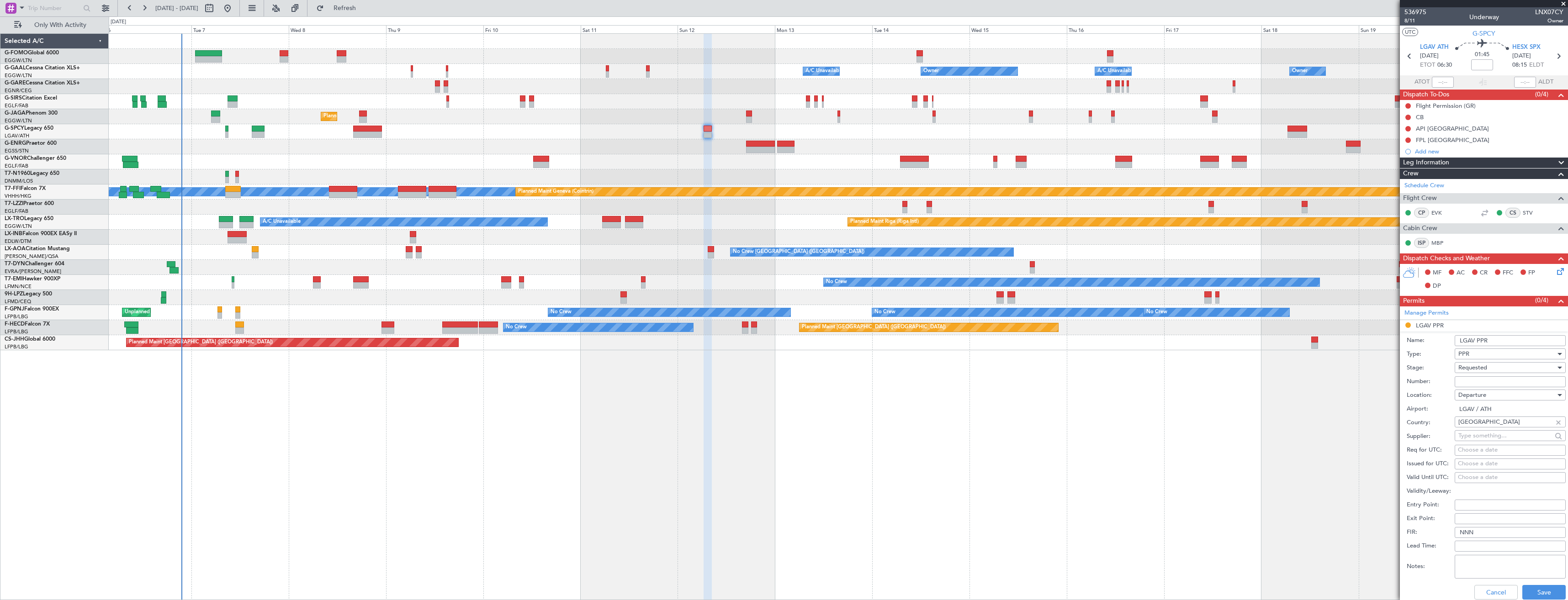
click at [1483, 382] on input "Number:" at bounding box center [1510, 382] width 111 height 11
paste input "LGAV04319071025/0810252305/1210250630"
type input "LGAV04319071025/0810252305/1210250630"
click at [1485, 364] on span "Requested" at bounding box center [1473, 367] width 29 height 8
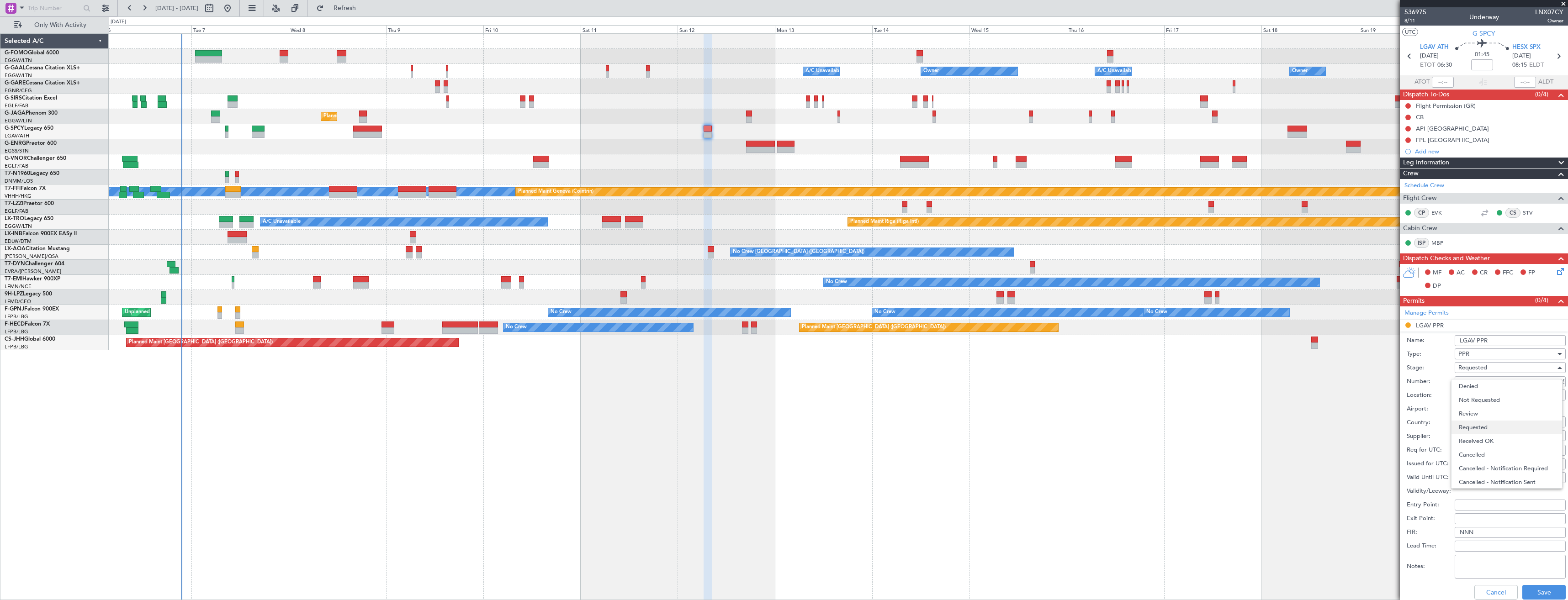
scroll to position [4, 0]
click at [1492, 434] on span "Received OK" at bounding box center [1507, 437] width 96 height 13
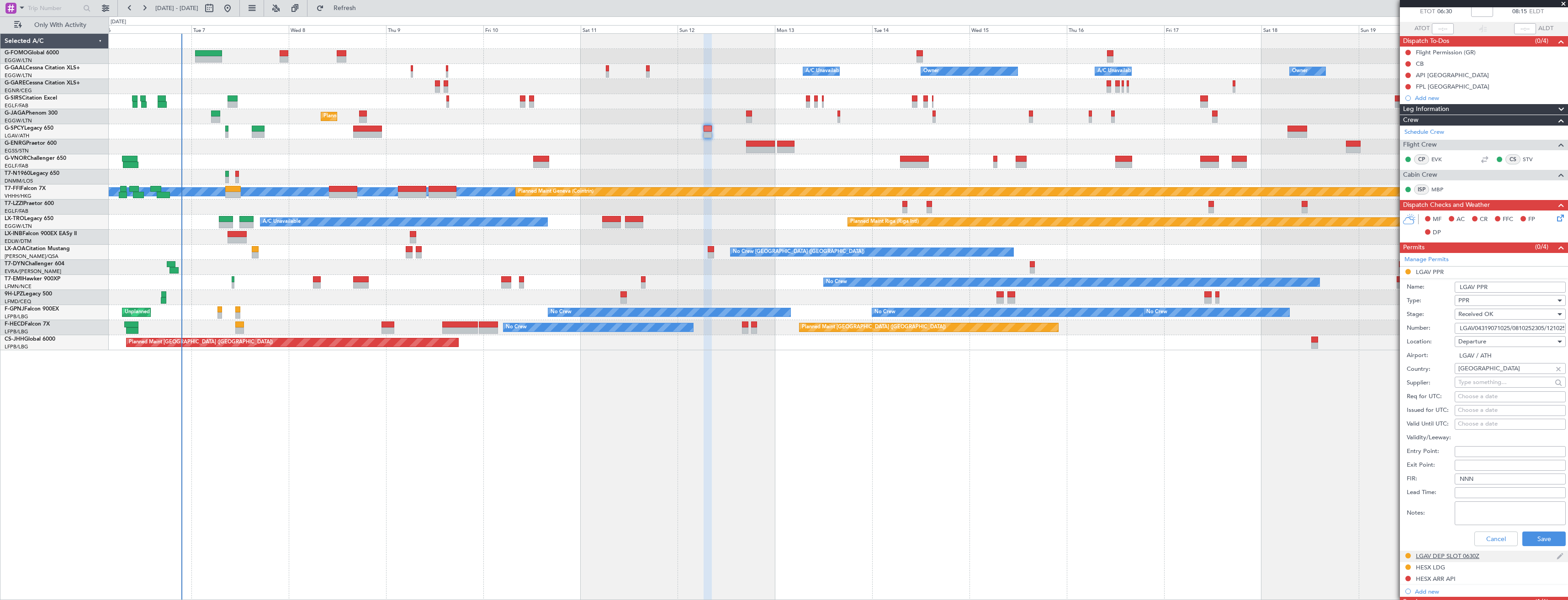
scroll to position [137, 0]
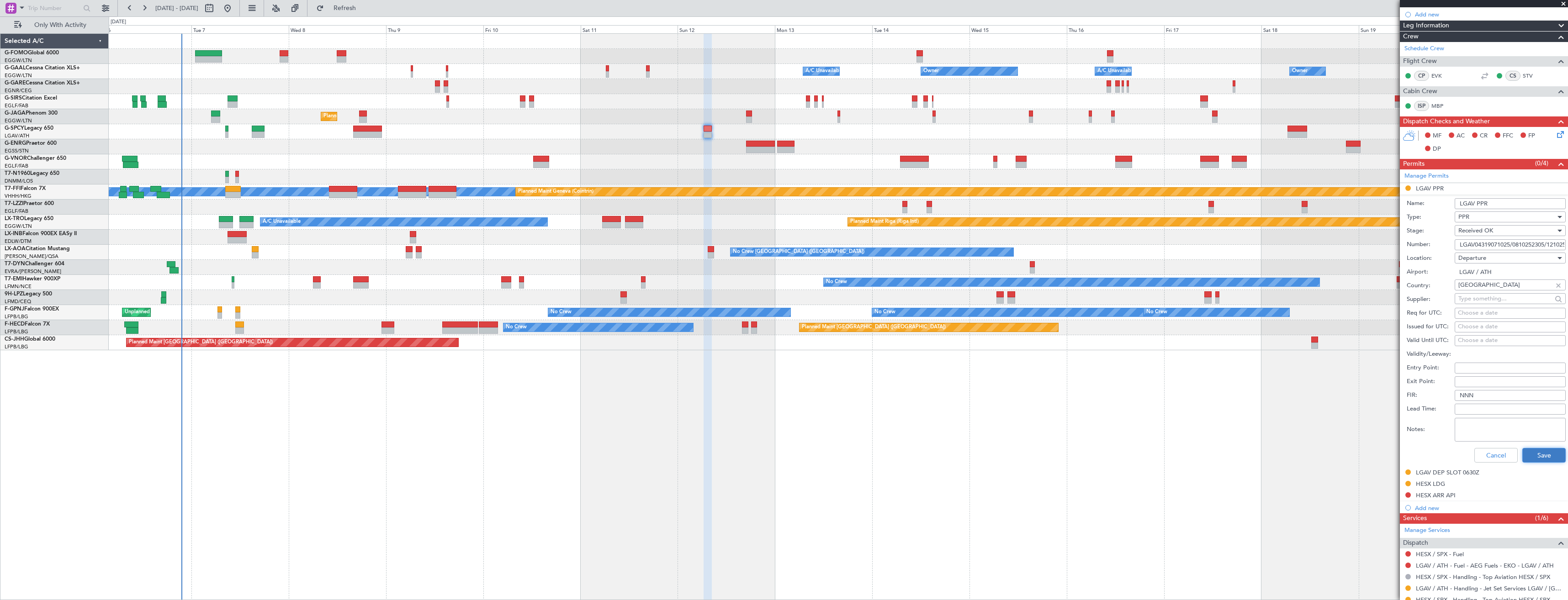
click at [1530, 452] on button "Save" at bounding box center [1545, 455] width 43 height 14
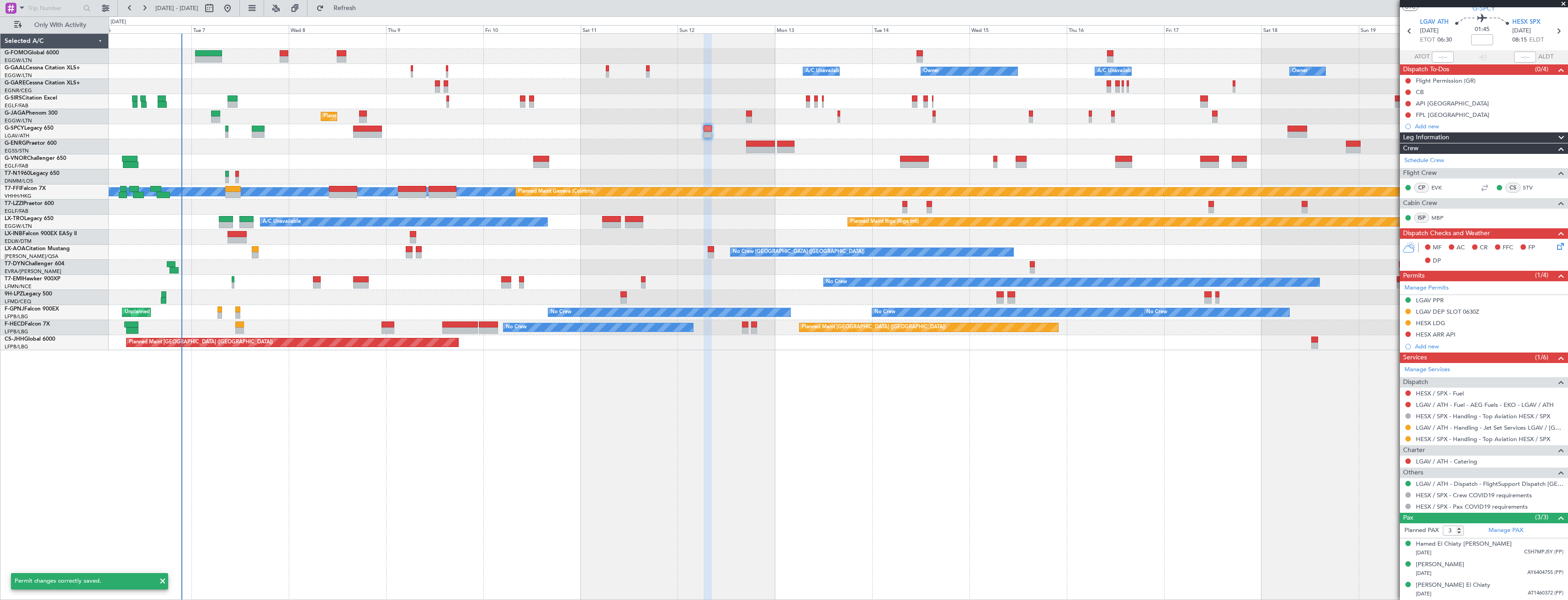
scroll to position [24, 0]
click at [1502, 315] on div "LGAV DEP SLOT 0630Z" at bounding box center [1484, 313] width 168 height 12
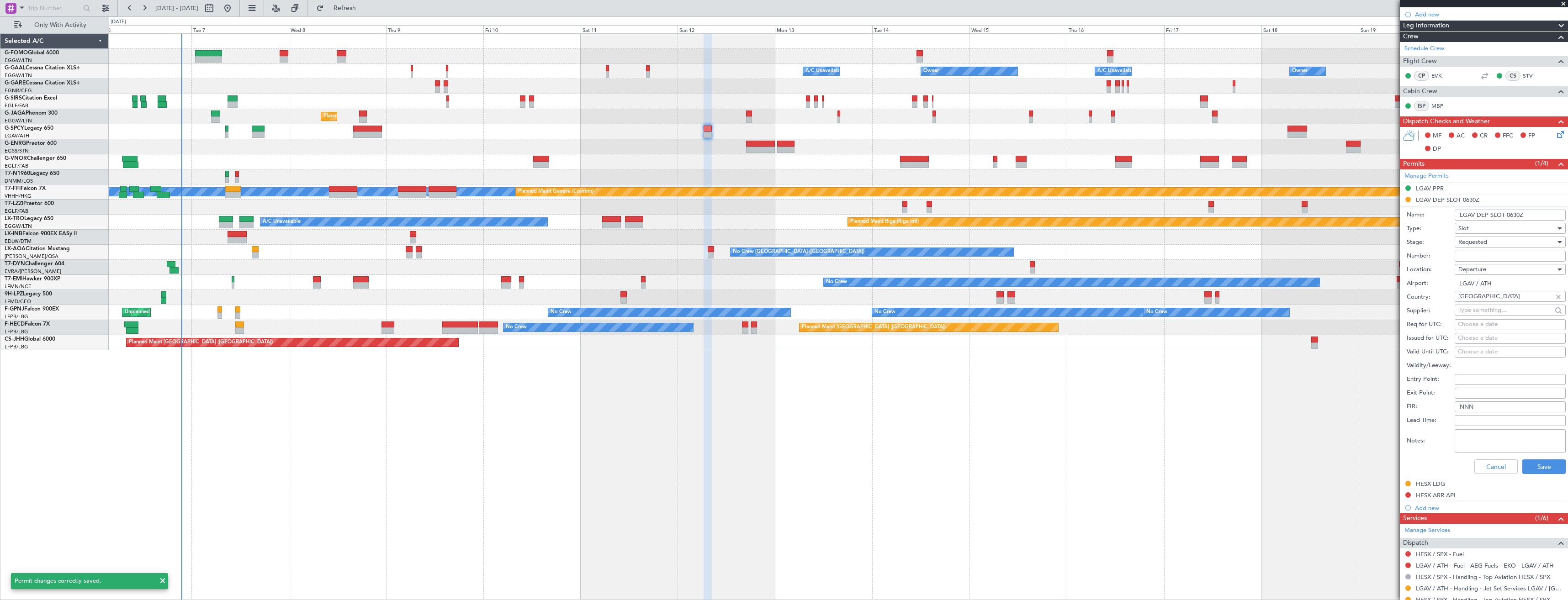
click at [1501, 257] on input "Number:" at bounding box center [1510, 256] width 111 height 11
paste input "LGAVDJST593300"
type input "LGAVDJST593300"
click at [1493, 243] on div "Requested" at bounding box center [1507, 242] width 97 height 13
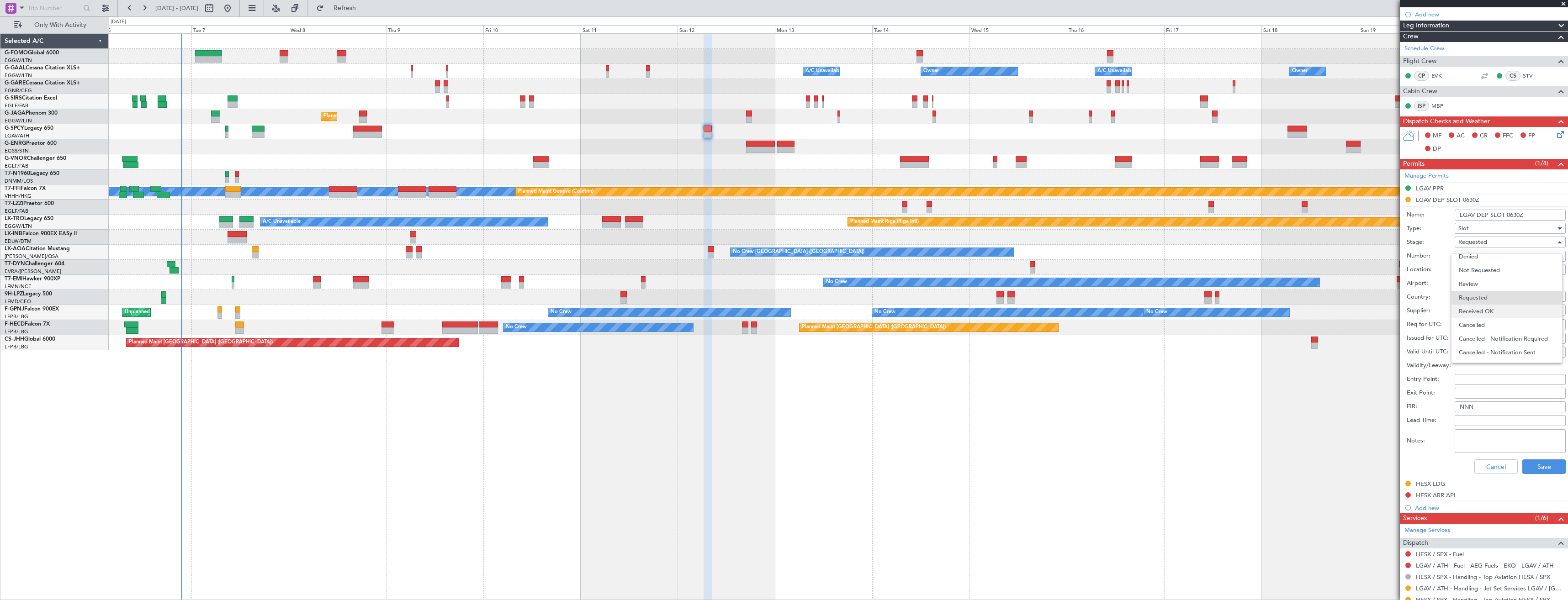
click at [1509, 311] on span "Received OK" at bounding box center [1507, 311] width 96 height 13
click at [1531, 467] on button "Save" at bounding box center [1545, 467] width 43 height 14
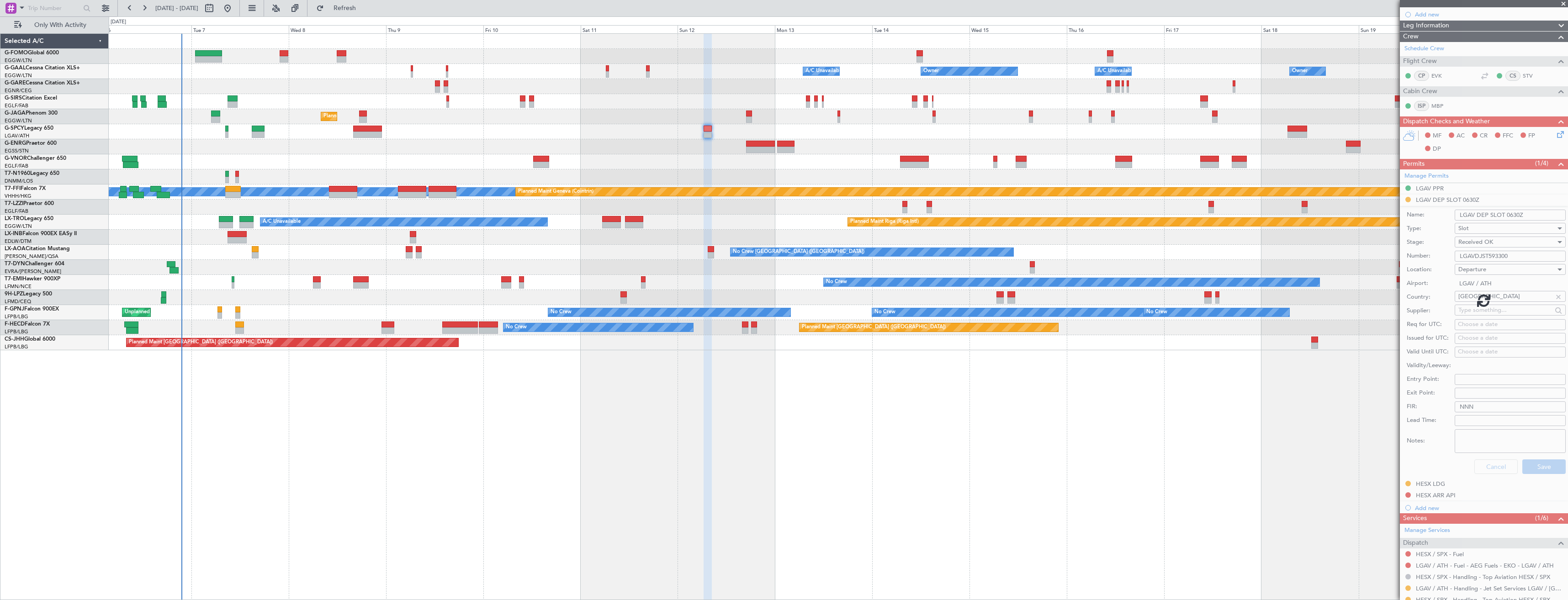
scroll to position [24, 0]
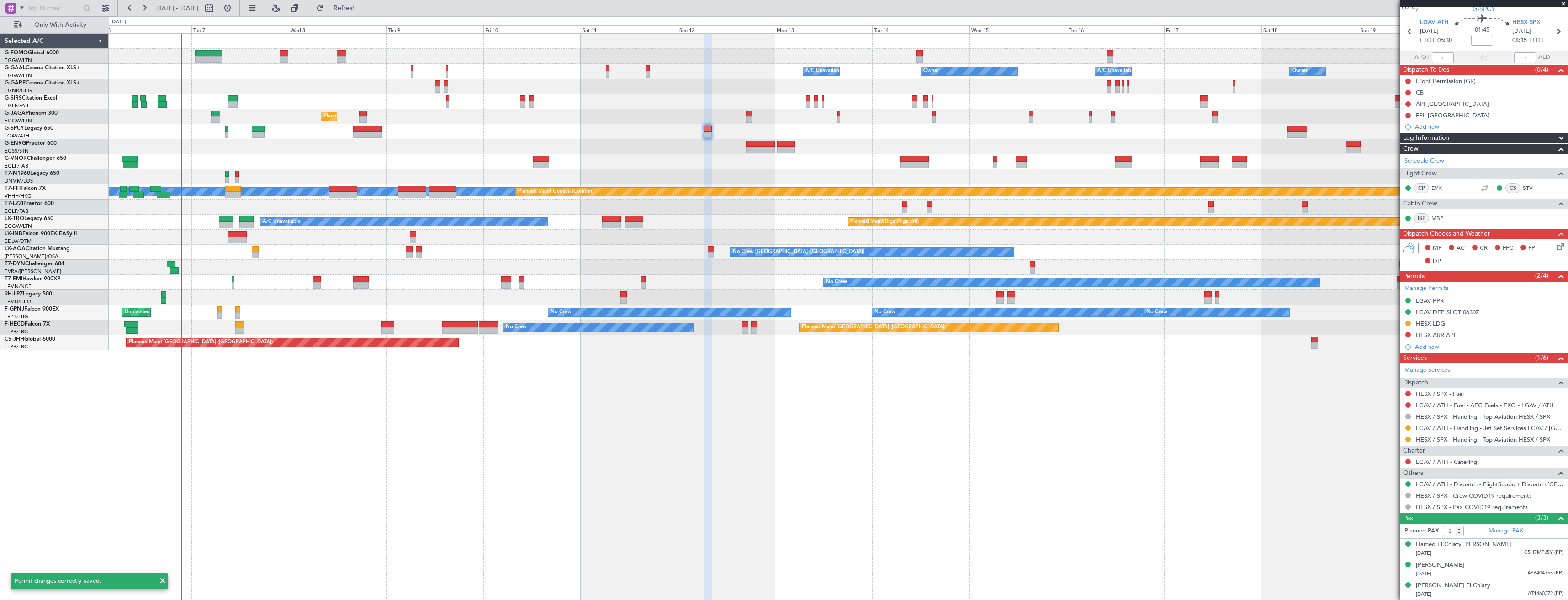
drag, startPoint x: 1408, startPoint y: 425, endPoint x: 1413, endPoint y: 442, distance: 17.7
click at [1413, 425] on div "LGAV / ATH - Handling - Jet Set Services LGAV / ATH" at bounding box center [1484, 428] width 168 height 12
click at [1407, 429] on button at bounding box center [1408, 428] width 5 height 5
click at [1399, 538] on li "Confirmed" at bounding box center [1407, 536] width 105 height 13
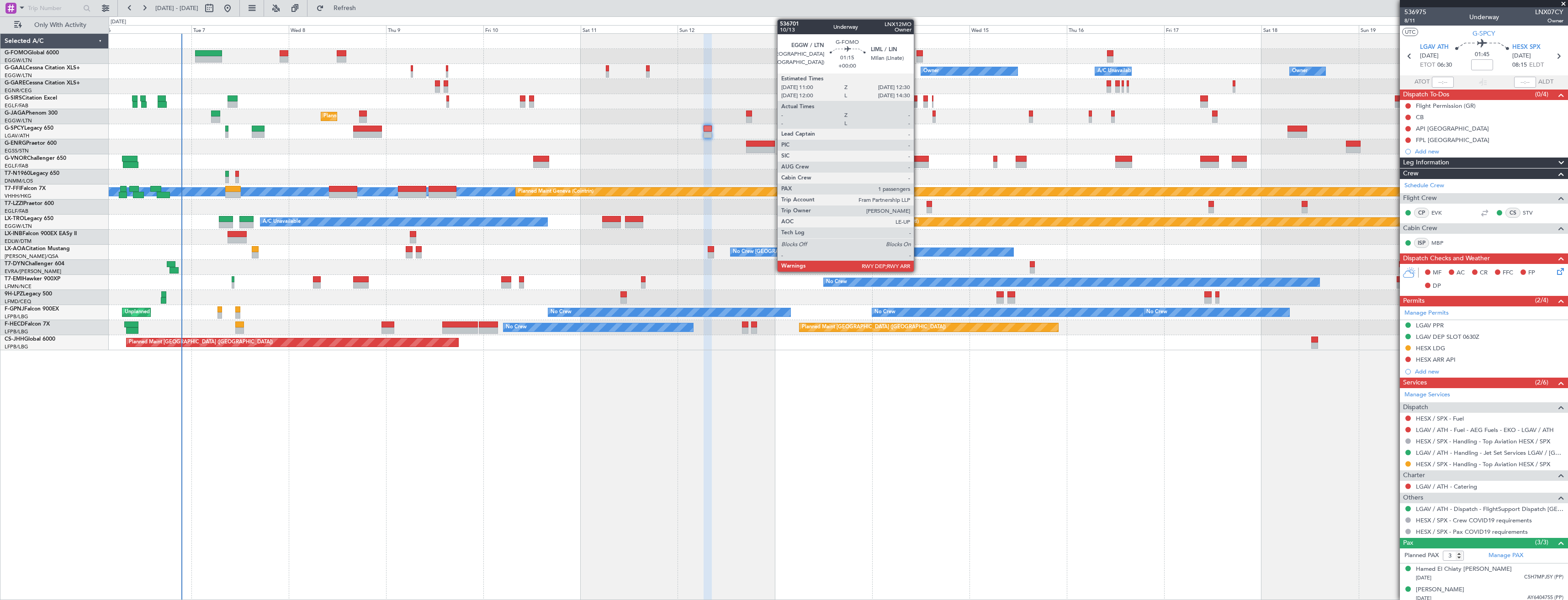
click at [918, 59] on div at bounding box center [919, 59] width 6 height 6
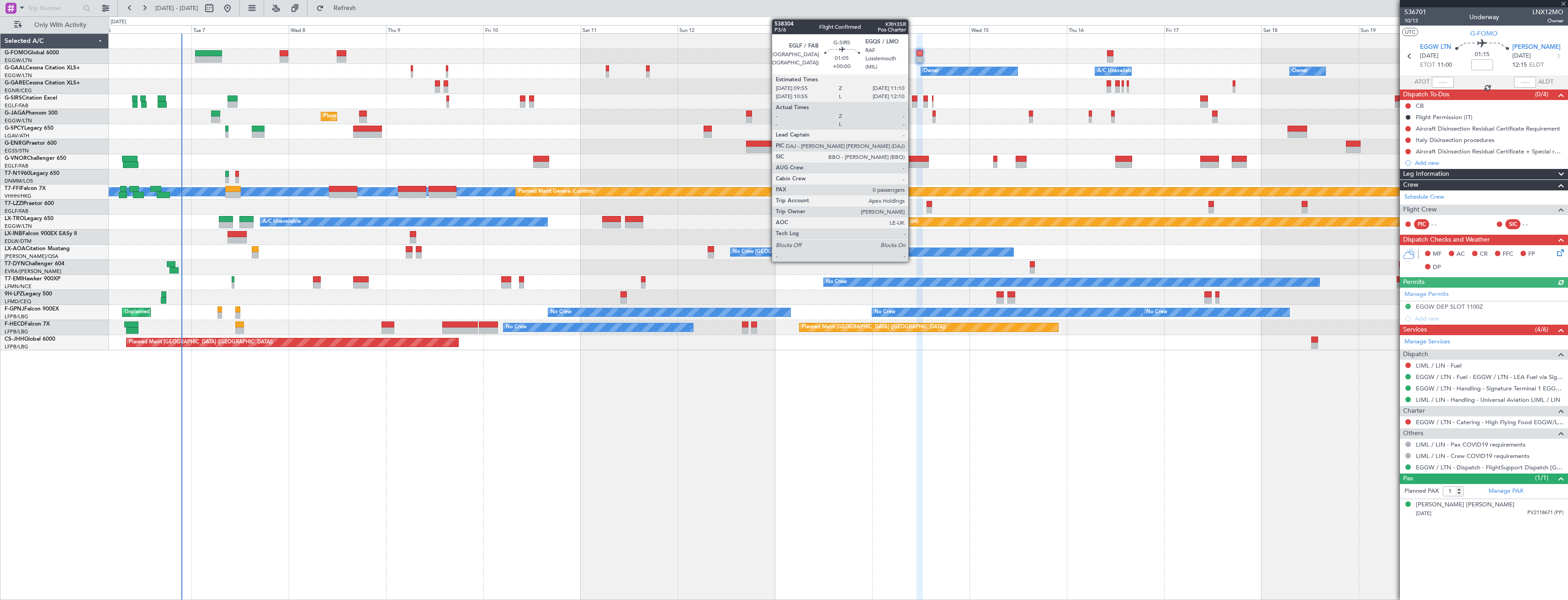
click at [913, 100] on div at bounding box center [915, 98] width 5 height 6
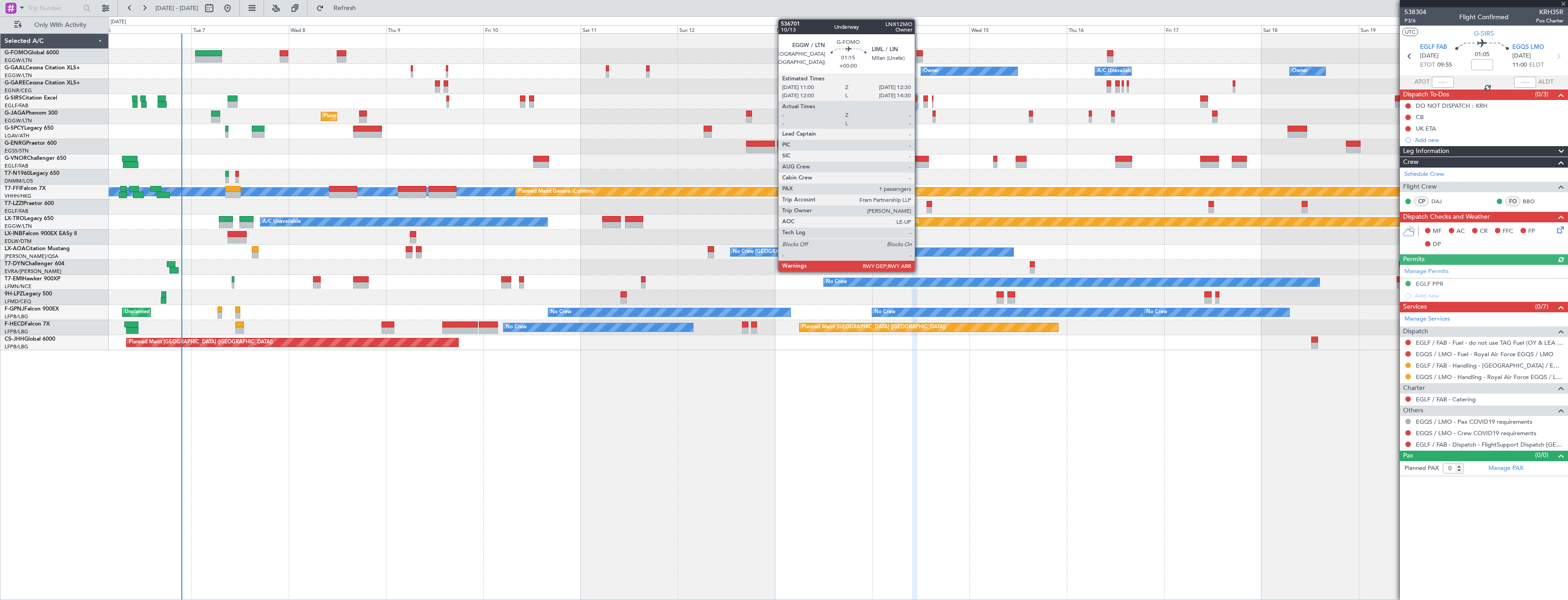
click at [919, 51] on div at bounding box center [919, 53] width 6 height 6
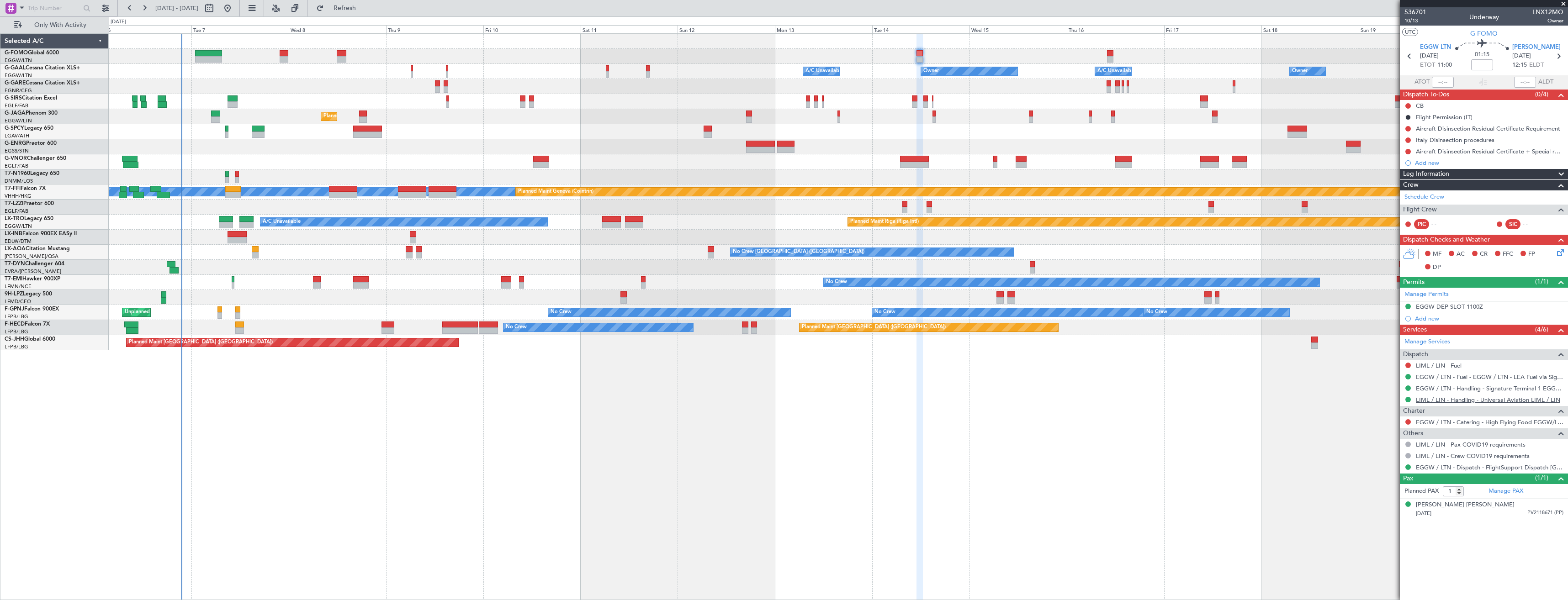
click at [1430, 399] on link "LIML / LIN - Handling - Universal Aviation LIML / LIN" at bounding box center [1488, 400] width 145 height 8
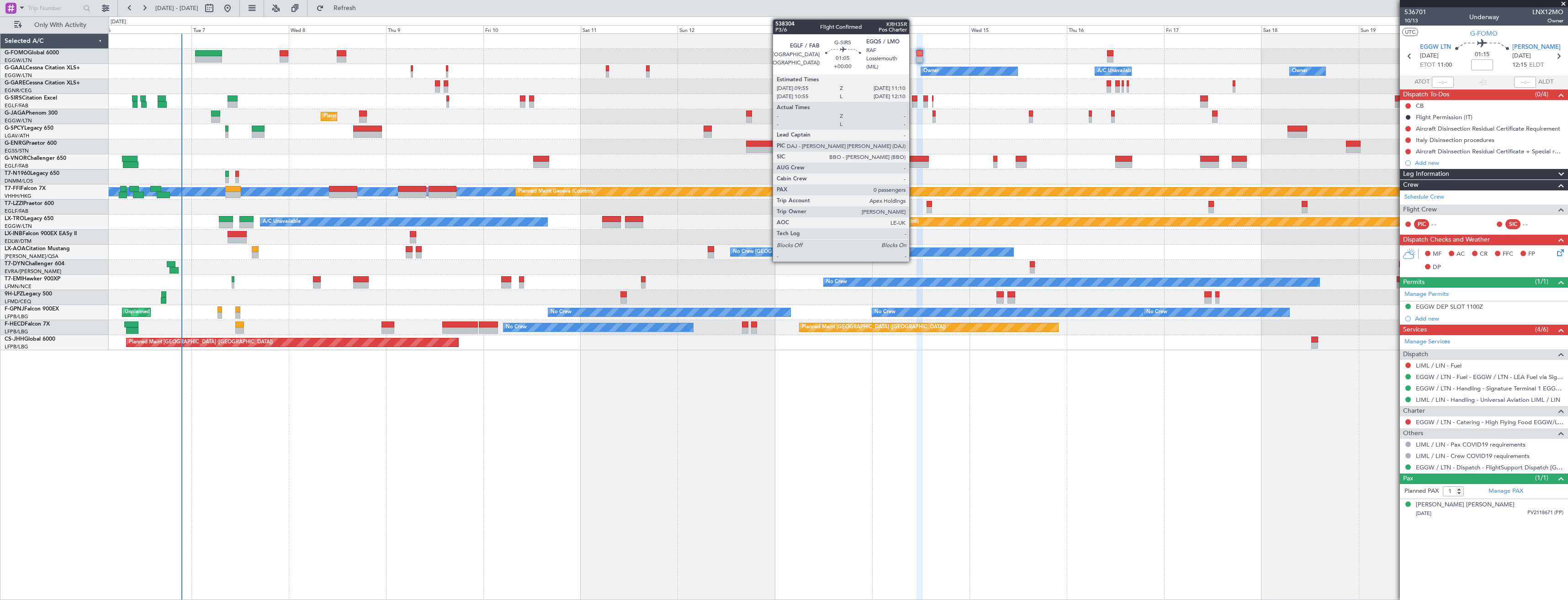
click at [914, 103] on div at bounding box center [915, 104] width 5 height 6
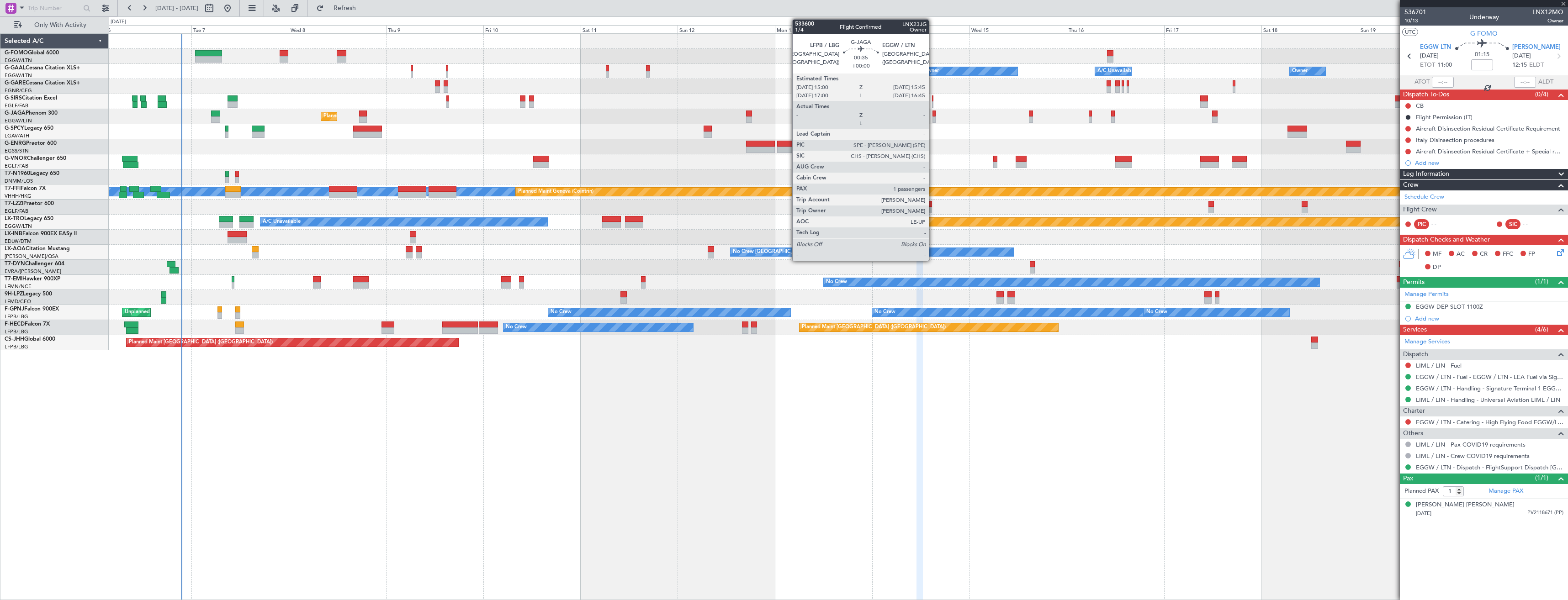
click at [933, 119] on div at bounding box center [935, 119] width 4 height 6
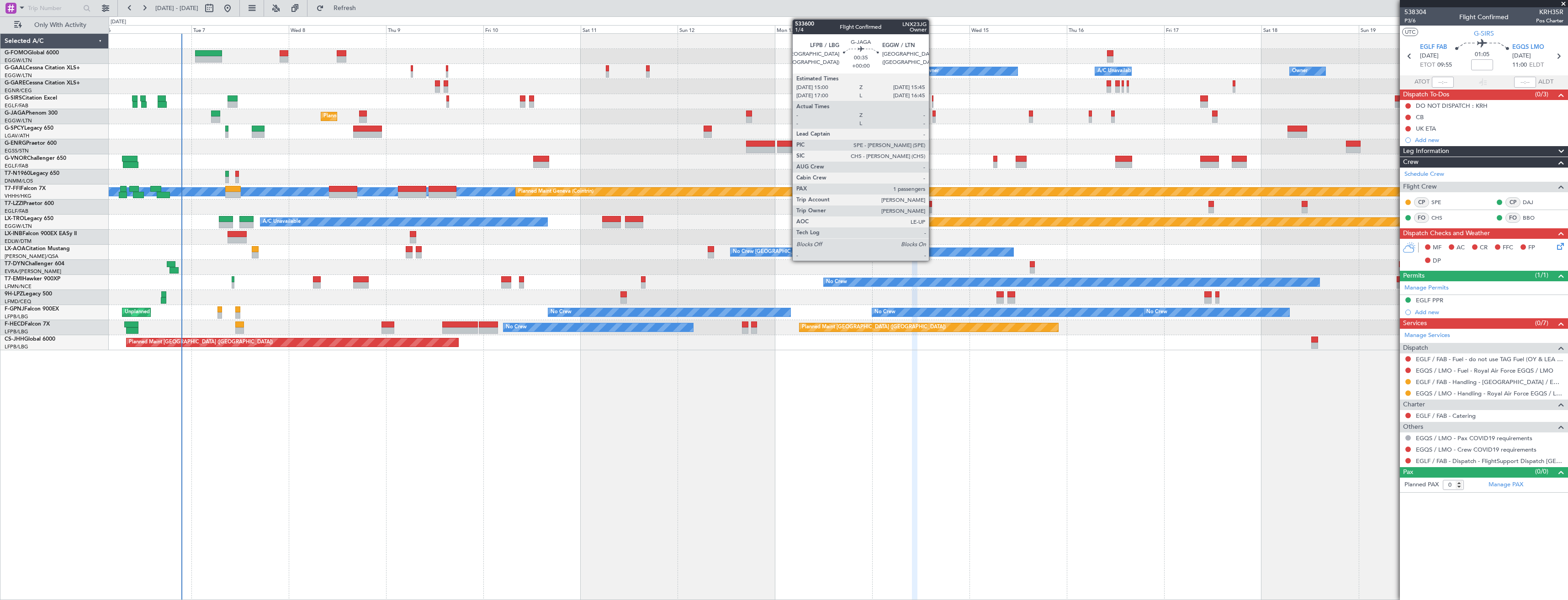
click at [933, 119] on div at bounding box center [935, 119] width 4 height 6
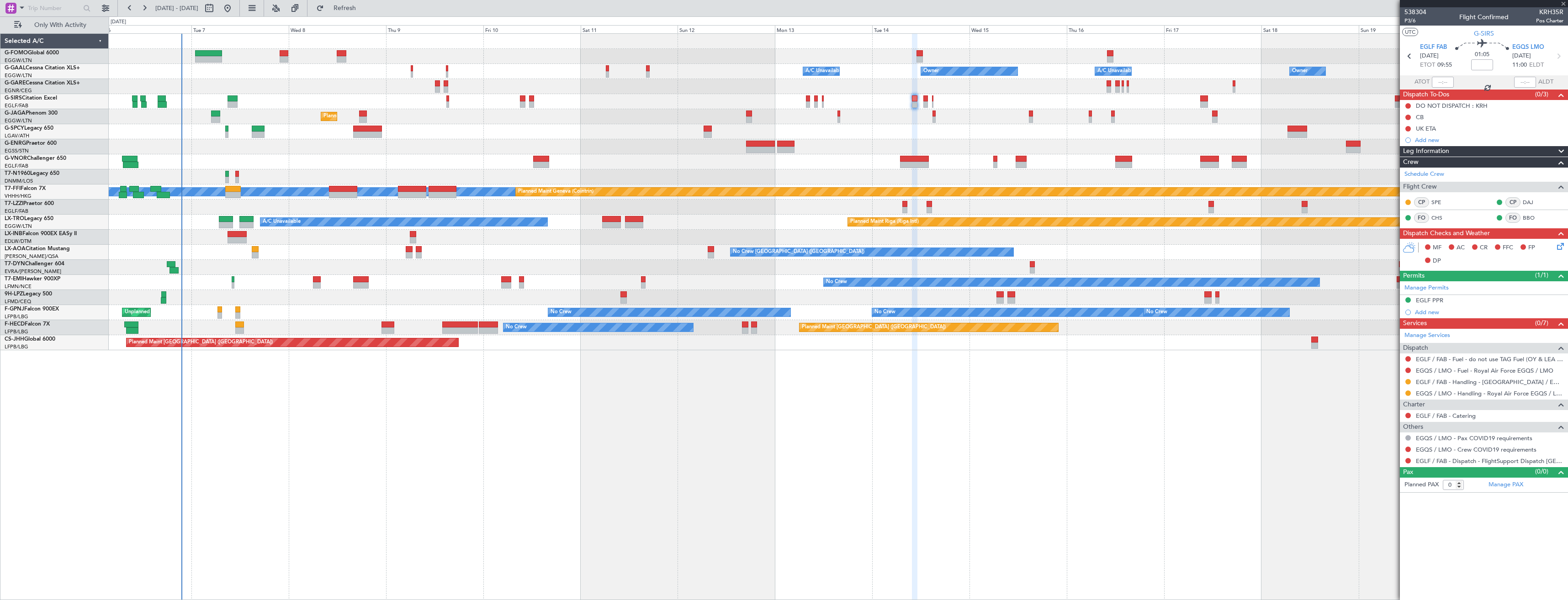
type input "1"
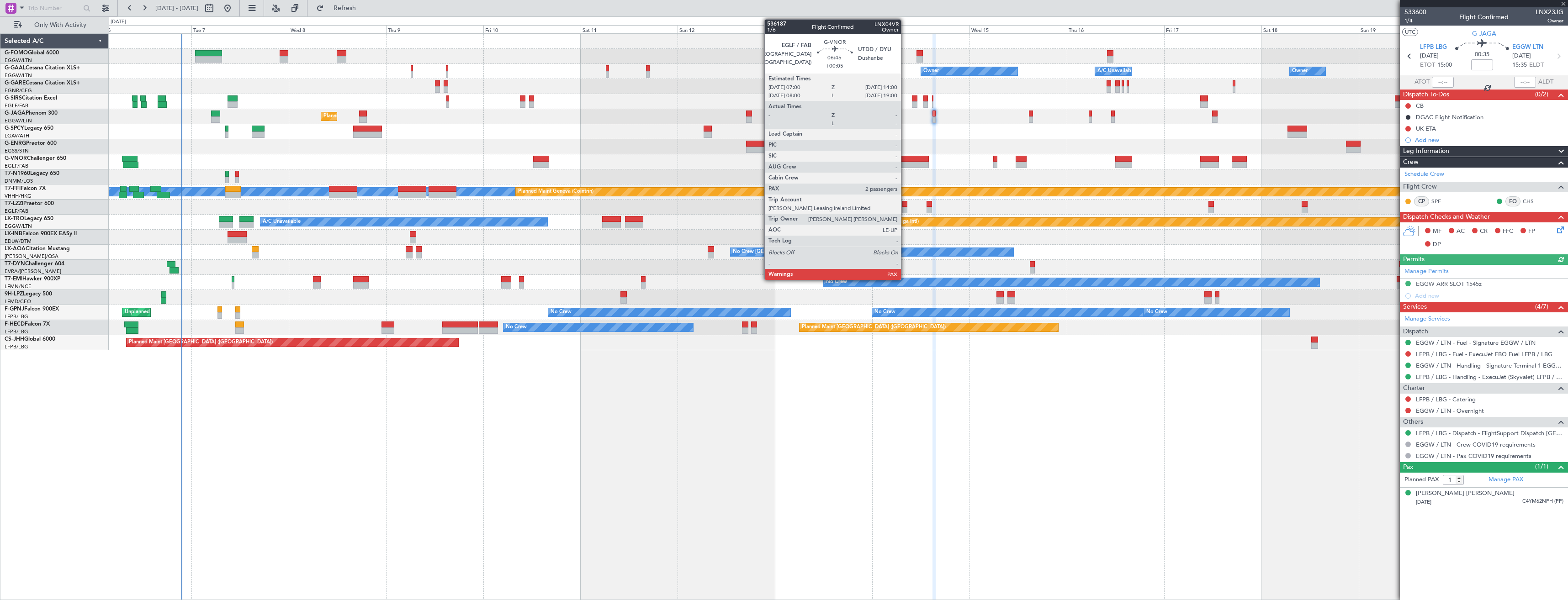
click at [905, 163] on div at bounding box center [915, 164] width 29 height 6
type input "+00:05"
type input "2"
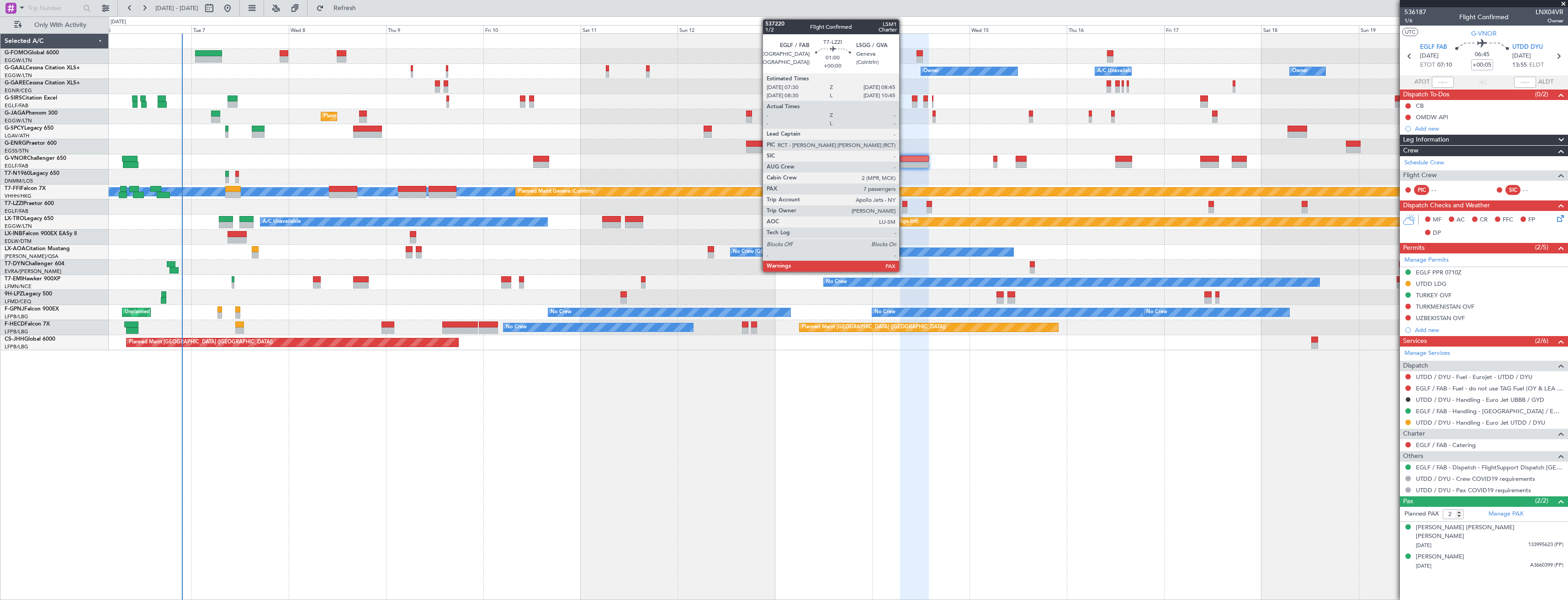
click at [903, 207] on div at bounding box center [905, 209] width 5 height 6
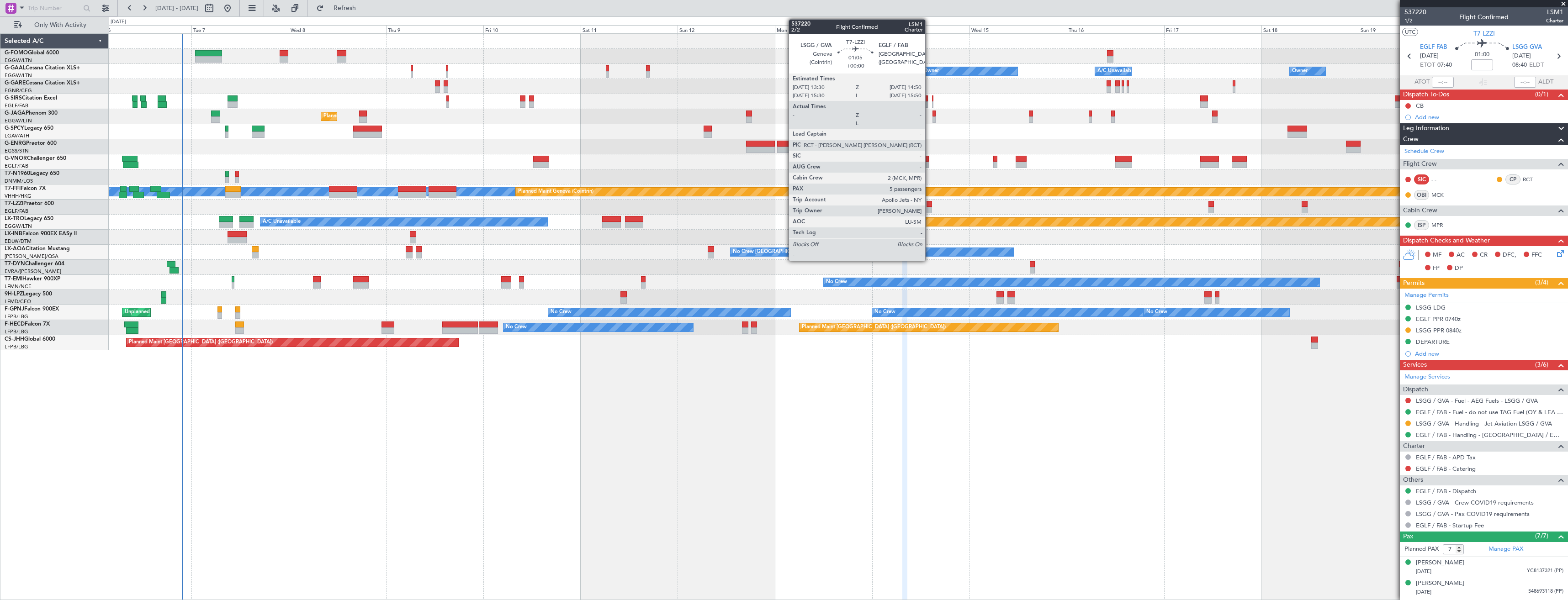
click at [929, 204] on div at bounding box center [929, 204] width 5 height 6
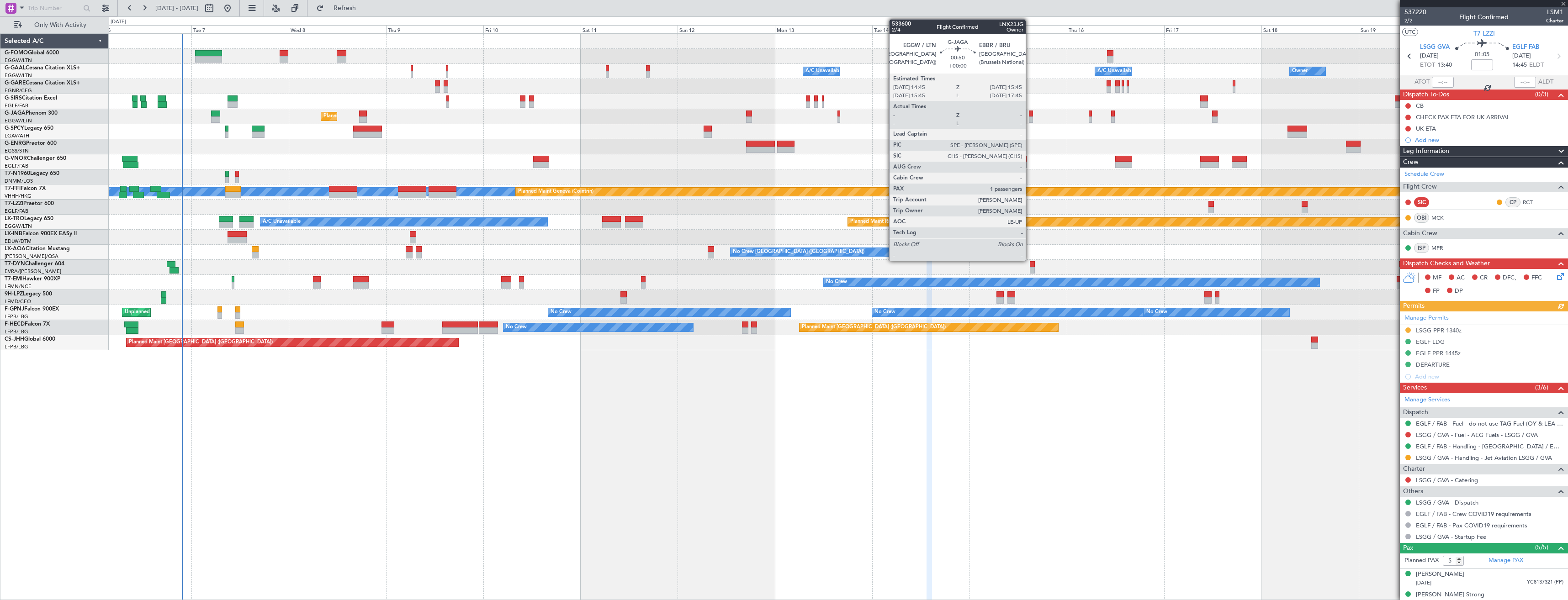
click at [1030, 119] on div at bounding box center [1031, 119] width 4 height 6
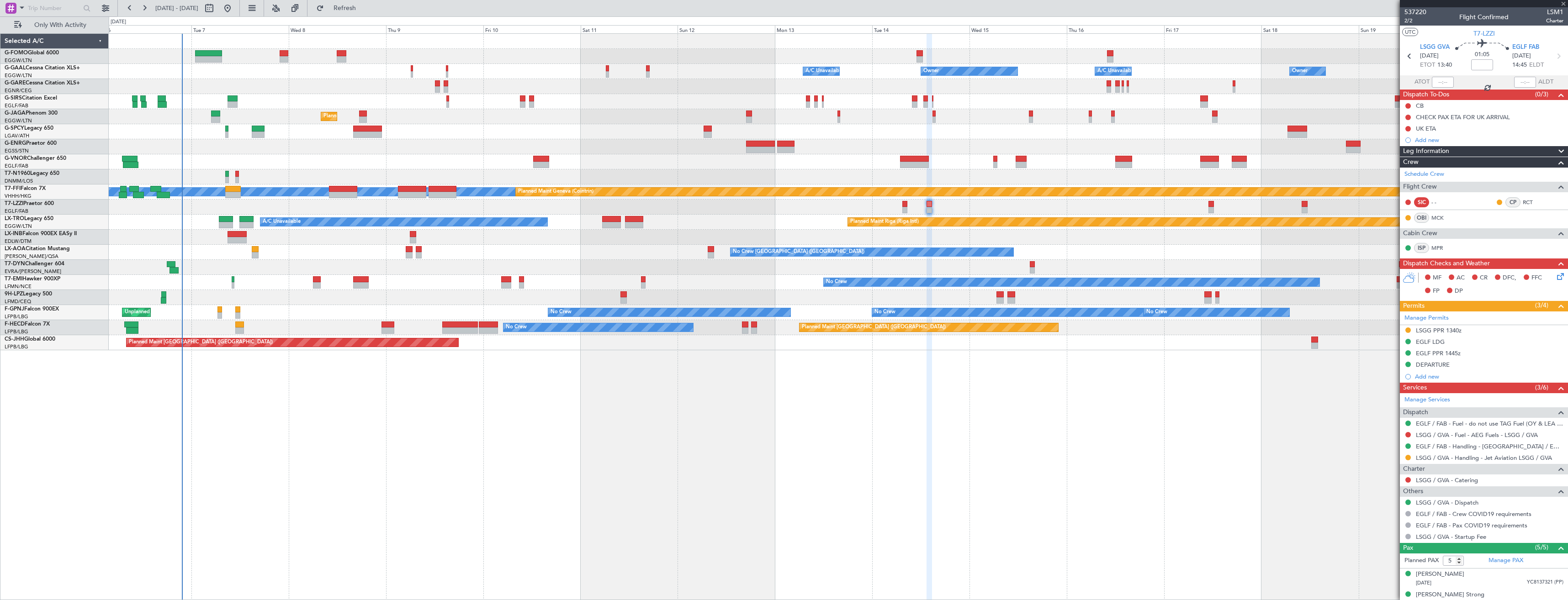
type input "1"
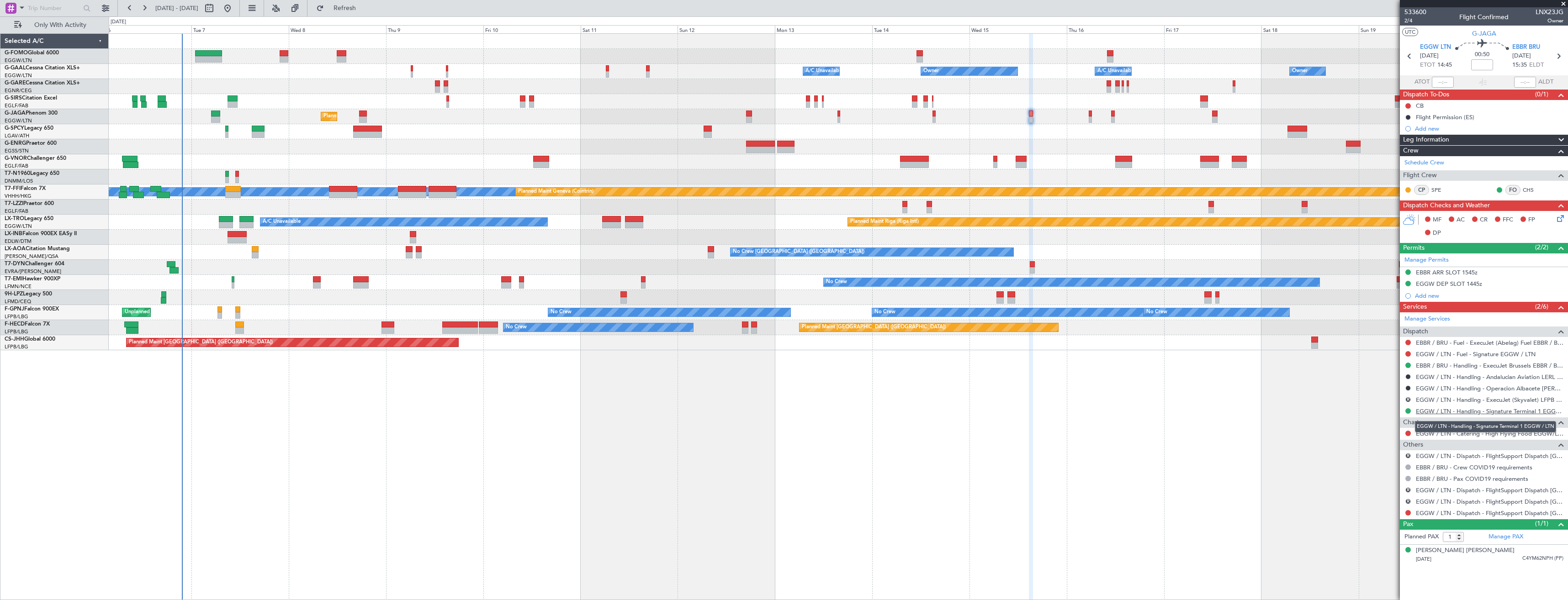
click at [1454, 409] on link "EGGW / LTN - Handling - Signature Terminal 1 EGGW / LTN" at bounding box center [1490, 411] width 147 height 8
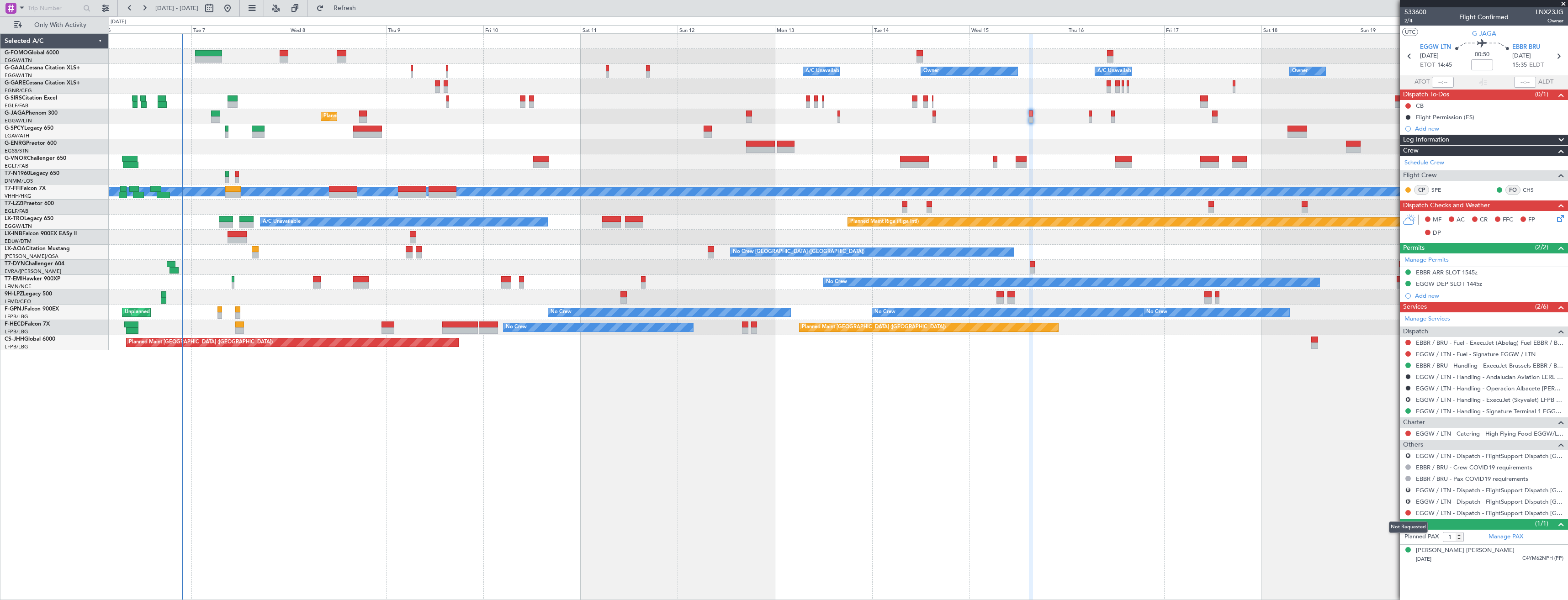
drag, startPoint x: 1407, startPoint y: 515, endPoint x: 1407, endPoint y: 542, distance: 27.0
click at [1407, 515] on button at bounding box center [1408, 513] width 5 height 5
click at [1386, 499] on span "Confirmed" at bounding box center [1383, 499] width 29 height 9
click at [1407, 499] on button "R" at bounding box center [1408, 501] width 5 height 5
drag, startPoint x: 1377, startPoint y: 390, endPoint x: 1385, endPoint y: 440, distance: 50.6
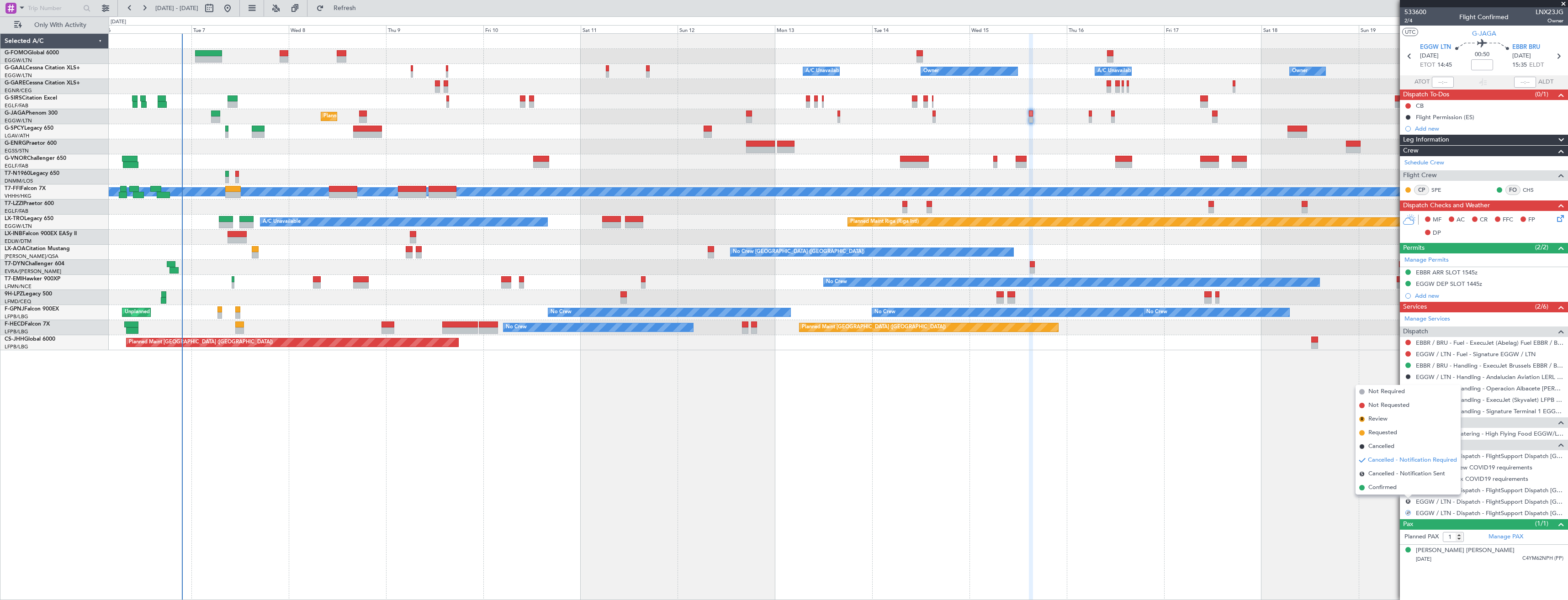
click at [1377, 390] on span "Not Required" at bounding box center [1386, 392] width 37 height 9
click at [1408, 489] on button "R" at bounding box center [1408, 490] width 5 height 5
click at [1369, 380] on li "Not Required" at bounding box center [1408, 380] width 105 height 13
click at [1407, 456] on button "R" at bounding box center [1408, 455] width 5 height 5
click at [1376, 471] on span "Not Required" at bounding box center [1386, 469] width 37 height 9
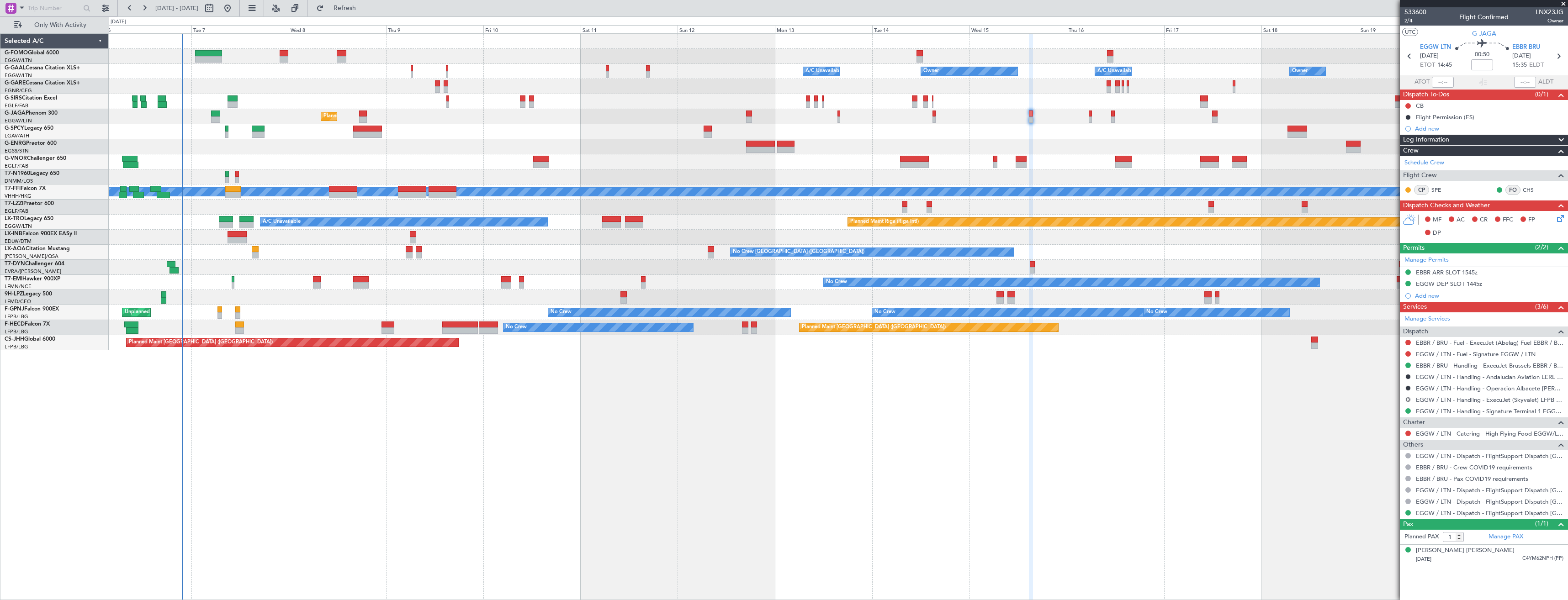
click at [1406, 401] on button "R" at bounding box center [1408, 400] width 5 height 5
click at [1372, 470] on span "Cancelled" at bounding box center [1381, 467] width 26 height 9
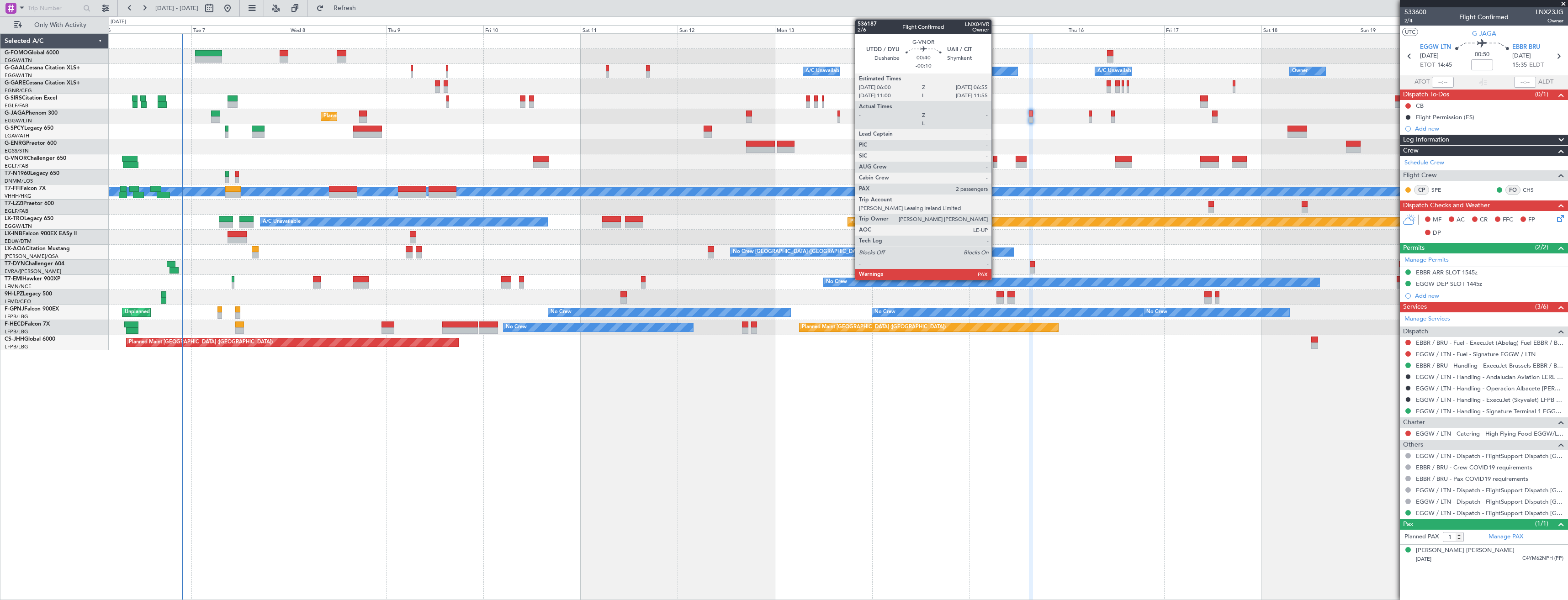
click at [996, 164] on div at bounding box center [996, 164] width 4 height 6
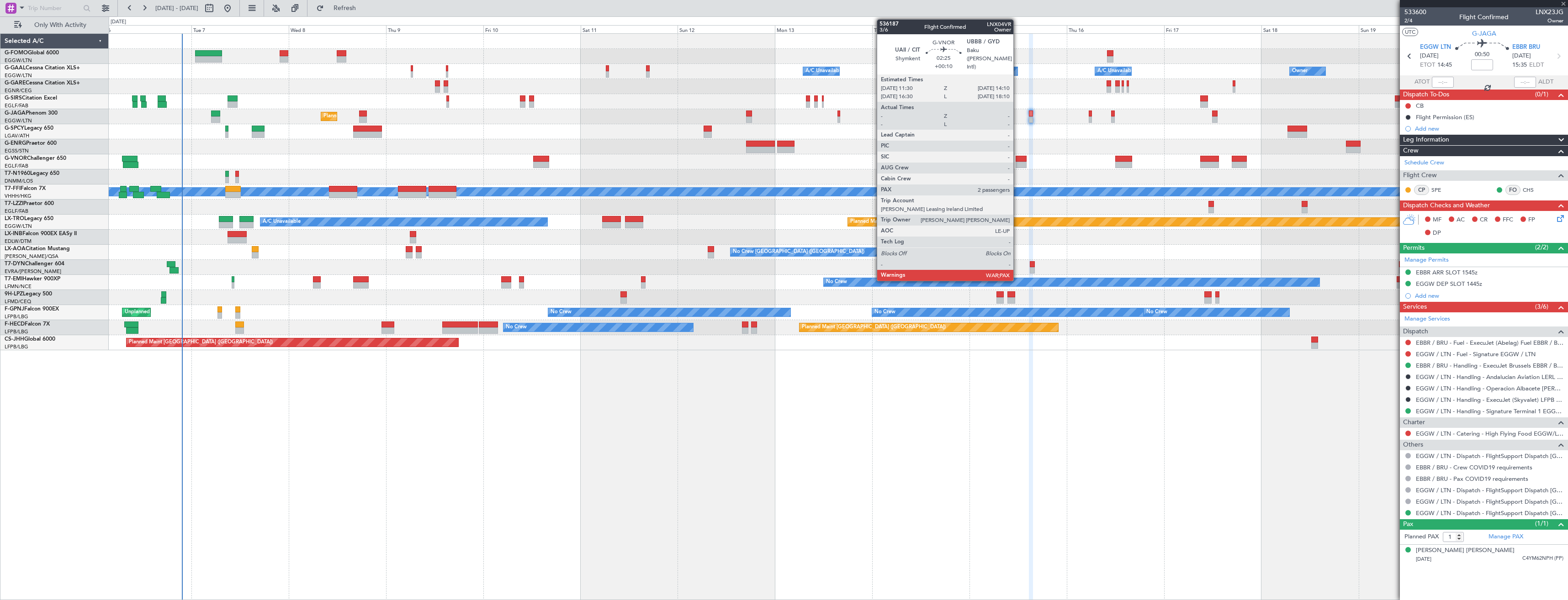
type input "-00:10"
type input "2"
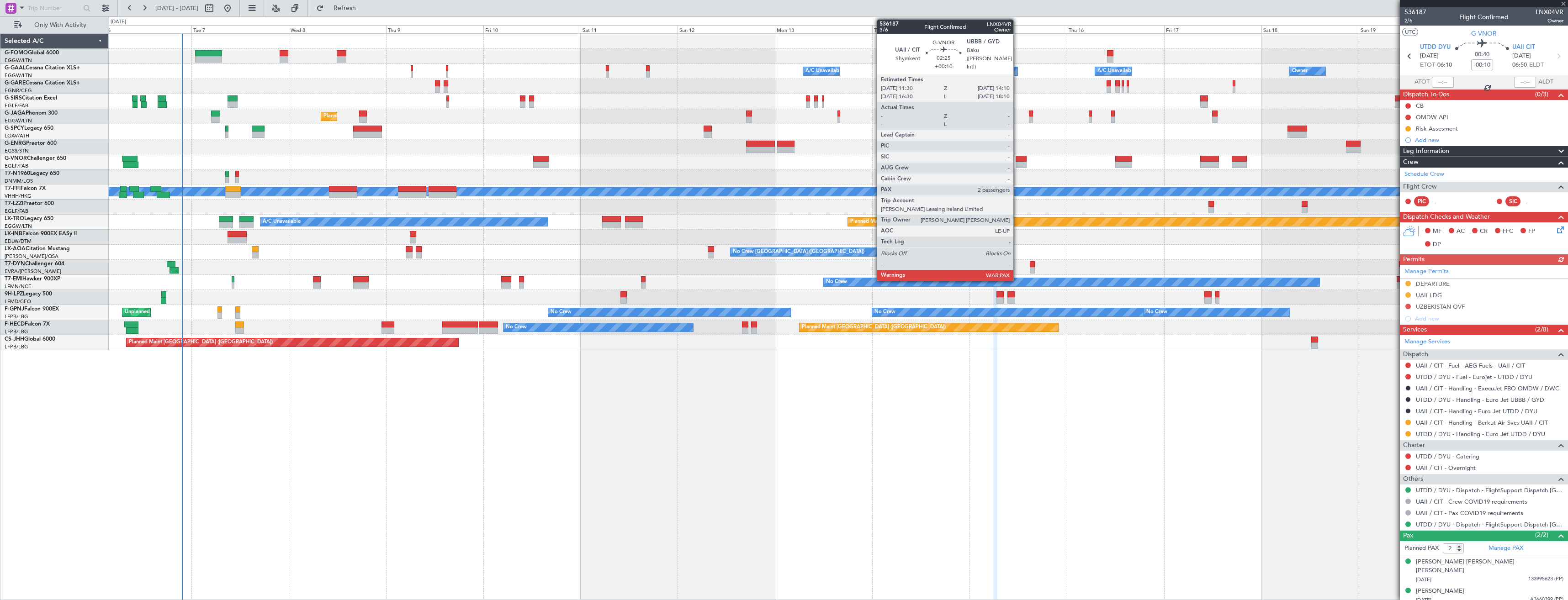
click at [1018, 164] on div at bounding box center [1022, 164] width 11 height 6
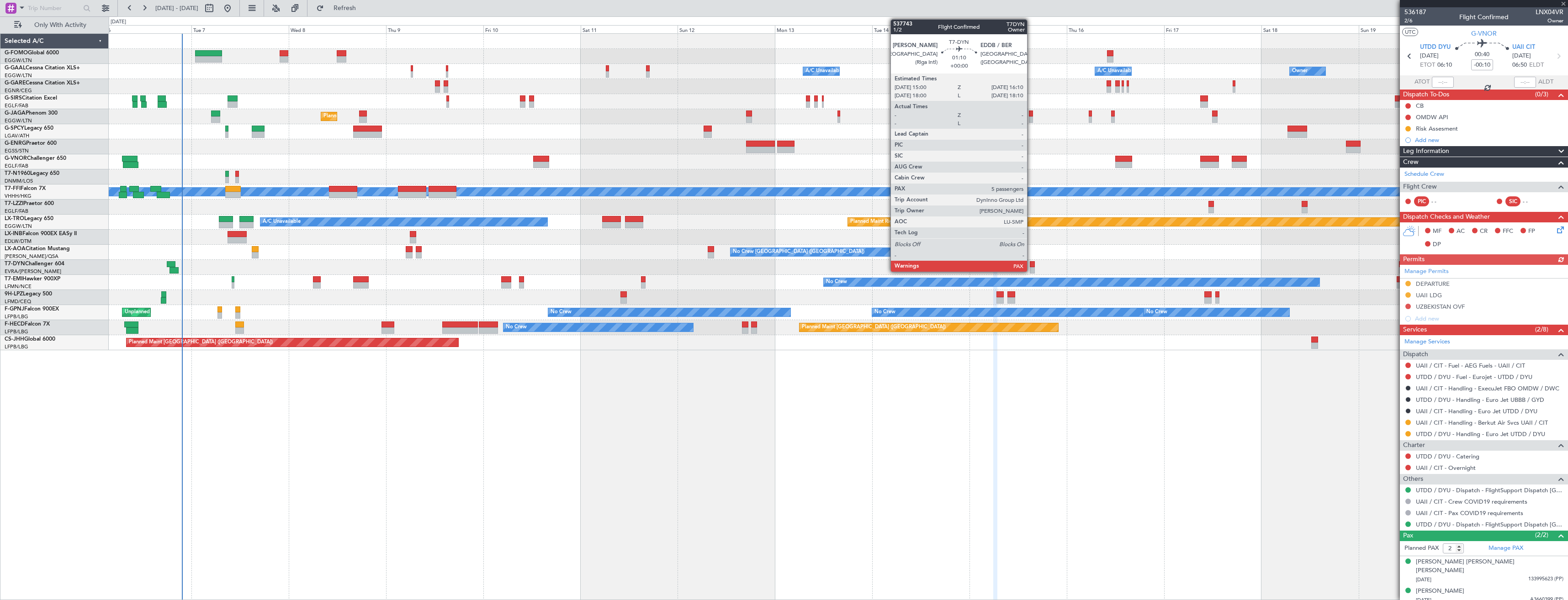
type input "+00:10"
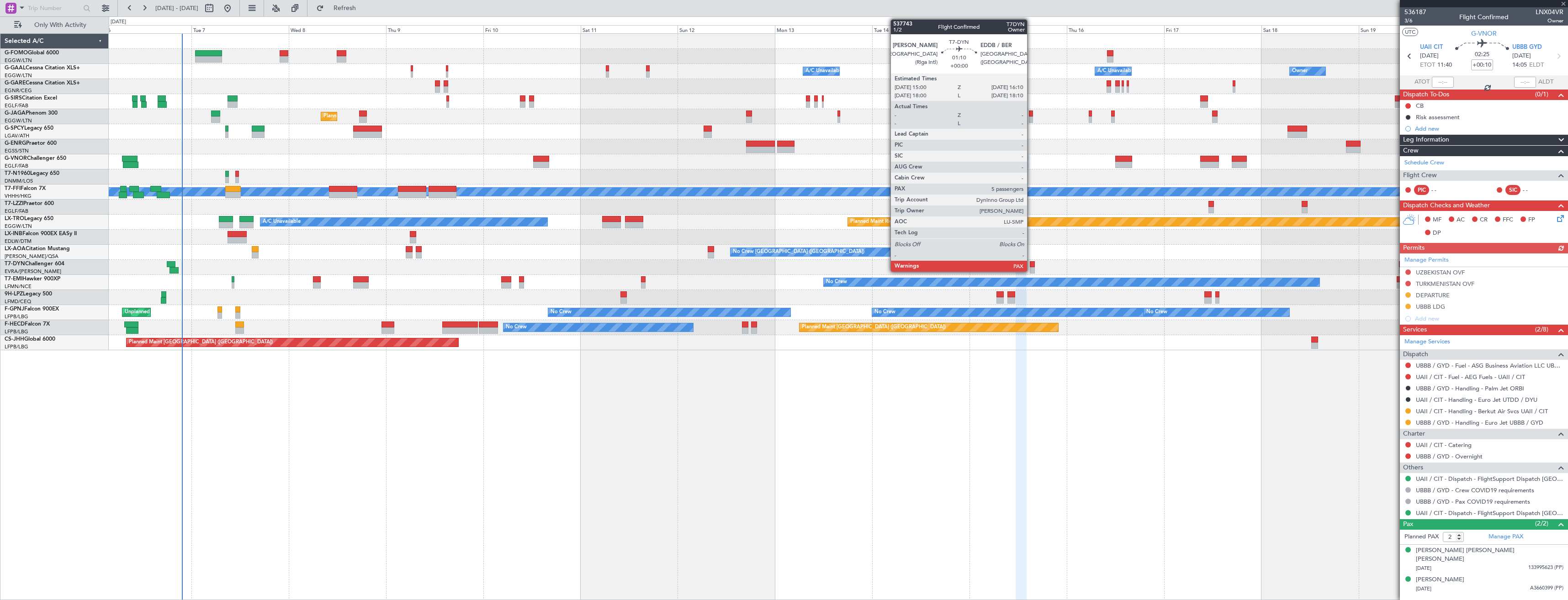
click at [1032, 269] on div at bounding box center [1032, 270] width 5 height 6
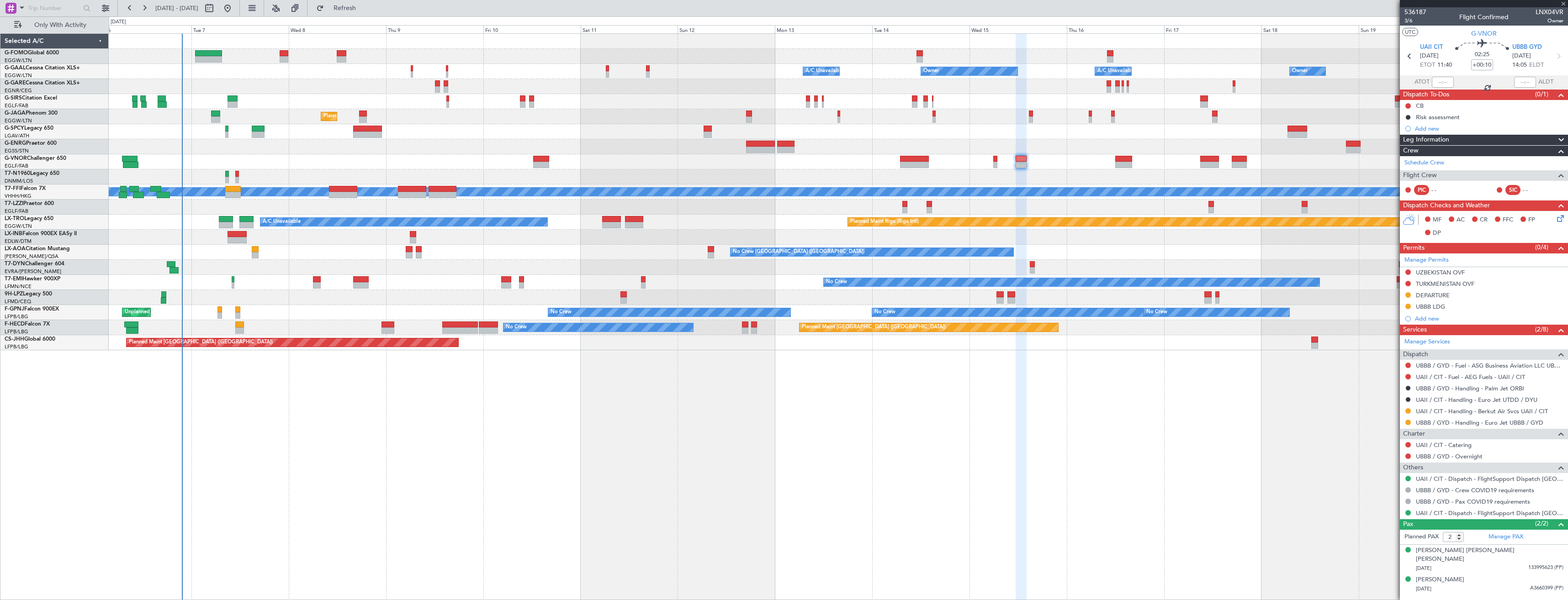
type input "5"
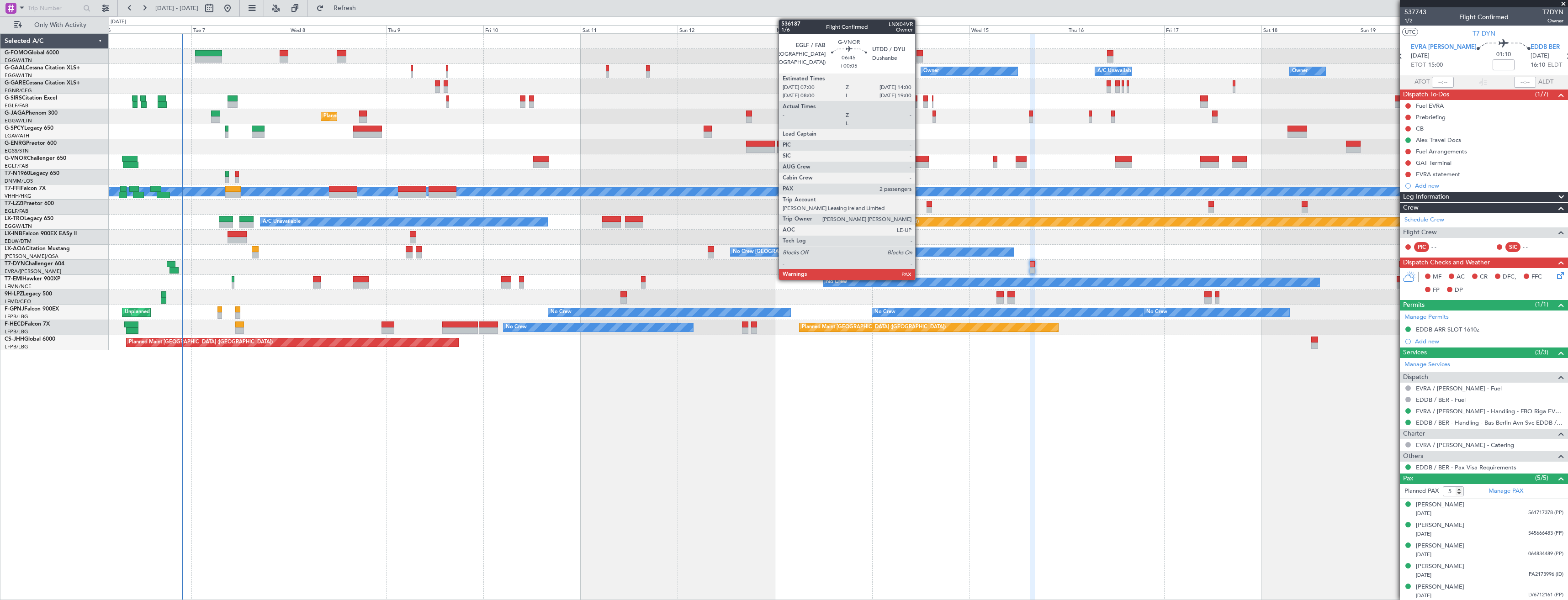
click at [919, 158] on div at bounding box center [915, 158] width 29 height 6
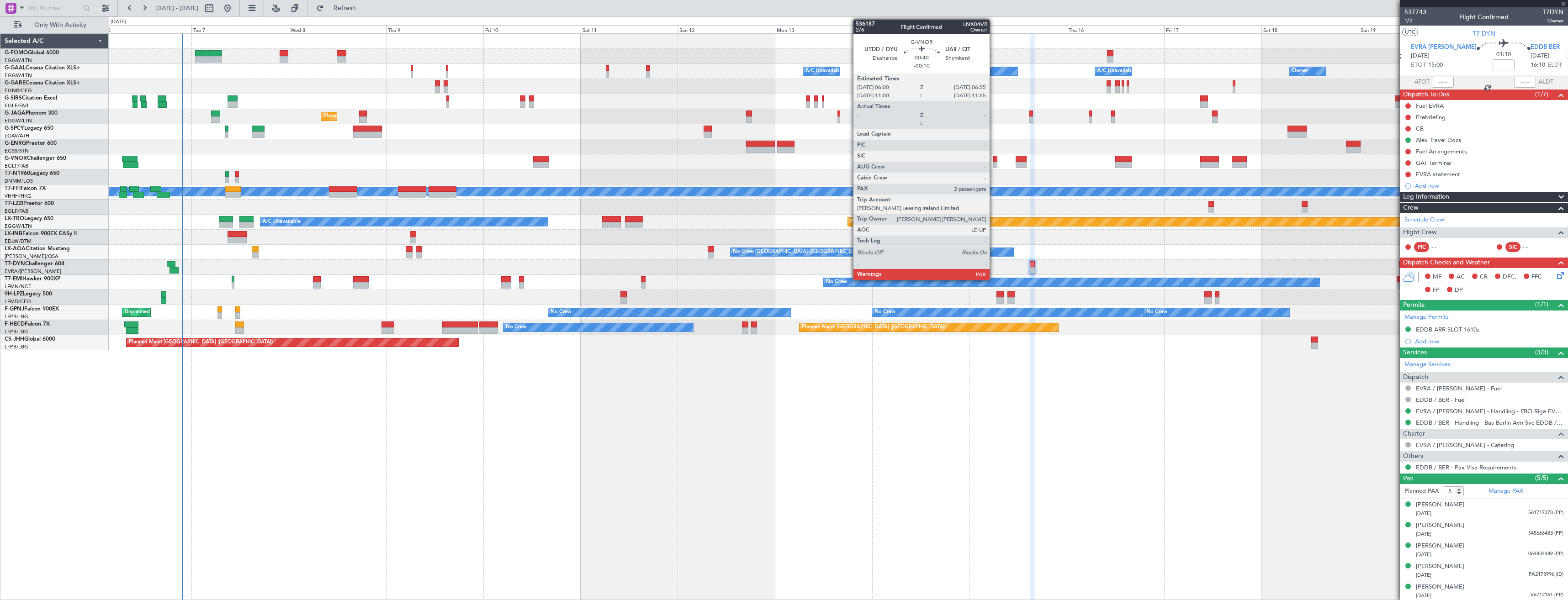
type input "+00:05"
type input "2"
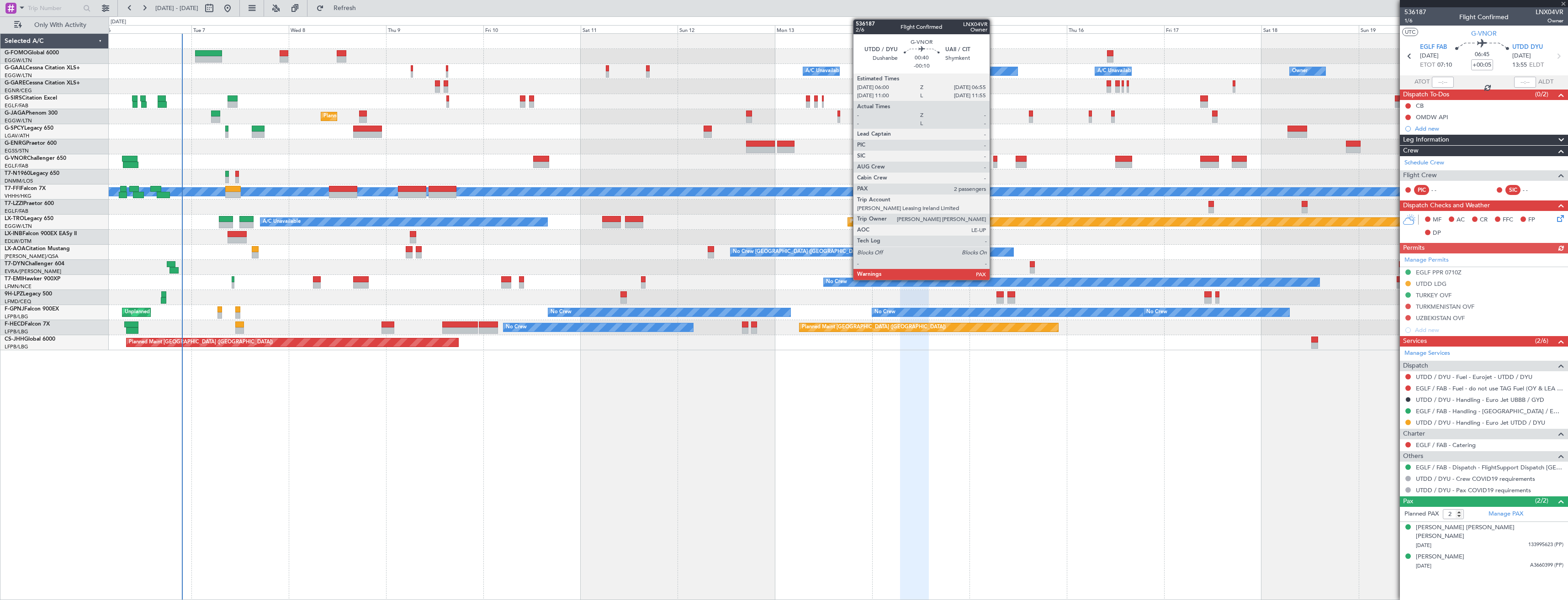
click at [994, 163] on div at bounding box center [996, 164] width 4 height 6
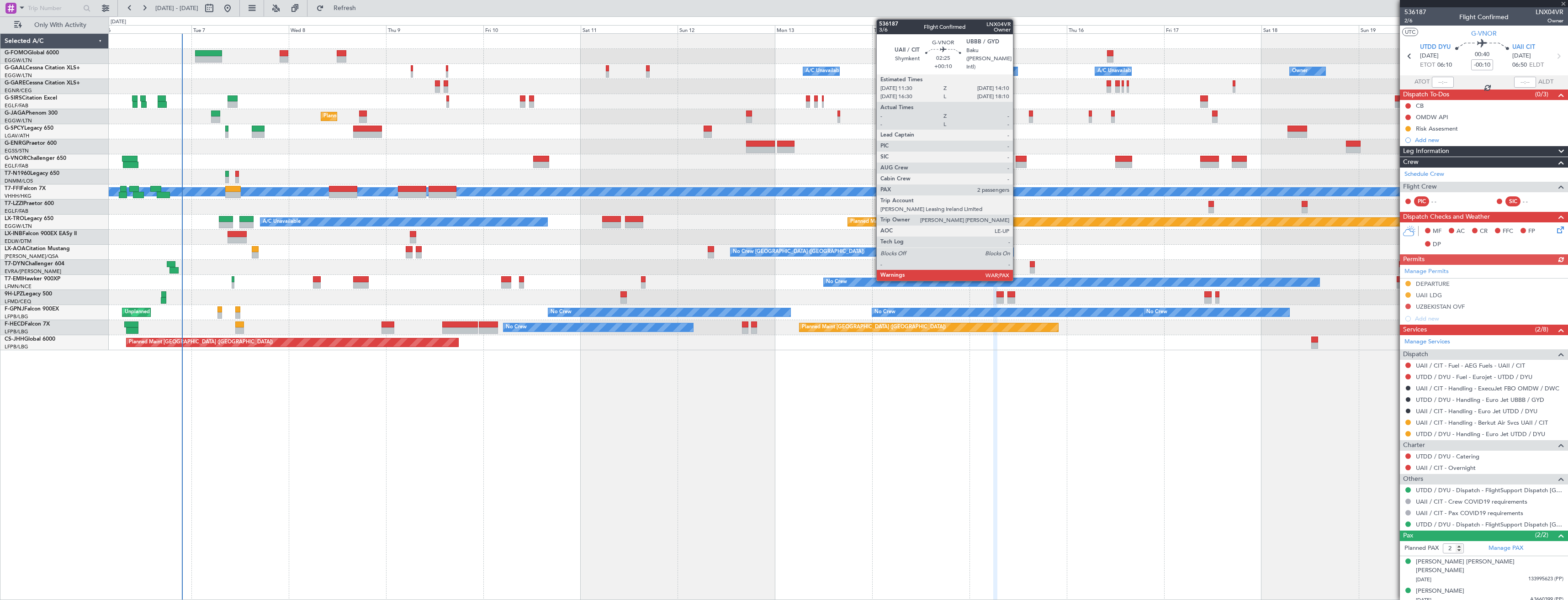
click at [1017, 164] on div at bounding box center [1022, 164] width 11 height 6
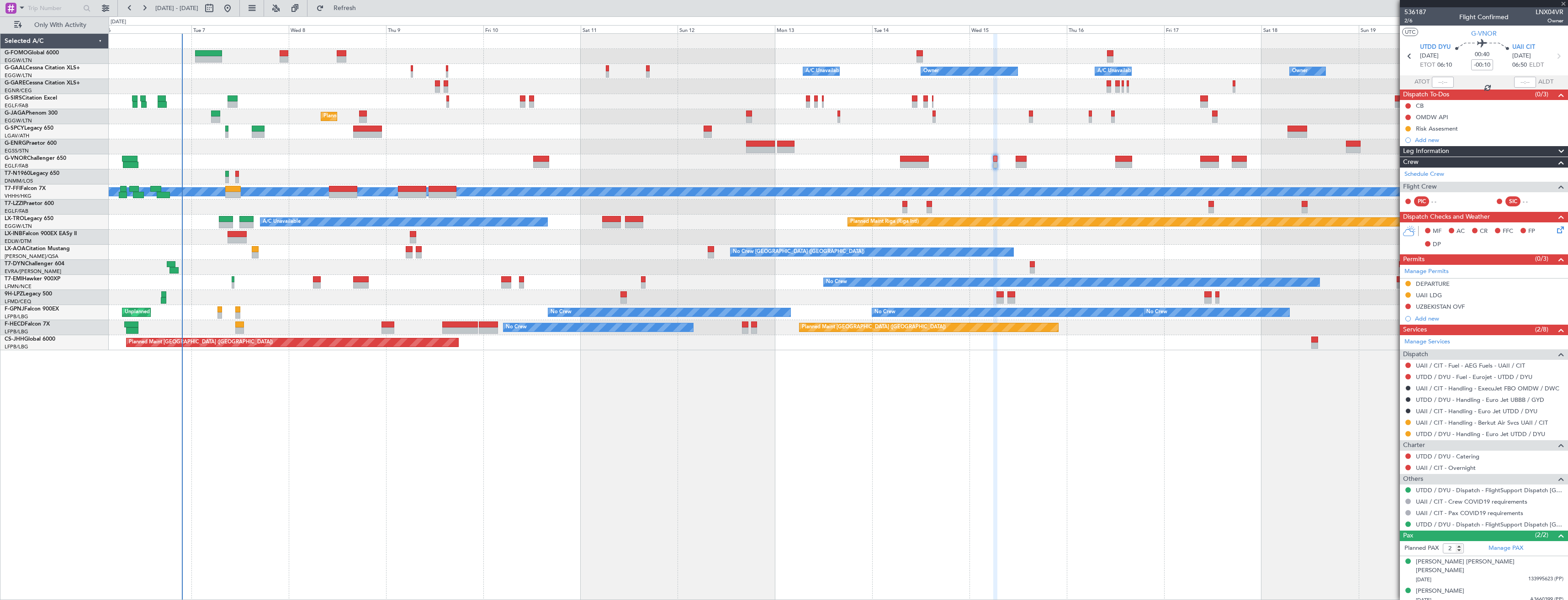
type input "+00:10"
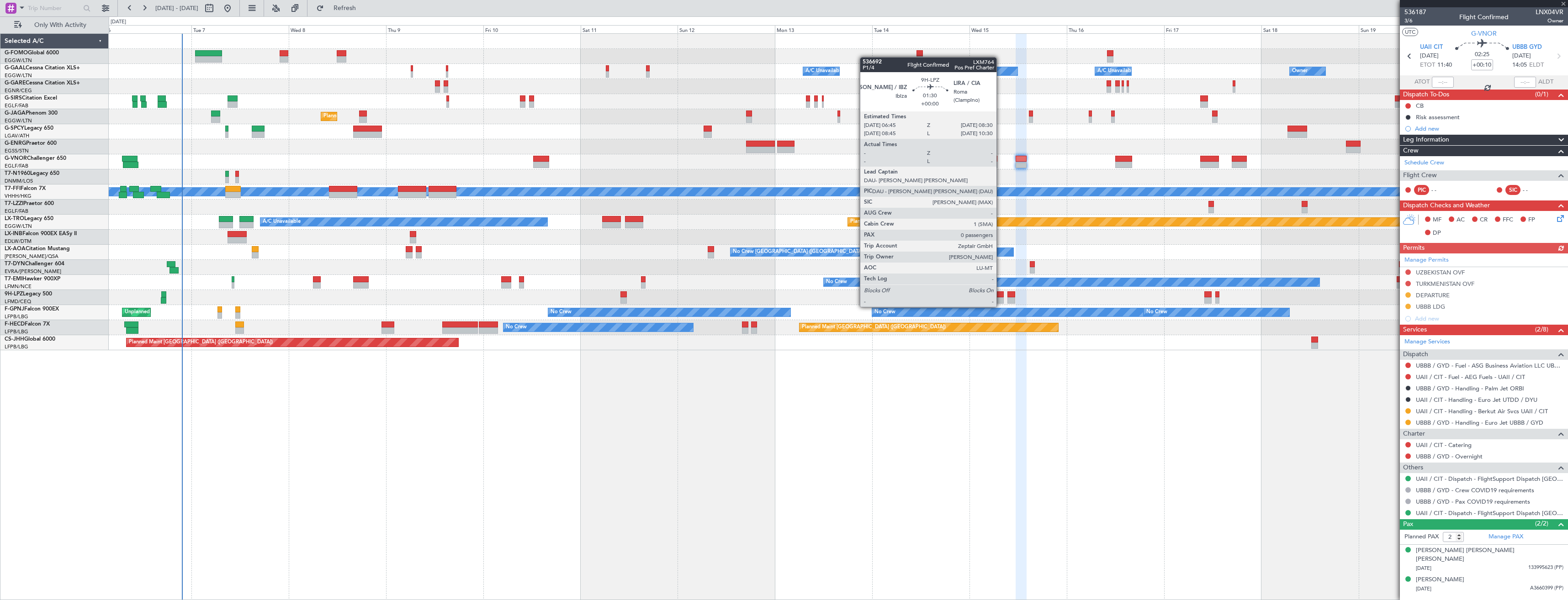
click at [1001, 298] on div at bounding box center [1000, 300] width 7 height 6
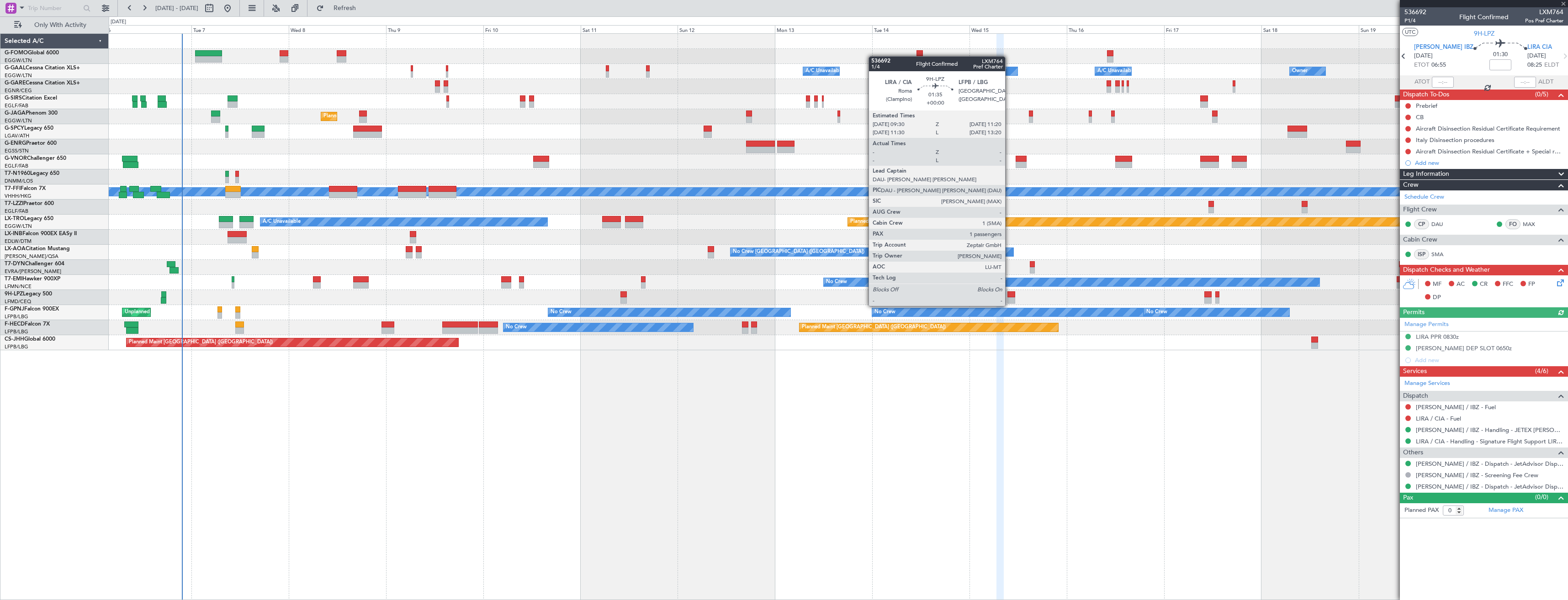
click at [1009, 297] on div at bounding box center [1011, 294] width 8 height 6
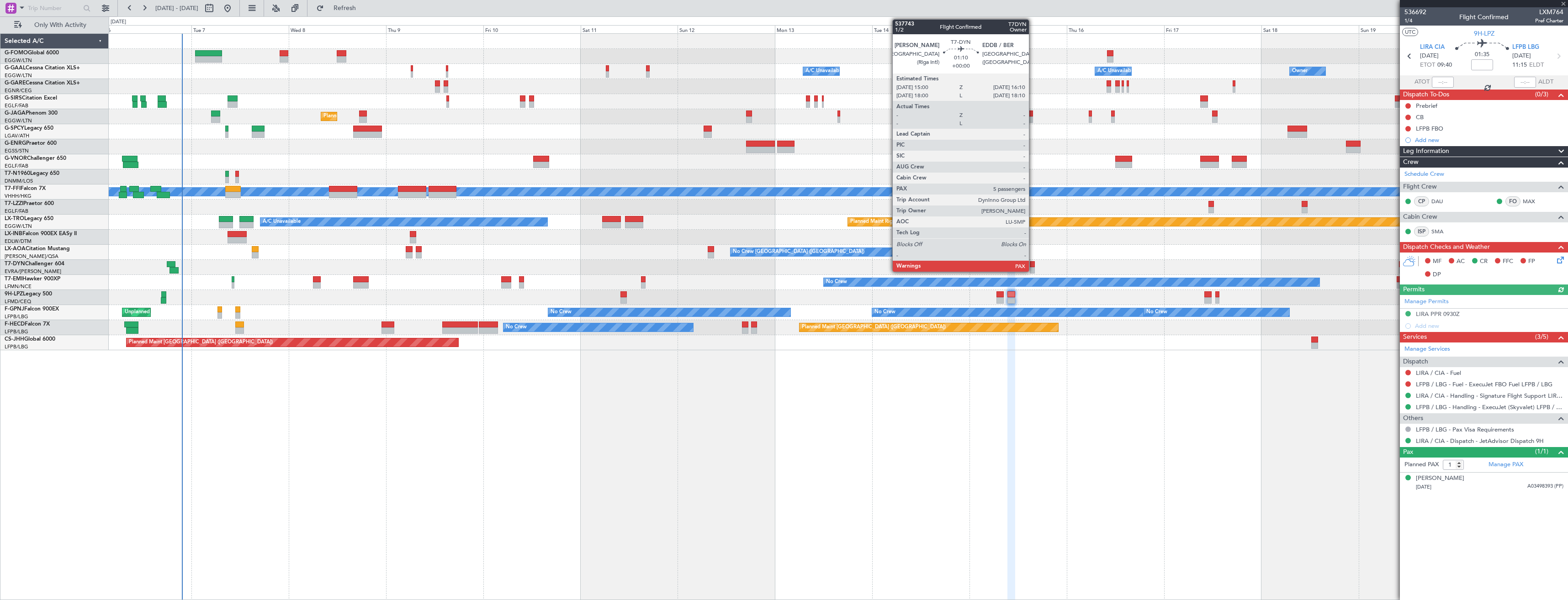
click at [1033, 266] on div at bounding box center [1032, 264] width 5 height 6
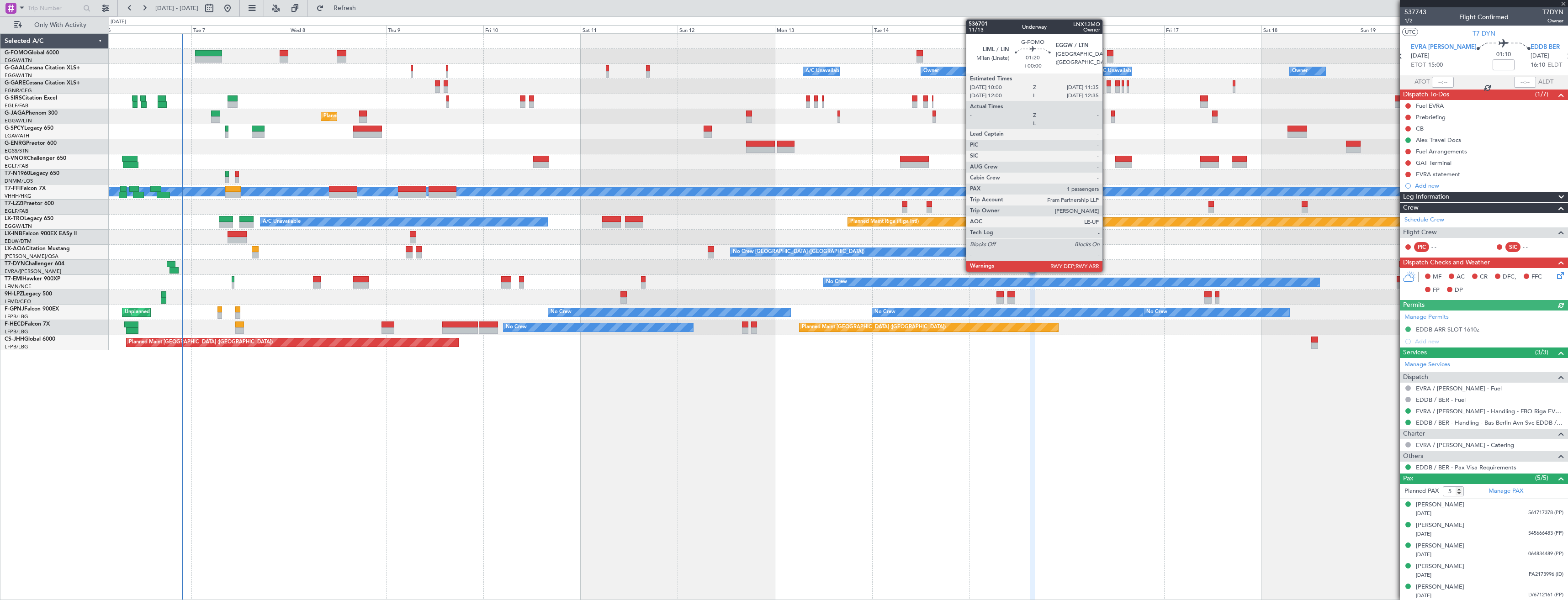
click at [1107, 57] on div at bounding box center [1111, 59] width 7 height 6
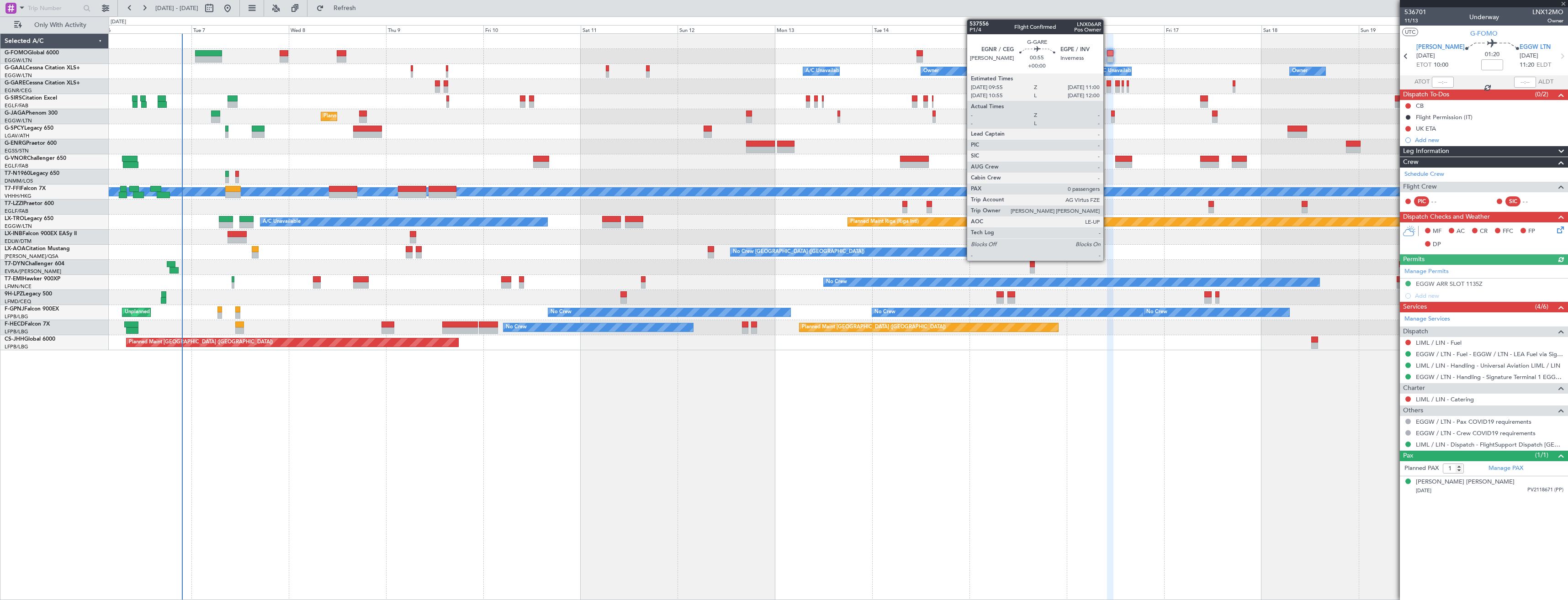
click at [1108, 90] on div at bounding box center [1109, 89] width 4 height 6
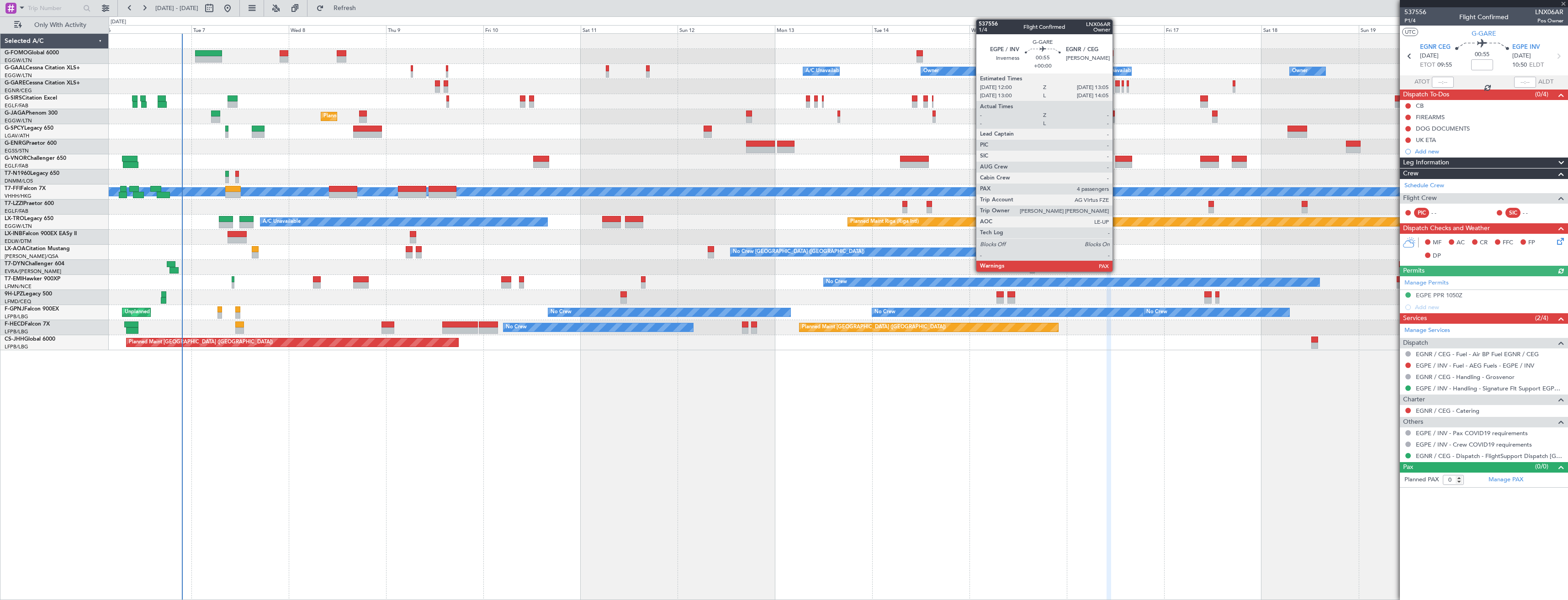
click at [1117, 90] on div at bounding box center [1117, 89] width 4 height 6
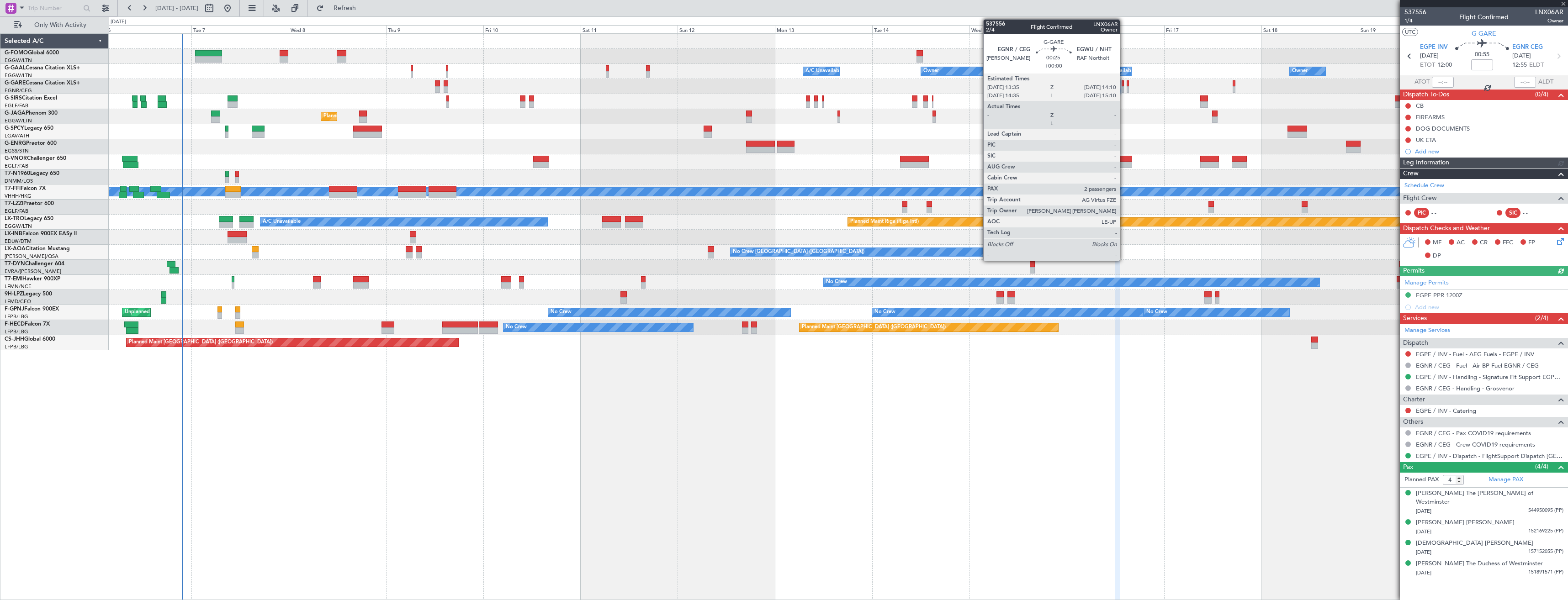
click at [1123, 90] on div at bounding box center [1123, 89] width 3 height 6
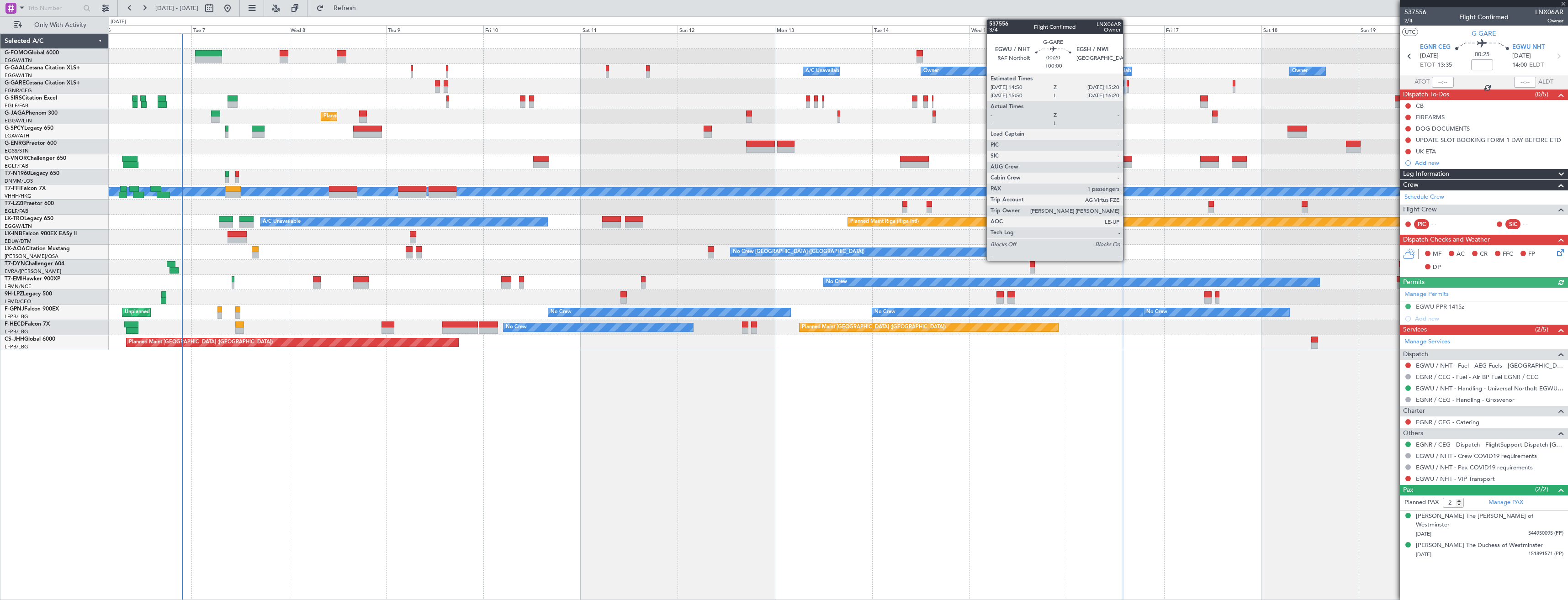
click at [1128, 88] on div at bounding box center [1128, 89] width 3 height 6
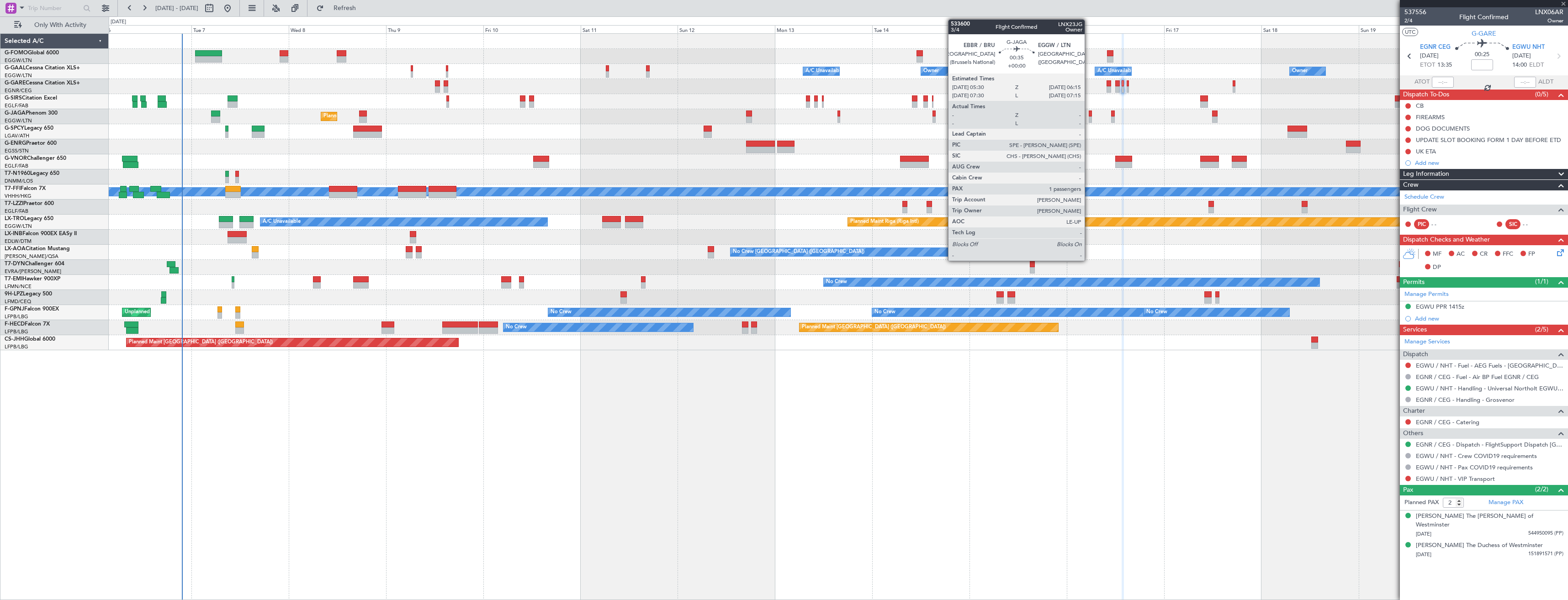
type input "1"
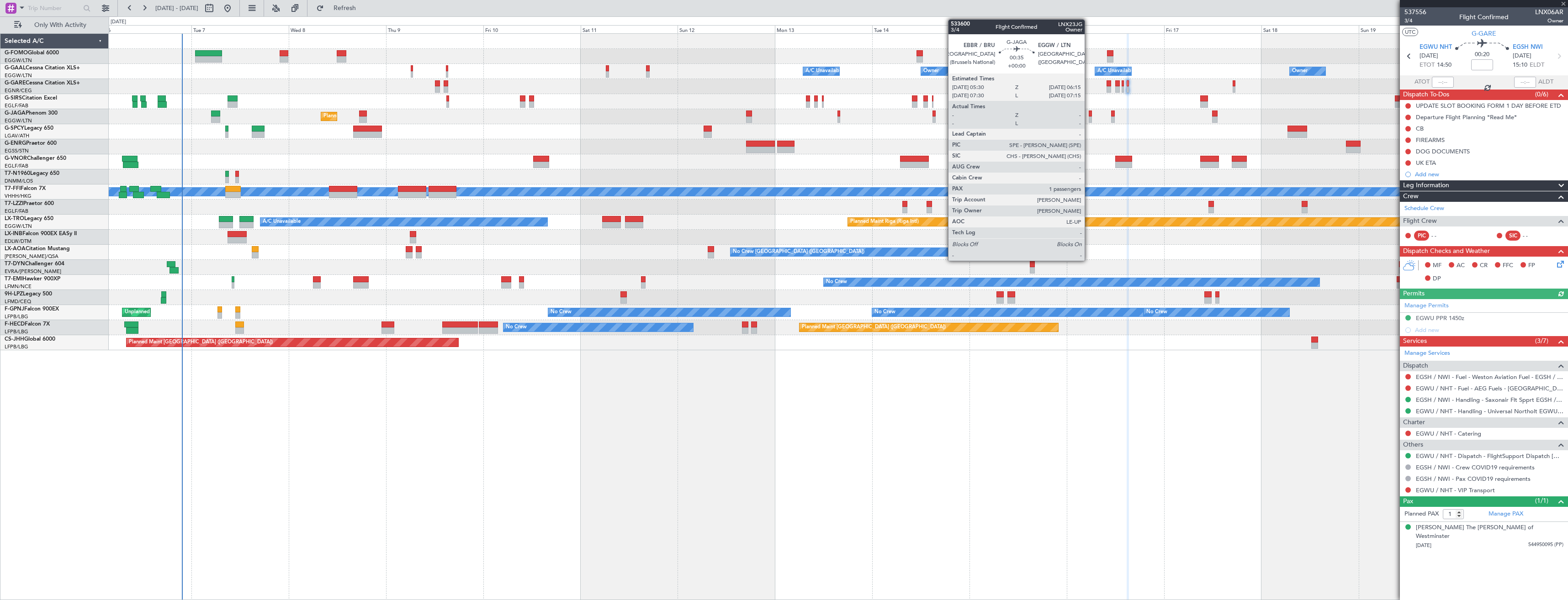
click at [1089, 116] on div at bounding box center [1091, 113] width 4 height 6
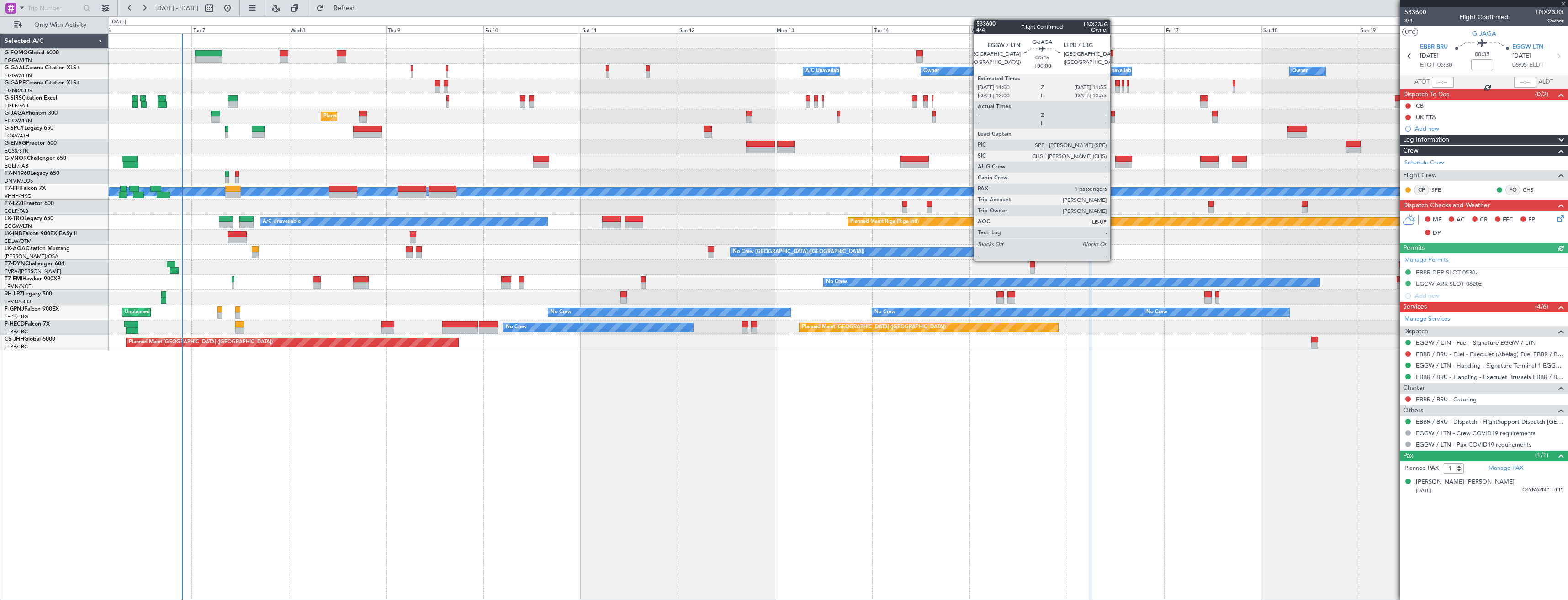
click at [1114, 120] on div at bounding box center [1113, 119] width 4 height 6
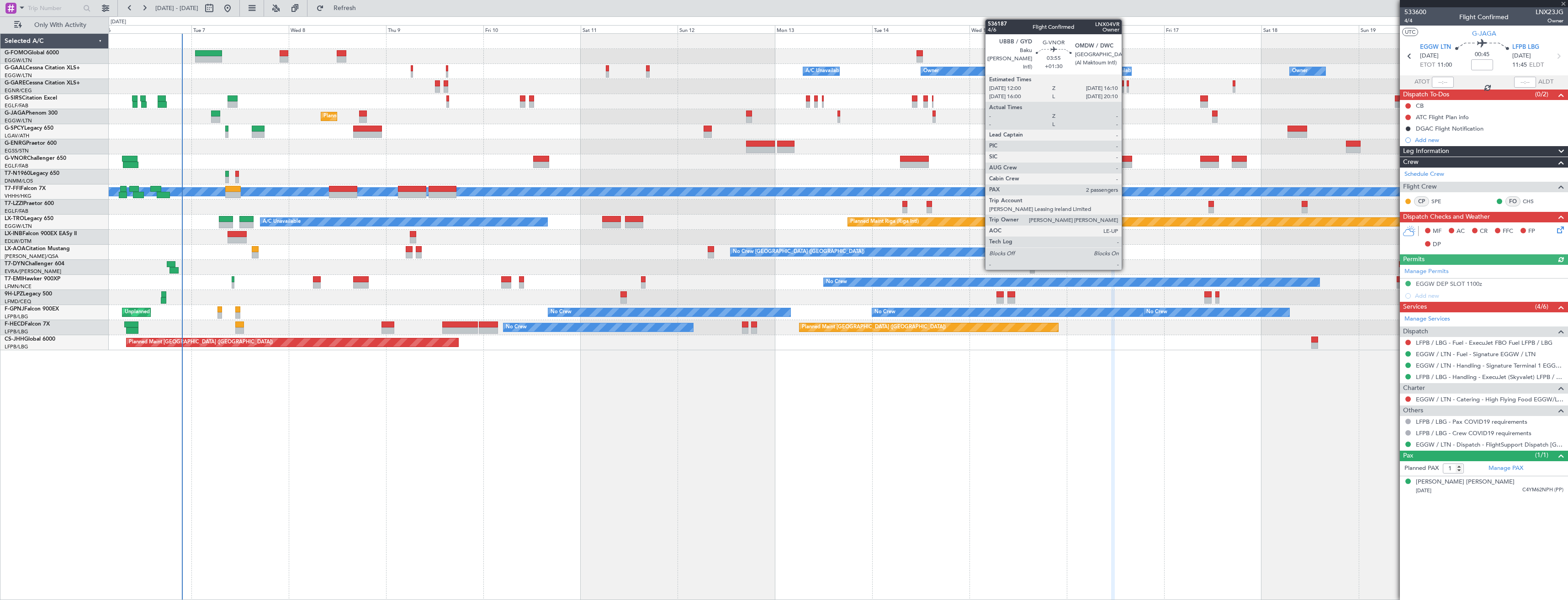
click at [1126, 167] on div at bounding box center [1123, 164] width 17 height 6
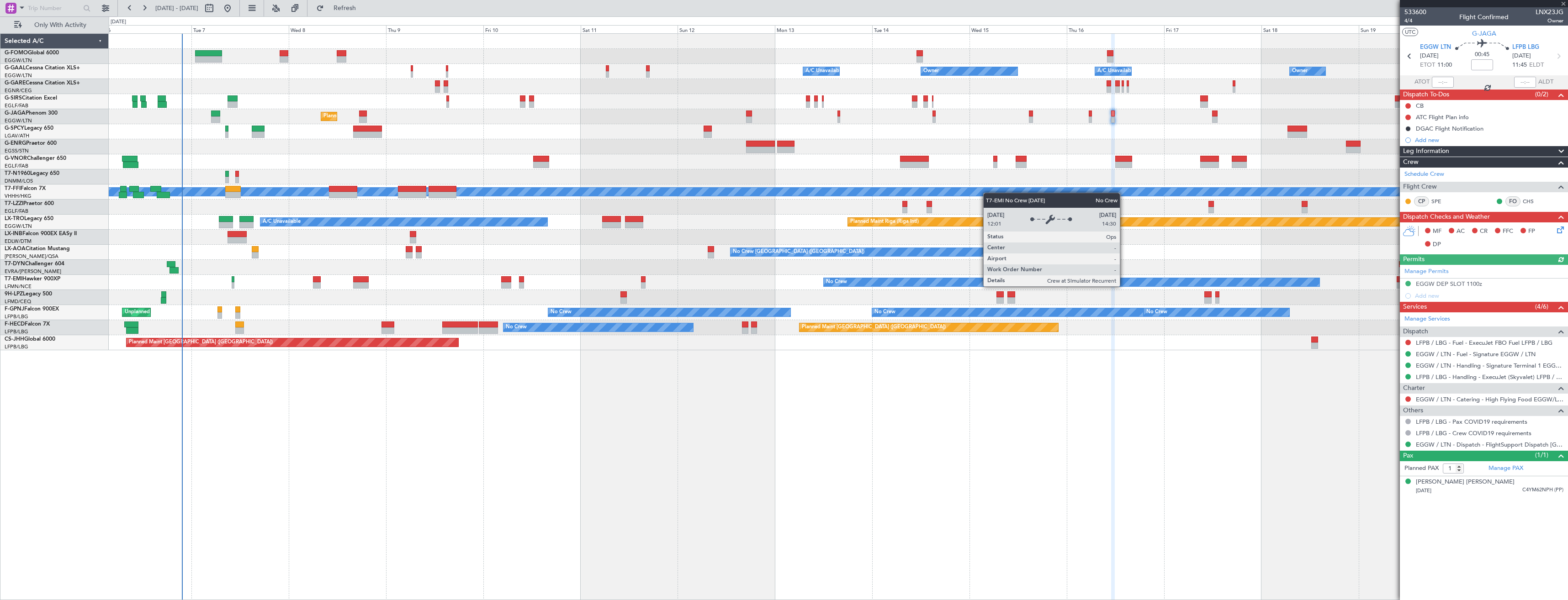
type input "+01:30"
type input "2"
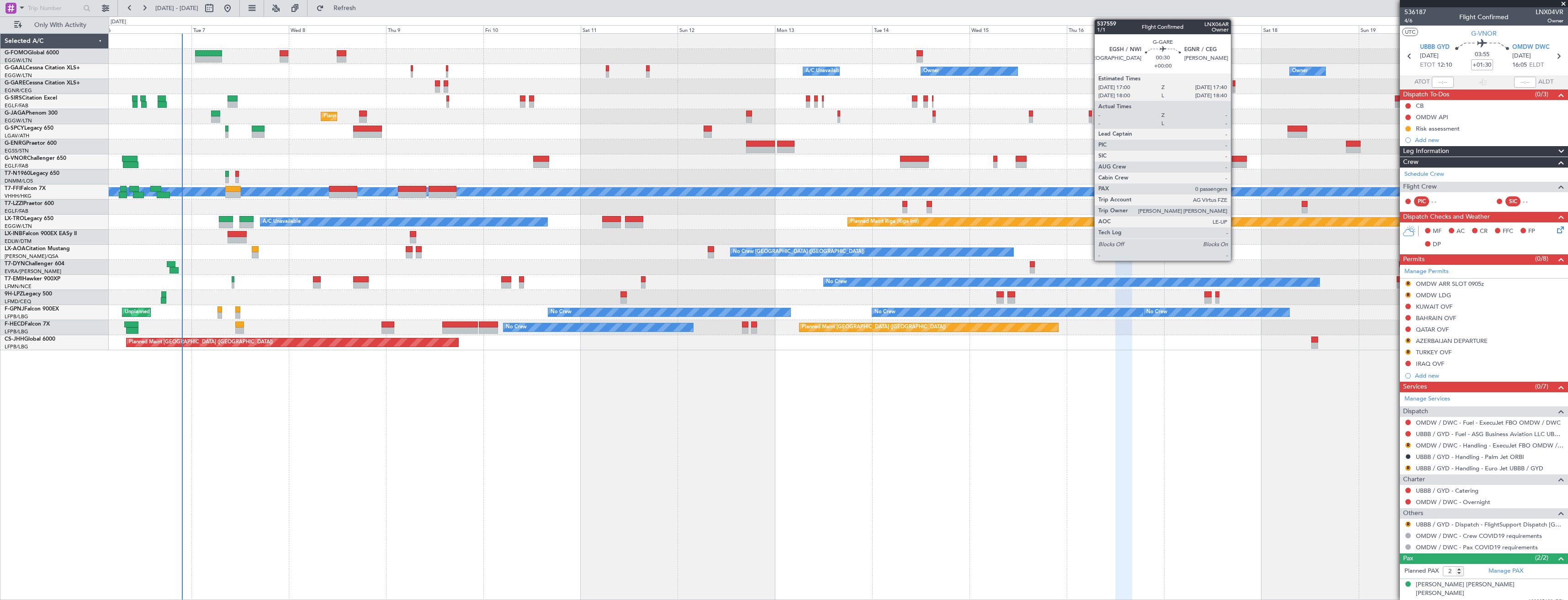
click at [1236, 87] on div at bounding box center [1234, 89] width 3 height 6
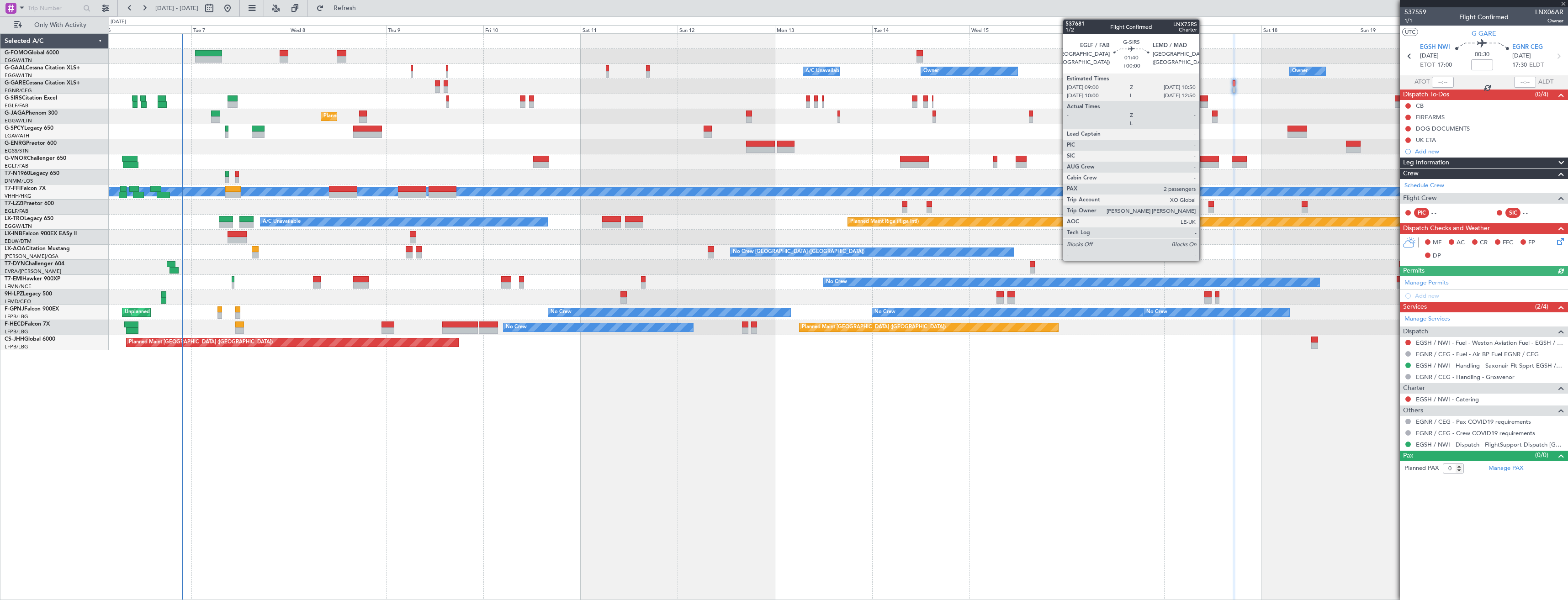
click at [1204, 102] on div at bounding box center [1204, 104] width 8 height 6
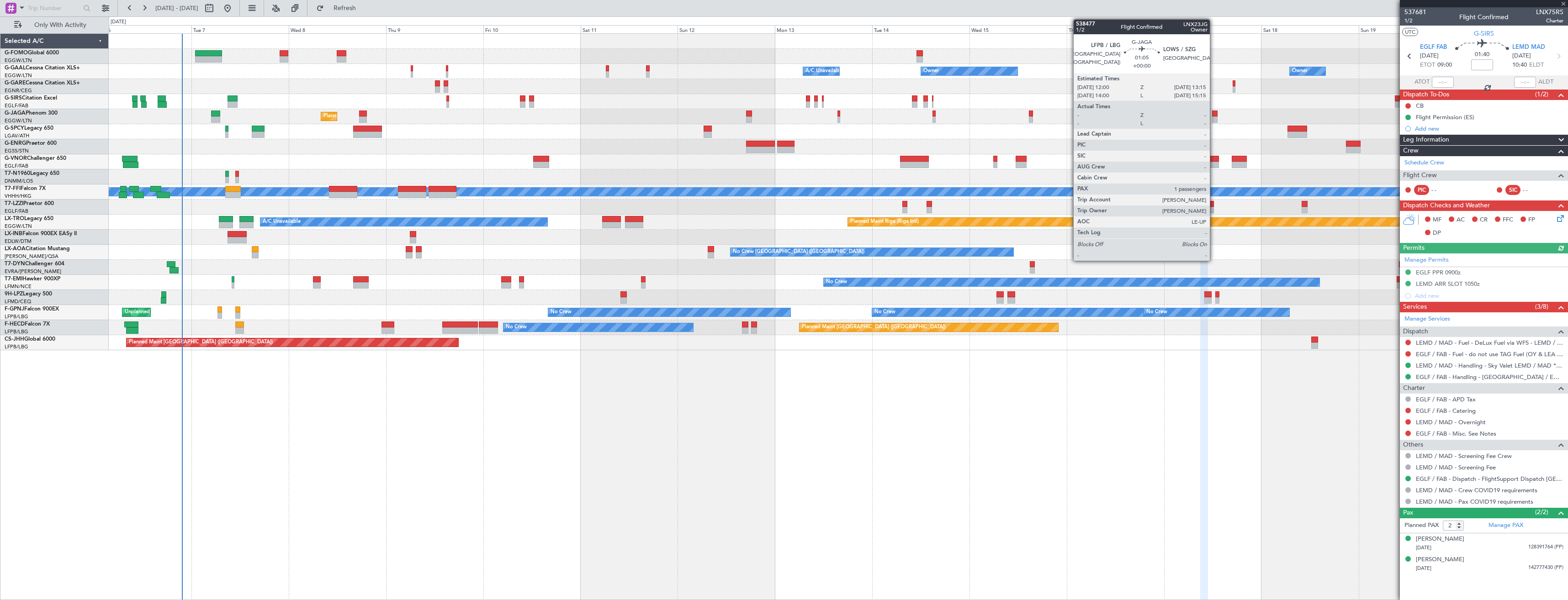
click at [1214, 119] on div at bounding box center [1215, 119] width 5 height 6
type input "1"
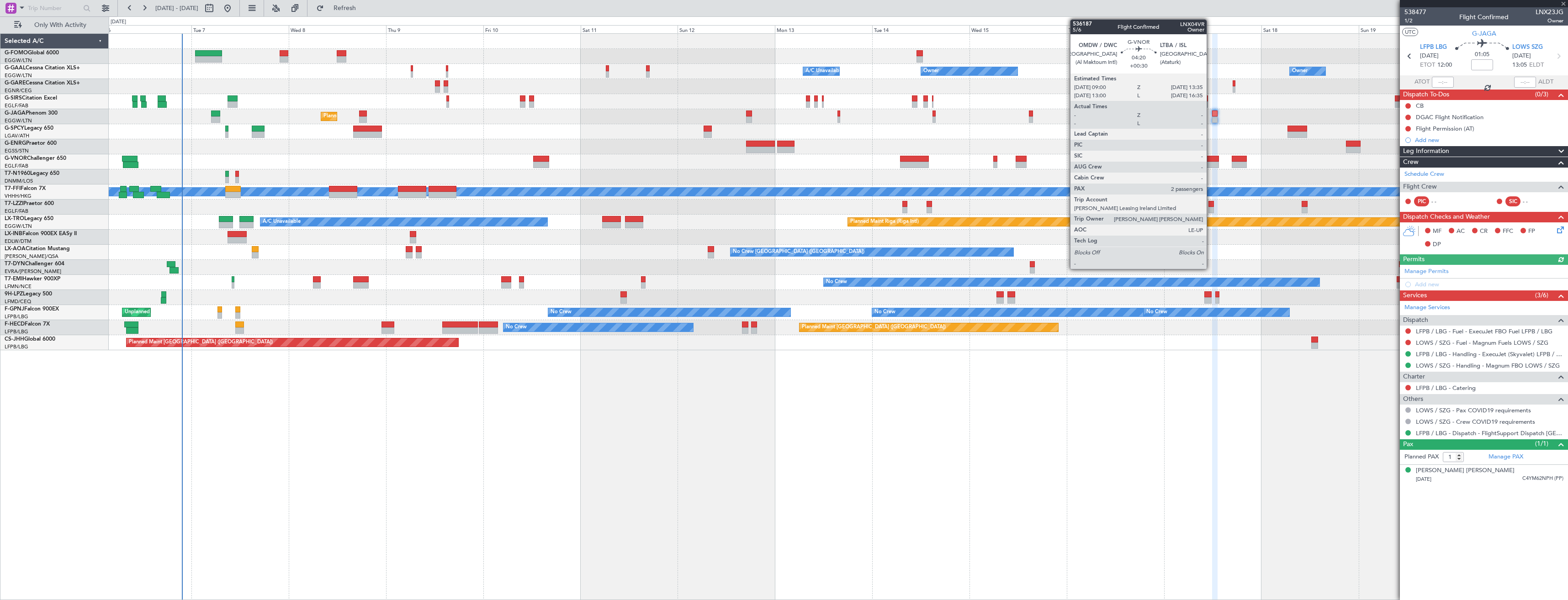
click at [1211, 156] on div at bounding box center [1209, 158] width 19 height 6
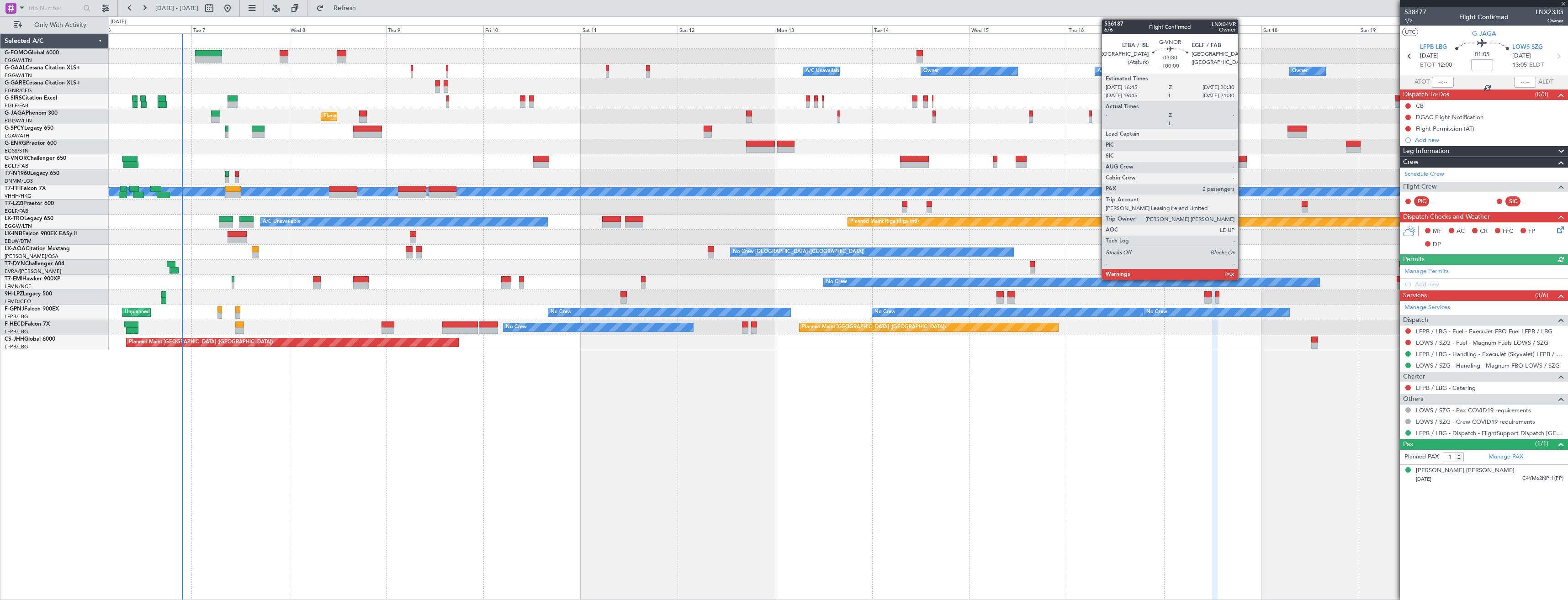
type input "+00:30"
type input "2"
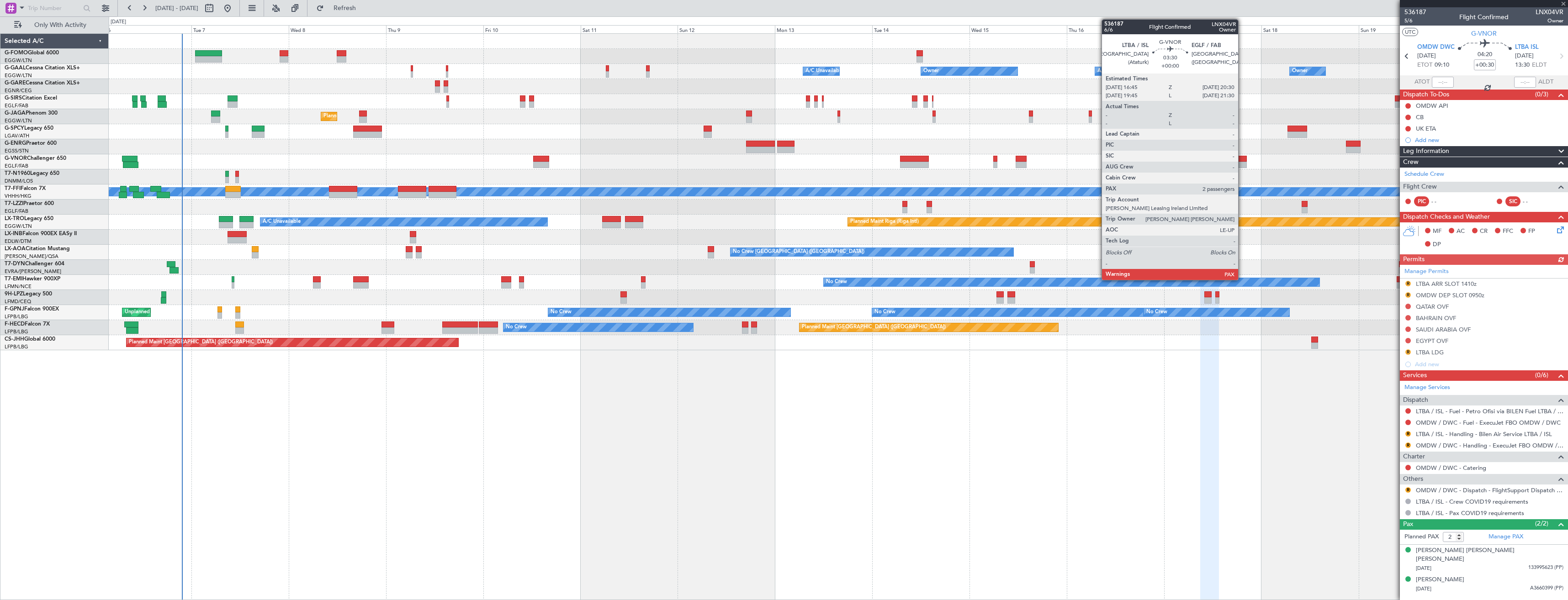
click at [1243, 159] on div at bounding box center [1239, 158] width 15 height 6
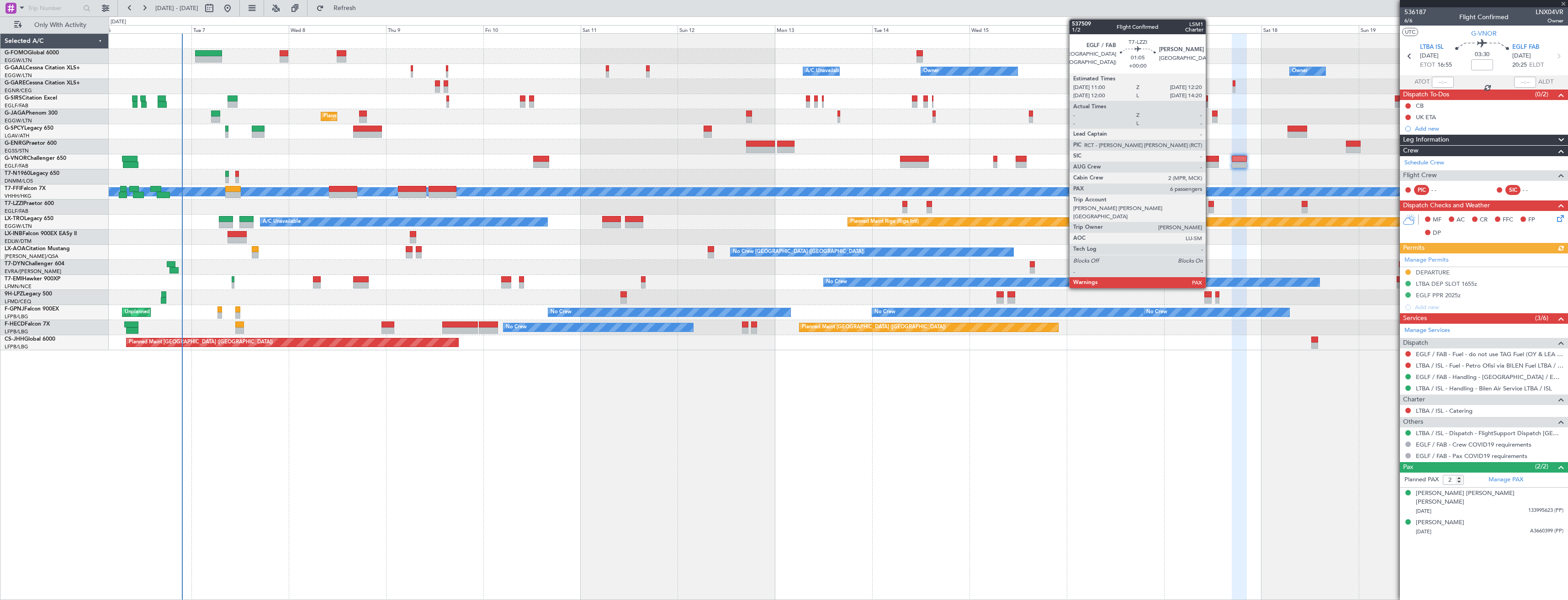
click at [1210, 208] on div at bounding box center [1211, 209] width 5 height 6
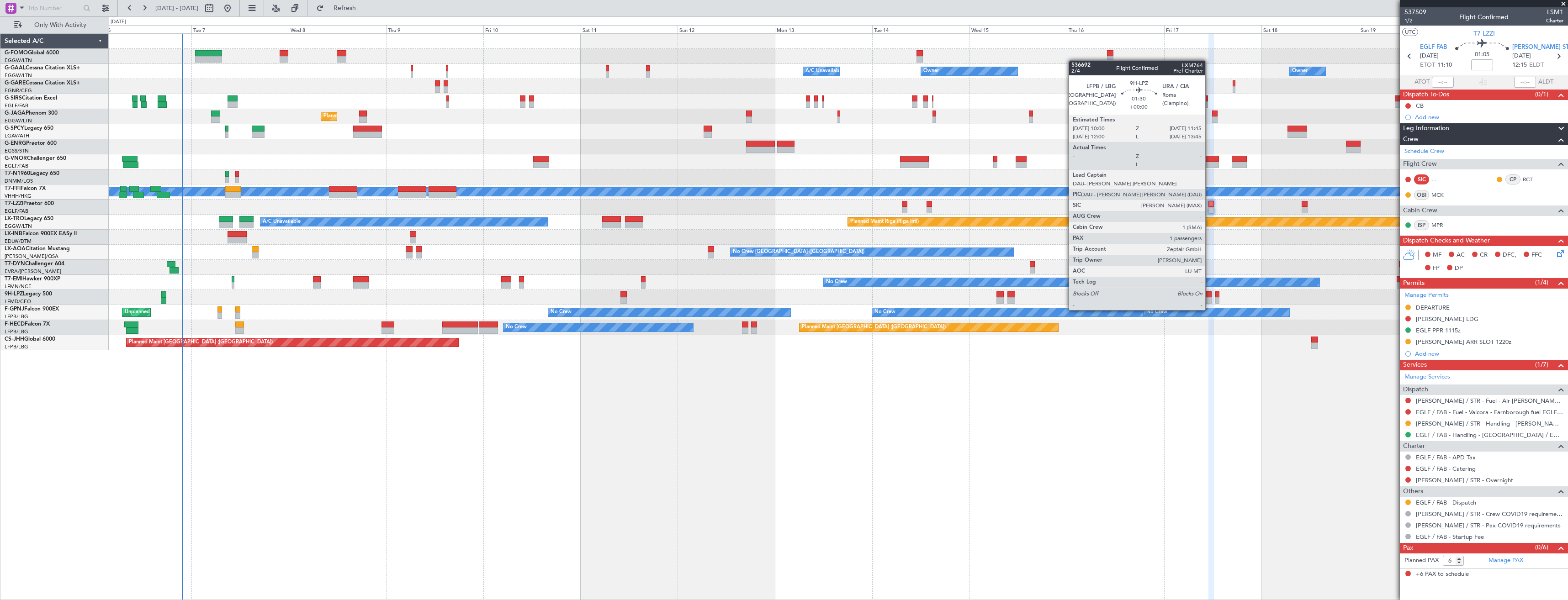
click at [1227, 265] on div at bounding box center [838, 267] width 1459 height 15
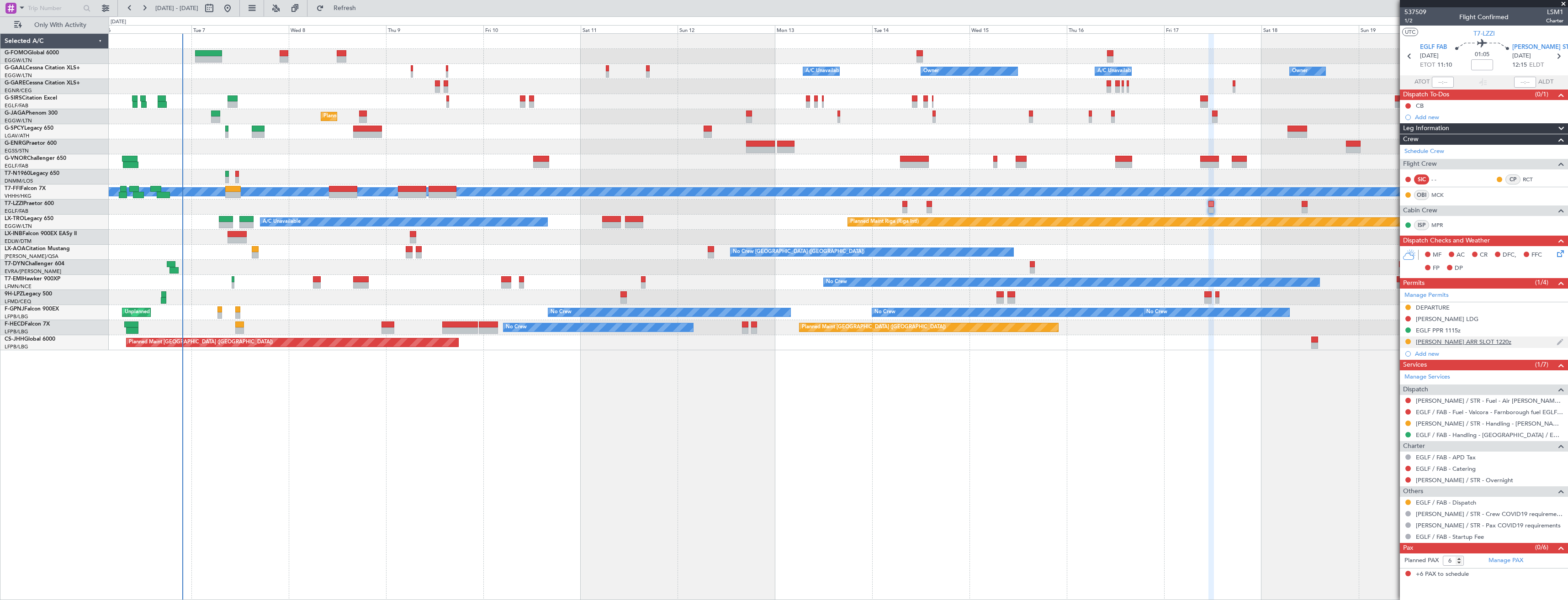
click at [1485, 340] on div "EDDS ARR SLOT 1220z" at bounding box center [1484, 342] width 168 height 12
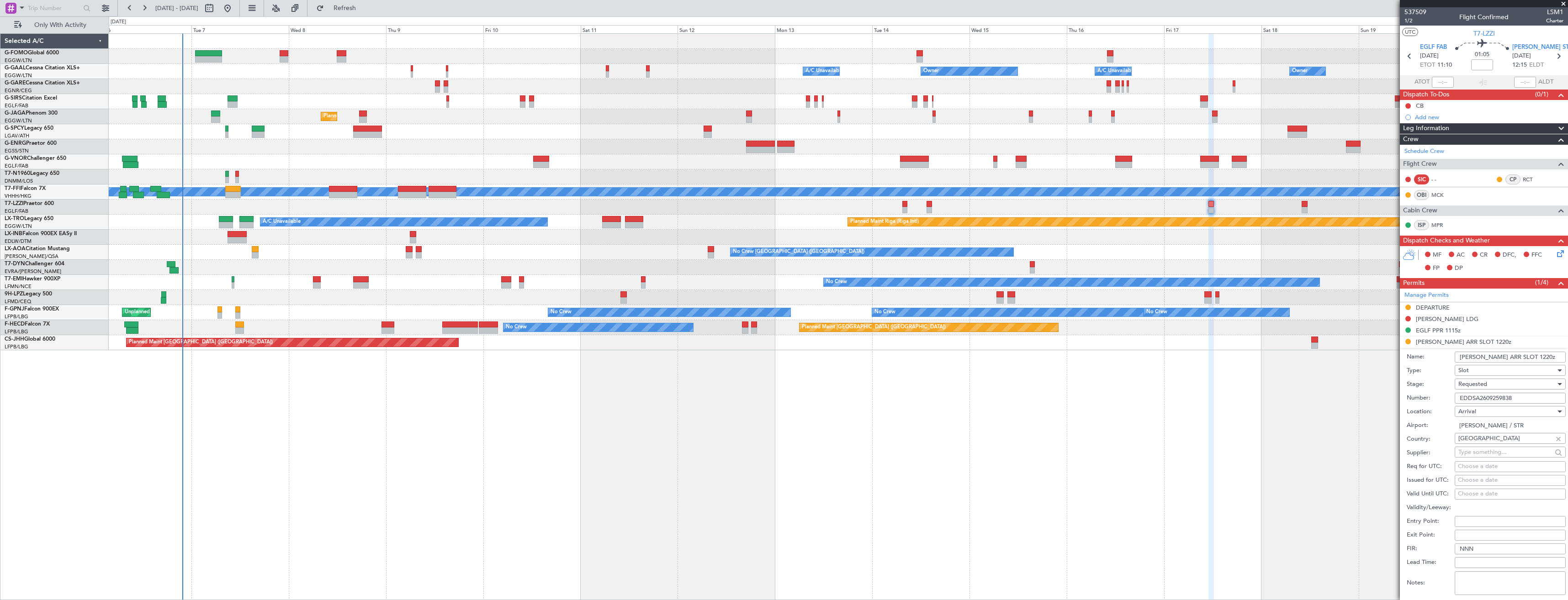
click at [1483, 384] on span "Requested" at bounding box center [1473, 384] width 29 height 8
click at [1487, 446] on span "Received OK" at bounding box center [1507, 453] width 96 height 13
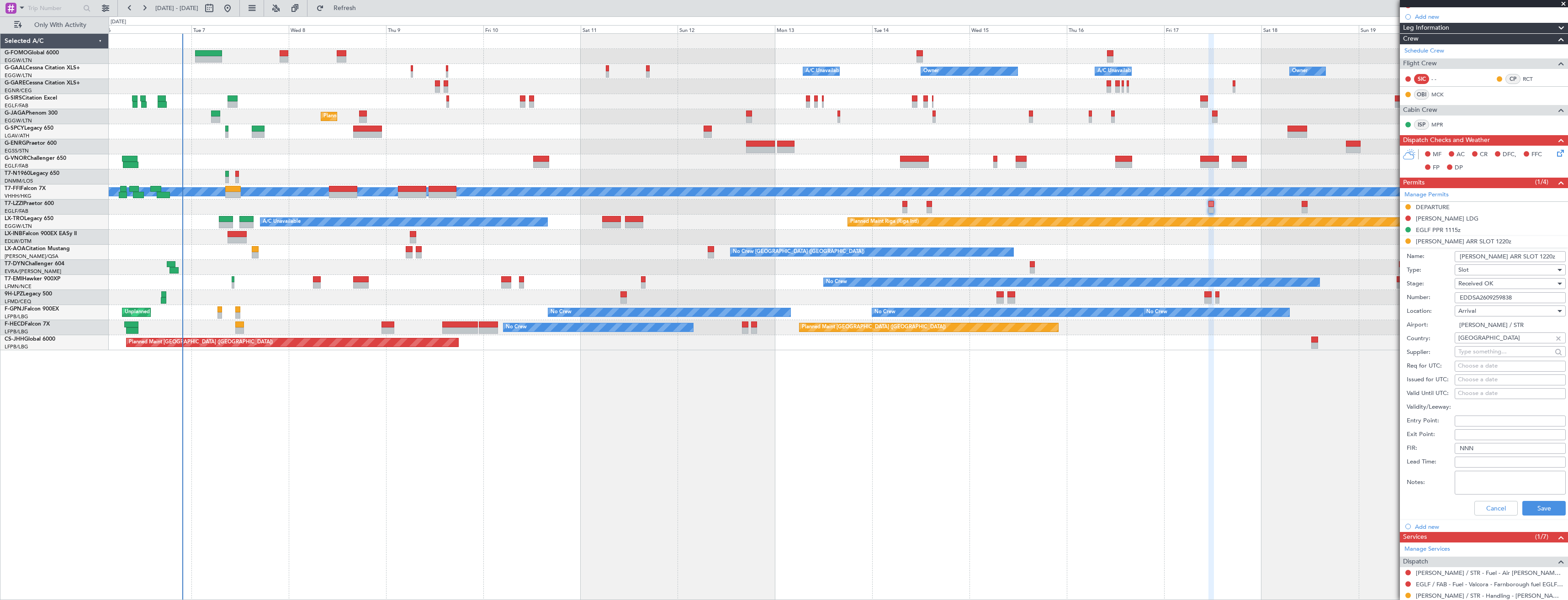
scroll to position [137, 0]
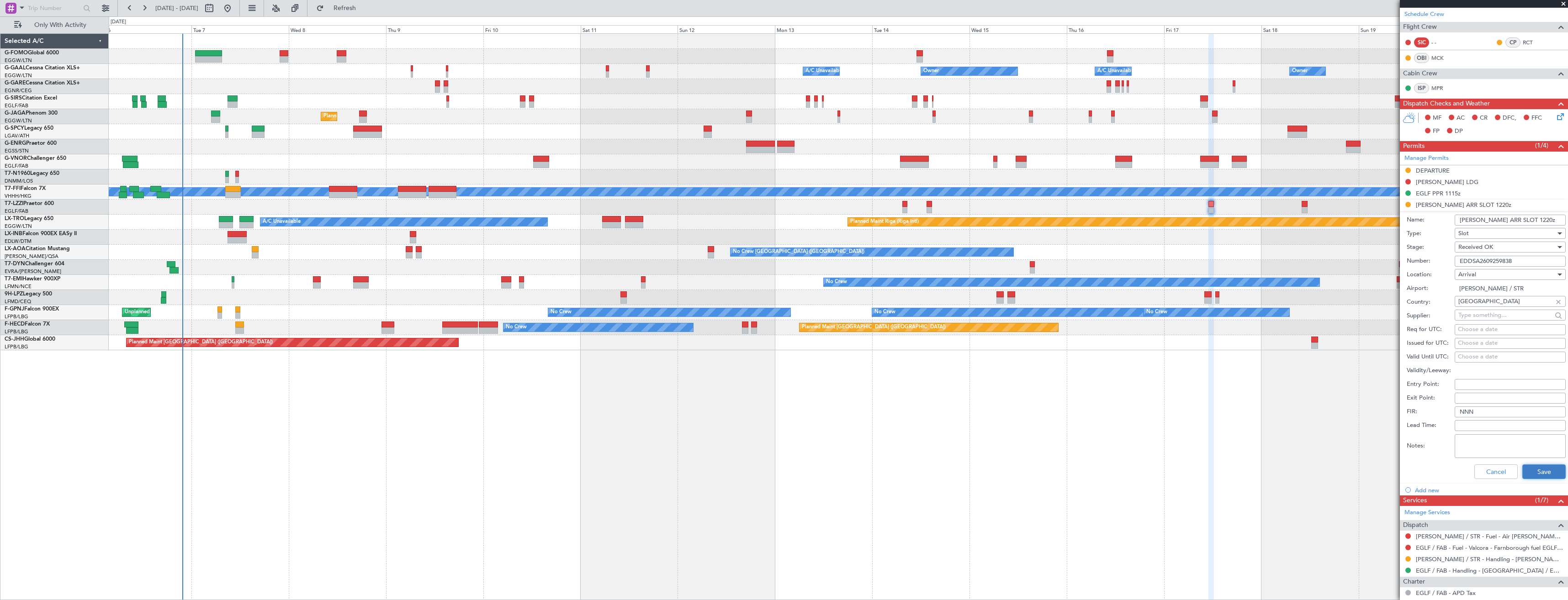
click at [1523, 471] on button "Save" at bounding box center [1545, 472] width 43 height 14
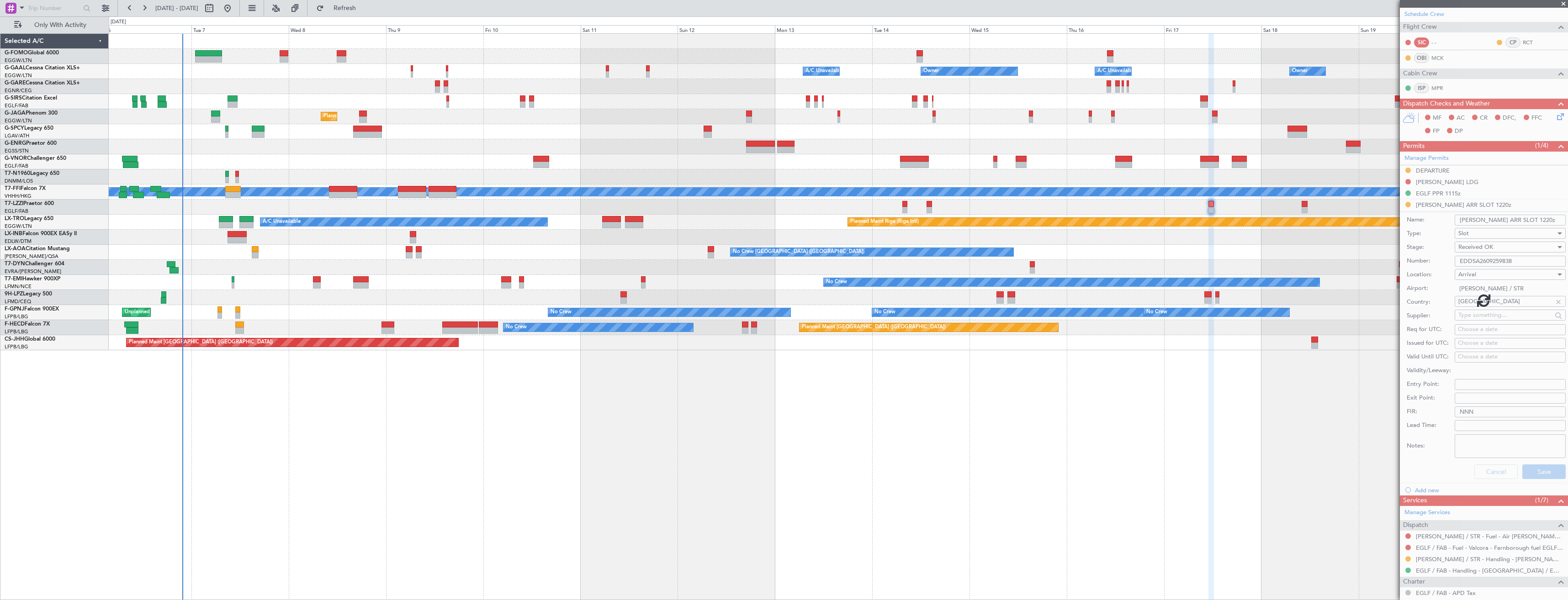
scroll to position [0, 0]
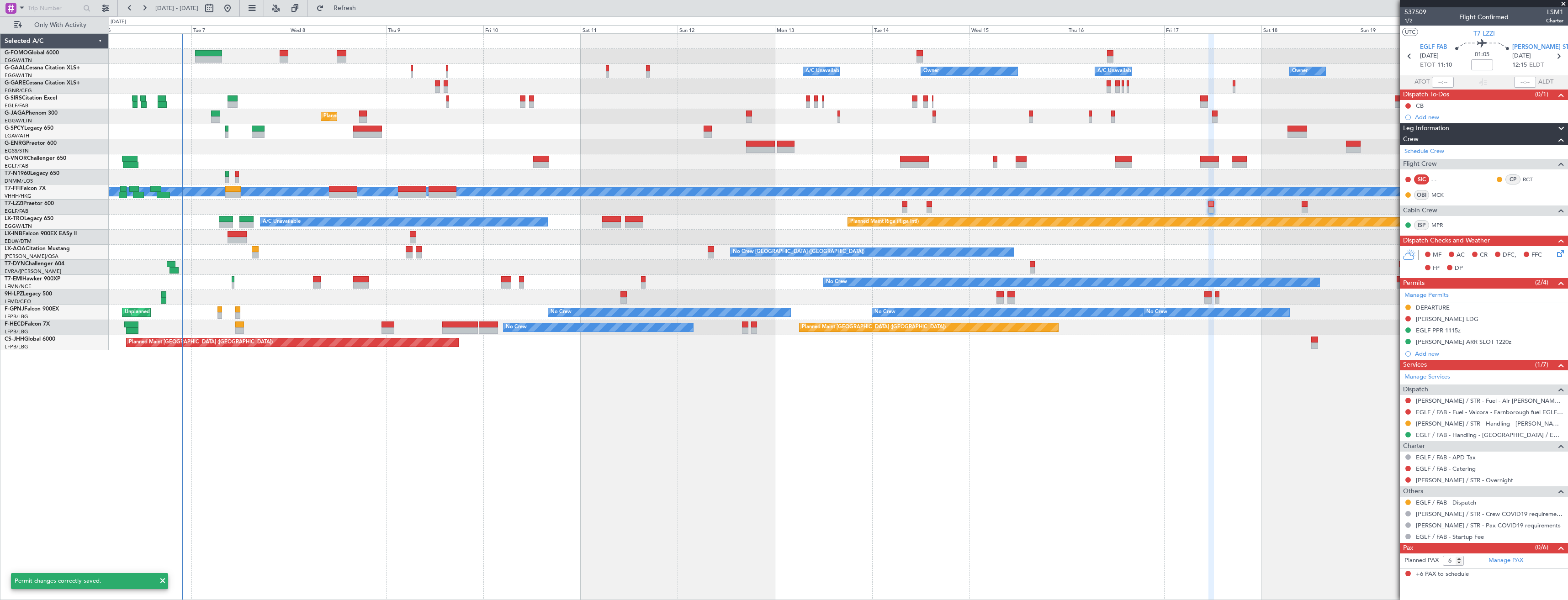
drag, startPoint x: 1407, startPoint y: 422, endPoint x: 1407, endPoint y: 428, distance: 6.0
click at [1407, 422] on button at bounding box center [1408, 423] width 5 height 5
drag, startPoint x: 1380, startPoint y: 534, endPoint x: 1379, endPoint y: 529, distance: 5.1
click at [1380, 533] on span "Confirmed" at bounding box center [1383, 532] width 29 height 9
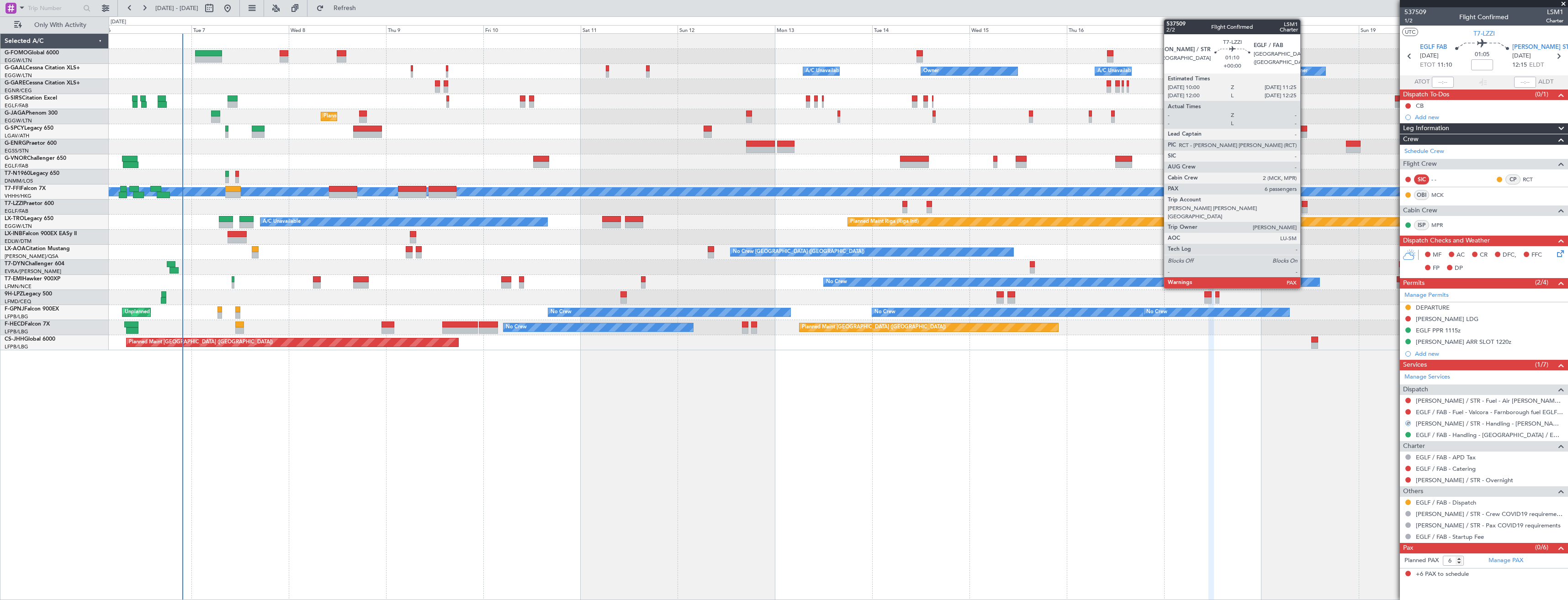
click at [1304, 206] on div at bounding box center [1305, 204] width 6 height 6
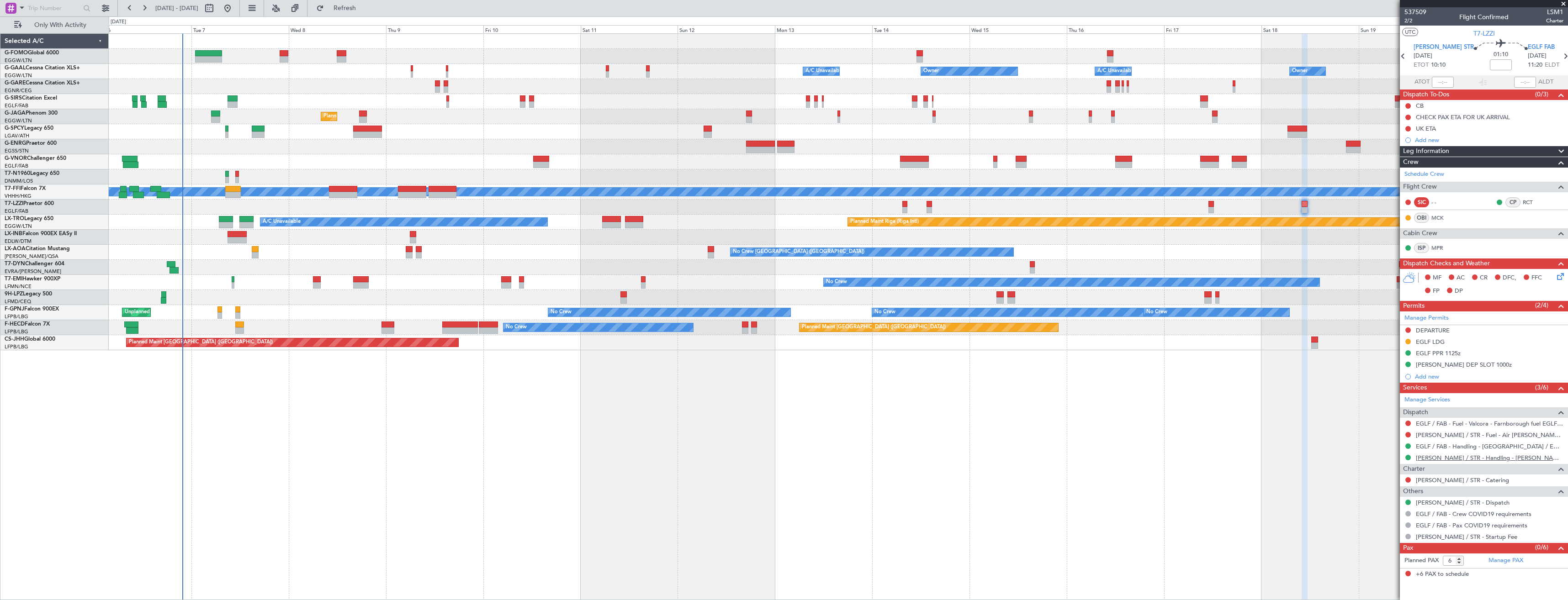
click at [1457, 460] on link "EDDS / STR - Handling - KURZ AVIATION SERVICE EDDS" at bounding box center [1490, 458] width 147 height 8
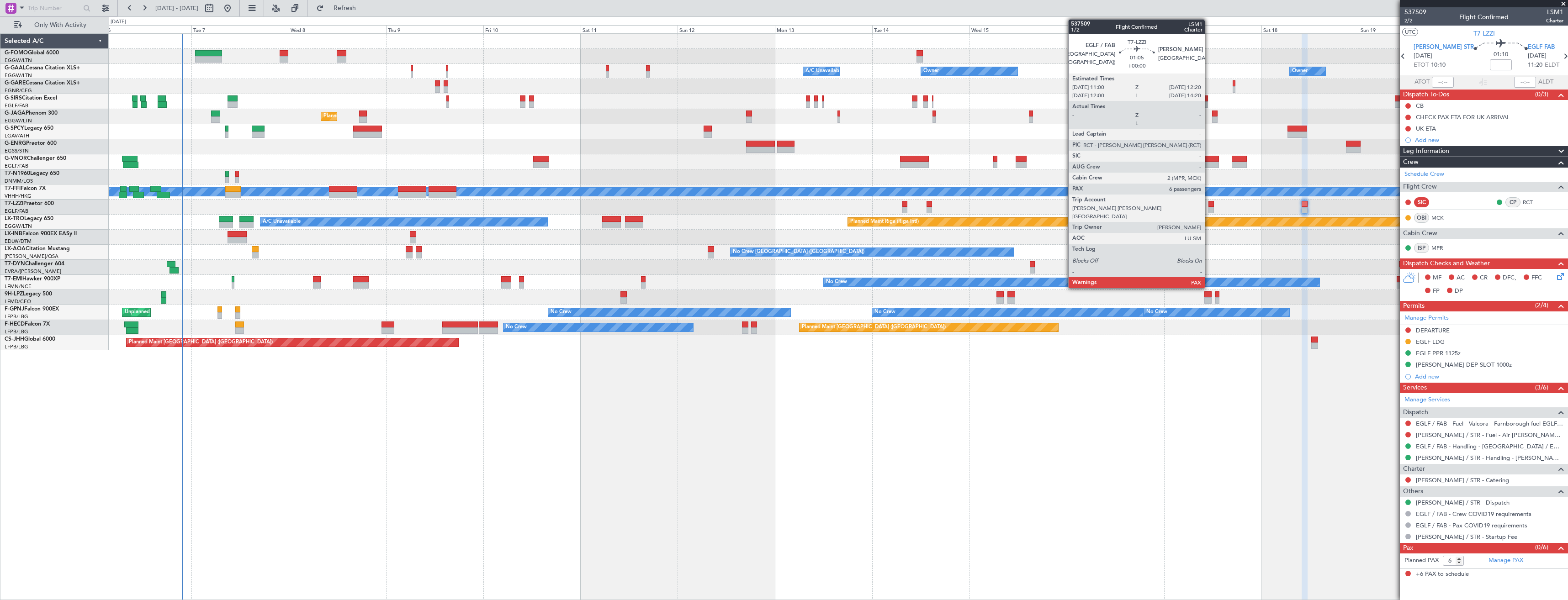
click at [1209, 207] on div at bounding box center [1211, 209] width 5 height 6
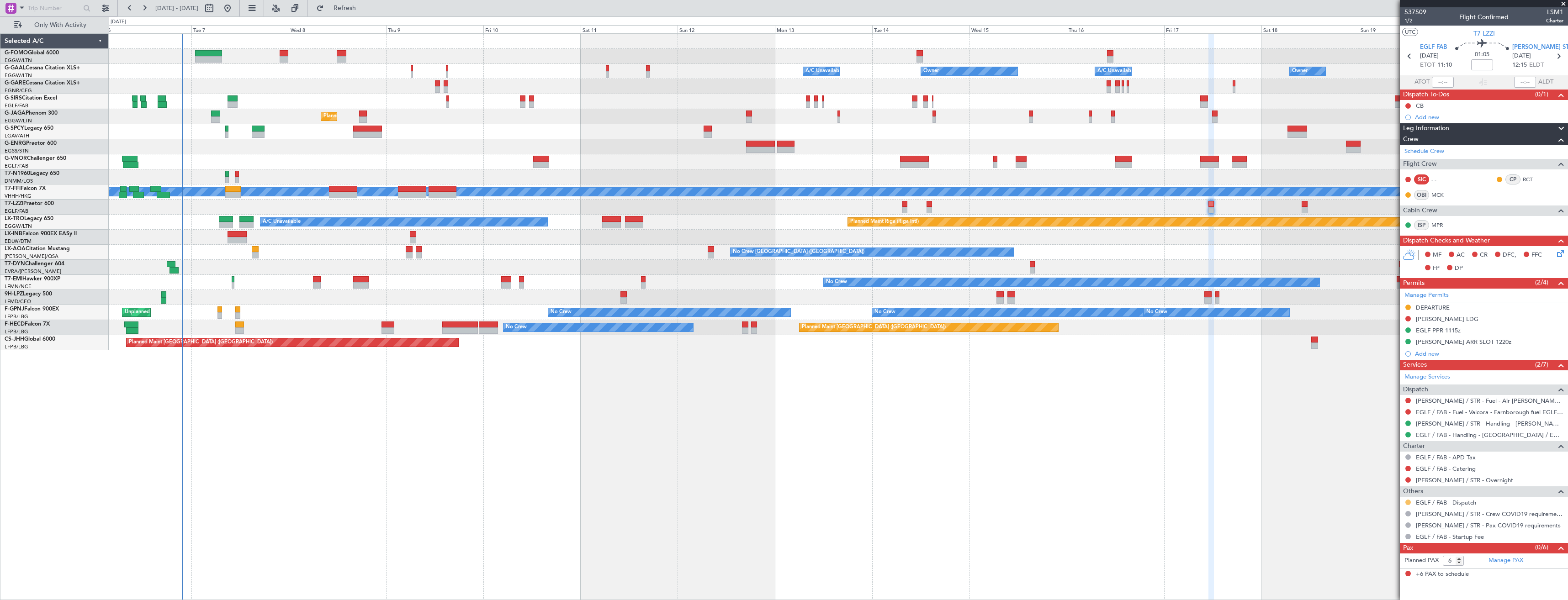
click at [1407, 502] on button at bounding box center [1408, 502] width 5 height 5
click at [1390, 490] on span "Confirmed" at bounding box center [1383, 489] width 29 height 9
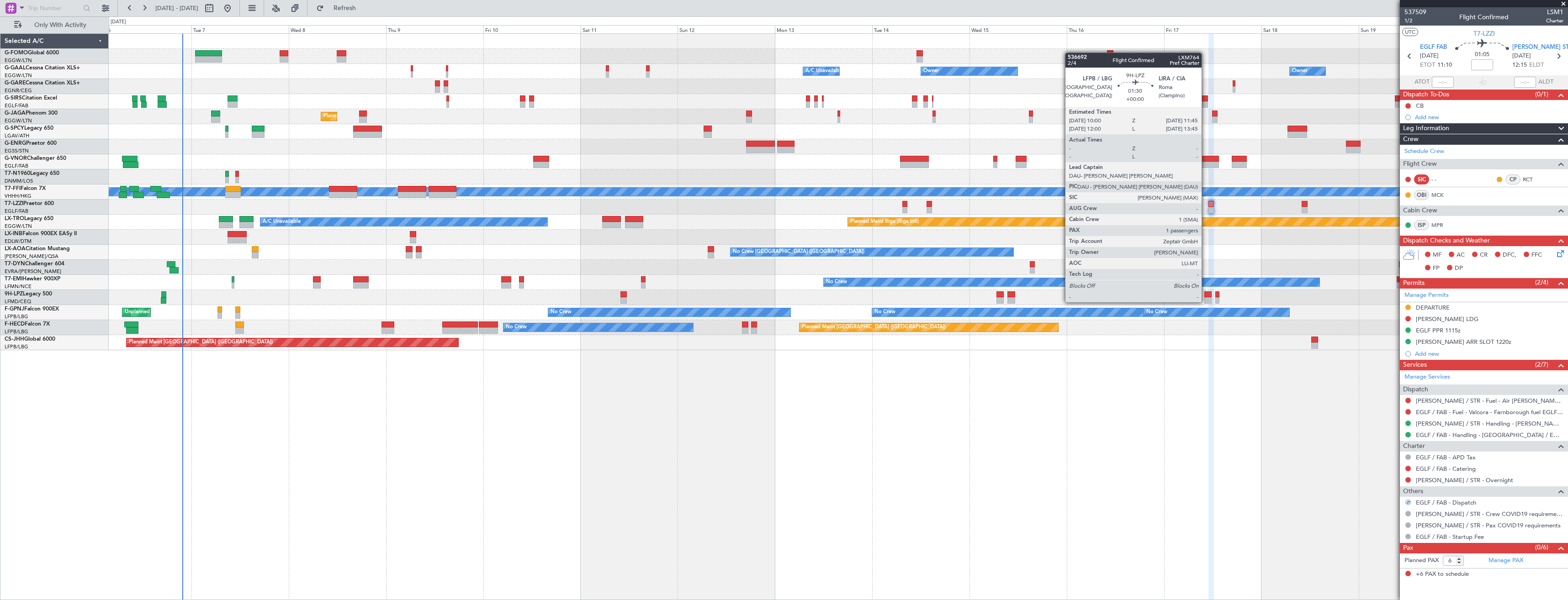
click at [1206, 293] on div at bounding box center [1209, 294] width 7 height 6
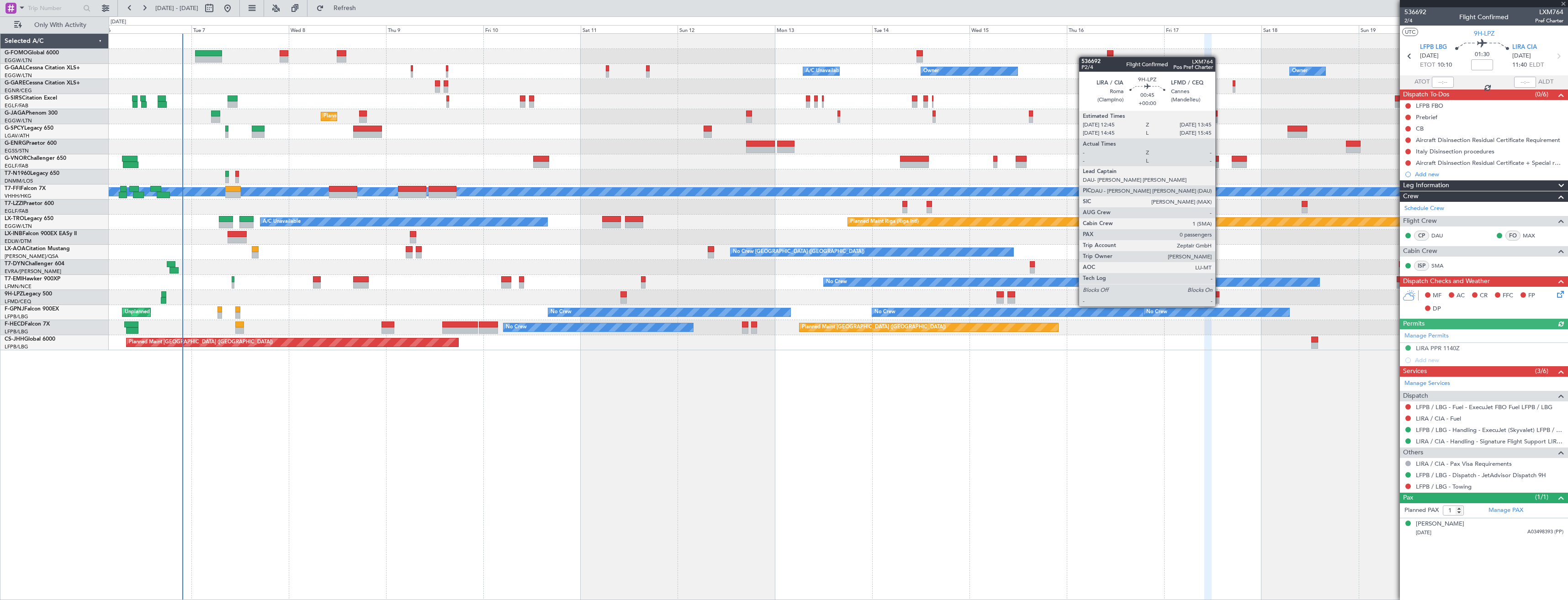
click at [1219, 297] on div at bounding box center [1218, 300] width 4 height 6
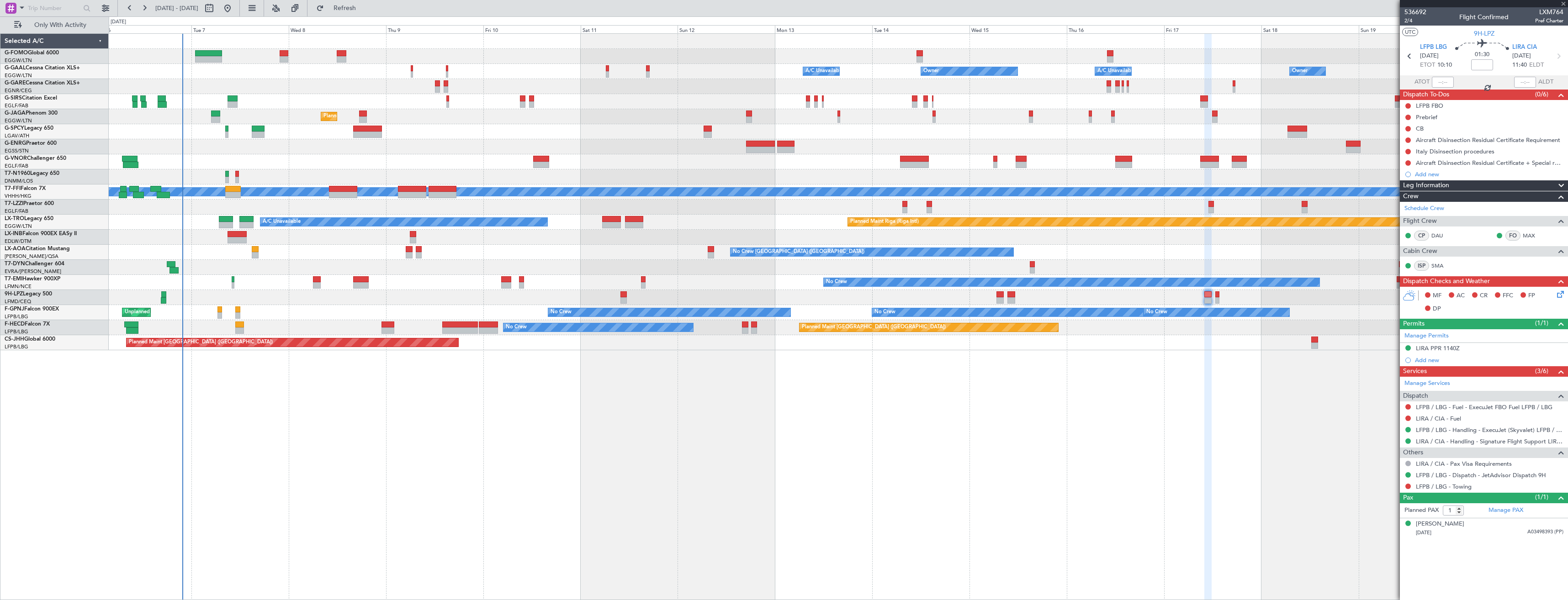
type input "0"
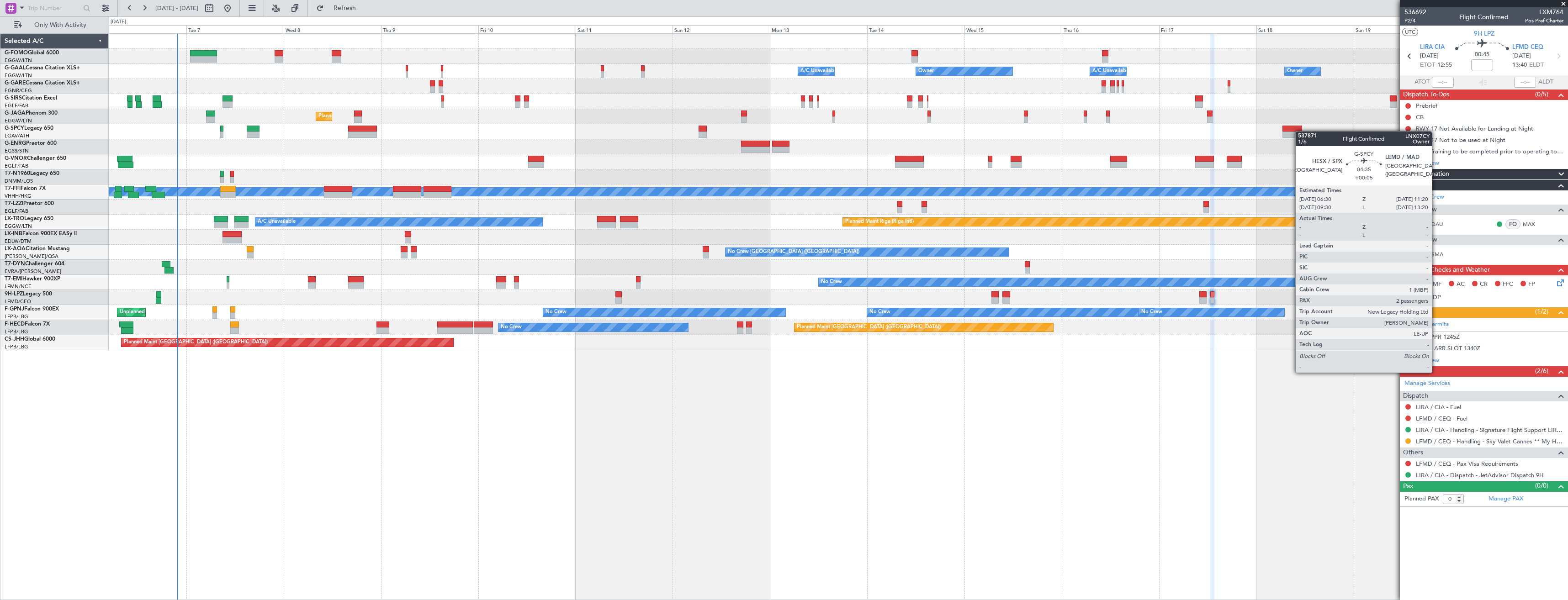
click at [1296, 129] on div "Unplanned Maint Bremen Planned Maint Bremen" at bounding box center [838, 131] width 1459 height 15
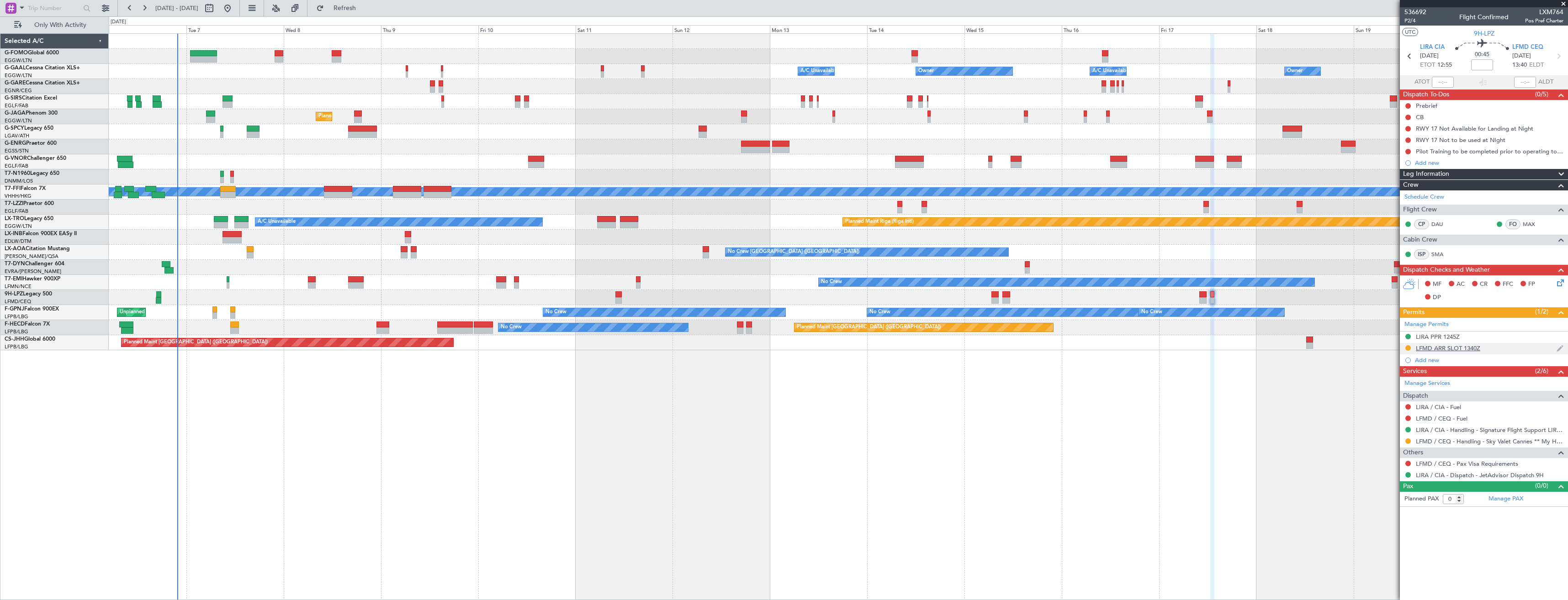
click at [1406, 351] on nimbus-traffic-light at bounding box center [1408, 349] width 7 height 9
click at [1442, 437] on link "LFMD / CEQ - Handling - Sky Valet Cannes ** My Handling**LFMD / CEQ" at bounding box center [1490, 441] width 147 height 8
click at [1408, 442] on button at bounding box center [1408, 441] width 5 height 5
click at [1391, 551] on span "Confirmed" at bounding box center [1383, 550] width 29 height 9
click at [1502, 347] on div "LFMD ARR SLOT 1340Z" at bounding box center [1484, 349] width 168 height 12
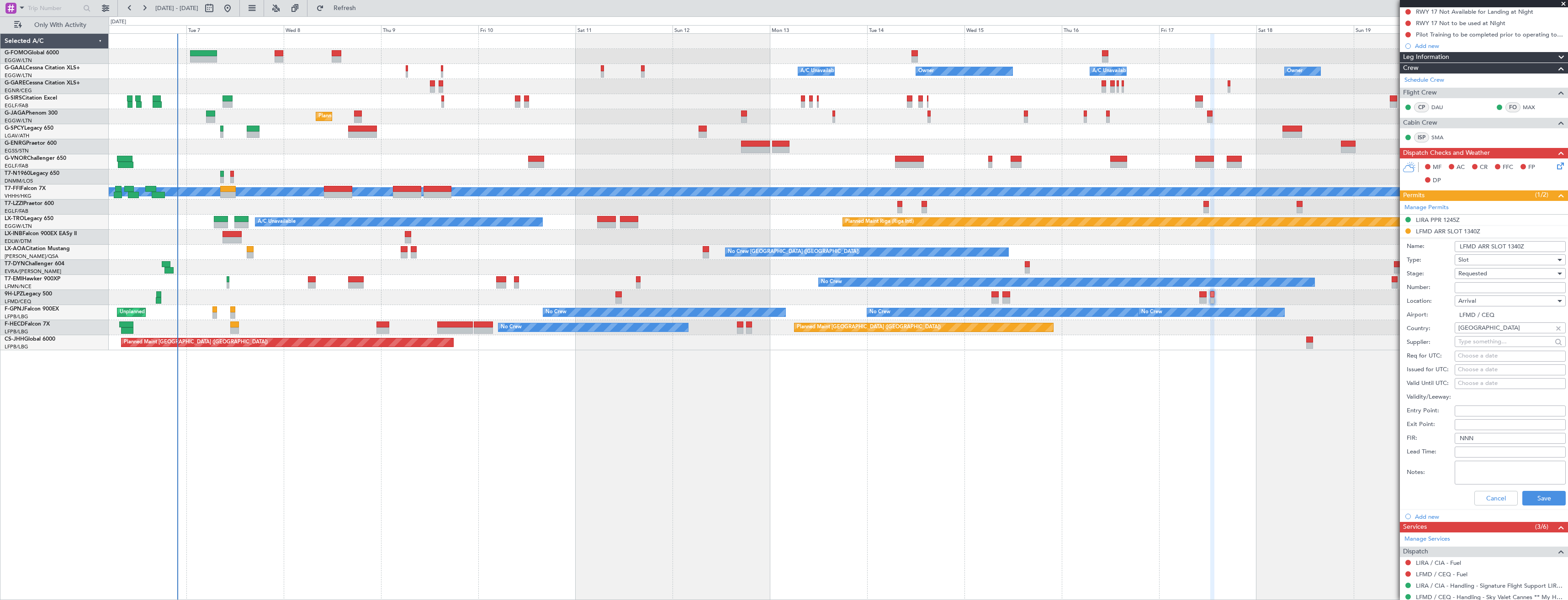
scroll to position [179, 0]
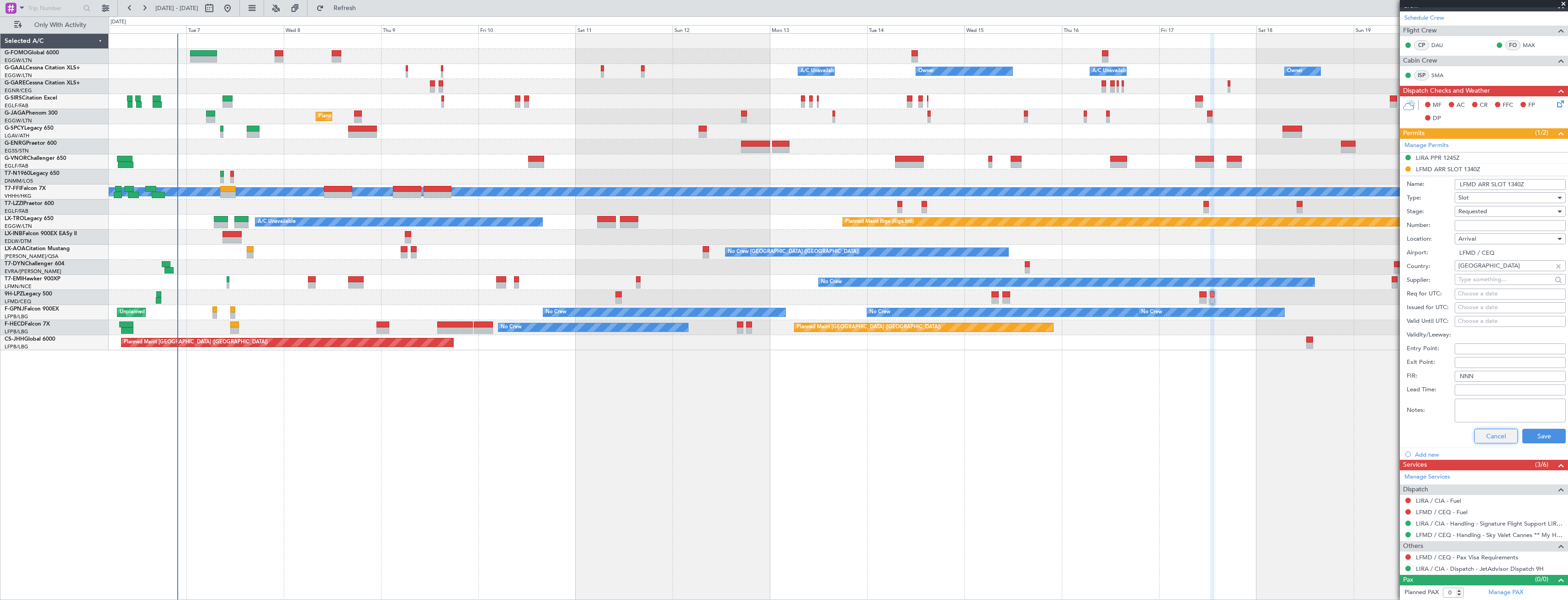
click at [1477, 433] on button "Cancel" at bounding box center [1496, 437] width 43 height 14
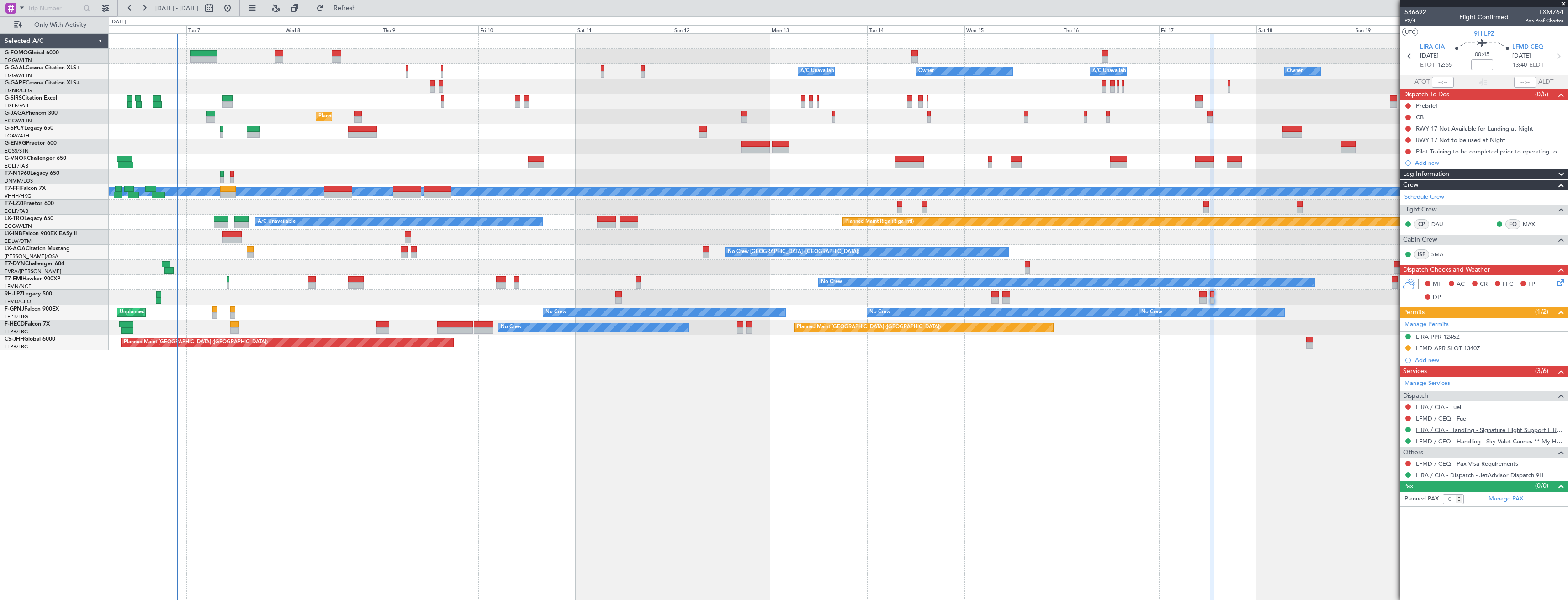
scroll to position [0, 0]
click at [1475, 328] on div "Manage Permits" at bounding box center [1484, 324] width 168 height 13
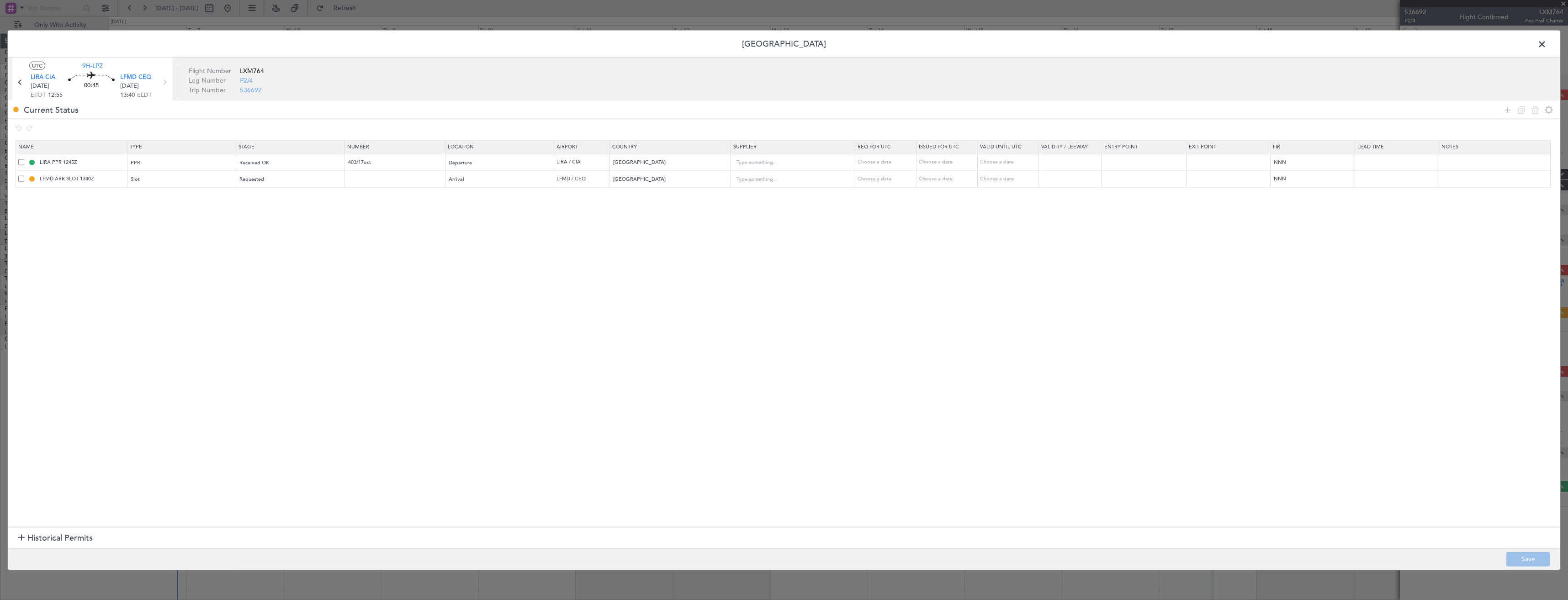
click at [19, 179] on span at bounding box center [21, 179] width 6 height 6
click at [24, 176] on input "checkbox" at bounding box center [24, 176] width 0 height 0
click at [1537, 110] on icon at bounding box center [1536, 110] width 11 height 11
click at [1529, 563] on button "Save" at bounding box center [1528, 559] width 43 height 14
click at [1546, 41] on span at bounding box center [1546, 47] width 0 height 18
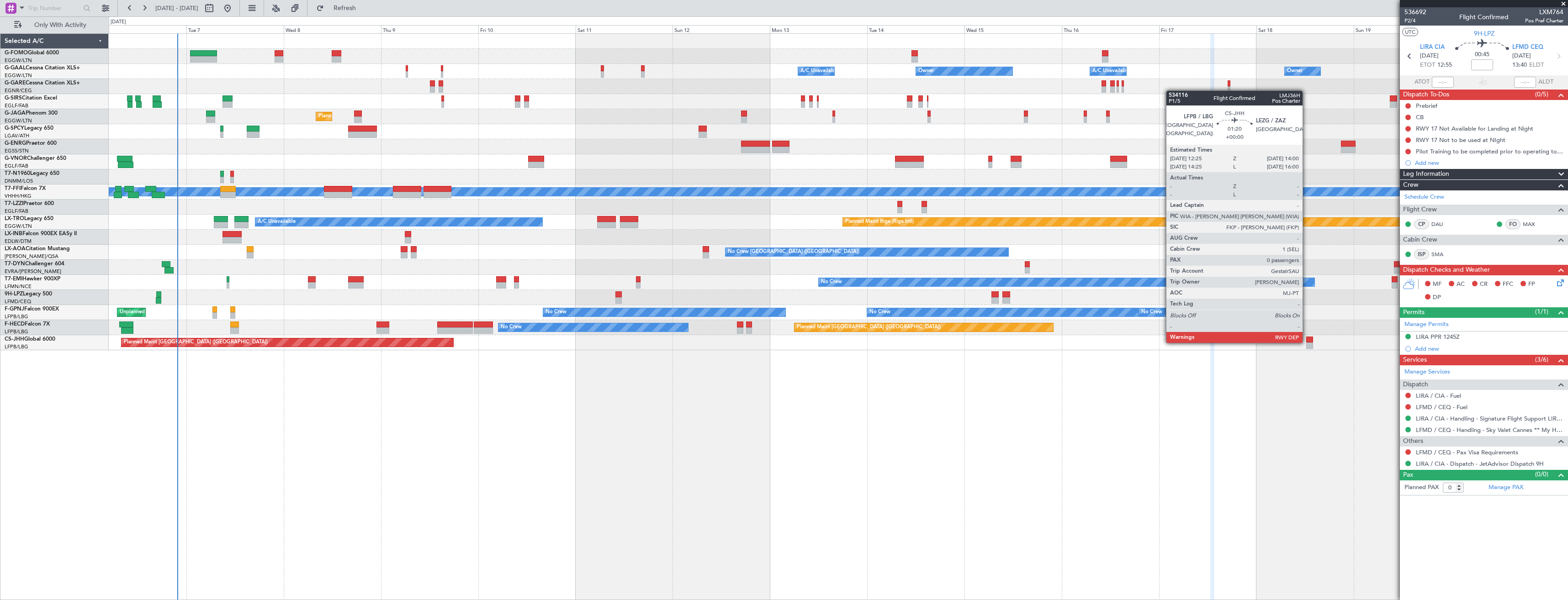
click at [1307, 342] on div at bounding box center [1310, 340] width 7 height 6
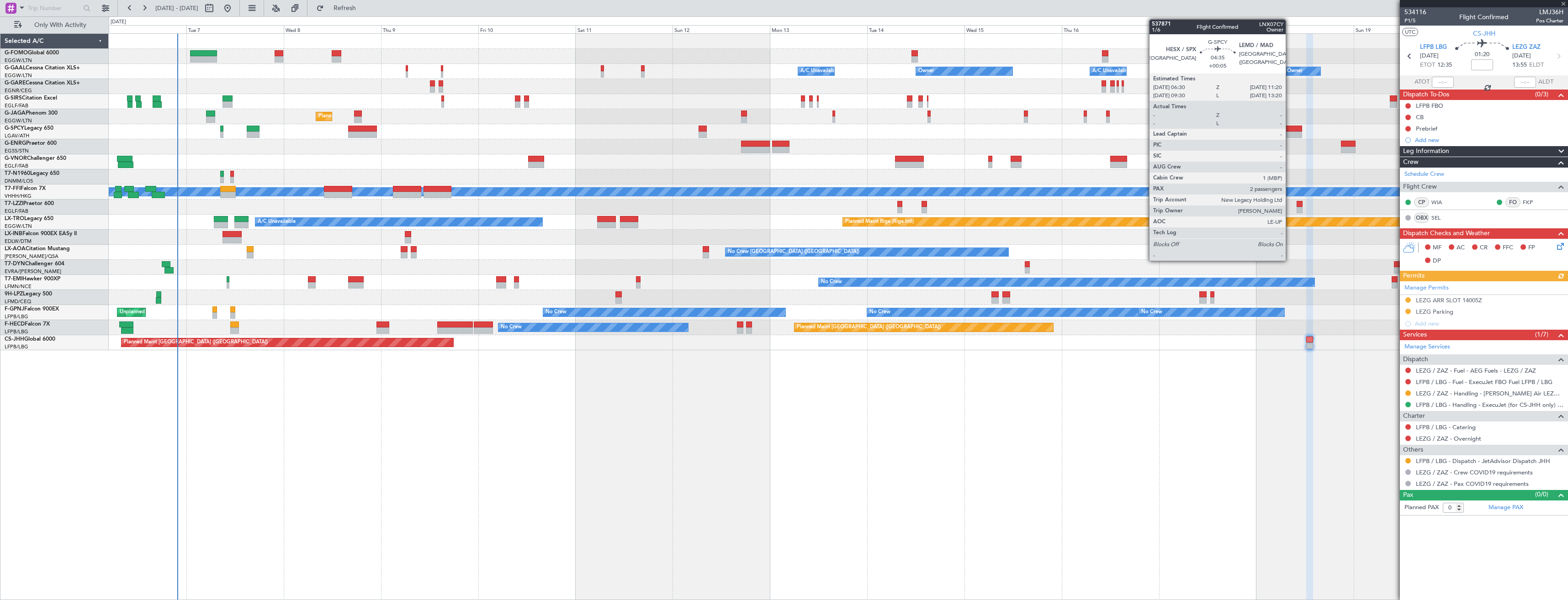
click at [1290, 135] on div at bounding box center [1293, 134] width 20 height 6
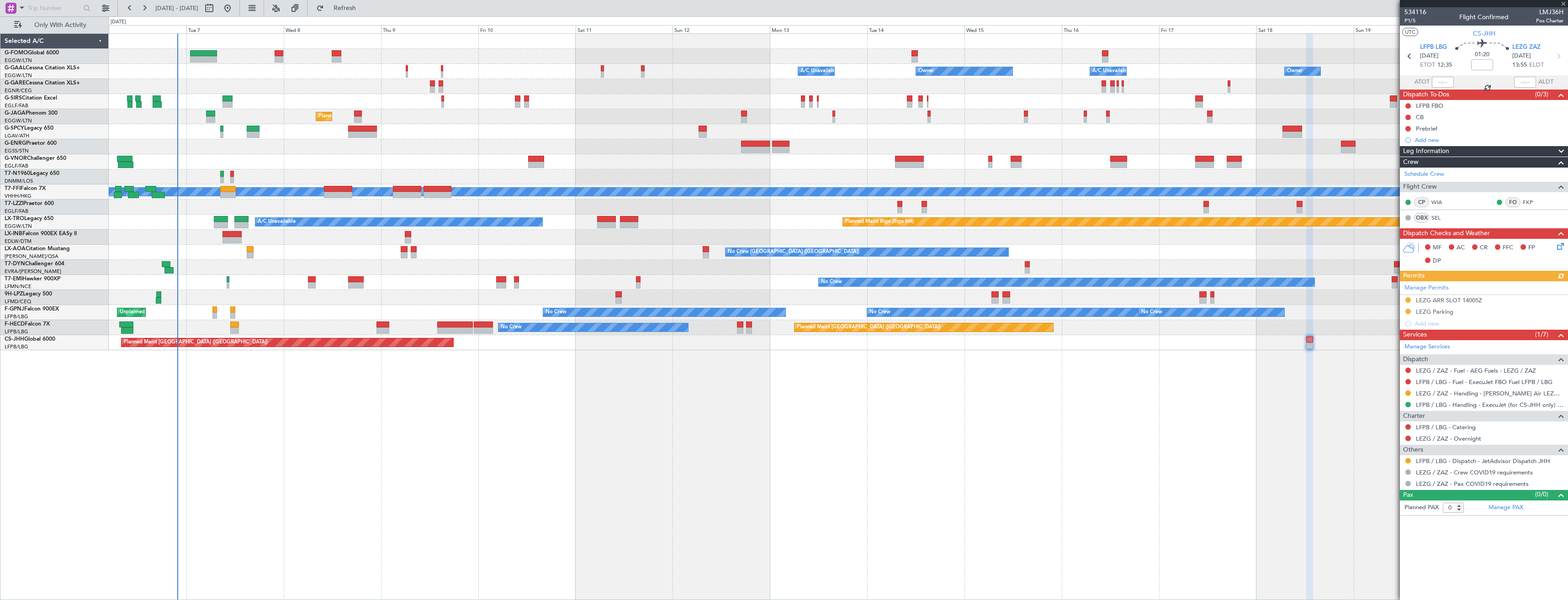
type input "+00:05"
type input "2"
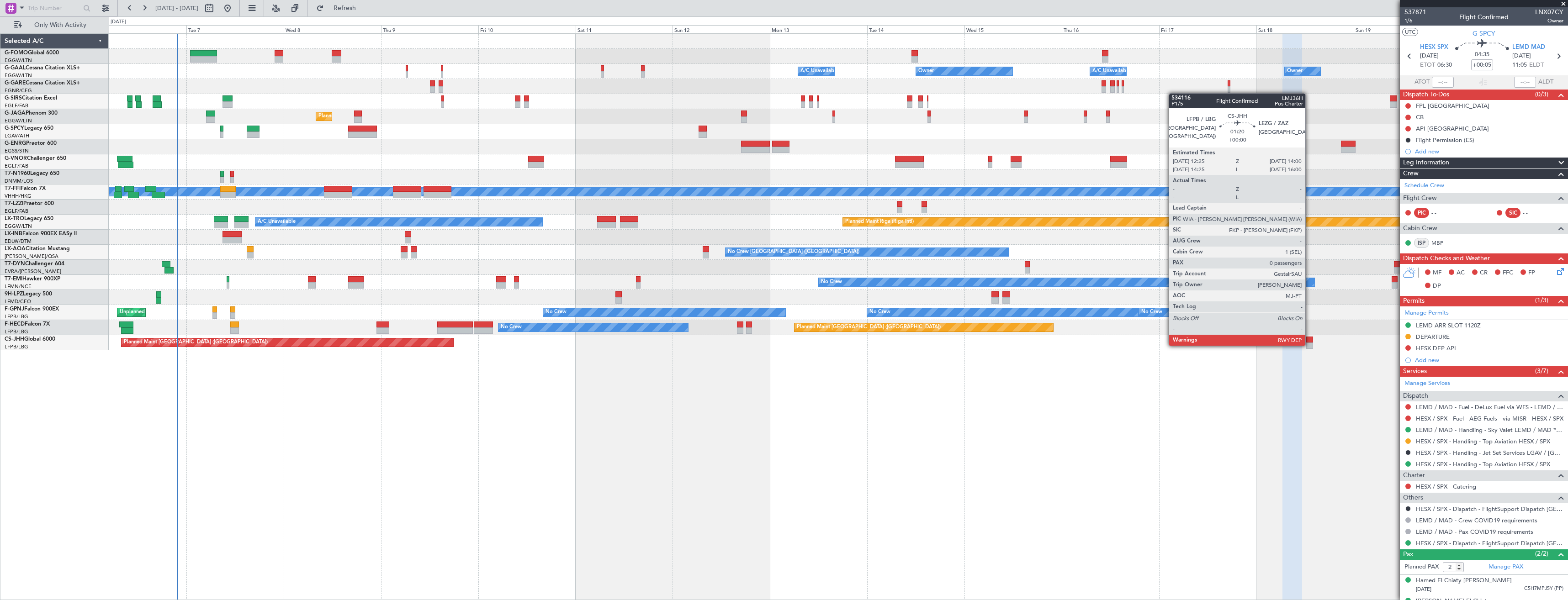
click at [1310, 345] on div at bounding box center [1310, 345] width 7 height 6
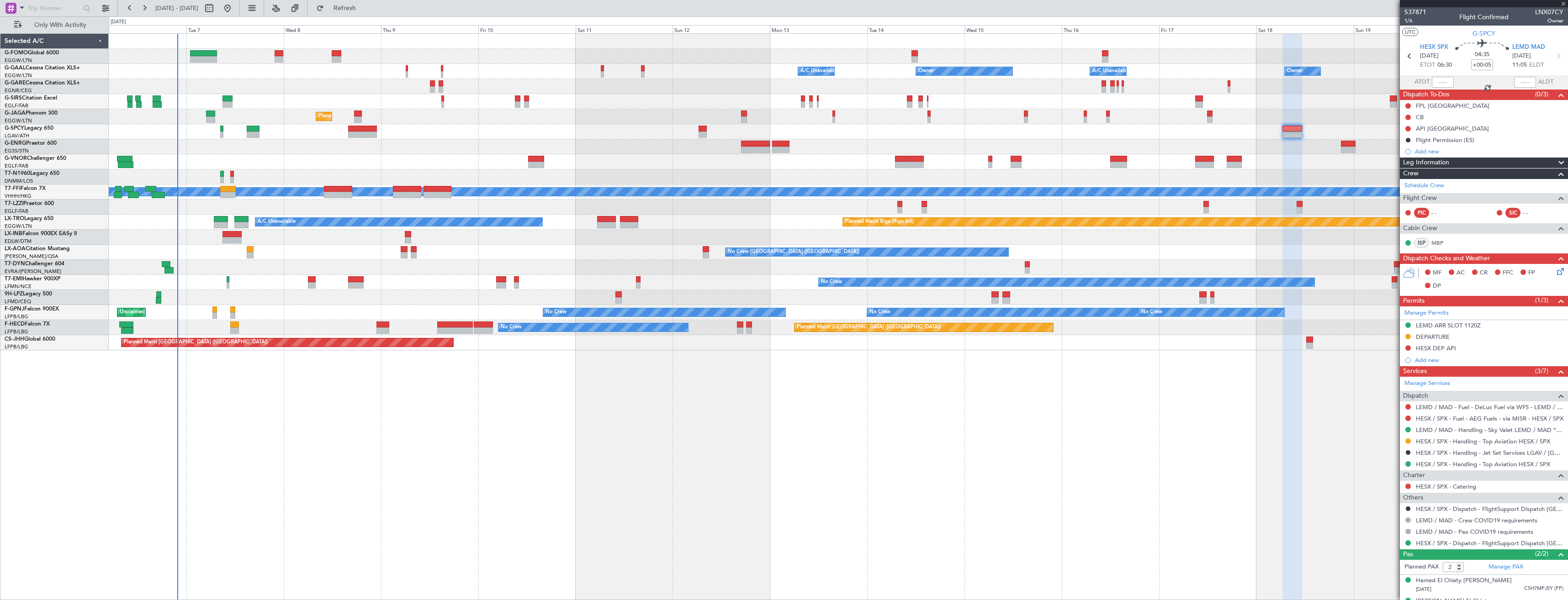
type input "0"
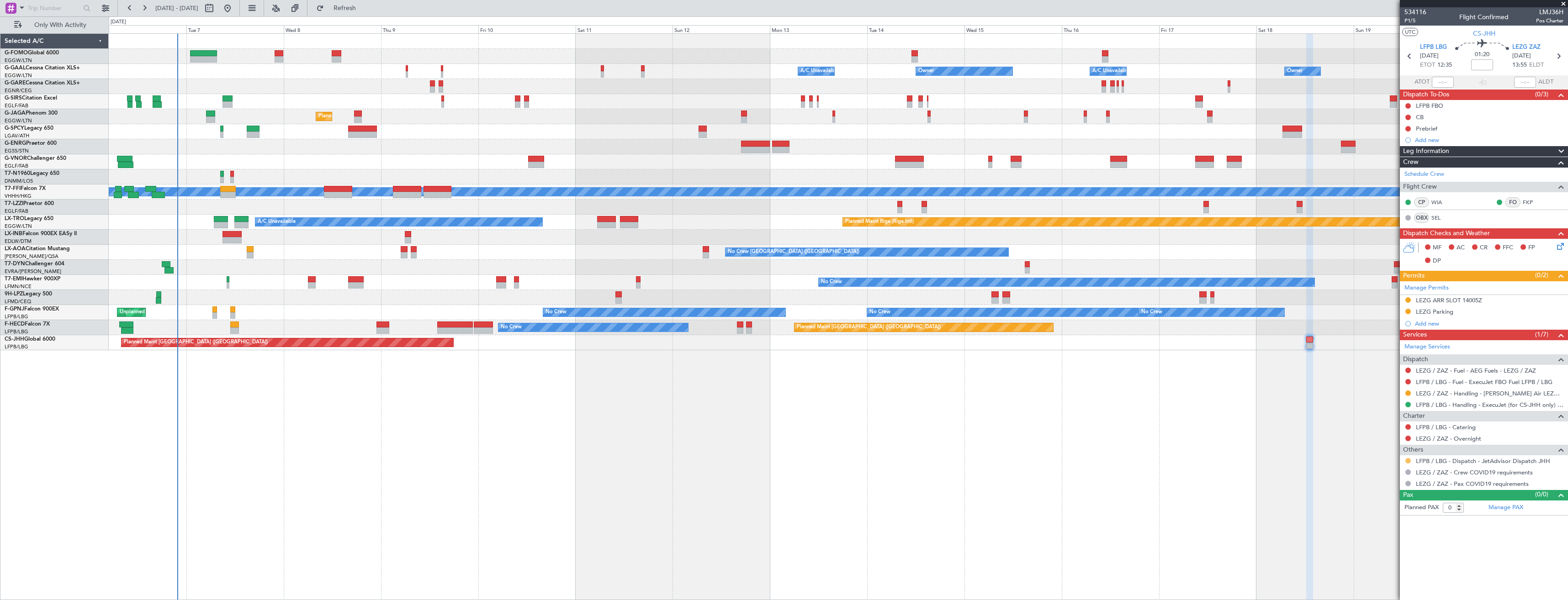
click at [1407, 462] on button at bounding box center [1408, 461] width 5 height 5
click at [1371, 574] on li "Confirmed" at bounding box center [1407, 569] width 105 height 13
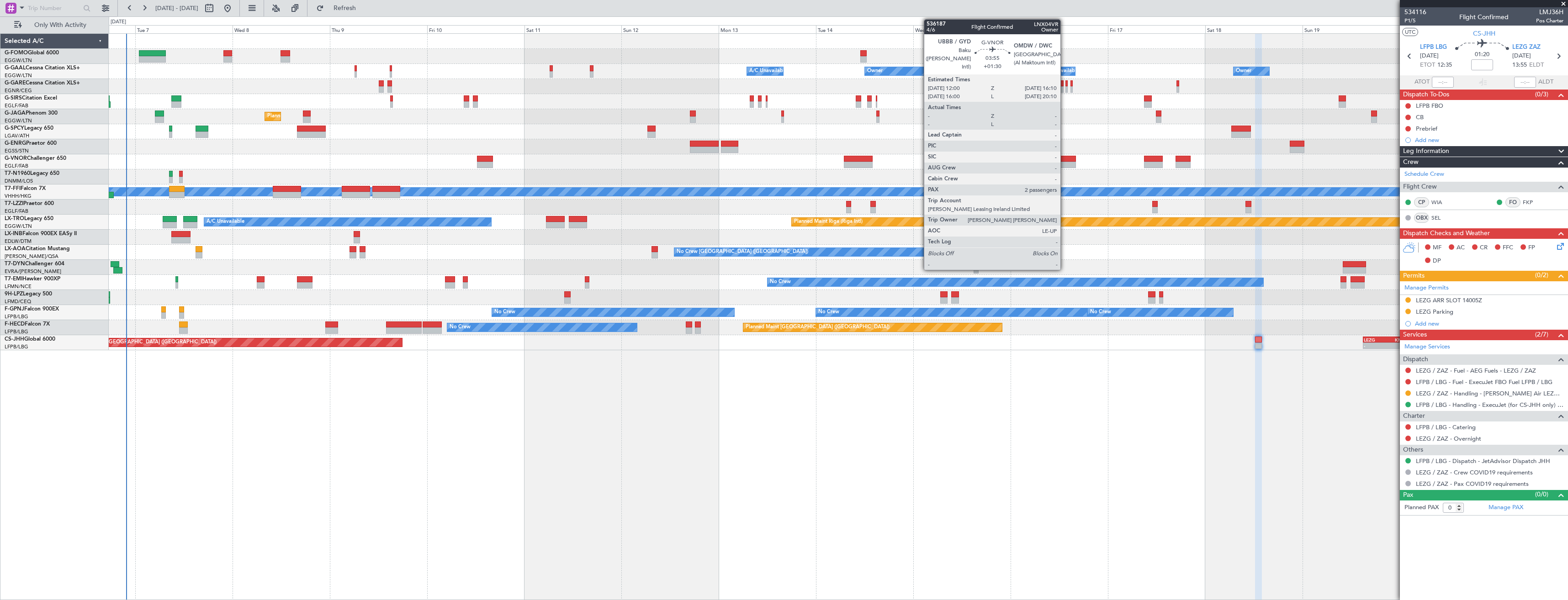
click at [1065, 159] on div at bounding box center [1067, 158] width 17 height 6
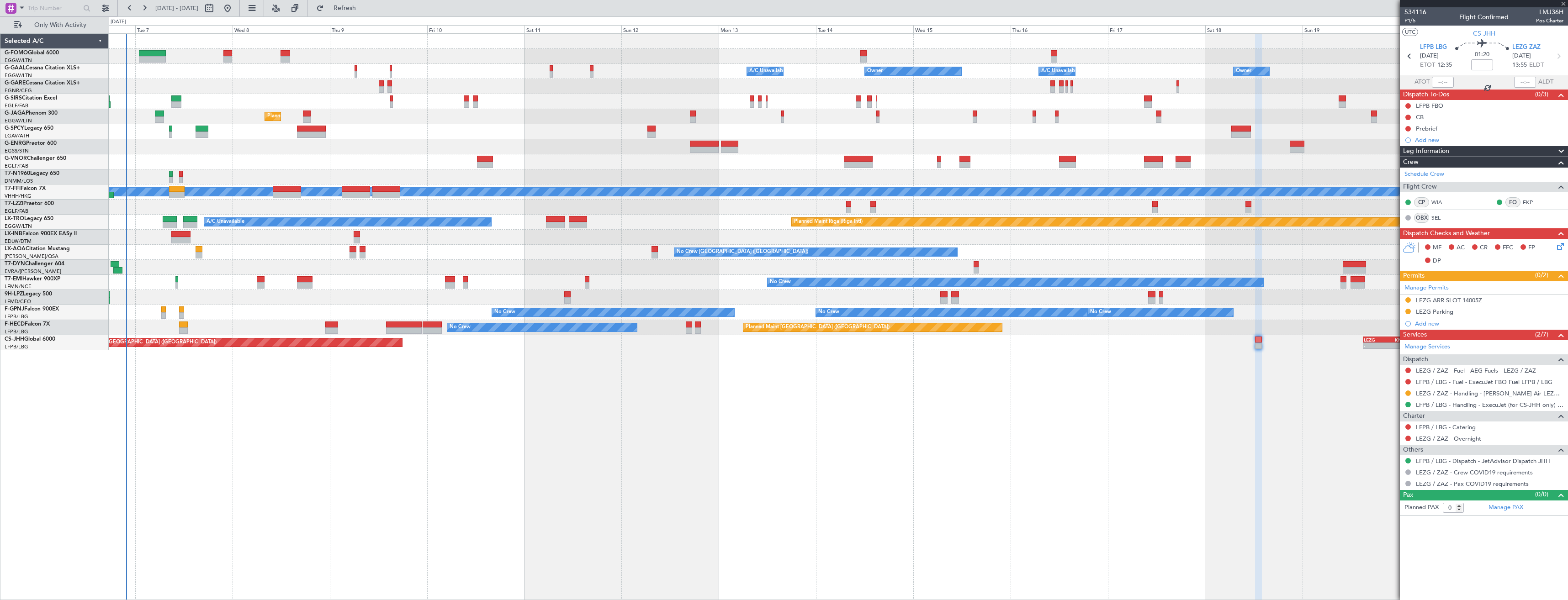
type input "+01:30"
type input "2"
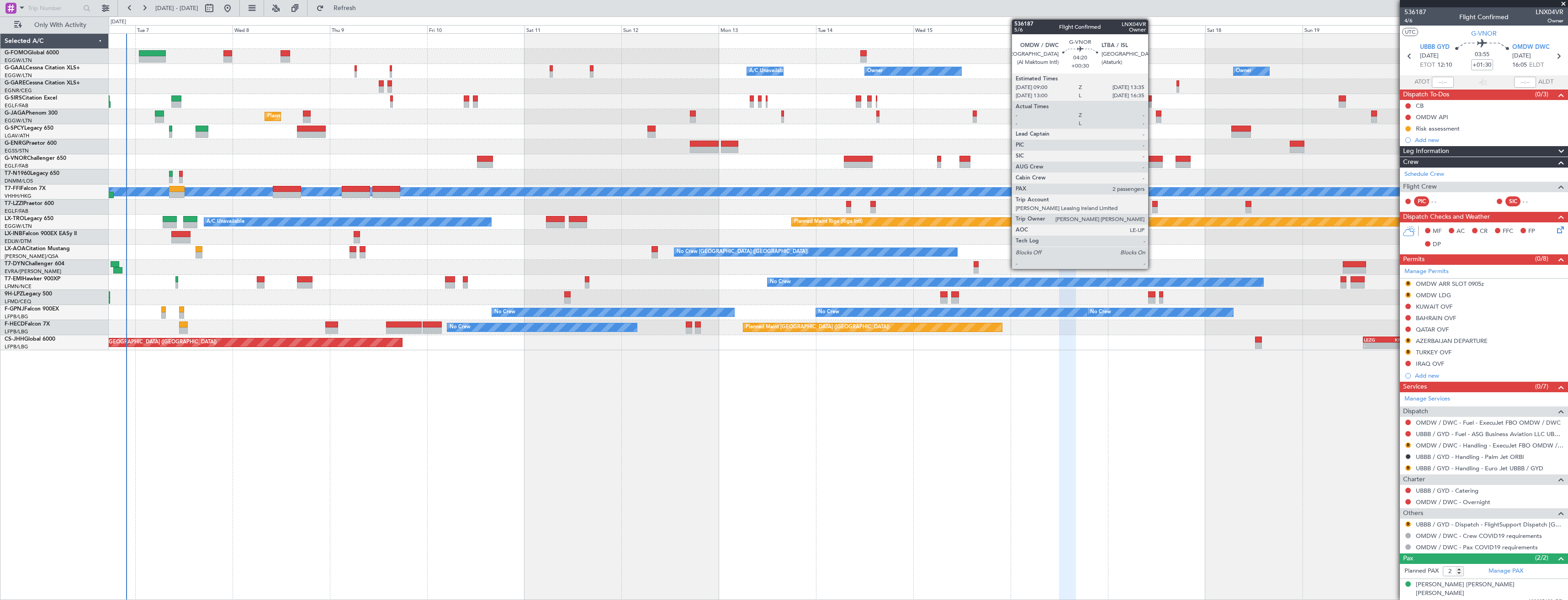
click at [1153, 161] on div at bounding box center [1153, 158] width 19 height 6
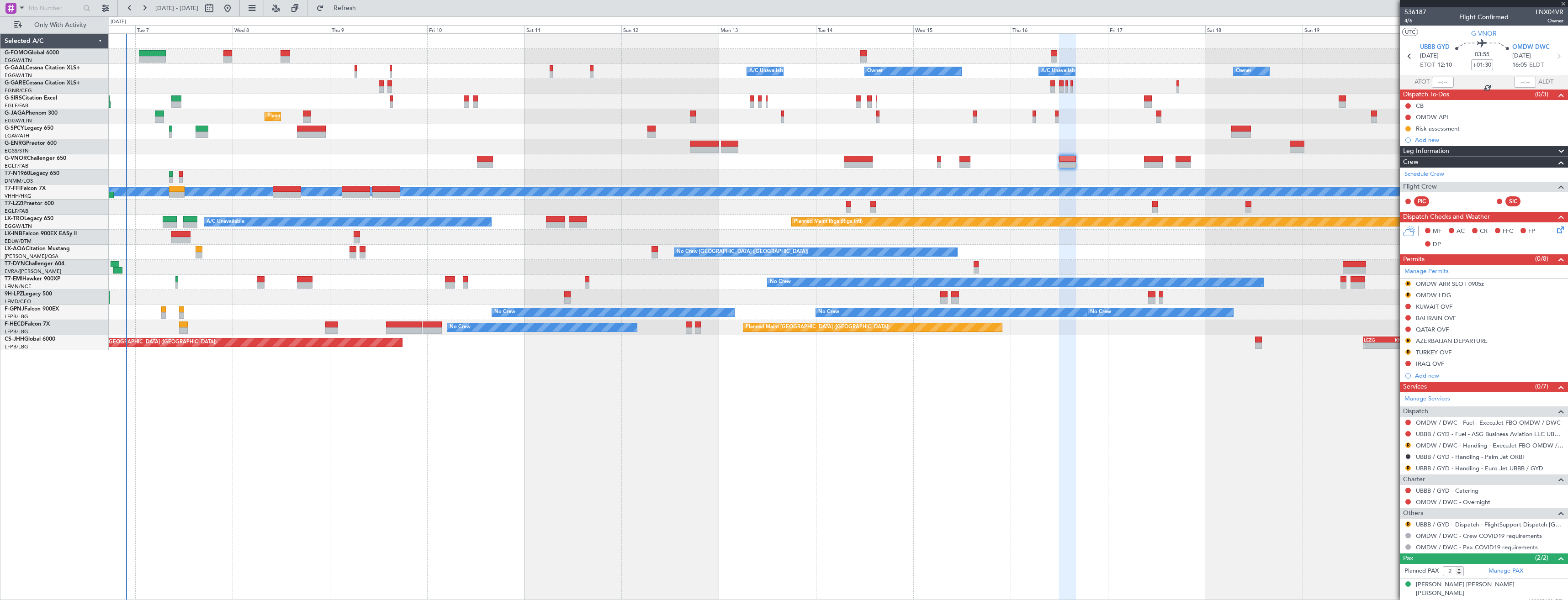
type input "+00:30"
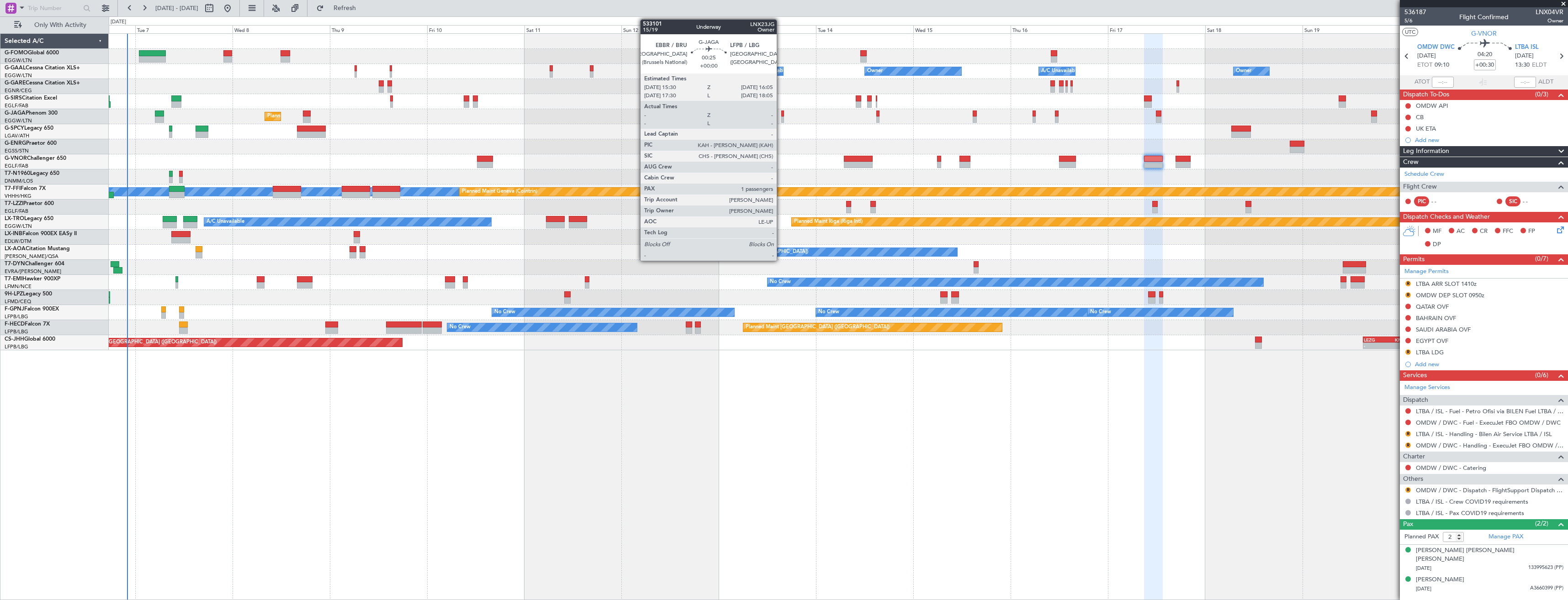
click at [782, 116] on div at bounding box center [783, 113] width 3 height 6
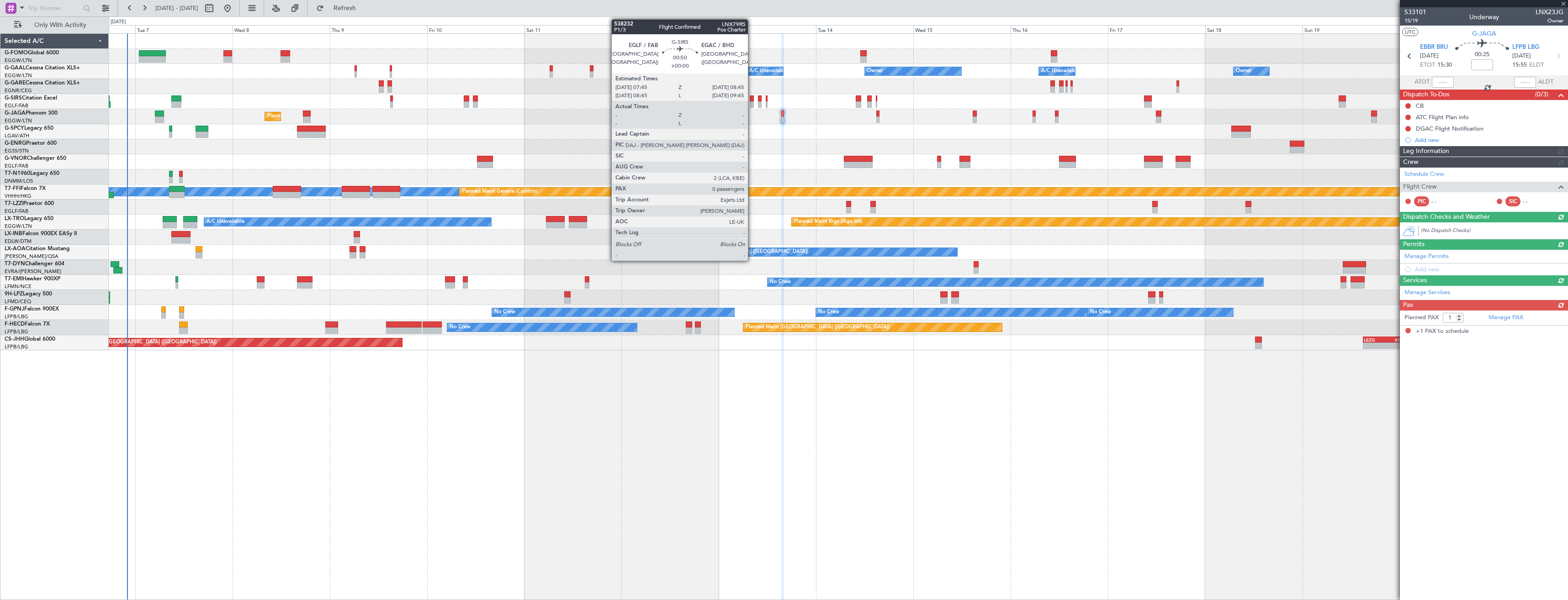
click at [752, 104] on div at bounding box center [752, 104] width 4 height 6
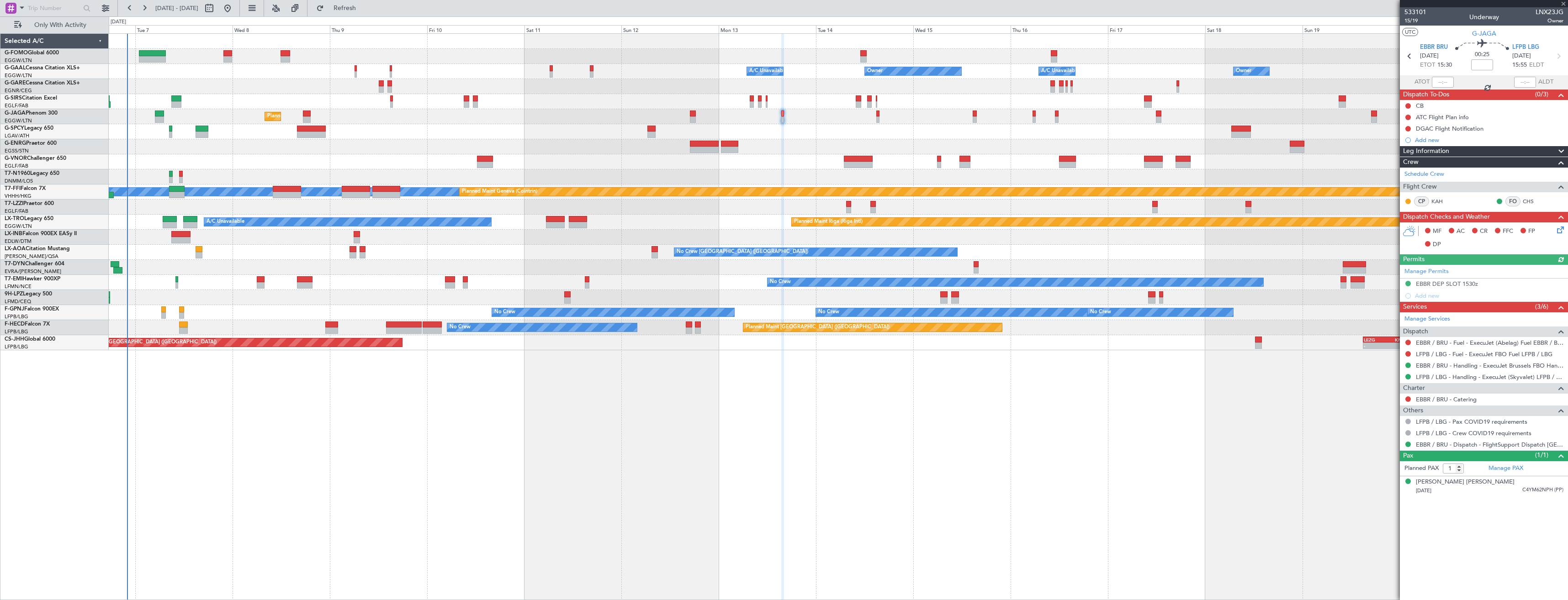
type input "0"
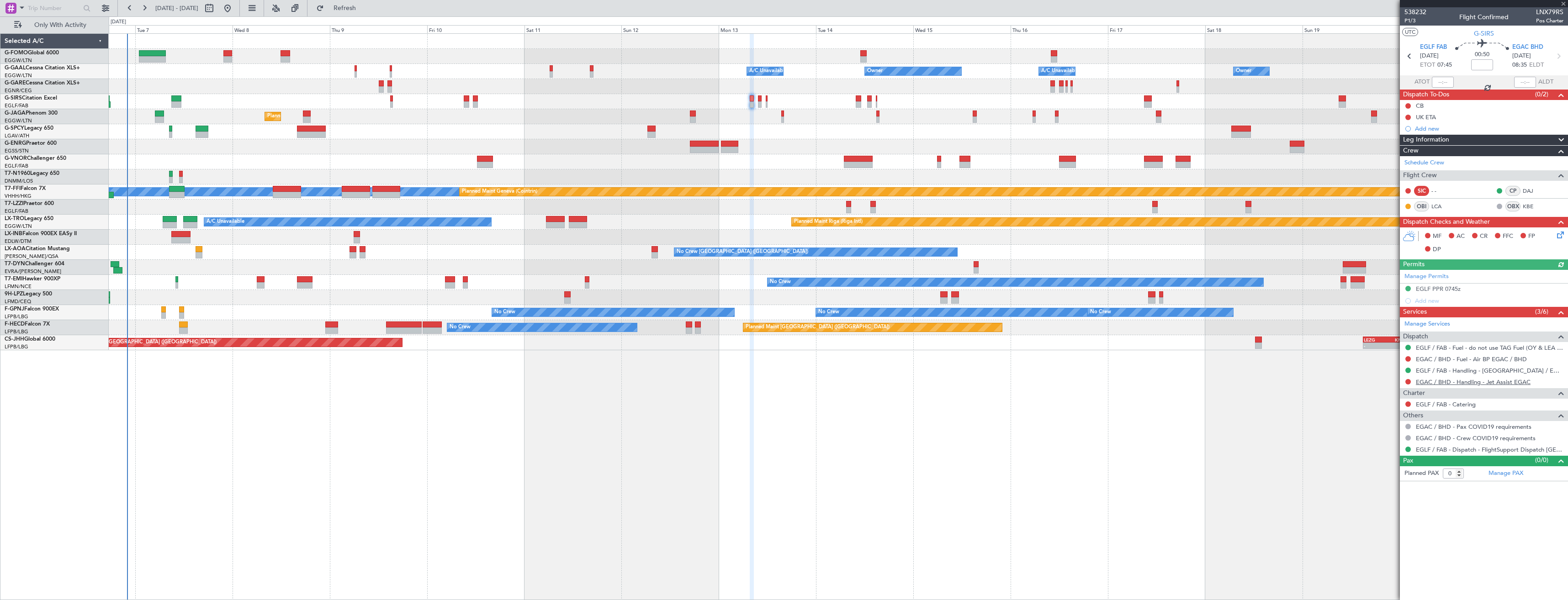
click at [1454, 381] on link "EGAC / BHD - Handling - Jet Assist EGAC" at bounding box center [1474, 382] width 115 height 8
click at [367, 13] on button "Refresh" at bounding box center [339, 8] width 55 height 14
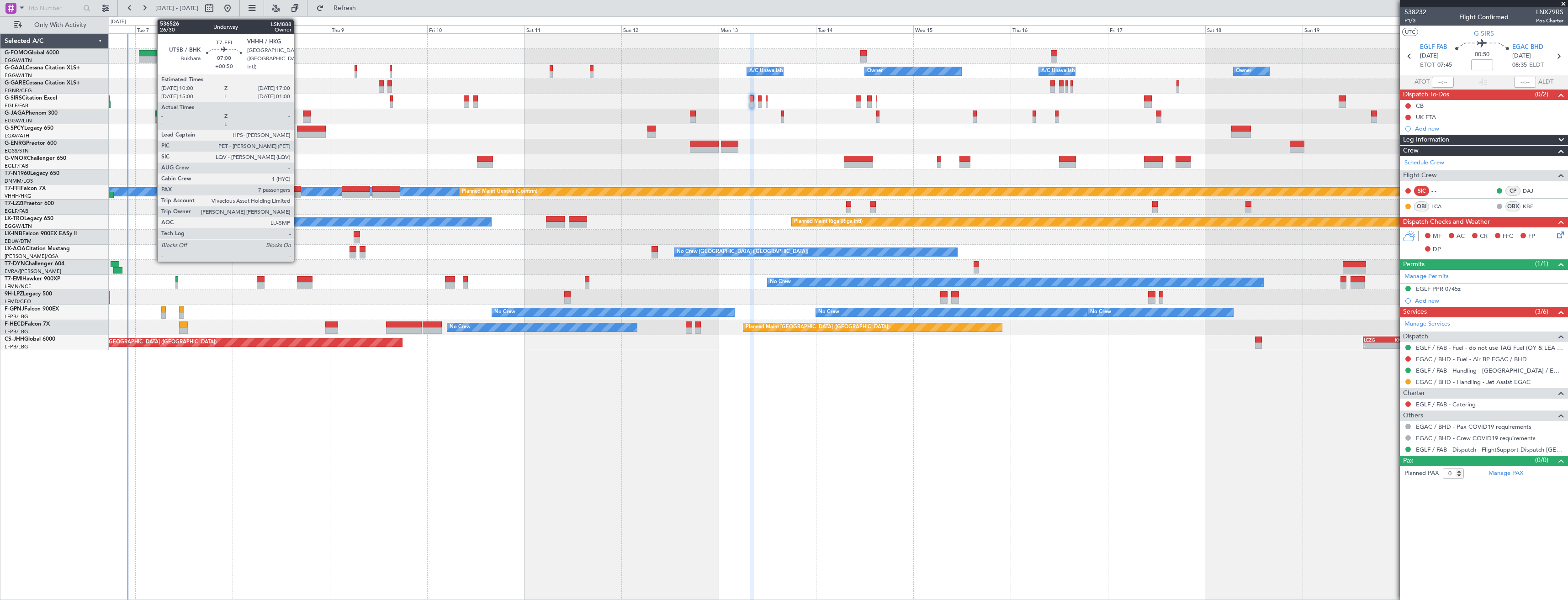
click at [298, 195] on div at bounding box center [288, 195] width 29 height 6
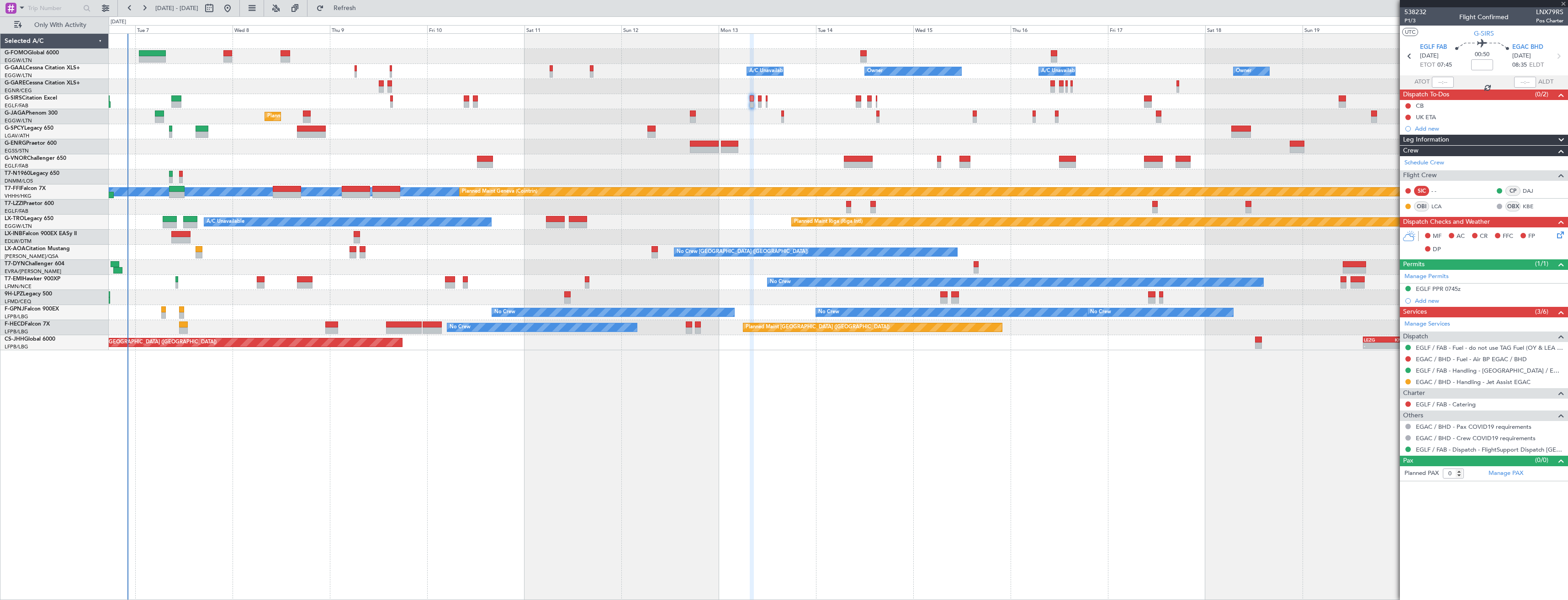
type input "+00:50"
type input "7"
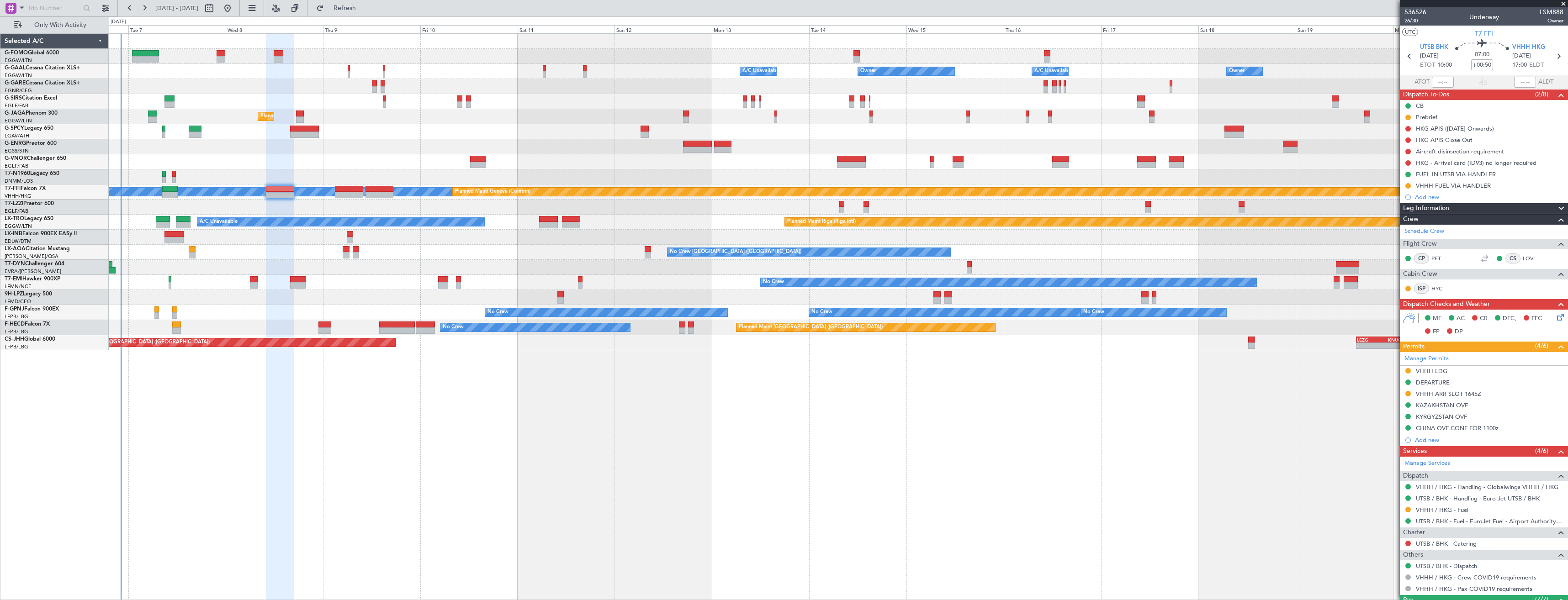
click at [154, 75] on div "Owner Owner A/C Unavailable Owner A/C Unavailable Owner" at bounding box center [838, 71] width 1459 height 15
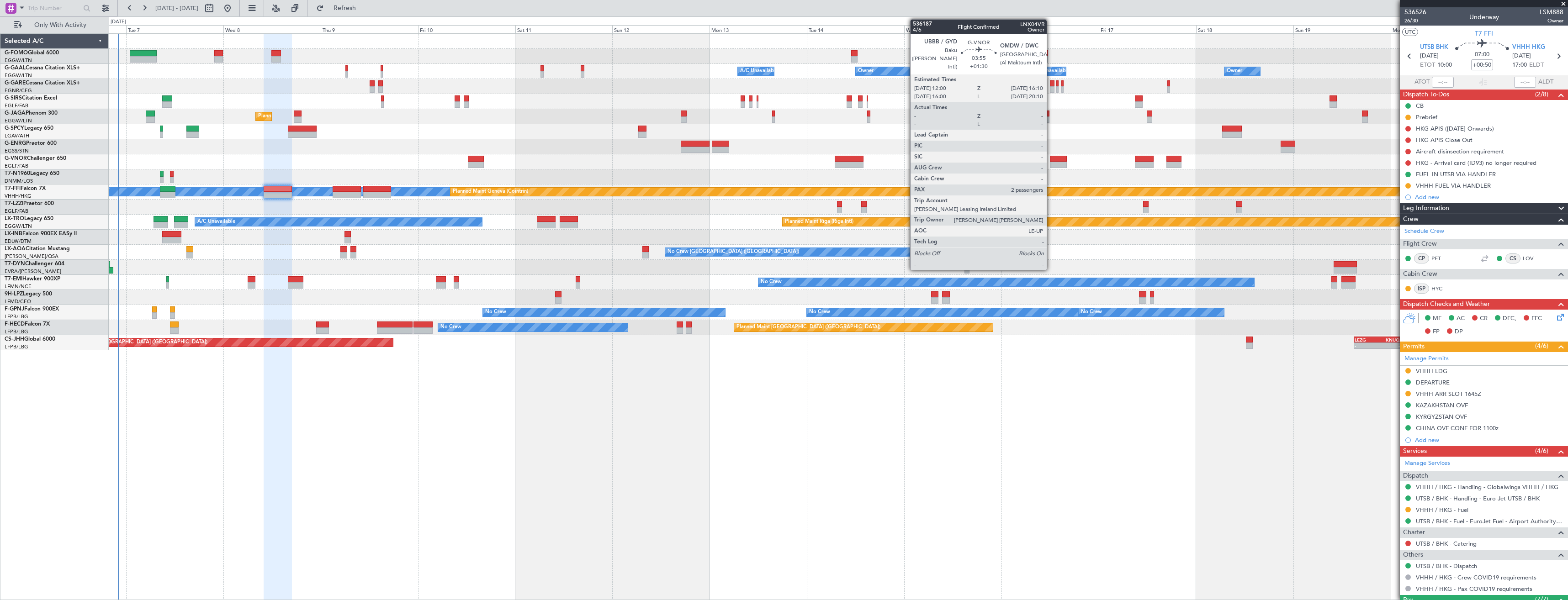
click at [1051, 159] on div at bounding box center [1059, 158] width 17 height 6
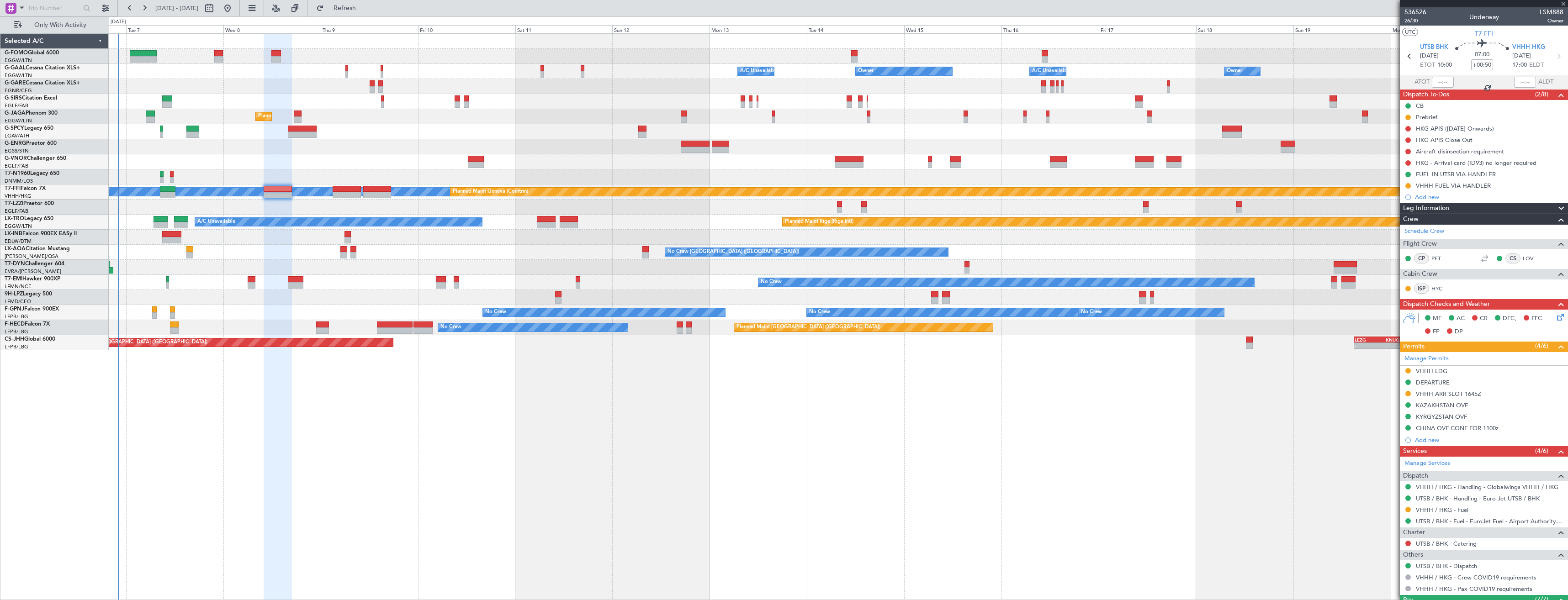
type input "+01:30"
type input "2"
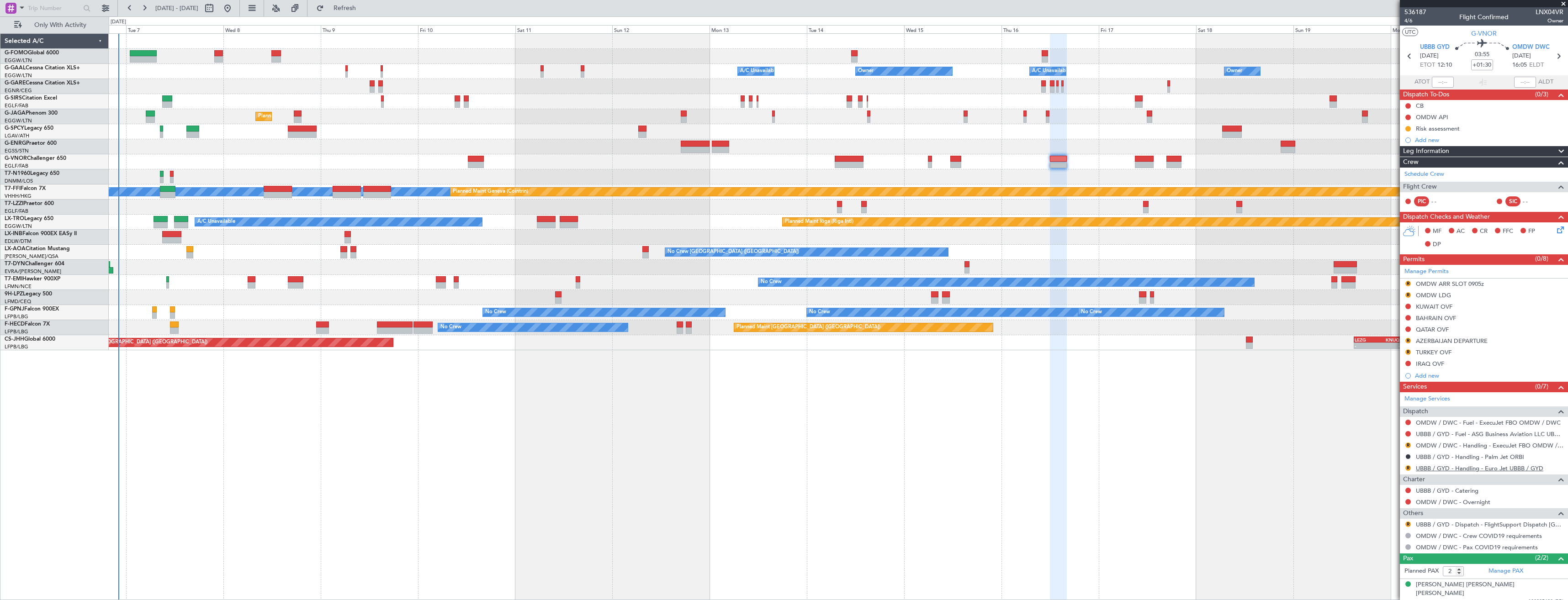
click at [1434, 469] on link "UBBB / GYD - Handling - Euro Jet UBBB / GYD" at bounding box center [1480, 468] width 128 height 8
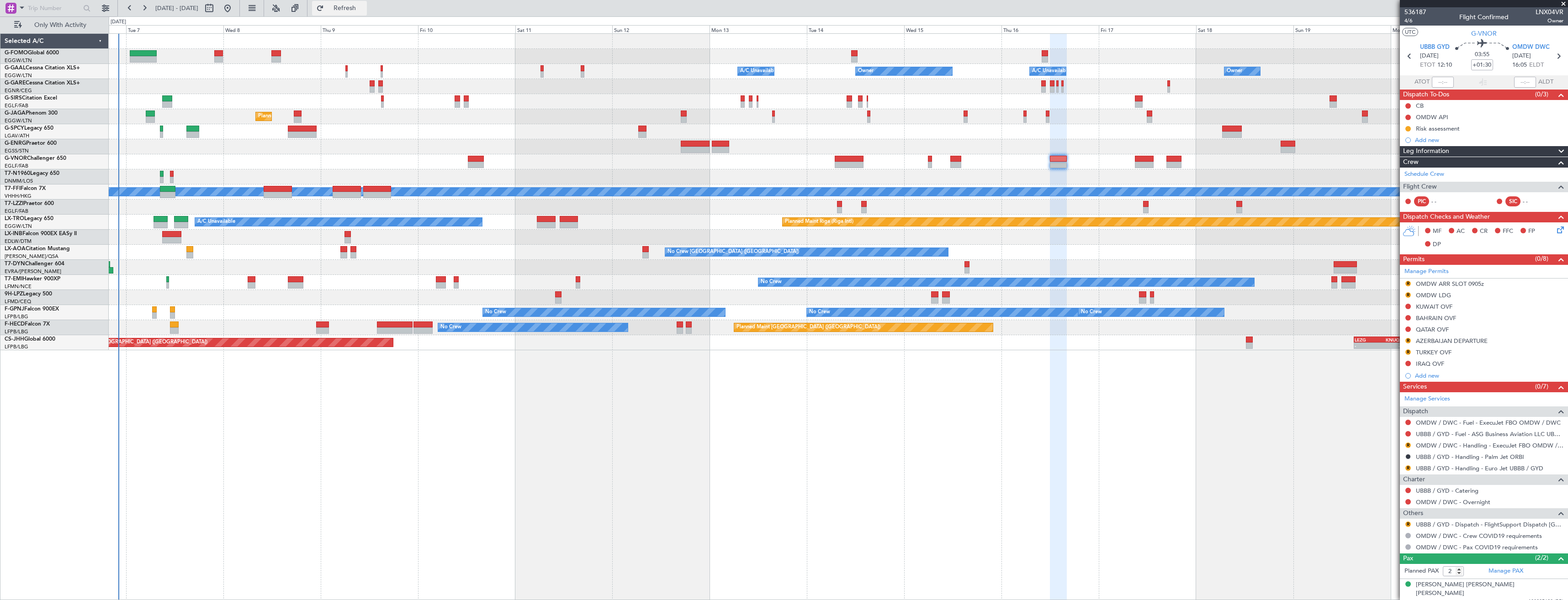
click at [357, 11] on span "Refresh" at bounding box center [345, 8] width 39 height 6
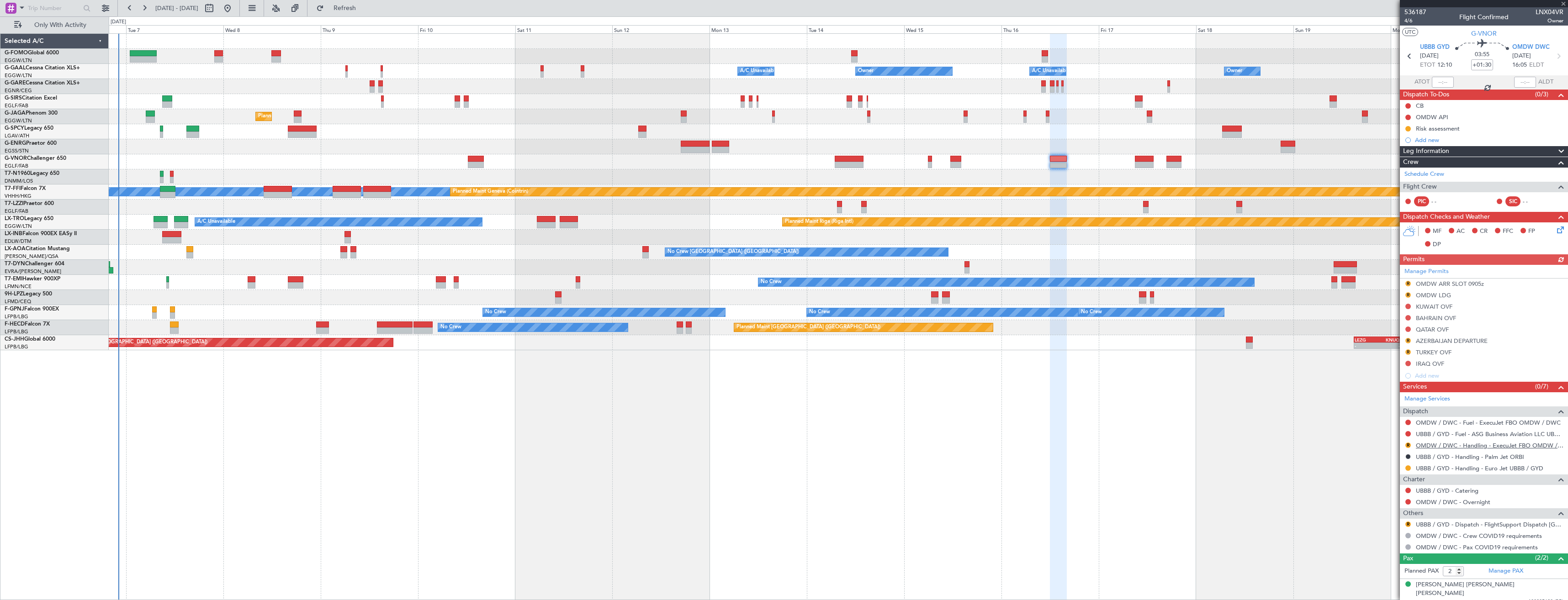
click at [1434, 447] on link "OMDW / DWC - Handling - ExecuJet FBO OMDW / DWC" at bounding box center [1490, 446] width 147 height 8
click at [363, 12] on span "Refresh" at bounding box center [345, 8] width 39 height 6
click at [1440, 284] on div "OMDW ARR SLOT 0905z" at bounding box center [1450, 284] width 68 height 8
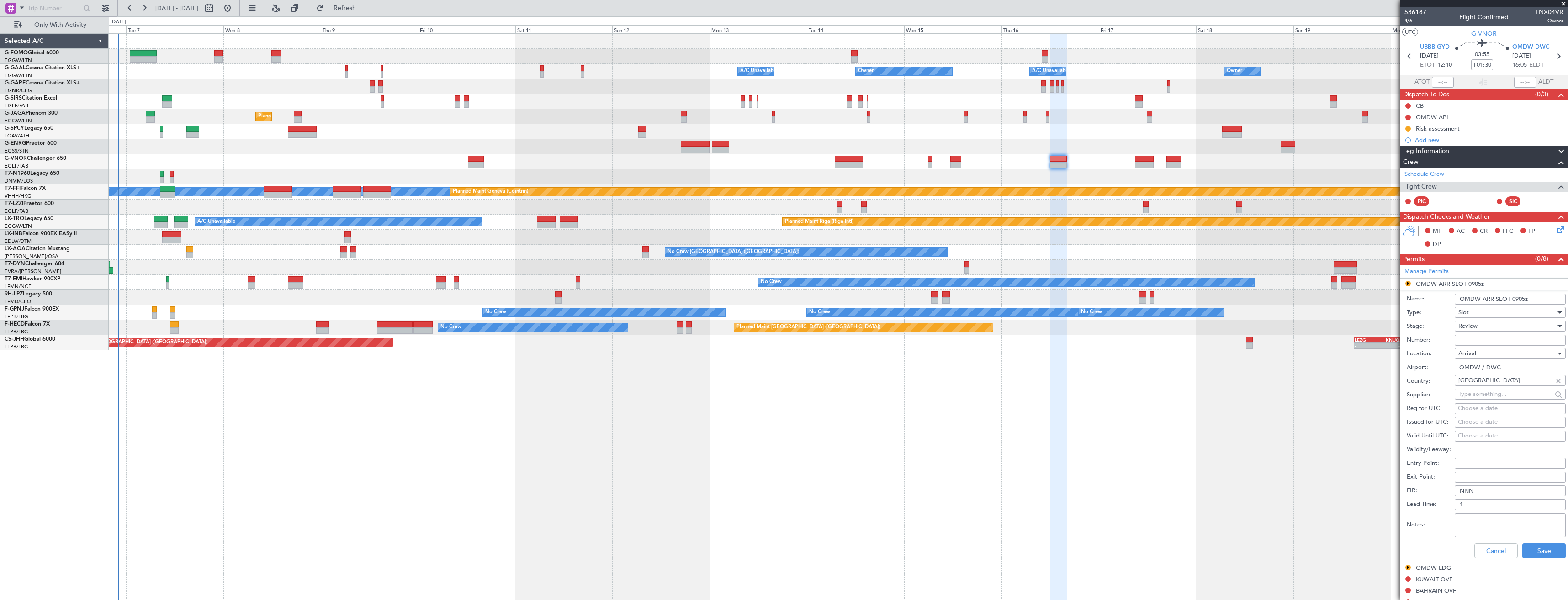
click at [1517, 297] on input "OMDW ARR SLOT 0905z" at bounding box center [1510, 299] width 111 height 11
type input "OMDW ARR SLOT 1605z"
click at [1506, 326] on div "Review" at bounding box center [1507, 325] width 97 height 13
click at [1504, 384] on span "Requested" at bounding box center [1507, 385] width 96 height 13
click at [1547, 547] on button "Save" at bounding box center [1545, 551] width 43 height 14
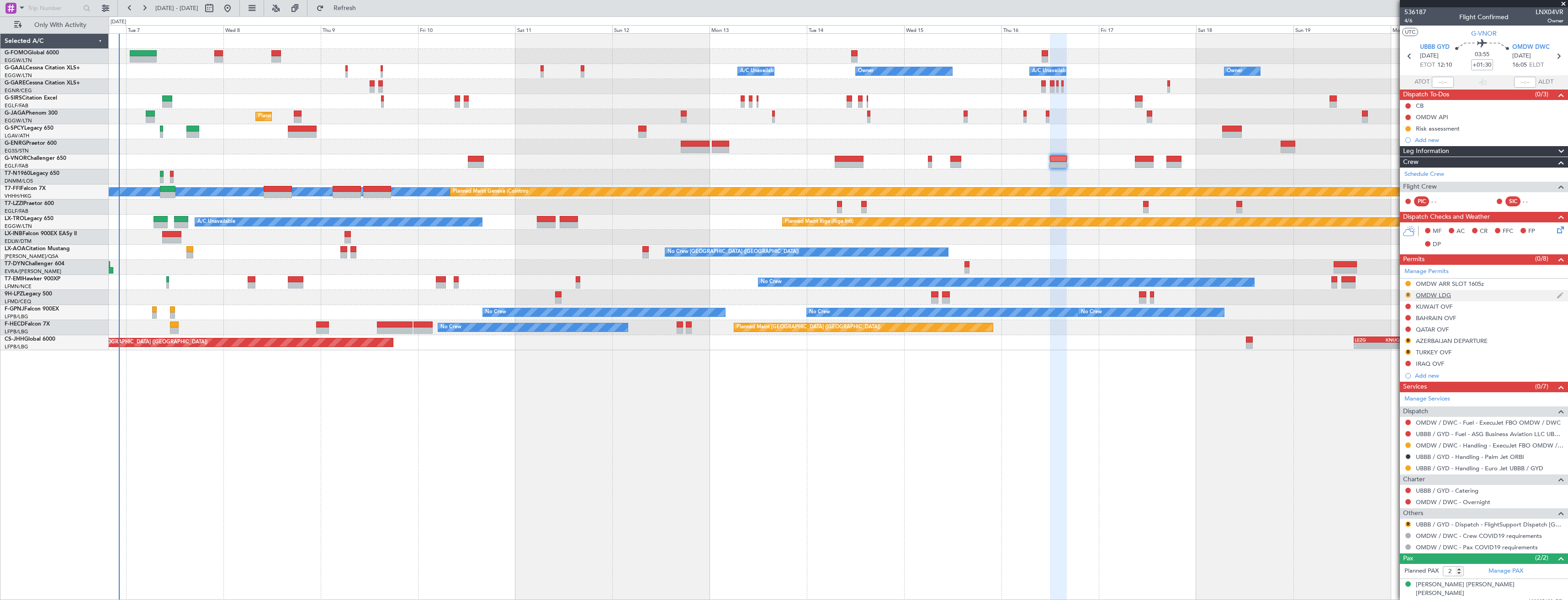
click at [1406, 292] on button "R" at bounding box center [1408, 295] width 5 height 5
click at [1378, 336] on span "Requested" at bounding box center [1383, 335] width 29 height 9
drag, startPoint x: 1409, startPoint y: 522, endPoint x: 1400, endPoint y: 526, distance: 9.8
click at [1409, 522] on button "R" at bounding box center [1408, 525] width 5 height 5
drag, startPoint x: 1379, startPoint y: 511, endPoint x: 1367, endPoint y: 485, distance: 28.6
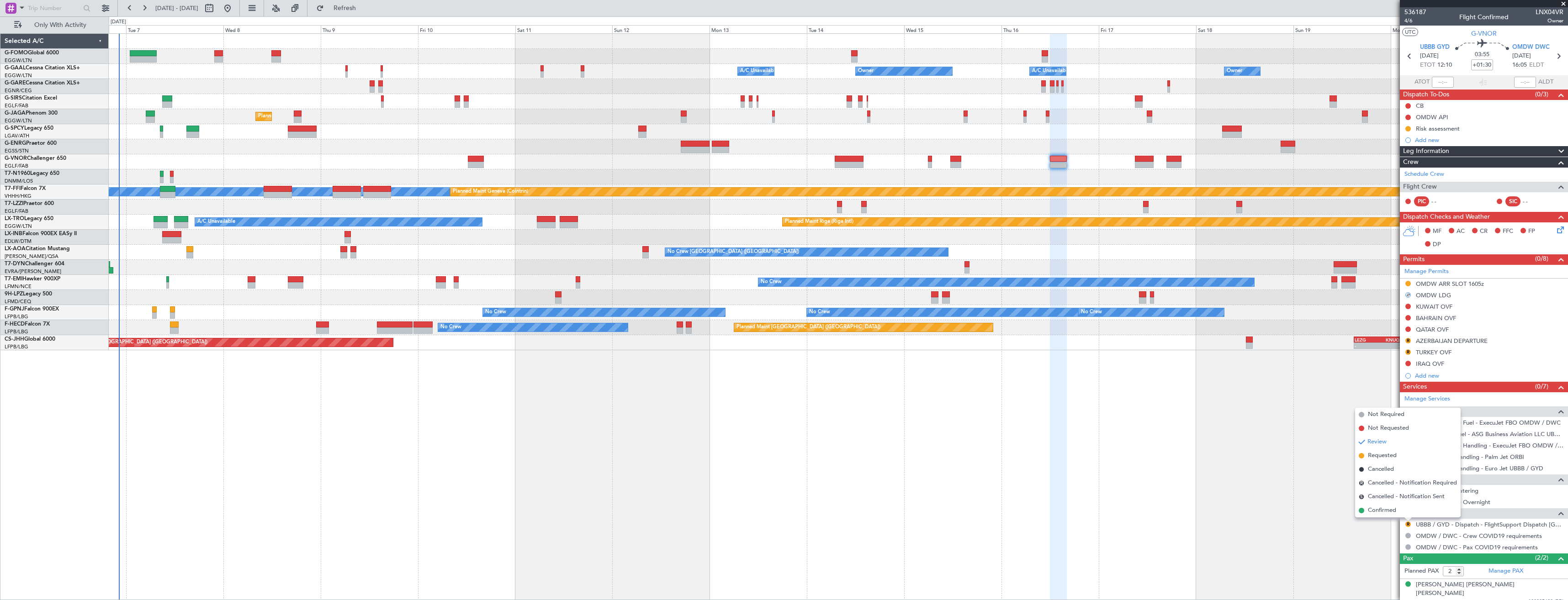
click at [1378, 511] on span "Confirmed" at bounding box center [1383, 510] width 29 height 9
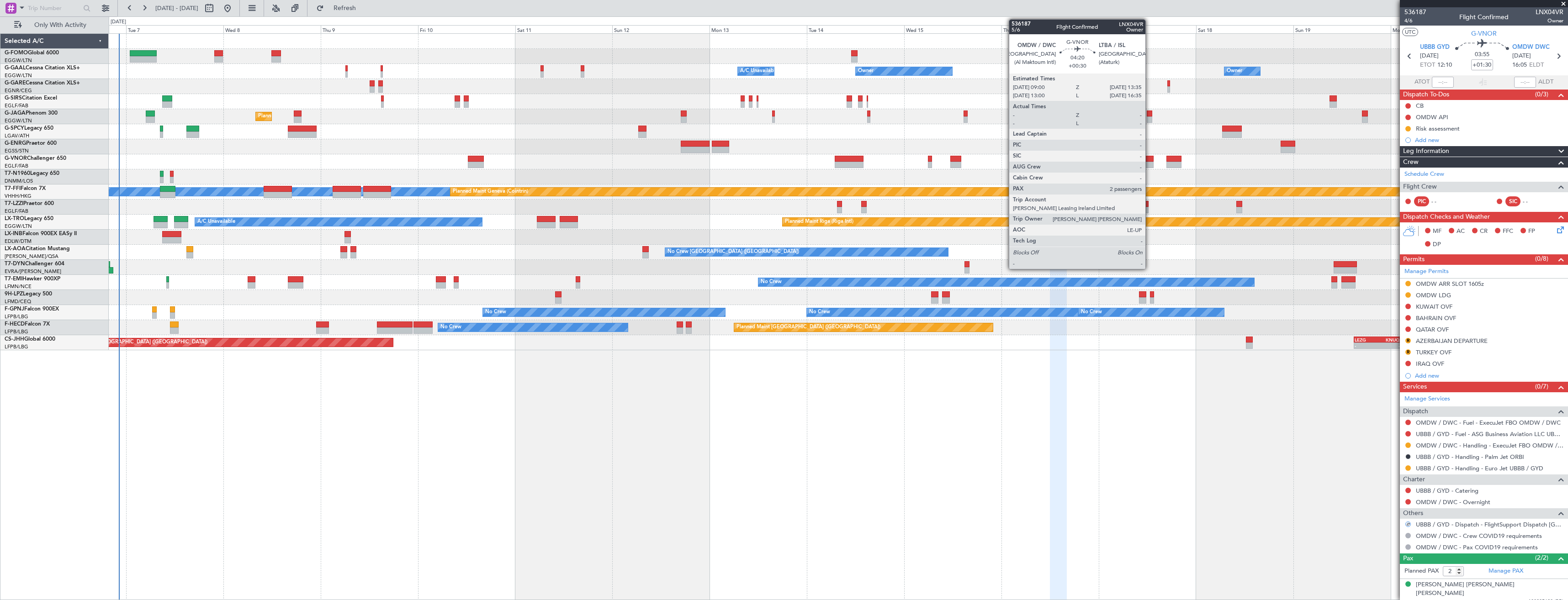
click at [1150, 156] on div at bounding box center [1144, 158] width 19 height 6
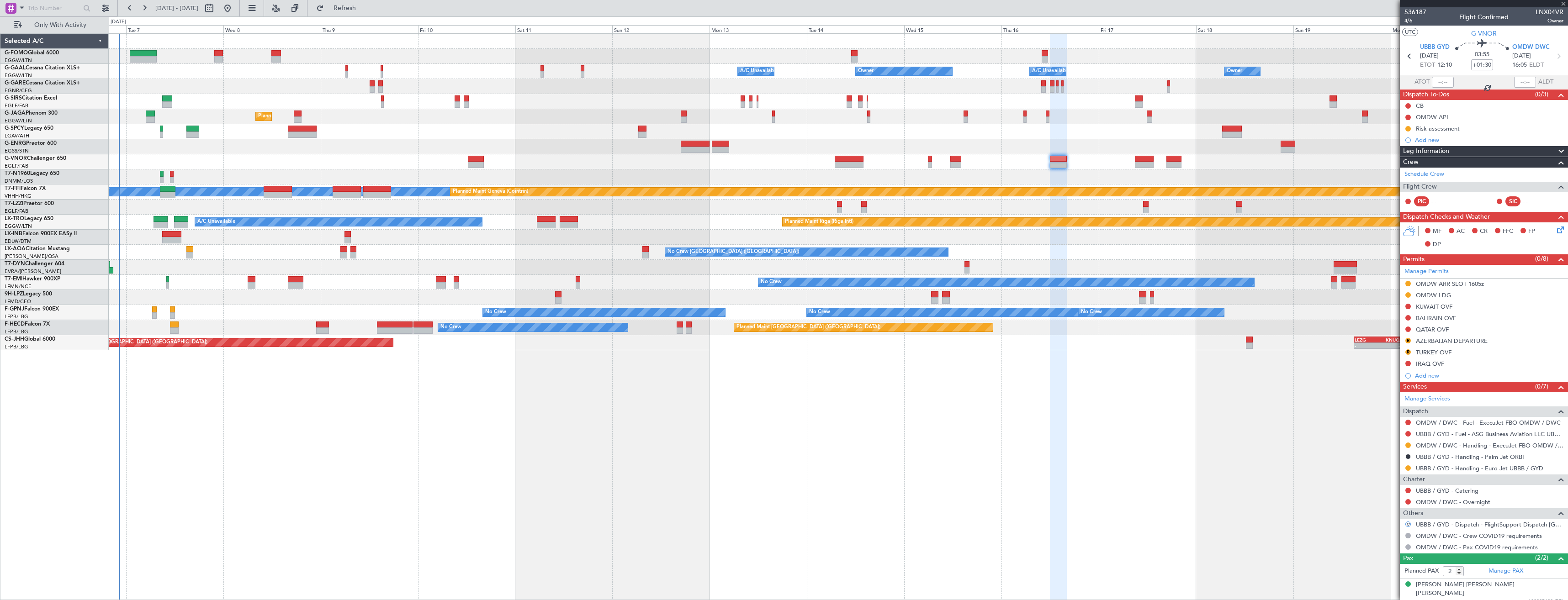
type input "+00:30"
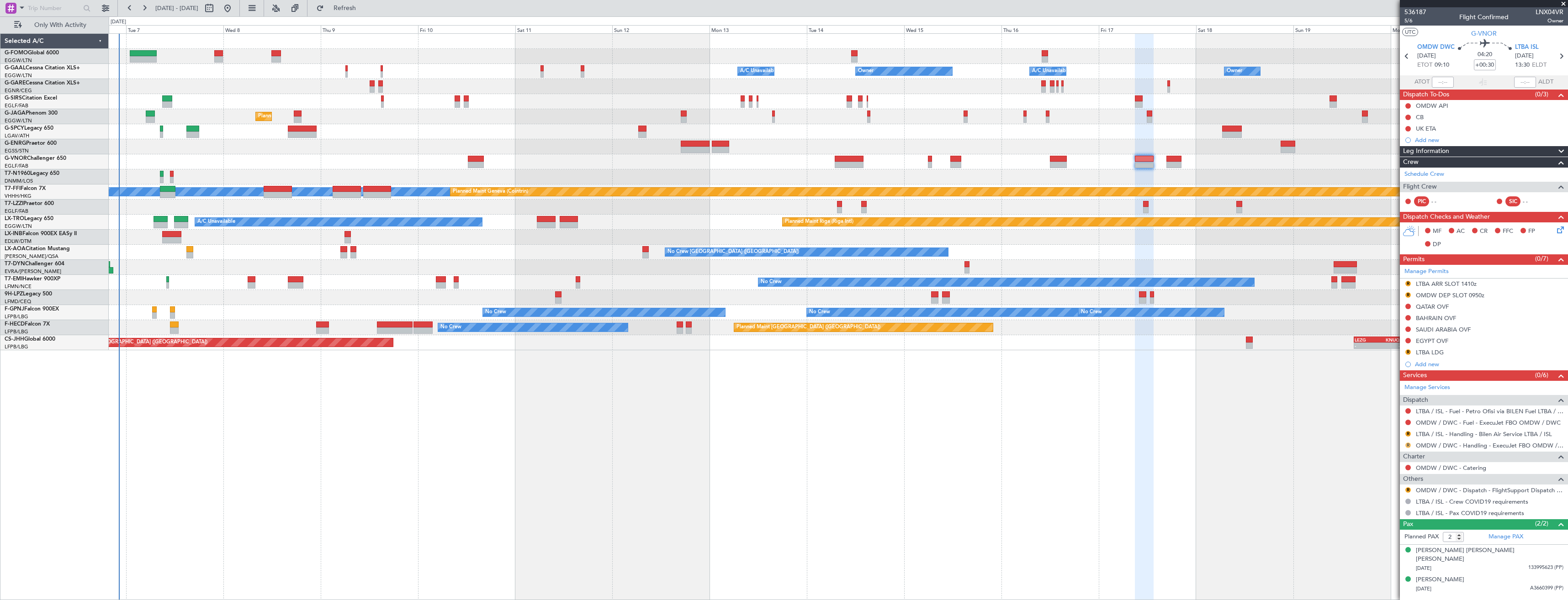
click at [1407, 444] on button "R" at bounding box center [1408, 446] width 5 height 5
click at [1368, 501] on li "Requested" at bounding box center [1407, 499] width 105 height 13
click at [1439, 434] on link "LTBA / ISL - Handling - Bilen Air Service LTBA / ISL" at bounding box center [1484, 434] width 137 height 8
click at [1428, 284] on div "LTBA ARR SLOT 1410z" at bounding box center [1447, 284] width 61 height 8
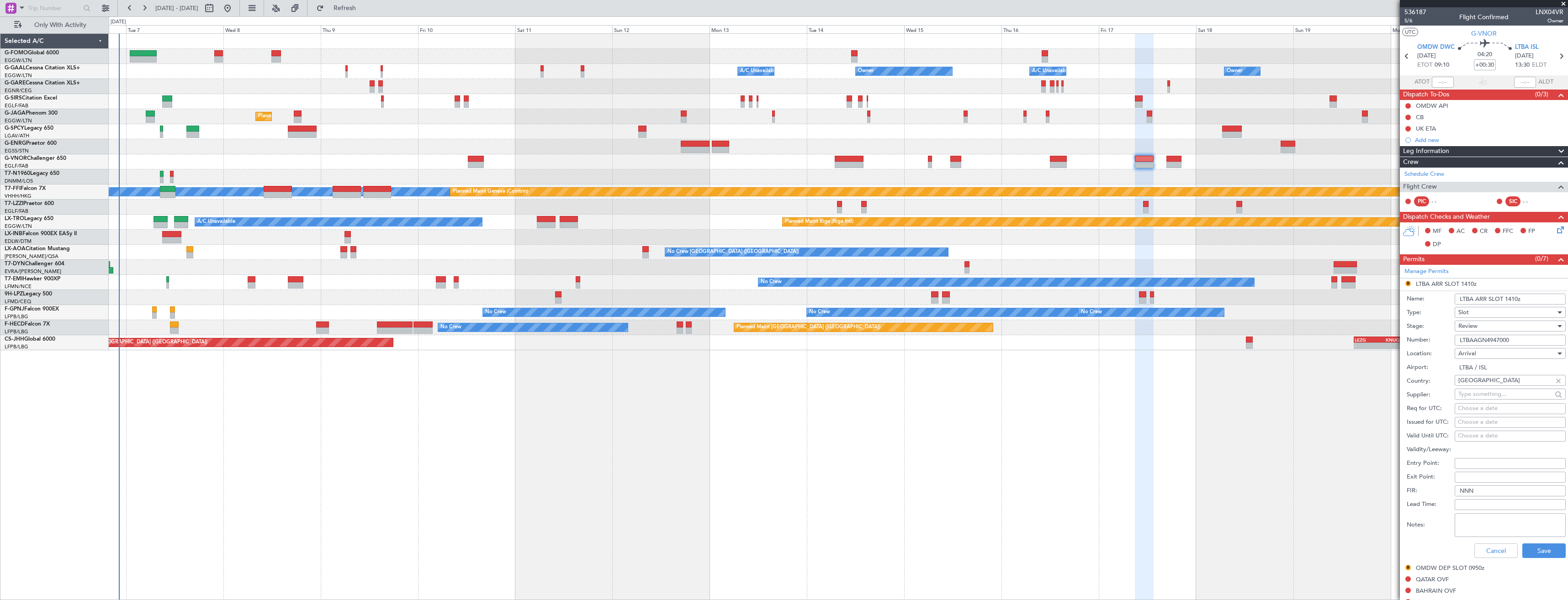
click at [1510, 300] on input "LTBA ARR SLOT 1410z" at bounding box center [1510, 299] width 111 height 11
type input "LTBA ARR SLOT 1330z"
click at [1504, 322] on div "Review" at bounding box center [1507, 325] width 97 height 13
click at [1510, 384] on span "Requested" at bounding box center [1507, 385] width 96 height 13
click at [1534, 549] on button "Save" at bounding box center [1545, 551] width 43 height 14
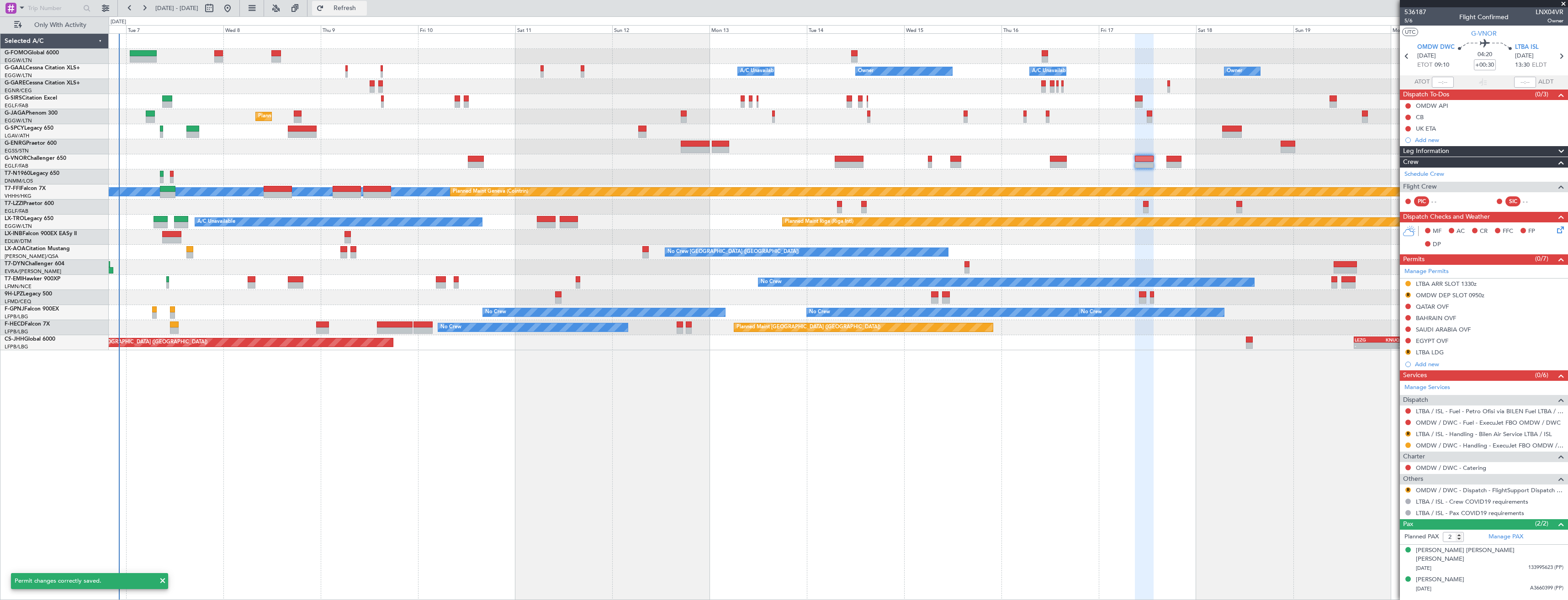
click at [356, 9] on span "Refresh" at bounding box center [345, 8] width 39 height 6
click at [1500, 296] on div "R OMDW DEP SLOT 0950z" at bounding box center [1484, 296] width 168 height 12
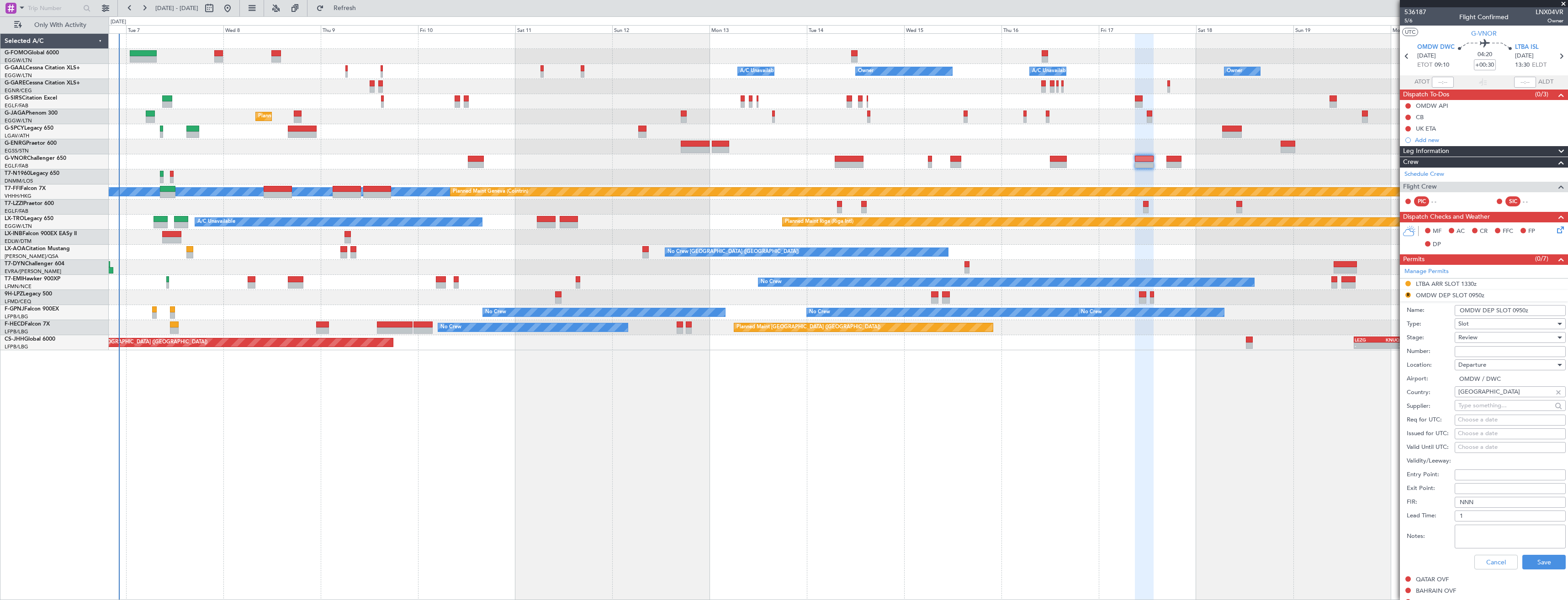
click at [1496, 335] on div "Review" at bounding box center [1507, 337] width 97 height 13
click at [1493, 392] on span "Requested" at bounding box center [1507, 397] width 96 height 13
click at [1519, 310] on input "OMDW DEP SLOT 0950z" at bounding box center [1510, 311] width 111 height 11
click at [1538, 559] on button "Save" at bounding box center [1545, 562] width 43 height 14
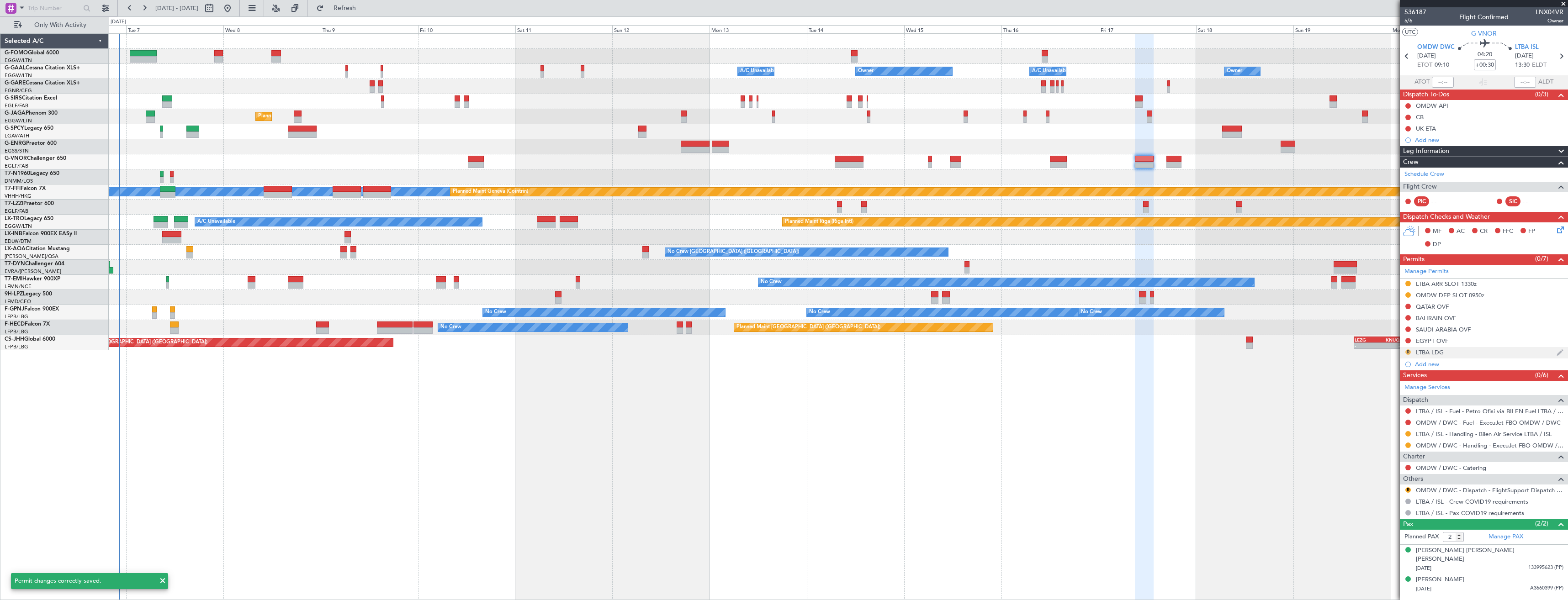
click at [1409, 351] on button "R" at bounding box center [1408, 352] width 5 height 5
click at [1371, 390] on span "Requested" at bounding box center [1383, 393] width 29 height 9
click at [1409, 55] on icon at bounding box center [1406, 56] width 12 height 12
type input "+01:30"
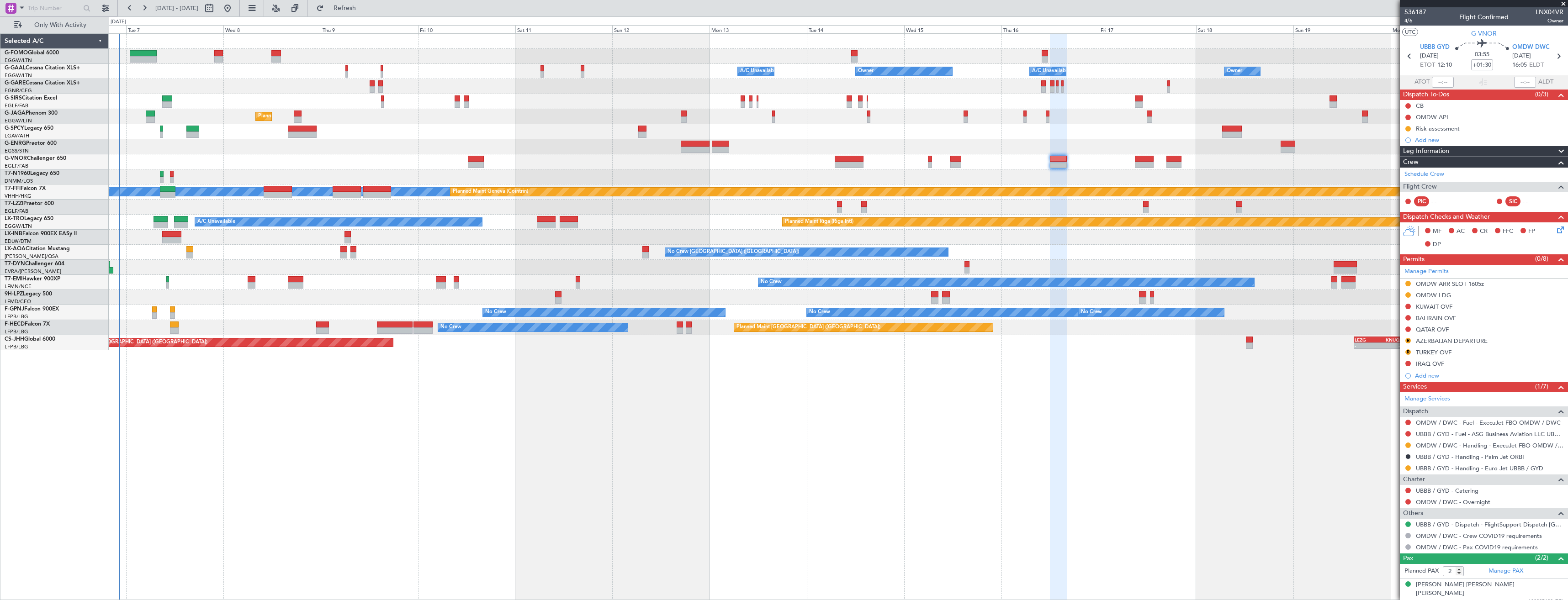
drag, startPoint x: 1408, startPoint y: 340, endPoint x: 1404, endPoint y: 345, distance: 6.4
click at [1408, 339] on button "R" at bounding box center [1408, 340] width 5 height 5
click at [1385, 381] on span "Requested" at bounding box center [1383, 381] width 29 height 9
click at [386, 152] on div at bounding box center [838, 146] width 1459 height 15
click at [10, 9] on div at bounding box center [11, 8] width 11 height 11
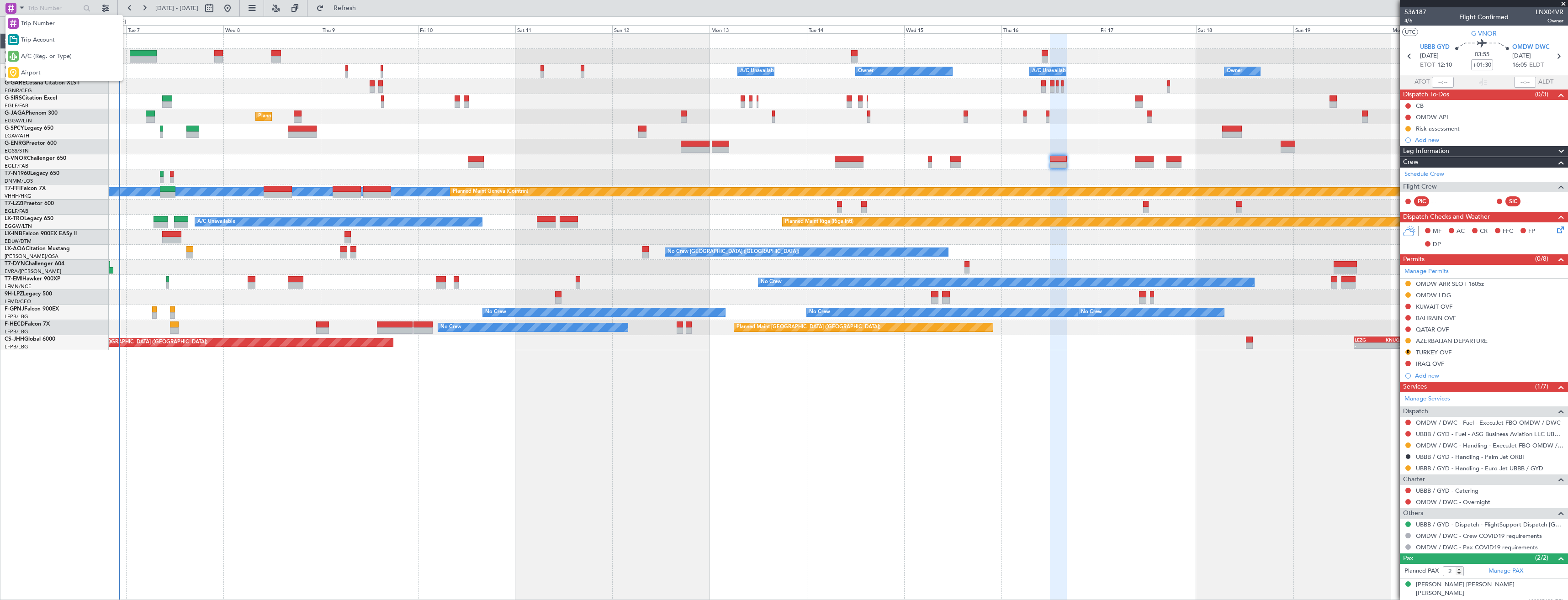
click at [28, 9] on div at bounding box center [784, 300] width 1568 height 600
click at [92, 8] on div at bounding box center [86, 8] width 10 height 10
click at [89, 8] on div at bounding box center [86, 8] width 10 height 10
click at [100, 7] on button at bounding box center [105, 8] width 14 height 14
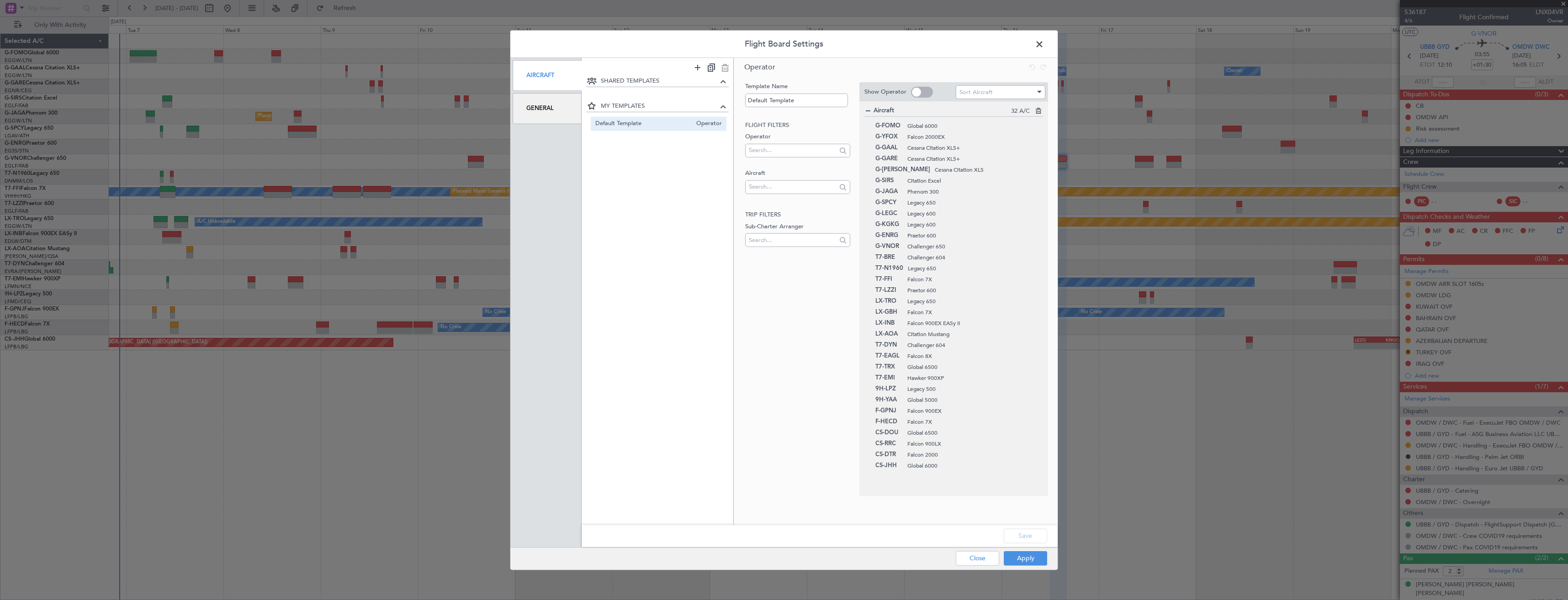
click at [532, 108] on div "General" at bounding box center [547, 109] width 69 height 31
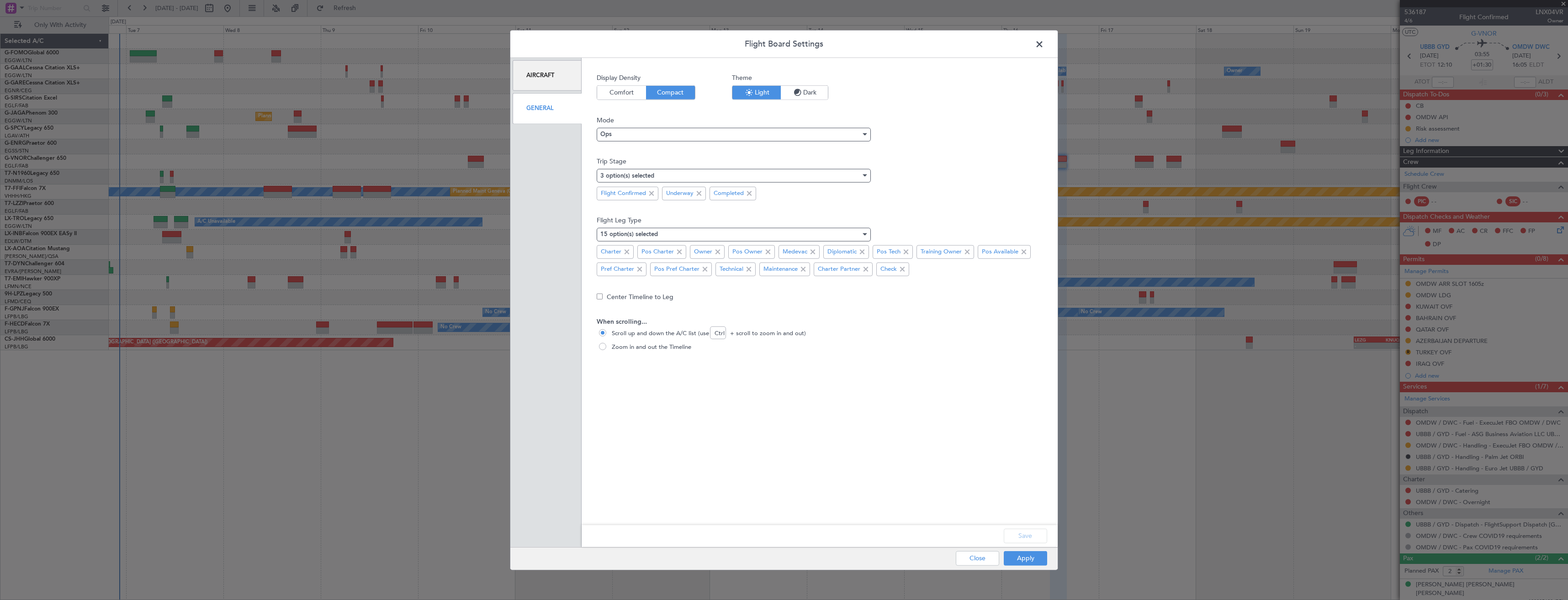
click at [621, 98] on span "Comfort" at bounding box center [622, 93] width 49 height 13
click at [656, 94] on span "Compact" at bounding box center [670, 93] width 49 height 13
click at [803, 94] on span "Dark" at bounding box center [804, 93] width 47 height 13
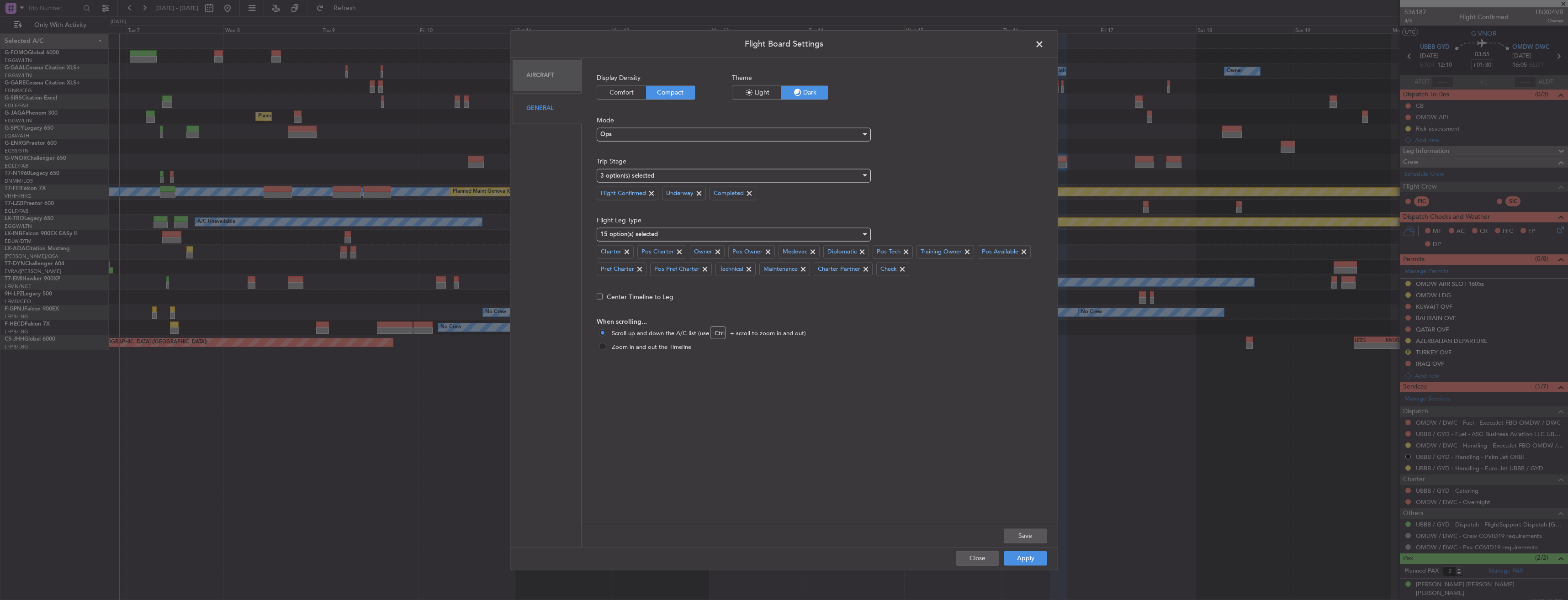
click at [770, 93] on span "Light" at bounding box center [757, 93] width 49 height 13
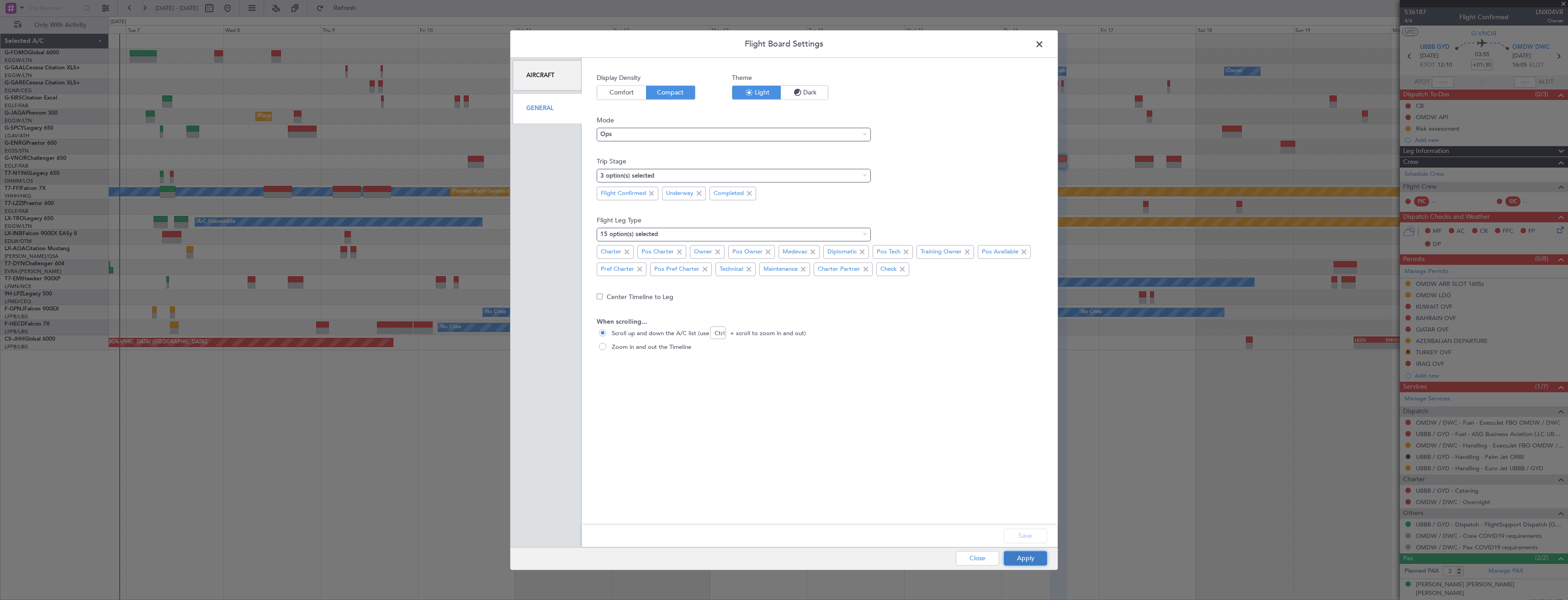
click at [1017, 552] on button "Apply" at bounding box center [1025, 558] width 43 height 14
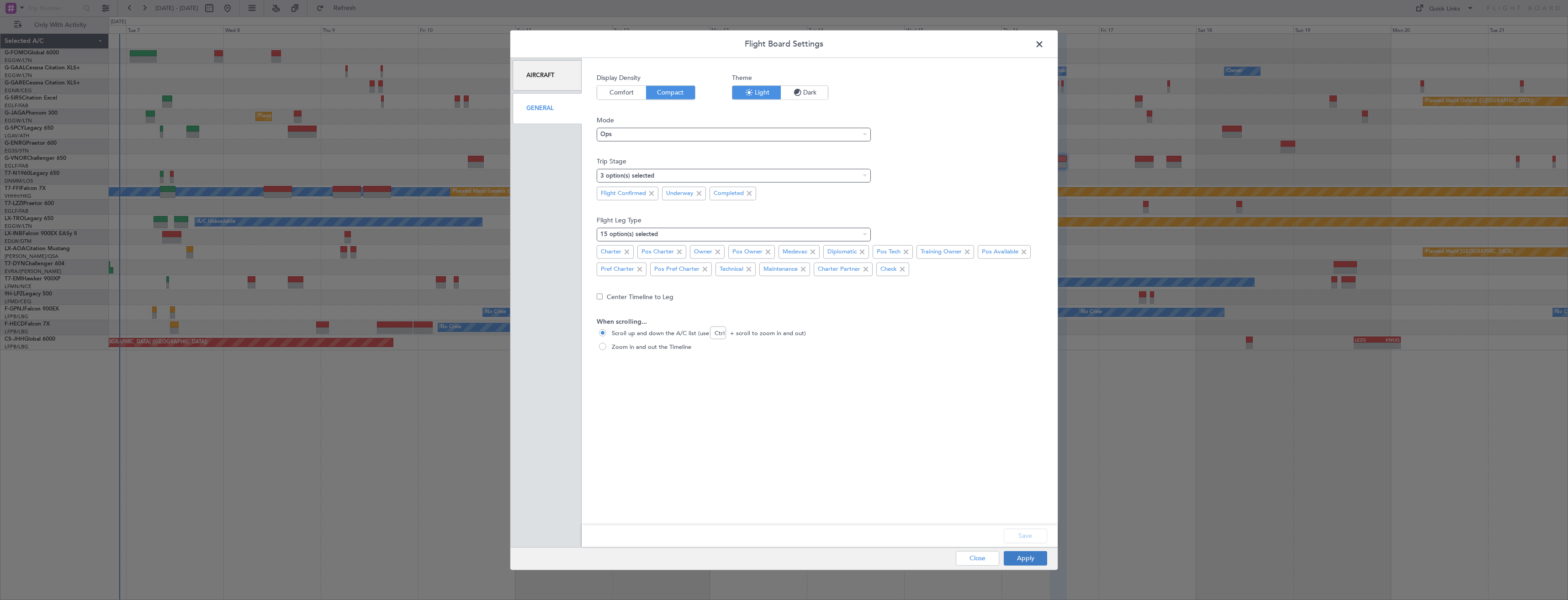
type input "0"
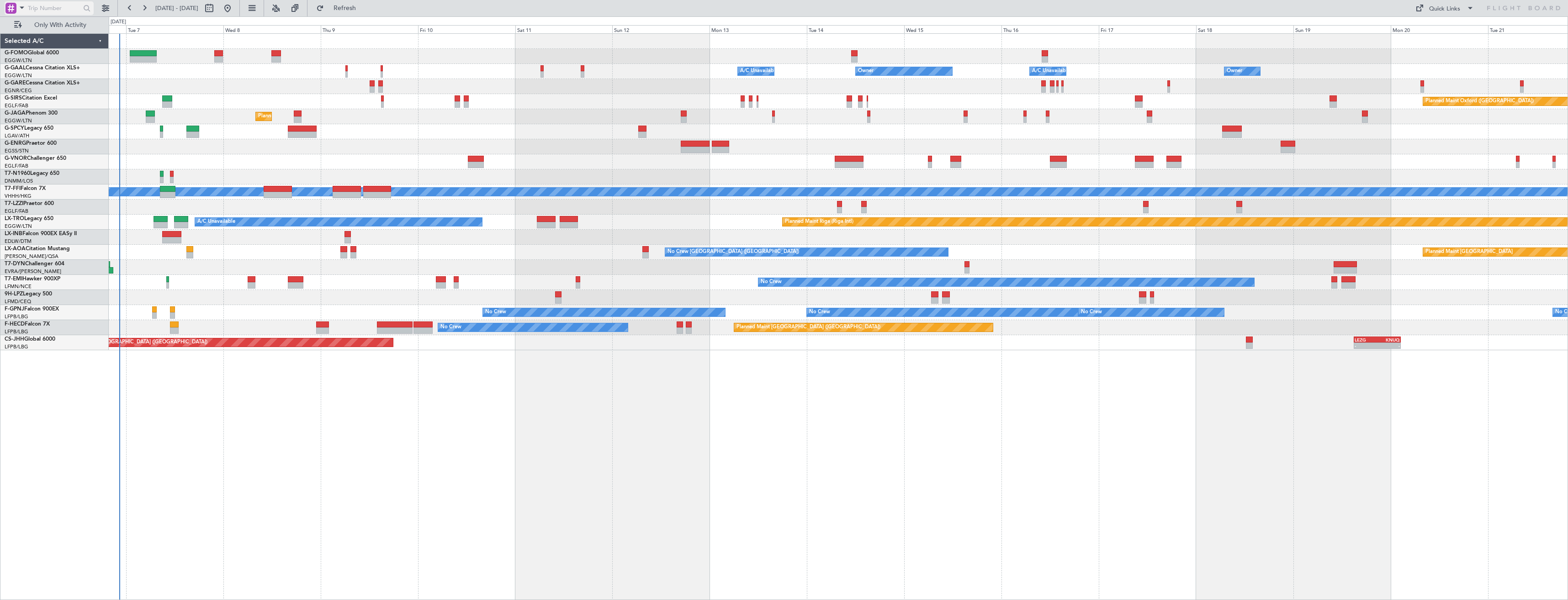
drag, startPoint x: 17, startPoint y: 7, endPoint x: 22, endPoint y: 7, distance: 5.0
click at [22, 7] on div at bounding box center [58, 8] width 118 height 16
click at [16, 7] on span at bounding box center [22, 7] width 11 height 12
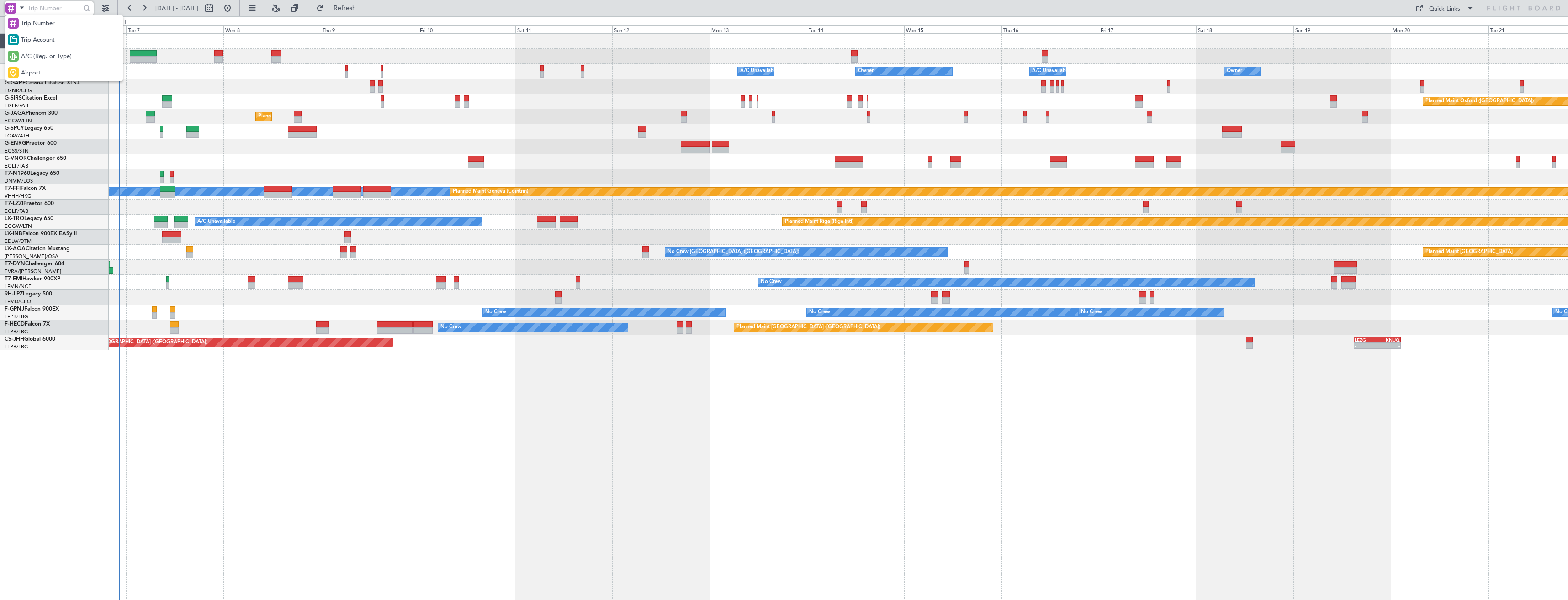
click at [16, 7] on div at bounding box center [784, 300] width 1568 height 600
click at [283, 9] on button at bounding box center [276, 8] width 14 height 14
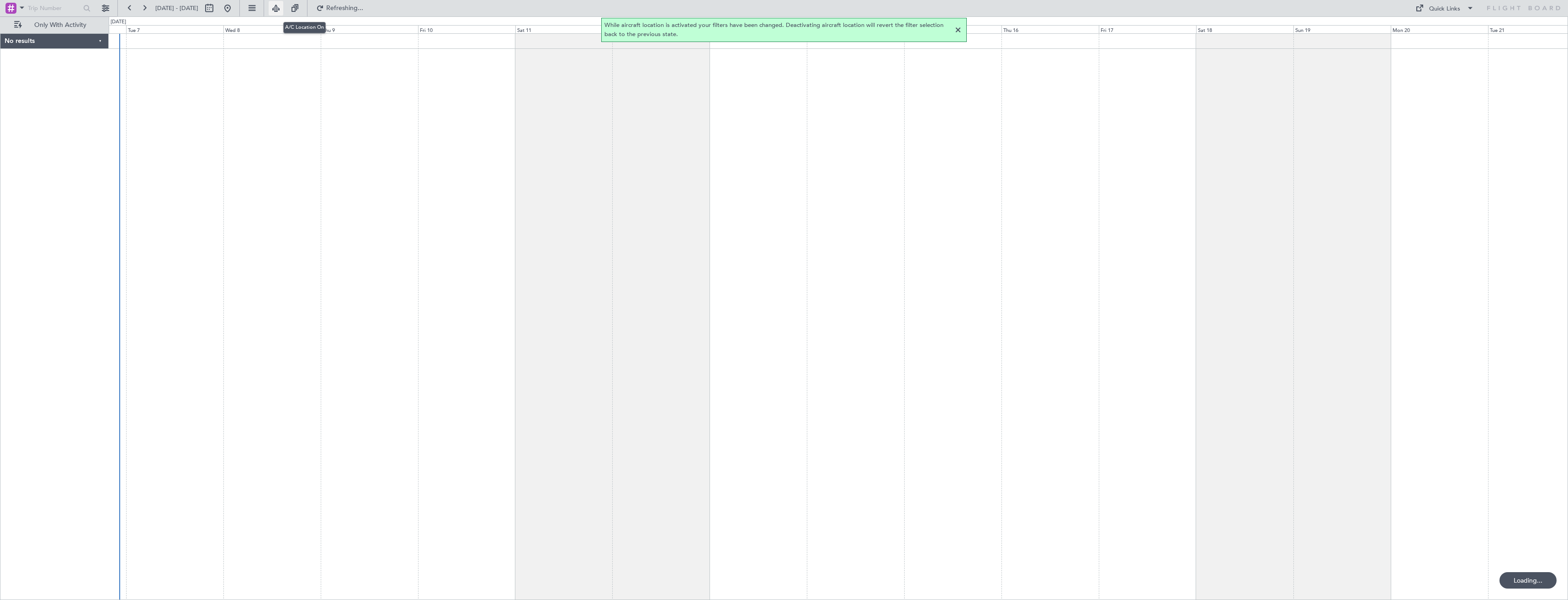
click at [283, 9] on button at bounding box center [276, 8] width 14 height 14
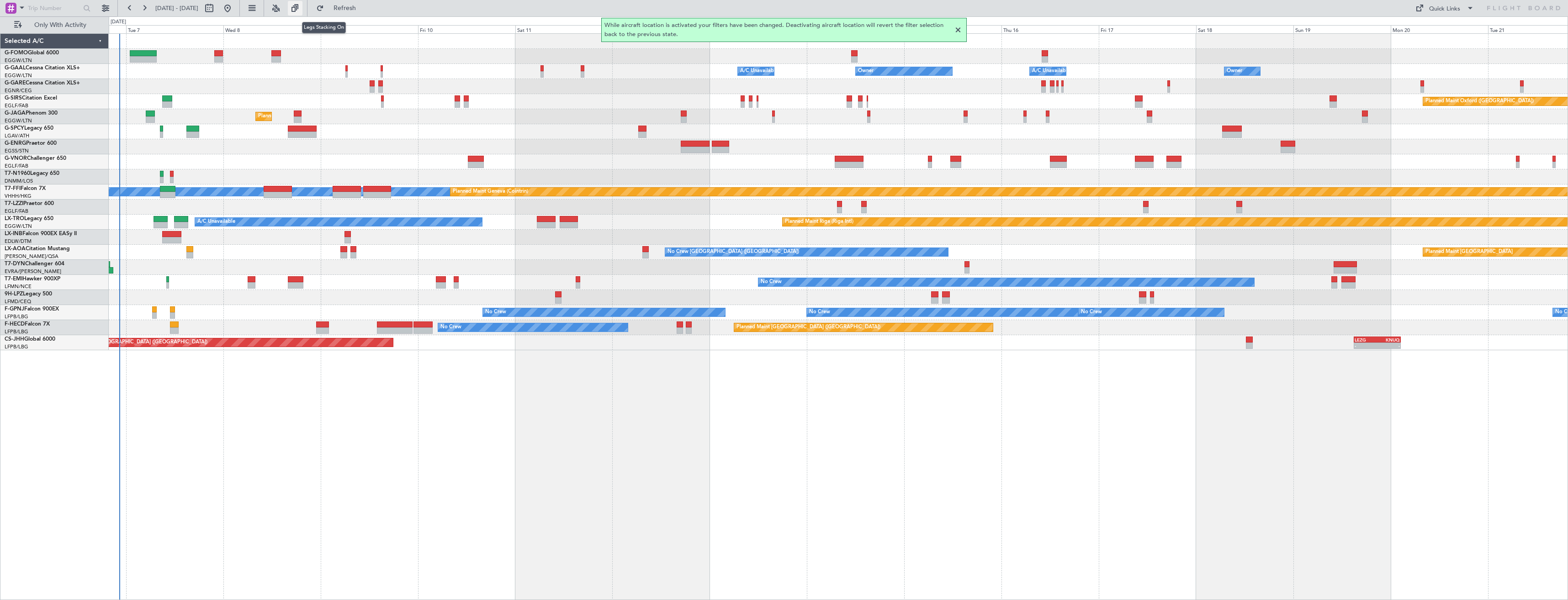
click at [303, 11] on button at bounding box center [295, 8] width 14 height 14
click at [259, 11] on button at bounding box center [252, 8] width 14 height 14
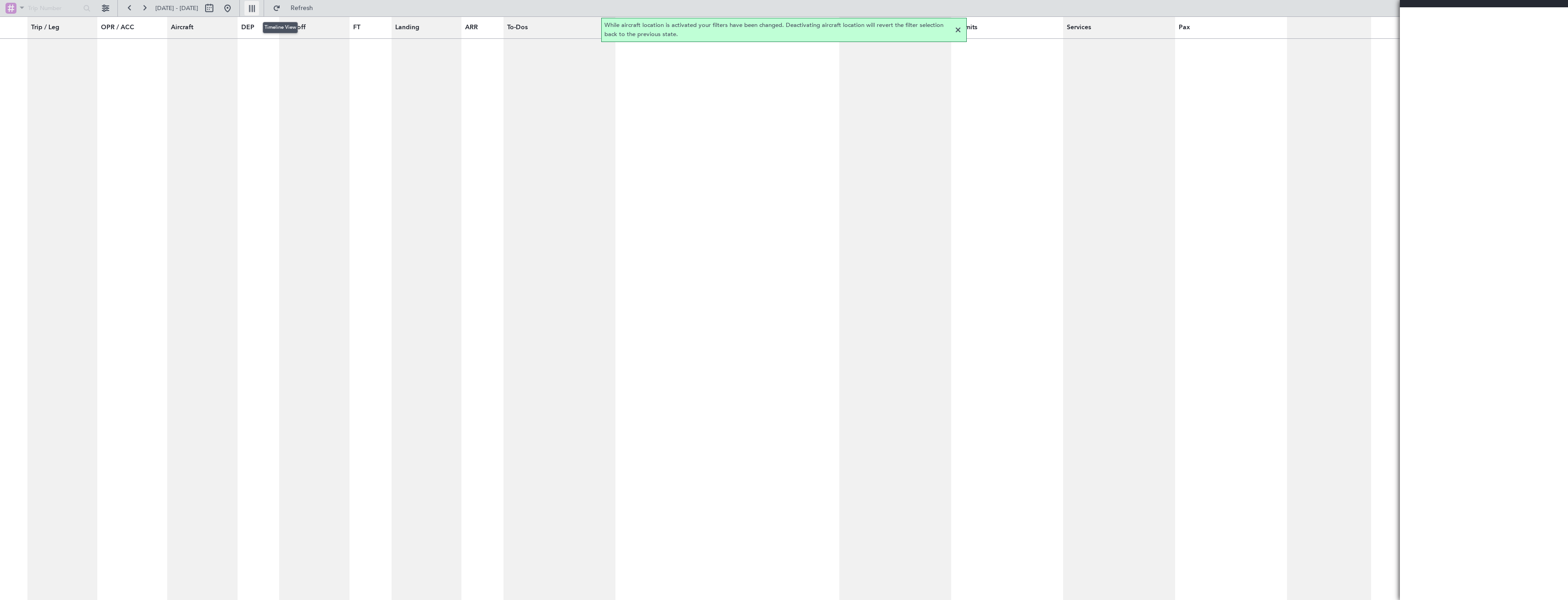
click at [259, 11] on button at bounding box center [252, 8] width 14 height 14
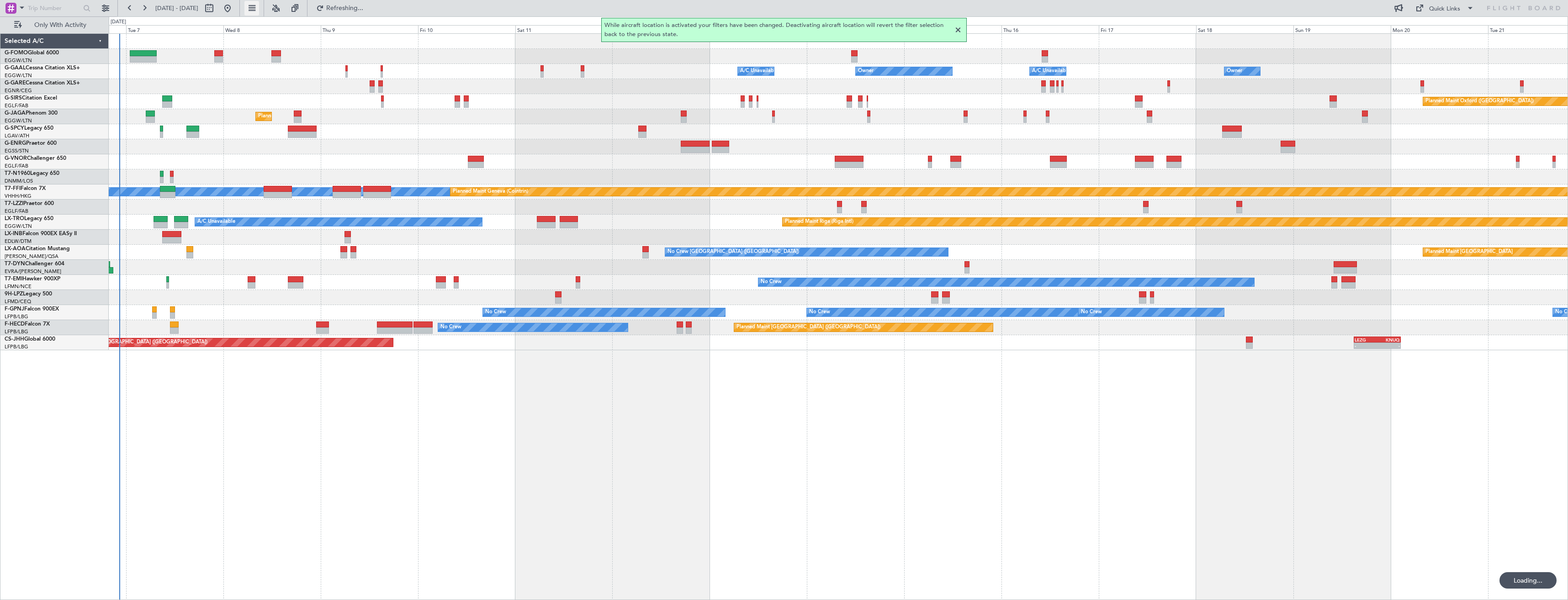
click at [259, 11] on button at bounding box center [252, 8] width 14 height 14
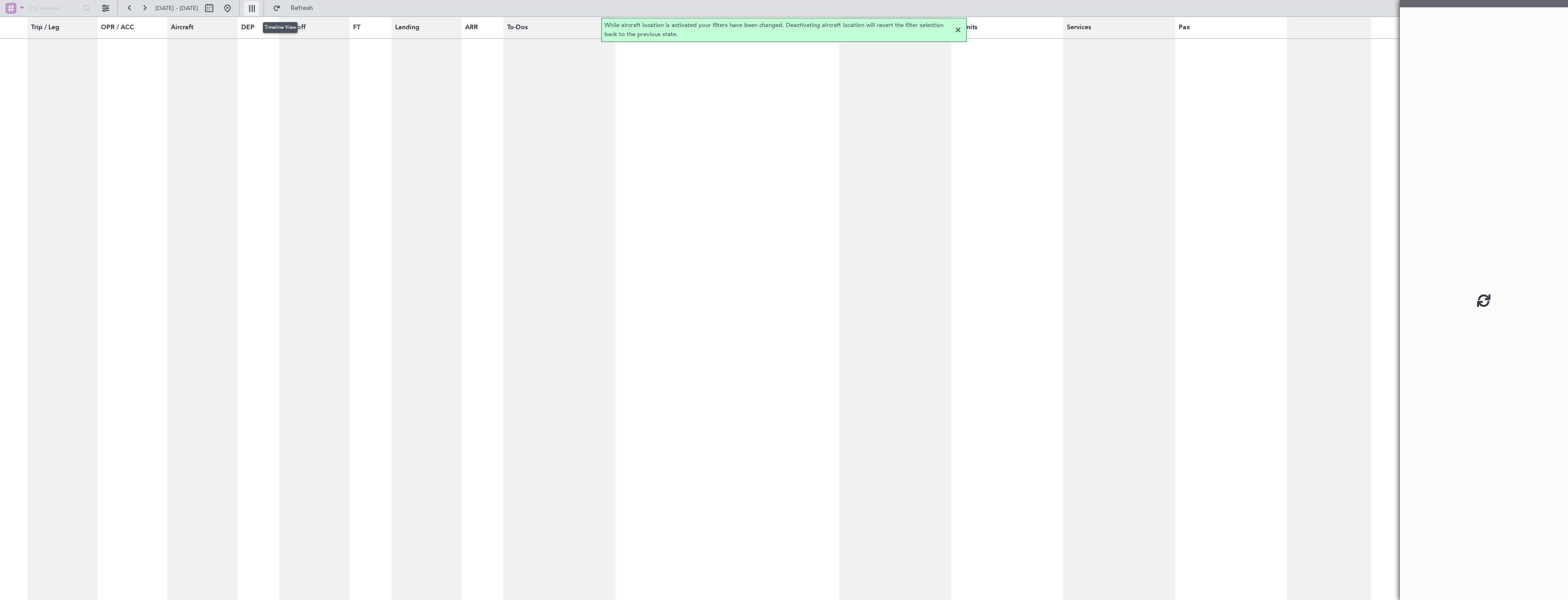
click at [259, 10] on button at bounding box center [252, 8] width 14 height 14
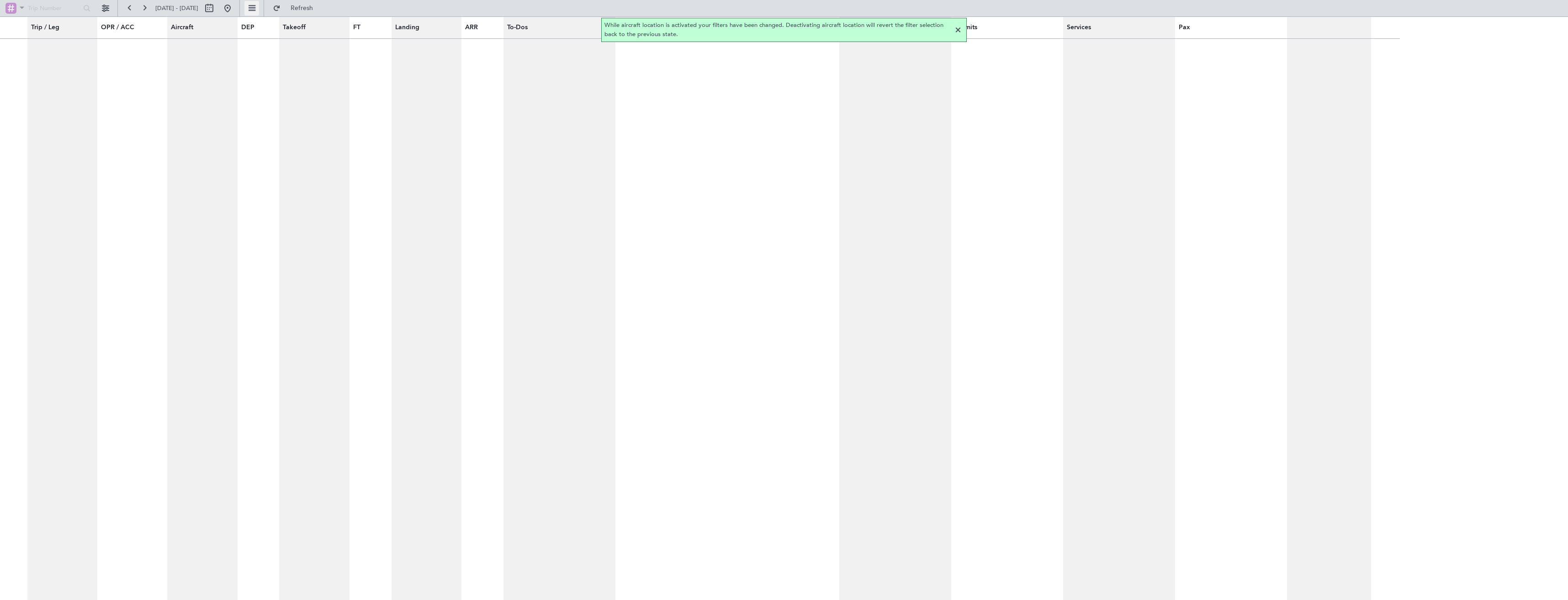
type input "0"
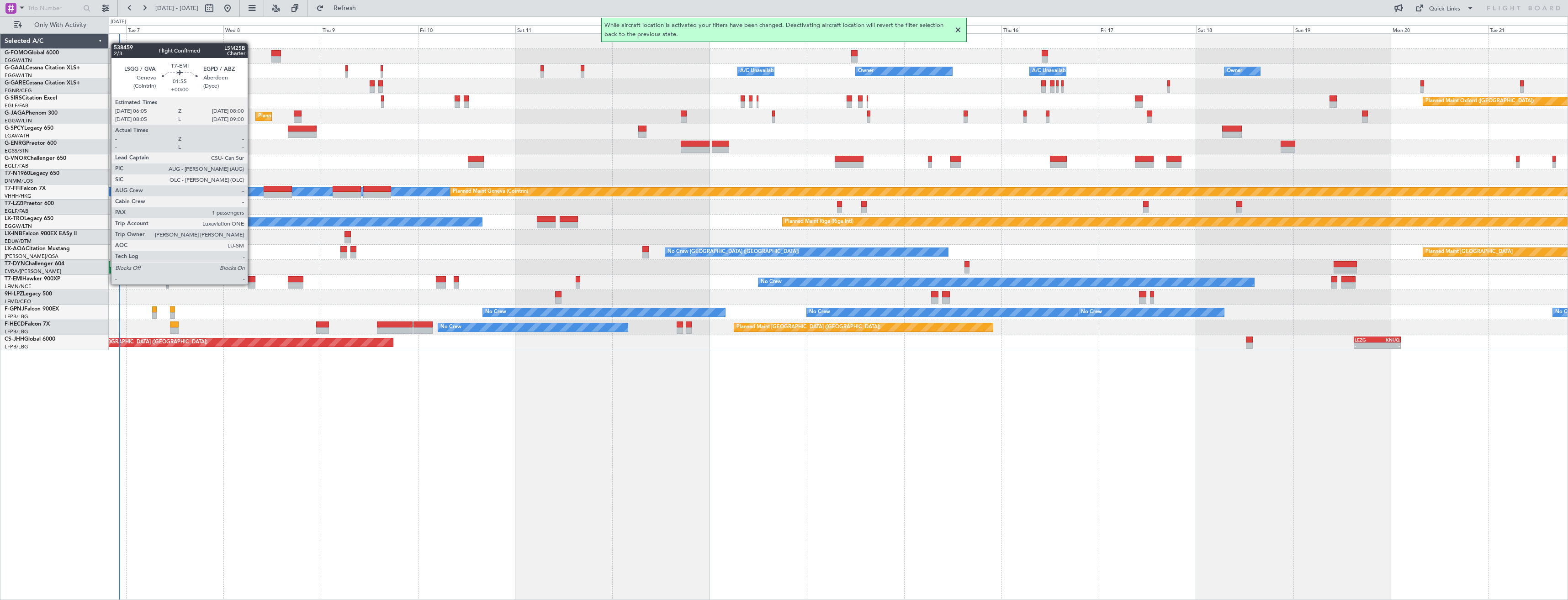
click at [252, 284] on div at bounding box center [252, 285] width 8 height 6
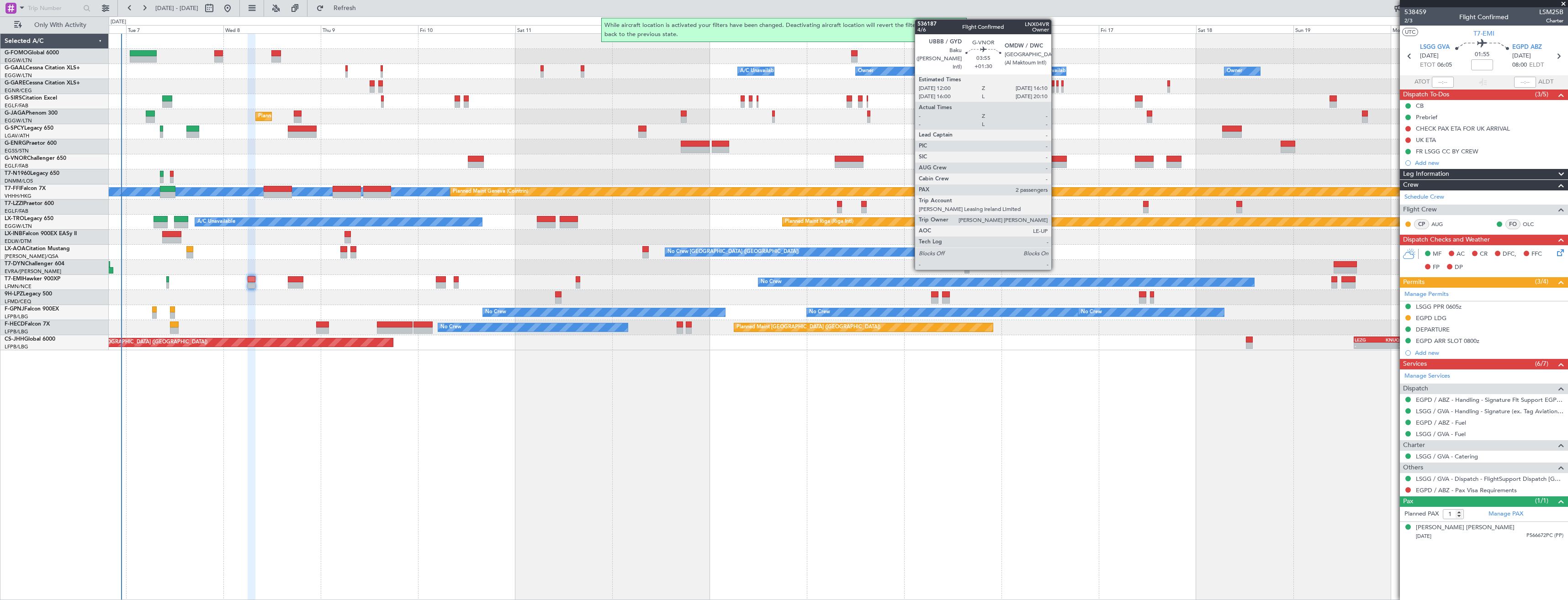
click at [1056, 163] on div at bounding box center [1059, 164] width 17 height 6
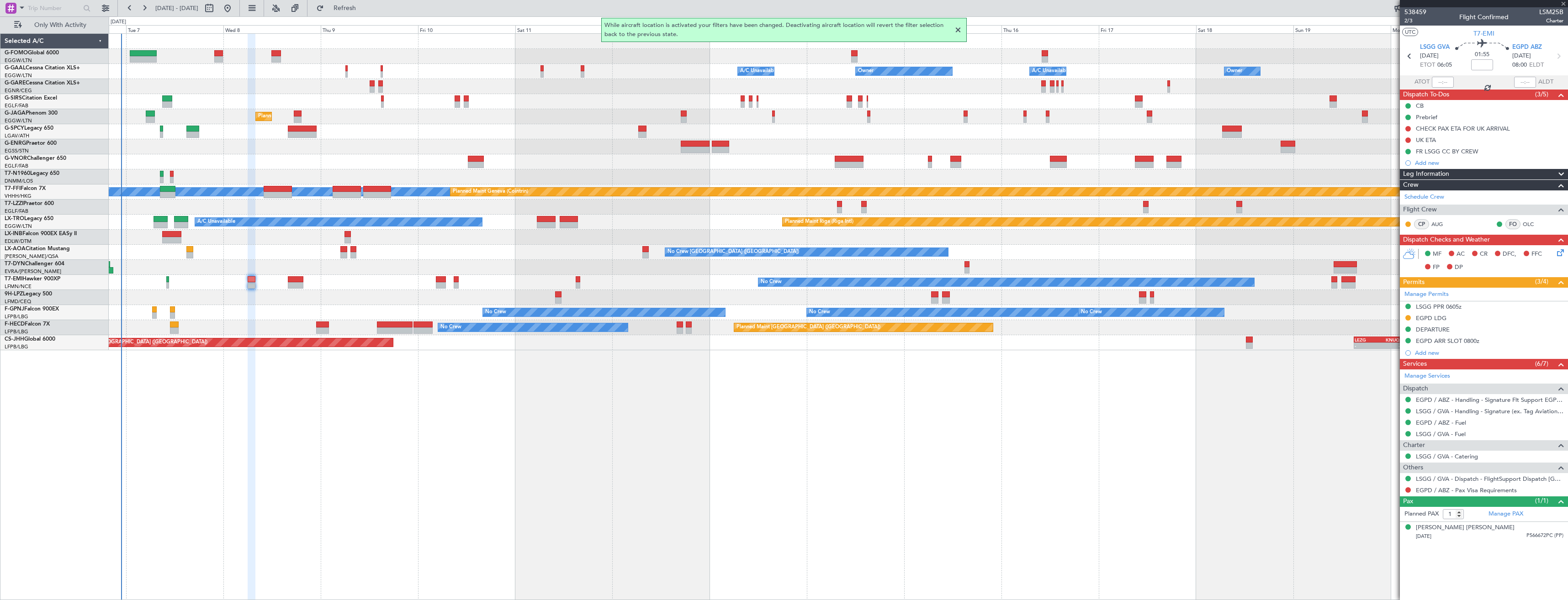
type input "+01:30"
type input "2"
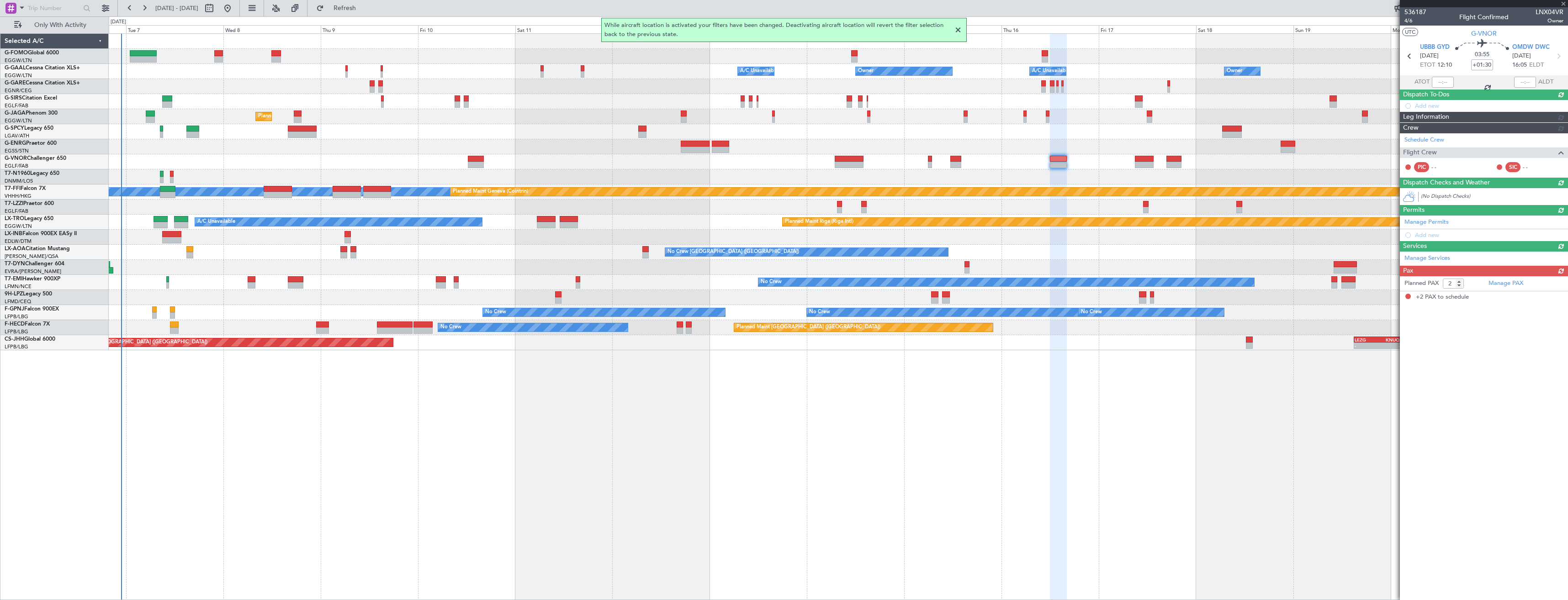
click at [958, 32] on div at bounding box center [958, 30] width 11 height 11
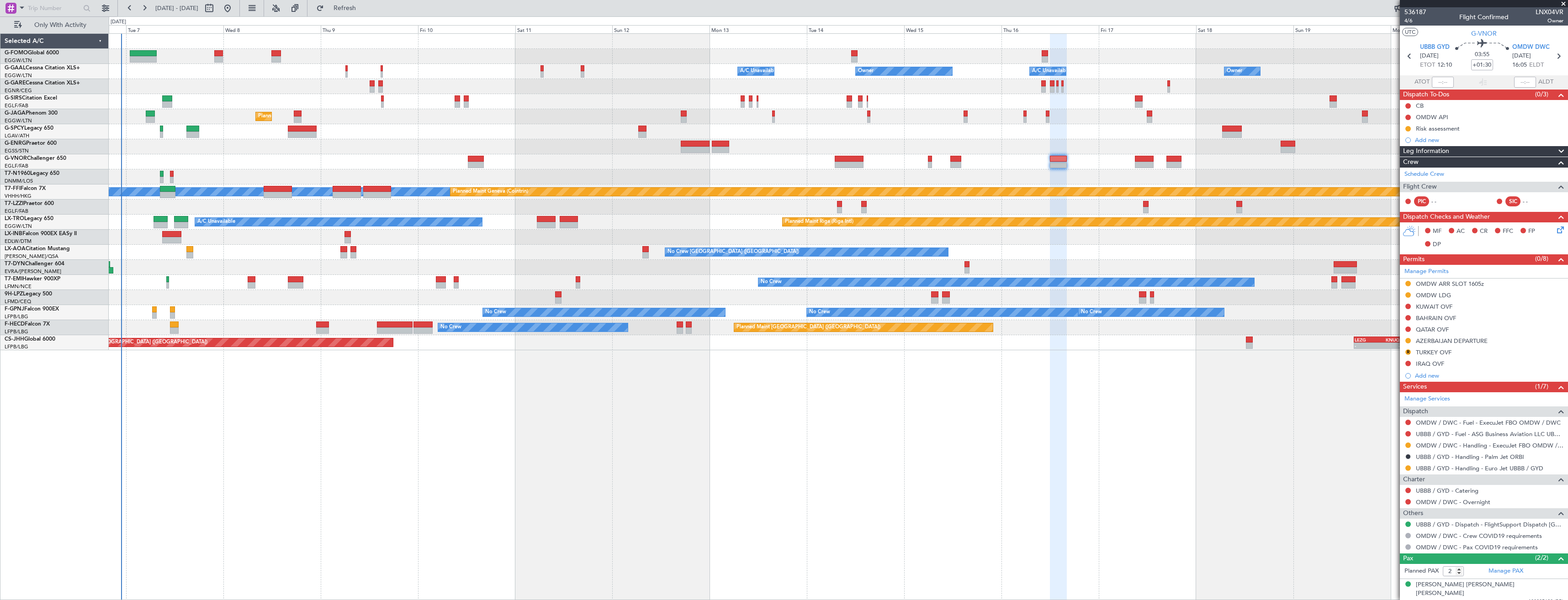
click at [1481, 285] on div "OMDW ARR SLOT 1605z" at bounding box center [1450, 284] width 68 height 8
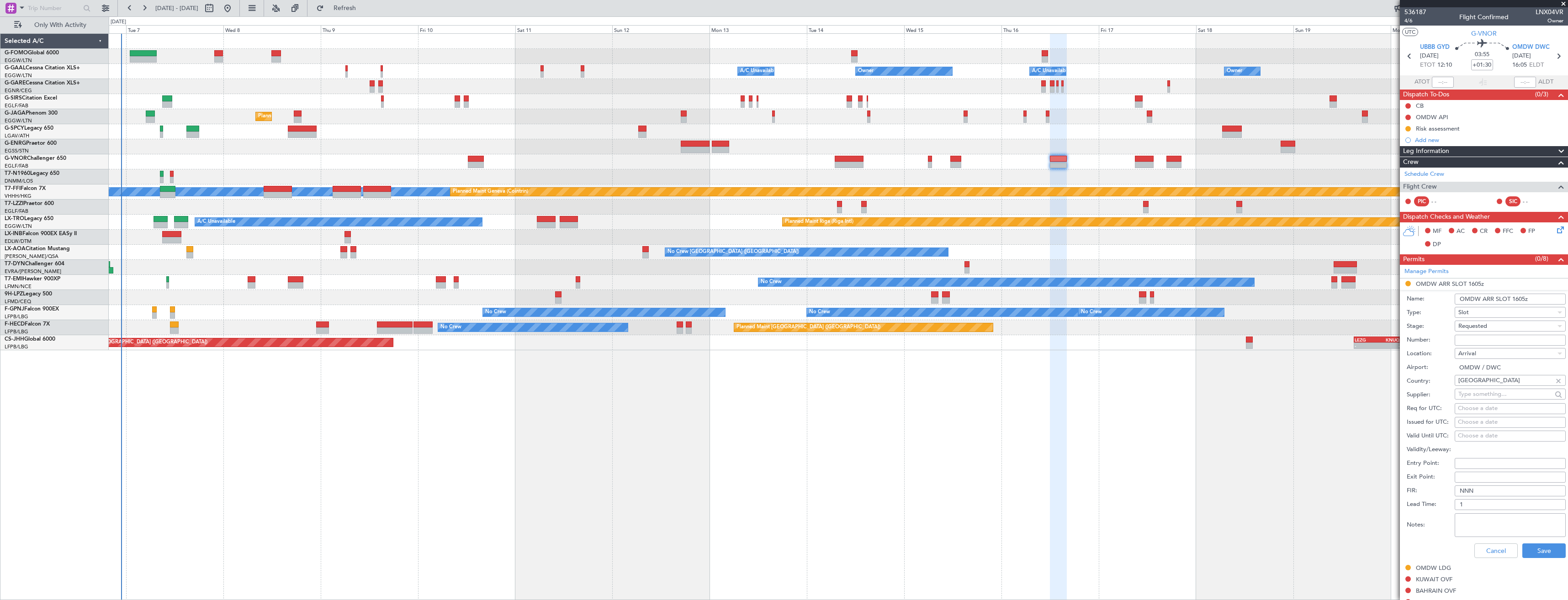
click at [1494, 333] on div "Number:" at bounding box center [1486, 340] width 159 height 13
click at [1493, 338] on input "Number:" at bounding box center [1510, 340] width 111 height 11
paste input "0004000"
type input "0004000"
click at [1488, 326] on div "Requested" at bounding box center [1507, 325] width 97 height 13
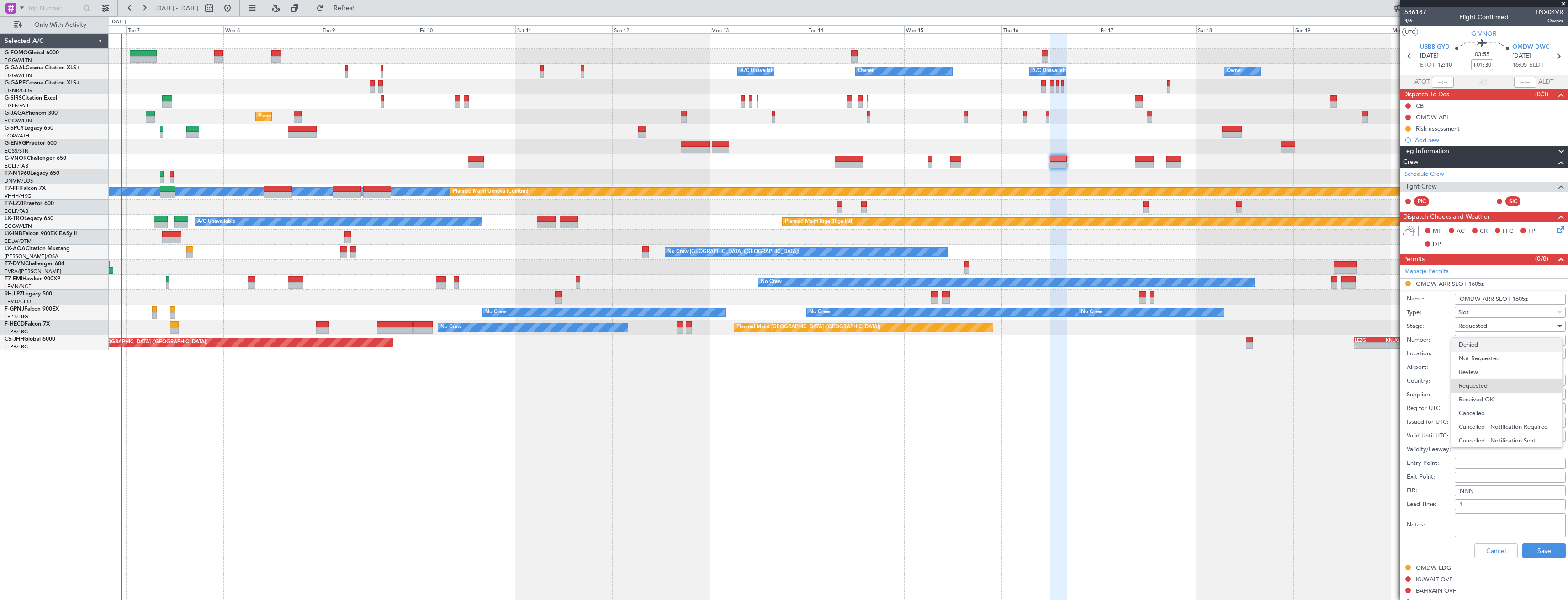
scroll to position [4, 0]
click at [1493, 392] on span "Received OK" at bounding box center [1507, 395] width 96 height 13
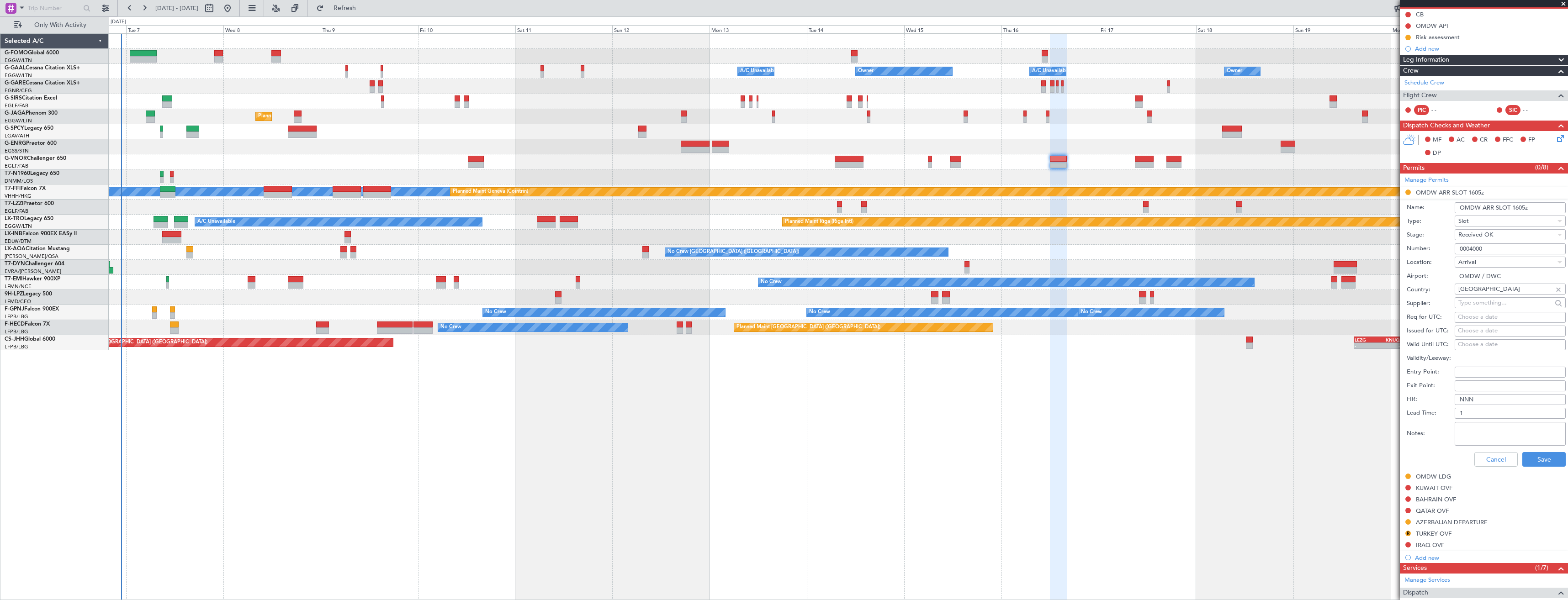
drag, startPoint x: 1490, startPoint y: 251, endPoint x: 1446, endPoint y: 248, distance: 44.1
click at [1446, 248] on div "Number: 0004000" at bounding box center [1486, 249] width 159 height 13
click at [1546, 455] on button "Save" at bounding box center [1545, 459] width 43 height 14
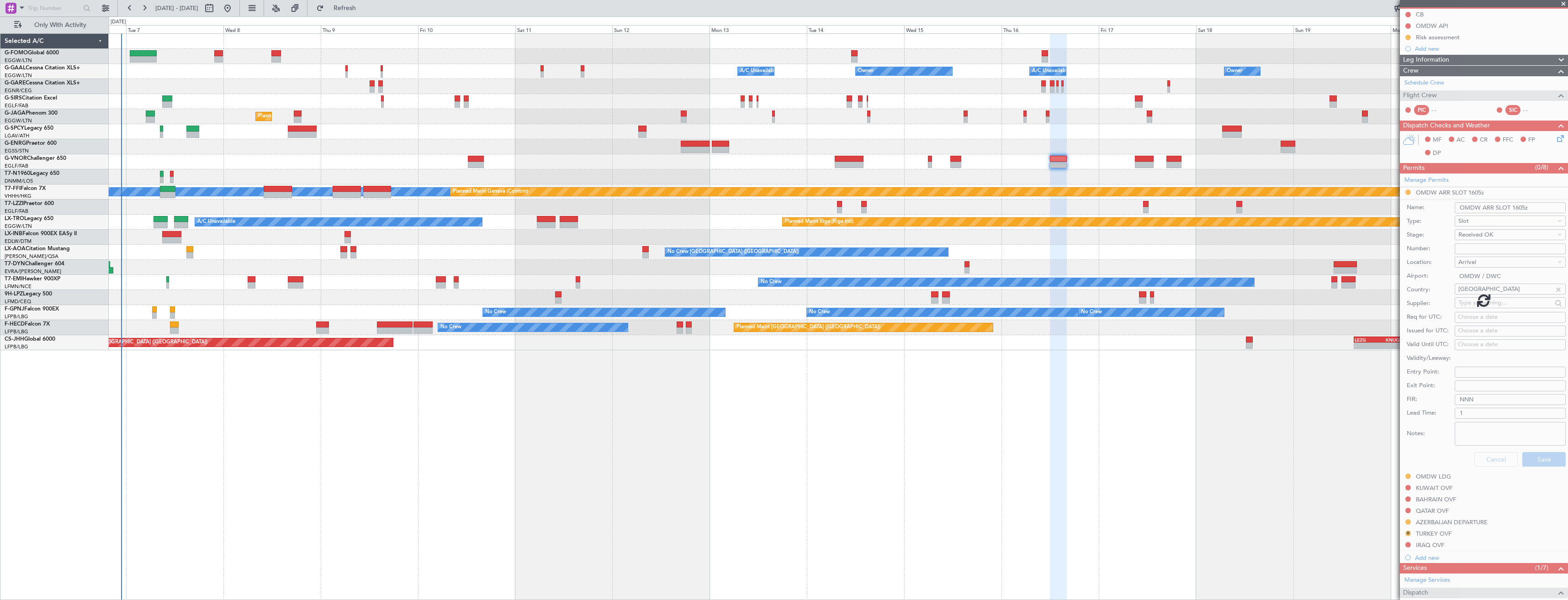
scroll to position [20, 0]
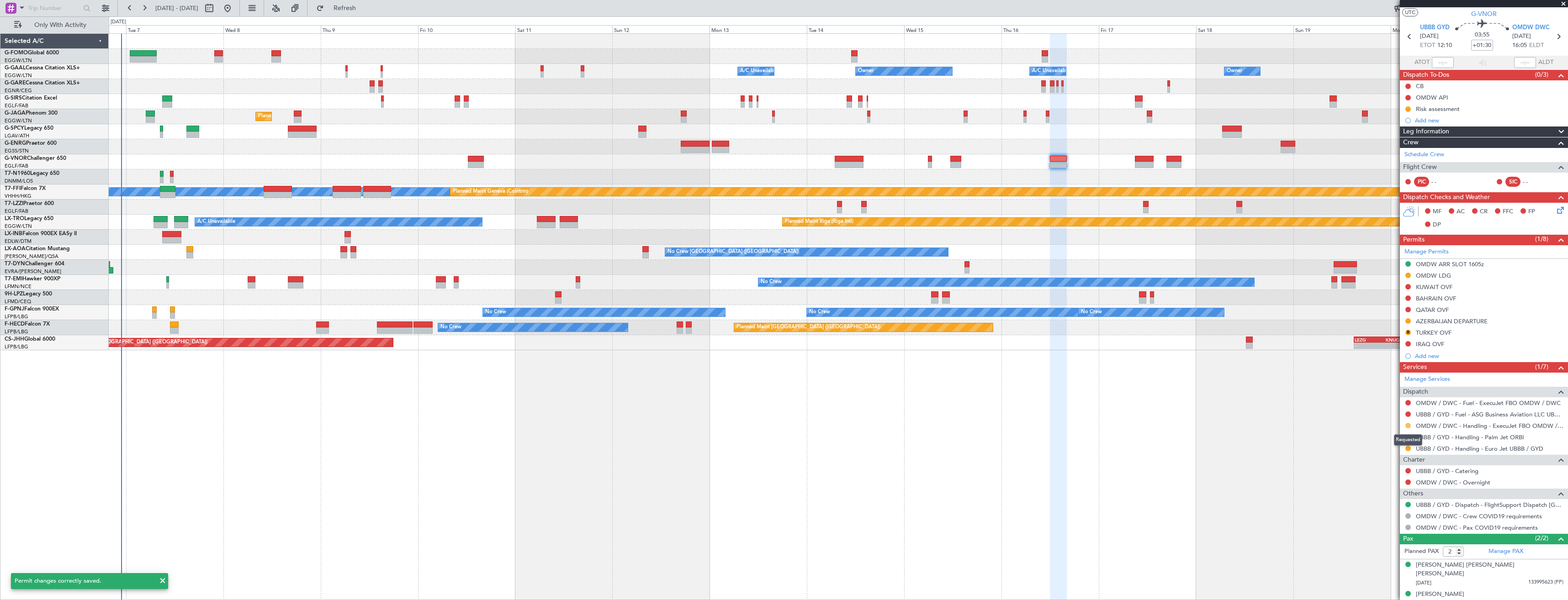
click at [1409, 424] on button at bounding box center [1408, 426] width 5 height 5
click at [1402, 534] on li "Confirmed" at bounding box center [1407, 534] width 105 height 13
click at [1555, 37] on icon at bounding box center [1558, 36] width 12 height 12
type input "+00:30"
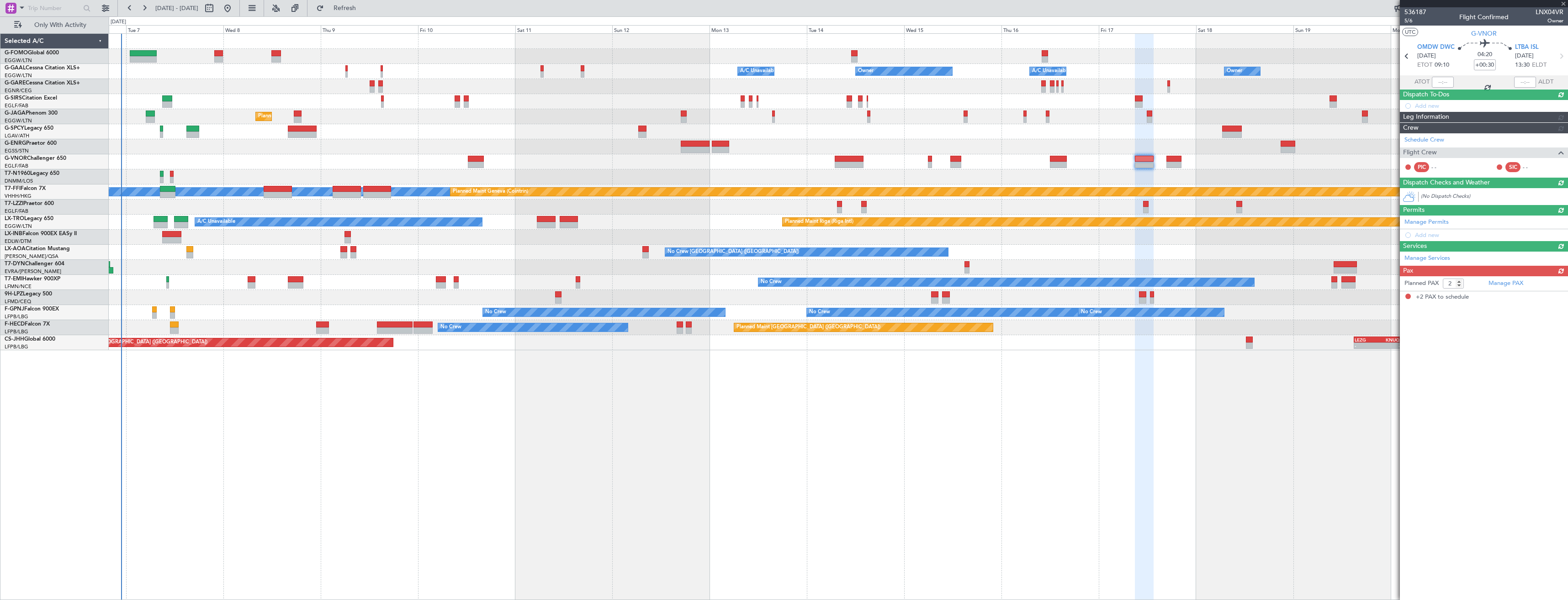
scroll to position [0, 0]
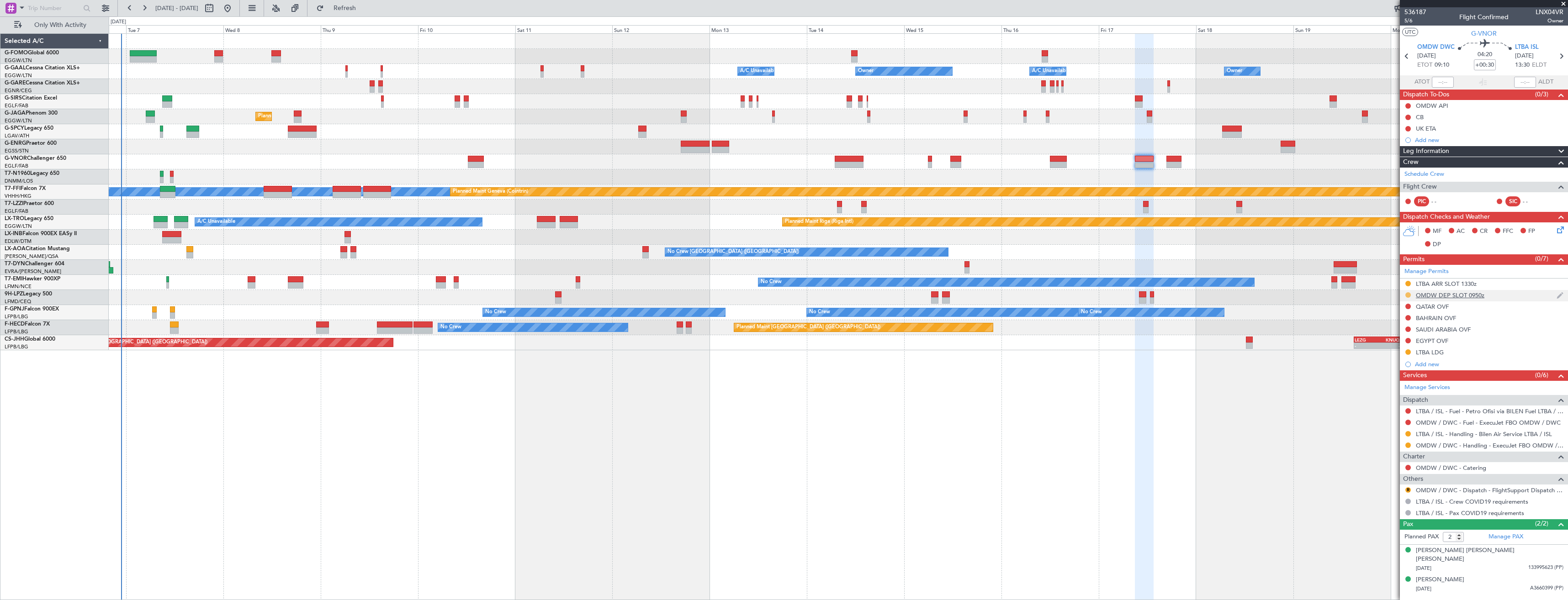
click at [1410, 294] on button at bounding box center [1408, 295] width 5 height 5
click at [1390, 403] on span "Received OK" at bounding box center [1386, 403] width 35 height 9
click at [1409, 446] on button at bounding box center [1408, 446] width 5 height 5
click at [1377, 556] on span "Confirmed" at bounding box center [1383, 554] width 29 height 9
click at [1406, 434] on button at bounding box center [1408, 434] width 5 height 5
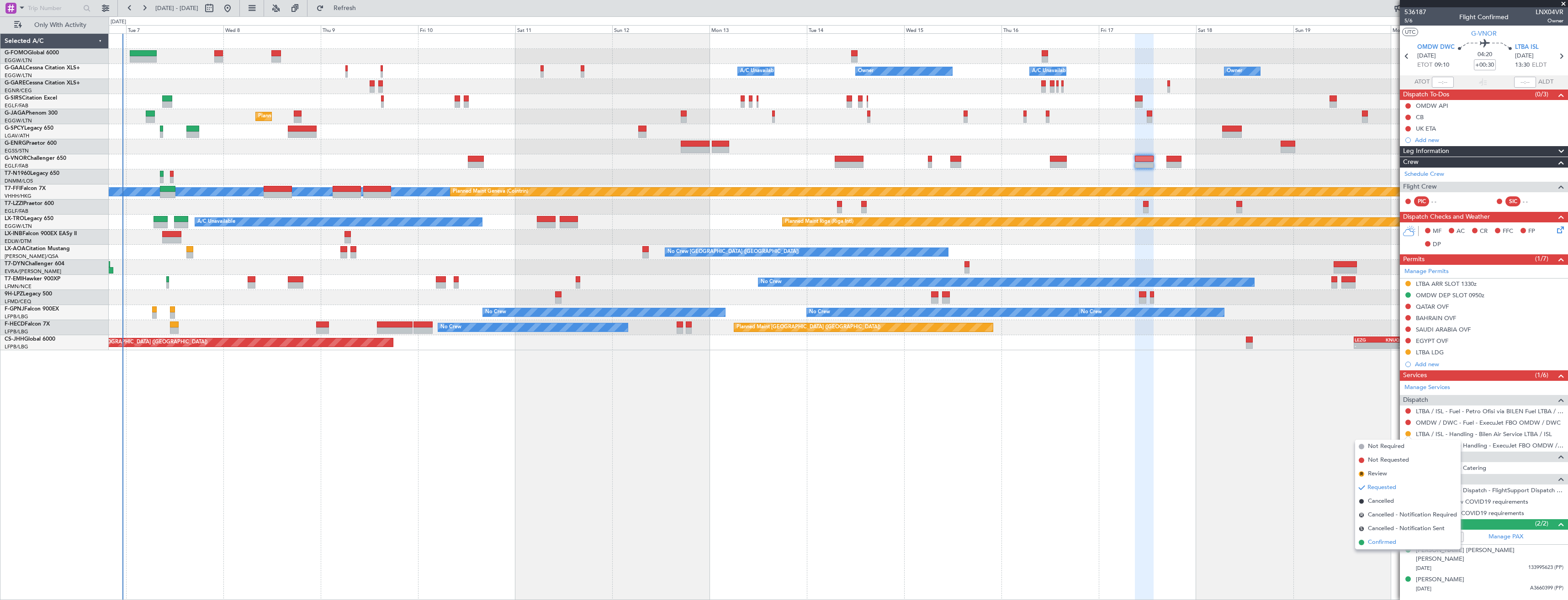
click at [1397, 546] on li "Confirmed" at bounding box center [1407, 543] width 105 height 13
click at [1512, 283] on div "LTBA ARR SLOT 1330z" at bounding box center [1484, 284] width 168 height 12
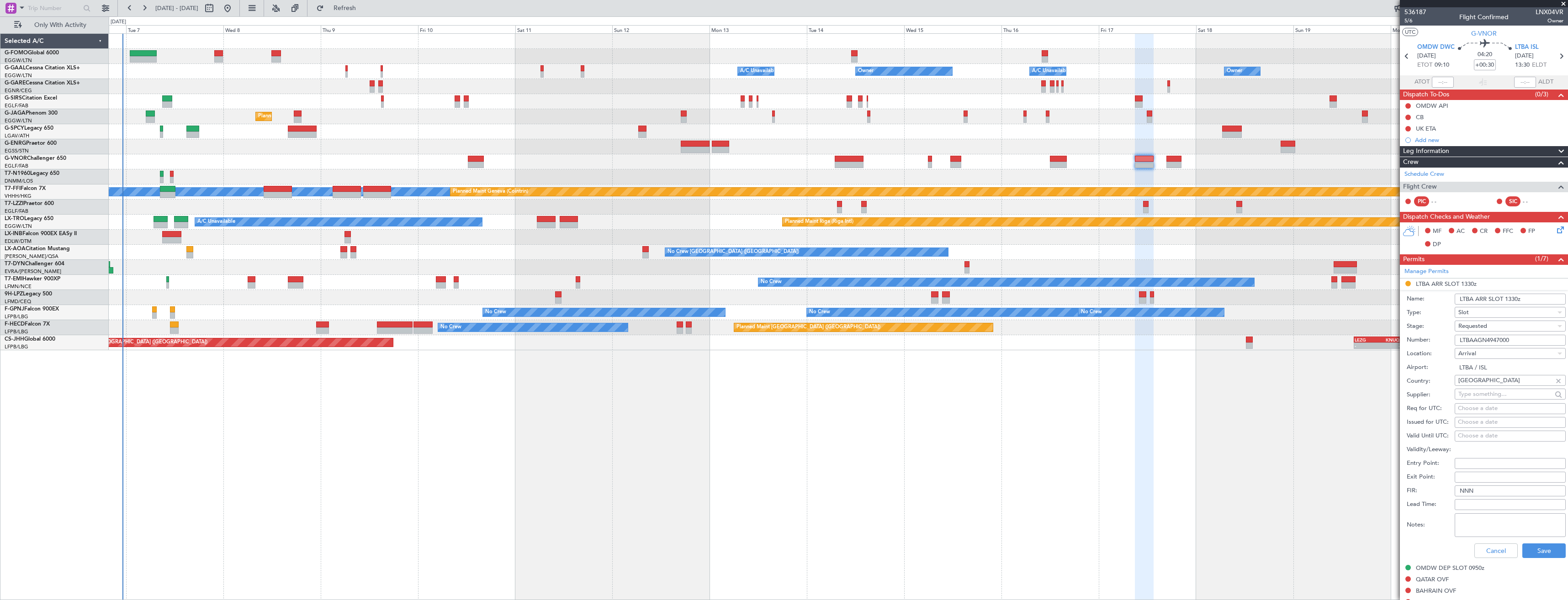
click at [1519, 339] on input "LTBAAGN4947000" at bounding box center [1510, 340] width 111 height 11
click at [1519, 338] on input "LTBAAGN4947000" at bounding box center [1510, 340] width 111 height 11
click at [1501, 331] on div "Requested" at bounding box center [1507, 325] width 97 height 13
click at [1506, 394] on span "Received OK" at bounding box center [1507, 395] width 96 height 13
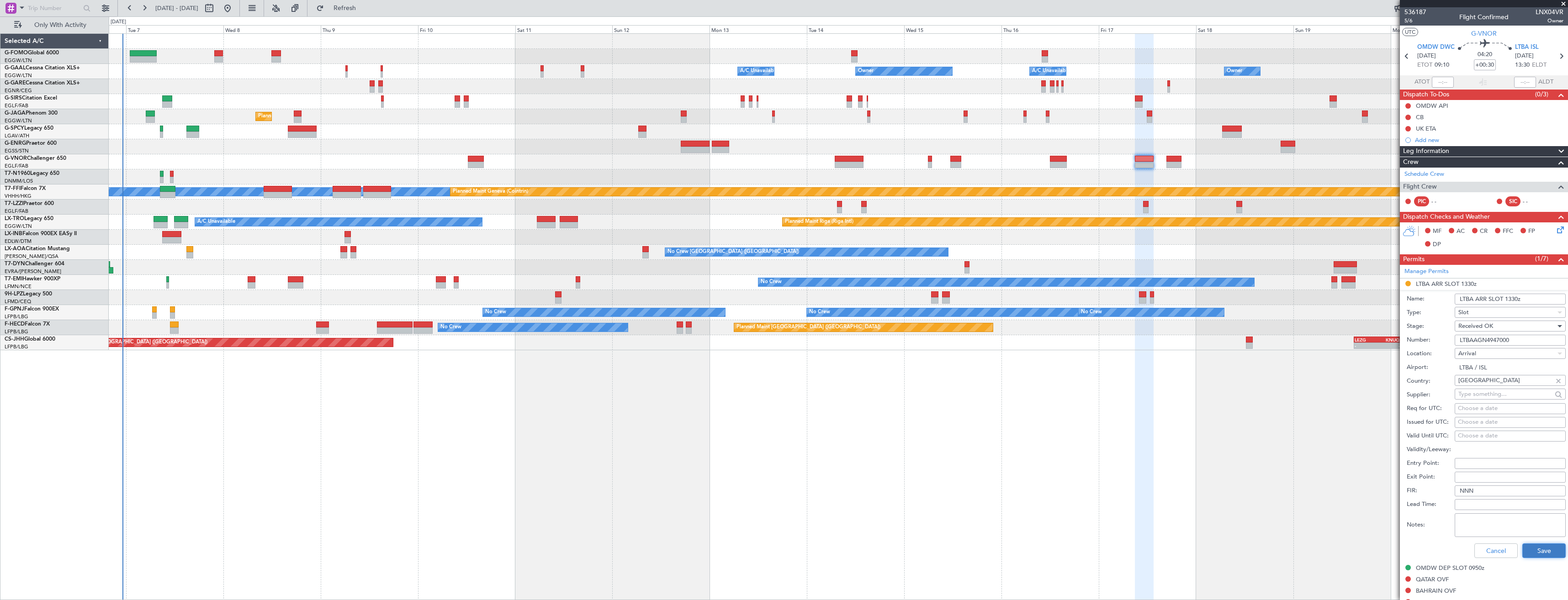
click at [1539, 548] on button "Save" at bounding box center [1545, 551] width 43 height 14
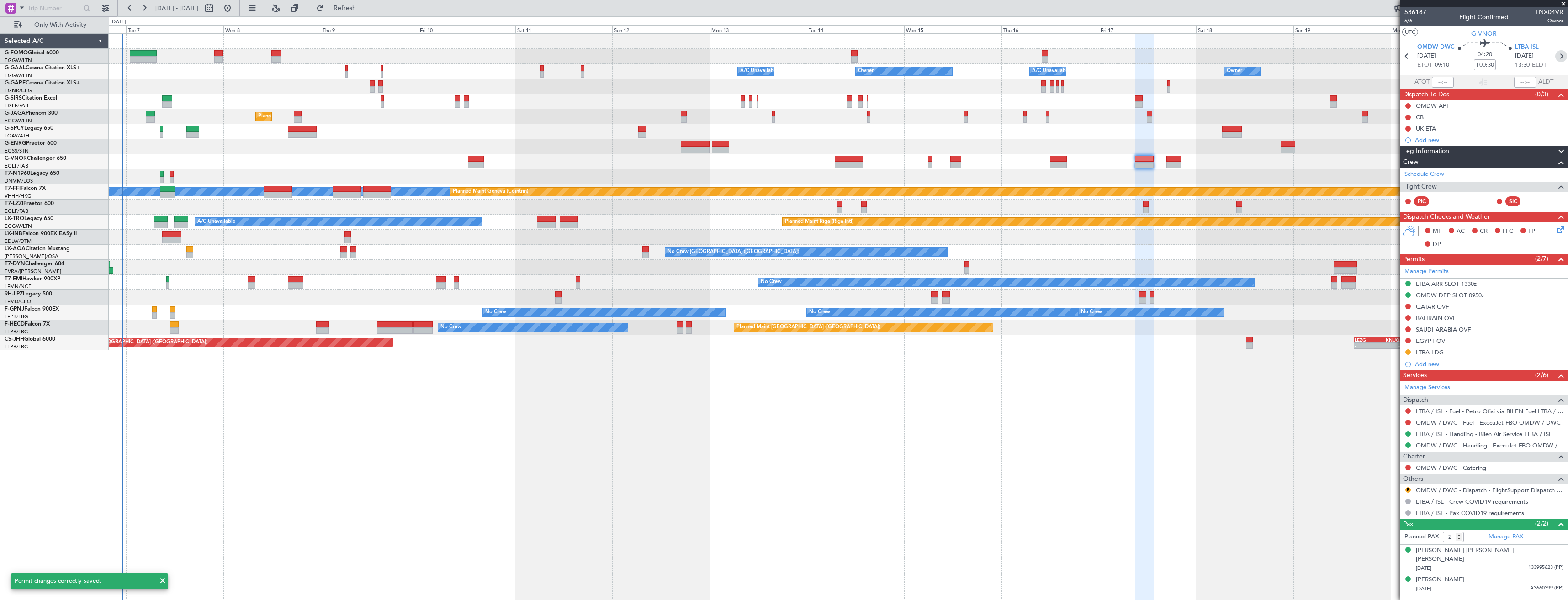
click at [1557, 57] on icon at bounding box center [1561, 56] width 12 height 12
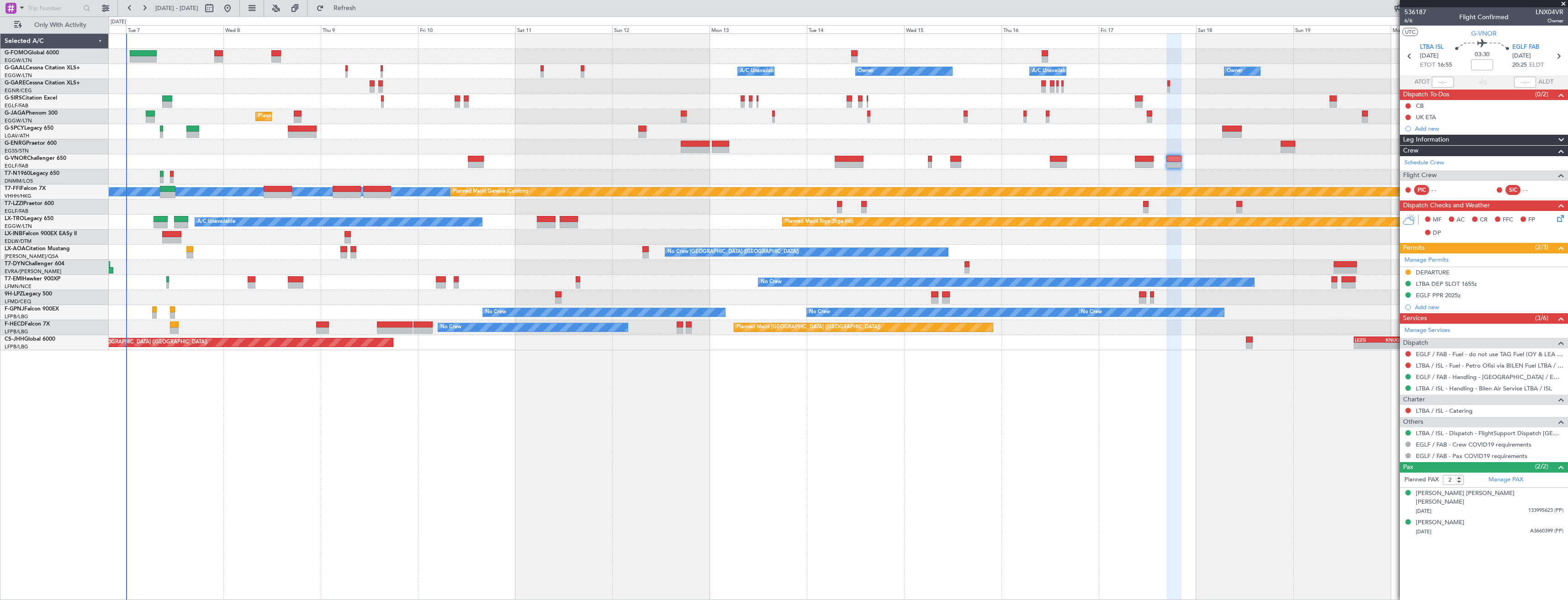
click at [1565, 3] on span at bounding box center [1564, 4] width 9 height 8
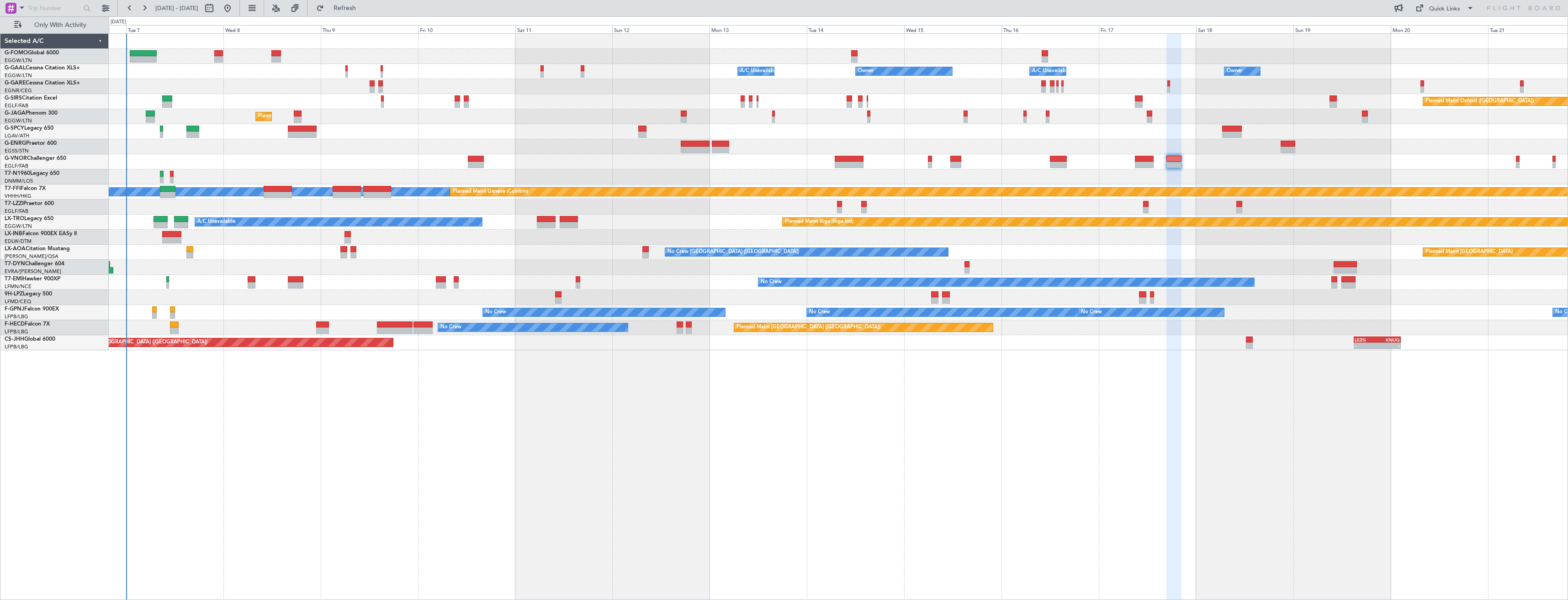
type input "0"
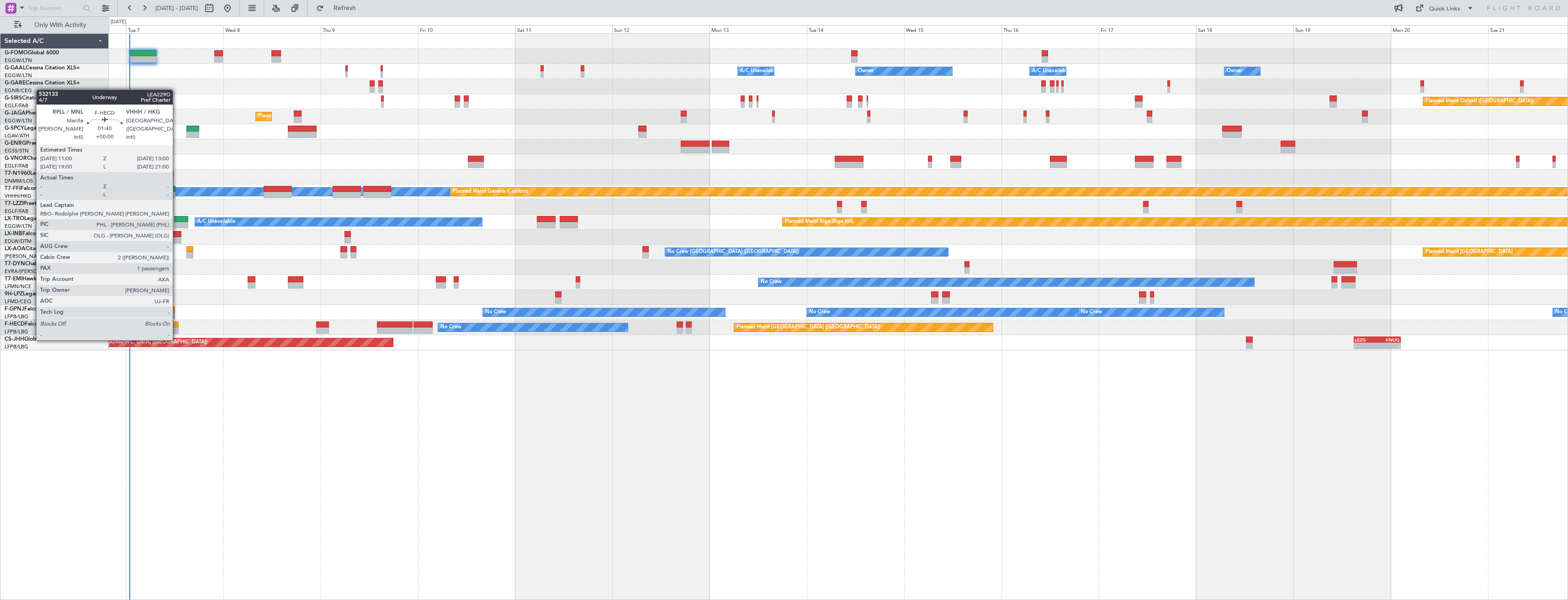
click at [177, 331] on div at bounding box center [173, 331] width 8 height 6
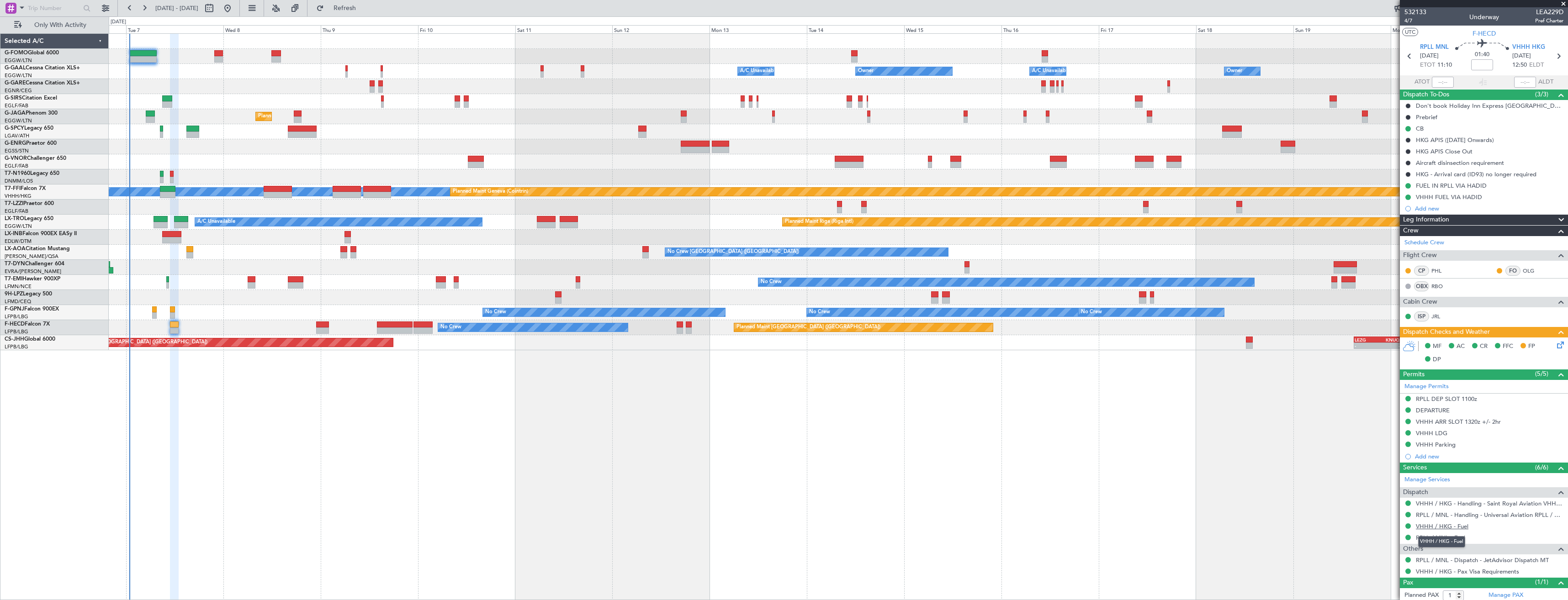
click at [1434, 528] on link "VHHH / HKG - Fuel" at bounding box center [1442, 526] width 52 height 8
click at [1504, 196] on div "VHHH FUEL VIA HADID" at bounding box center [1484, 197] width 168 height 12
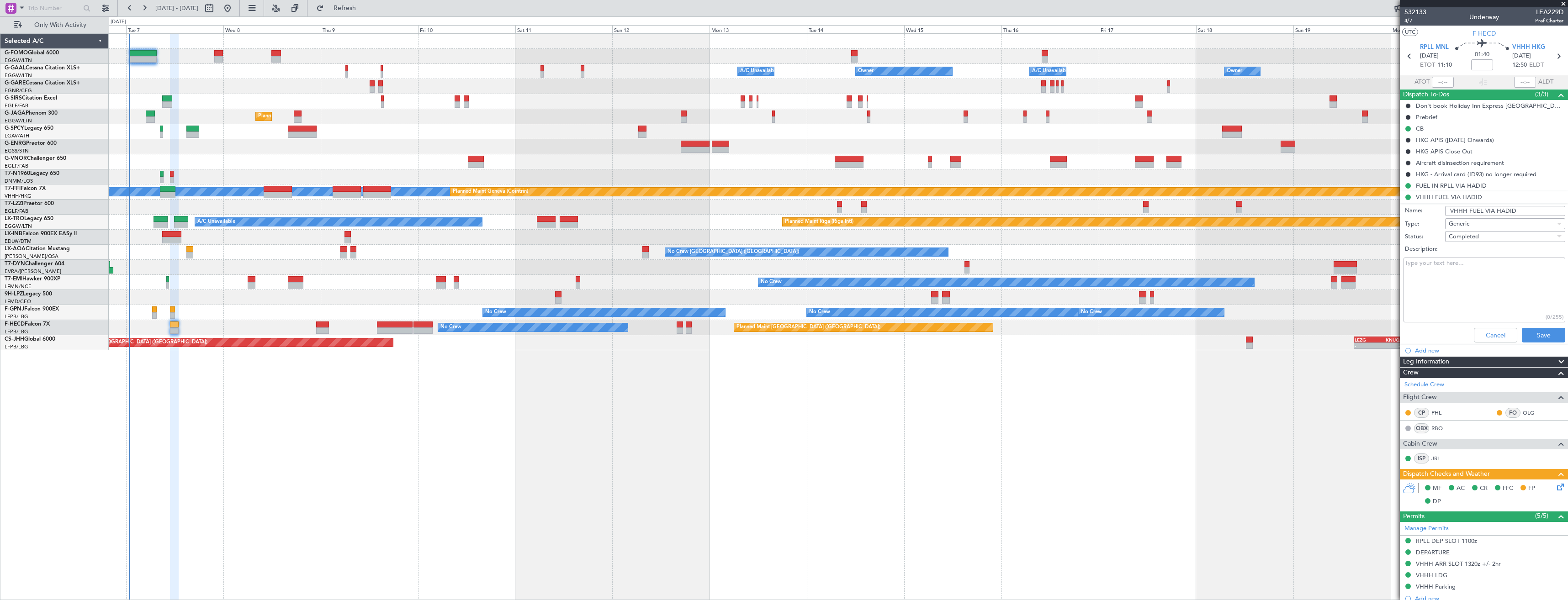
drag, startPoint x: 1516, startPoint y: 211, endPoint x: 1495, endPoint y: 208, distance: 21.2
click at [1495, 208] on input "VHHH FUEL VIA HADID" at bounding box center [1506, 210] width 120 height 10
type input "VHHH FUEL VIA UAS"
click at [1474, 236] on span "Completed" at bounding box center [1465, 236] width 31 height 8
click at [1466, 270] on span "In Progress" at bounding box center [1501, 268] width 107 height 13
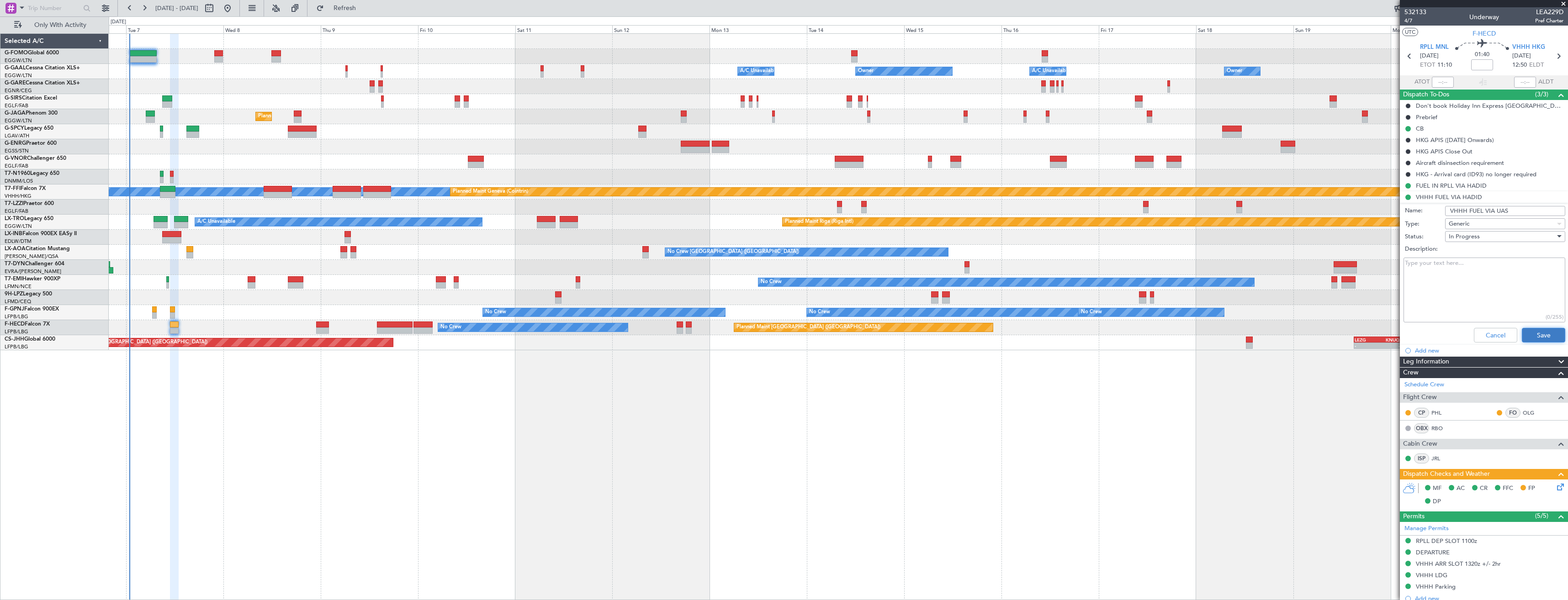
click at [1528, 334] on button "Save" at bounding box center [1544, 335] width 43 height 14
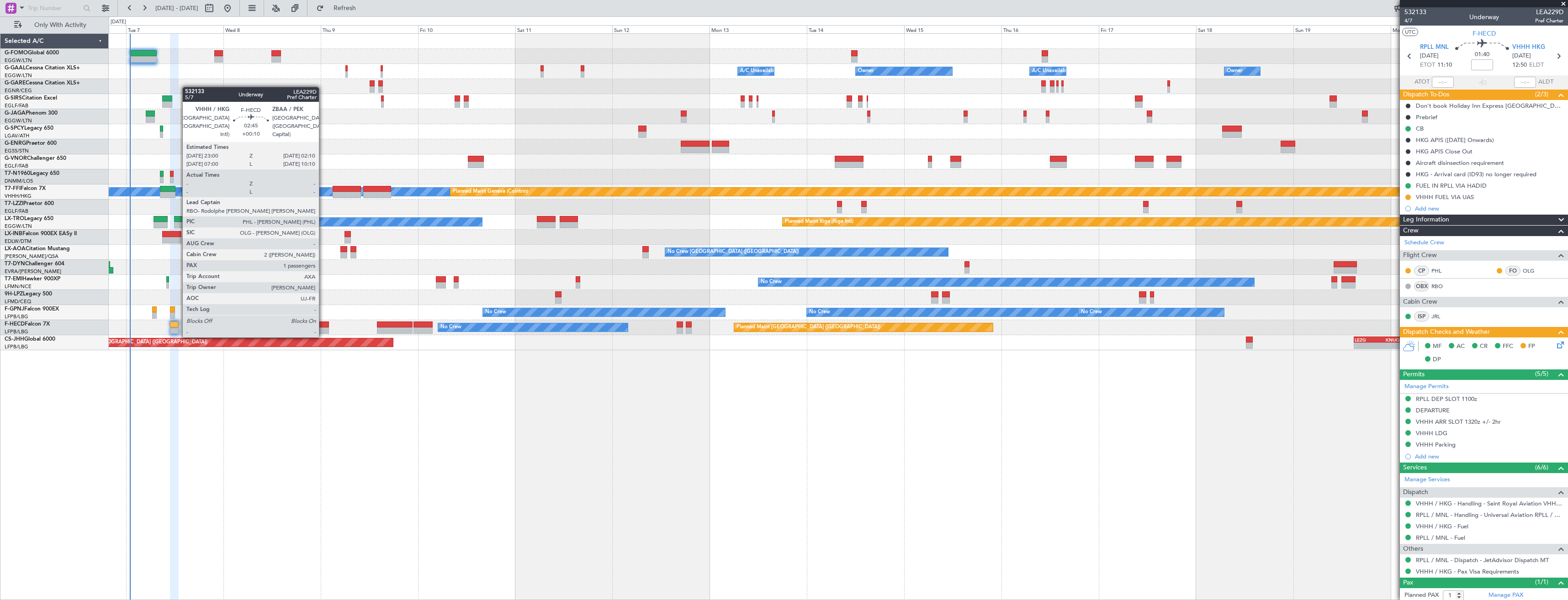
click at [323, 329] on div at bounding box center [323, 331] width 13 height 6
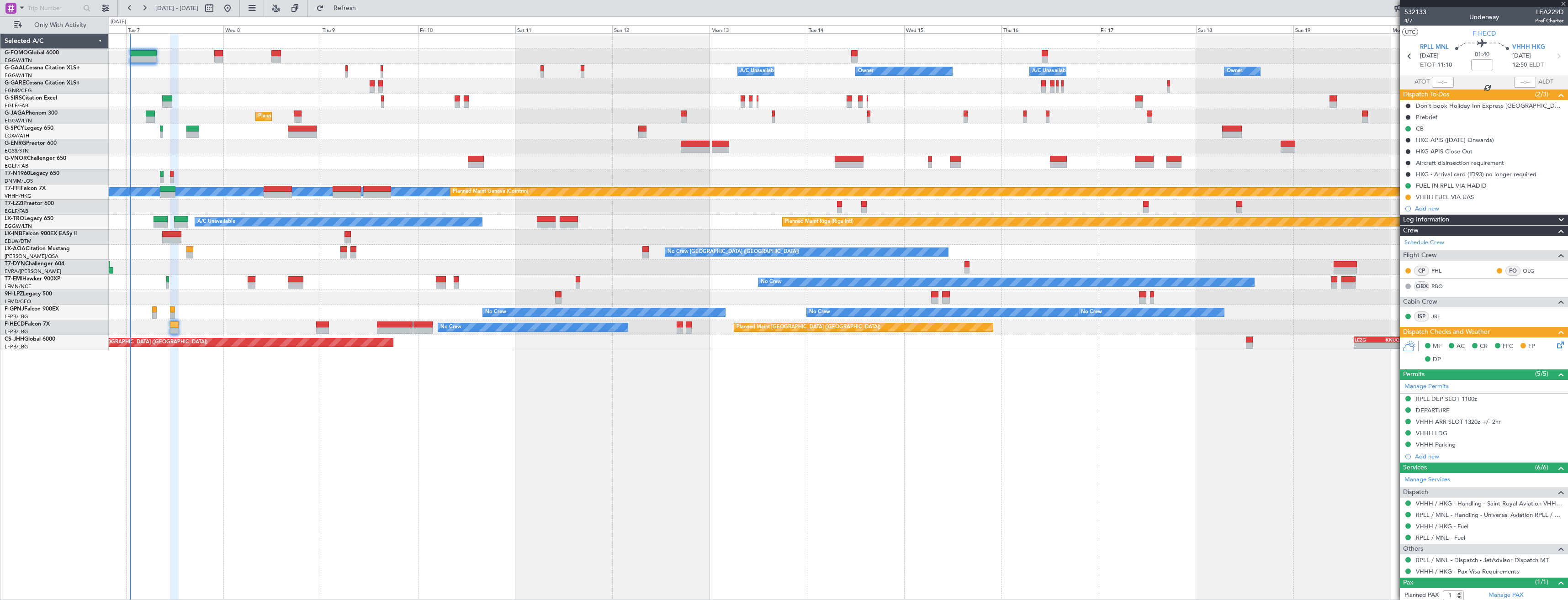
type input "+00:10"
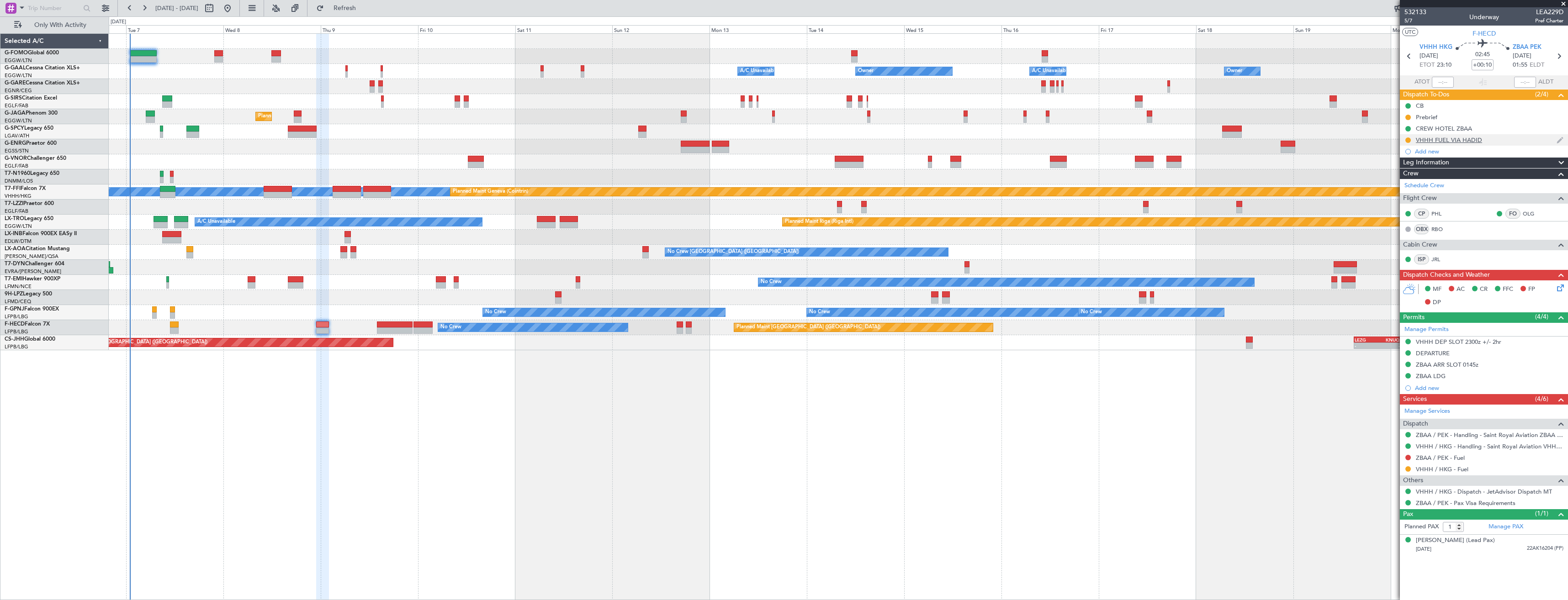
click at [1487, 141] on div "VHHH FUEL VIA HADID" at bounding box center [1484, 140] width 168 height 12
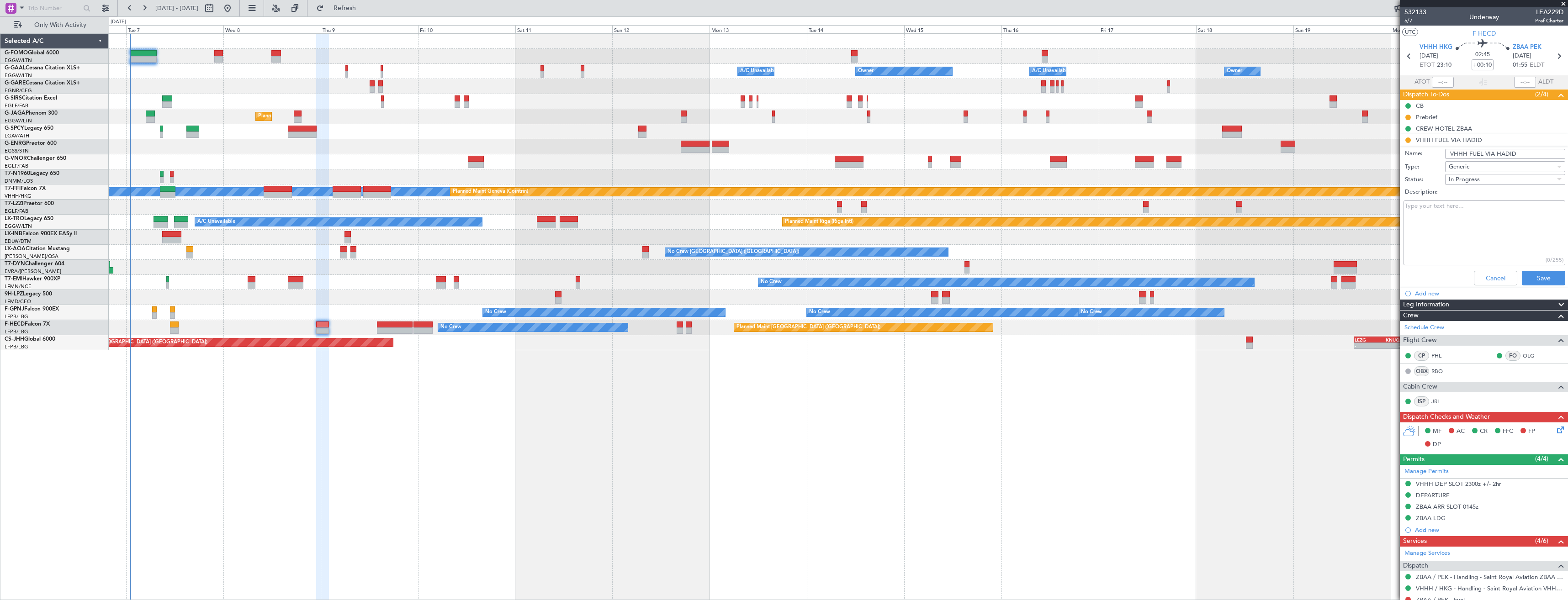
click at [1505, 151] on input "VHHH FUEL VIA HADID" at bounding box center [1506, 154] width 120 height 10
type input "VHHH FUEL VIA UAS"
click at [1487, 177] on div "In Progress" at bounding box center [1502, 179] width 106 height 13
click at [1530, 281] on div at bounding box center [784, 300] width 1568 height 600
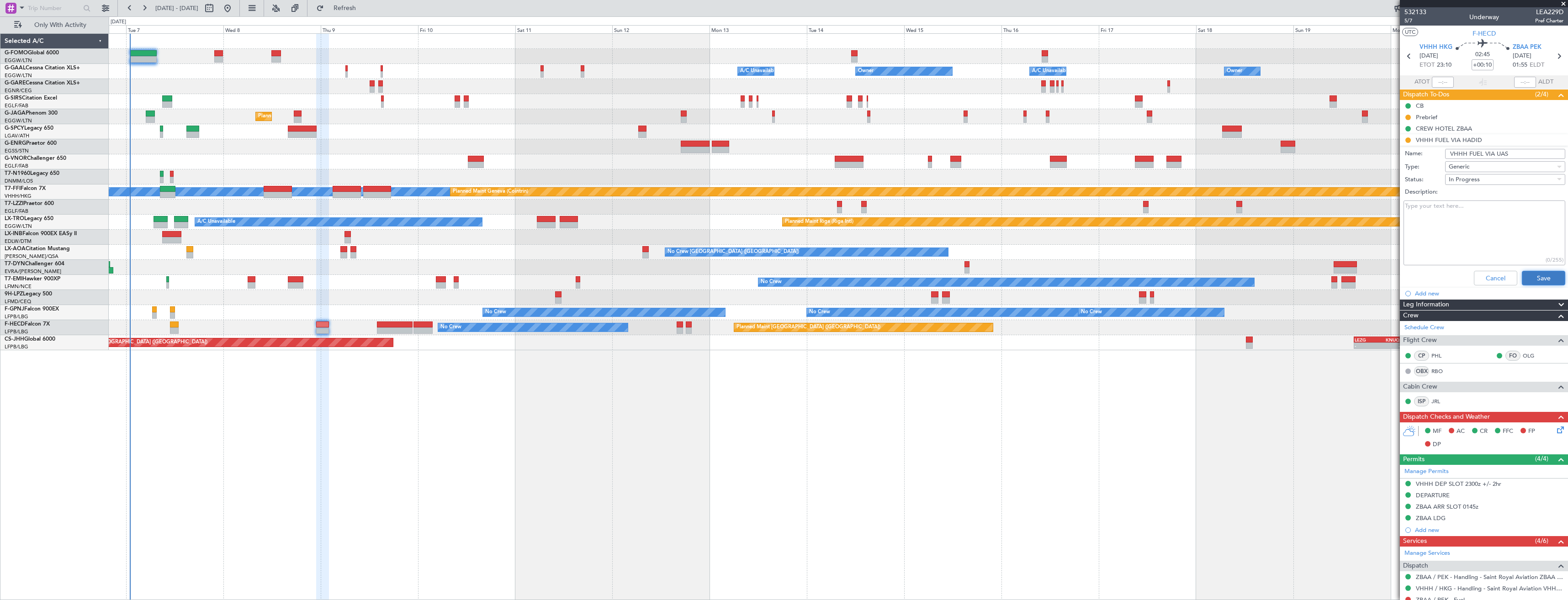
click at [1530, 279] on button "Save" at bounding box center [1544, 278] width 43 height 14
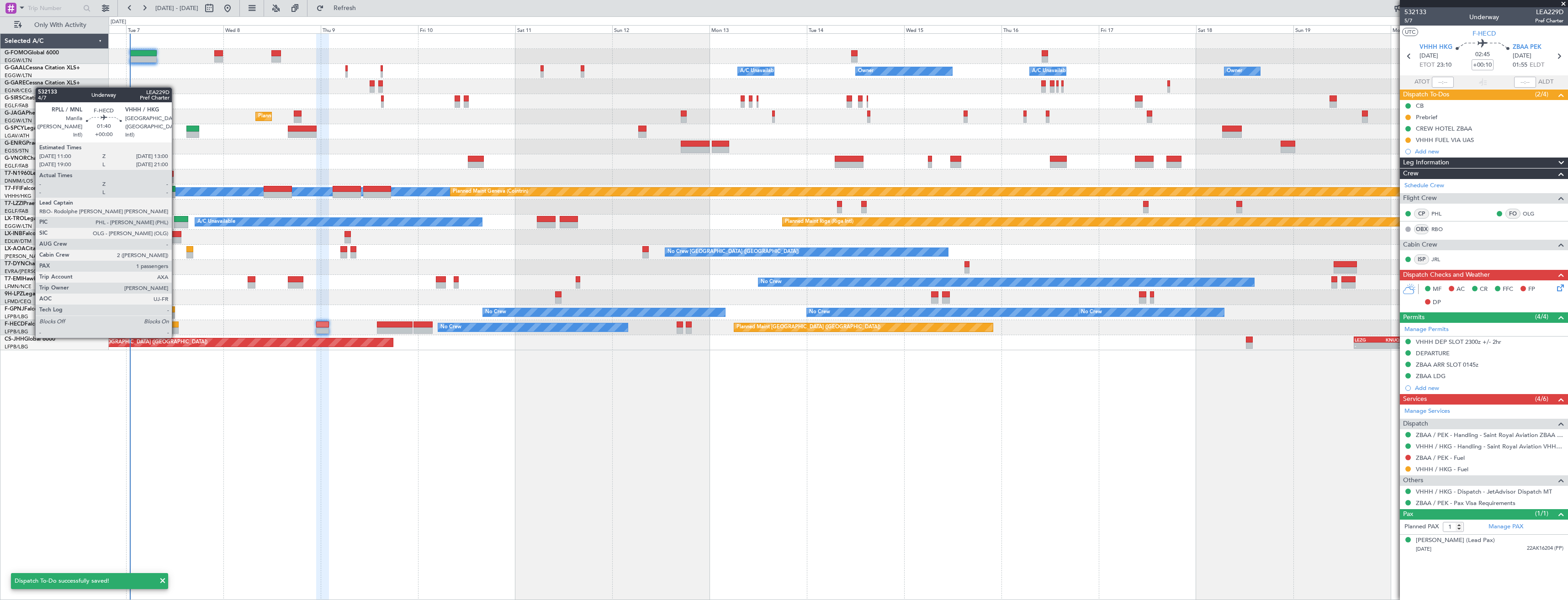
click at [176, 329] on div at bounding box center [173, 331] width 8 height 6
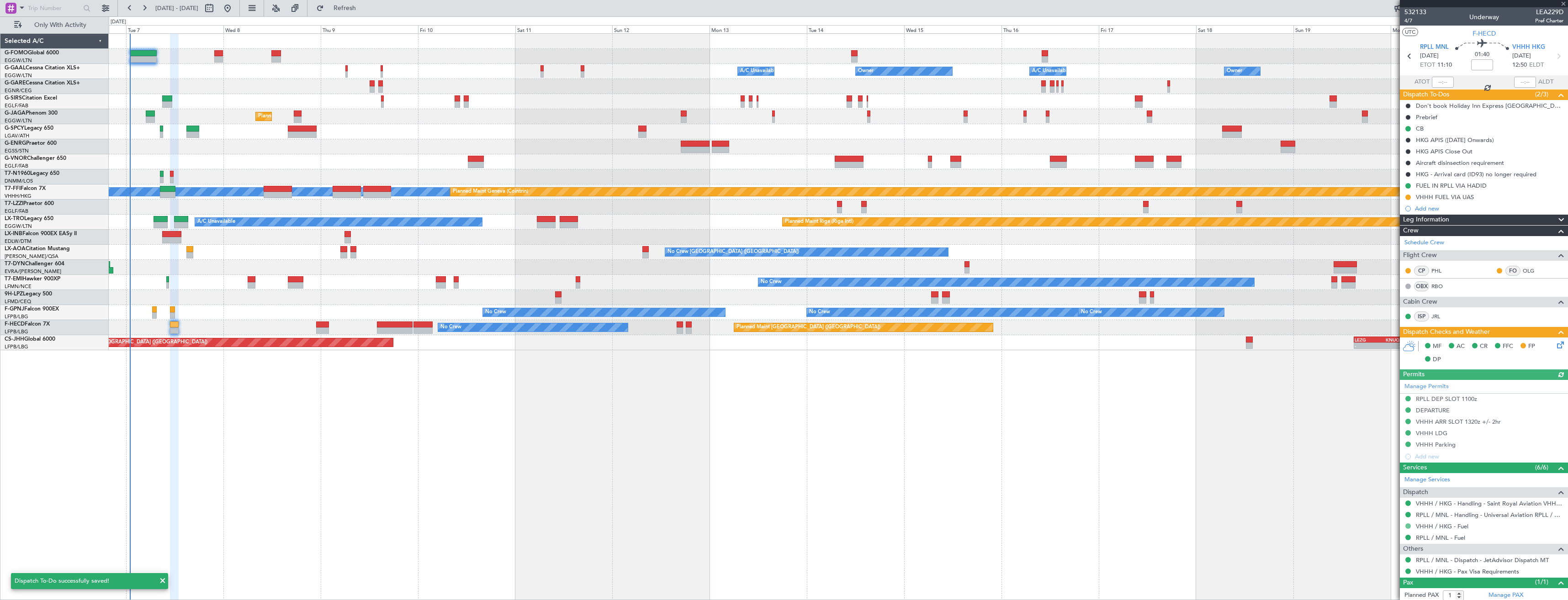
click at [1409, 526] on button at bounding box center [1408, 526] width 5 height 5
click at [1375, 460] on span "Requested" at bounding box center [1383, 457] width 29 height 9
click at [360, 11] on span "Refresh" at bounding box center [345, 8] width 39 height 6
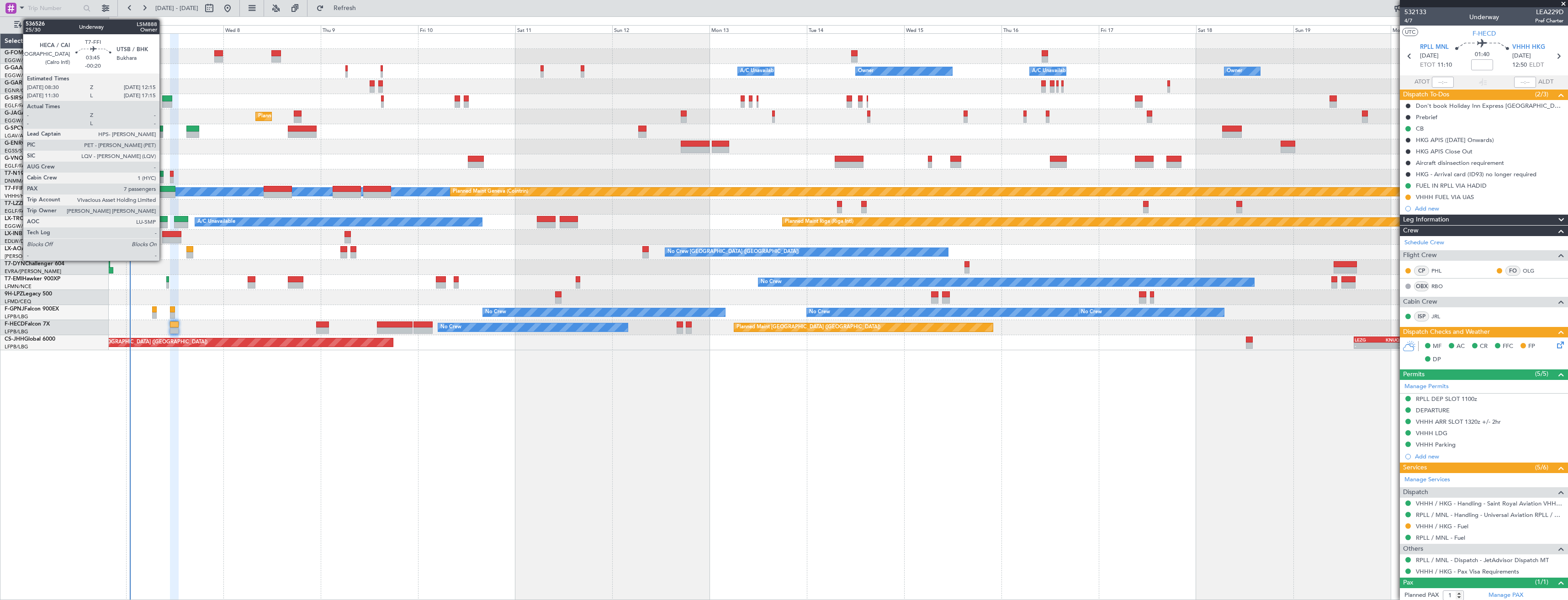
click at [164, 192] on div at bounding box center [167, 195] width 15 height 6
type input "-00:20"
type input "7"
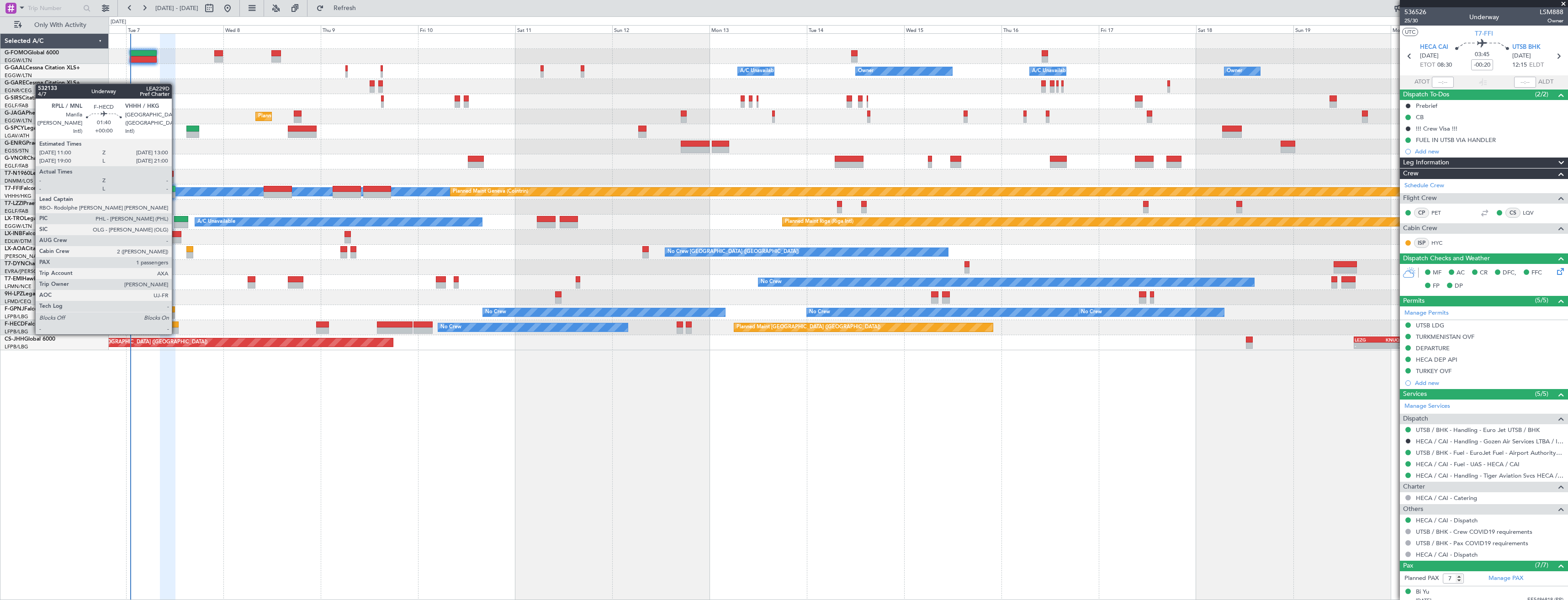
click at [176, 325] on div at bounding box center [173, 324] width 8 height 6
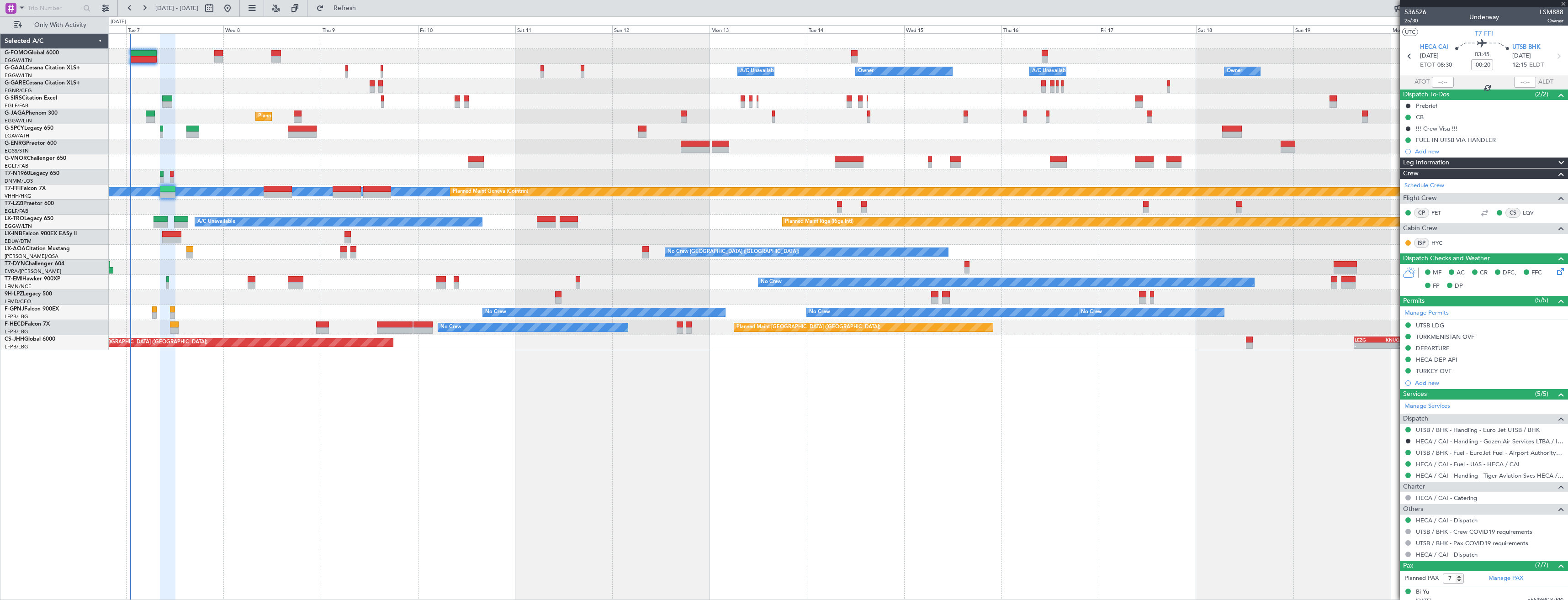
type input "1"
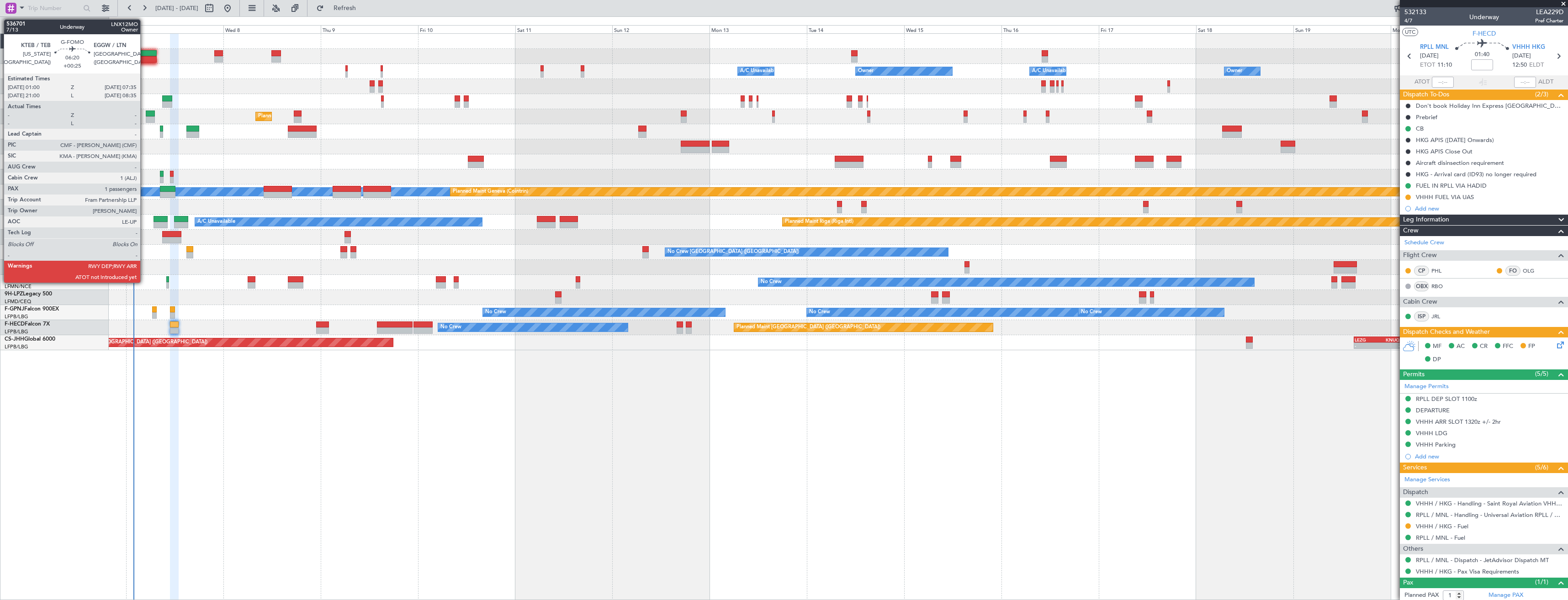
click at [145, 55] on div at bounding box center [143, 53] width 27 height 6
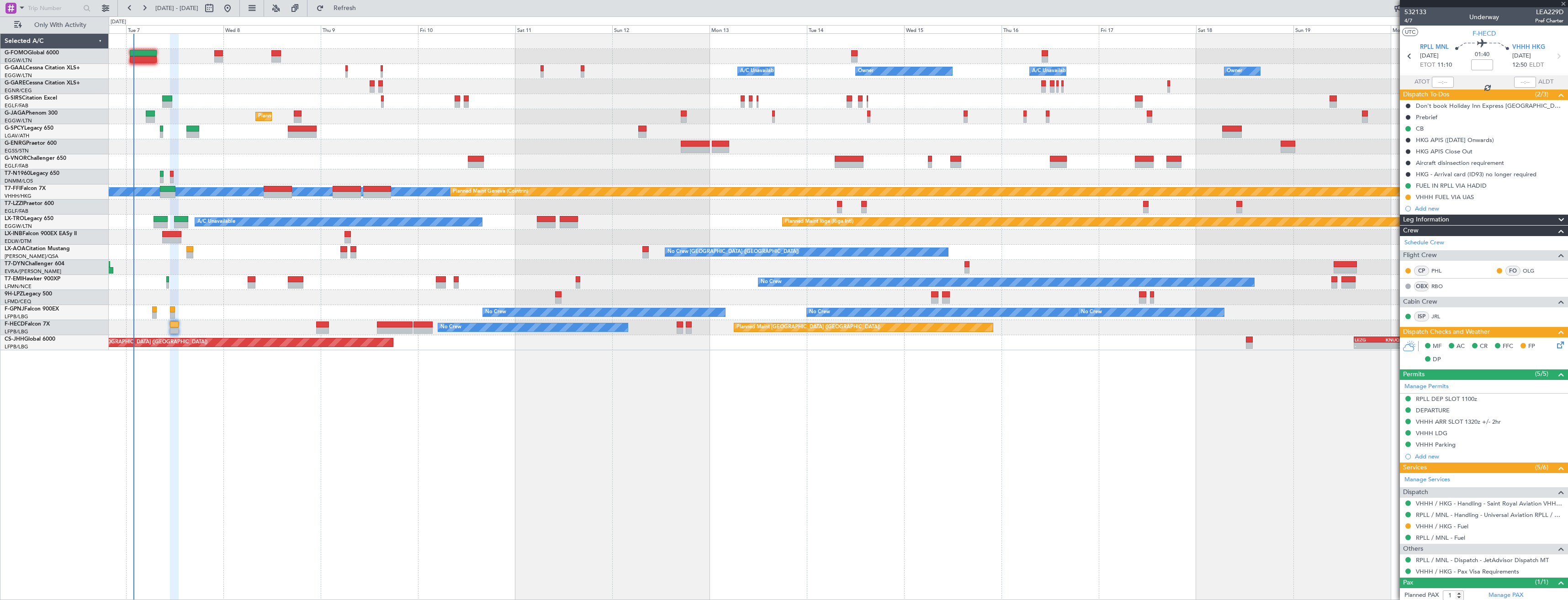
type input "+00:25"
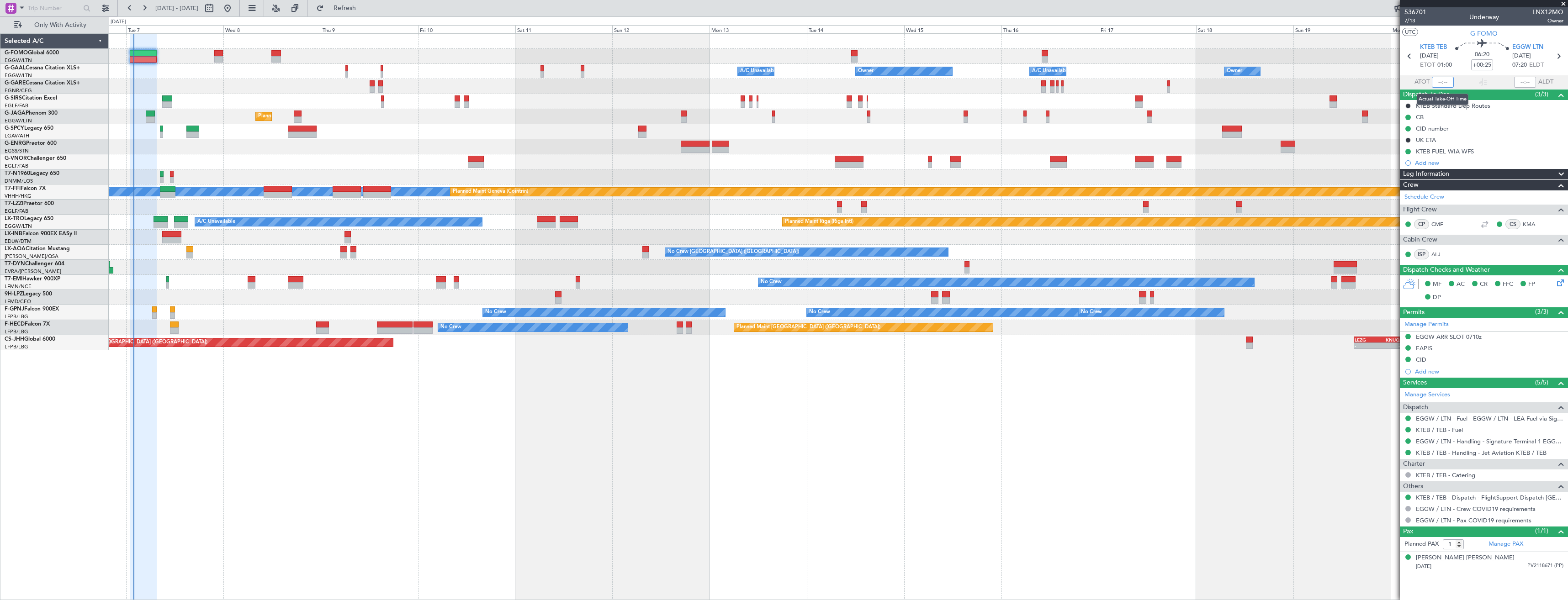
click at [1437, 84] on input "text" at bounding box center [1443, 82] width 22 height 11
type input "01:52"
click at [1563, 3] on span at bounding box center [1564, 4] width 9 height 8
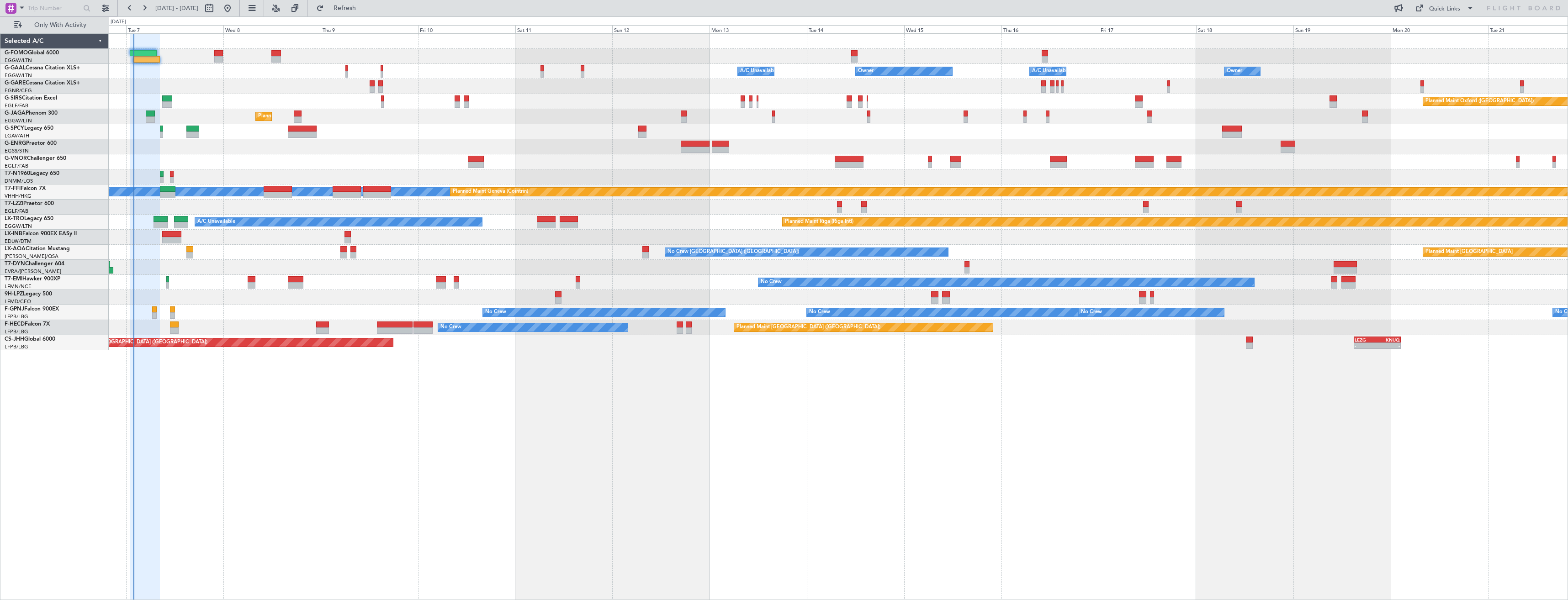
type input "0"
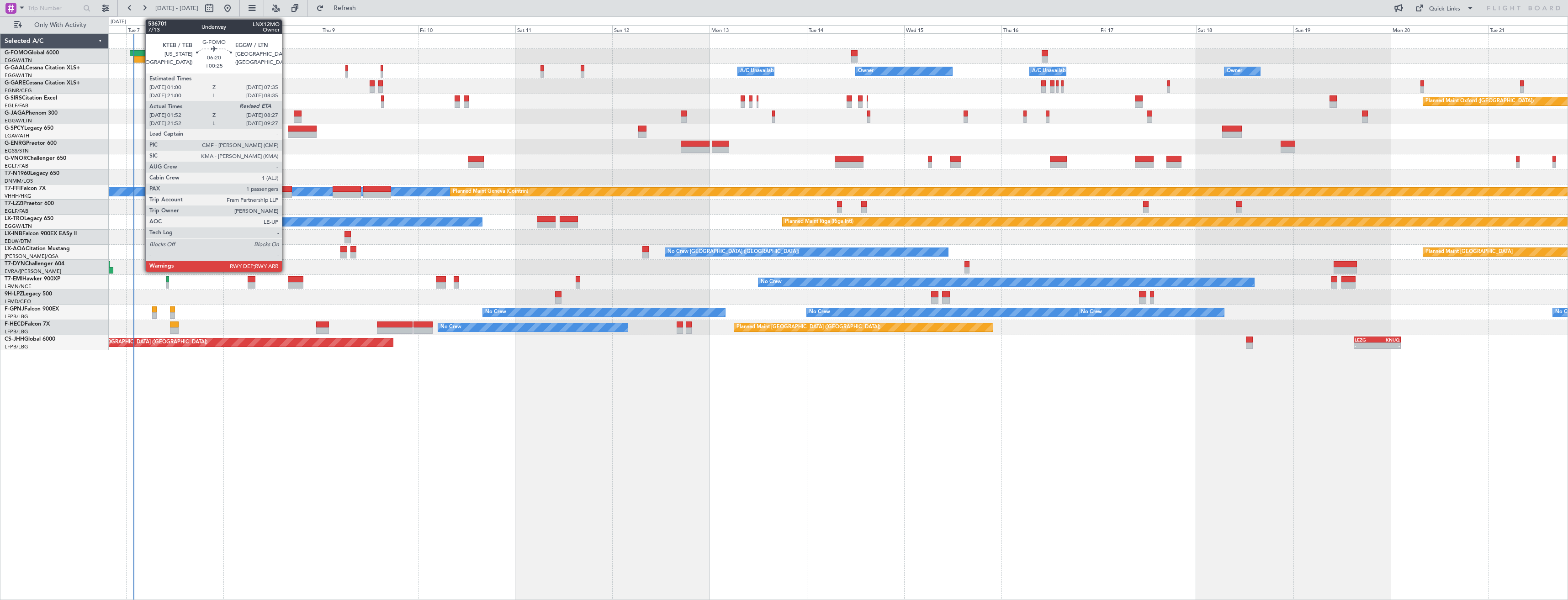
click at [141, 62] on div at bounding box center [146, 59] width 27 height 6
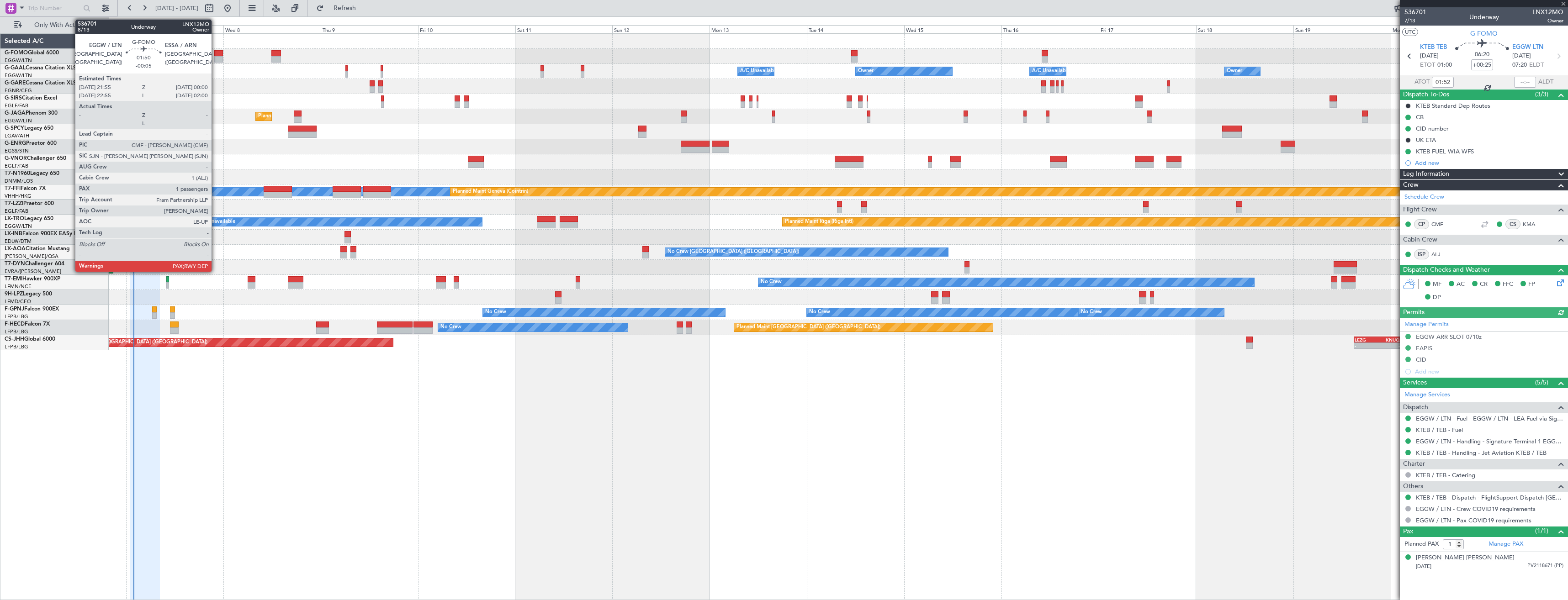
click at [216, 59] on div at bounding box center [219, 59] width 9 height 6
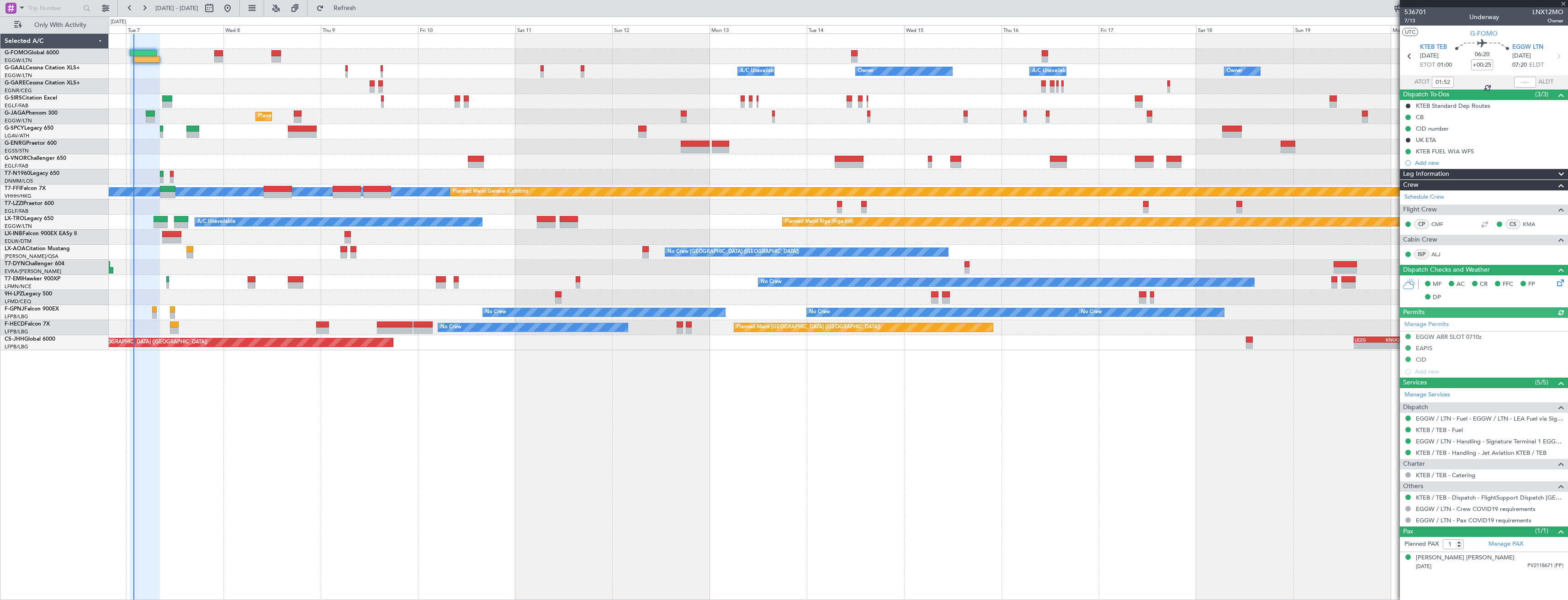
type input "-00:05"
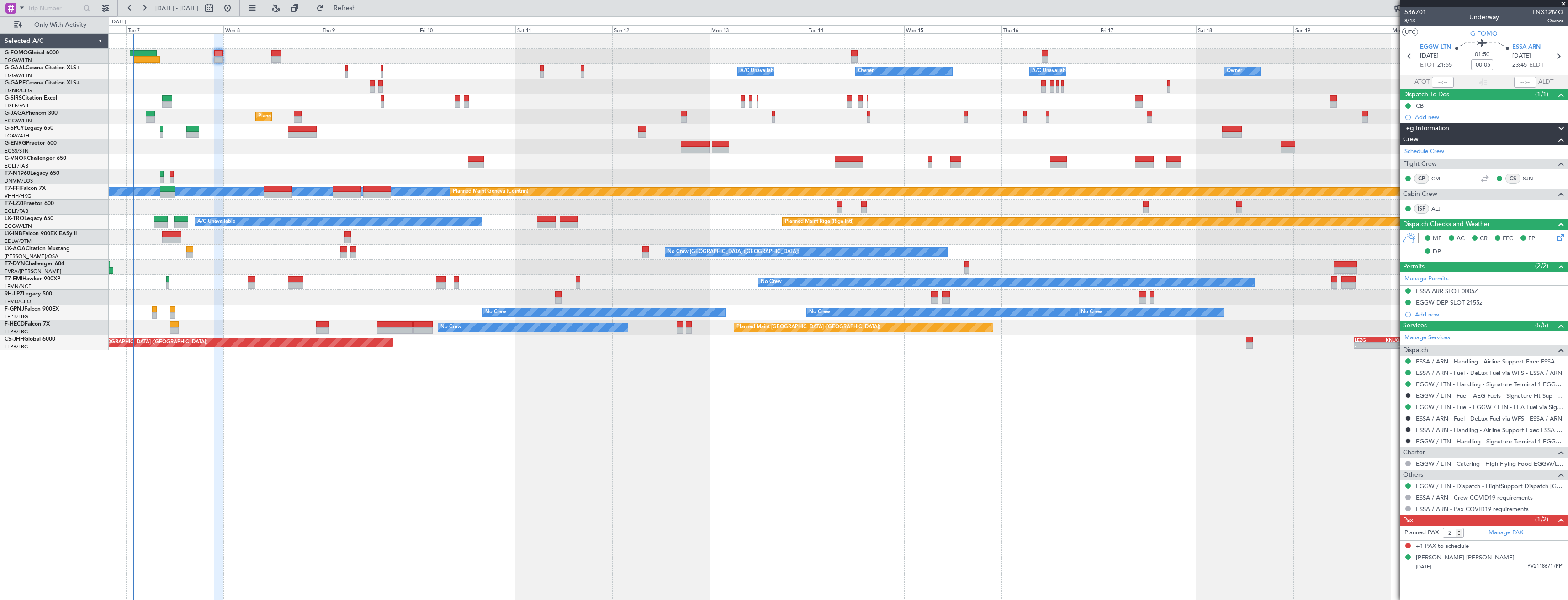
click at [1564, 6] on span at bounding box center [1564, 4] width 9 height 8
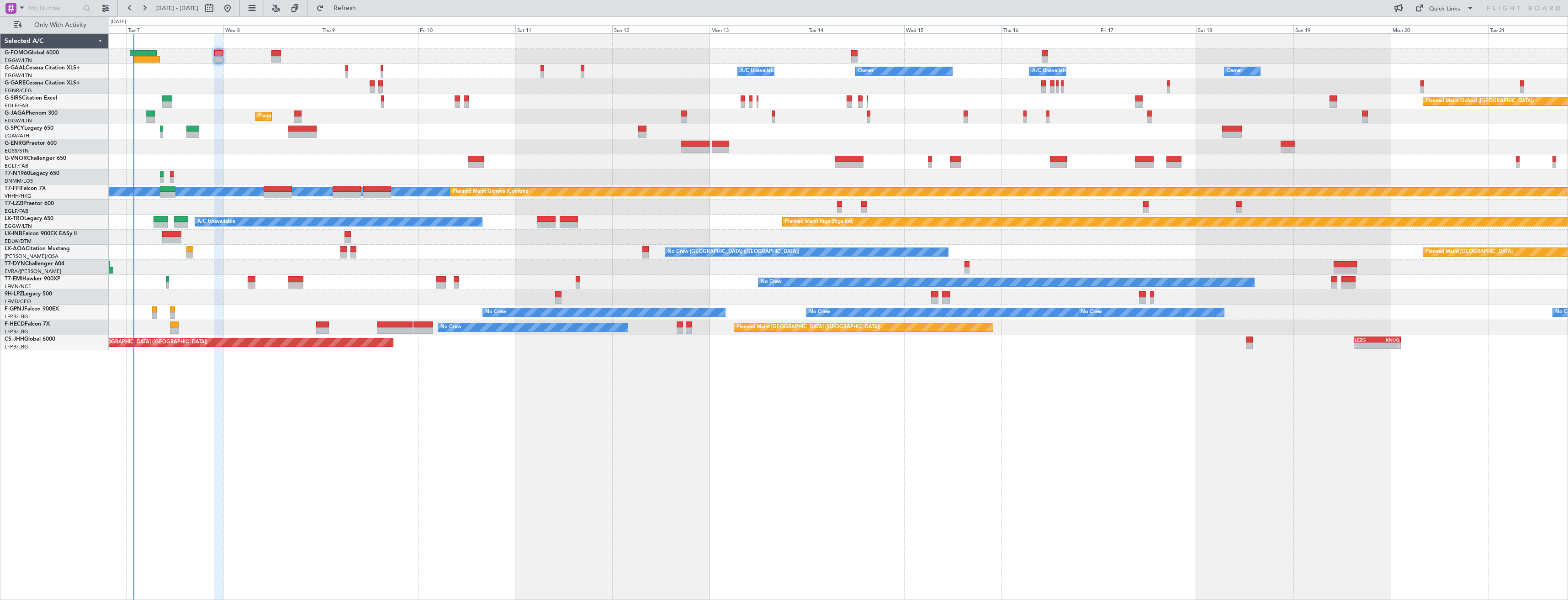
type input "0"
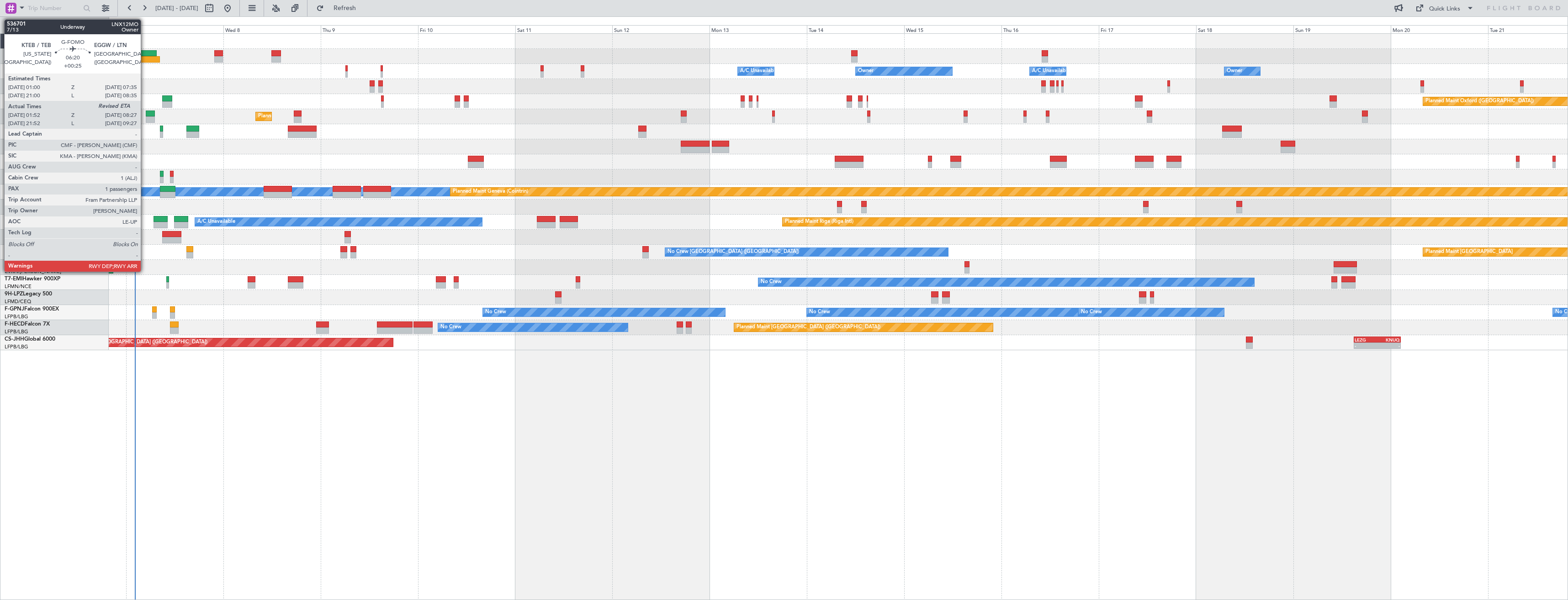
click at [145, 52] on div at bounding box center [143, 53] width 27 height 6
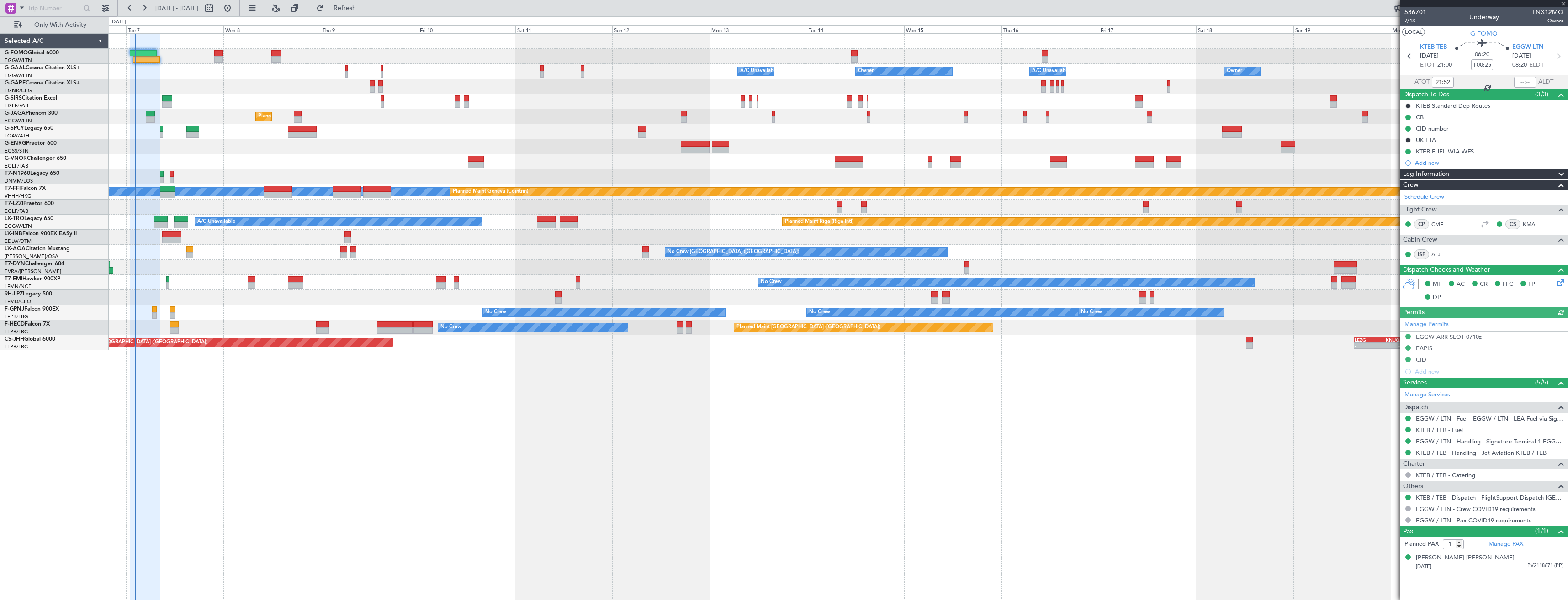
type input "01:52"
click at [1562, 4] on span at bounding box center [1564, 4] width 9 height 8
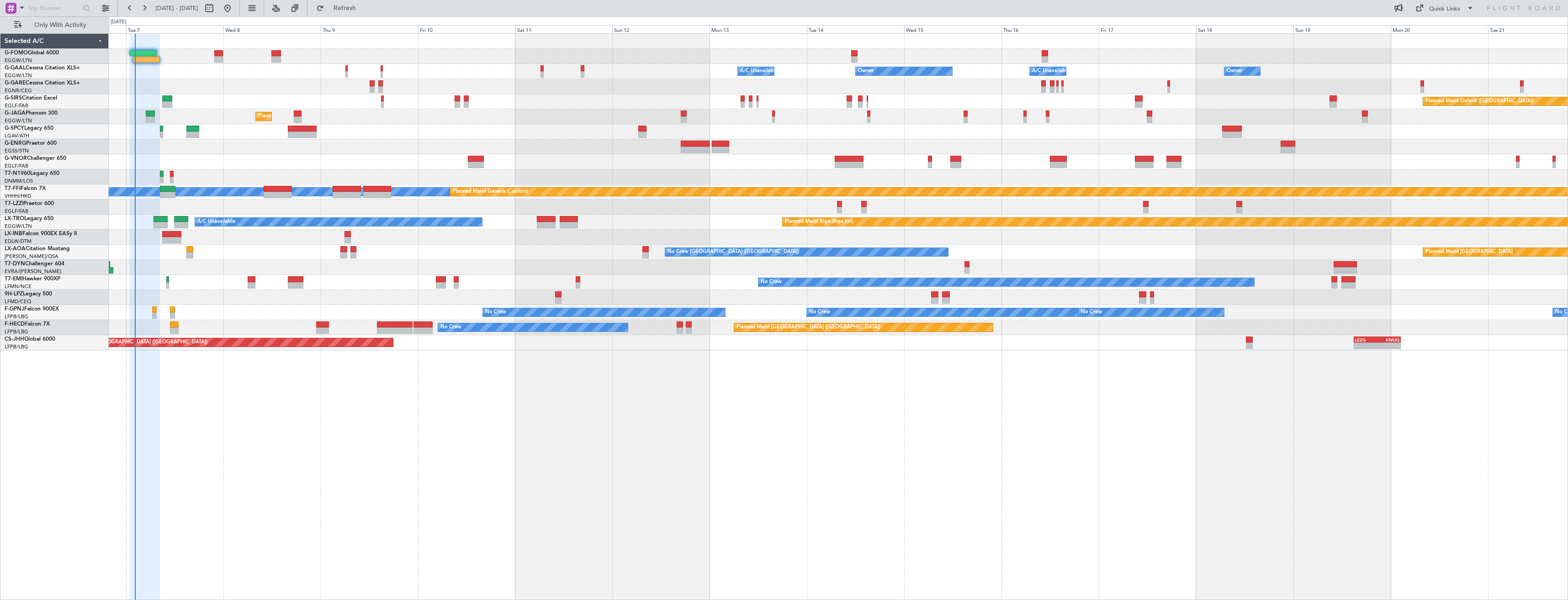
type input "0"
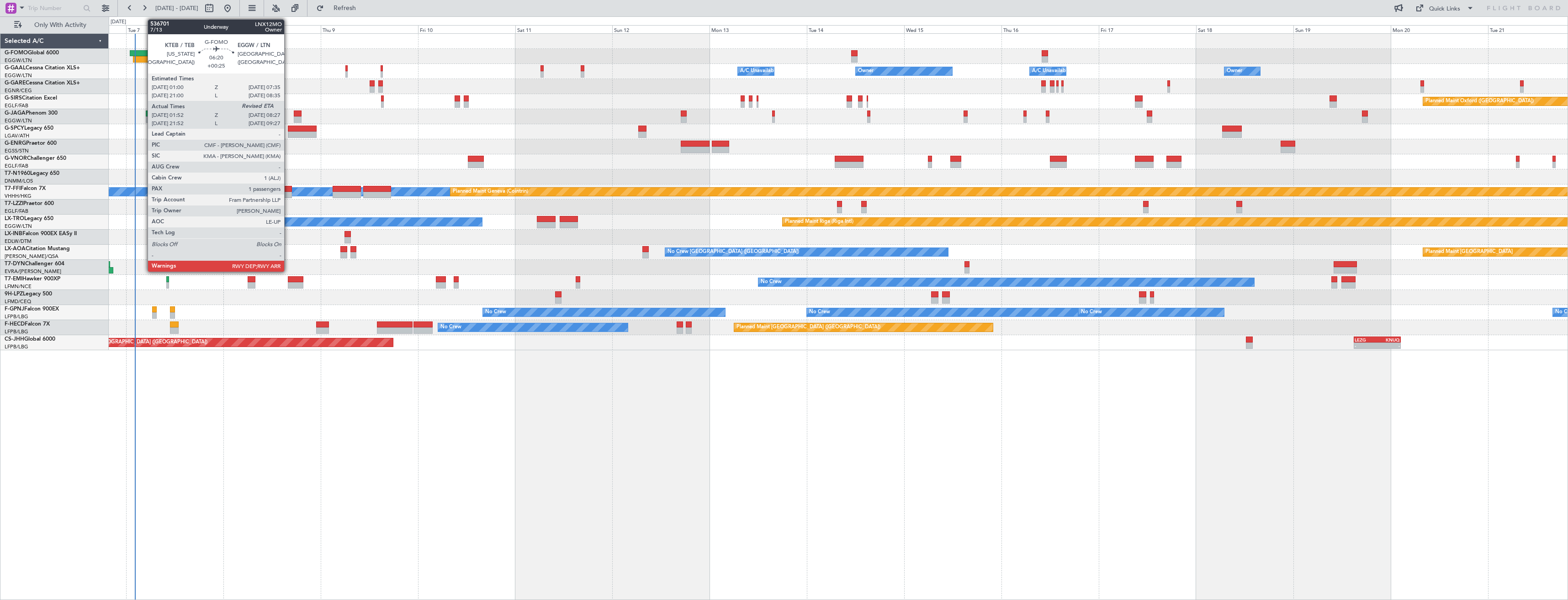
click at [143, 57] on div at bounding box center [146, 59] width 27 height 6
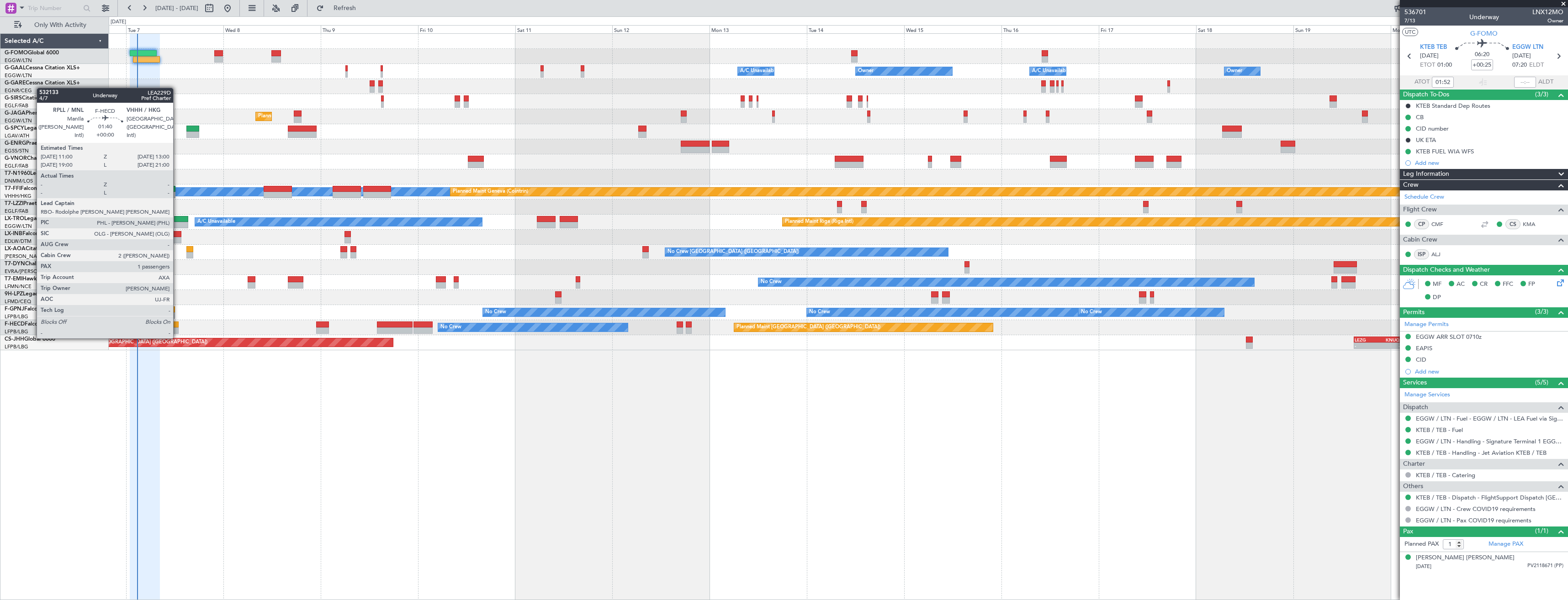
click at [177, 330] on div at bounding box center [173, 331] width 8 height 6
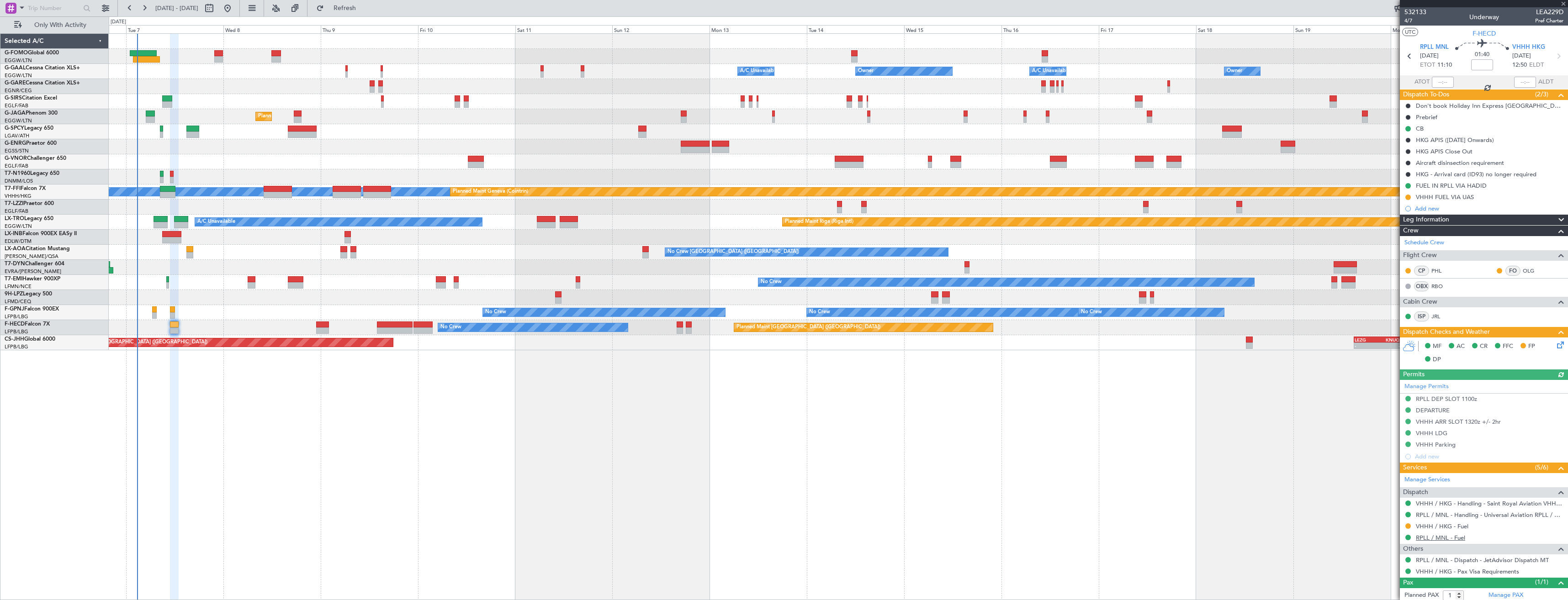
click at [1430, 538] on link "RPLL / MNL - Fuel" at bounding box center [1440, 538] width 49 height 8
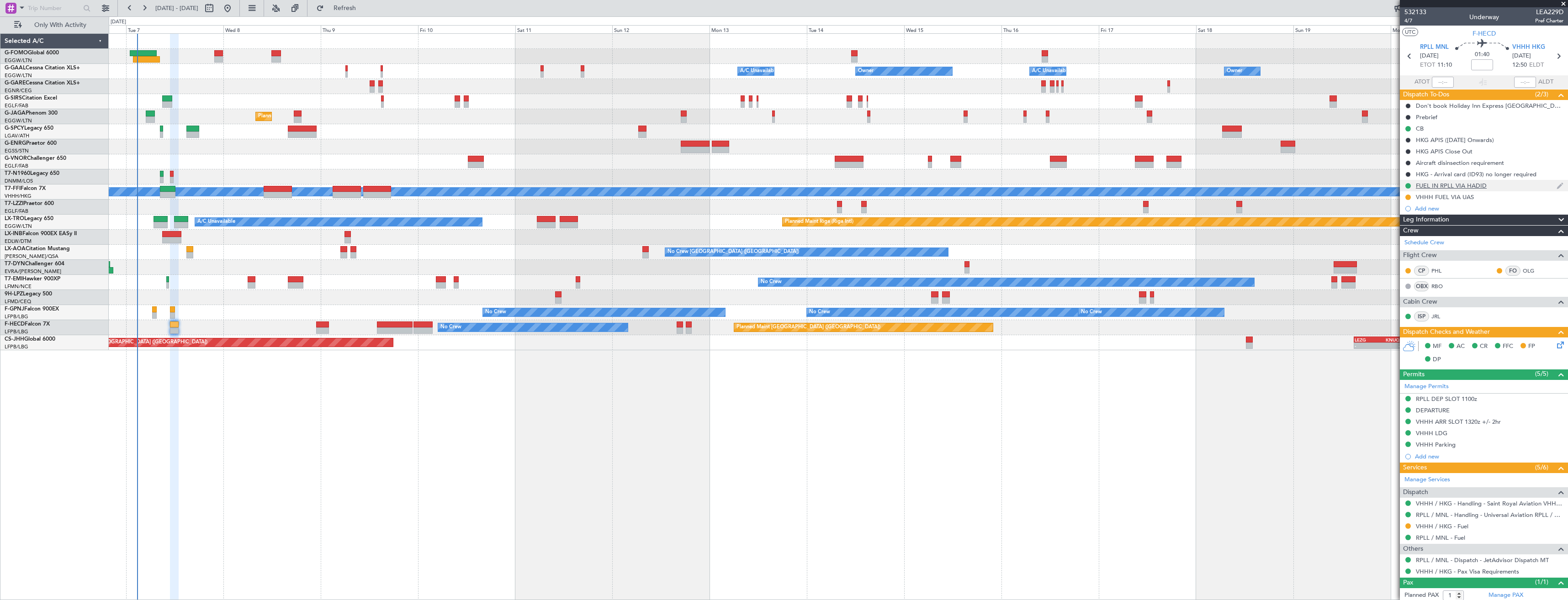
click at [1495, 188] on div "FUEL IN RPLL VIA HADID" at bounding box center [1484, 185] width 168 height 12
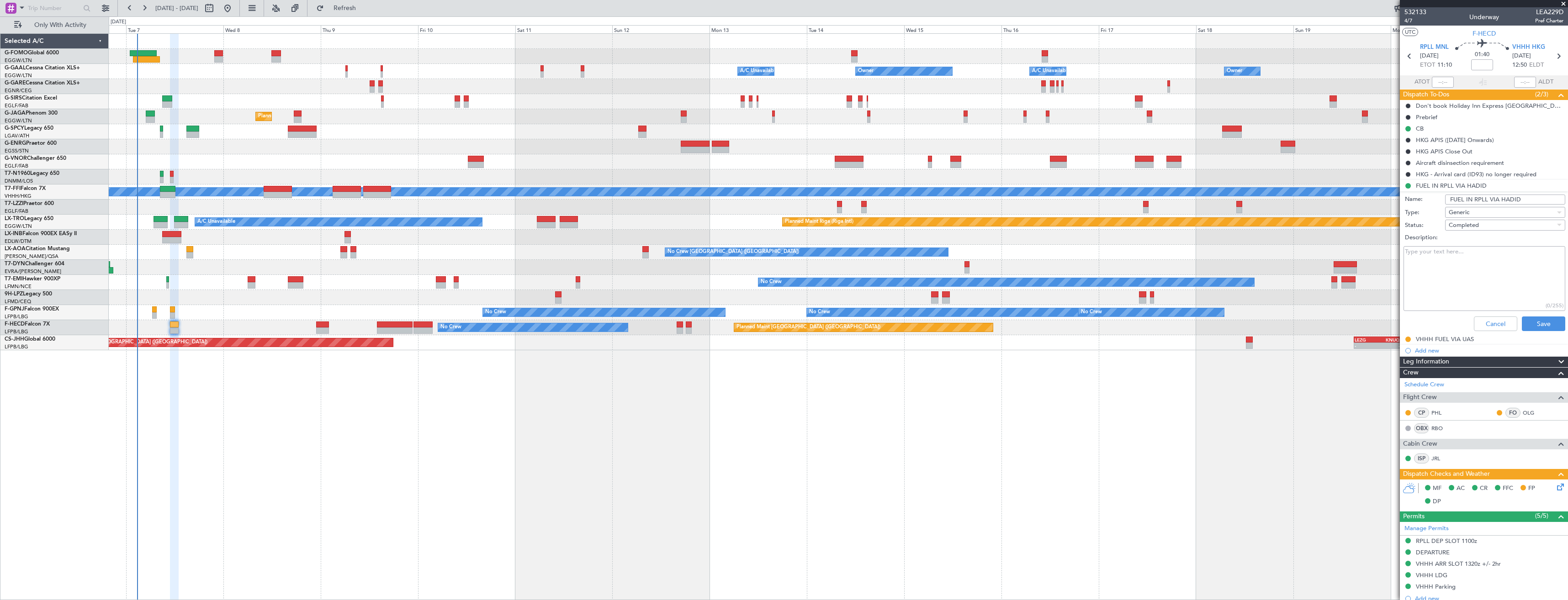
click at [1510, 197] on input "FUEL IN RPLL VIA HADID" at bounding box center [1506, 199] width 120 height 10
type input "FUEL IN RPLL VIA UAS"
click at [1458, 224] on span "Completed" at bounding box center [1465, 225] width 31 height 8
click at [1475, 260] on span "In Progress" at bounding box center [1501, 257] width 107 height 13
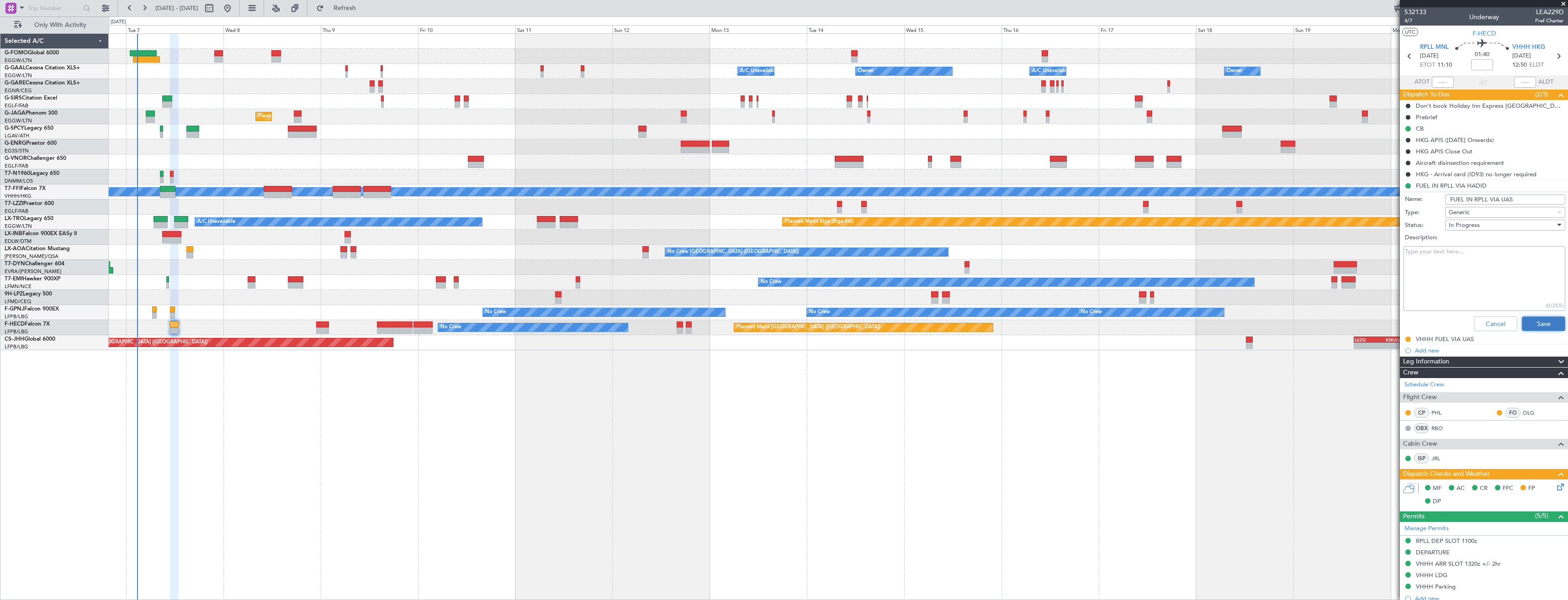
click at [1528, 323] on button "Save" at bounding box center [1544, 323] width 43 height 14
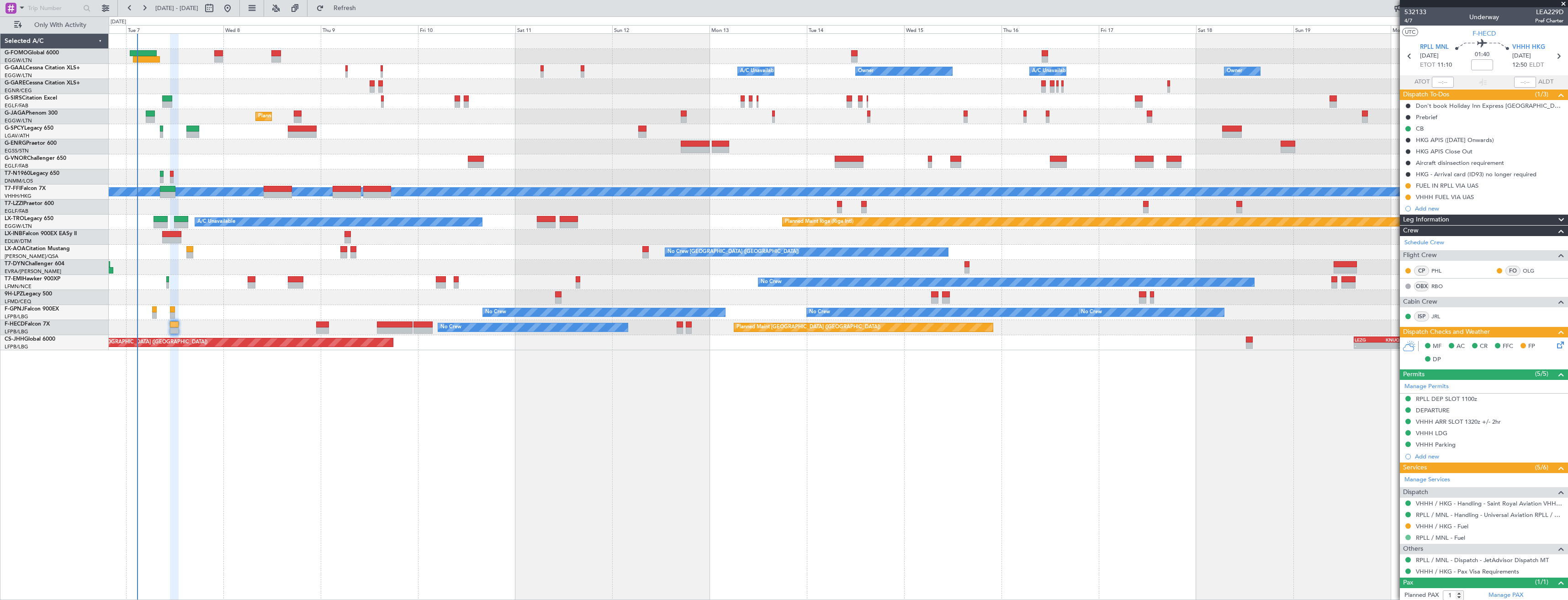
click at [1406, 537] on button at bounding box center [1408, 538] width 5 height 5
click at [1375, 468] on span "Requested" at bounding box center [1383, 469] width 29 height 9
click at [1553, 55] on icon at bounding box center [1558, 56] width 12 height 12
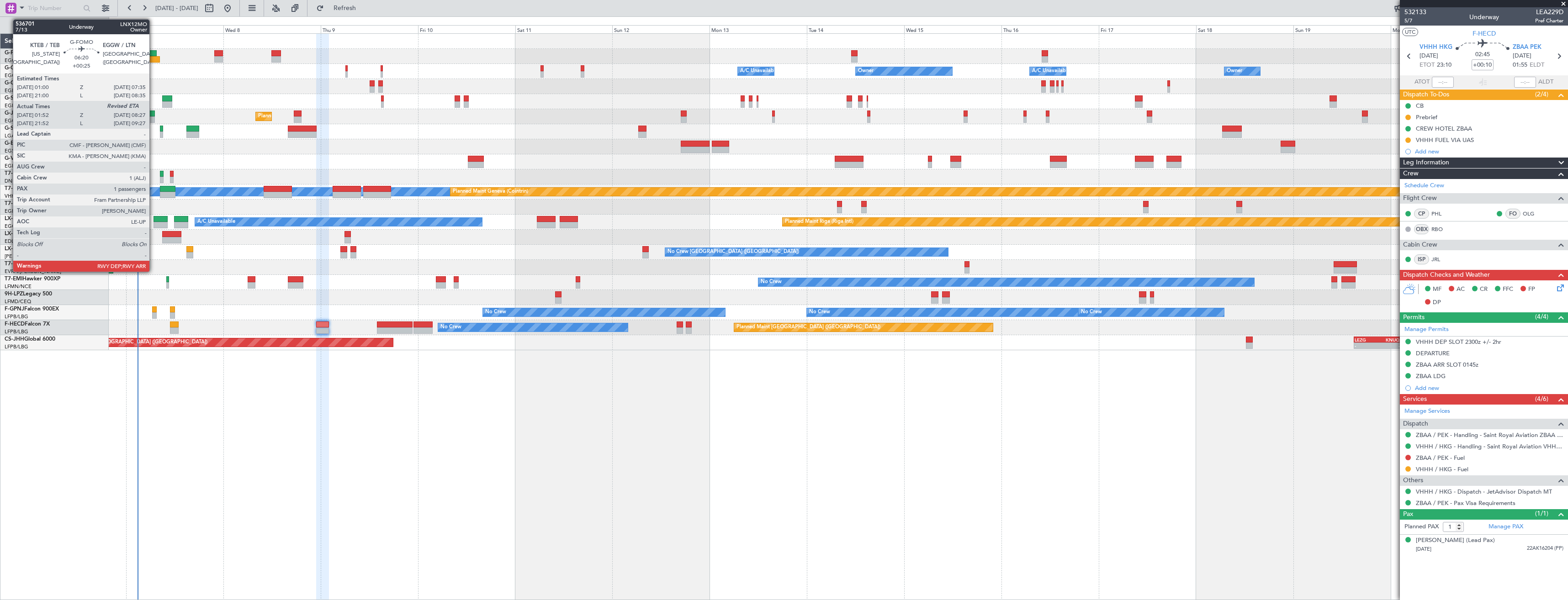
click at [154, 58] on div at bounding box center [146, 59] width 27 height 6
click at [153, 55] on div at bounding box center [143, 53] width 27 height 6
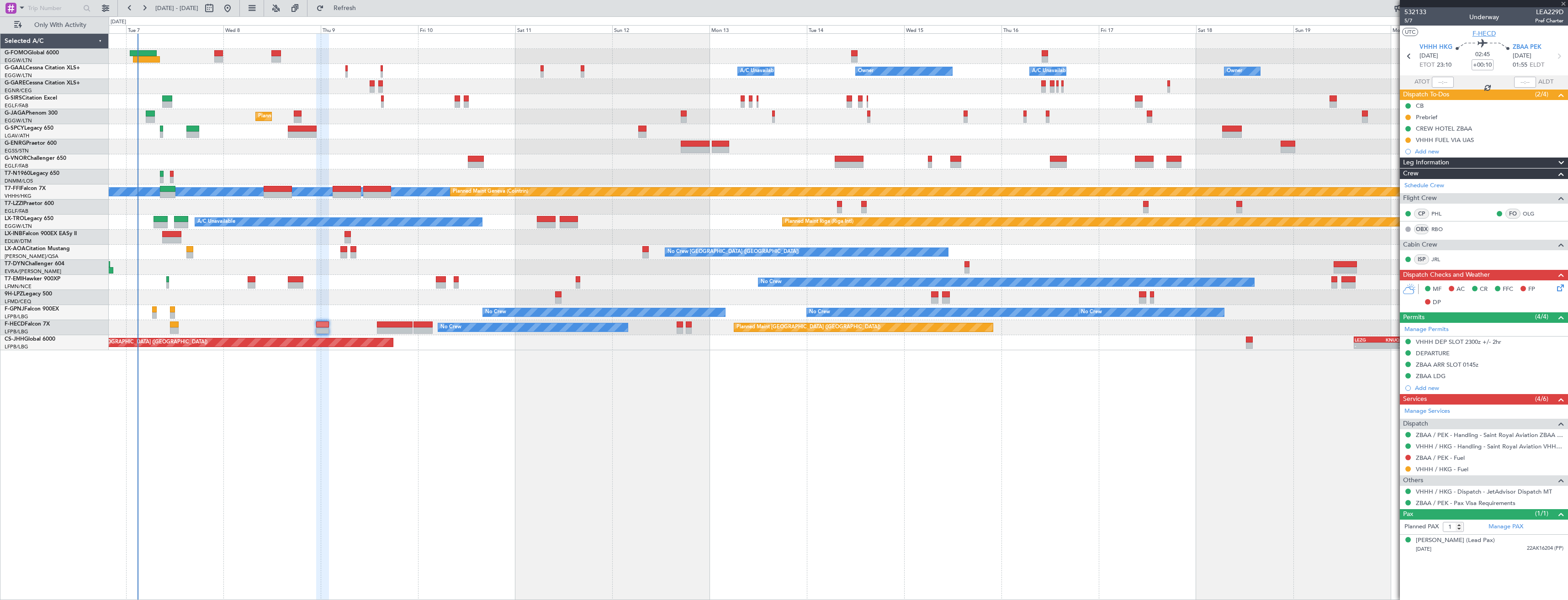
type input "+00:25"
type input "01:52"
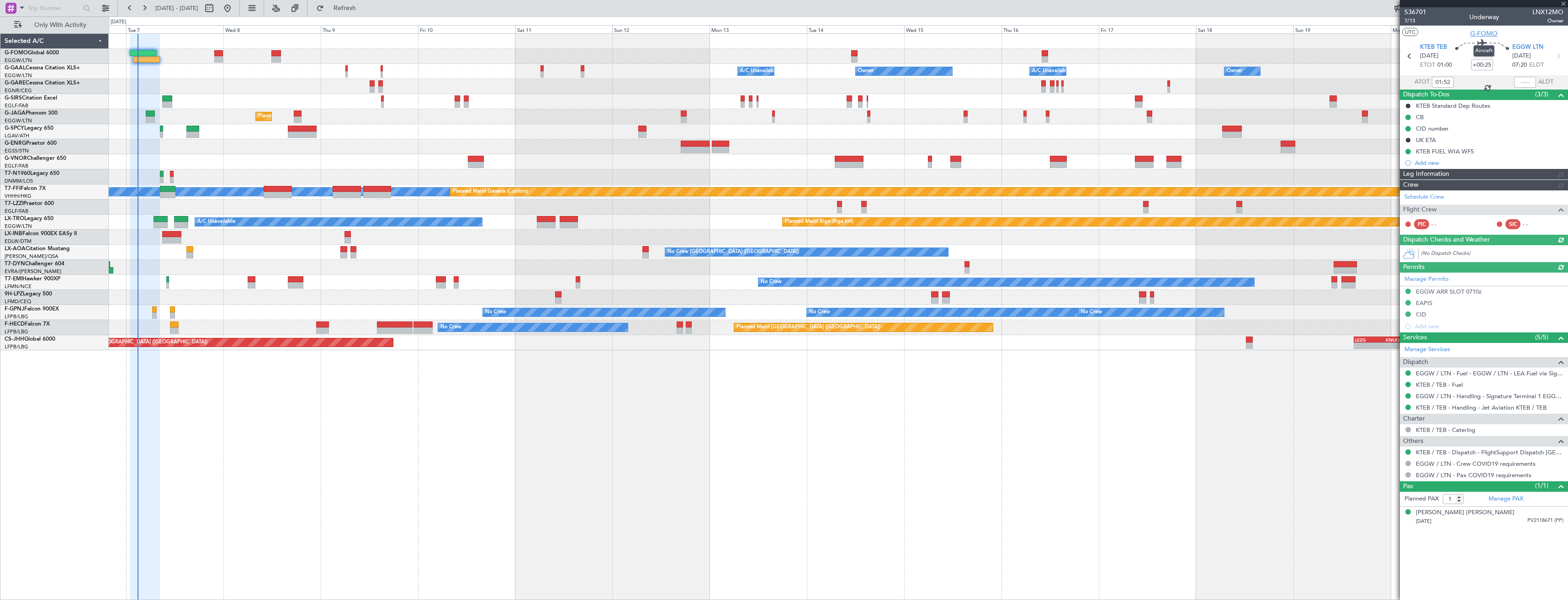
click at [1481, 35] on span "G-FOMO" at bounding box center [1484, 33] width 28 height 10
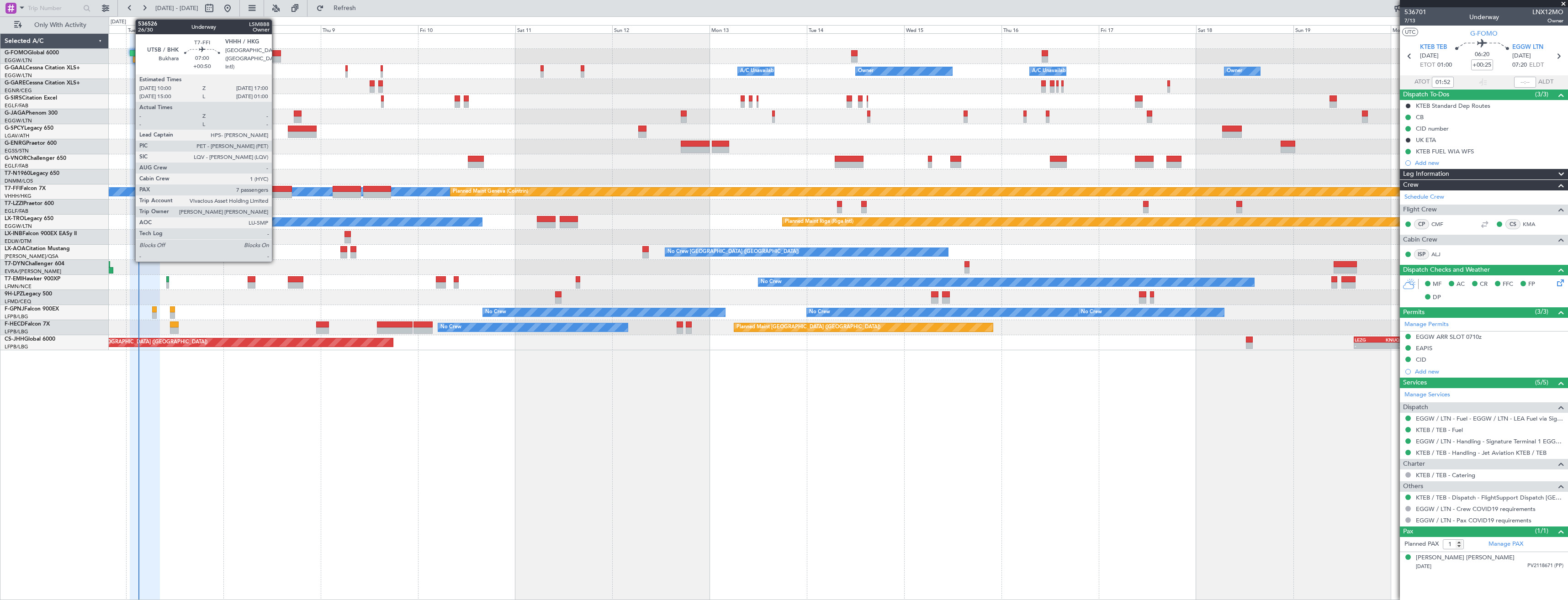
click at [276, 191] on div at bounding box center [278, 189] width 29 height 6
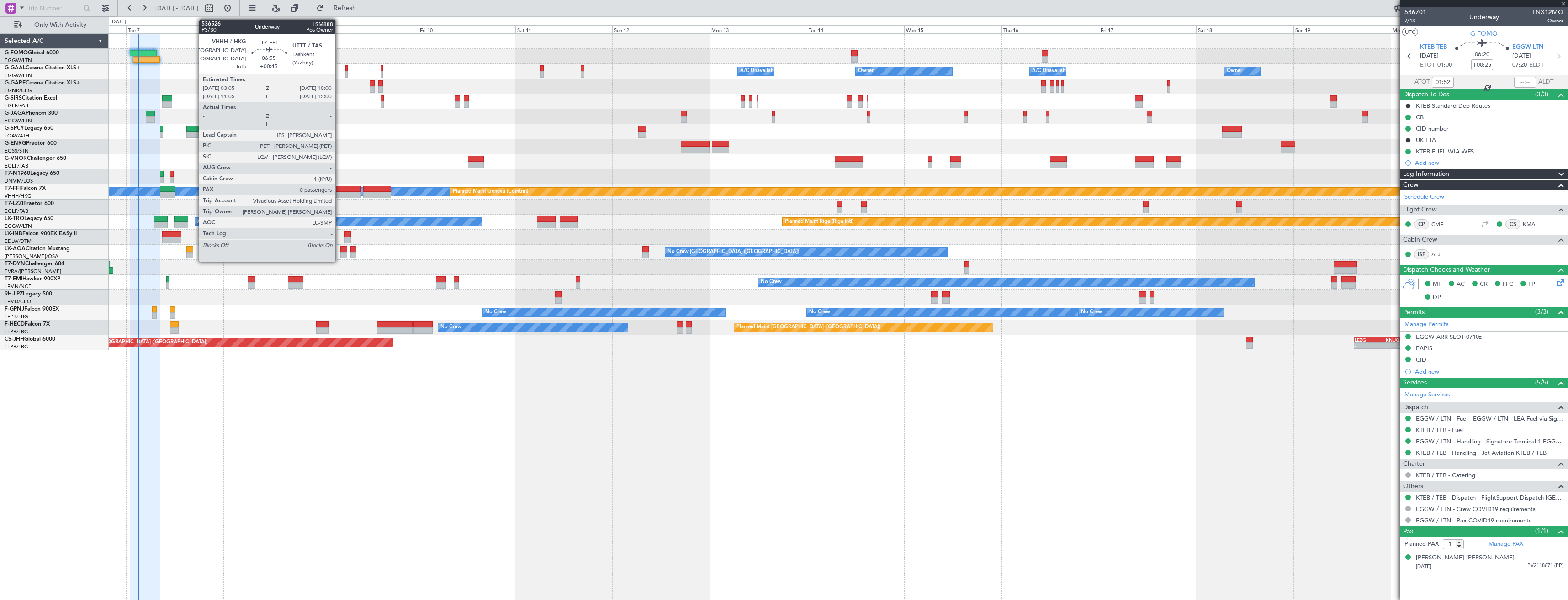
type input "+00:50"
type input "7"
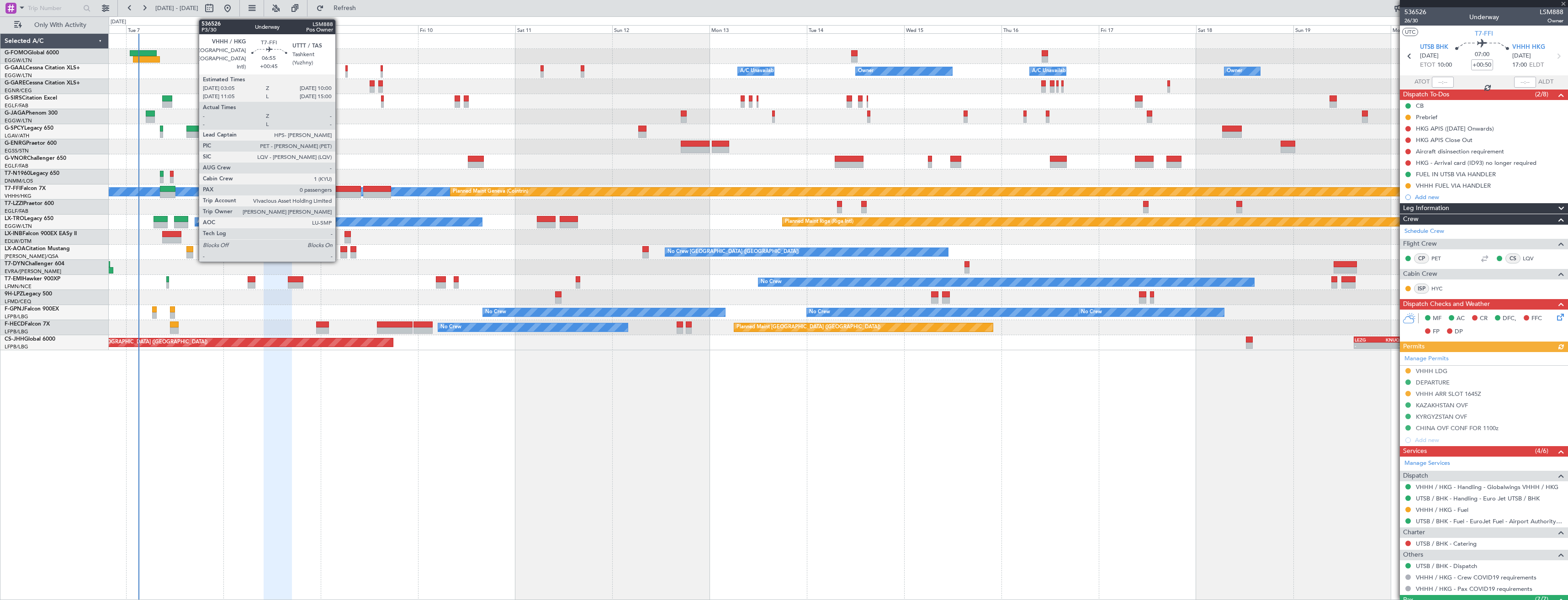
click at [340, 190] on div at bounding box center [347, 189] width 29 height 6
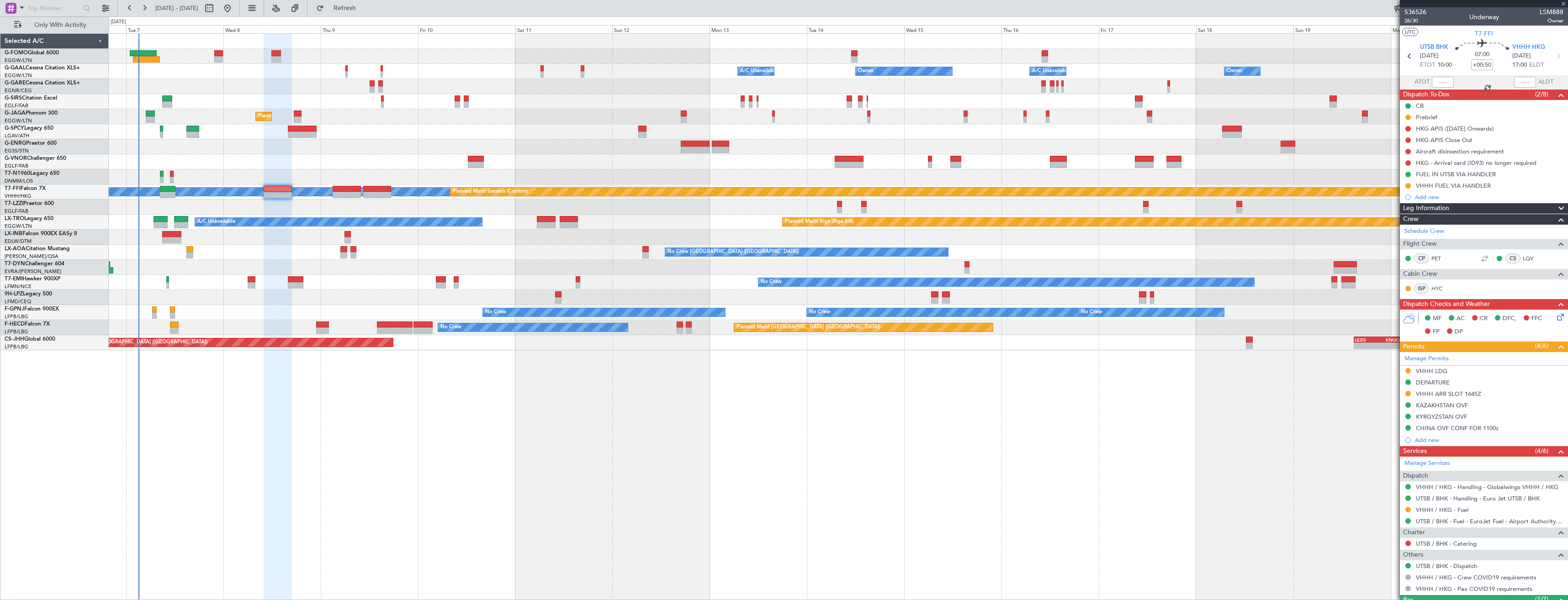
type input "+00:45"
type input "0"
